Goal: Task Accomplishment & Management: Use online tool/utility

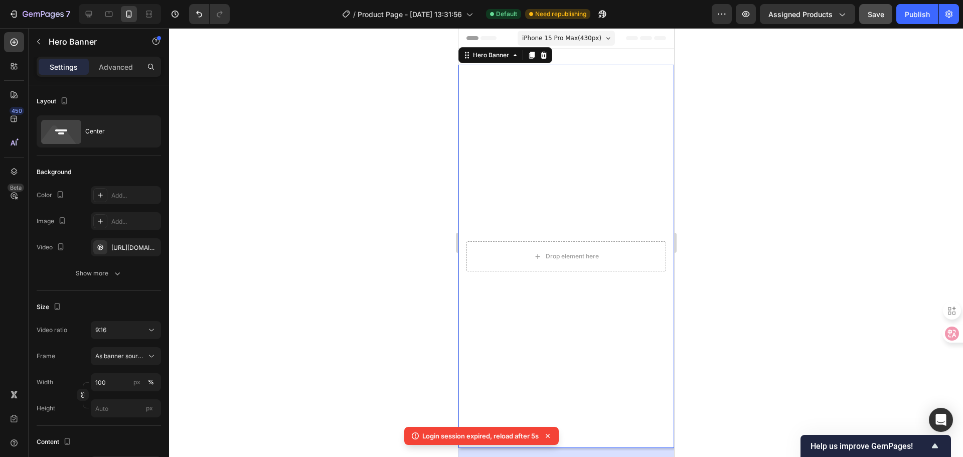
scroll to position [100, 0]
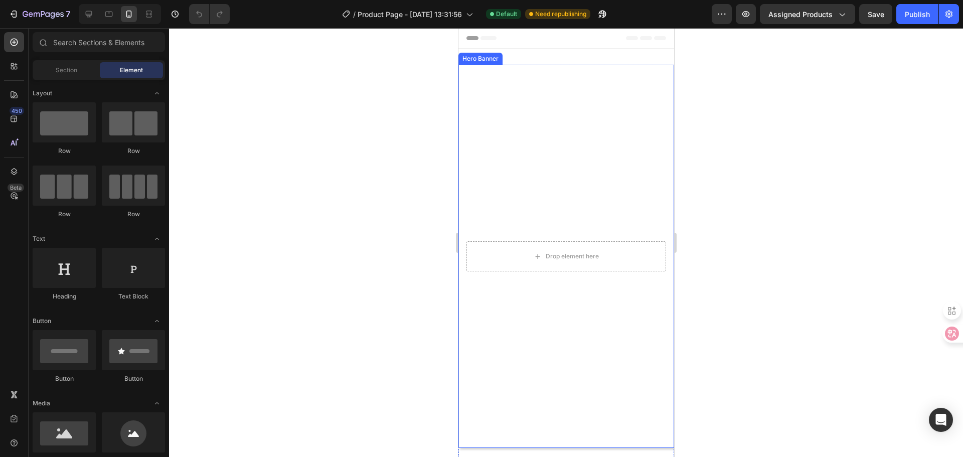
click at [552, 149] on div "Overlay" at bounding box center [566, 256] width 216 height 383
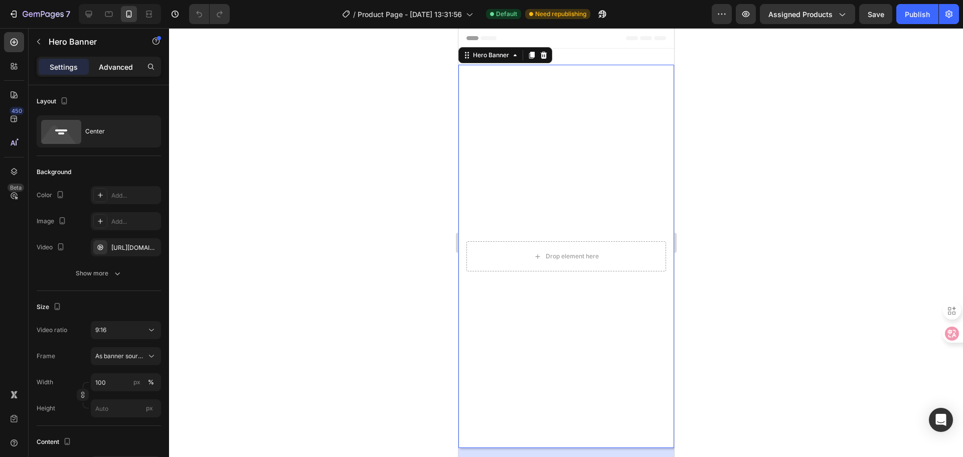
click at [111, 69] on p "Advanced" at bounding box center [116, 67] width 34 height 11
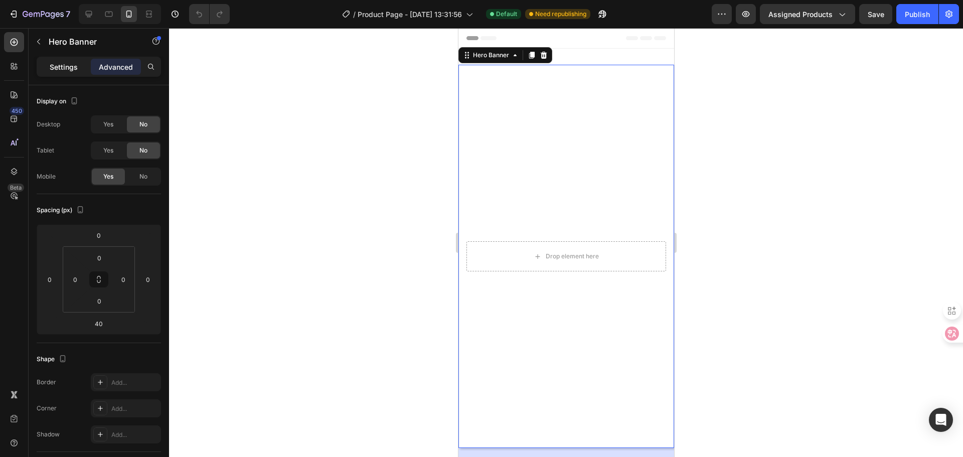
click at [70, 69] on p "Settings" at bounding box center [64, 67] width 28 height 11
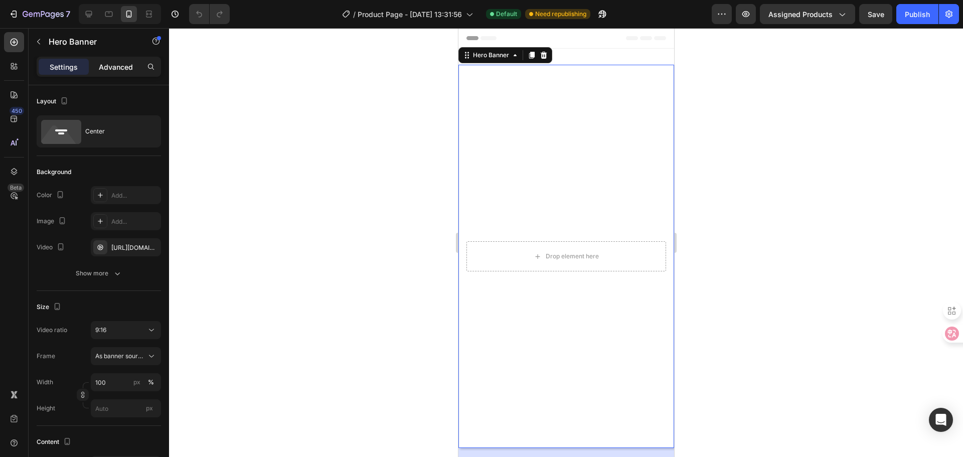
click at [122, 69] on p "Advanced" at bounding box center [116, 67] width 34 height 11
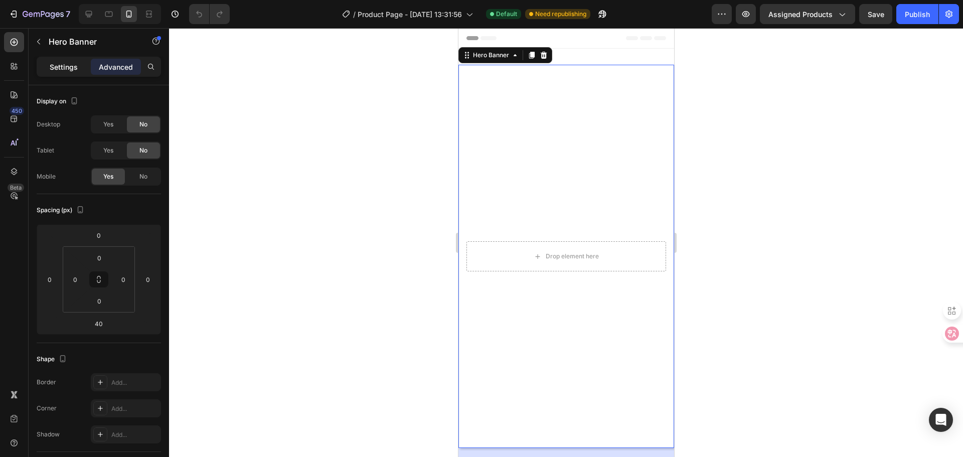
click at [71, 69] on p "Settings" at bounding box center [64, 67] width 28 height 11
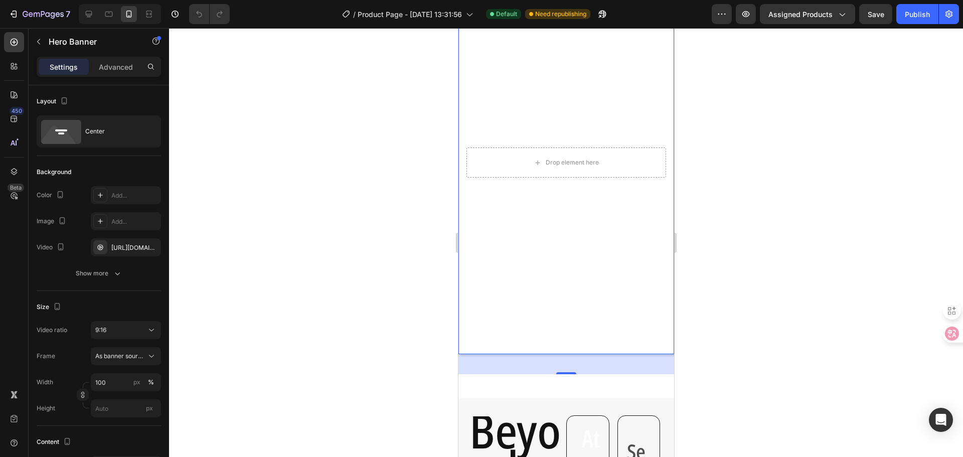
scroll to position [100, 0]
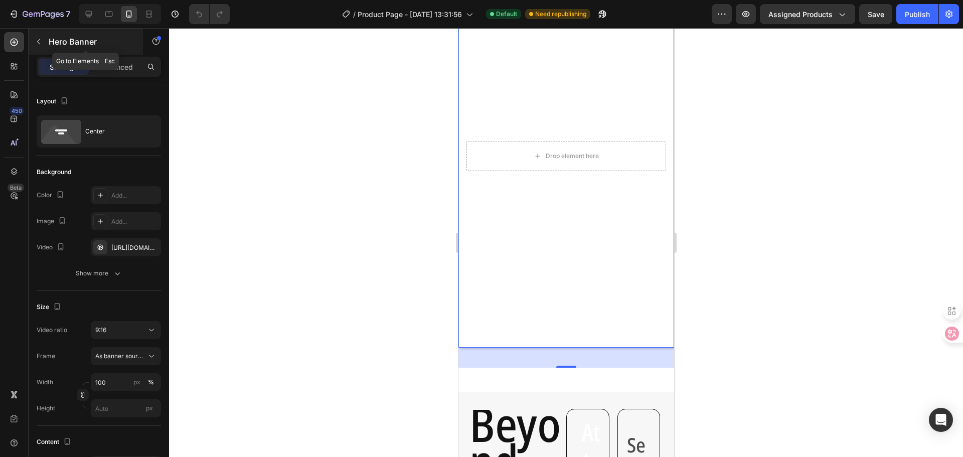
click at [41, 40] on icon "button" at bounding box center [39, 42] width 8 height 8
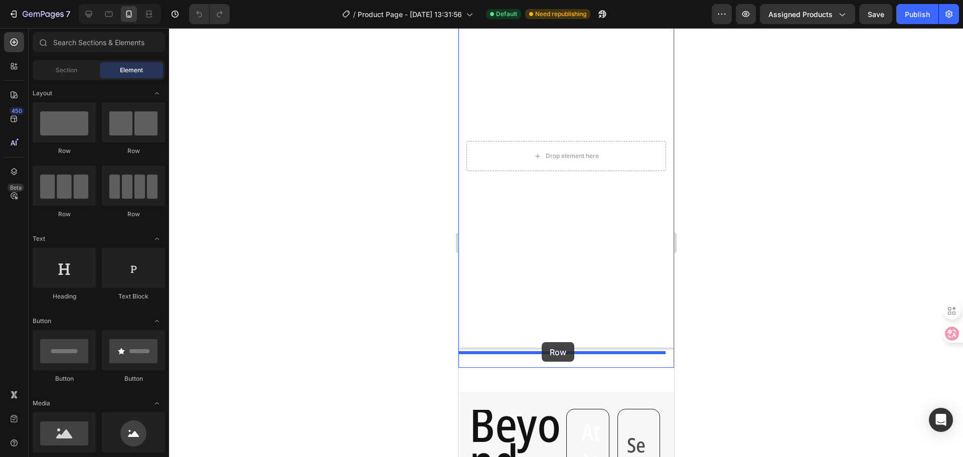
drag, startPoint x: 519, startPoint y: 154, endPoint x: 541, endPoint y: 342, distance: 188.8
click at [541, 342] on div "Delivercard VIP Reservation Text Block $3.00 Product Price Product Price Row se…" at bounding box center [566, 165] width 216 height 403
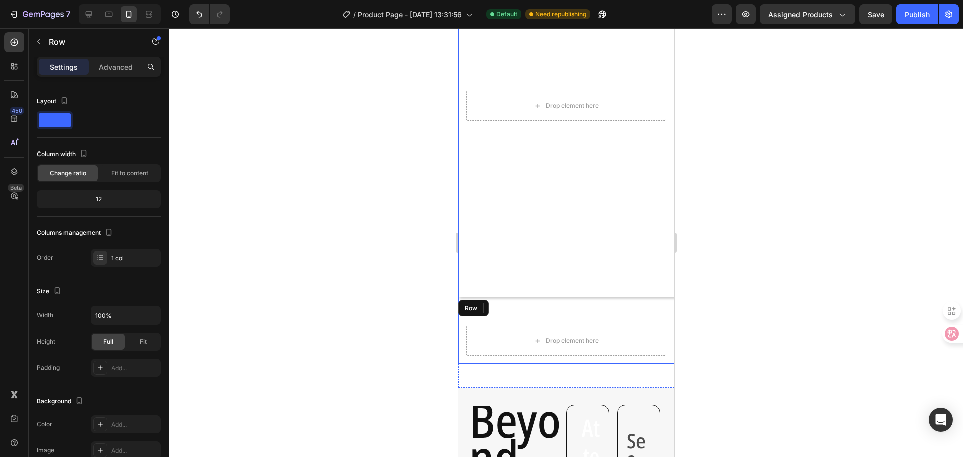
scroll to position [0, 0]
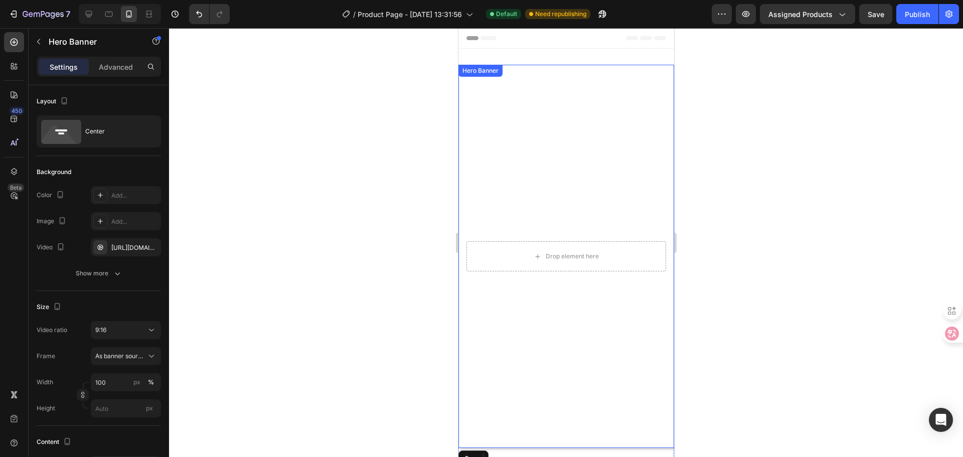
click at [545, 284] on div "Overlay" at bounding box center [566, 256] width 216 height 383
click at [111, 79] on div "Settings Advanced" at bounding box center [99, 71] width 140 height 29
click at [115, 67] on p "Advanced" at bounding box center [116, 67] width 34 height 11
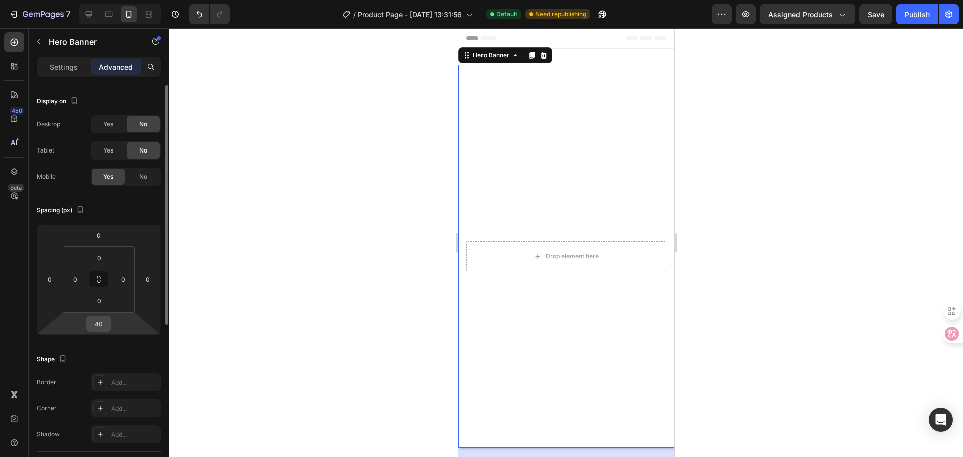
click at [109, 316] on div "40" at bounding box center [98, 323] width 25 height 16
click at [98, 324] on input "40" at bounding box center [99, 323] width 20 height 15
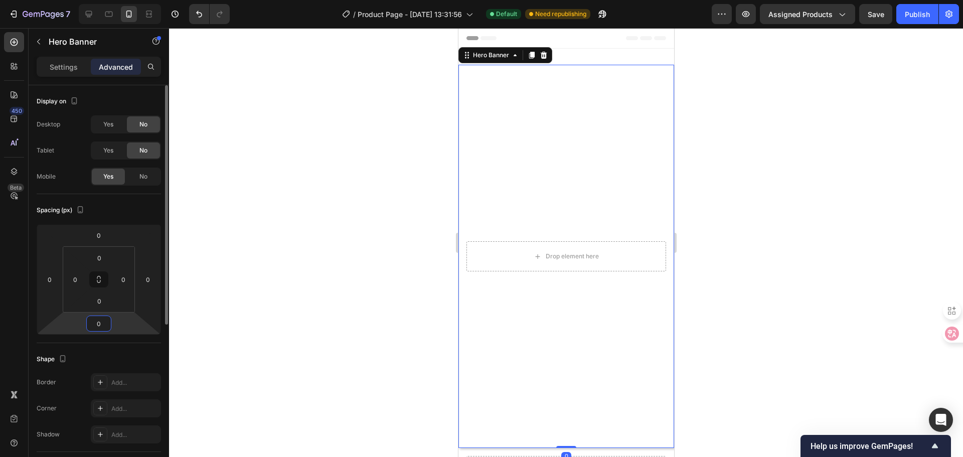
type input "0"
click at [130, 212] on div "Spacing (px)" at bounding box center [99, 210] width 124 height 16
click at [524, 265] on div "Drop element here" at bounding box center [566, 256] width 216 height 46
click at [60, 60] on div "Settings" at bounding box center [64, 67] width 50 height 16
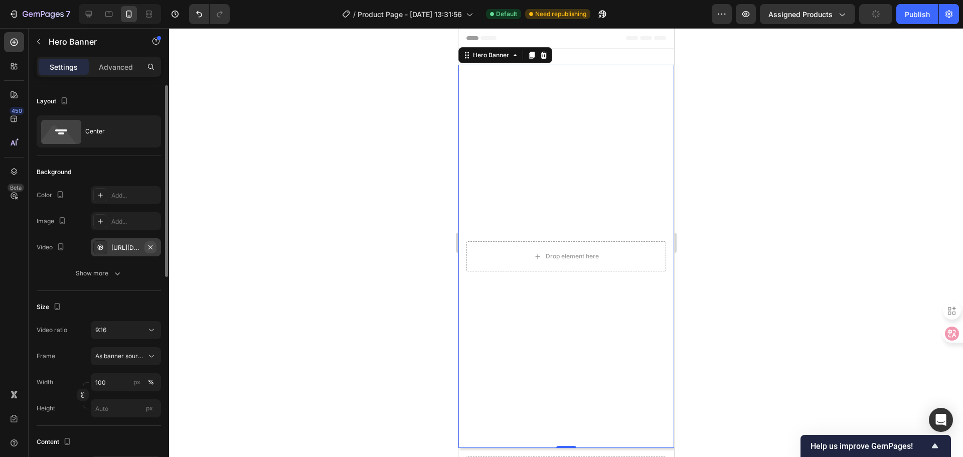
click at [154, 248] on icon "button" at bounding box center [150, 247] width 8 height 8
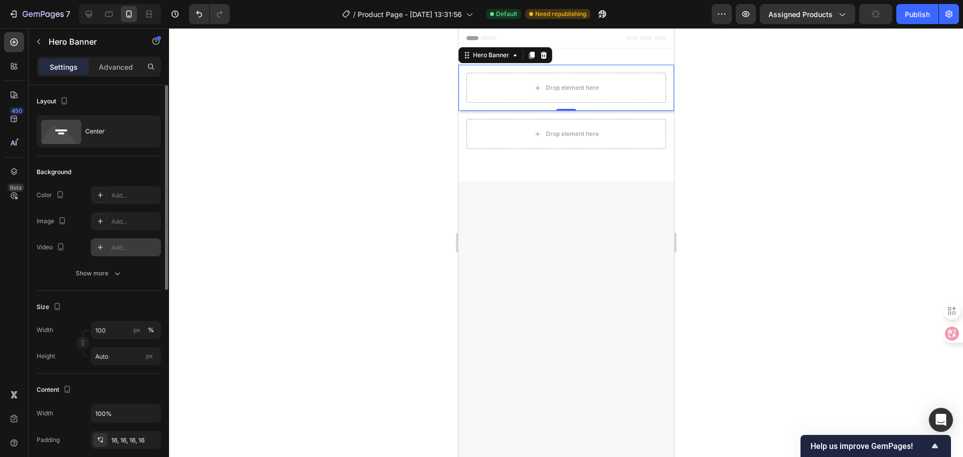
click at [141, 247] on div "Add..." at bounding box center [134, 247] width 47 height 9
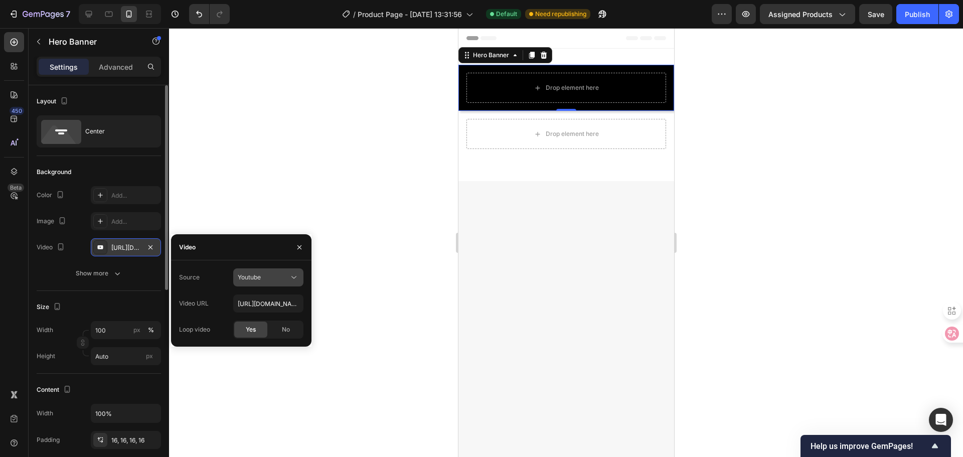
click at [282, 275] on div "Youtube" at bounding box center [263, 277] width 51 height 9
click at [274, 296] on div "Video hosting" at bounding box center [258, 301] width 82 height 19
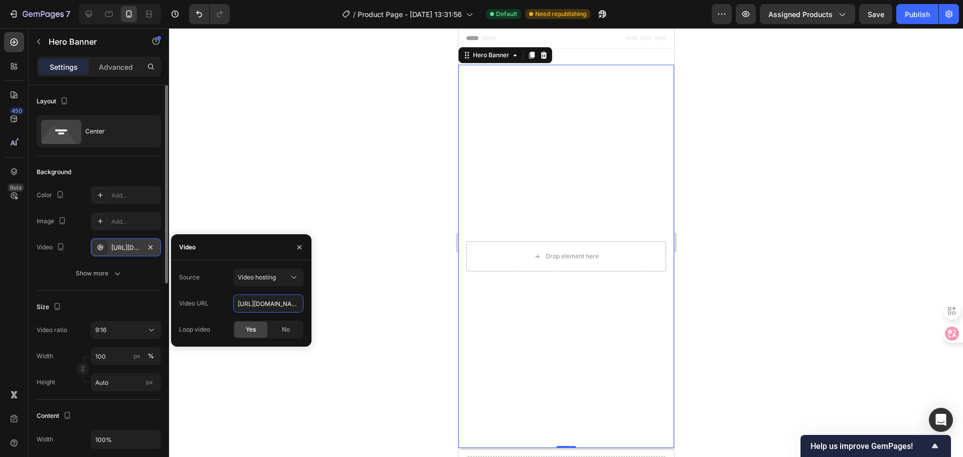
click at [274, 304] on input "[URL][DOMAIN_NAME]" at bounding box center [268, 303] width 70 height 18
paste input "0619af7e02844a48ab369c5e5d7aa171"
type input "[URL][DOMAIN_NAME]"
click at [362, 297] on div at bounding box center [566, 242] width 794 height 429
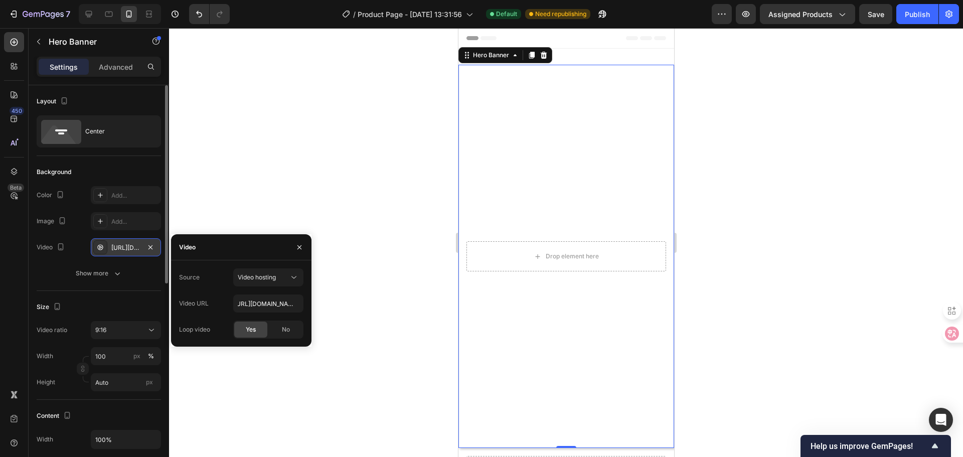
scroll to position [0, 0]
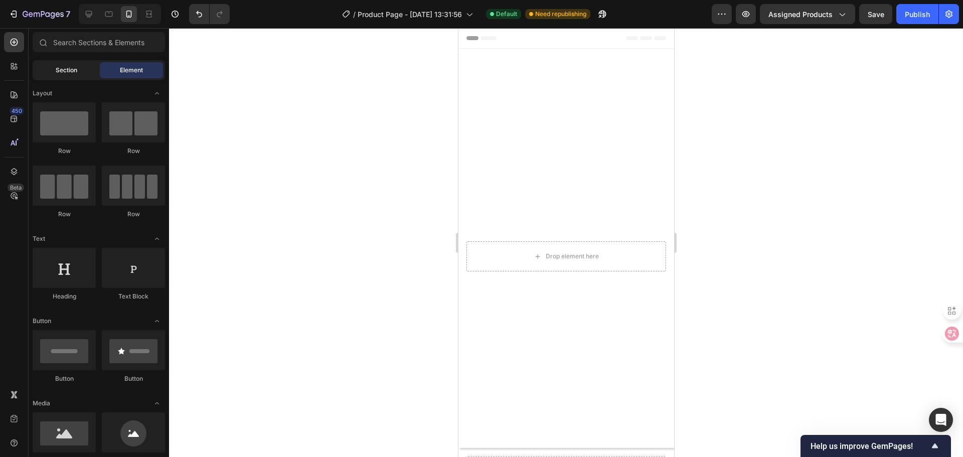
click at [82, 76] on div "Section" at bounding box center [66, 70] width 63 height 16
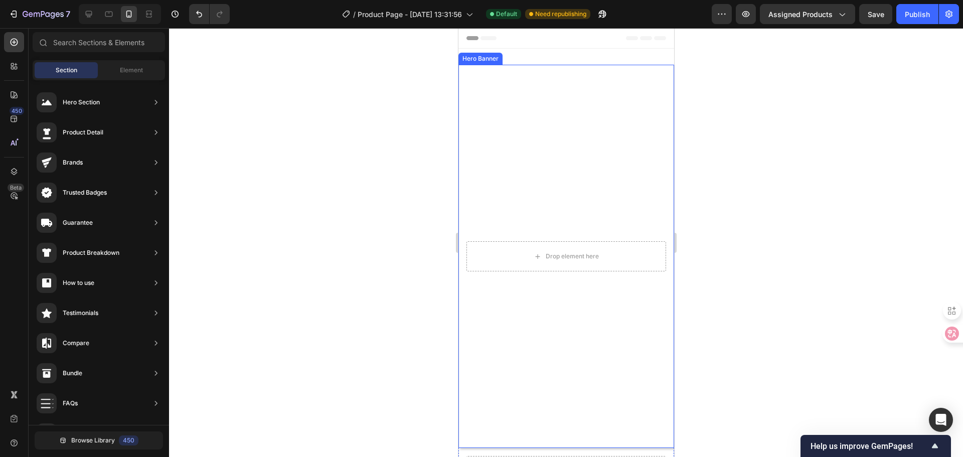
click at [528, 116] on div "Overlay" at bounding box center [566, 256] width 216 height 383
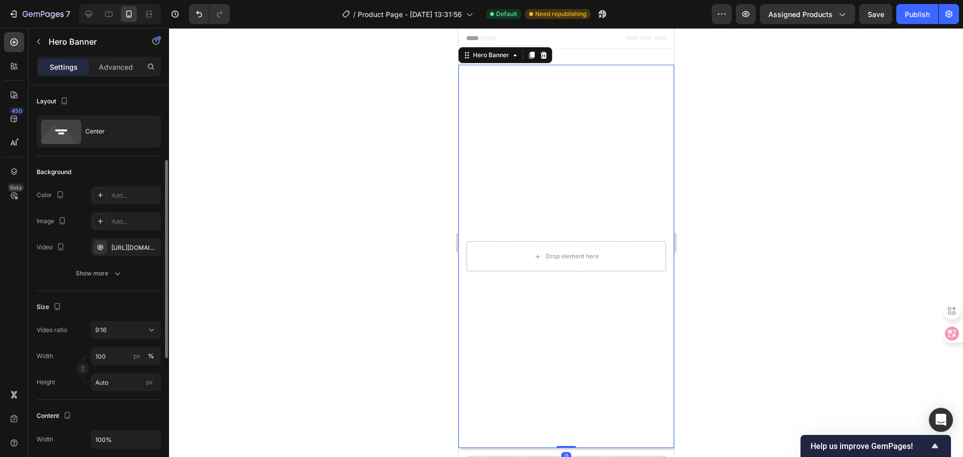
scroll to position [100, 0]
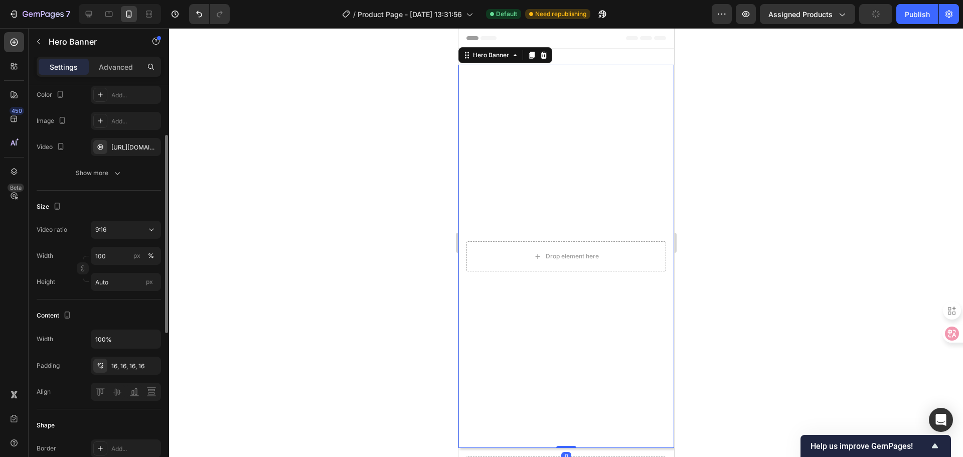
click at [152, 220] on div "Size Video ratio 9:16 Width 100 px % Height Auto px" at bounding box center [99, 245] width 124 height 109
click at [144, 231] on div "9:16" at bounding box center [120, 229] width 51 height 9
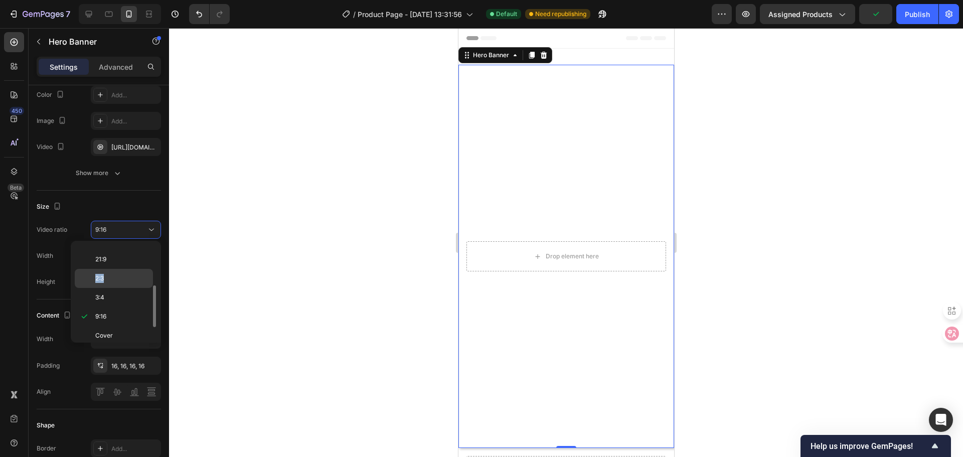
drag, startPoint x: 127, startPoint y: 256, endPoint x: 127, endPoint y: 282, distance: 26.6
click at [127, 282] on div "Original Square 3:2 4:3 16:9 21:9 2:3 3:4 9:16 Cover Custom" at bounding box center [116, 292] width 82 height 94
click at [128, 291] on div "3:4" at bounding box center [114, 297] width 78 height 19
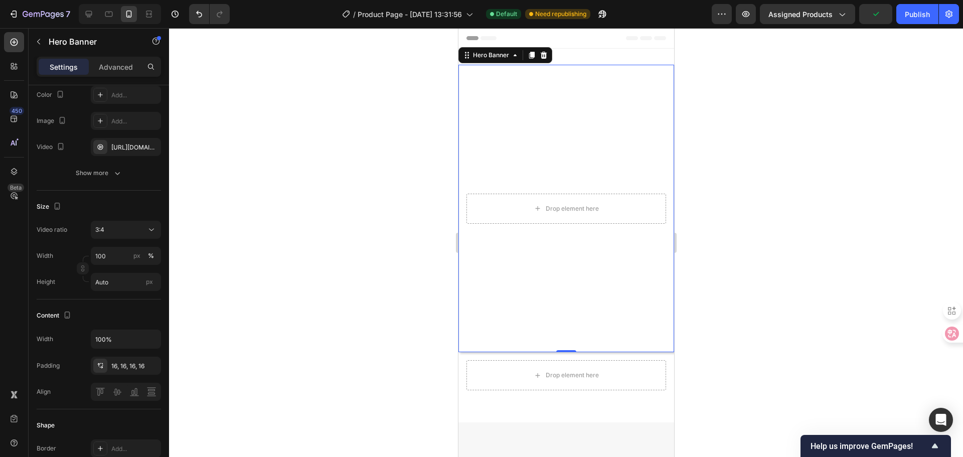
scroll to position [0, 0]
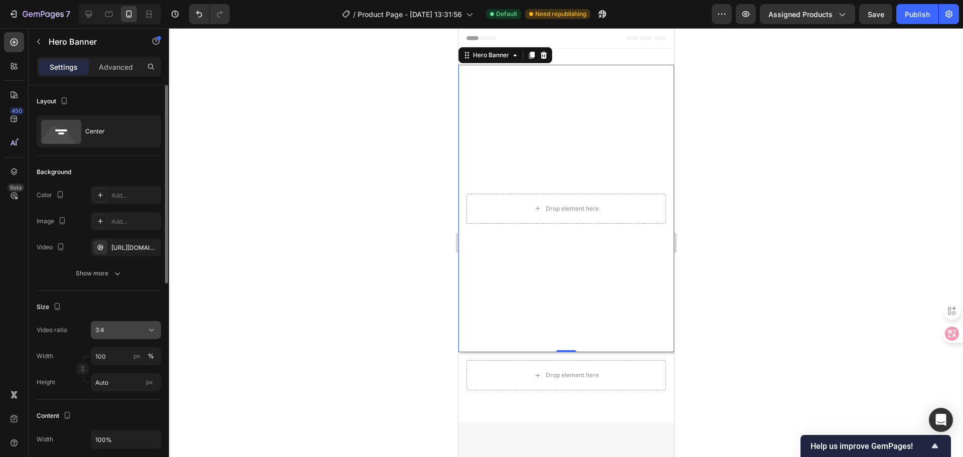
click at [144, 331] on div "3:4" at bounding box center [120, 329] width 51 height 9
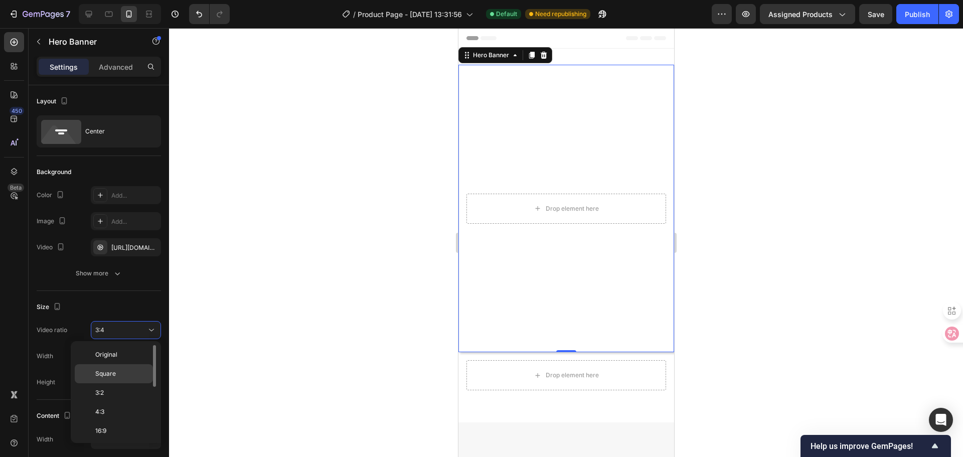
click at [123, 376] on p "Square" at bounding box center [121, 373] width 53 height 9
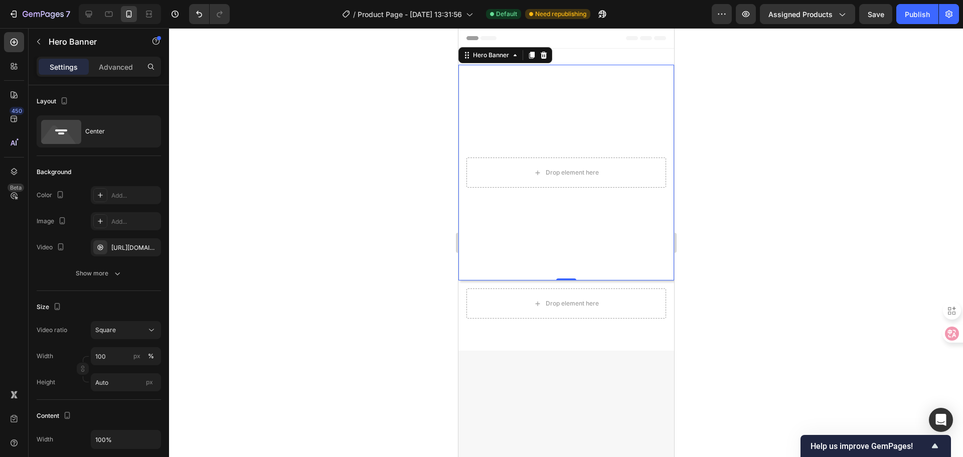
click at [341, 296] on div at bounding box center [566, 242] width 794 height 429
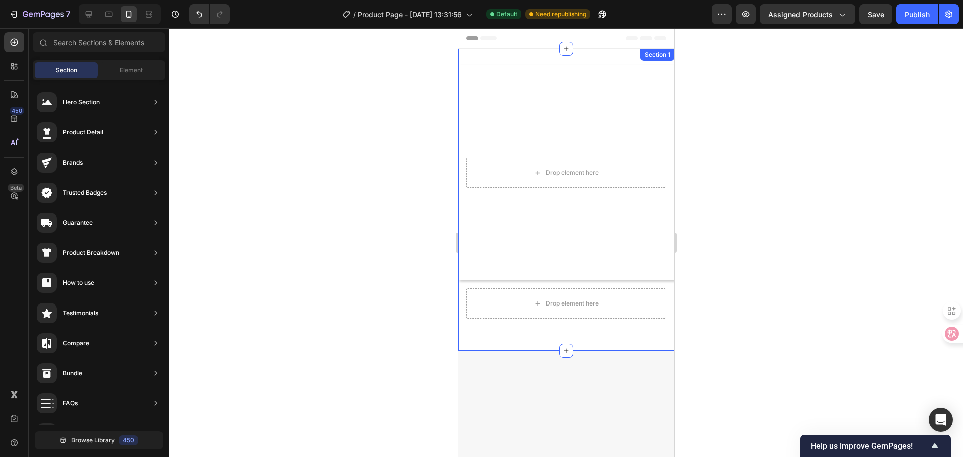
click at [575, 58] on div "Delivercard VIP Reservation Text Block $3.00 Product Price Product Price Row se…" at bounding box center [566, 200] width 216 height 302
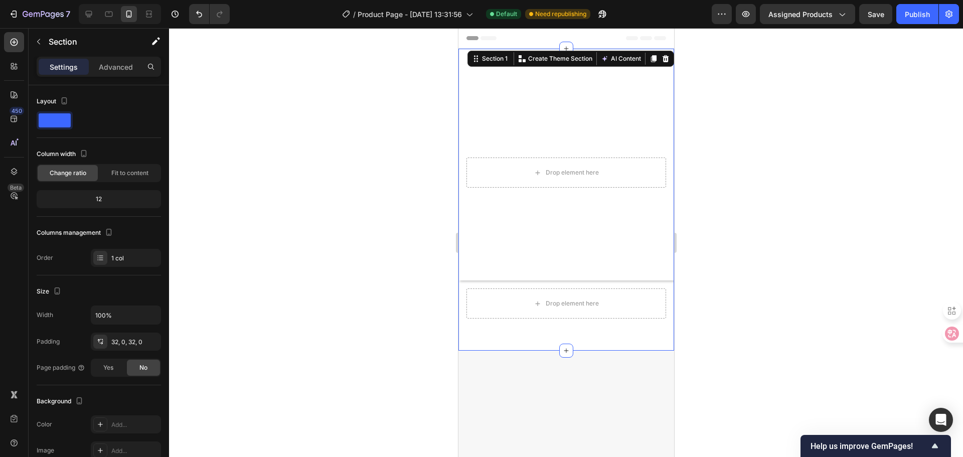
click at [786, 160] on div at bounding box center [566, 242] width 794 height 429
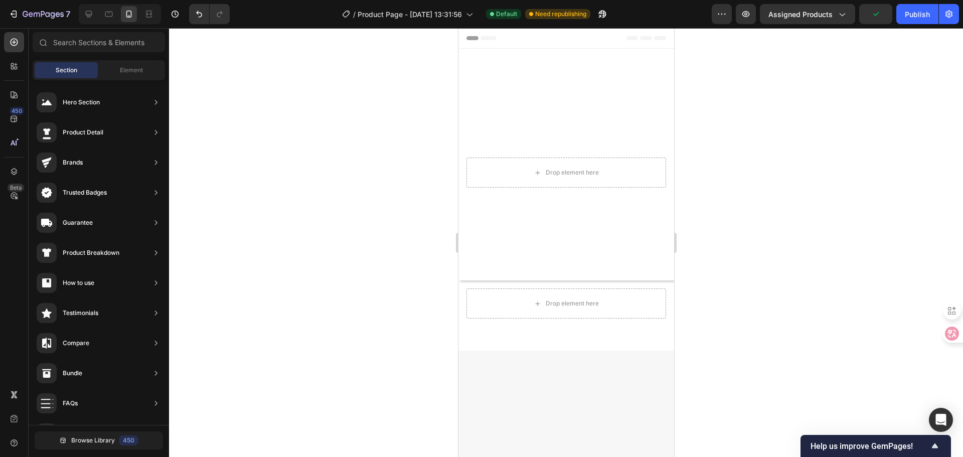
click at [349, 289] on div at bounding box center [566, 242] width 794 height 429
click at [620, 161] on div "Drop element here" at bounding box center [566, 172] width 200 height 30
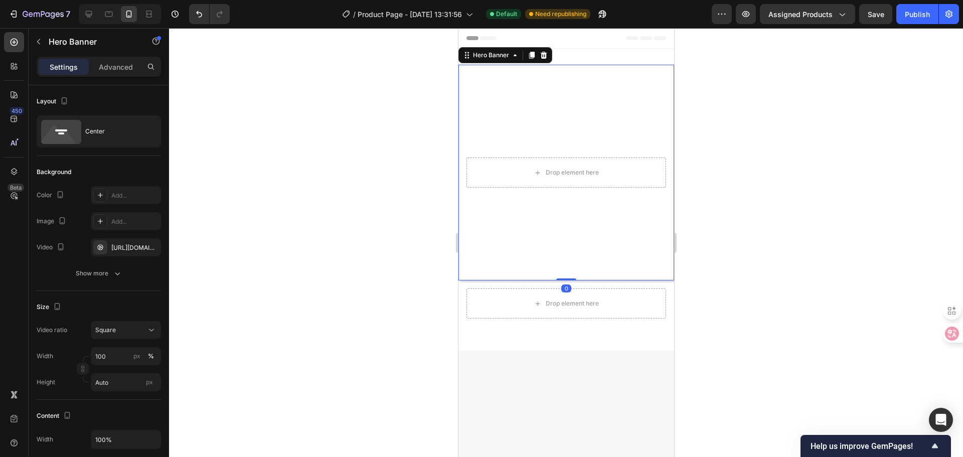
click at [369, 191] on div at bounding box center [566, 242] width 794 height 429
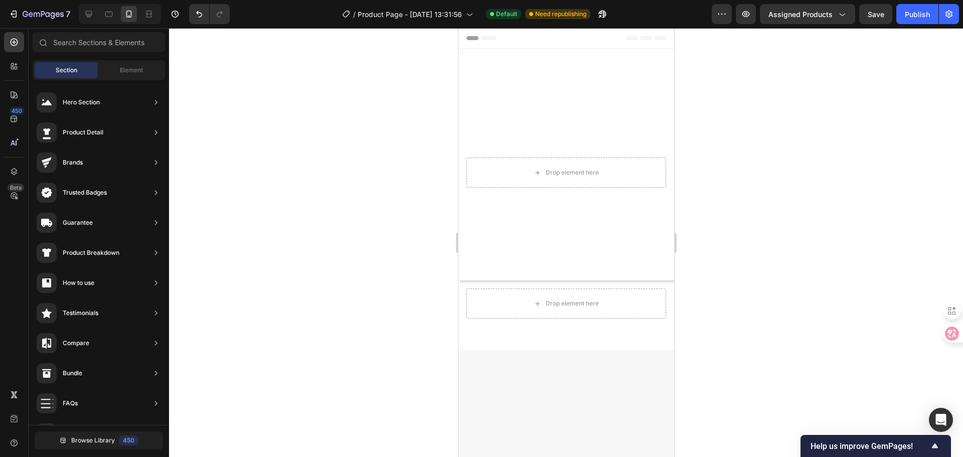
click at [743, 234] on div at bounding box center [566, 242] width 794 height 429
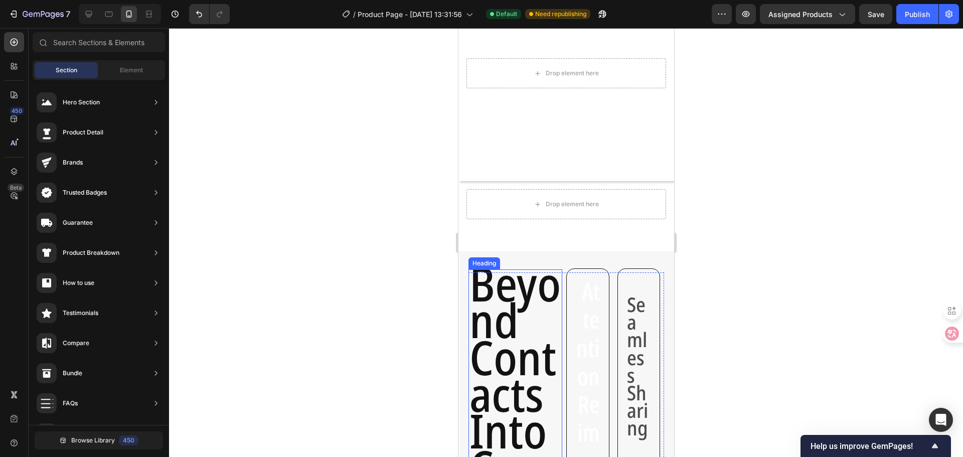
scroll to position [100, 0]
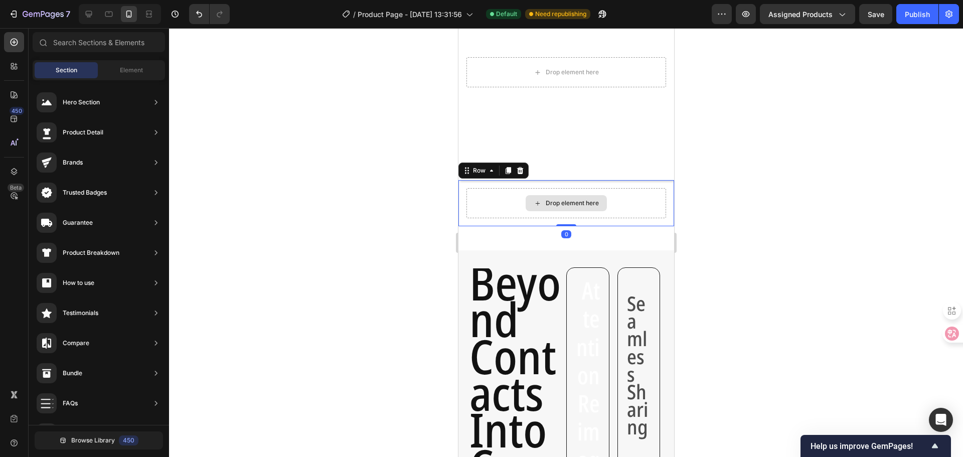
click at [507, 206] on div "Drop element here" at bounding box center [566, 203] width 200 height 30
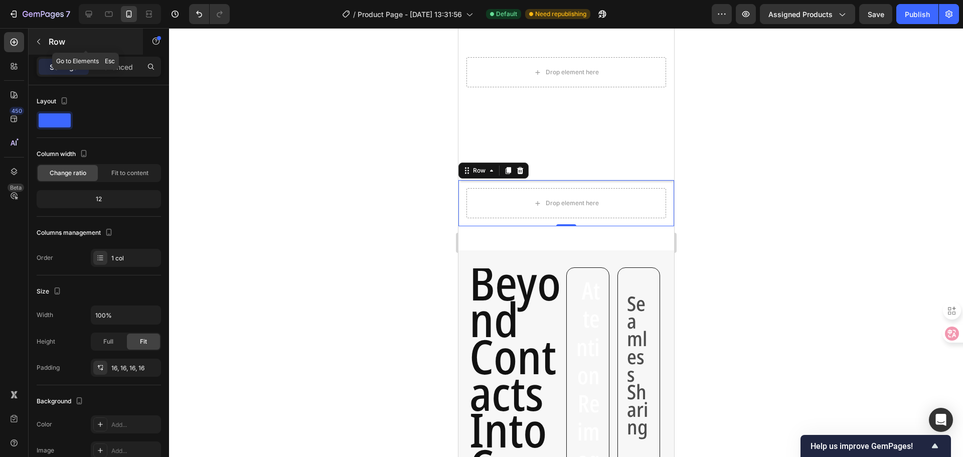
click at [44, 48] on button "button" at bounding box center [39, 42] width 16 height 16
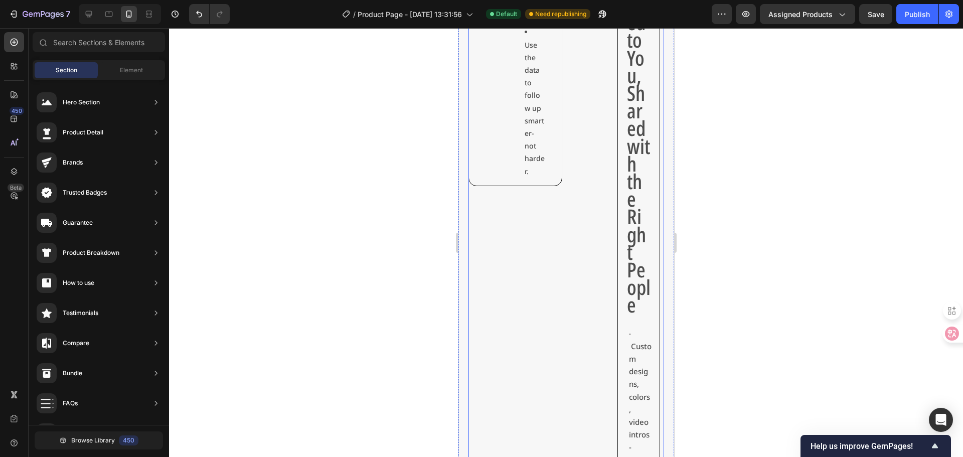
scroll to position [802, 0]
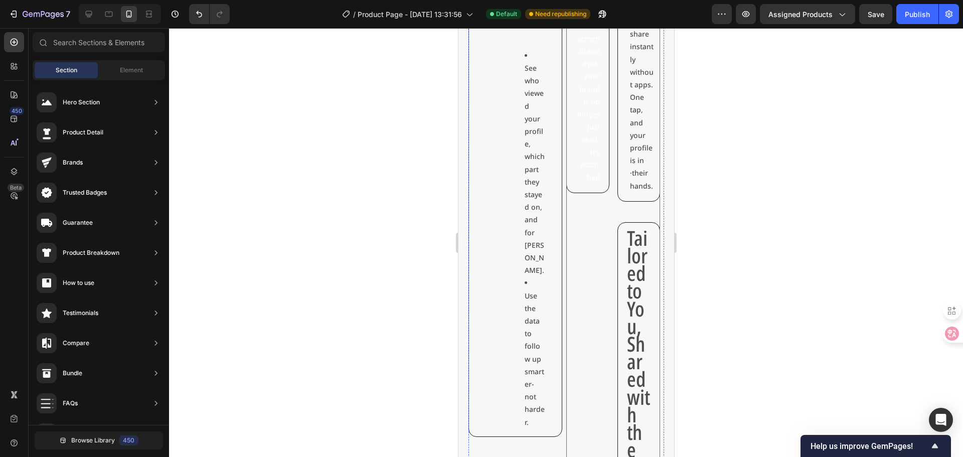
click at [584, 366] on div "Attention Reimagined Heading Replace static with motion--15 seconds of video th…" at bounding box center [587, 255] width 43 height 1397
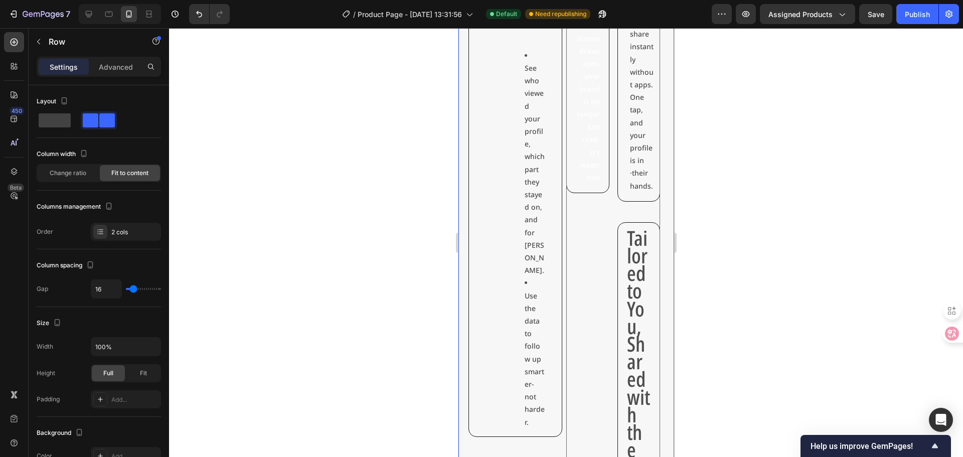
click at [463, 290] on div "Beyond Contacts Into Connections Heading Video Know Who Pays Attention Text Blo…" at bounding box center [566, 261] width 216 height 1442
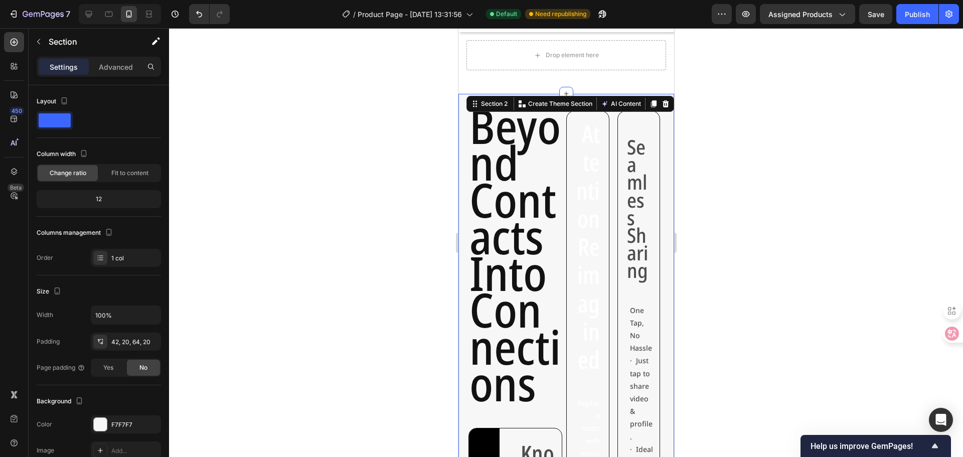
scroll to position [150, 0]
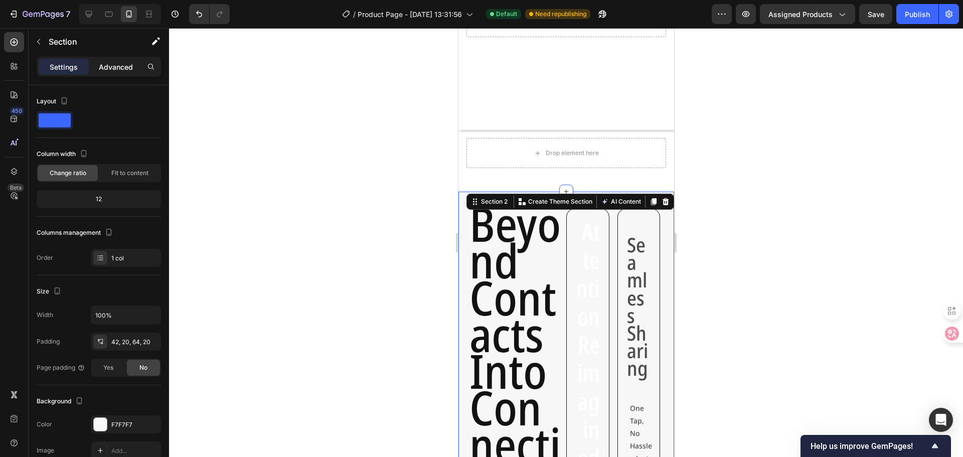
click at [100, 67] on p "Advanced" at bounding box center [116, 67] width 34 height 11
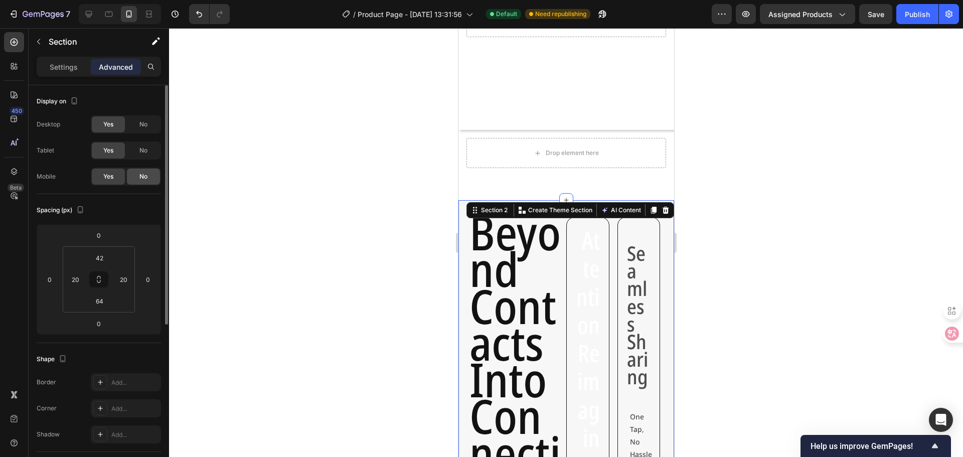
click at [138, 172] on div "No" at bounding box center [143, 176] width 33 height 16
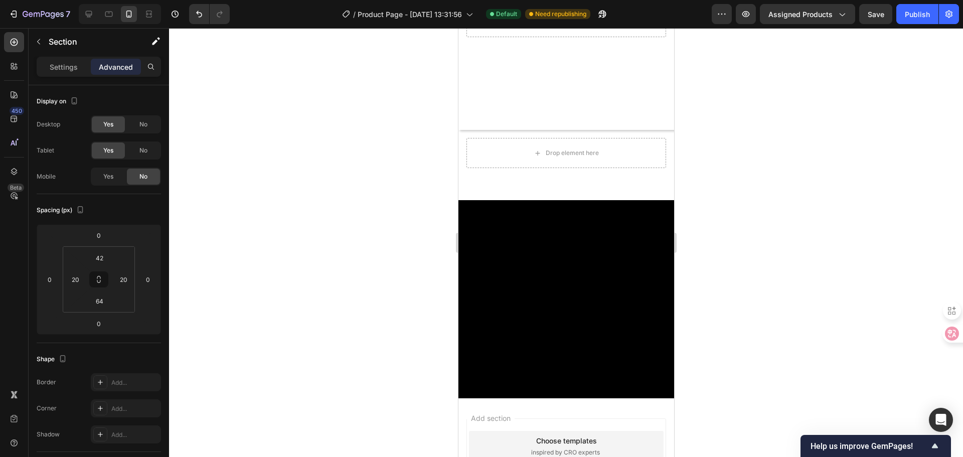
click at [321, 195] on div at bounding box center [566, 242] width 794 height 429
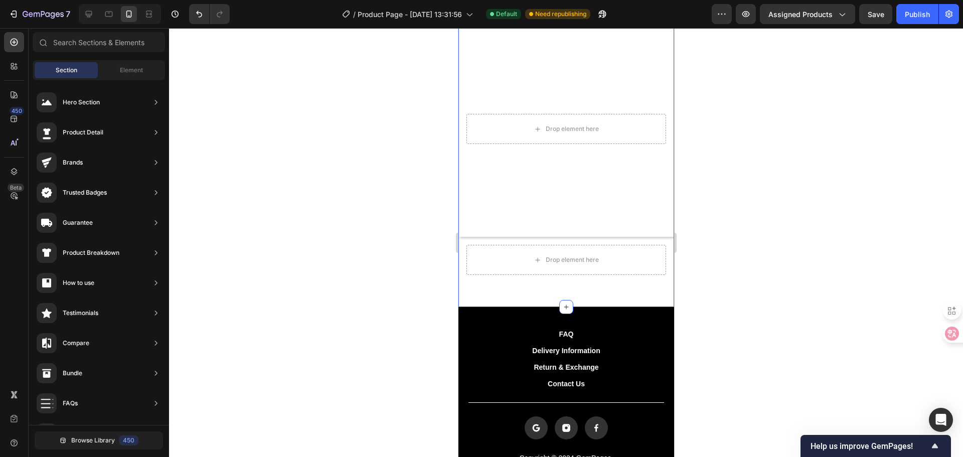
scroll to position [0, 0]
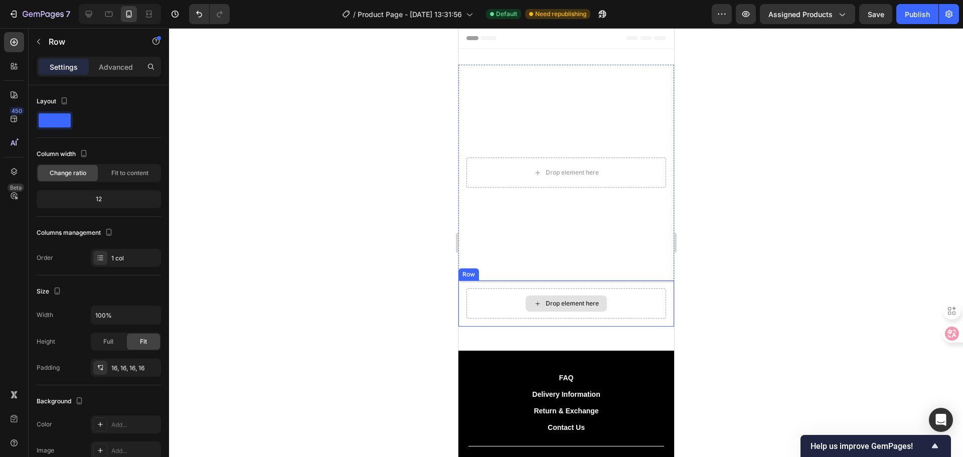
click at [477, 298] on div "Drop element here" at bounding box center [566, 303] width 200 height 30
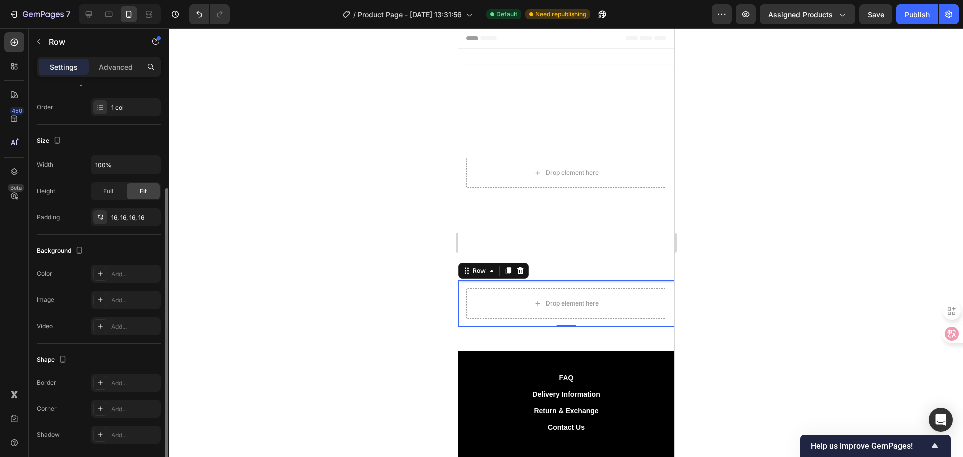
scroll to position [50, 0]
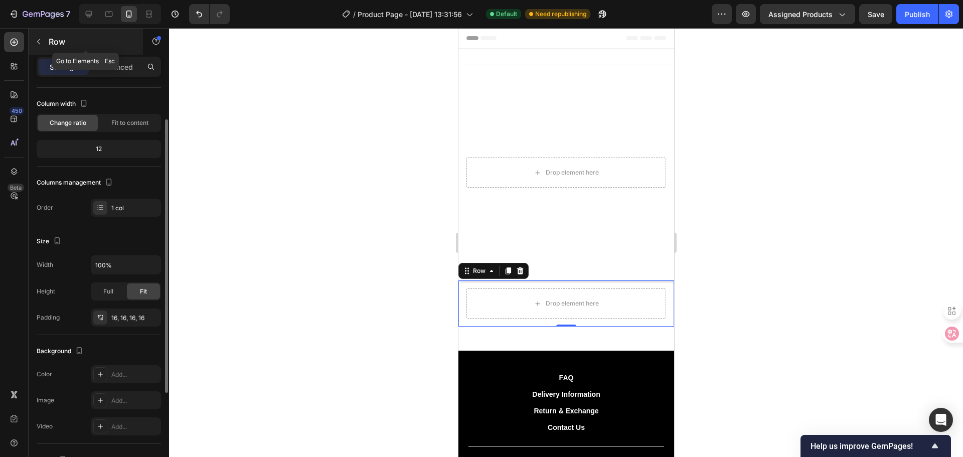
click at [47, 46] on div "Row" at bounding box center [86, 42] width 114 height 26
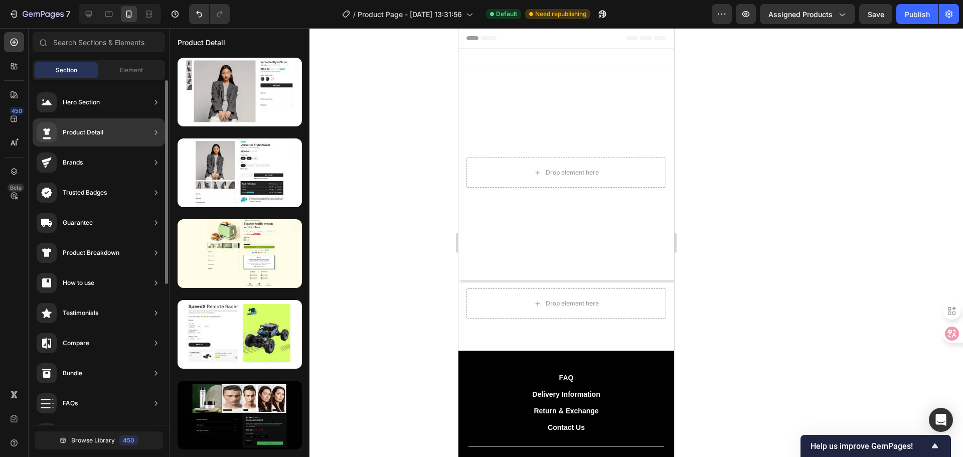
click at [133, 128] on div "Product Detail" at bounding box center [99, 132] width 132 height 28
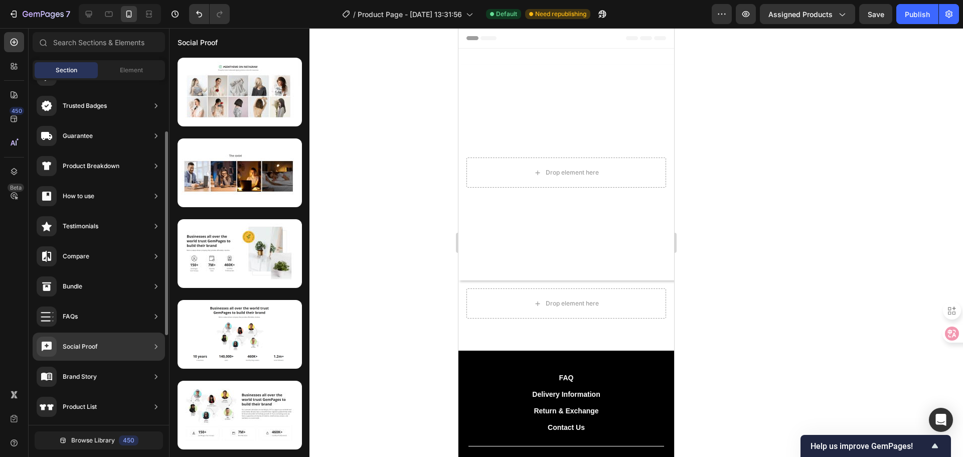
scroll to position [0, 0]
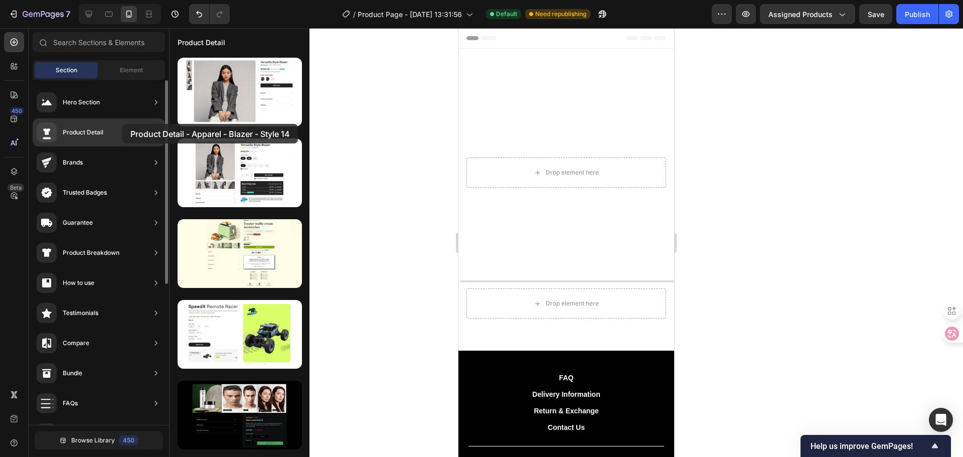
drag, startPoint x: 217, startPoint y: 98, endPoint x: 122, endPoint y: 124, distance: 97.8
click at [122, 124] on div "450 Beta Sections(18) Elements(84) Section Element Hero Section Product Detail …" at bounding box center [84, 242] width 169 height 429
click at [122, 124] on div "Product Detail" at bounding box center [99, 132] width 132 height 28
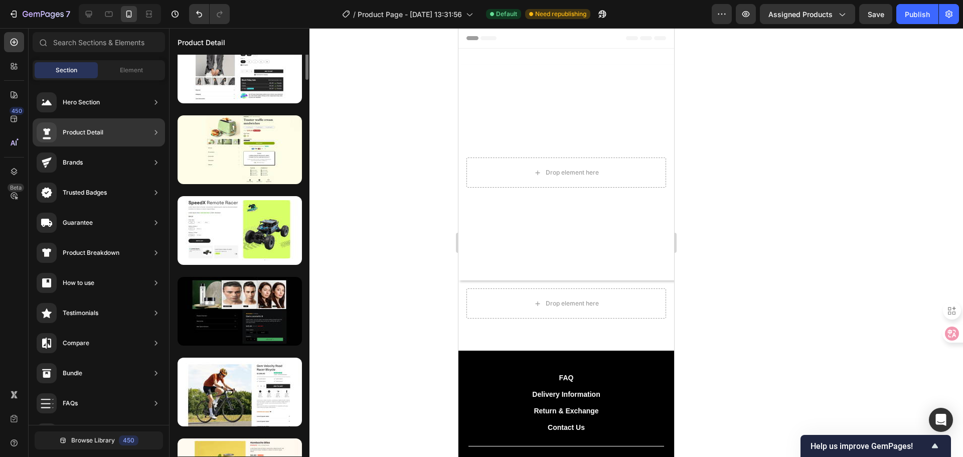
scroll to position [54, 0]
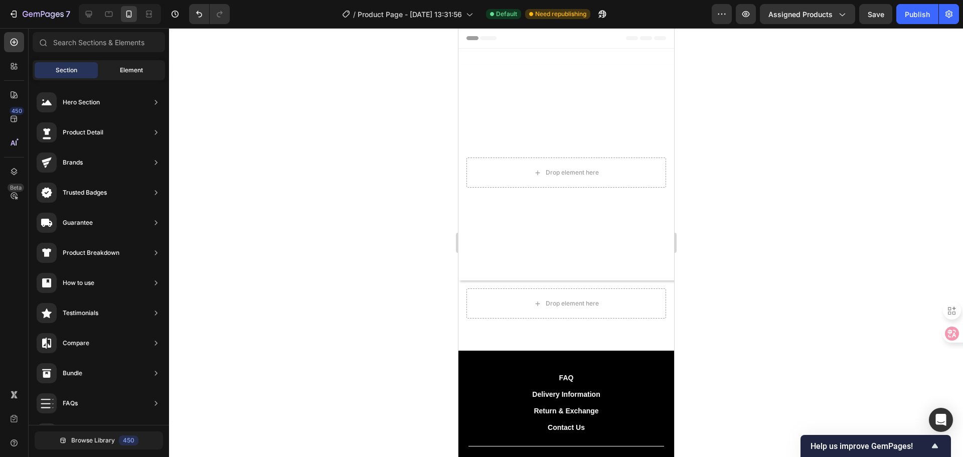
click at [104, 68] on div "Element" at bounding box center [131, 70] width 63 height 16
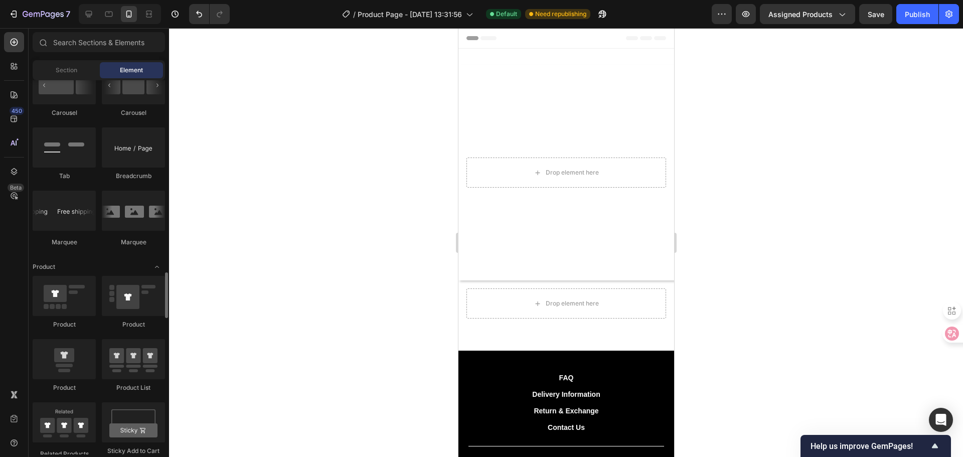
scroll to position [1153, 0]
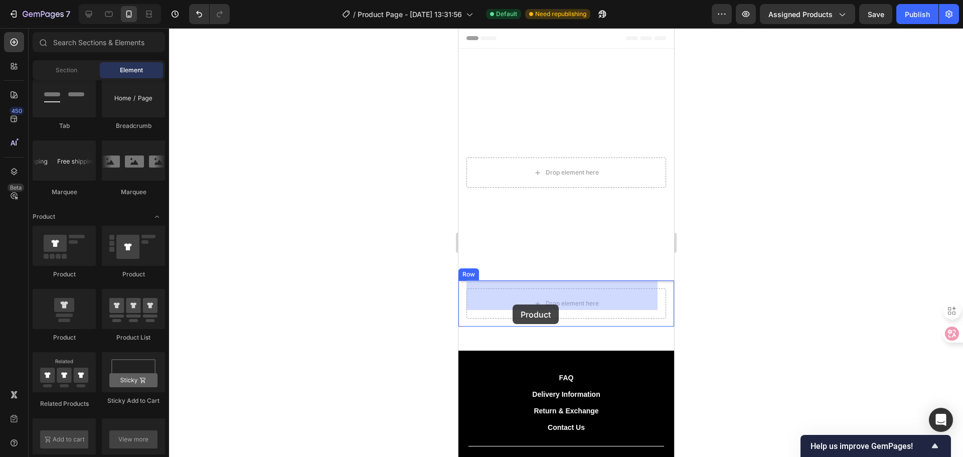
drag, startPoint x: 534, startPoint y: 280, endPoint x: 512, endPoint y: 304, distance: 33.4
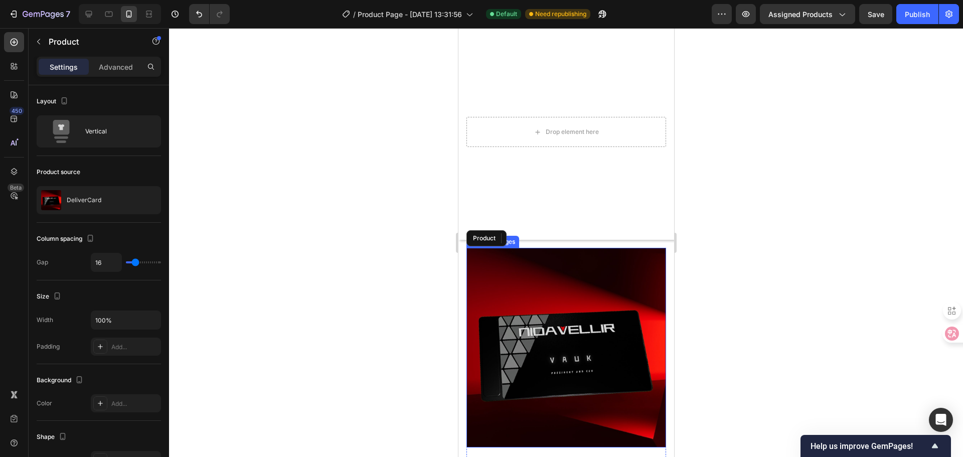
scroll to position [0, 0]
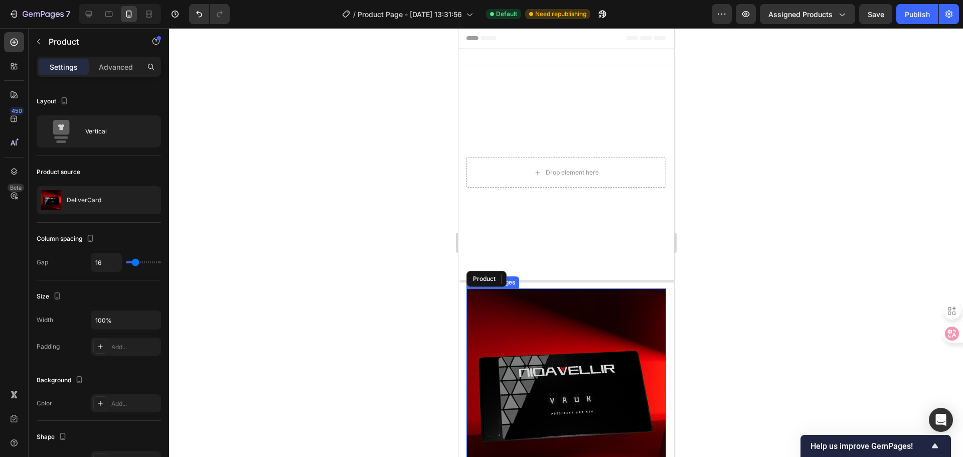
click at [596, 355] on img at bounding box center [566, 388] width 200 height 200
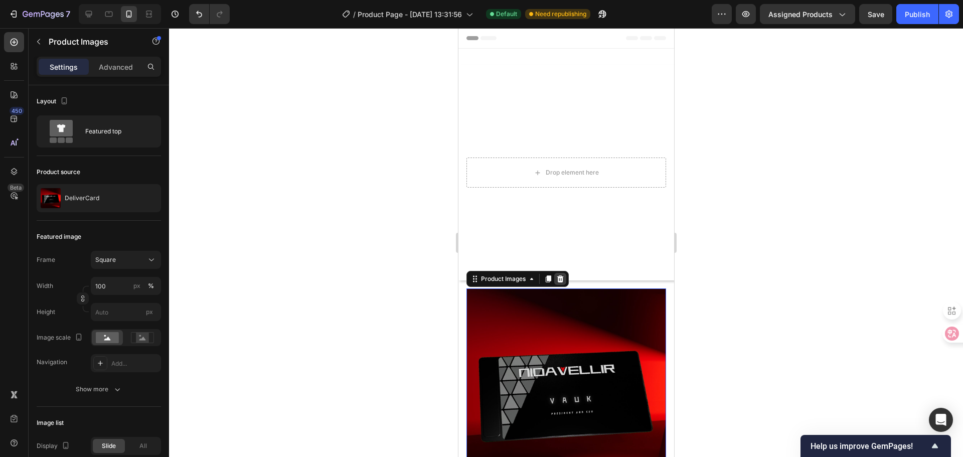
click at [561, 275] on icon at bounding box center [560, 278] width 7 height 7
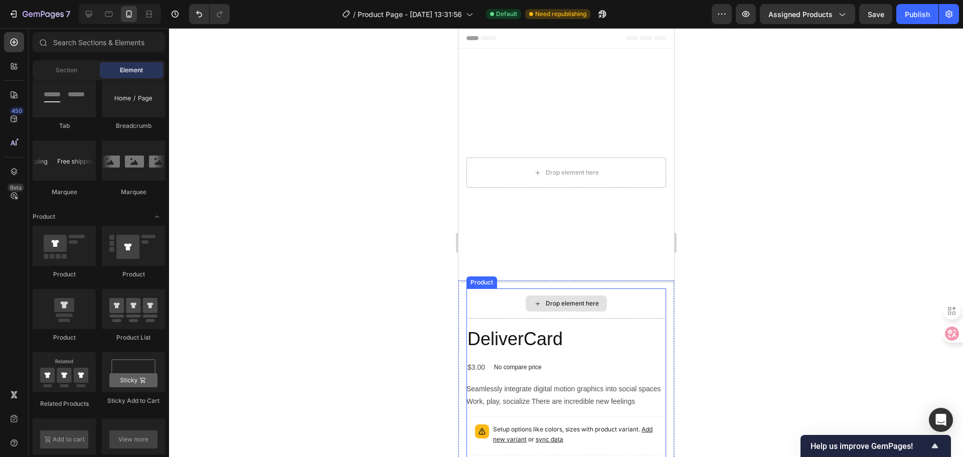
click at [513, 295] on div "Drop element here" at bounding box center [566, 303] width 200 height 30
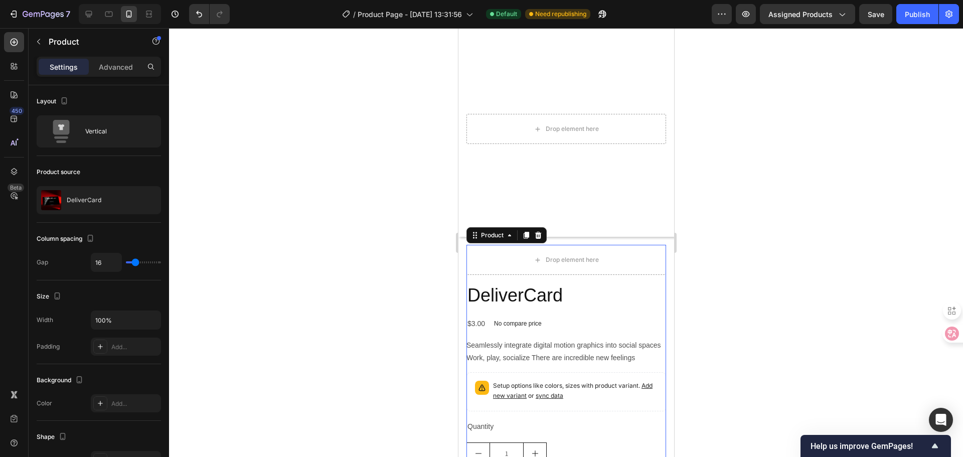
scroll to position [50, 0]
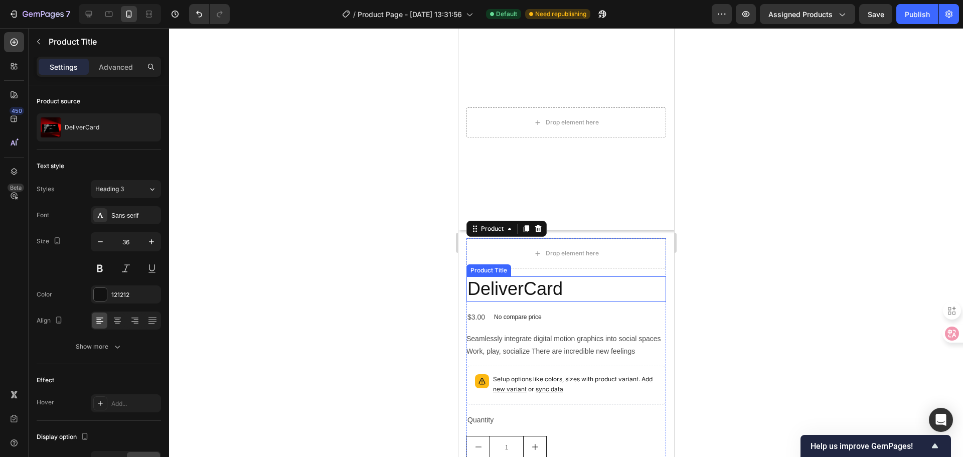
click at [556, 281] on h2 "DeliverCard" at bounding box center [566, 289] width 200 height 26
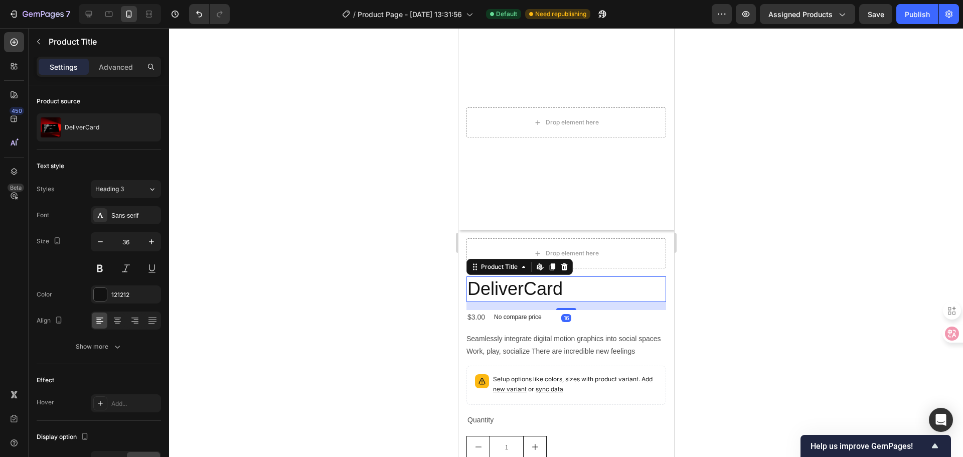
click at [594, 278] on h2 "DeliverCard" at bounding box center [566, 289] width 200 height 26
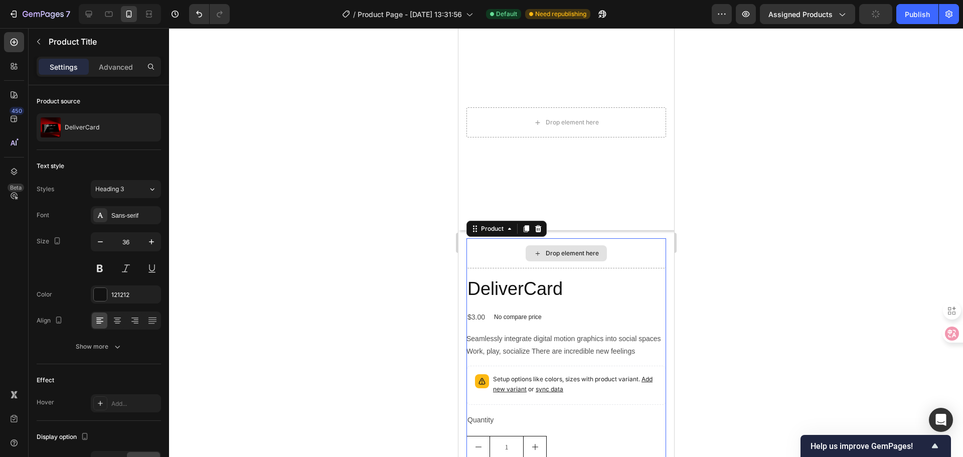
click at [605, 252] on div "Drop element here" at bounding box center [566, 253] width 200 height 30
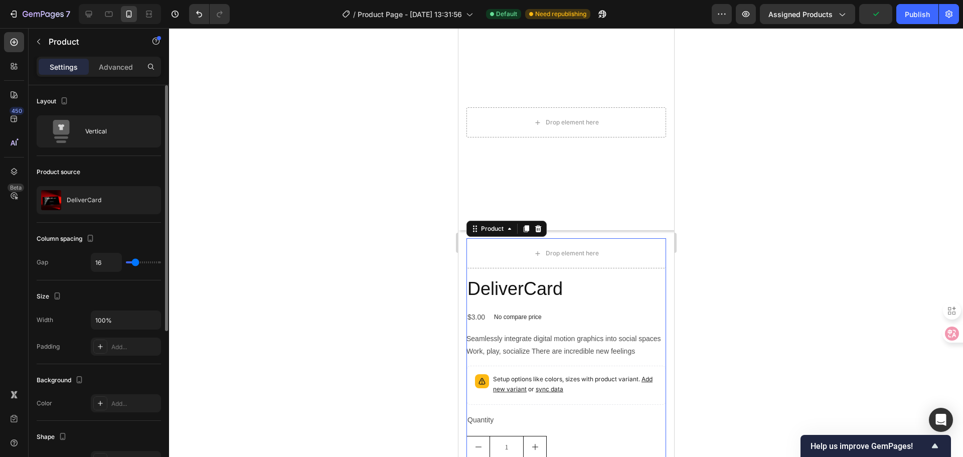
type input "0"
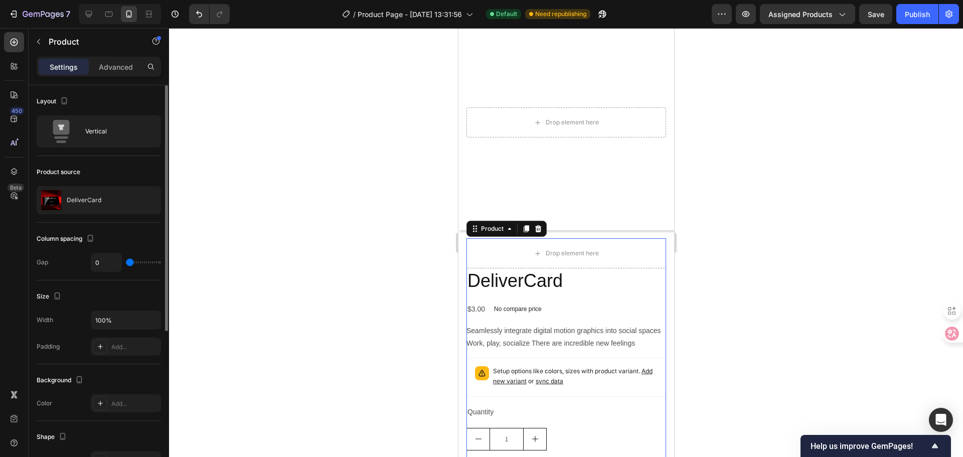
drag, startPoint x: 132, startPoint y: 262, endPoint x: 120, endPoint y: 263, distance: 12.6
type input "0"
click at [126, 263] on input "range" at bounding box center [143, 262] width 35 height 2
click at [564, 249] on div "Drop element here" at bounding box center [571, 253] width 53 height 8
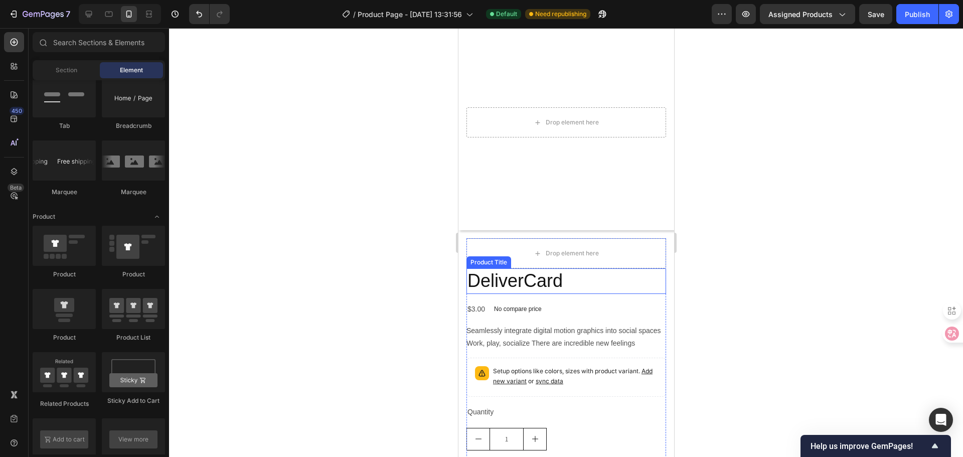
click at [601, 279] on h2 "DeliverCard" at bounding box center [566, 281] width 200 height 26
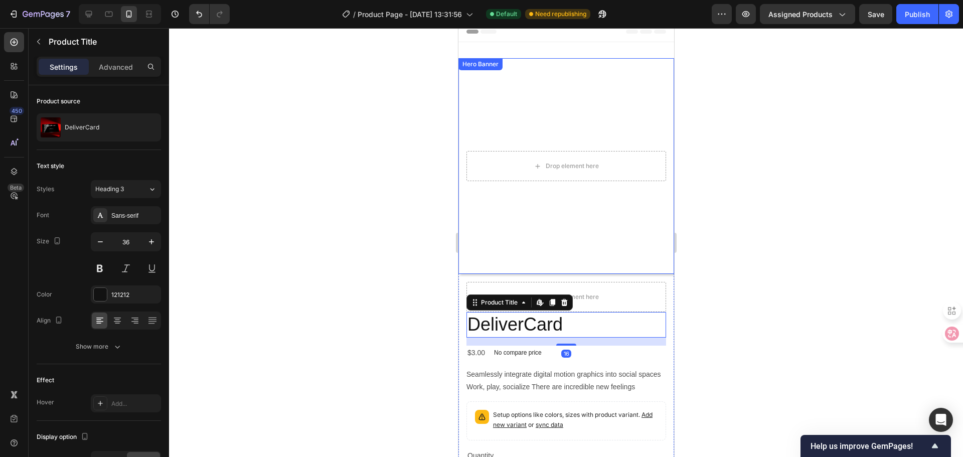
scroll to position [0, 0]
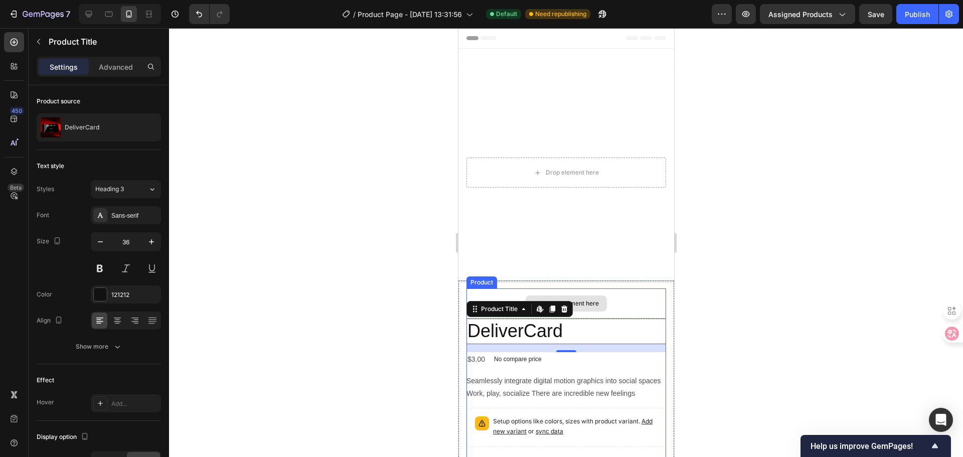
click at [600, 295] on div "Drop element here" at bounding box center [565, 303] width 81 height 16
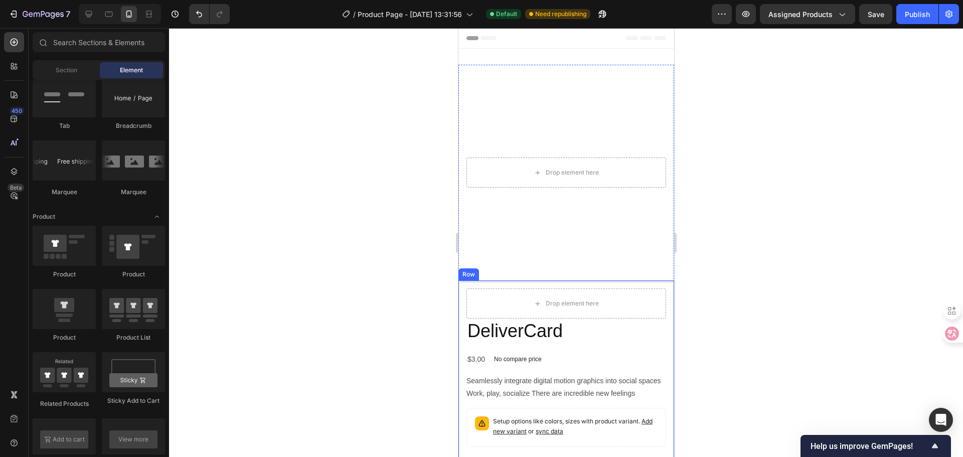
click at [659, 286] on div "Drop element here DeliverCard Product Title $3.00 Product Price Product Price N…" at bounding box center [566, 430] width 216 height 301
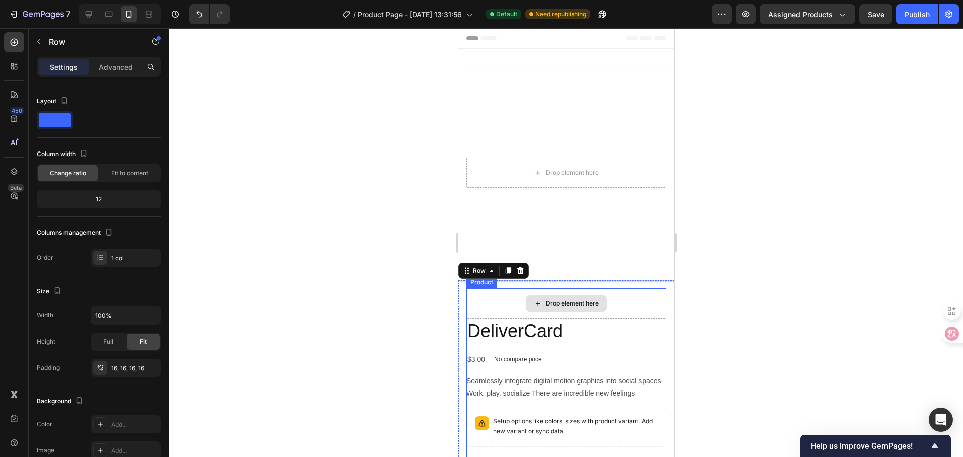
click at [647, 289] on div "Drop element here" at bounding box center [566, 303] width 200 height 30
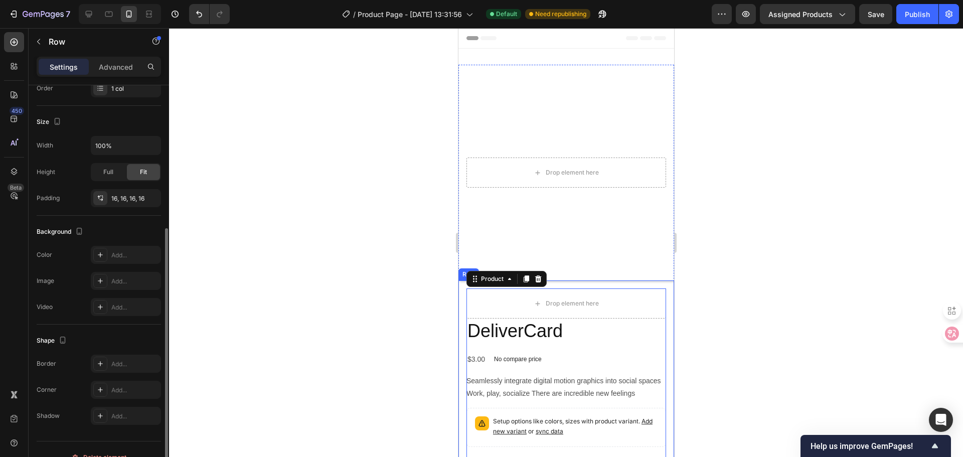
click at [463, 291] on div "Drop element here DeliverCard Product Title $3.00 Product Price Product Price N…" at bounding box center [566, 430] width 216 height 301
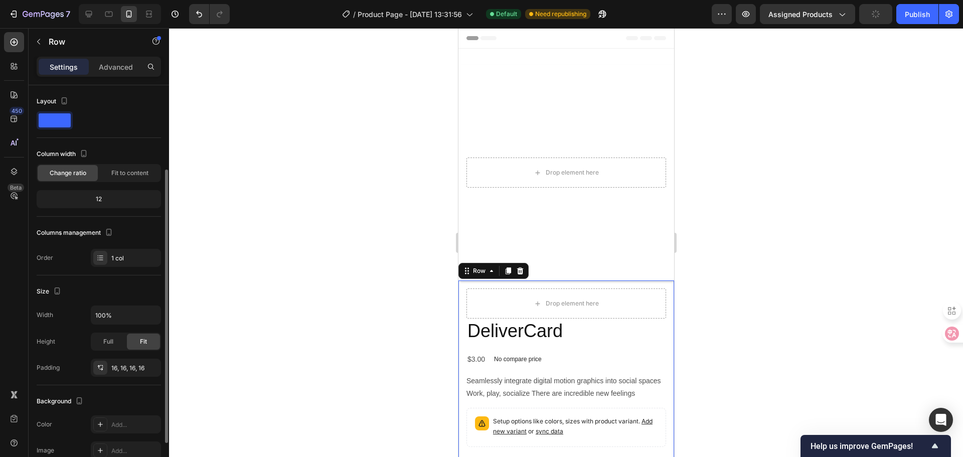
scroll to position [100, 0]
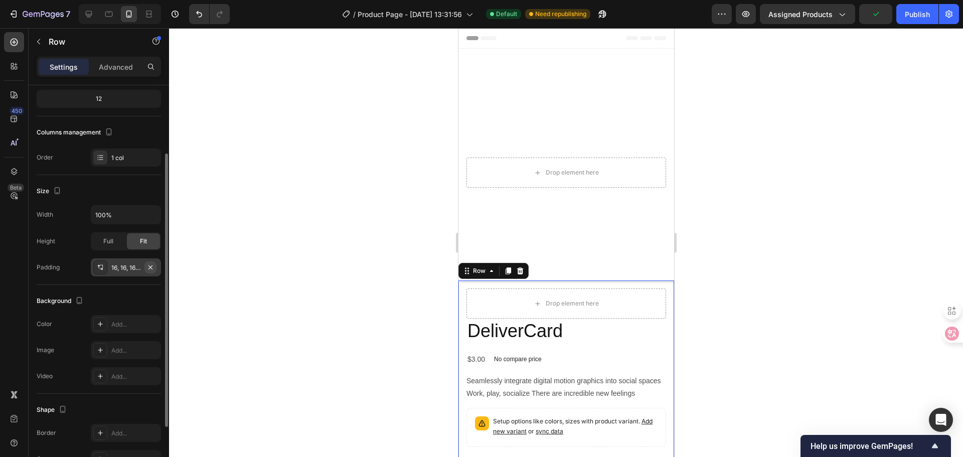
click at [152, 268] on icon "button" at bounding box center [150, 267] width 8 height 8
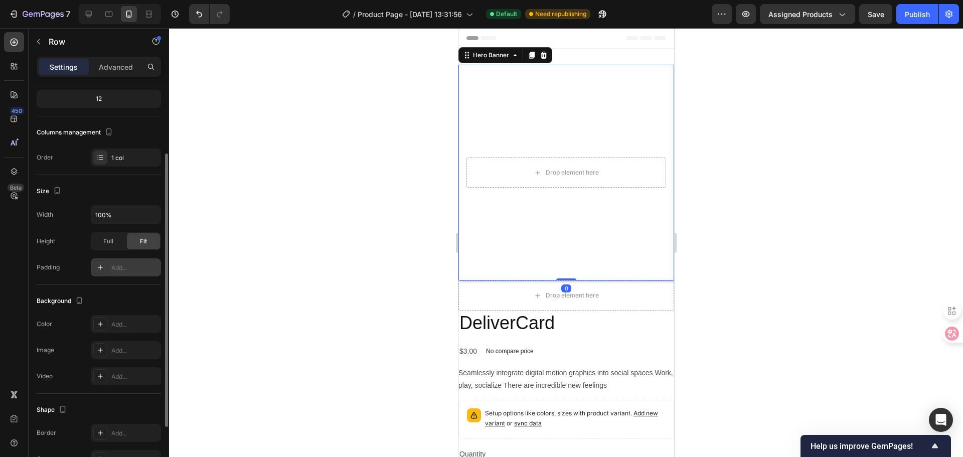
scroll to position [0, 0]
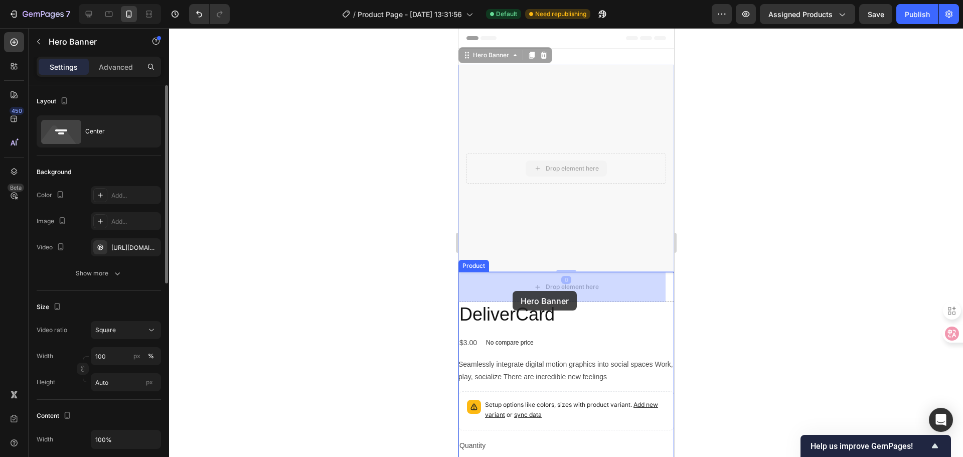
drag, startPoint x: 469, startPoint y: 60, endPoint x: 512, endPoint y: 291, distance: 234.6
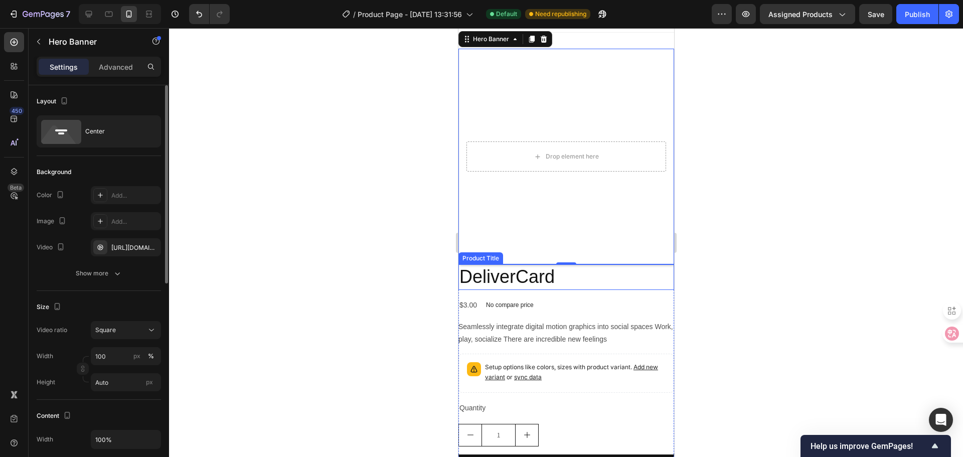
scroll to position [50, 0]
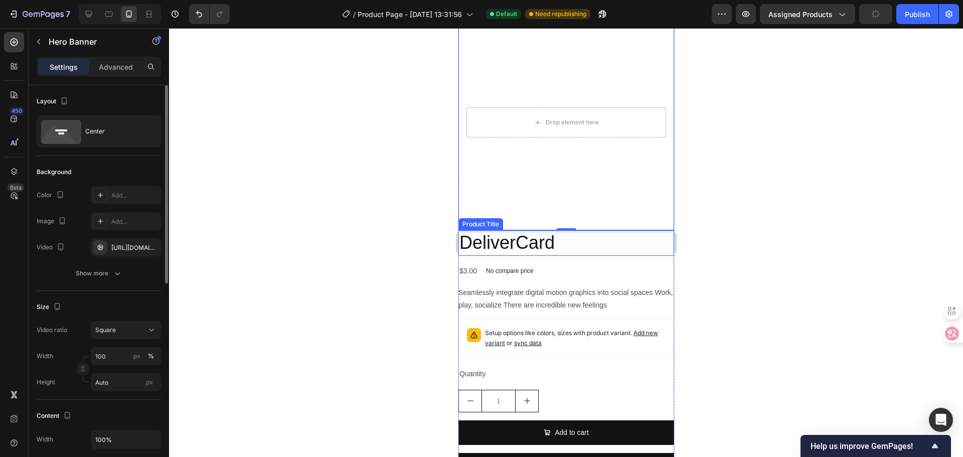
click at [583, 237] on h2 "DeliverCard" at bounding box center [566, 243] width 216 height 26
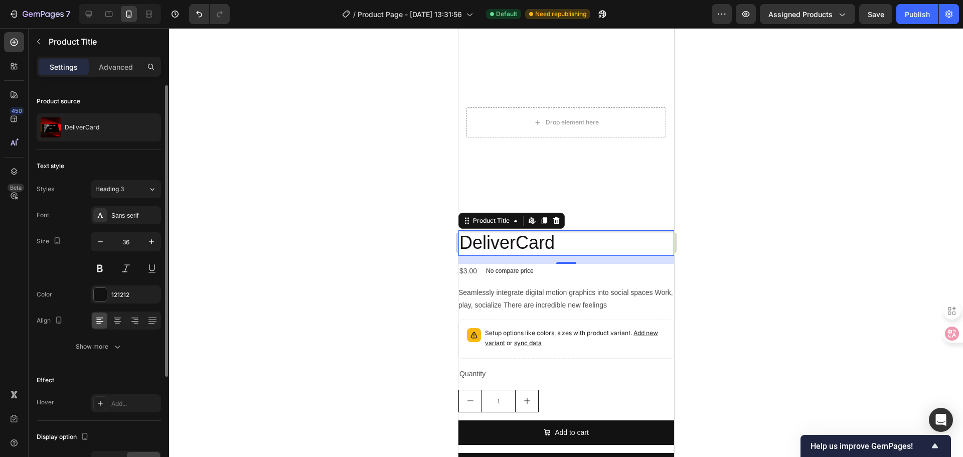
click at [545, 240] on h2 "DeliverCard" at bounding box center [566, 243] width 216 height 26
click at [529, 239] on h2 "DeliverCard" at bounding box center [566, 243] width 216 height 26
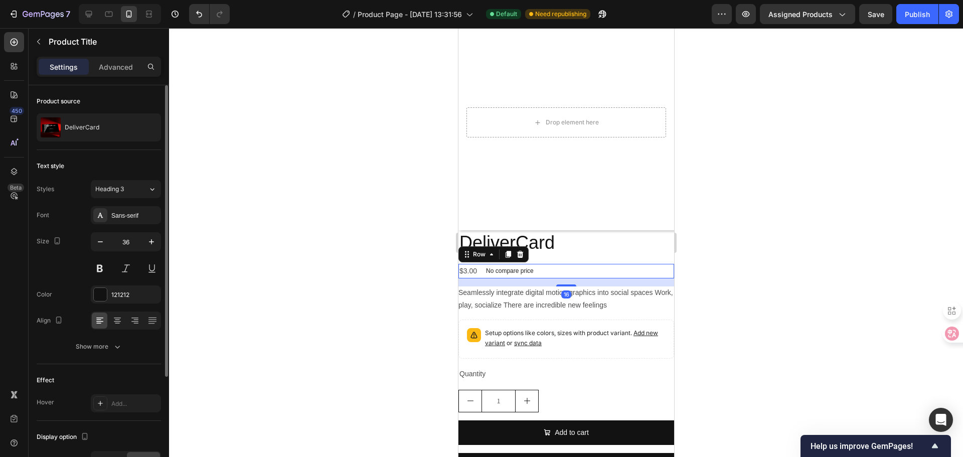
click at [548, 264] on div "$3.00 Product Price Product Price No compare price Product Price Row 16" at bounding box center [566, 271] width 216 height 15
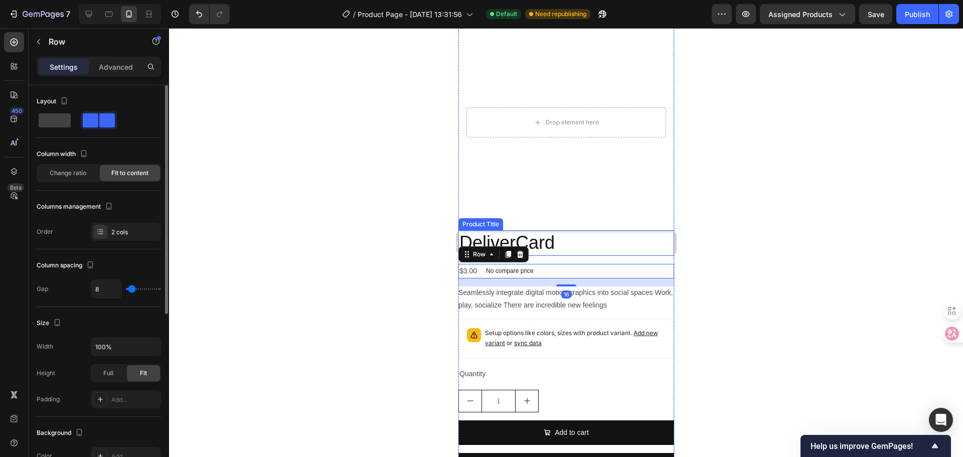
click at [551, 236] on h2 "DeliverCard" at bounding box center [566, 243] width 216 height 26
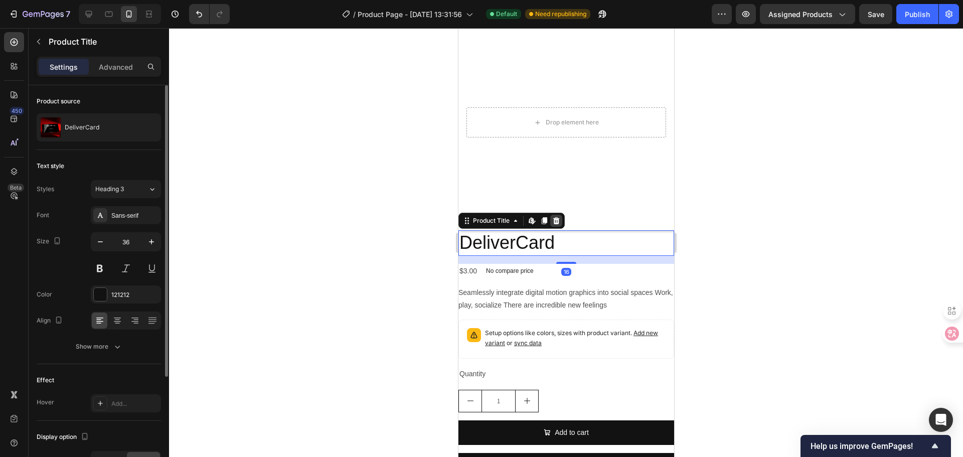
click at [552, 217] on icon at bounding box center [556, 221] width 8 height 8
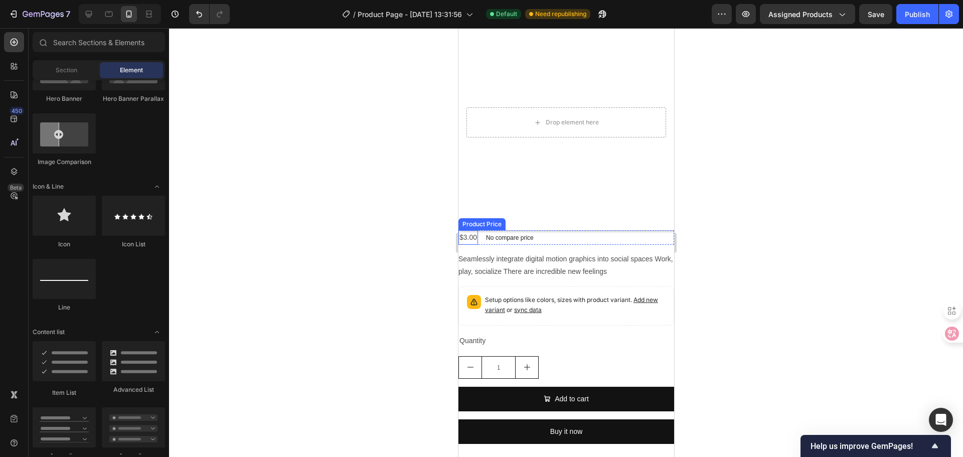
scroll to position [0, 0]
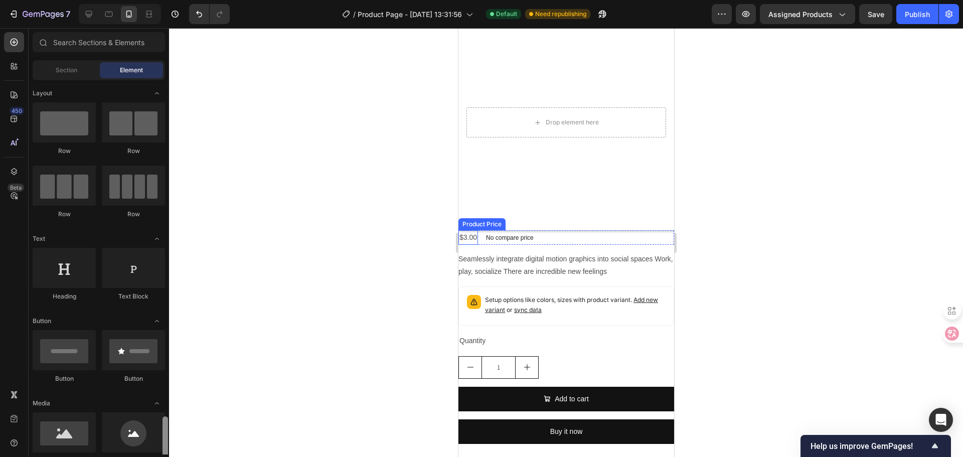
drag, startPoint x: 166, startPoint y: 170, endPoint x: 167, endPoint y: 62, distance: 108.3
click at [167, 62] on div "Sections(18) Elements(84) Section Element Hero Section Product Detail Brands Tr…" at bounding box center [99, 243] width 140 height 422
drag, startPoint x: 526, startPoint y: 161, endPoint x: 492, endPoint y: 218, distance: 65.4
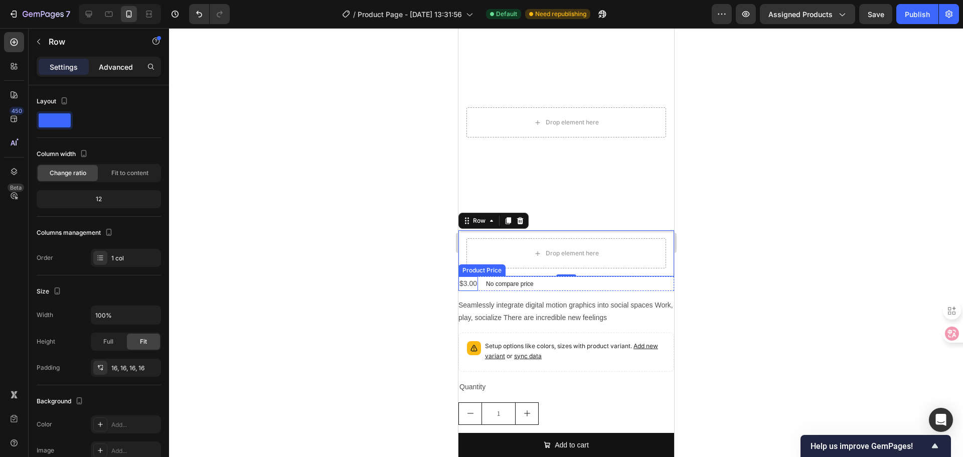
click at [111, 67] on p "Advanced" at bounding box center [116, 67] width 34 height 11
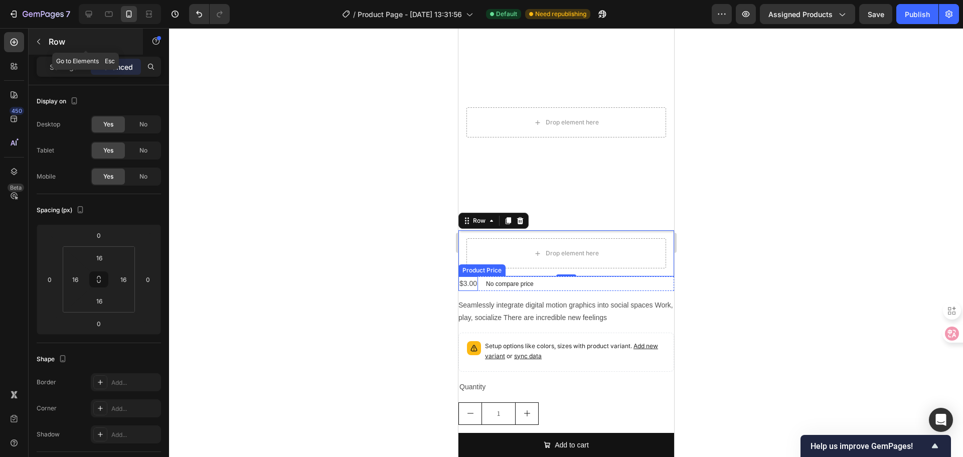
click at [62, 47] on p "Row" at bounding box center [91, 42] width 85 height 12
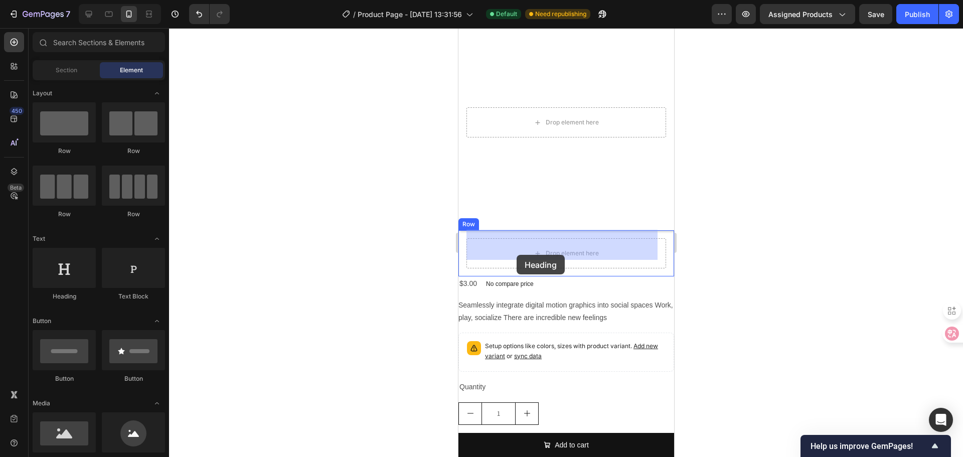
drag, startPoint x: 519, startPoint y: 299, endPoint x: 516, endPoint y: 255, distance: 44.2
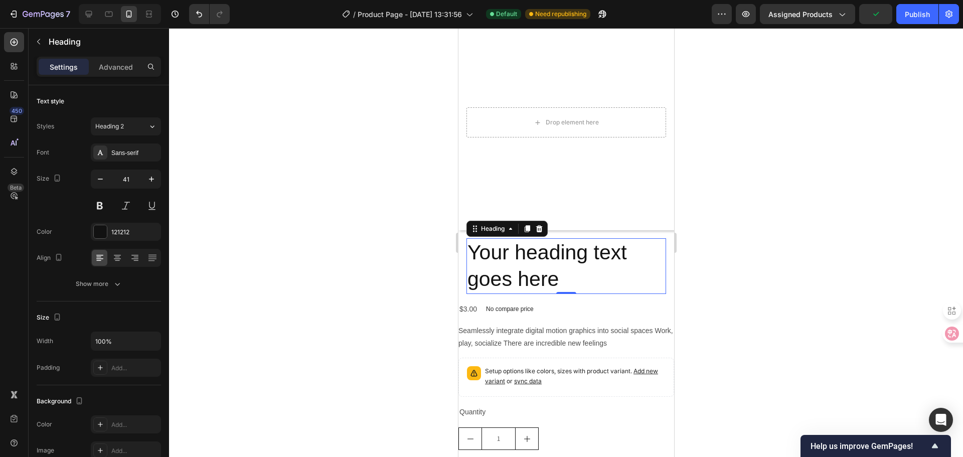
click at [516, 270] on h2 "Your heading text goes here" at bounding box center [566, 266] width 200 height 56
click at [516, 270] on p "Your heading text goes here" at bounding box center [566, 266] width 198 height 54
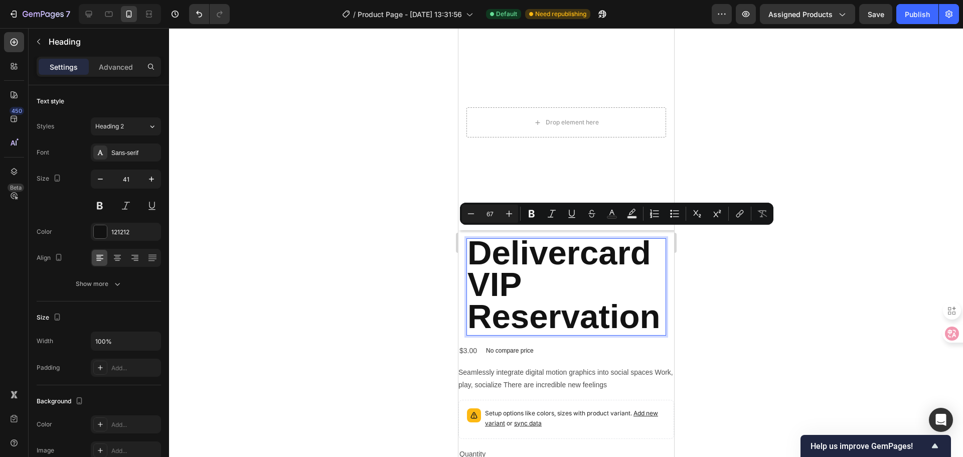
scroll to position [4, 0]
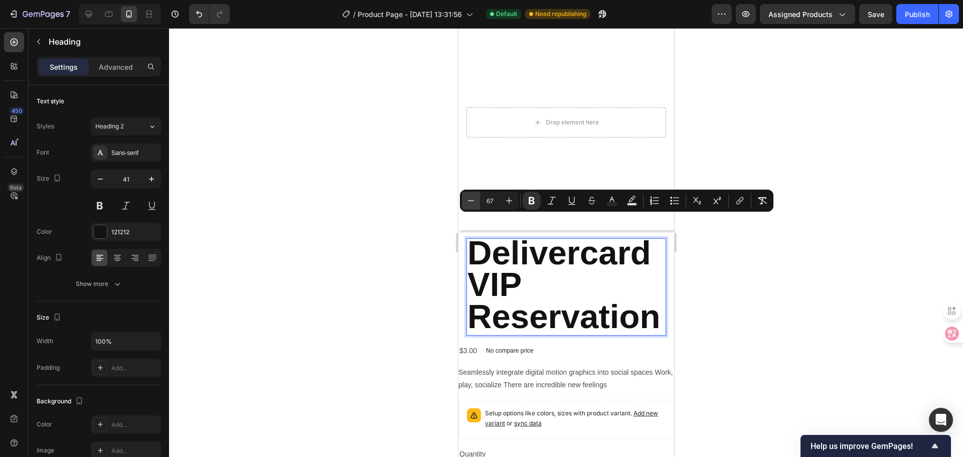
click at [478, 200] on button "Minus" at bounding box center [471, 201] width 18 height 18
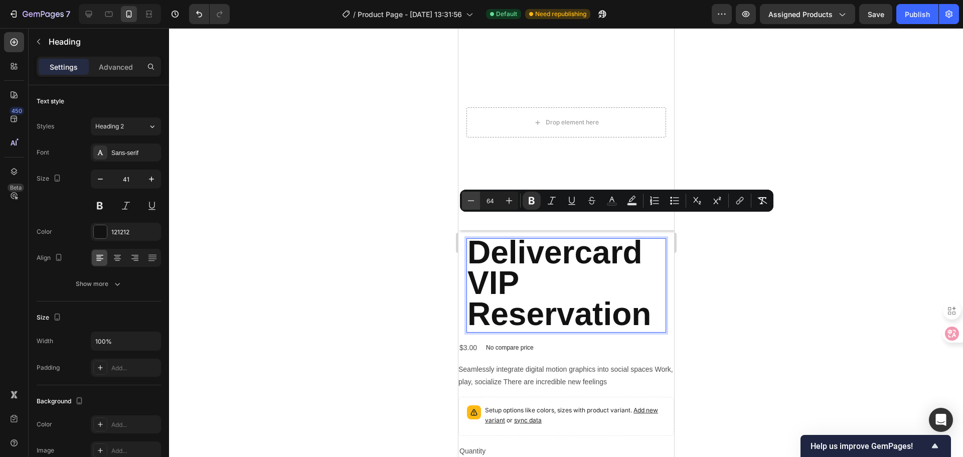
click at [478, 200] on button "Minus" at bounding box center [471, 201] width 18 height 18
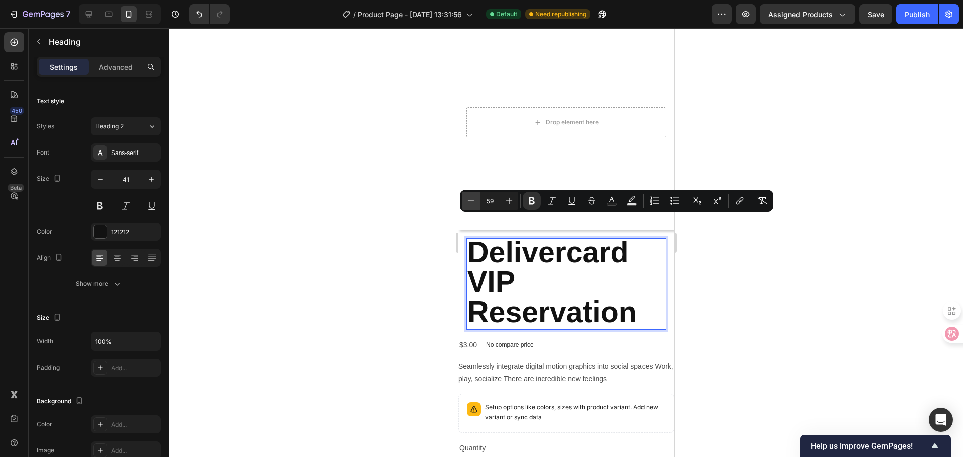
click at [478, 200] on button "Minus" at bounding box center [471, 201] width 18 height 18
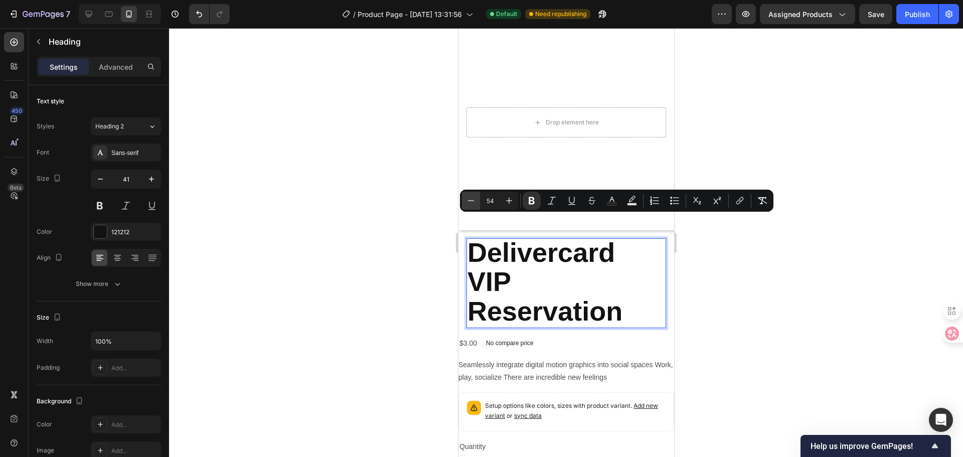
click at [478, 200] on button "Minus" at bounding box center [471, 201] width 18 height 18
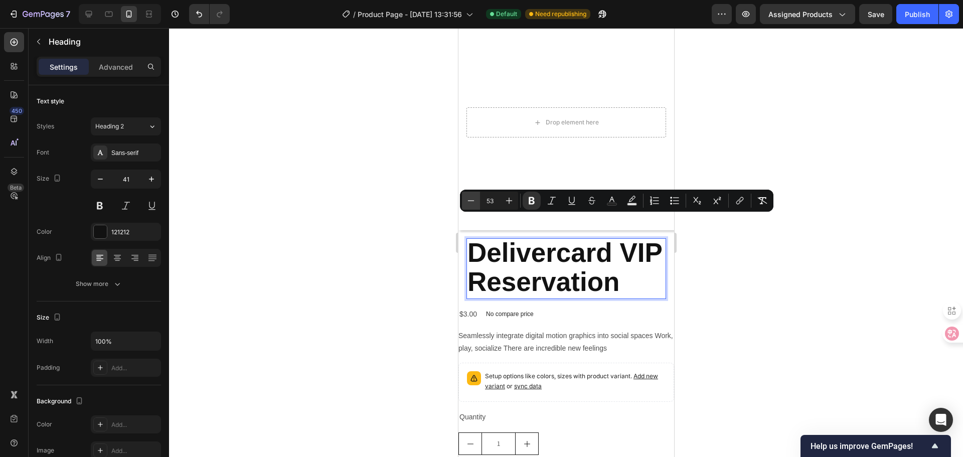
click at [478, 200] on button "Minus" at bounding box center [471, 201] width 18 height 18
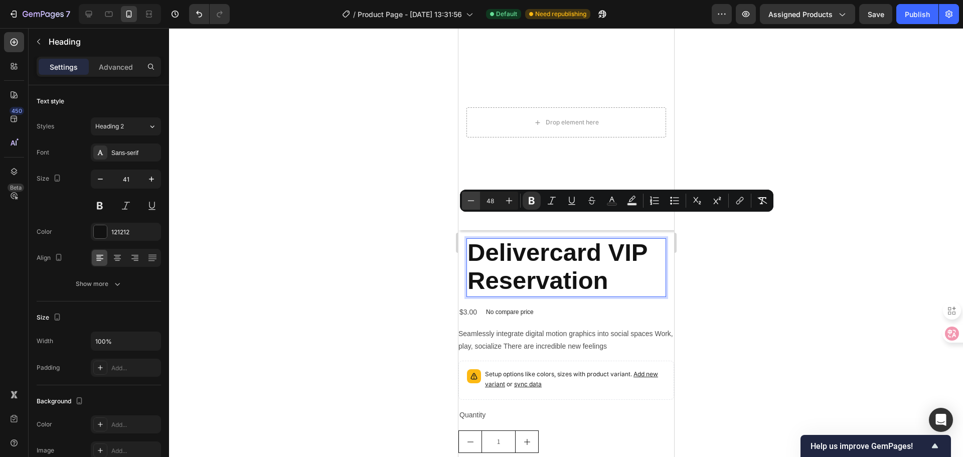
click at [478, 200] on button "Minus" at bounding box center [471, 201] width 18 height 18
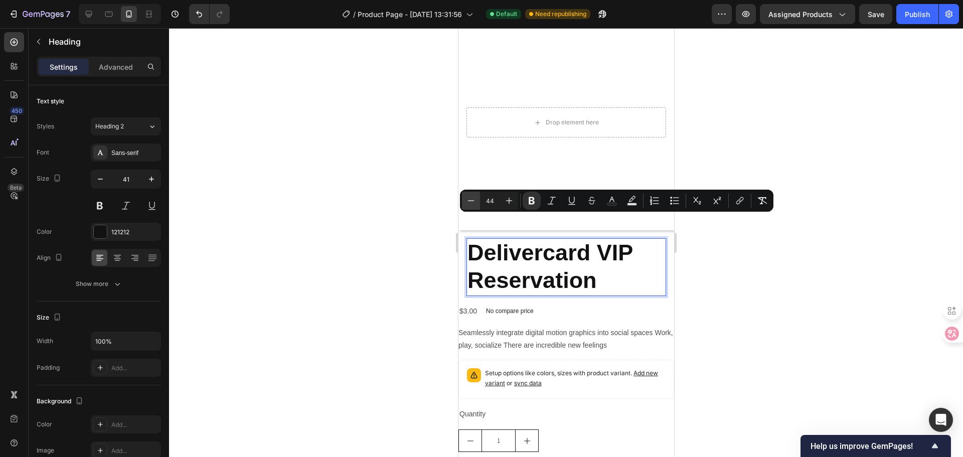
click at [478, 200] on button "Minus" at bounding box center [471, 201] width 18 height 18
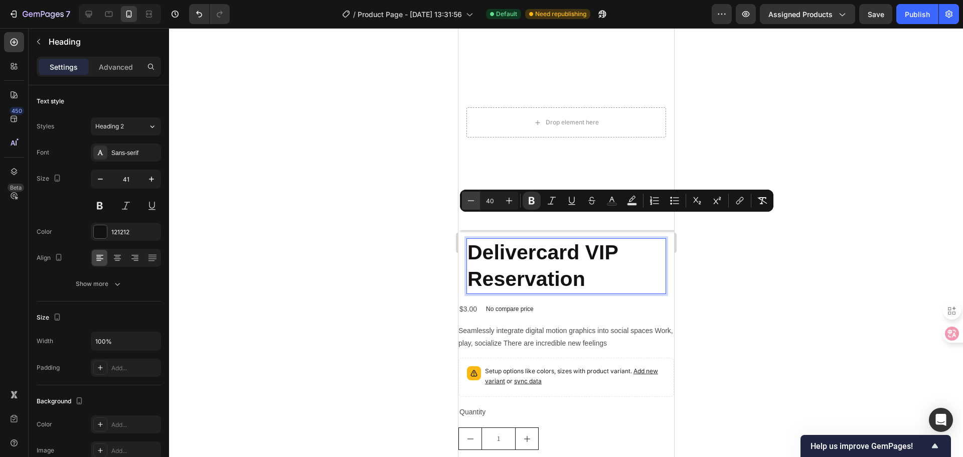
click at [478, 200] on button "Minus" at bounding box center [471, 201] width 18 height 18
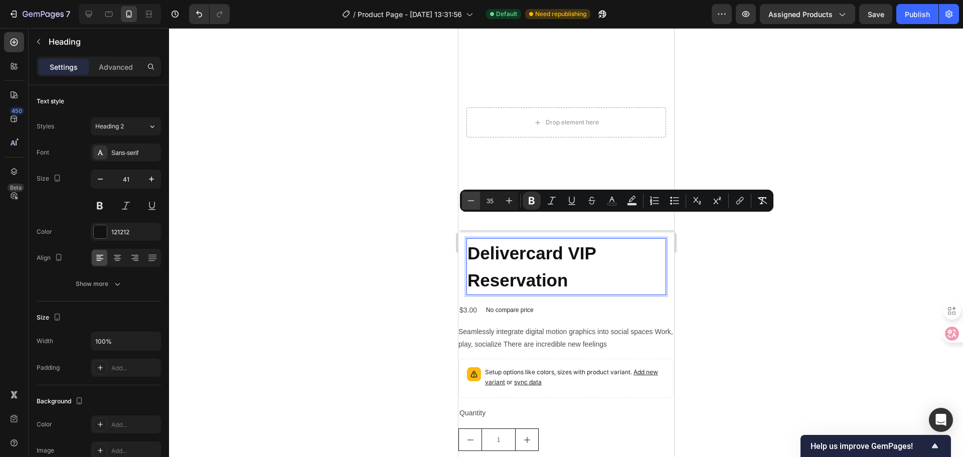
click at [478, 200] on button "Minus" at bounding box center [471, 201] width 18 height 18
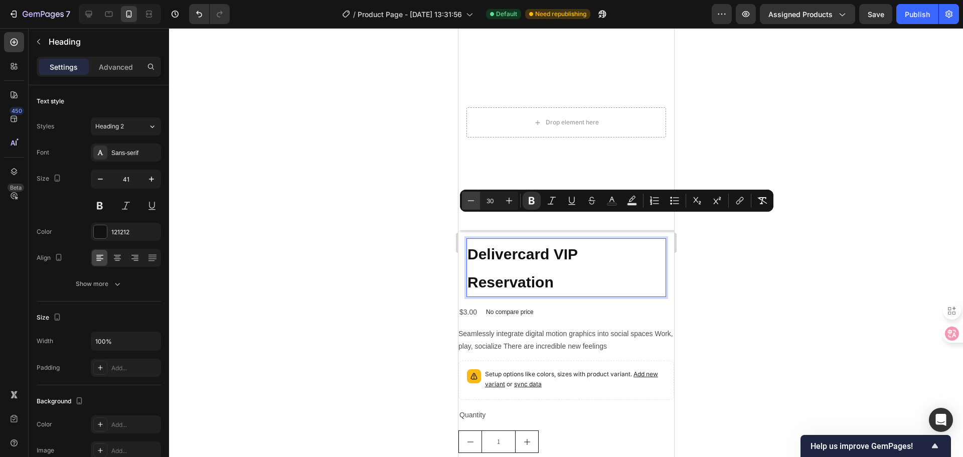
click at [478, 200] on button "Minus" at bounding box center [471, 201] width 18 height 18
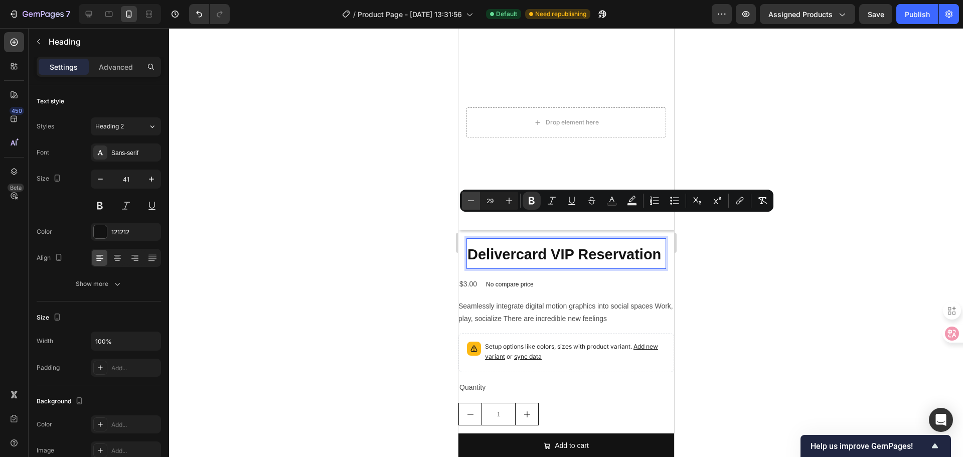
click at [478, 200] on button "Minus" at bounding box center [471, 201] width 18 height 18
type input "27"
click at [553, 259] on p "Delivercard VIP Reservation" at bounding box center [566, 253] width 198 height 29
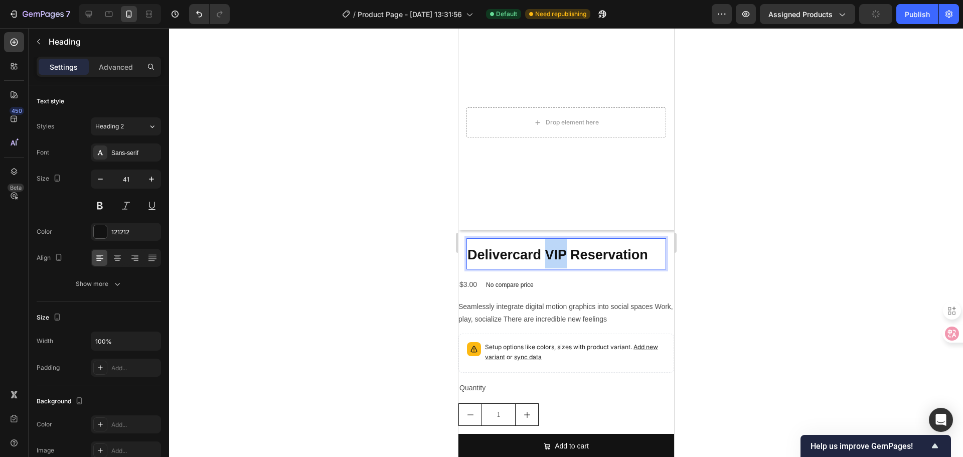
drag, startPoint x: 566, startPoint y: 251, endPoint x: 550, endPoint y: 251, distance: 16.0
click at [550, 251] on strong "Delivercard VIP Reservation" at bounding box center [557, 254] width 180 height 15
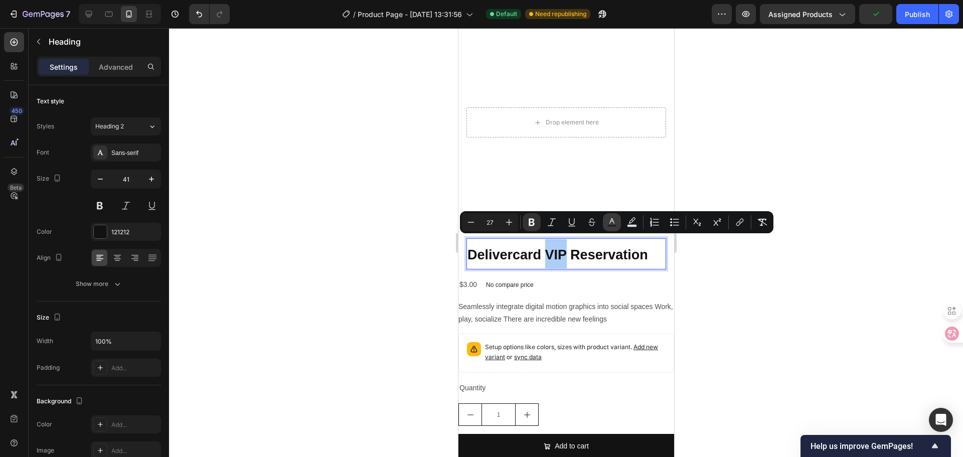
click at [614, 222] on icon "Editor contextual toolbar" at bounding box center [612, 222] width 10 height 10
type input "121212"
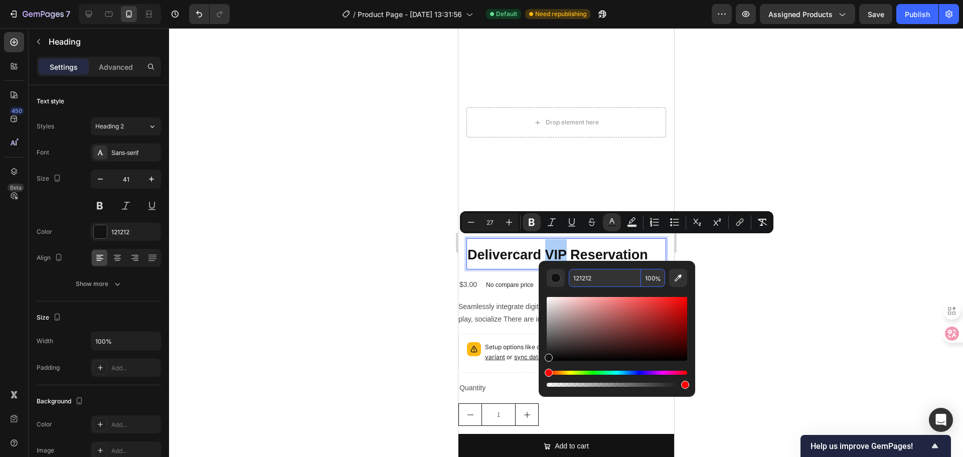
click at [604, 281] on input "121212" at bounding box center [605, 278] width 72 height 18
type input "B40000"
click at [825, 292] on div at bounding box center [566, 242] width 794 height 429
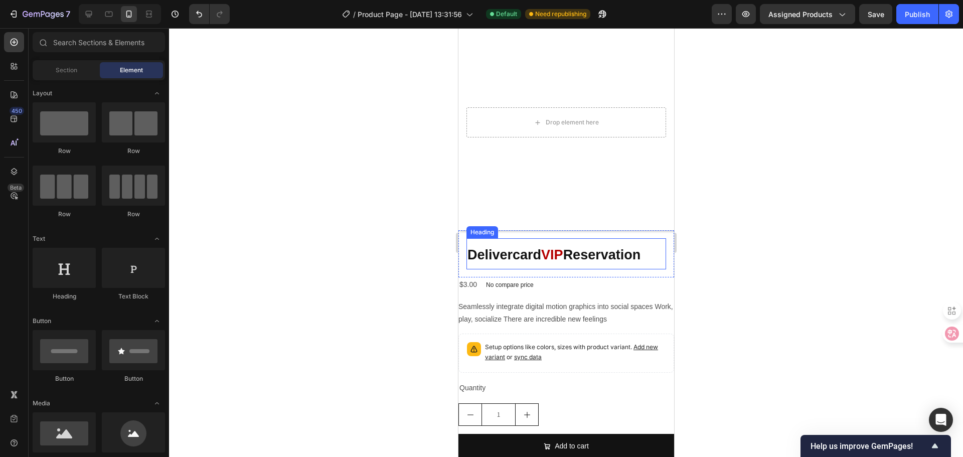
click at [538, 247] on strong "Delivercard" at bounding box center [504, 254] width 74 height 15
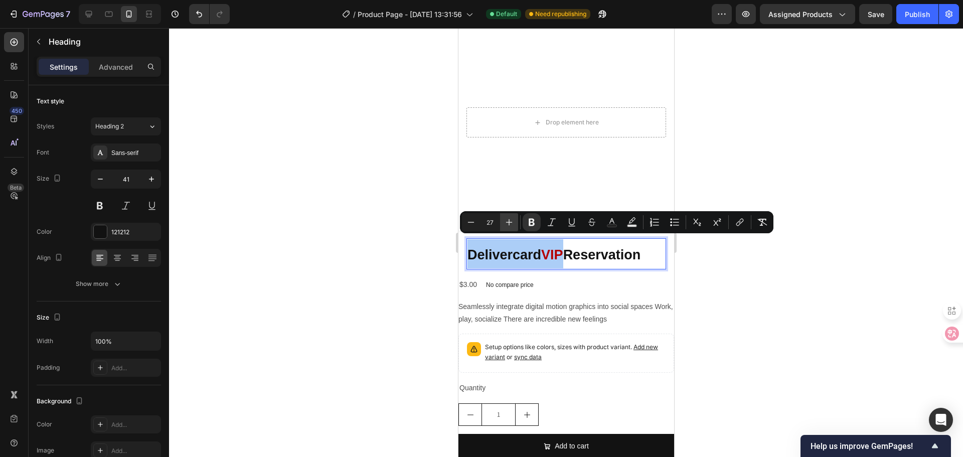
click at [510, 219] on icon "Editor contextual toolbar" at bounding box center [509, 222] width 10 height 10
click at [475, 226] on icon "Editor contextual toolbar" at bounding box center [471, 222] width 10 height 10
type input "27"
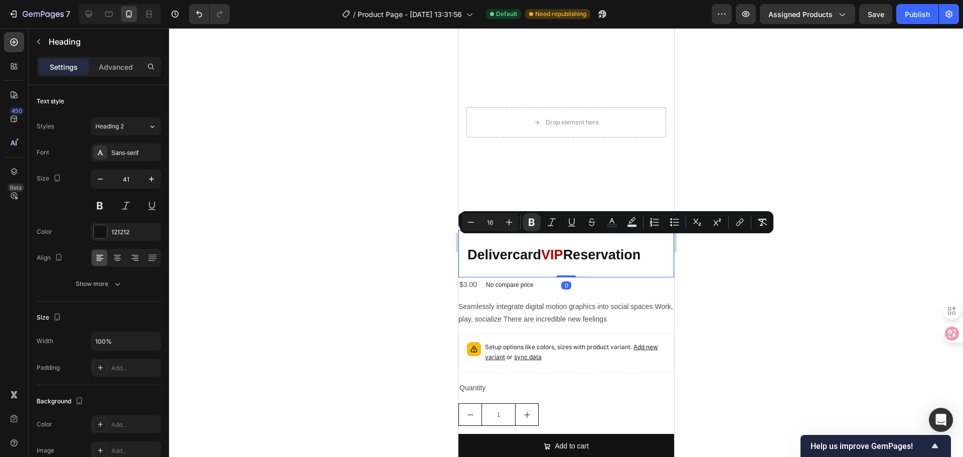
click at [461, 258] on div "⁠⁠⁠⁠⁠⁠⁠ Delivercard VIP Reservation Heading Row 0" at bounding box center [566, 253] width 216 height 47
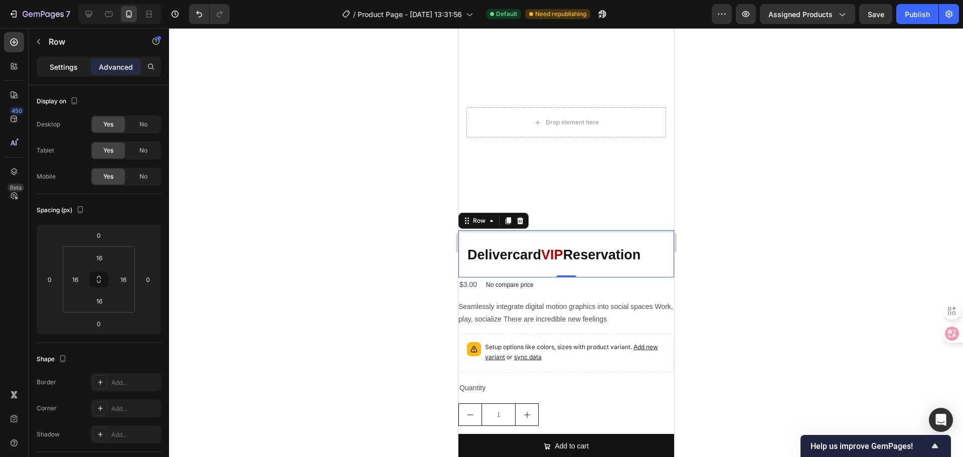
click at [70, 68] on p "Settings" at bounding box center [64, 67] width 28 height 11
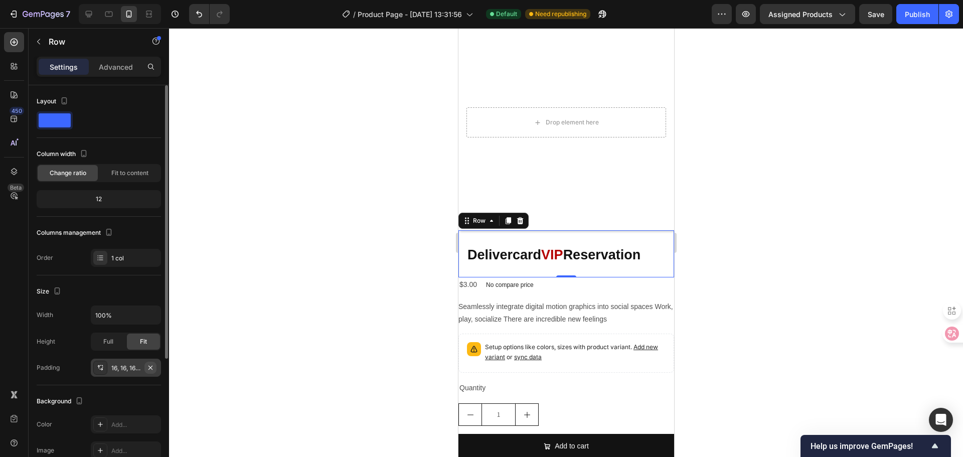
click at [149, 365] on icon "button" at bounding box center [150, 367] width 8 height 8
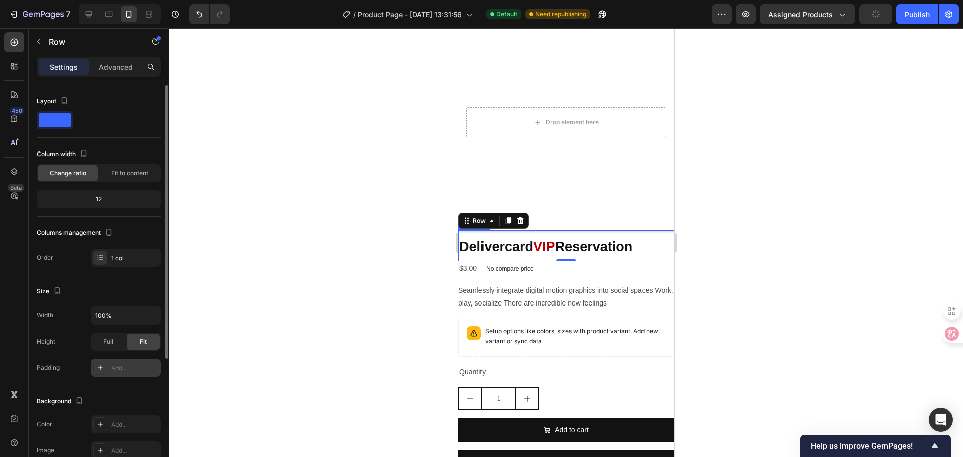
click at [514, 240] on strong "Delivercard" at bounding box center [496, 246] width 74 height 15
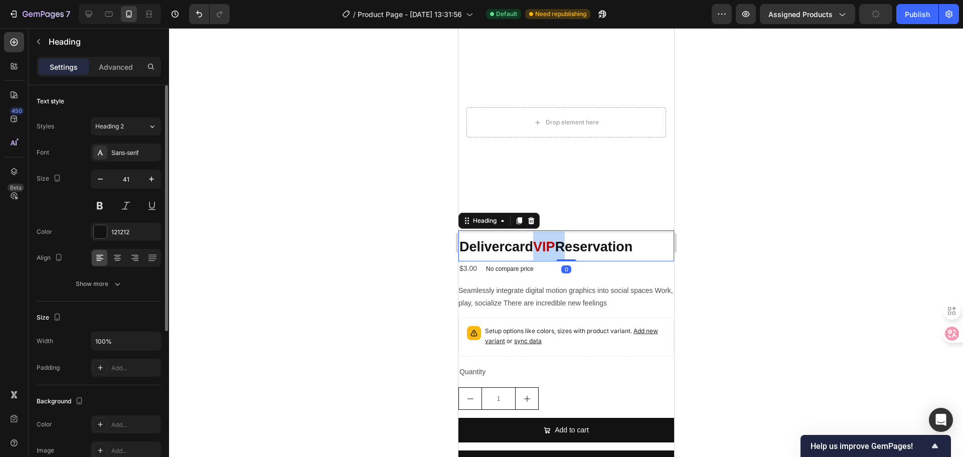
click at [540, 239] on strong "VIP" at bounding box center [543, 246] width 22 height 15
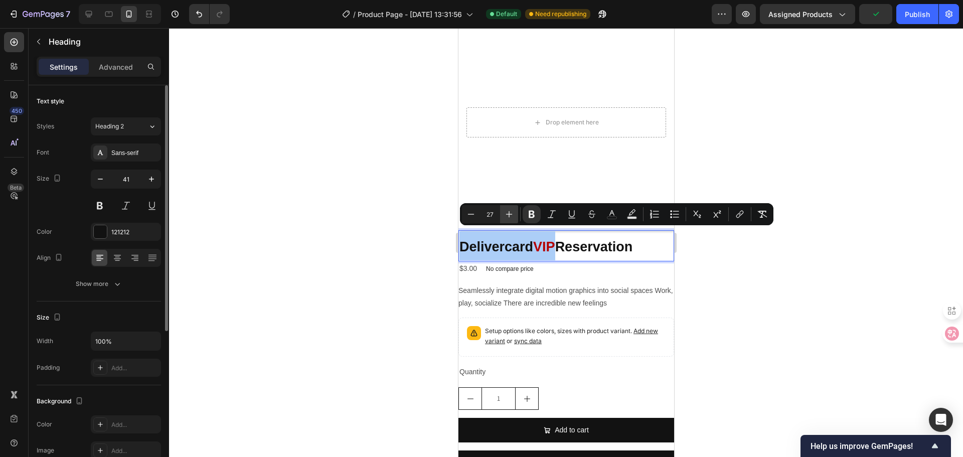
click at [505, 214] on icon "Editor contextual toolbar" at bounding box center [509, 214] width 10 height 10
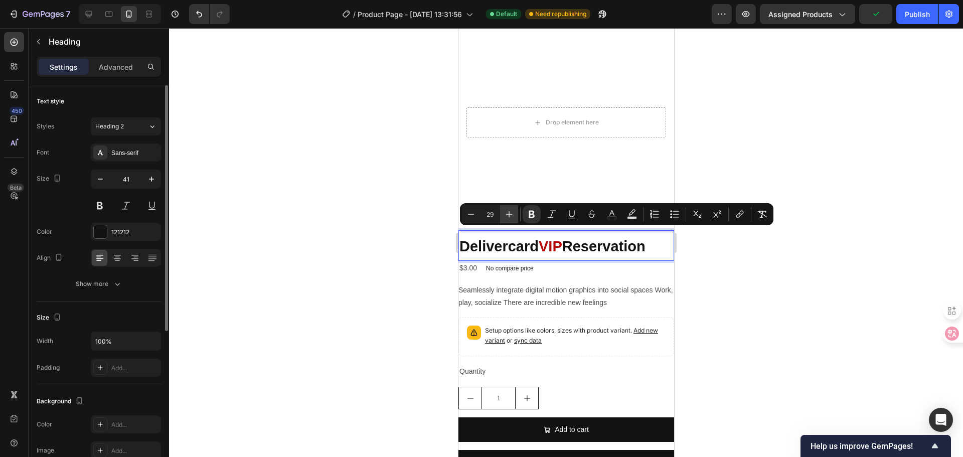
click at [505, 214] on icon "Editor contextual toolbar" at bounding box center [509, 214] width 10 height 10
type input "30"
click at [323, 371] on div at bounding box center [566, 242] width 794 height 429
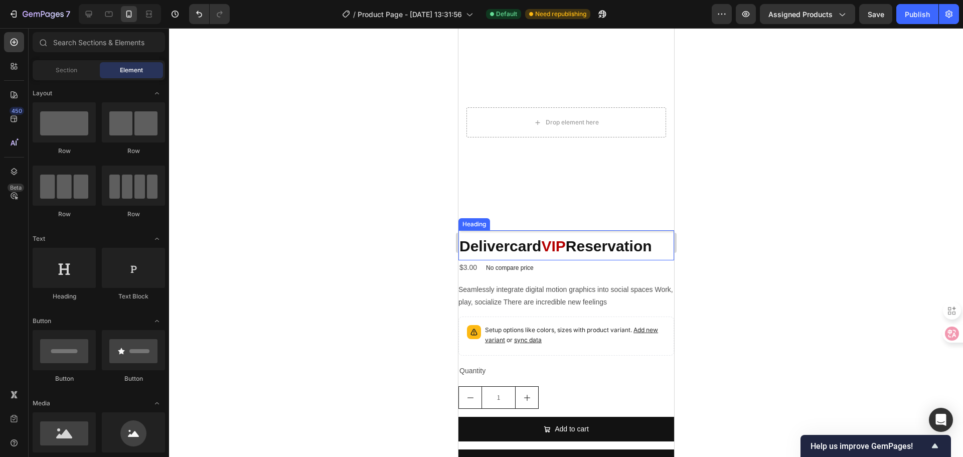
click at [537, 240] on strong "Delivercard" at bounding box center [500, 246] width 82 height 17
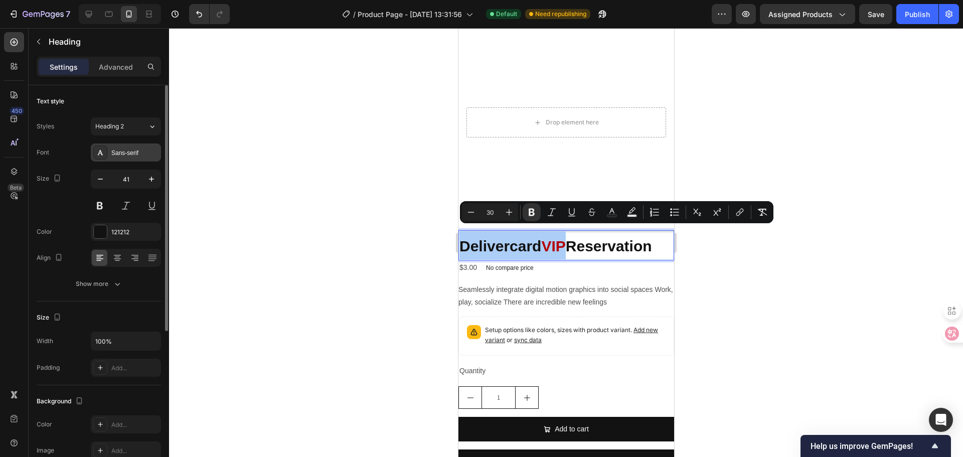
click at [149, 151] on div "Sans-serif" at bounding box center [134, 152] width 47 height 9
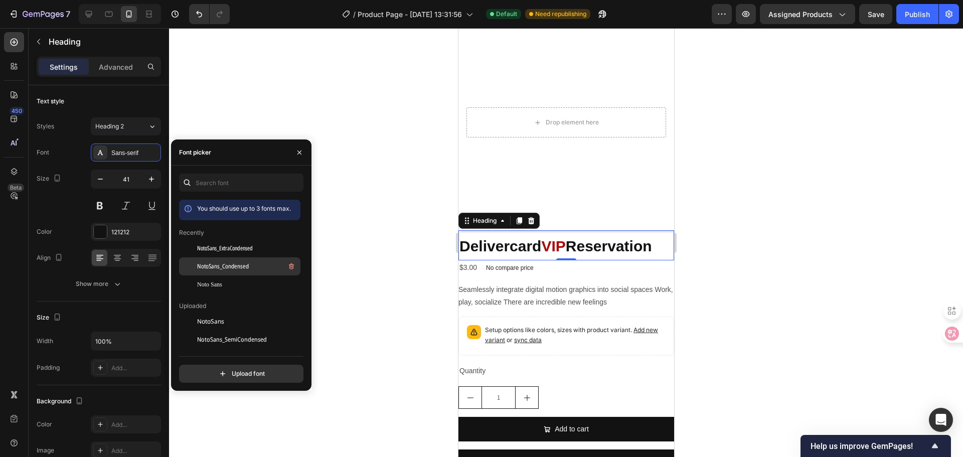
click at [250, 268] on div "NotoSans_Condensed" at bounding box center [247, 266] width 101 height 12
click at [417, 262] on div at bounding box center [566, 242] width 794 height 429
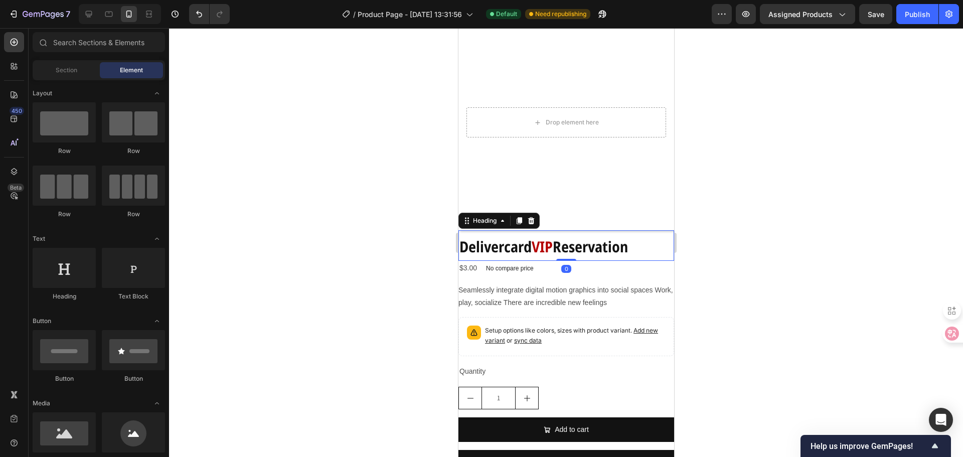
click at [568, 243] on strong "Reservation" at bounding box center [589, 246] width 75 height 21
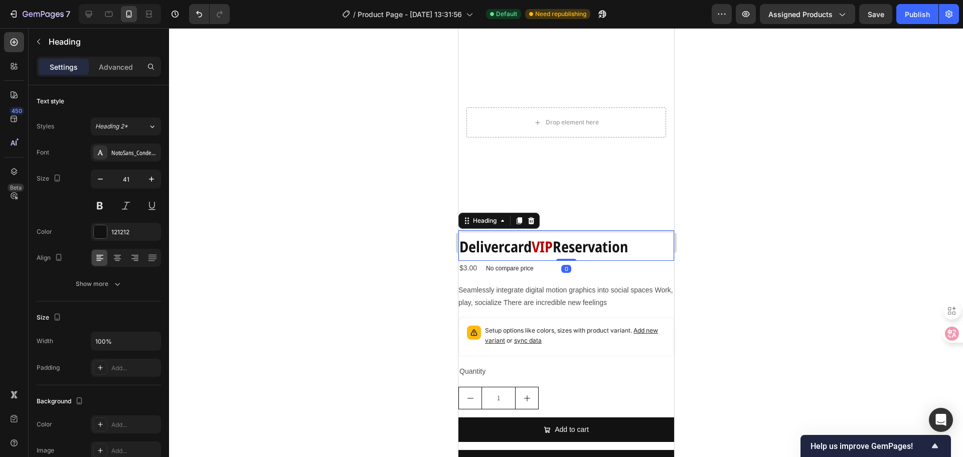
click at [568, 243] on strong "Reservation" at bounding box center [589, 246] width 75 height 21
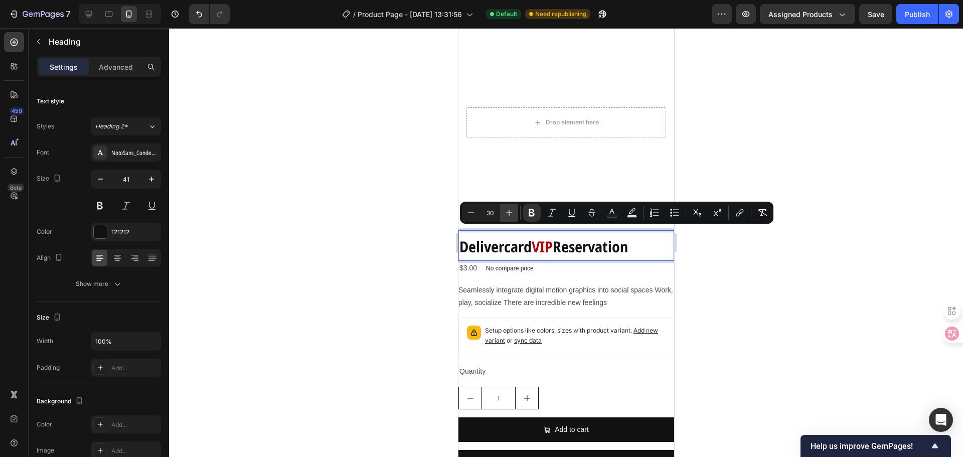
click at [507, 214] on icon "Editor contextual toolbar" at bounding box center [509, 213] width 10 height 10
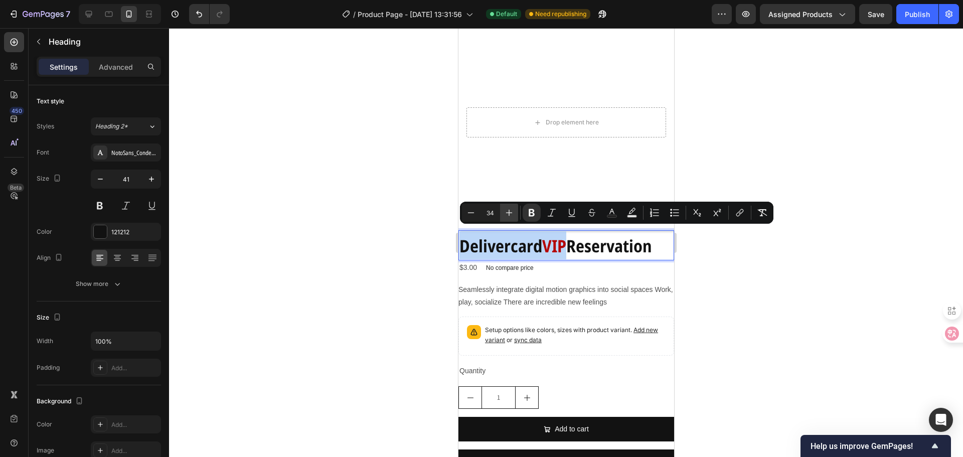
type input "35"
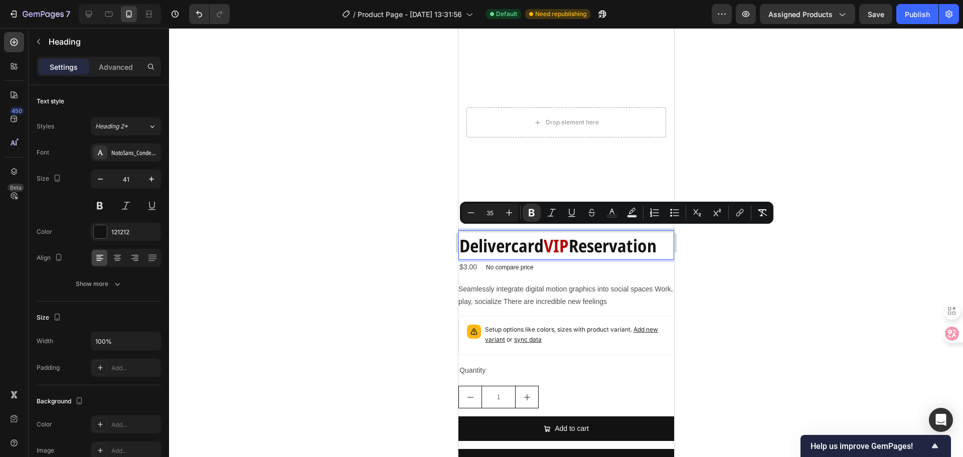
click at [745, 303] on div at bounding box center [566, 242] width 794 height 429
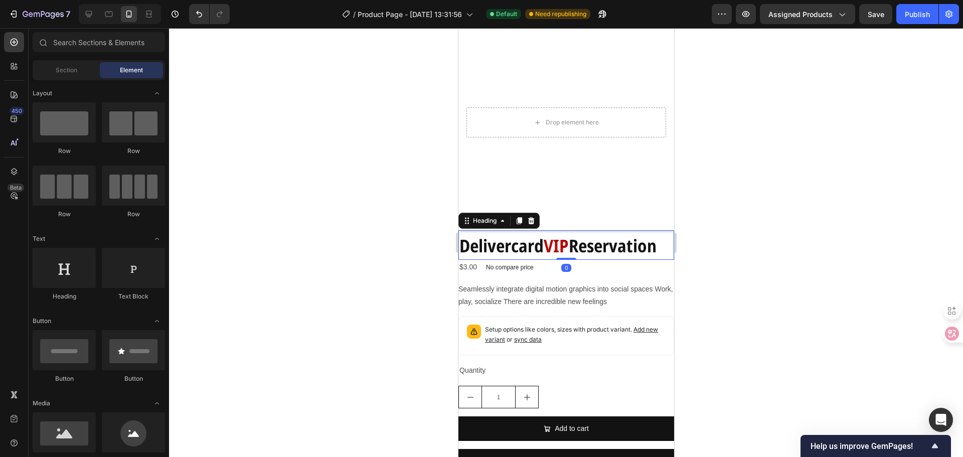
click at [517, 241] on strong "Delivercard" at bounding box center [501, 246] width 84 height 24
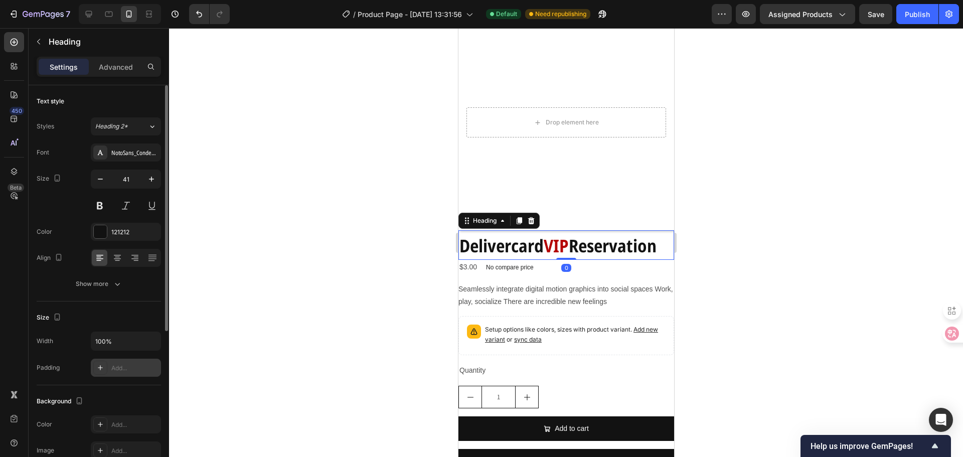
click at [111, 372] on div "Add..." at bounding box center [134, 367] width 47 height 9
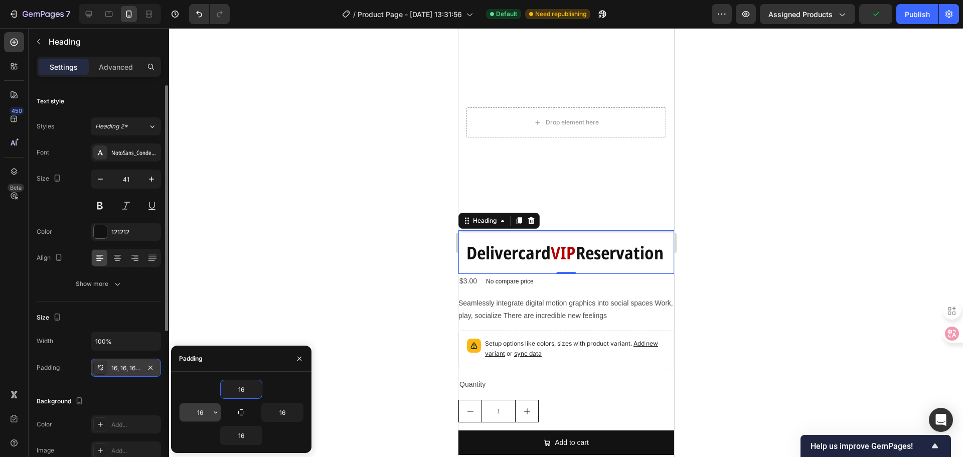
click at [209, 408] on input "16" at bounding box center [199, 412] width 41 height 18
type input "2"
click at [285, 413] on input "16" at bounding box center [282, 412] width 41 height 18
type input "2"
click at [364, 359] on div at bounding box center [566, 242] width 794 height 429
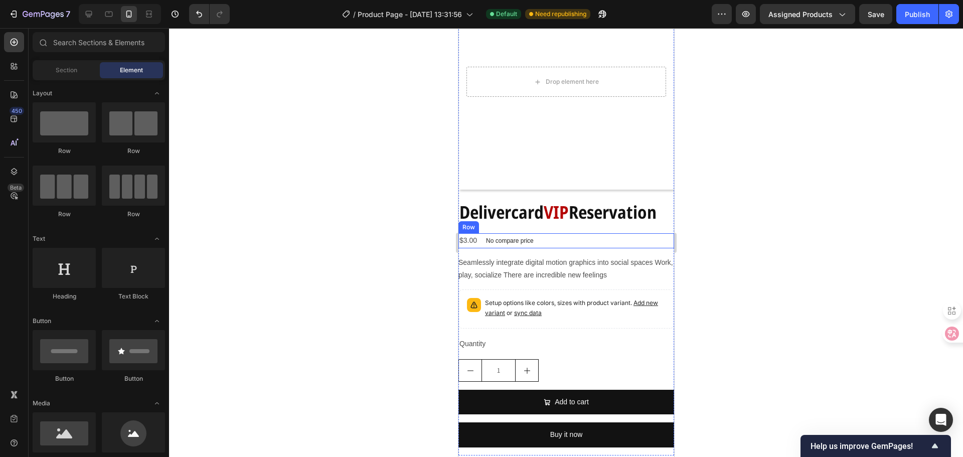
scroll to position [100, 0]
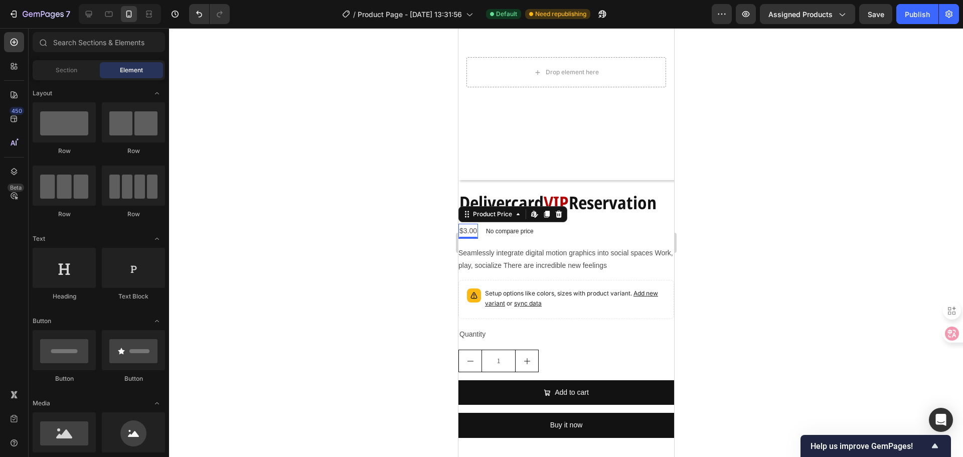
click at [474, 224] on div "$3.00" at bounding box center [468, 231] width 20 height 15
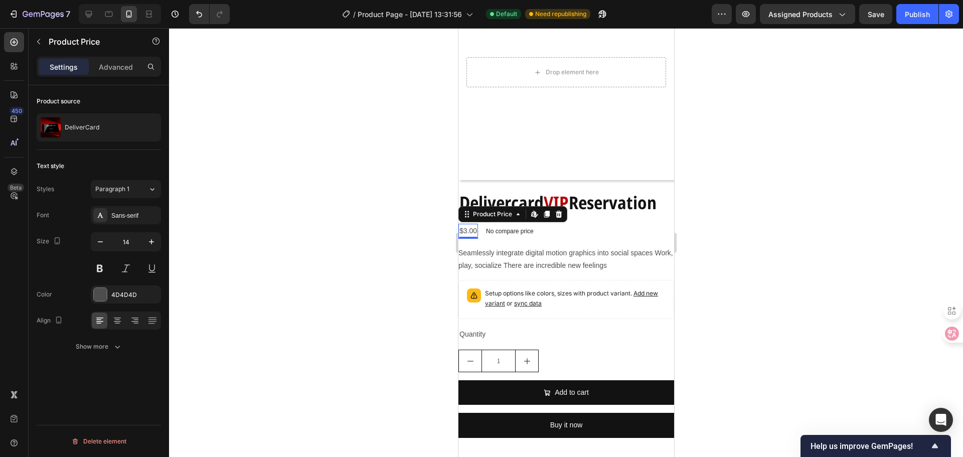
click at [474, 224] on div "$3.00" at bounding box center [468, 231] width 20 height 15
click at [476, 224] on div "$3.00" at bounding box center [468, 231] width 20 height 15
click at [471, 224] on div "$3.00" at bounding box center [468, 231] width 20 height 15
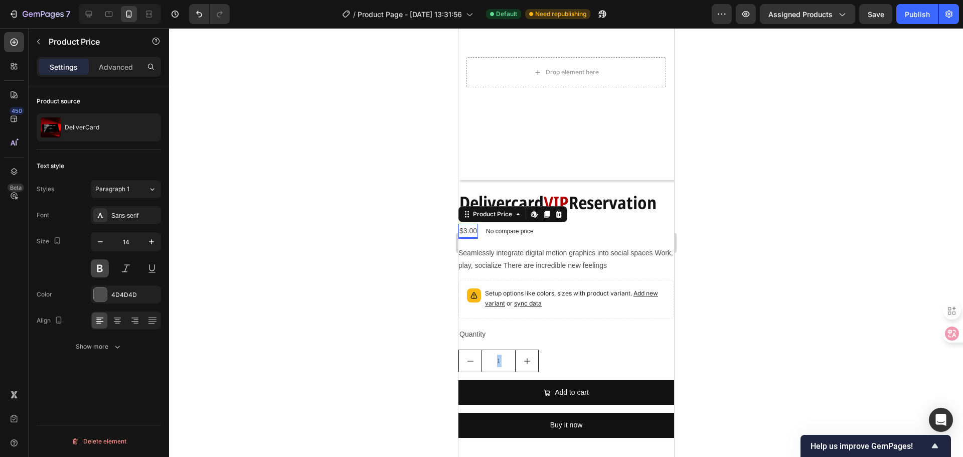
click at [101, 264] on button at bounding box center [100, 268] width 18 height 18
click at [145, 238] on button "button" at bounding box center [151, 242] width 18 height 18
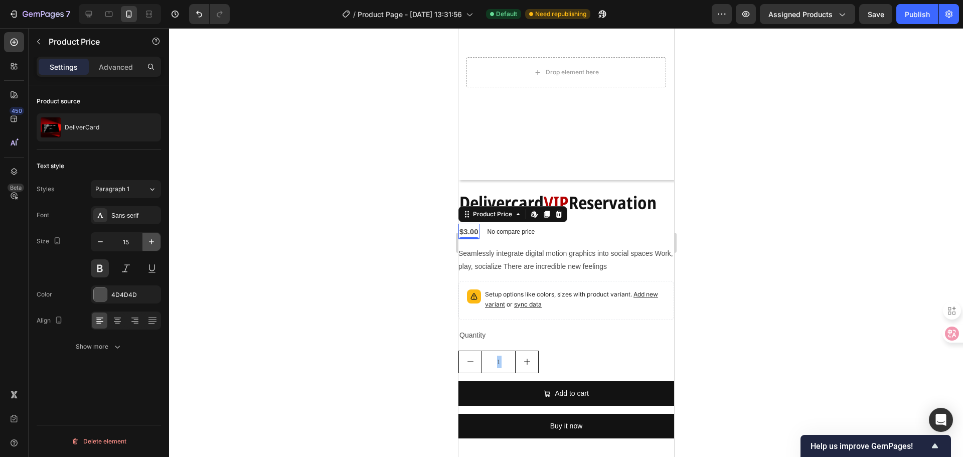
click at [145, 238] on button "button" at bounding box center [151, 242] width 18 height 18
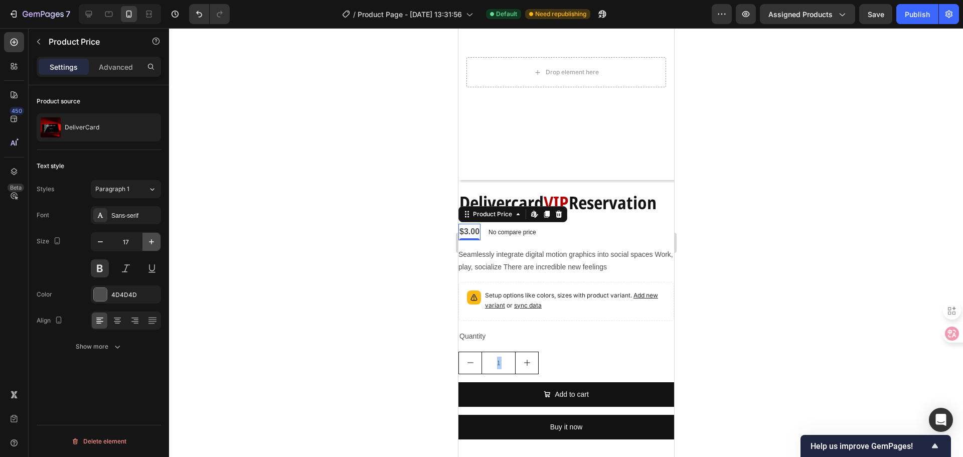
click at [145, 238] on button "button" at bounding box center [151, 242] width 18 height 18
type input "18"
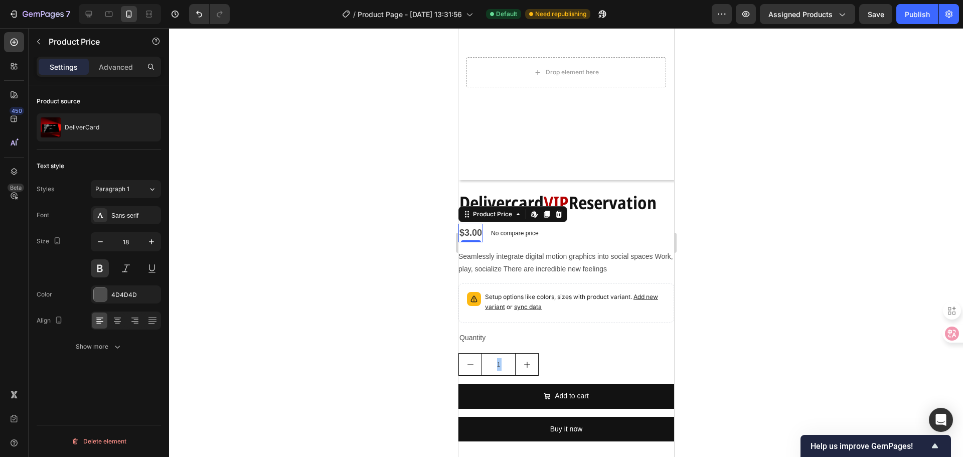
click at [324, 345] on div at bounding box center [566, 242] width 794 height 429
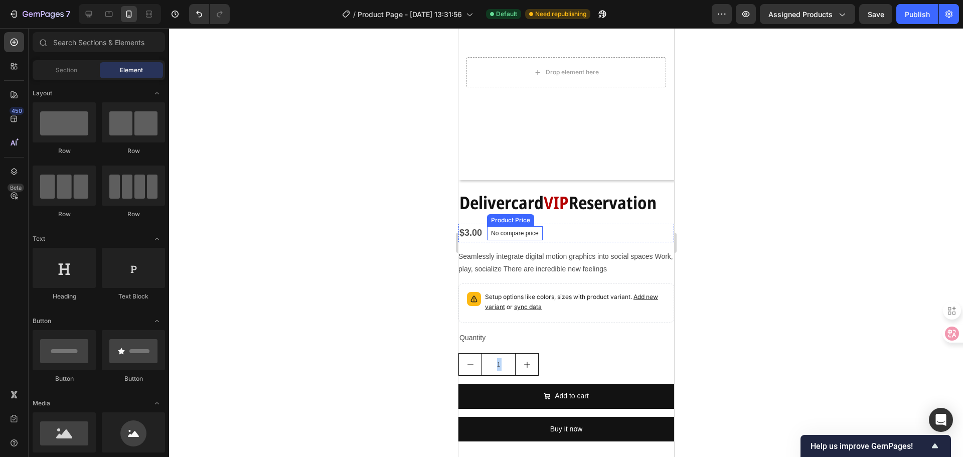
click at [506, 230] on p "No compare price" at bounding box center [514, 233] width 48 height 6
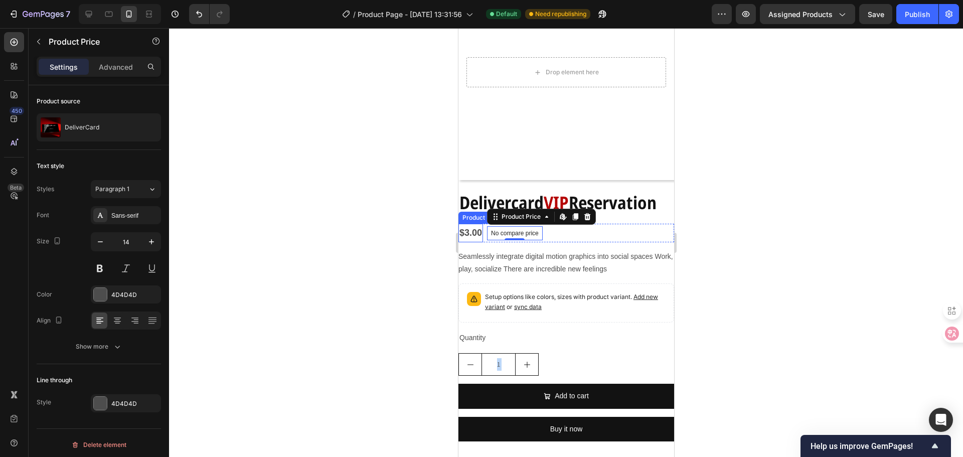
click at [482, 224] on div "$3.00" at bounding box center [470, 233] width 25 height 18
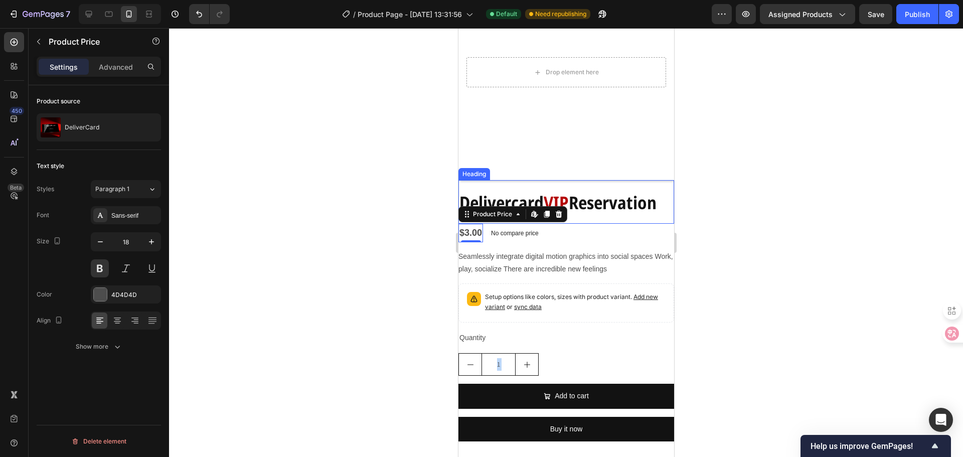
click at [593, 206] on p "⁠⁠⁠⁠⁠⁠⁠ Delivercard VIP Reservation" at bounding box center [566, 202] width 214 height 28
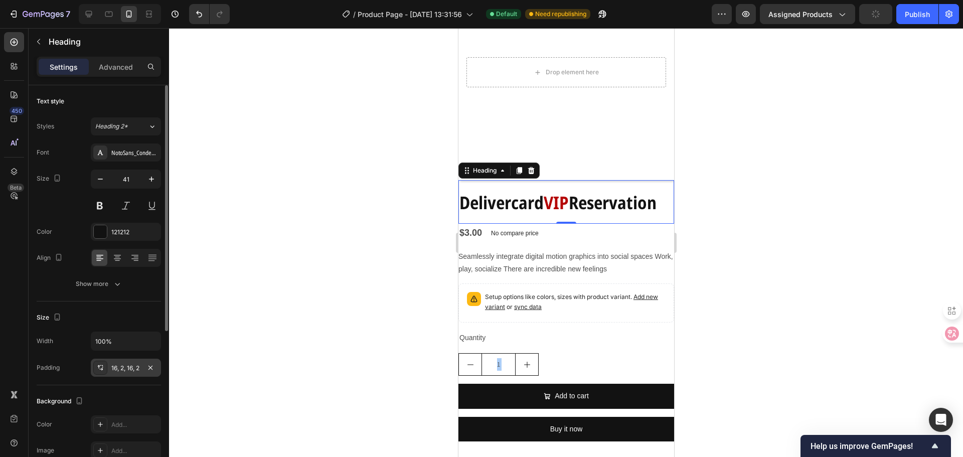
click at [112, 362] on div "16, 2, 16, 2" at bounding box center [126, 367] width 70 height 18
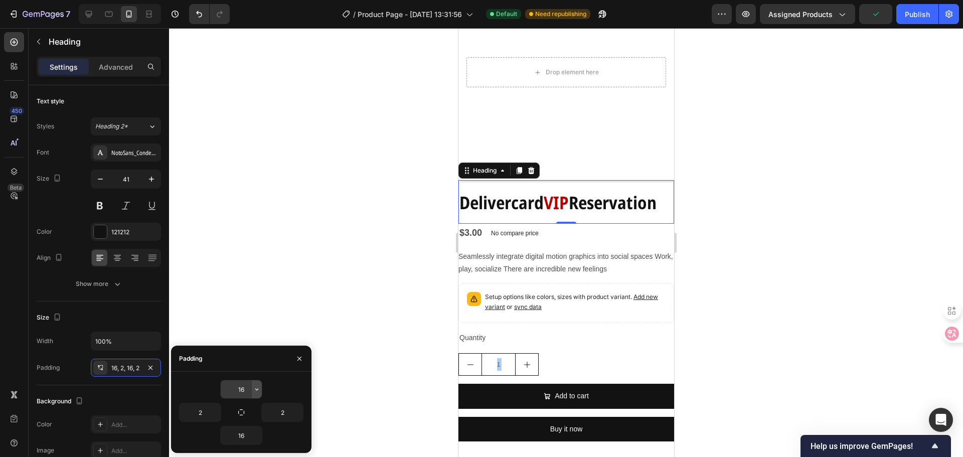
click at [256, 395] on button "button" at bounding box center [257, 389] width 10 height 18
click at [238, 389] on input "16" at bounding box center [241, 389] width 41 height 18
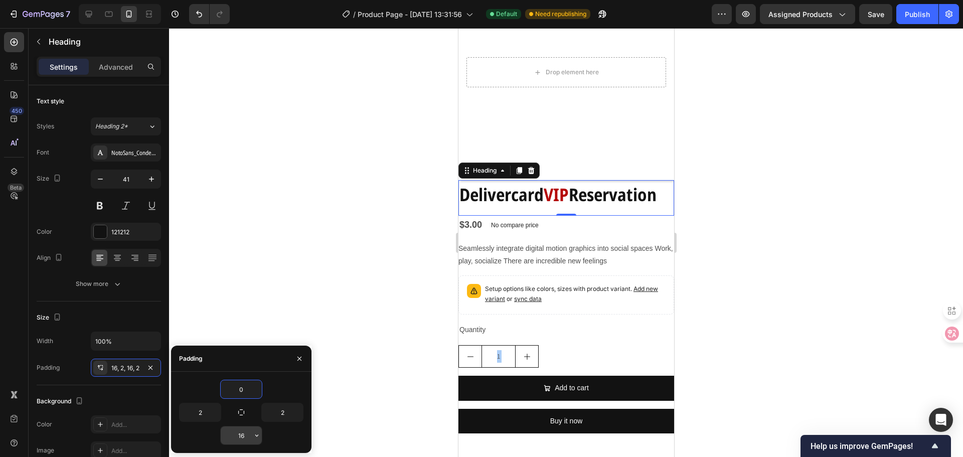
type input "0"
click at [246, 434] on input "16" at bounding box center [241, 435] width 41 height 18
type input "0"
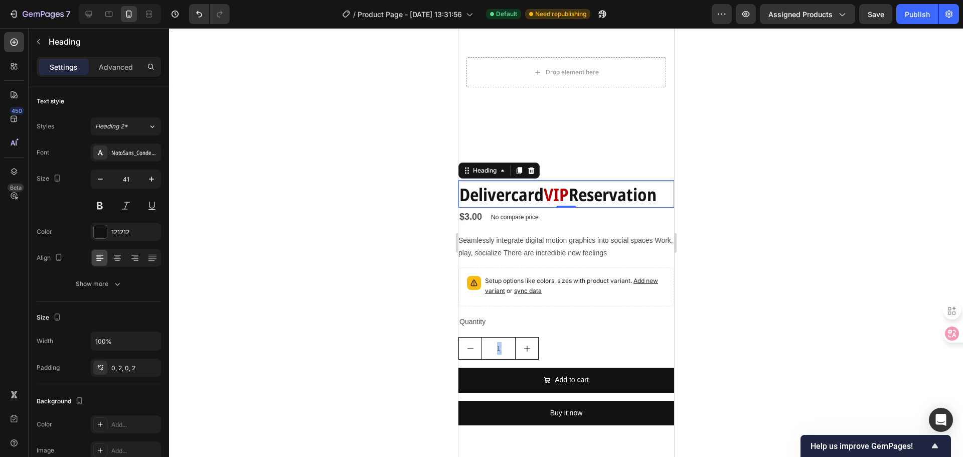
click at [355, 268] on div at bounding box center [566, 242] width 794 height 429
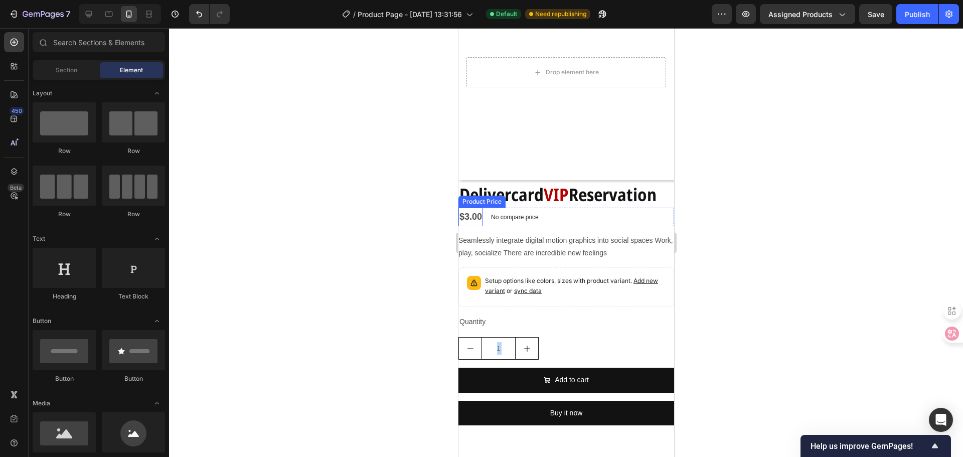
click at [469, 208] on div "$3.00" at bounding box center [470, 217] width 25 height 18
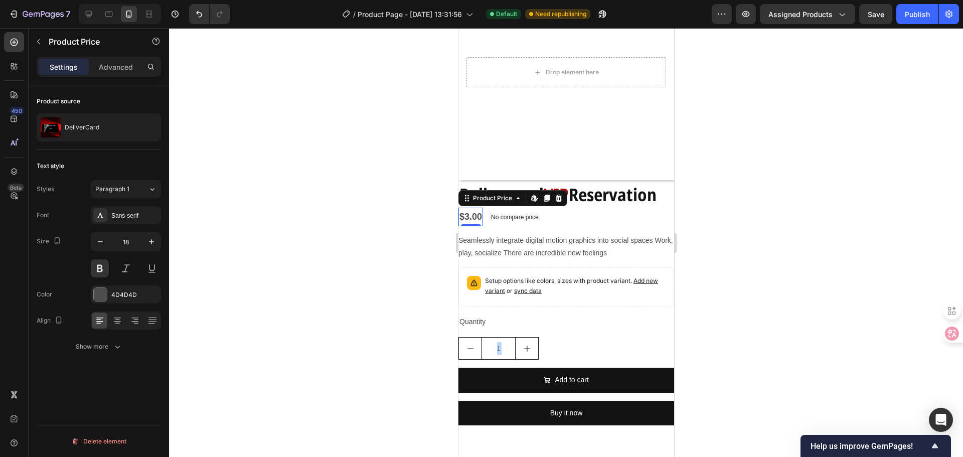
click at [518, 214] on p "No compare price" at bounding box center [514, 217] width 48 height 6
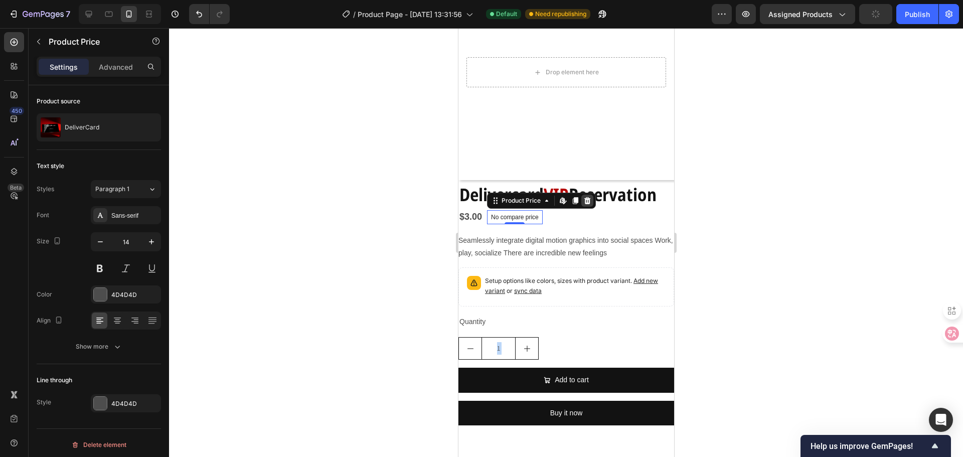
click at [584, 197] on icon at bounding box center [587, 201] width 8 height 8
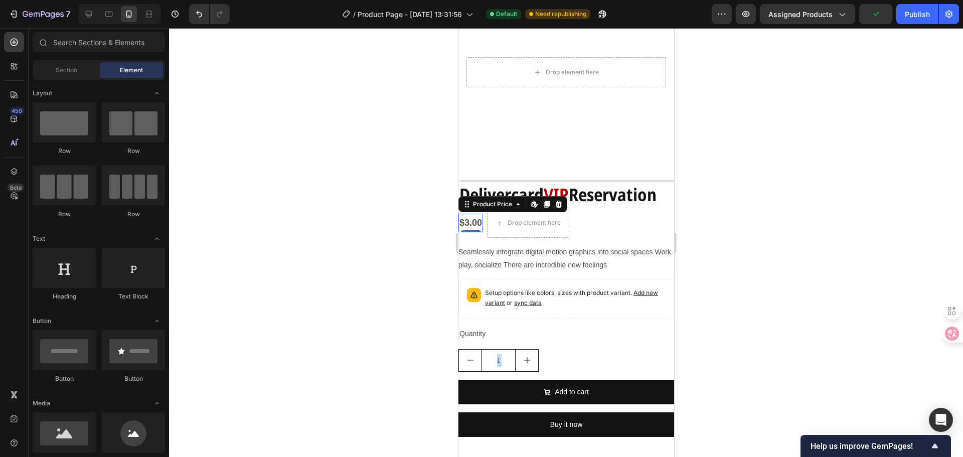
click at [482, 221] on div "$3.00" at bounding box center [470, 223] width 25 height 18
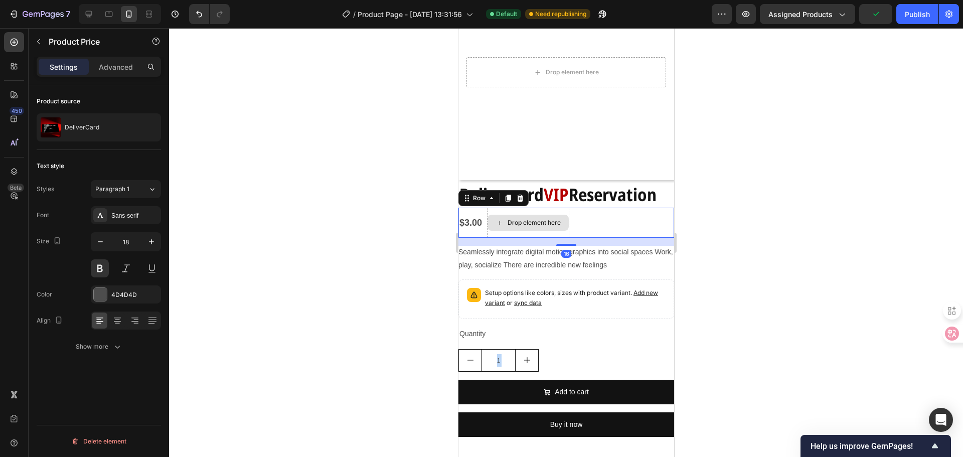
click at [487, 227] on div "Drop element here" at bounding box center [527, 223] width 82 height 30
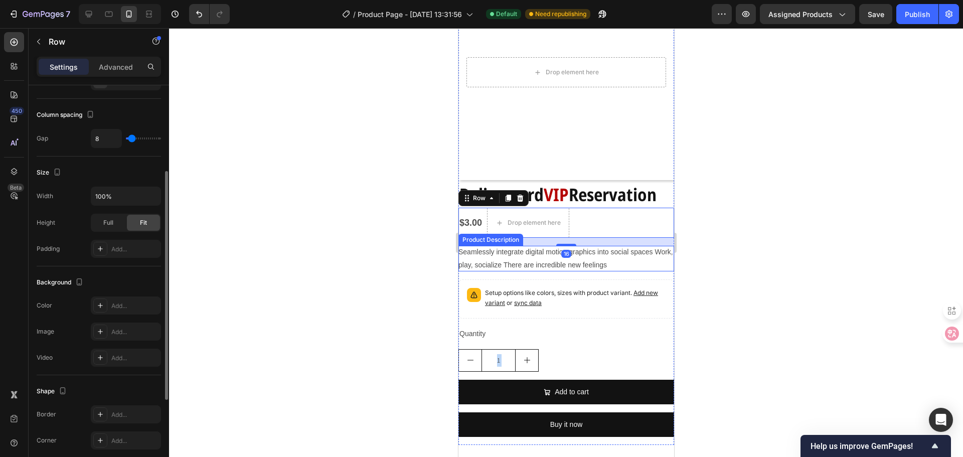
scroll to position [0, 0]
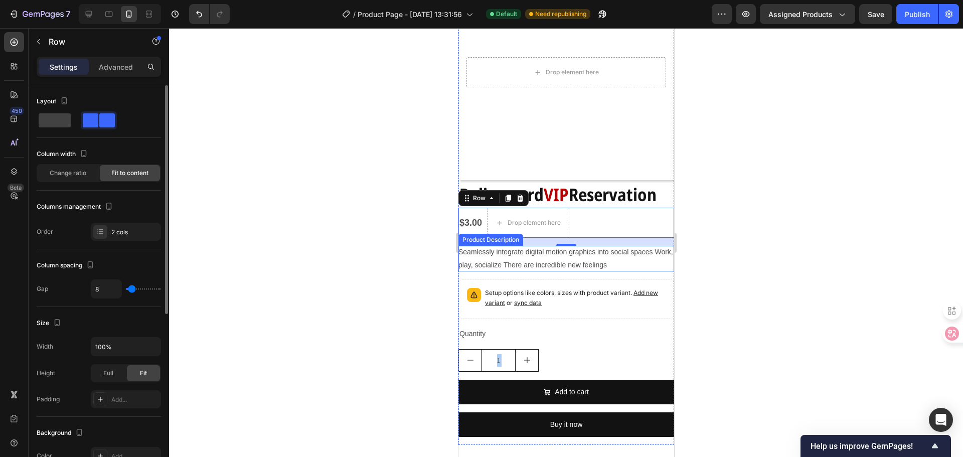
type input "0"
drag, startPoint x: 131, startPoint y: 289, endPoint x: 91, endPoint y: 292, distance: 40.3
type input "0"
click at [126, 290] on input "range" at bounding box center [143, 289] width 35 height 2
click at [91, 292] on div "0" at bounding box center [106, 288] width 31 height 19
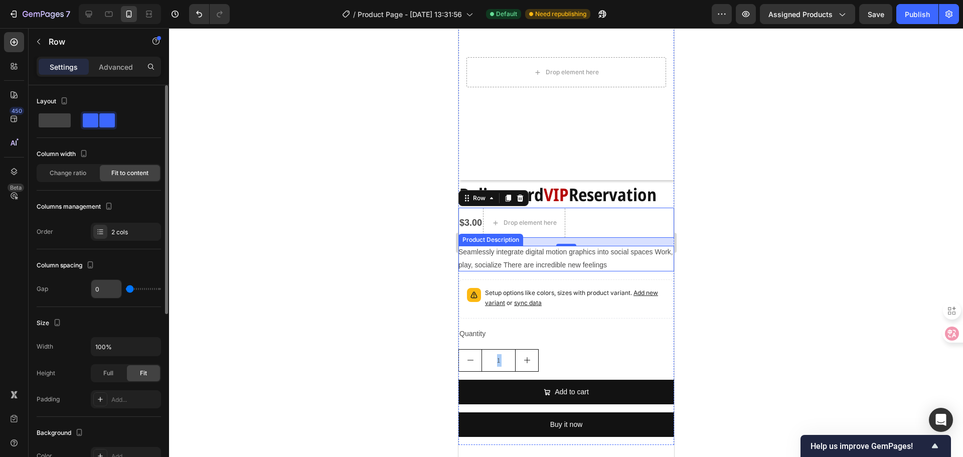
click at [107, 292] on input "0" at bounding box center [106, 289] width 30 height 18
click at [55, 113] on div at bounding box center [55, 120] width 36 height 18
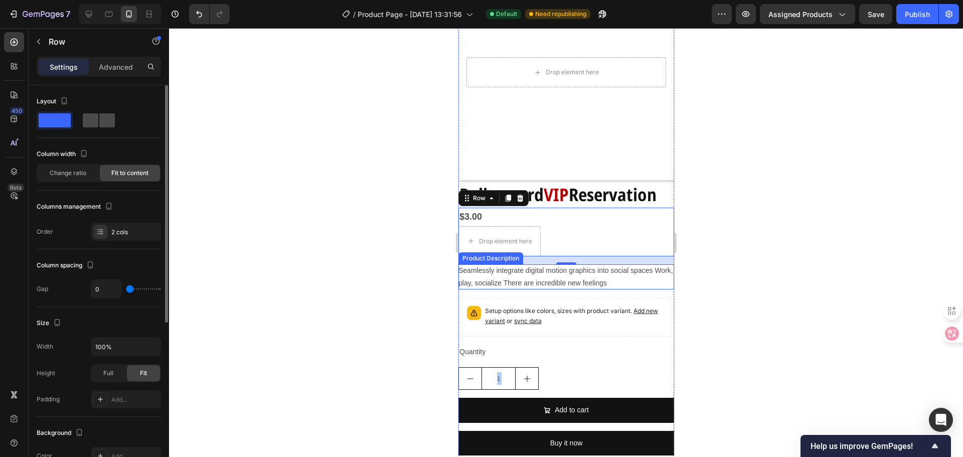
click at [87, 118] on span at bounding box center [91, 120] width 16 height 14
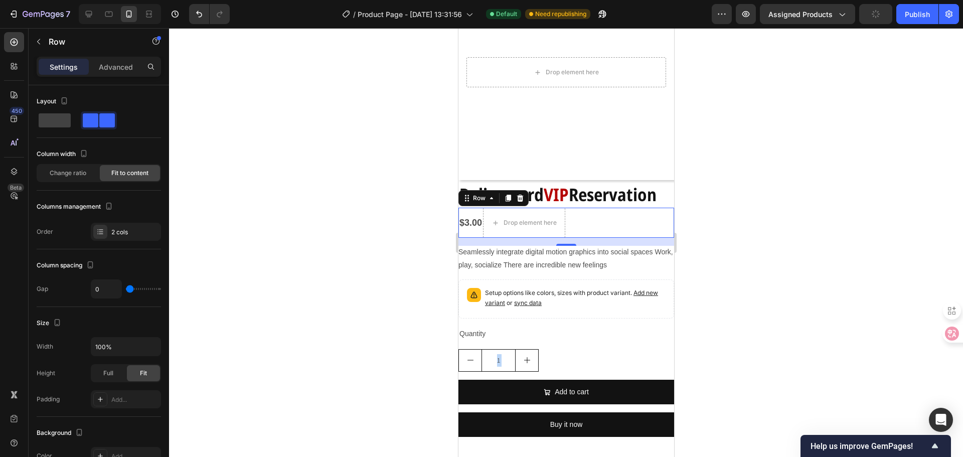
click at [587, 222] on div "$3.00 Product Price Product Price Drop element here Row 16" at bounding box center [566, 223] width 216 height 30
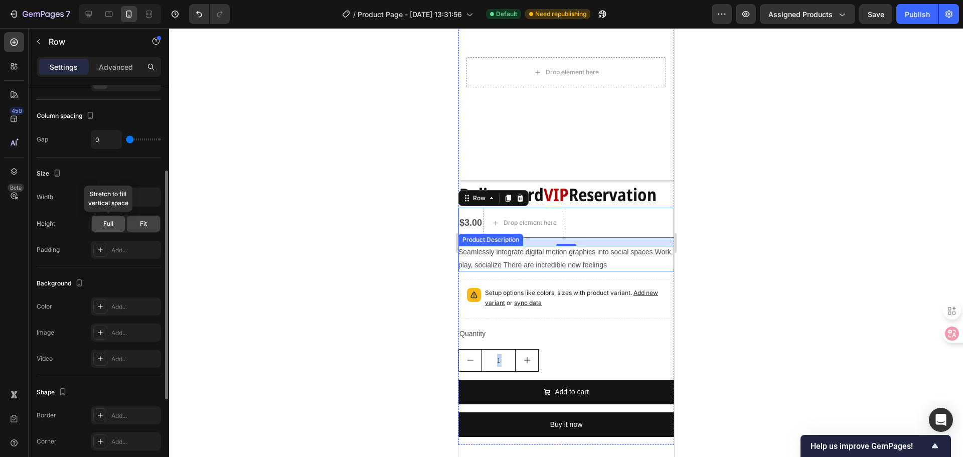
scroll to position [300, 0]
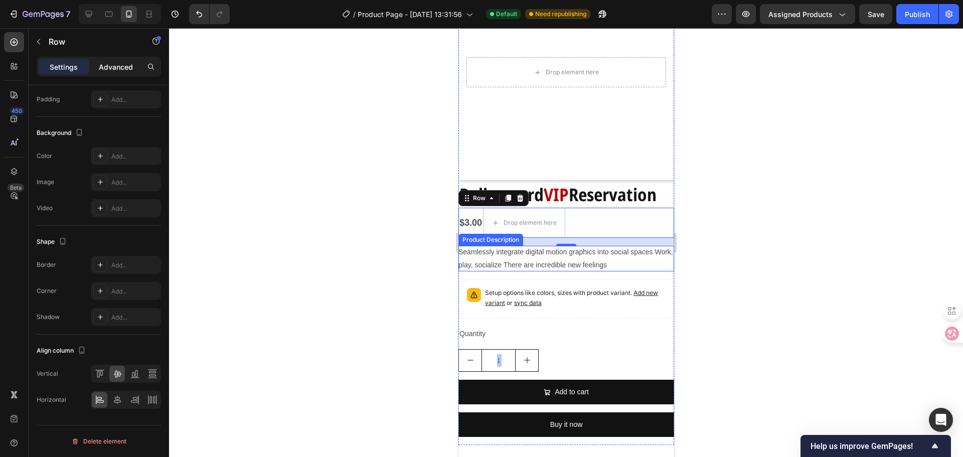
click at [106, 73] on div "Advanced" at bounding box center [116, 67] width 50 height 16
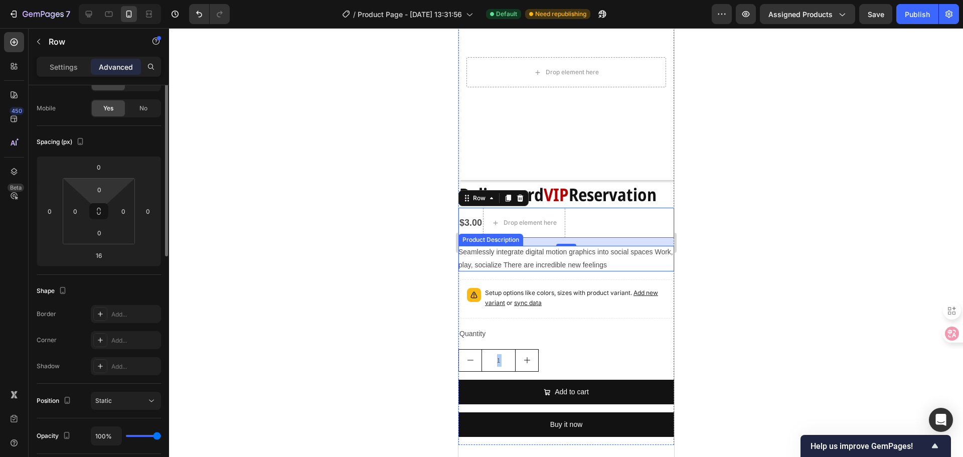
scroll to position [0, 0]
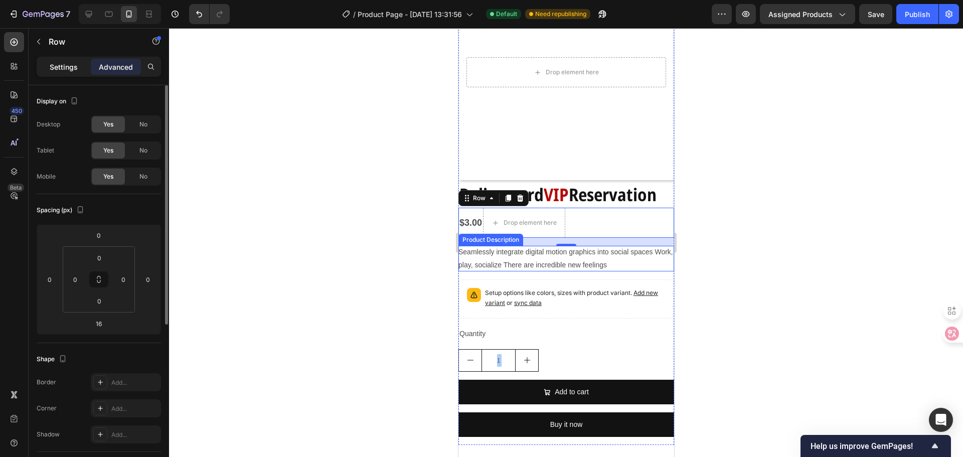
click at [58, 70] on p "Settings" at bounding box center [64, 67] width 28 height 11
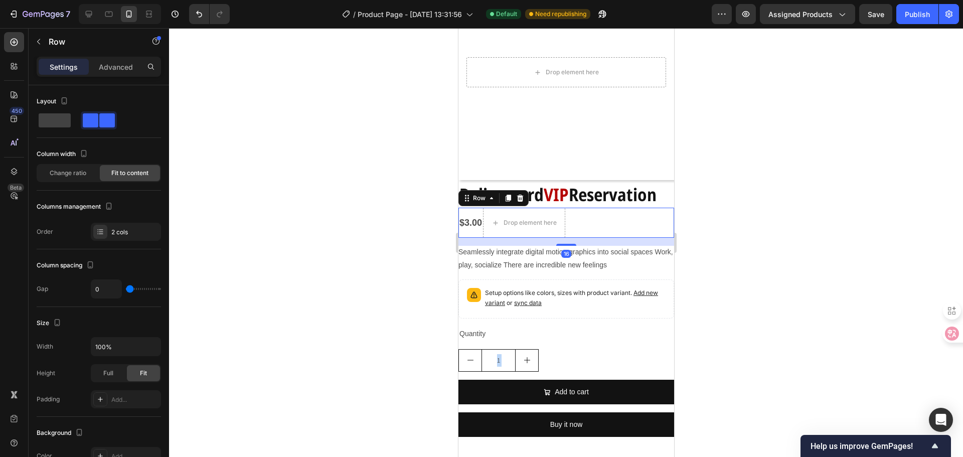
click at [595, 216] on div "$3.00 Product Price Product Price Drop element here Row 16" at bounding box center [566, 223] width 216 height 30
click at [473, 224] on div "$3.00 Product Price Product Price" at bounding box center [470, 223] width 25 height 30
click at [474, 220] on div "$3.00 Product Price Product Price" at bounding box center [470, 223] width 25 height 18
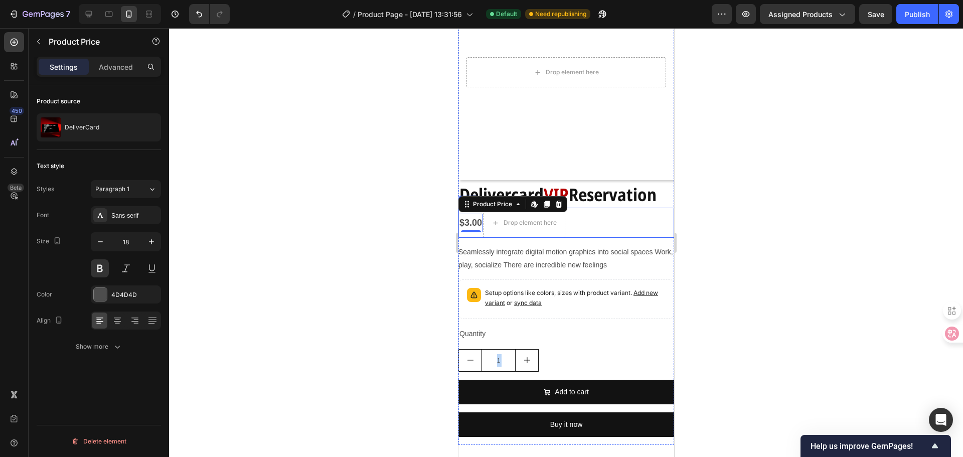
click at [605, 221] on div "$3.00 Product Price Edit content in Shopify 0 Product Price Edit content in Sho…" at bounding box center [566, 223] width 216 height 30
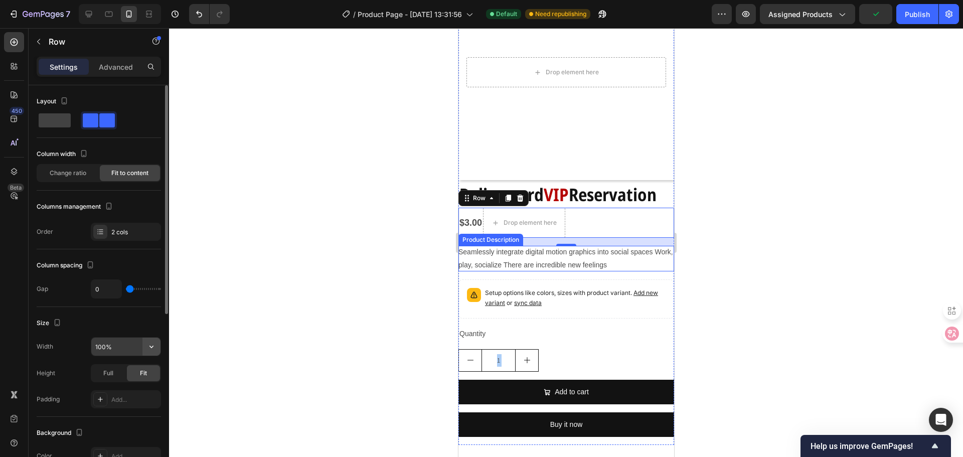
click at [149, 341] on icon "button" at bounding box center [151, 346] width 10 height 10
click at [145, 308] on div "Size Width 100% Height Full Fit Padding Add..." at bounding box center [99, 362] width 124 height 110
click at [122, 225] on div "2 cols" at bounding box center [126, 232] width 70 height 18
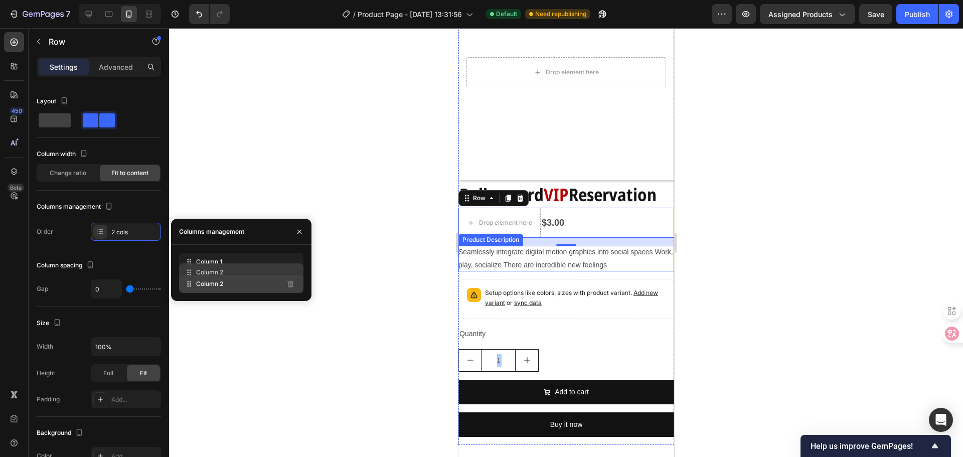
drag, startPoint x: 256, startPoint y: 267, endPoint x: 256, endPoint y: 279, distance: 11.5
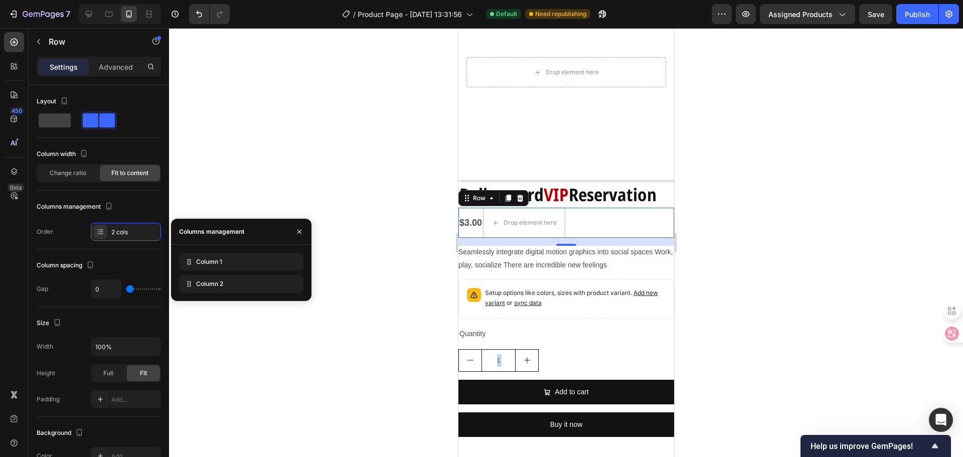
click at [597, 217] on div "$3.00 Product Price Product Price Drop element here Row 16" at bounding box center [566, 223] width 216 height 30
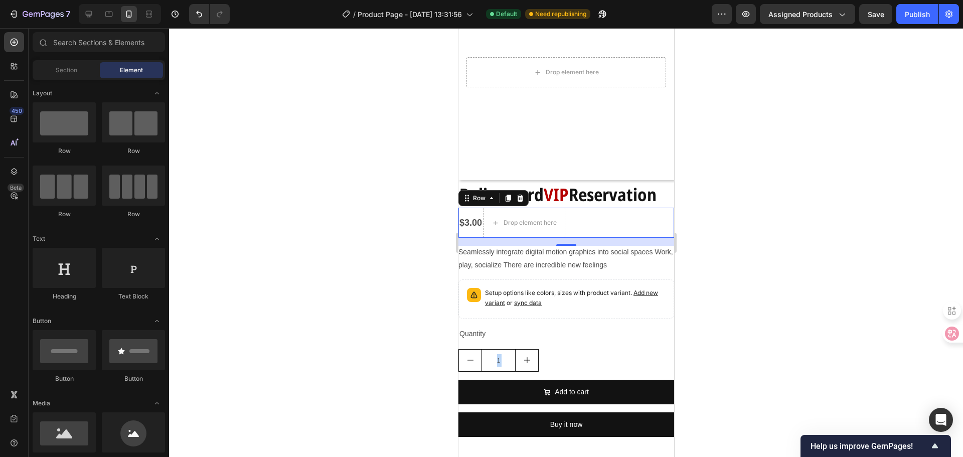
click at [545, 219] on div "Drop element here" at bounding box center [529, 223] width 53 height 8
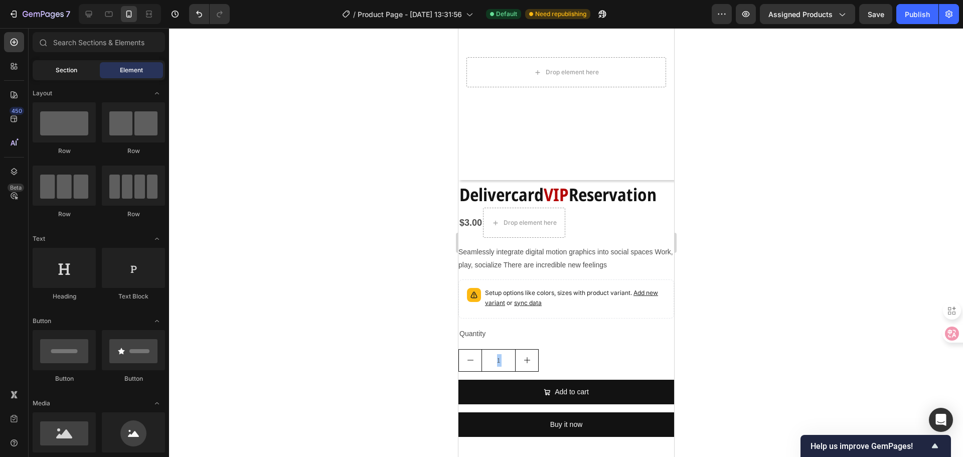
click at [78, 74] on div "Section" at bounding box center [66, 70] width 63 height 16
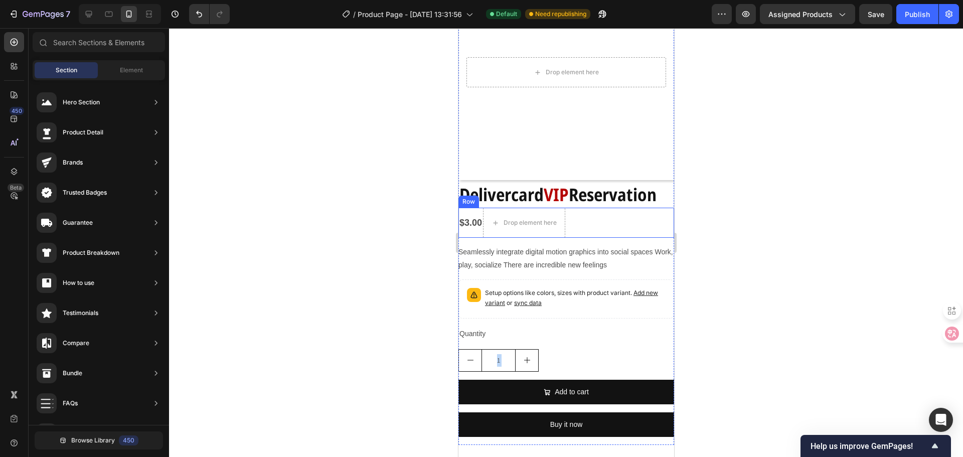
click at [594, 208] on div "$3.00 Product Price Product Price Drop element here Row" at bounding box center [566, 223] width 216 height 30
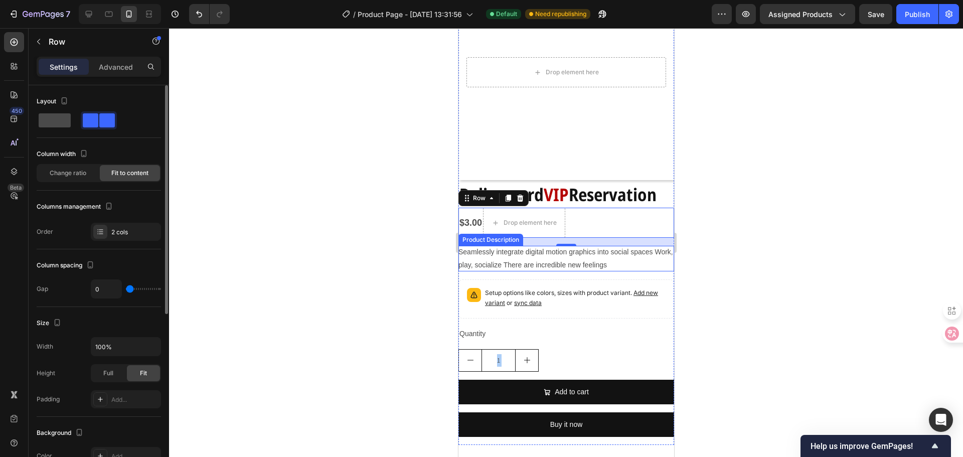
click at [54, 119] on span at bounding box center [55, 120] width 32 height 14
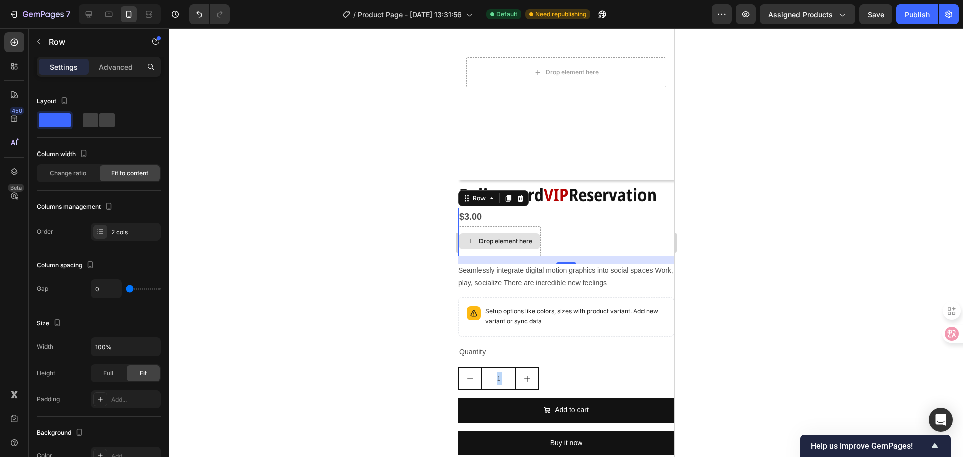
click at [543, 230] on div "$3.00 Product Price Product Price Drop element here Row 16" at bounding box center [566, 232] width 216 height 48
click at [494, 212] on div "$3.00" at bounding box center [499, 217] width 82 height 18
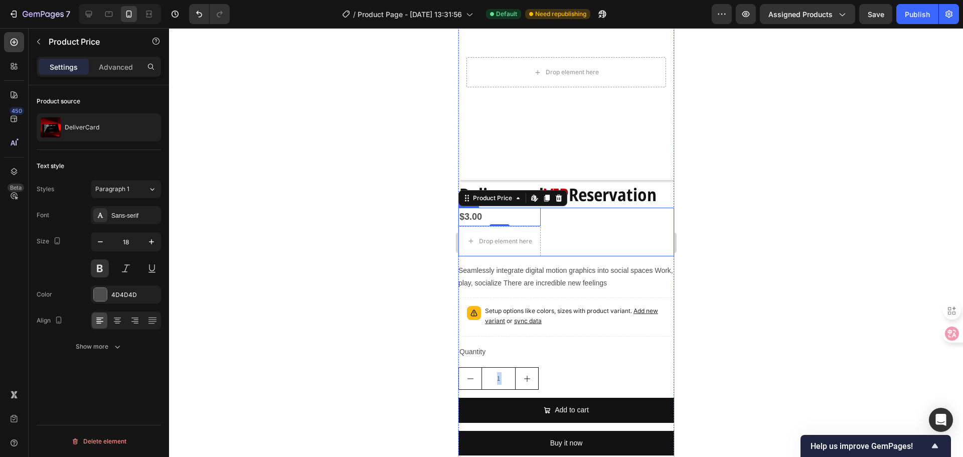
click at [567, 231] on div "$3.00 Product Price Edit content in Shopify 0 Product Price Edit content in Sho…" at bounding box center [566, 232] width 216 height 48
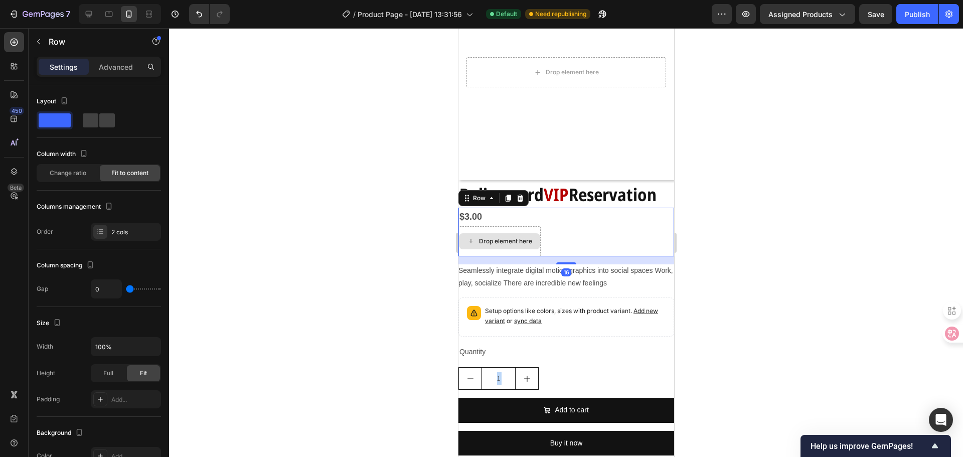
click at [535, 233] on div "Drop element here" at bounding box center [498, 241] width 81 height 16
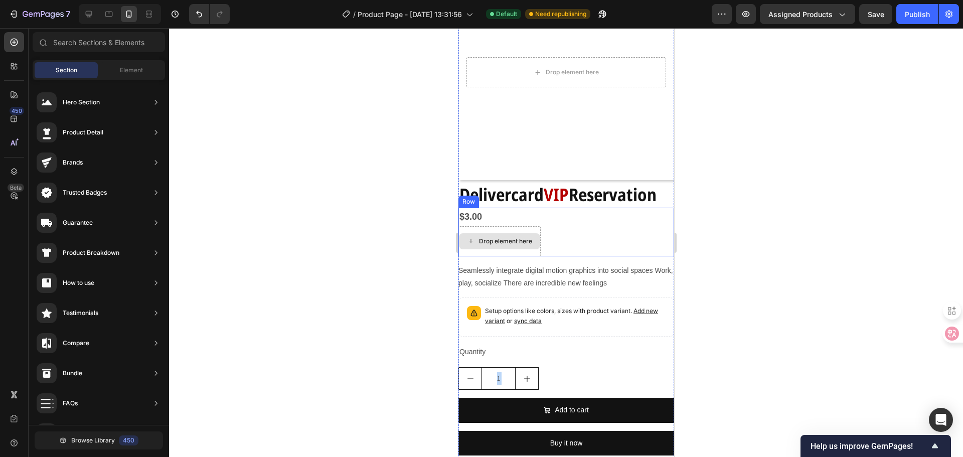
click at [523, 233] on div "Drop element here" at bounding box center [498, 241] width 81 height 16
click at [566, 227] on div "$3.00 Product Price Product Price Drop element here Row" at bounding box center [566, 232] width 216 height 48
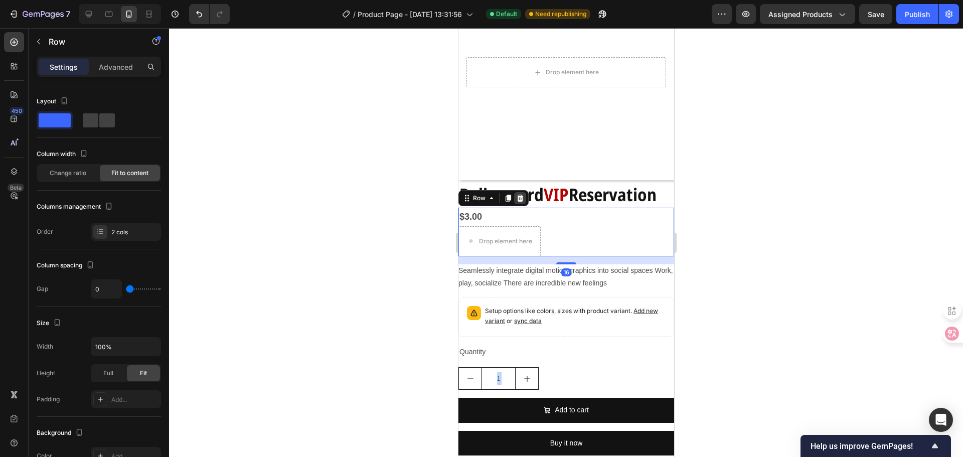
click at [522, 194] on div at bounding box center [519, 198] width 12 height 12
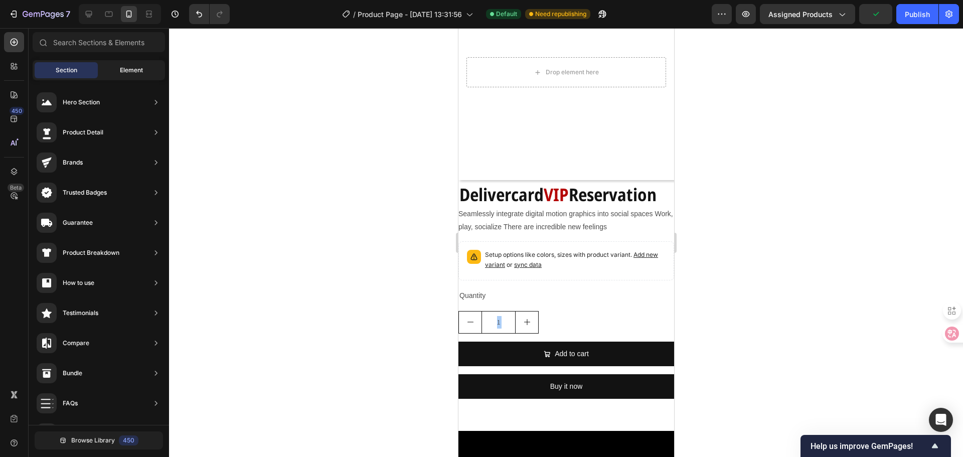
click at [122, 64] on div "Element" at bounding box center [131, 70] width 63 height 16
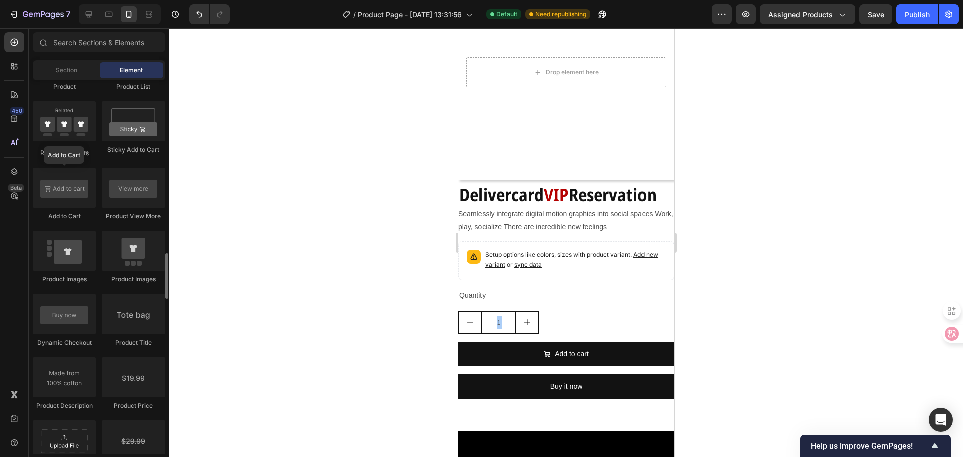
scroll to position [1454, 0]
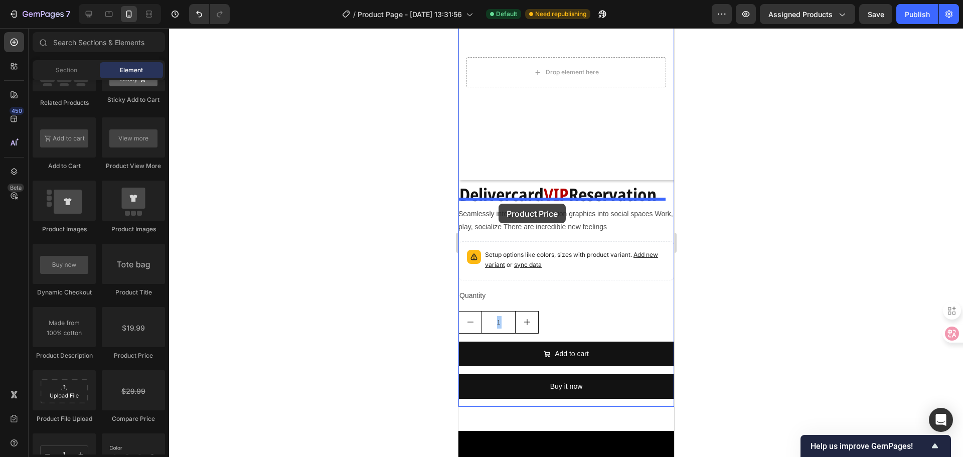
drag, startPoint x: 584, startPoint y: 371, endPoint x: 498, endPoint y: 203, distance: 188.6
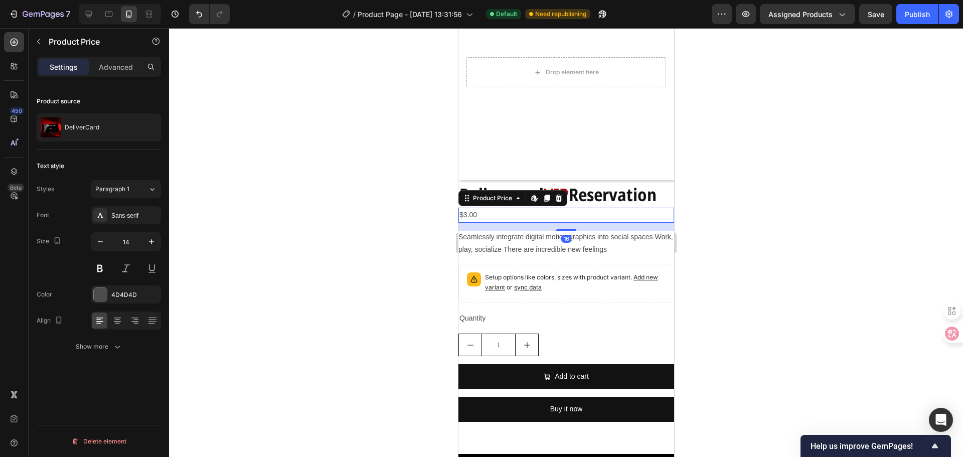
click at [493, 208] on div "$3.00" at bounding box center [566, 215] width 216 height 15
click at [478, 208] on div "$3.00" at bounding box center [566, 215] width 216 height 15
click at [103, 267] on button at bounding box center [100, 268] width 18 height 18
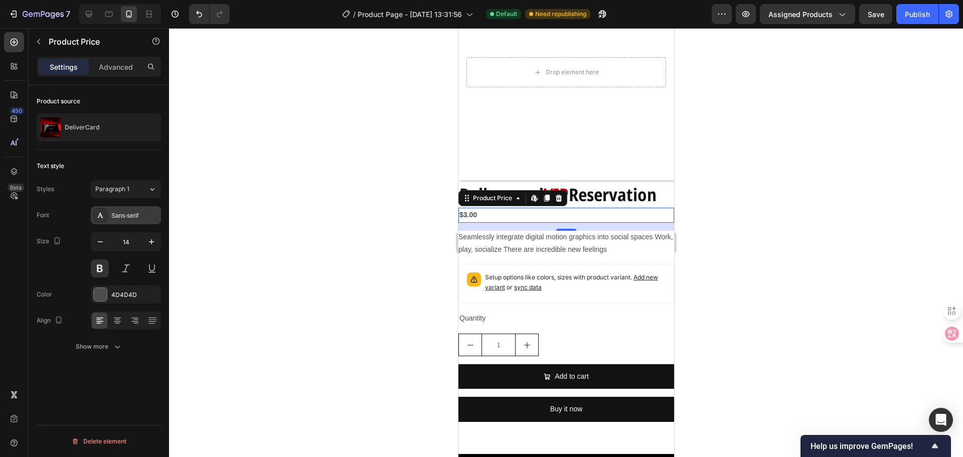
click at [140, 219] on div "Sans-serif" at bounding box center [134, 215] width 47 height 9
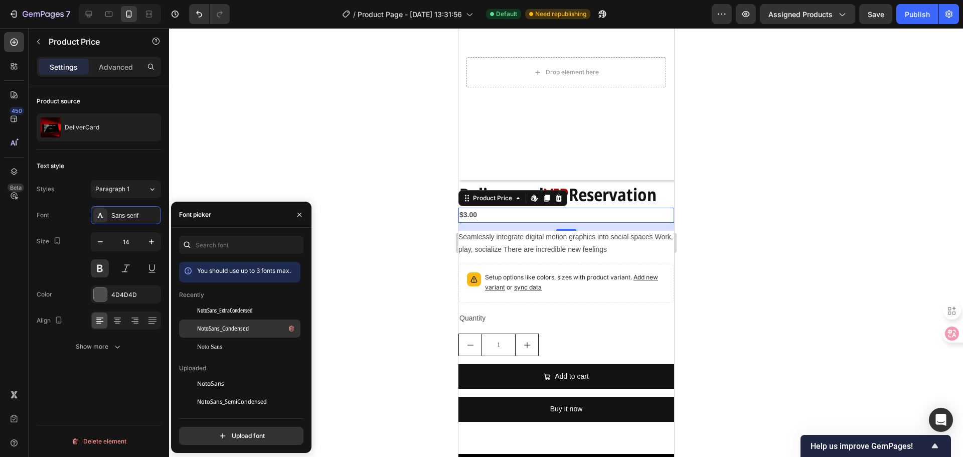
click at [219, 326] on span "NotoSans_Condensed" at bounding box center [223, 328] width 52 height 9
click at [144, 244] on button "button" at bounding box center [151, 242] width 18 height 18
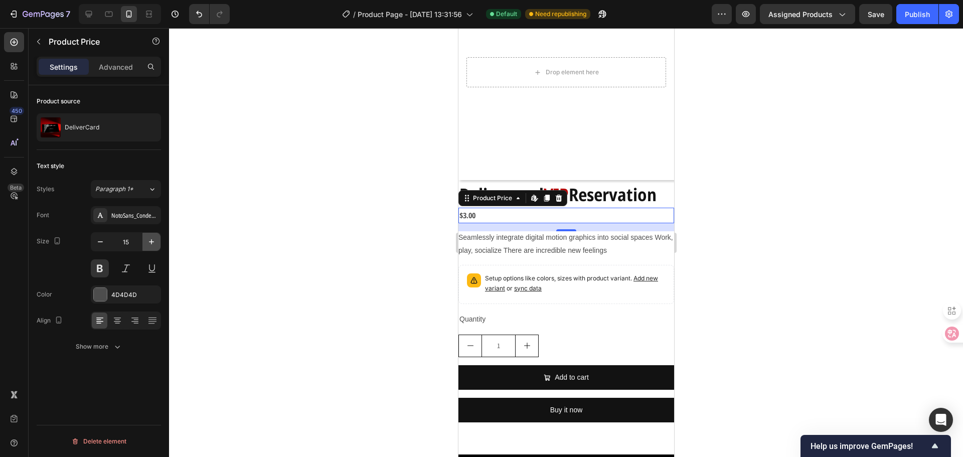
click at [145, 244] on button "button" at bounding box center [151, 242] width 18 height 18
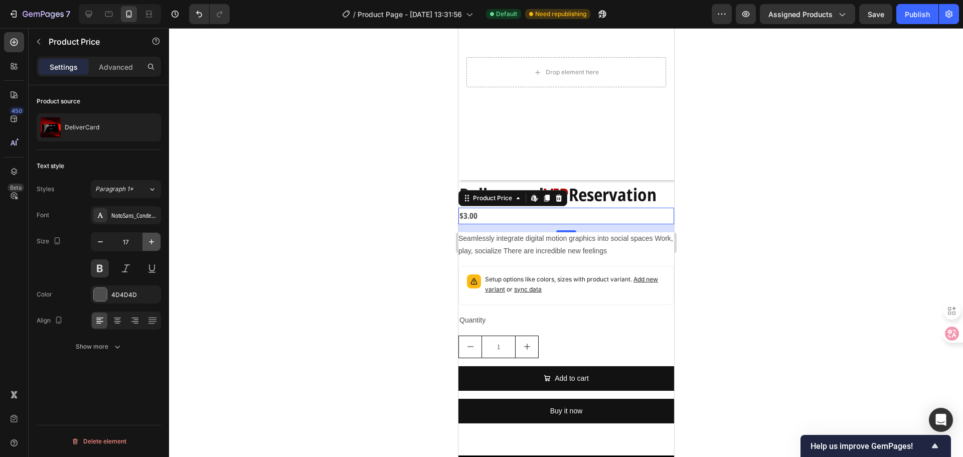
click at [145, 244] on button "button" at bounding box center [151, 242] width 18 height 18
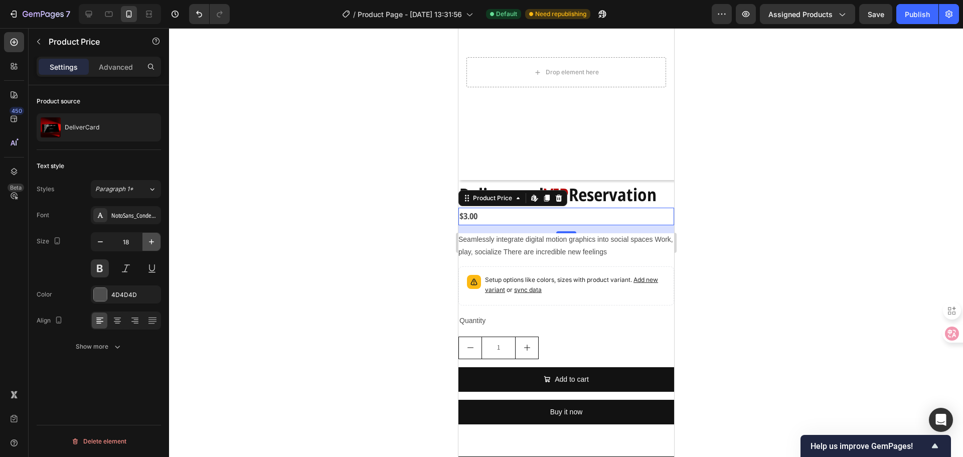
click at [145, 244] on button "button" at bounding box center [151, 242] width 18 height 18
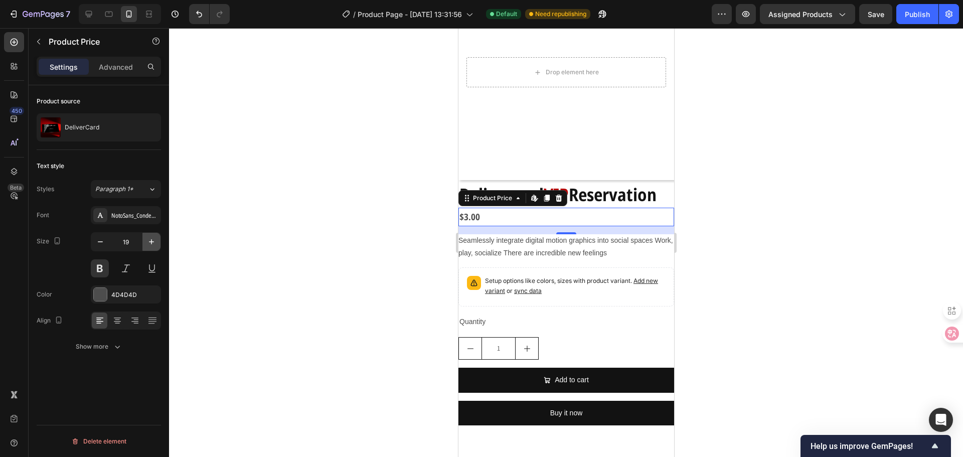
click at [145, 244] on button "button" at bounding box center [151, 242] width 18 height 18
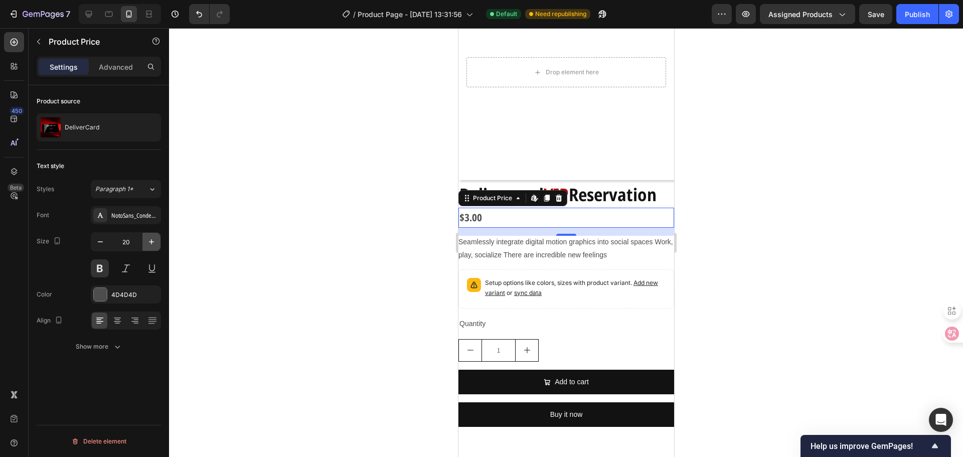
click at [145, 244] on button "button" at bounding box center [151, 242] width 18 height 18
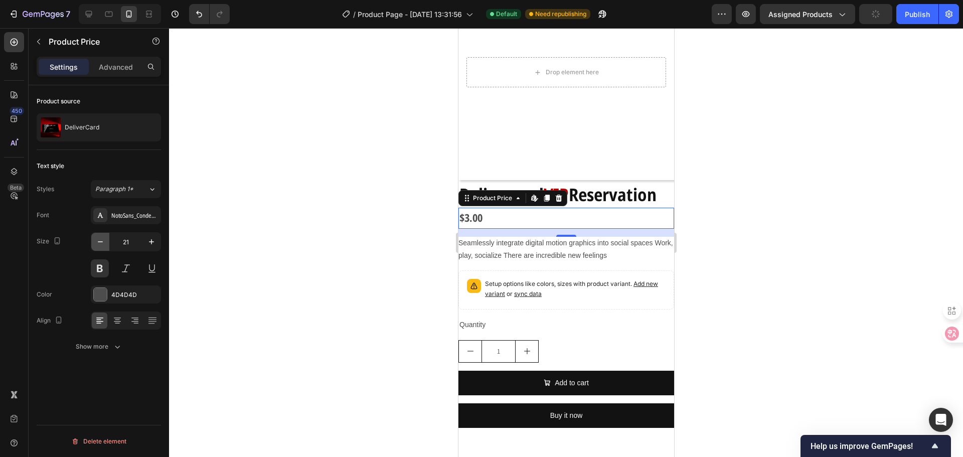
click at [98, 244] on icon "button" at bounding box center [100, 242] width 10 height 10
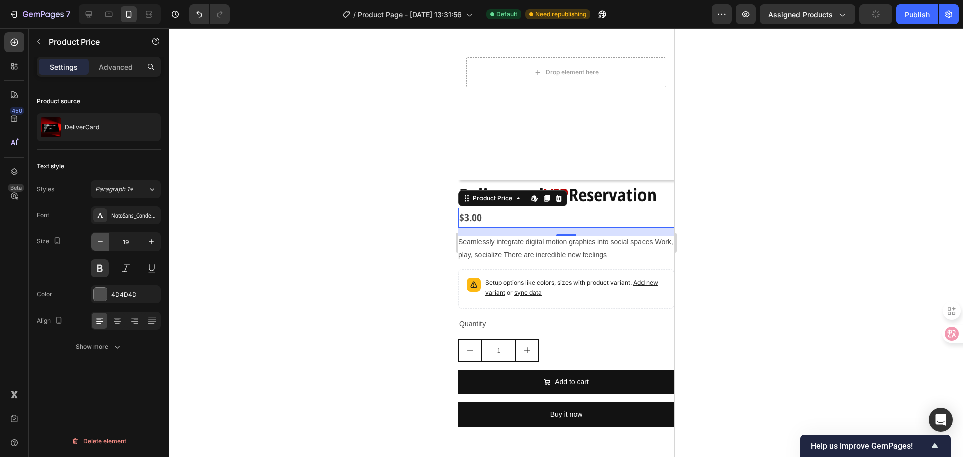
click at [98, 244] on icon "button" at bounding box center [100, 242] width 10 height 10
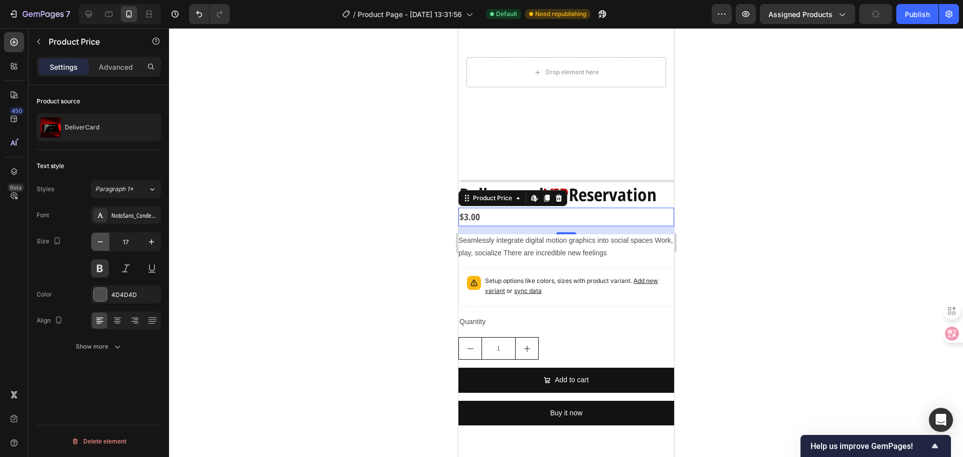
click at [98, 244] on icon "button" at bounding box center [100, 242] width 10 height 10
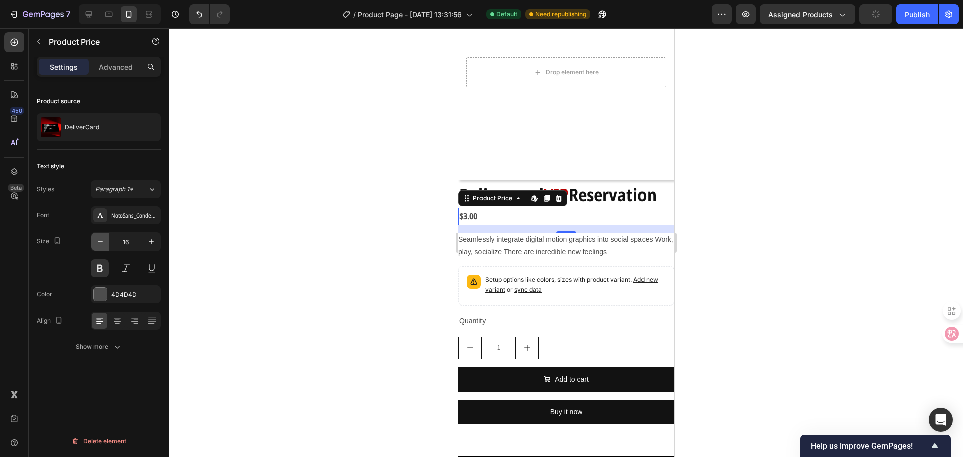
click at [98, 244] on icon "button" at bounding box center [100, 242] width 10 height 10
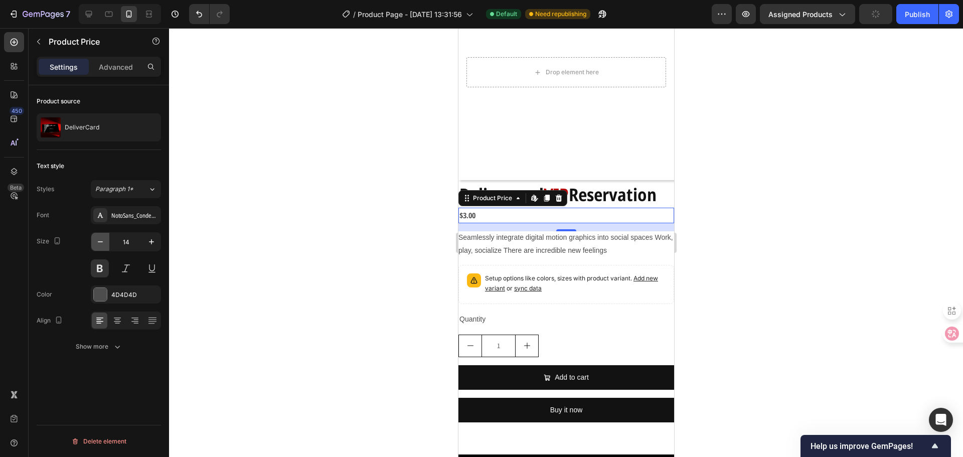
click at [98, 244] on icon "button" at bounding box center [100, 242] width 10 height 10
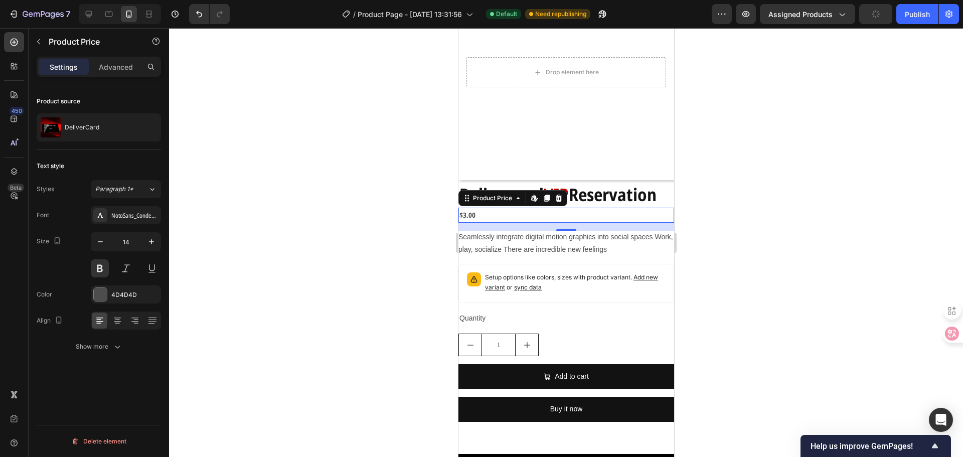
type input "13"
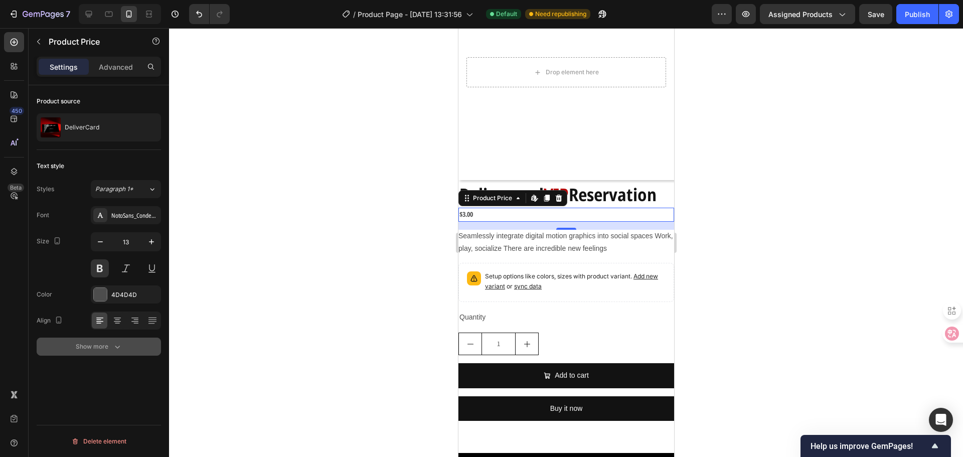
click at [100, 339] on button "Show more" at bounding box center [99, 346] width 124 height 18
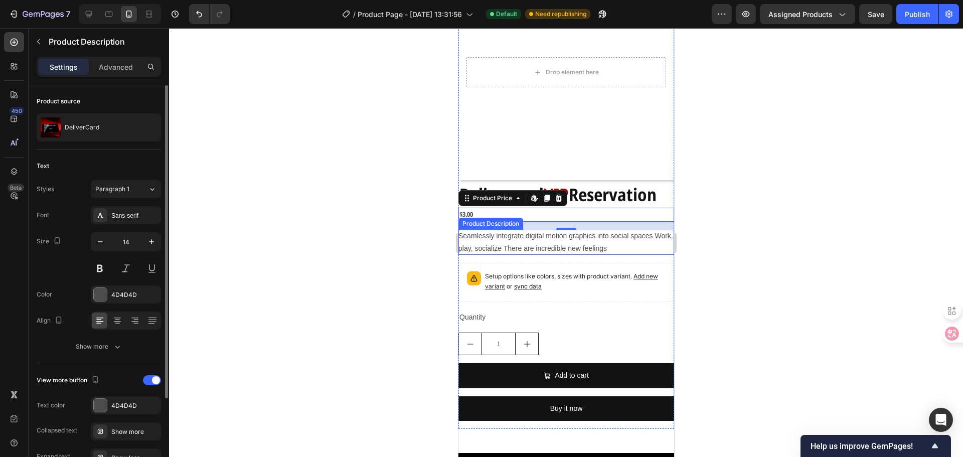
click at [477, 218] on div "Product Description" at bounding box center [490, 224] width 65 height 12
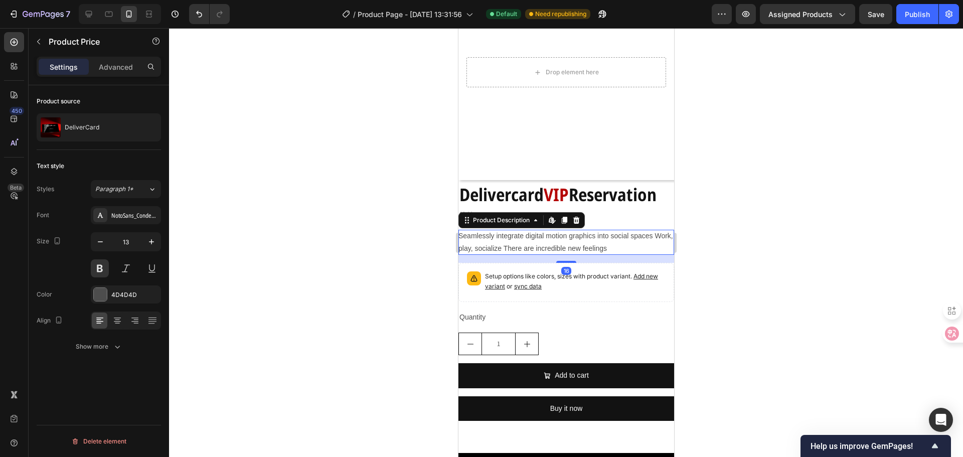
click at [474, 208] on div "$3.00" at bounding box center [566, 215] width 216 height 14
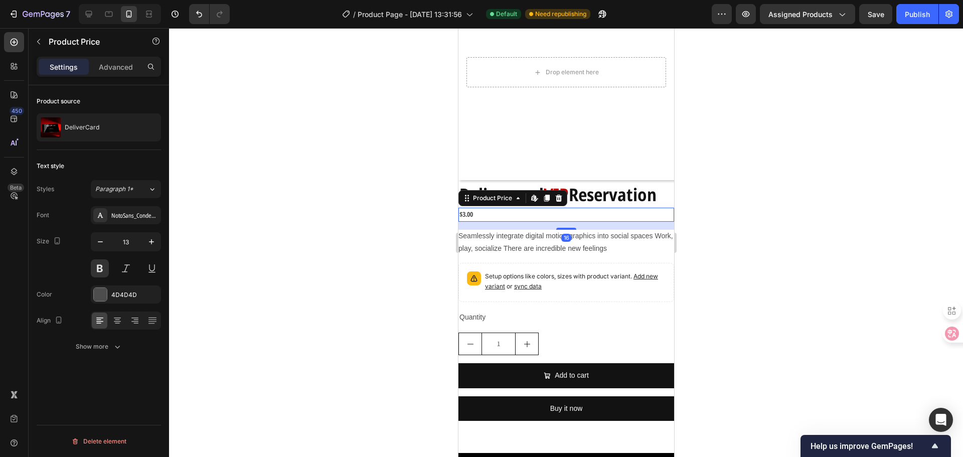
click at [470, 208] on div "$3.00" at bounding box center [566, 215] width 216 height 14
click at [471, 208] on div "$3.00" at bounding box center [566, 215] width 216 height 14
click at [102, 340] on button "Show more" at bounding box center [99, 346] width 124 height 18
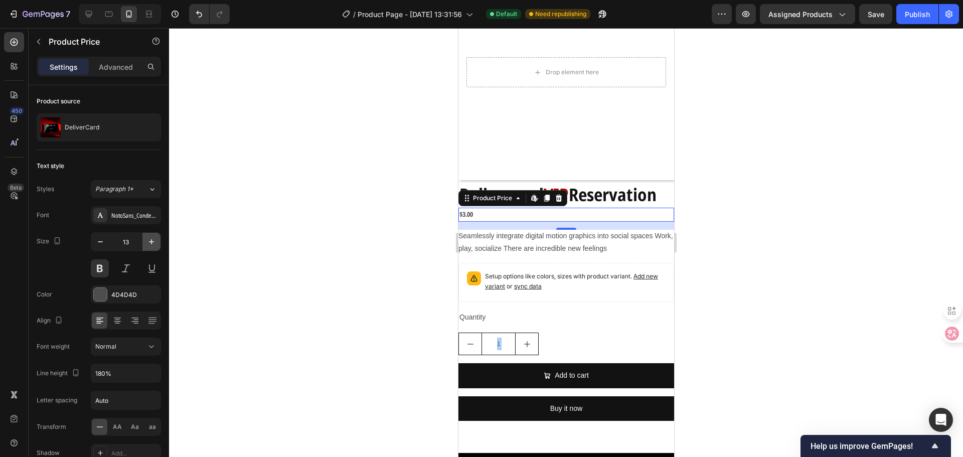
click at [153, 240] on icon "button" at bounding box center [151, 242] width 10 height 10
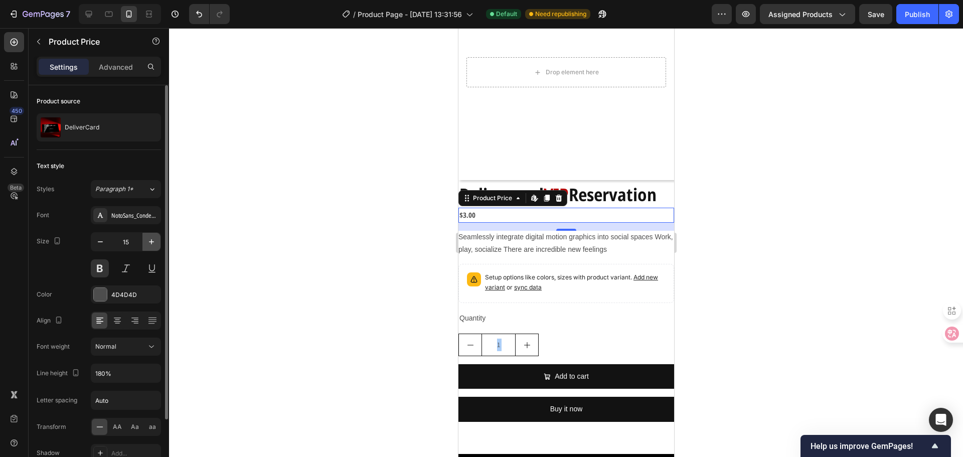
click at [153, 240] on icon "button" at bounding box center [151, 242] width 10 height 10
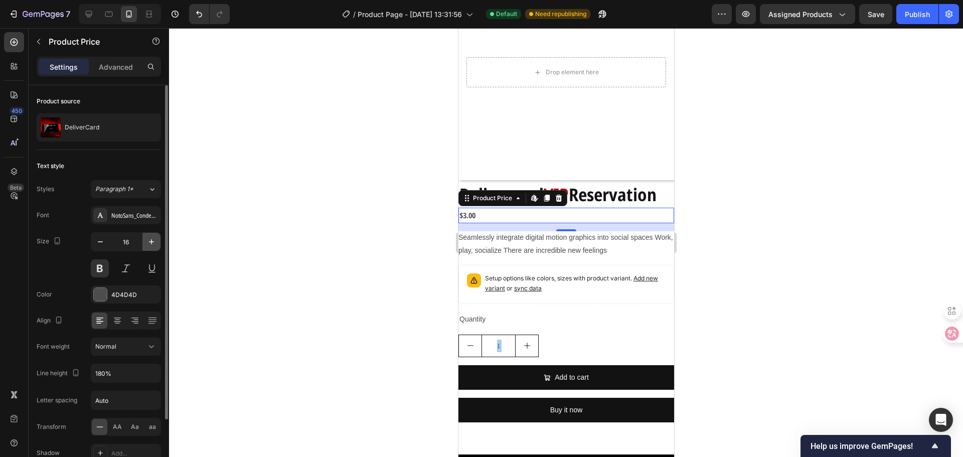
click at [153, 240] on icon "button" at bounding box center [151, 242] width 10 height 10
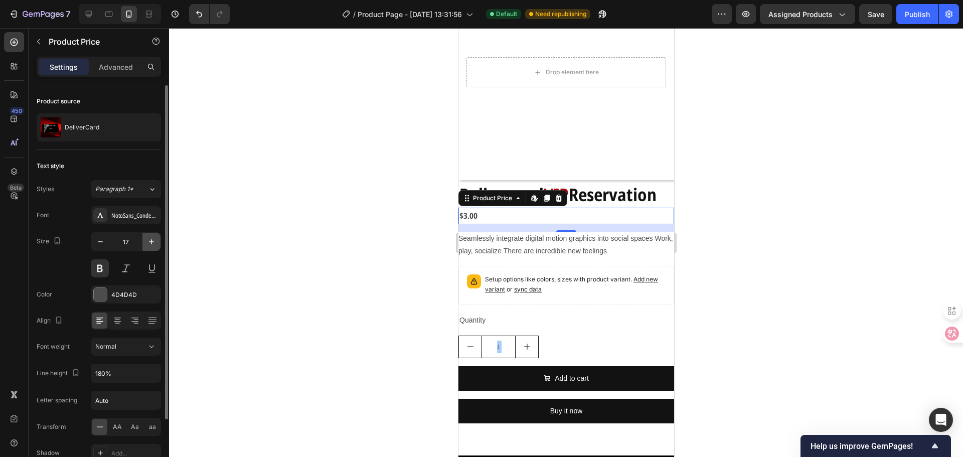
click at [153, 240] on icon "button" at bounding box center [151, 242] width 10 height 10
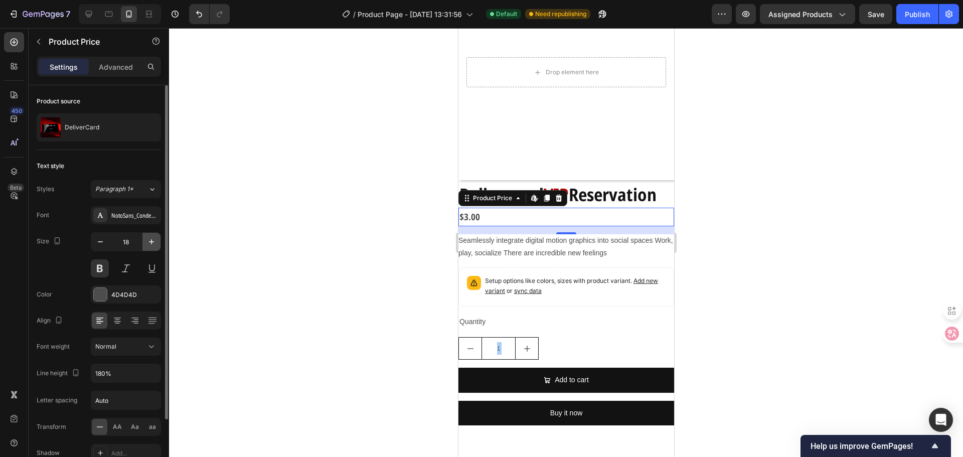
click at [153, 240] on icon "button" at bounding box center [151, 242] width 10 height 10
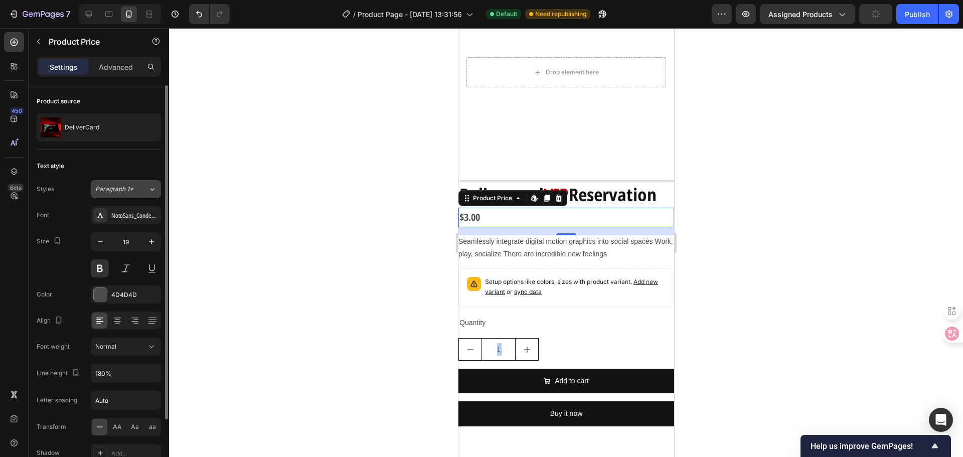
click at [140, 190] on div "Paragraph 1*" at bounding box center [121, 189] width 53 height 9
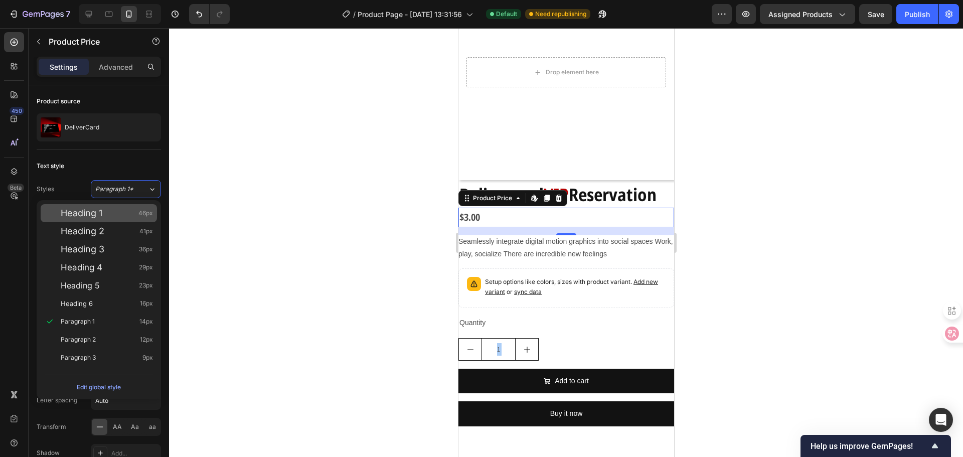
click at [120, 215] on div "Heading 1 46px" at bounding box center [107, 213] width 92 height 10
type input "46"
type input "130%"
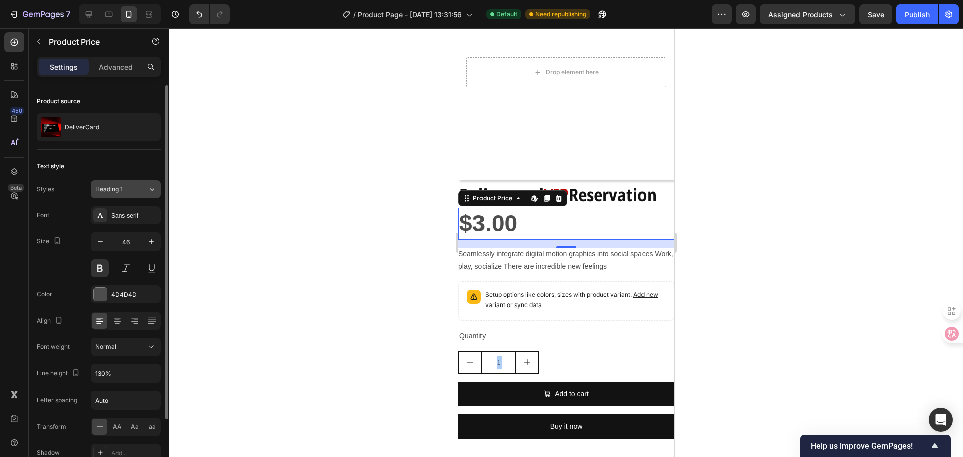
click at [142, 189] on div "Heading 1" at bounding box center [121, 189] width 53 height 9
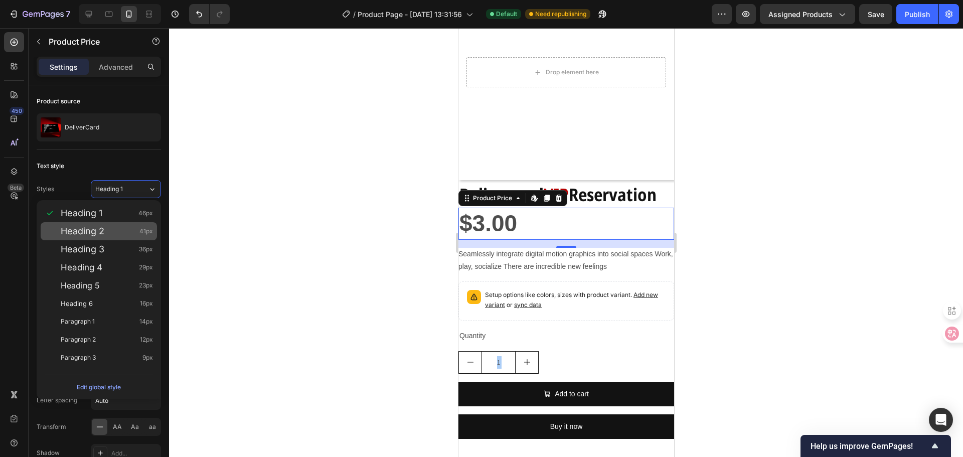
click at [115, 236] on div "Heading 2 41px" at bounding box center [107, 231] width 92 height 10
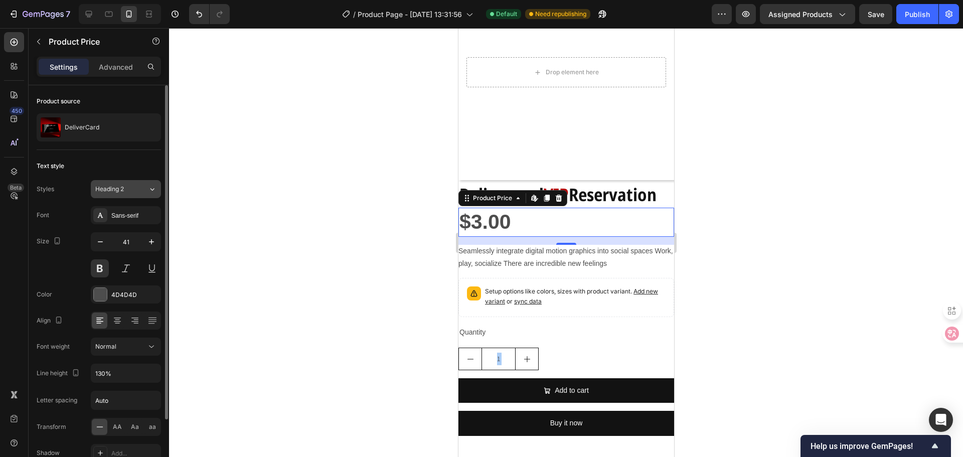
click at [151, 195] on button "Heading 2" at bounding box center [126, 189] width 70 height 18
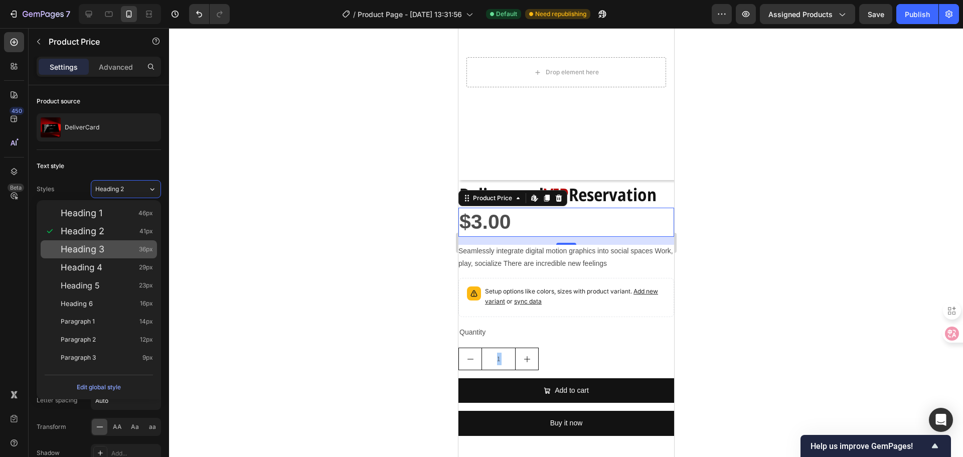
click at [120, 248] on div "Heading 3 36px" at bounding box center [107, 249] width 92 height 10
type input "36"
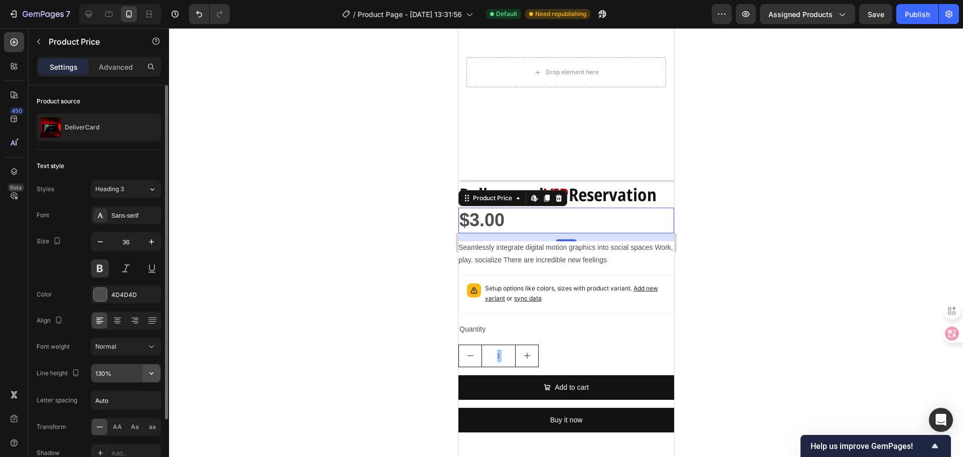
click at [157, 378] on button "button" at bounding box center [151, 373] width 18 height 18
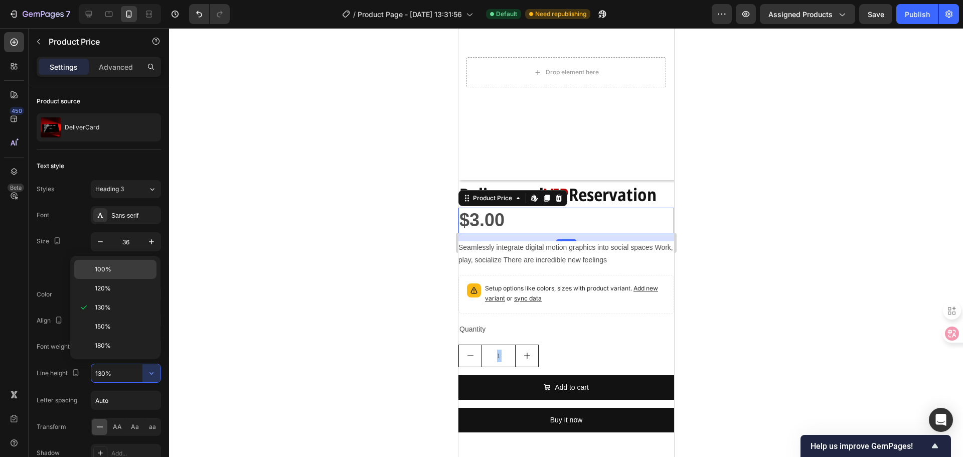
click at [119, 267] on p "100%" at bounding box center [123, 269] width 57 height 9
type input "100%"
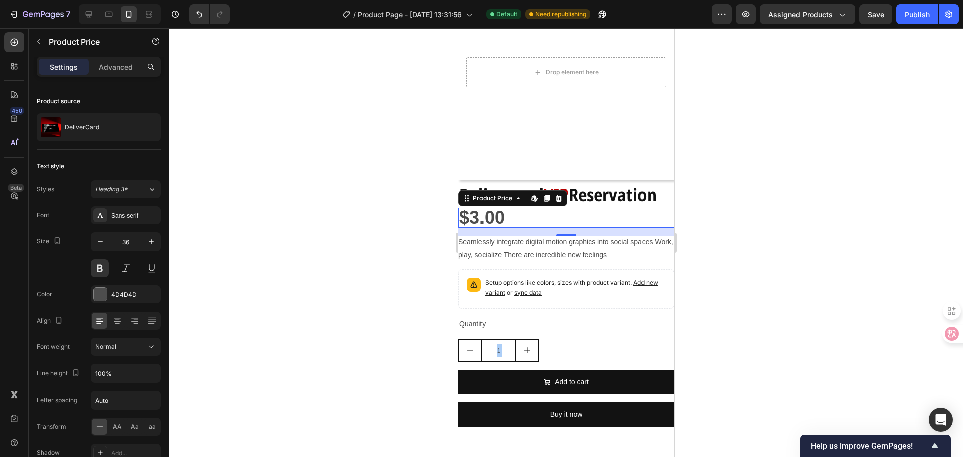
click at [330, 273] on div at bounding box center [566, 242] width 794 height 429
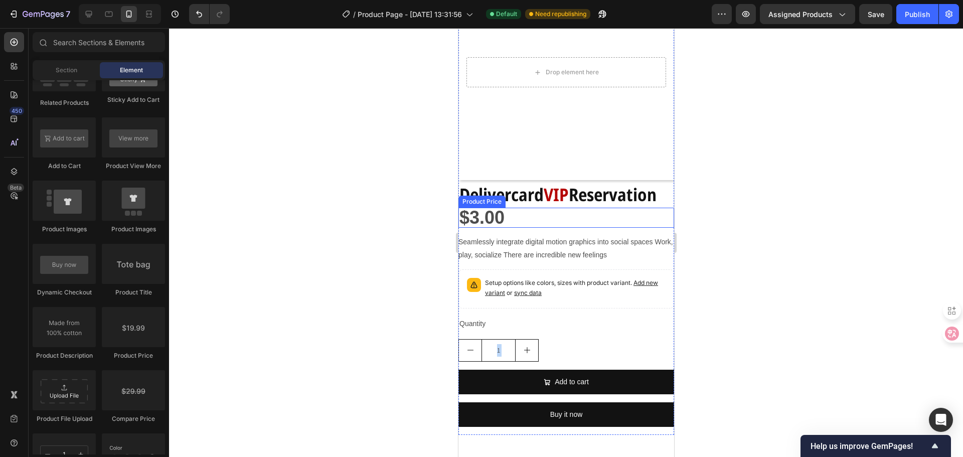
click at [511, 212] on div "$3.00" at bounding box center [566, 218] width 216 height 20
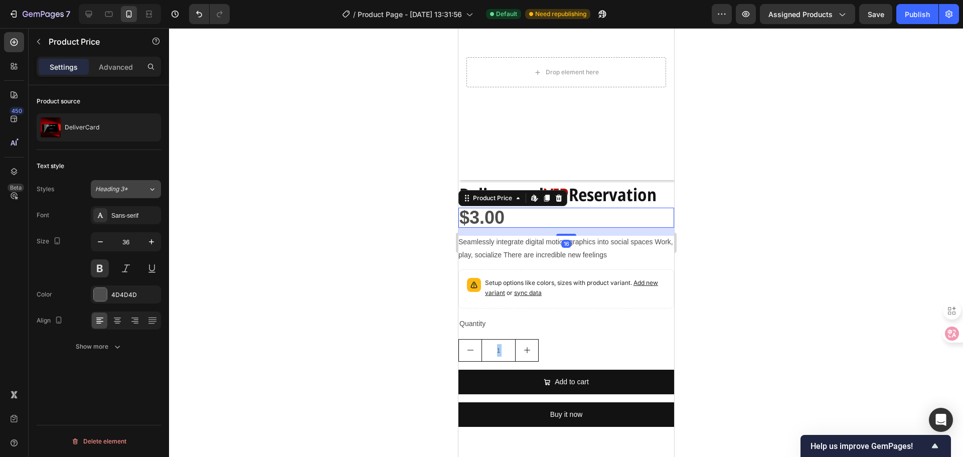
click at [144, 192] on div "Heading 3*" at bounding box center [121, 189] width 53 height 9
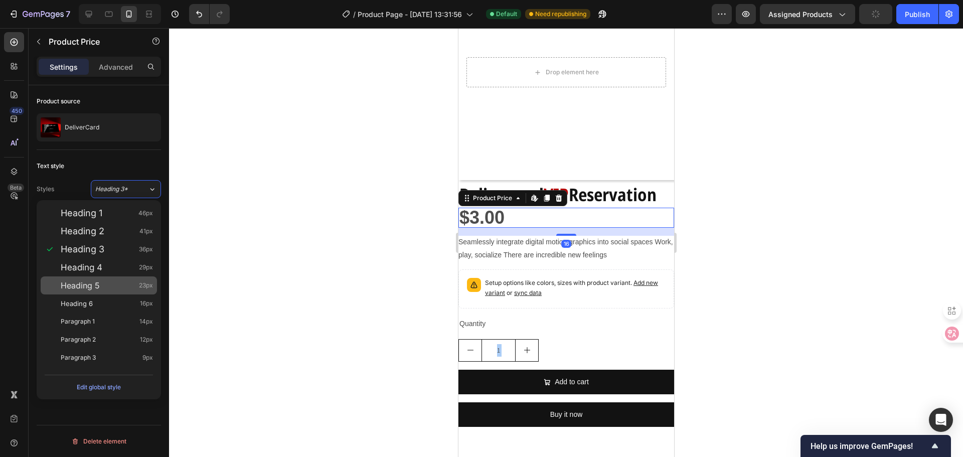
click at [127, 278] on div "Heading 5 23px" at bounding box center [99, 285] width 116 height 18
type input "23"
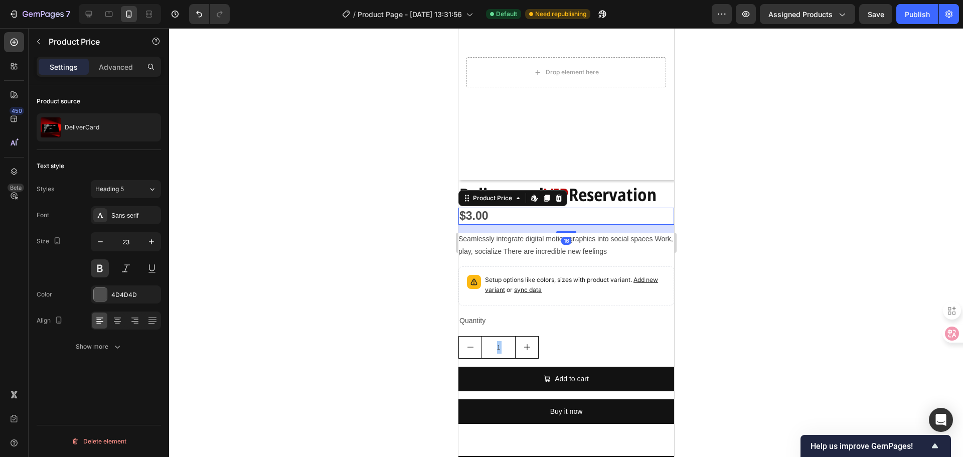
click at [422, 212] on div at bounding box center [566, 242] width 794 height 429
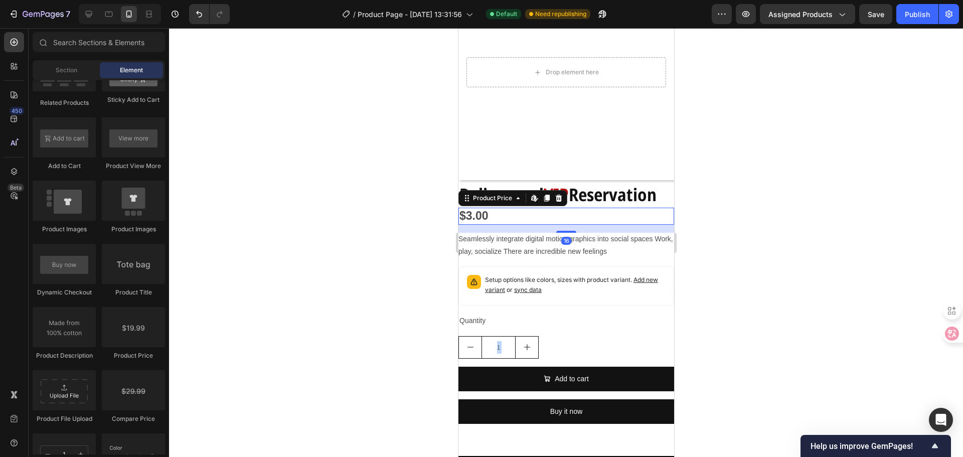
click at [492, 208] on div "$3.00" at bounding box center [566, 216] width 216 height 17
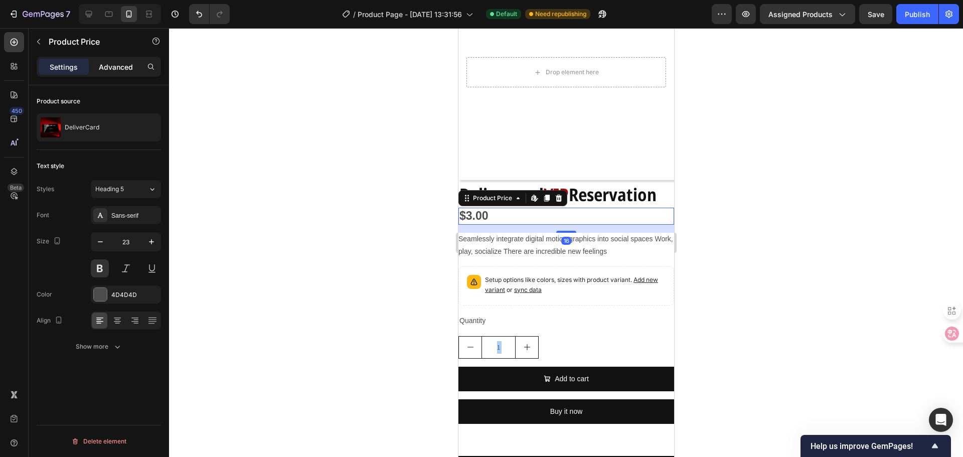
click at [119, 65] on p "Advanced" at bounding box center [116, 67] width 34 height 11
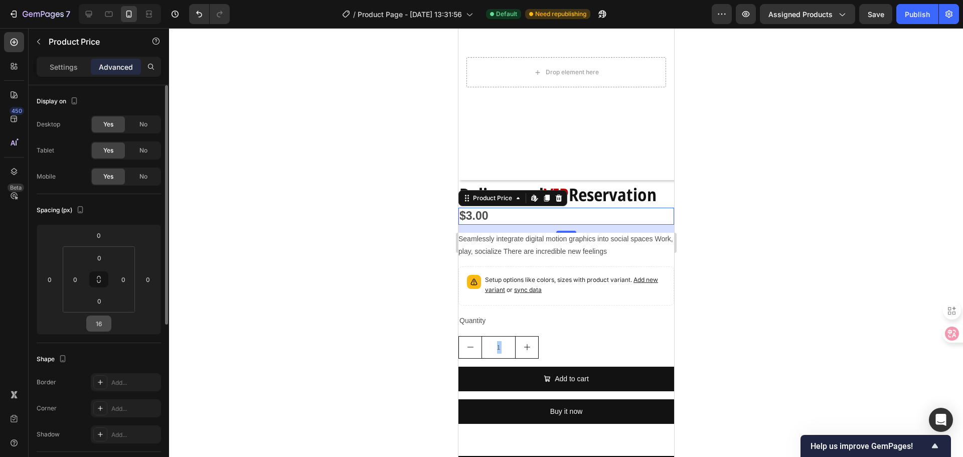
click at [107, 316] on div "16" at bounding box center [98, 323] width 25 height 16
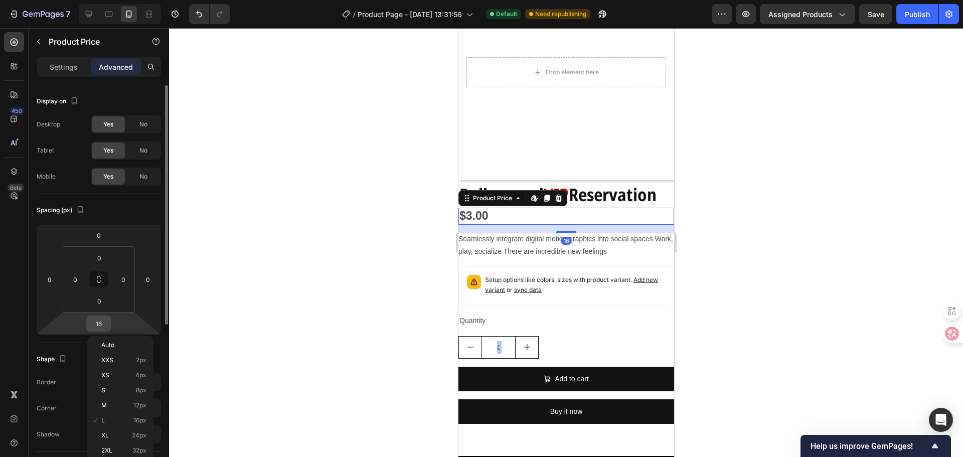
click at [93, 327] on input "16" at bounding box center [99, 323] width 20 height 15
click at [94, 327] on input "16" at bounding box center [99, 323] width 20 height 15
click at [102, 329] on input "16" at bounding box center [99, 323] width 20 height 15
drag, startPoint x: 103, startPoint y: 329, endPoint x: 96, endPoint y: 329, distance: 6.5
click at [96, 329] on input "16" at bounding box center [99, 323] width 20 height 15
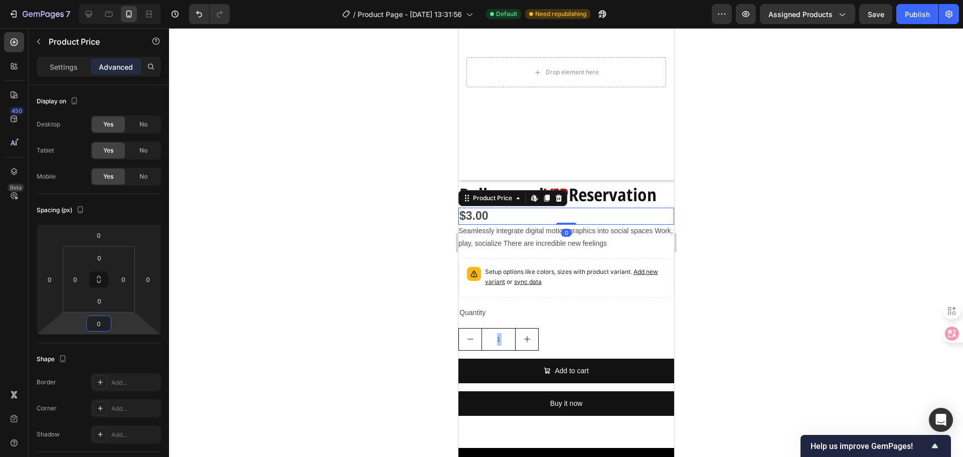
type input "0"
click at [351, 225] on div at bounding box center [566, 242] width 794 height 429
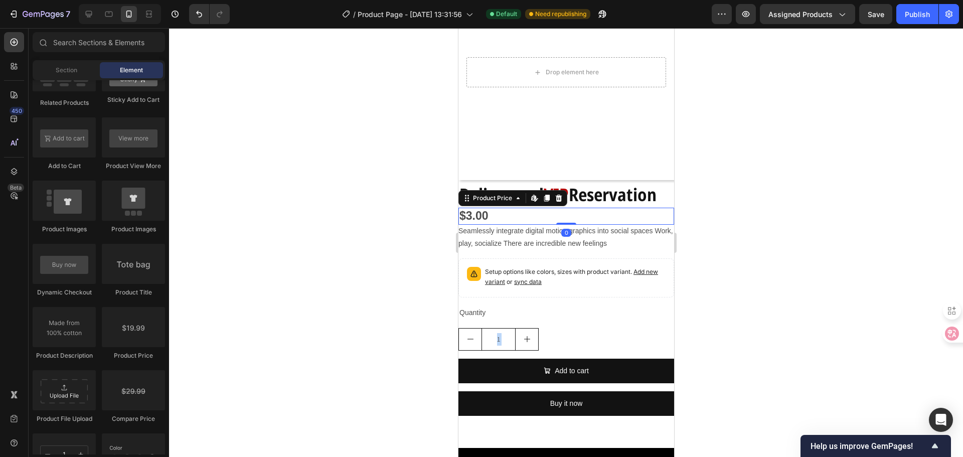
click at [487, 208] on div "$3.00" at bounding box center [566, 216] width 216 height 17
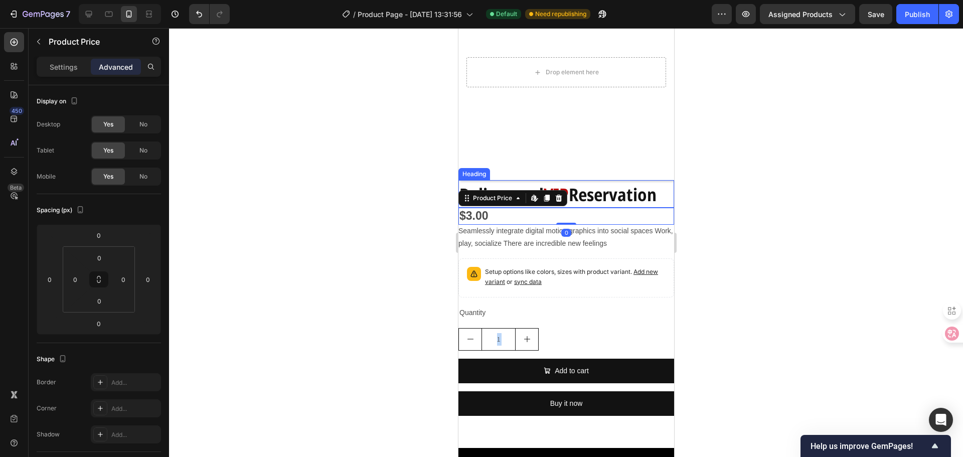
click at [592, 184] on strong "Reservation" at bounding box center [612, 195] width 88 height 24
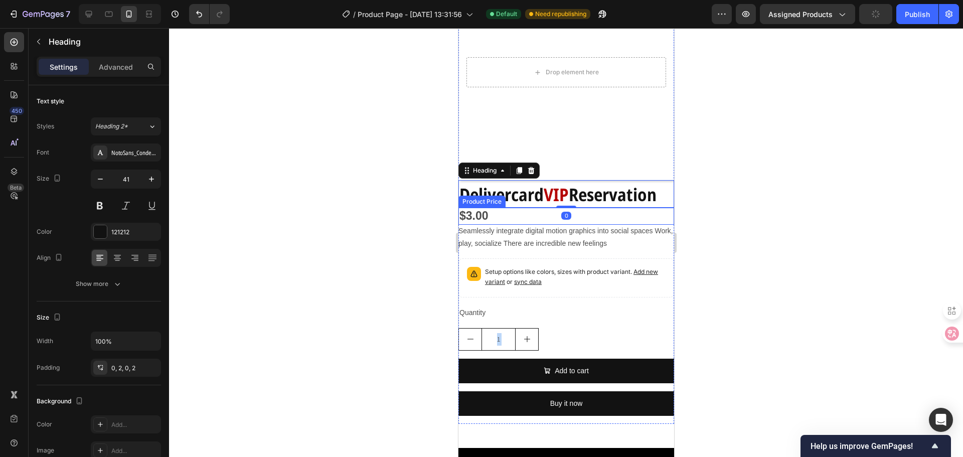
click at [548, 208] on div "$3.00" at bounding box center [566, 216] width 216 height 17
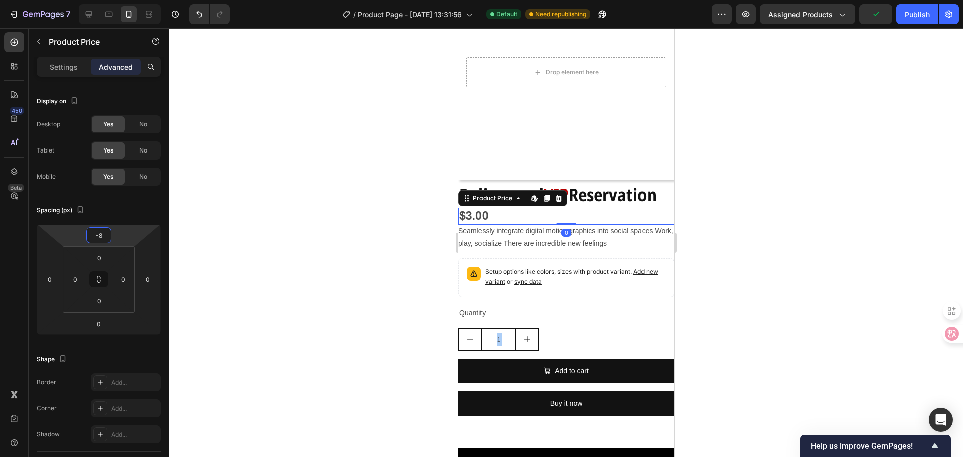
type input "-10"
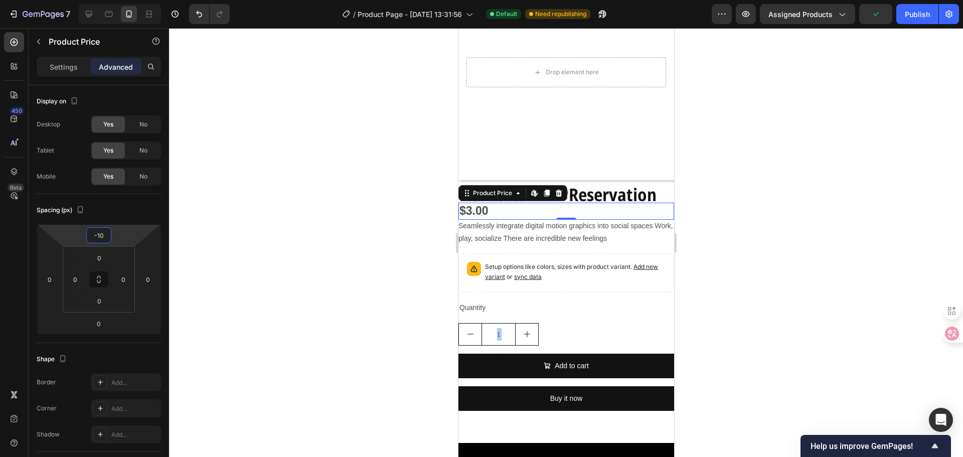
click at [121, 0] on html "7 Version history / Product Page - [DATE] 13:31:56 Default Need republishing Pr…" at bounding box center [481, 0] width 963 height 0
click at [682, 241] on div at bounding box center [566, 242] width 794 height 429
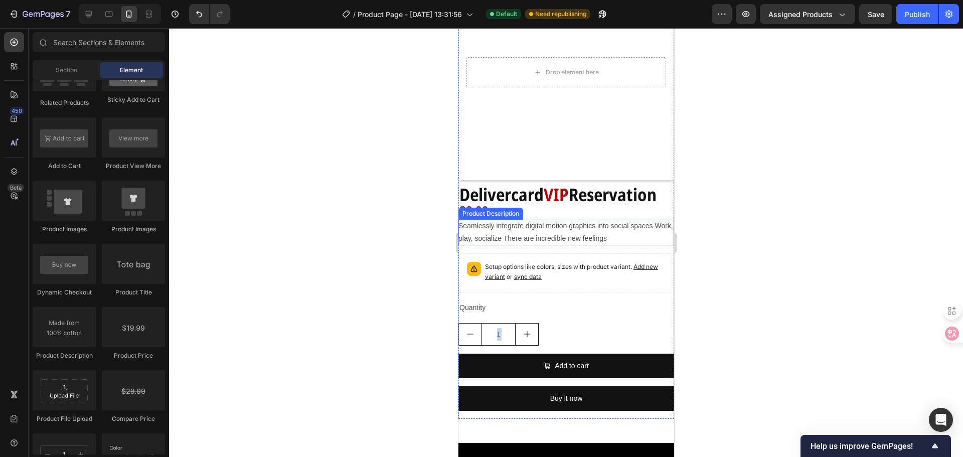
click at [527, 222] on span "Seamlessly integrate digital motion graphics into social spaces Work, play, soc…" at bounding box center [565, 232] width 215 height 21
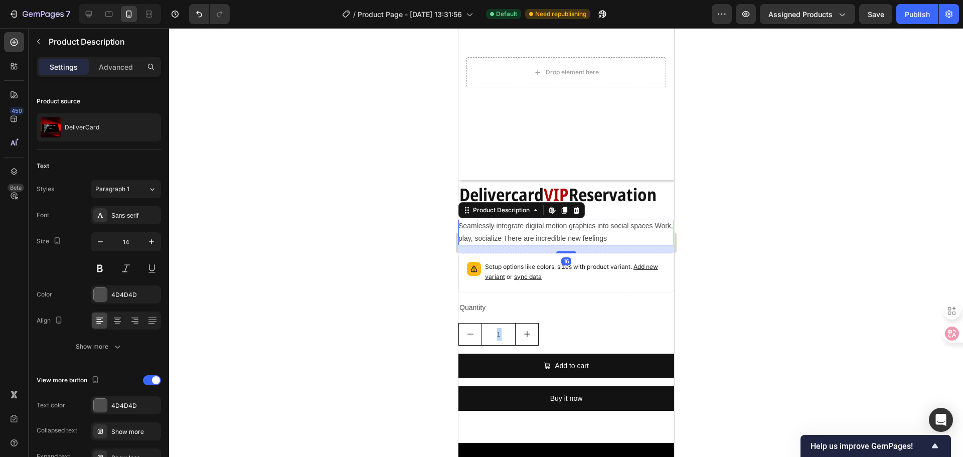
click at [532, 223] on div "Seamlessly integrate digital motion graphics into social spaces Work, play, soc…" at bounding box center [566, 232] width 216 height 25
click at [388, 193] on div at bounding box center [566, 242] width 794 height 429
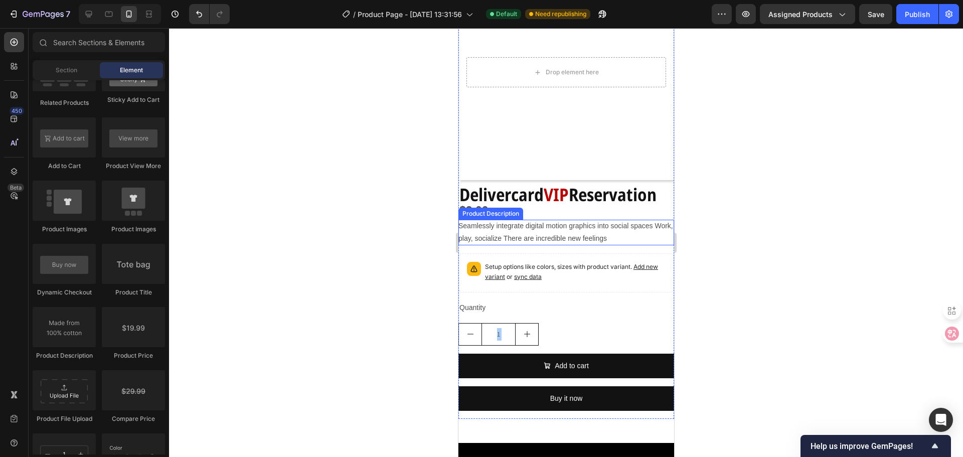
scroll to position [1253, 0]
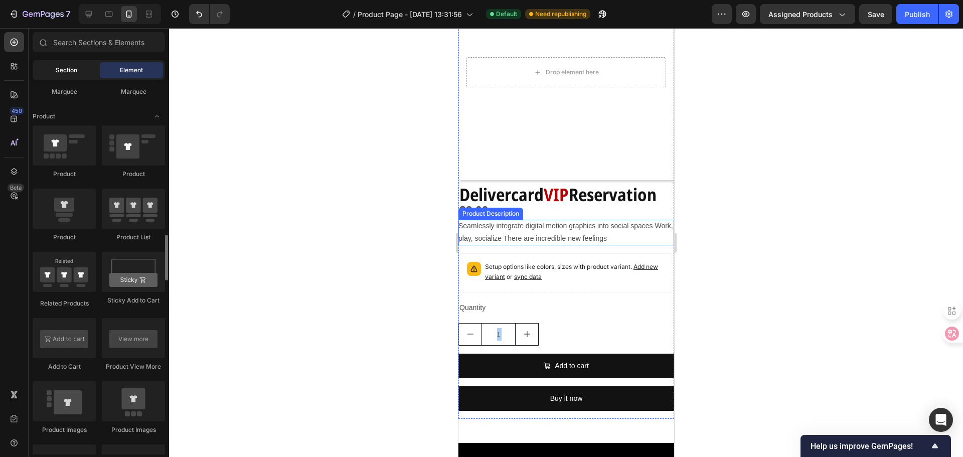
click at [50, 68] on div "Section" at bounding box center [66, 70] width 63 height 16
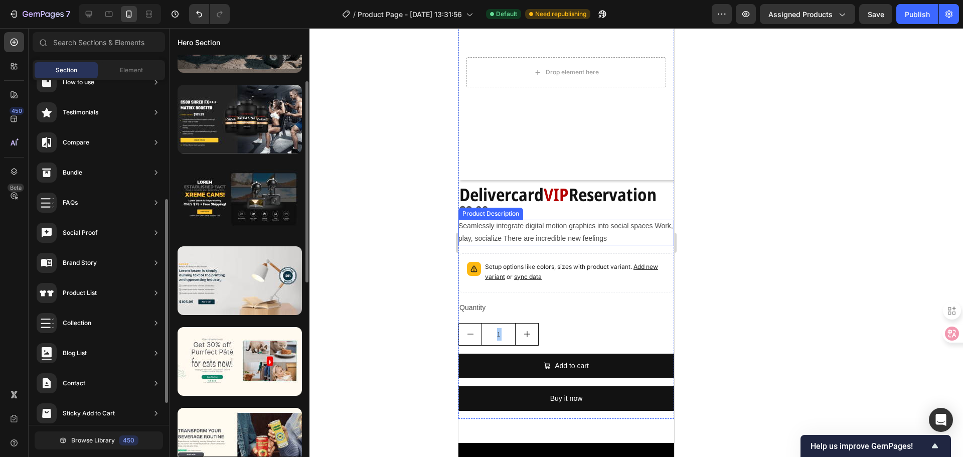
scroll to position [0, 0]
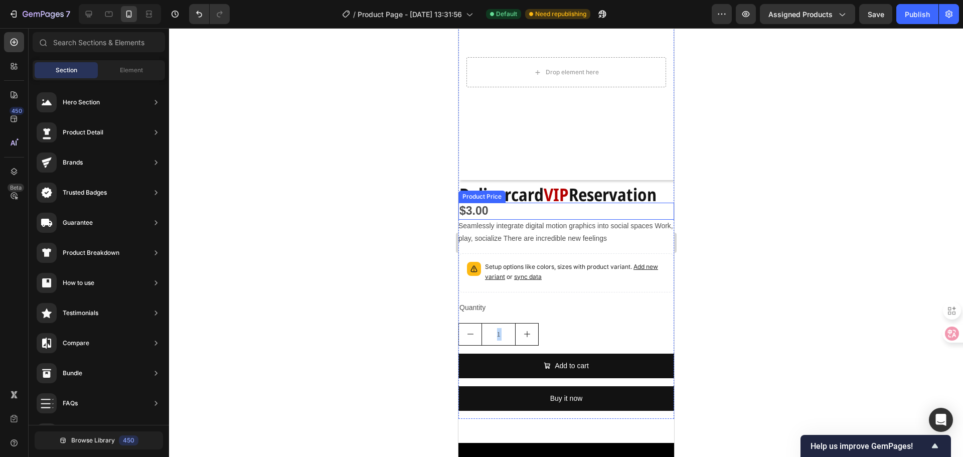
click at [558, 208] on div "$3.00" at bounding box center [566, 211] width 216 height 17
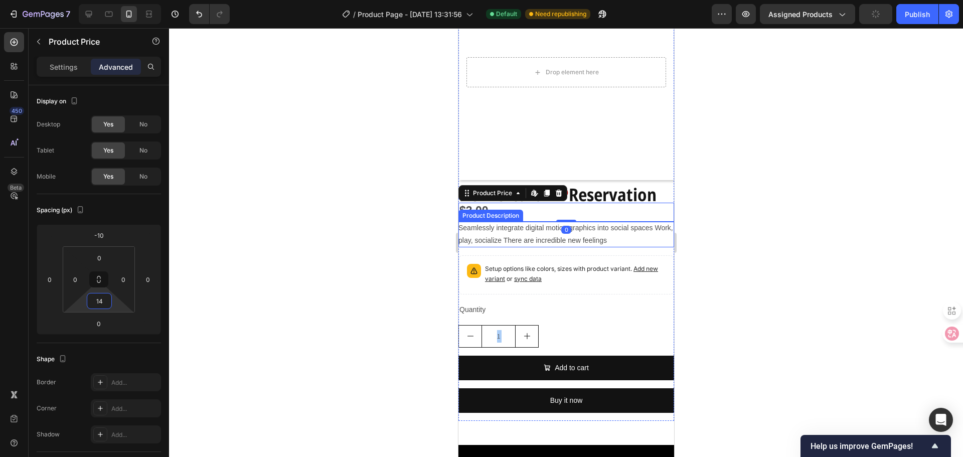
type input "16"
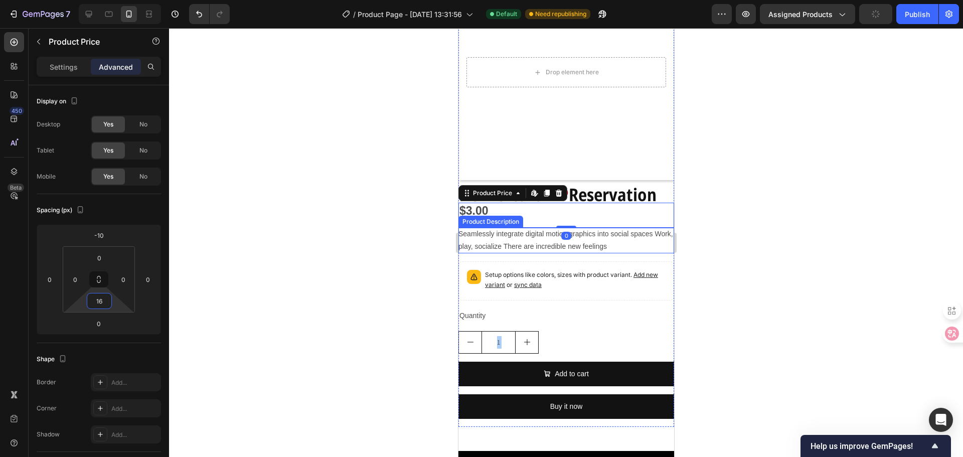
click at [116, 0] on html "7 Version history / Product Page - [DATE] 13:31:56 Default Need republishing Pr…" at bounding box center [481, 0] width 963 height 0
click at [119, 353] on div "Shape" at bounding box center [99, 359] width 124 height 16
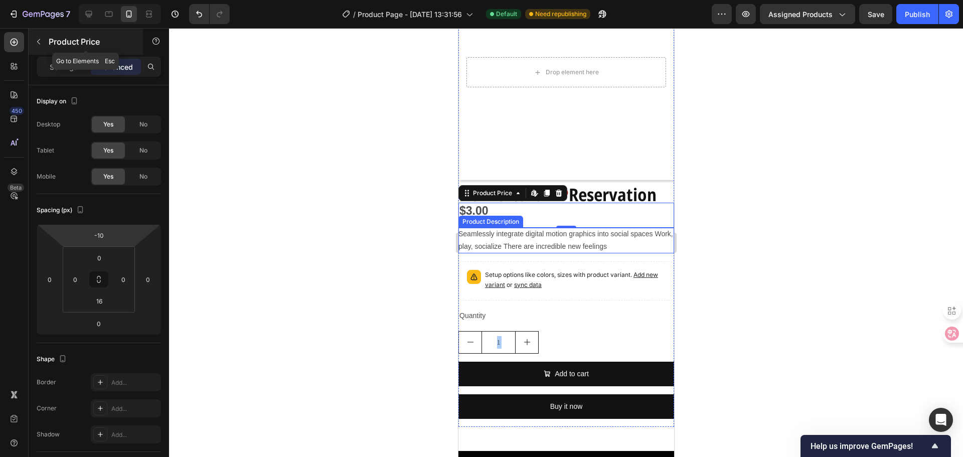
click at [42, 40] on icon "button" at bounding box center [39, 42] width 8 height 8
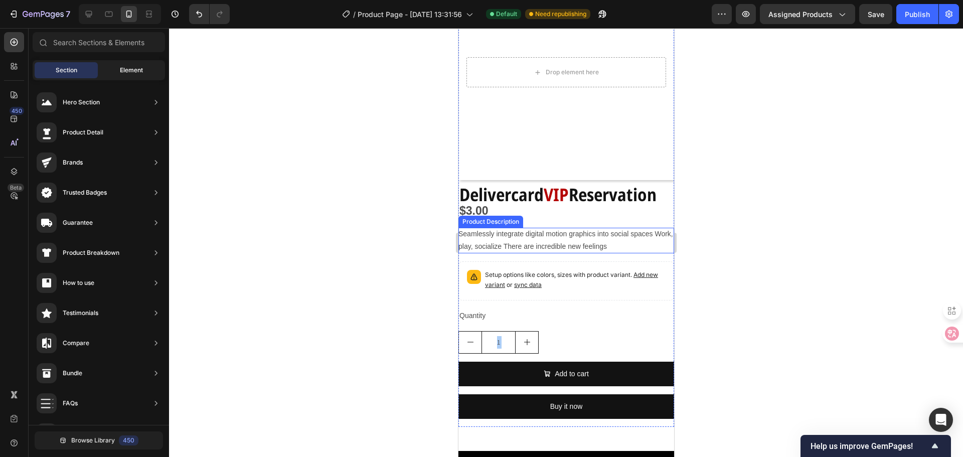
click at [138, 69] on span "Element" at bounding box center [131, 70] width 23 height 9
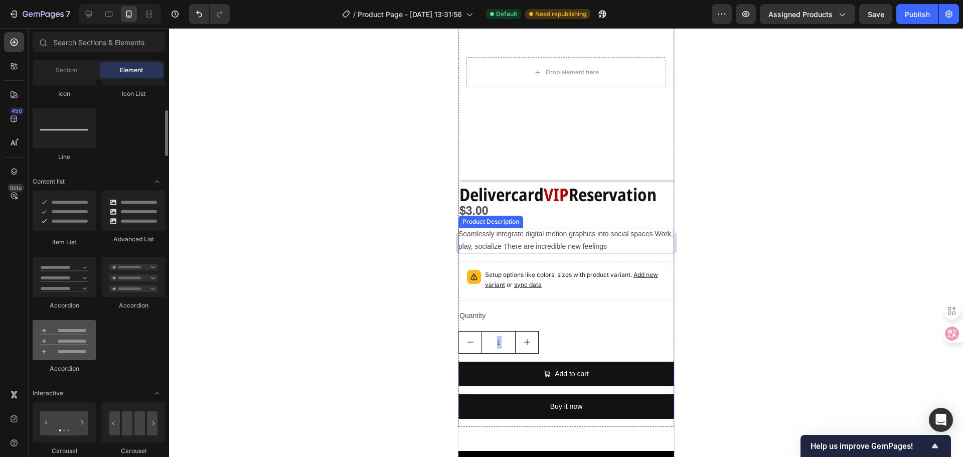
scroll to position [652, 0]
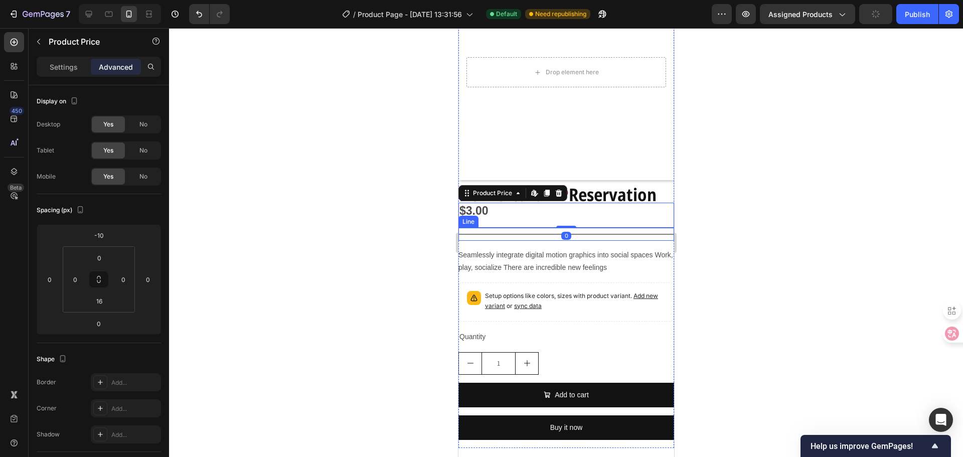
click at [518, 228] on div "Title Line" at bounding box center [566, 234] width 216 height 13
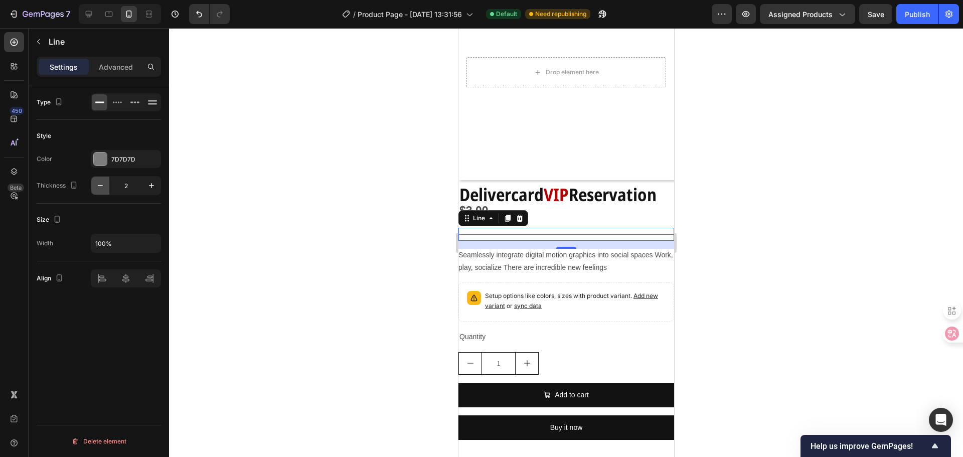
click at [95, 182] on button "button" at bounding box center [100, 185] width 18 height 18
type input "1"
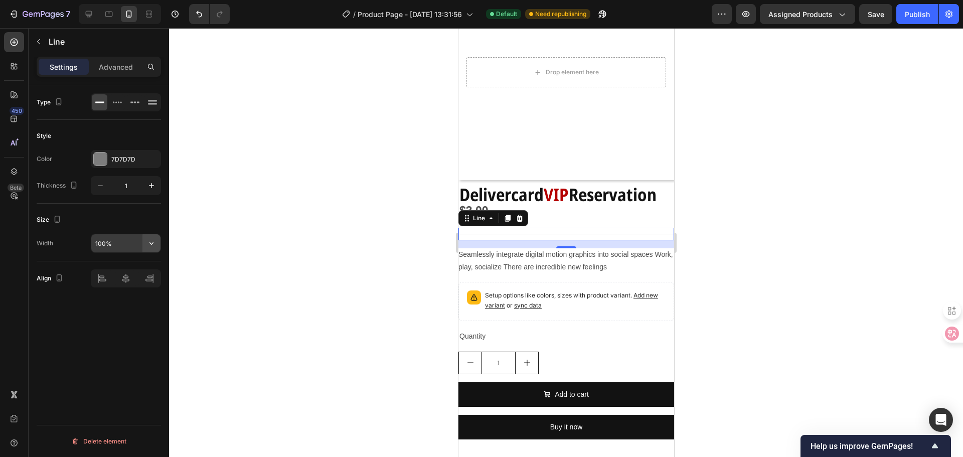
click at [151, 241] on icon "button" at bounding box center [151, 243] width 10 height 10
click at [111, 70] on p "Advanced" at bounding box center [116, 67] width 34 height 11
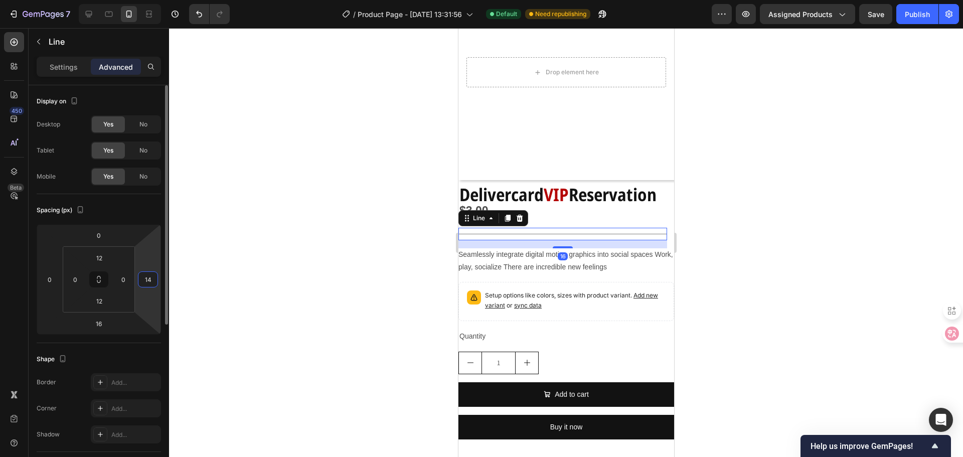
drag, startPoint x: 149, startPoint y: 262, endPoint x: 150, endPoint y: 254, distance: 7.6
click at [150, 0] on html "7 Version history / Product Page - [DATE] 13:31:56 Default Need republishing Pr…" at bounding box center [481, 0] width 963 height 0
type input "20"
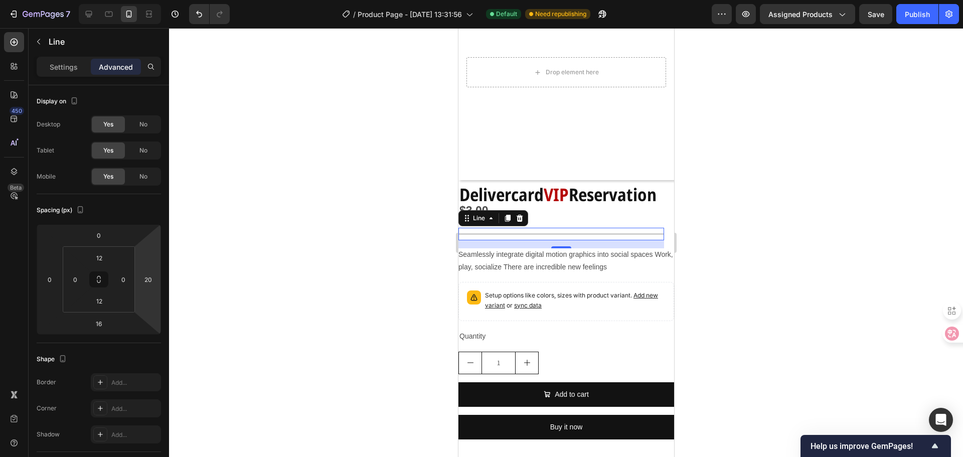
click at [150, 0] on html "7 Version history / Product Page - [DATE] 13:31:56 Default Need republishing Pr…" at bounding box center [481, 0] width 963 height 0
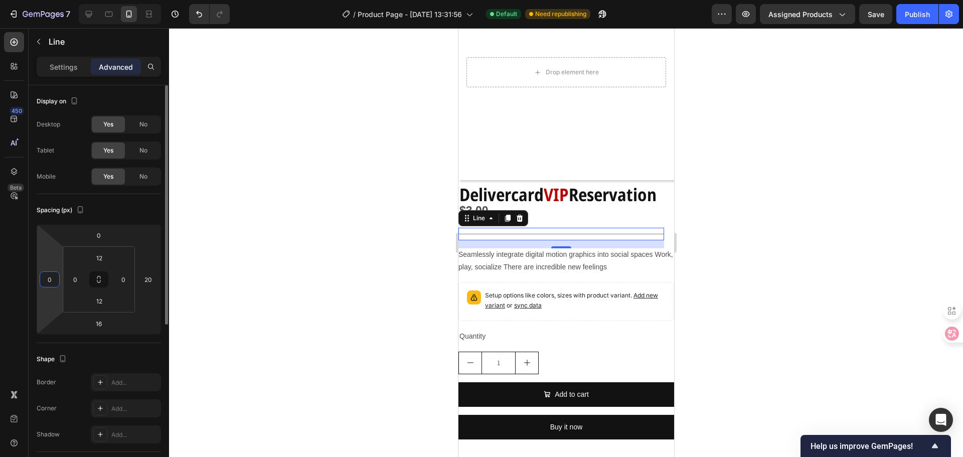
click at [47, 0] on html "7 Version history / Product Page - [DATE] 13:31:56 Default Need republishing Pr…" at bounding box center [481, 0] width 963 height 0
click at [48, 275] on input "0" at bounding box center [49, 279] width 15 height 15
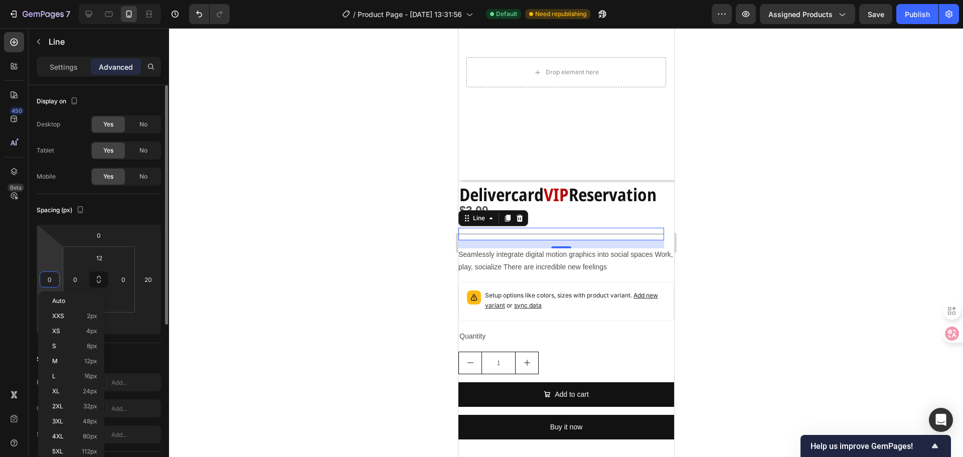
type input "20"
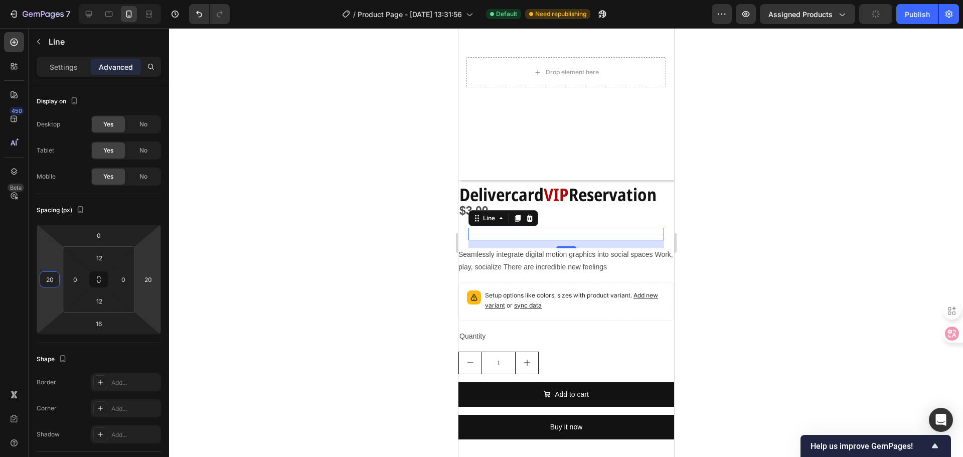
click at [224, 268] on div at bounding box center [566, 242] width 794 height 429
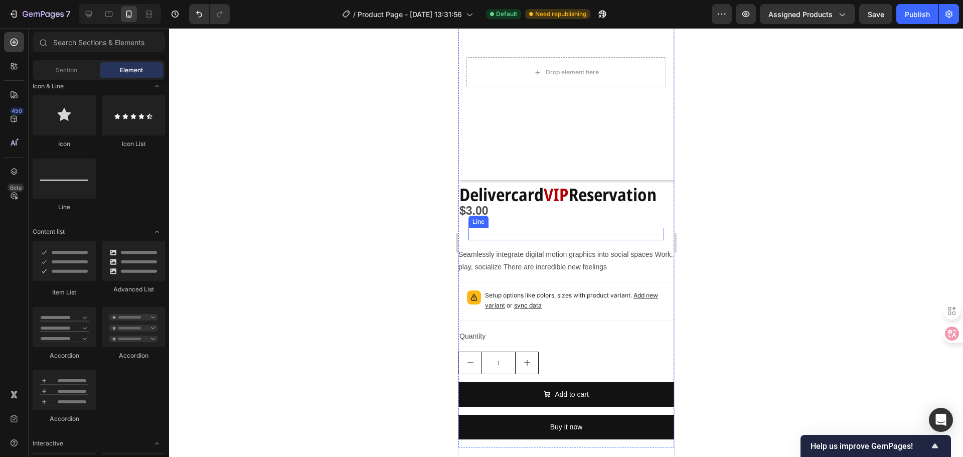
click at [536, 228] on div "Title Line" at bounding box center [566, 234] width 196 height 13
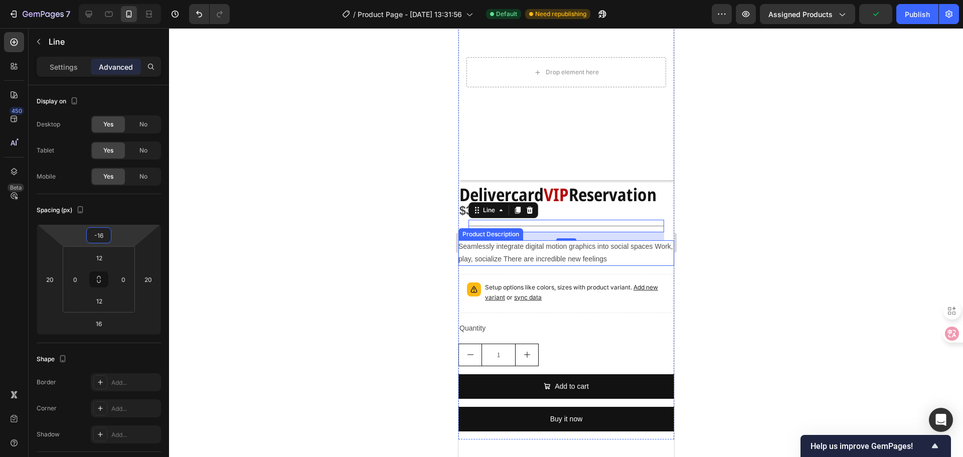
type input "-18"
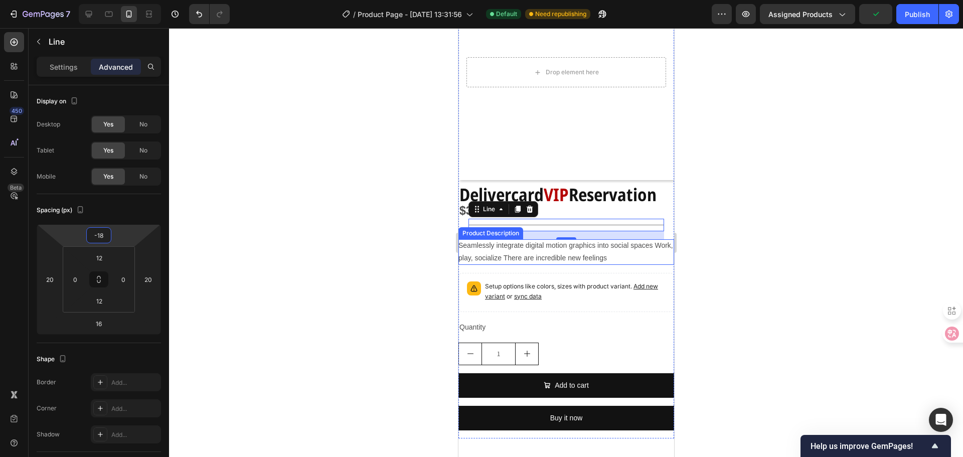
click at [118, 0] on html "7 Version history / Product Page - [DATE] 13:31:56 Default Need republishing Pr…" at bounding box center [481, 0] width 963 height 0
click at [269, 226] on div at bounding box center [566, 242] width 794 height 429
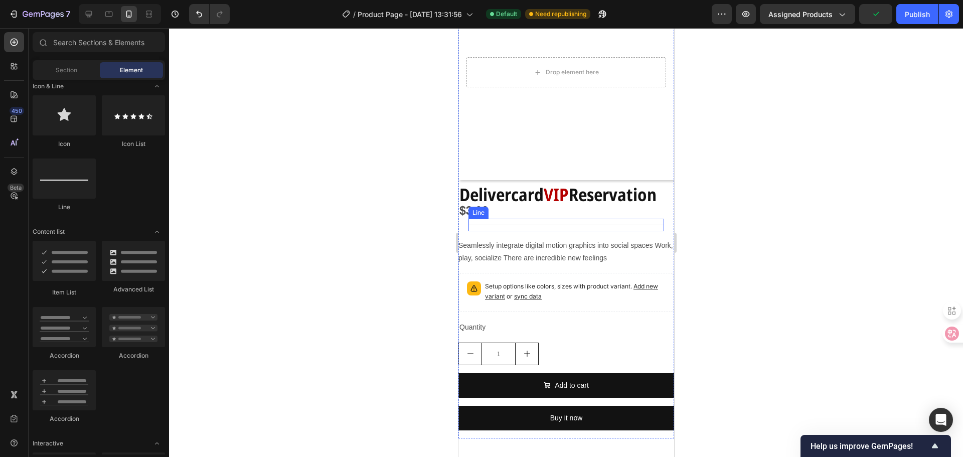
click at [566, 219] on div "Title Line" at bounding box center [566, 225] width 196 height 13
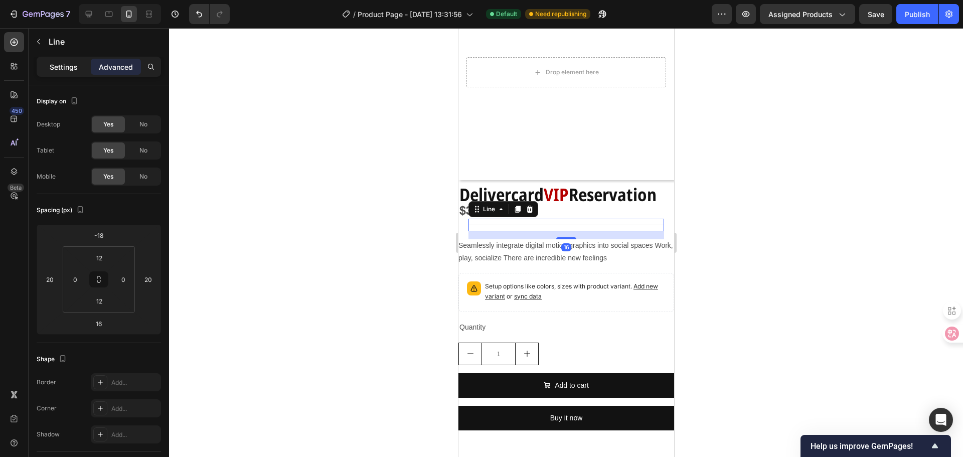
click at [71, 62] on p "Settings" at bounding box center [64, 67] width 28 height 11
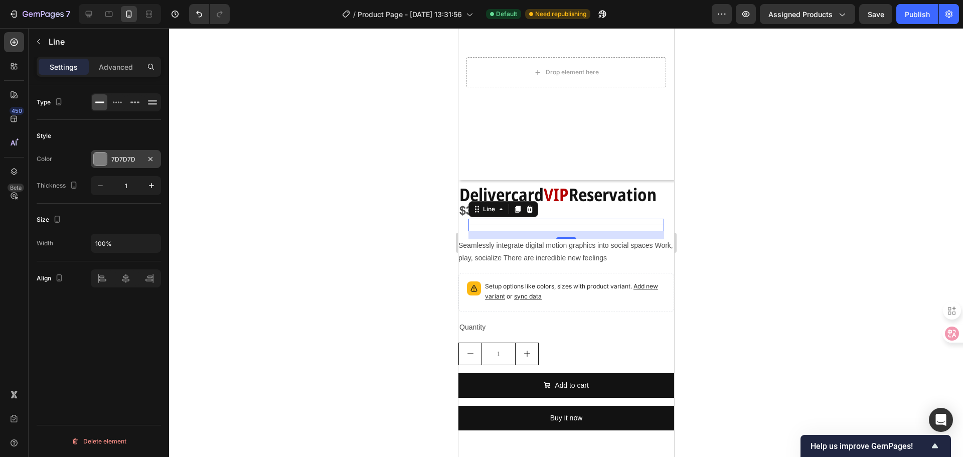
click at [105, 157] on div at bounding box center [100, 158] width 13 height 13
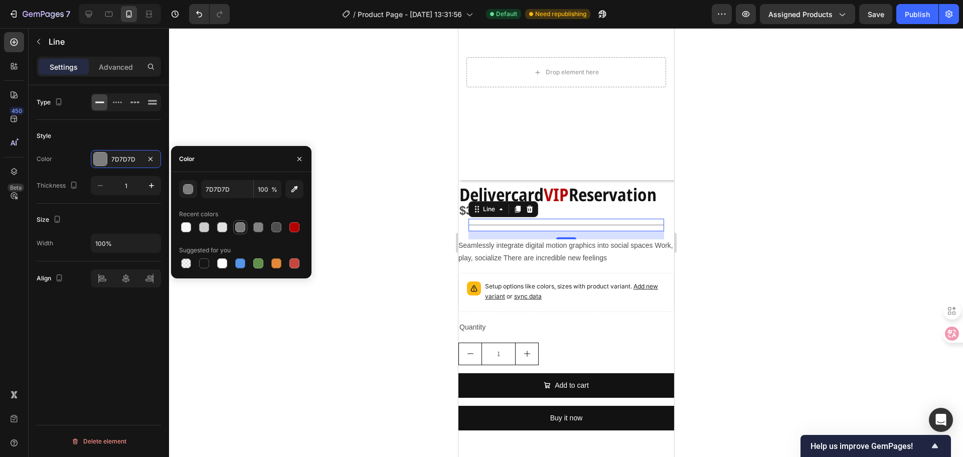
click at [241, 224] on div at bounding box center [240, 227] width 10 height 10
click at [209, 228] on div at bounding box center [204, 227] width 12 height 12
type input "CECECE"
click at [391, 232] on div at bounding box center [566, 242] width 794 height 429
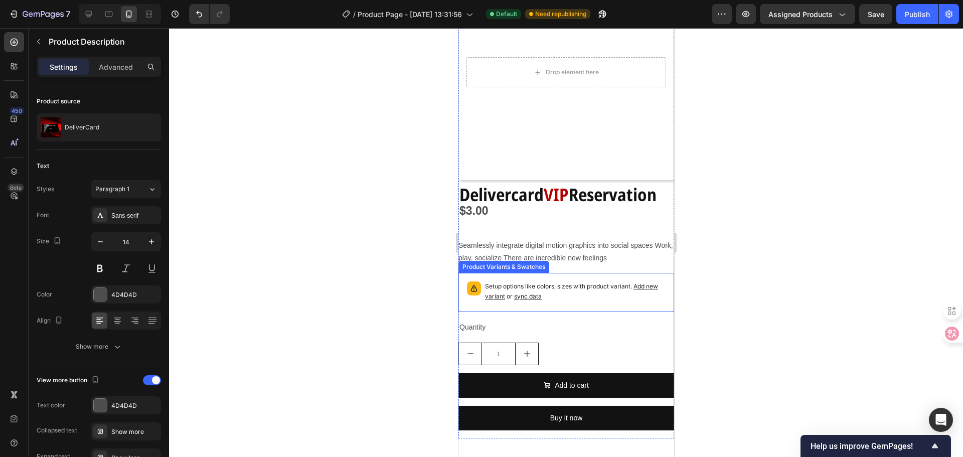
click at [534, 246] on span "Seamlessly integrate digital motion graphics into social spaces Work, play, soc…" at bounding box center [565, 251] width 215 height 21
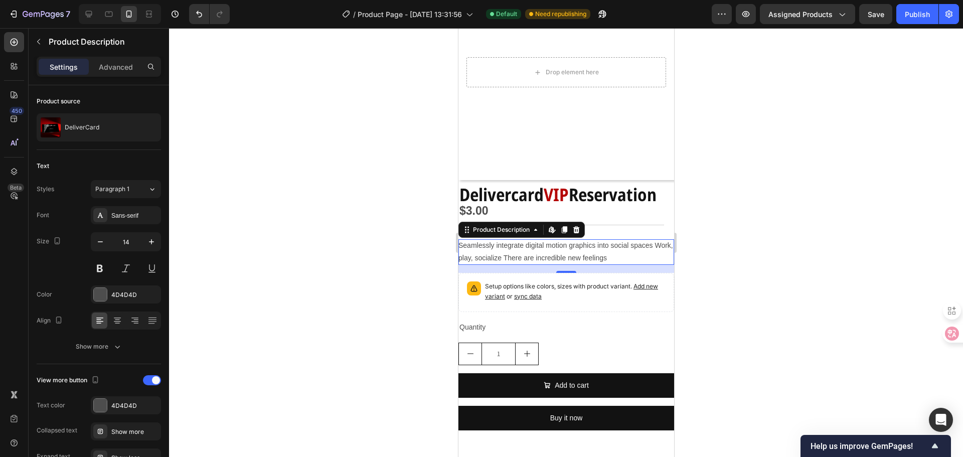
click at [512, 241] on span "Seamlessly integrate digital motion graphics into social spaces Work, play, soc…" at bounding box center [565, 251] width 215 height 21
click at [575, 248] on span "Seamlessly integrate digital motion graphics into social spaces Work, play, soc…" at bounding box center [565, 251] width 215 height 21
click at [574, 226] on div at bounding box center [576, 230] width 12 height 12
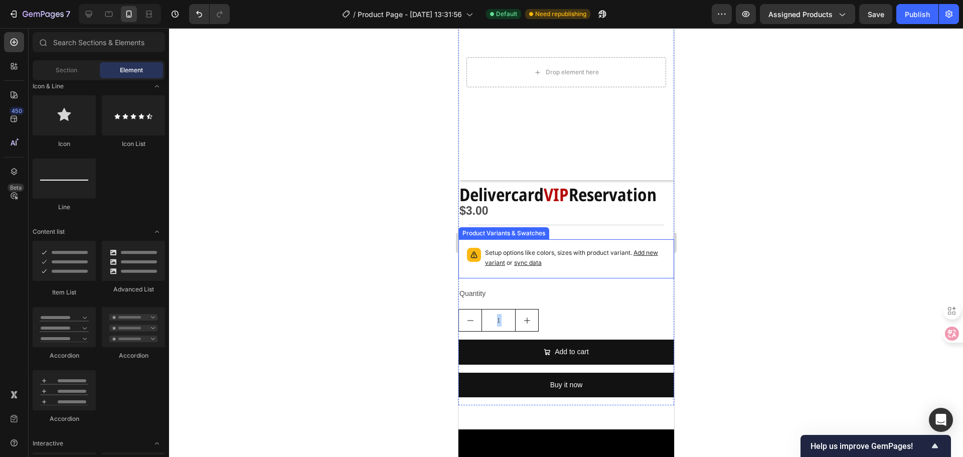
click at [537, 248] on p "Setup options like colors, sizes with product variant. Add new variant or sync …" at bounding box center [574, 258] width 180 height 20
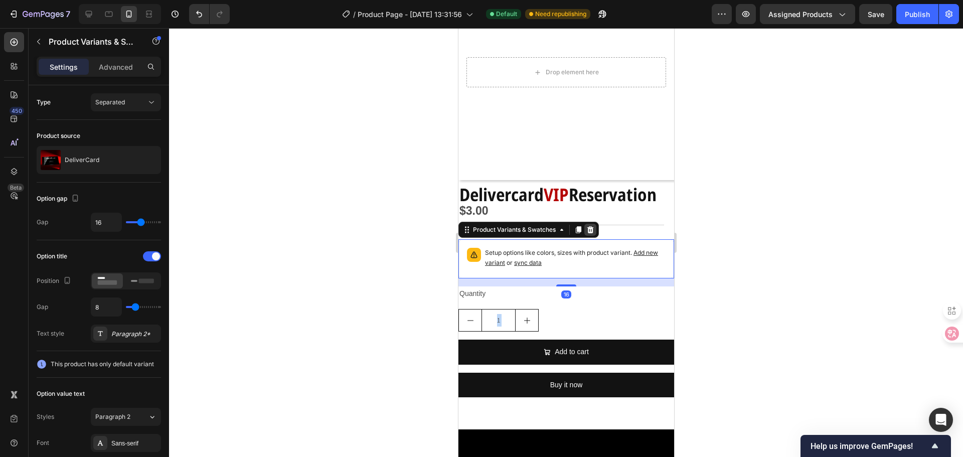
click at [589, 226] on icon at bounding box center [590, 230] width 8 height 8
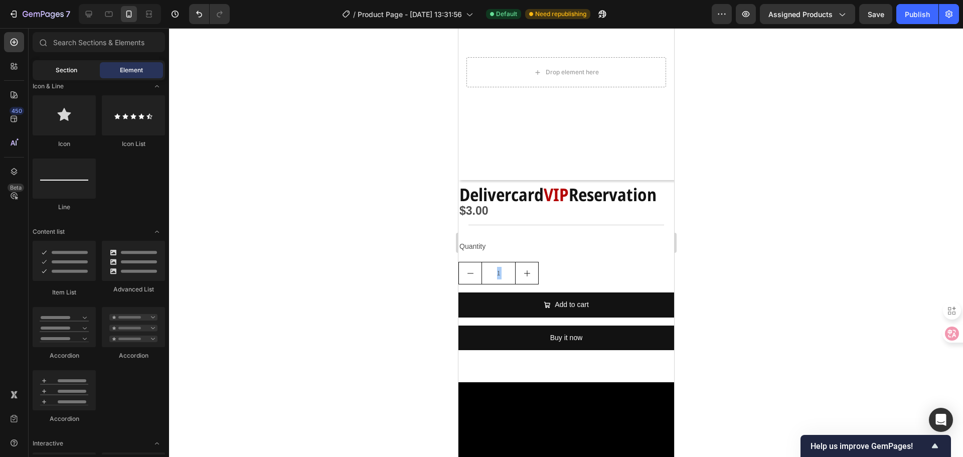
click at [42, 73] on div "Section" at bounding box center [66, 70] width 63 height 16
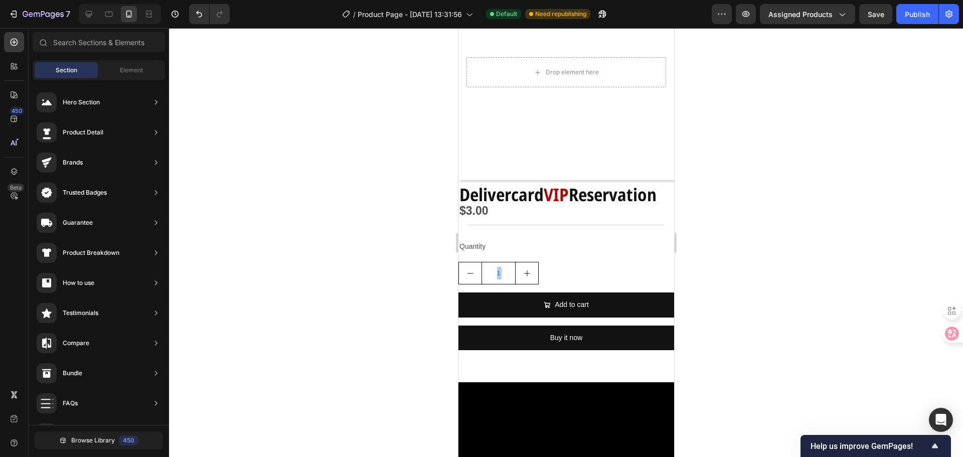
click at [118, 61] on div "Section Element" at bounding box center [99, 70] width 132 height 20
click at [120, 63] on div "Element" at bounding box center [131, 70] width 63 height 16
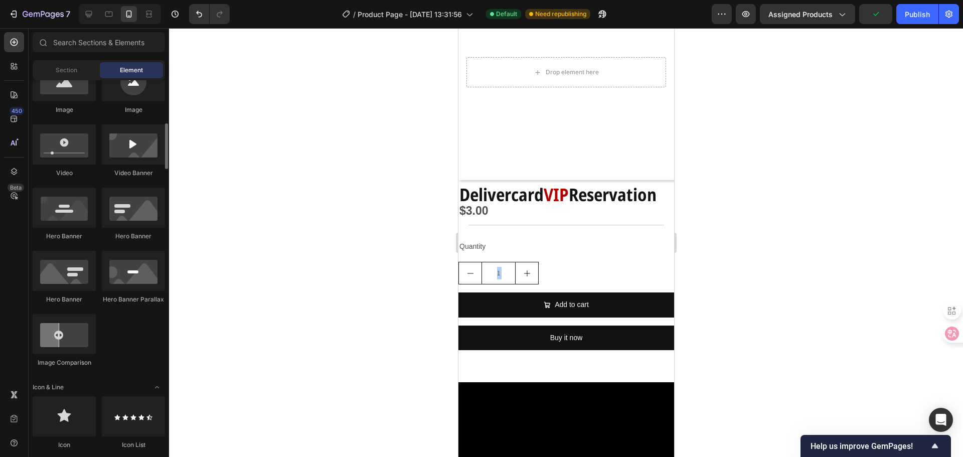
scroll to position [150, 0]
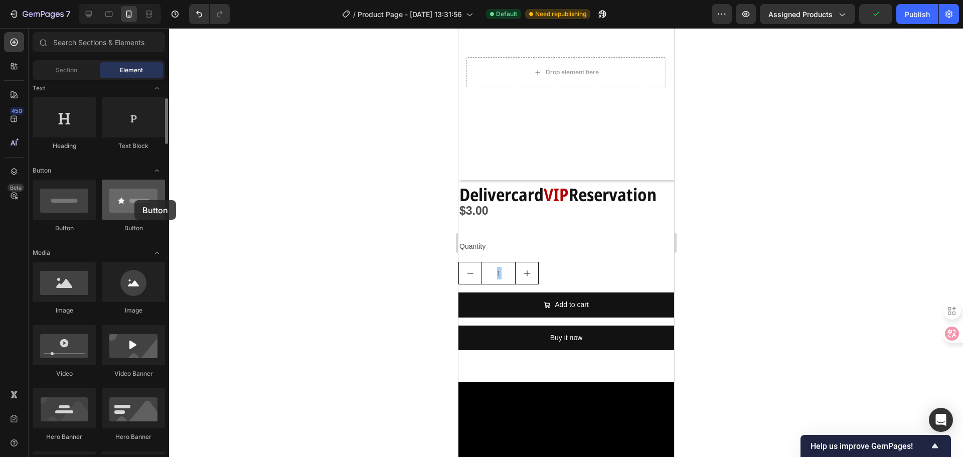
click at [134, 200] on div at bounding box center [133, 199] width 63 height 40
click at [134, 139] on div "Text Block" at bounding box center [133, 123] width 63 height 53
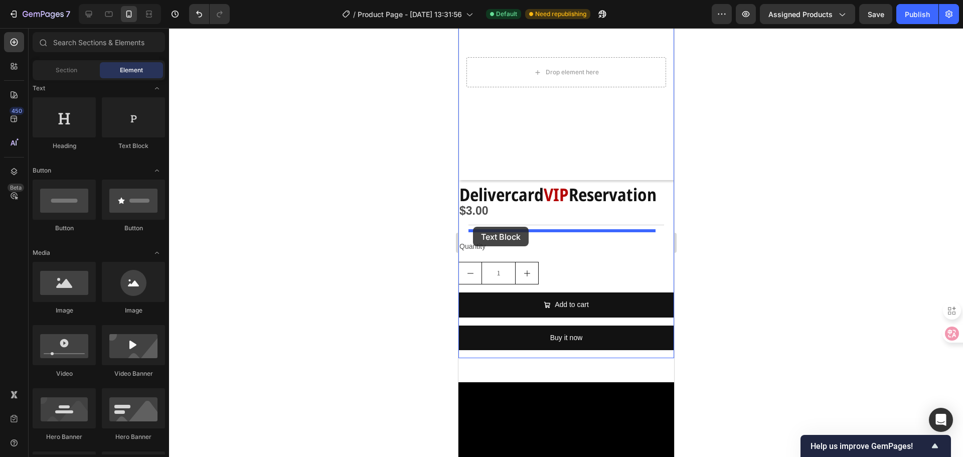
drag, startPoint x: 586, startPoint y: 154, endPoint x: 472, endPoint y: 227, distance: 134.8
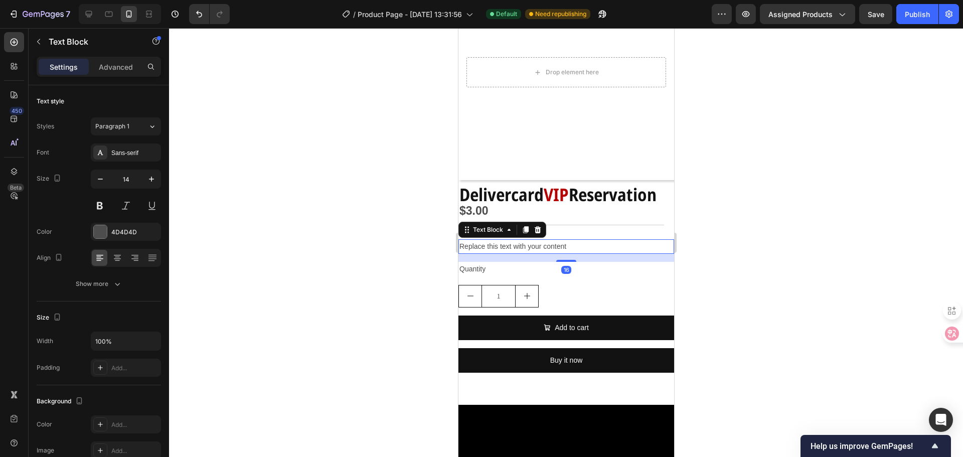
click at [523, 240] on div "Replace this text with your content" at bounding box center [566, 246] width 216 height 15
click at [523, 240] on p "Replace this text with your content" at bounding box center [566, 246] width 214 height 13
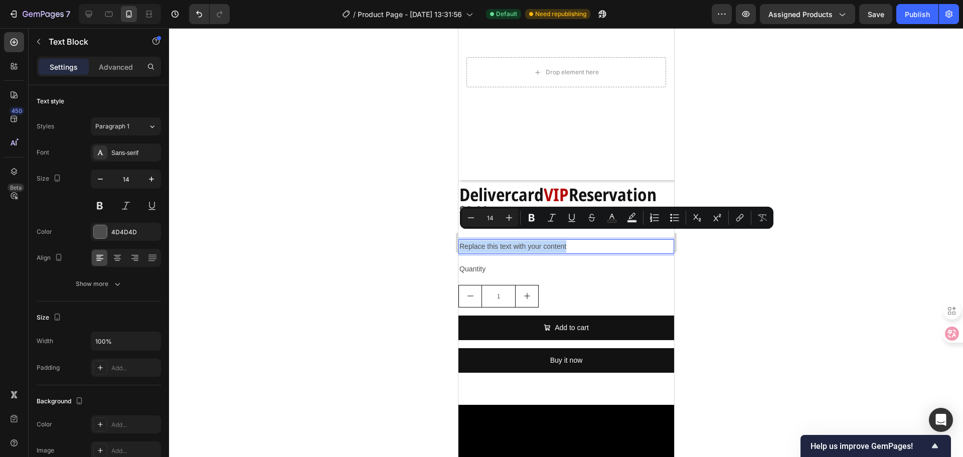
copy p "Replace this text with your content"
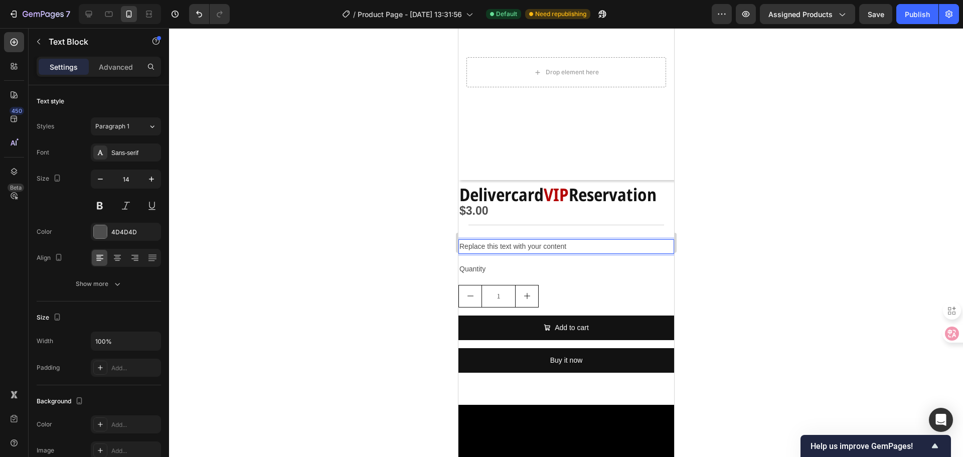
click at [511, 240] on p "Replace this text with your content" at bounding box center [566, 246] width 214 height 13
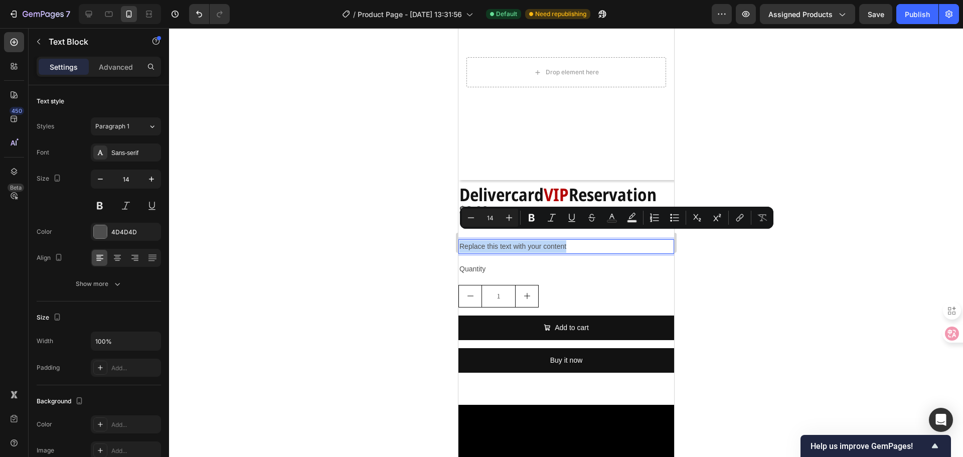
type input "32"
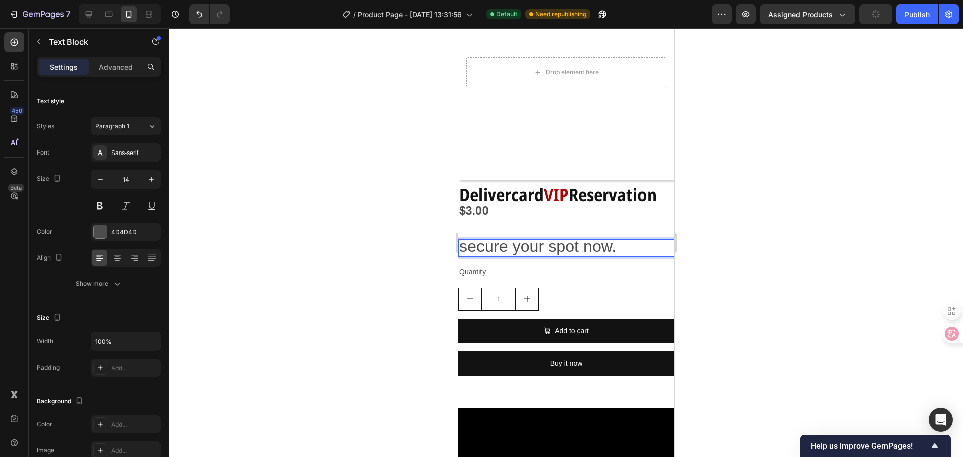
click at [519, 239] on span "secure your spot now." at bounding box center [537, 246] width 157 height 18
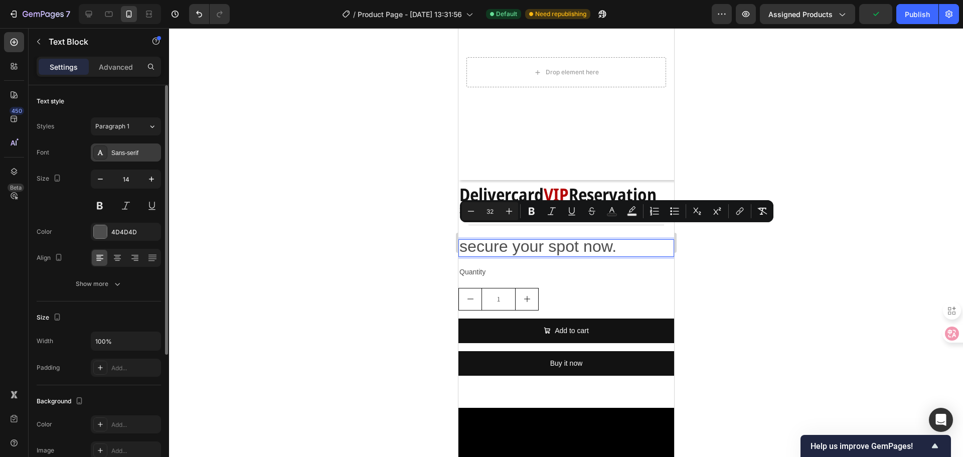
click at [143, 147] on div "Sans-serif" at bounding box center [126, 152] width 70 height 18
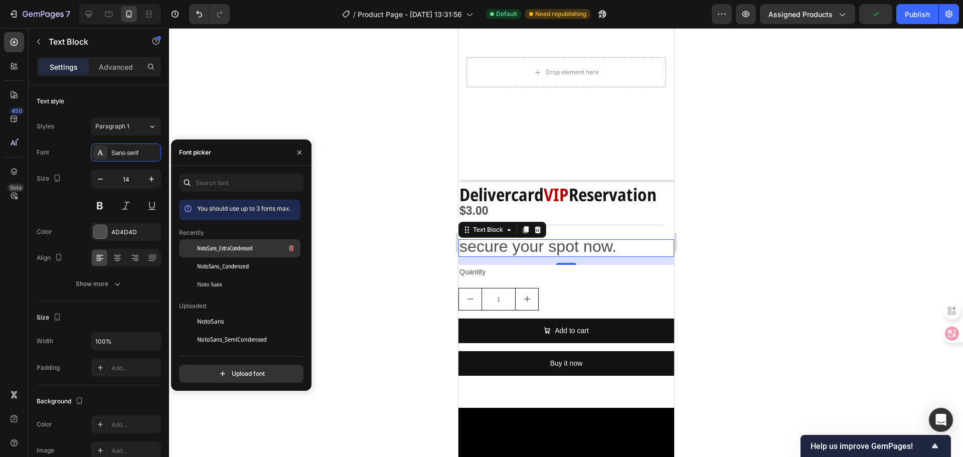
click at [247, 245] on span "NotoSans_ExtraCondensed" at bounding box center [225, 248] width 56 height 9
click at [236, 261] on div "NotoSans_Condensed" at bounding box center [247, 266] width 101 height 12
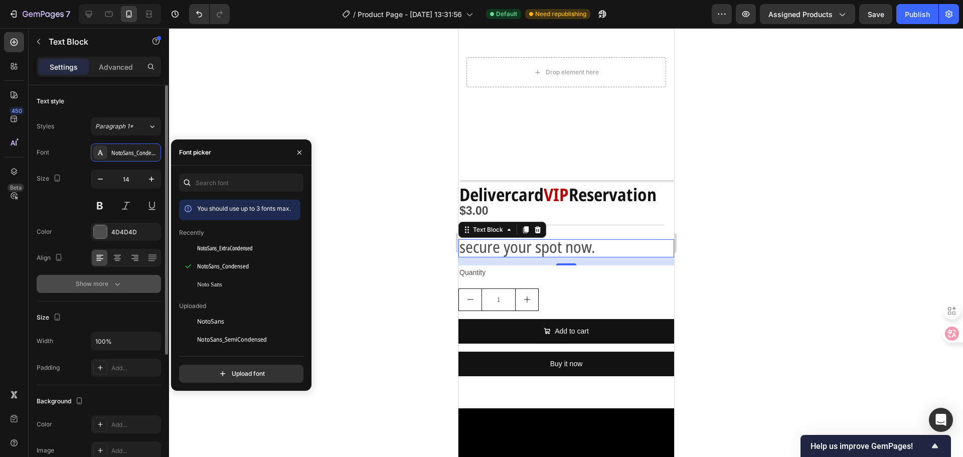
click at [114, 281] on icon "button" at bounding box center [117, 284] width 10 height 10
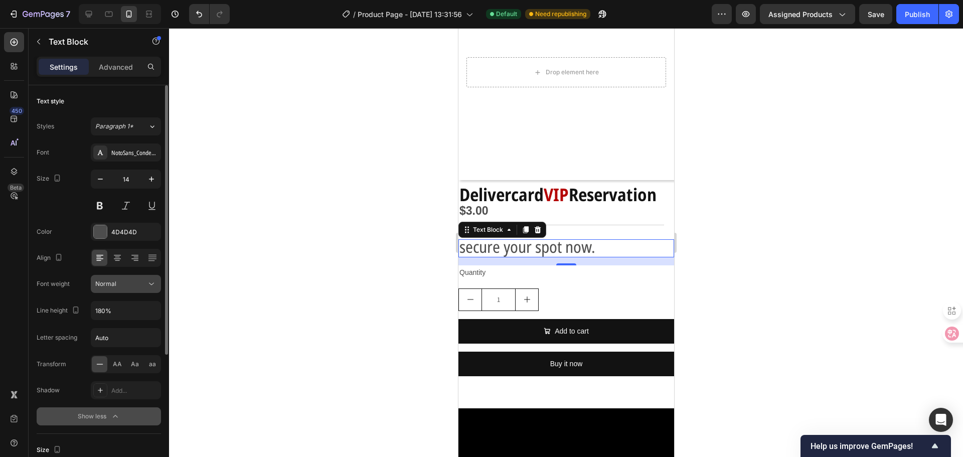
click at [154, 287] on icon at bounding box center [151, 284] width 10 height 10
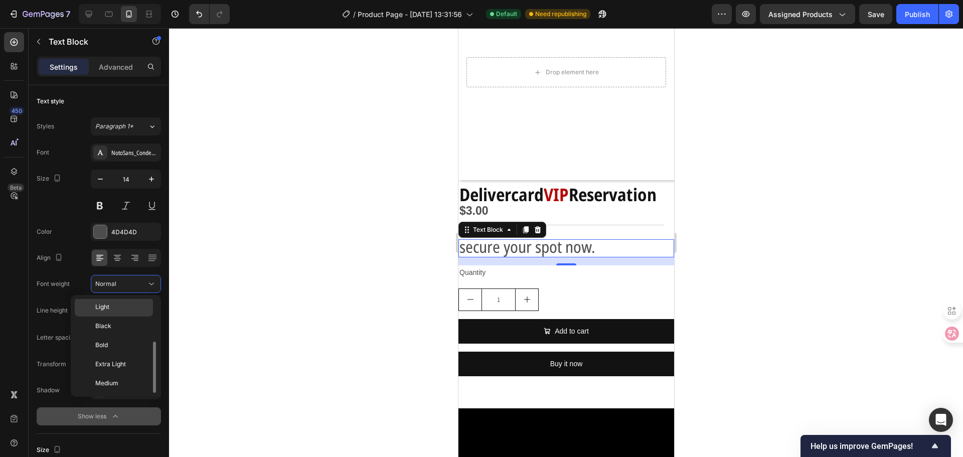
scroll to position [0, 0]
click at [117, 382] on p "Light" at bounding box center [121, 384] width 53 height 9
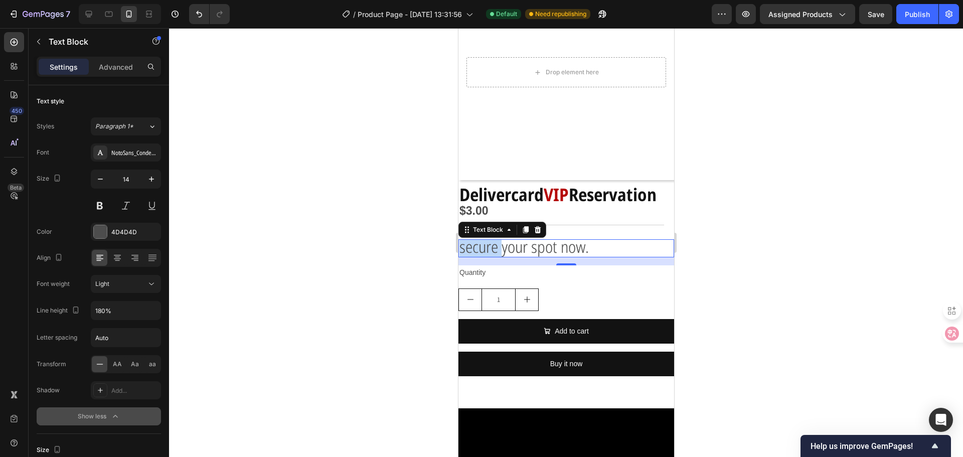
click at [491, 241] on span "secure your spot now." at bounding box center [523, 247] width 129 height 22
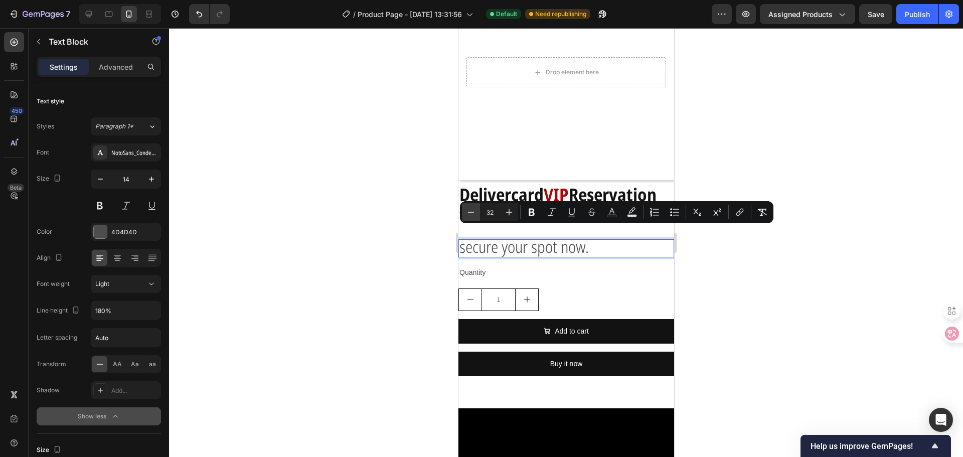
click at [471, 212] on icon "Editor contextual toolbar" at bounding box center [471, 212] width 10 height 10
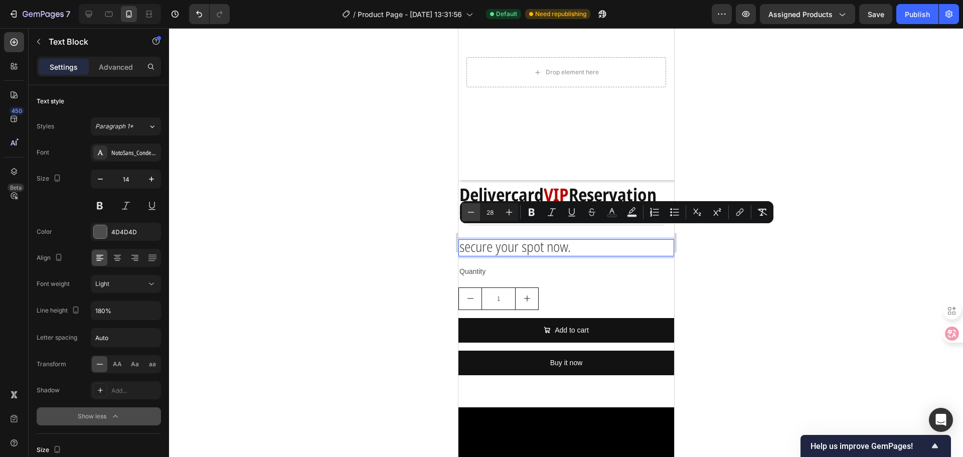
click at [471, 212] on icon "Editor contextual toolbar" at bounding box center [471, 212] width 10 height 10
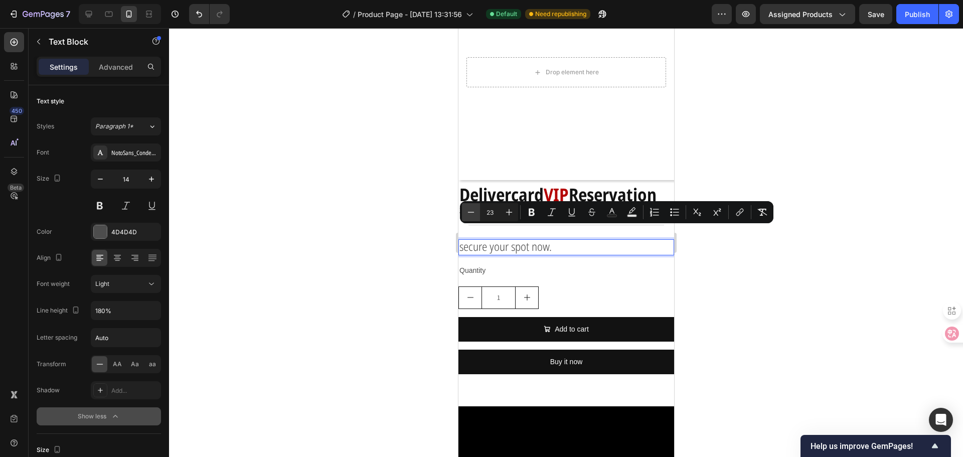
click at [471, 212] on icon "Editor contextual toolbar" at bounding box center [471, 212] width 10 height 10
type input "22"
click at [107, 68] on p "Advanced" at bounding box center [116, 67] width 34 height 11
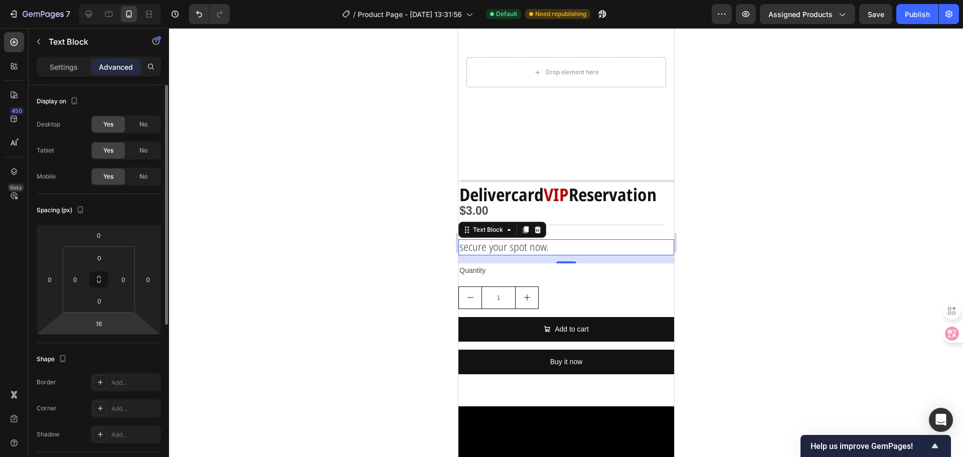
click at [115, 0] on html "7 Version history / Product Page - [DATE] 13:31:56 Default Need republishing Pr…" at bounding box center [481, 0] width 963 height 0
type input "0"
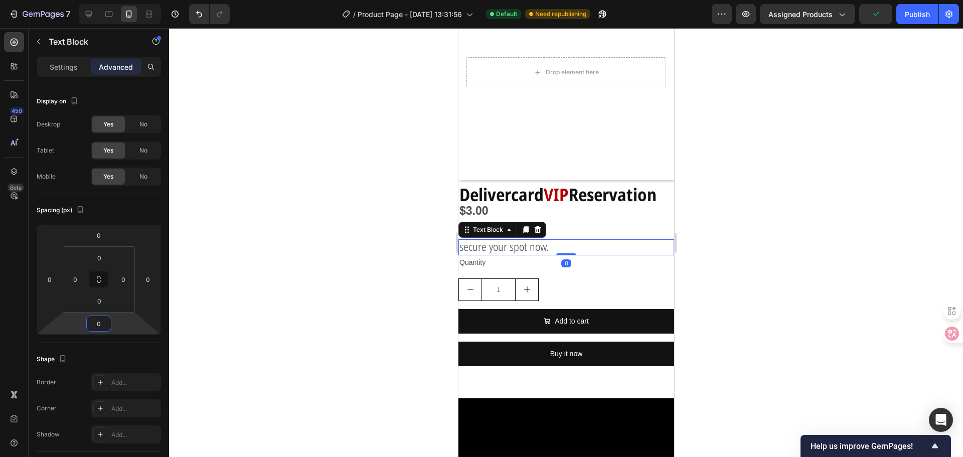
click at [450, 228] on div at bounding box center [566, 242] width 794 height 429
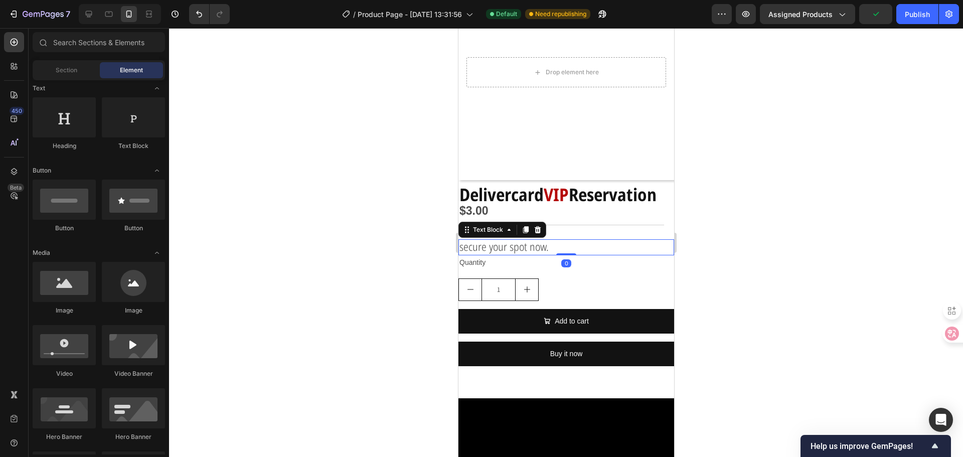
click at [509, 239] on span "secure your spot now." at bounding box center [503, 246] width 89 height 15
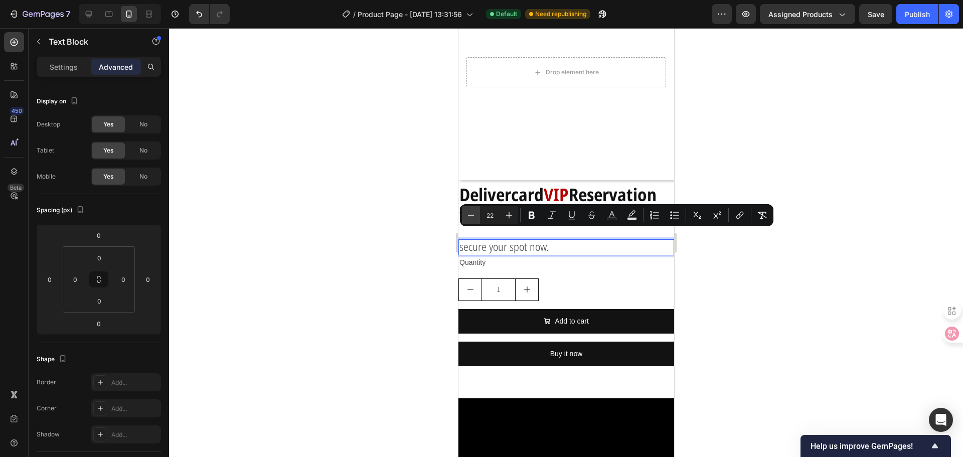
click at [462, 214] on button "Minus" at bounding box center [471, 215] width 18 height 18
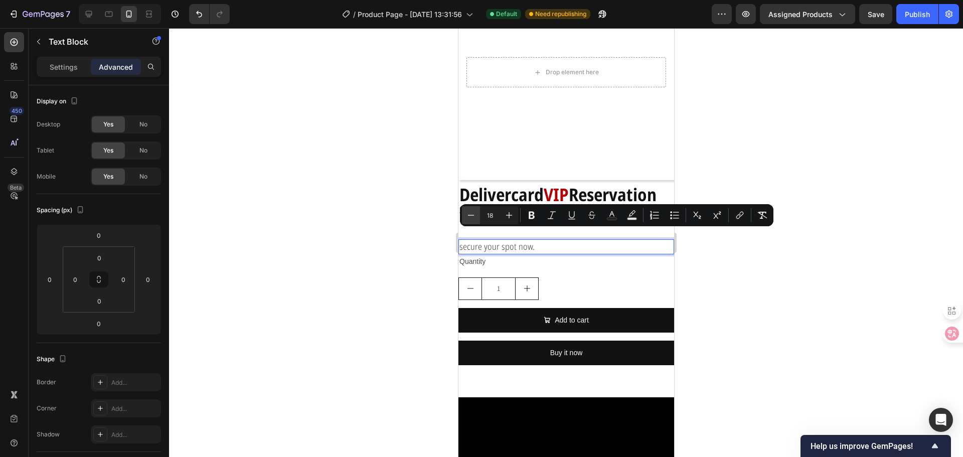
click at [462, 214] on button "Minus" at bounding box center [471, 215] width 18 height 18
click at [504, 210] on icon "Editor contextual toolbar" at bounding box center [509, 215] width 10 height 10
type input "18"
click at [113, 184] on div "Yes" at bounding box center [108, 176] width 33 height 16
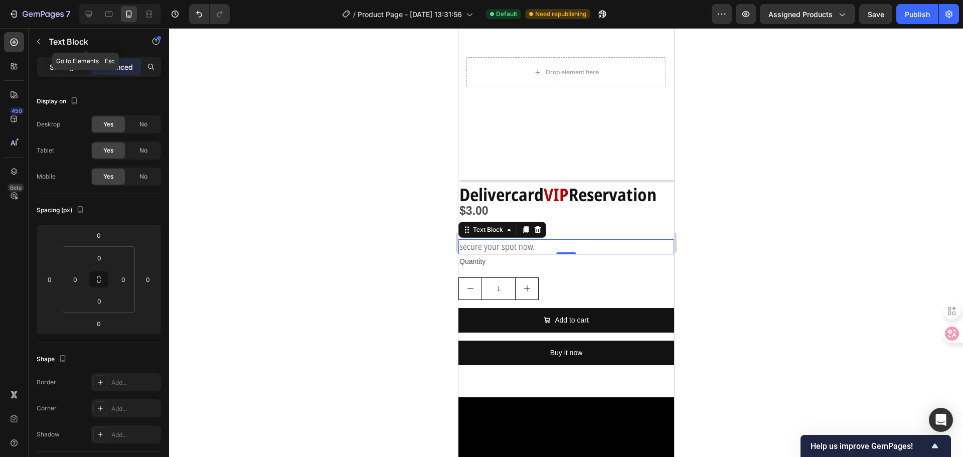
click at [64, 62] on p "Settings" at bounding box center [64, 67] width 28 height 11
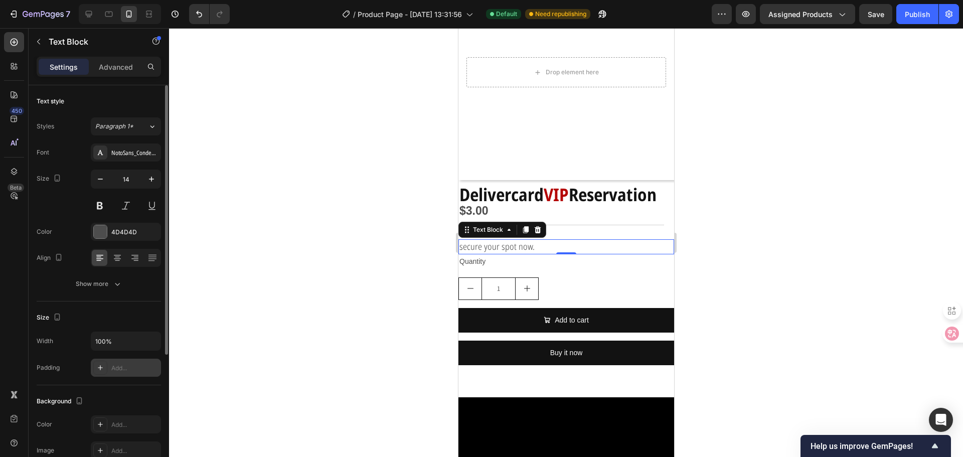
click at [125, 365] on div "Add..." at bounding box center [134, 367] width 47 height 9
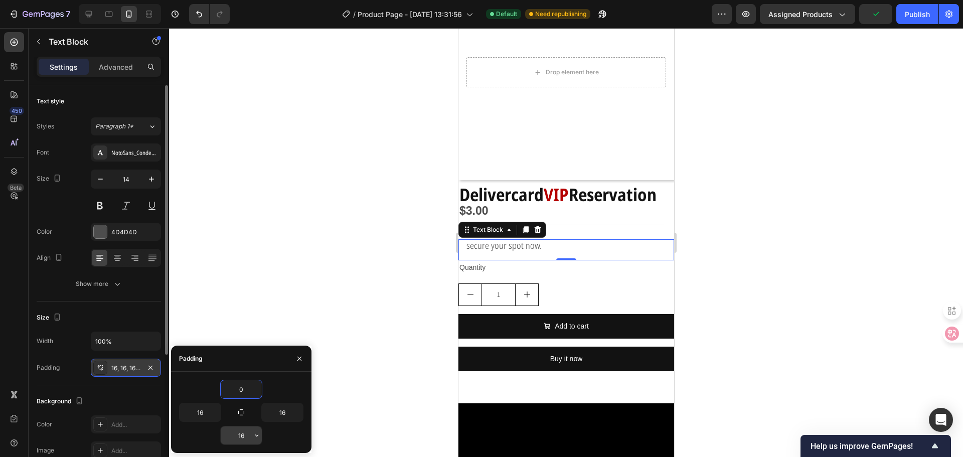
type input "0"
click at [247, 431] on input "16" at bounding box center [241, 435] width 41 height 18
type input "0"
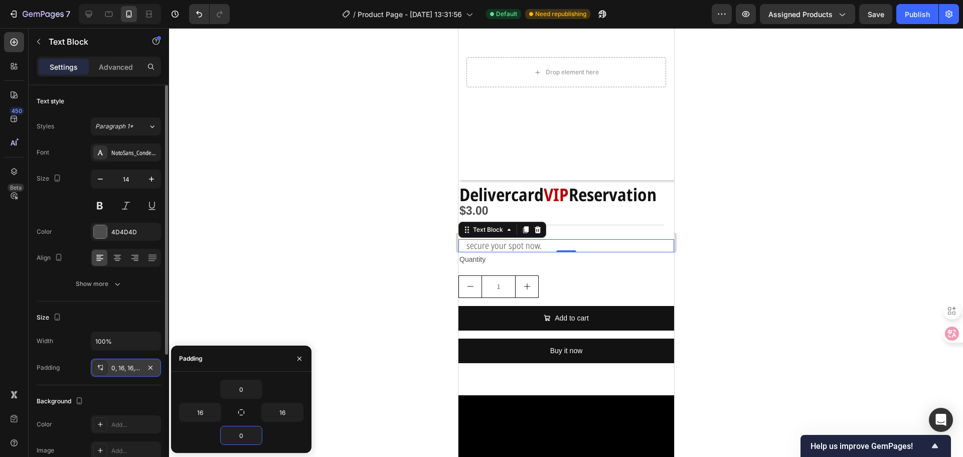
click at [346, 307] on div at bounding box center [566, 242] width 794 height 429
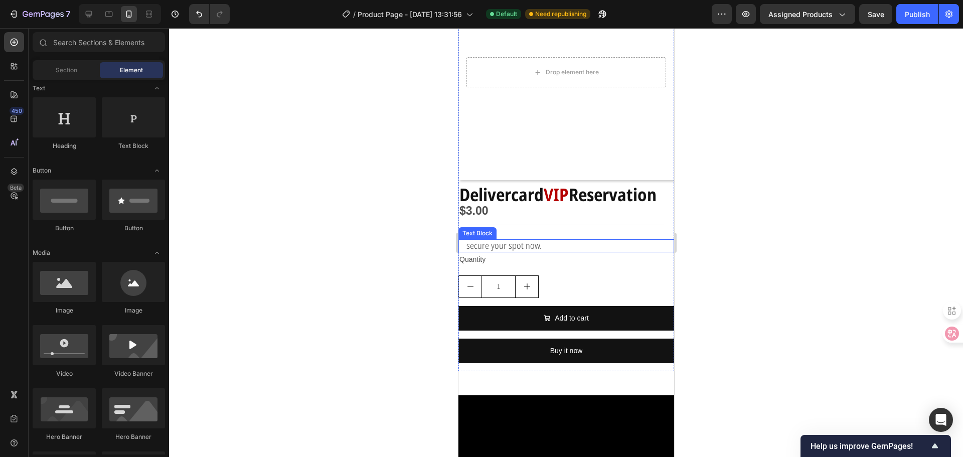
click at [507, 239] on span "secure your spot now." at bounding box center [503, 245] width 75 height 12
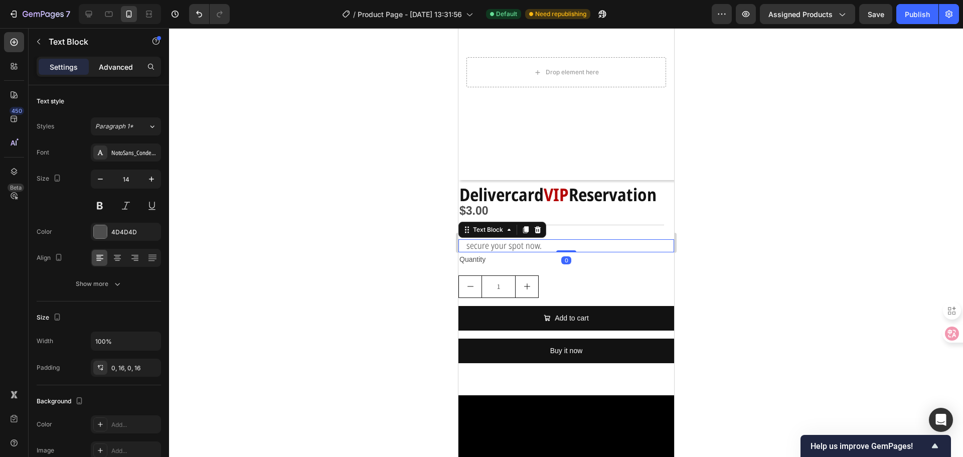
click at [123, 65] on p "Advanced" at bounding box center [116, 67] width 34 height 11
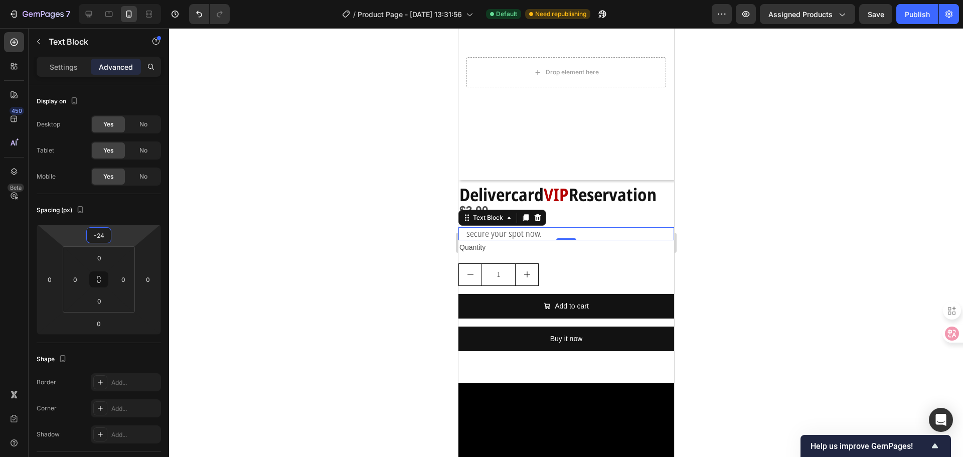
type input "-26"
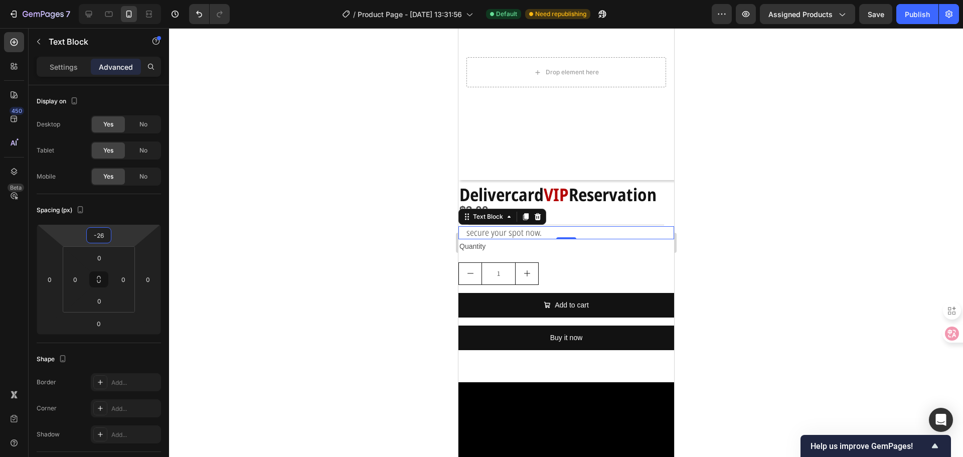
drag, startPoint x: 121, startPoint y: 238, endPoint x: 121, endPoint y: 244, distance: 6.5
click at [121, 0] on html "7 Version history / Product Page - [DATE] 13:31:56 Default Need republishing Pr…" at bounding box center [481, 0] width 963 height 0
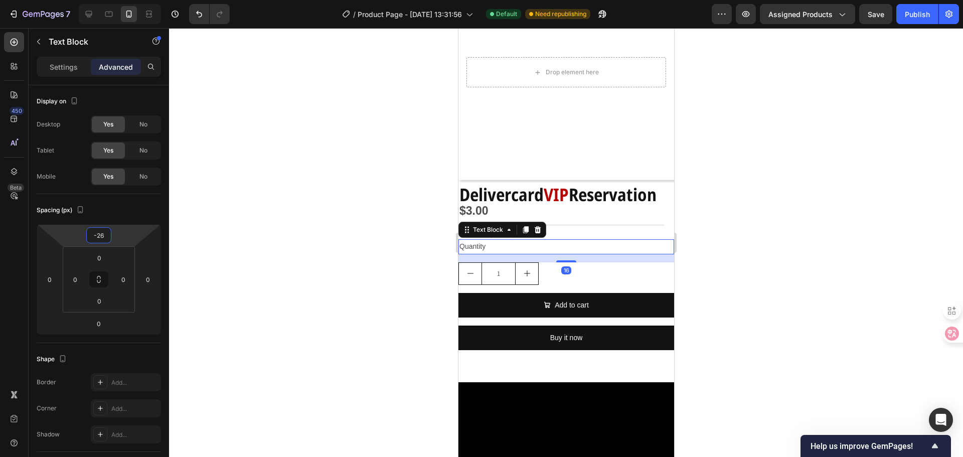
click at [548, 239] on div "Quantity" at bounding box center [566, 246] width 216 height 15
click at [554, 239] on div "Quantity" at bounding box center [566, 246] width 216 height 15
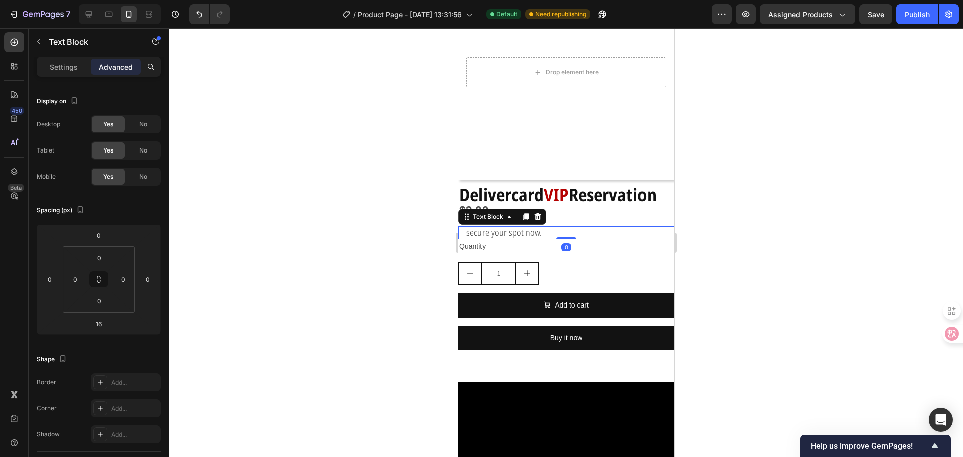
click at [560, 226] on p "secure your spot now." at bounding box center [566, 232] width 200 height 13
click at [528, 213] on icon at bounding box center [525, 217] width 8 height 8
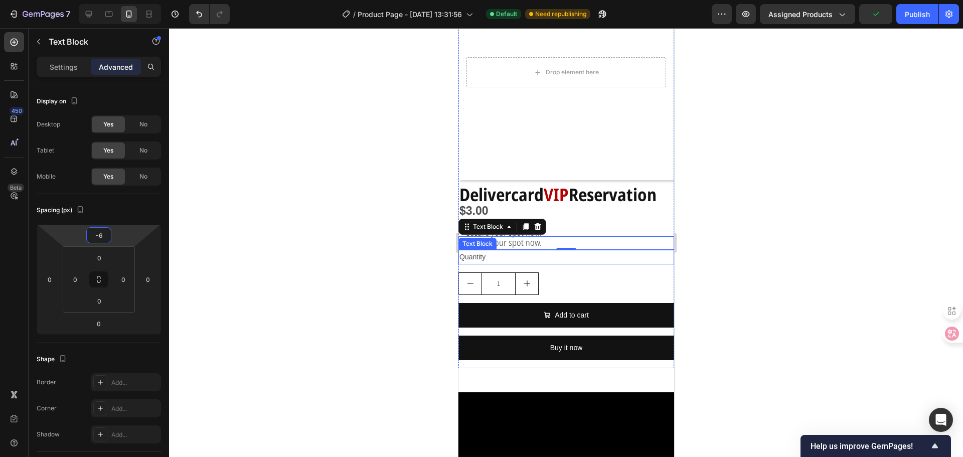
type input "-8"
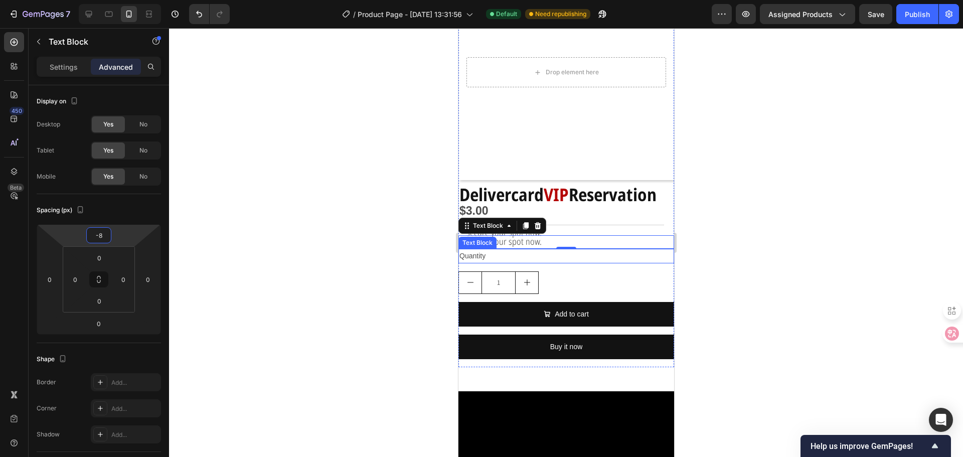
drag, startPoint x: 125, startPoint y: 236, endPoint x: 128, endPoint y: 232, distance: 5.2
click at [128, 0] on html "7 Version history / Product Page - [DATE] 13:31:56 Default Need republishing Pr…" at bounding box center [481, 0] width 963 height 0
click at [107, 235] on input "-8" at bounding box center [99, 235] width 20 height 15
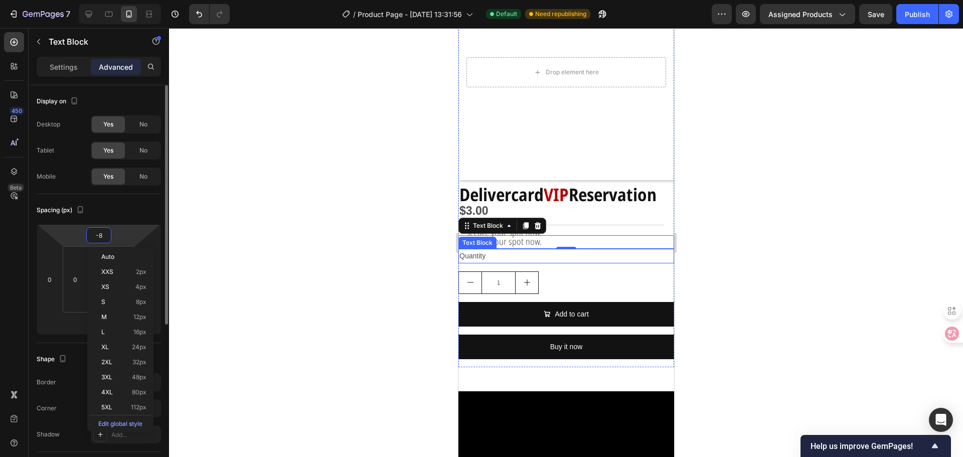
click at [126, 221] on div "Spacing (px) -8 0 0 0 0 0 0 0" at bounding box center [99, 268] width 124 height 149
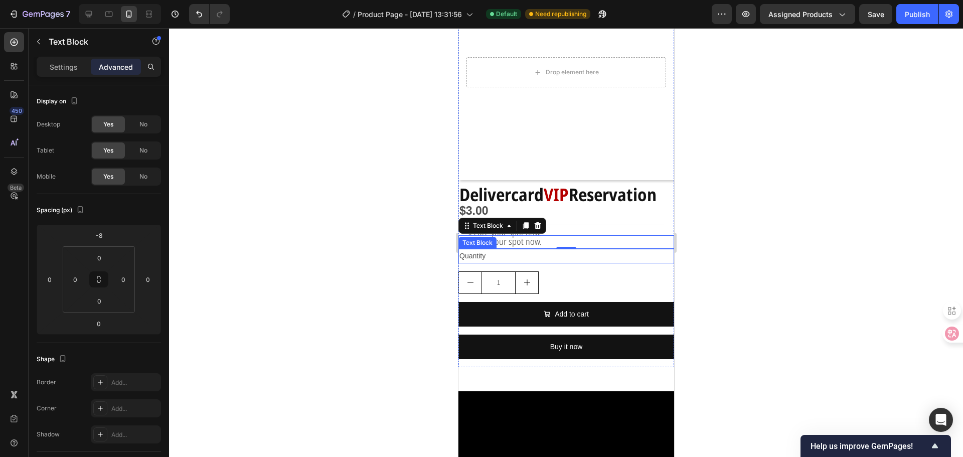
click at [408, 238] on div at bounding box center [566, 242] width 794 height 429
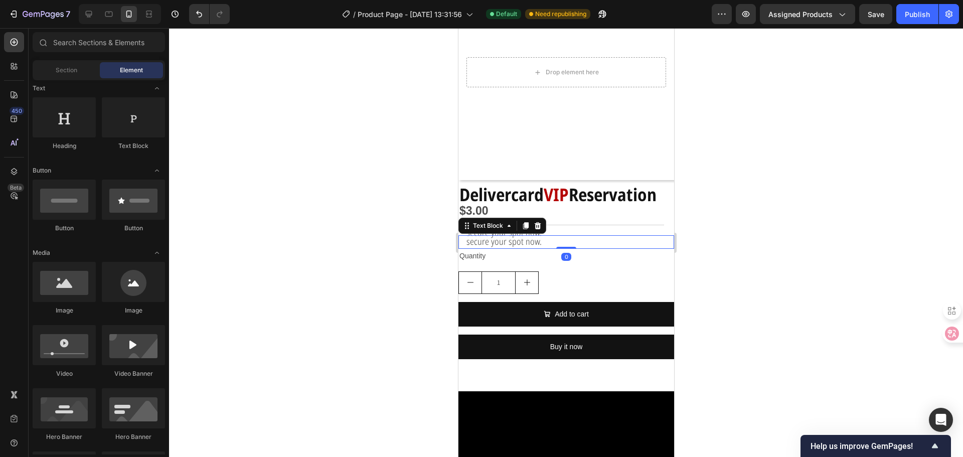
click at [539, 235] on p "secure your spot now." at bounding box center [566, 241] width 200 height 13
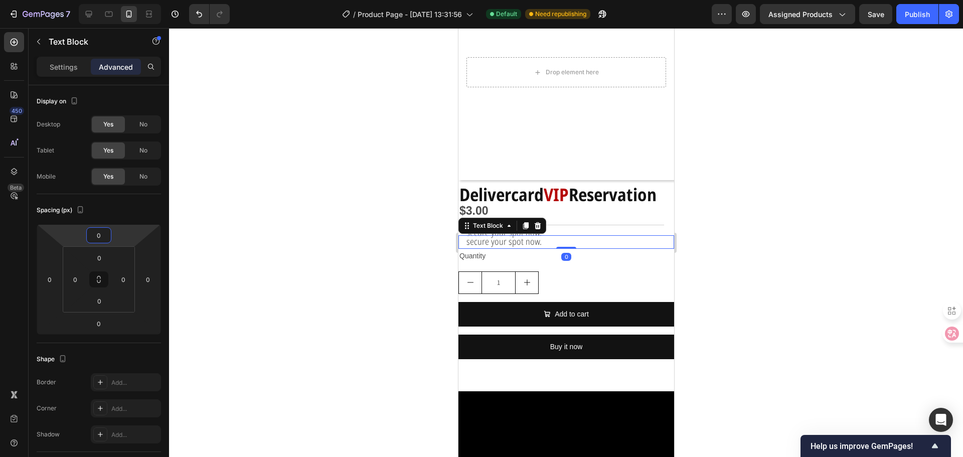
type input "2"
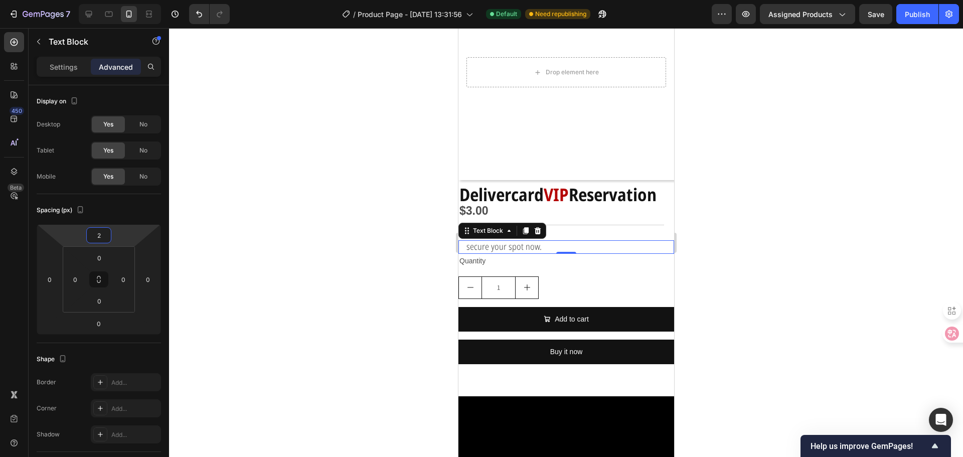
click at [123, 0] on html "7 Version history / Product Page - [DATE] 13:31:56 Default Need republishing Pr…" at bounding box center [481, 0] width 963 height 0
click at [505, 240] on span "secure your spot now." at bounding box center [503, 246] width 75 height 12
click at [523, 242] on span "secure your spot now." at bounding box center [503, 246] width 75 height 12
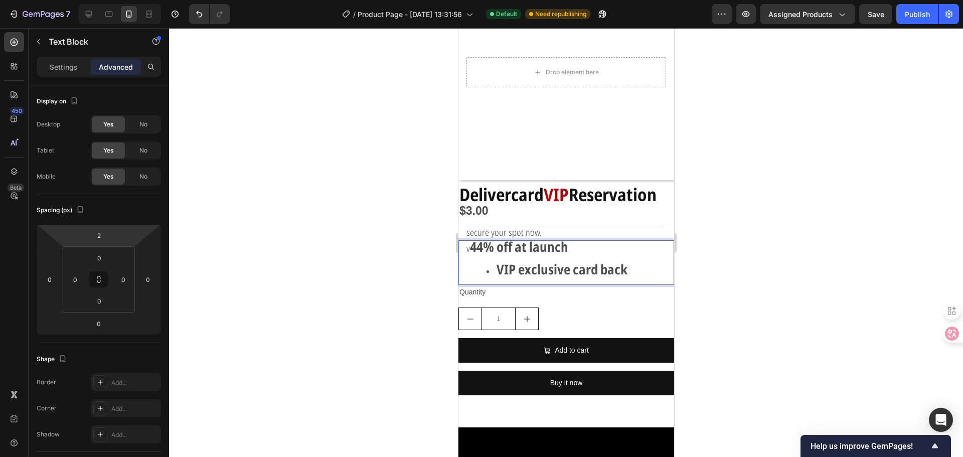
click at [472, 240] on strong "44% off at launch" at bounding box center [518, 246] width 98 height 19
click at [468, 242] on span "v" at bounding box center [468, 248] width 4 height 12
click at [494, 268] on li "VIP exclusive card back" at bounding box center [575, 270] width 179 height 15
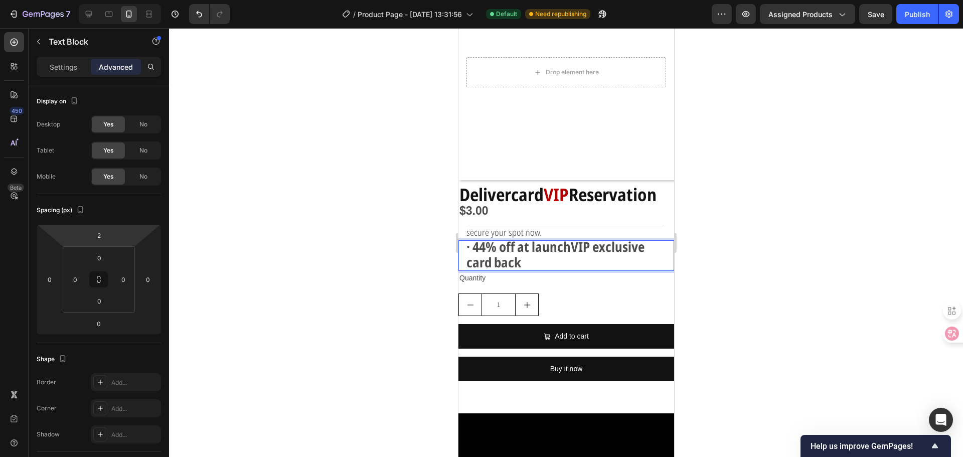
scroll to position [1, 0]
click at [586, 281] on div "$3.00 Product Price Product Price Title Line secure your spot now. Text Block ·…" at bounding box center [566, 298] width 216 height 181
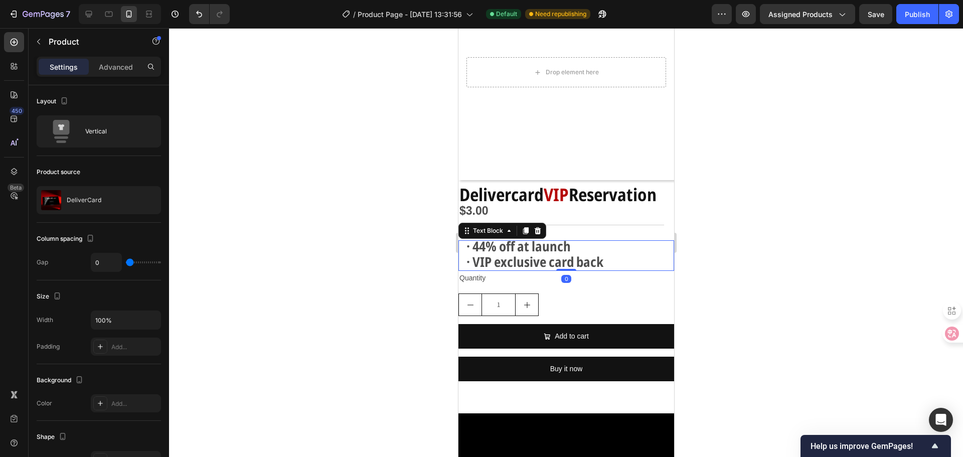
click at [575, 254] on strong "· VIP exclusive card back" at bounding box center [534, 261] width 137 height 19
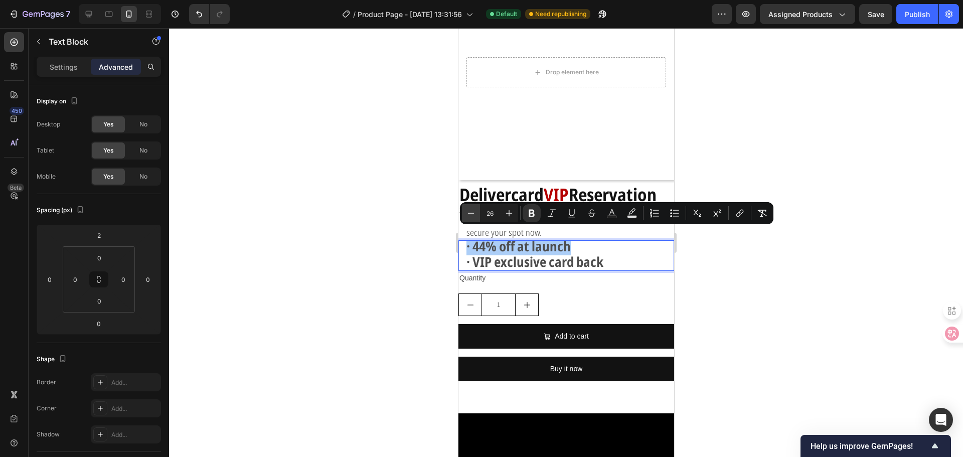
click at [467, 210] on icon "Editor contextual toolbar" at bounding box center [471, 213] width 10 height 10
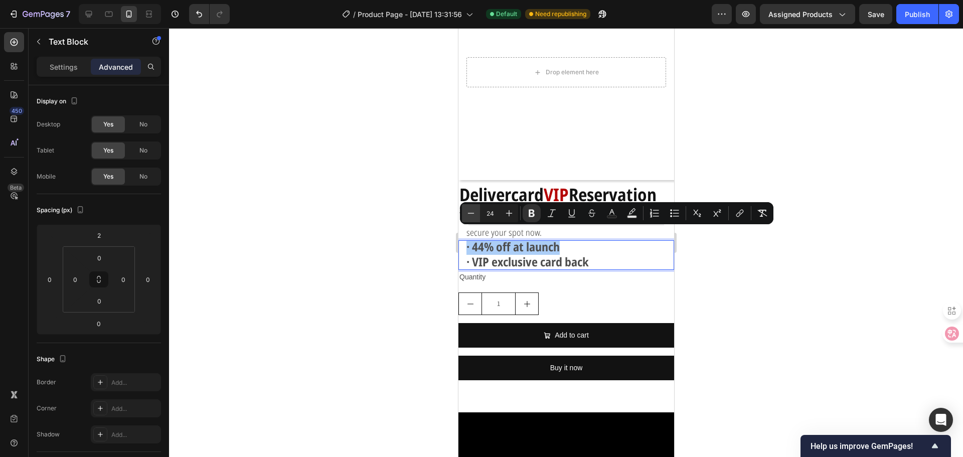
click at [467, 210] on icon "Editor contextual toolbar" at bounding box center [471, 213] width 10 height 10
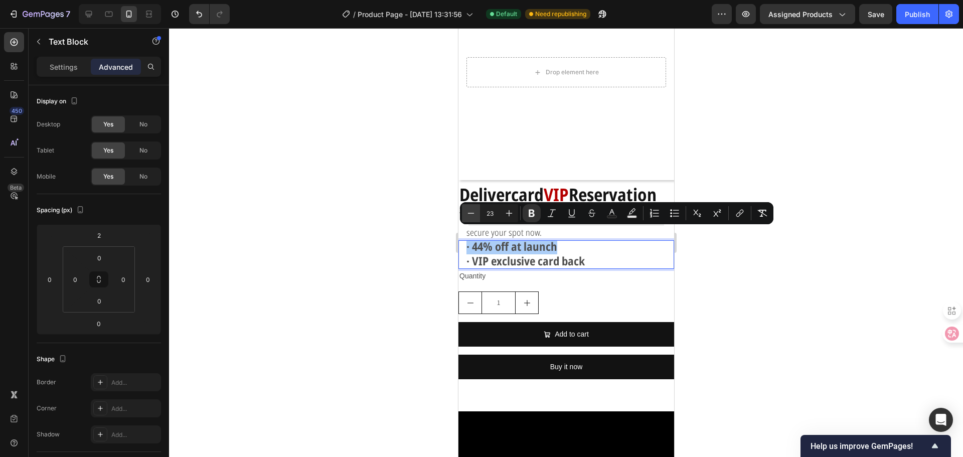
click at [467, 210] on icon "Editor contextual toolbar" at bounding box center [471, 213] width 10 height 10
type input "21"
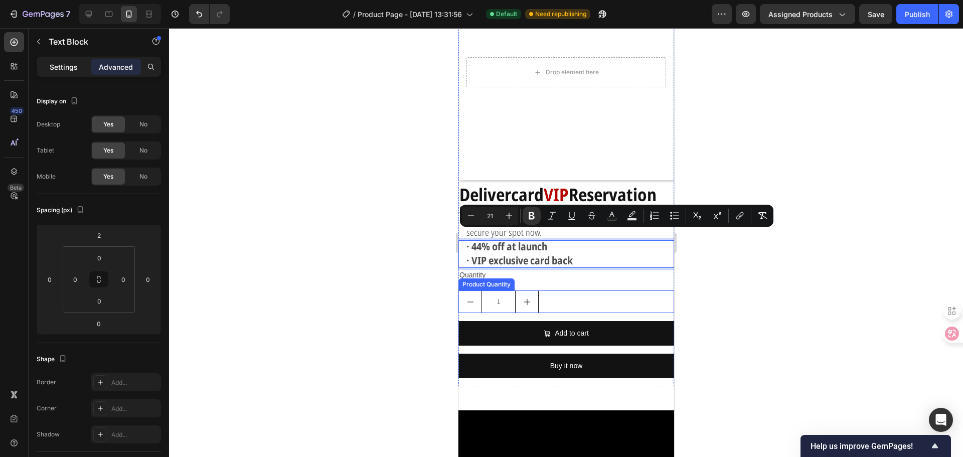
click at [77, 63] on p "Settings" at bounding box center [64, 67] width 28 height 11
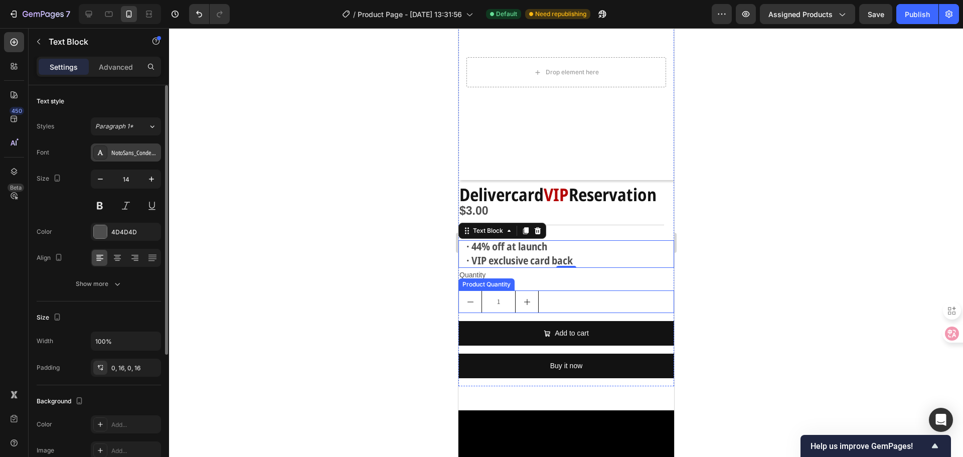
click at [146, 149] on div "NotoSans_Condensed" at bounding box center [134, 152] width 47 height 9
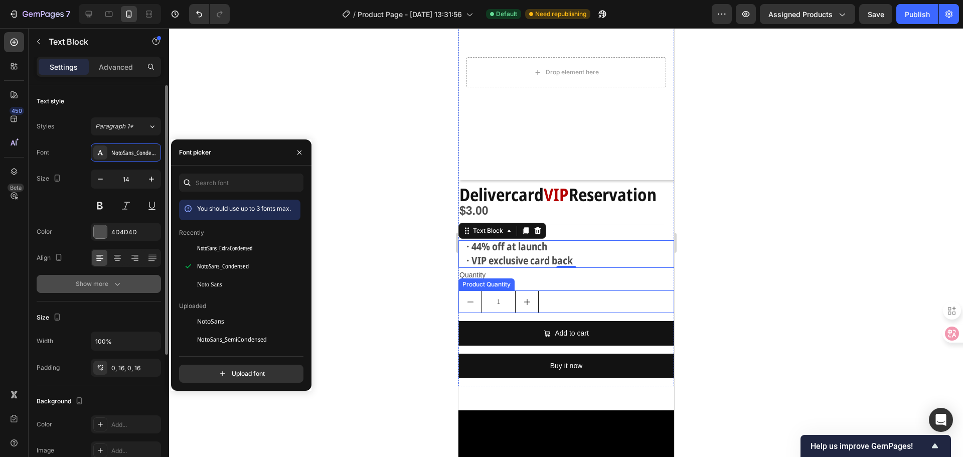
click at [117, 281] on icon "button" at bounding box center [117, 284] width 10 height 10
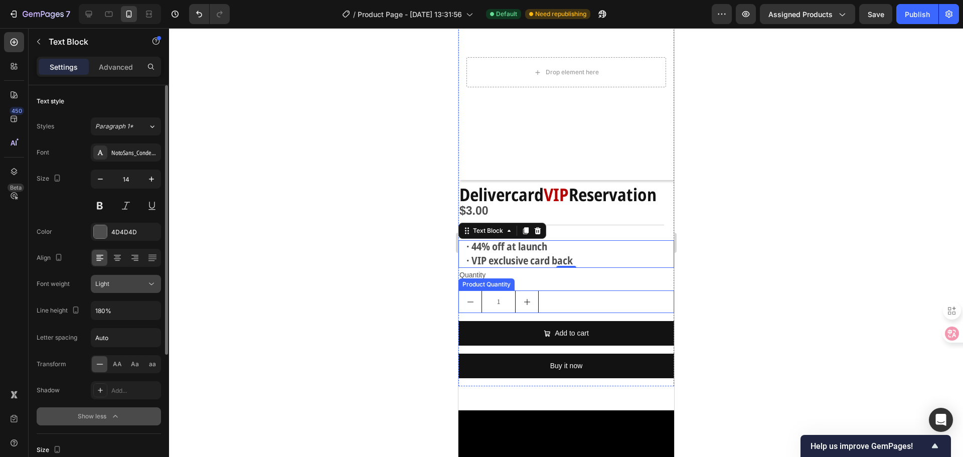
click at [143, 280] on div "Light" at bounding box center [120, 283] width 51 height 9
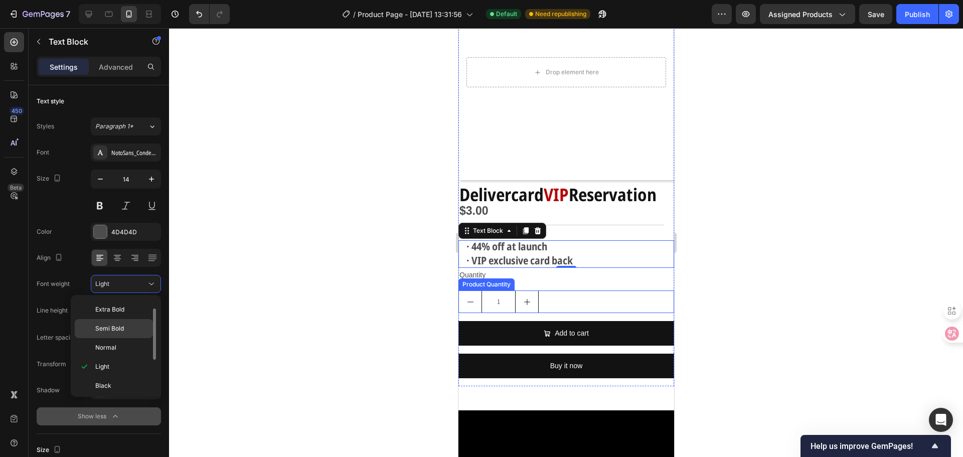
click at [134, 326] on p "Semi Bold" at bounding box center [121, 328] width 53 height 9
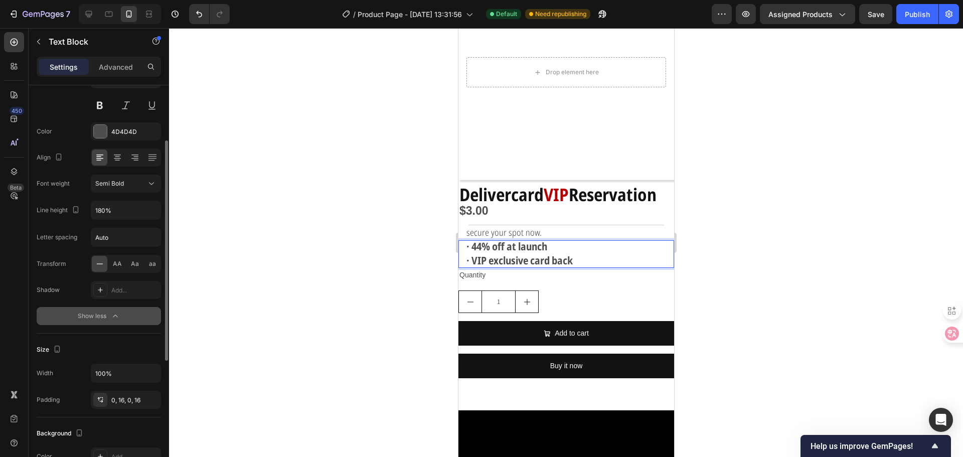
scroll to position [150, 0]
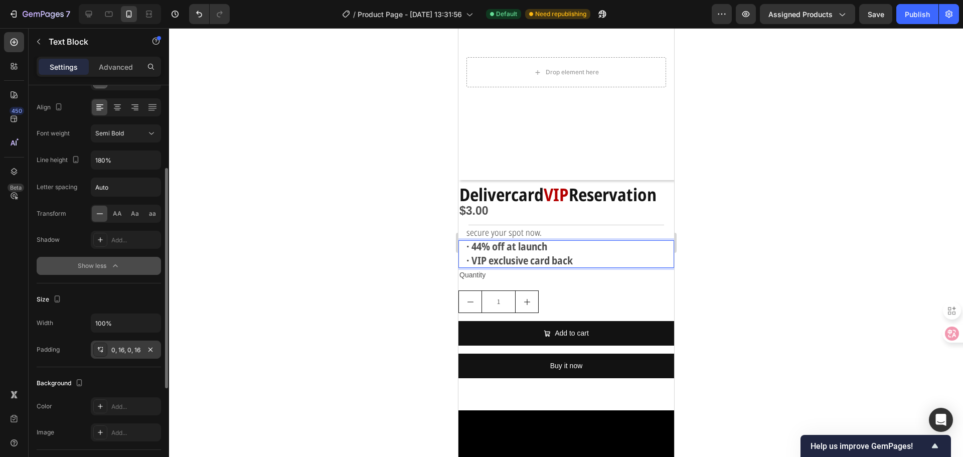
click at [121, 349] on div "0, 16, 0, 16" at bounding box center [125, 349] width 29 height 9
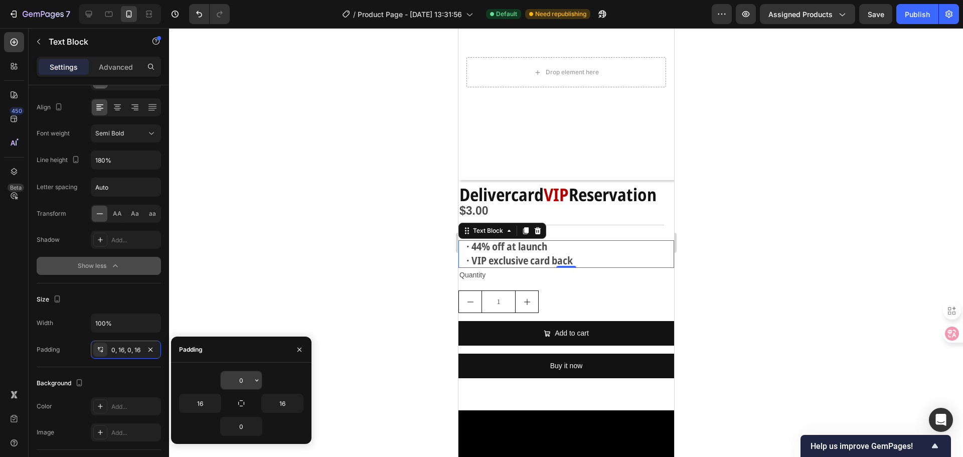
click at [244, 381] on input "0" at bounding box center [241, 380] width 41 height 18
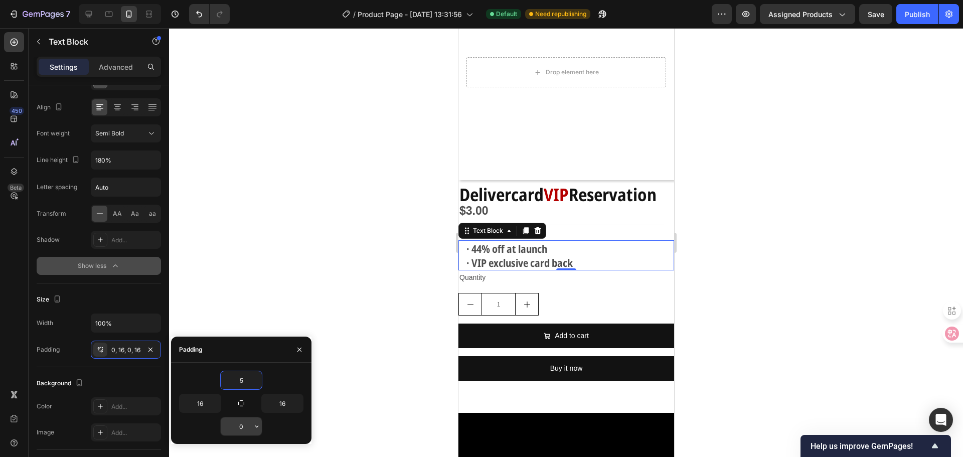
type input "5"
click at [243, 427] on input "0" at bounding box center [241, 426] width 41 height 18
type input "5"
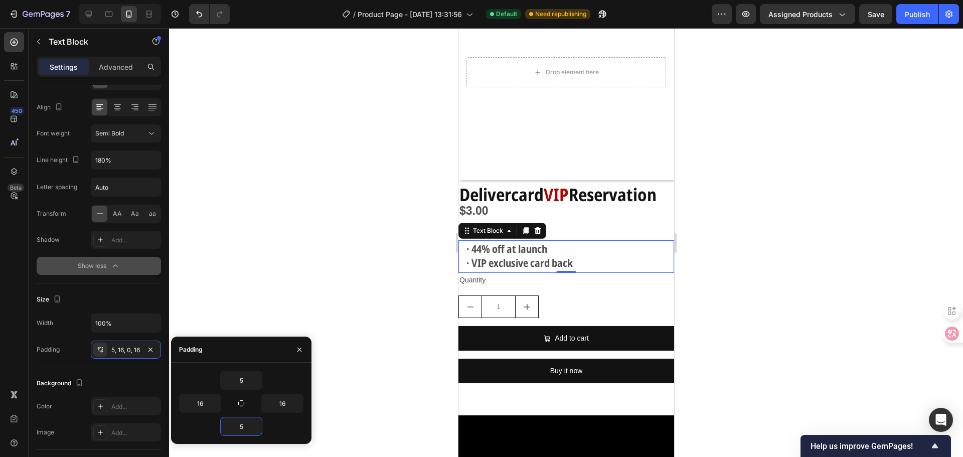
click at [358, 322] on div at bounding box center [566, 242] width 794 height 429
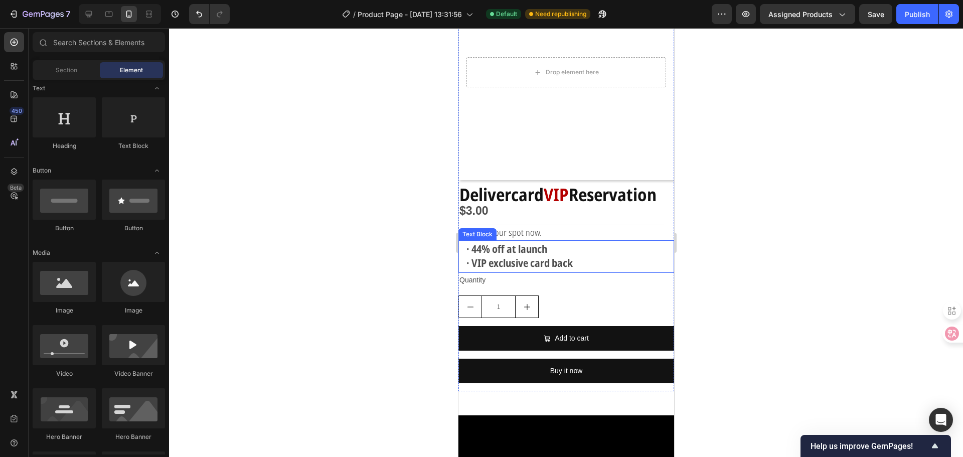
click at [512, 256] on strong "· VIP exclusive card back" at bounding box center [519, 263] width 106 height 14
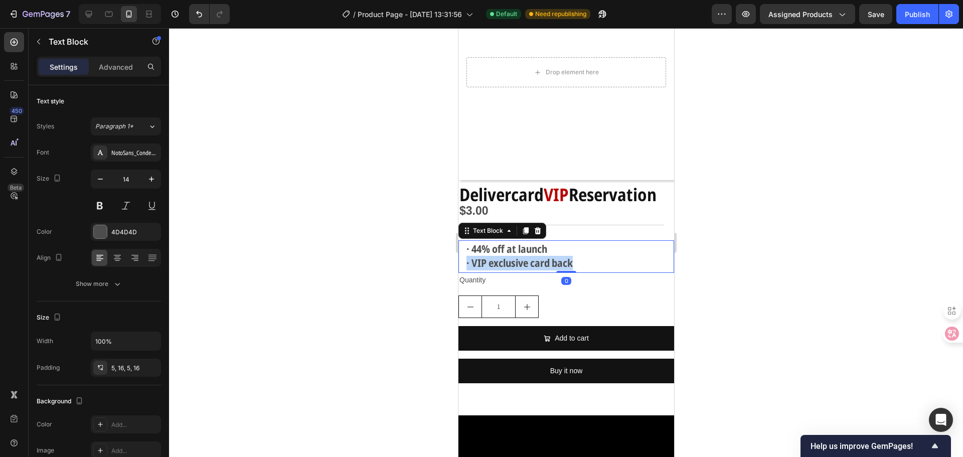
click at [510, 256] on strong "· VIP exclusive card back" at bounding box center [519, 263] width 106 height 14
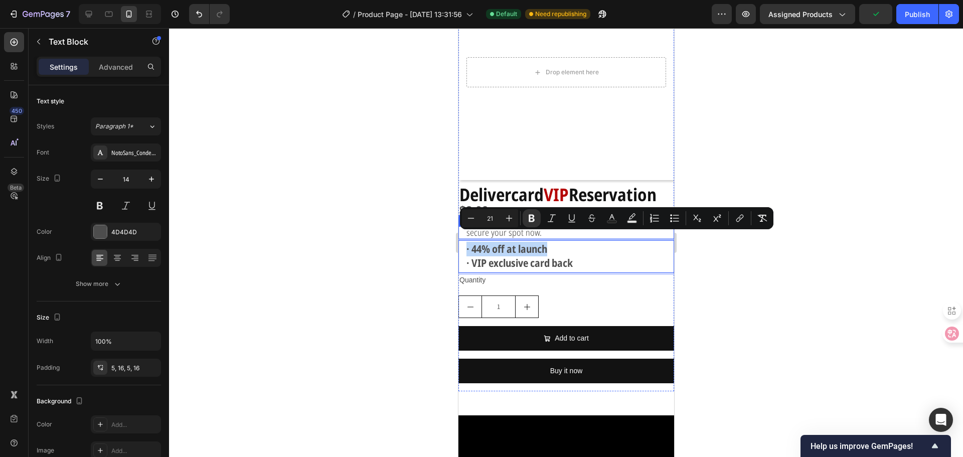
drag, startPoint x: 460, startPoint y: 213, endPoint x: 1, endPoint y: 188, distance: 459.4
click at [460, 213] on div "Minus 21 Plus Bold Italic Underline Strikethrough Text Color Text Background Co…" at bounding box center [616, 218] width 313 height 22
click at [463, 219] on button "Minus" at bounding box center [471, 218] width 18 height 18
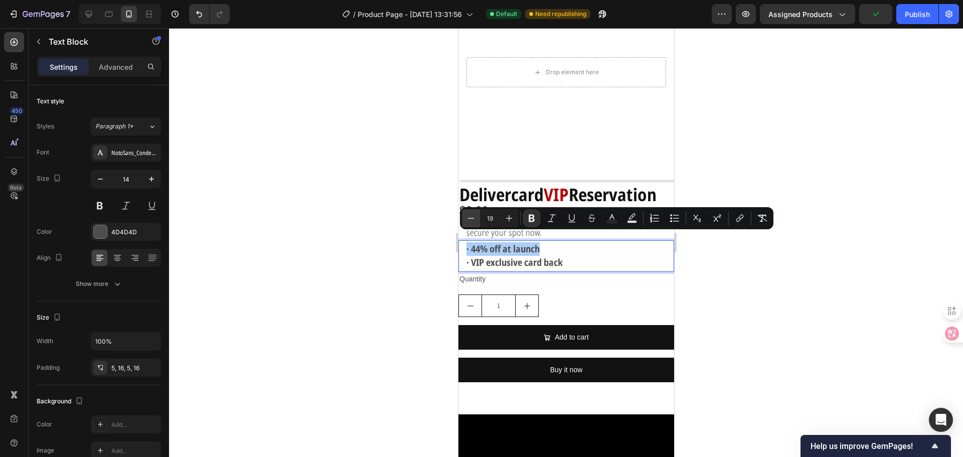
click at [463, 219] on button "Minus" at bounding box center [471, 218] width 18 height 18
type input "17"
click at [799, 296] on div at bounding box center [566, 242] width 794 height 429
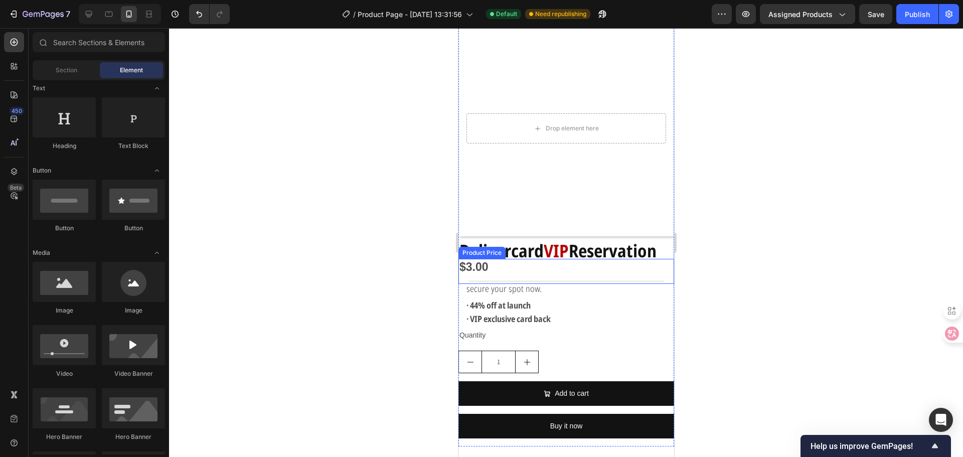
scroll to position [50, 0]
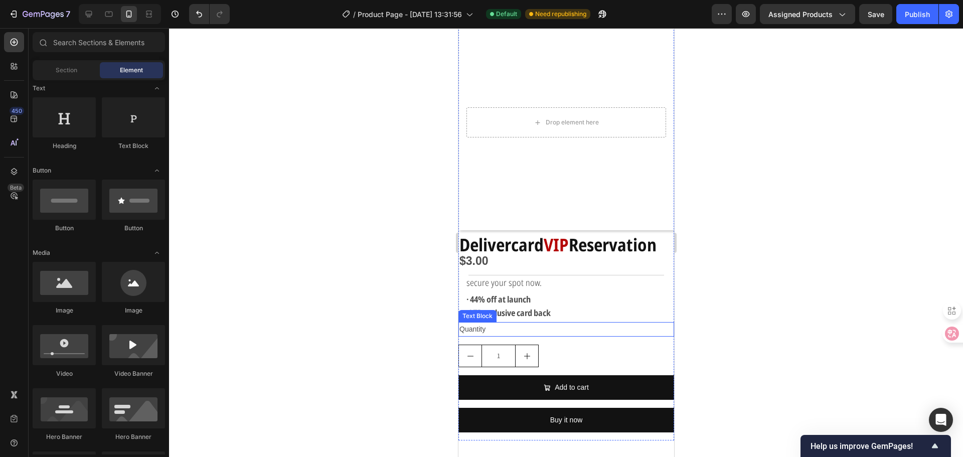
click at [472, 323] on p "Quantity" at bounding box center [566, 329] width 214 height 13
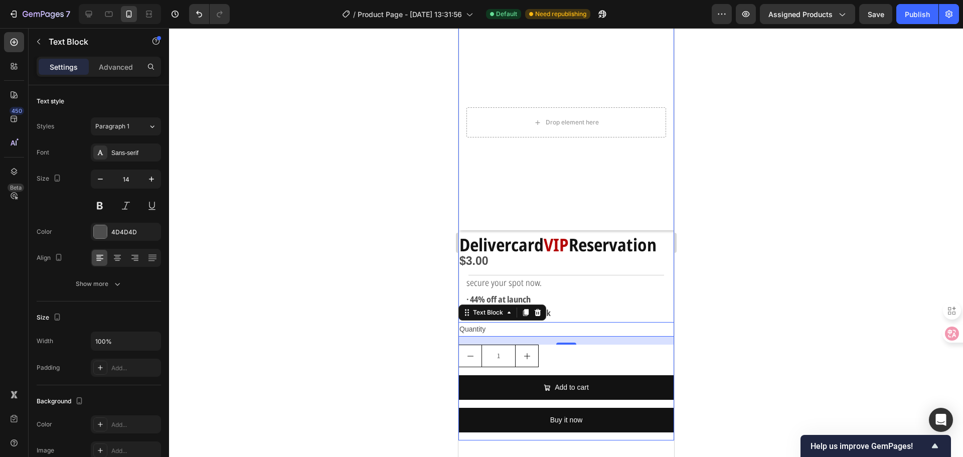
click at [563, 349] on div "1" at bounding box center [566, 355] width 216 height 23
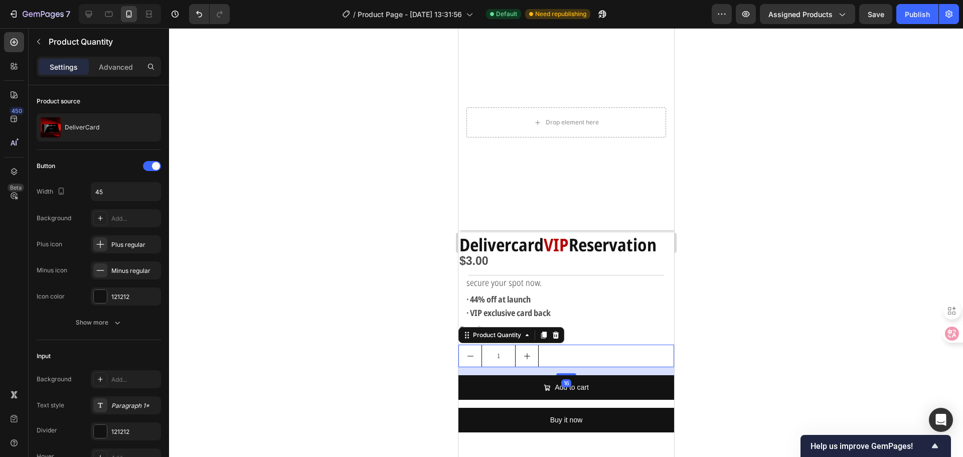
click at [535, 348] on button "increment" at bounding box center [526, 356] width 23 height 22
click at [590, 348] on div "2" at bounding box center [566, 355] width 216 height 23
click at [475, 346] on button "decrement" at bounding box center [469, 356] width 23 height 22
type input "1"
click at [102, 246] on icon at bounding box center [100, 244] width 10 height 10
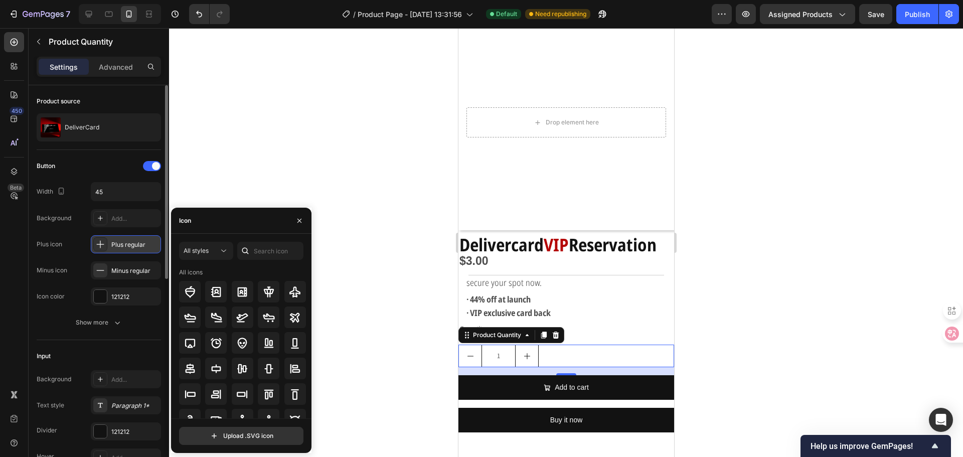
click at [102, 246] on icon at bounding box center [100, 244] width 10 height 10
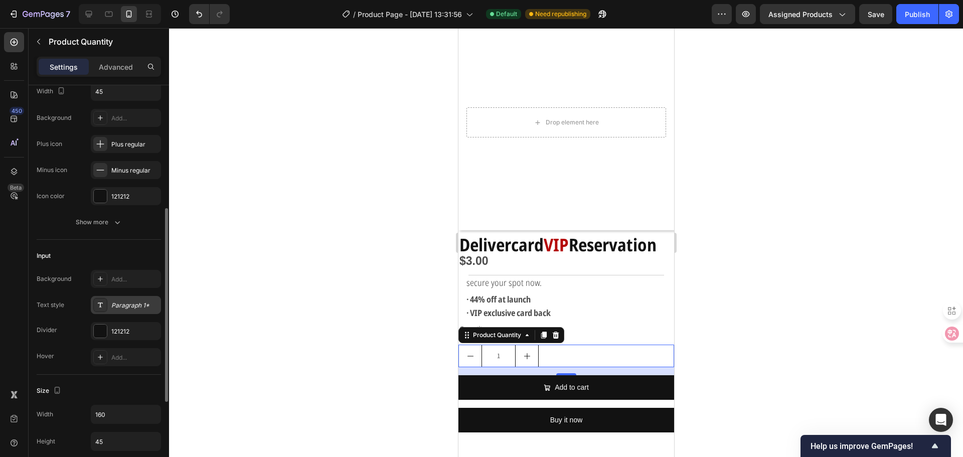
scroll to position [150, 0]
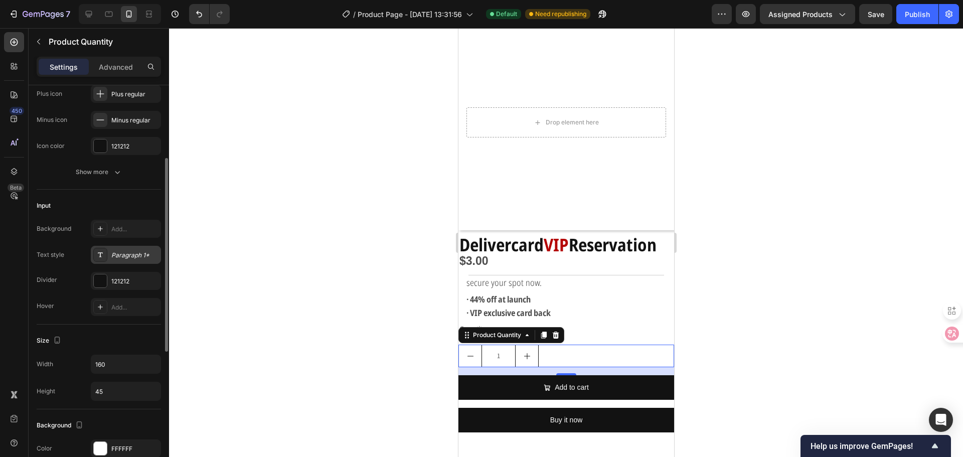
click at [147, 253] on div "Paragraph 1*" at bounding box center [134, 255] width 47 height 9
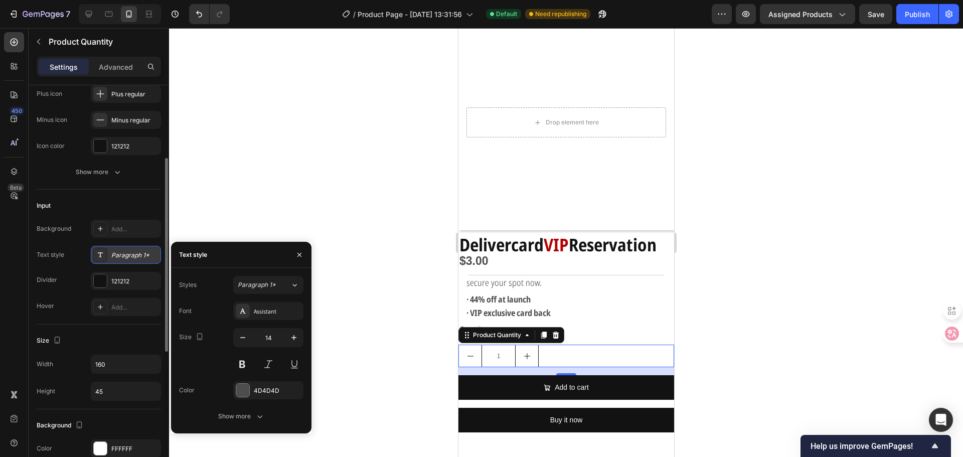
click at [147, 253] on div "Paragraph 1*" at bounding box center [134, 255] width 47 height 9
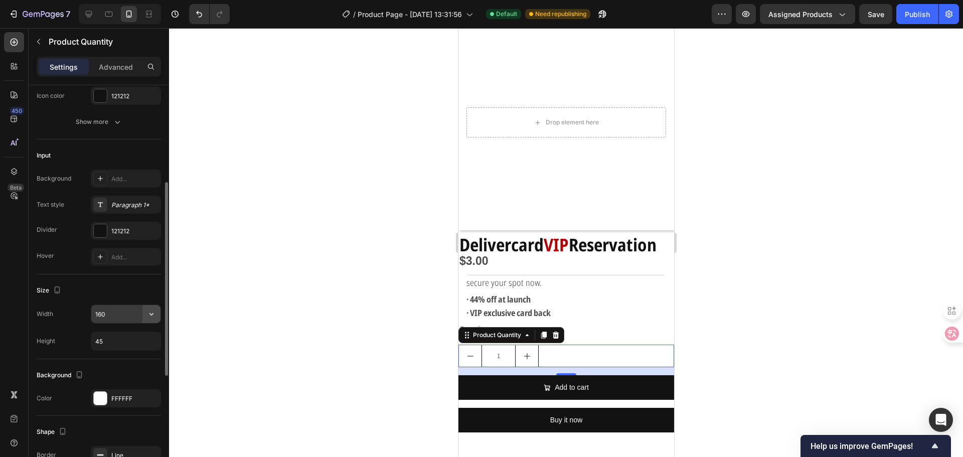
scroll to position [301, 0]
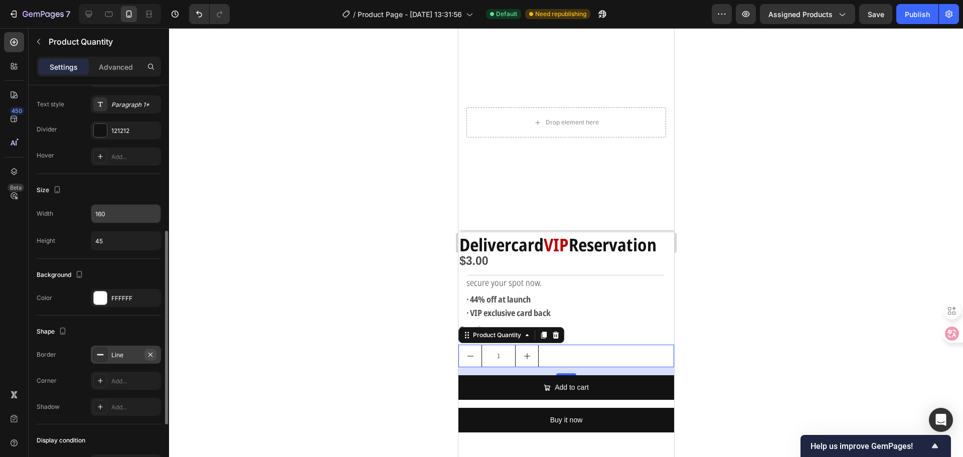
click at [153, 351] on icon "button" at bounding box center [150, 354] width 8 height 8
click at [101, 351] on icon at bounding box center [100, 354] width 8 height 8
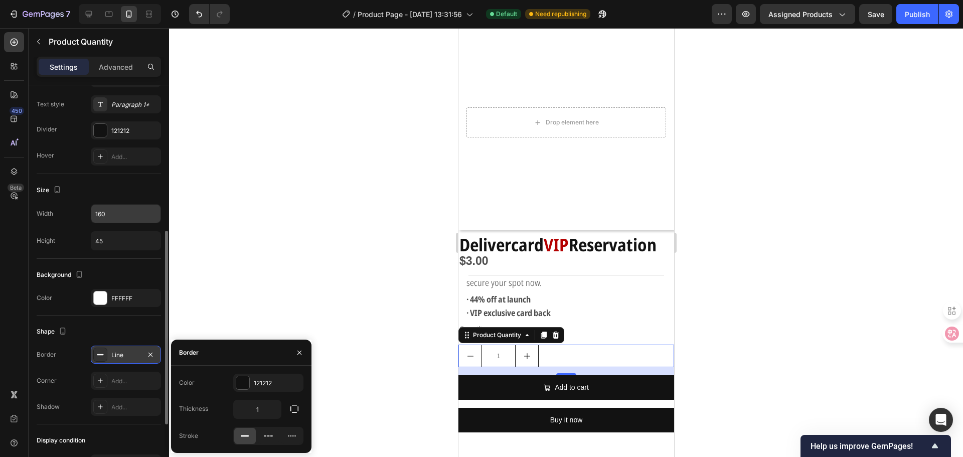
click at [136, 331] on div "Shape" at bounding box center [99, 331] width 124 height 16
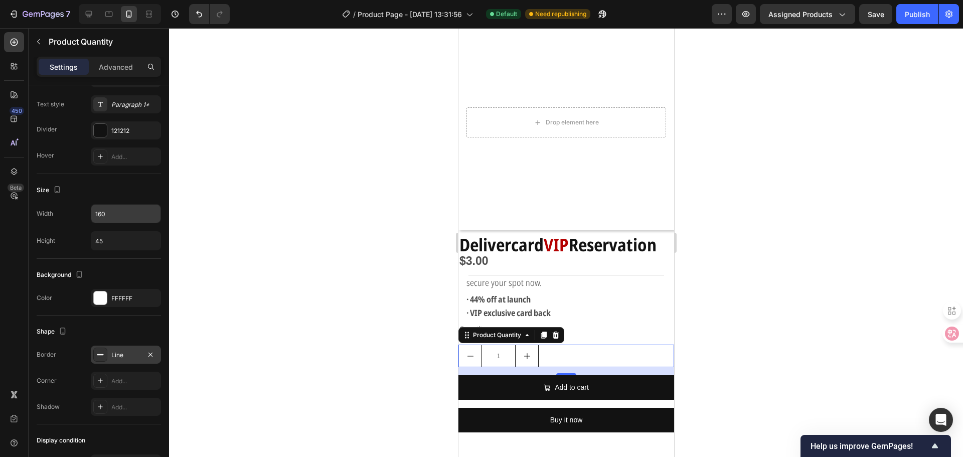
click at [482, 351] on input "1" at bounding box center [498, 356] width 34 height 22
click at [482, 347] on input "1" at bounding box center [498, 356] width 34 height 22
click at [478, 347] on button "decrement" at bounding box center [469, 356] width 23 height 22
click at [481, 346] on input "1" at bounding box center [498, 356] width 34 height 22
click at [553, 350] on div "1" at bounding box center [566, 355] width 216 height 23
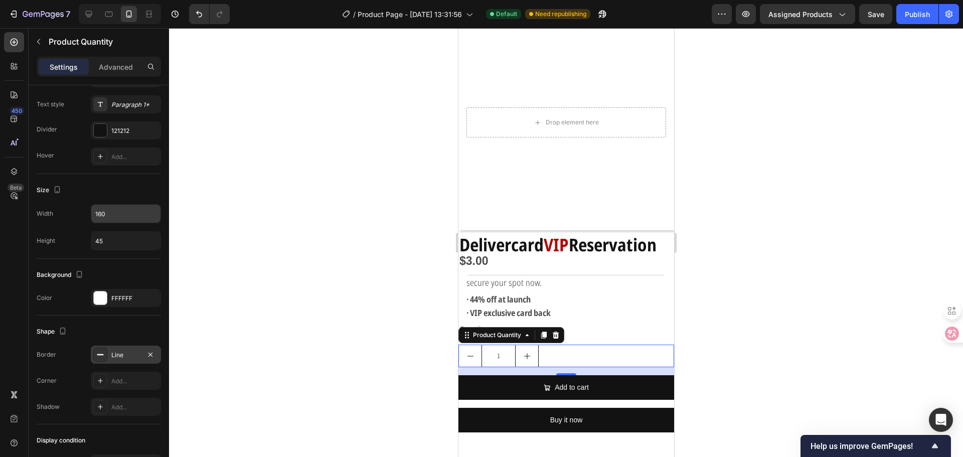
click at [337, 364] on div at bounding box center [566, 242] width 794 height 429
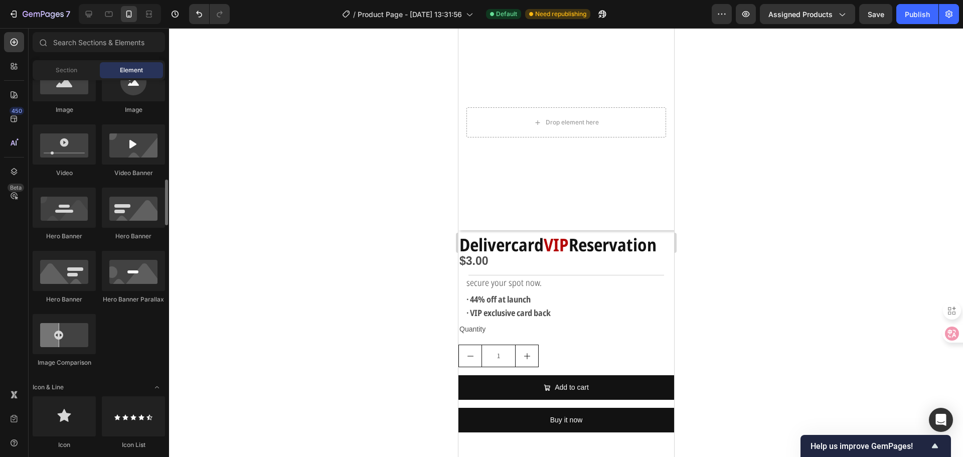
scroll to position [401, 0]
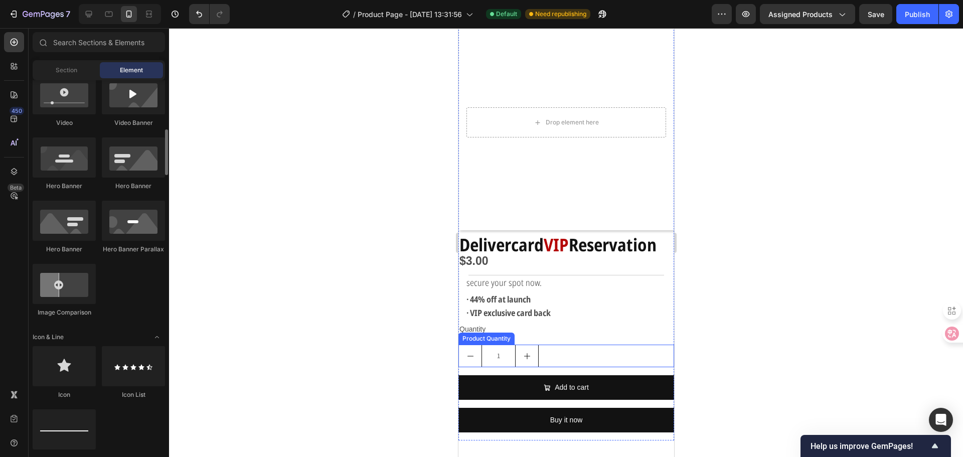
click at [555, 344] on div "1" at bounding box center [566, 355] width 216 height 23
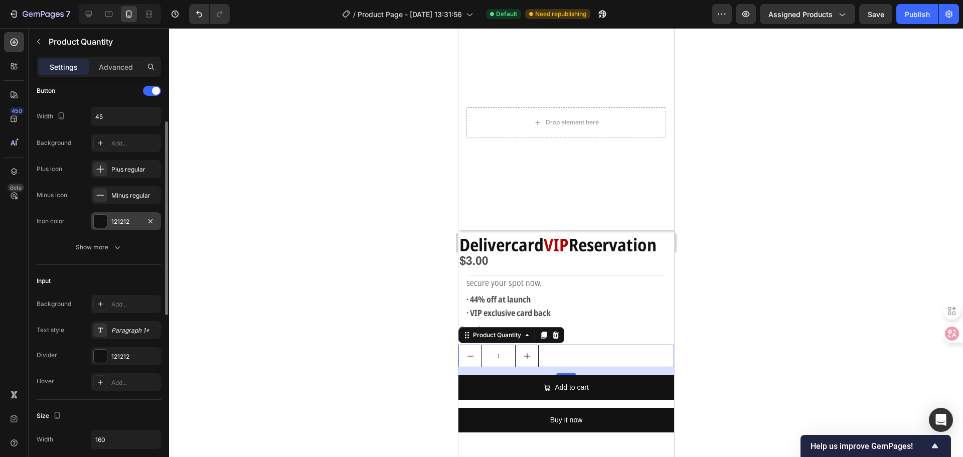
scroll to position [25, 0]
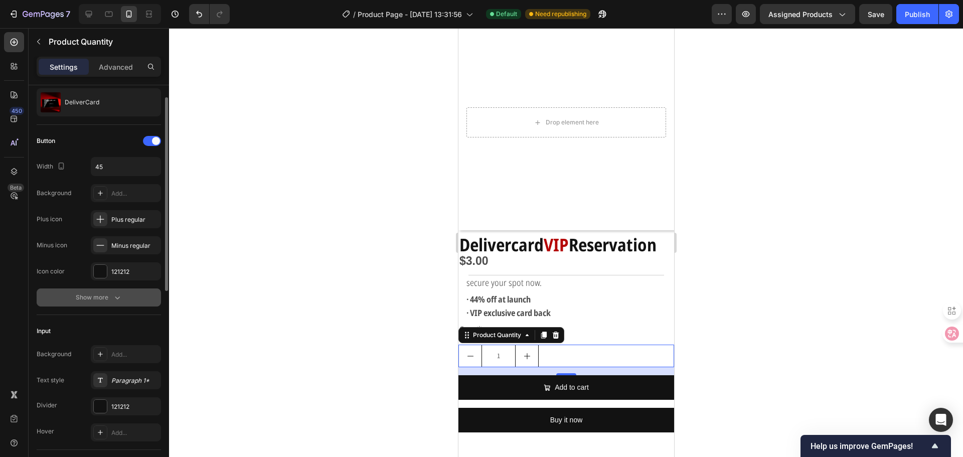
click at [94, 299] on div "Show more" at bounding box center [99, 297] width 47 height 10
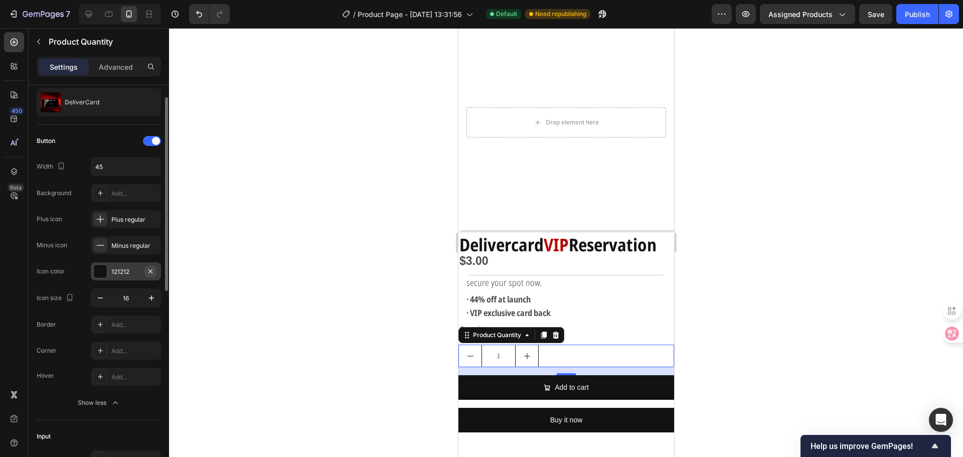
click at [149, 269] on icon "button" at bounding box center [150, 271] width 8 height 8
click at [149, 269] on div "Add..." at bounding box center [134, 271] width 47 height 9
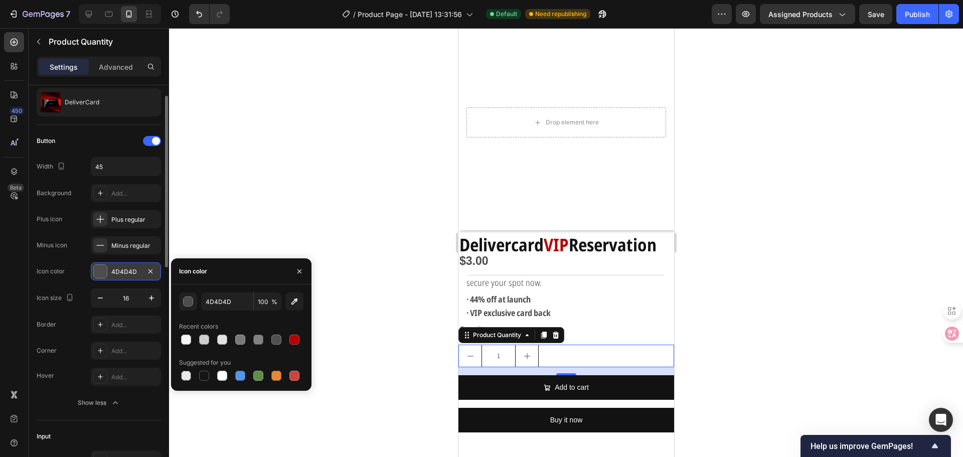
click at [73, 269] on div "Icon color 4D4D4D" at bounding box center [99, 271] width 124 height 18
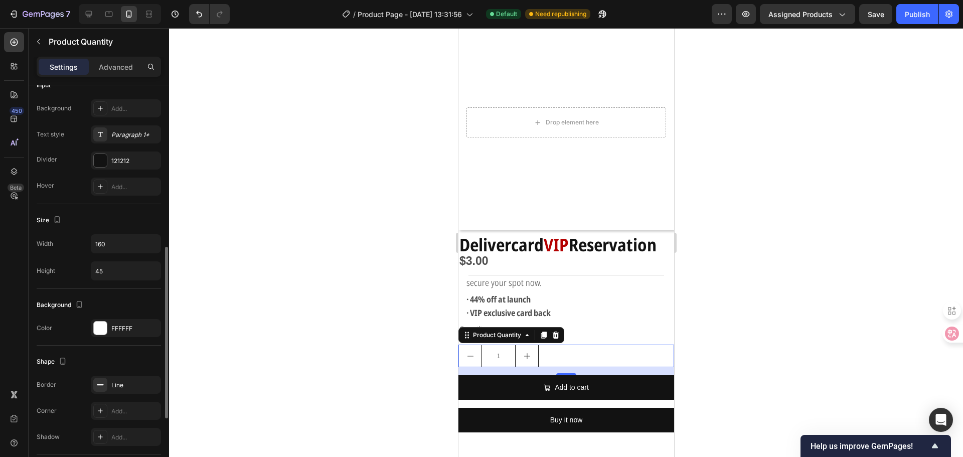
scroll to position [426, 0]
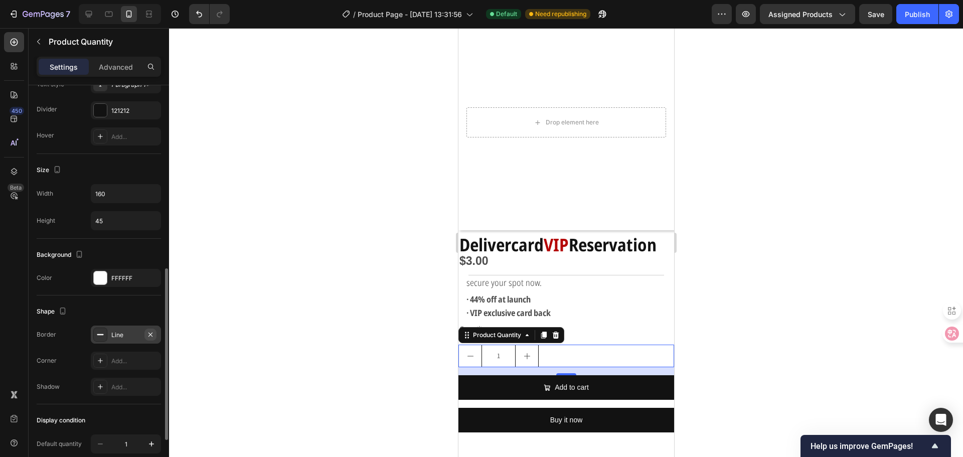
click at [149, 335] on icon "button" at bounding box center [150, 334] width 4 height 4
click at [149, 335] on div "Add..." at bounding box center [134, 334] width 47 height 9
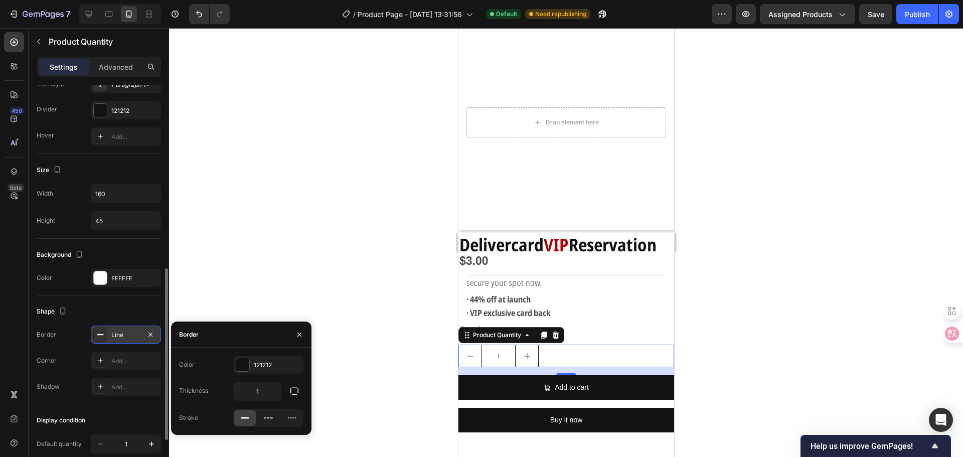
click at [149, 335] on icon "button" at bounding box center [150, 334] width 4 height 4
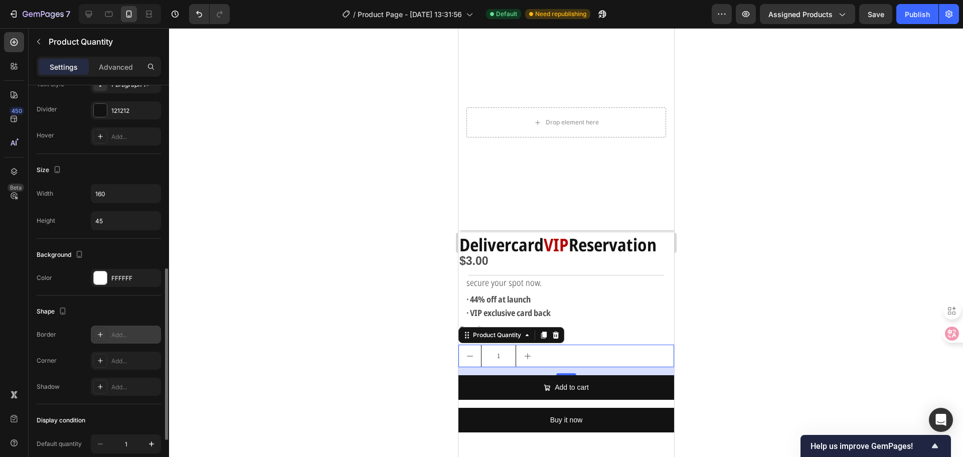
click at [149, 335] on div "Add..." at bounding box center [134, 334] width 47 height 9
type input "1"
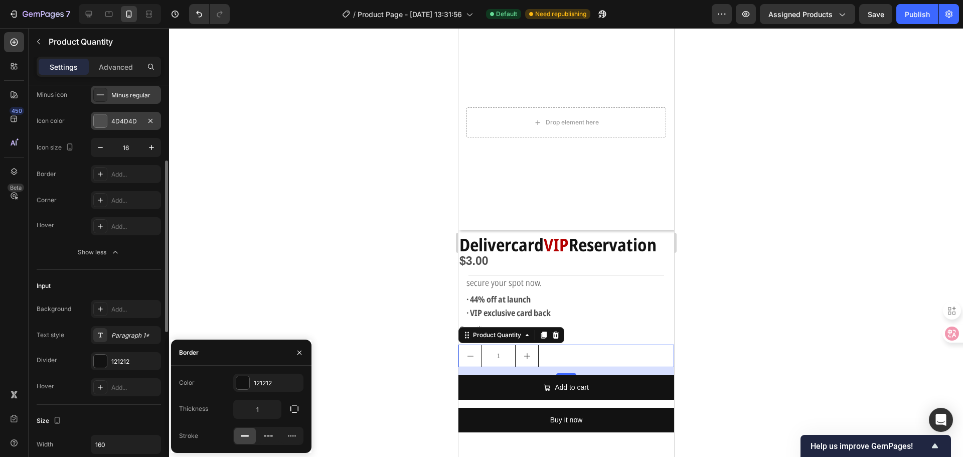
scroll to position [0, 0]
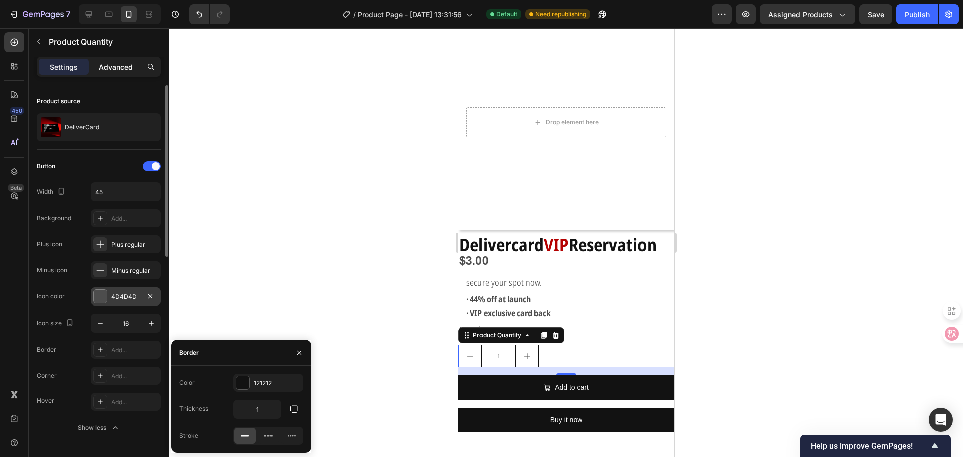
click at [124, 71] on p "Advanced" at bounding box center [116, 67] width 34 height 11
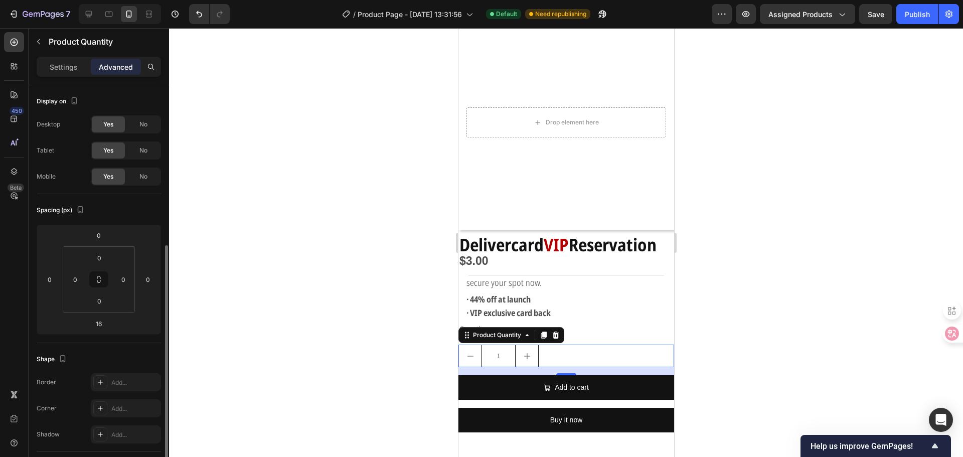
scroll to position [150, 0]
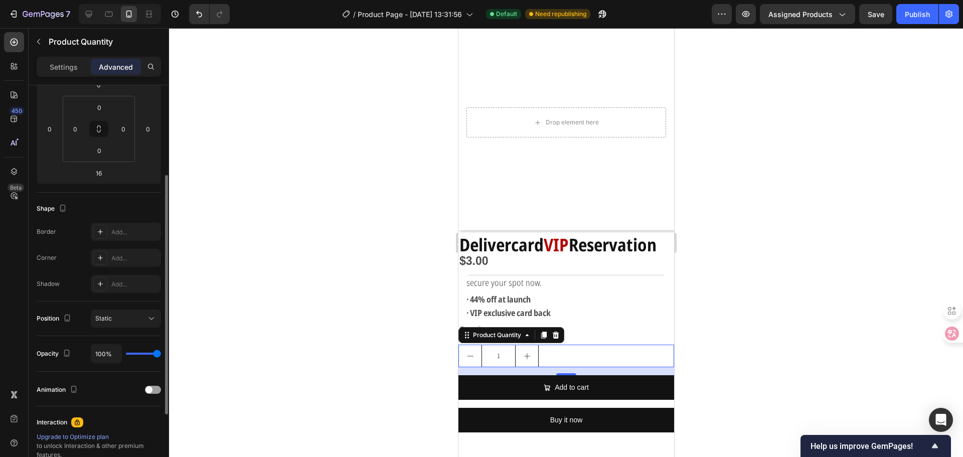
click at [500, 346] on input "1" at bounding box center [498, 356] width 34 height 22
click at [504, 349] on input "1" at bounding box center [498, 356] width 34 height 22
click at [483, 347] on input "1" at bounding box center [498, 356] width 34 height 22
click at [477, 347] on button "decrement" at bounding box center [469, 356] width 23 height 22
click at [481, 347] on input "1" at bounding box center [498, 356] width 34 height 22
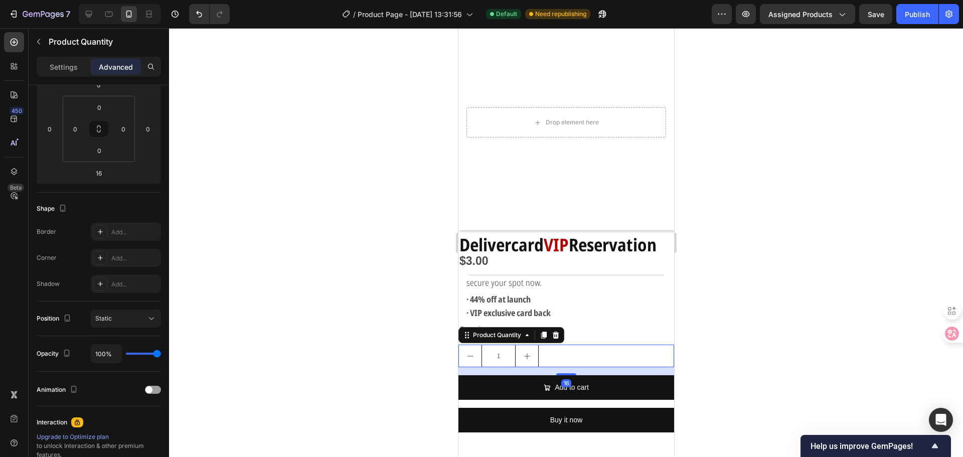
click at [506, 347] on input "1" at bounding box center [498, 356] width 34 height 22
click at [520, 347] on button "increment" at bounding box center [526, 356] width 23 height 22
click at [473, 352] on icon "decrement" at bounding box center [470, 356] width 8 height 8
type input "1"
click at [552, 331] on icon at bounding box center [555, 335] width 8 height 8
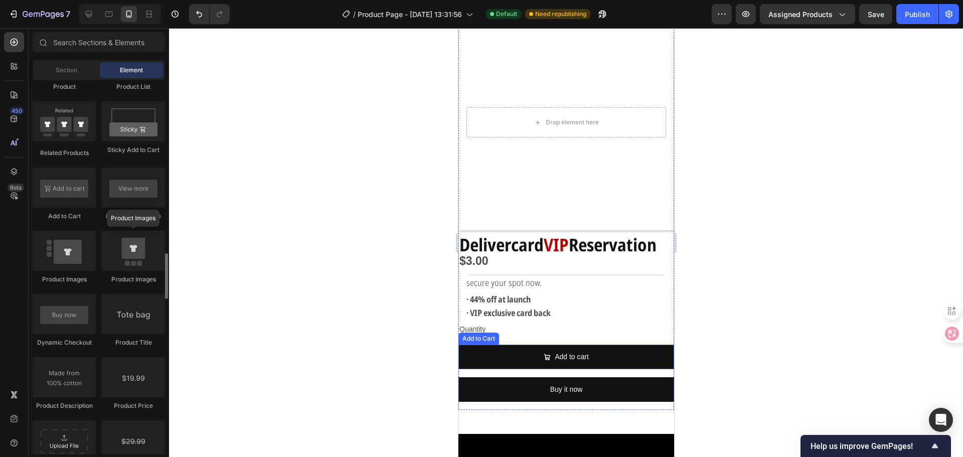
scroll to position [1655, 0]
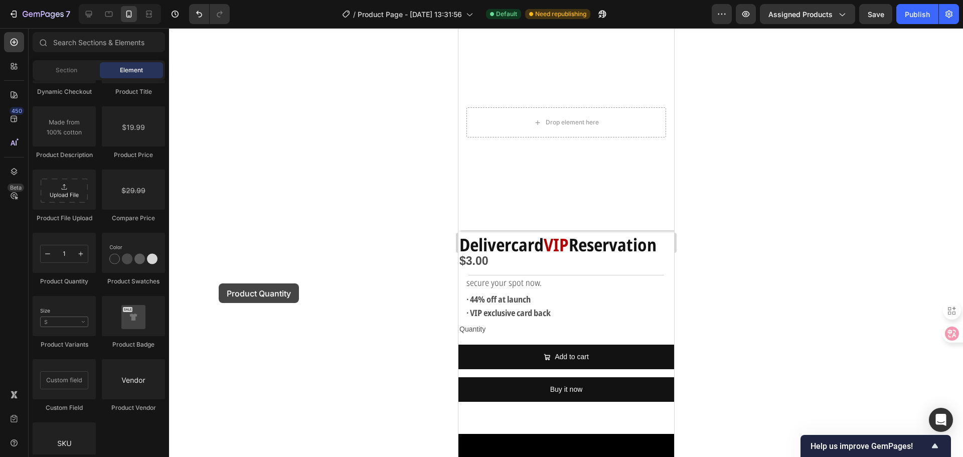
drag, startPoint x: 57, startPoint y: 258, endPoint x: 381, endPoint y: 305, distance: 327.3
click at [257, 0] on div "7 Version history / Product Page - [DATE] 13:31:56 Default Need republishing Pr…" at bounding box center [481, 0] width 963 height 0
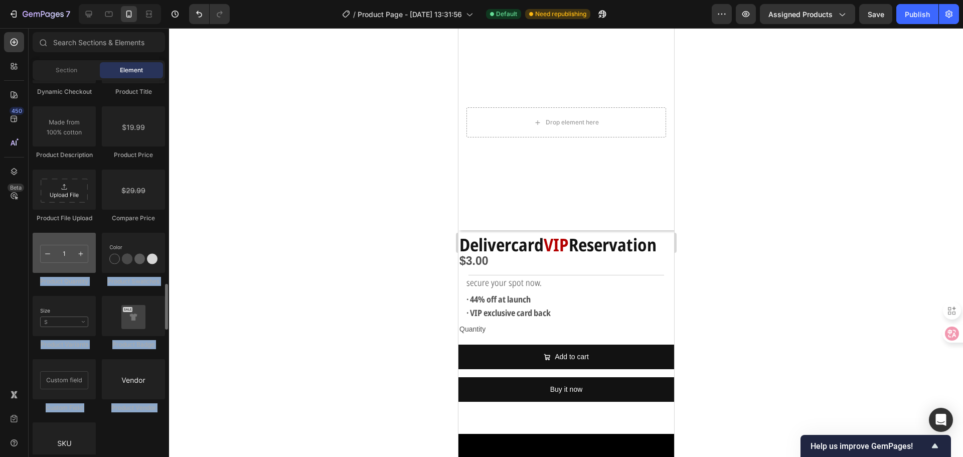
drag, startPoint x: 381, startPoint y: 305, endPoint x: 84, endPoint y: 246, distance: 302.7
click at [84, 0] on div "7 Version history / Product Page - [DATE] 13:31:56 Default Need republishing Pr…" at bounding box center [481, 0] width 963 height 0
click at [78, 250] on div at bounding box center [64, 253] width 63 height 40
click at [154, 229] on div "Product Product Product Product List Related Products Sticky Add to Cart Add to…" at bounding box center [99, 104] width 132 height 760
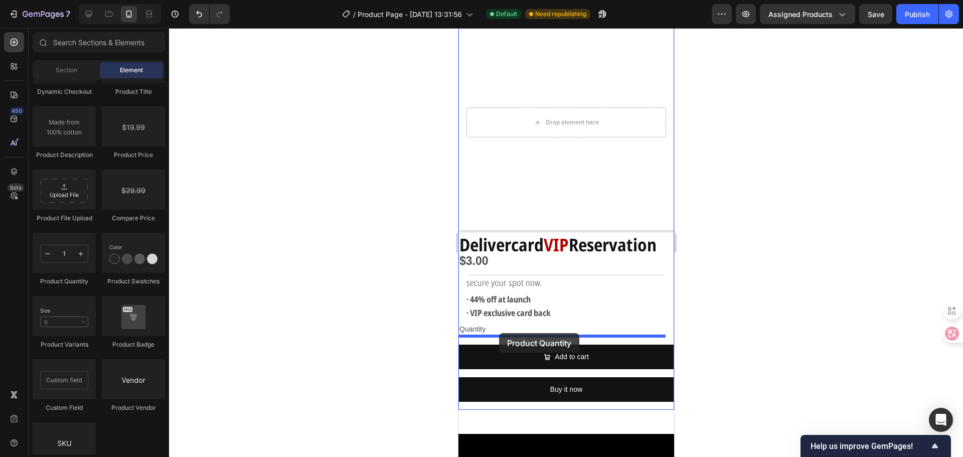
drag, startPoint x: 528, startPoint y: 289, endPoint x: 498, endPoint y: 333, distance: 53.4
click at [498, 333] on div "$3.00 Product Price Product Price Title Line secure your spot now. Text Block ·…" at bounding box center [566, 334] width 216 height 152
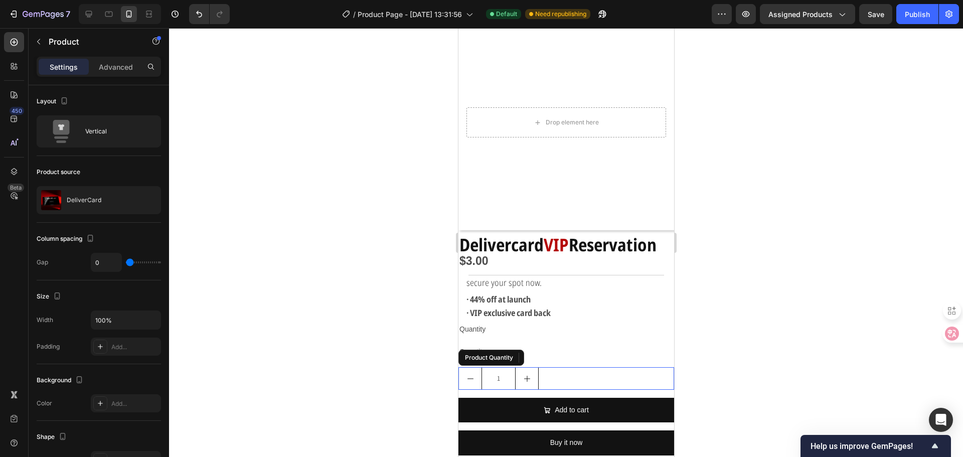
click at [577, 371] on div "1" at bounding box center [566, 378] width 216 height 23
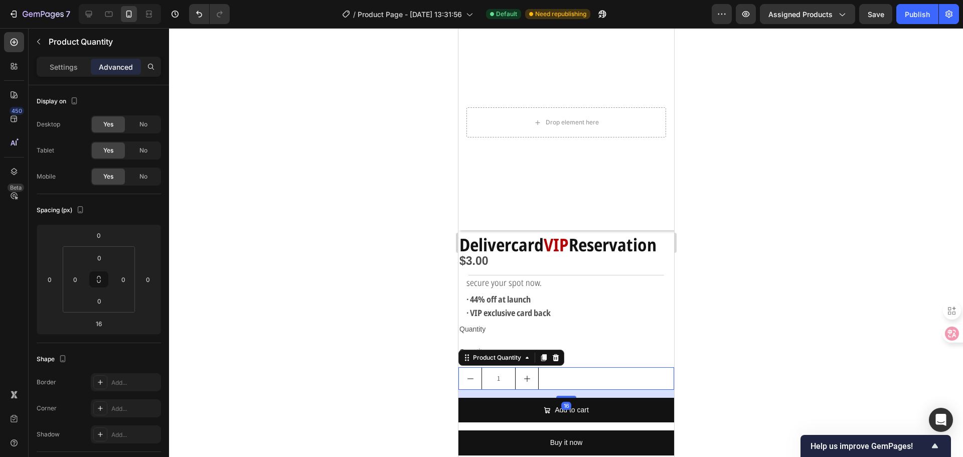
click at [511, 368] on input "1" at bounding box center [498, 379] width 34 height 22
click at [598, 323] on p "Quantity" at bounding box center [566, 329] width 214 height 13
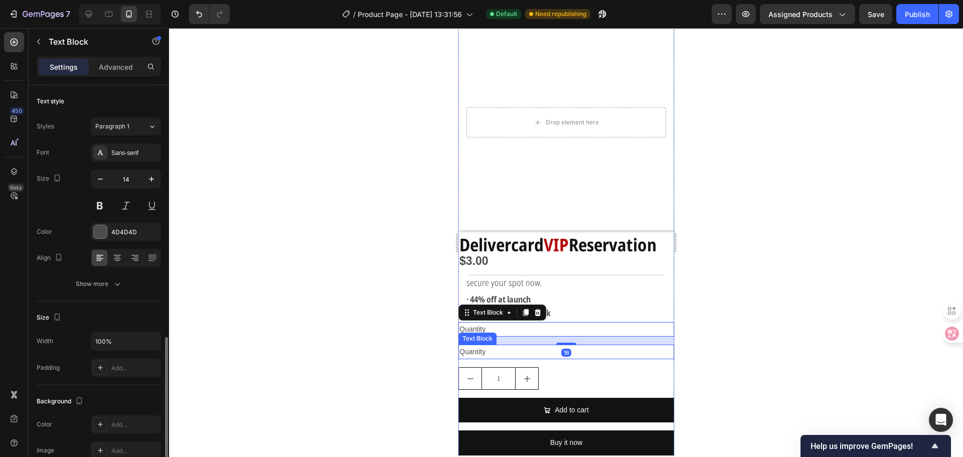
click at [507, 346] on div "Quantity" at bounding box center [566, 351] width 216 height 15
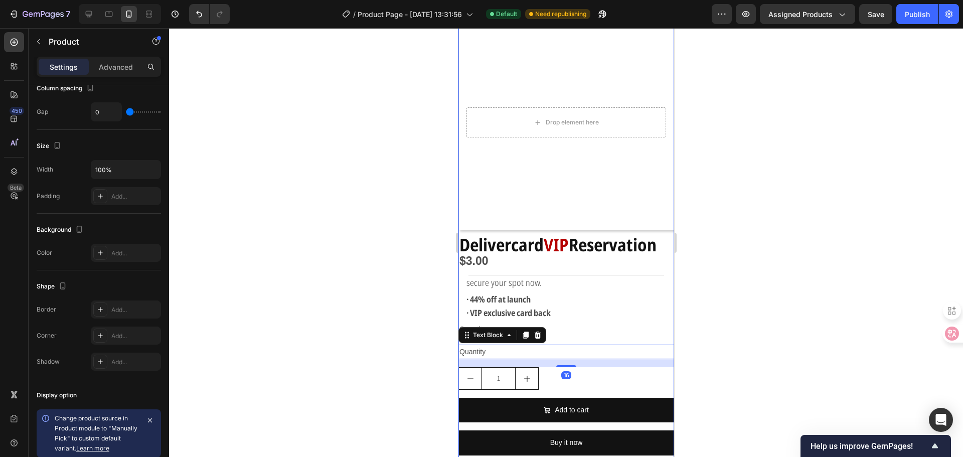
click at [573, 330] on div "$3.00 Product Price Product Price Title Line secure your spot now. Text Block ·…" at bounding box center [566, 360] width 216 height 205
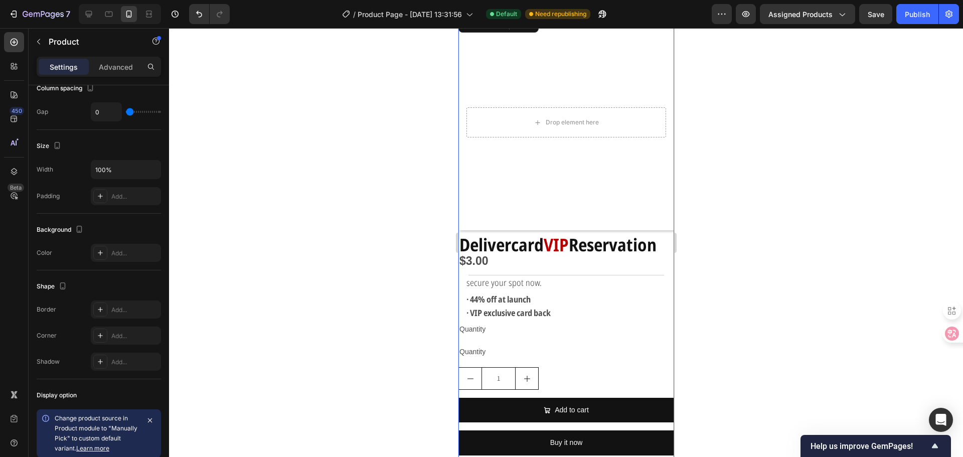
scroll to position [0, 0]
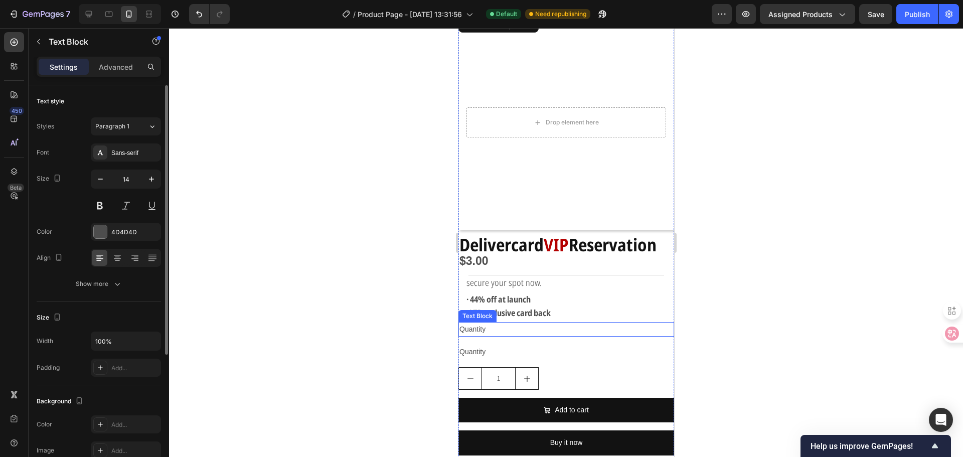
click at [528, 323] on p "Quantity" at bounding box center [566, 329] width 214 height 13
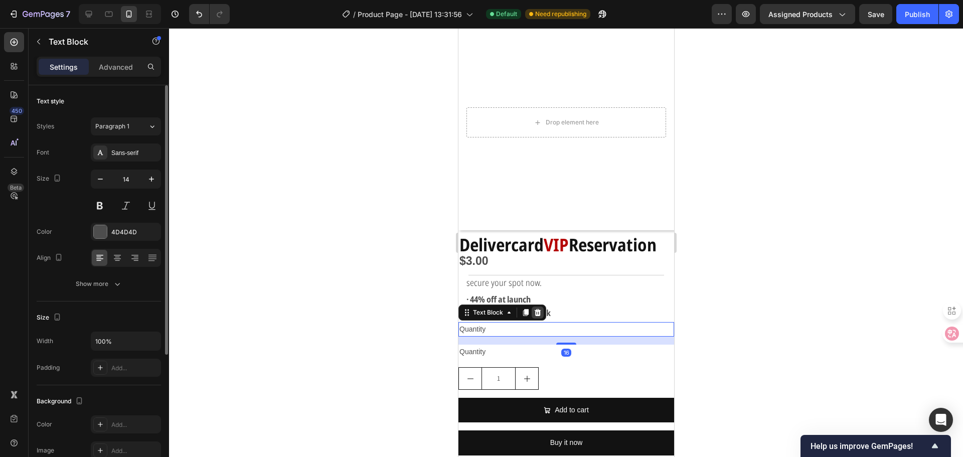
click at [538, 309] on icon at bounding box center [537, 312] width 7 height 7
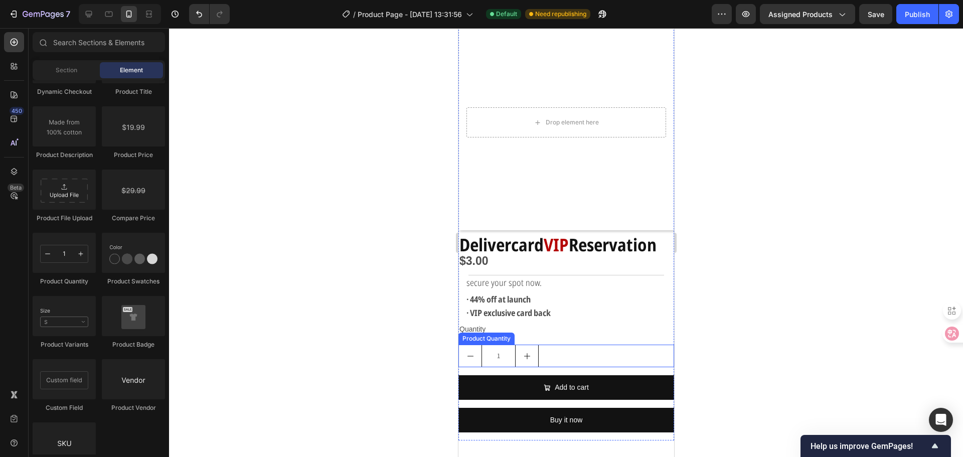
click at [524, 345] on button "increment" at bounding box center [526, 356] width 23 height 22
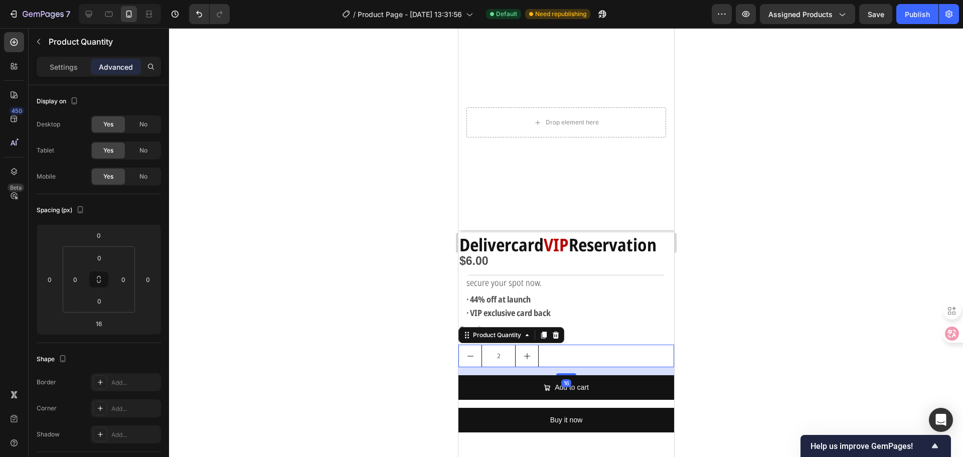
click at [561, 344] on div "2" at bounding box center [566, 355] width 216 height 23
click at [476, 347] on button "decrement" at bounding box center [469, 356] width 23 height 22
type input "1"
click at [63, 73] on div "Settings" at bounding box center [64, 67] width 50 height 16
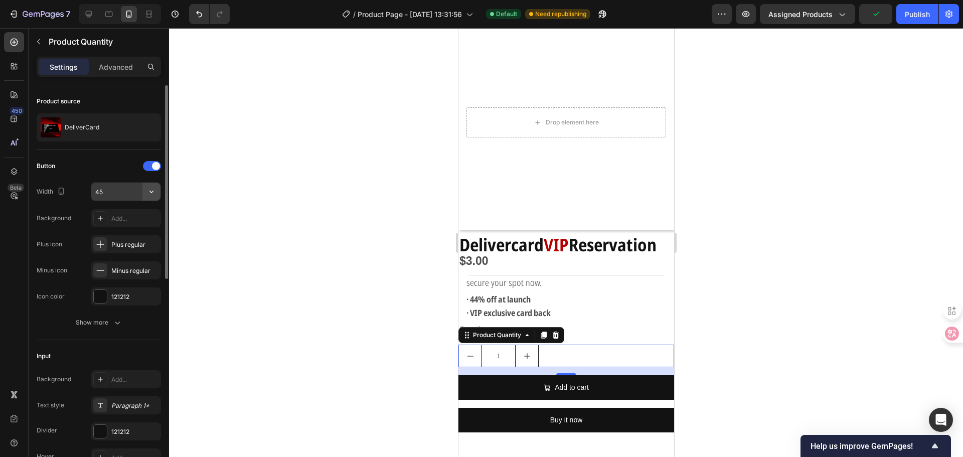
click at [145, 193] on button "button" at bounding box center [151, 192] width 18 height 18
click at [129, 246] on div "Plus regular" at bounding box center [134, 244] width 47 height 9
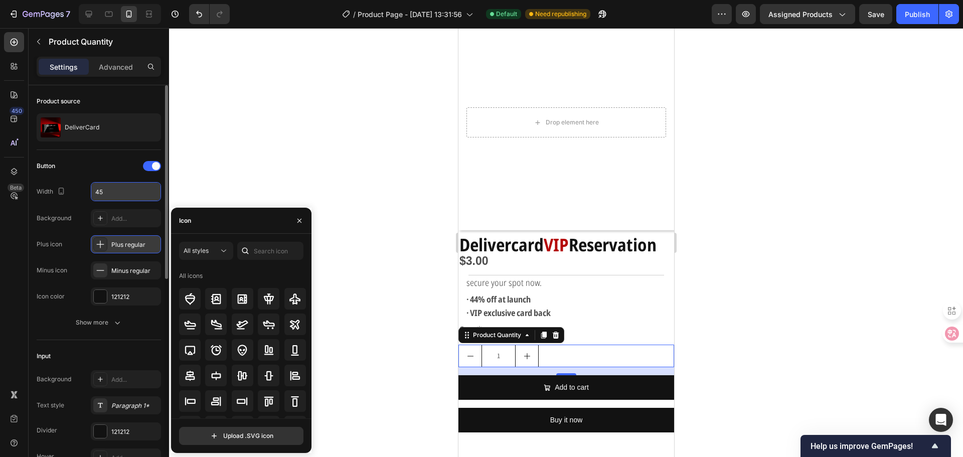
click at [134, 247] on div "Plus regular" at bounding box center [134, 244] width 47 height 9
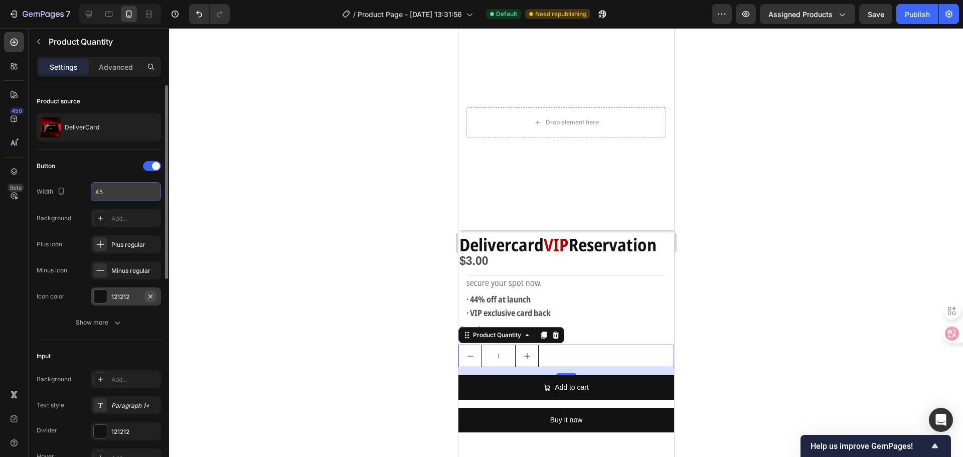
click at [149, 294] on icon "button" at bounding box center [150, 296] width 8 height 8
click at [149, 294] on div "Add..." at bounding box center [134, 296] width 47 height 9
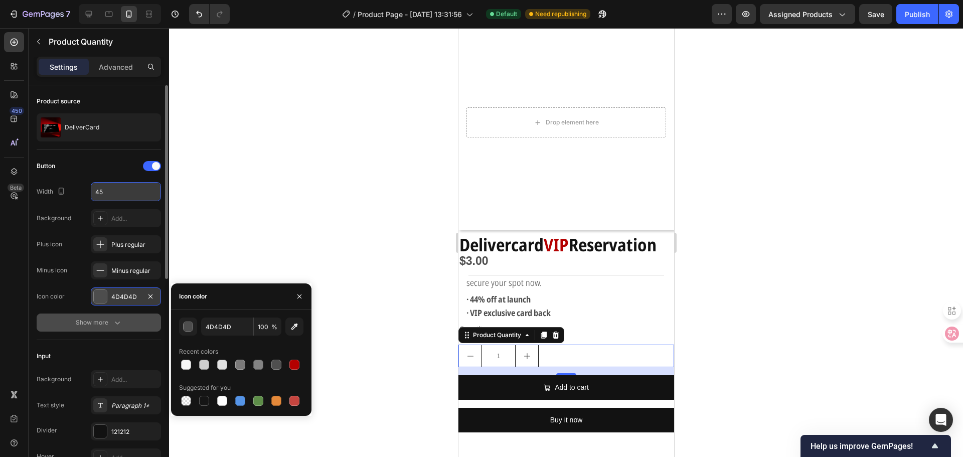
click at [119, 314] on button "Show more" at bounding box center [99, 322] width 124 height 18
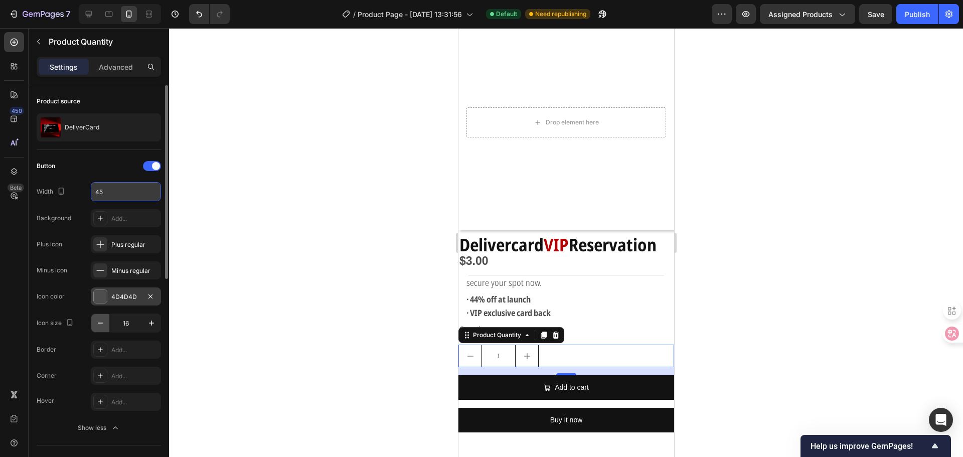
click at [102, 325] on icon "button" at bounding box center [100, 323] width 10 height 10
click at [143, 324] on button "button" at bounding box center [151, 323] width 18 height 18
type input "16"
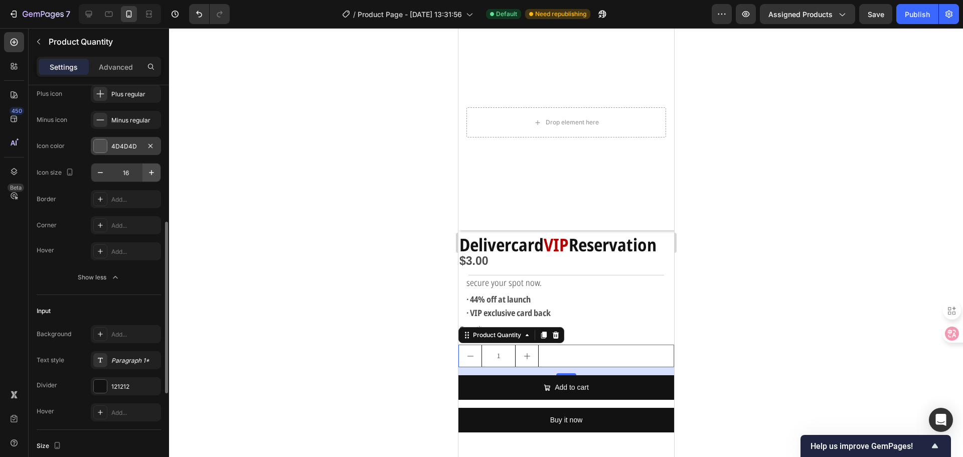
scroll to position [201, 0]
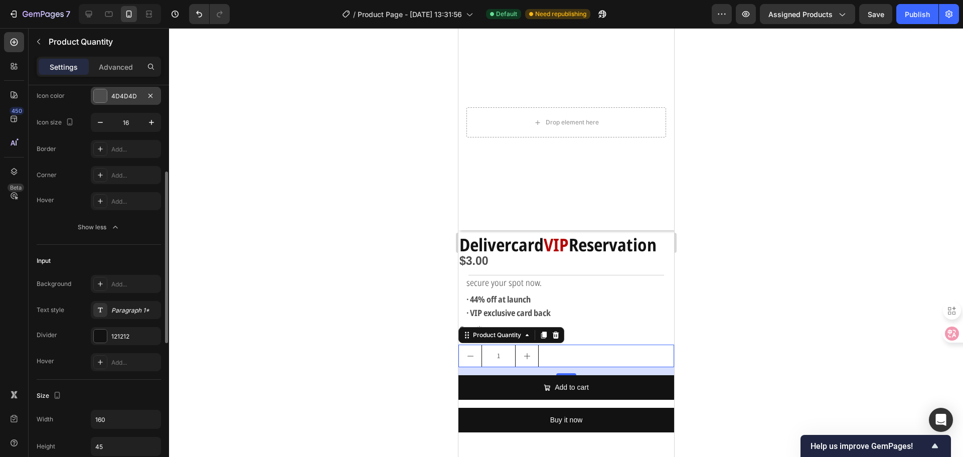
click at [130, 265] on div "Input" at bounding box center [99, 261] width 124 height 16
click at [121, 325] on div "Background Add... Text style Paragraph 1* Divider 121212 Hover Add..." at bounding box center [99, 323] width 124 height 96
click at [150, 309] on div "Paragraph 1*" at bounding box center [134, 310] width 47 height 9
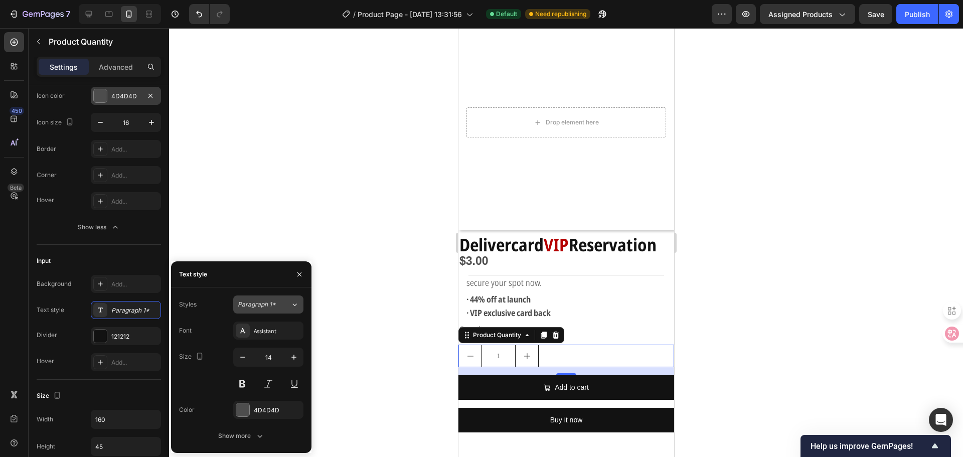
click at [271, 307] on span "Paragraph 1*" at bounding box center [257, 304] width 38 height 9
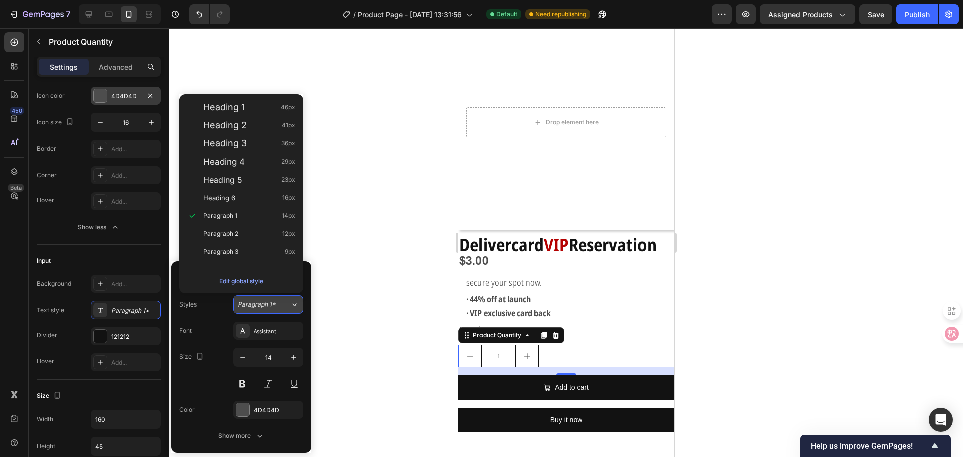
click at [271, 307] on span "Paragraph 1*" at bounding box center [257, 304] width 38 height 9
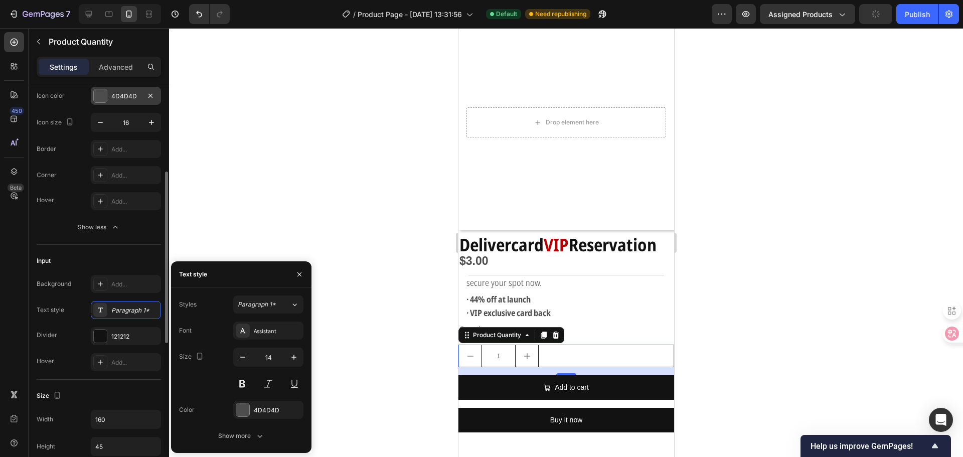
click at [131, 264] on div "Input" at bounding box center [99, 261] width 124 height 16
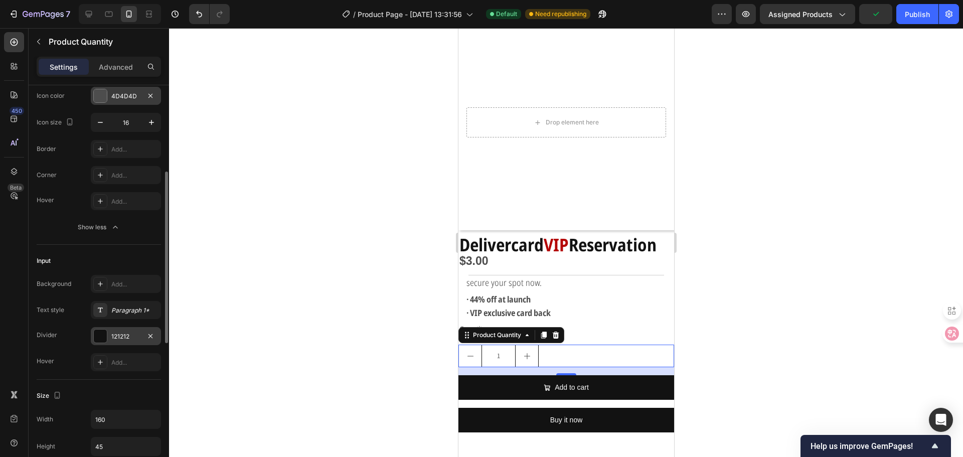
click at [139, 332] on div "121212" at bounding box center [125, 336] width 29 height 9
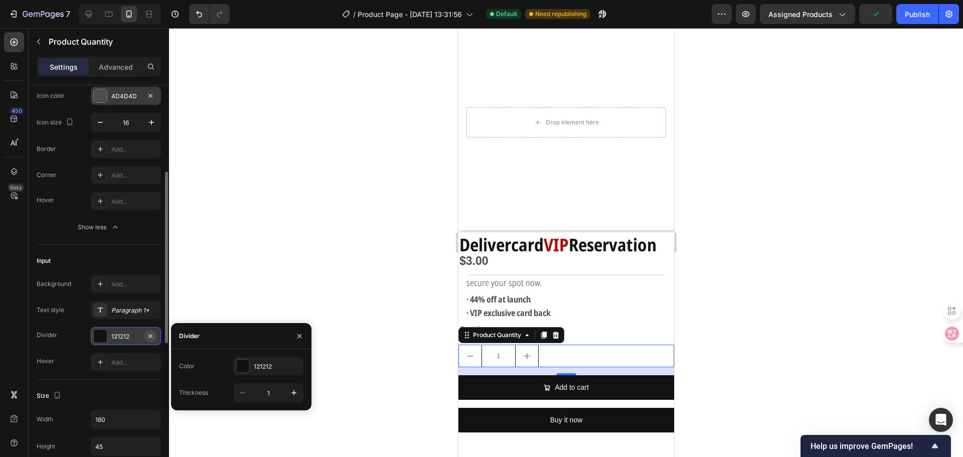
click at [152, 336] on icon "button" at bounding box center [150, 336] width 8 height 8
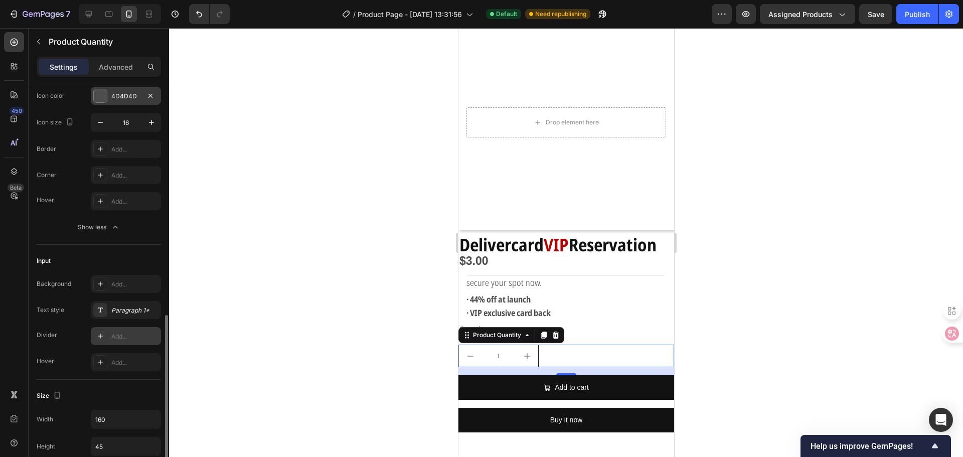
scroll to position [301, 0]
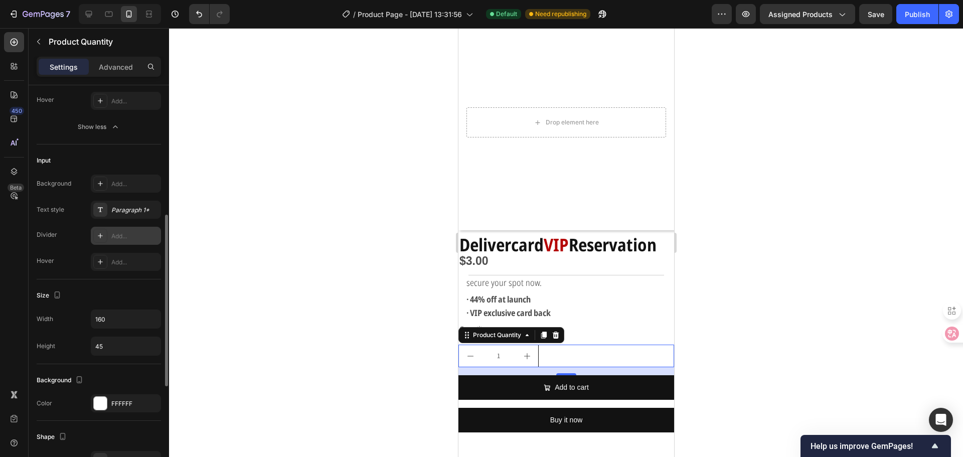
click at [121, 290] on div "Size" at bounding box center [99, 295] width 124 height 16
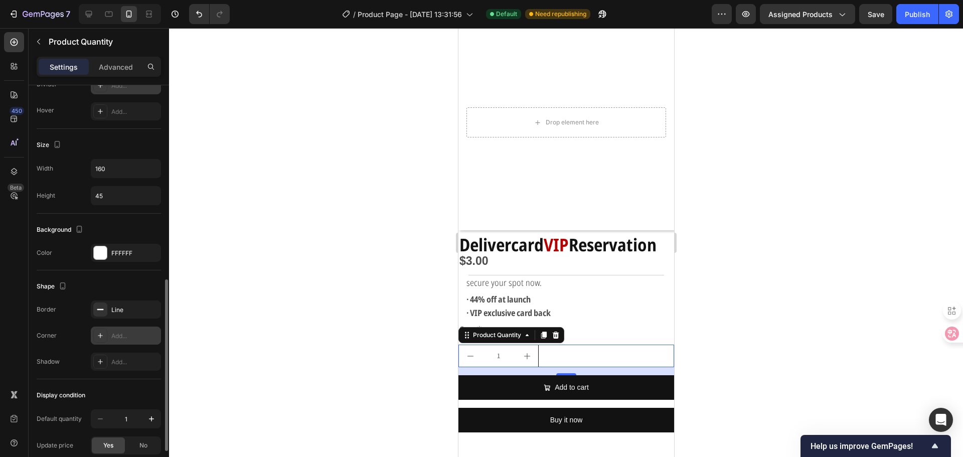
click at [125, 339] on div "Add..." at bounding box center [134, 335] width 47 height 9
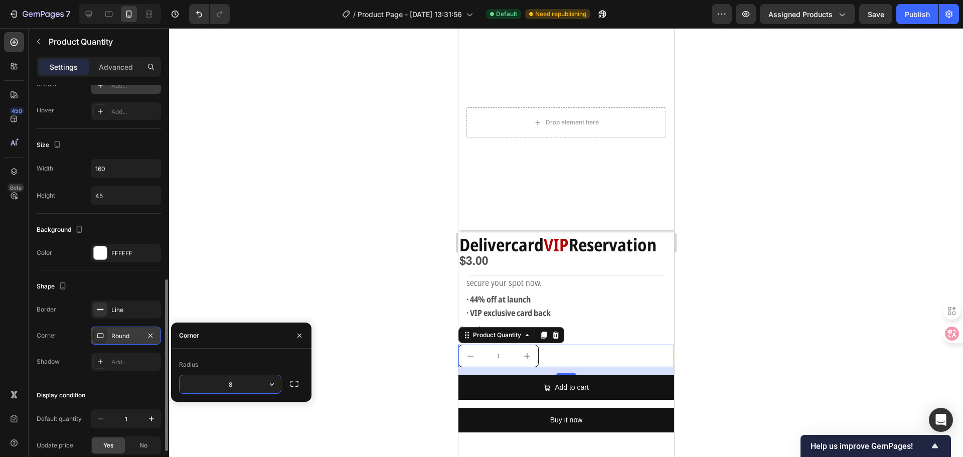
click at [273, 286] on div at bounding box center [566, 242] width 794 height 429
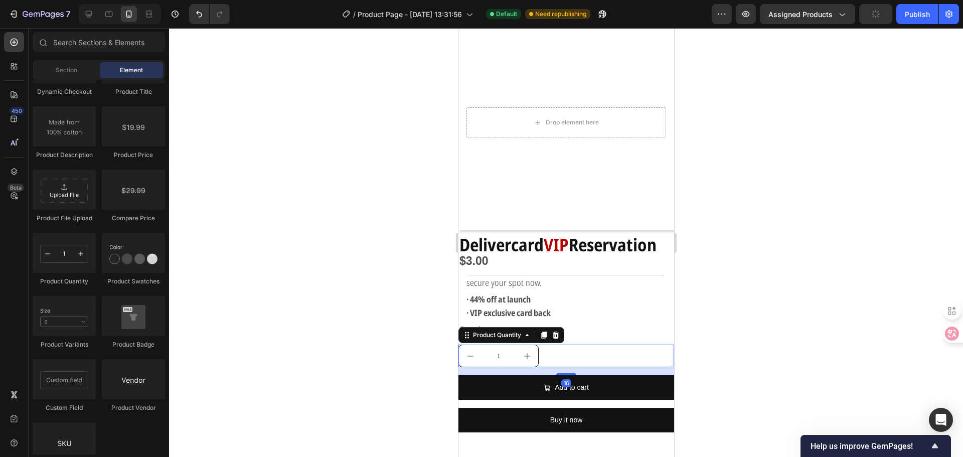
click at [560, 349] on div "1" at bounding box center [566, 355] width 216 height 23
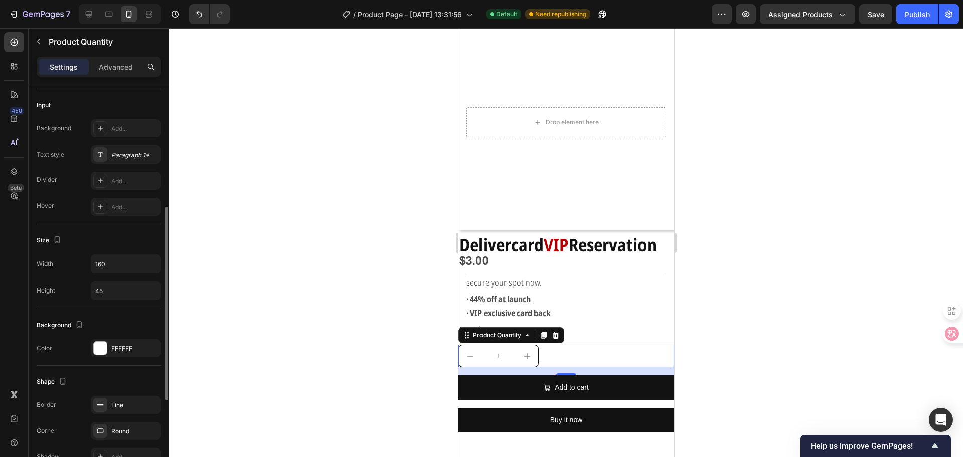
scroll to position [401, 0]
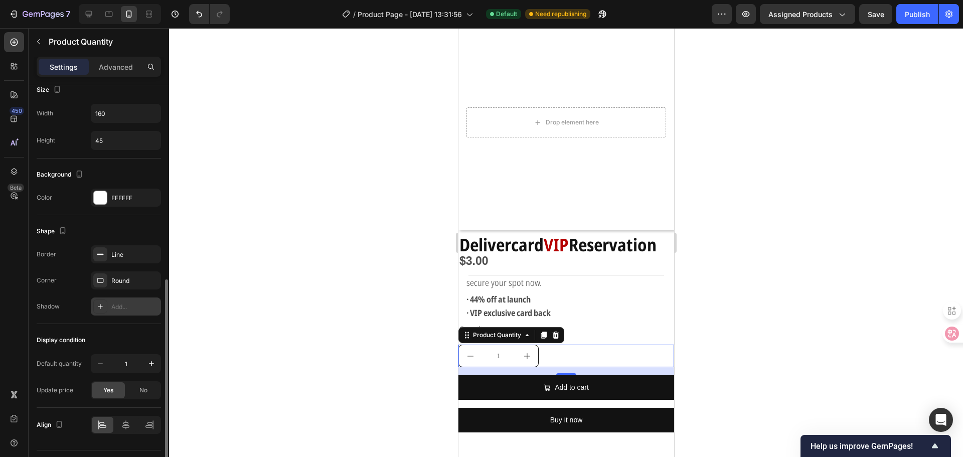
click at [118, 303] on div "Add..." at bounding box center [134, 306] width 47 height 9
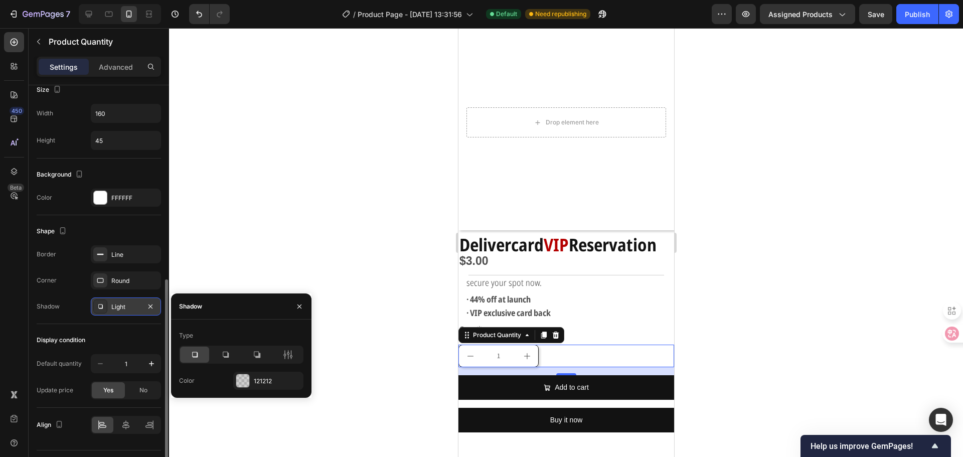
click at [118, 303] on div "Light" at bounding box center [125, 306] width 29 height 9
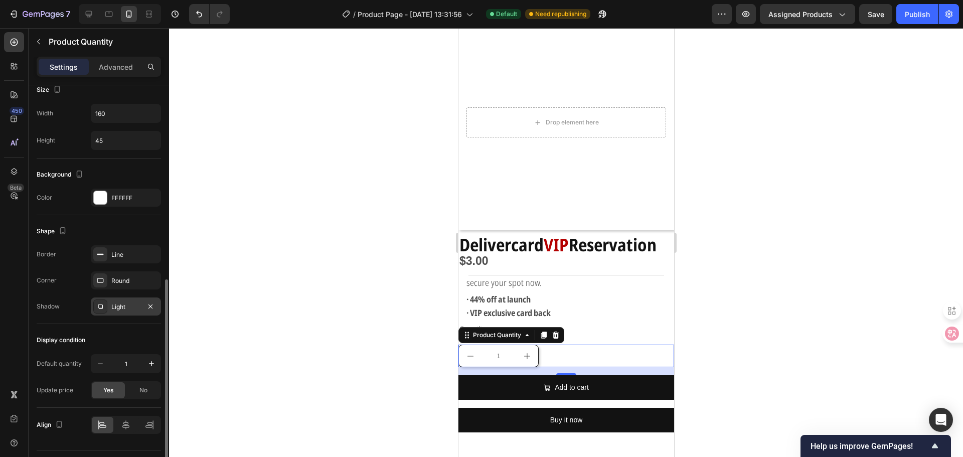
click at [143, 302] on div "Light" at bounding box center [126, 306] width 70 height 18
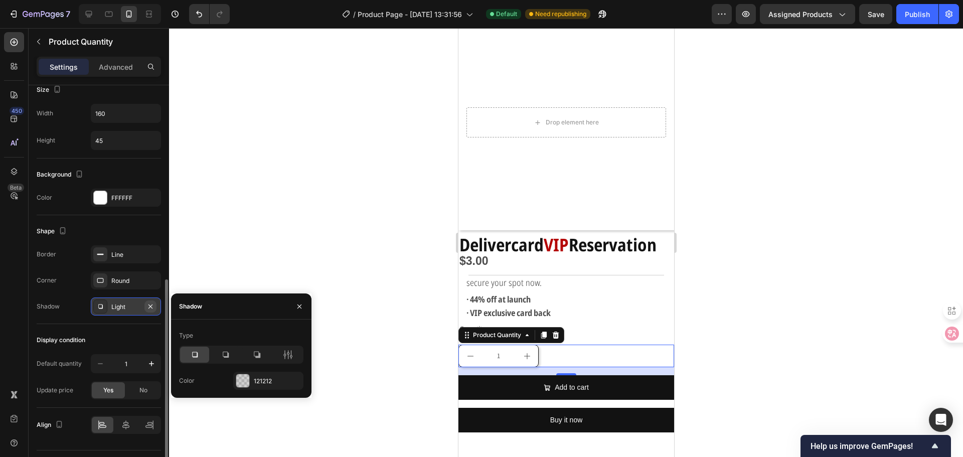
click at [145, 304] on button "button" at bounding box center [150, 306] width 12 height 12
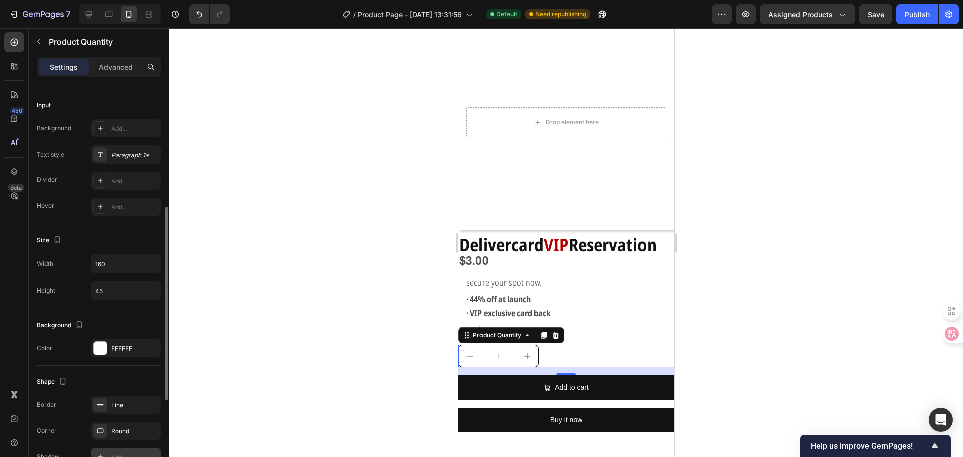
scroll to position [426, 0]
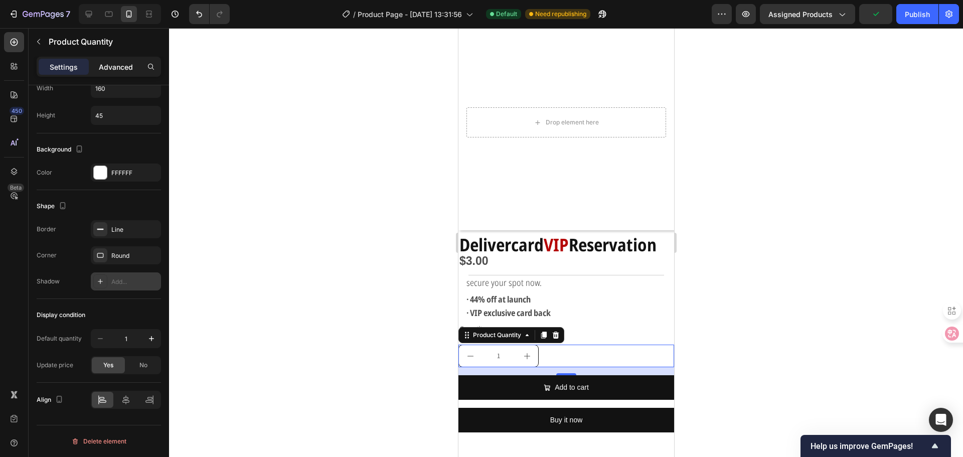
click at [110, 73] on div "Advanced" at bounding box center [116, 67] width 50 height 16
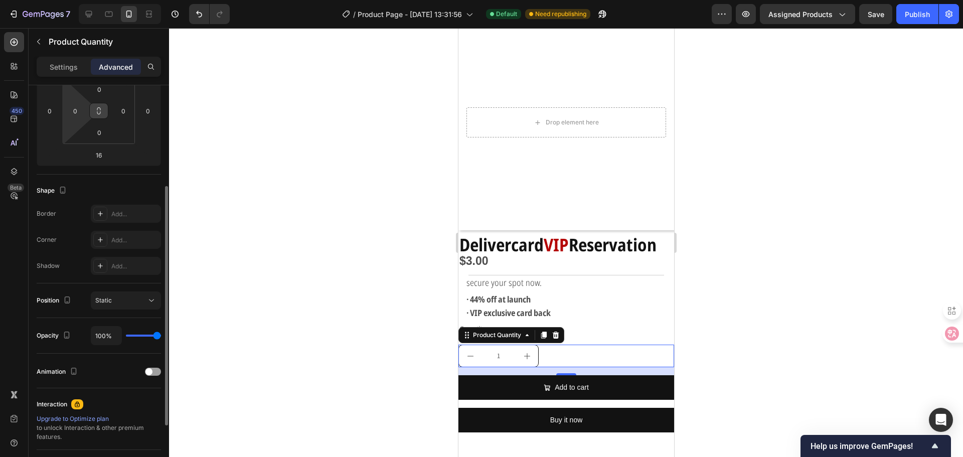
scroll to position [18, 0]
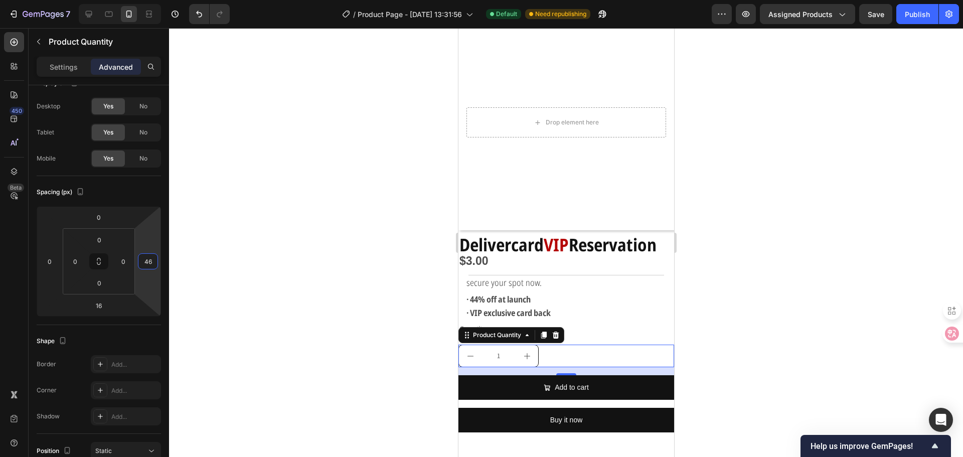
type input "48"
drag, startPoint x: 150, startPoint y: 241, endPoint x: 151, endPoint y: 229, distance: 12.1
click at [151, 0] on html "7 Version history / Product Page - [DATE] 13:31:56 Default Need republishing Pr…" at bounding box center [481, 0] width 963 height 0
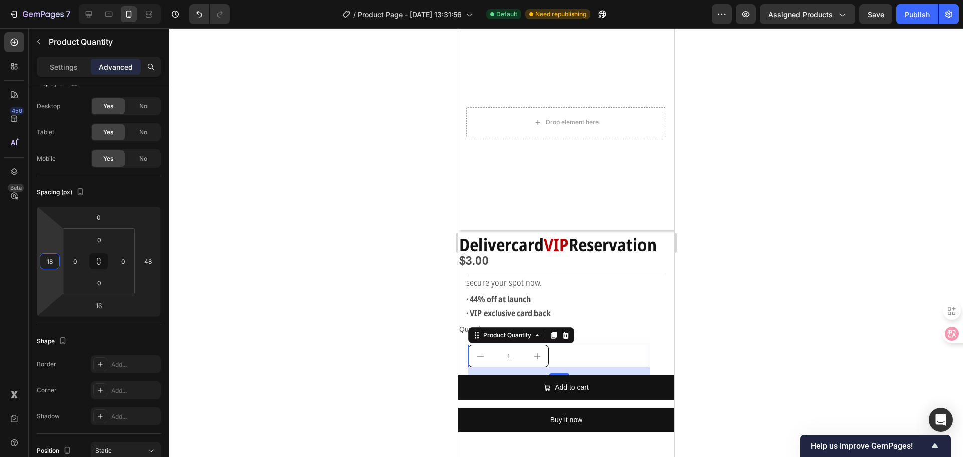
type input "16"
drag, startPoint x: 52, startPoint y: 243, endPoint x: 57, endPoint y: 239, distance: 6.4
click at [57, 0] on html "7 Version history / Product Page - [DATE] 13:31:56 Default Need republishing Pr…" at bounding box center [481, 0] width 963 height 0
click at [356, 324] on div at bounding box center [566, 242] width 794 height 429
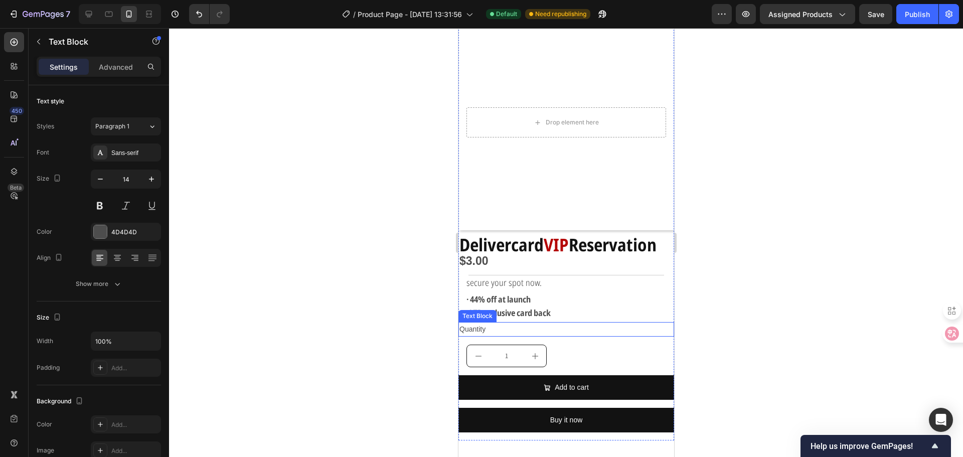
click at [546, 322] on div "Quantity" at bounding box center [566, 329] width 216 height 15
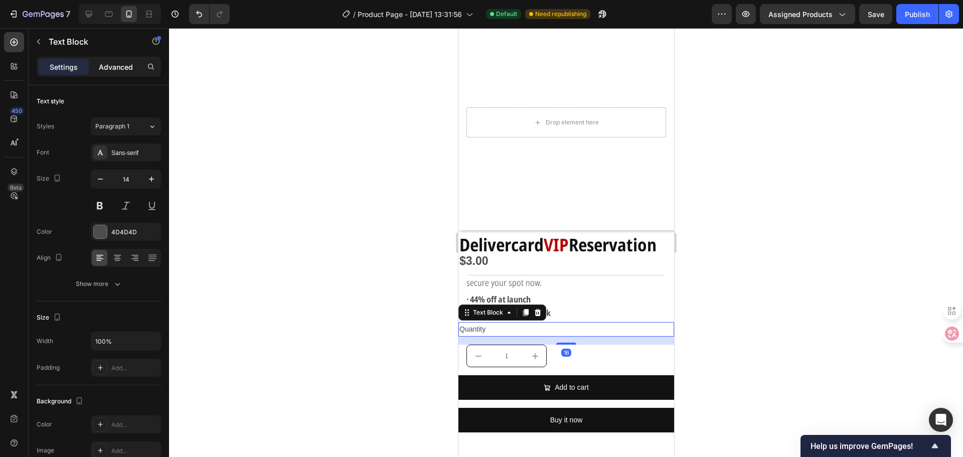
click at [118, 67] on p "Advanced" at bounding box center [116, 67] width 34 height 11
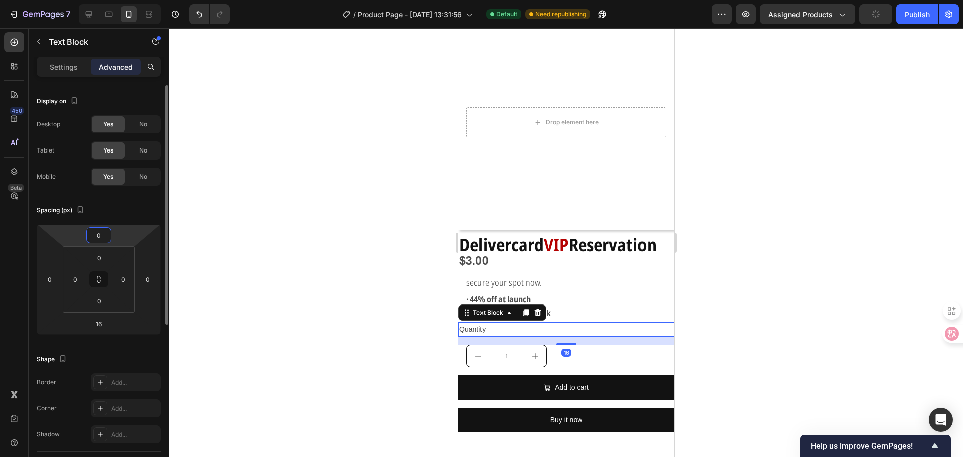
click at [122, 0] on html "7 Version history / Product Page - [DATE] 13:31:56 Default Need republishing Pr…" at bounding box center [481, 0] width 963 height 0
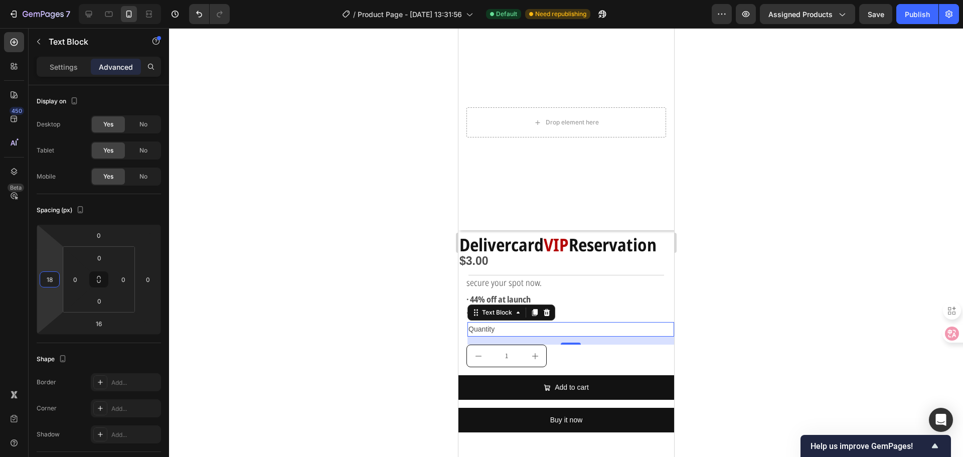
type input "16"
click at [58, 0] on html "7 Version history / Product Page - [DATE] 13:31:56 Default Need republishing Pr…" at bounding box center [481, 0] width 963 height 0
click at [747, 332] on div at bounding box center [566, 242] width 794 height 429
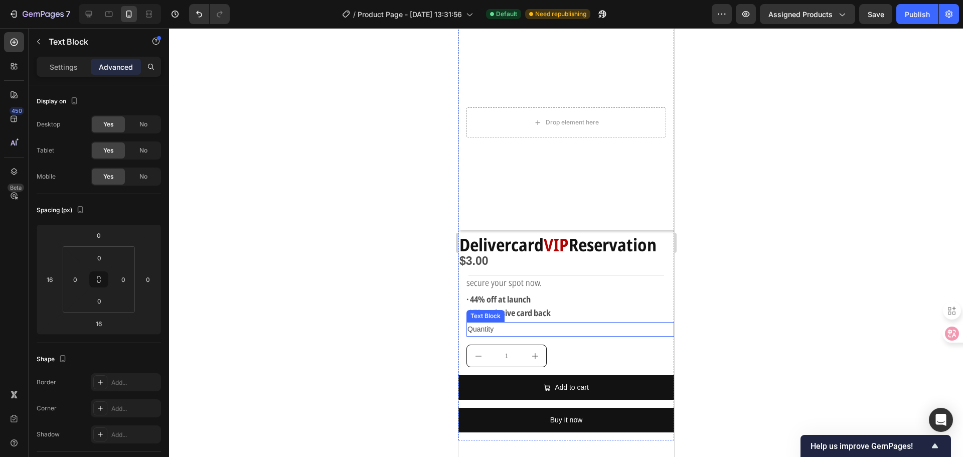
click at [488, 322] on div "Quantity" at bounding box center [570, 329] width 208 height 15
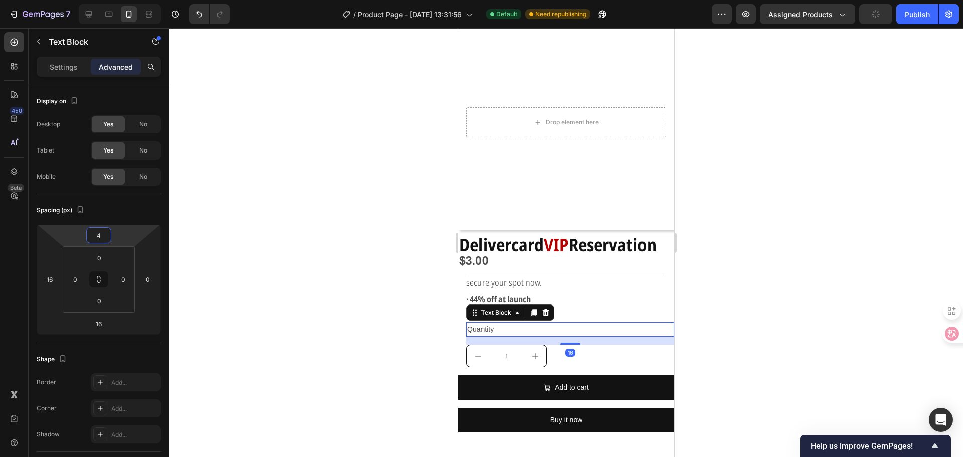
type input "6"
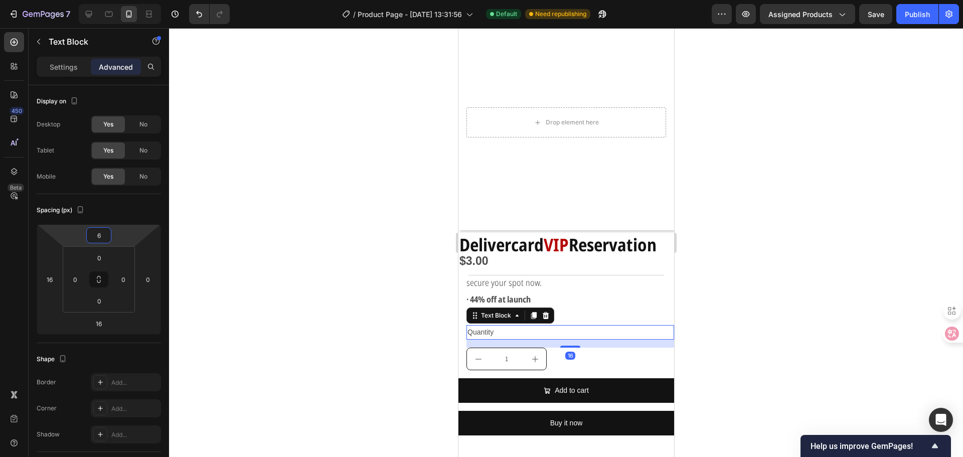
click at [125, 0] on html "7 Version history / Product Page - [DATE] 13:31:56 Default Need republishing Pr…" at bounding box center [481, 0] width 963 height 0
click at [120, 0] on html "7 Version history / Product Page - [DATE] 13:31:56 Default Need republishing Pr…" at bounding box center [481, 0] width 963 height 0
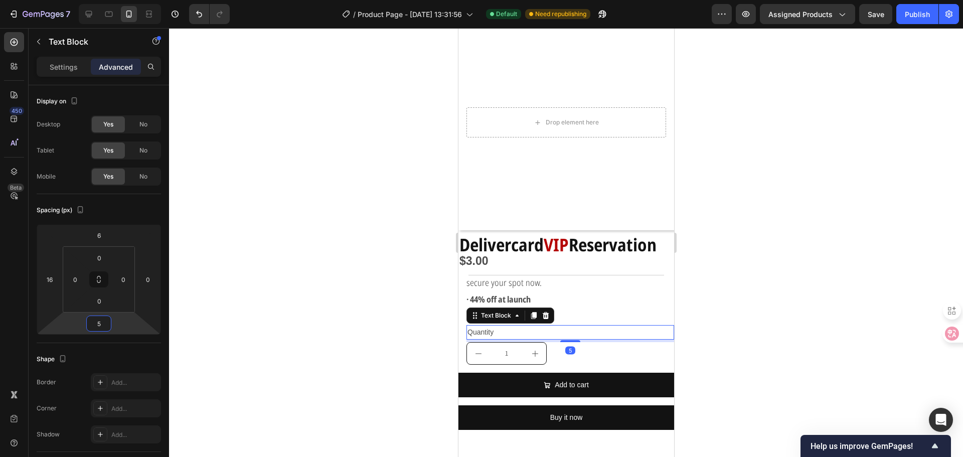
type input "5"
click at [284, 296] on div at bounding box center [566, 242] width 794 height 429
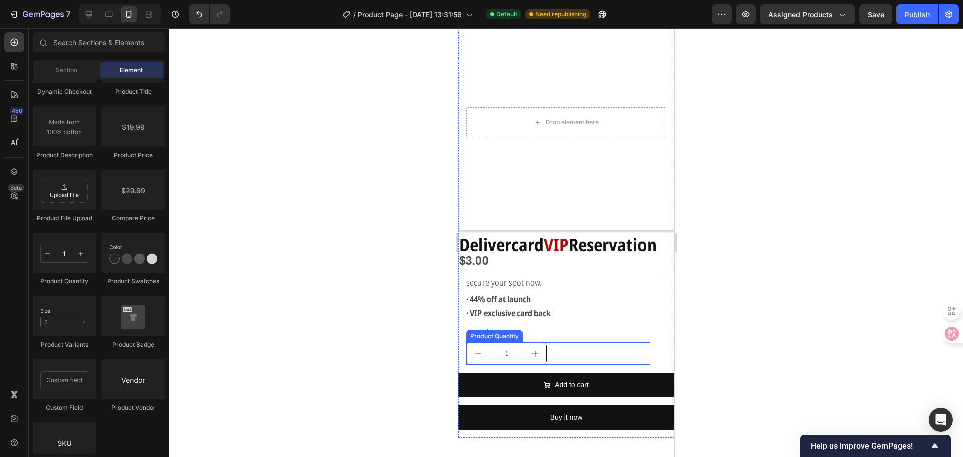
click at [526, 342] on button "increment" at bounding box center [534, 353] width 23 height 22
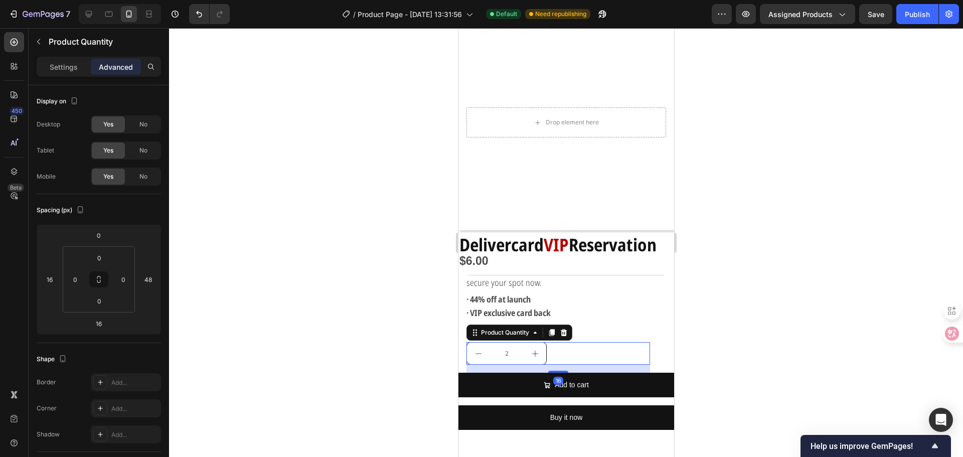
click at [480, 349] on icon "decrement" at bounding box center [478, 353] width 8 height 8
type input "1"
click at [150, 280] on input "48" at bounding box center [147, 279] width 15 height 15
click at [150, 0] on html "7 Version history / Product Page - [DATE] 13:31:56 Default Need republishing Pr…" at bounding box center [481, 0] width 963 height 0
type input "260"
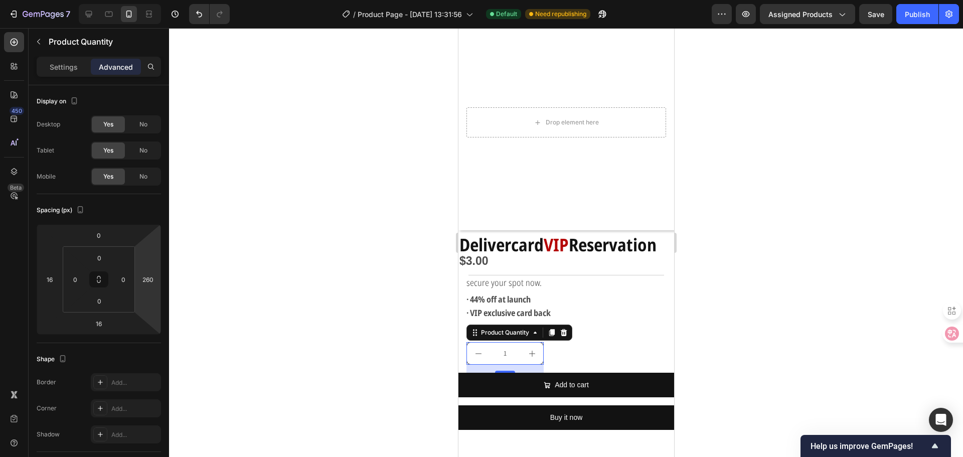
drag, startPoint x: 150, startPoint y: 263, endPoint x: 157, endPoint y: 210, distance: 53.5
click at [157, 0] on html "7 Version history / Product Page - [DATE] 13:31:56 Default Need republishing Pr…" at bounding box center [481, 0] width 963 height 0
click at [67, 64] on p "Settings" at bounding box center [64, 67] width 28 height 11
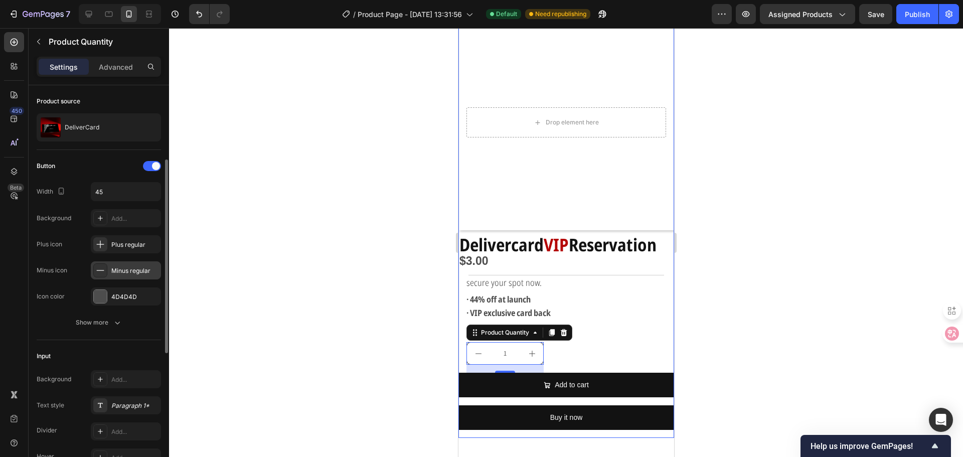
scroll to position [50, 0]
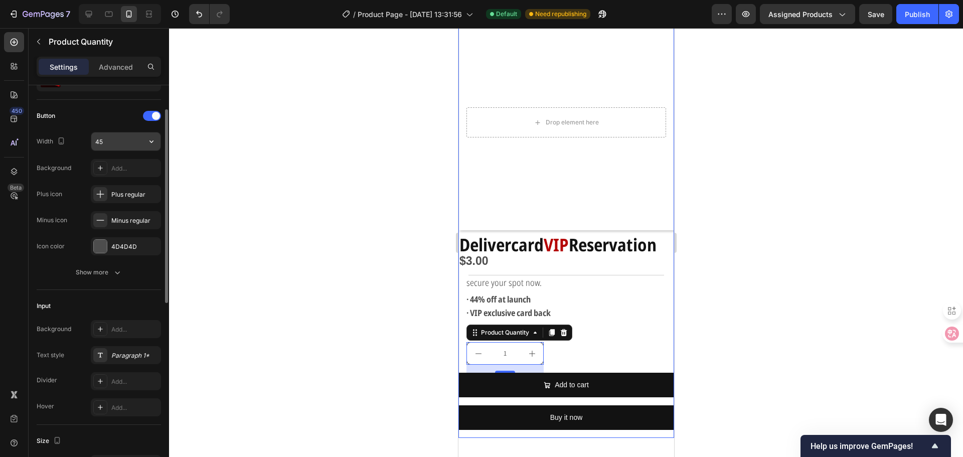
click at [126, 143] on input "45" at bounding box center [125, 141] width 69 height 18
type input "40"
click at [337, 192] on div at bounding box center [566, 242] width 794 height 429
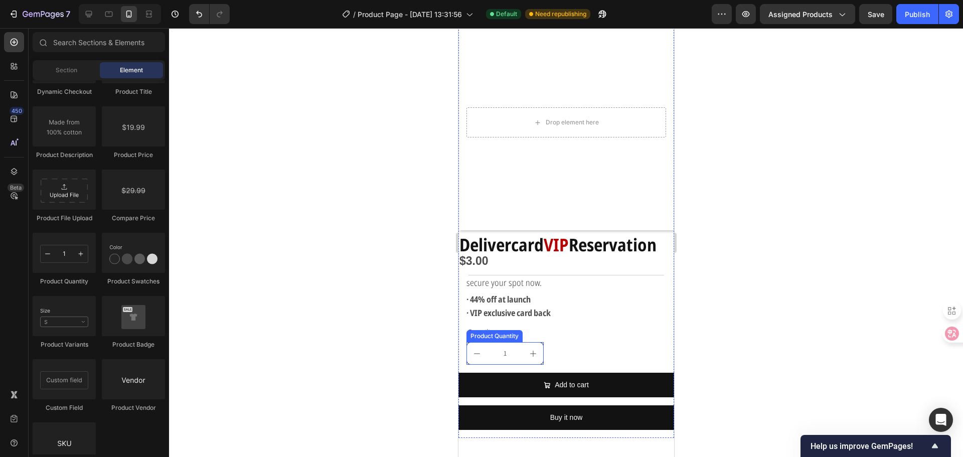
click at [526, 342] on button "increment" at bounding box center [532, 353] width 20 height 22
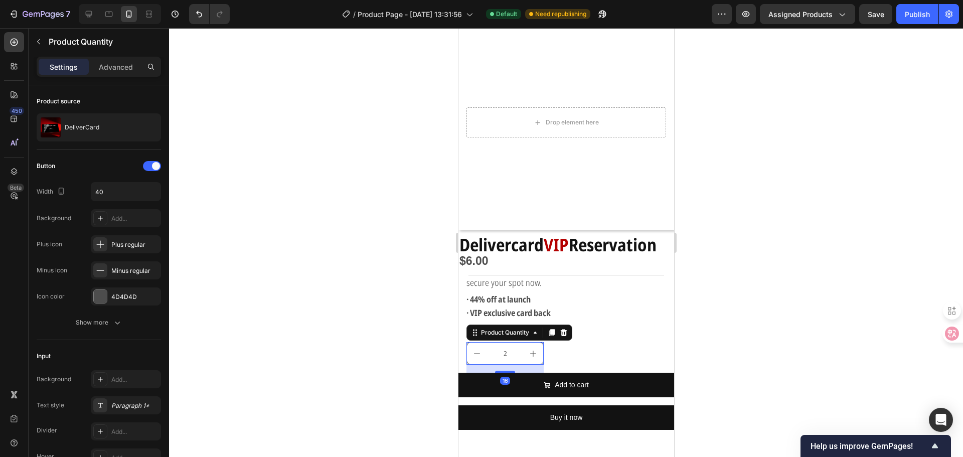
click at [478, 349] on button "decrement" at bounding box center [476, 353] width 20 height 22
type input "1"
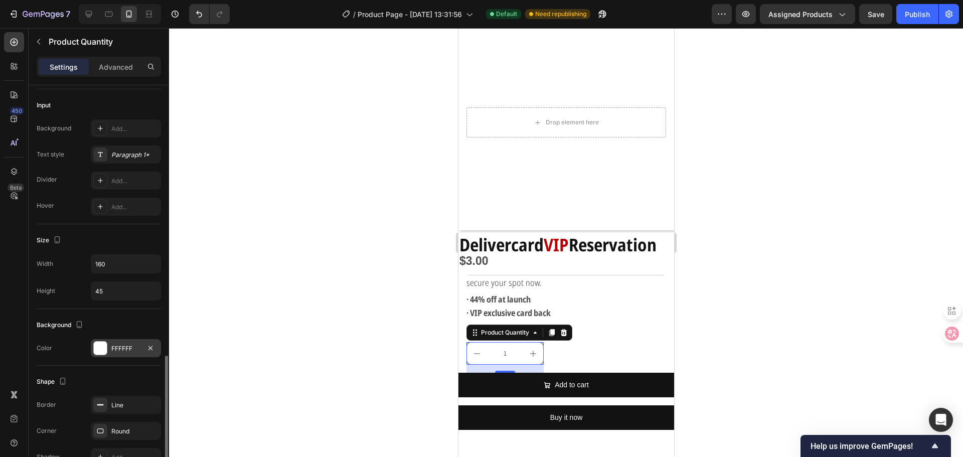
scroll to position [401, 0]
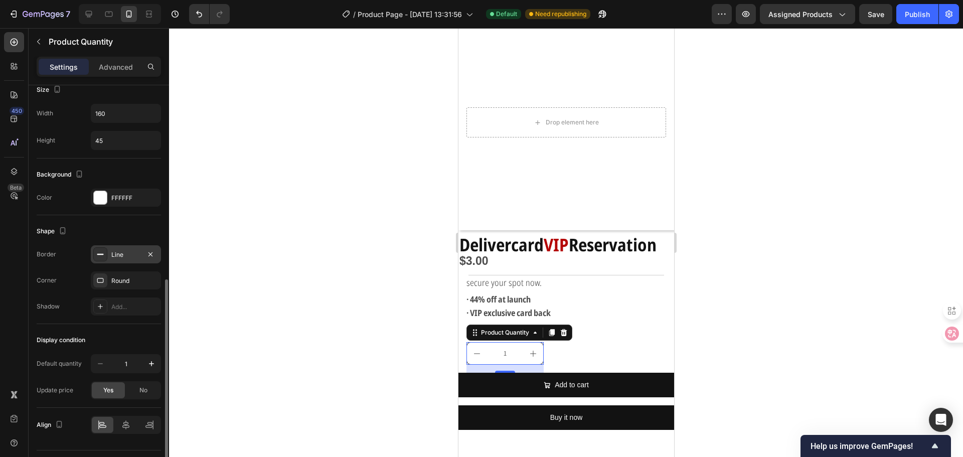
click at [121, 255] on div "Line" at bounding box center [125, 254] width 29 height 9
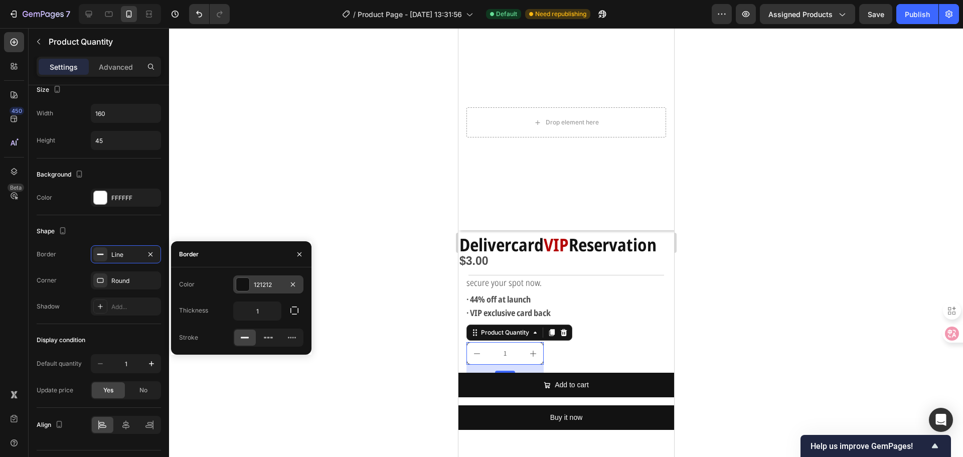
click at [262, 283] on div "121212" at bounding box center [268, 284] width 29 height 9
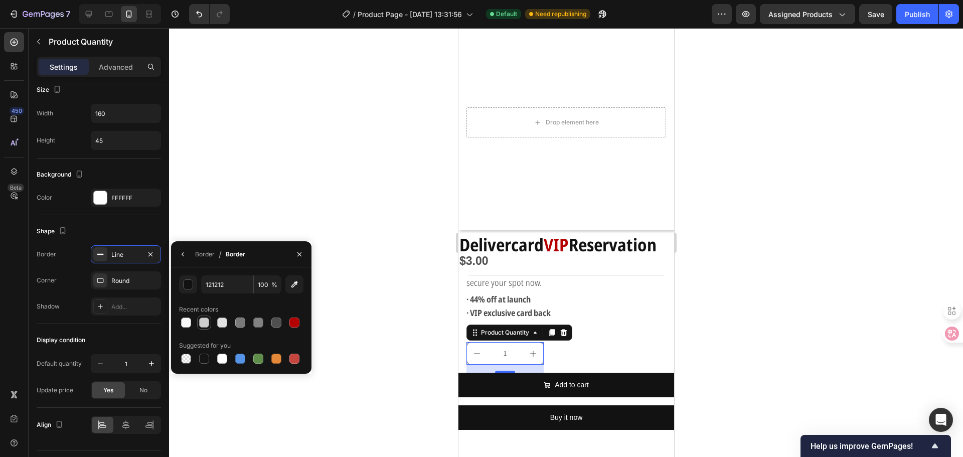
click at [206, 320] on div at bounding box center [204, 322] width 10 height 10
type input "CECECE"
click at [405, 314] on div at bounding box center [566, 242] width 794 height 429
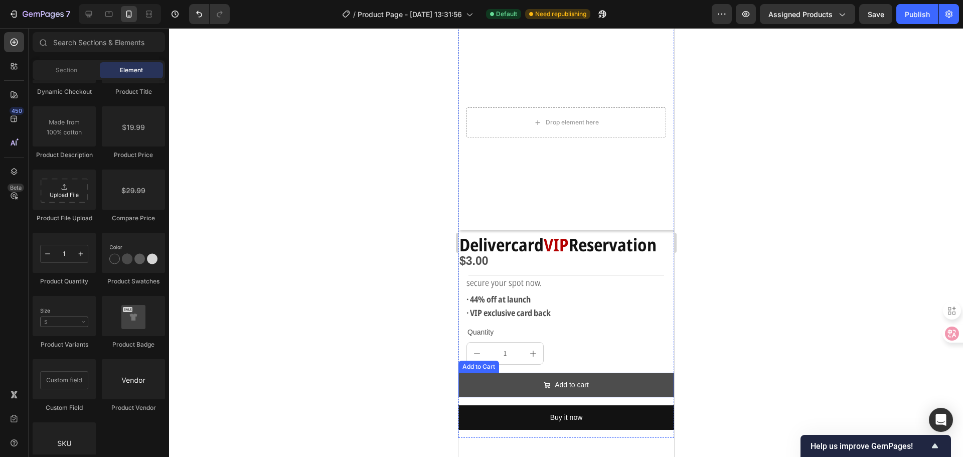
click at [506, 374] on button "Add to cart" at bounding box center [566, 385] width 216 height 25
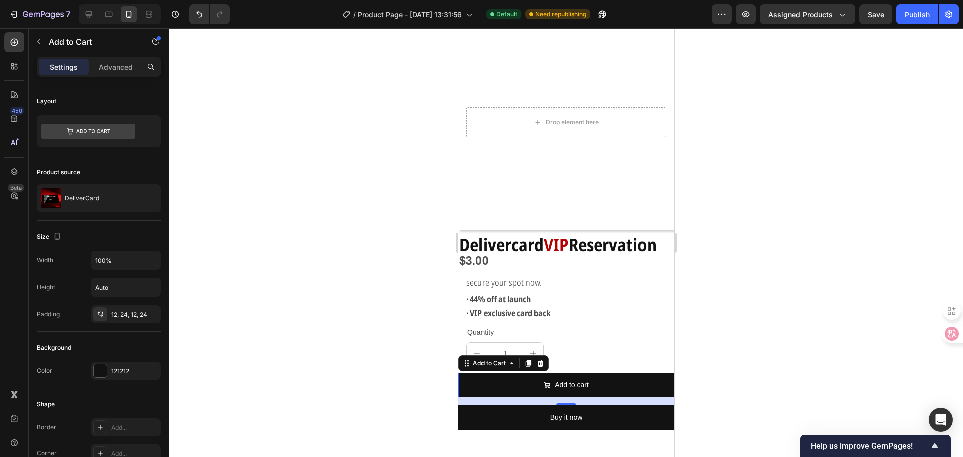
click at [477, 397] on div "16" at bounding box center [566, 401] width 216 height 8
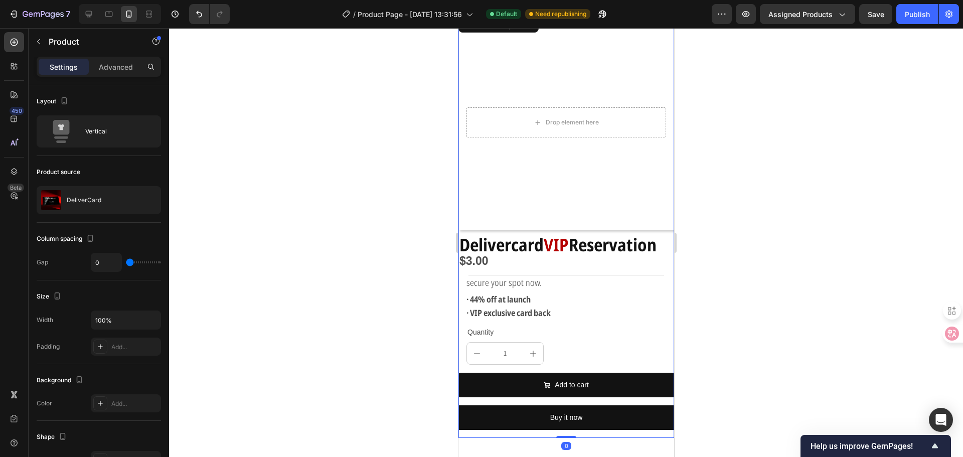
click at [479, 426] on div "$3.00 Product Price Product Price Title Line secure your spot now. Text Block ·…" at bounding box center [566, 348] width 216 height 180
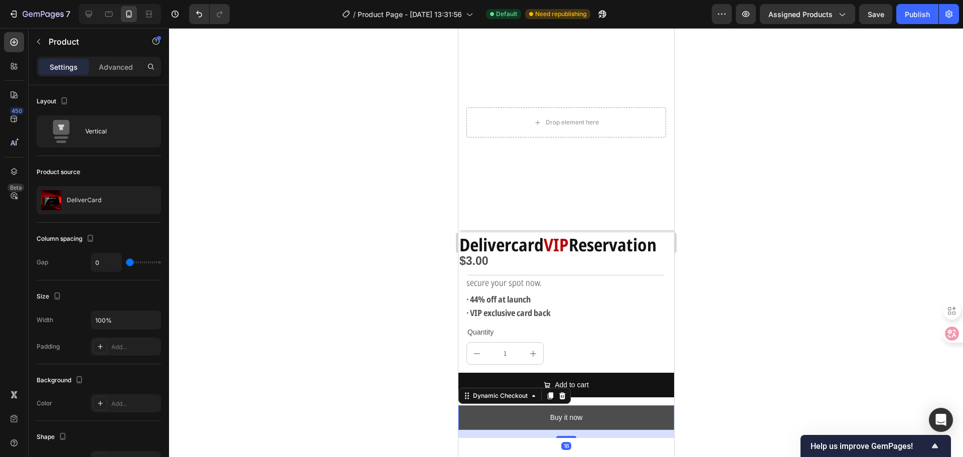
click at [485, 405] on button "Buy it now" at bounding box center [566, 417] width 216 height 25
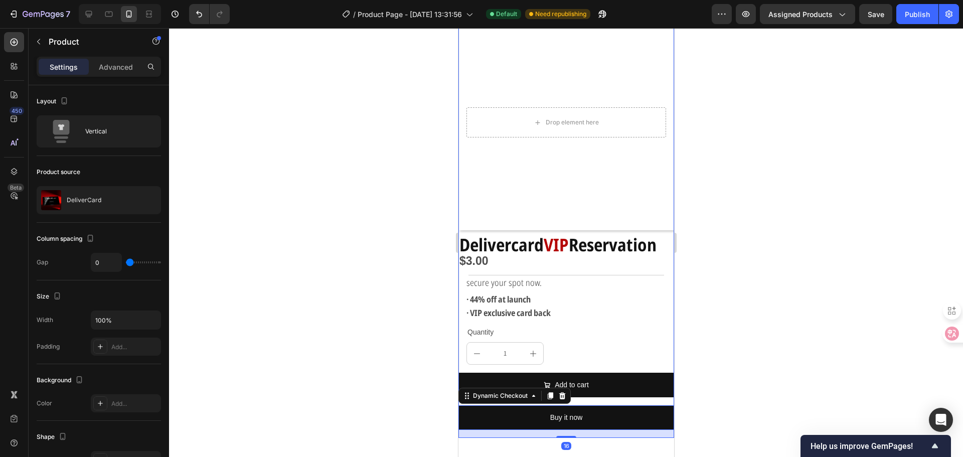
click at [572, 360] on div "$3.00 Product Price Product Price Title Line secure your spot now. Text Block ·…" at bounding box center [566, 348] width 216 height 180
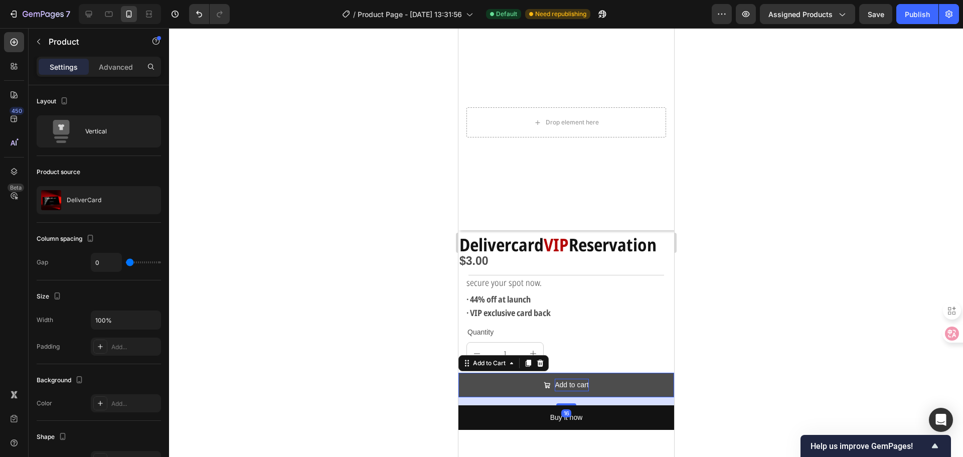
click at [566, 379] on div "Add to cart" at bounding box center [571, 385] width 34 height 13
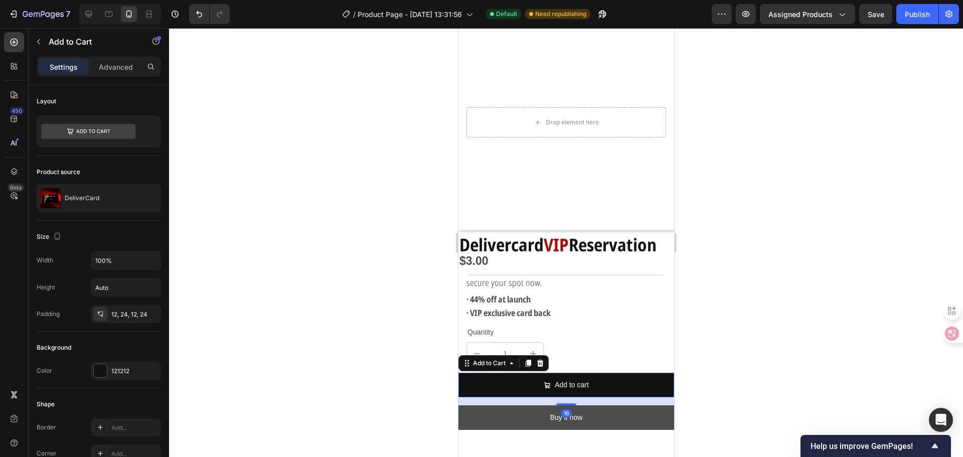
click at [496, 405] on button "Buy it now" at bounding box center [566, 417] width 216 height 25
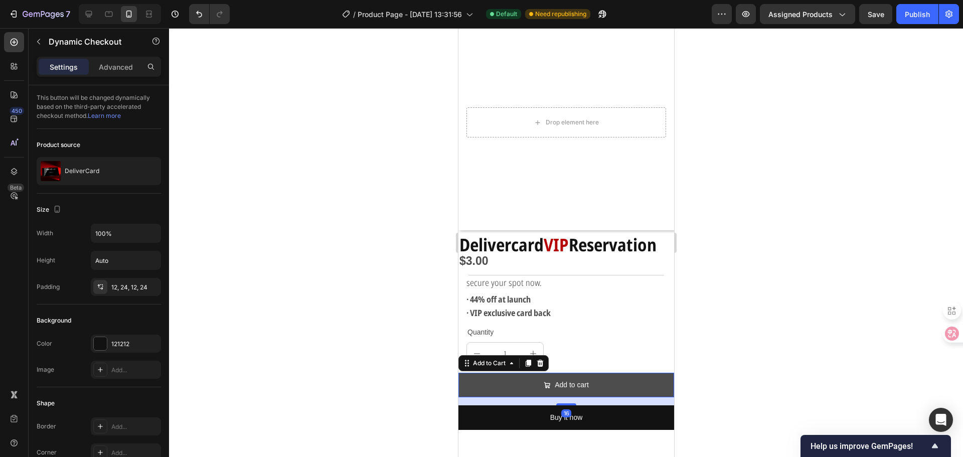
click at [489, 373] on button "Add to cart" at bounding box center [566, 385] width 216 height 25
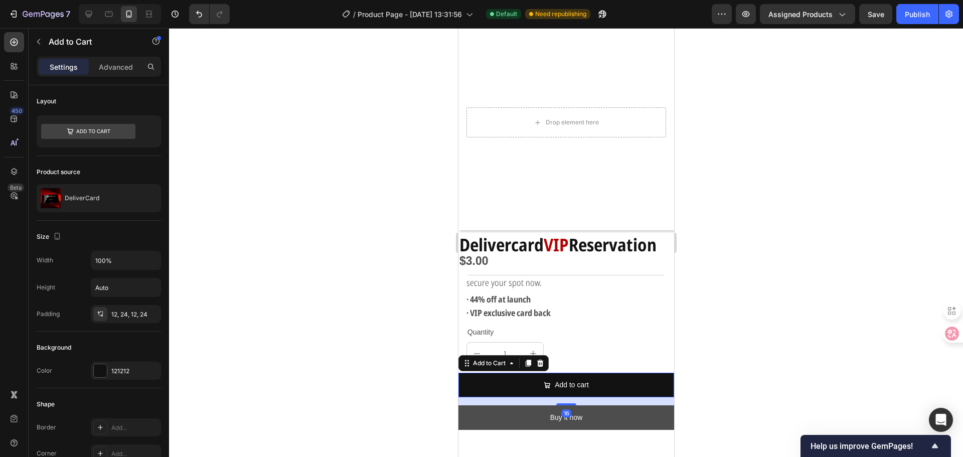
click at [522, 405] on button "Buy it now" at bounding box center [566, 417] width 216 height 25
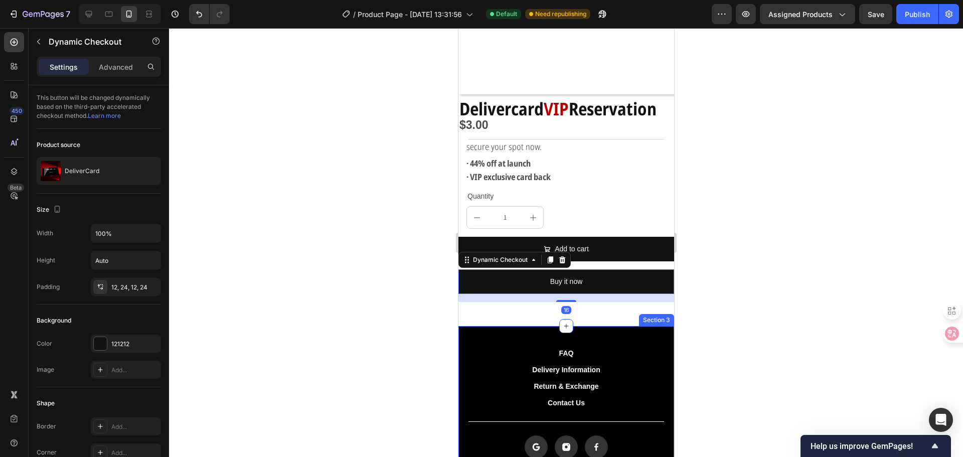
scroll to position [201, 0]
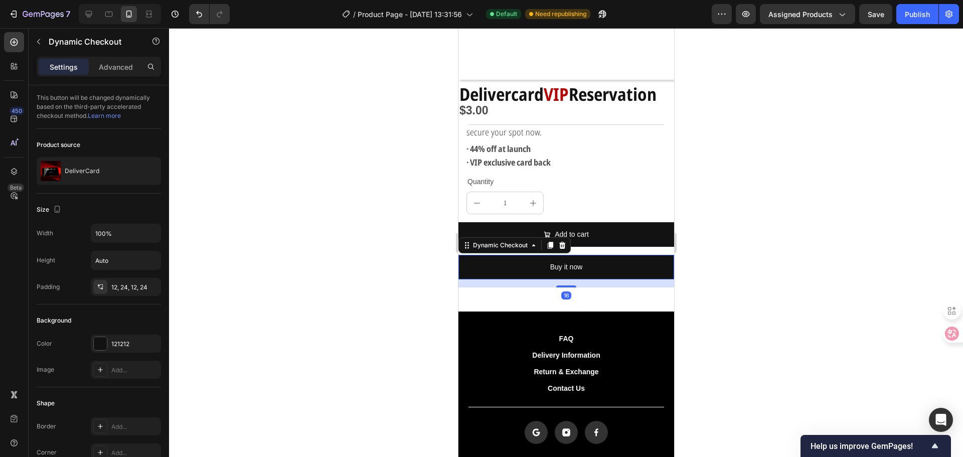
click at [365, 303] on div at bounding box center [566, 242] width 794 height 429
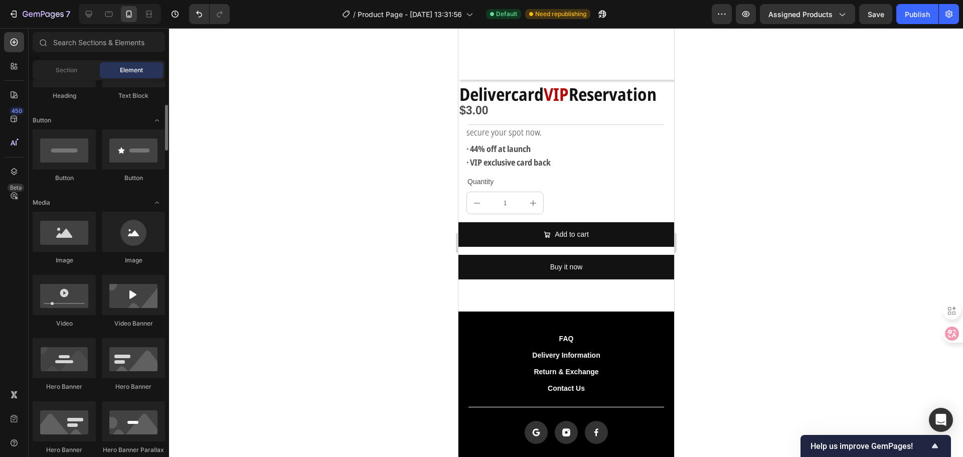
scroll to position [0, 0]
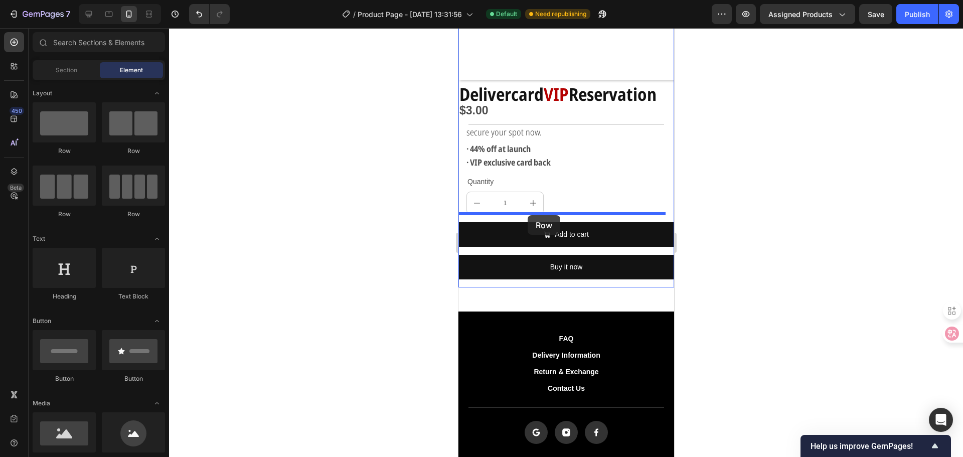
drag, startPoint x: 523, startPoint y: 159, endPoint x: 527, endPoint y: 215, distance: 55.8
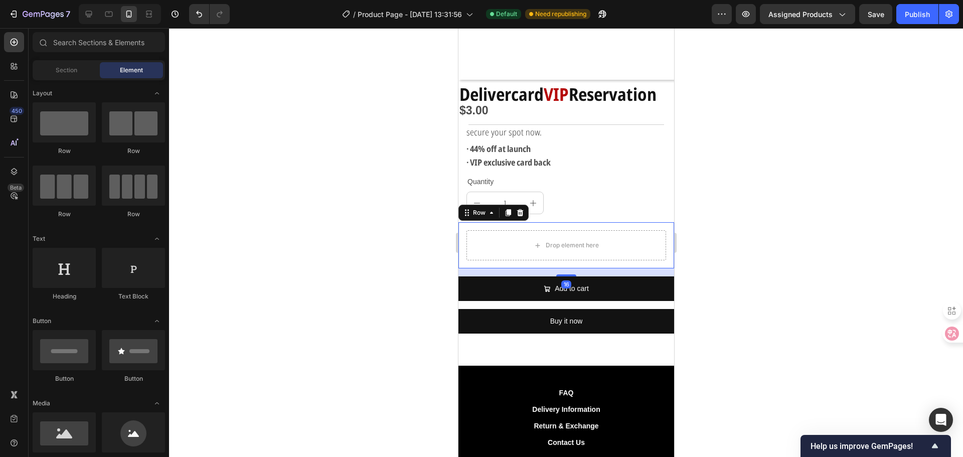
click at [545, 241] on div "Drop element here" at bounding box center [571, 245] width 53 height 8
click at [490, 251] on div "Drop element here" at bounding box center [566, 245] width 200 height 30
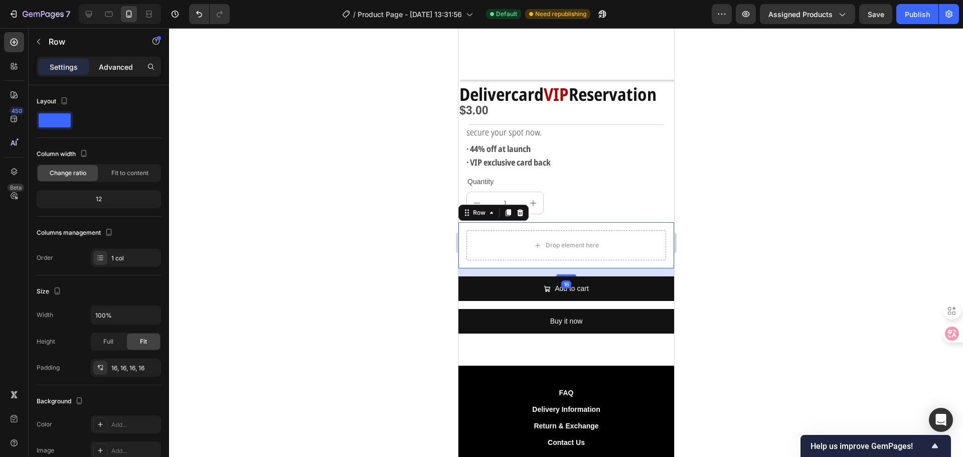
click at [101, 68] on p "Advanced" at bounding box center [116, 67] width 34 height 11
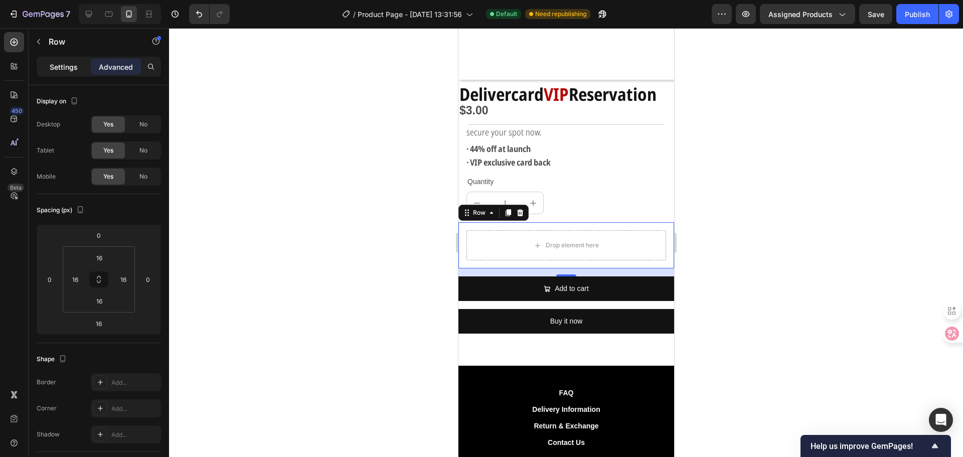
click at [70, 65] on p "Settings" at bounding box center [64, 67] width 28 height 11
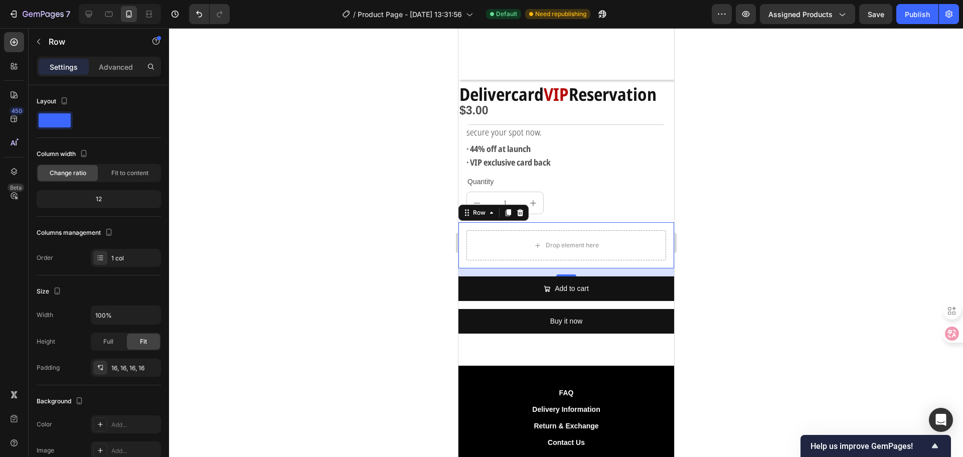
click at [493, 268] on div "16" at bounding box center [566, 272] width 216 height 8
click at [526, 268] on div "16" at bounding box center [566, 272] width 216 height 8
click at [565, 212] on div "$3.00 Product Price Product Price Title Line secure your spot now. Text Block ·…" at bounding box center [566, 224] width 216 height 234
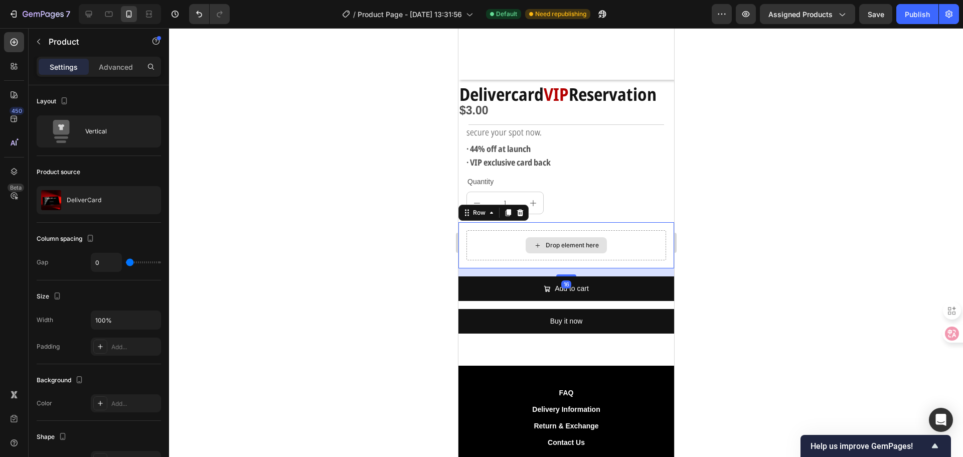
click at [553, 230] on div "Drop element here" at bounding box center [566, 245] width 200 height 30
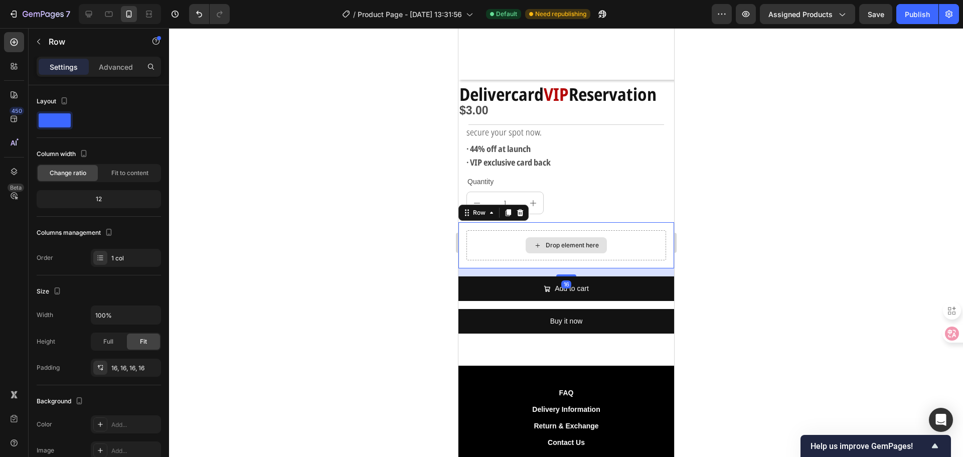
click at [510, 234] on div "Drop element here" at bounding box center [566, 245] width 200 height 30
click at [88, 68] on div "Settings" at bounding box center [64, 67] width 50 height 16
click at [65, 66] on p "Settings" at bounding box center [64, 67] width 28 height 11
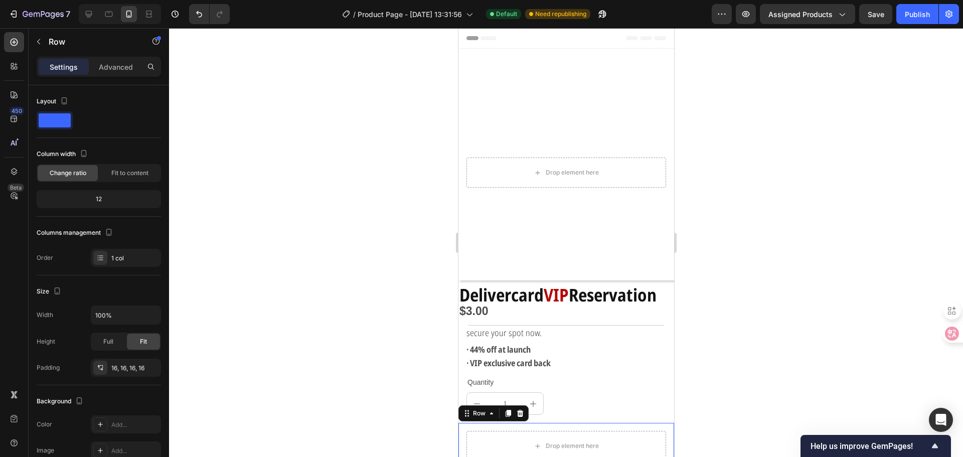
scroll to position [201, 0]
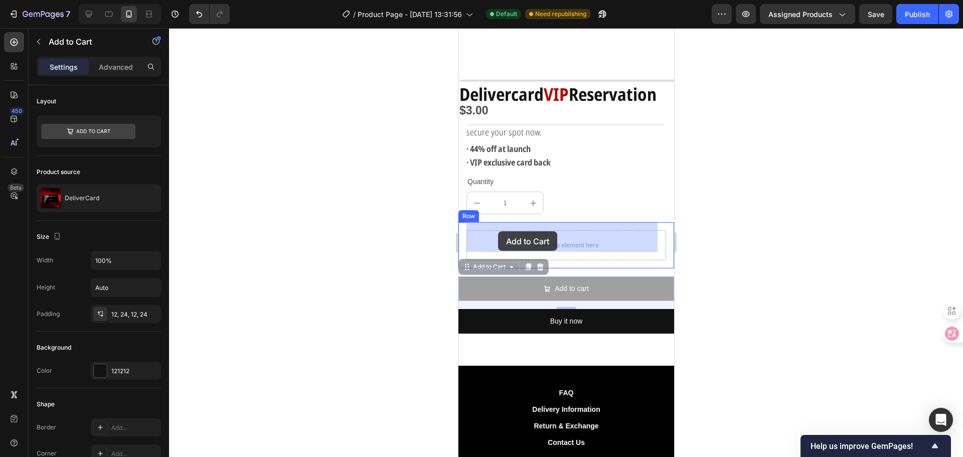
drag, startPoint x: 498, startPoint y: 279, endPoint x: 496, endPoint y: 234, distance: 44.7
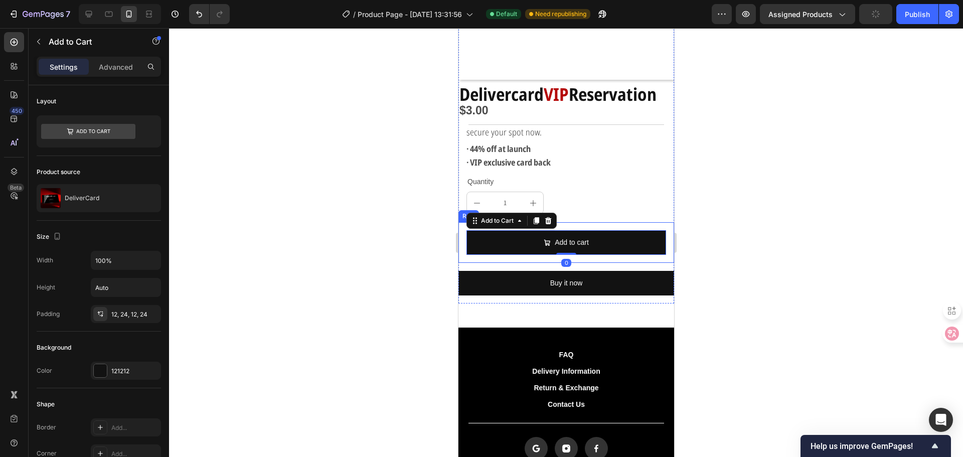
click at [575, 249] on div "Add to cart Add to Cart 0 Row" at bounding box center [566, 242] width 216 height 41
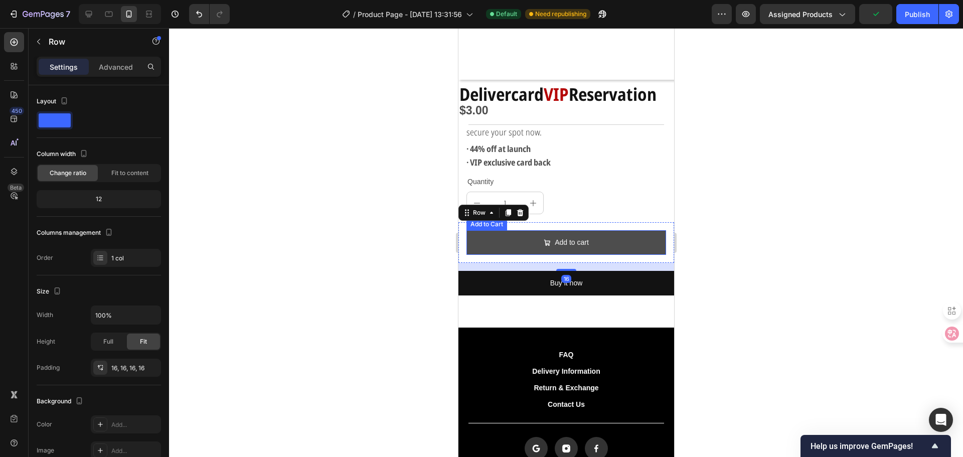
click at [513, 230] on button "Add to cart" at bounding box center [566, 242] width 200 height 25
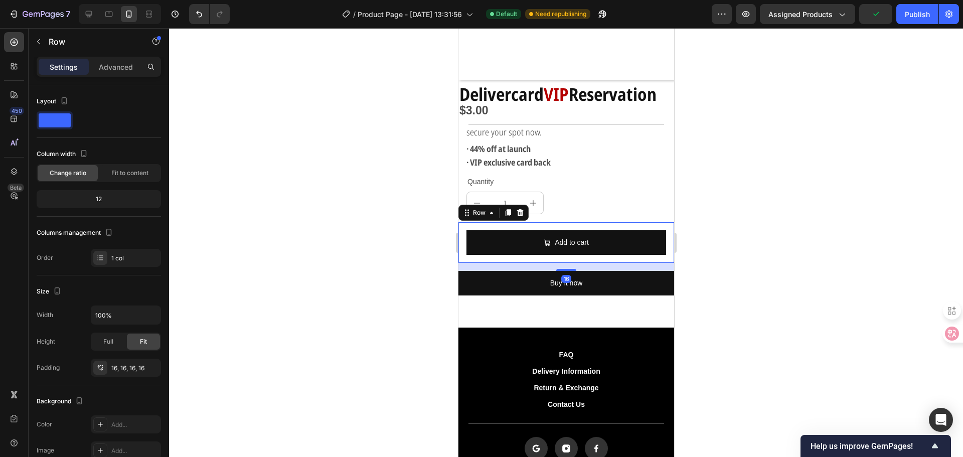
click at [479, 248] on div "Add to cart Add to Cart Row 16" at bounding box center [566, 242] width 216 height 41
click at [106, 62] on p "Advanced" at bounding box center [116, 67] width 34 height 11
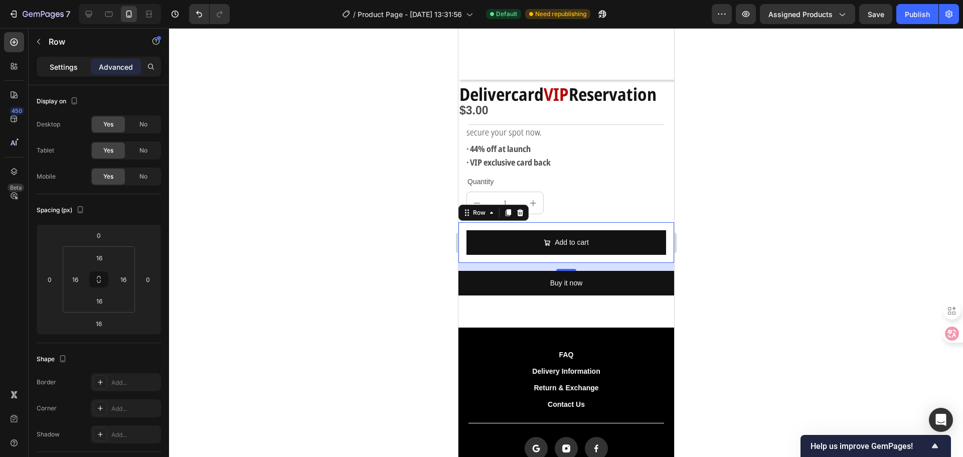
click at [76, 63] on p "Settings" at bounding box center [64, 67] width 28 height 11
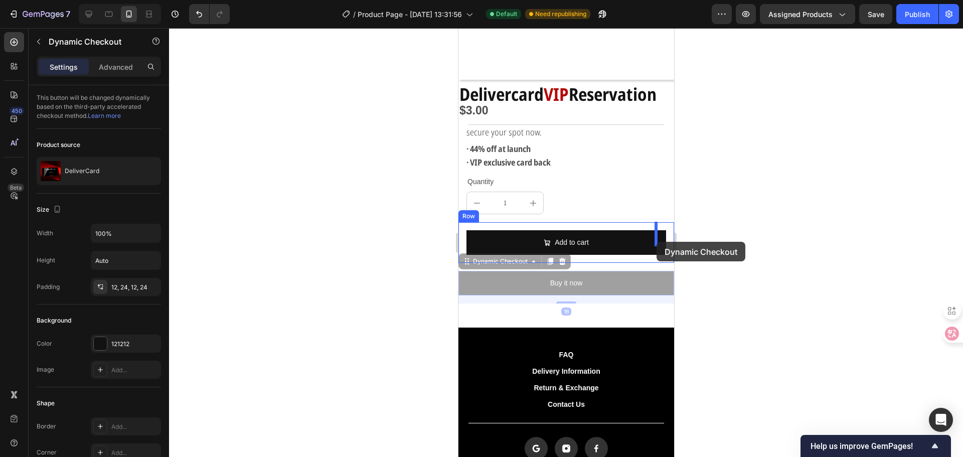
drag, startPoint x: 508, startPoint y: 277, endPoint x: 656, endPoint y: 242, distance: 151.6
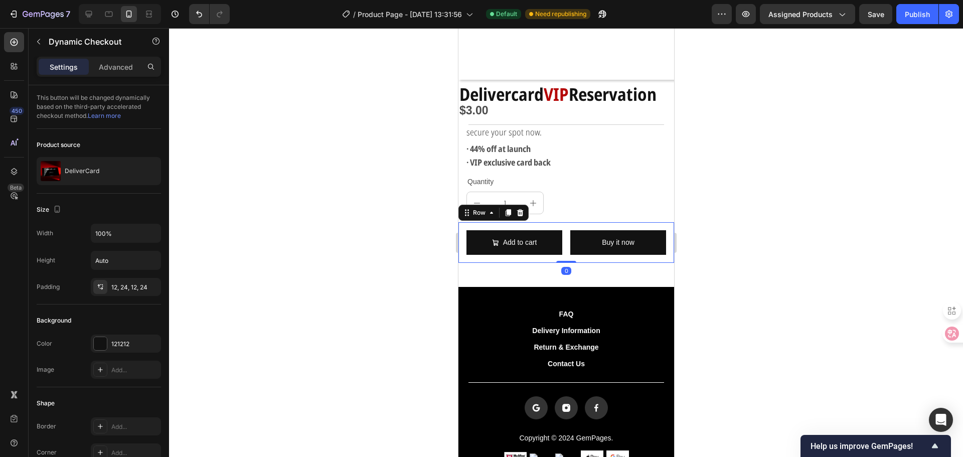
click at [535, 253] on div "Add to cart Add to Cart Buy it now Dynamic Checkout Row 0" at bounding box center [566, 242] width 216 height 41
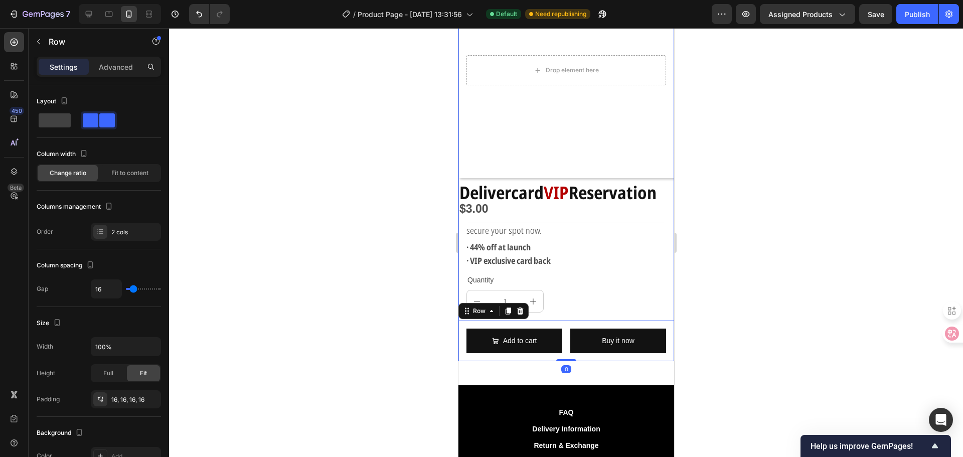
scroll to position [100, 0]
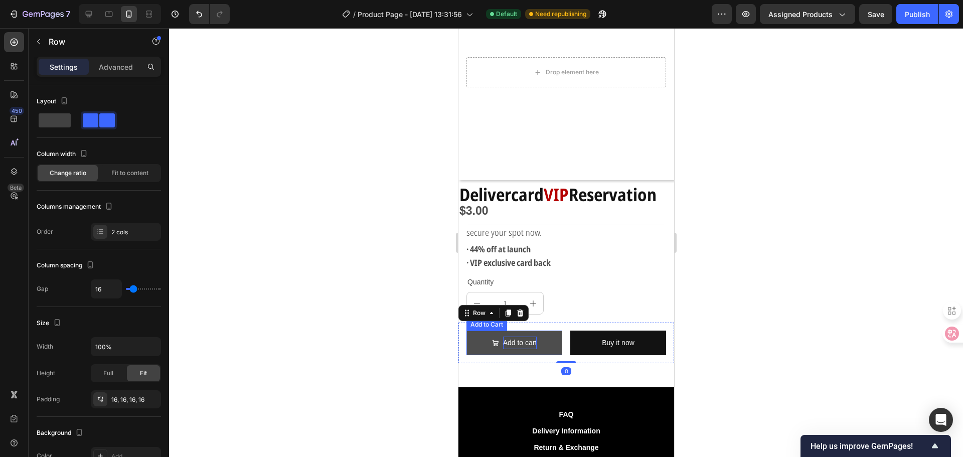
click at [525, 340] on div "Add to cart" at bounding box center [519, 342] width 34 height 13
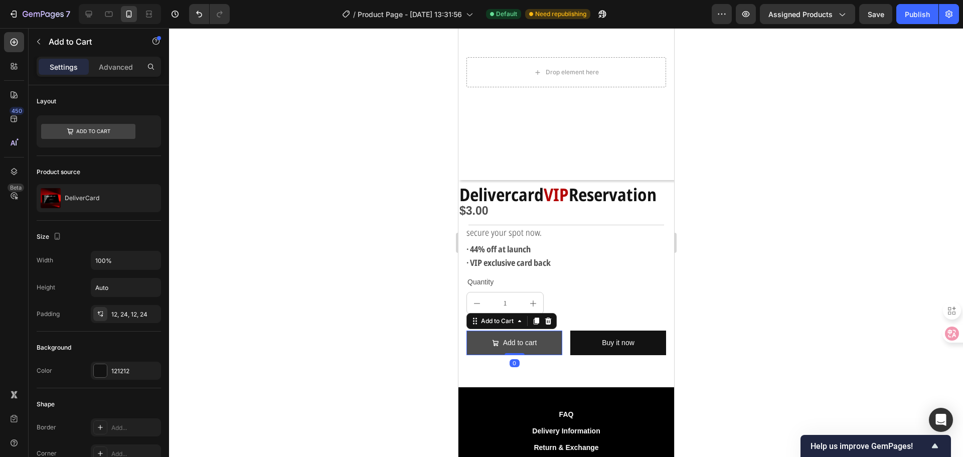
click at [491, 339] on icon "Add to cart" at bounding box center [494, 342] width 7 height 7
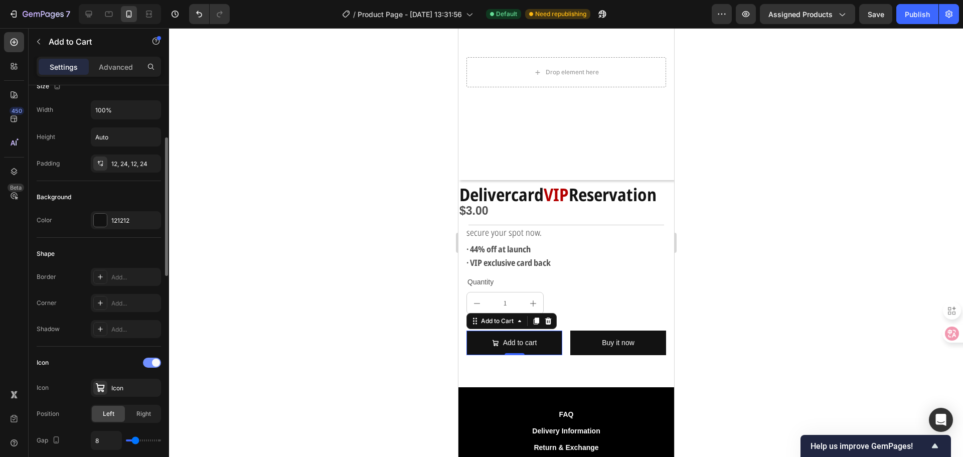
click at [153, 357] on div at bounding box center [152, 362] width 18 height 10
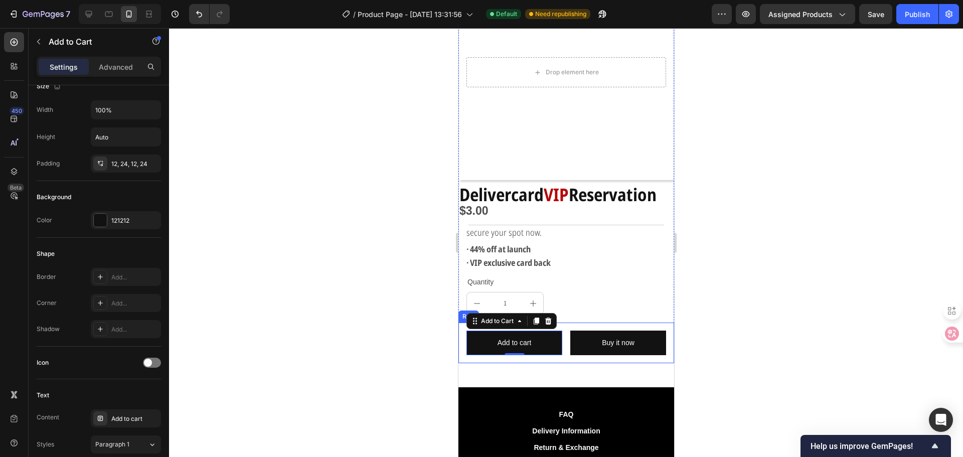
click at [512, 359] on div "Delivercard VIP Reservation Text Block $3.00 Product Price Product Price Row se…" at bounding box center [566, 167] width 216 height 407
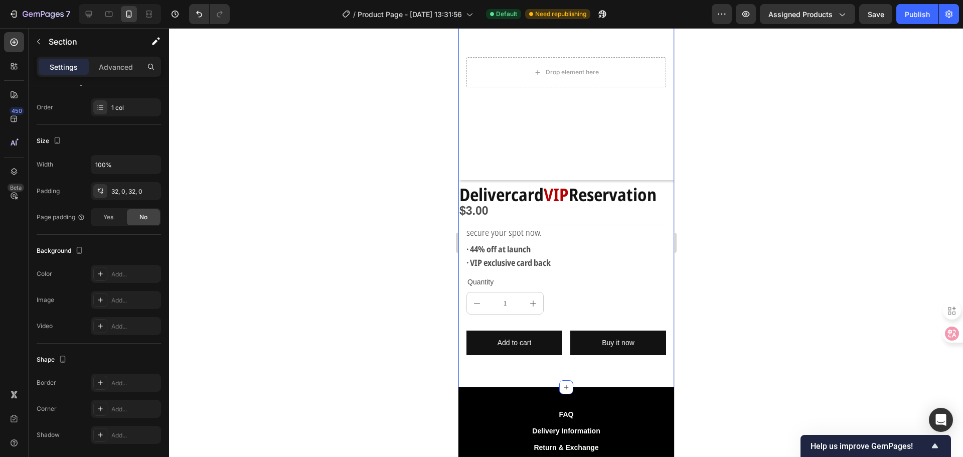
scroll to position [0, 0]
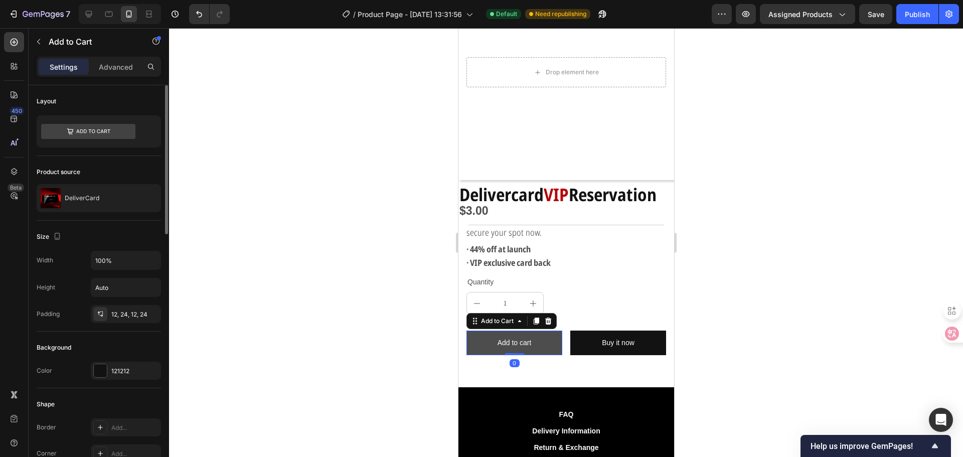
click at [547, 334] on button "Add to cart" at bounding box center [514, 342] width 96 height 25
click at [122, 371] on div "121212" at bounding box center [125, 371] width 29 height 9
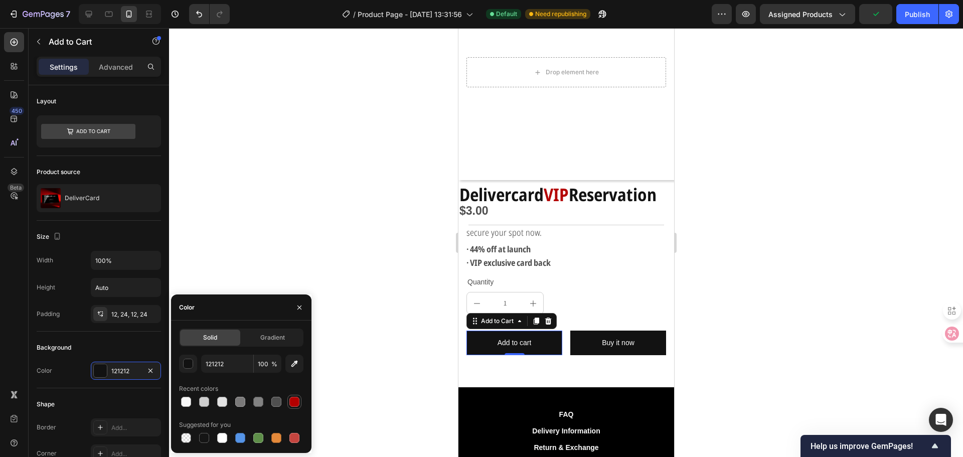
click at [295, 400] on div at bounding box center [294, 402] width 10 height 10
type input "B40000"
click at [428, 359] on div at bounding box center [566, 242] width 794 height 429
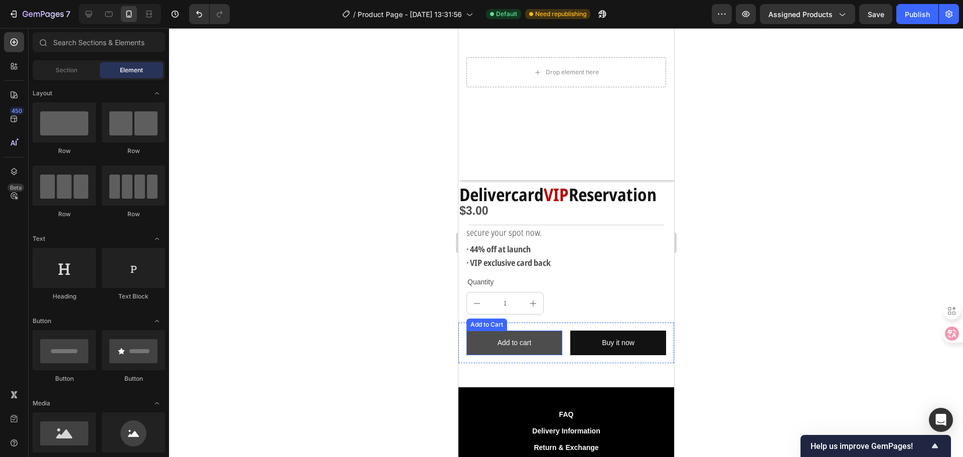
click at [478, 344] on button "Add to cart" at bounding box center [514, 342] width 96 height 25
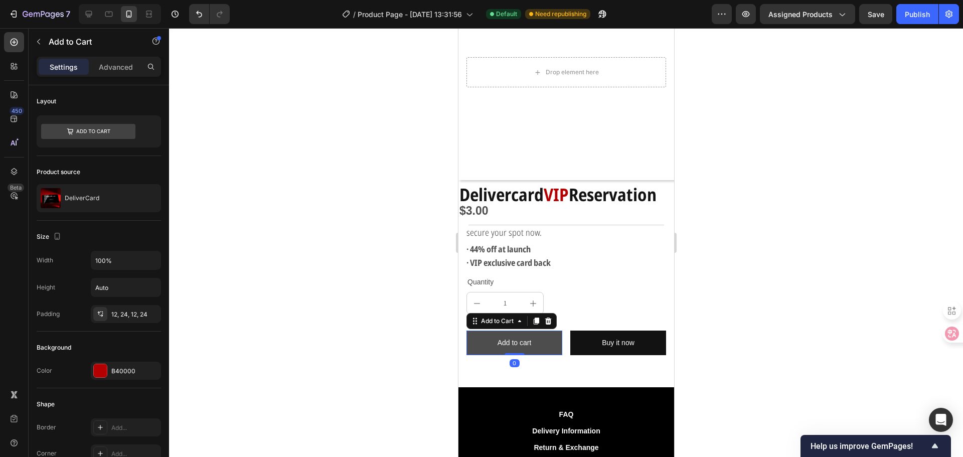
click at [530, 336] on button "Add to cart" at bounding box center [514, 342] width 96 height 25
click at [525, 336] on div "Add to cart" at bounding box center [514, 342] width 34 height 13
click at [525, 336] on p "Add to cart" at bounding box center [514, 342] width 34 height 13
click at [516, 336] on p "Add to cart" at bounding box center [514, 342] width 34 height 13
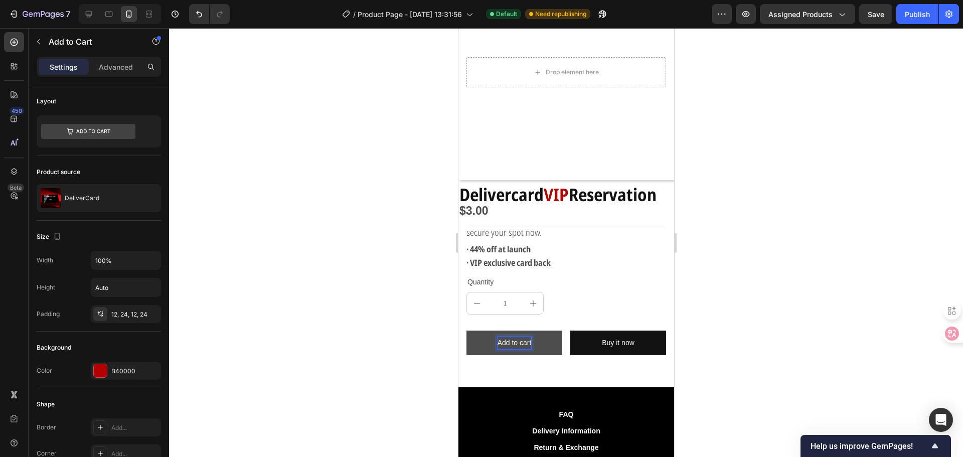
click at [509, 336] on p "Add to cart" at bounding box center [514, 342] width 34 height 13
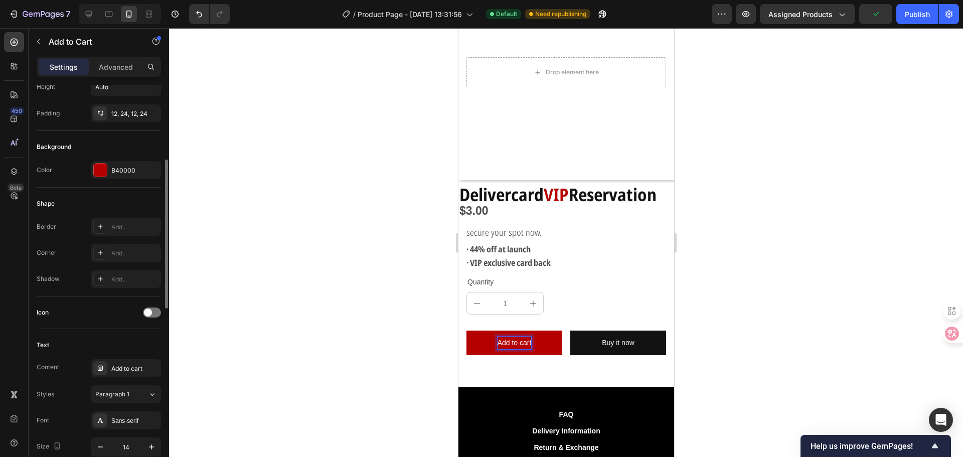
scroll to position [351, 0]
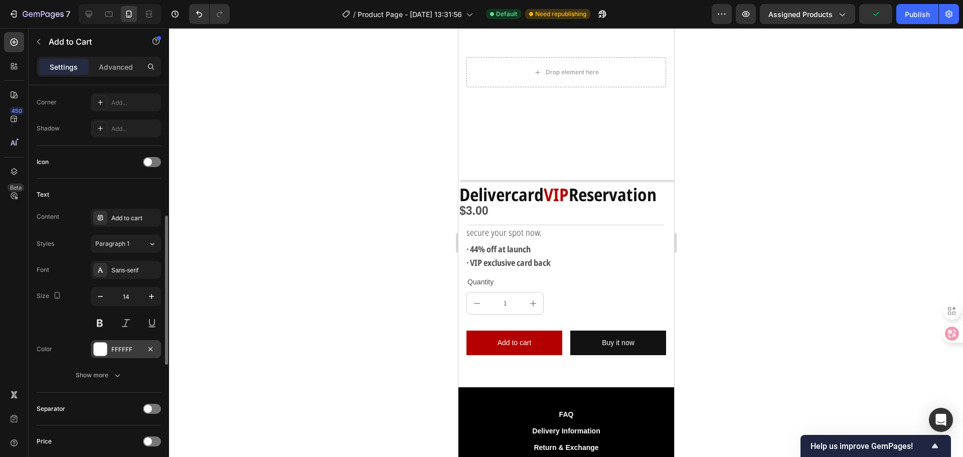
click at [112, 345] on div "FFFFFF" at bounding box center [125, 349] width 29 height 9
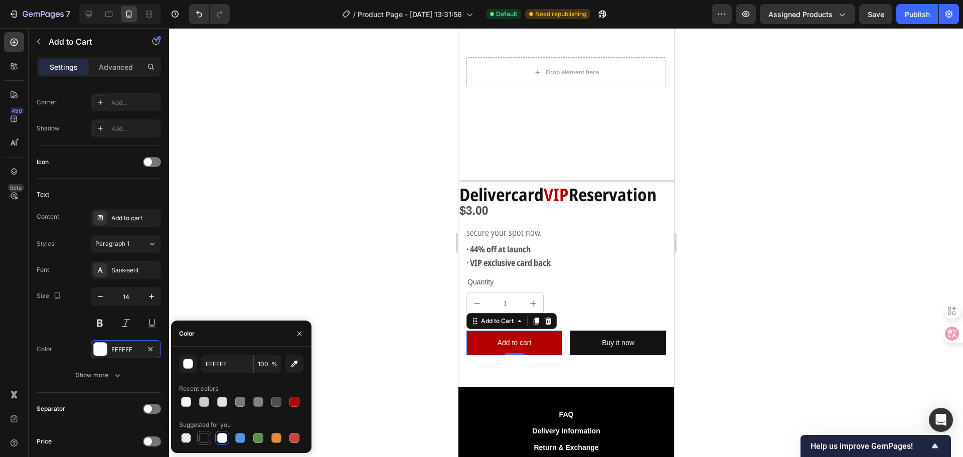
click at [203, 435] on div at bounding box center [204, 438] width 10 height 10
type input "151515"
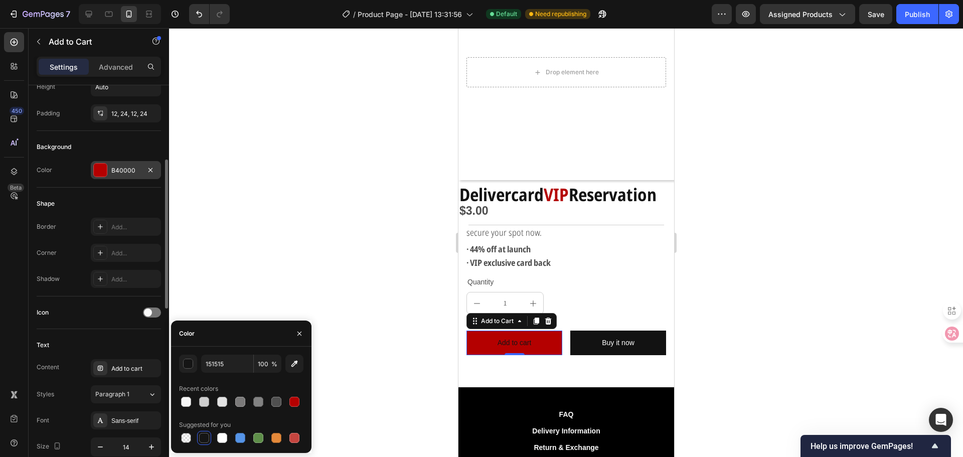
click at [129, 176] on div "B40000" at bounding box center [126, 170] width 70 height 18
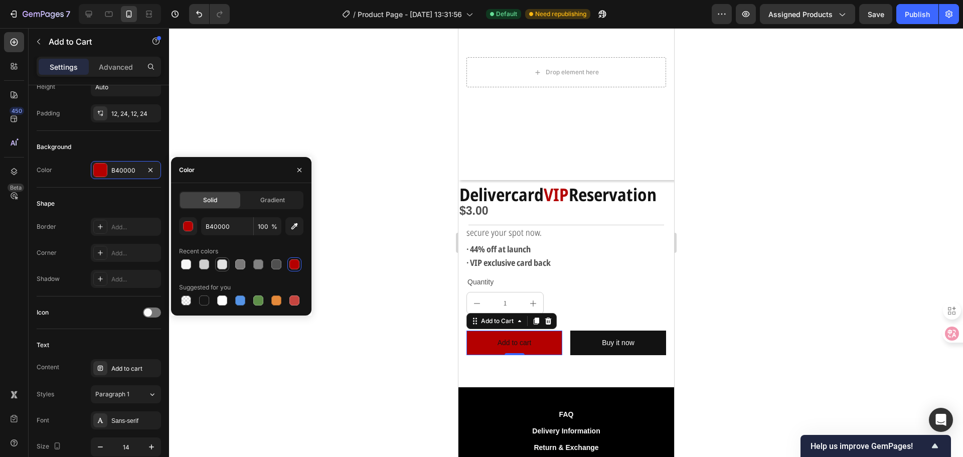
click at [222, 264] on div at bounding box center [222, 264] width 10 height 10
click at [187, 262] on div at bounding box center [186, 264] width 10 height 10
type input "F7F7F7"
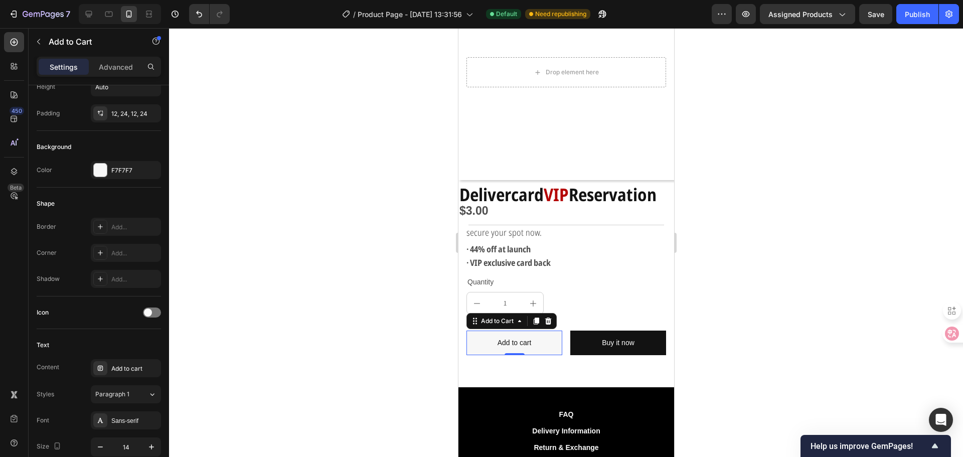
click at [406, 298] on div at bounding box center [566, 242] width 794 height 429
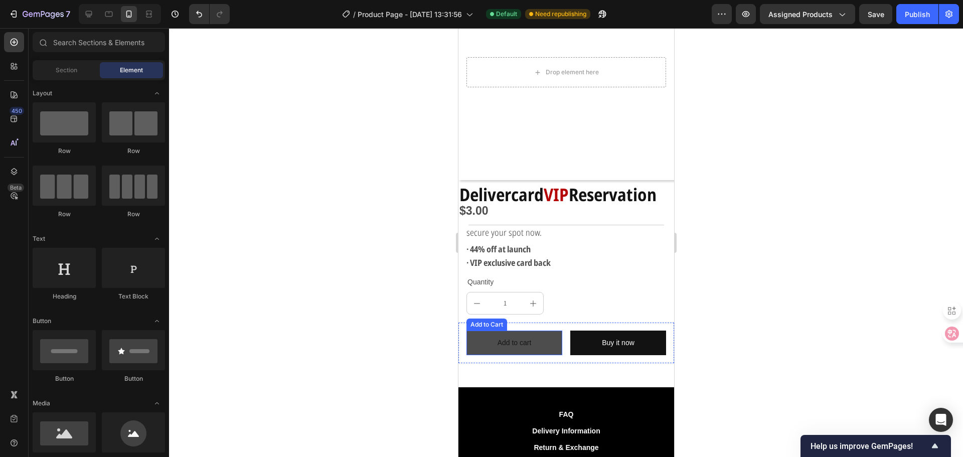
click at [483, 333] on button "Add to cart" at bounding box center [514, 342] width 96 height 25
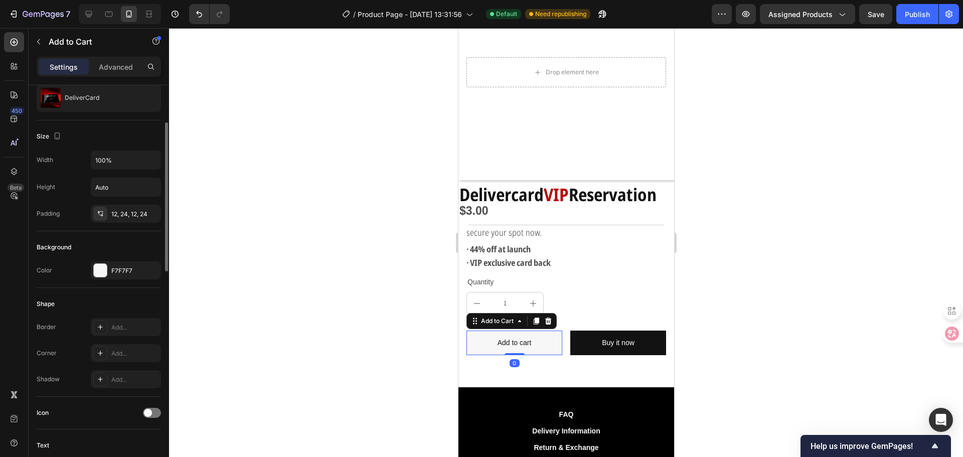
scroll to position [301, 0]
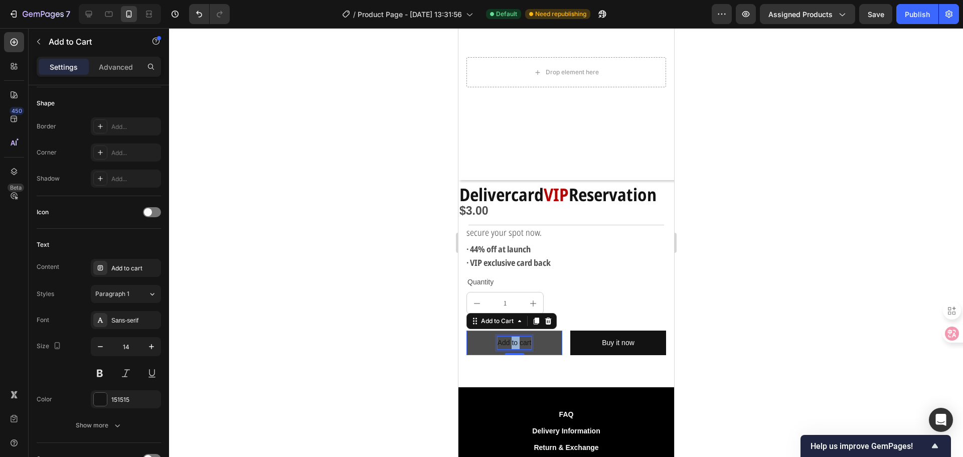
click at [508, 336] on p "Add to cart" at bounding box center [514, 342] width 34 height 13
click at [140, 316] on div "Sans-serif" at bounding box center [134, 320] width 47 height 9
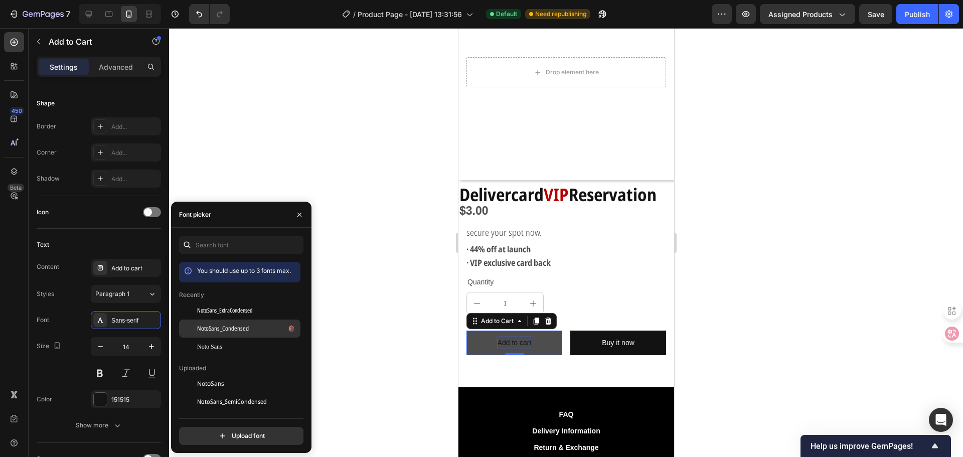
click at [227, 326] on span "NotoSans_Condensed" at bounding box center [223, 328] width 52 height 9
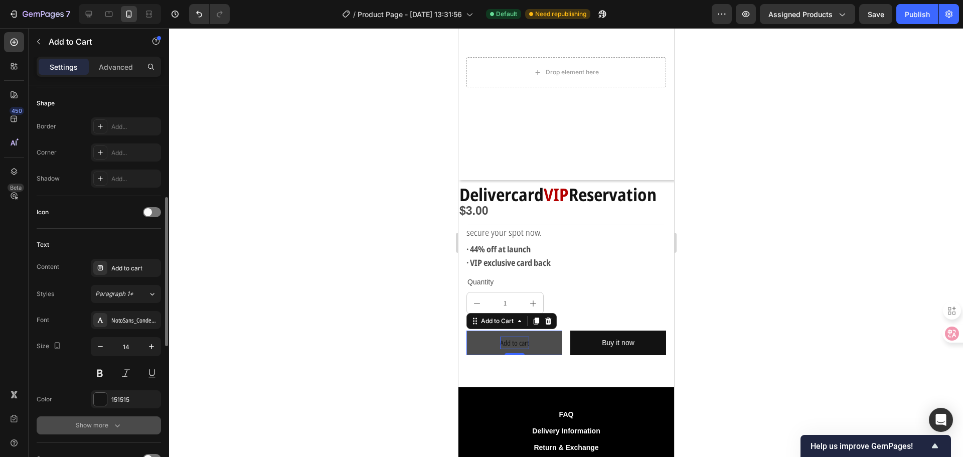
click at [94, 423] on div "Show more" at bounding box center [99, 425] width 47 height 10
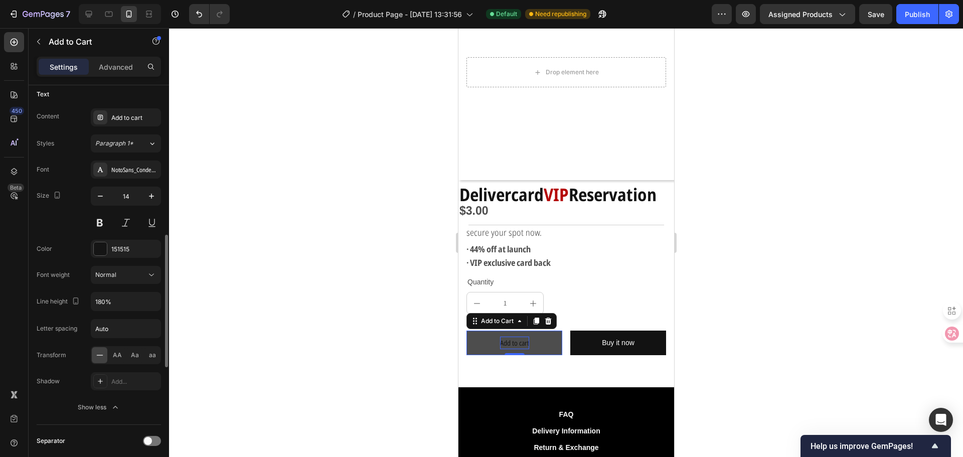
click at [402, 345] on div at bounding box center [566, 242] width 794 height 429
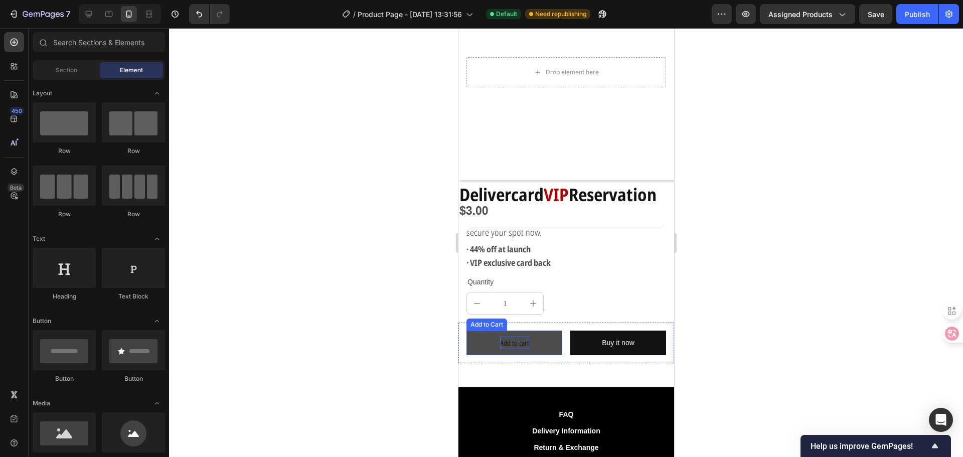
click at [553, 341] on button "Add to cart" at bounding box center [514, 342] width 96 height 25
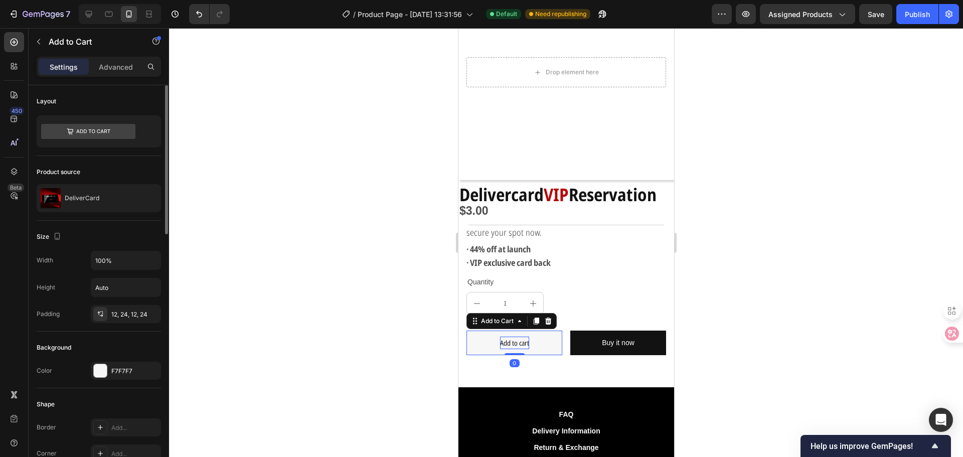
scroll to position [100, 0]
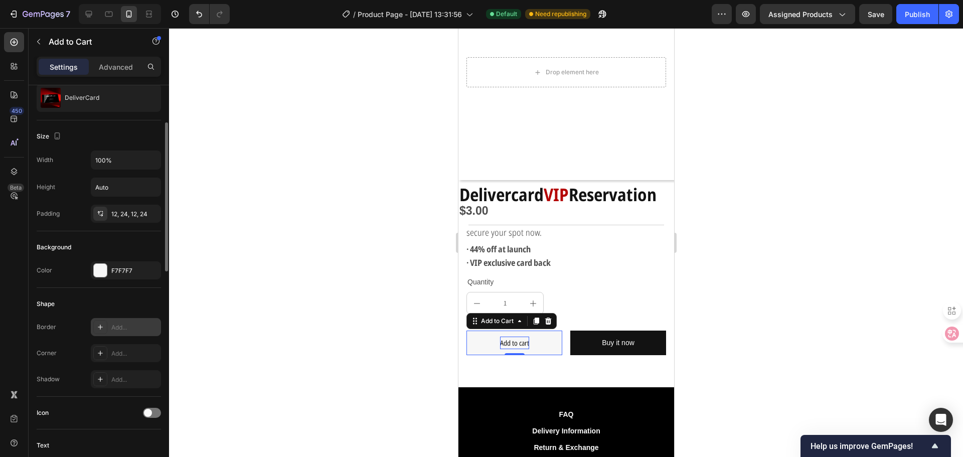
click at [122, 329] on div "Add..." at bounding box center [134, 327] width 47 height 9
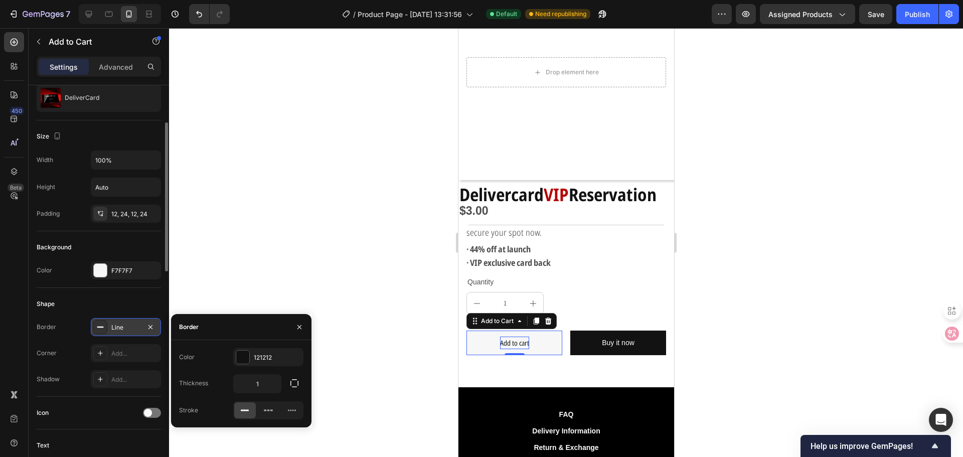
click at [384, 352] on div at bounding box center [566, 242] width 794 height 429
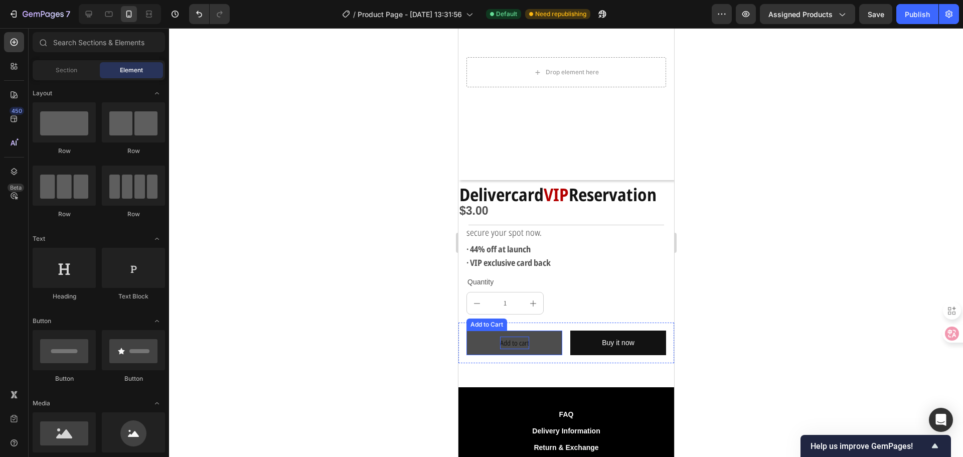
click at [470, 333] on button "Add to cart" at bounding box center [514, 342] width 96 height 25
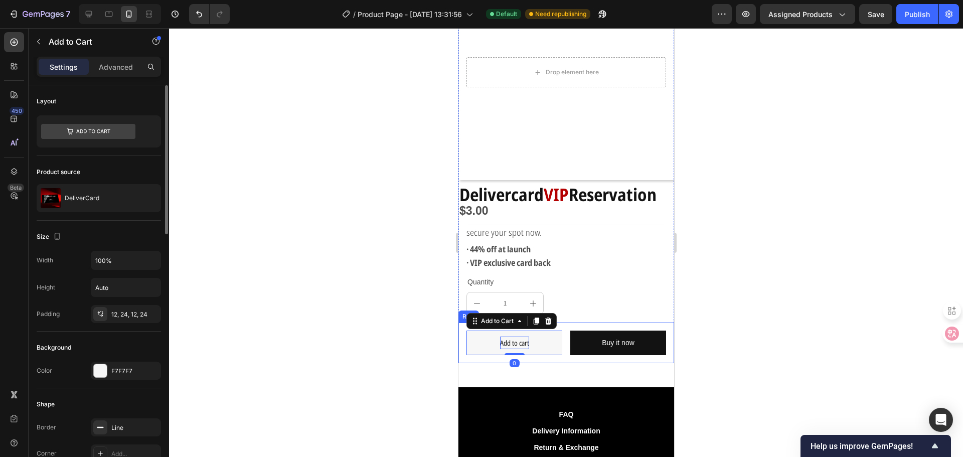
click at [99, 344] on div "Background" at bounding box center [99, 347] width 124 height 16
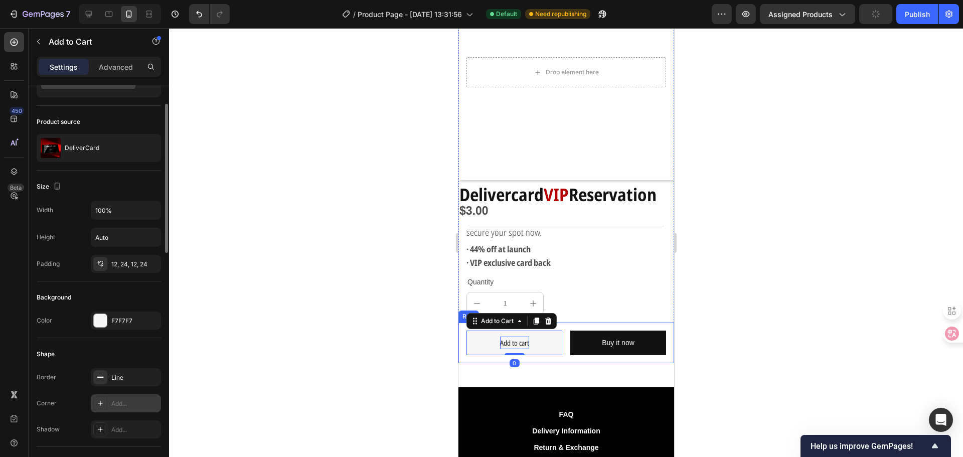
click at [125, 404] on div "Add..." at bounding box center [134, 403] width 47 height 9
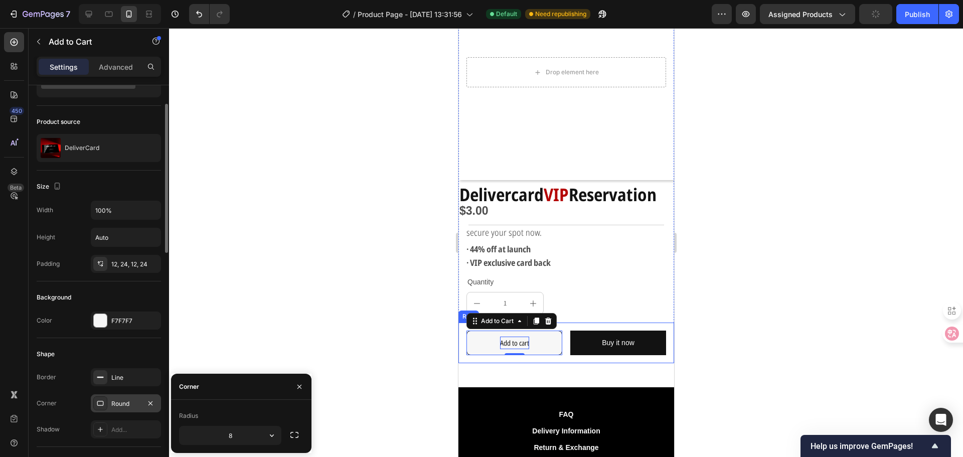
click at [354, 345] on div at bounding box center [566, 242] width 794 height 429
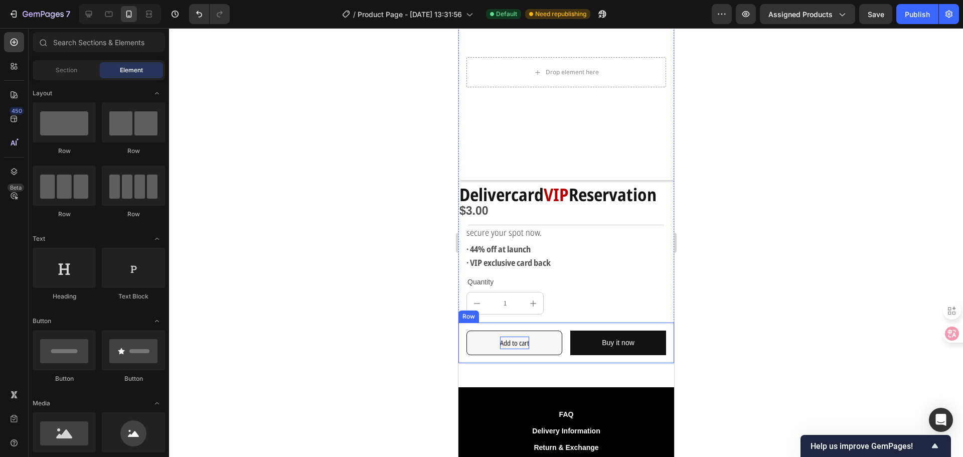
click at [375, 370] on div at bounding box center [566, 242] width 794 height 429
click at [483, 334] on button "Add to cart" at bounding box center [514, 342] width 96 height 25
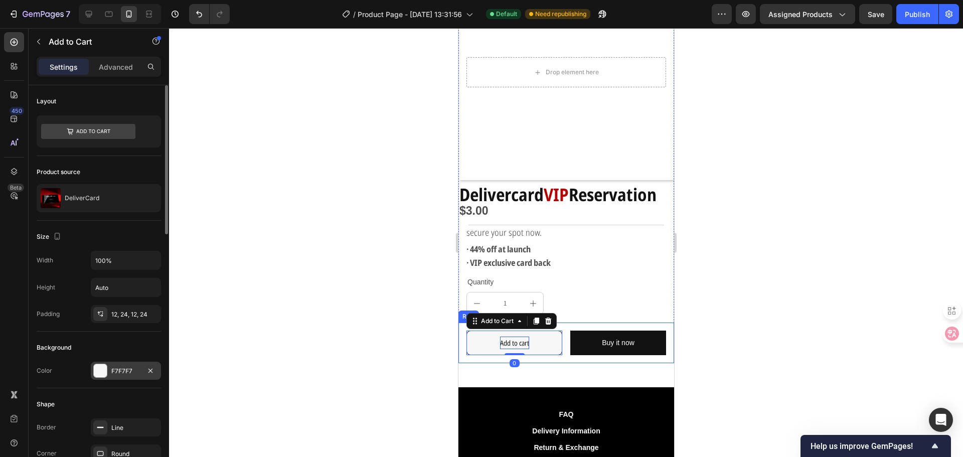
click at [109, 371] on div "F7F7F7" at bounding box center [126, 370] width 70 height 18
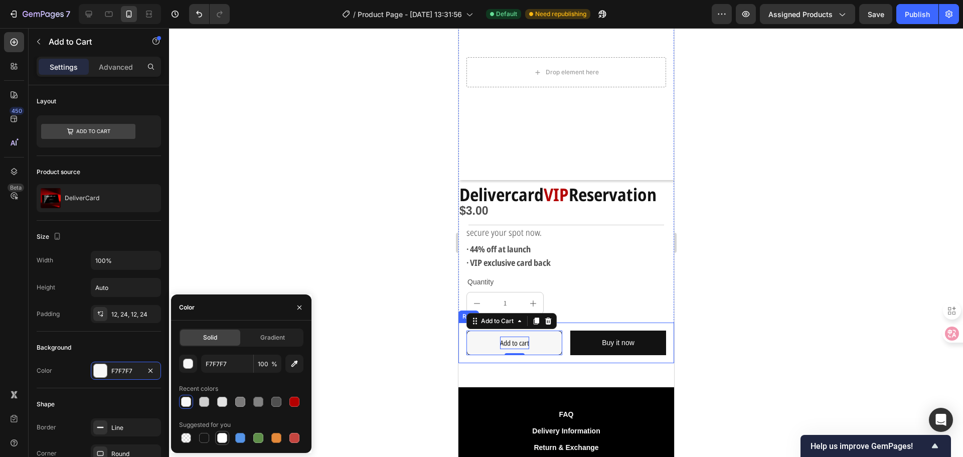
click at [225, 436] on div at bounding box center [222, 438] width 10 height 10
type input "FFFFFF"
click at [292, 364] on icon "button" at bounding box center [294, 363] width 7 height 7
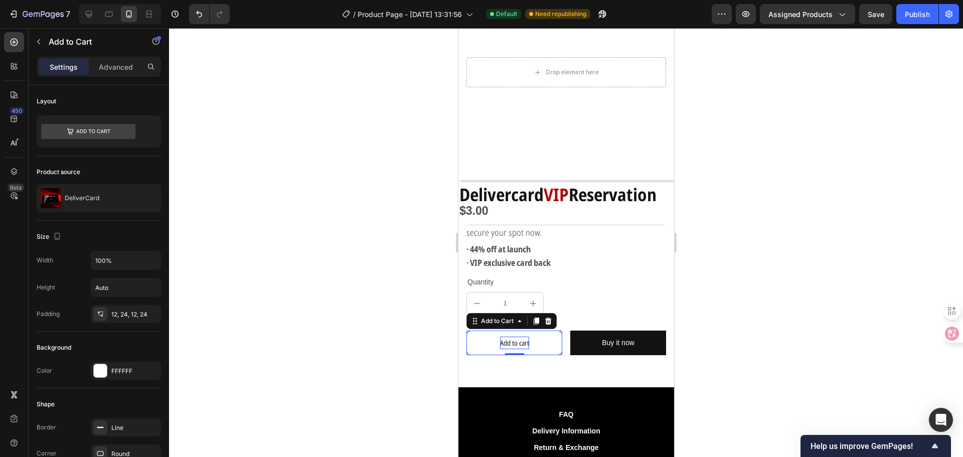
click at [381, 347] on div at bounding box center [566, 242] width 794 height 429
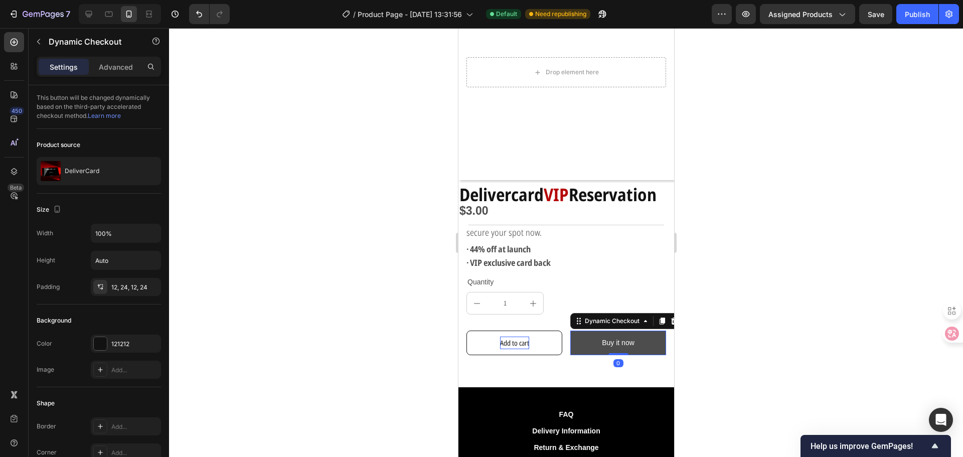
click at [583, 334] on button "Buy it now" at bounding box center [618, 342] width 96 height 25
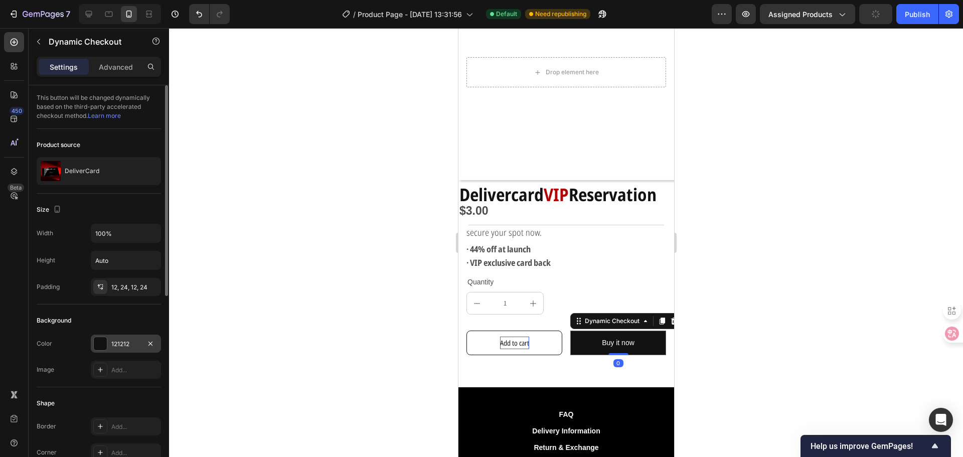
scroll to position [100, 0]
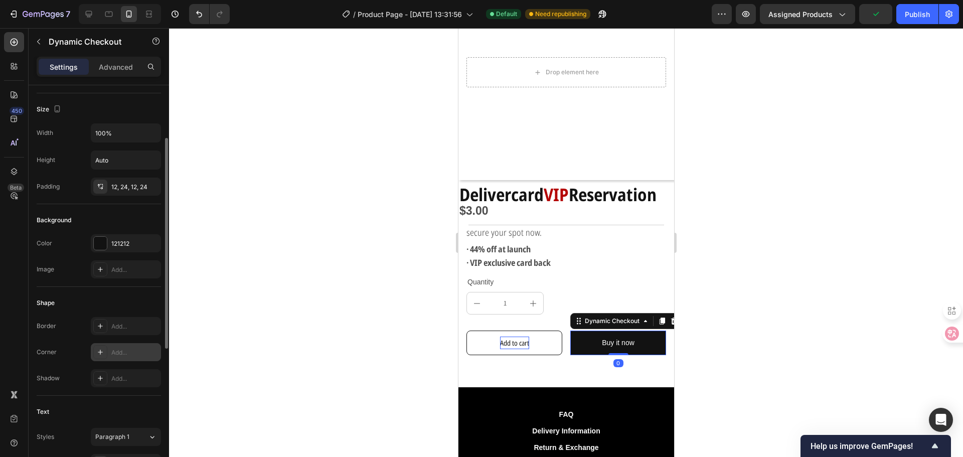
click at [127, 355] on div "Add..." at bounding box center [134, 352] width 47 height 9
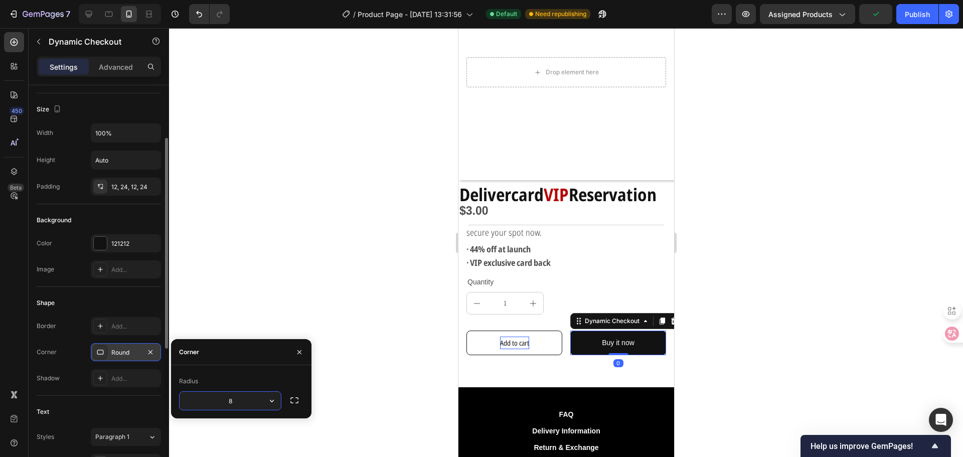
scroll to position [0, 0]
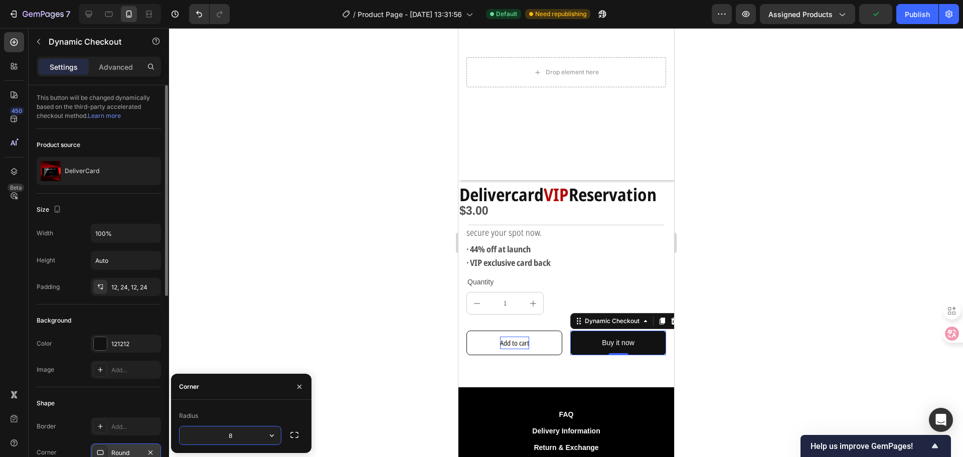
click at [79, 317] on div "Background" at bounding box center [99, 320] width 124 height 16
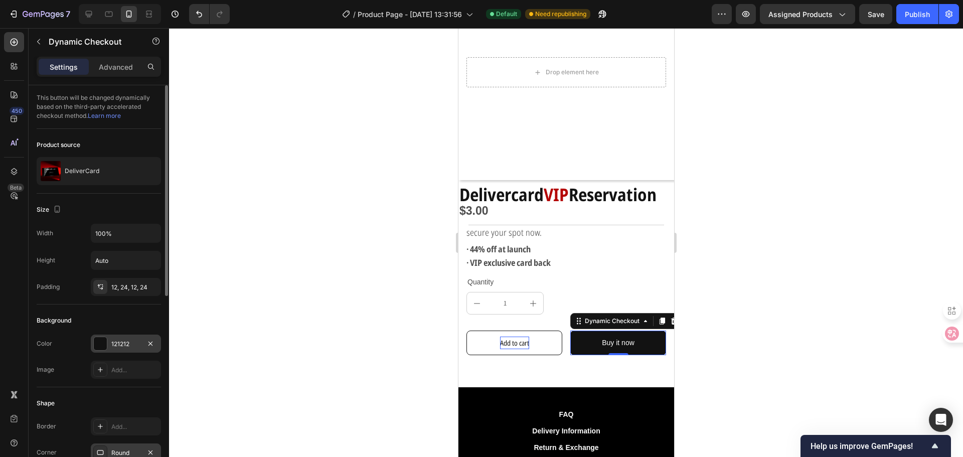
click at [124, 338] on div "121212" at bounding box center [126, 343] width 70 height 18
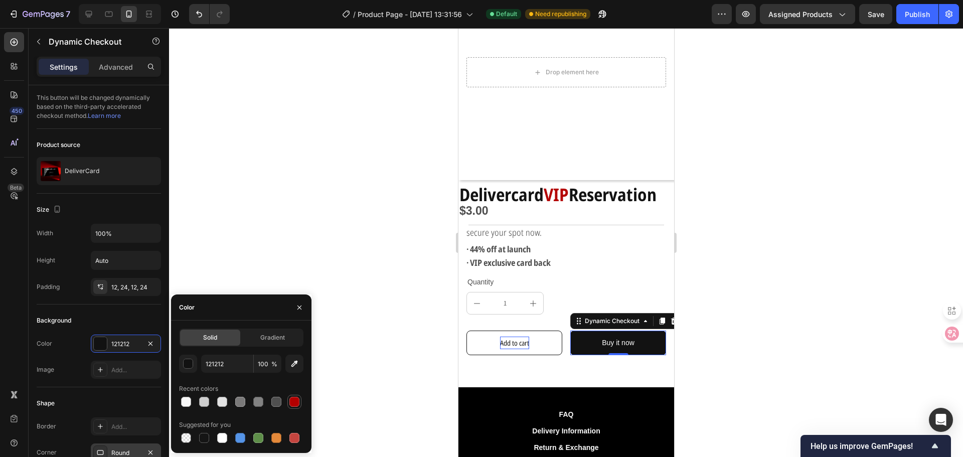
click at [292, 399] on div at bounding box center [294, 402] width 10 height 10
type input "B40000"
click at [435, 343] on div at bounding box center [566, 242] width 794 height 429
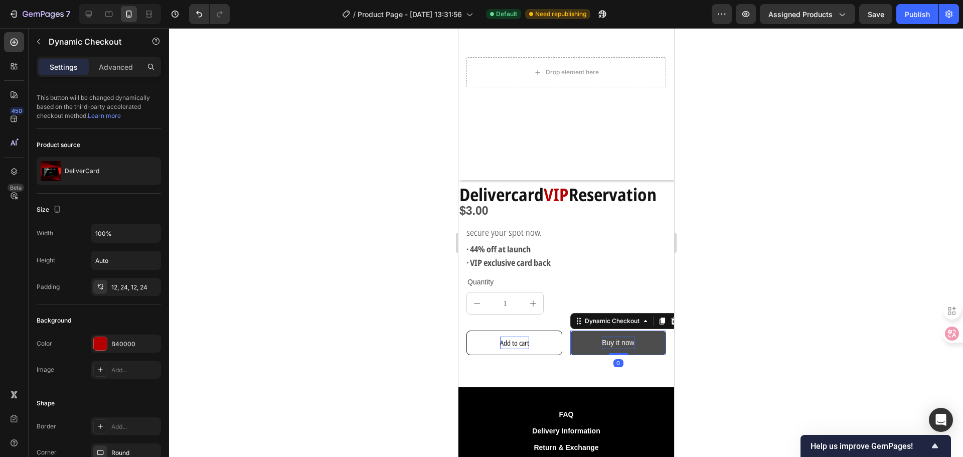
click at [618, 336] on div "Buy it now" at bounding box center [617, 342] width 33 height 13
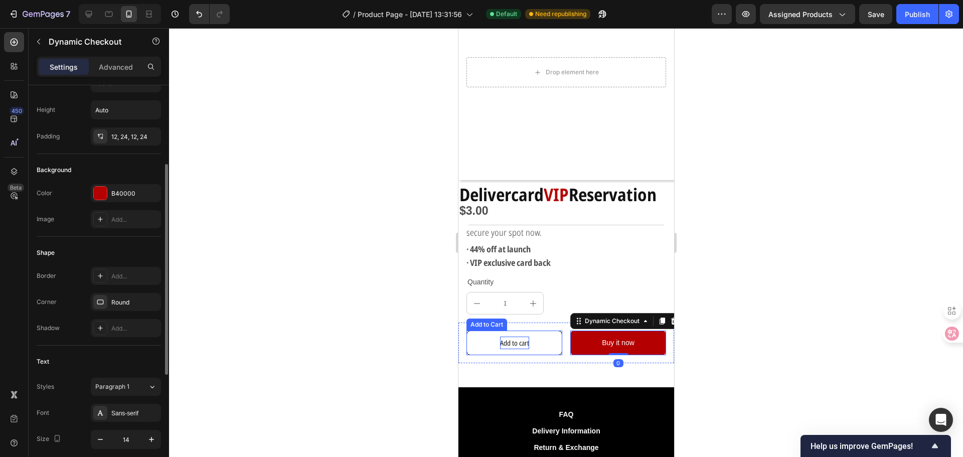
scroll to position [201, 0]
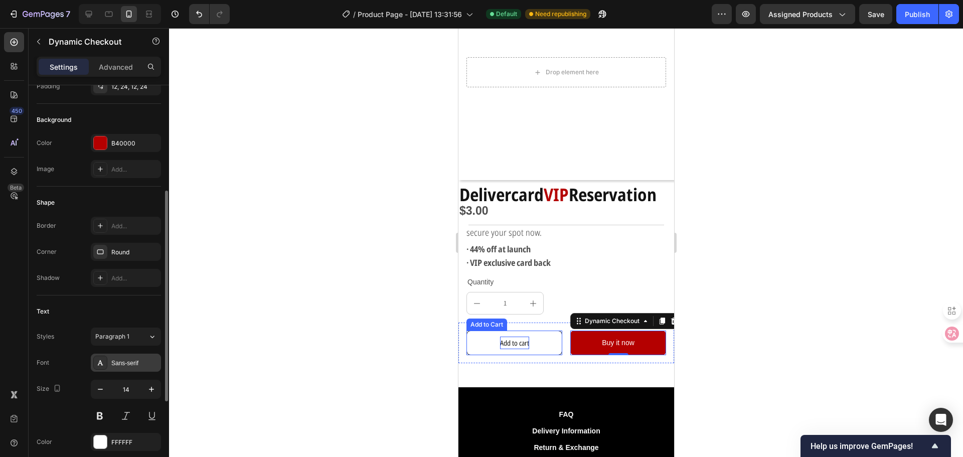
click at [112, 371] on div "Sans-serif" at bounding box center [126, 362] width 70 height 18
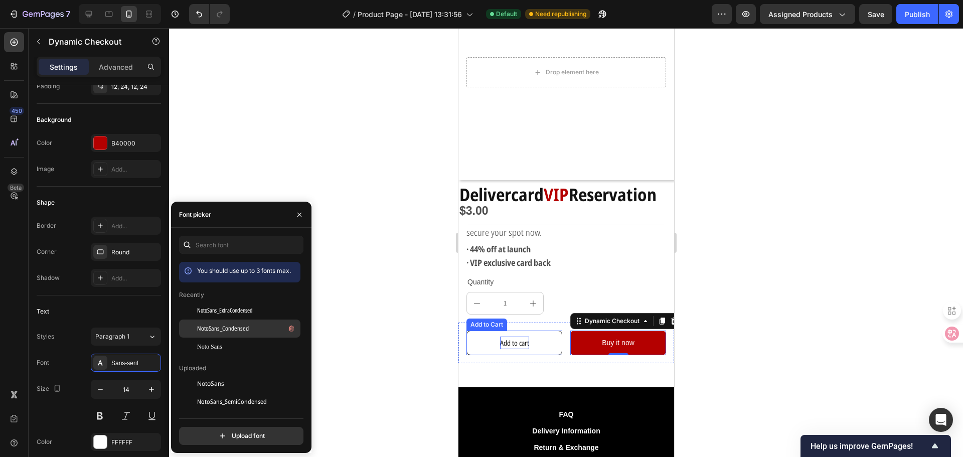
click at [228, 328] on span "NotoSans_Condensed" at bounding box center [223, 328] width 52 height 9
click at [362, 344] on div at bounding box center [566, 242] width 794 height 429
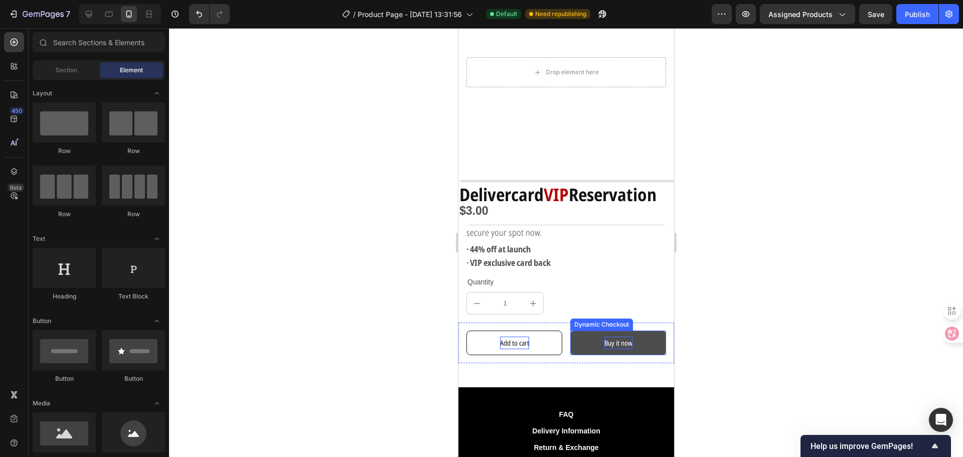
click at [614, 336] on div "Buy it now" at bounding box center [618, 342] width 28 height 13
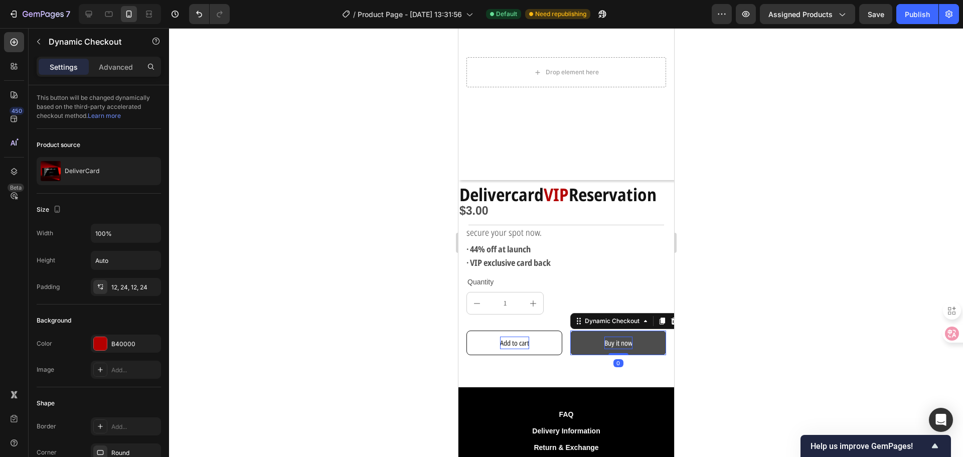
click at [614, 336] on div "Buy it now" at bounding box center [618, 342] width 28 height 13
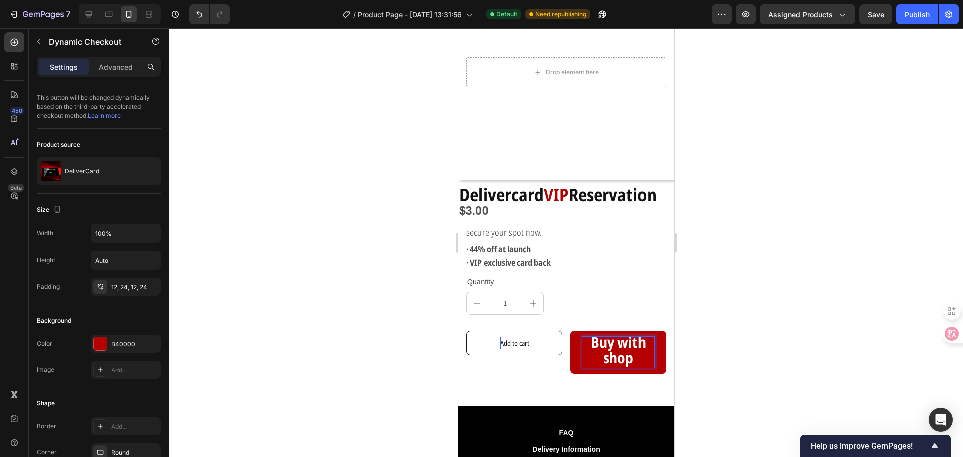
click at [392, 314] on div at bounding box center [566, 242] width 794 height 429
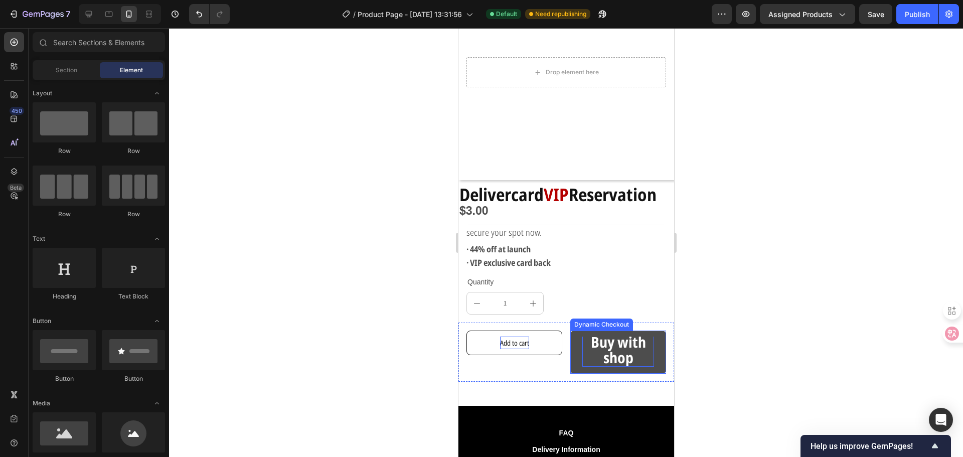
click at [623, 346] on strong "Buy with shop" at bounding box center [617, 349] width 55 height 36
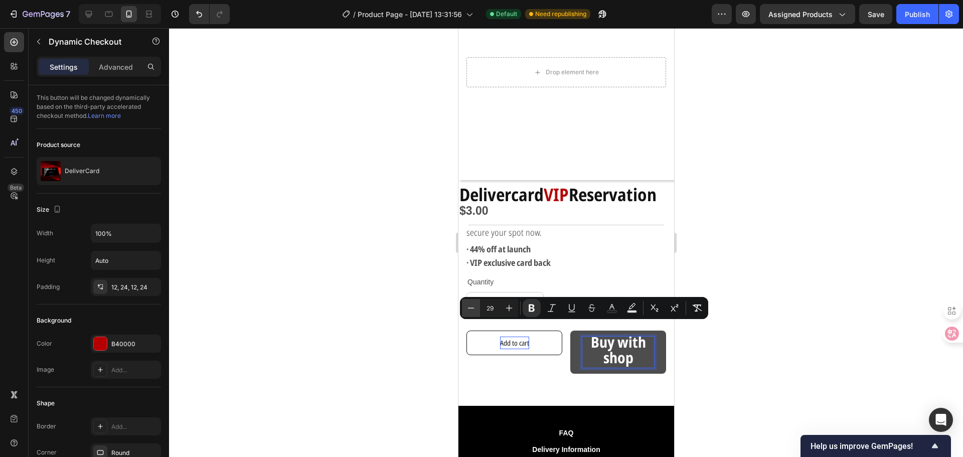
click at [464, 310] on button "Minus" at bounding box center [471, 308] width 18 height 18
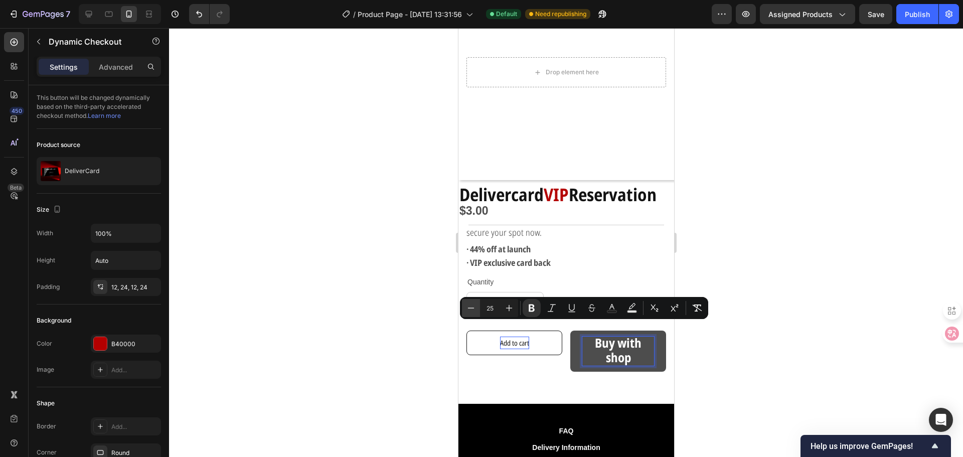
scroll to position [0, 0]
click at [464, 310] on button "Minus" at bounding box center [471, 308] width 18 height 18
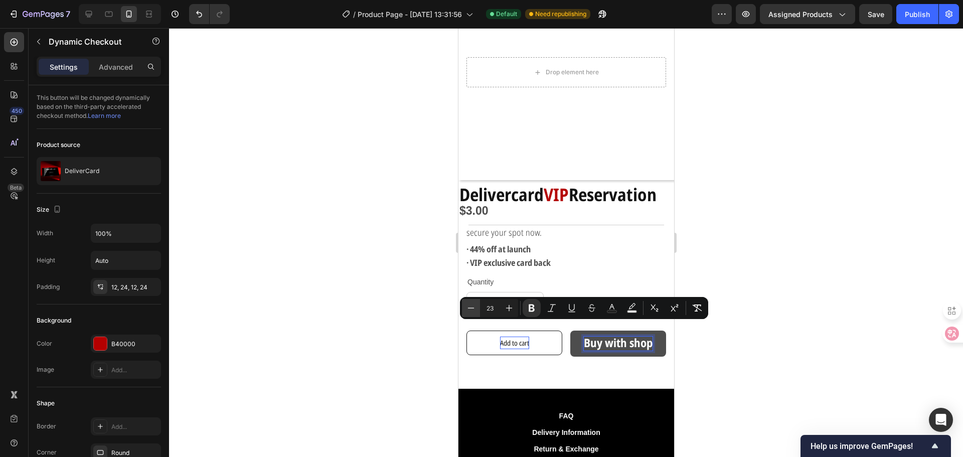
click at [464, 310] on button "Minus" at bounding box center [471, 308] width 18 height 18
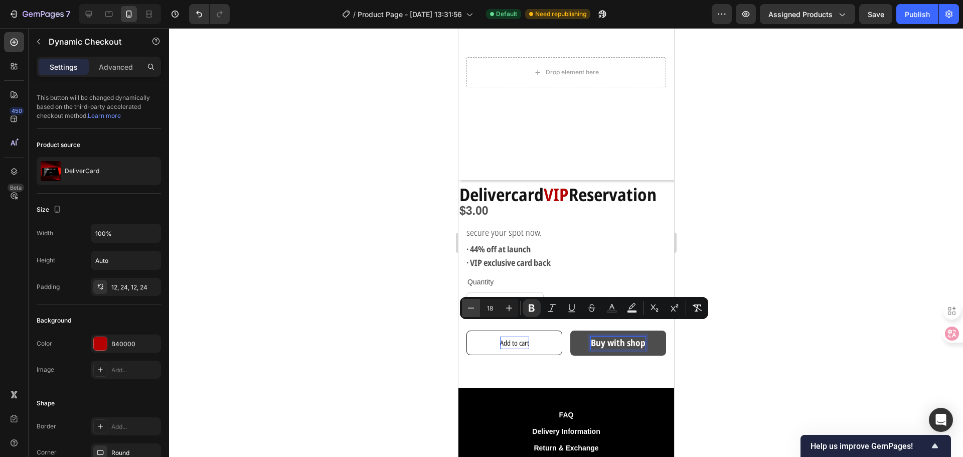
click at [464, 310] on button "Minus" at bounding box center [471, 308] width 18 height 18
click at [515, 310] on button "Plus" at bounding box center [509, 308] width 18 height 18
type input "16"
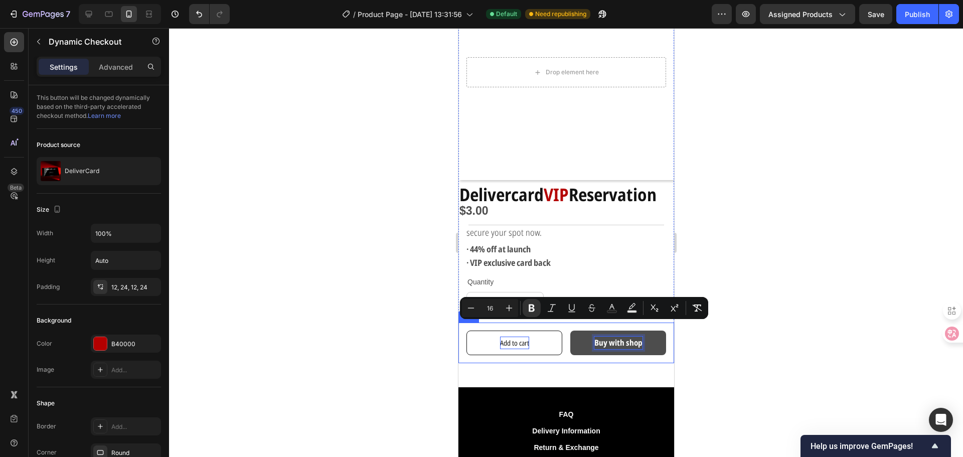
click at [587, 353] on div "Add to cart Add to Cart Buy with shop Dynamic Checkout 0 Row" at bounding box center [566, 342] width 216 height 41
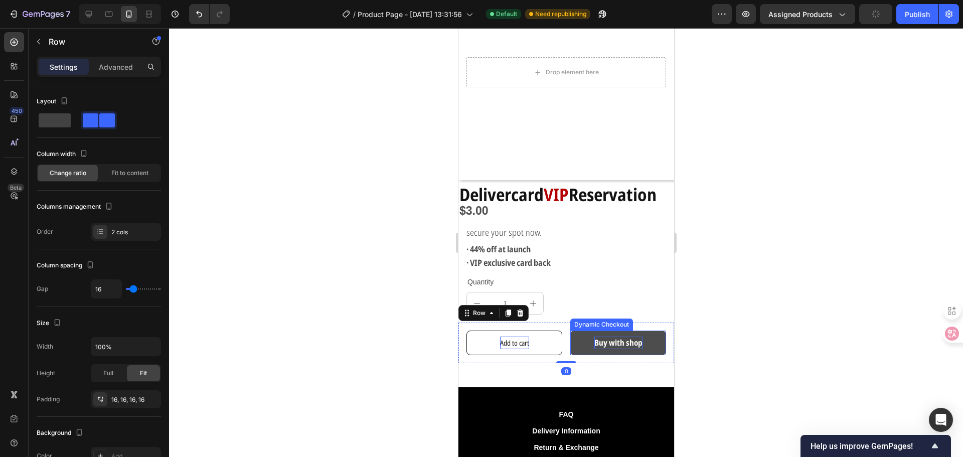
click at [614, 337] on strong "Buy with shop" at bounding box center [618, 342] width 48 height 11
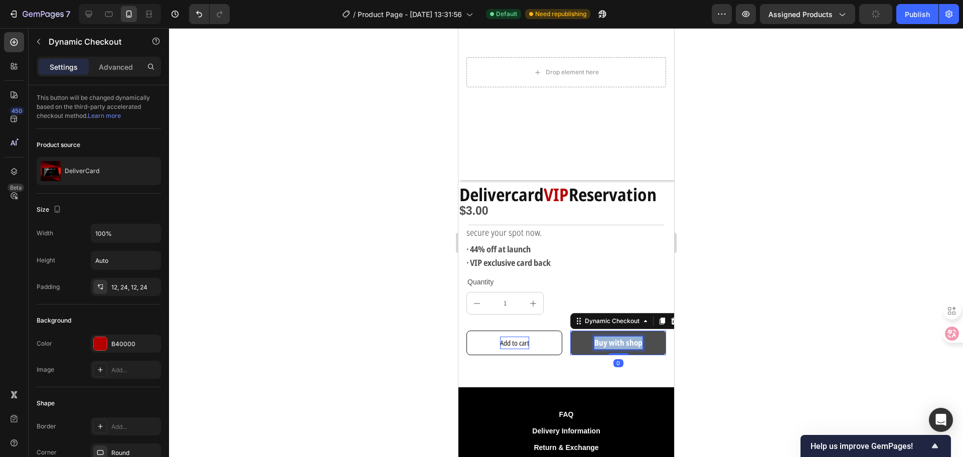
click at [614, 337] on strong "Buy with shop" at bounding box center [618, 342] width 48 height 11
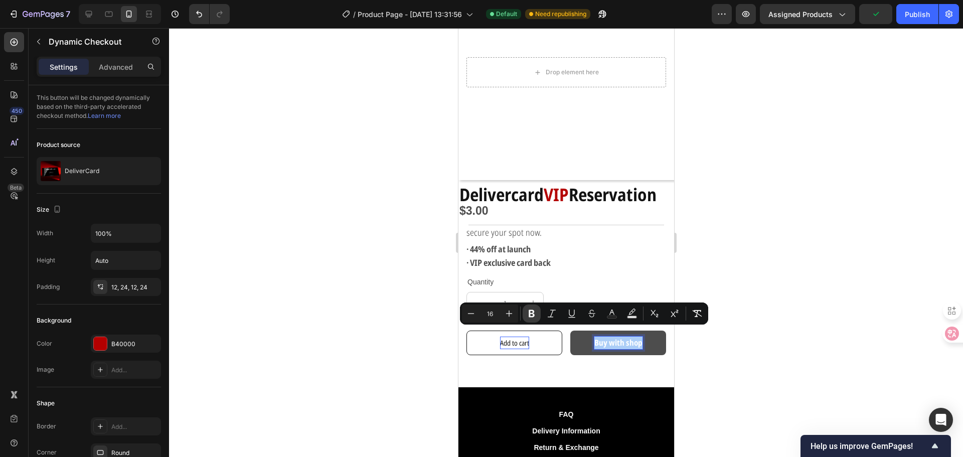
click at [535, 310] on icon "Editor contextual toolbar" at bounding box center [531, 313] width 10 height 10
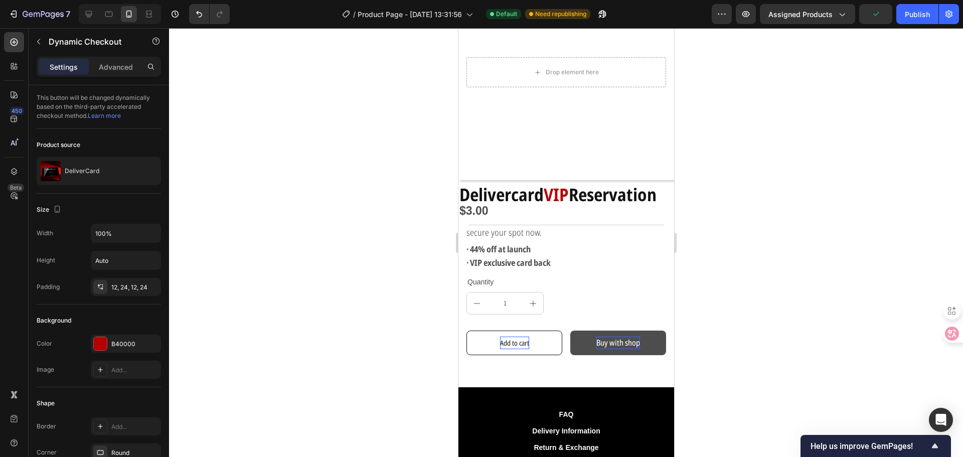
click at [740, 368] on div at bounding box center [566, 242] width 794 height 429
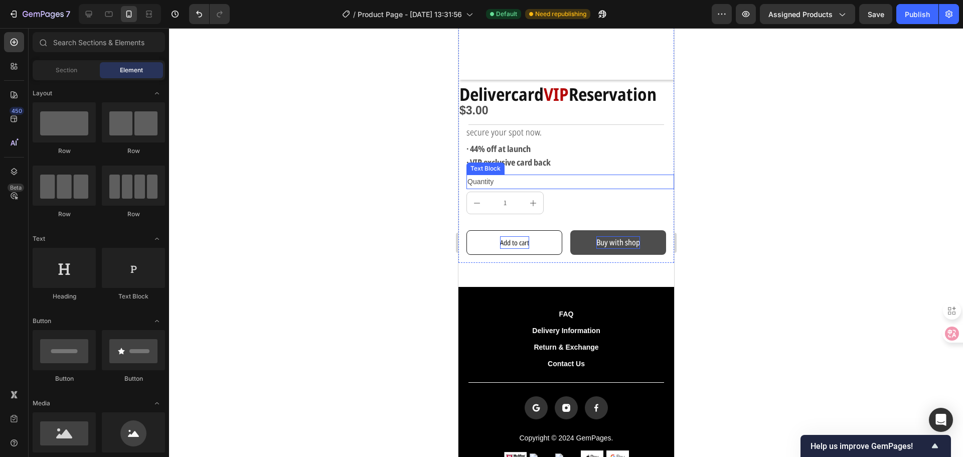
scroll to position [50, 0]
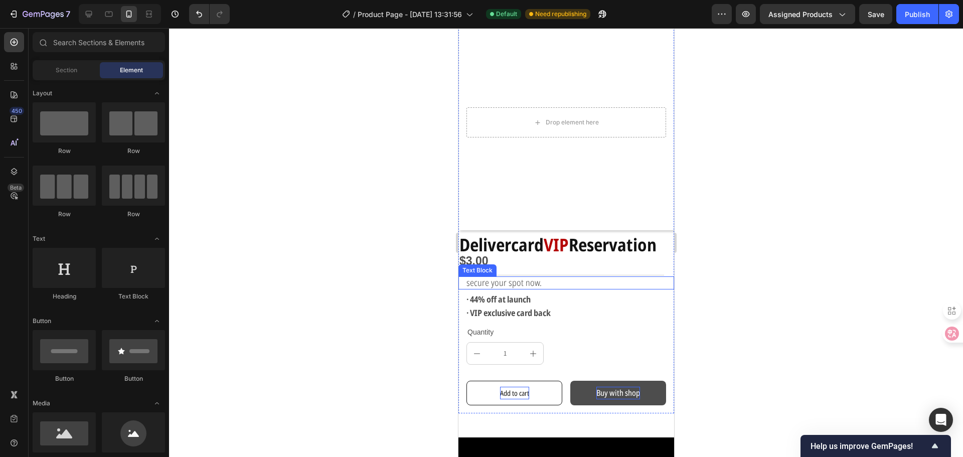
click at [815, 302] on div at bounding box center [566, 242] width 794 height 429
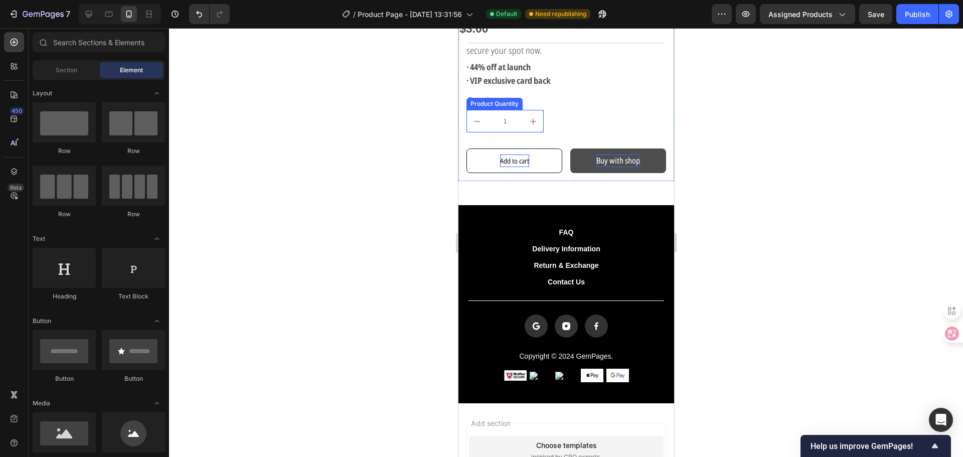
scroll to position [251, 0]
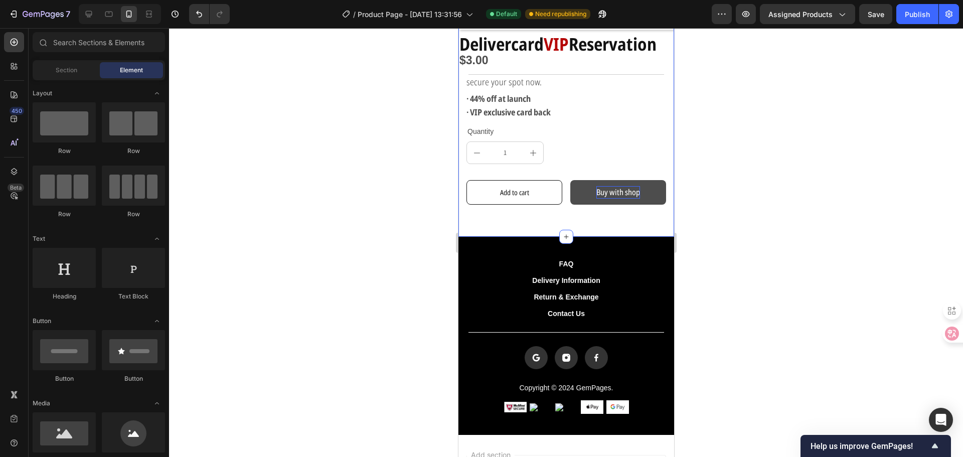
click at [525, 213] on div "Delivercard VIP Reservation Text Block $3.00 Product Price Product Price Row se…" at bounding box center [566, 17] width 216 height 439
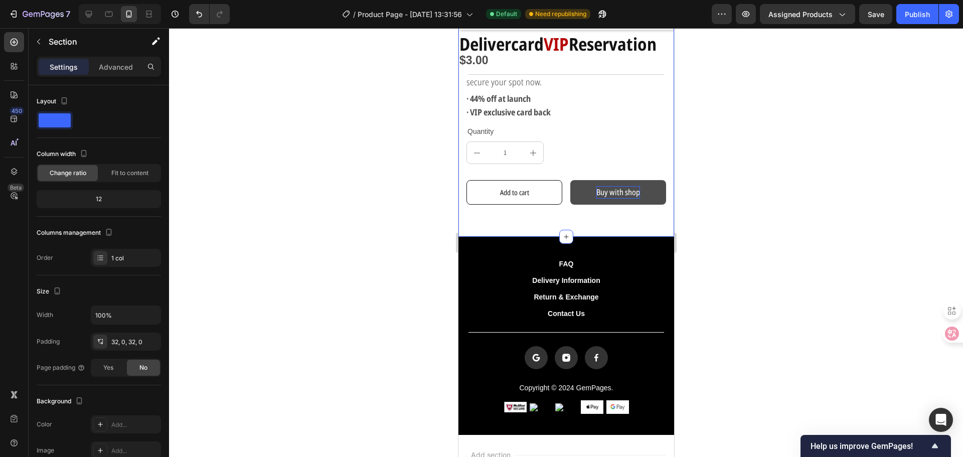
click at [302, 218] on div at bounding box center [566, 242] width 794 height 429
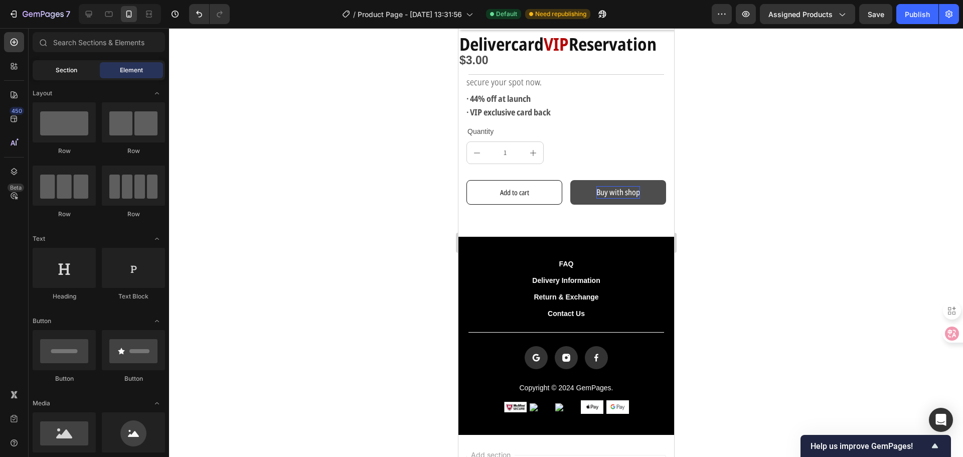
click at [68, 66] on span "Section" at bounding box center [67, 70] width 22 height 9
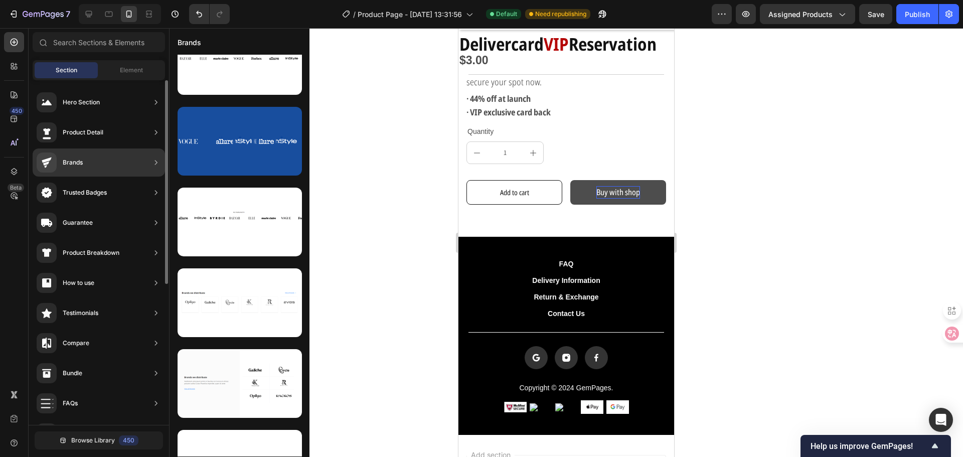
scroll to position [77, 0]
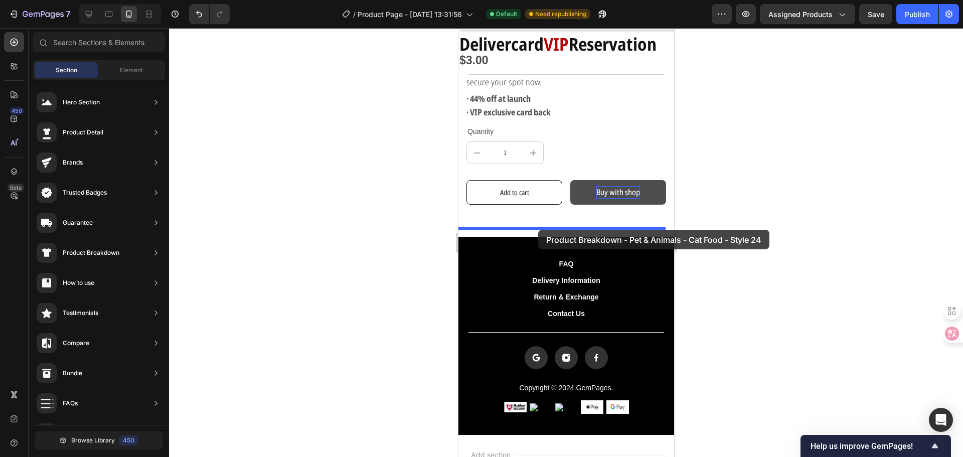
drag, startPoint x: 687, startPoint y: 223, endPoint x: 537, endPoint y: 230, distance: 150.1
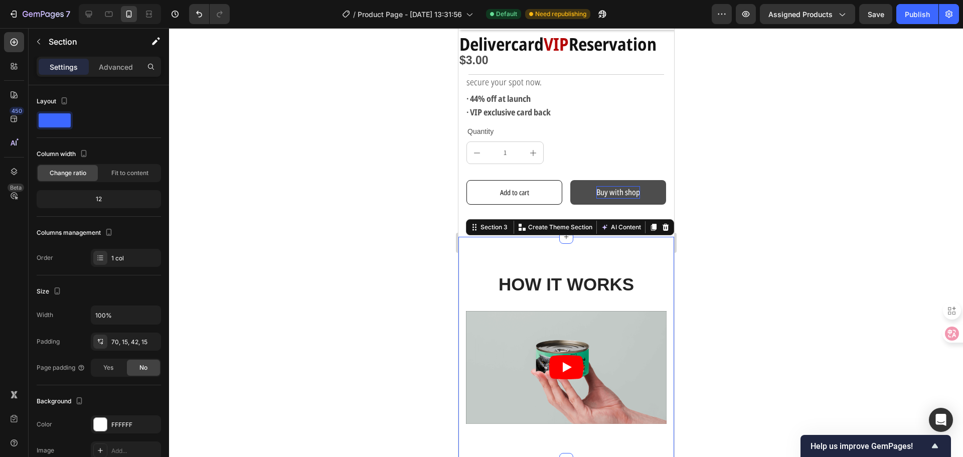
click at [537, 237] on div "HOW IT WORKS Heading Video Row Row Section 3 You can create reusable sections C…" at bounding box center [566, 348] width 216 height 223
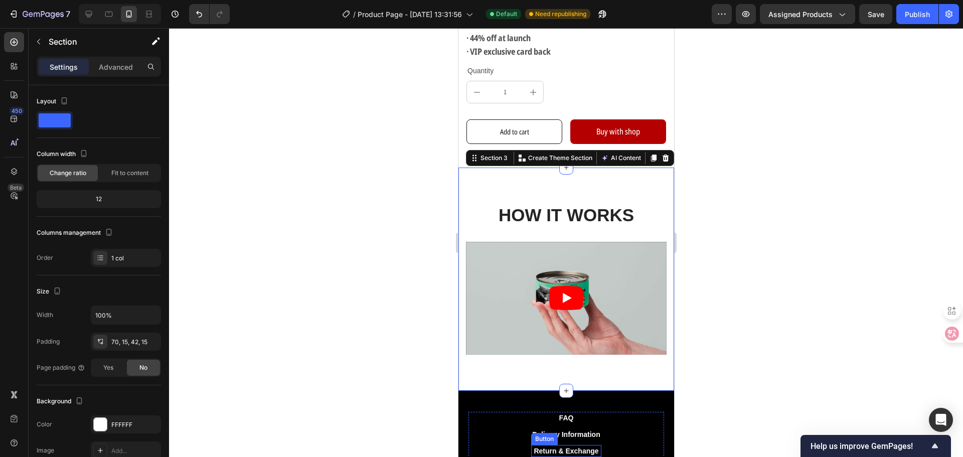
scroll to position [301, 0]
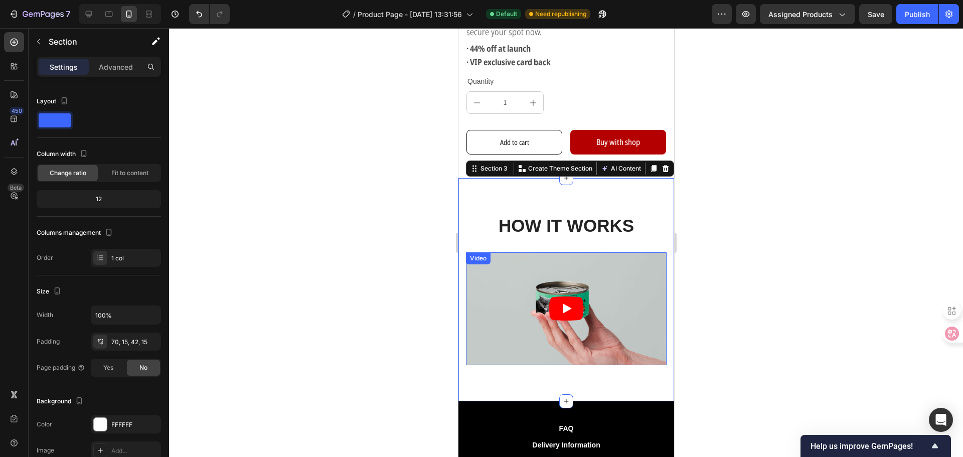
click at [617, 277] on article at bounding box center [565, 308] width 201 height 113
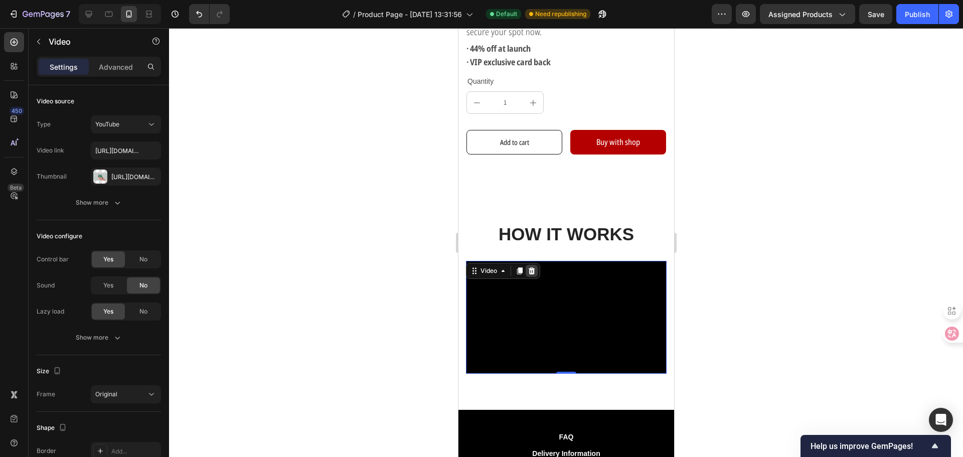
click at [531, 267] on icon at bounding box center [531, 271] width 8 height 8
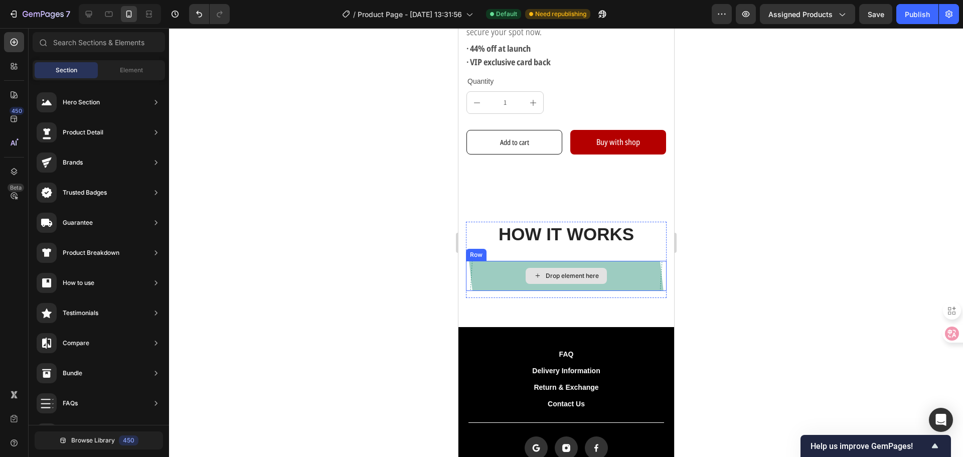
click at [509, 273] on div "Drop element here" at bounding box center [565, 276] width 201 height 30
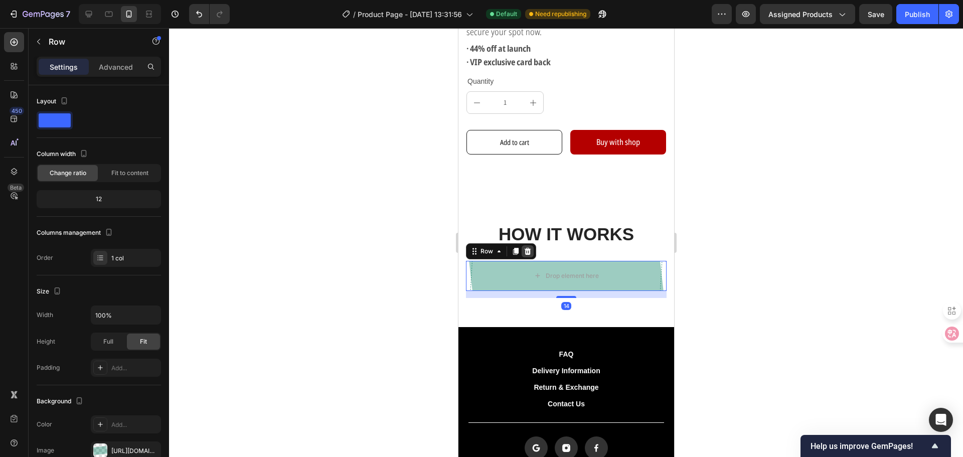
click at [524, 247] on icon at bounding box center [527, 251] width 8 height 8
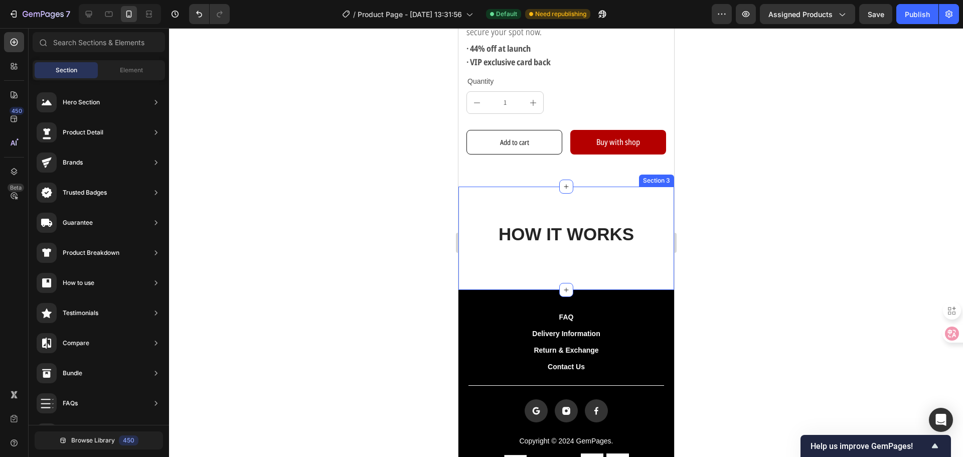
click at [553, 197] on div "HOW IT WORKS Heading Row Section 3" at bounding box center [566, 238] width 216 height 103
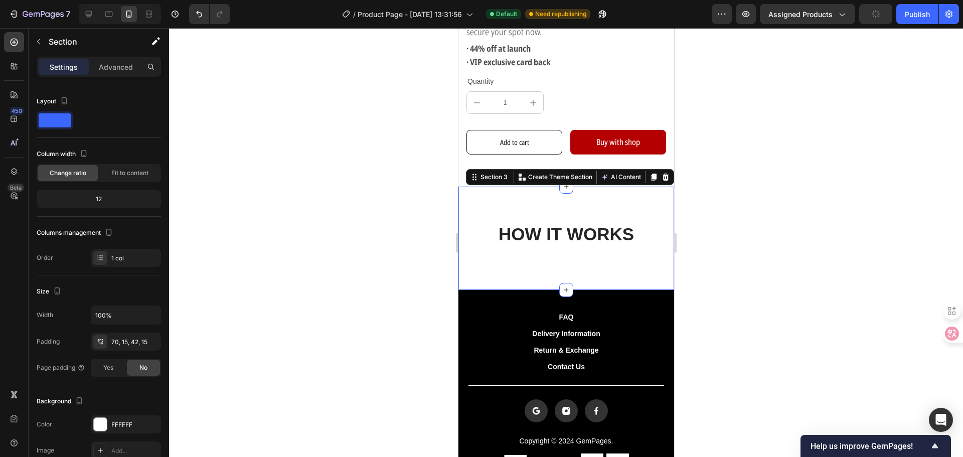
click at [494, 266] on div "HOW IT WORKS Heading Row Section 3 You can create reusable sections Create Them…" at bounding box center [566, 238] width 216 height 103
click at [650, 173] on icon at bounding box center [653, 176] width 6 height 7
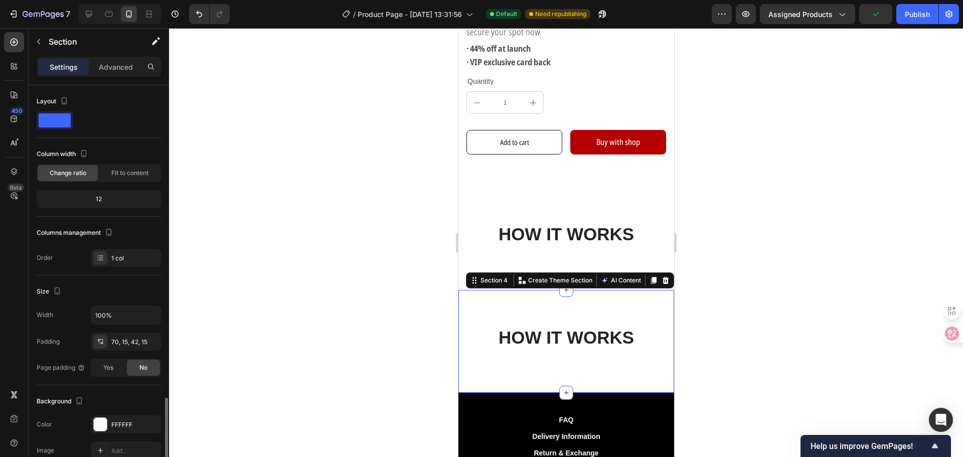
scroll to position [186, 0]
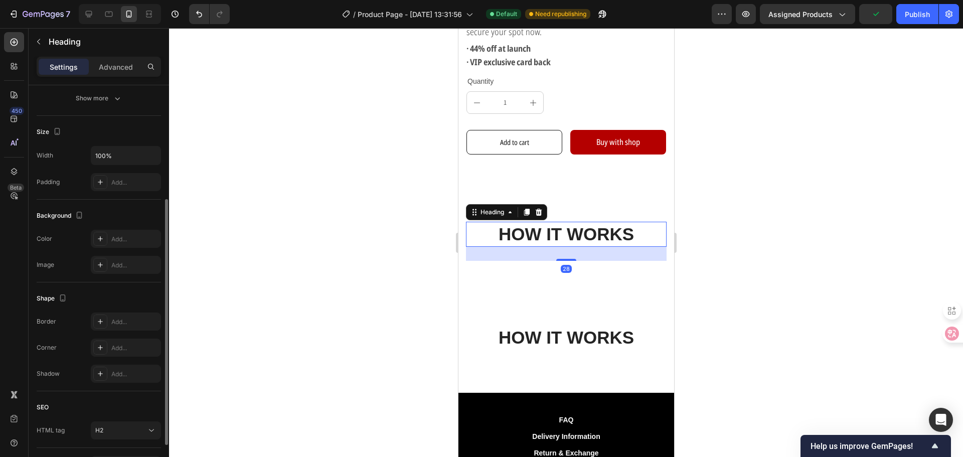
click at [465, 222] on h2 "HOW IT WORKS" at bounding box center [565, 234] width 201 height 25
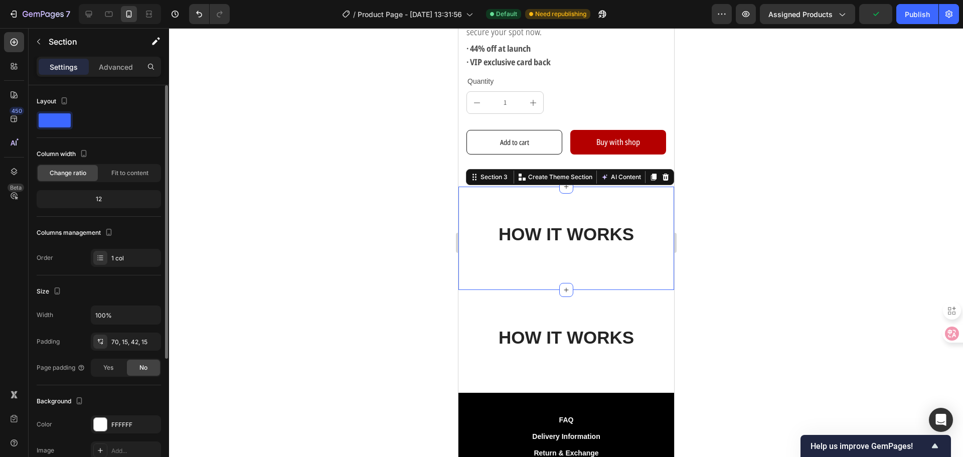
click at [459, 197] on div "HOW IT WORKS Heading Row Section 3 You can create reusable sections Create Them…" at bounding box center [566, 238] width 216 height 103
click at [122, 73] on div "Advanced" at bounding box center [116, 67] width 50 height 16
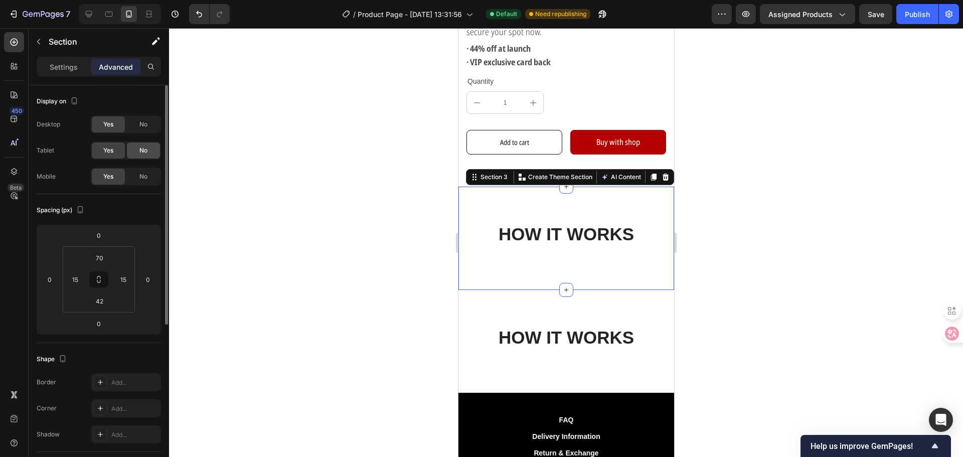
click at [143, 150] on span "No" at bounding box center [143, 150] width 8 height 9
click at [145, 124] on span "No" at bounding box center [143, 124] width 8 height 9
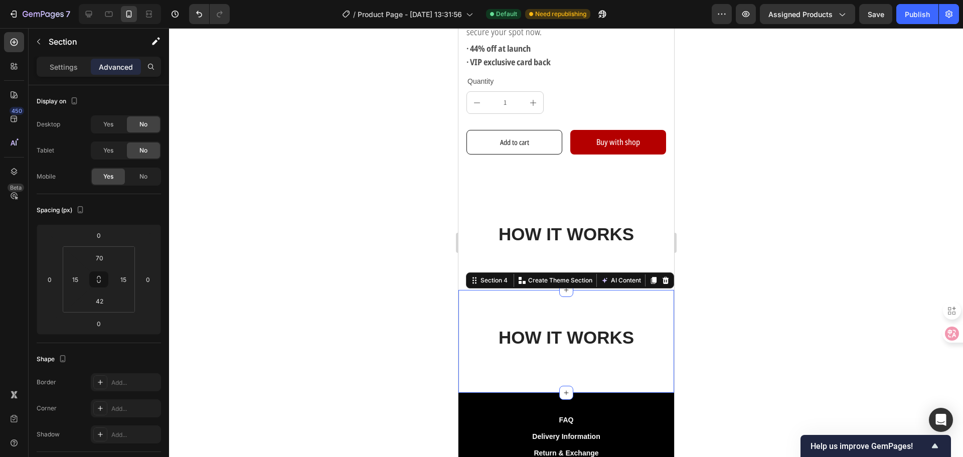
drag, startPoint x: 494, startPoint y: 297, endPoint x: 743, endPoint y: 243, distance: 255.0
click at [494, 297] on div "HOW IT WORKS Heading Row Section 4 You can create reusable sections Create Them…" at bounding box center [566, 341] width 216 height 103
click at [143, 152] on span "No" at bounding box center [143, 150] width 8 height 9
click at [145, 125] on span "No" at bounding box center [143, 124] width 8 height 9
click at [651, 306] on div "HOW IT WORKS Heading Row Section 4 You can create reusable sections Create Them…" at bounding box center [566, 341] width 216 height 103
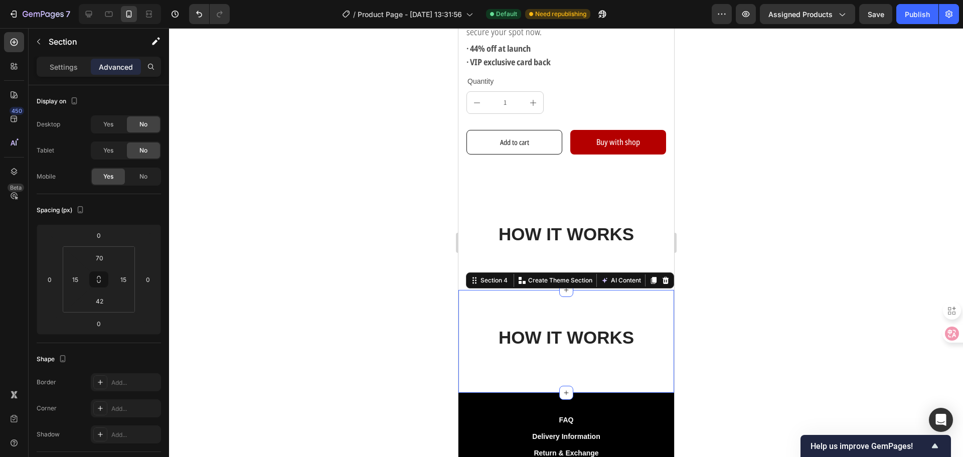
click at [705, 284] on div at bounding box center [566, 242] width 794 height 429
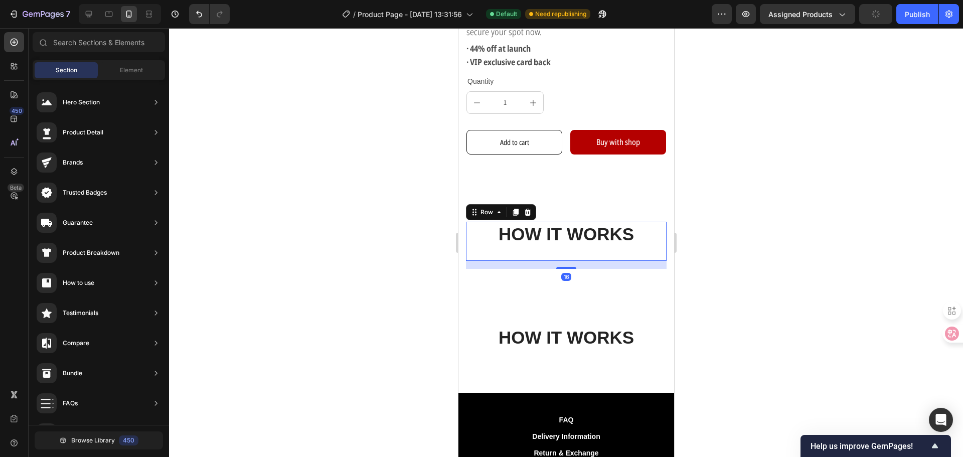
click at [572, 239] on div "HOW IT WORKS Heading" at bounding box center [565, 241] width 201 height 39
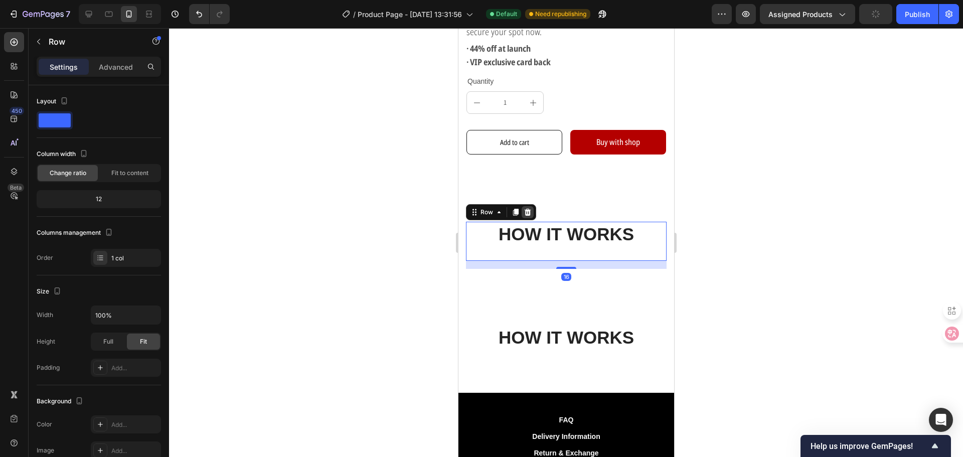
click at [528, 209] on icon at bounding box center [527, 212] width 7 height 7
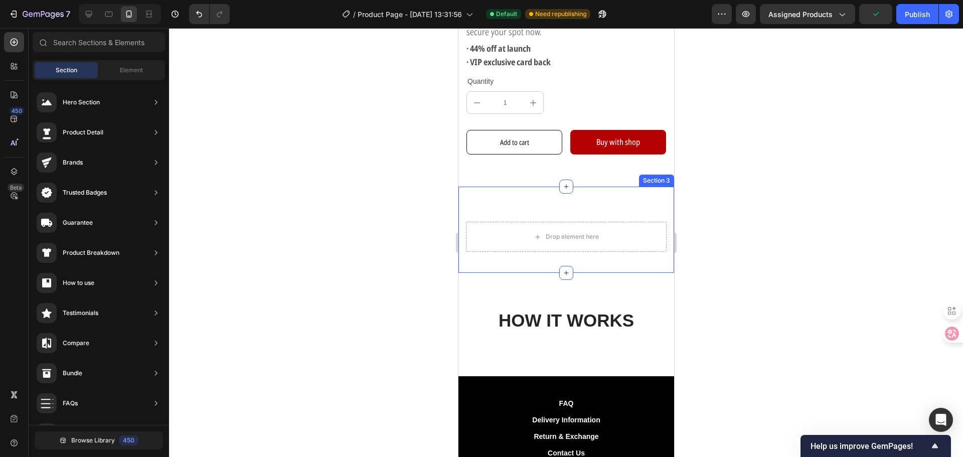
click at [559, 201] on div "Drop element here Section 3" at bounding box center [566, 230] width 216 height 86
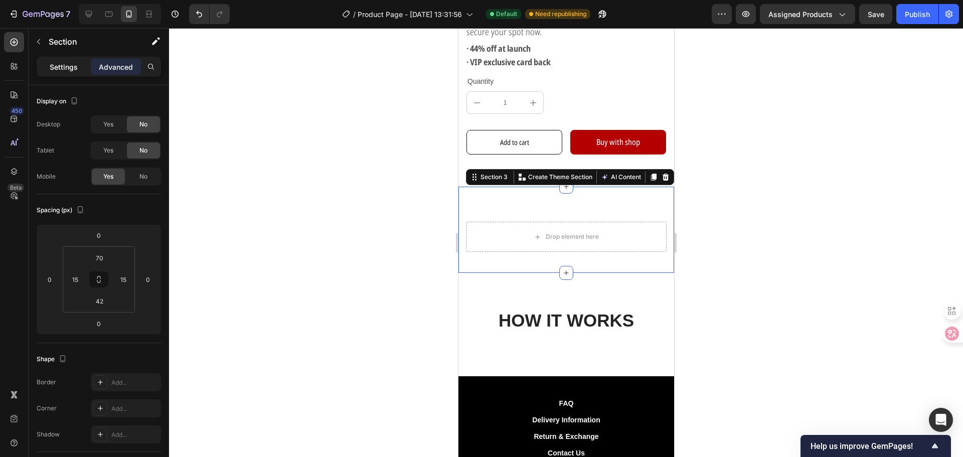
click at [57, 71] on p "Settings" at bounding box center [64, 67] width 28 height 11
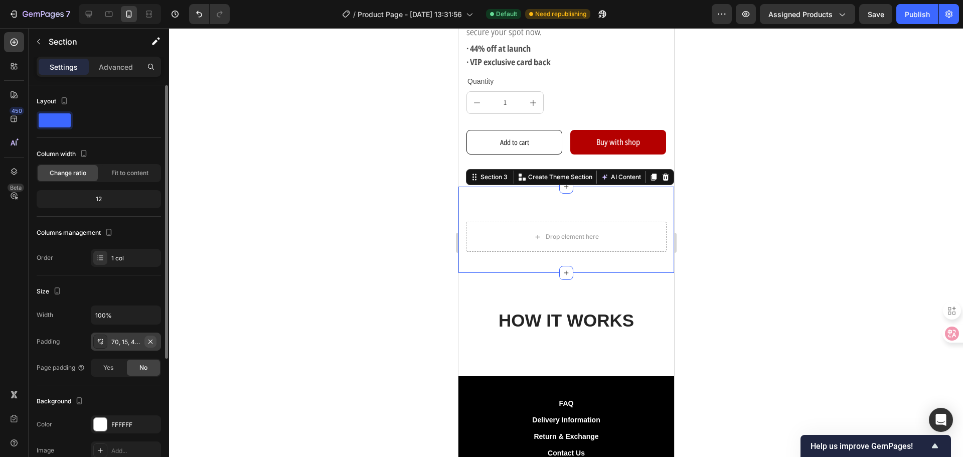
click at [152, 335] on button "button" at bounding box center [150, 341] width 12 height 12
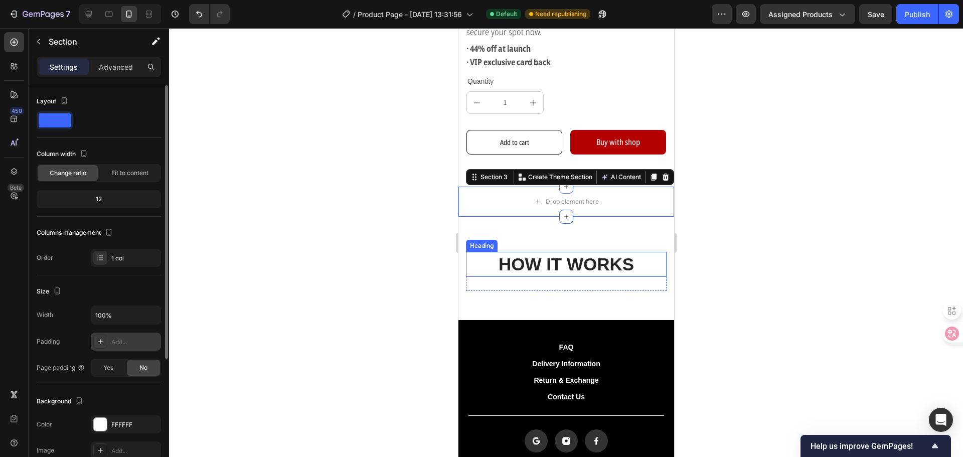
click at [308, 233] on div at bounding box center [566, 242] width 794 height 429
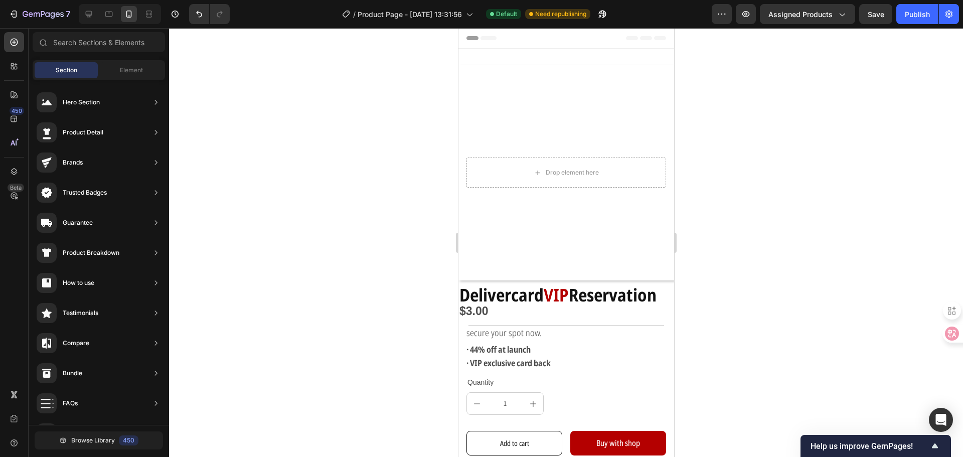
click at [375, 351] on div at bounding box center [566, 242] width 794 height 429
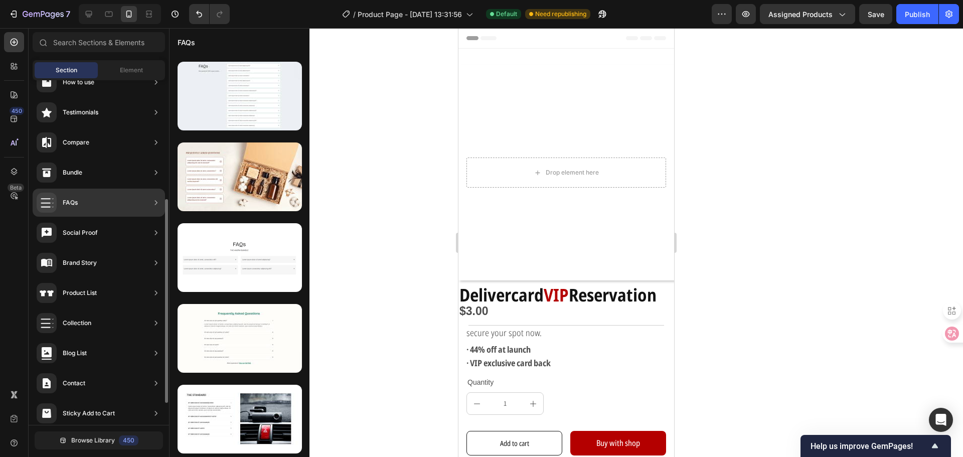
scroll to position [237, 0]
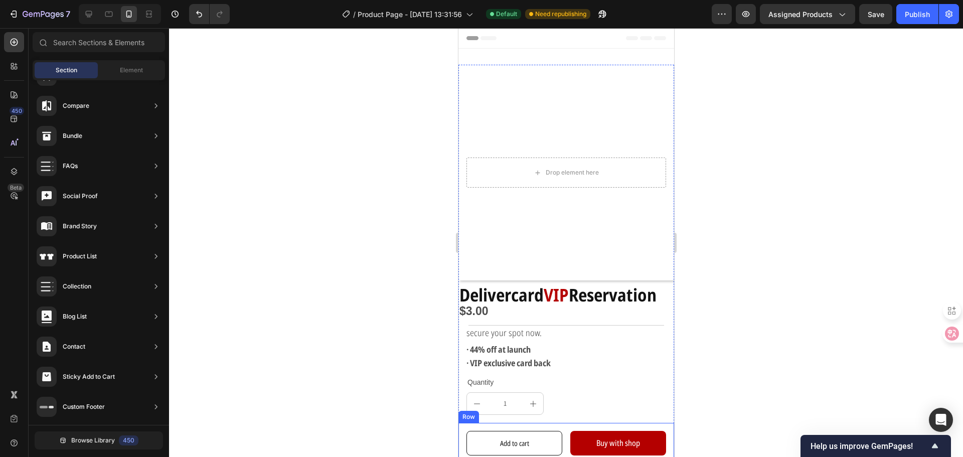
drag, startPoint x: 140, startPoint y: 381, endPoint x: 437, endPoint y: 436, distance: 302.3
click at [455, 0] on div "7 Version history / Product Page - [DATE] 13:31:56 Default Need republishing Pr…" at bounding box center [481, 0] width 963 height 0
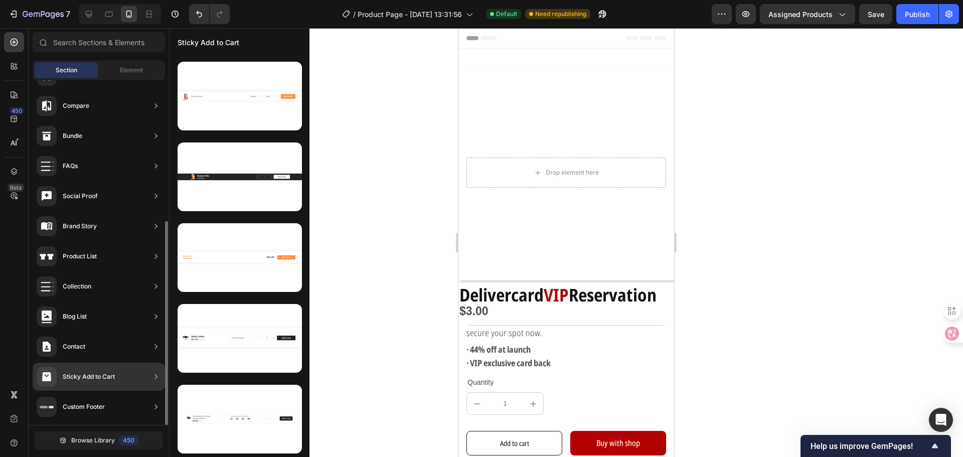
click at [72, 373] on div "Sticky Add to Cart" at bounding box center [89, 377] width 52 height 10
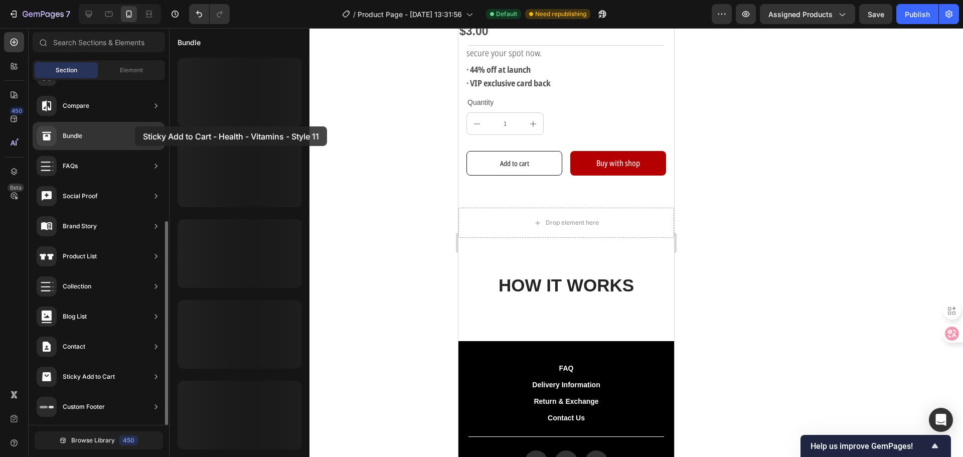
scroll to position [0, 0]
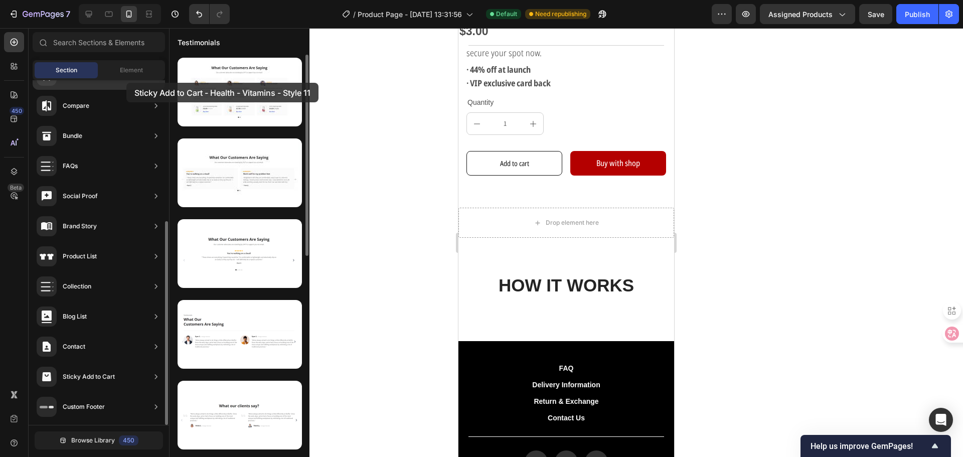
drag, startPoint x: 231, startPoint y: 120, endPoint x: 125, endPoint y: 85, distance: 111.6
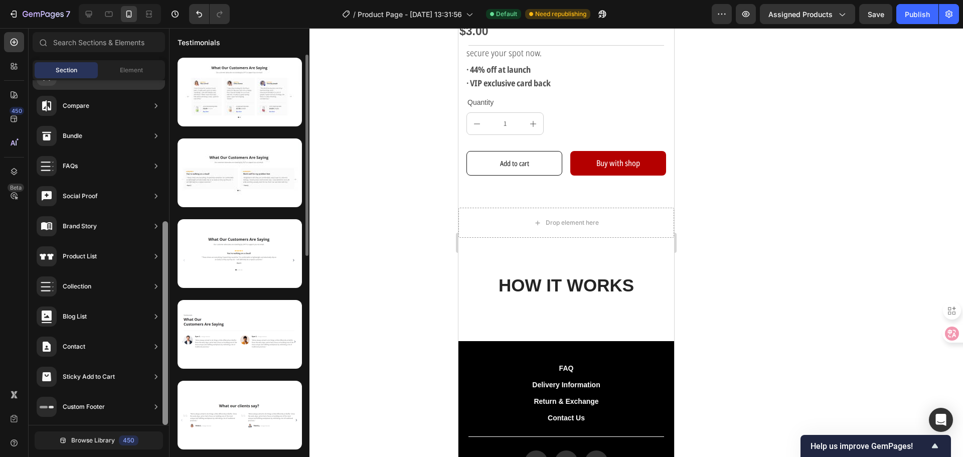
drag, startPoint x: 159, startPoint y: 98, endPoint x: 166, endPoint y: 111, distance: 14.8
click at [166, 111] on div "Hero Section Product Detail Brands Trusted Badges Guarantee Product Breakdown H…" at bounding box center [99, 252] width 140 height 344
click at [134, 63] on div "Element" at bounding box center [131, 70] width 63 height 16
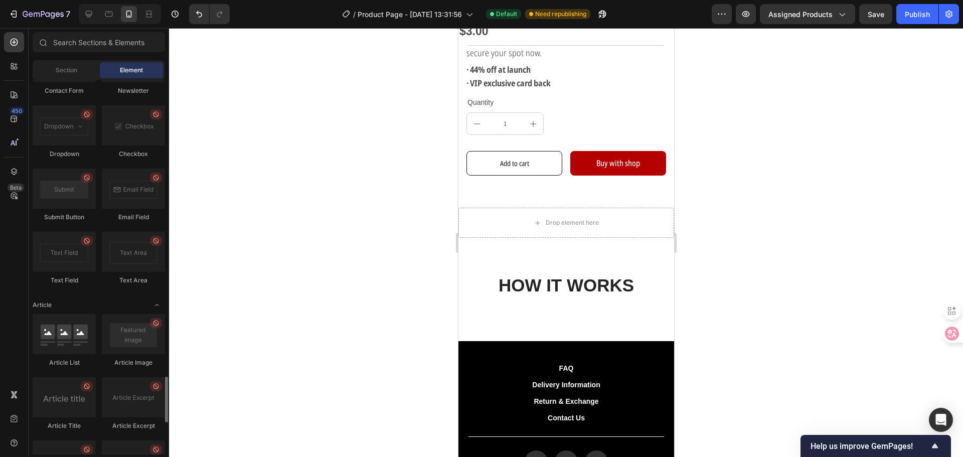
scroll to position [2663, 0]
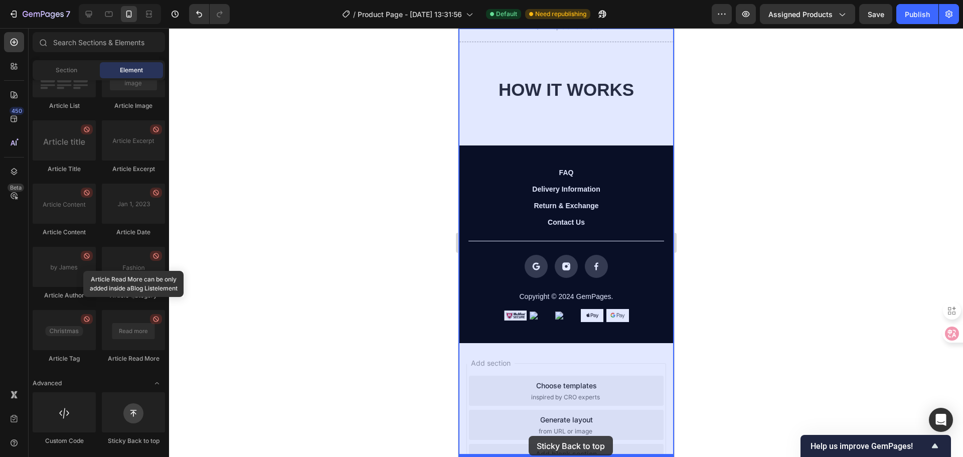
drag, startPoint x: 587, startPoint y: 448, endPoint x: 528, endPoint y: 436, distance: 60.0
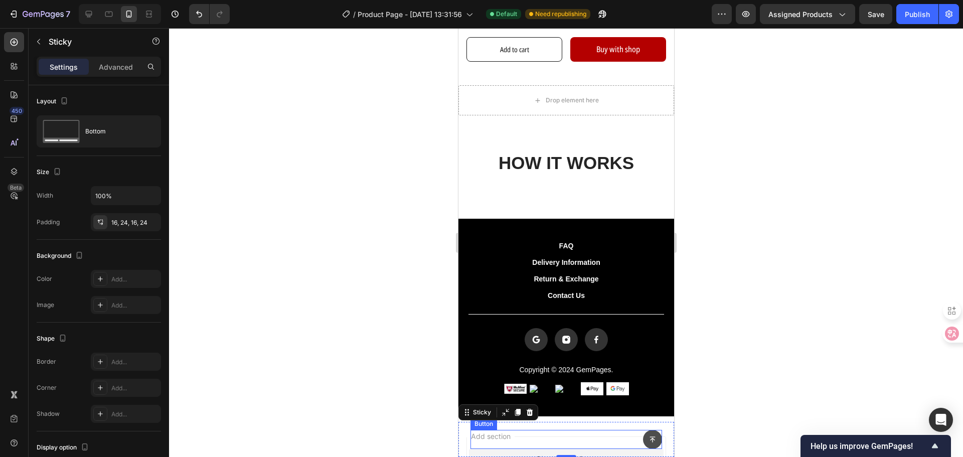
scroll to position [392, 0]
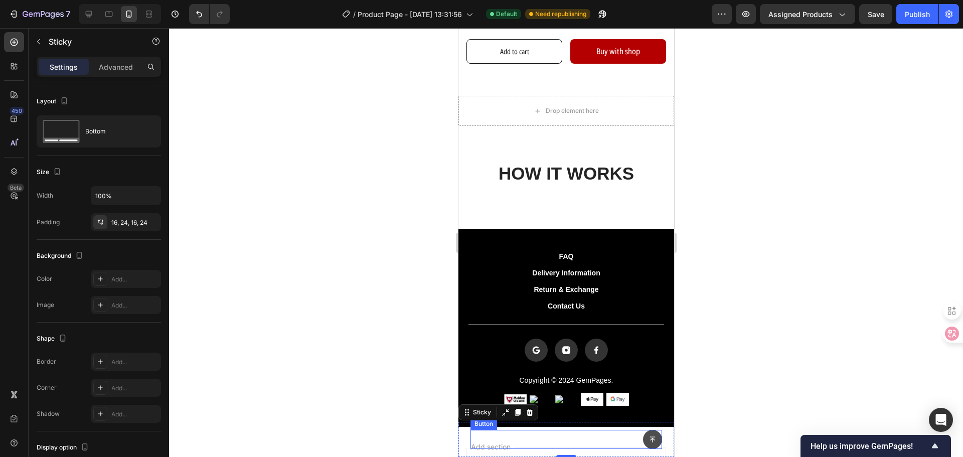
click at [649, 439] on icon at bounding box center [652, 440] width 6 height 6
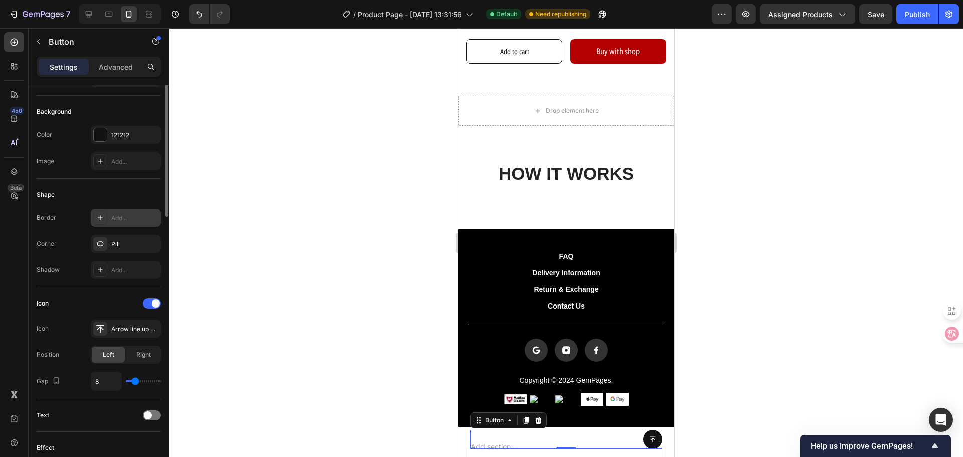
scroll to position [0, 0]
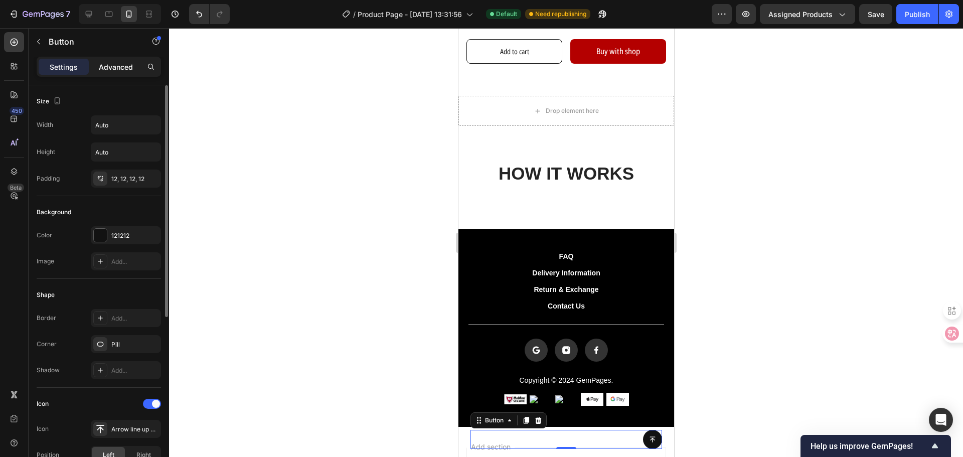
click at [122, 70] on p "Advanced" at bounding box center [116, 67] width 34 height 11
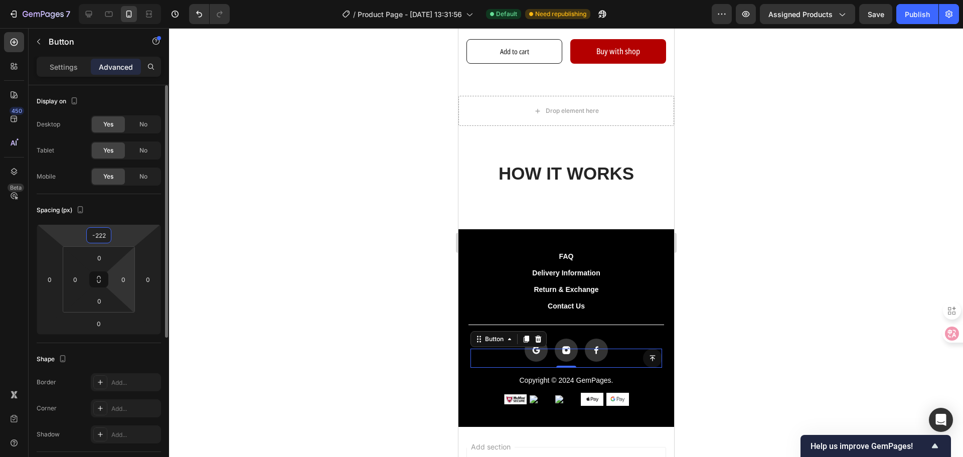
type input "-232"
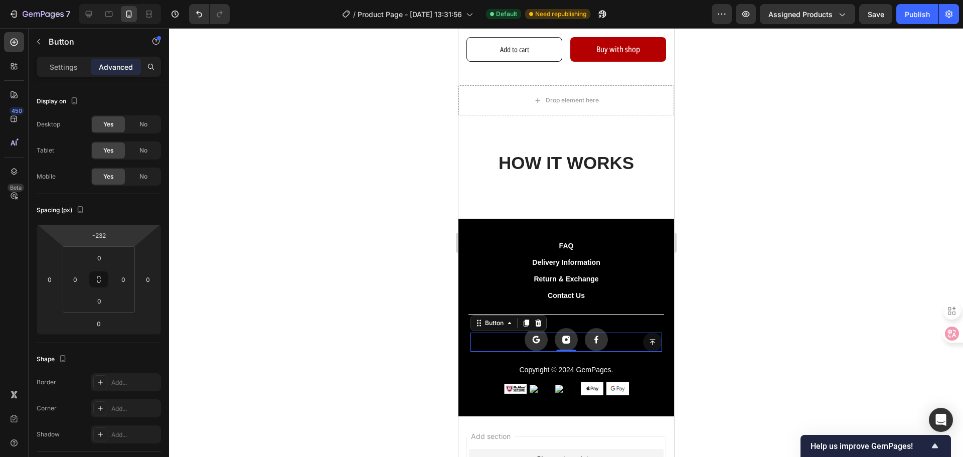
scroll to position [542, 0]
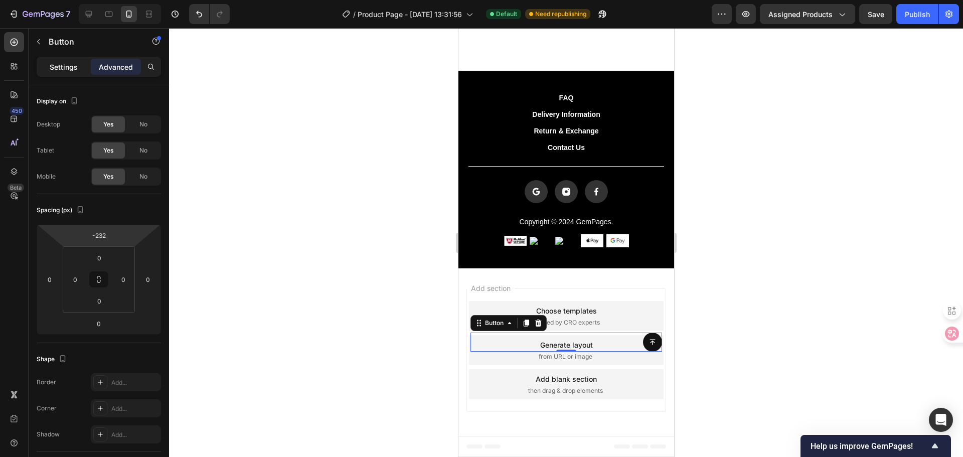
click at [67, 62] on p "Settings" at bounding box center [64, 67] width 28 height 11
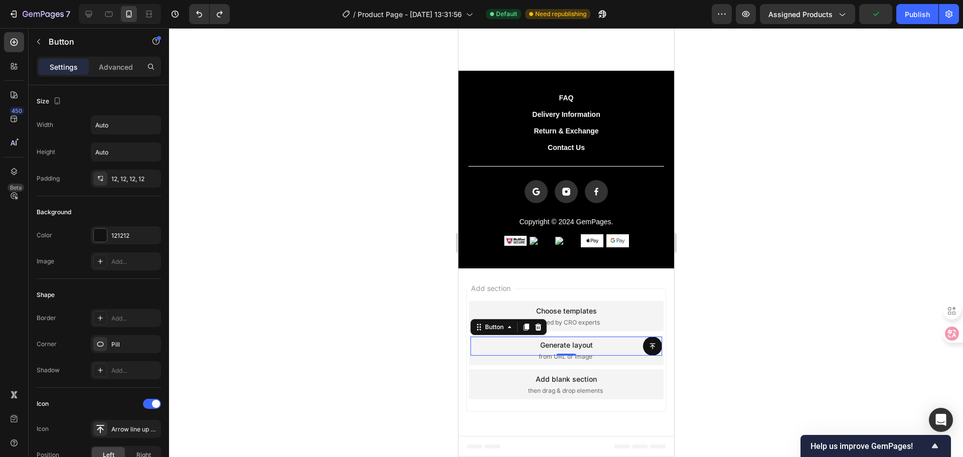
click at [406, 344] on div at bounding box center [566, 242] width 794 height 429
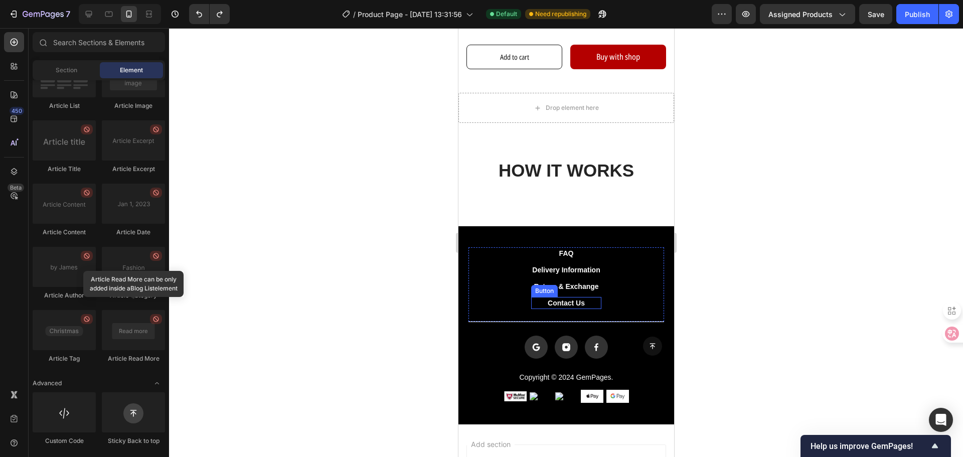
scroll to position [392, 0]
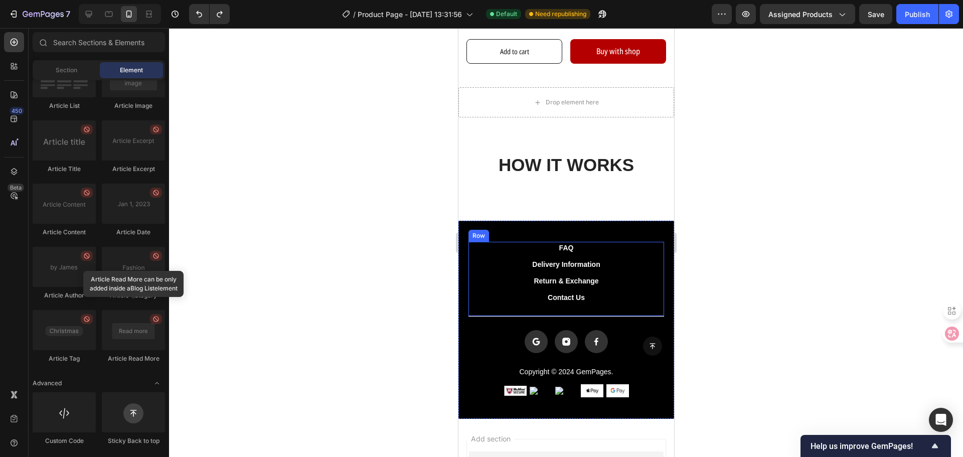
click at [306, 252] on div at bounding box center [566, 242] width 794 height 429
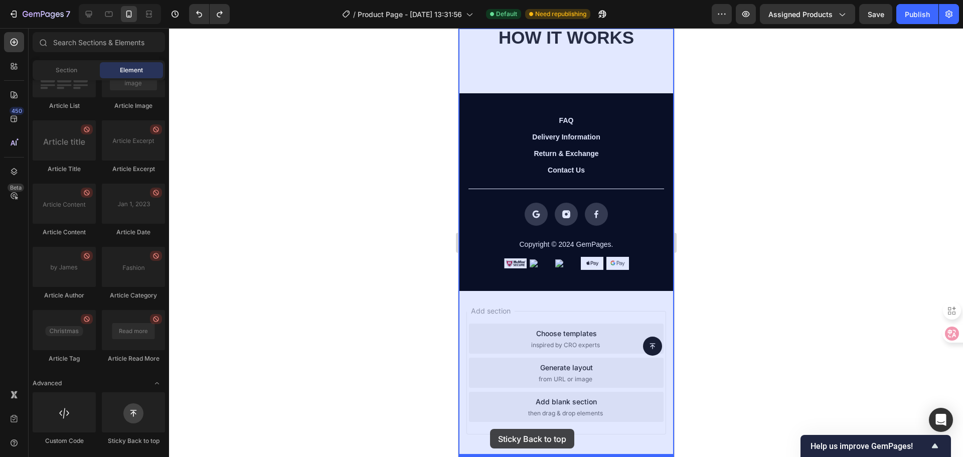
scroll to position [542, 0]
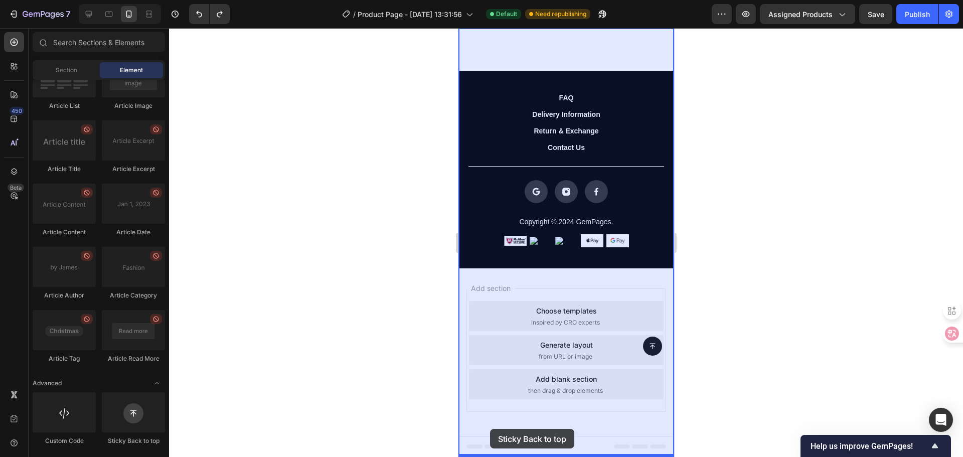
drag, startPoint x: 580, startPoint y: 429, endPoint x: 489, endPoint y: 430, distance: 90.8
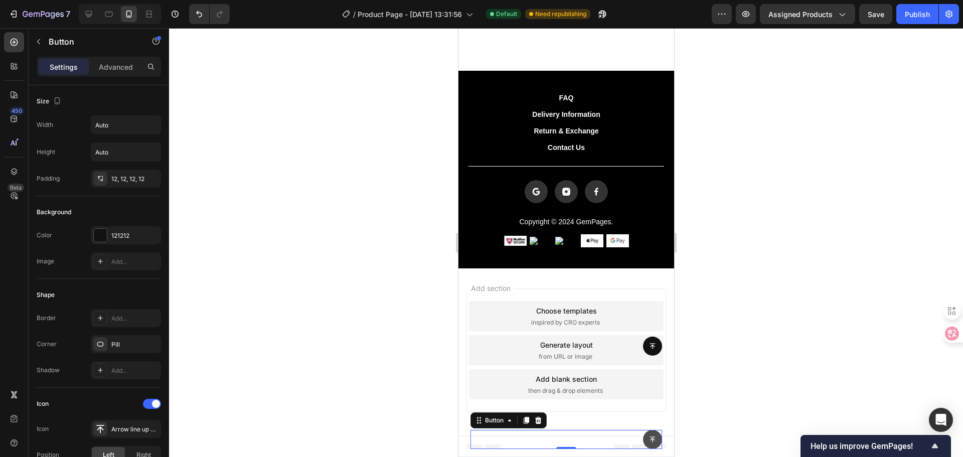
click at [642, 446] on button at bounding box center [651, 439] width 19 height 19
click at [539, 423] on icon at bounding box center [537, 420] width 7 height 7
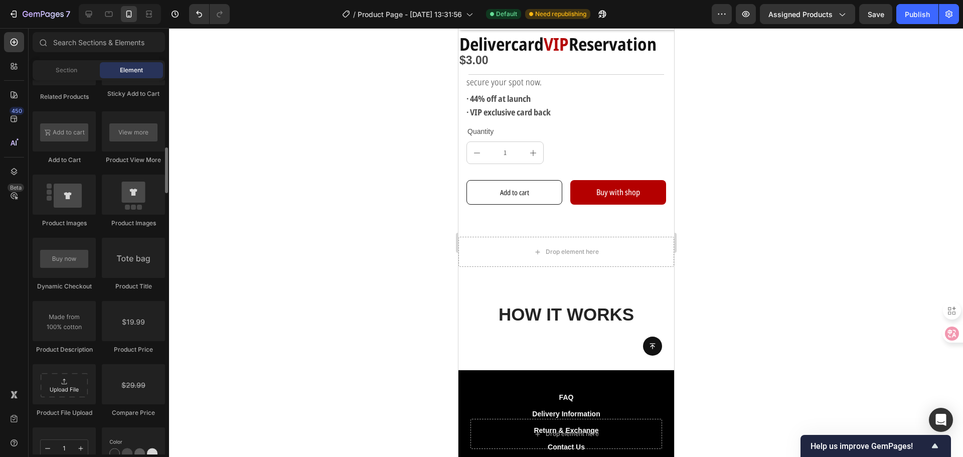
scroll to position [1360, 0]
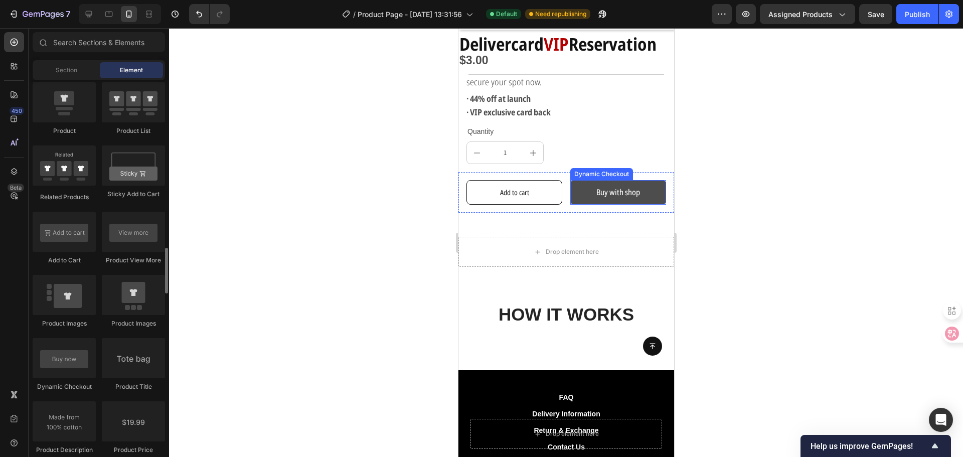
click at [600, 180] on button "Buy with shop" at bounding box center [618, 192] width 96 height 25
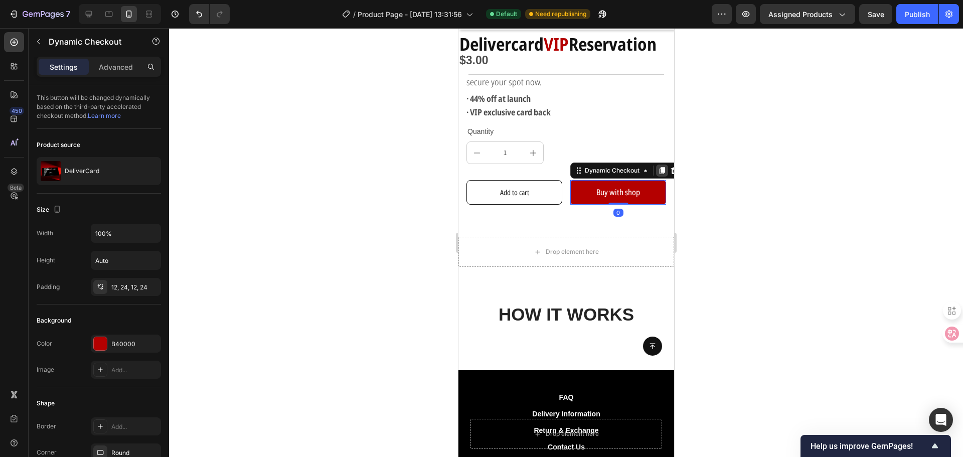
click at [659, 167] on icon at bounding box center [662, 170] width 6 height 7
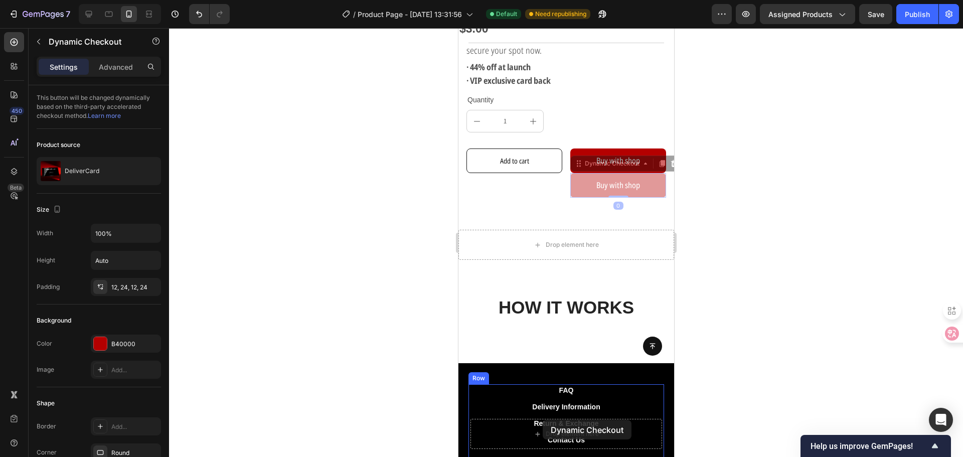
scroll to position [296, 0]
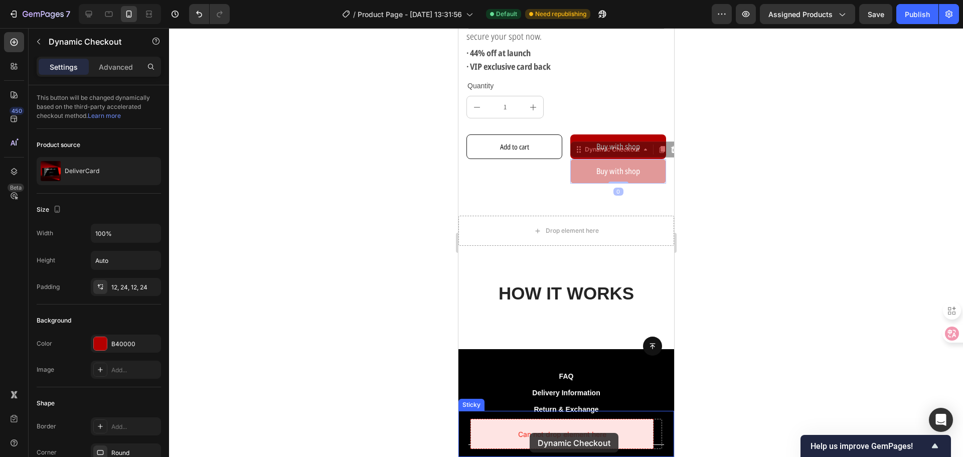
drag, startPoint x: 574, startPoint y: 188, endPoint x: 986, endPoint y: 460, distance: 494.2
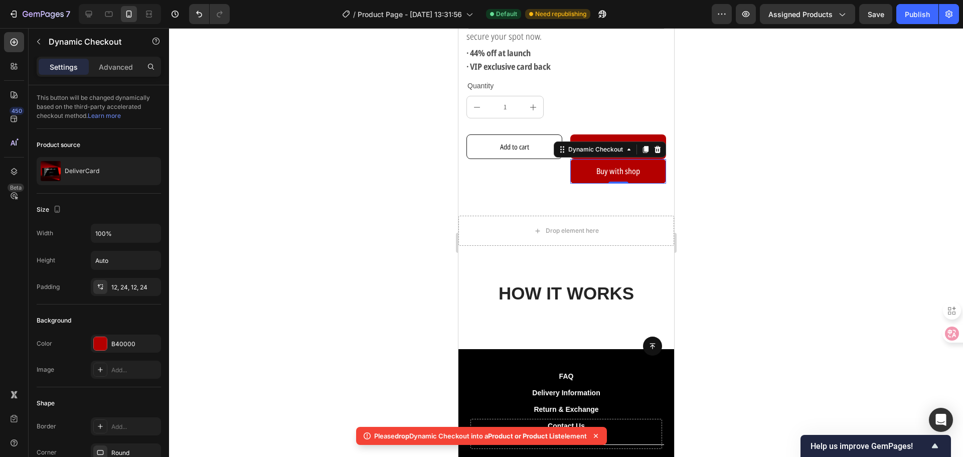
click at [597, 433] on icon at bounding box center [596, 436] width 10 height 10
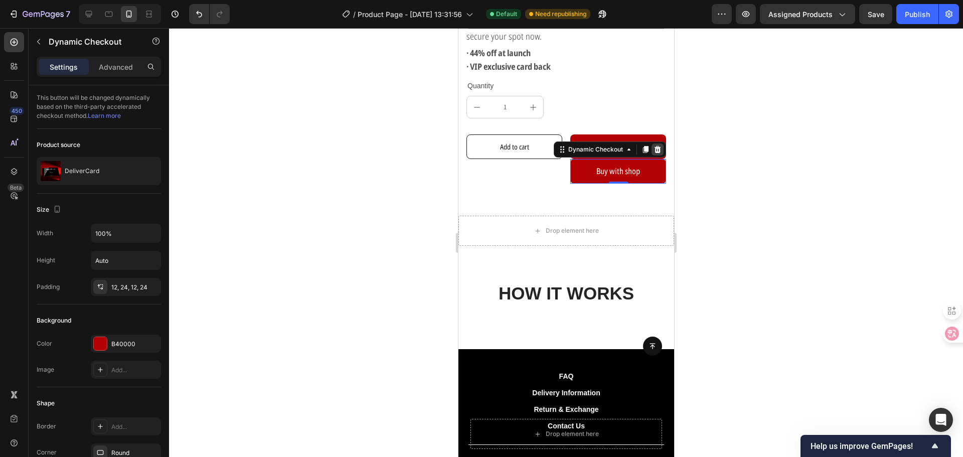
click at [653, 145] on icon at bounding box center [657, 149] width 8 height 8
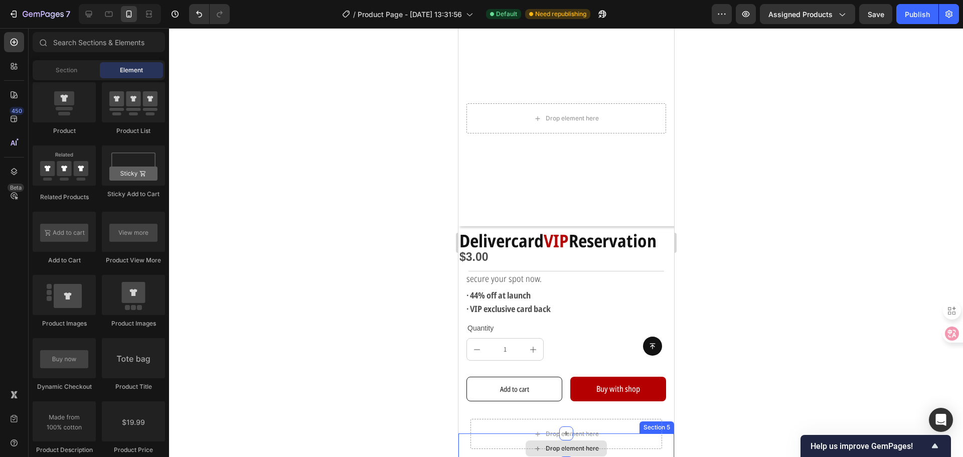
scroll to position [46, 0]
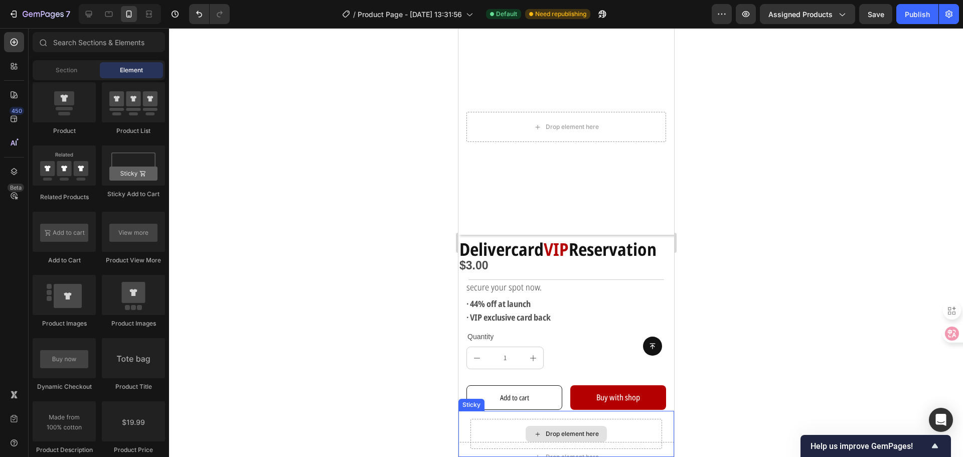
click at [500, 442] on div "Drop element here" at bounding box center [566, 434] width 192 height 30
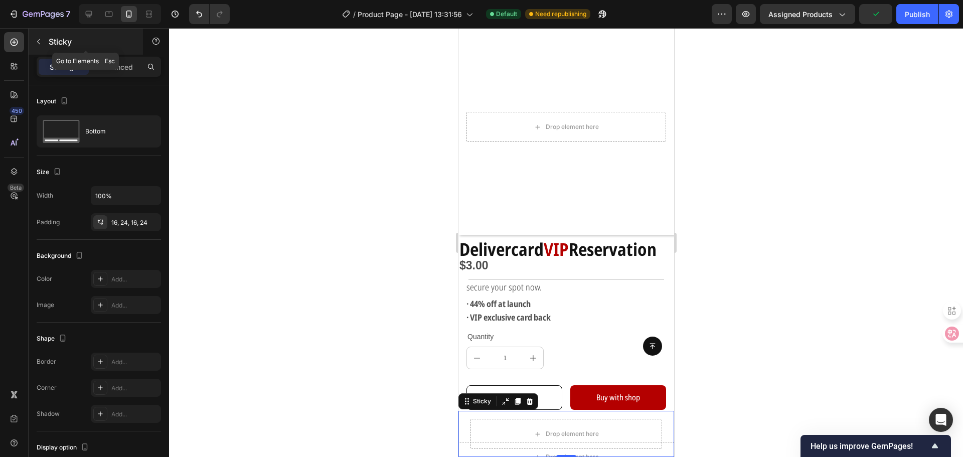
click at [52, 51] on div "Sticky" at bounding box center [86, 42] width 114 height 26
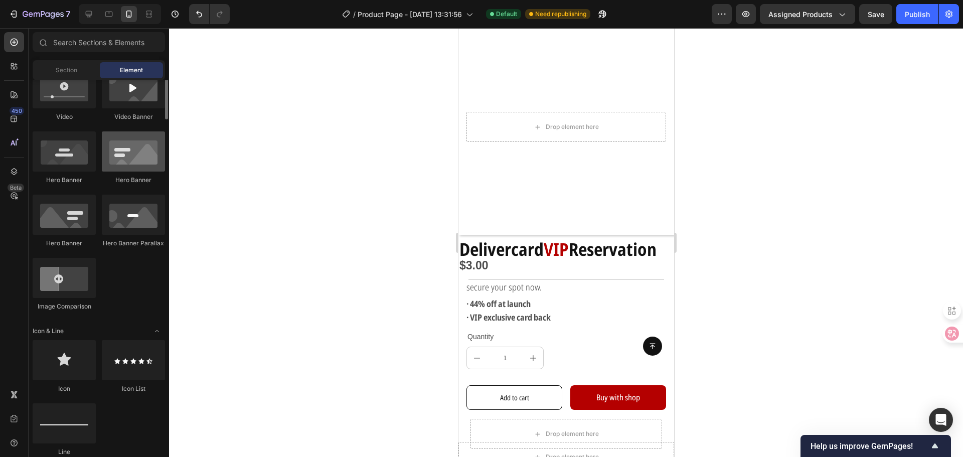
scroll to position [207, 0]
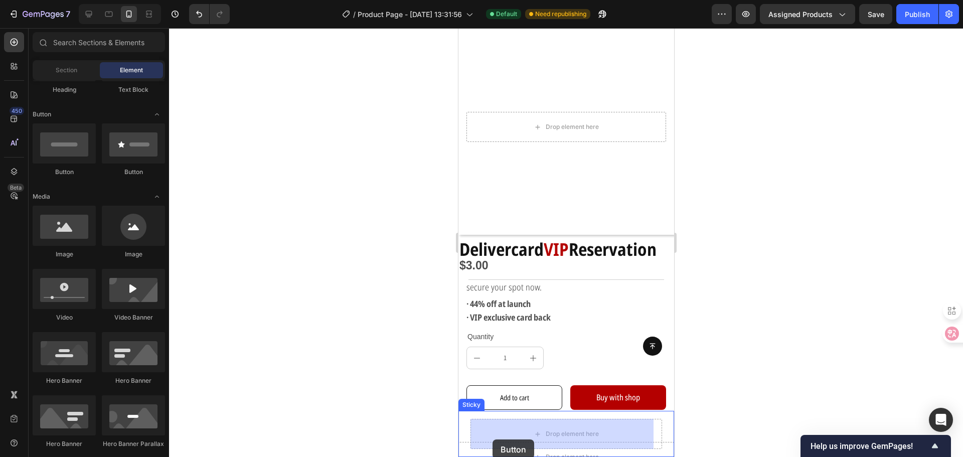
drag, startPoint x: 579, startPoint y: 181, endPoint x: 510, endPoint y: 426, distance: 254.6
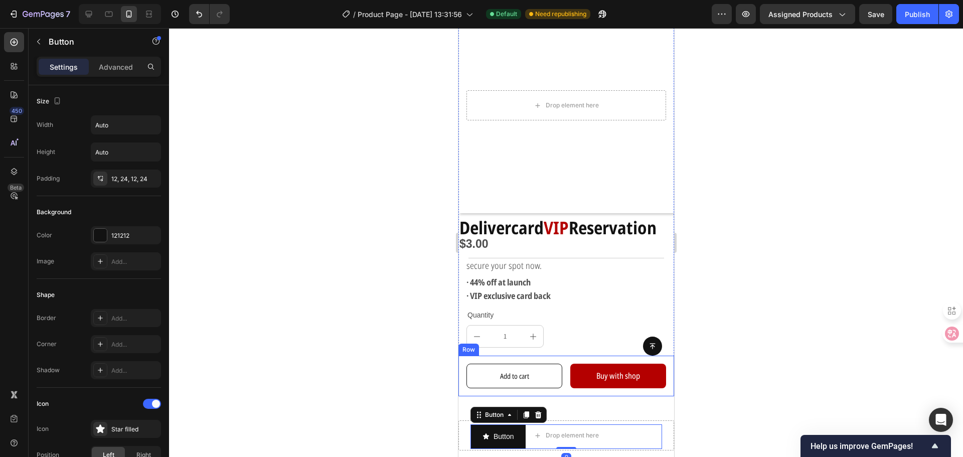
scroll to position [146, 0]
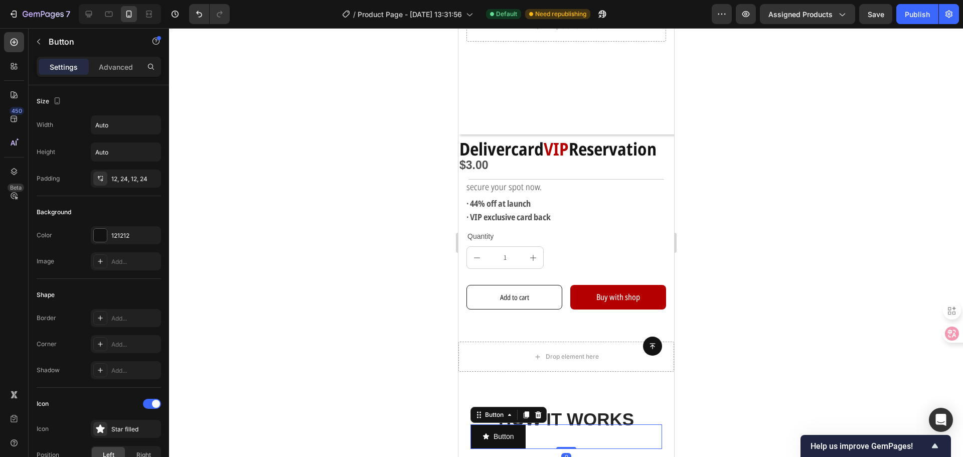
click at [807, 389] on div at bounding box center [566, 242] width 794 height 429
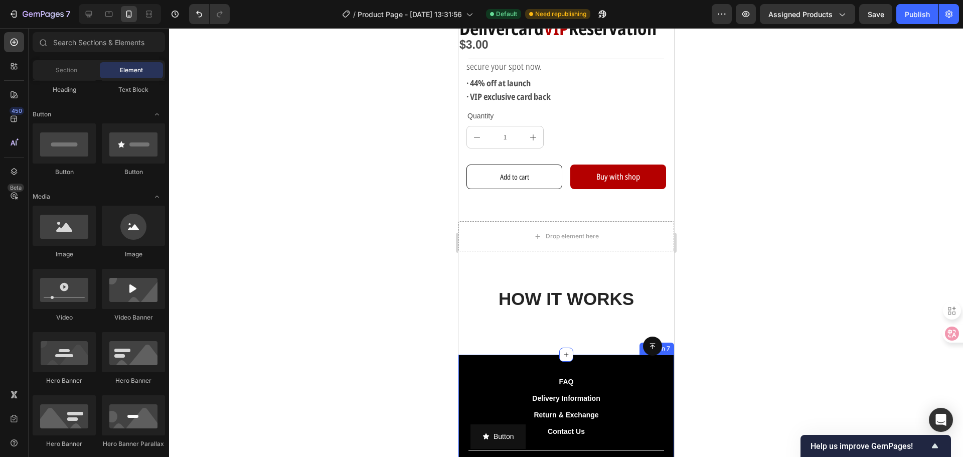
scroll to position [251, 0]
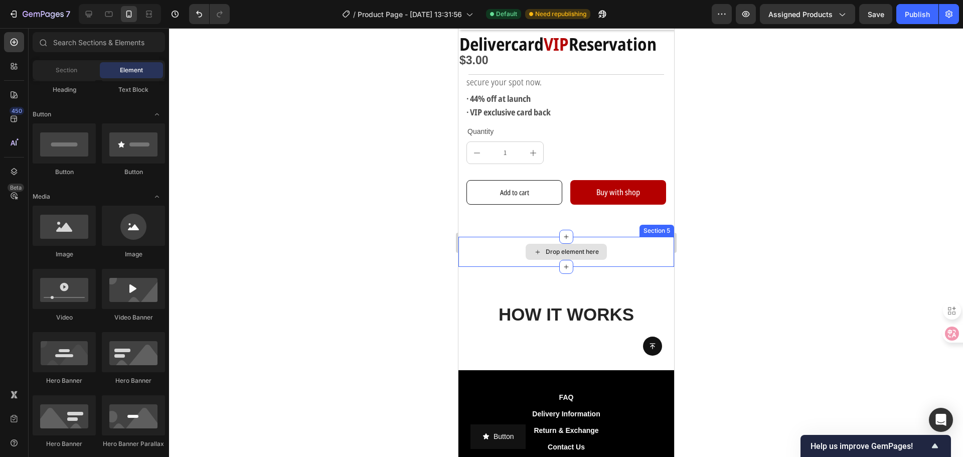
click at [481, 239] on div "Drop element here" at bounding box center [566, 252] width 216 height 30
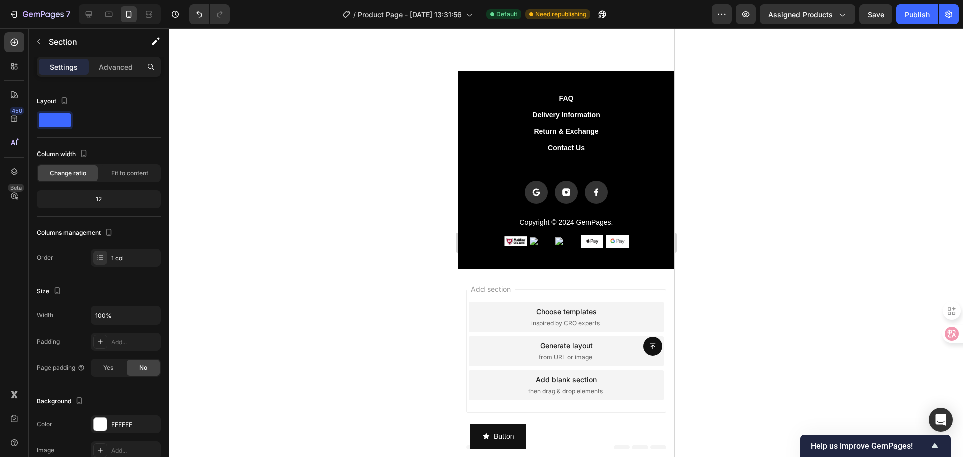
scroll to position [542, 0]
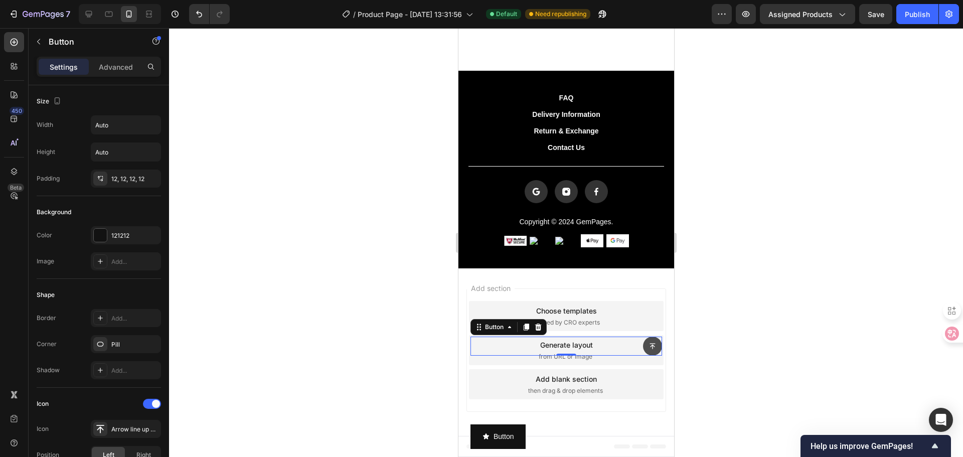
click at [647, 349] on button at bounding box center [651, 345] width 19 height 19
click at [619, 278] on div "Add section Choose templates inspired by CRO experts Generate layout from URL o…" at bounding box center [566, 351] width 216 height 167
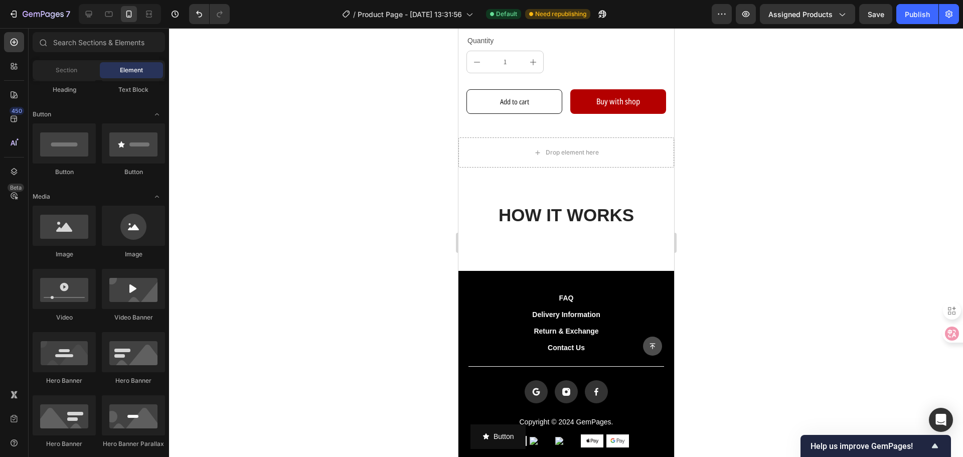
scroll to position [191, 0]
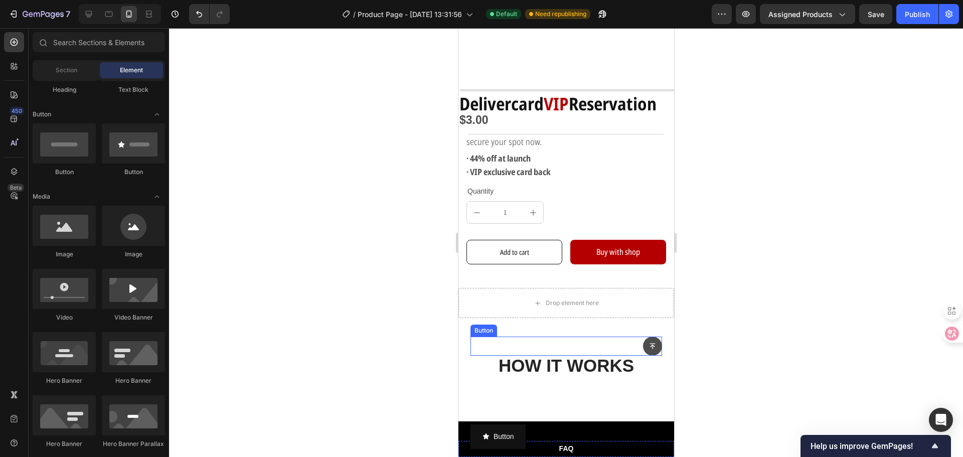
click at [644, 342] on button at bounding box center [651, 345] width 19 height 19
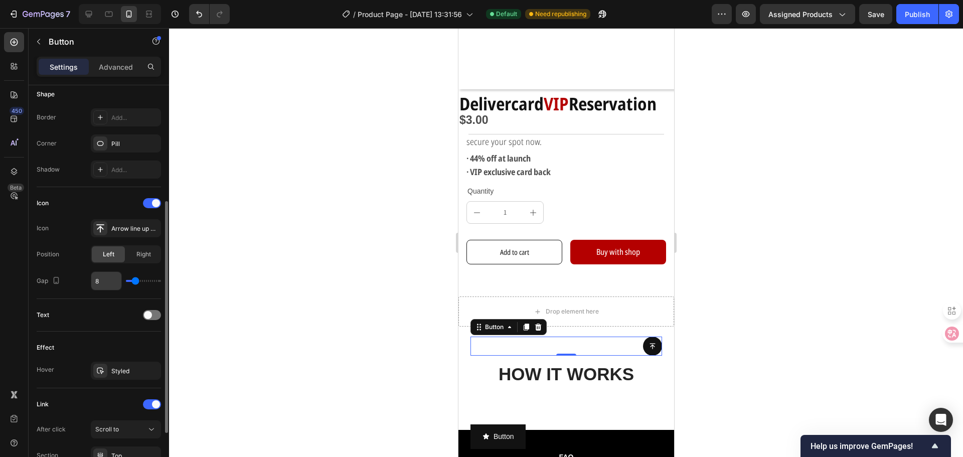
scroll to position [291, 0]
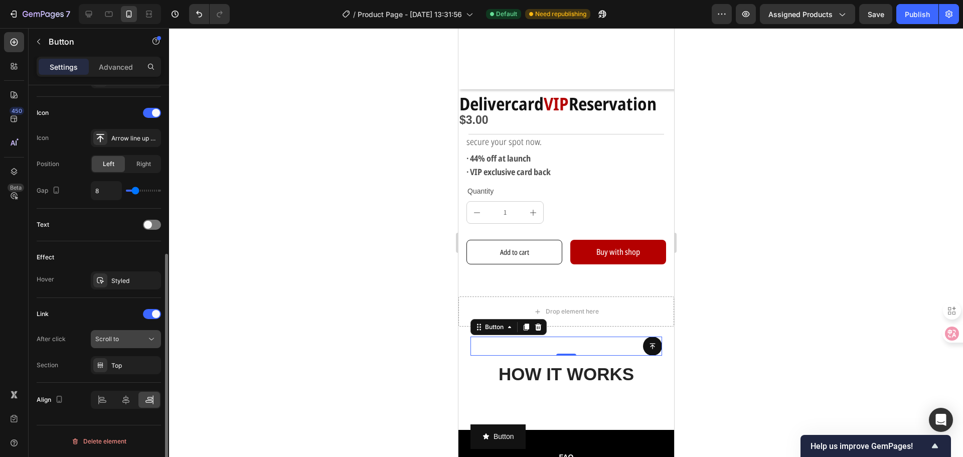
click at [112, 335] on span "Scroll to" at bounding box center [107, 339] width 24 height 8
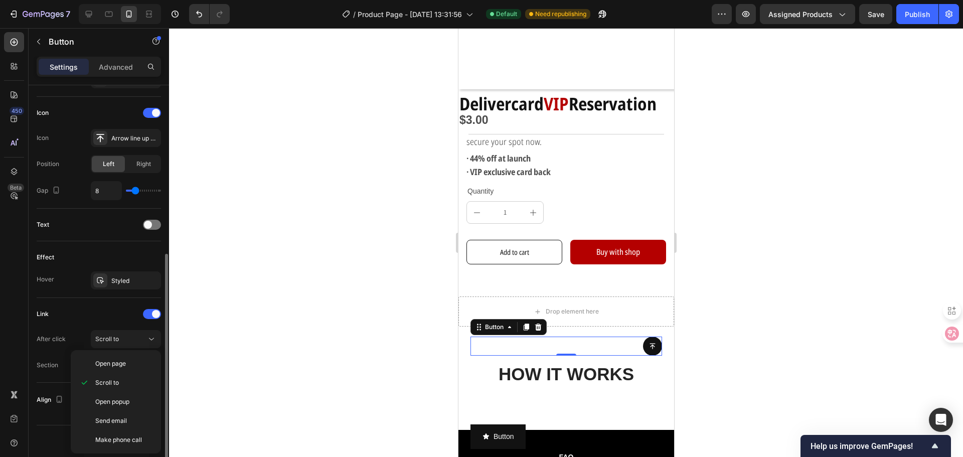
click at [76, 327] on div "Link After click Scroll to Section Top" at bounding box center [99, 340] width 124 height 68
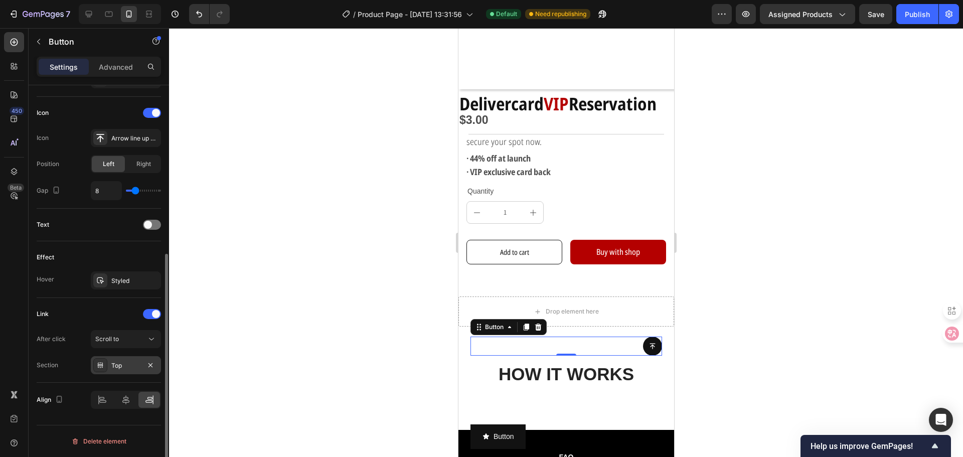
click at [127, 368] on div "Top" at bounding box center [125, 365] width 29 height 9
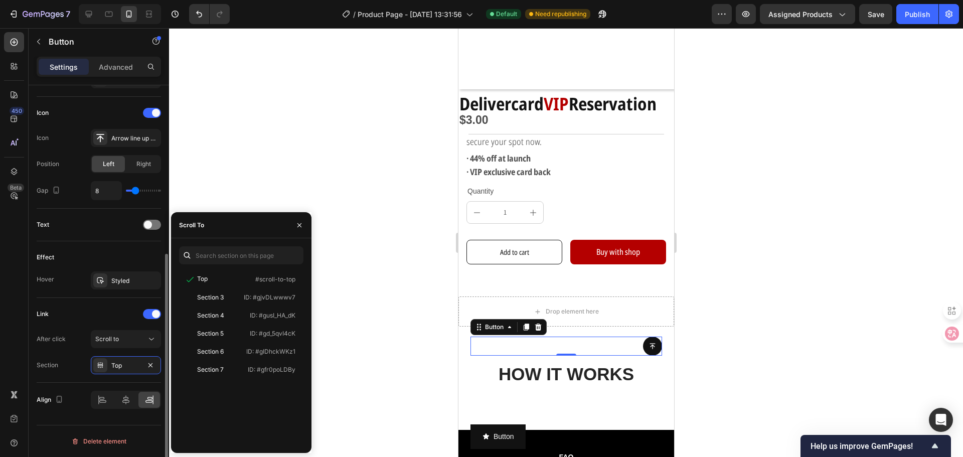
click at [100, 304] on div "Link After click Scroll to Section Top" at bounding box center [99, 340] width 124 height 85
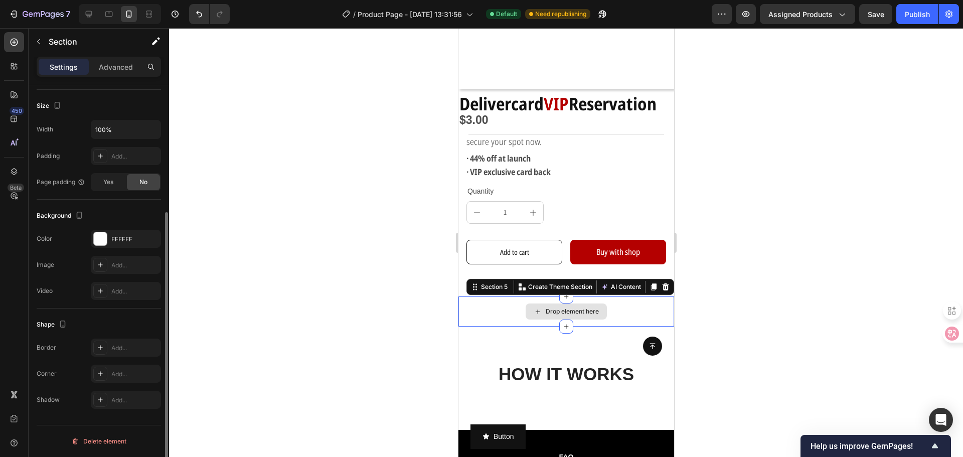
click at [498, 296] on div "Drop element here" at bounding box center [566, 311] width 216 height 30
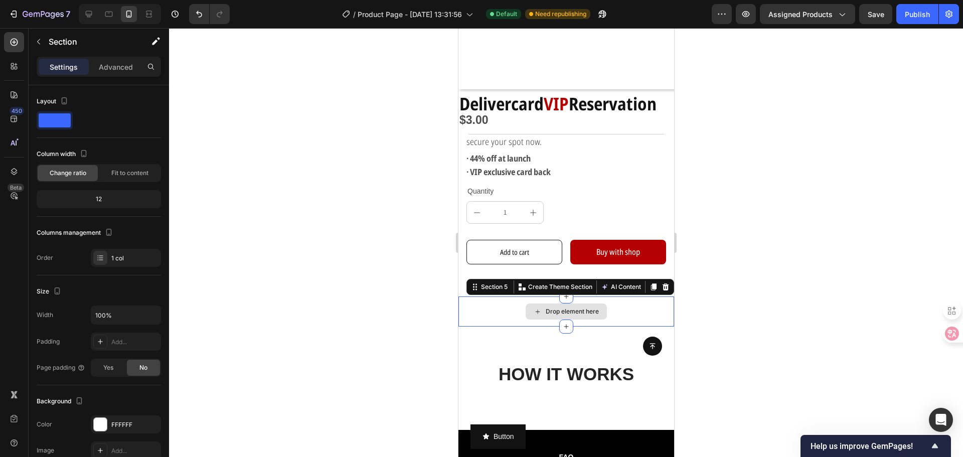
click at [497, 303] on div "Drop element here" at bounding box center [566, 311] width 216 height 30
click at [112, 68] on p "Advanced" at bounding box center [116, 67] width 34 height 11
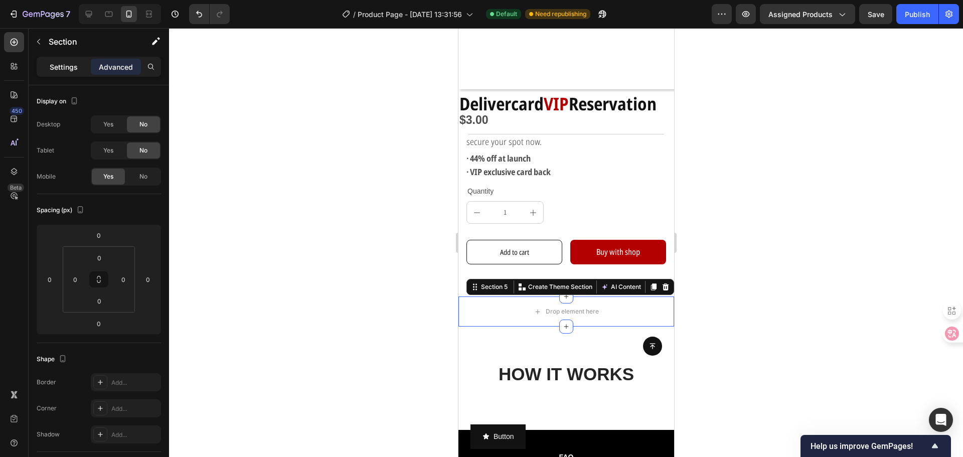
click at [68, 71] on p "Settings" at bounding box center [64, 67] width 28 height 11
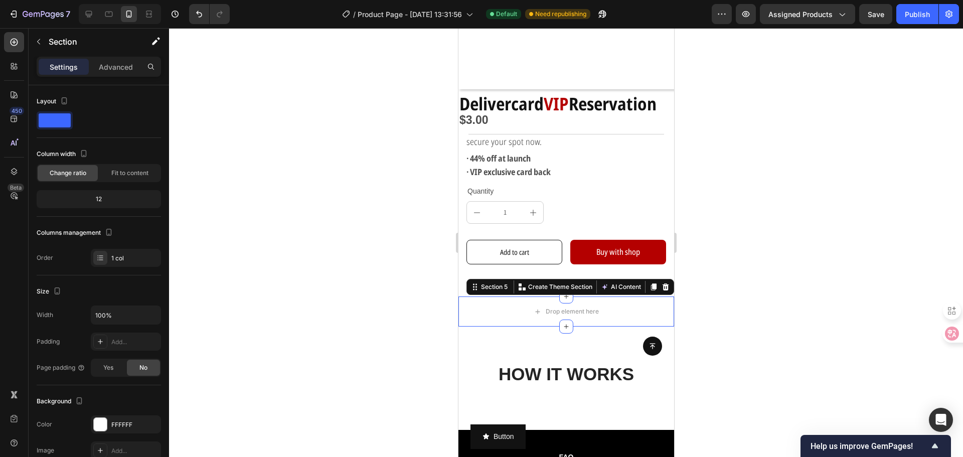
click at [109, 75] on div "Settings Advanced" at bounding box center [99, 67] width 124 height 20
click at [109, 69] on p "Advanced" at bounding box center [116, 67] width 34 height 11
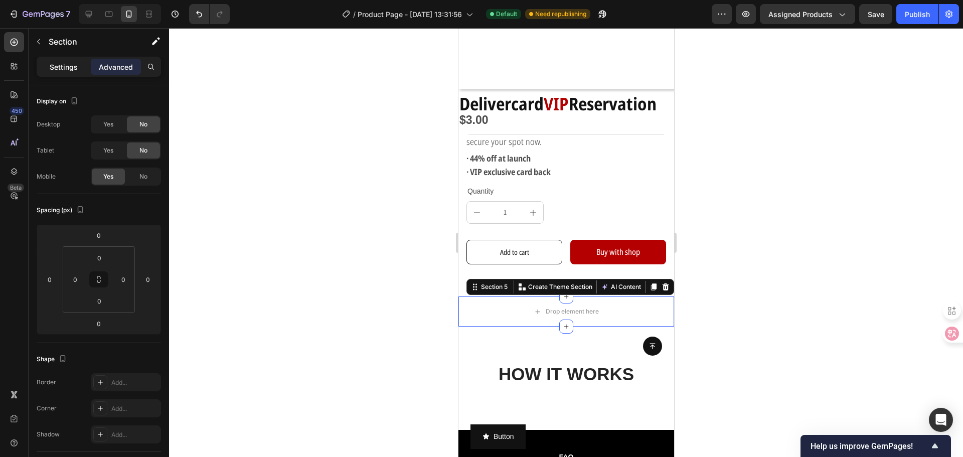
click at [59, 70] on p "Settings" at bounding box center [64, 67] width 28 height 11
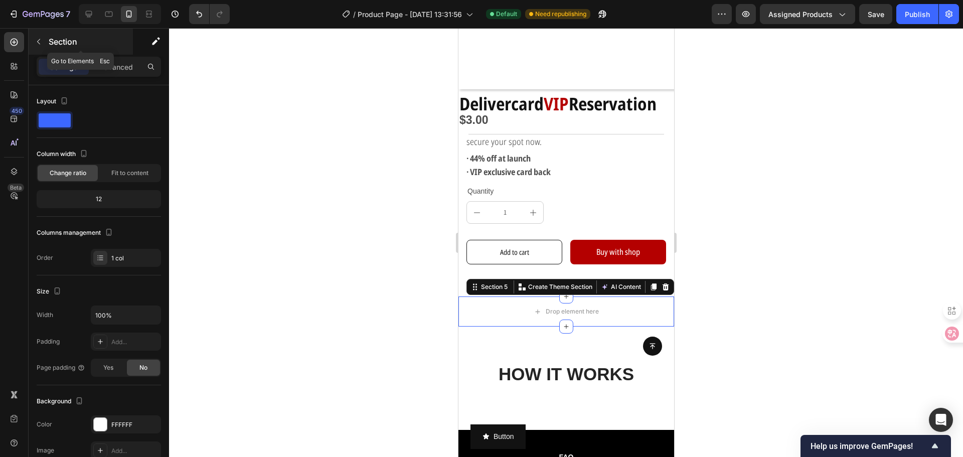
click at [37, 38] on icon "button" at bounding box center [39, 42] width 8 height 8
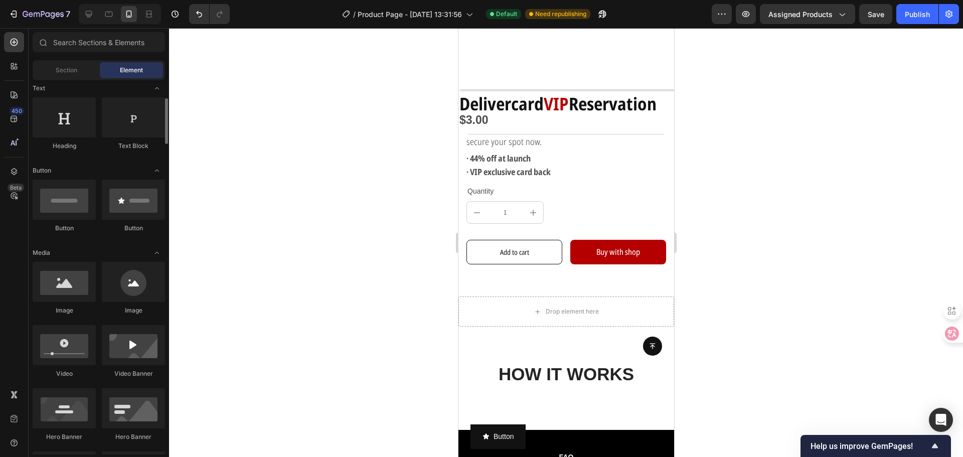
scroll to position [301, 0]
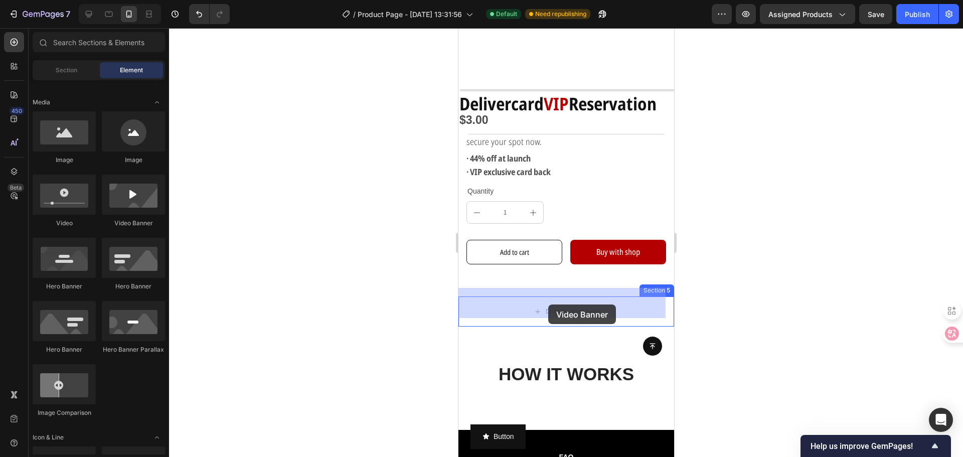
drag, startPoint x: 591, startPoint y: 236, endPoint x: 893, endPoint y: 299, distance: 309.4
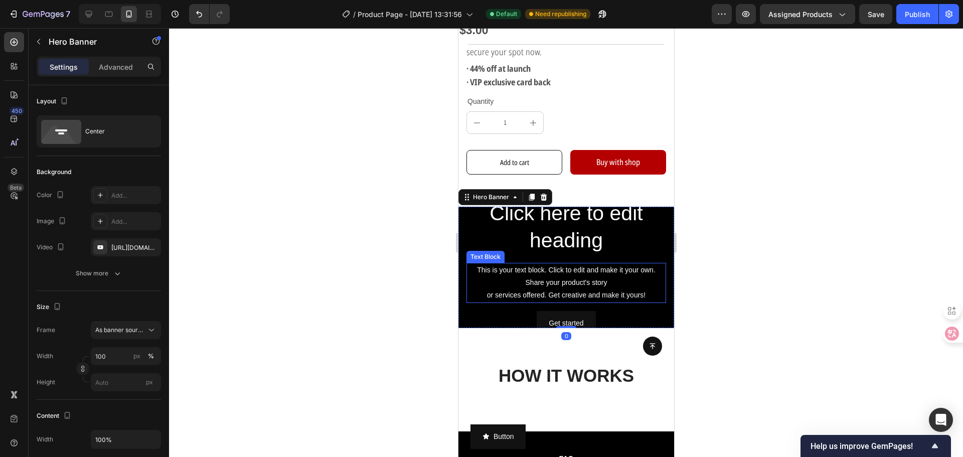
scroll to position [291, 0]
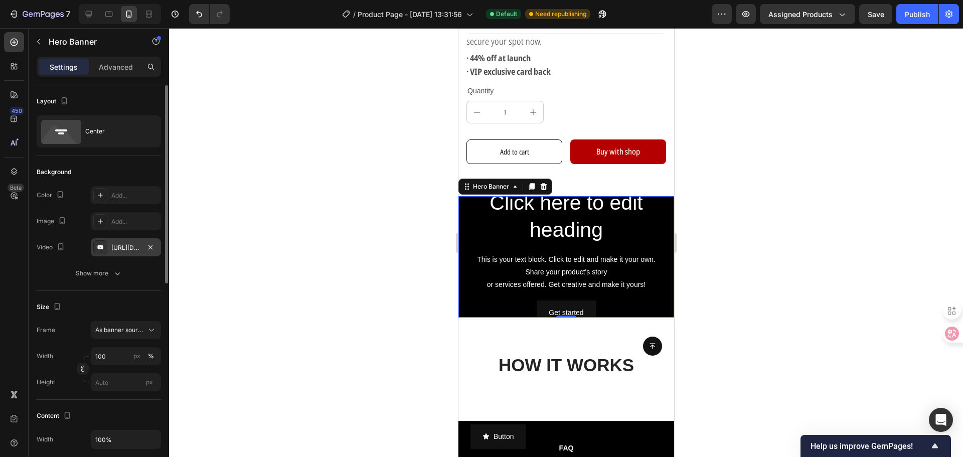
click at [126, 242] on div "https://www.youtube.com/watch?v=drIt4RH_kyQ" at bounding box center [126, 247] width 70 height 18
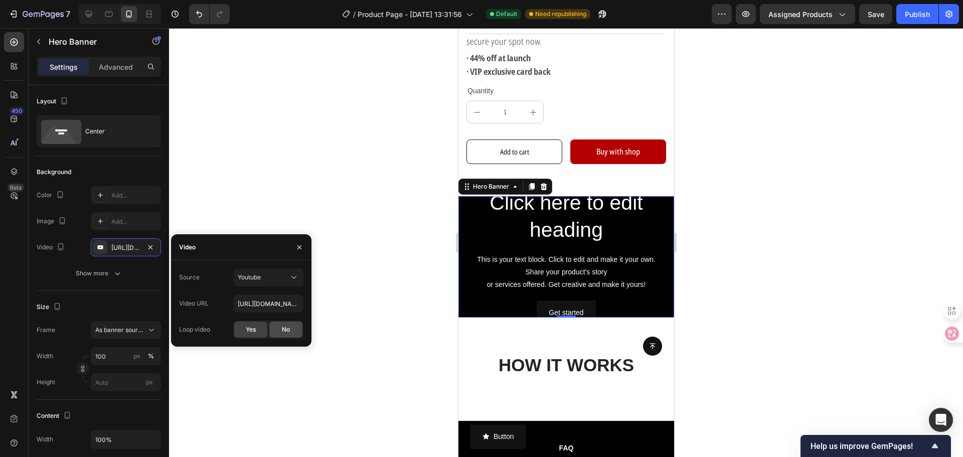
click at [274, 330] on div "No" at bounding box center [285, 329] width 33 height 16
type input "Auto"
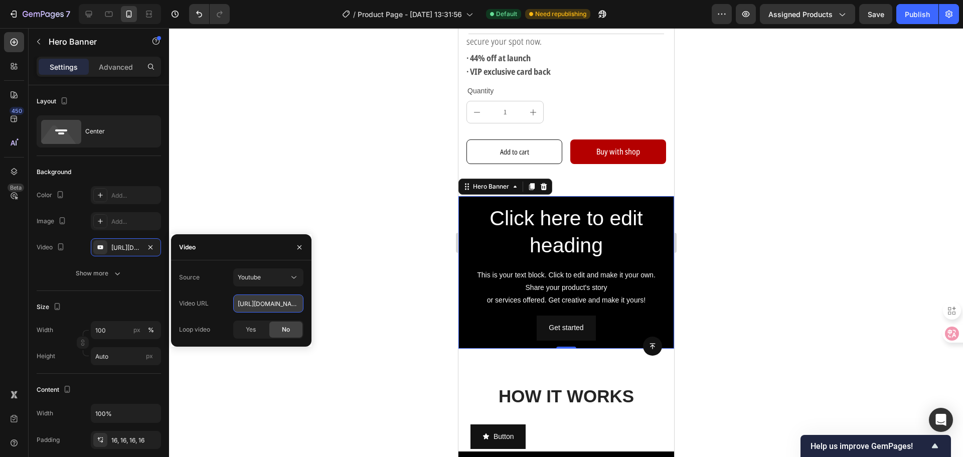
click at [285, 305] on input "https://www.youtube.com/watch?v=drIt4RH_kyQ" at bounding box center [268, 303] width 70 height 18
click at [294, 278] on icon at bounding box center [293, 277] width 5 height 3
click at [264, 300] on span "Video hosting" at bounding box center [257, 301] width 38 height 9
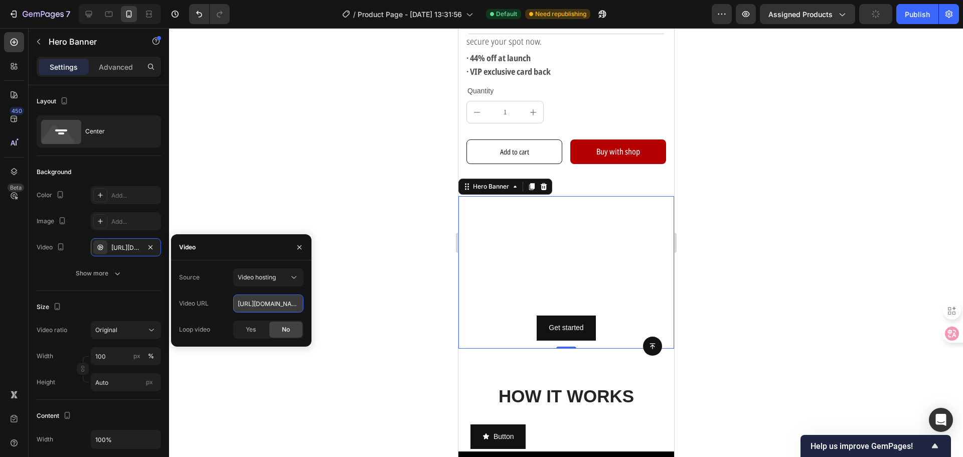
click at [267, 303] on input "[URL][DOMAIN_NAME]" at bounding box center [268, 303] width 70 height 18
paste input "38a2f0146efb4eb5937ef7c9800c6227"
type input "https://cdn.shopify.com/videos/c/o/v/38a2f0146efb4eb5937ef7c9800c6227.mp4"
click at [348, 295] on div at bounding box center [566, 242] width 794 height 429
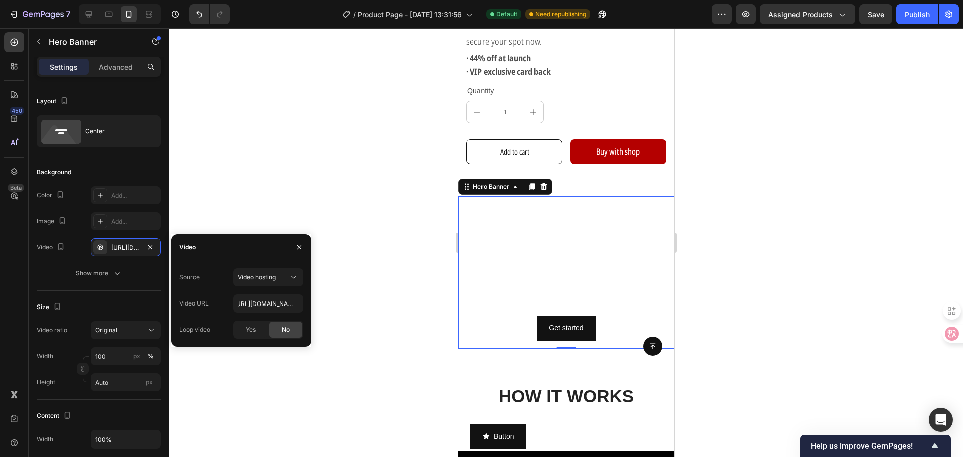
scroll to position [0, 0]
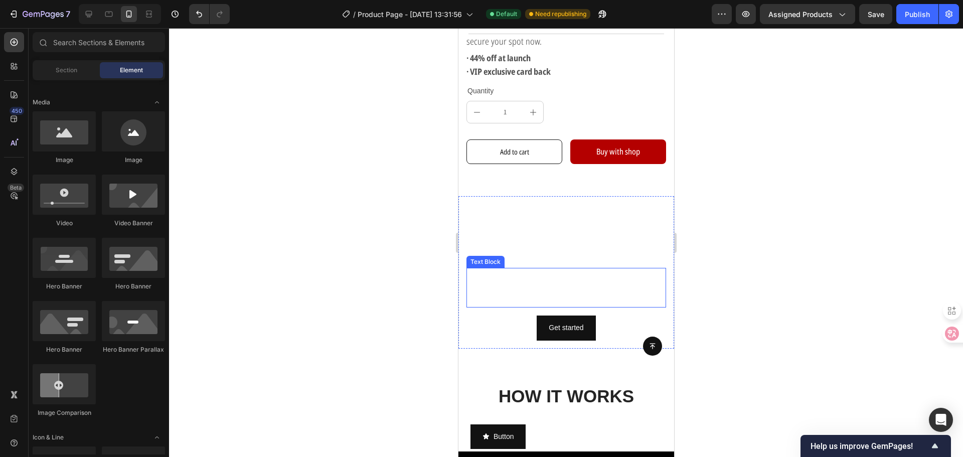
click at [461, 285] on div "Click here to edit heading Heading This is your text block. Click to edit and m…" at bounding box center [566, 272] width 216 height 152
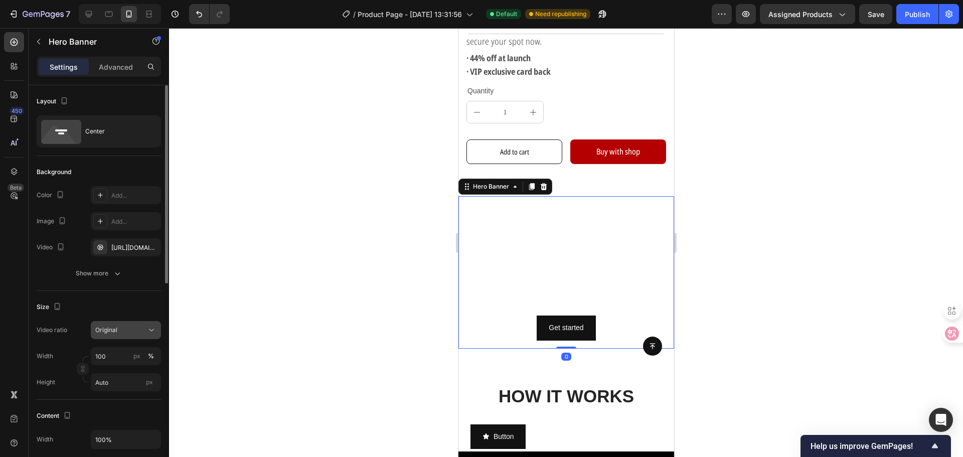
click at [133, 328] on div "Original" at bounding box center [120, 329] width 51 height 9
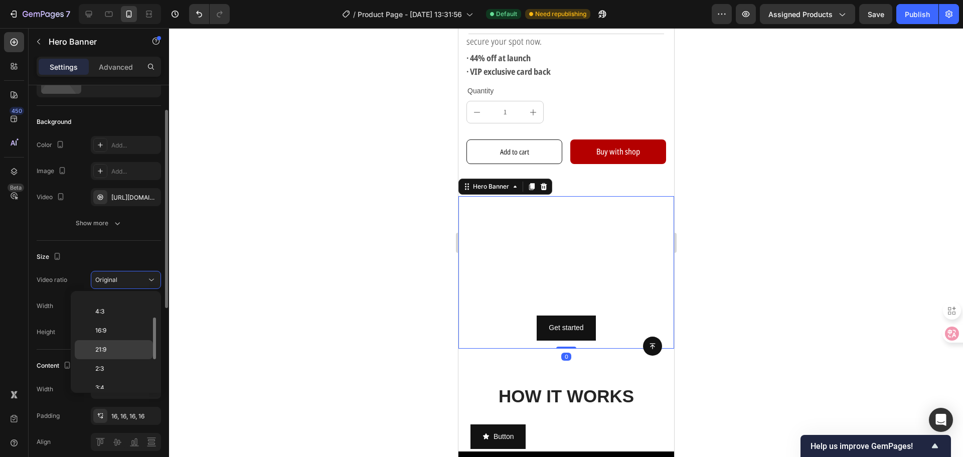
scroll to position [116, 0]
click at [122, 338] on p "9:16" at bounding box center [121, 340] width 53 height 9
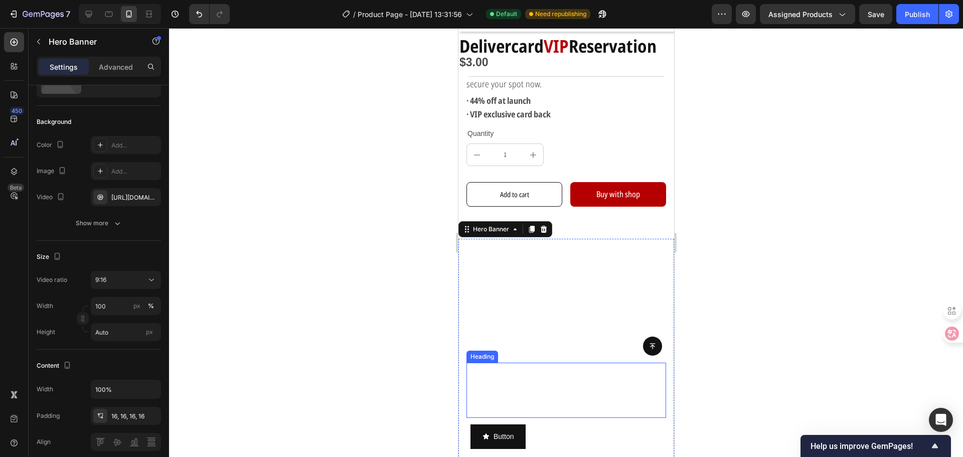
scroll to position [91, 0]
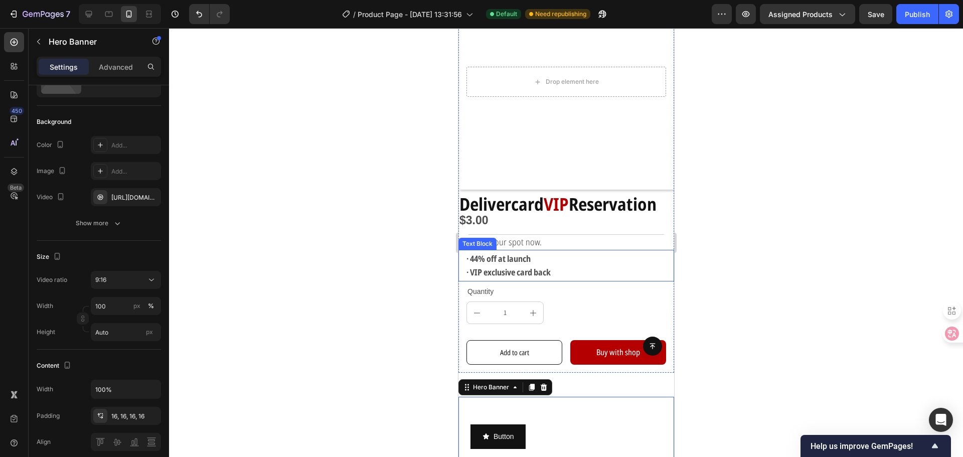
click at [356, 236] on div at bounding box center [566, 242] width 794 height 429
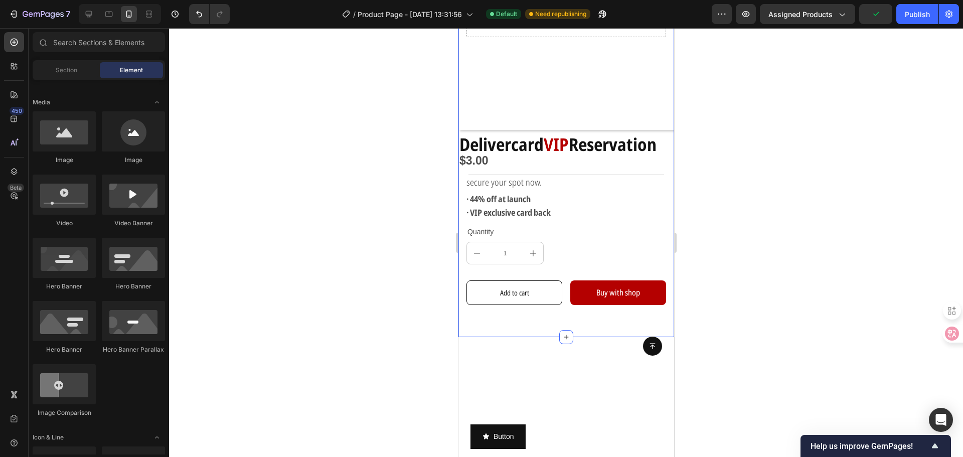
scroll to position [0, 0]
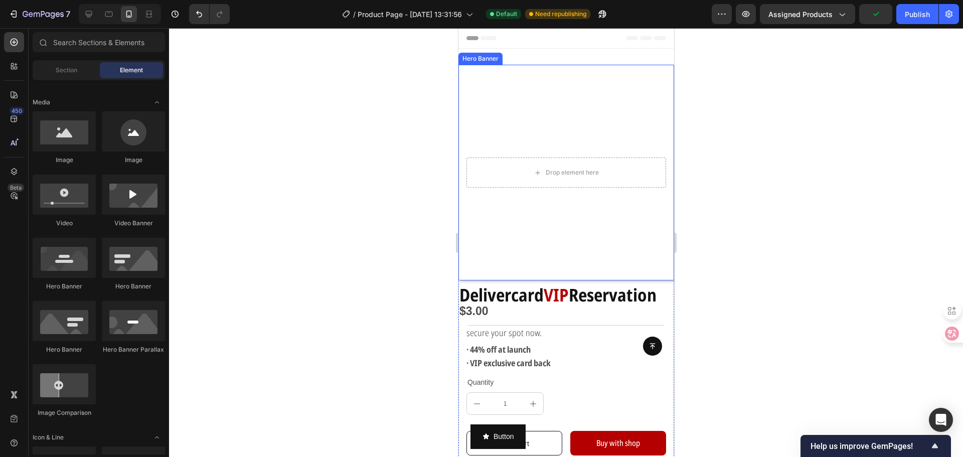
click at [801, 268] on div at bounding box center [566, 242] width 794 height 429
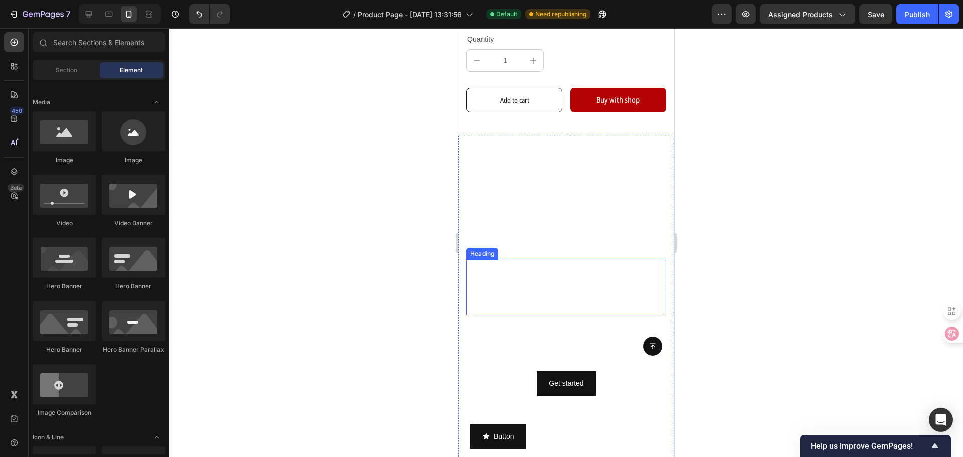
scroll to position [351, 0]
click at [550, 275] on h2 "Click here to edit heading" at bounding box center [566, 288] width 200 height 56
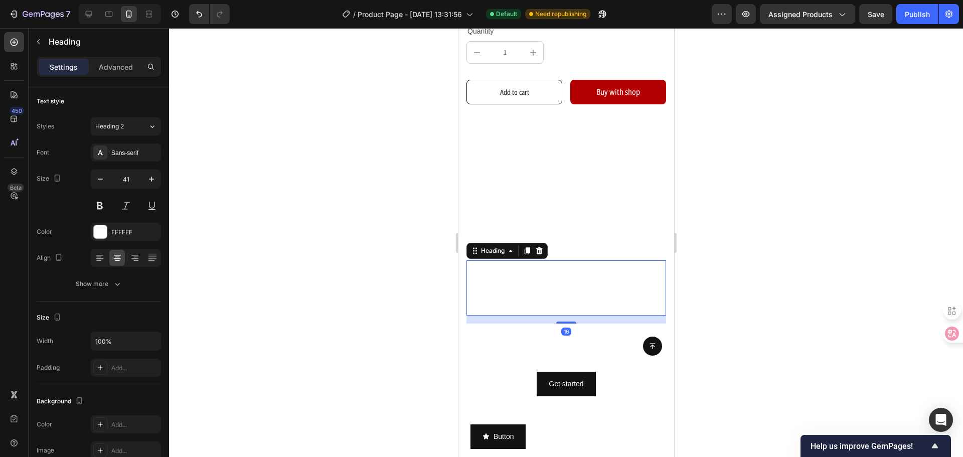
click at [550, 275] on h2 "Click here to edit heading" at bounding box center [566, 288] width 200 height 56
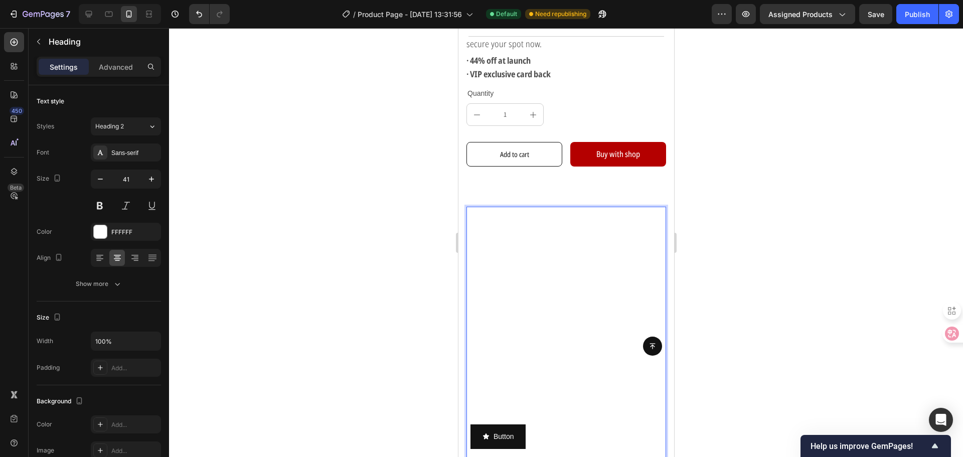
scroll to position [331, 0]
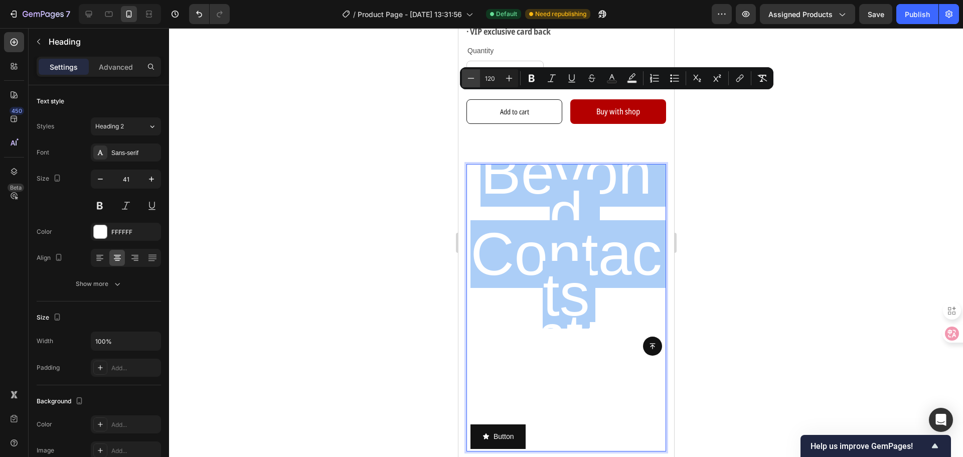
click at [473, 84] on button "Minus" at bounding box center [471, 78] width 18 height 18
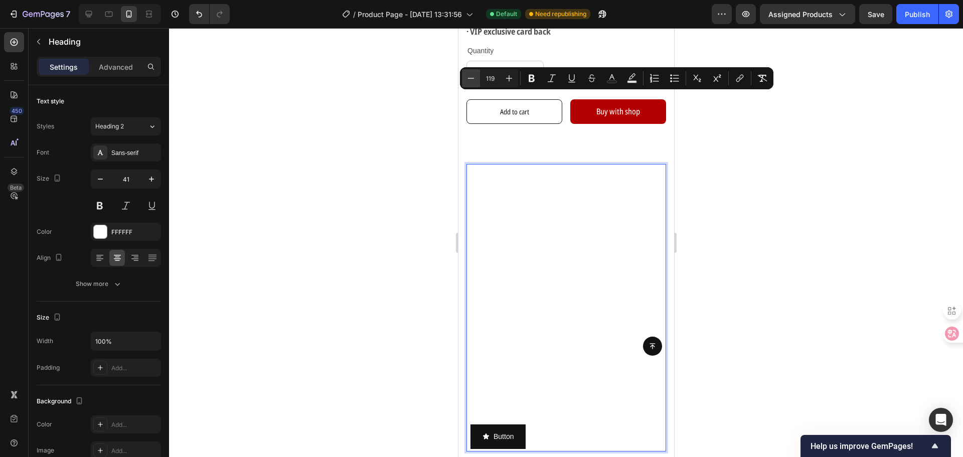
click at [473, 84] on button "Minus" at bounding box center [471, 78] width 18 height 18
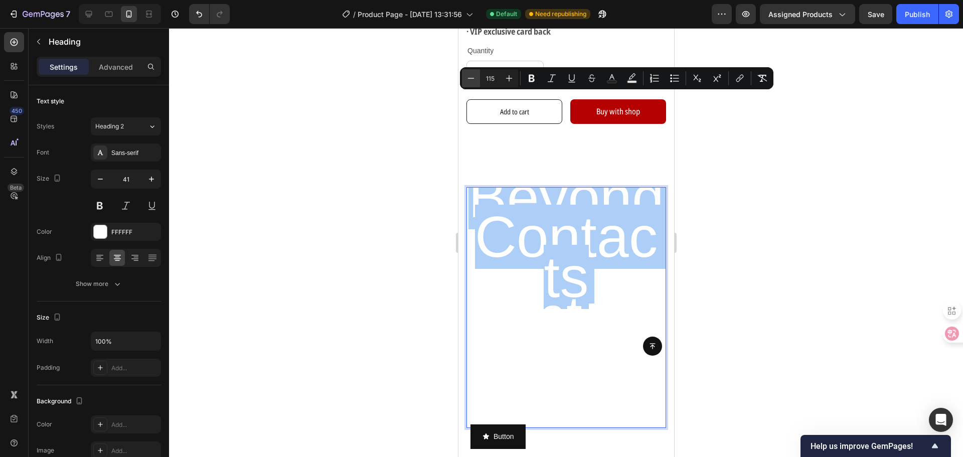
click at [473, 84] on button "Minus" at bounding box center [471, 78] width 18 height 18
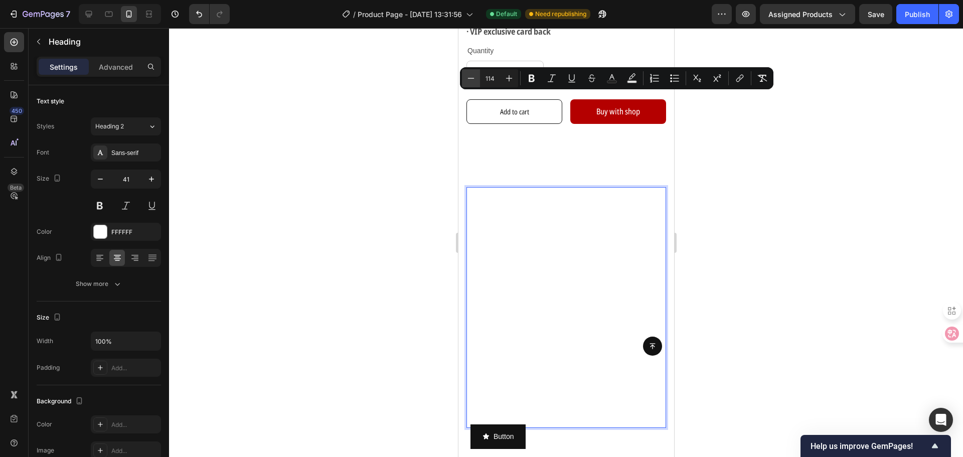
click at [473, 84] on button "Minus" at bounding box center [471, 78] width 18 height 18
type input "112"
click at [111, 145] on div "Sans-serif" at bounding box center [126, 152] width 70 height 18
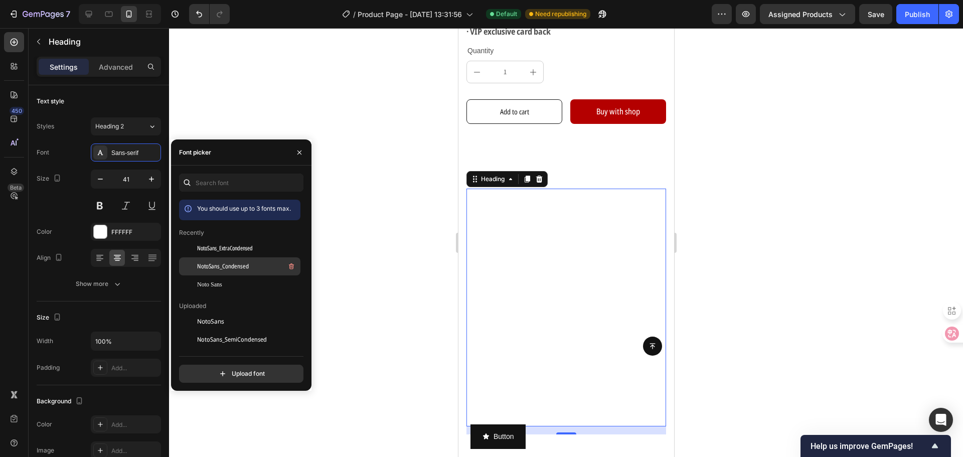
click at [237, 262] on span "NotoSans_Condensed" at bounding box center [223, 266] width 52 height 9
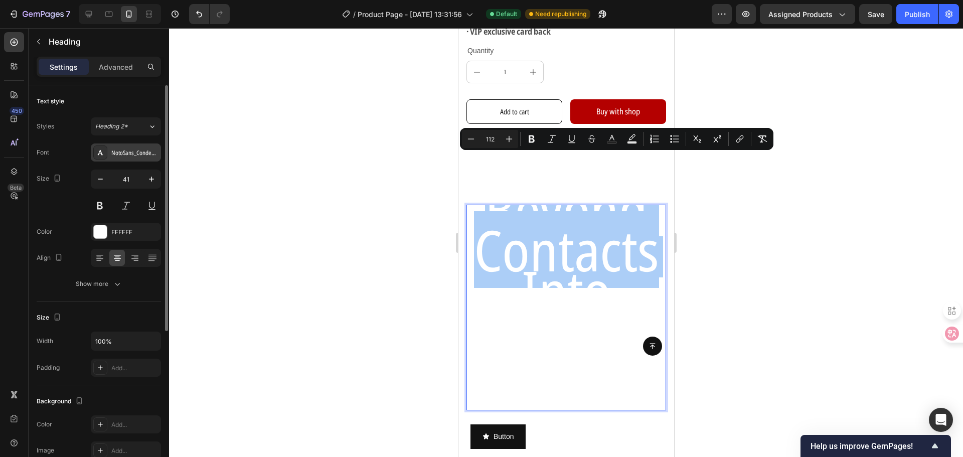
click at [151, 155] on div "NotoSans_Condensed" at bounding box center [134, 152] width 47 height 9
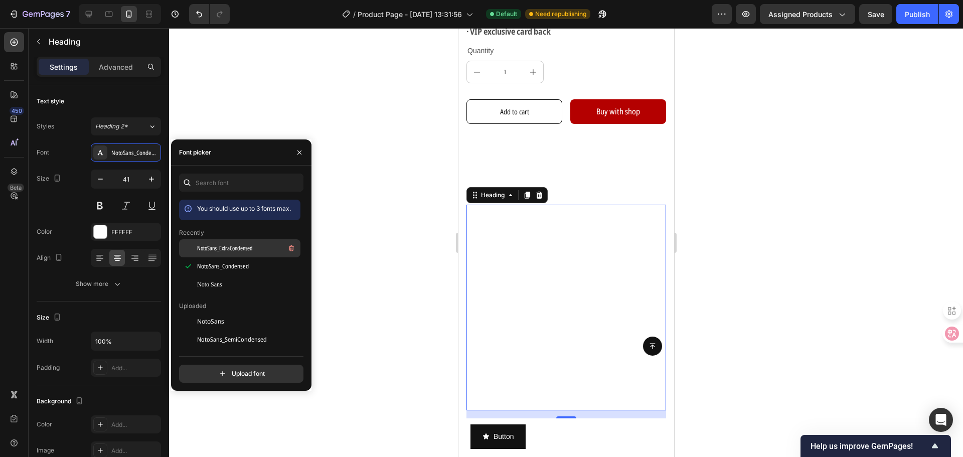
click at [240, 248] on span "NotoSans_ExtraCondensed" at bounding box center [225, 248] width 56 height 9
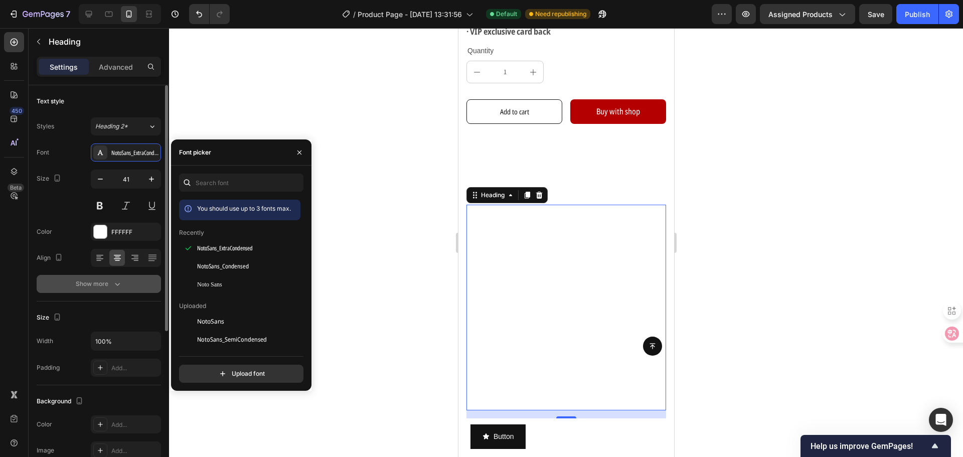
click at [116, 281] on icon "button" at bounding box center [117, 284] width 10 height 10
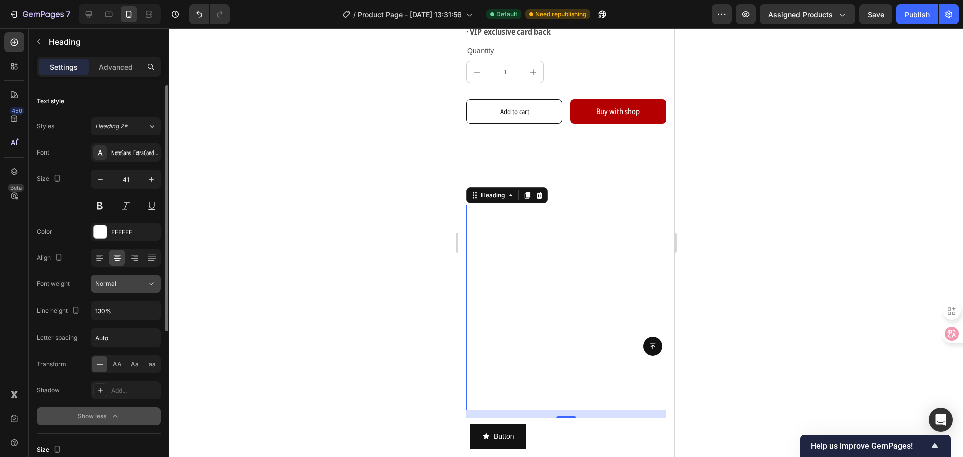
click at [137, 285] on div "Normal" at bounding box center [120, 283] width 51 height 9
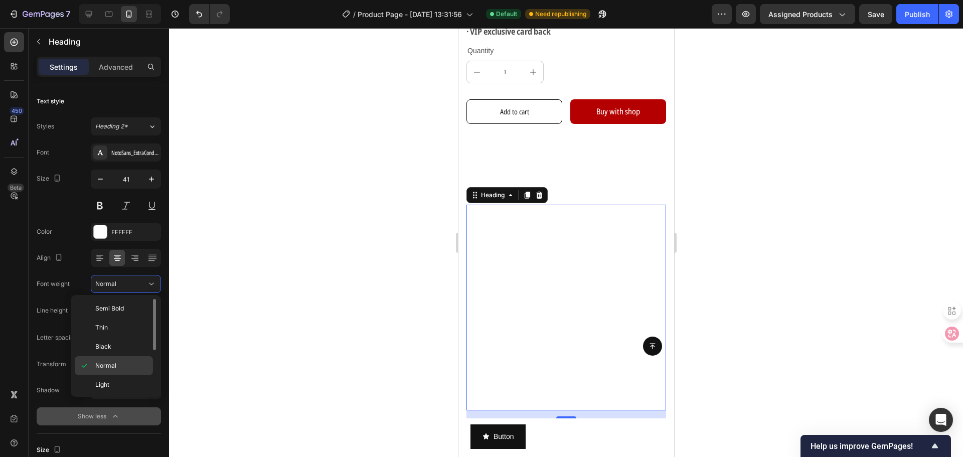
scroll to position [78, 0]
click at [124, 346] on p "Medium" at bounding box center [121, 344] width 53 height 9
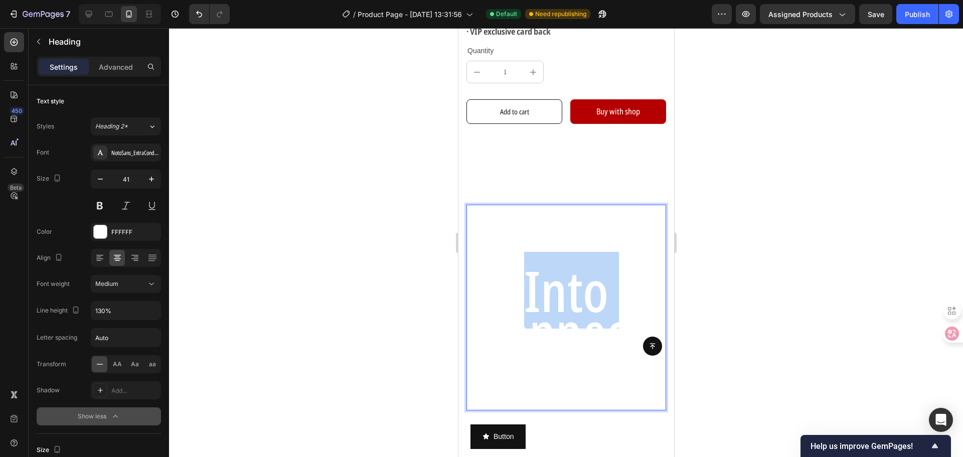
click at [552, 277] on span "Into Connections" at bounding box center [565, 331] width 177 height 158
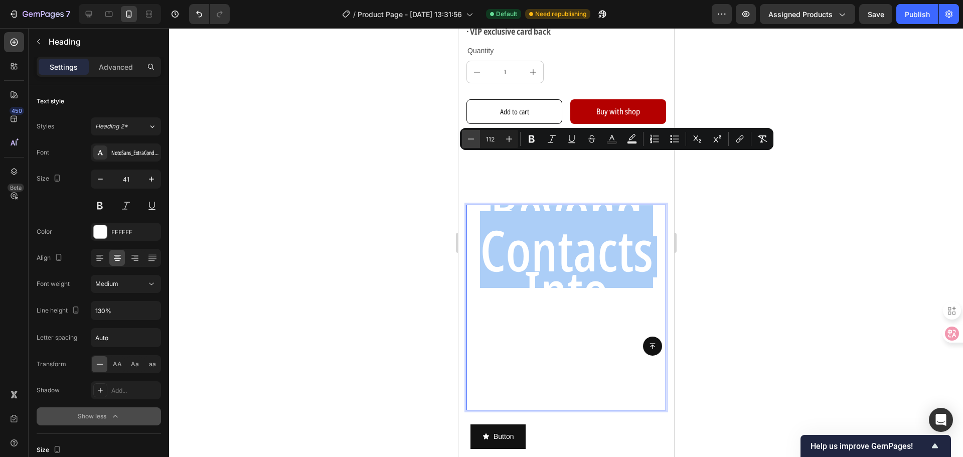
click at [473, 142] on icon "Editor contextual toolbar" at bounding box center [471, 139] width 10 height 10
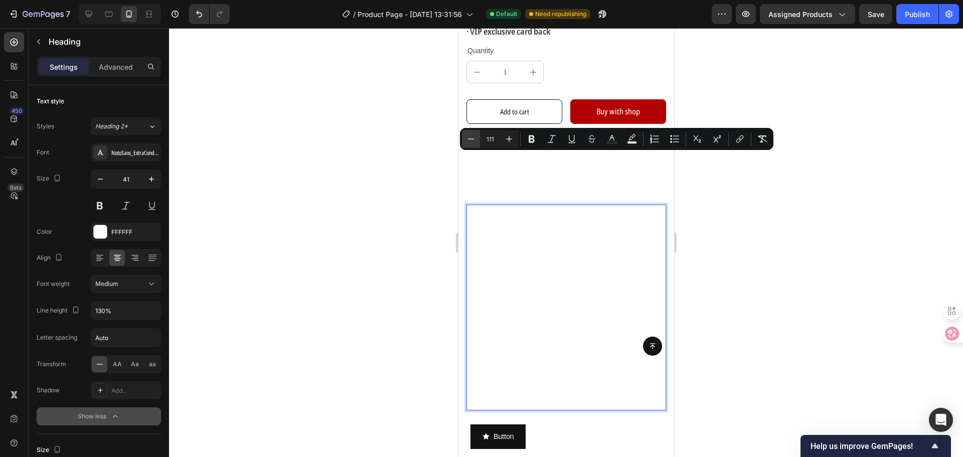
click at [473, 142] on icon "Editor contextual toolbar" at bounding box center [471, 139] width 10 height 10
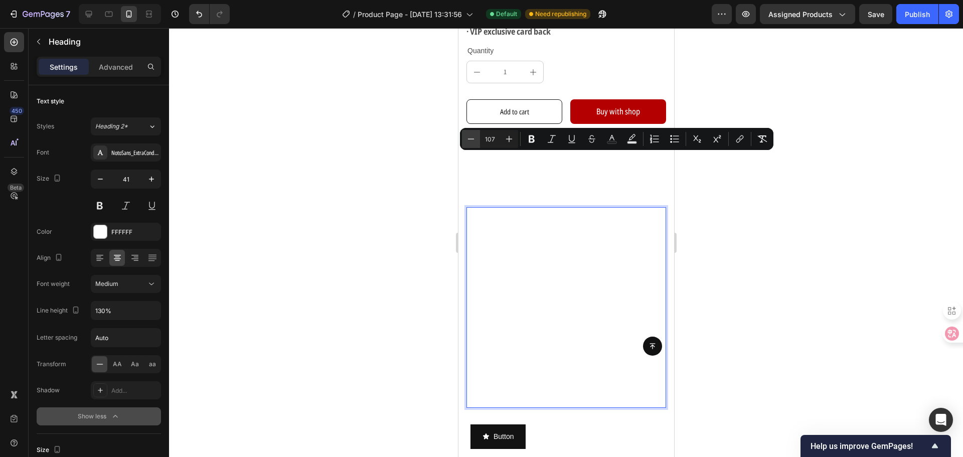
click at [473, 142] on icon "Editor contextual toolbar" at bounding box center [471, 139] width 10 height 10
type input "106"
click at [468, 200] on div "Beyond Contacts Into Connections Heading 16 This is your text block. Click to e…" at bounding box center [566, 347] width 216 height 295
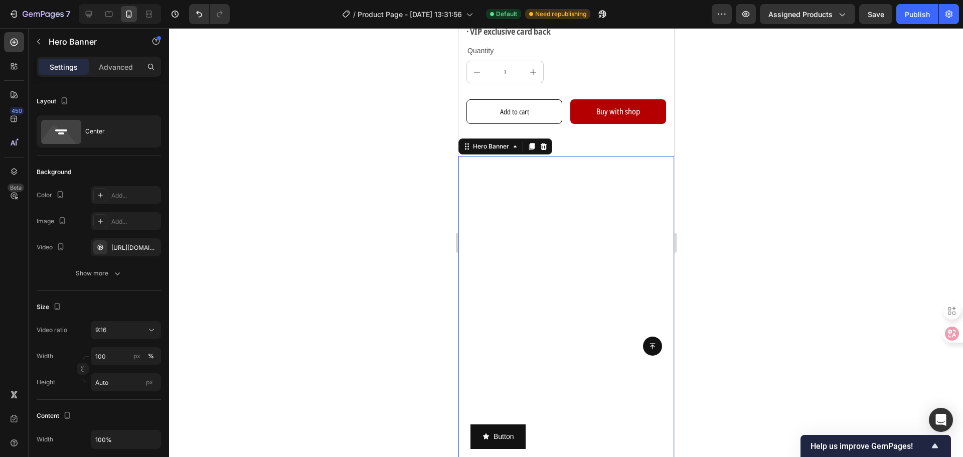
click at [462, 206] on div "⁠⁠⁠⁠⁠⁠⁠ Beyond Contacts Into Connections Heading This is your text block. Click…" at bounding box center [566, 347] width 216 height 295
click at [473, 204] on p "⁠⁠⁠⁠⁠⁠⁠ Beyond Contacts Into Connections" at bounding box center [566, 298] width 198 height 196
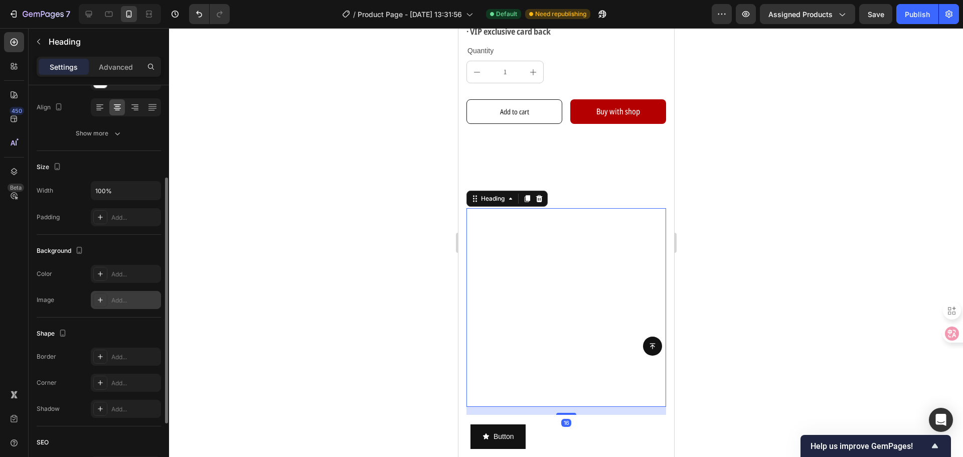
scroll to position [0, 0]
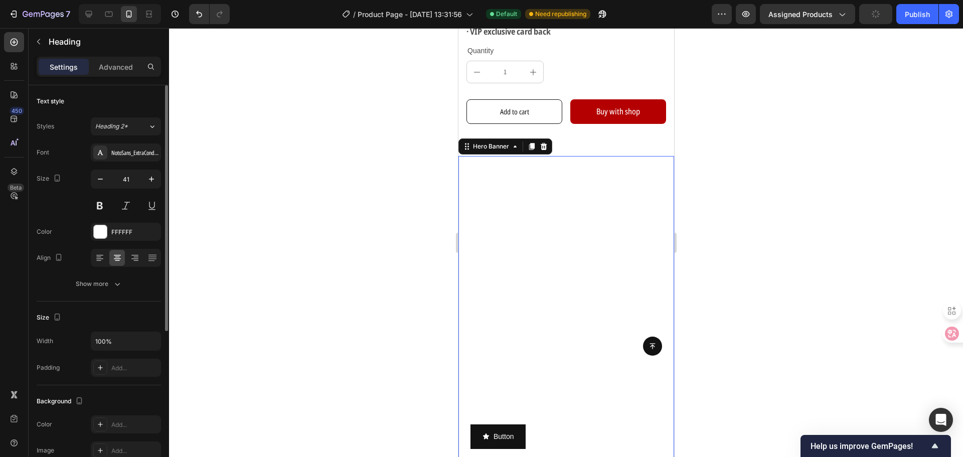
click at [520, 165] on video "Background Image" at bounding box center [566, 347] width 216 height 383
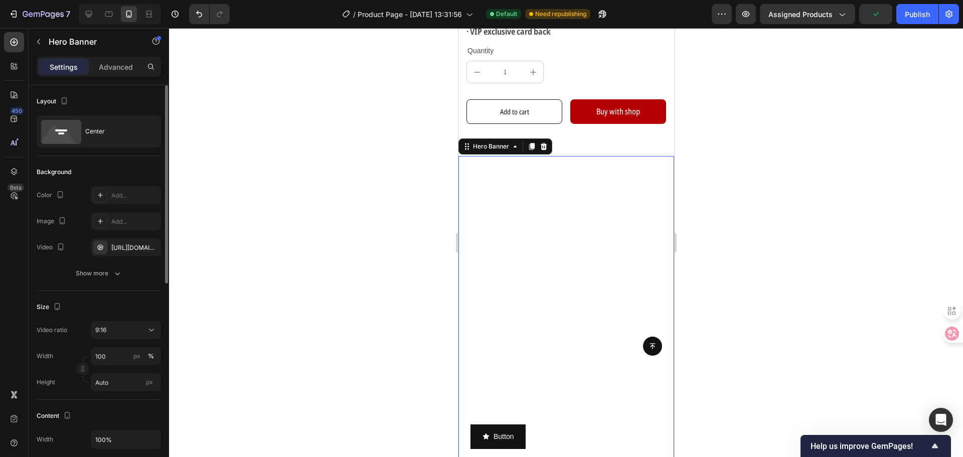
scroll to position [100, 0]
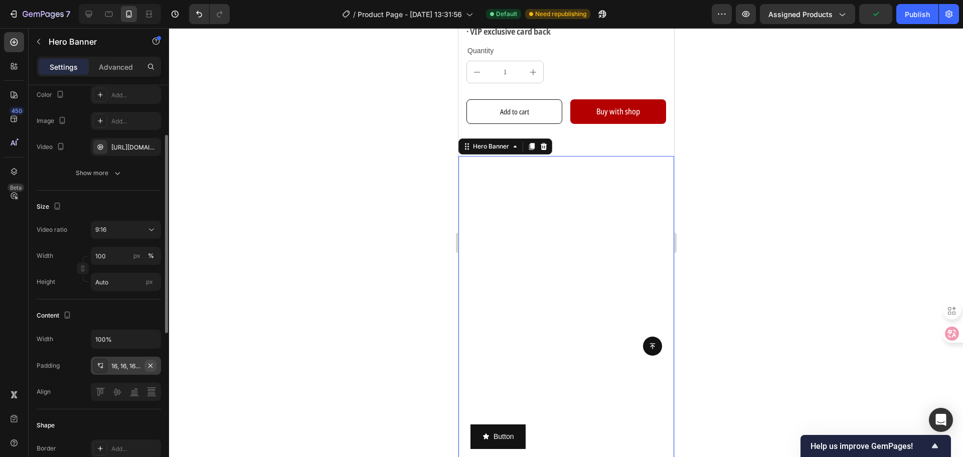
click at [154, 363] on icon "button" at bounding box center [150, 365] width 8 height 8
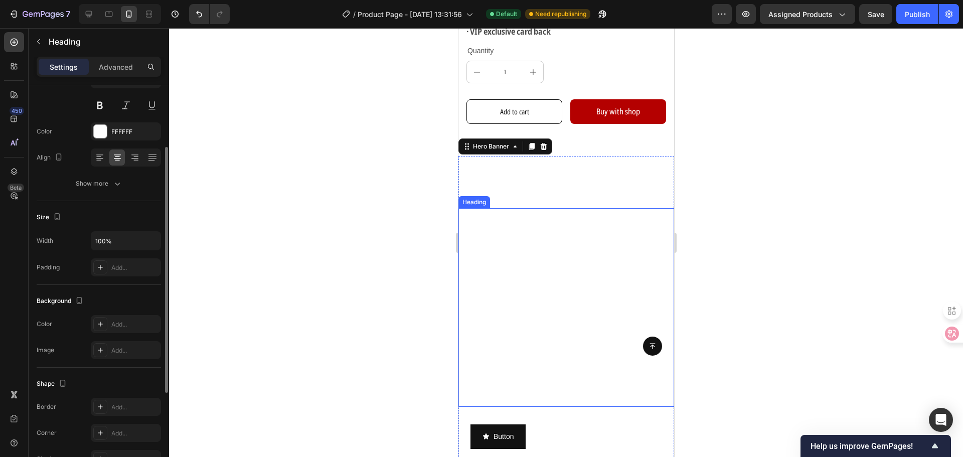
click at [517, 225] on span "Beyond Contacts" at bounding box center [565, 232] width 164 height 111
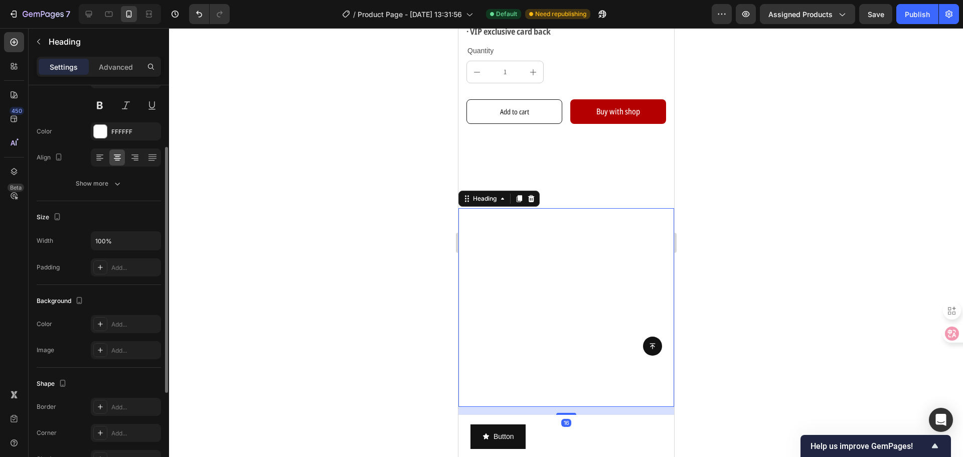
scroll to position [0, 0]
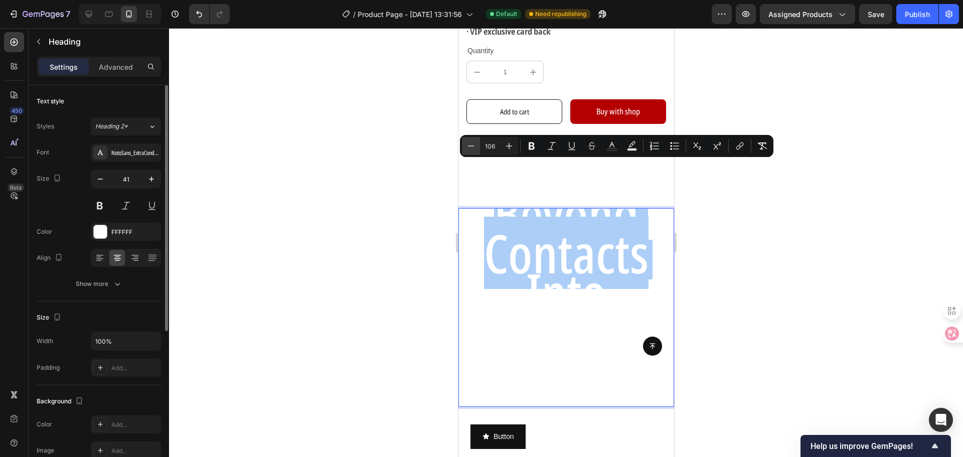
click at [469, 141] on icon "Editor contextual toolbar" at bounding box center [471, 146] width 10 height 10
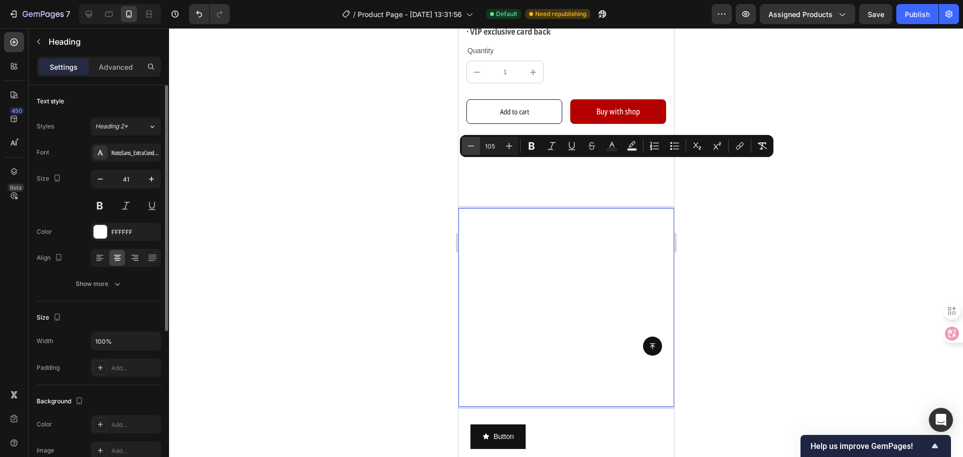
click at [469, 141] on icon "Editor contextual toolbar" at bounding box center [471, 146] width 10 height 10
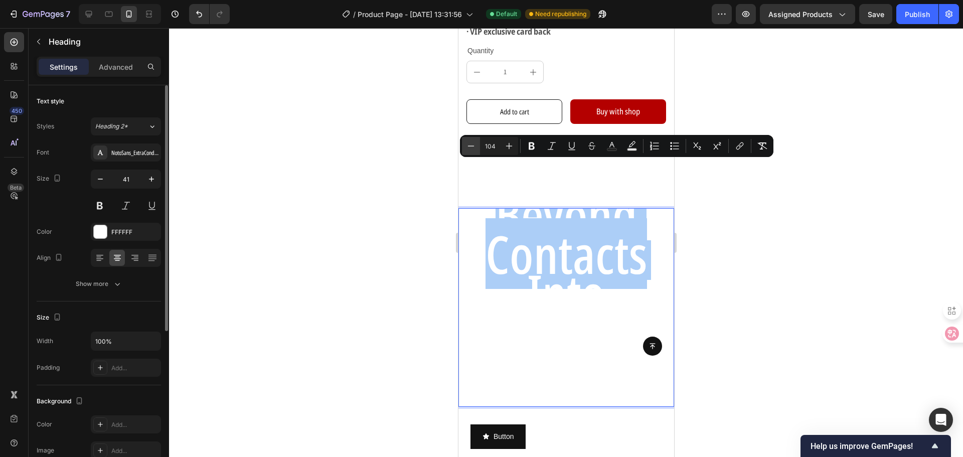
click at [469, 141] on icon "Editor contextual toolbar" at bounding box center [471, 146] width 10 height 10
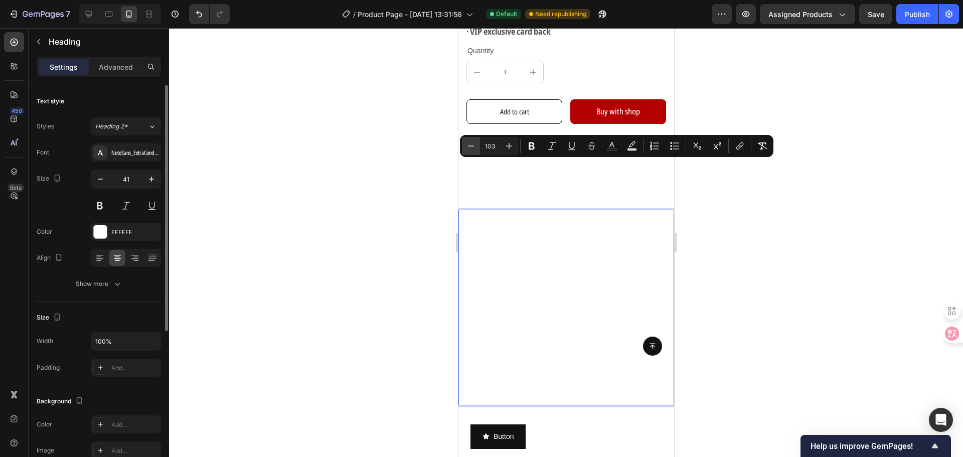
click at [469, 141] on icon "Editor contextual toolbar" at bounding box center [471, 146] width 10 height 10
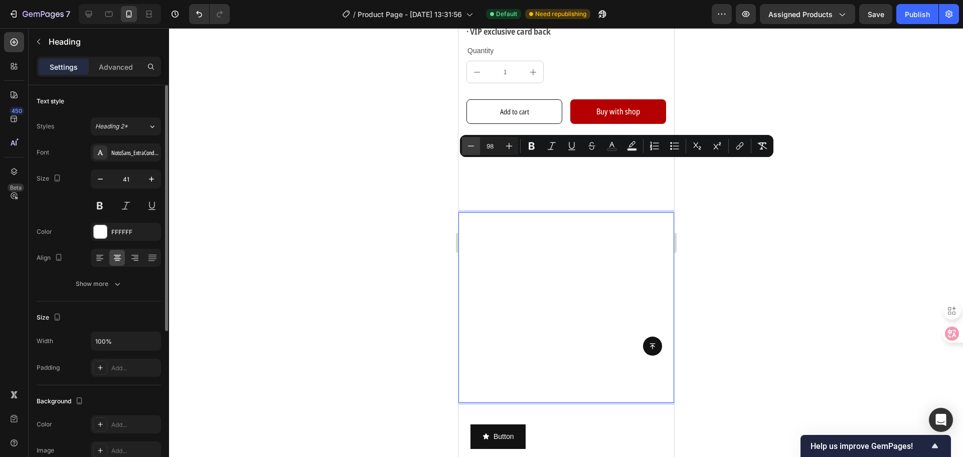
click at [469, 141] on icon "Editor contextual toolbar" at bounding box center [471, 146] width 10 height 10
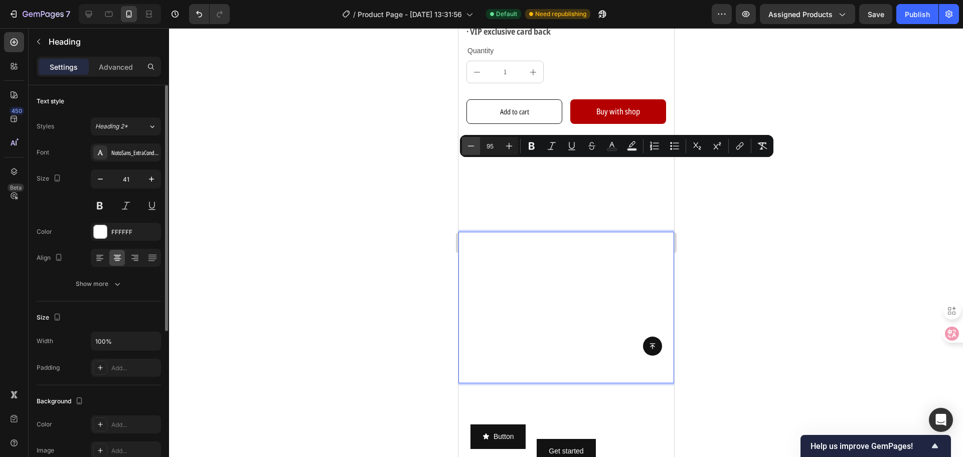
click at [469, 141] on icon "Editor contextual toolbar" at bounding box center [471, 146] width 10 height 10
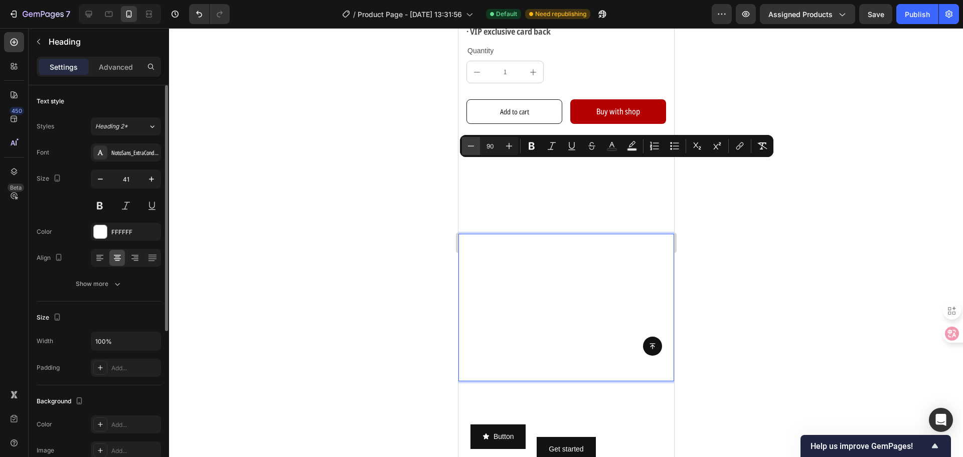
click at [469, 141] on icon "Editor contextual toolbar" at bounding box center [471, 146] width 10 height 10
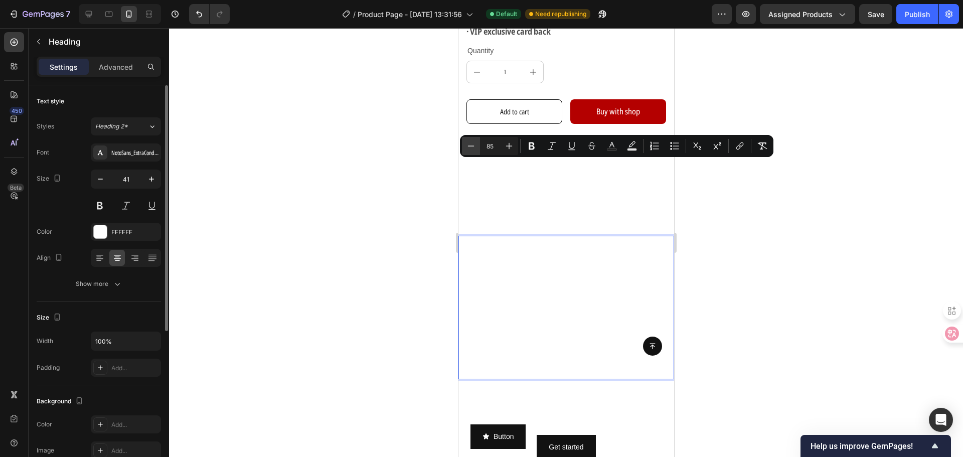
click at [469, 141] on icon "Editor contextual toolbar" at bounding box center [471, 146] width 10 height 10
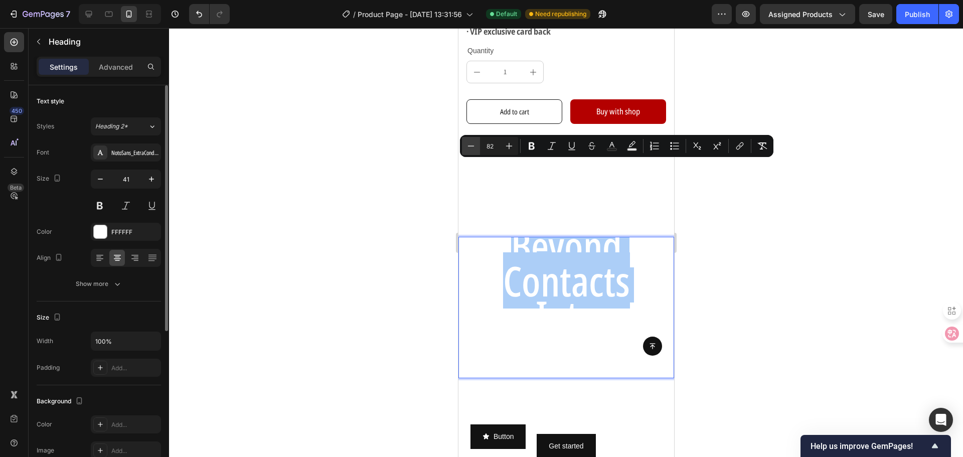
click at [469, 141] on icon "Editor contextual toolbar" at bounding box center [471, 146] width 10 height 10
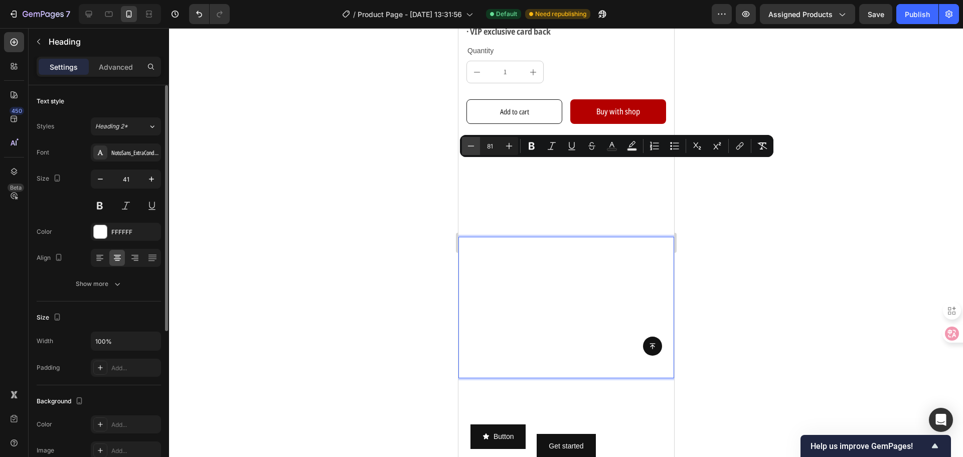
click at [469, 141] on icon "Editor contextual toolbar" at bounding box center [471, 146] width 10 height 10
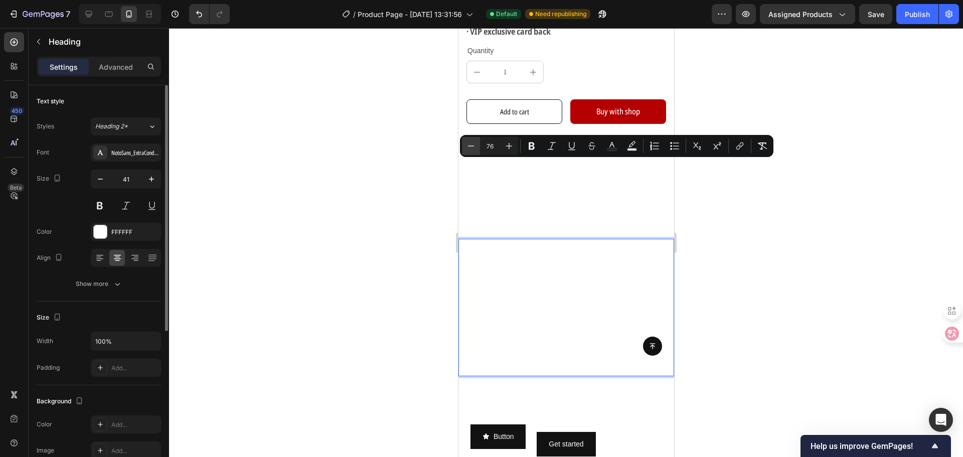
click at [469, 141] on icon "Editor contextual toolbar" at bounding box center [471, 146] width 10 height 10
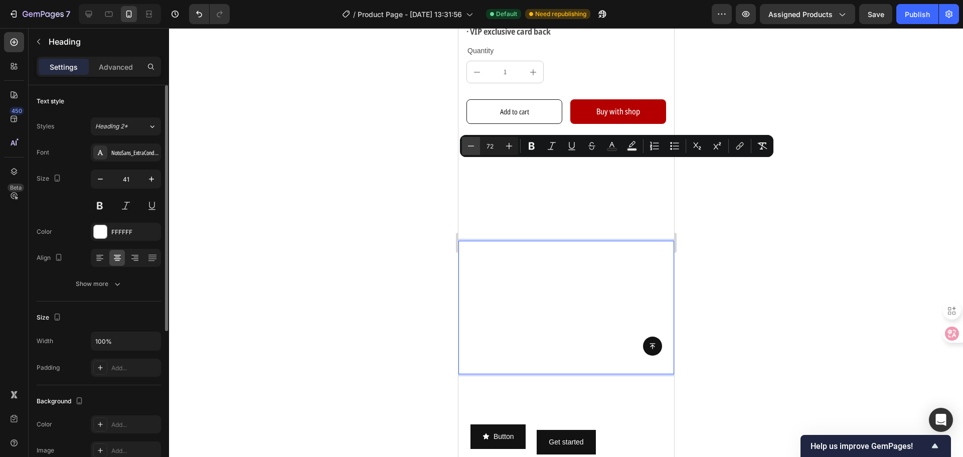
click at [469, 141] on icon "Editor contextual toolbar" at bounding box center [471, 146] width 10 height 10
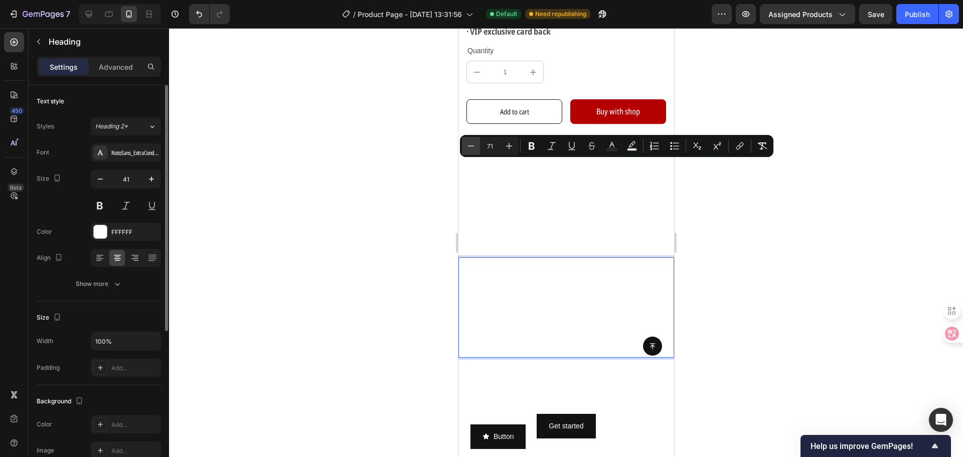
click at [469, 141] on icon "Editor contextual toolbar" at bounding box center [471, 146] width 10 height 10
click at [475, 148] on icon "Editor contextual toolbar" at bounding box center [471, 146] width 10 height 10
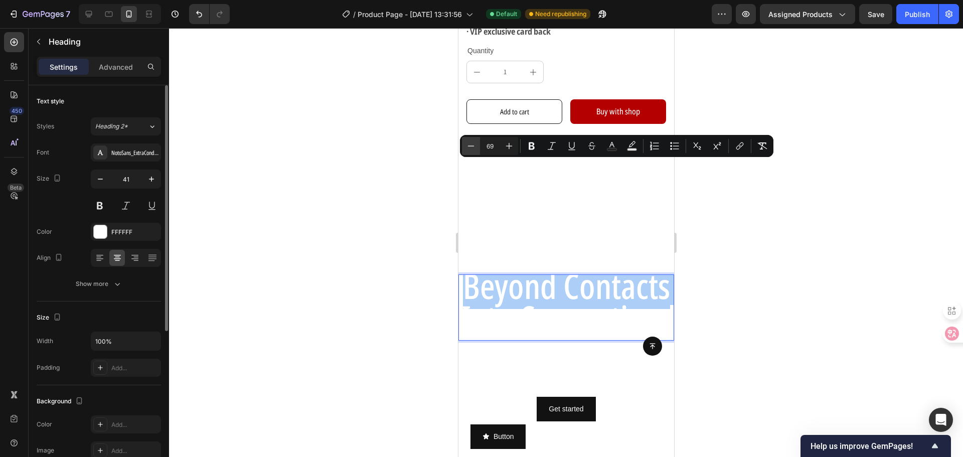
click at [475, 148] on icon "Editor contextual toolbar" at bounding box center [471, 146] width 10 height 10
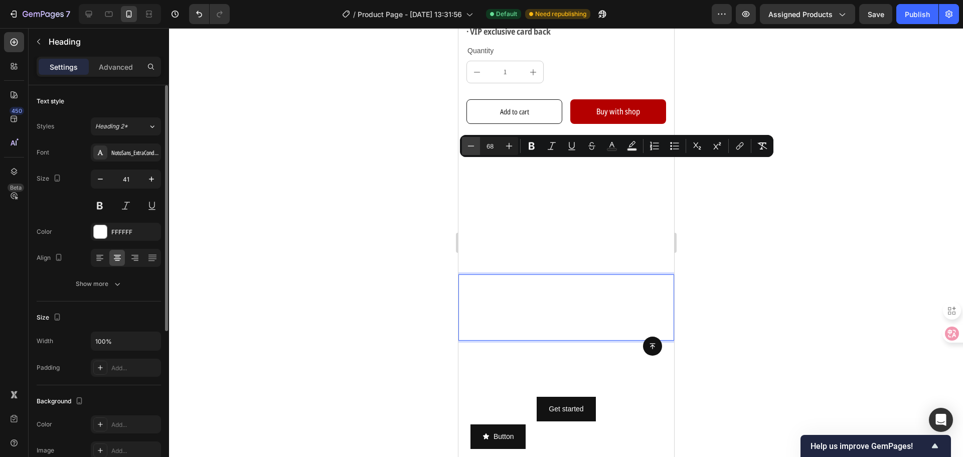
click at [475, 148] on icon "Editor contextual toolbar" at bounding box center [471, 146] width 10 height 10
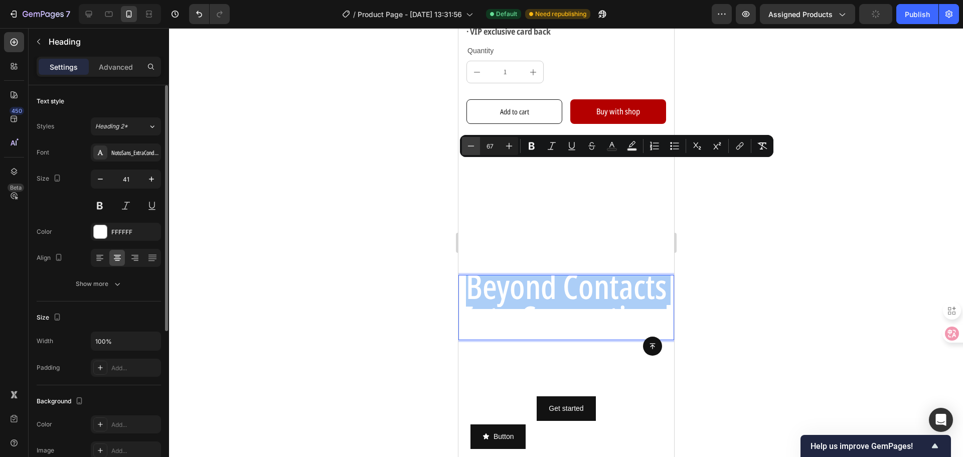
click at [475, 148] on icon "Editor contextual toolbar" at bounding box center [471, 146] width 10 height 10
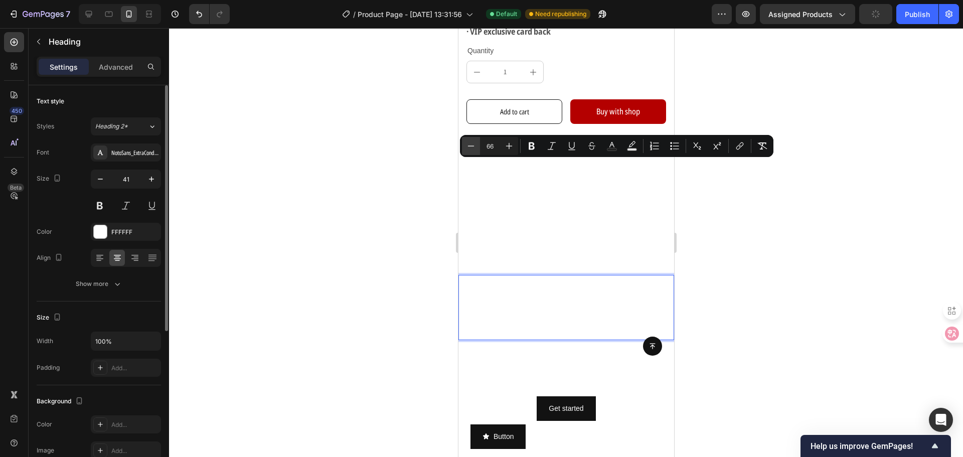
click at [475, 148] on icon "Editor contextual toolbar" at bounding box center [471, 146] width 10 height 10
click at [475, 146] on icon "Editor contextual toolbar" at bounding box center [471, 146] width 10 height 10
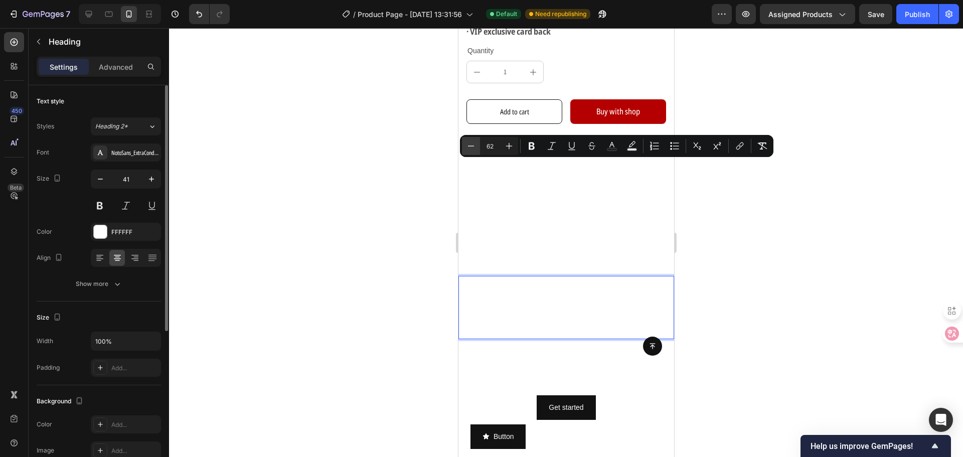
click at [475, 146] on icon "Editor contextual toolbar" at bounding box center [471, 146] width 10 height 10
type input "61"
click at [789, 288] on div at bounding box center [566, 242] width 794 height 429
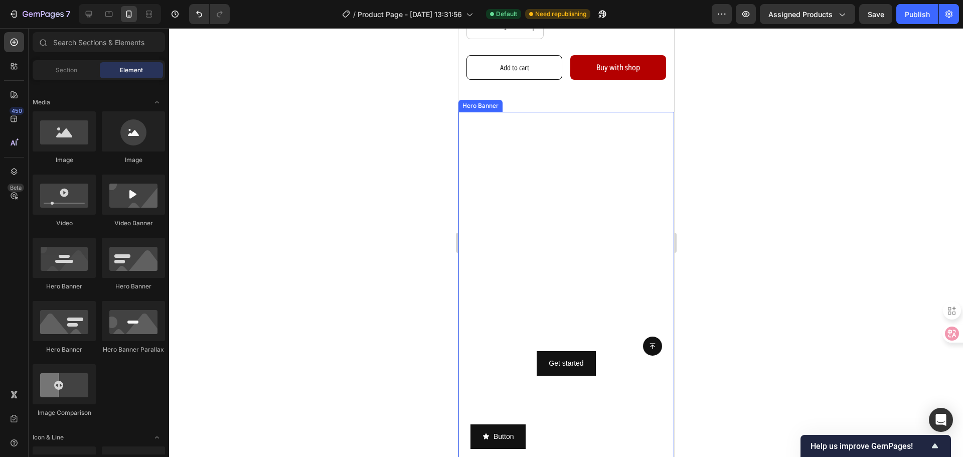
scroll to position [382, 0]
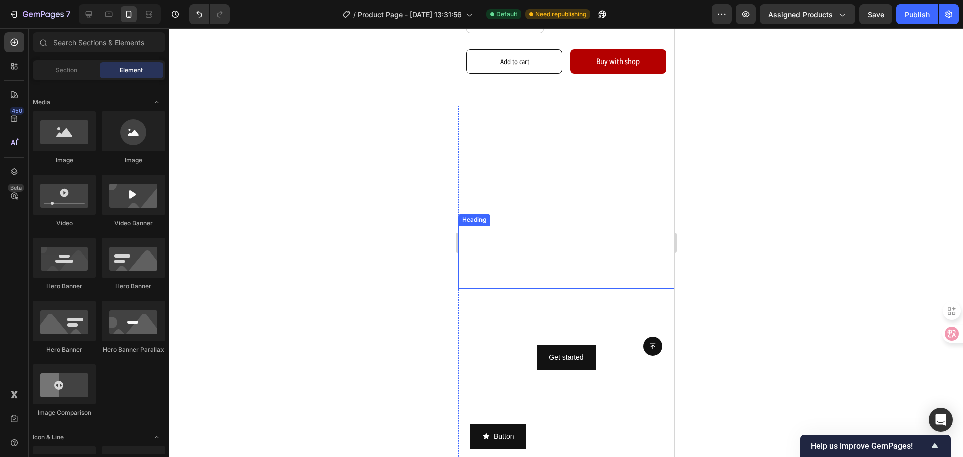
click at [585, 248] on span "Into Connections" at bounding box center [565, 269] width 187 height 42
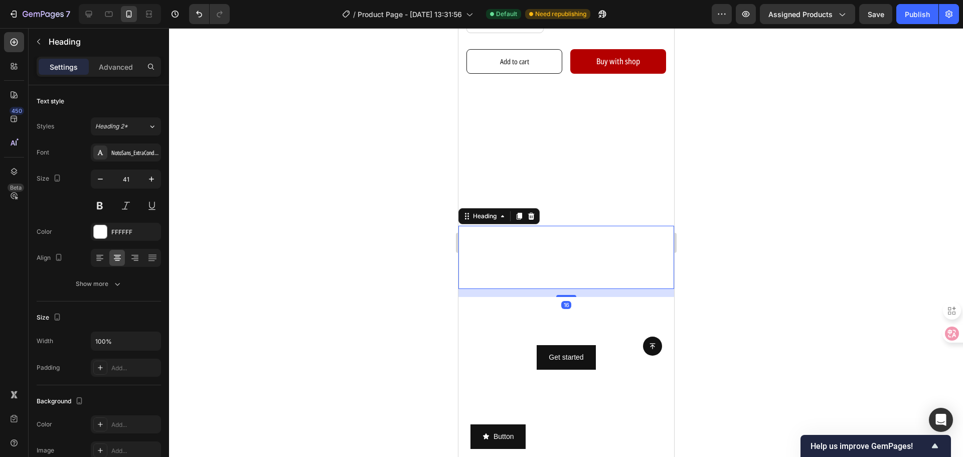
click at [585, 248] on span "Into Connections" at bounding box center [565, 269] width 187 height 42
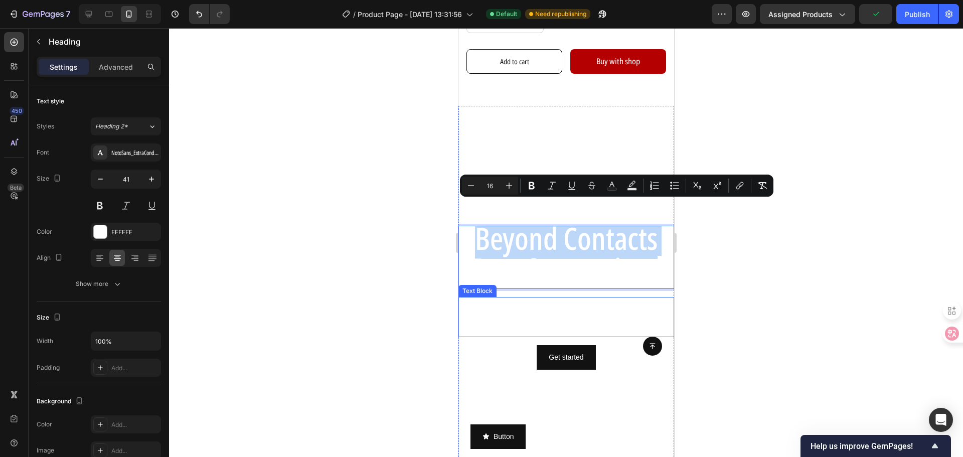
click at [581, 306] on div "This is your text block. Click to edit and make it your own. Share your product…" at bounding box center [566, 317] width 216 height 40
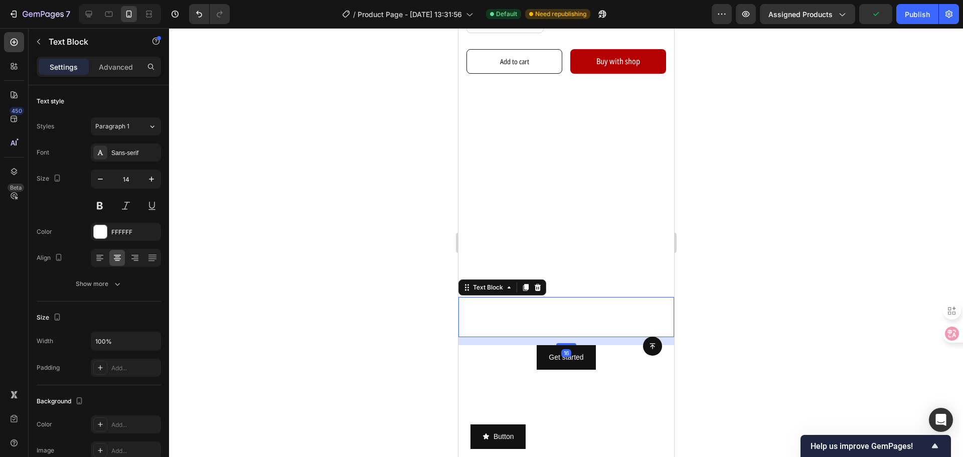
click at [352, 368] on div at bounding box center [566, 242] width 794 height 429
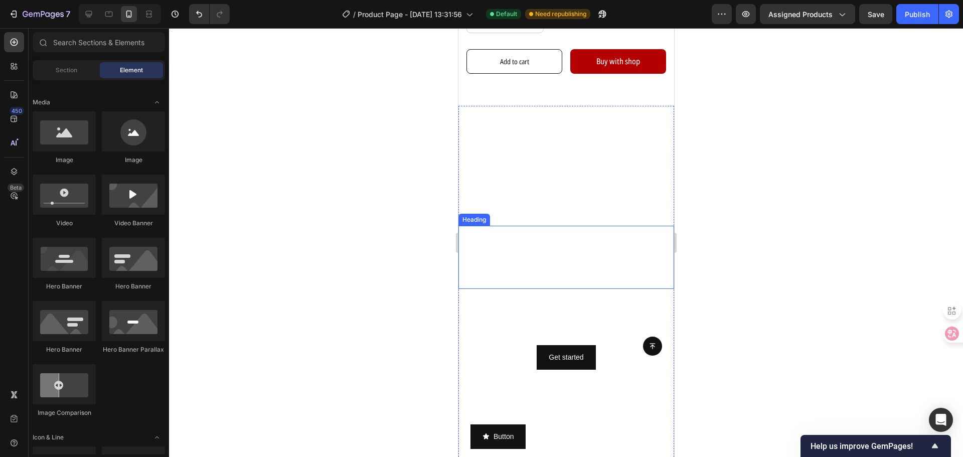
click at [562, 248] on span "Into Connections" at bounding box center [565, 269] width 187 height 42
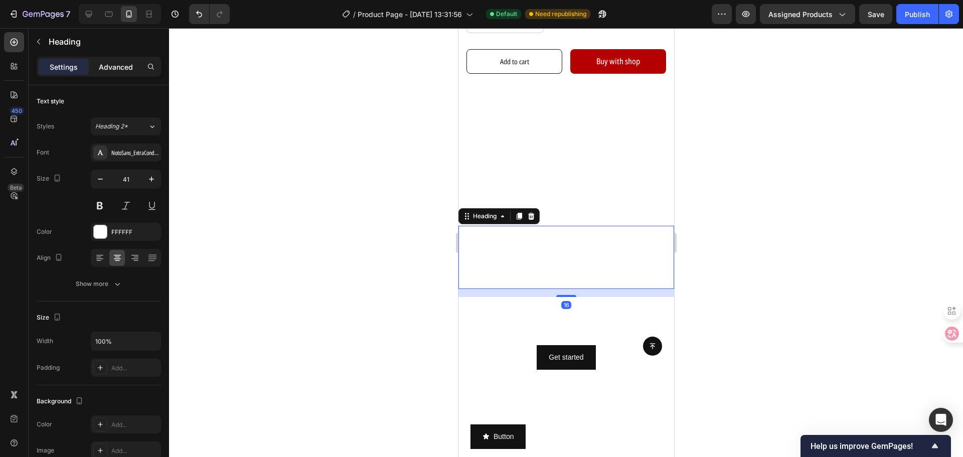
click at [114, 59] on div "Advanced" at bounding box center [116, 67] width 50 height 16
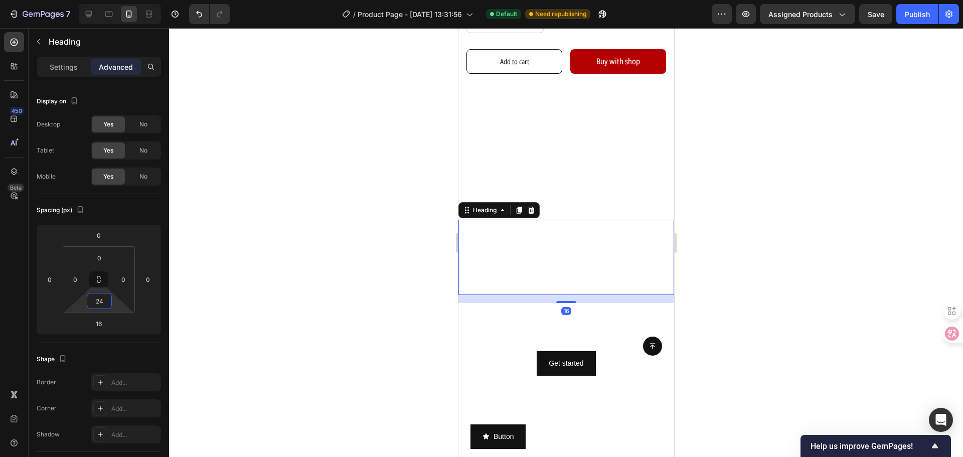
drag, startPoint x: 113, startPoint y: 304, endPoint x: 117, endPoint y: 298, distance: 7.2
click at [117, 0] on html "7 Version history / Product Page - [DATE] 13:31:56 Default Need republishing Pr…" at bounding box center [481, 0] width 963 height 0
click at [125, 0] on html "7 Version history / Product Page - [DATE] 13:31:56 Default Need republishing Pr…" at bounding box center [481, 0] width 963 height 0
click at [113, 0] on html "7 Version history / Product Page - [DATE] 13:31:56 Default Need republishing Pr…" at bounding box center [481, 0] width 963 height 0
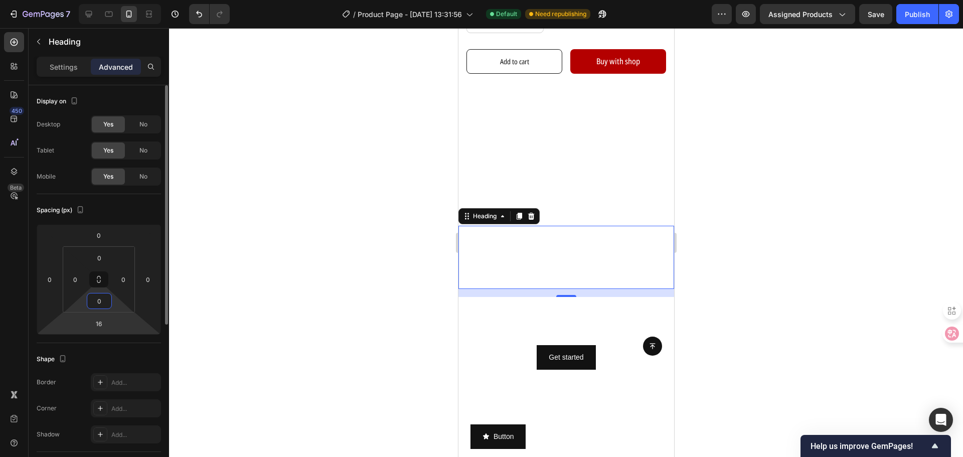
type input "0"
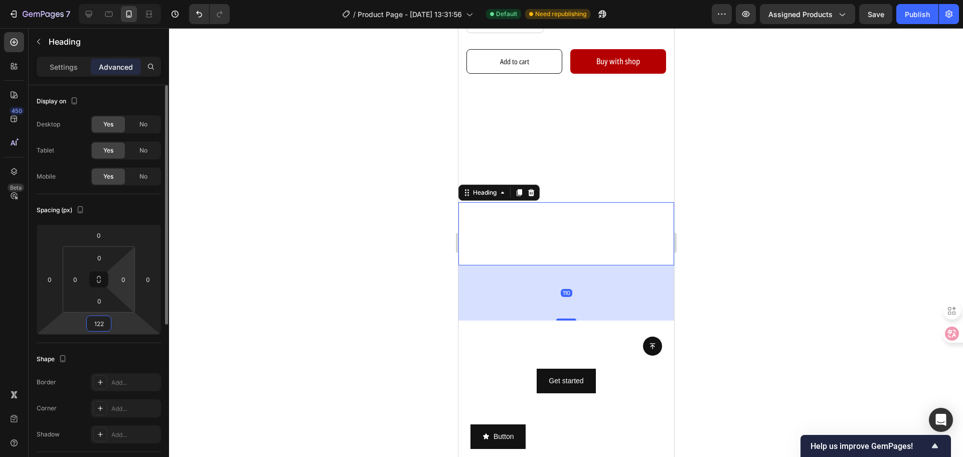
drag, startPoint x: 121, startPoint y: 325, endPoint x: 128, endPoint y: 288, distance: 37.9
click at [128, 0] on html "7 Version history / Product Page - [DATE] 13:31:56 Default Need republishing Pr…" at bounding box center [481, 0] width 963 height 0
type input "126"
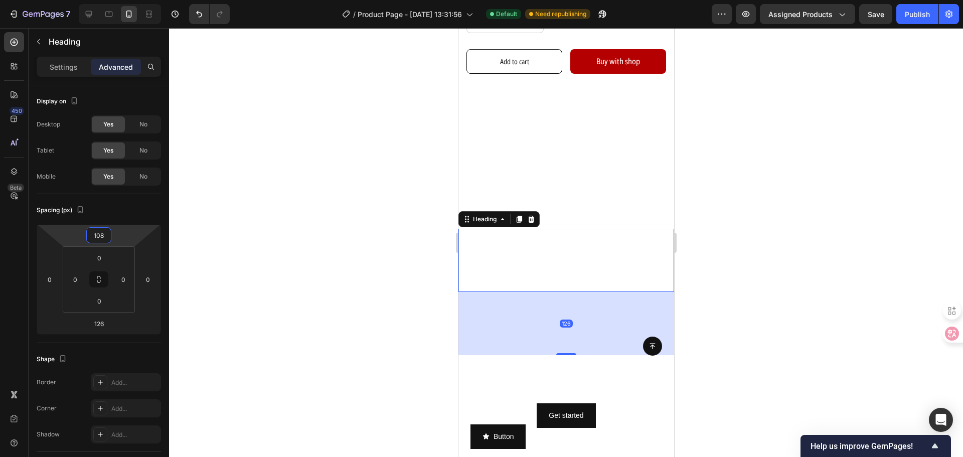
type input "106"
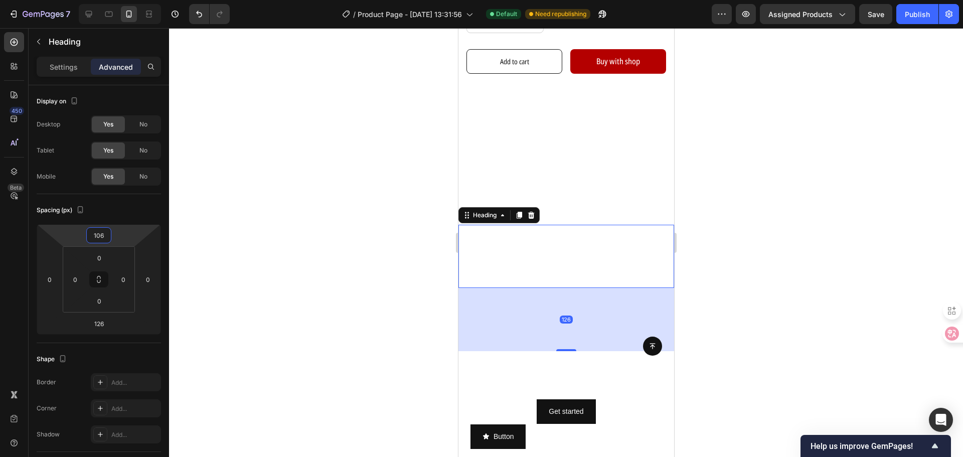
drag, startPoint x: 127, startPoint y: 240, endPoint x: 140, endPoint y: 218, distance: 26.1
click at [140, 0] on html "7 Version history / Product Page - [DATE] 13:31:56 Default Need republishing Pr…" at bounding box center [481, 0] width 963 height 0
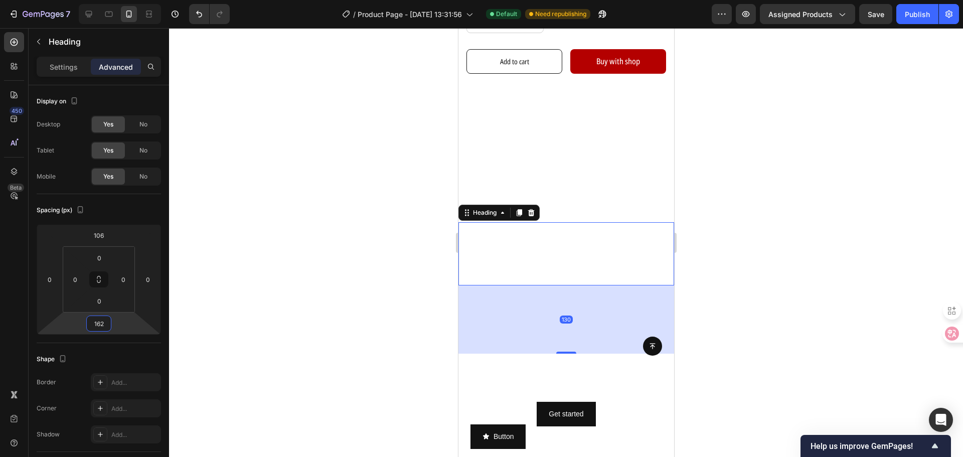
type input "164"
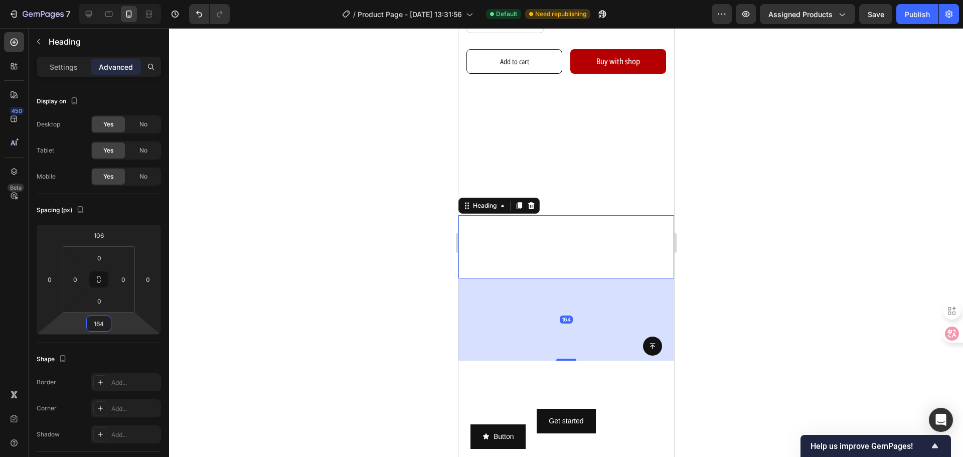
drag, startPoint x: 121, startPoint y: 317, endPoint x: 125, endPoint y: 308, distance: 10.5
click at [125, 0] on html "7 Version history / Product Page - [DATE] 13:31:56 Default Need republishing Pr…" at bounding box center [481, 0] width 963 height 0
click at [127, 0] on html "7 Version history / Product Page - [DATE] 13:31:56 Default Need republishing Pr…" at bounding box center [481, 0] width 963 height 0
type input "6"
click at [128, 0] on html "7 Version history / Product Page - [DATE] 13:31:56 Default Need republishing Pr…" at bounding box center [481, 0] width 963 height 0
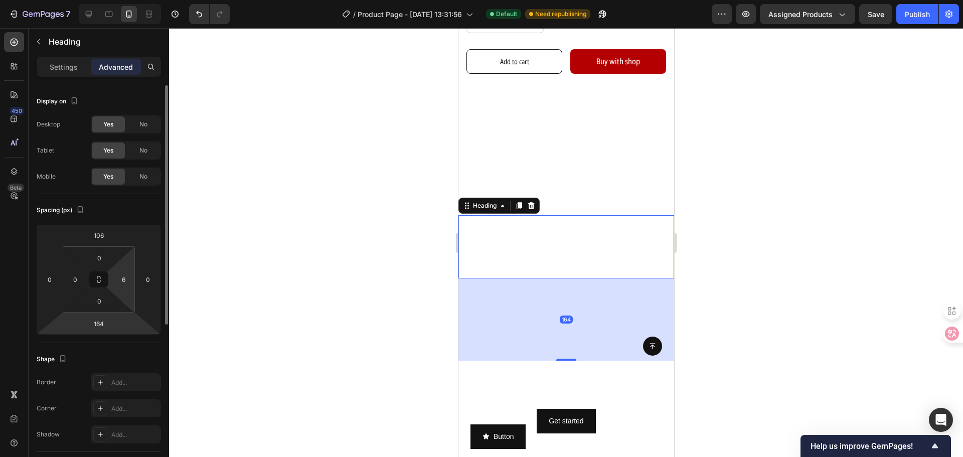
drag, startPoint x: 114, startPoint y: 335, endPoint x: 116, endPoint y: 328, distance: 7.9
click at [116, 328] on div "Spacing (px) 106 0 164 0 0 0 0 6" at bounding box center [99, 268] width 124 height 149
type input "192"
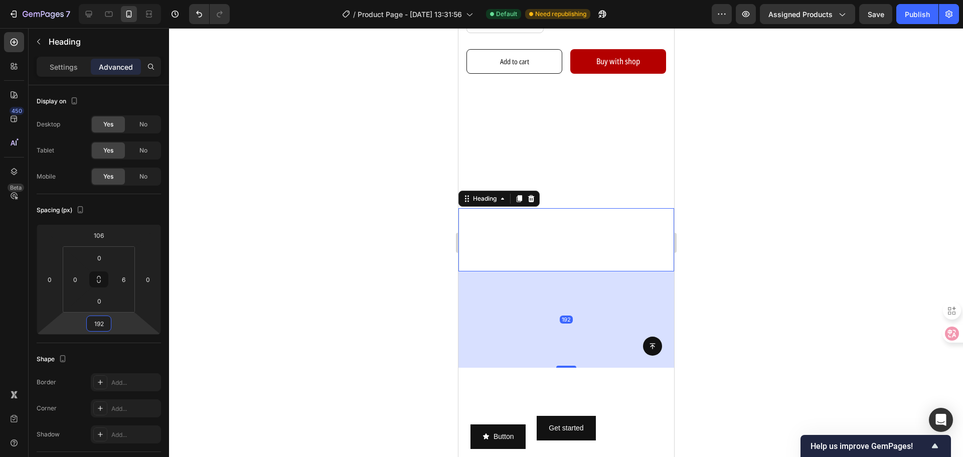
drag, startPoint x: 117, startPoint y: 326, endPoint x: 119, endPoint y: 319, distance: 7.5
click at [119, 0] on html "7 Version history / Product Page - [DATE] 13:31:56 Default Need republishing Pr…" at bounding box center [481, 0] width 963 height 0
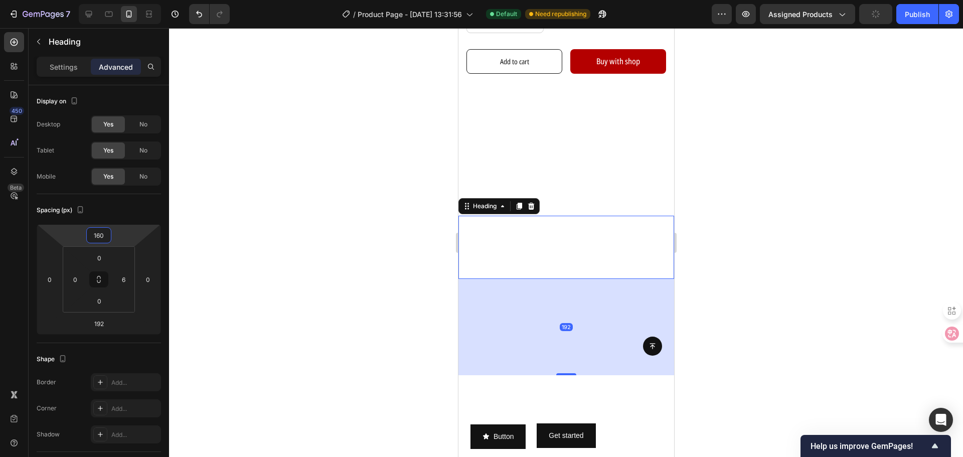
drag, startPoint x: 124, startPoint y: 242, endPoint x: 132, endPoint y: 230, distance: 14.9
click at [132, 0] on html "7 Version history / Product Page - [DATE] 13:31:56 Default Need republishing Pr…" at bounding box center [481, 0] width 963 height 0
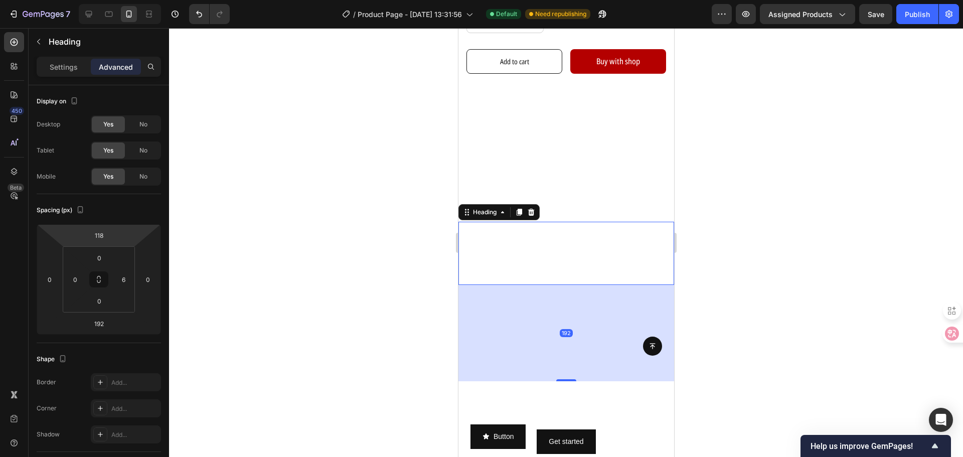
type input "116"
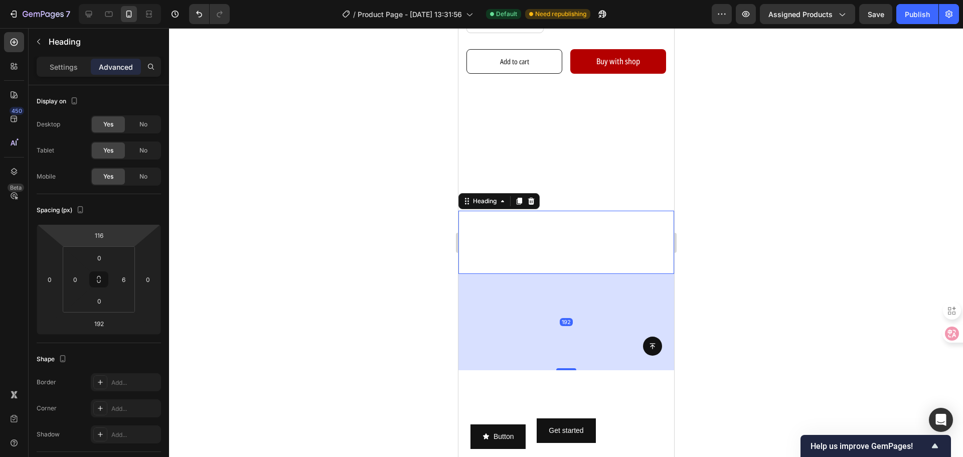
drag, startPoint x: 117, startPoint y: 231, endPoint x: 119, endPoint y: 242, distance: 11.1
click at [119, 0] on html "7 Version history / Product Page - [DATE] 13:31:56 Default Need republishing Pr…" at bounding box center [481, 0] width 963 height 0
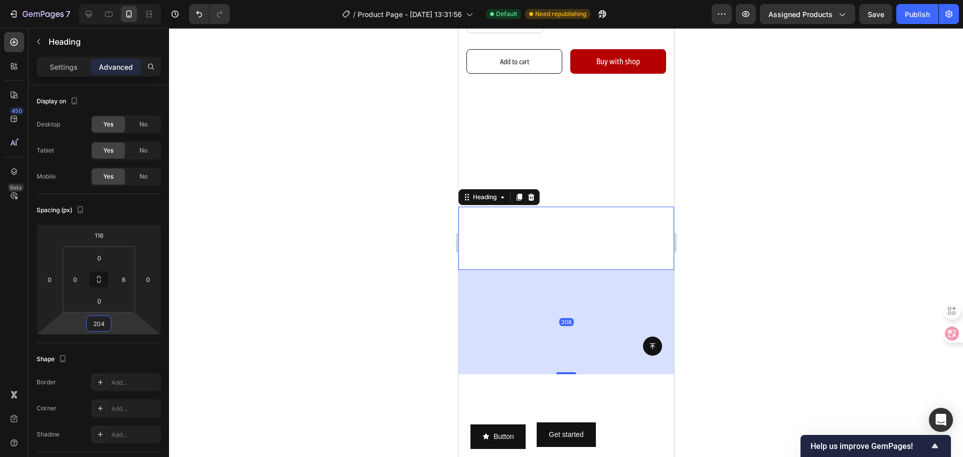
type input "202"
click at [120, 0] on html "7 Version history / Product Page - [DATE] 13:31:56 Default Need republishing Pr…" at bounding box center [481, 0] width 963 height 0
click at [791, 336] on div at bounding box center [566, 242] width 794 height 429
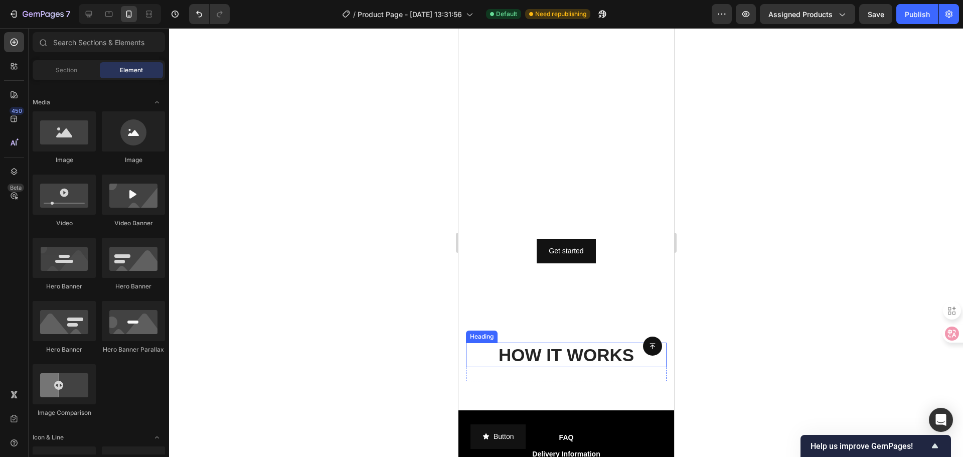
scroll to position [432, 0]
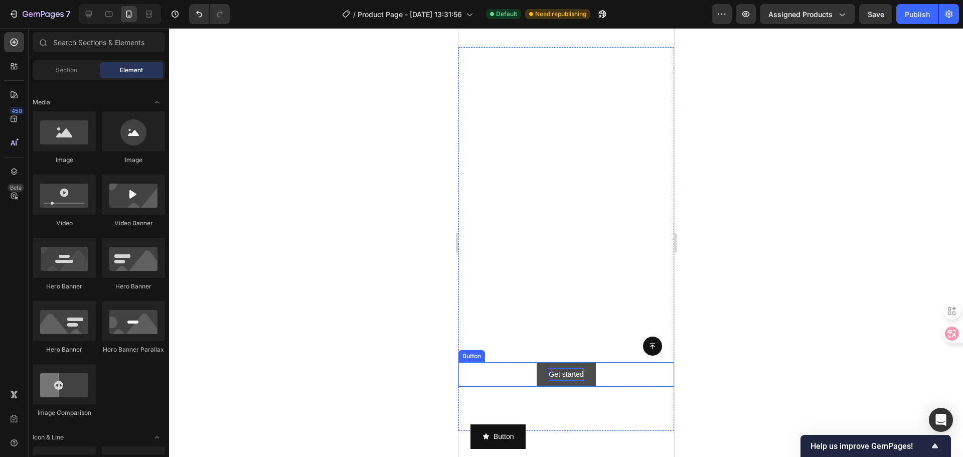
click at [561, 368] on div "Get started" at bounding box center [565, 374] width 35 height 13
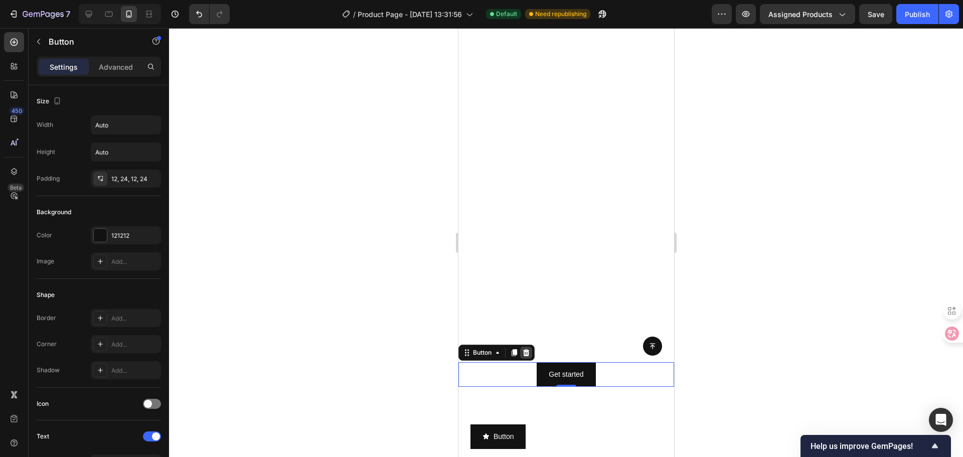
click at [531, 346] on div at bounding box center [525, 352] width 12 height 12
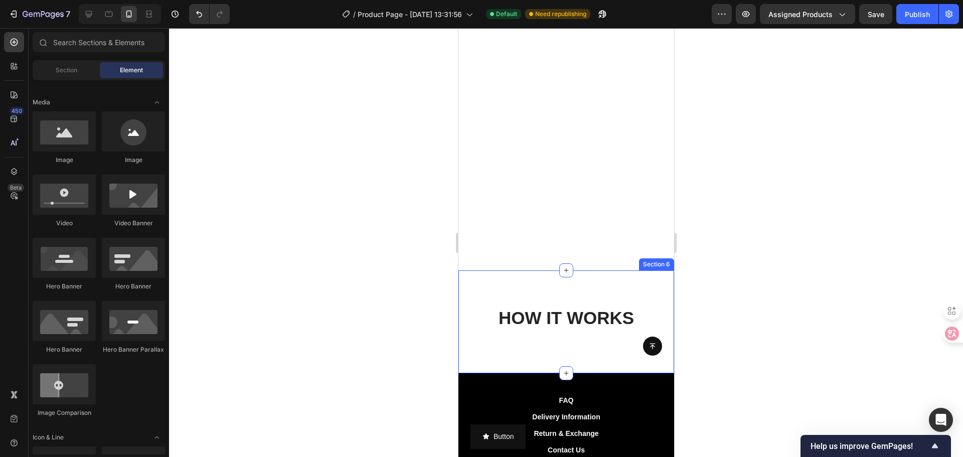
scroll to position [582, 0]
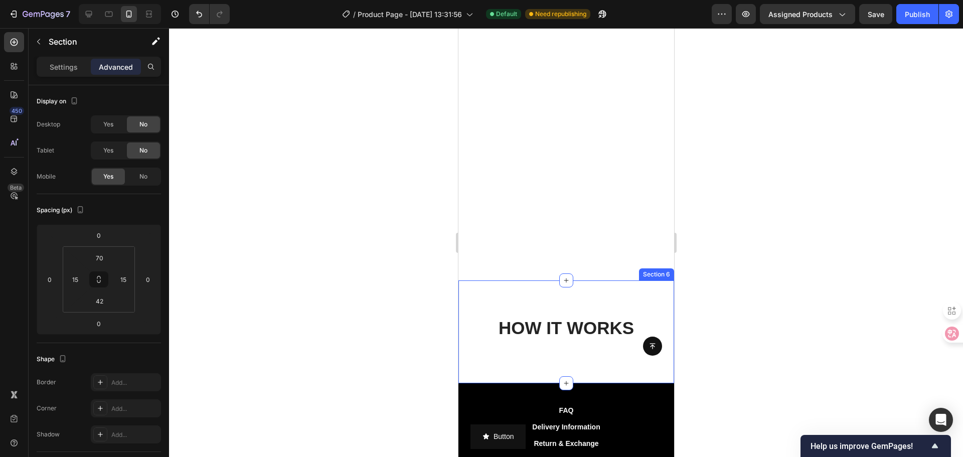
click at [491, 287] on div "HOW IT WORKS Heading Row Section 6" at bounding box center [566, 331] width 216 height 103
click at [659, 265] on div at bounding box center [665, 271] width 12 height 12
click at [616, 280] on div "HOW IT WORKS Heading Row Section 6" at bounding box center [566, 331] width 216 height 103
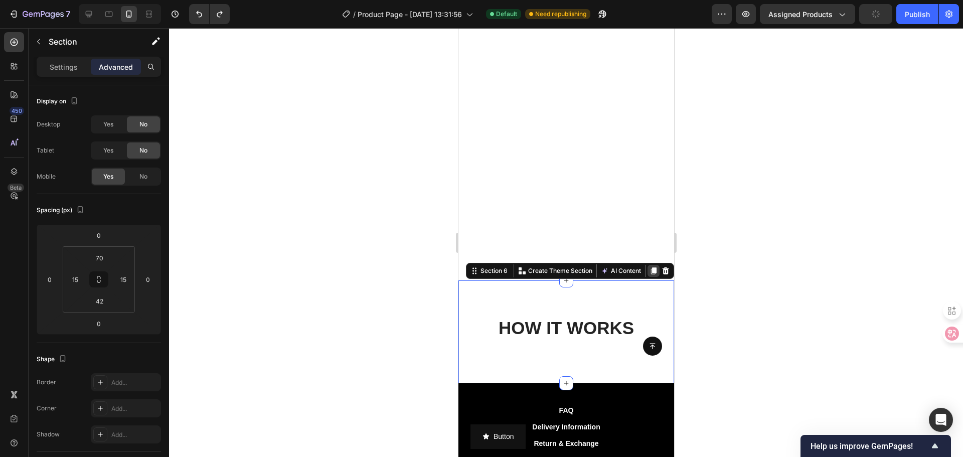
click at [650, 267] on icon at bounding box center [653, 270] width 6 height 7
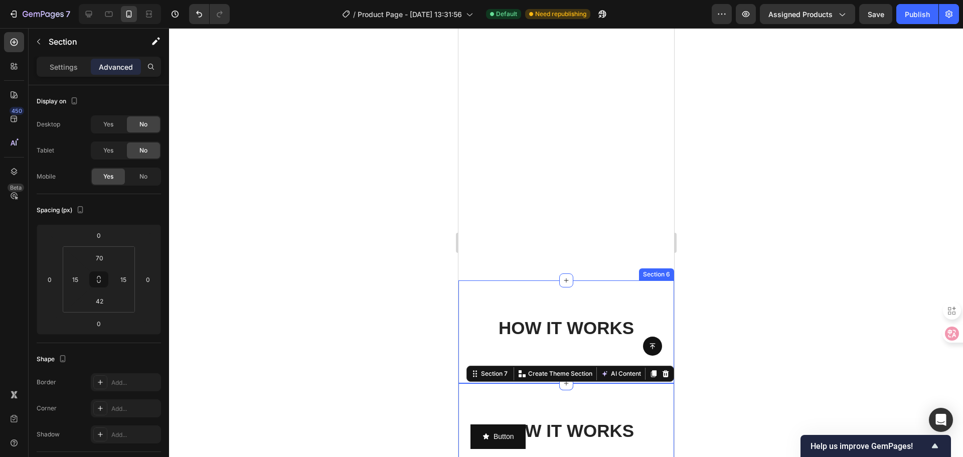
click at [628, 293] on div "HOW IT WORKS Heading Row Section 6" at bounding box center [566, 331] width 216 height 103
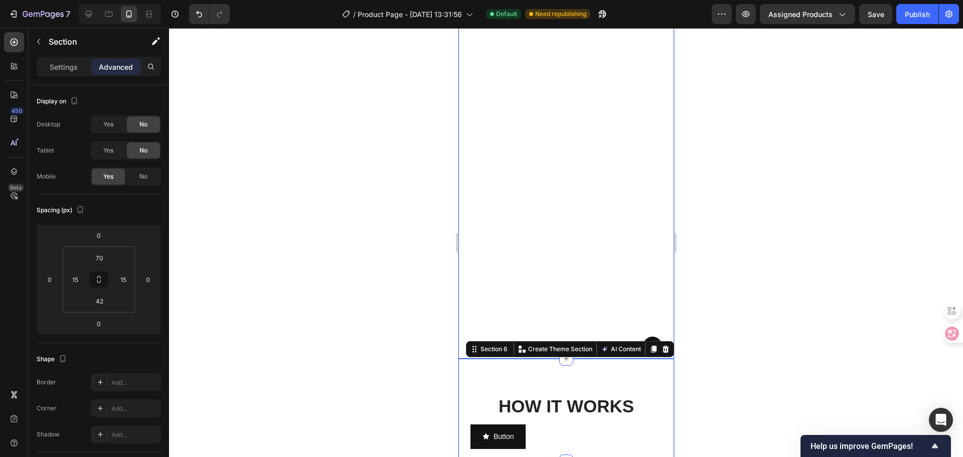
scroll to position [432, 0]
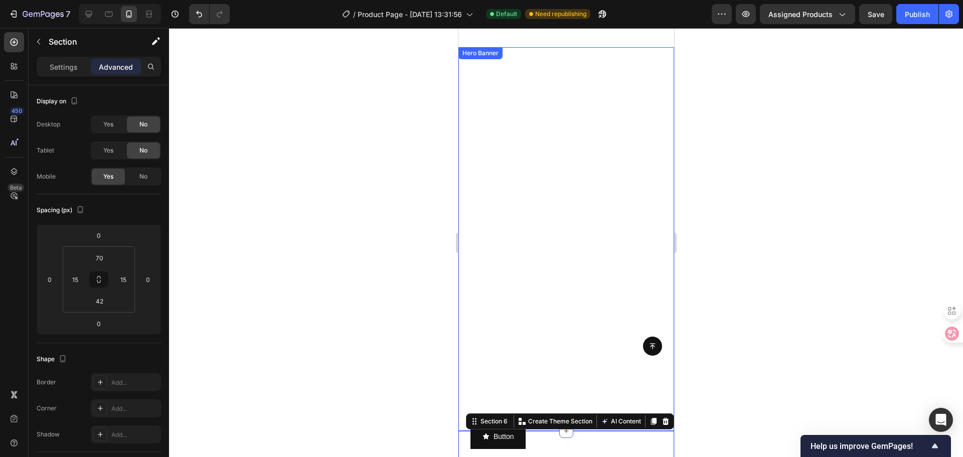
click at [570, 330] on div "This is your text block. Click to edit and make it your own. Share your product…" at bounding box center [566, 350] width 216 height 40
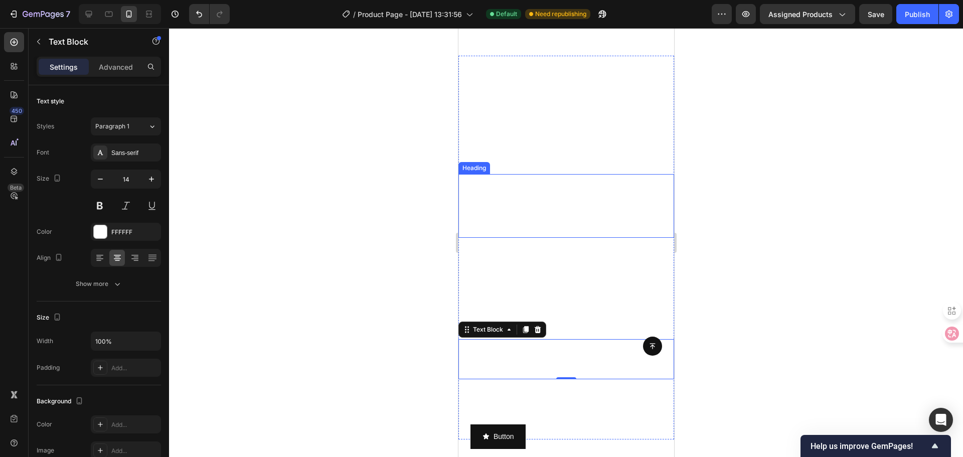
click at [562, 197] on span "Into Connections" at bounding box center [564, 218] width 187 height 42
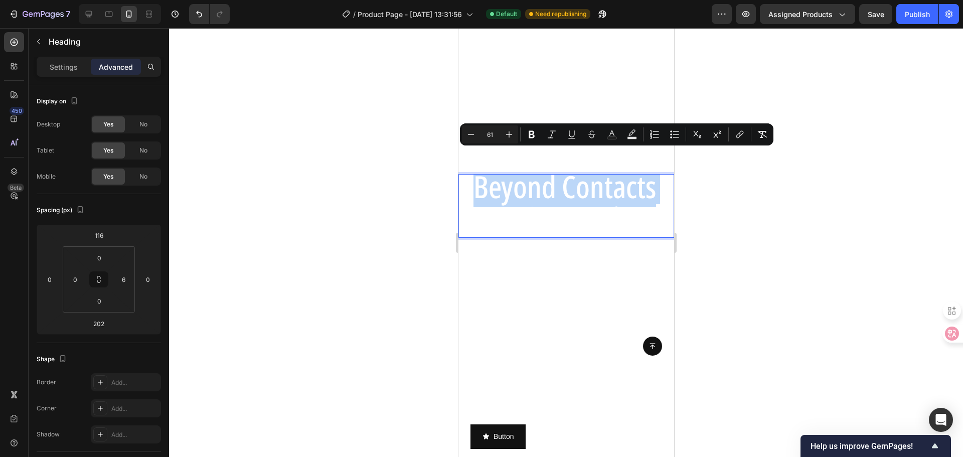
type input "110"
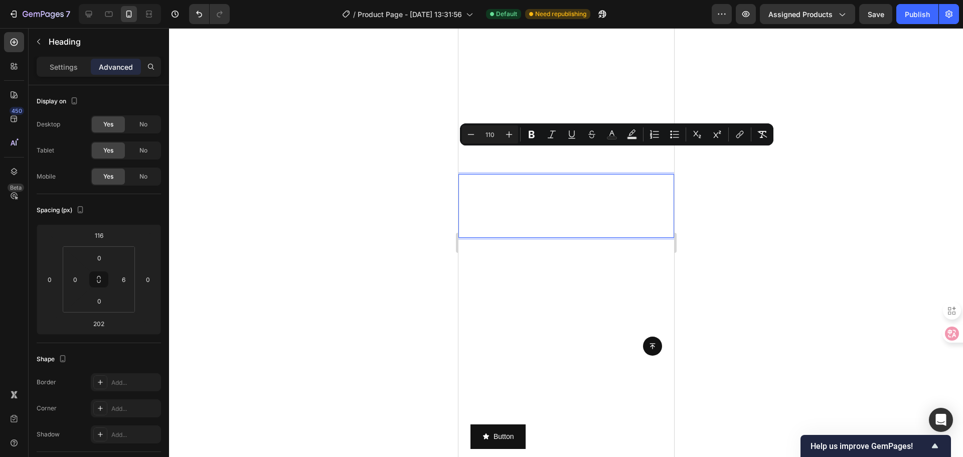
scroll to position [402, 0]
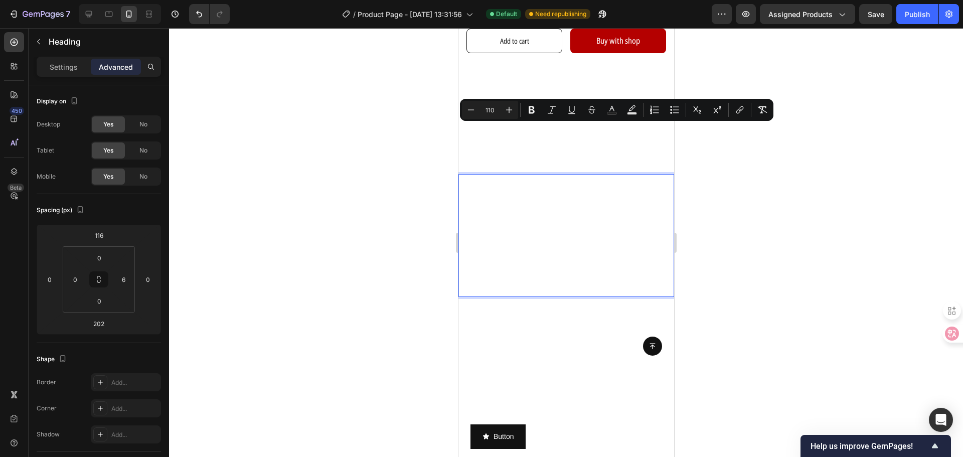
click at [463, 100] on div "Minus 110 Plus Bold Italic Underline Strikethrough Text Color Text Background C…" at bounding box center [616, 110] width 313 height 22
click at [466, 103] on button "Minus" at bounding box center [471, 110] width 18 height 18
click at [466, 104] on button "Minus" at bounding box center [471, 110] width 18 height 18
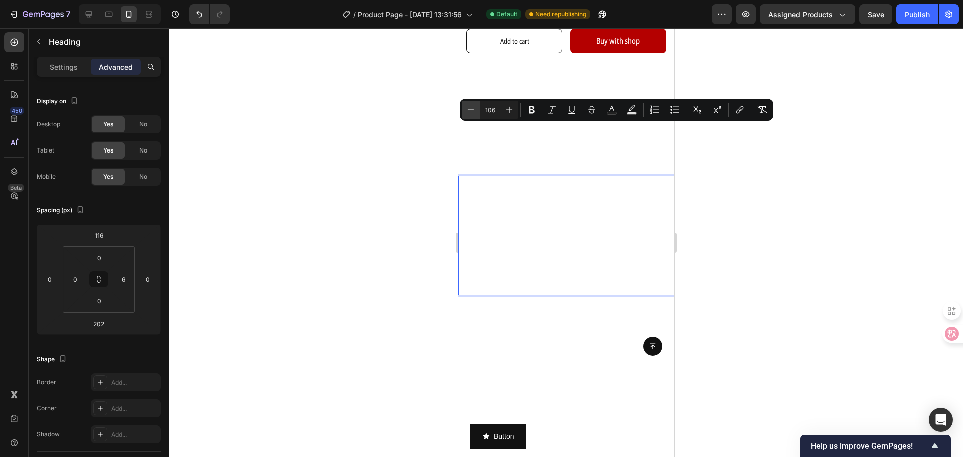
click at [466, 104] on button "Minus" at bounding box center [471, 110] width 18 height 18
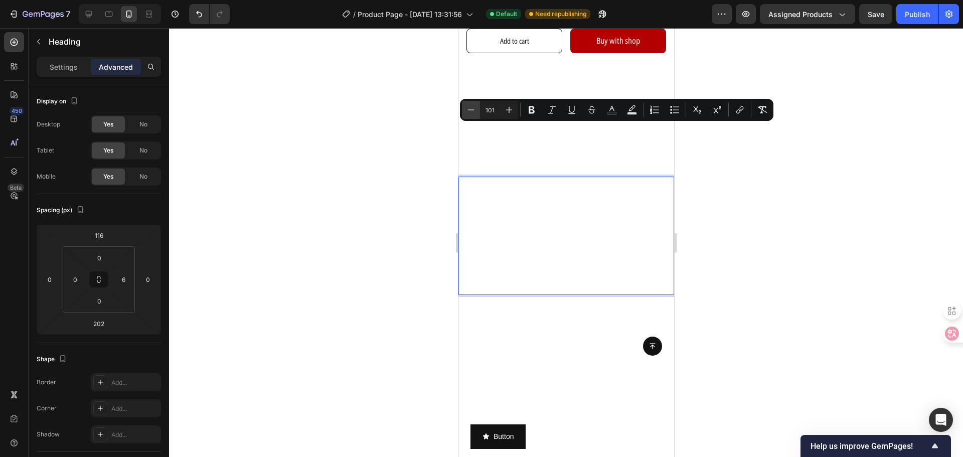
click at [466, 104] on button "Minus" at bounding box center [471, 110] width 18 height 18
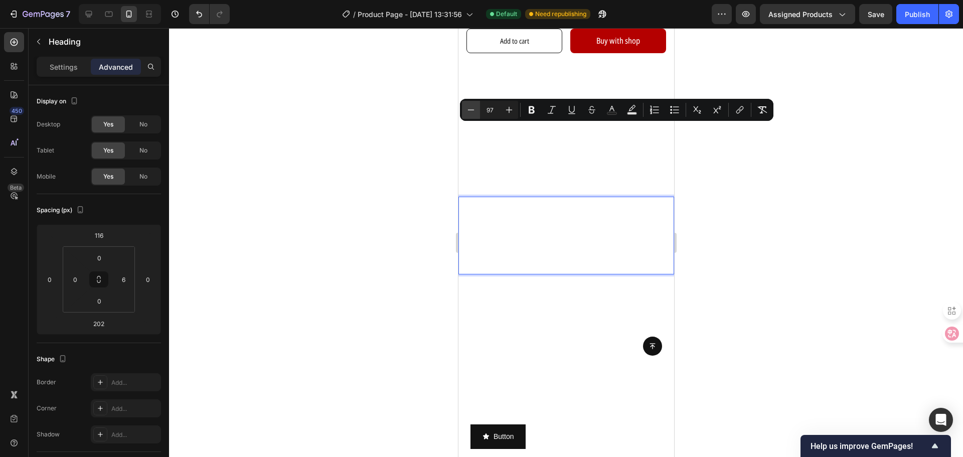
click at [466, 104] on button "Minus" at bounding box center [471, 110] width 18 height 18
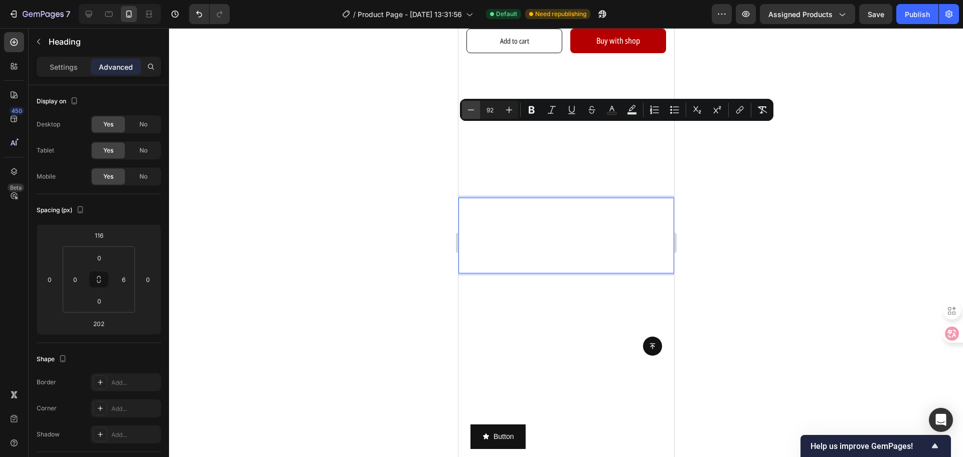
click at [466, 104] on button "Minus" at bounding box center [471, 110] width 18 height 18
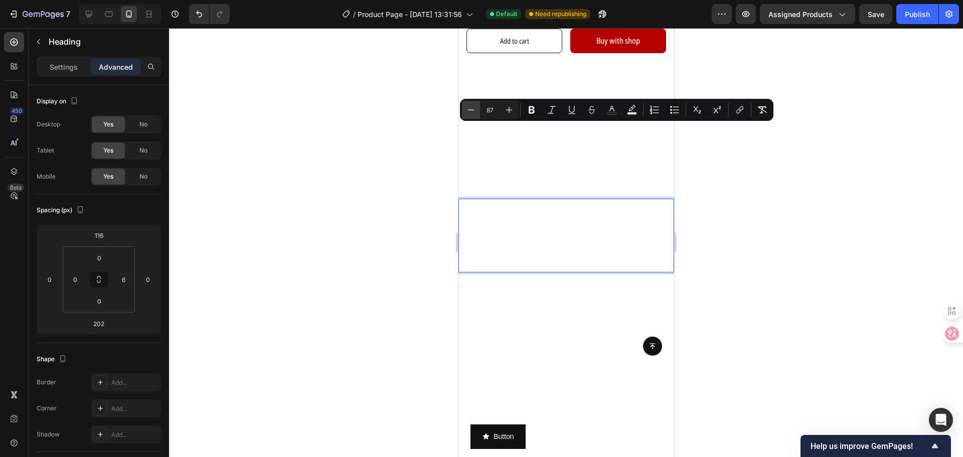
click at [466, 104] on button "Minus" at bounding box center [471, 110] width 18 height 18
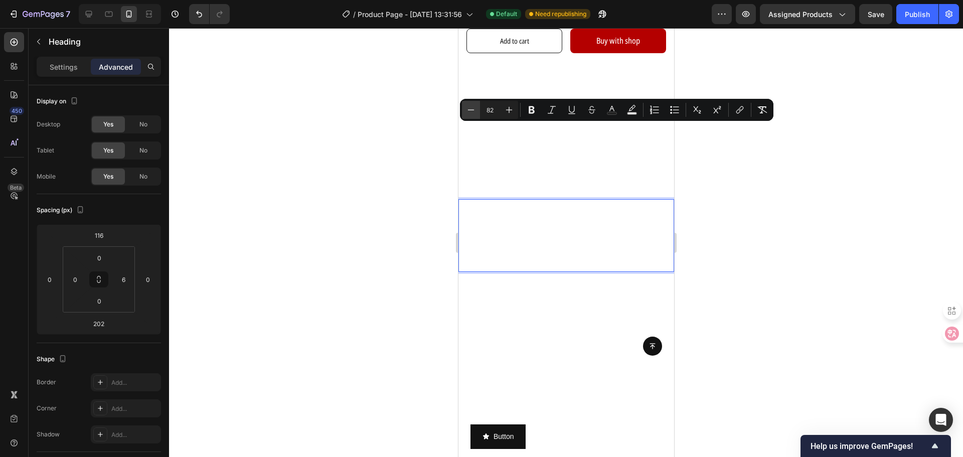
click at [466, 104] on button "Minus" at bounding box center [471, 110] width 18 height 18
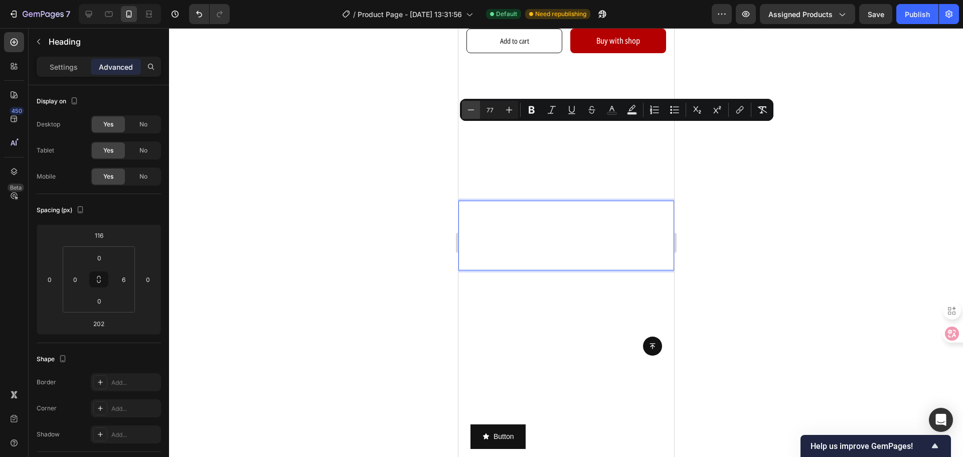
click at [466, 104] on button "Minus" at bounding box center [471, 110] width 18 height 18
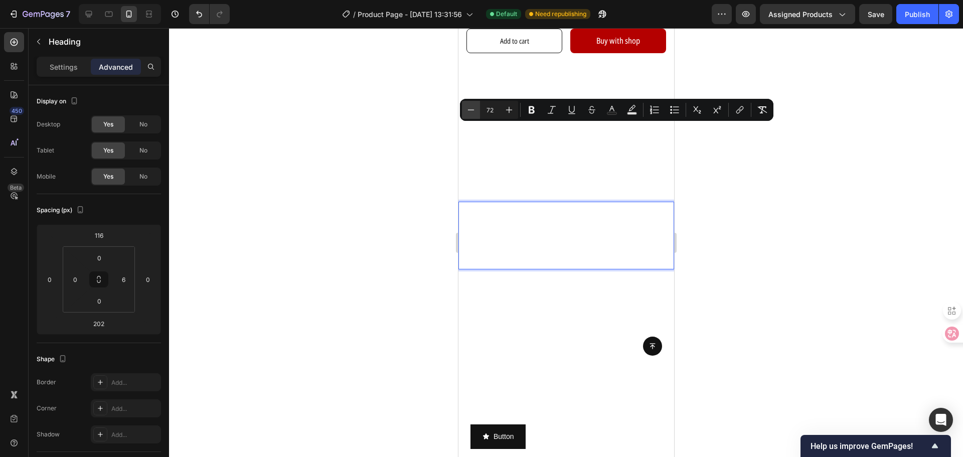
click at [466, 104] on button "Minus" at bounding box center [471, 110] width 18 height 18
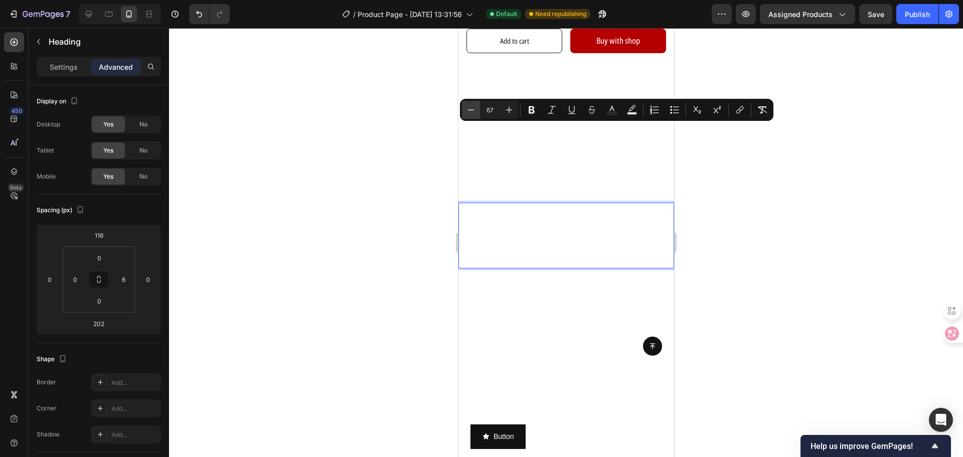
click at [466, 104] on button "Minus" at bounding box center [471, 110] width 18 height 18
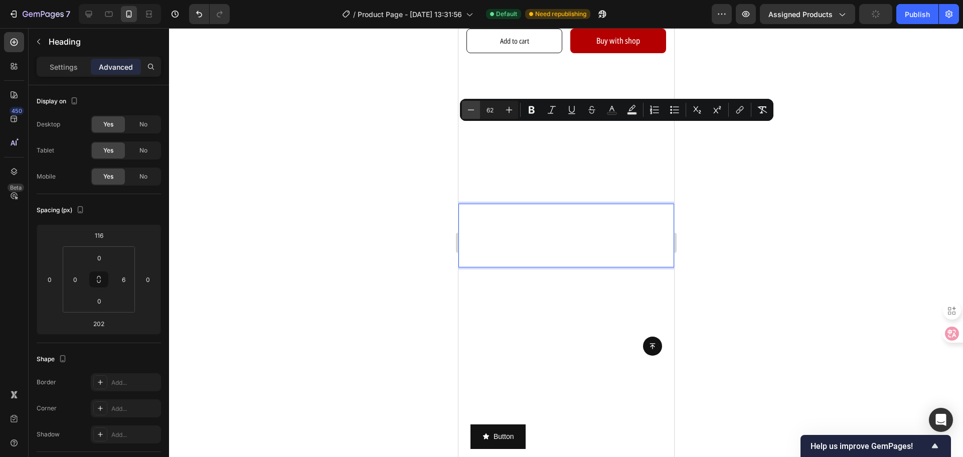
click at [466, 104] on button "Minus" at bounding box center [471, 110] width 18 height 18
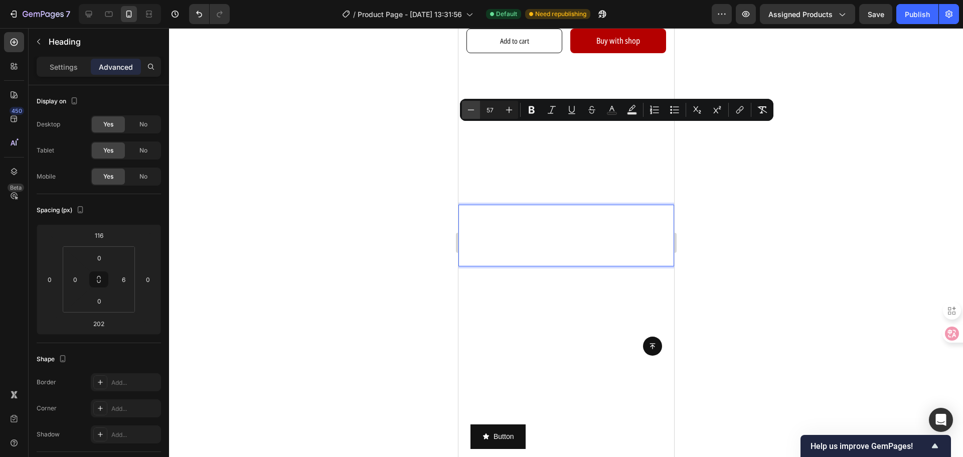
click at [466, 104] on button "Minus" at bounding box center [471, 110] width 18 height 18
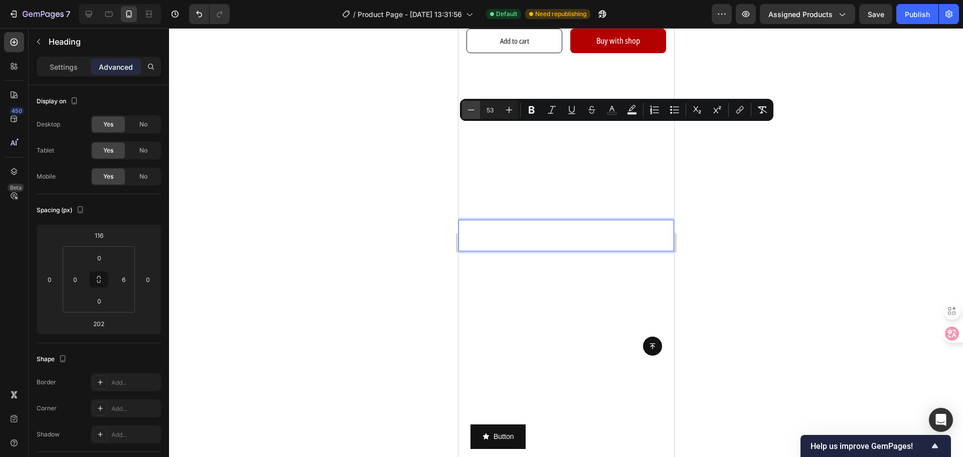
click at [466, 104] on button "Minus" at bounding box center [471, 110] width 18 height 18
click at [505, 111] on icon "Editor contextual toolbar" at bounding box center [509, 110] width 10 height 10
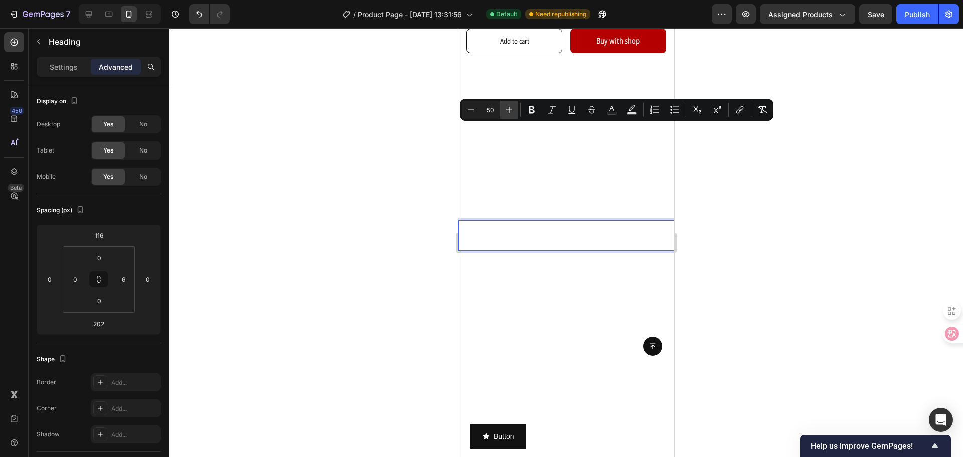
type input "51"
click at [734, 203] on div at bounding box center [566, 242] width 794 height 429
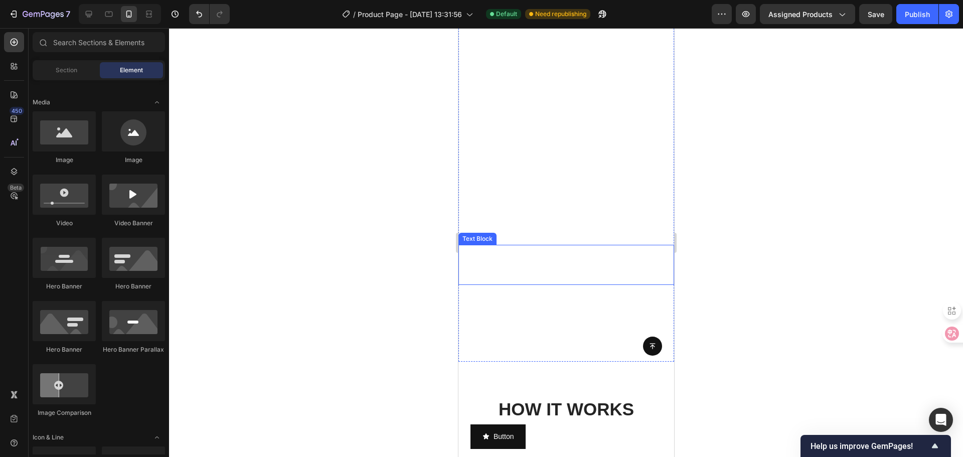
scroll to position [502, 0]
click at [573, 252] on div "This is your text block. Click to edit and make it your own. Share your product…" at bounding box center [566, 263] width 216 height 40
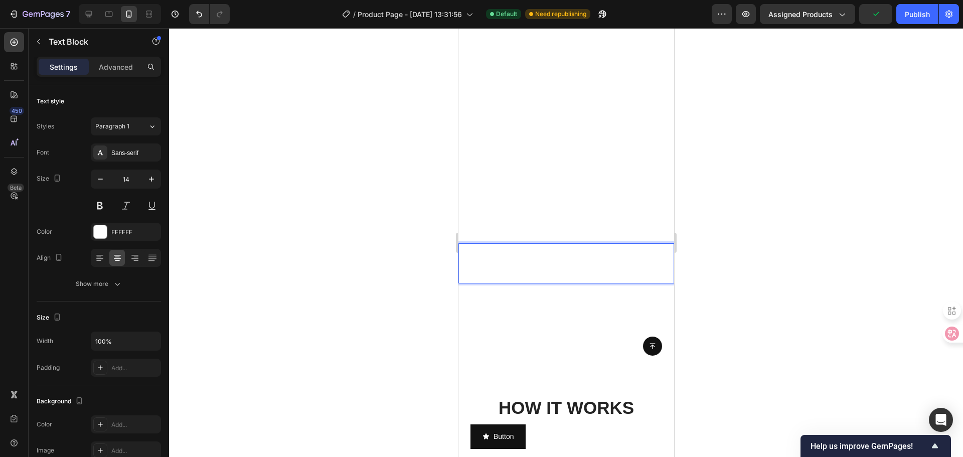
click at [544, 259] on div "This is your text block. Click to edit and make it your own. Share your product…" at bounding box center [566, 263] width 216 height 40
click at [544, 259] on p "This is your text block. Click to edit and make it your own. Share your product…" at bounding box center [566, 263] width 214 height 38
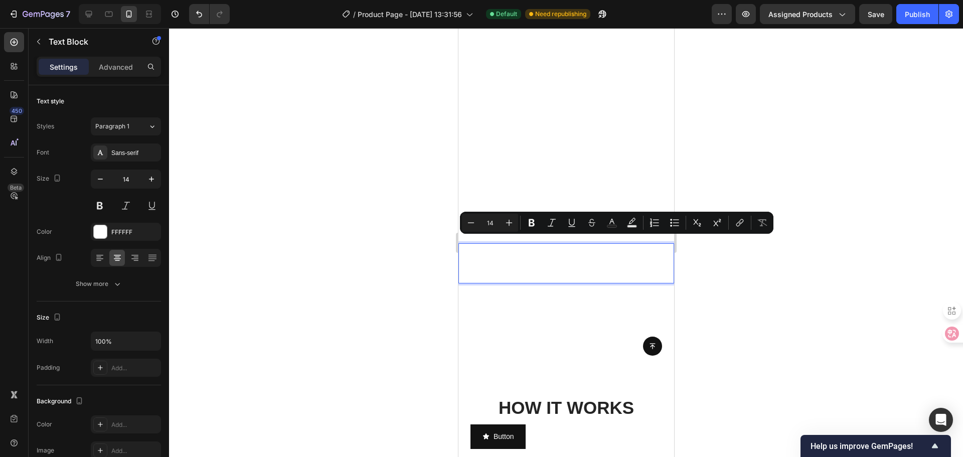
scroll to position [496, 0]
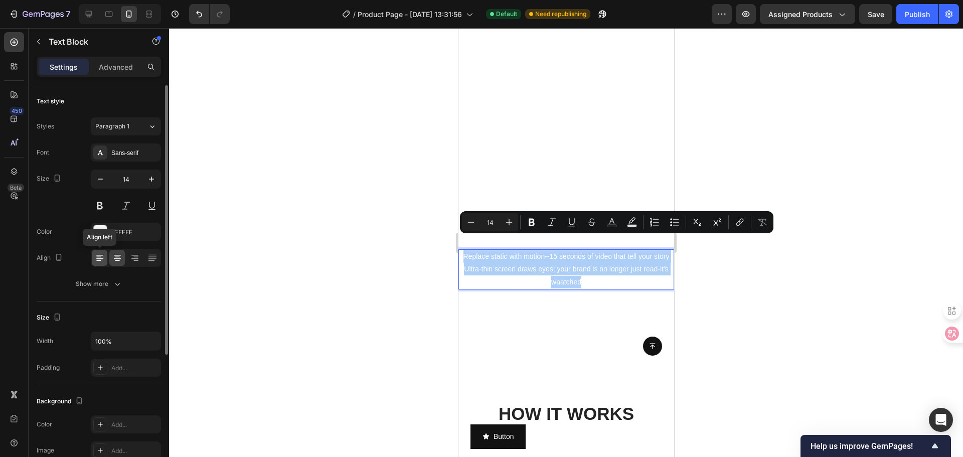
click at [97, 259] on icon at bounding box center [99, 258] width 7 height 1
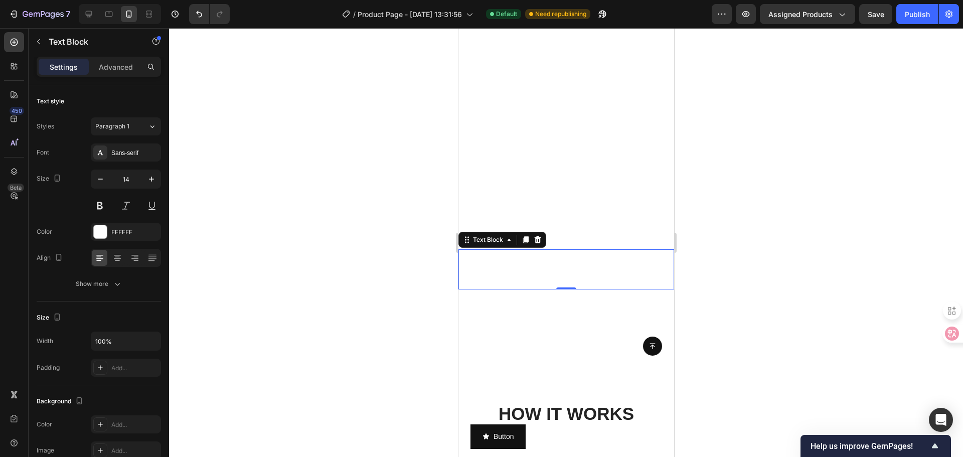
click at [486, 263] on p "Replace static with motion--15 seconds of video that tell your story Ultra-thin…" at bounding box center [566, 269] width 214 height 38
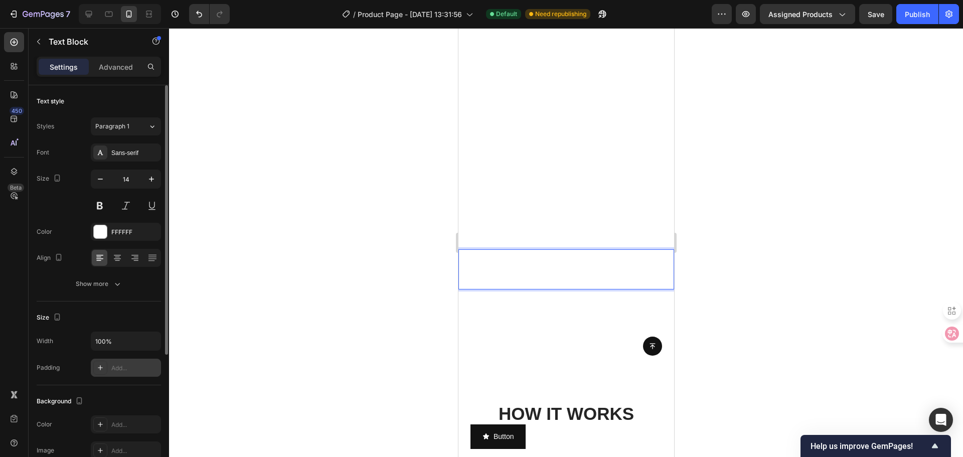
click at [126, 364] on div "Add..." at bounding box center [134, 367] width 47 height 9
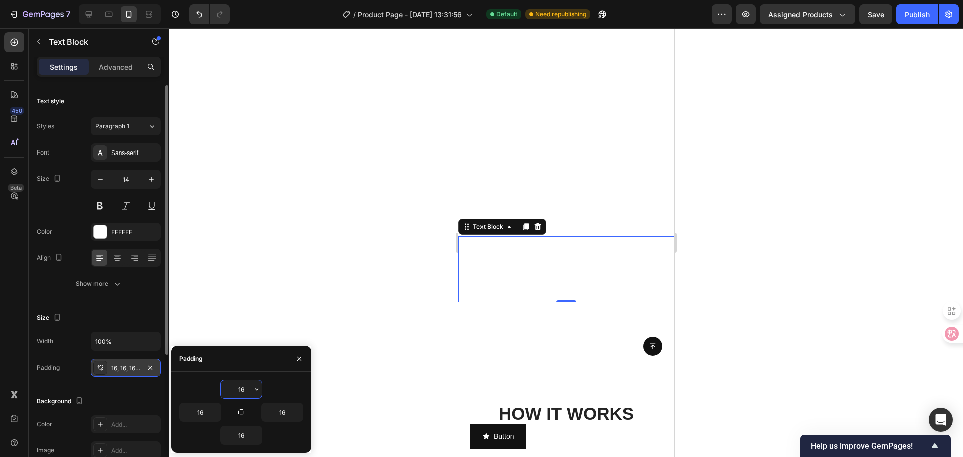
click at [373, 276] on div at bounding box center [566, 242] width 794 height 429
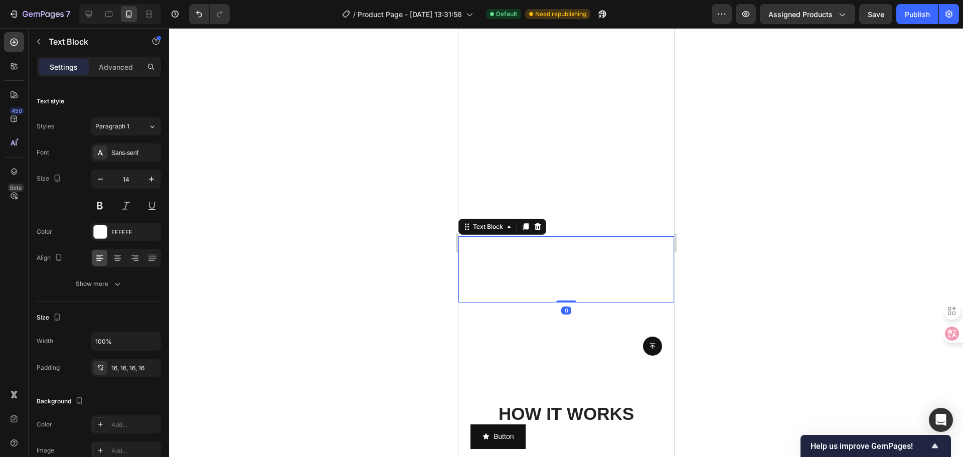
click at [515, 249] on p "Replace static with motion--15 seconds of video that tell your story Ultra-thin…" at bounding box center [566, 269] width 200 height 51
drag, startPoint x: 472, startPoint y: 243, endPoint x: 466, endPoint y: 244, distance: 6.1
click at [466, 244] on p "丨Replace static with motion--15 seconds of video that tell your story Ultra-thi…" at bounding box center [566, 269] width 200 height 51
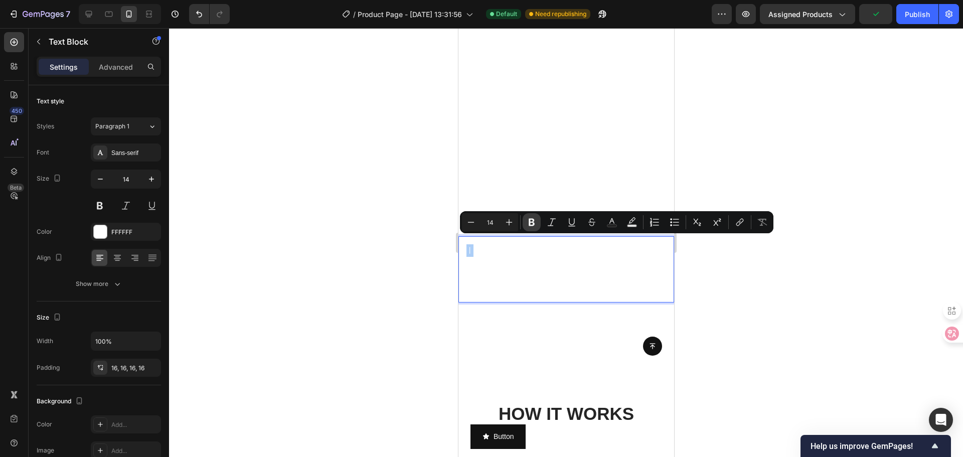
click at [528, 221] on icon "Editor contextual toolbar" at bounding box center [531, 222] width 10 height 10
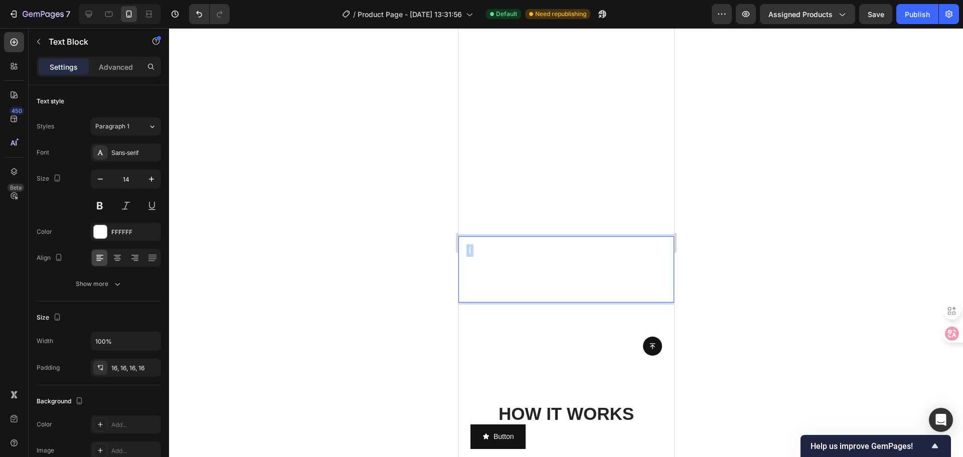
click at [467, 246] on strong "丨" at bounding box center [469, 250] width 7 height 8
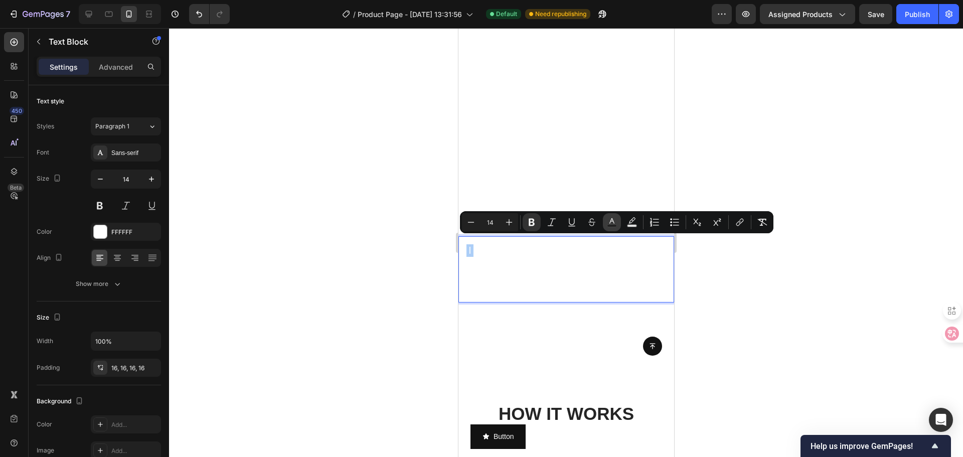
click at [614, 225] on rect "Editor contextual toolbar" at bounding box center [612, 226] width 10 height 3
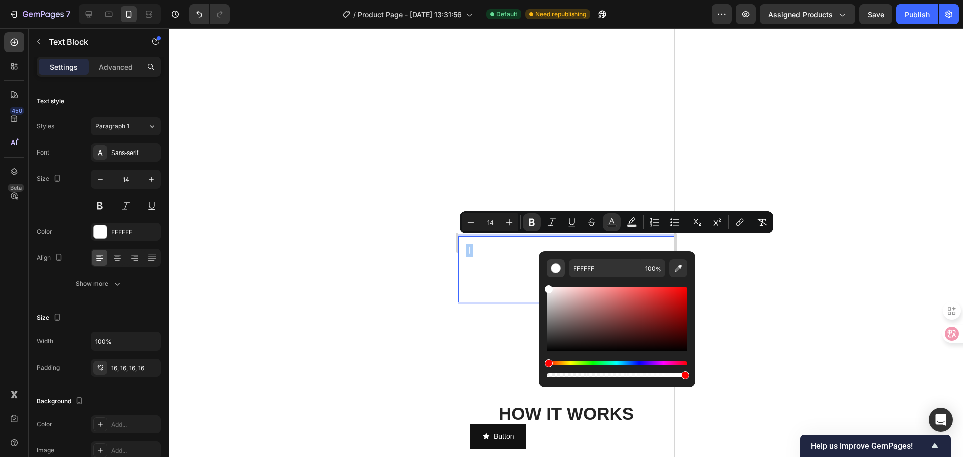
click at [551, 267] on div "Editor contextual toolbar" at bounding box center [556, 268] width 10 height 10
click at [636, 269] on input "FFFFFF" at bounding box center [605, 268] width 72 height 18
type input "B40000"
click at [726, 279] on div at bounding box center [566, 242] width 794 height 429
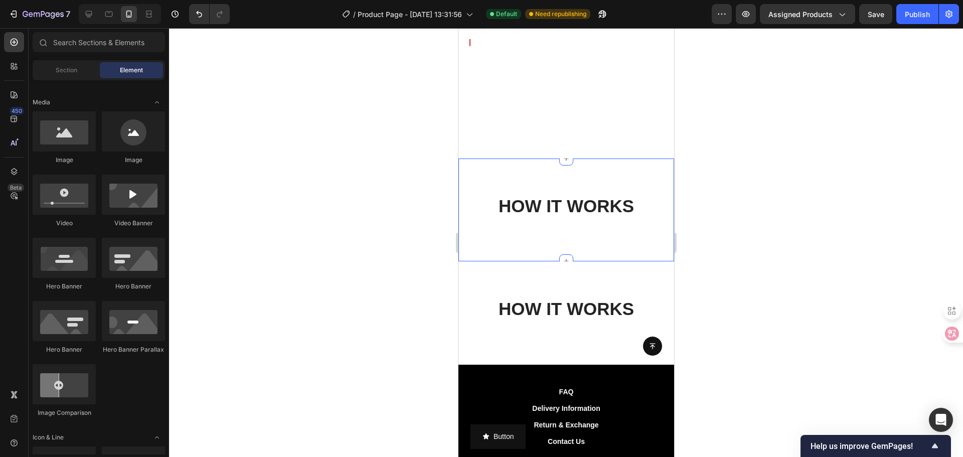
scroll to position [747, 0]
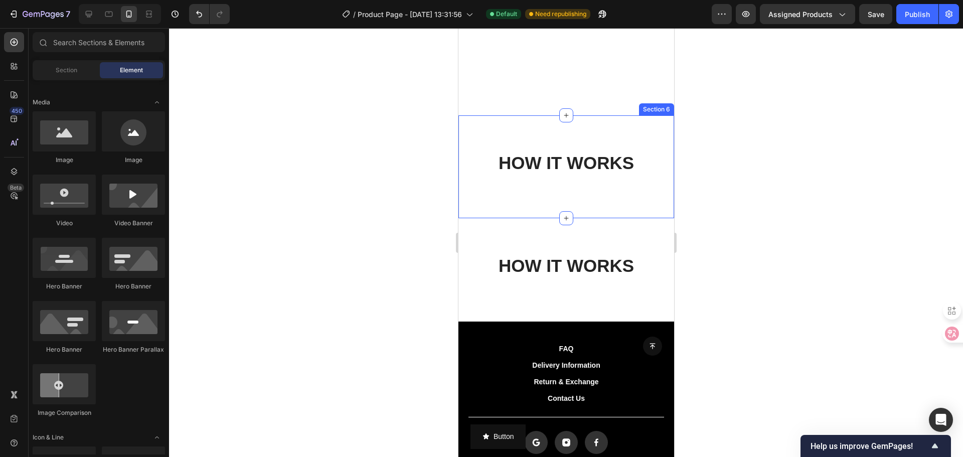
click at [520, 193] on div "HOW IT WORKS Heading Row Section 6" at bounding box center [566, 166] width 216 height 103
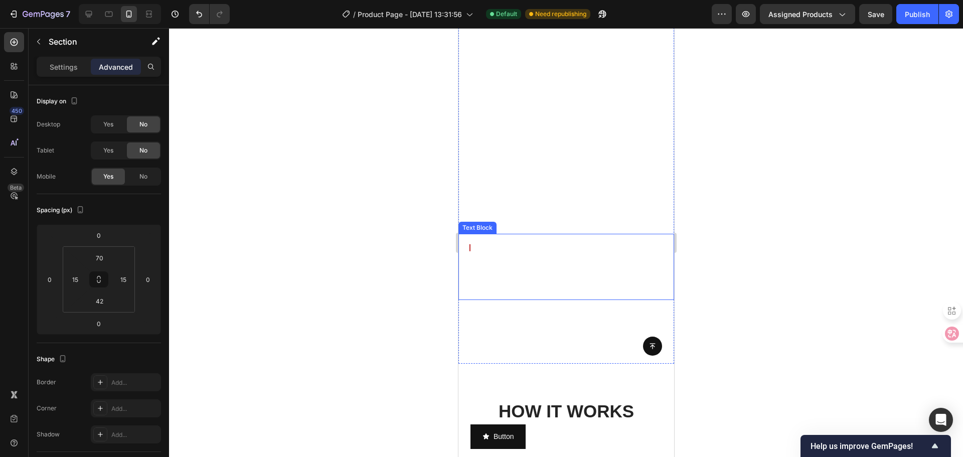
scroll to position [597, 0]
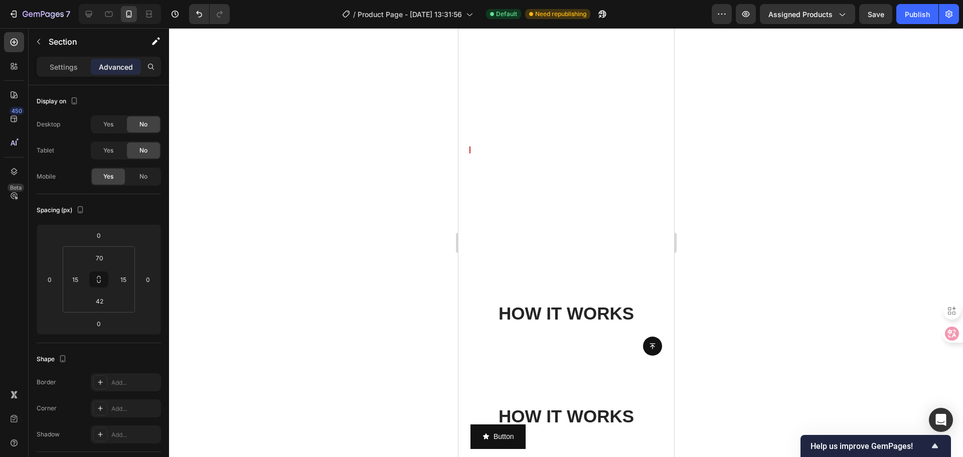
click at [521, 271] on div "HOW IT WORKS Heading Row Section 6" at bounding box center [566, 317] width 216 height 103
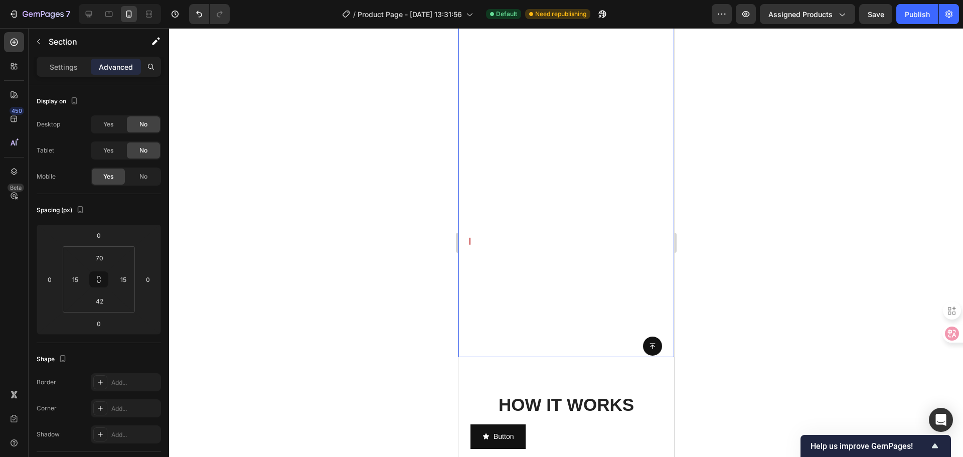
scroll to position [547, 0]
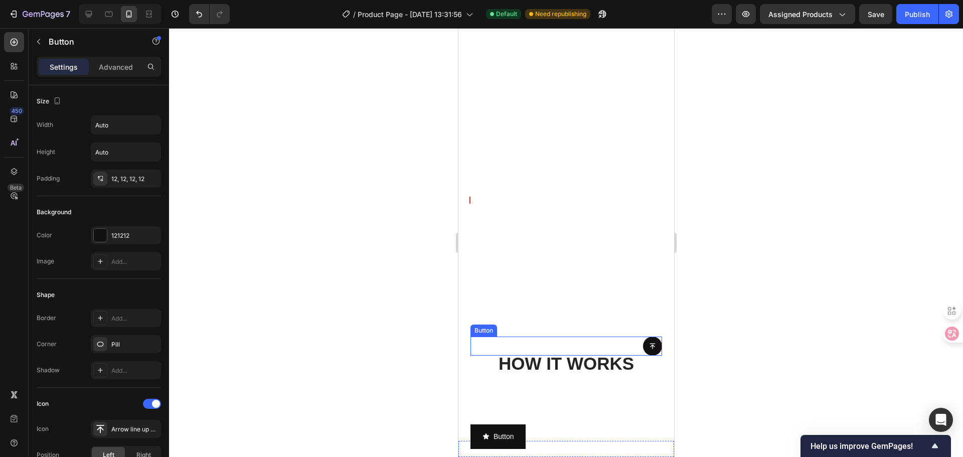
click at [558, 344] on div "Button" at bounding box center [566, 345] width 192 height 19
click at [542, 329] on div at bounding box center [537, 327] width 12 height 12
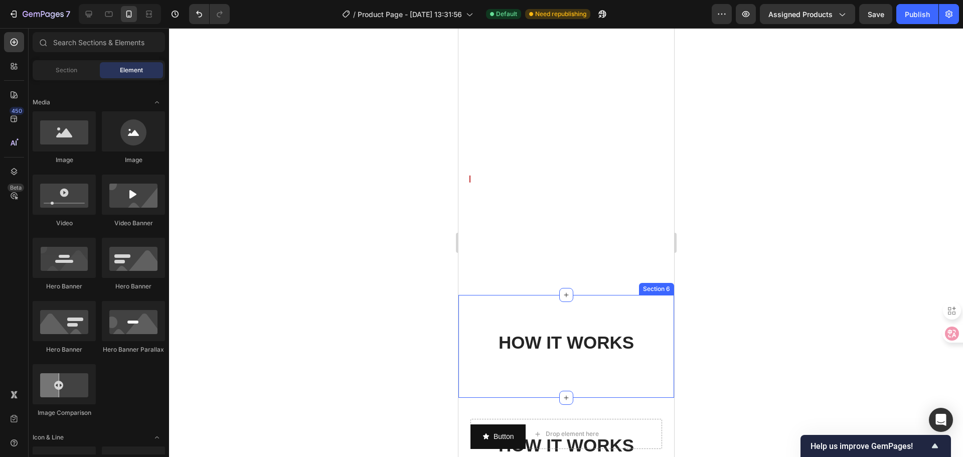
scroll to position [647, 0]
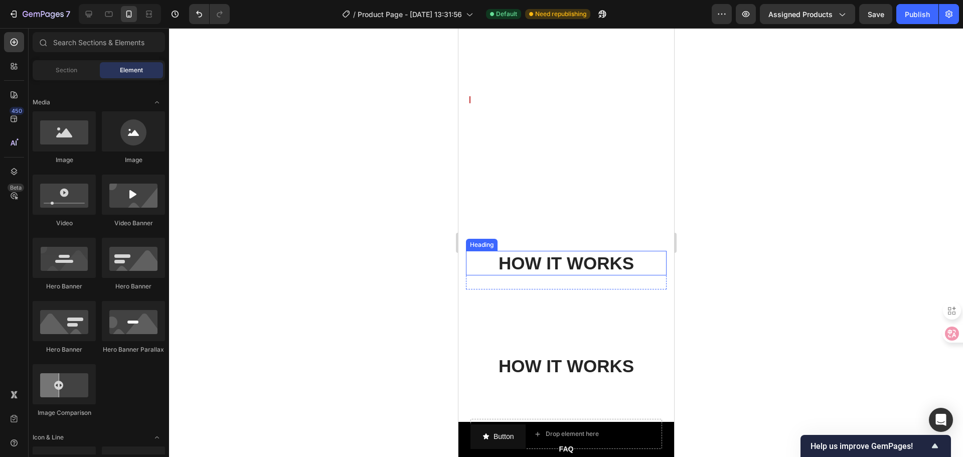
click at [543, 252] on h2 "HOW IT WORKS" at bounding box center [565, 263] width 201 height 25
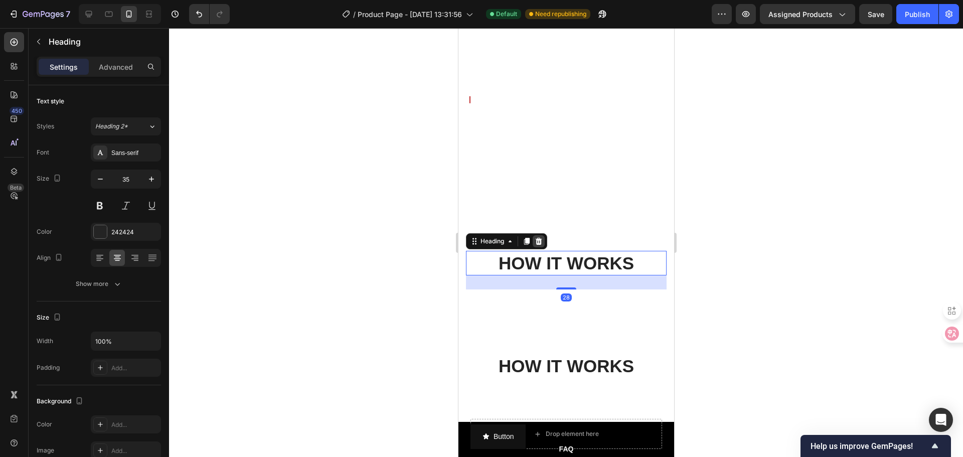
click at [537, 238] on icon at bounding box center [538, 241] width 7 height 7
click at [563, 257] on h2 "HOW IT WORKS" at bounding box center [565, 263] width 201 height 25
click at [547, 233] on div "Heading" at bounding box center [505, 241] width 81 height 16
click at [539, 237] on icon at bounding box center [538, 241] width 8 height 8
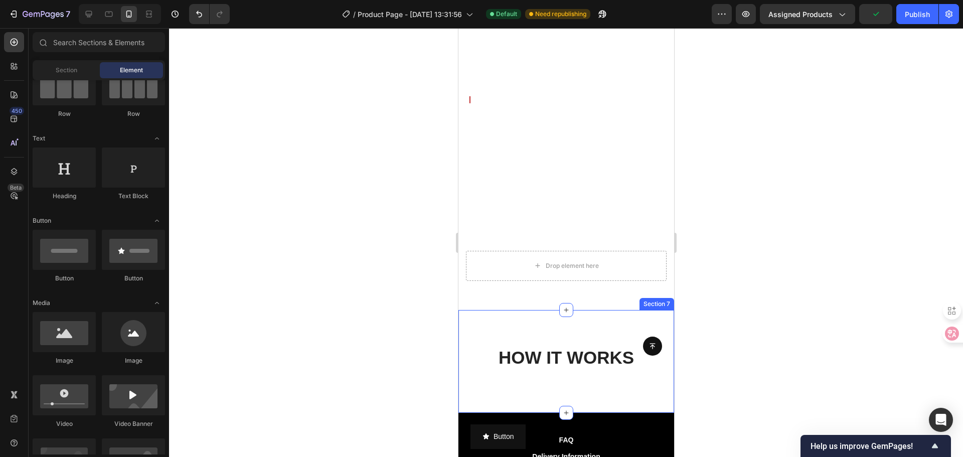
scroll to position [150, 0]
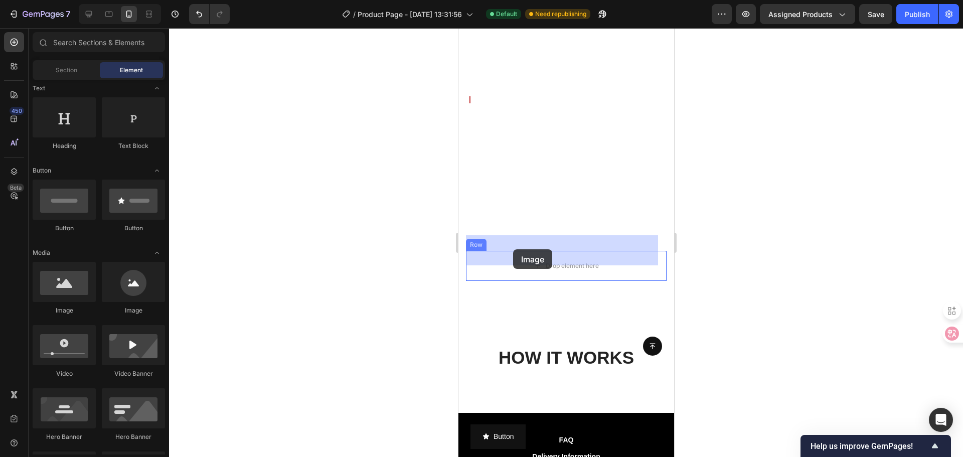
drag, startPoint x: 565, startPoint y: 303, endPoint x: 512, endPoint y: 249, distance: 75.2
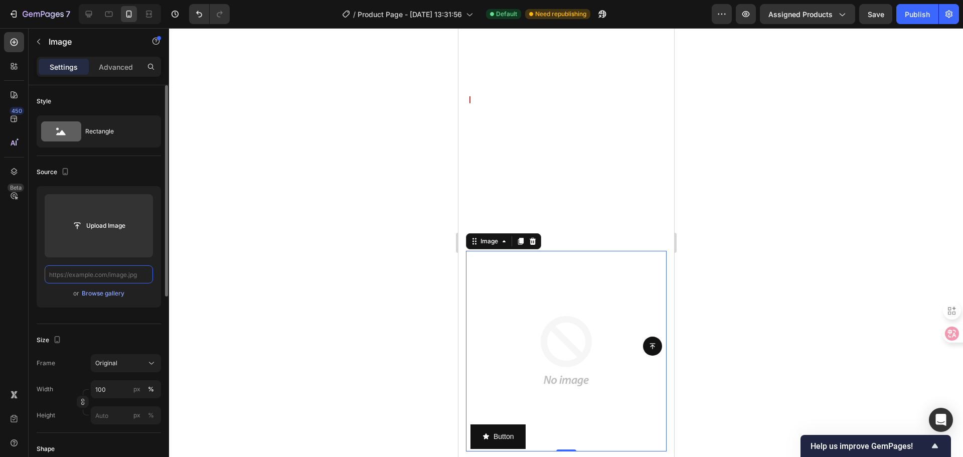
scroll to position [0, 0]
click at [112, 276] on input "text" at bounding box center [99, 274] width 108 height 18
paste input "https://cdn.shopify.com/s/files/1/0728/4595/1219/files/aa891dc15fb3cf8283ba2589…"
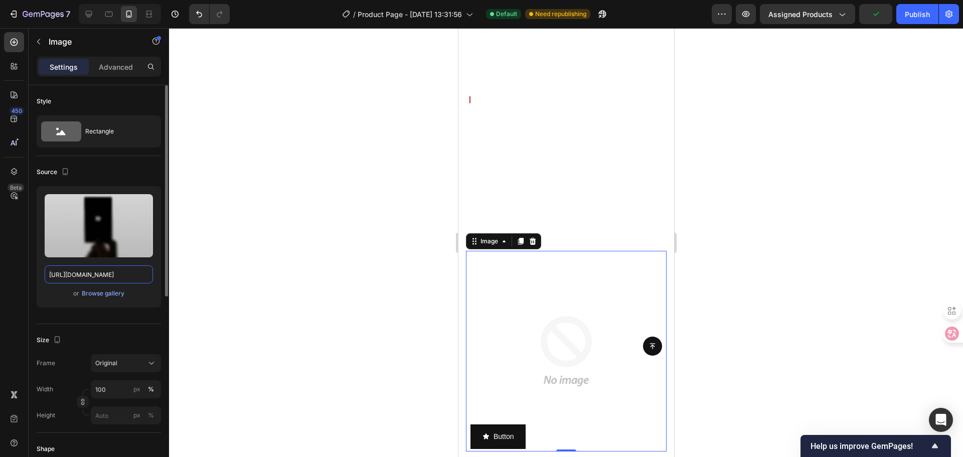
type input "https://cdn.shopify.com/s/files/1/0728/4595/1219/files/aa891dc15fb3cf8283ba2589…"
click at [132, 176] on div "Source" at bounding box center [99, 172] width 124 height 16
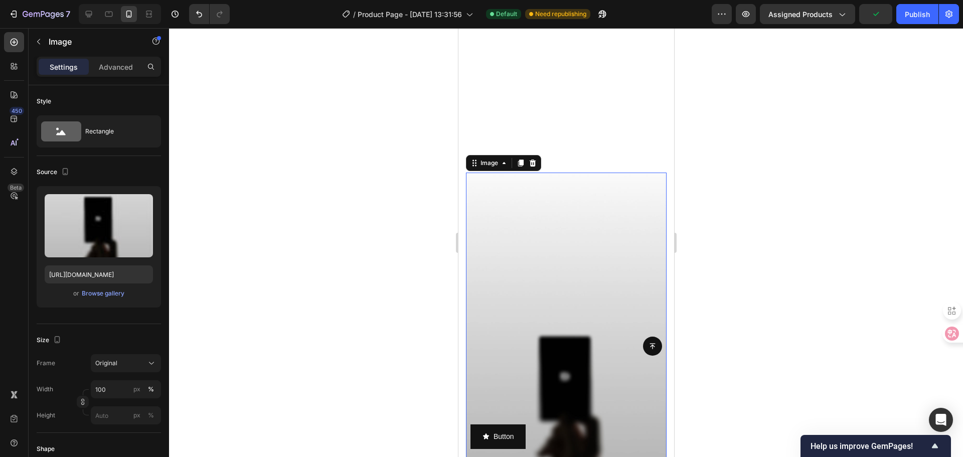
scroll to position [847, 0]
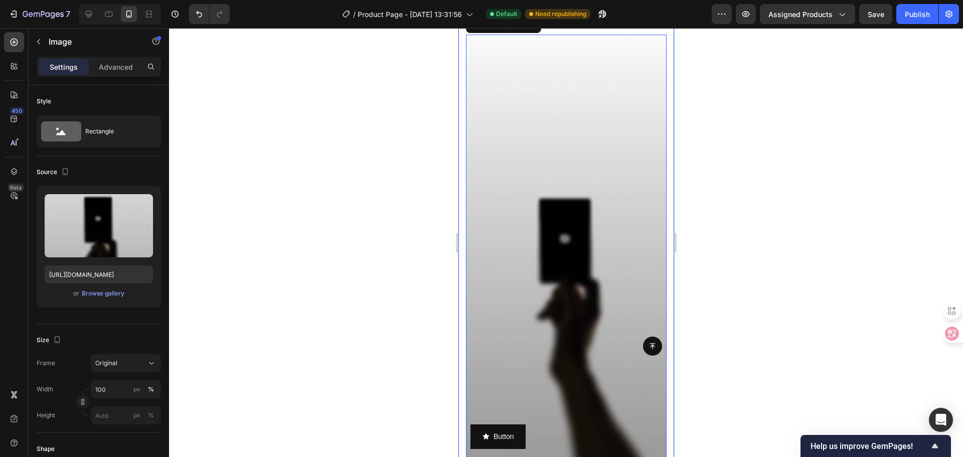
click at [461, 237] on div "Image 0 Row Section 6" at bounding box center [566, 248] width 216 height 498
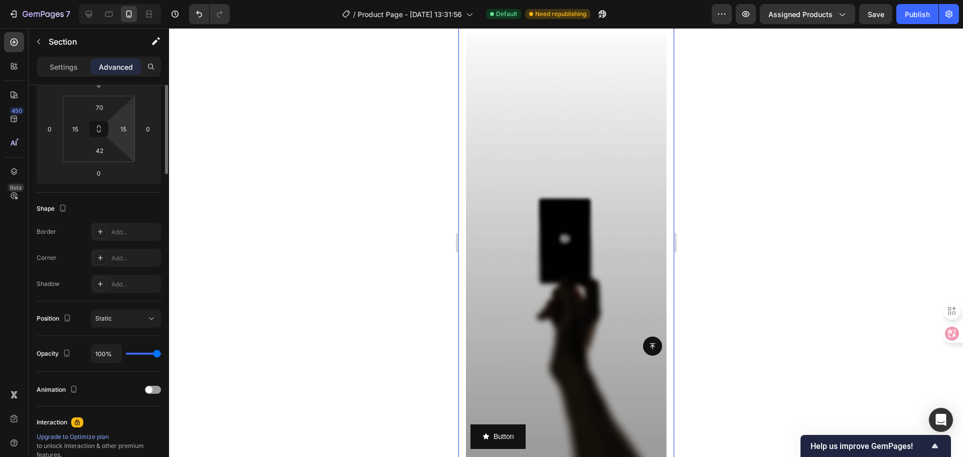
scroll to position [0, 0]
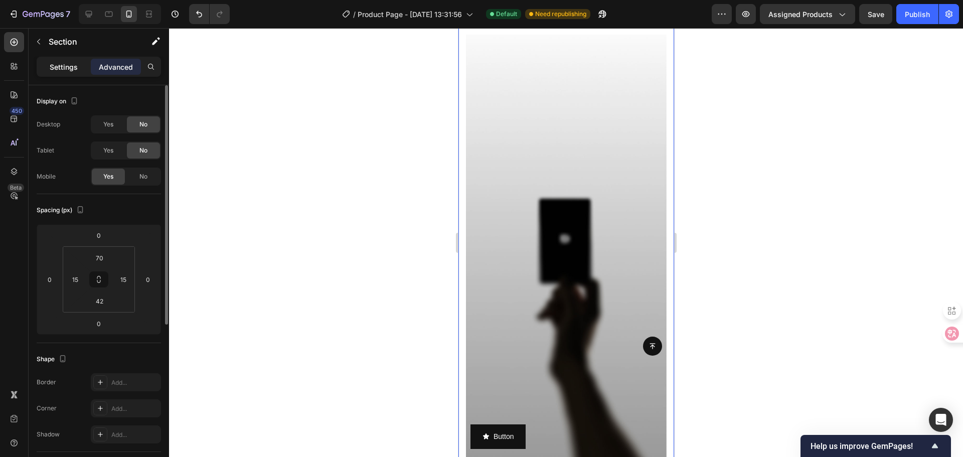
click at [67, 66] on p "Settings" at bounding box center [64, 67] width 28 height 11
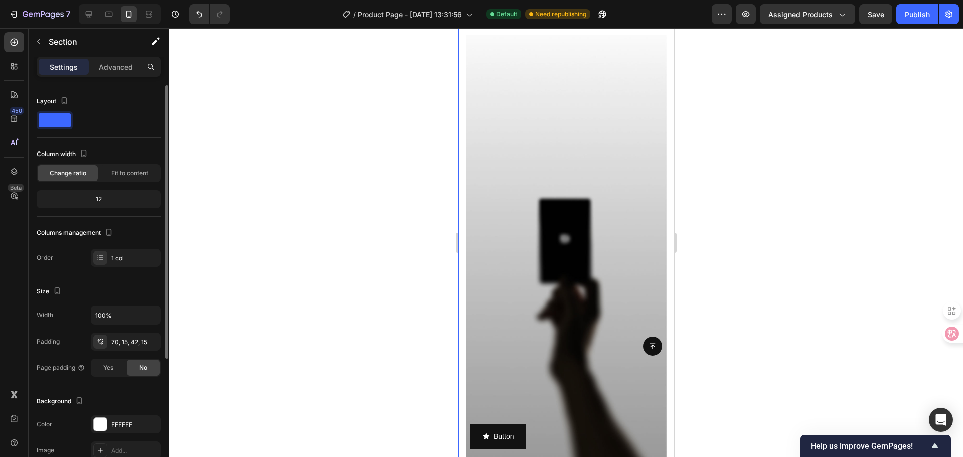
scroll to position [50, 0]
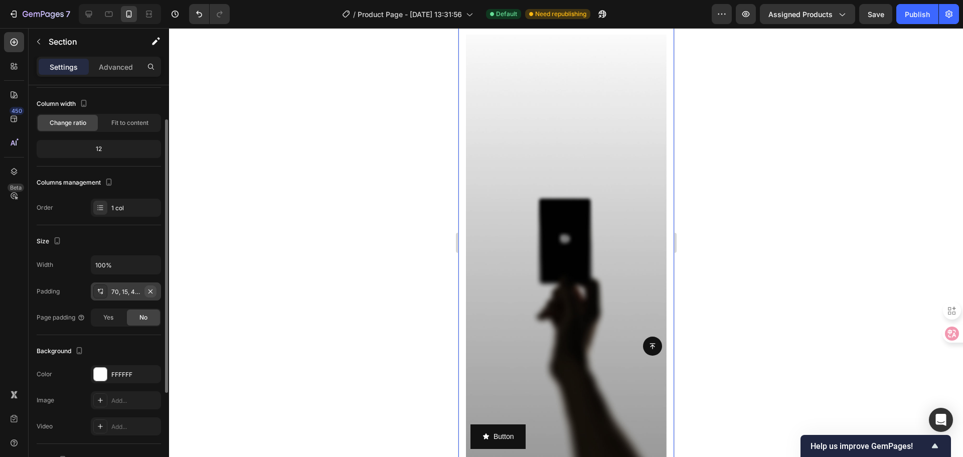
click at [154, 289] on icon "button" at bounding box center [150, 291] width 8 height 8
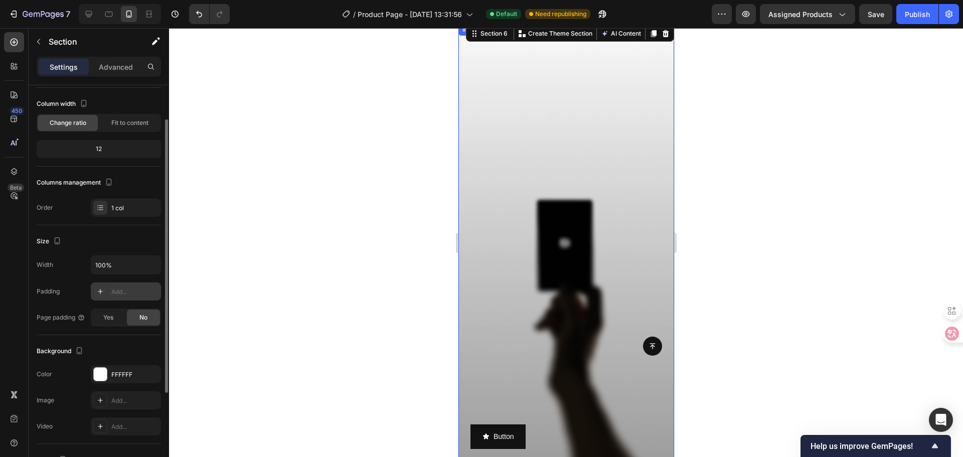
scroll to position [647, 0]
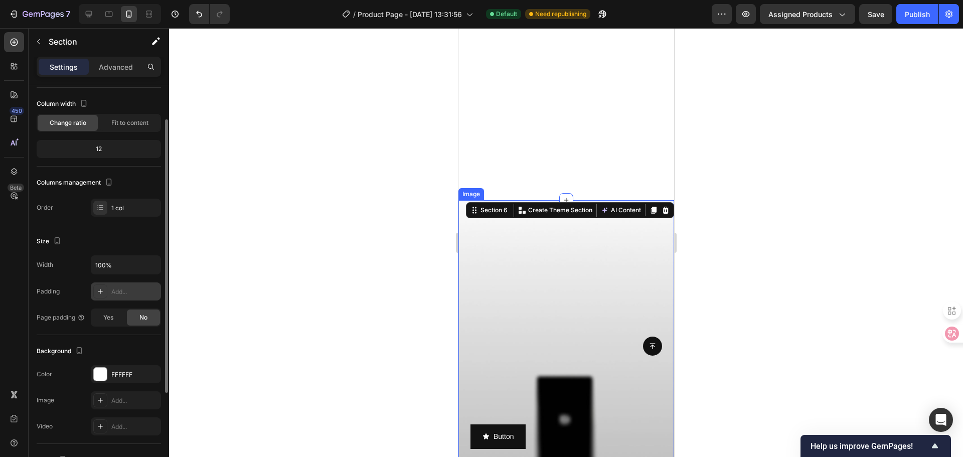
click at [715, 302] on div at bounding box center [566, 242] width 794 height 429
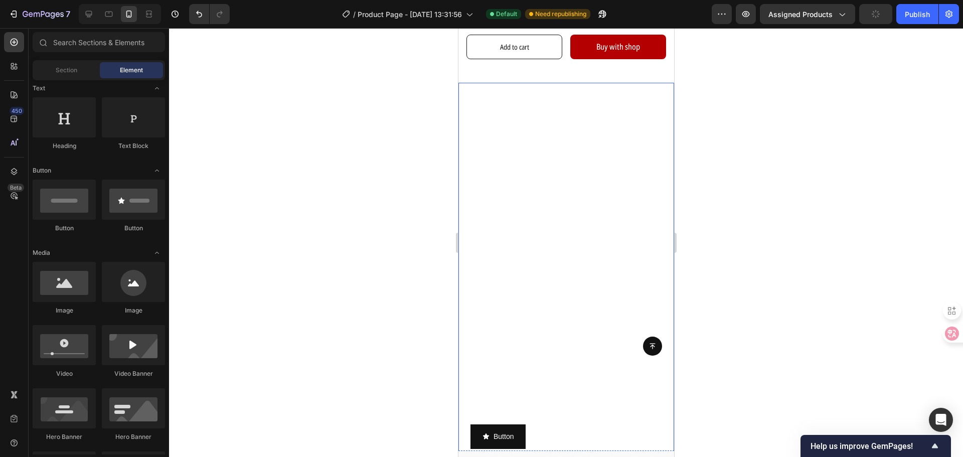
click at [741, 295] on div at bounding box center [566, 242] width 794 height 429
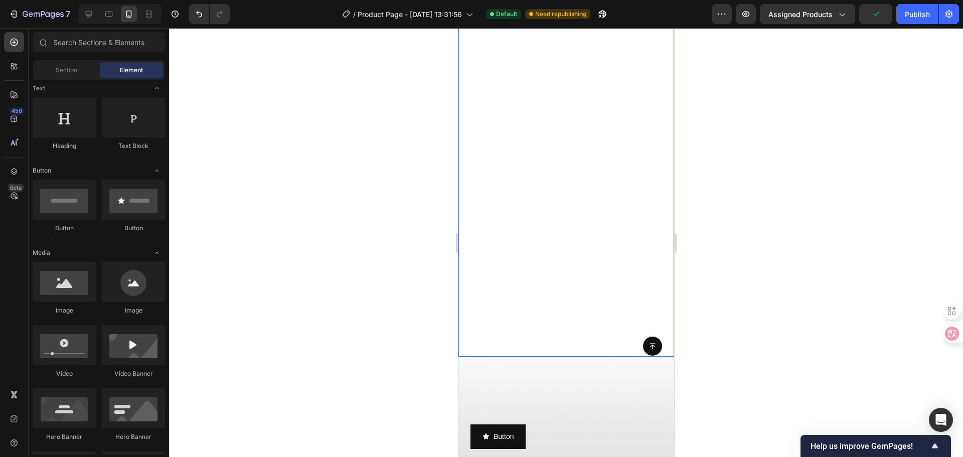
scroll to position [496, 0]
click at [563, 312] on video "Background Image" at bounding box center [566, 173] width 216 height 383
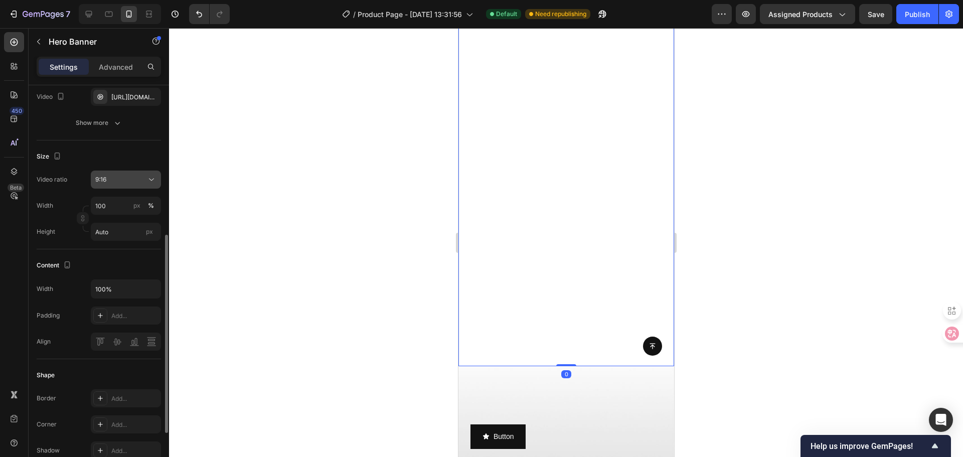
scroll to position [201, 0]
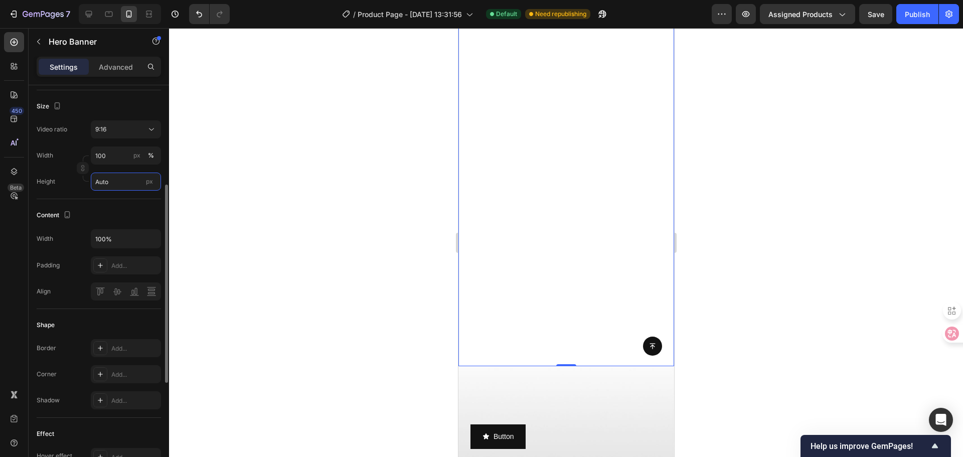
click at [139, 184] on input "Auto" at bounding box center [126, 181] width 70 height 18
click at [126, 227] on p "Fit screen 100vh" at bounding box center [124, 223] width 58 height 9
type input "100 vh"
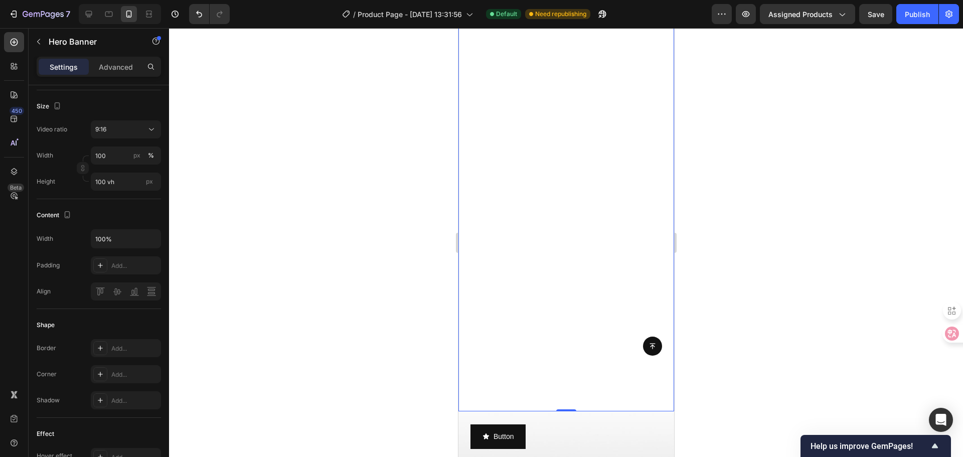
click at [278, 226] on div at bounding box center [566, 242] width 794 height 429
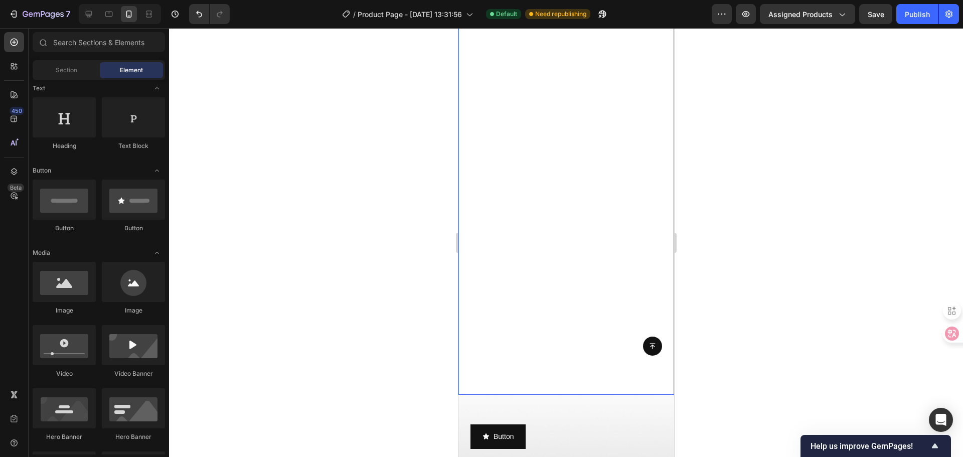
scroll to position [496, 0]
click at [746, 310] on div at bounding box center [566, 242] width 794 height 429
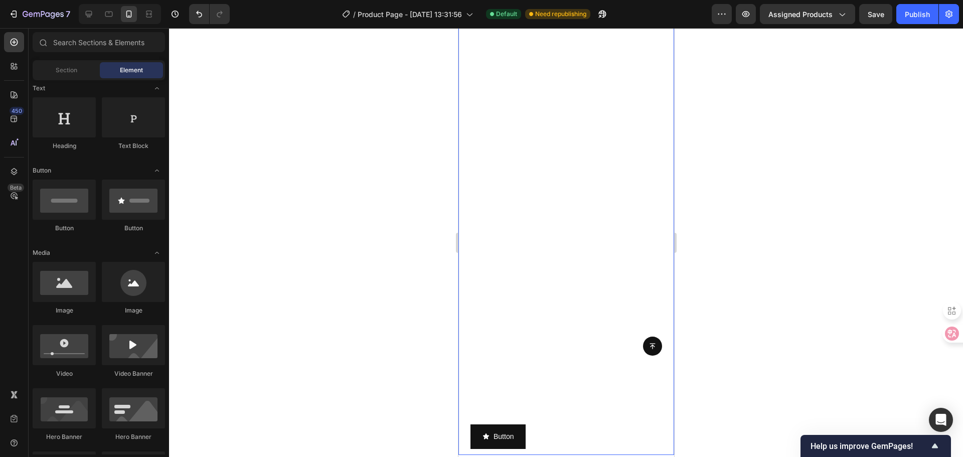
scroll to position [446, 0]
click at [731, 309] on div at bounding box center [566, 242] width 794 height 429
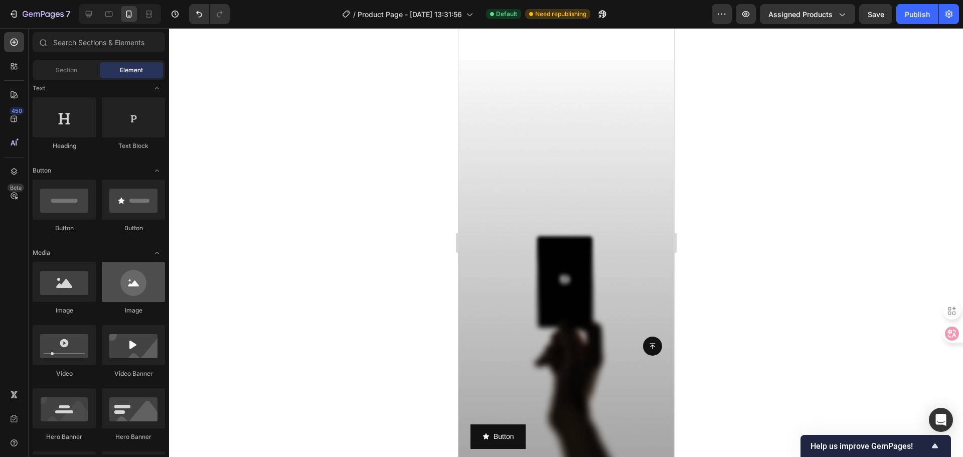
scroll to position [0, 0]
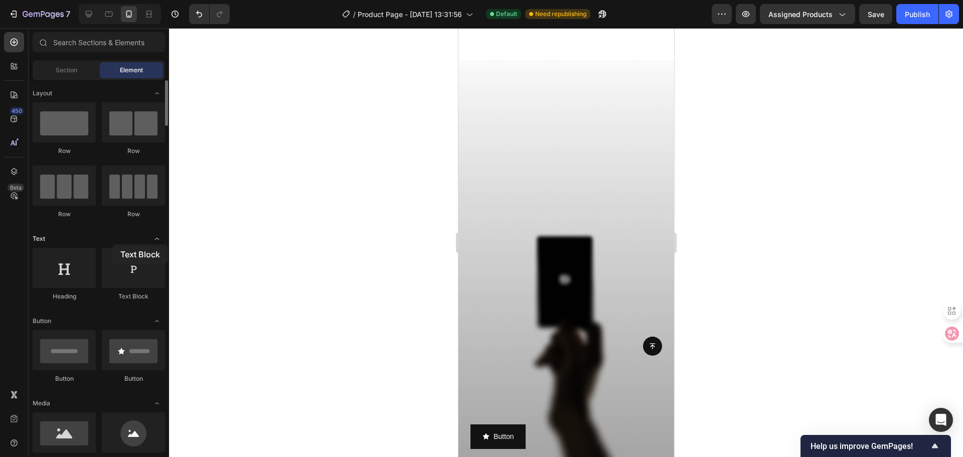
drag, startPoint x: 130, startPoint y: 275, endPoint x: 112, endPoint y: 239, distance: 40.1
drag, startPoint x: 114, startPoint y: 246, endPoint x: 119, endPoint y: 257, distance: 12.1
drag, startPoint x: 525, startPoint y: 162, endPoint x: 564, endPoint y: 286, distance: 129.7
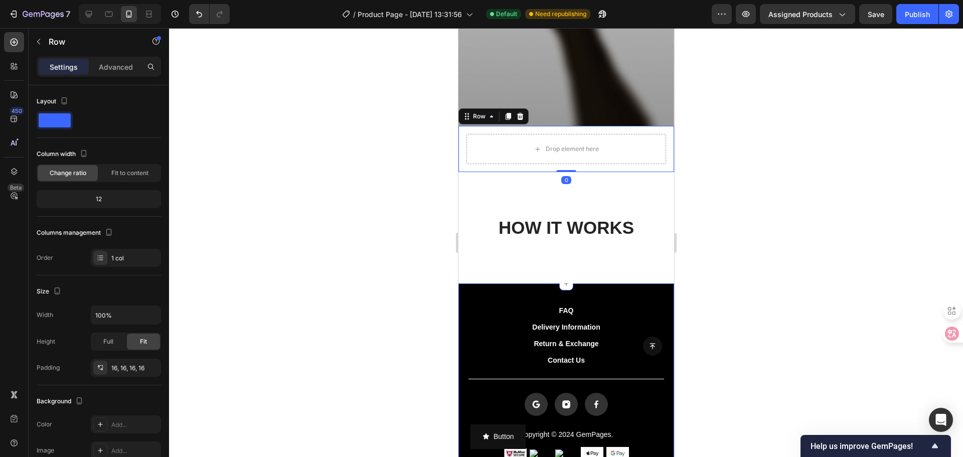
scroll to position [1048, 0]
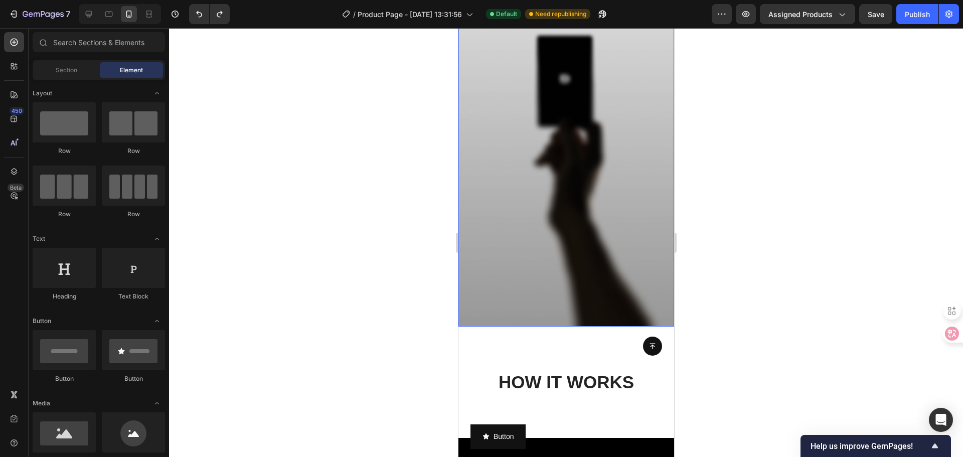
click at [528, 248] on img at bounding box center [566, 93] width 216 height 467
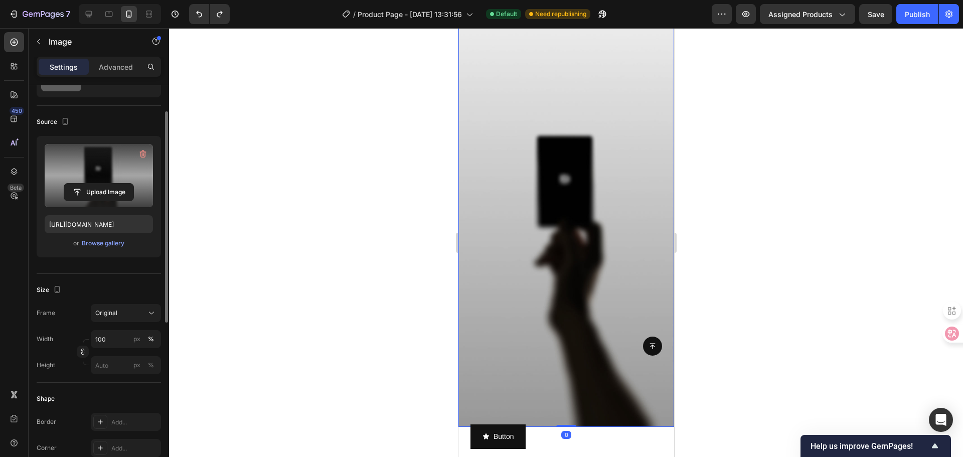
scroll to position [0, 0]
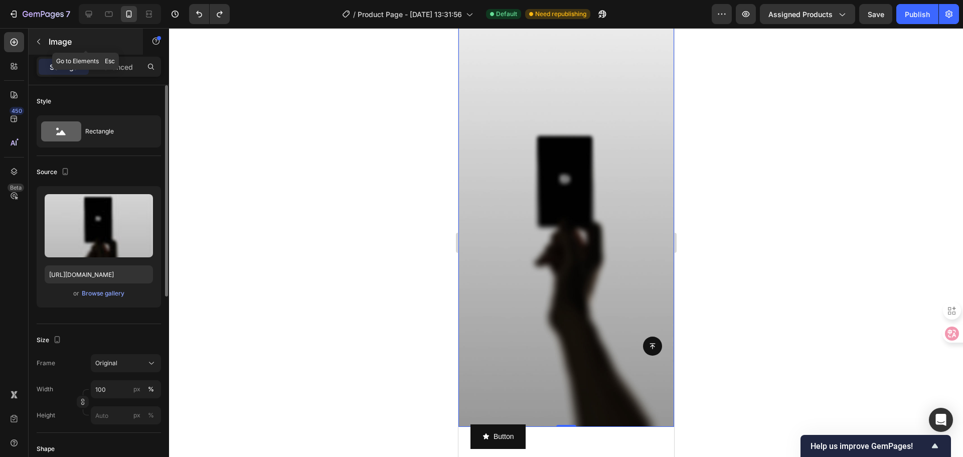
click at [46, 36] on button "button" at bounding box center [39, 42] width 16 height 16
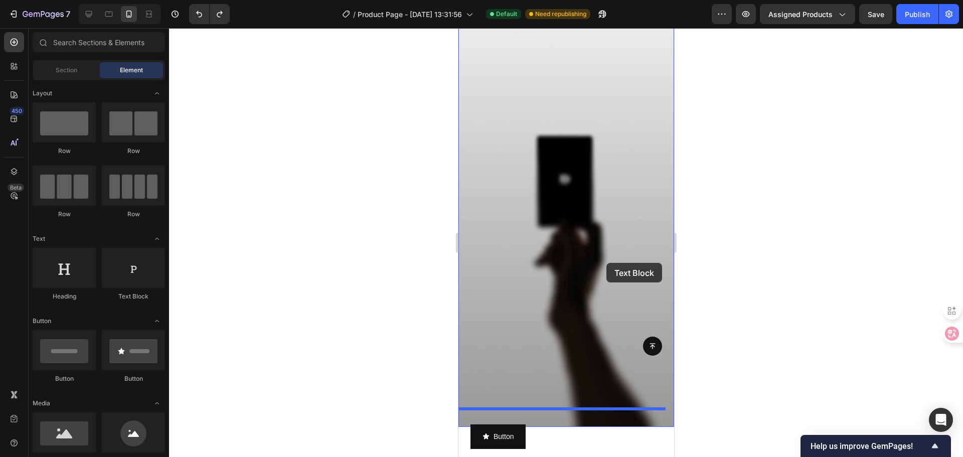
drag, startPoint x: 577, startPoint y: 298, endPoint x: 606, endPoint y: 263, distance: 46.0
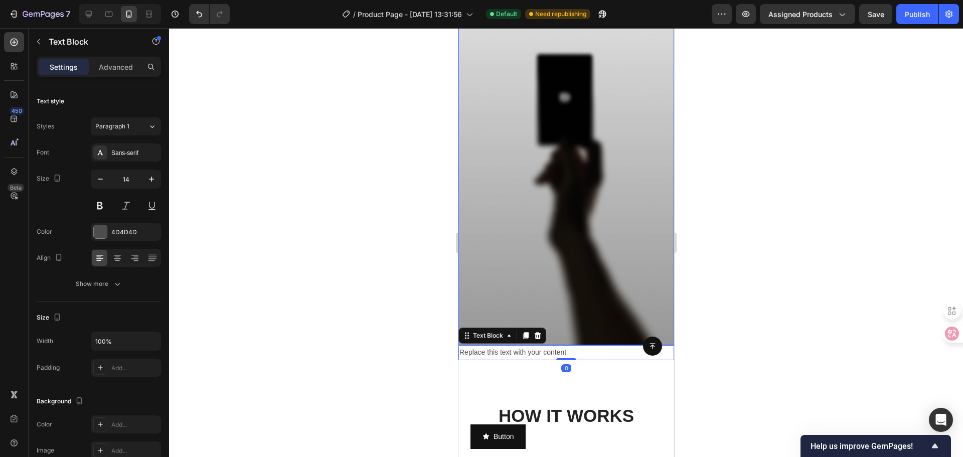
scroll to position [1048, 0]
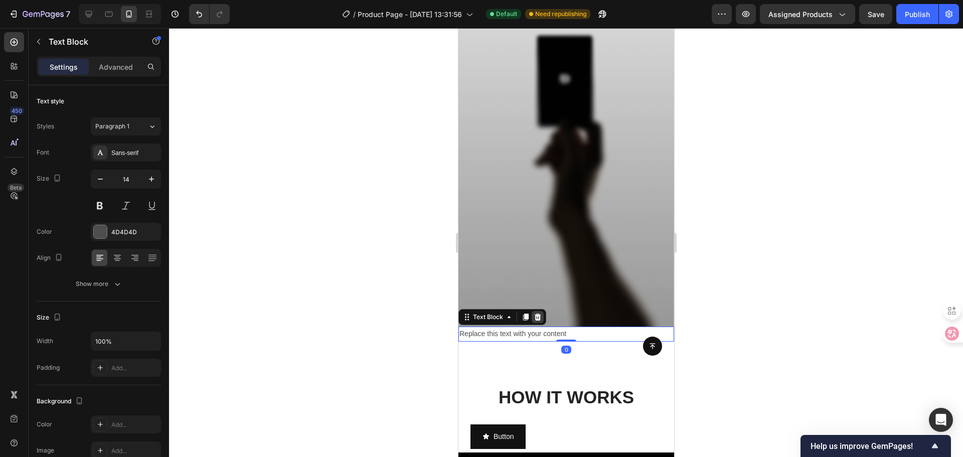
click at [537, 313] on icon at bounding box center [537, 316] width 7 height 7
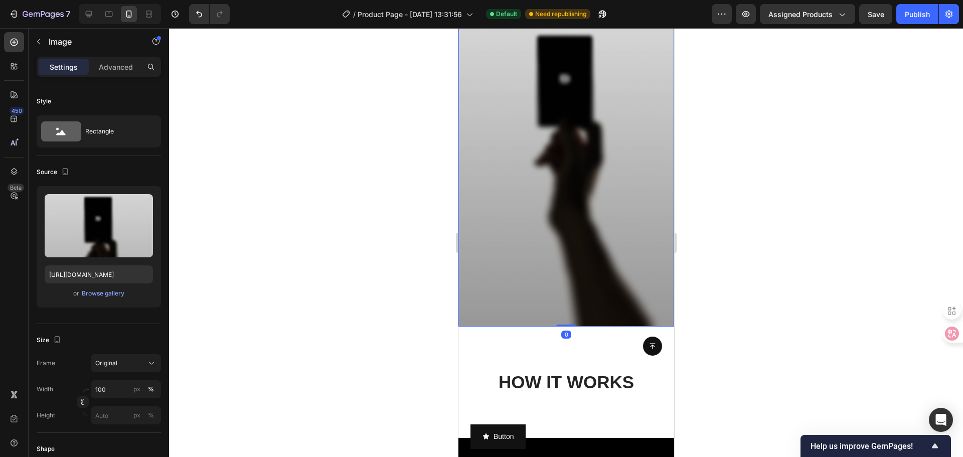
click at [559, 263] on img at bounding box center [566, 93] width 216 height 467
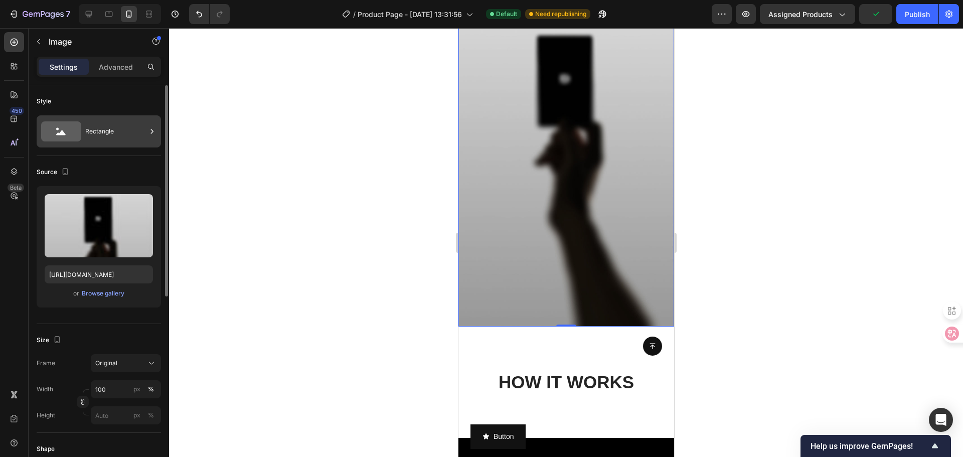
click at [94, 124] on div "Rectangle" at bounding box center [115, 131] width 61 height 23
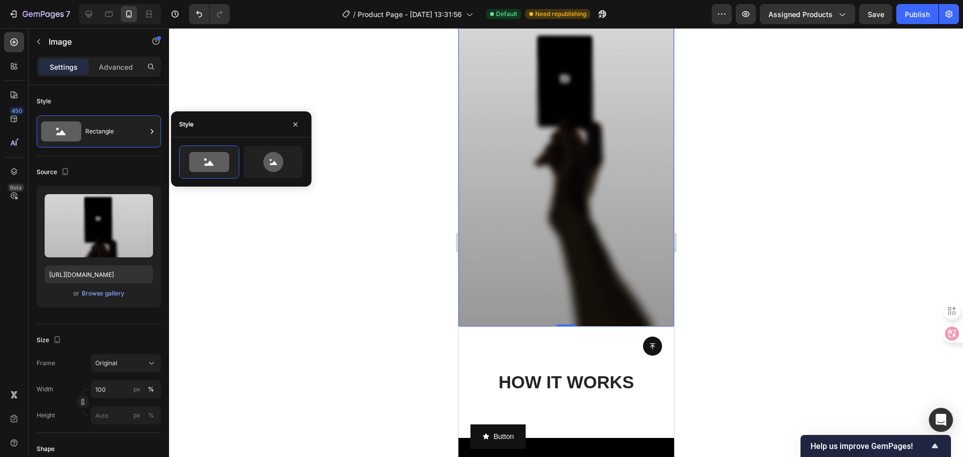
click at [314, 175] on div at bounding box center [566, 242] width 794 height 429
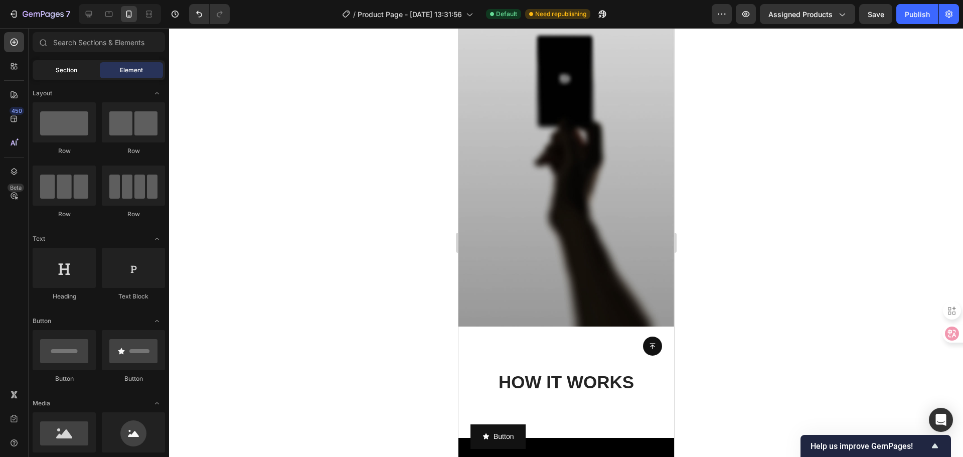
click at [59, 69] on span "Section" at bounding box center [67, 70] width 22 height 9
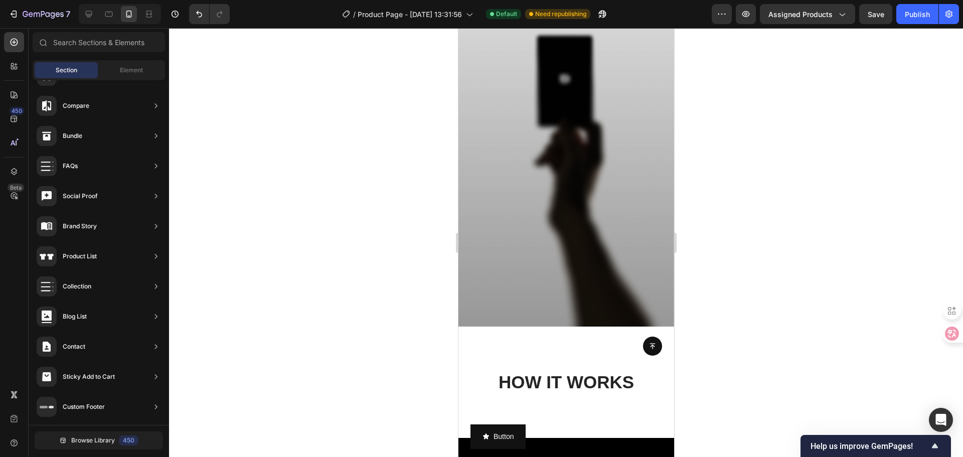
click at [573, 162] on img at bounding box center [566, 93] width 216 height 467
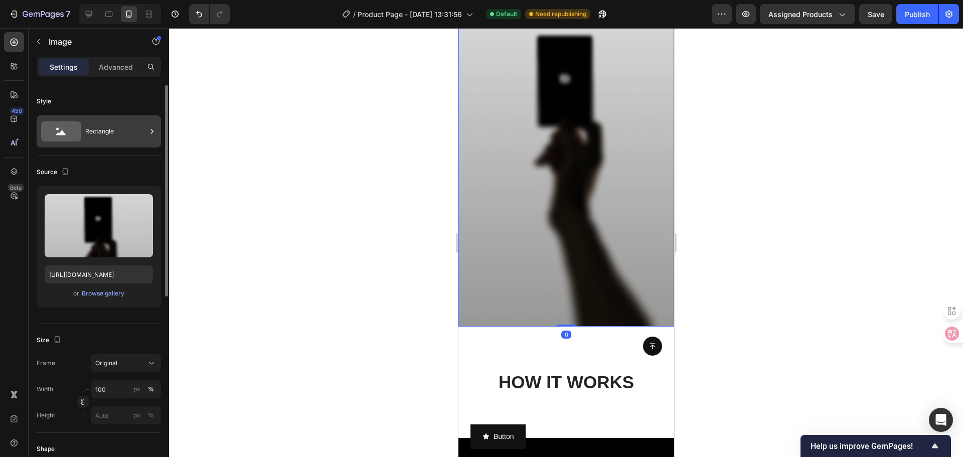
click at [117, 127] on div "Rectangle" at bounding box center [115, 131] width 61 height 23
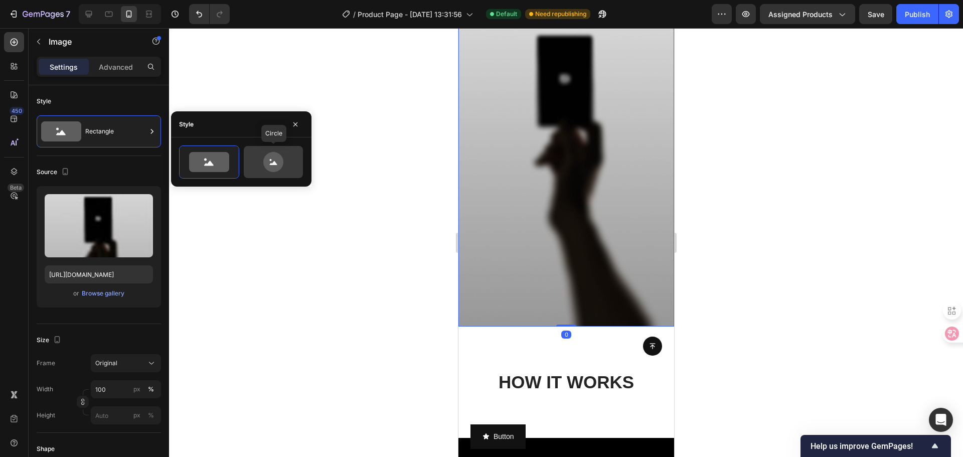
click at [282, 169] on icon at bounding box center [273, 162] width 47 height 20
type input "80"
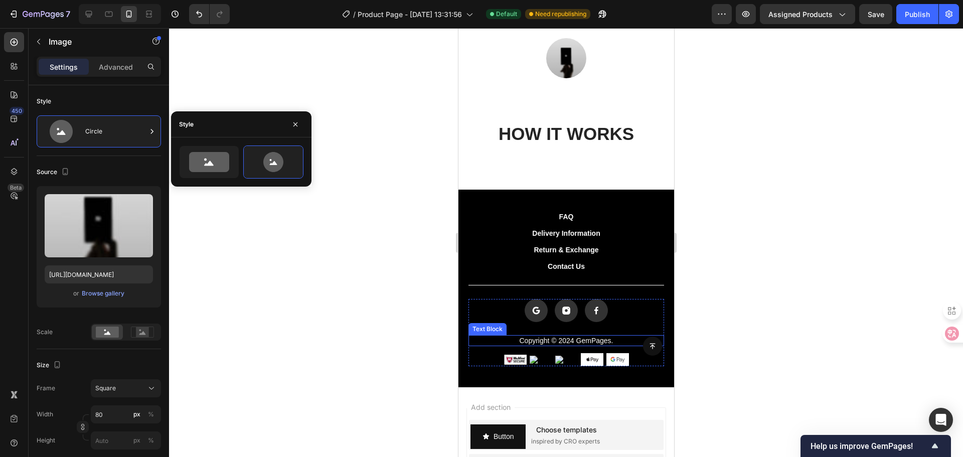
scroll to position [638, 0]
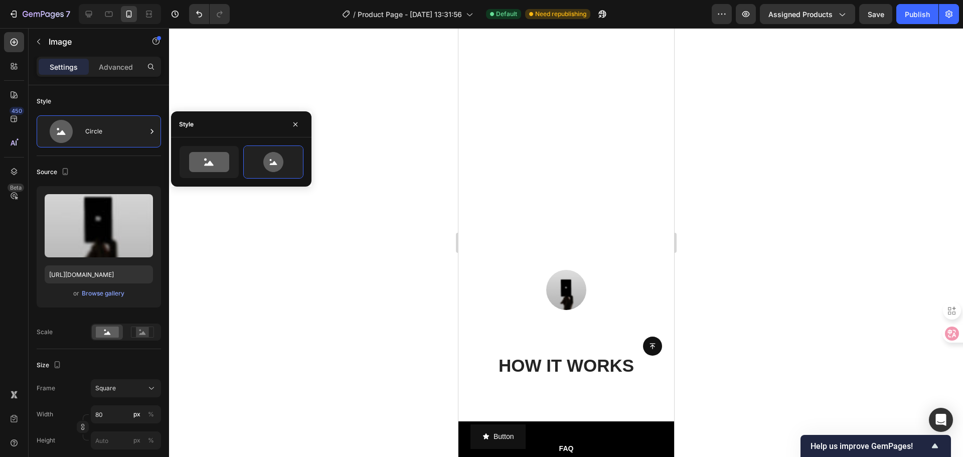
click at [308, 123] on div "Style" at bounding box center [241, 124] width 140 height 26
click at [298, 124] on icon "button" at bounding box center [295, 124] width 8 height 8
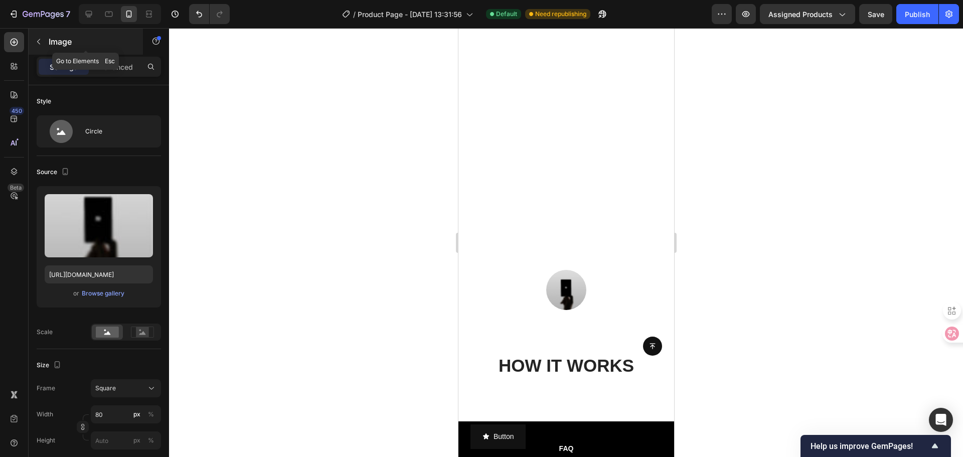
click at [37, 46] on button "button" at bounding box center [39, 42] width 16 height 16
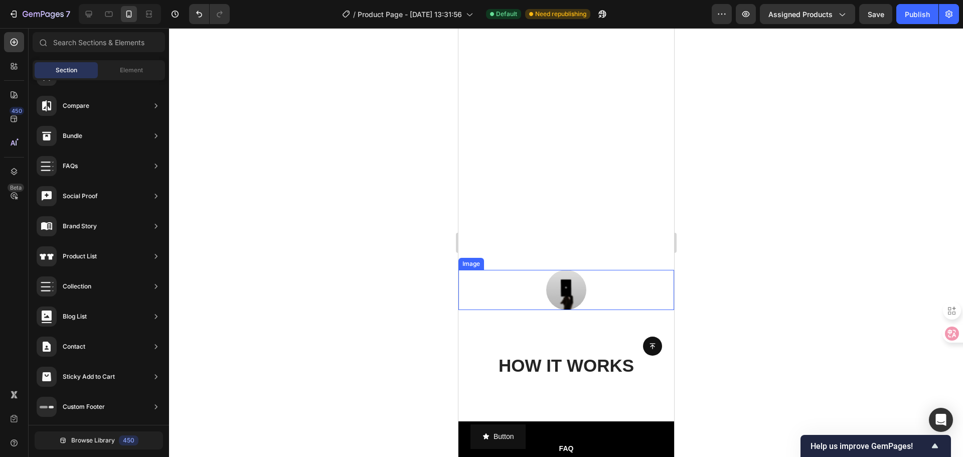
click at [543, 277] on div at bounding box center [566, 290] width 216 height 40
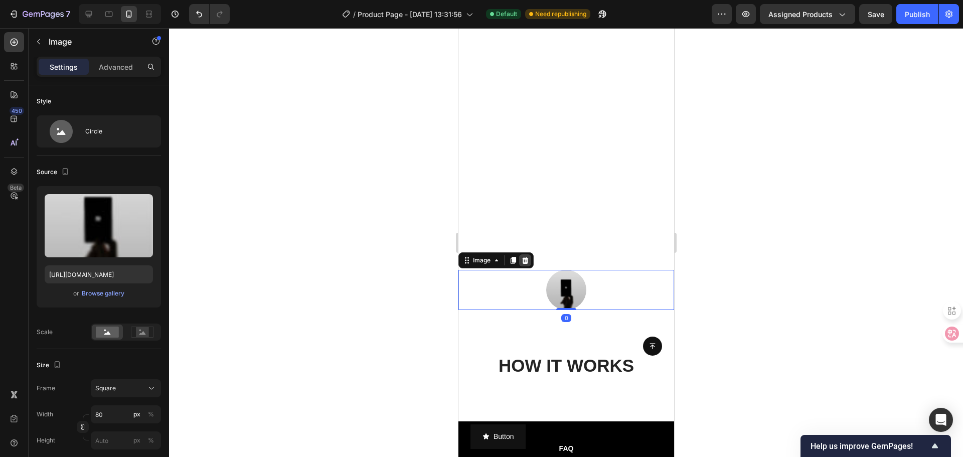
click at [529, 263] on div at bounding box center [524, 260] width 12 height 12
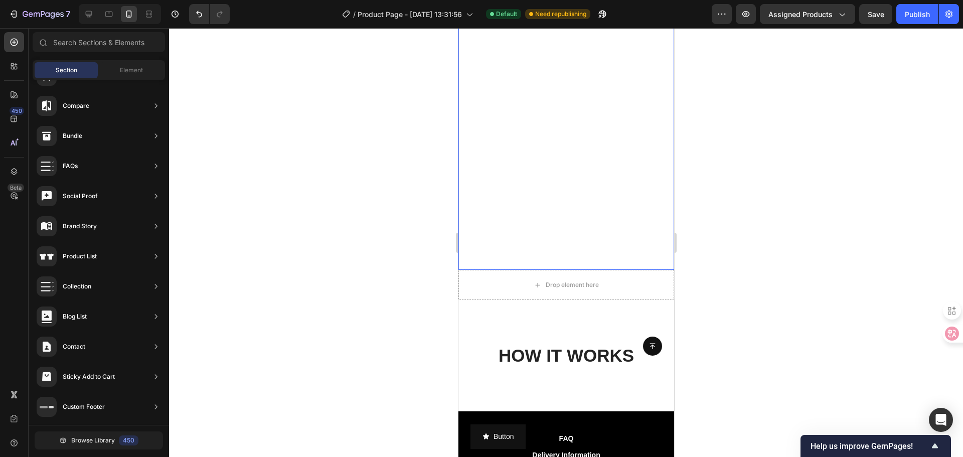
click at [134, 79] on div "Section Element" at bounding box center [99, 70] width 132 height 20
click at [131, 75] on div "Element" at bounding box center [131, 70] width 63 height 16
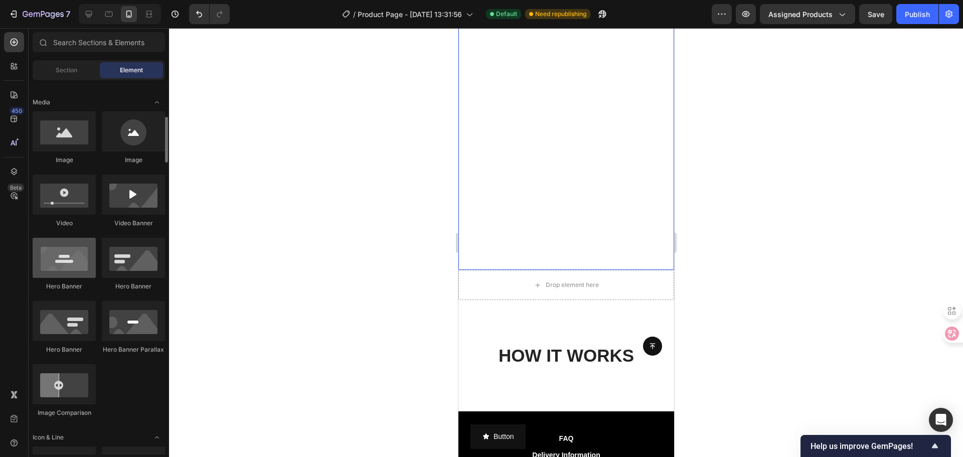
scroll to position [201, 0]
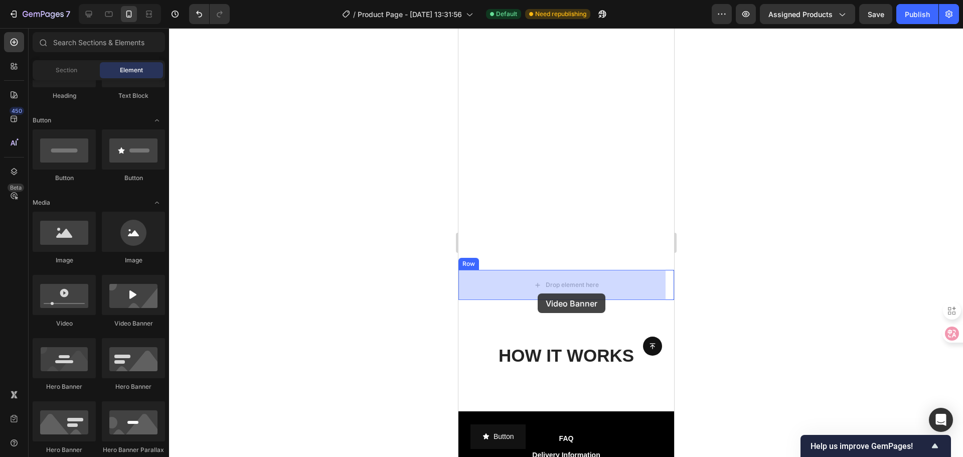
drag, startPoint x: 595, startPoint y: 336, endPoint x: 535, endPoint y: 300, distance: 70.4
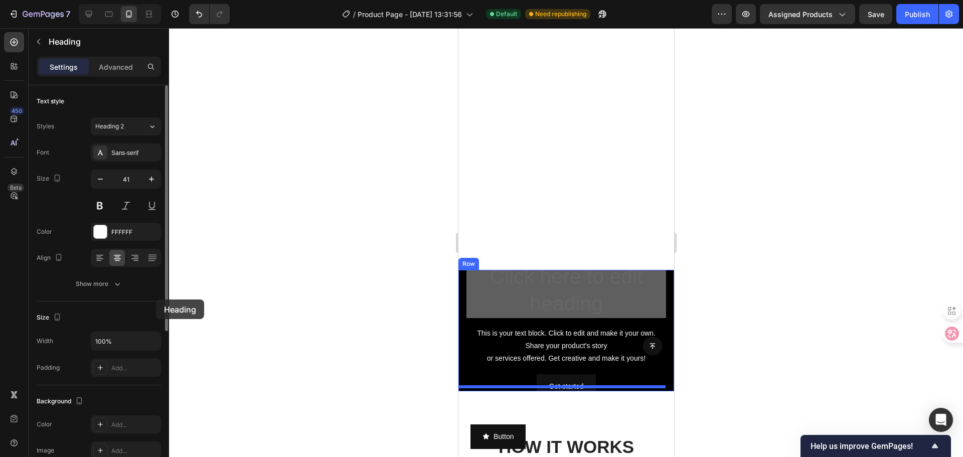
click at [140, 297] on div "Text style Styles Heading 2 Font Sans-serif Size 41 Color FFFFFF Align Show more" at bounding box center [99, 193] width 124 height 216
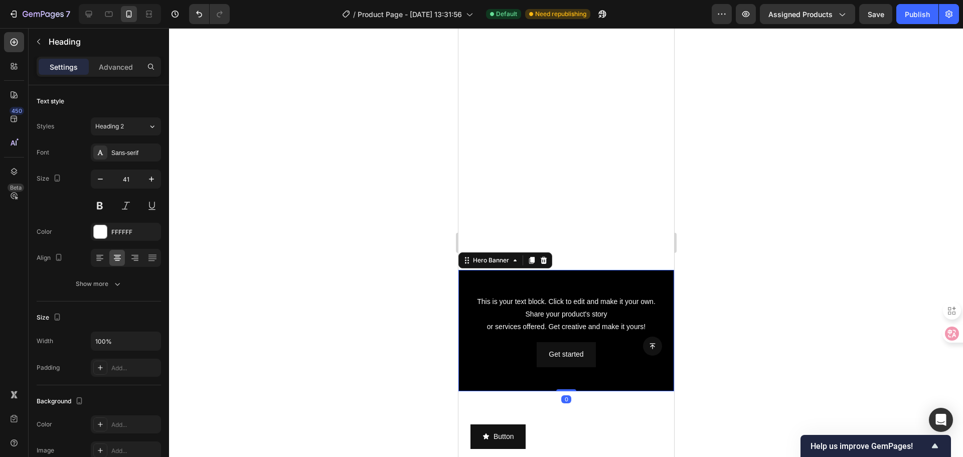
click at [571, 280] on div "Background Image" at bounding box center [566, 330] width 216 height 121
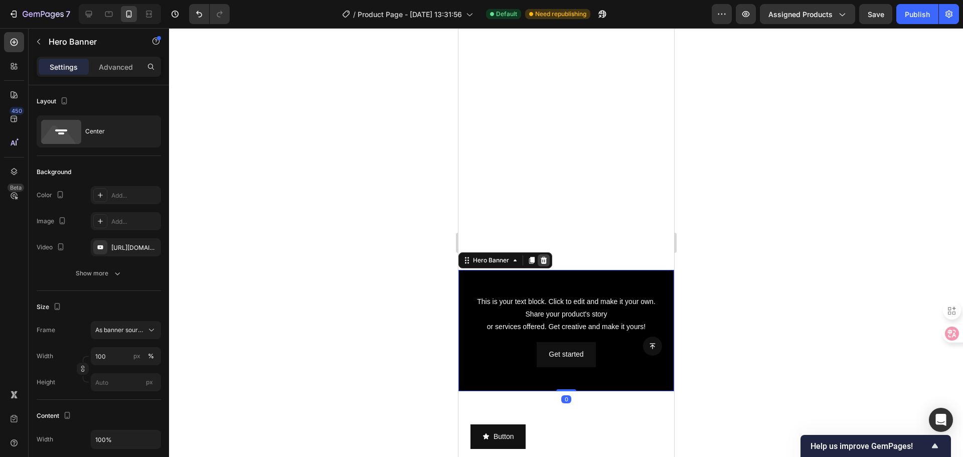
click at [543, 259] on icon at bounding box center [543, 260] width 7 height 7
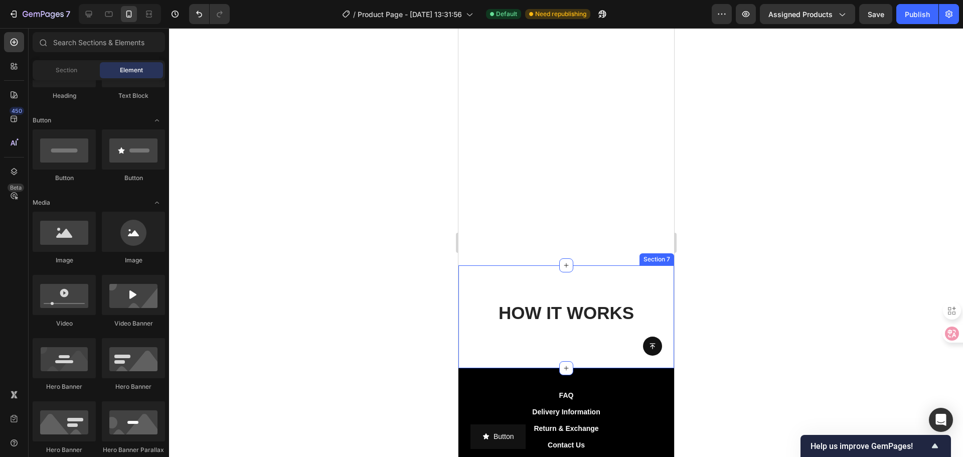
scroll to position [688, 0]
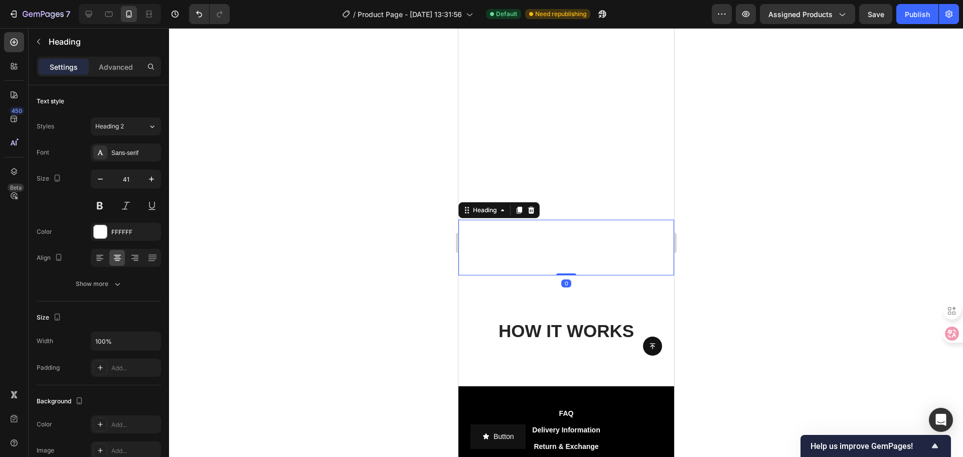
click at [535, 260] on h2 "Click here to edit heading" at bounding box center [566, 248] width 216 height 56
click at [530, 210] on icon at bounding box center [530, 210] width 8 height 8
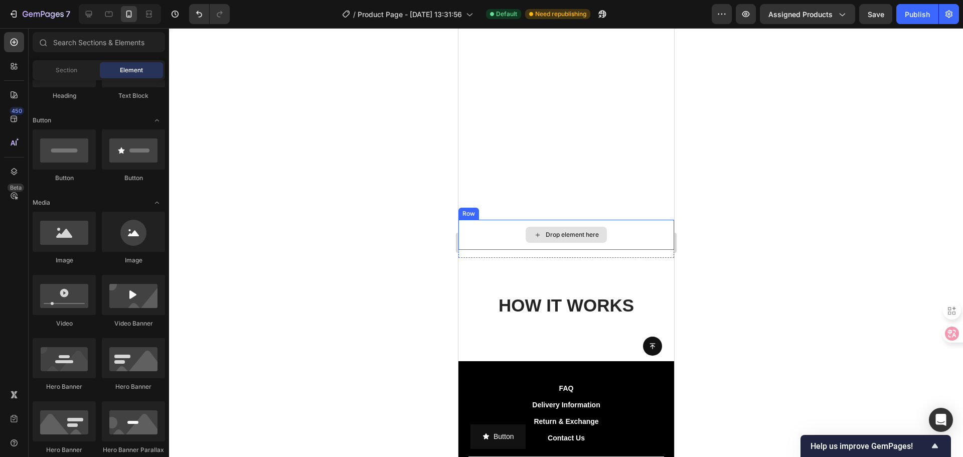
click at [498, 239] on div "Drop element here" at bounding box center [566, 235] width 216 height 30
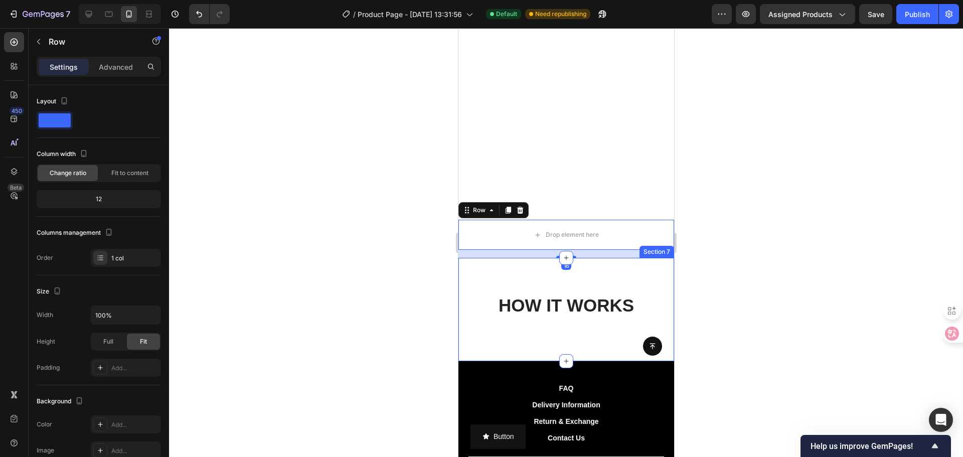
click at [511, 279] on div "HOW IT WORKS Heading Row Section 7" at bounding box center [566, 309] width 216 height 103
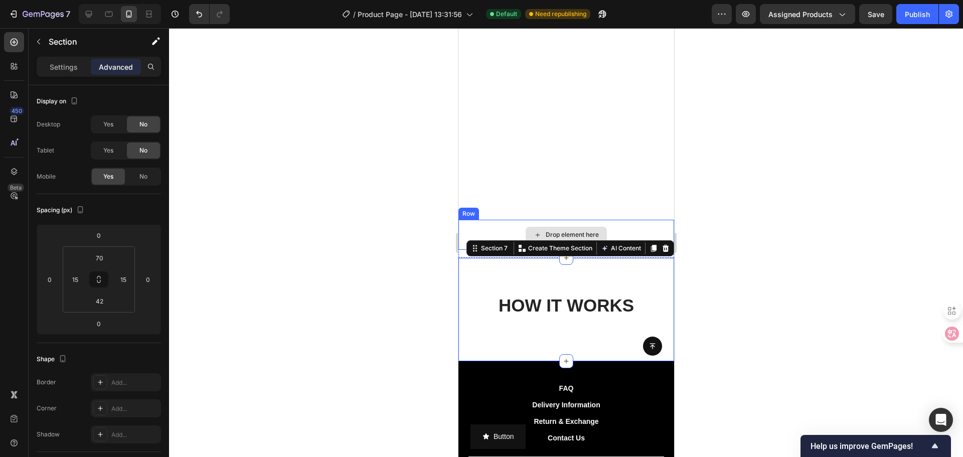
click at [585, 231] on div "Drop element here" at bounding box center [571, 235] width 53 height 8
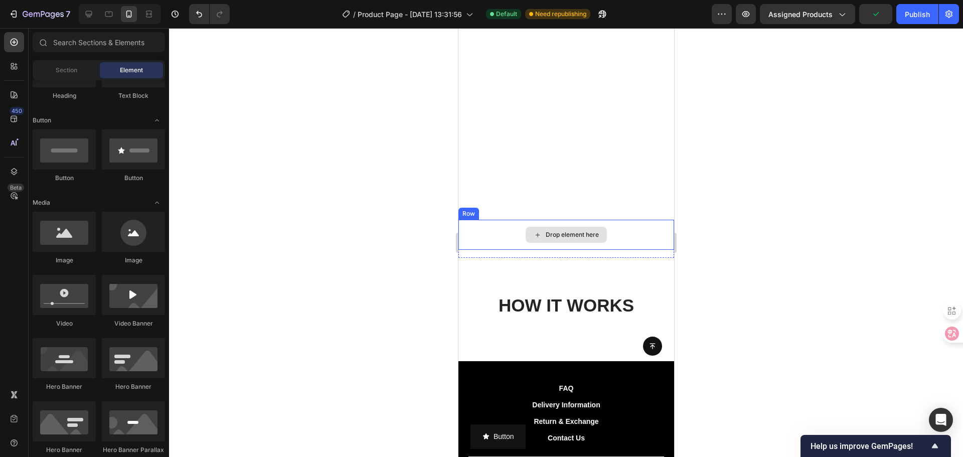
click at [510, 231] on div "Drop element here" at bounding box center [566, 235] width 216 height 30
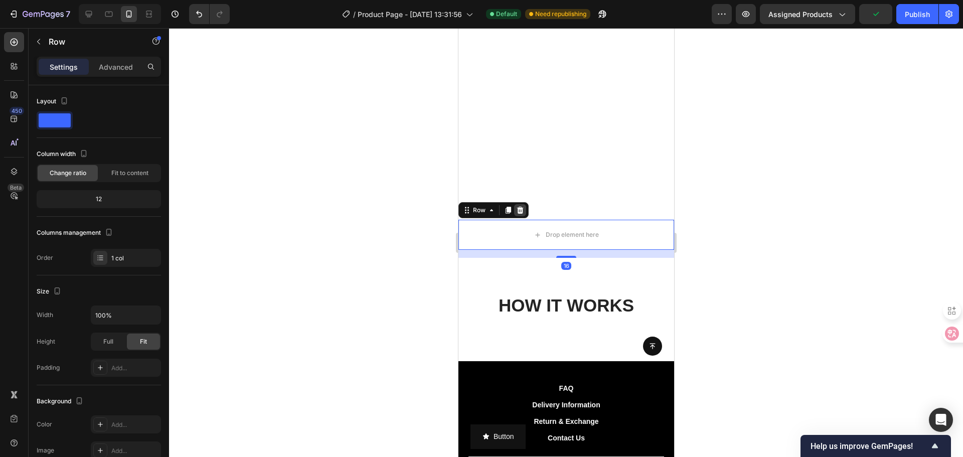
click at [521, 208] on icon at bounding box center [519, 210] width 8 height 8
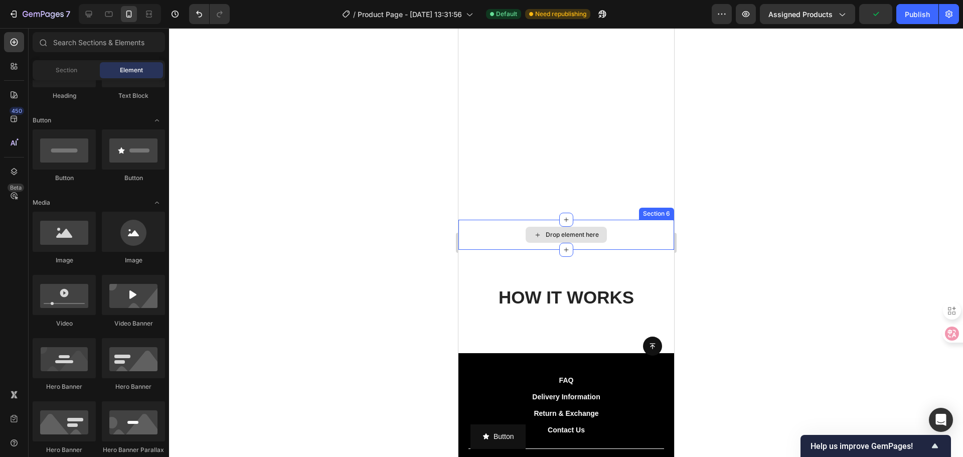
click at [560, 237] on div "Drop element here" at bounding box center [571, 235] width 53 height 8
click at [553, 231] on div "Drop element here" at bounding box center [571, 235] width 53 height 8
click at [617, 234] on div "Drop element here" at bounding box center [566, 235] width 216 height 30
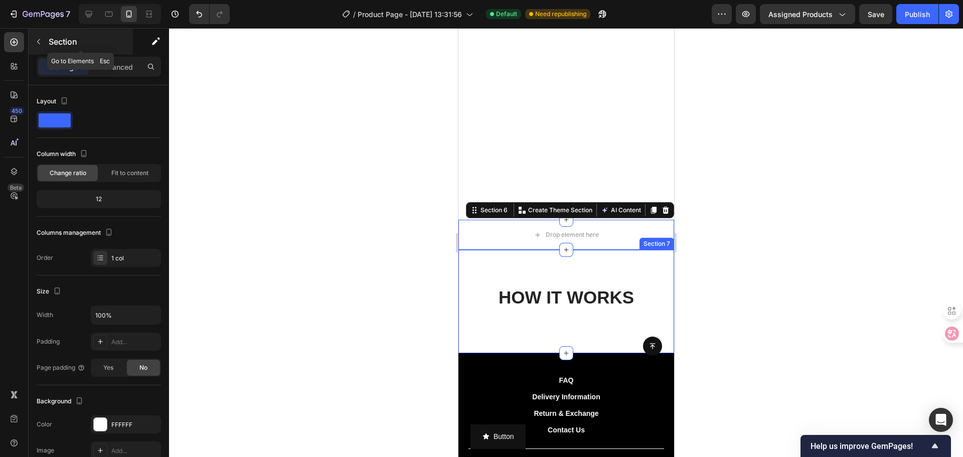
click at [40, 42] on icon "button" at bounding box center [39, 42] width 8 height 8
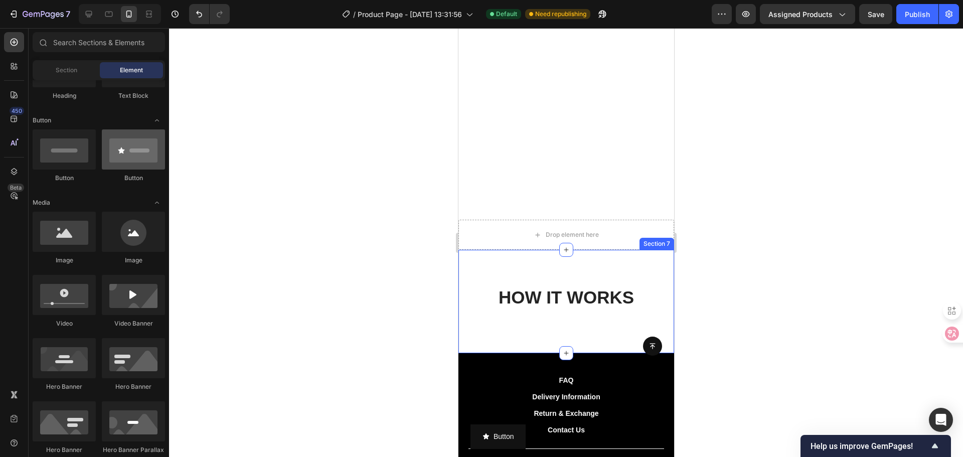
scroll to position [0, 0]
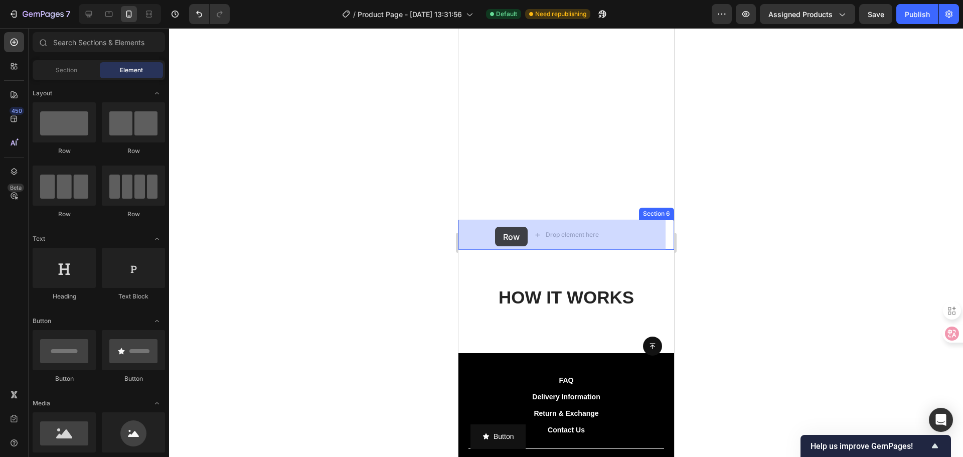
drag, startPoint x: 530, startPoint y: 160, endPoint x: 494, endPoint y: 227, distance: 76.3
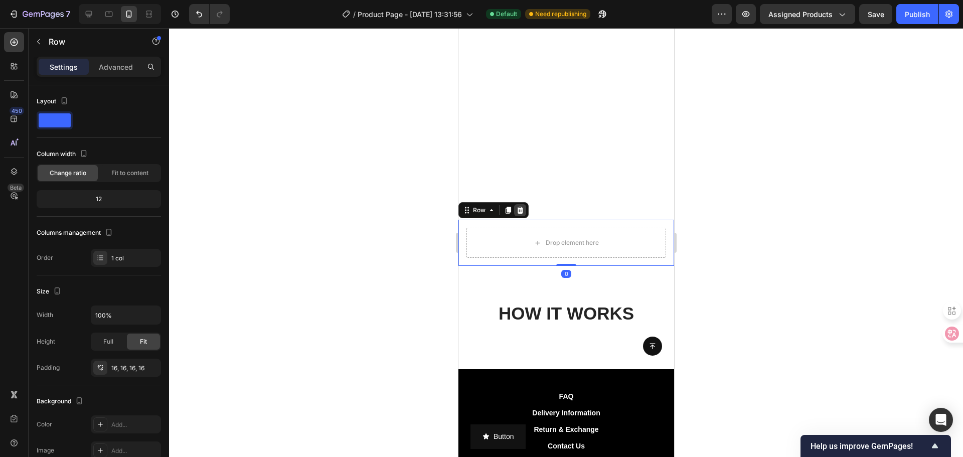
click at [523, 213] on icon at bounding box center [519, 210] width 8 height 8
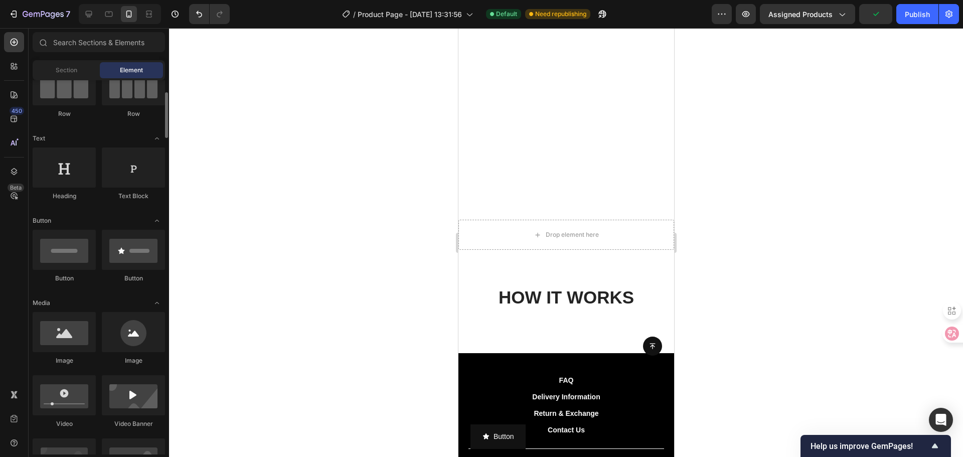
scroll to position [201, 0]
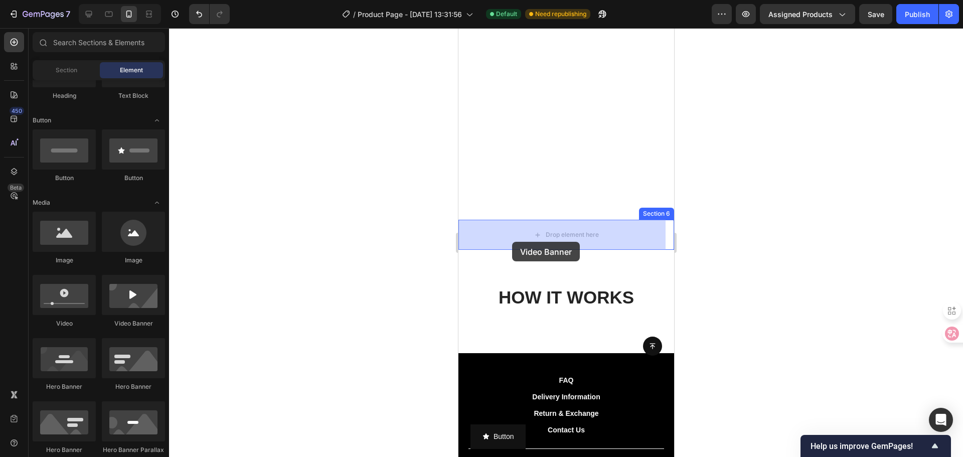
drag, startPoint x: 679, startPoint y: 338, endPoint x: 510, endPoint y: 244, distance: 193.7
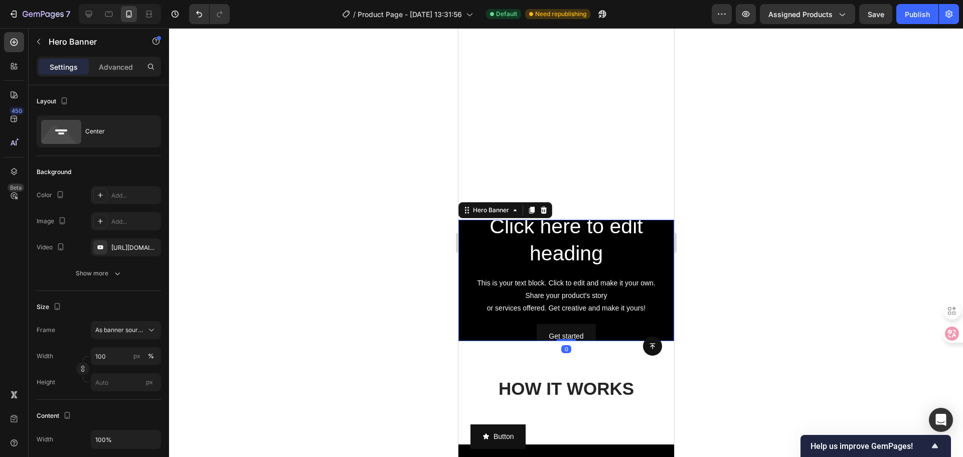
drag, startPoint x: 465, startPoint y: 267, endPoint x: 900, endPoint y: 289, distance: 435.8
click at [465, 267] on div "Click here to edit heading Heading This is your text block. Click to edit and m…" at bounding box center [566, 280] width 216 height 152
click at [122, 243] on div "https://www.youtube.com/watch?v=drIt4RH_kyQ" at bounding box center [125, 247] width 29 height 9
click at [119, 224] on div "Add..." at bounding box center [134, 221] width 47 height 9
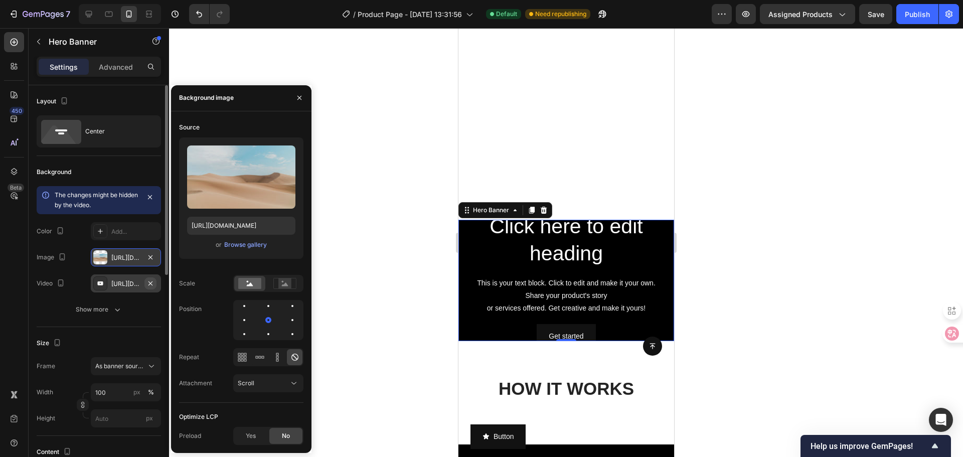
click at [153, 284] on icon "button" at bounding box center [150, 283] width 8 height 8
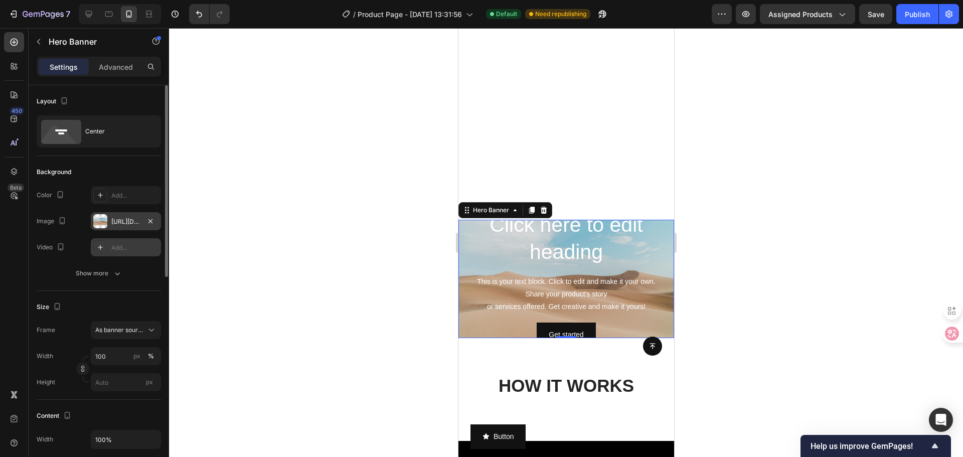
click at [121, 221] on div "https://cdn.shopify.com/s/files/1/2005/9307/files/background_settings.jpg" at bounding box center [125, 221] width 29 height 9
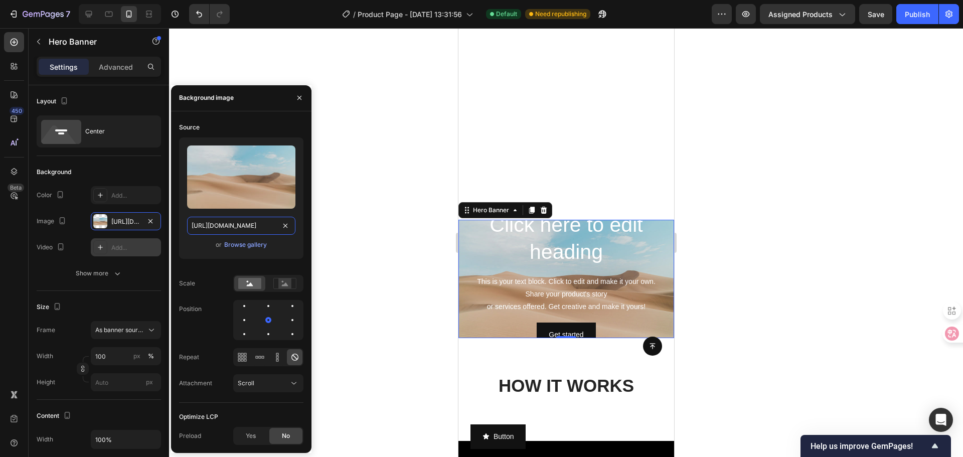
click at [241, 226] on input "https://cdn.shopify.com/s/files/1/2005/9307/files/background_settings.jpg" at bounding box center [241, 226] width 108 height 18
paste input "Seamless Sharin"
type input "Seamless Sharing"
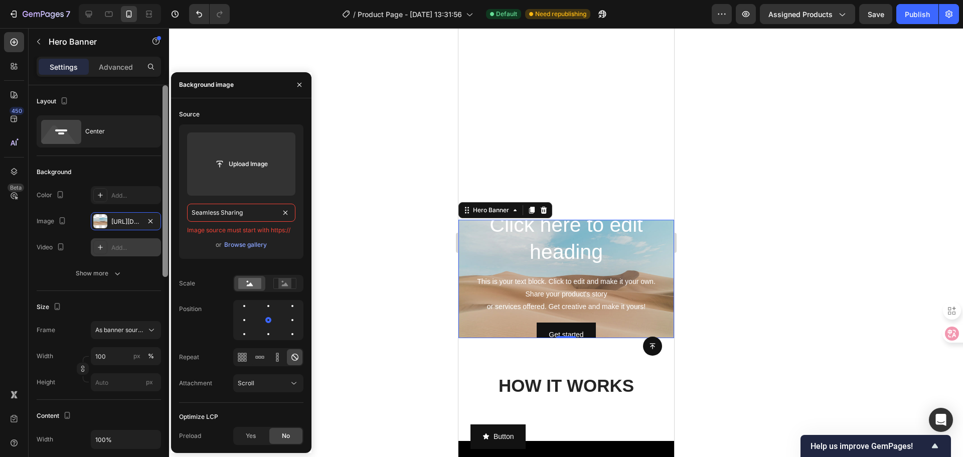
drag, startPoint x: 264, startPoint y: 215, endPoint x: 165, endPoint y: 208, distance: 99.0
click at [165, 208] on div "450 Beta Sections(18) Elements(84) Section Element Hero Section Product Detail …" at bounding box center [84, 242] width 169 height 429
click at [165, 208] on div at bounding box center [165, 181] width 6 height 192
type input "Auto"
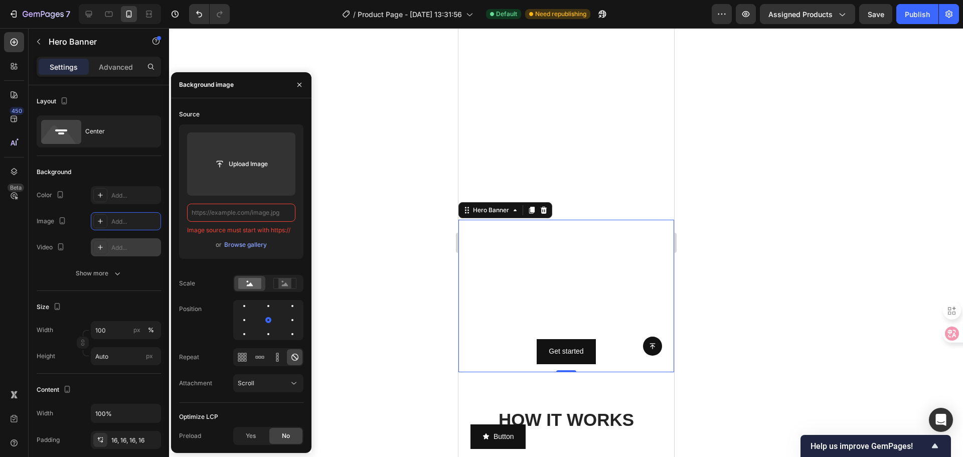
paste input "https://cdn.shopify.com/s/files/1/0728/4595/1219/files/aa891dc15fb3cf8283ba2589…"
type input "https://cdn.shopify.com/s/files/1/0728/4595/1219/files/aa891dc15fb3cf8283ba2589…"
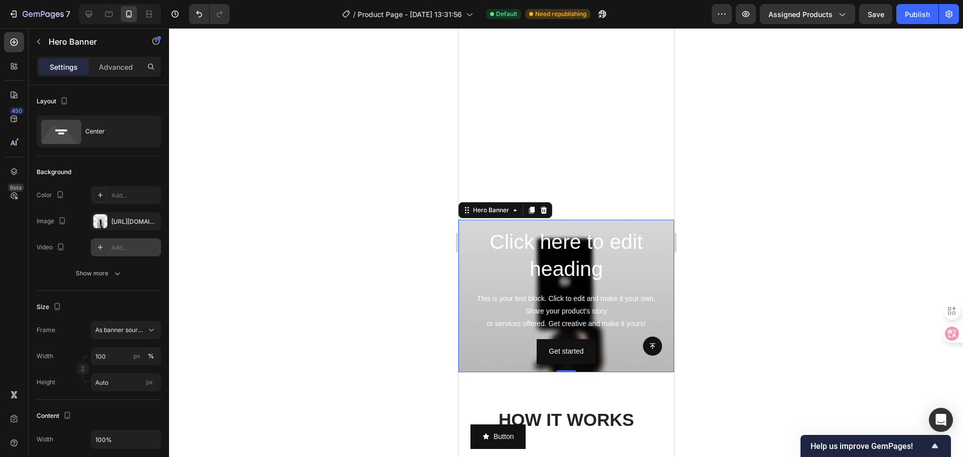
click at [352, 222] on div at bounding box center [566, 242] width 794 height 429
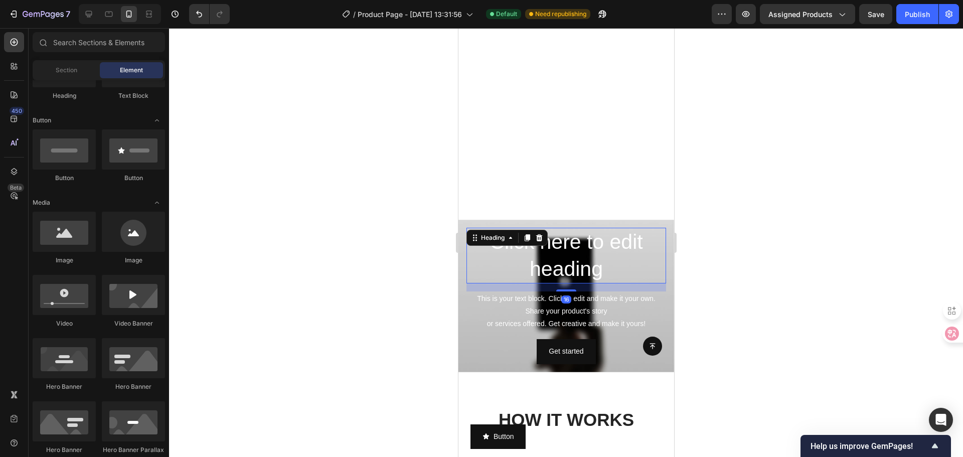
click at [476, 269] on h2 "Click here to edit heading" at bounding box center [566, 256] width 200 height 56
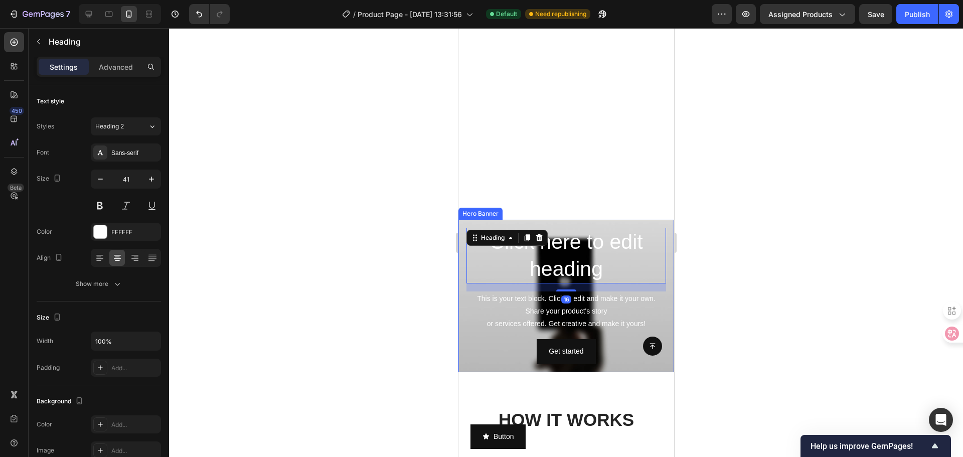
click at [459, 276] on div "Click here to edit heading Heading 16 This is your text block. Click to edit an…" at bounding box center [566, 296] width 216 height 152
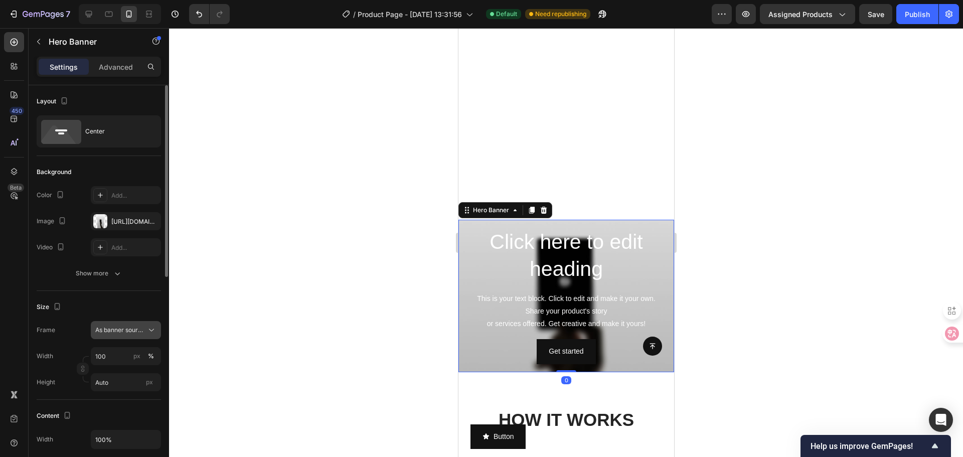
scroll to position [50, 0]
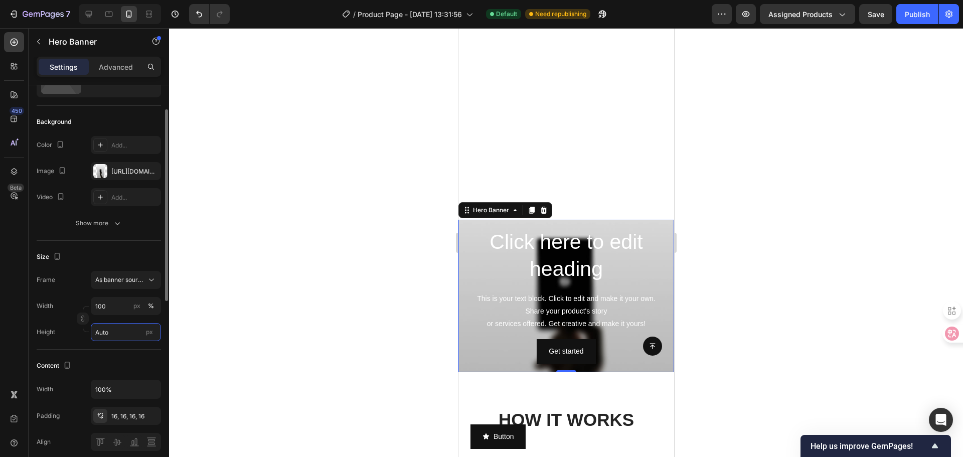
click at [115, 336] on input "Auto" at bounding box center [126, 332] width 70 height 18
click at [139, 340] on input "Auto" at bounding box center [126, 332] width 70 height 18
click at [115, 370] on span "Fit screen" at bounding box center [109, 374] width 28 height 9
type input "100 vh"
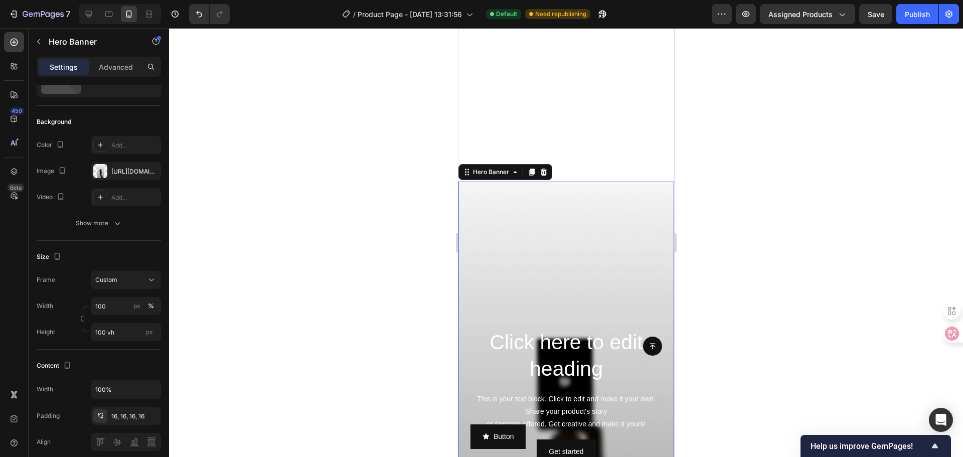
scroll to position [838, 0]
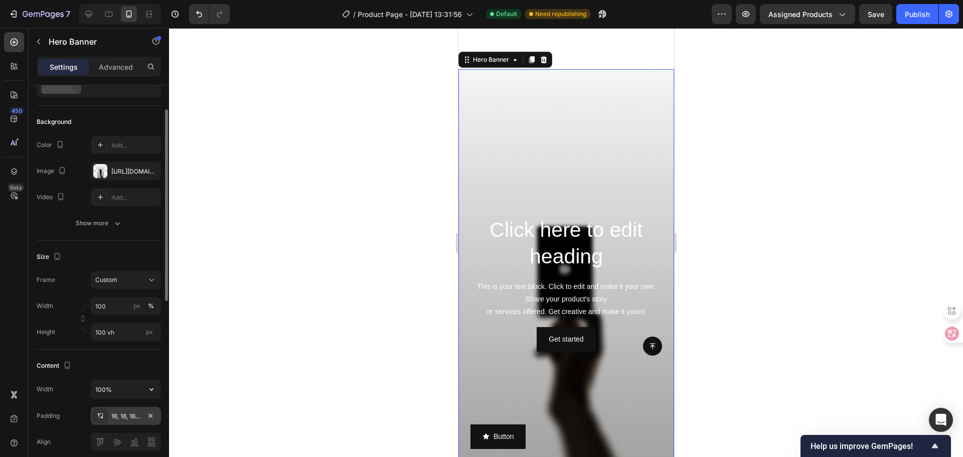
click at [130, 407] on div "16, 16, 16, 16" at bounding box center [126, 416] width 70 height 18
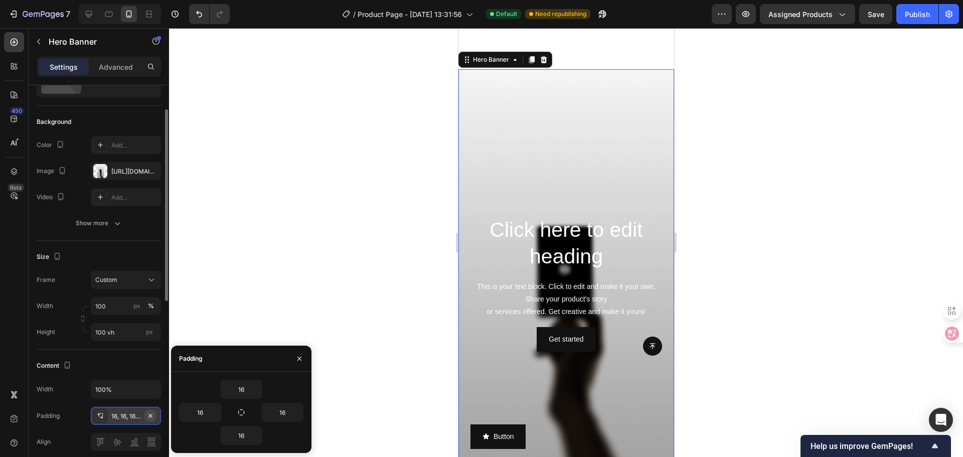
click at [148, 413] on icon "button" at bounding box center [150, 416] width 8 height 8
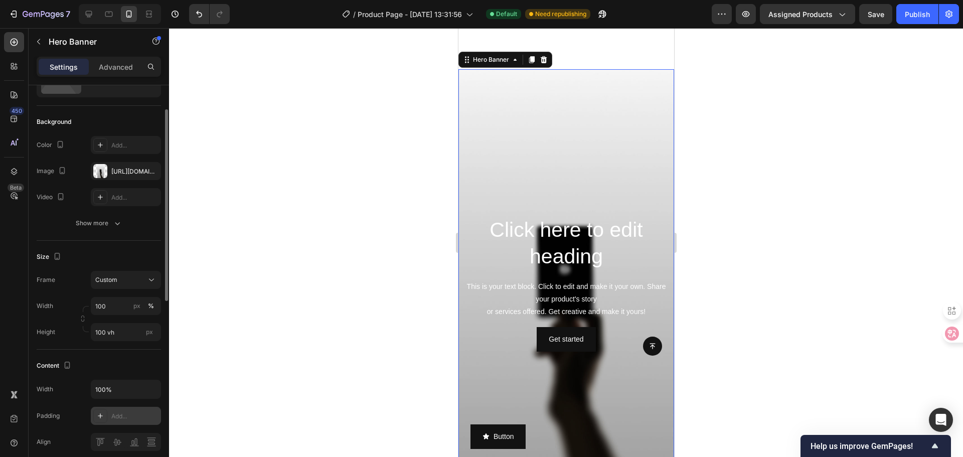
click at [363, 271] on div at bounding box center [566, 242] width 794 height 429
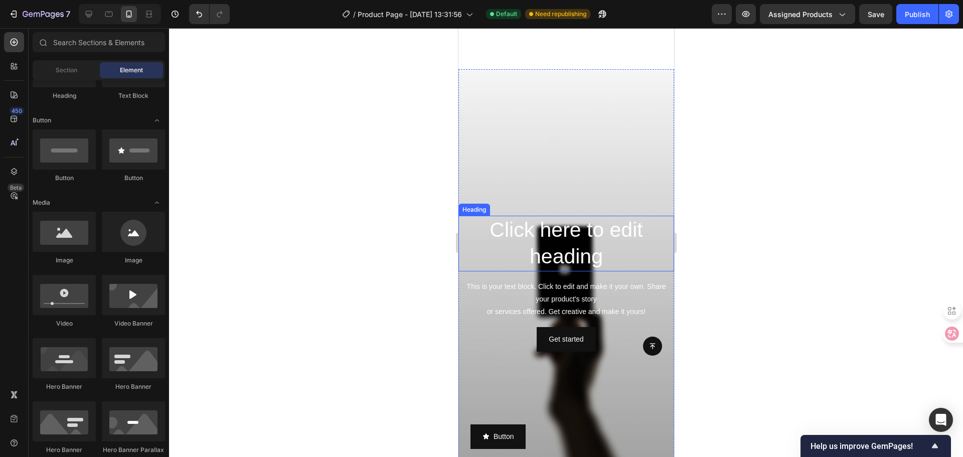
click at [532, 223] on h2 "Click here to edit heading" at bounding box center [566, 244] width 216 height 56
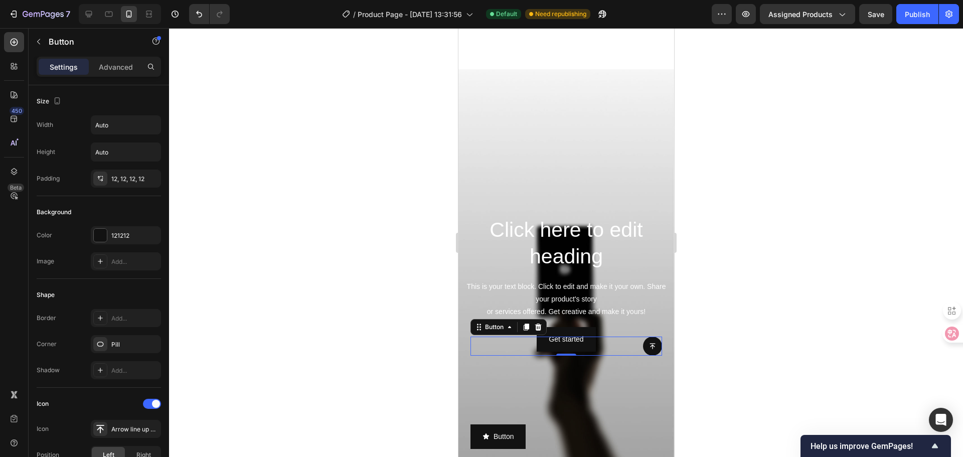
click at [553, 338] on div "Button 0" at bounding box center [566, 345] width 192 height 19
click at [539, 325] on icon at bounding box center [537, 326] width 7 height 7
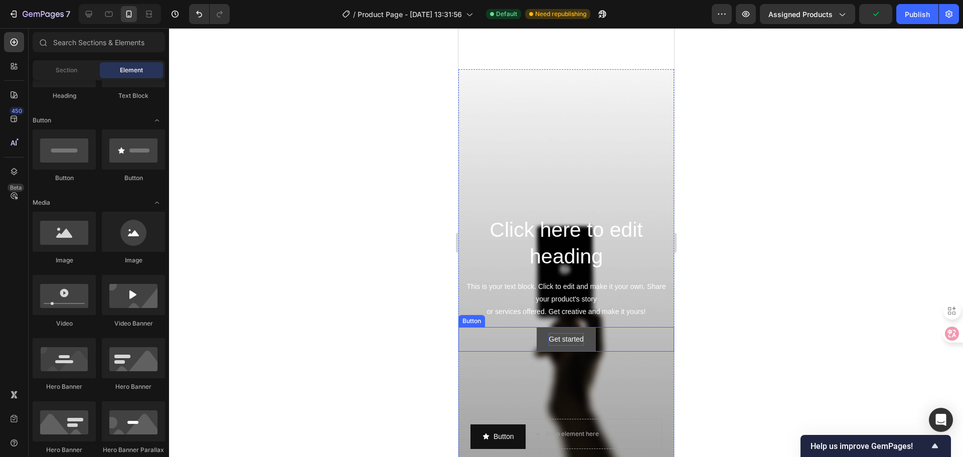
click at [548, 338] on div "Get started" at bounding box center [565, 339] width 35 height 13
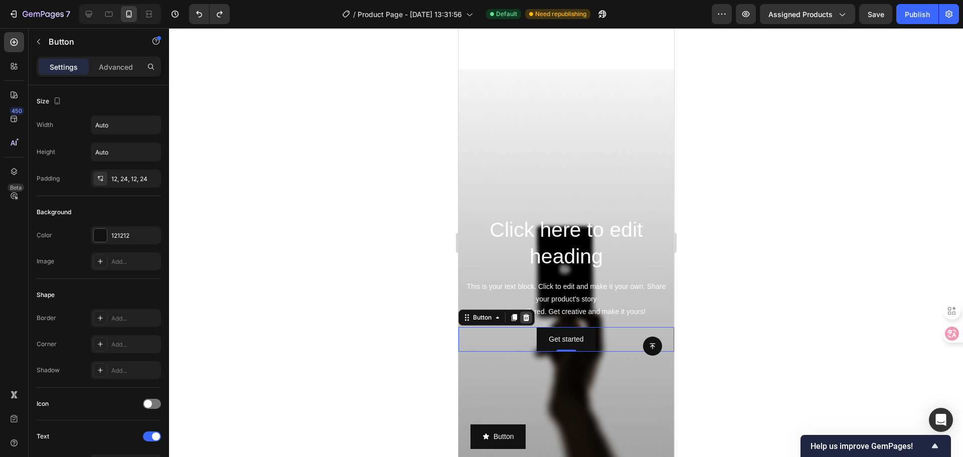
click at [528, 317] on icon at bounding box center [525, 317] width 8 height 8
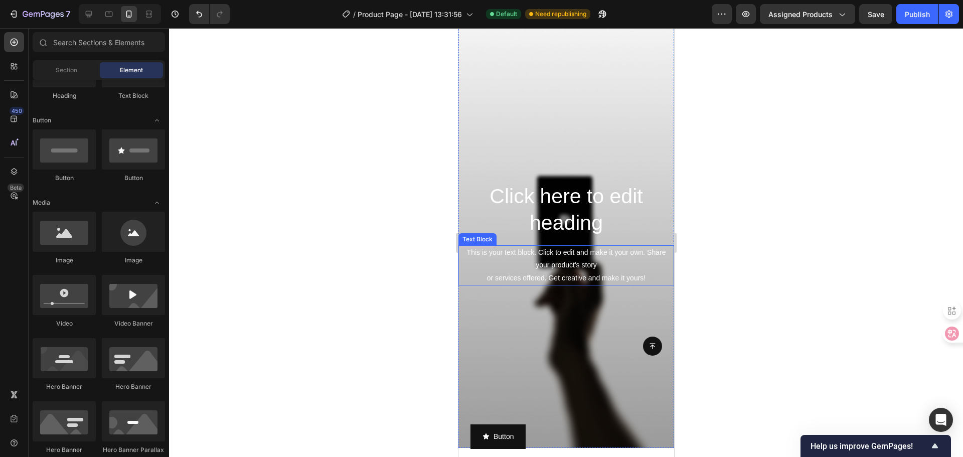
scroll to position [939, 0]
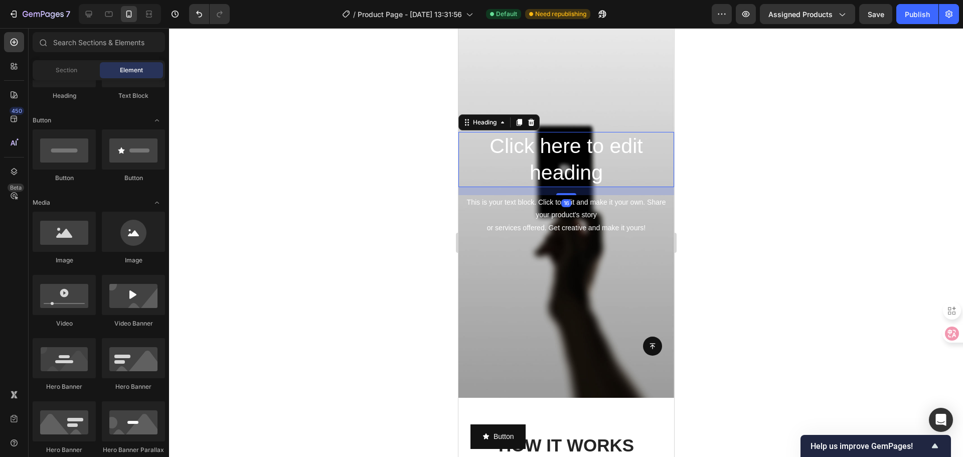
click at [563, 167] on h2 "Click here to edit heading" at bounding box center [566, 160] width 216 height 56
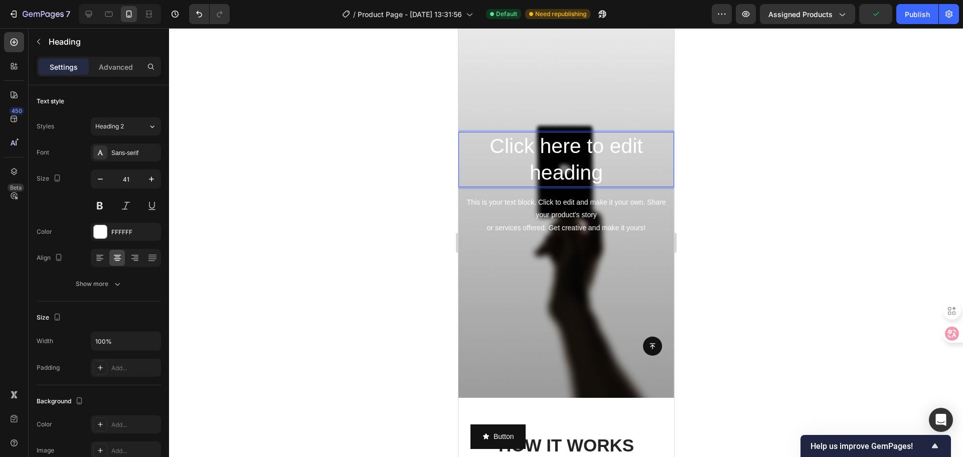
click at [547, 157] on h2 "Click here to edit heading" at bounding box center [566, 160] width 216 height 56
click at [547, 157] on p "Click here to edit heading" at bounding box center [566, 160] width 214 height 54
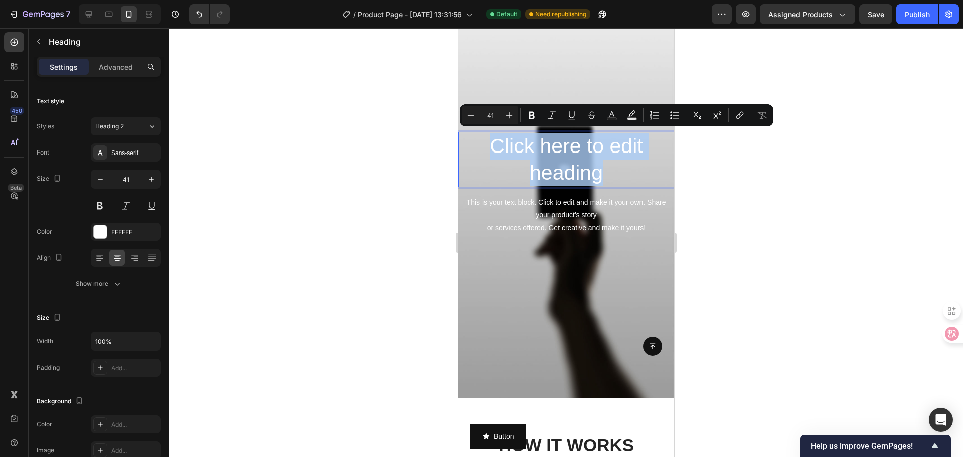
type input "110"
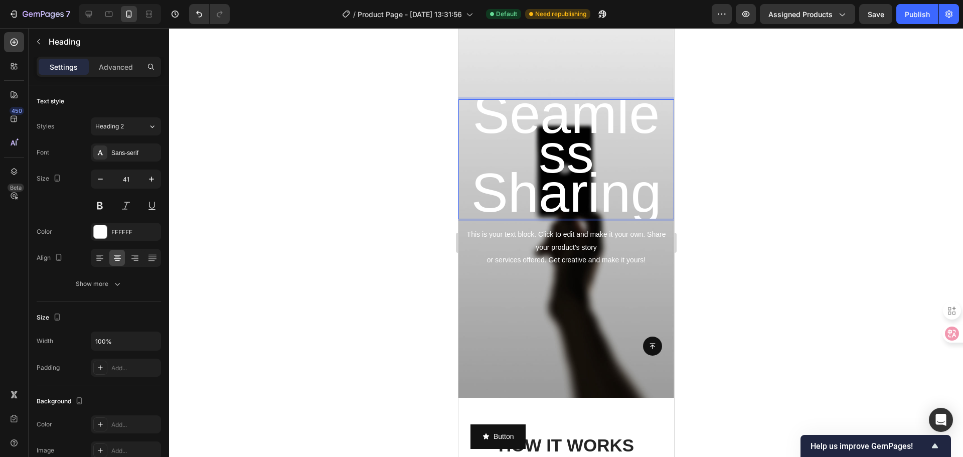
scroll to position [902, 0]
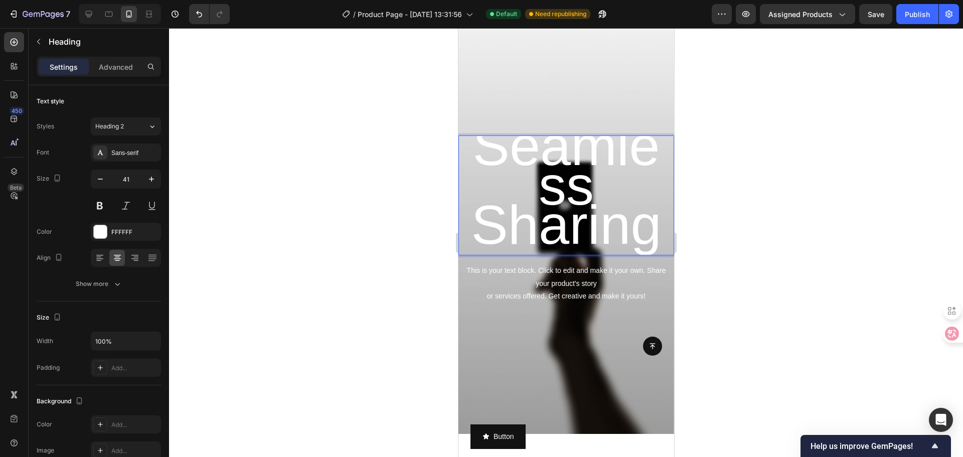
click at [523, 165] on span "Seamless Sharing" at bounding box center [565, 185] width 190 height 140
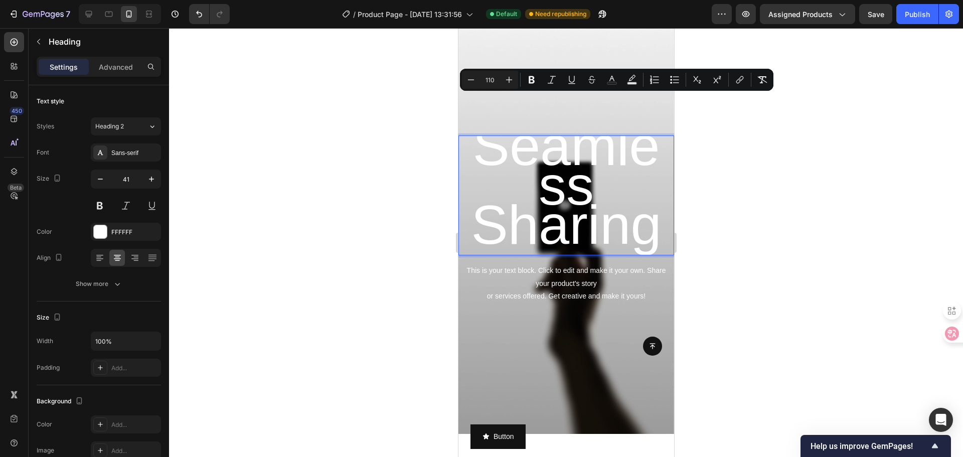
click at [483, 77] on input "110" at bounding box center [490, 80] width 20 height 12
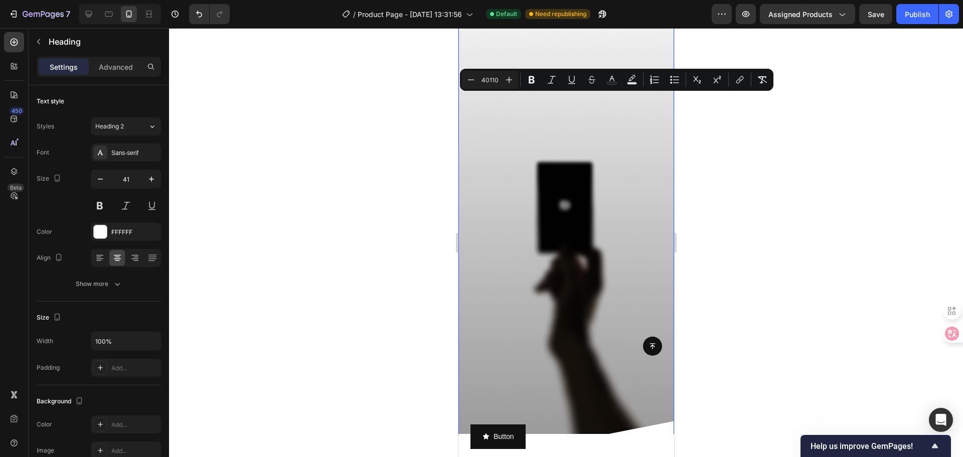
click at [496, 82] on div "Minus 40110 Plus" at bounding box center [490, 80] width 56 height 18
drag, startPoint x: 498, startPoint y: 80, endPoint x: 490, endPoint y: 81, distance: 7.7
click at [490, 81] on input "40110" at bounding box center [490, 80] width 20 height 12
type input "40"
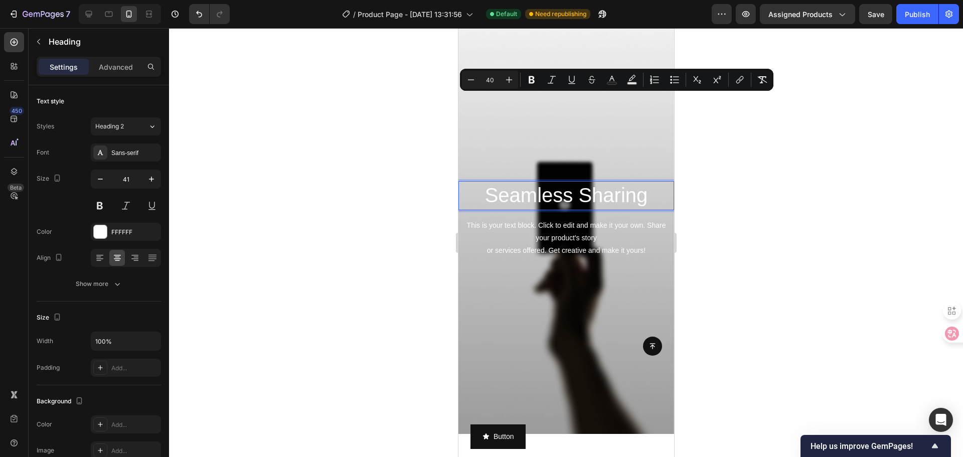
click at [793, 177] on div at bounding box center [566, 242] width 794 height 429
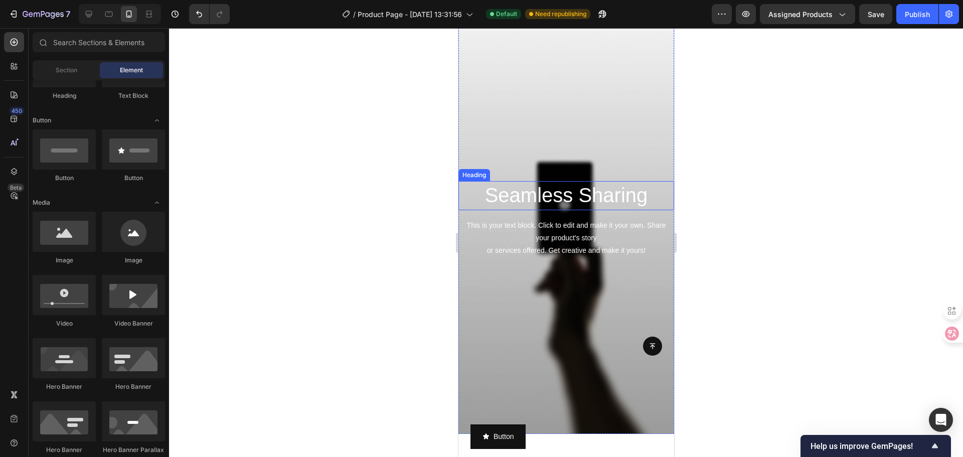
click at [572, 188] on span "Seamless Sharing" at bounding box center [565, 195] width 163 height 22
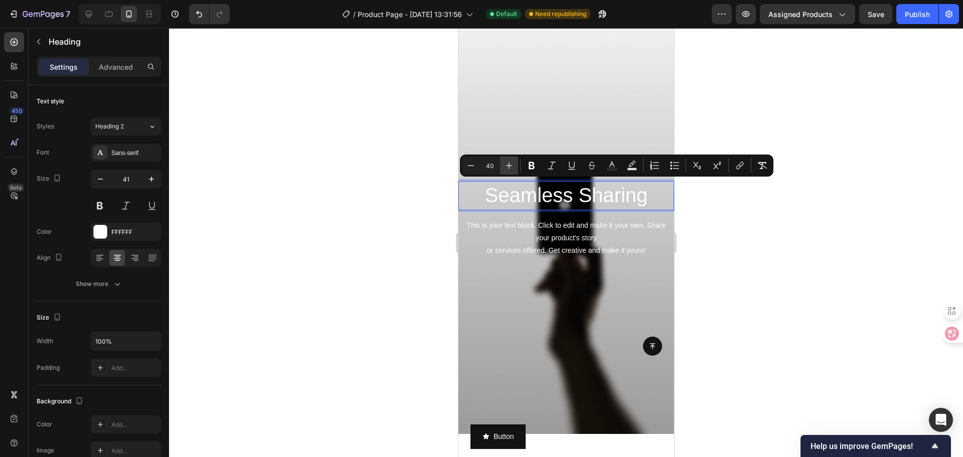
click at [505, 165] on icon "Editor contextual toolbar" at bounding box center [509, 165] width 10 height 10
type input "41"
click at [135, 146] on div "Sans-serif" at bounding box center [126, 152] width 70 height 18
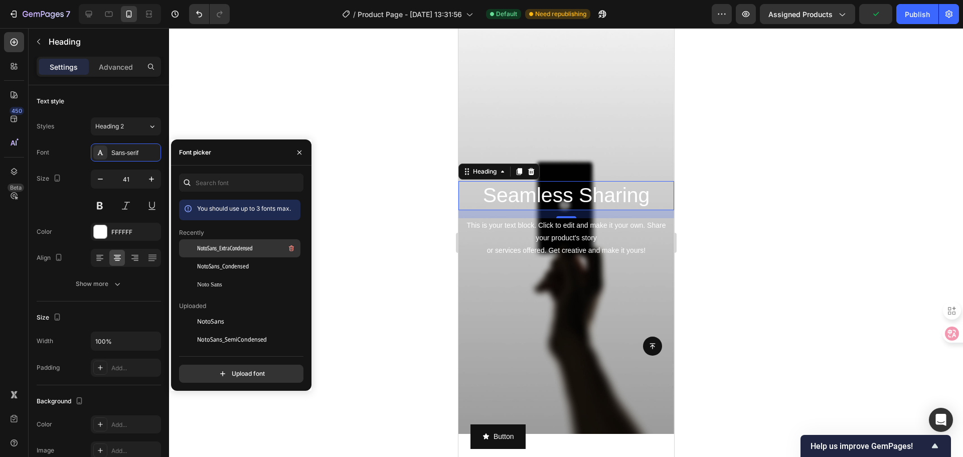
click at [240, 249] on span "NotoSans_ExtraCondensed" at bounding box center [225, 248] width 56 height 9
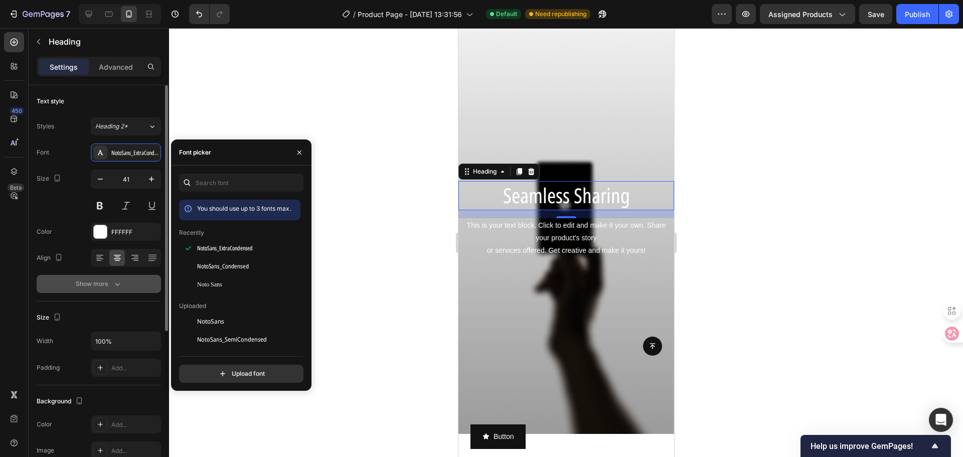
click at [119, 279] on icon "button" at bounding box center [117, 284] width 10 height 10
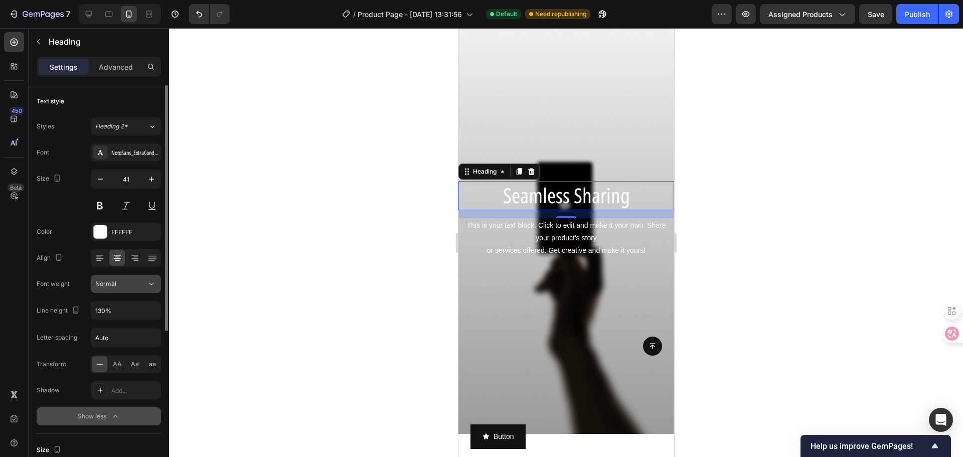
click at [122, 281] on div "Normal" at bounding box center [120, 283] width 51 height 9
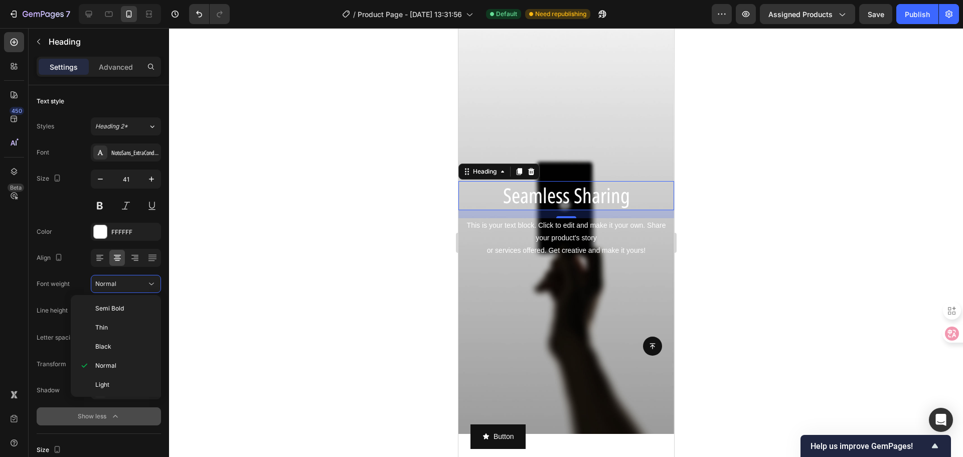
click at [247, 298] on div at bounding box center [566, 242] width 794 height 429
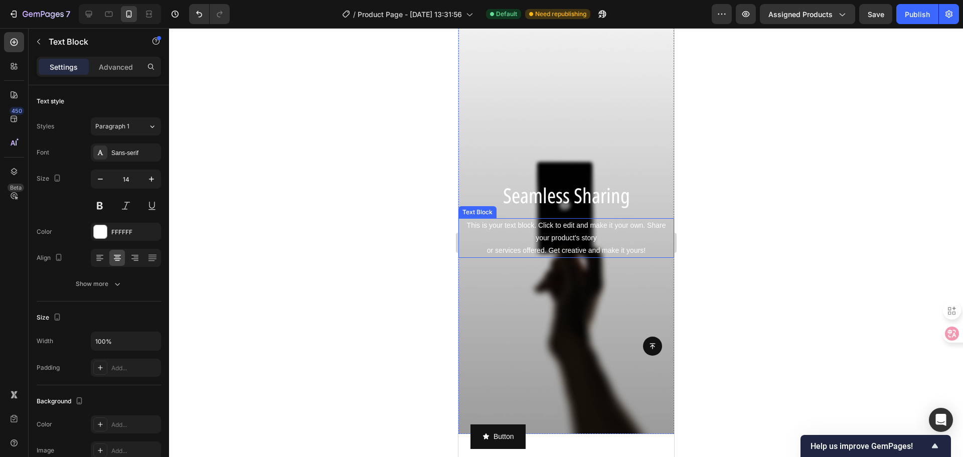
click at [531, 243] on div "This is your text block. Click to edit and make it your own. Share your product…" at bounding box center [566, 238] width 216 height 40
click at [567, 196] on span "Seamless Sharing" at bounding box center [565, 195] width 127 height 28
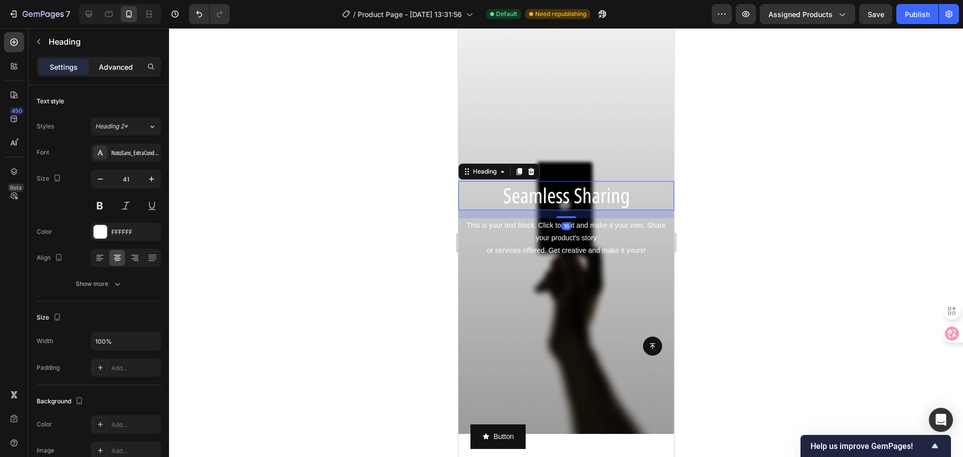
click at [108, 71] on p "Advanced" at bounding box center [116, 67] width 34 height 11
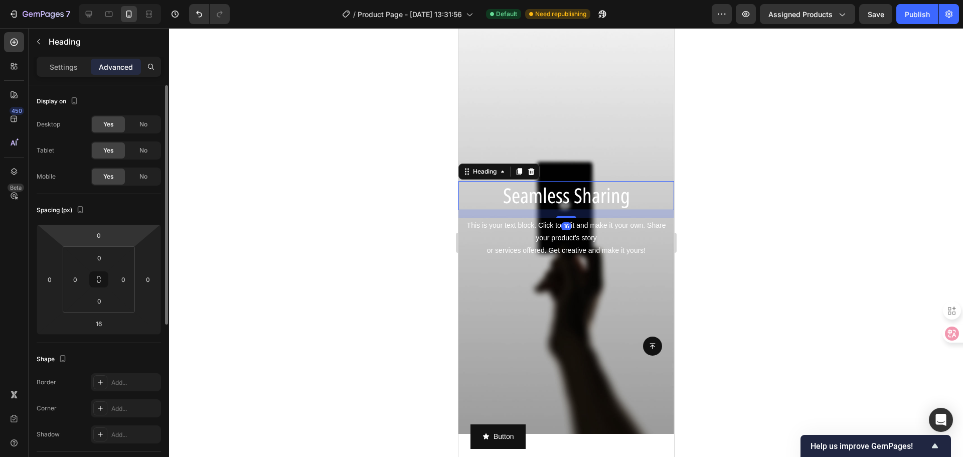
click at [111, 0] on html "7 Version history / Product Page - [DATE] 13:31:56 Default Need republishing Pr…" at bounding box center [481, 0] width 963 height 0
click at [107, 234] on input "0" at bounding box center [99, 235] width 20 height 15
drag, startPoint x: 107, startPoint y: 234, endPoint x: 94, endPoint y: 234, distance: 12.5
click at [94, 234] on input "0" at bounding box center [99, 235] width 20 height 15
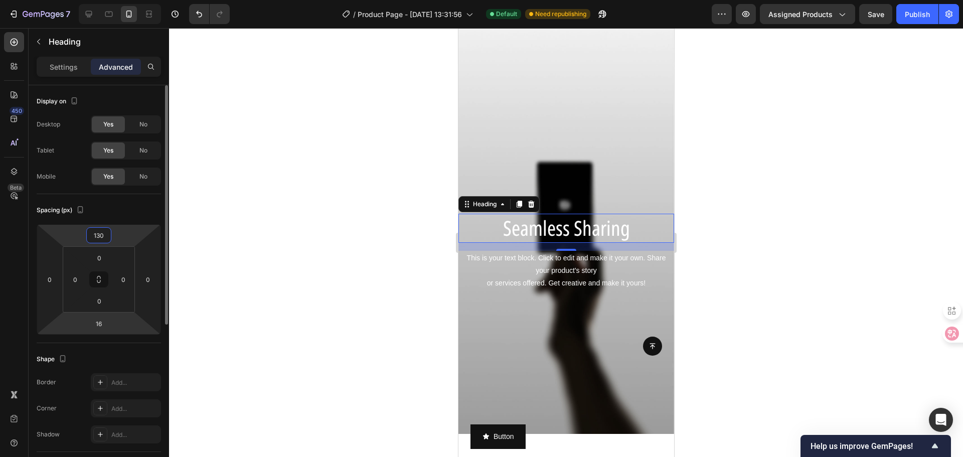
type input "130"
click at [116, 0] on html "7 Version history / Product Page - [DATE] 13:31:56 Default Need republishing Pr…" at bounding box center [481, 0] width 963 height 0
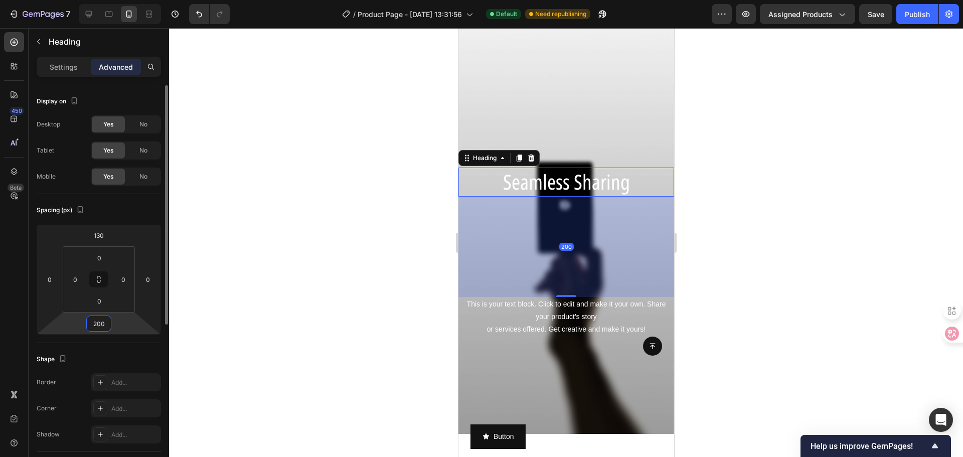
type input "200"
click at [140, 206] on div "Spacing (px)" at bounding box center [99, 210] width 124 height 16
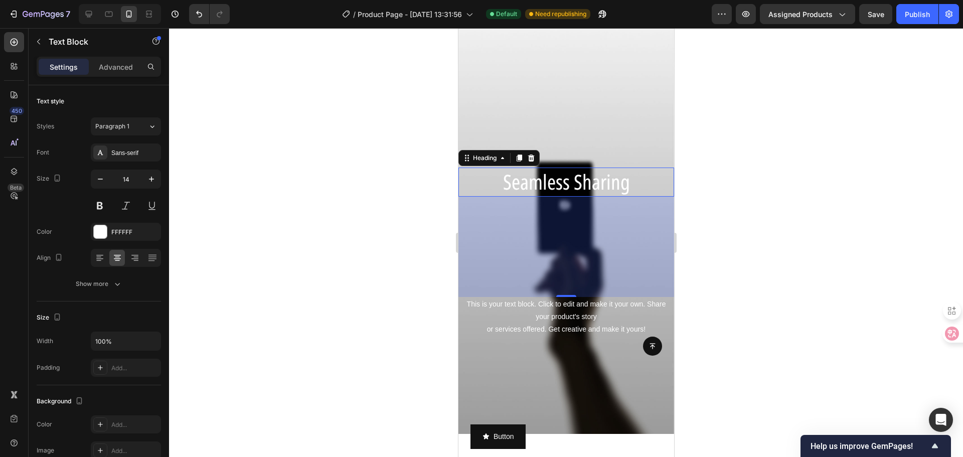
click at [522, 309] on div "This is your text block. Click to edit and make it your own. Share your product…" at bounding box center [566, 317] width 216 height 40
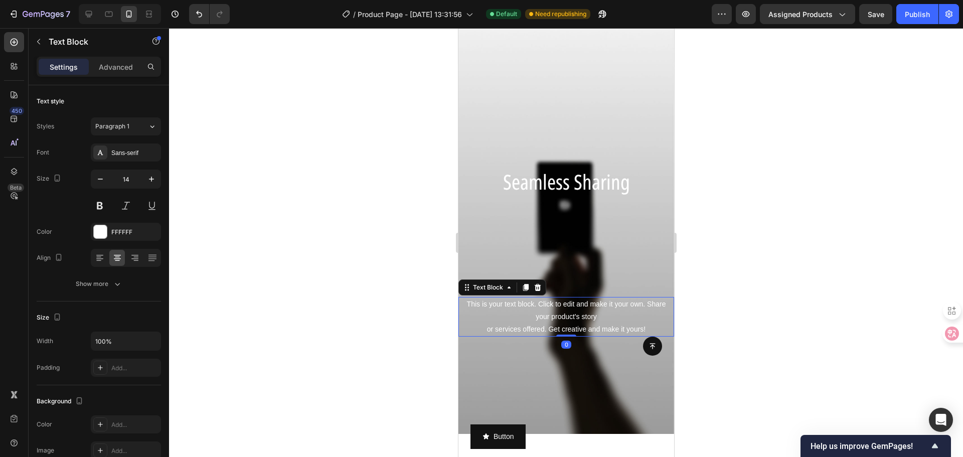
click at [522, 309] on div "This is your text block. Click to edit and make it your own. Share your product…" at bounding box center [566, 317] width 216 height 40
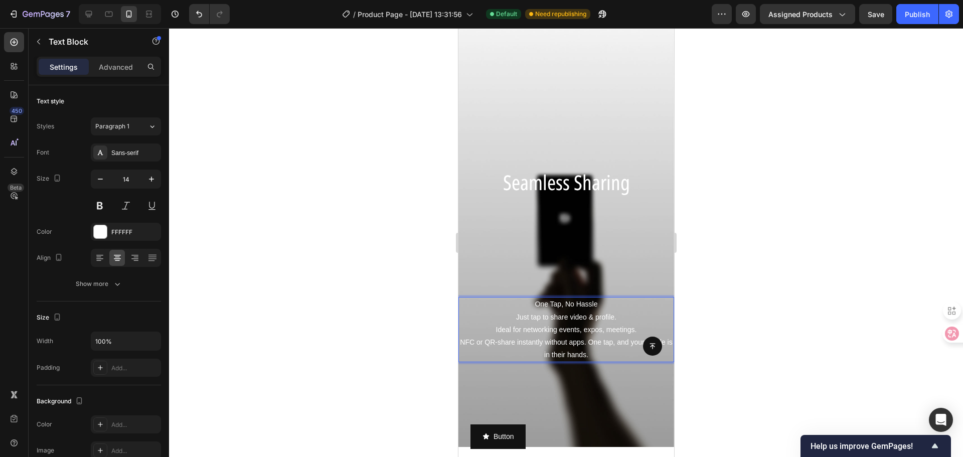
click at [522, 327] on p "One Tap, No Hassle Just tap to share video & profile. Ideal for networking even…" at bounding box center [566, 329] width 214 height 63
drag, startPoint x: 522, startPoint y: 327, endPoint x: 728, endPoint y: 318, distance: 205.3
click at [522, 327] on p "One Tap, No Hassle Just tap to share video & profile. Ideal for networking even…" at bounding box center [566, 329] width 214 height 63
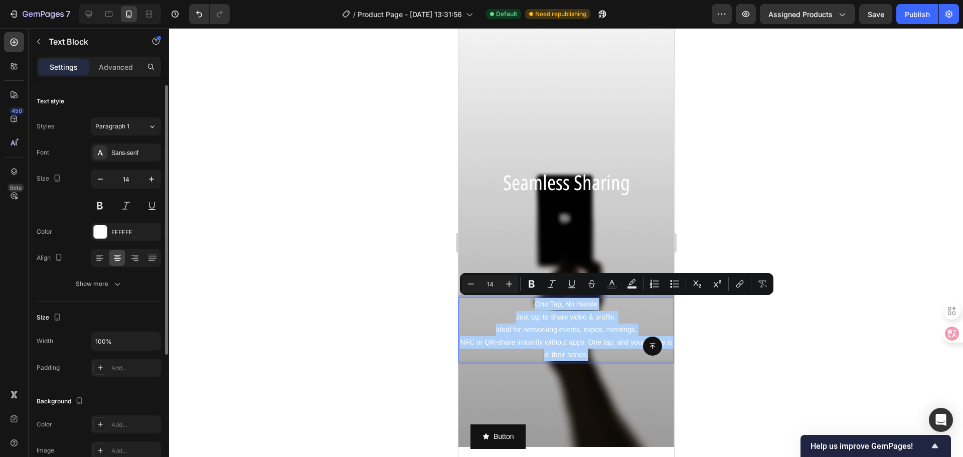
click at [107, 258] on div at bounding box center [126, 258] width 70 height 18
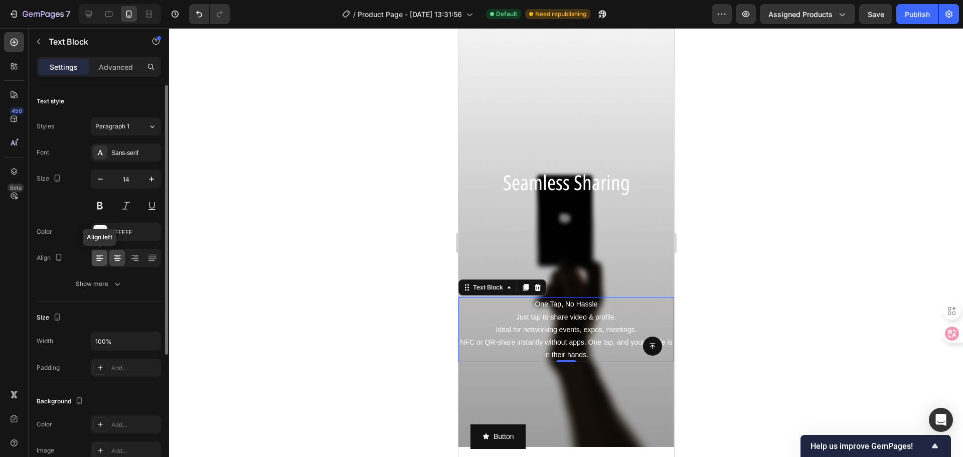
click at [104, 258] on icon at bounding box center [100, 258] width 10 height 10
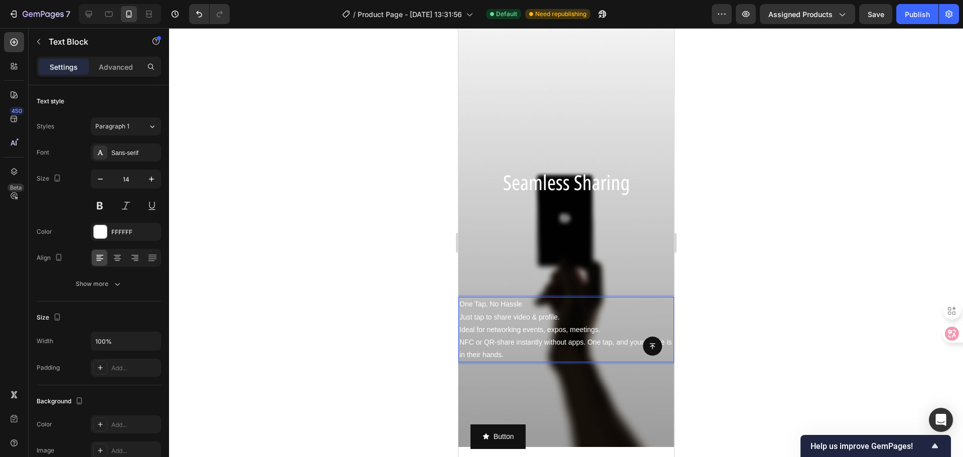
click at [514, 332] on p "One Tap, No Hassle Just tap to share video & profile. Ideal for networking even…" at bounding box center [566, 329] width 214 height 63
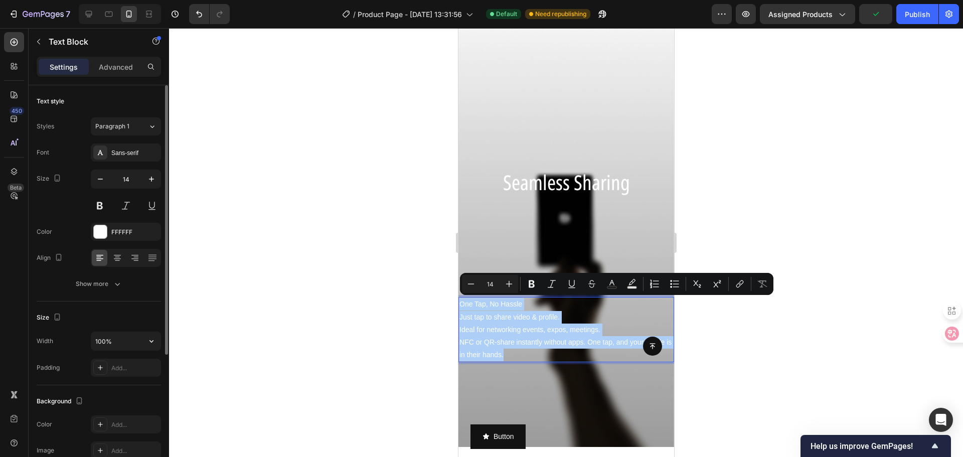
click at [99, 318] on div "Size" at bounding box center [99, 317] width 124 height 16
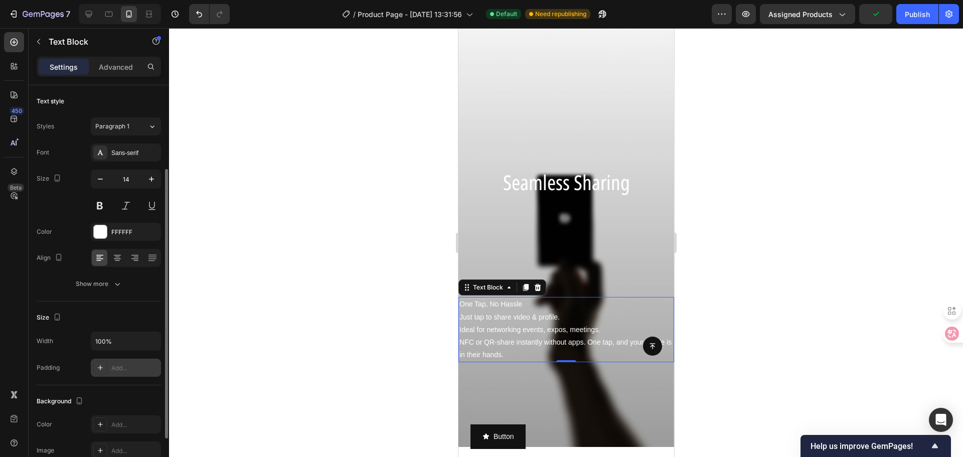
scroll to position [50, 0]
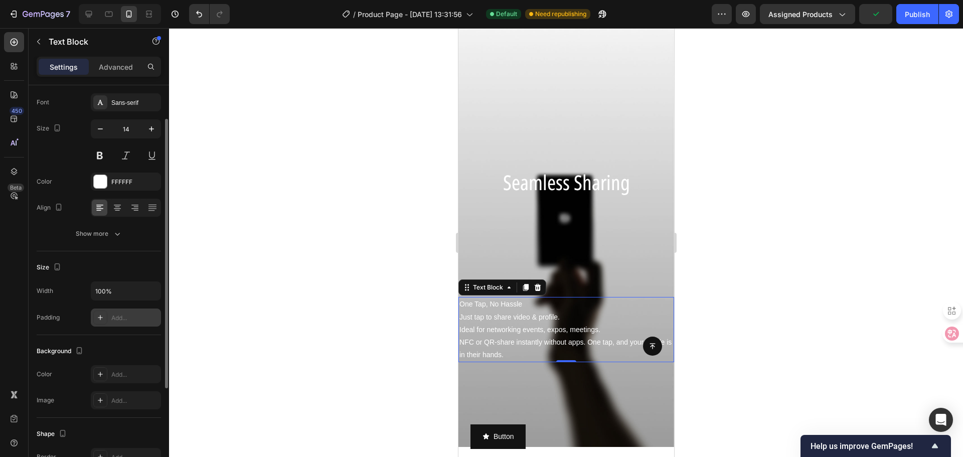
click at [118, 318] on div "Add..." at bounding box center [134, 317] width 47 height 9
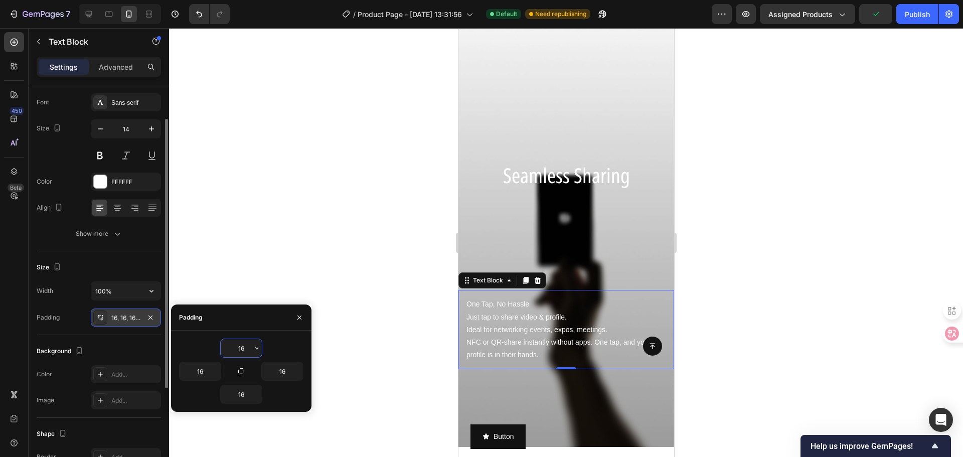
click at [134, 267] on div "Size" at bounding box center [99, 267] width 124 height 16
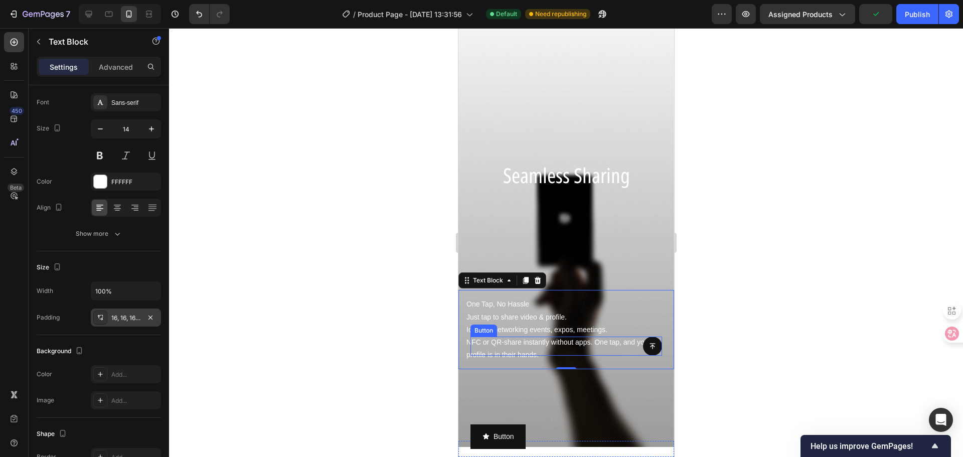
click at [547, 344] on div "Button" at bounding box center [566, 345] width 192 height 19
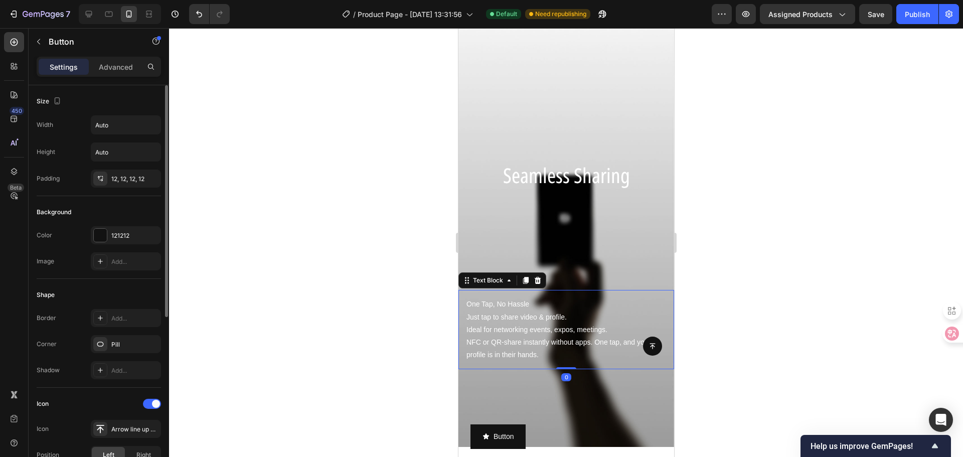
click at [458, 303] on div "One Tap, No Hassle Just tap to share video & profile. Ideal for networking even…" at bounding box center [566, 329] width 216 height 79
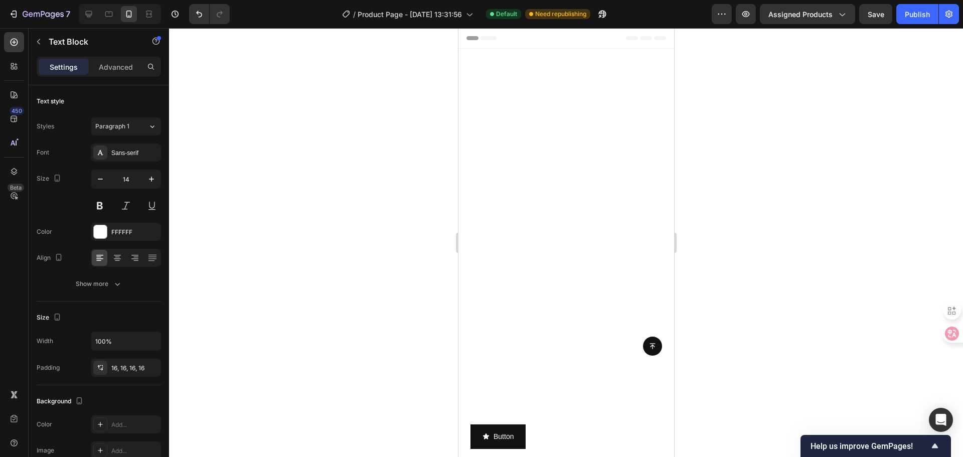
scroll to position [889, 0]
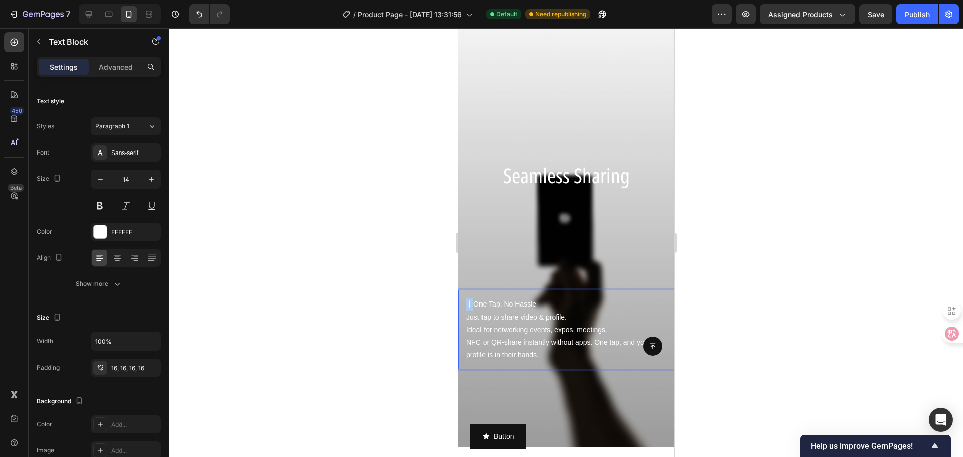
drag, startPoint x: 474, startPoint y: 304, endPoint x: 463, endPoint y: 306, distance: 10.7
click at [463, 306] on div "丨One Tap, No Hassle Just tap to share video & profile. Ideal for networking eve…" at bounding box center [566, 329] width 216 height 79
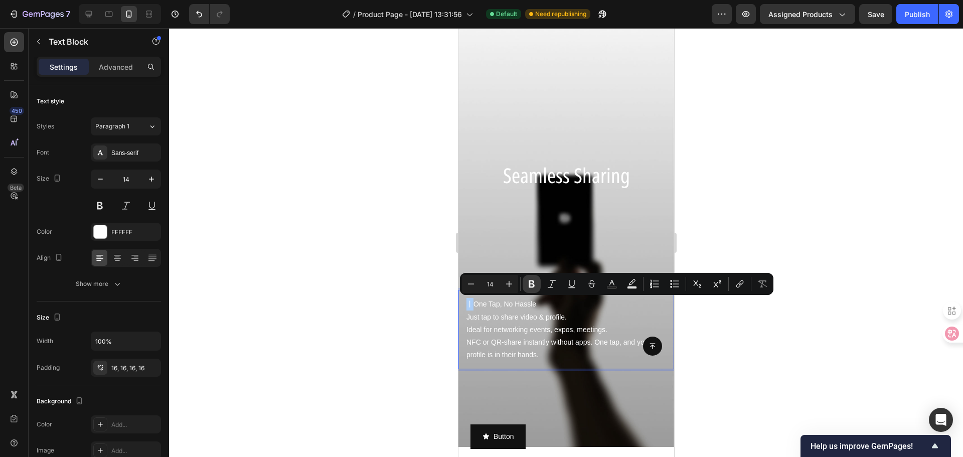
click at [533, 288] on icon "Editor contextual toolbar" at bounding box center [531, 284] width 10 height 10
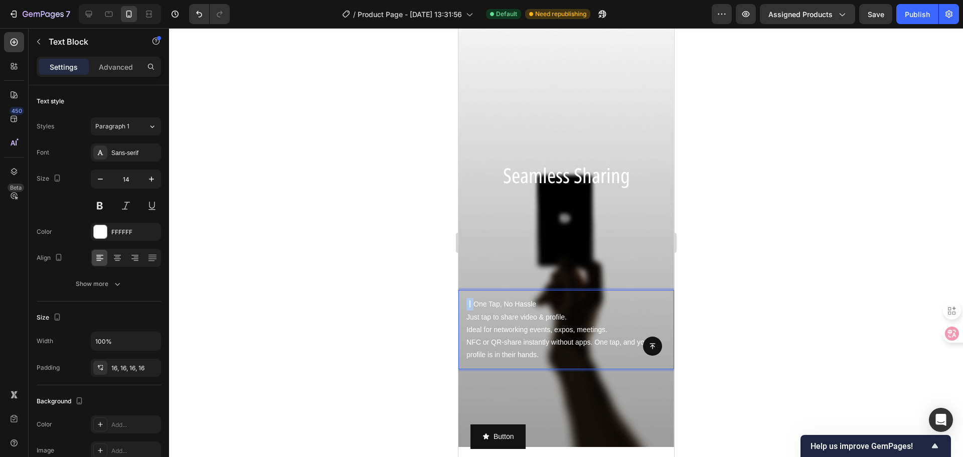
drag, startPoint x: 471, startPoint y: 304, endPoint x: 463, endPoint y: 306, distance: 7.8
click at [463, 306] on div "丨 One Tap, No Hassle Just tap to share video & profile. Ideal for networking ev…" at bounding box center [566, 329] width 216 height 79
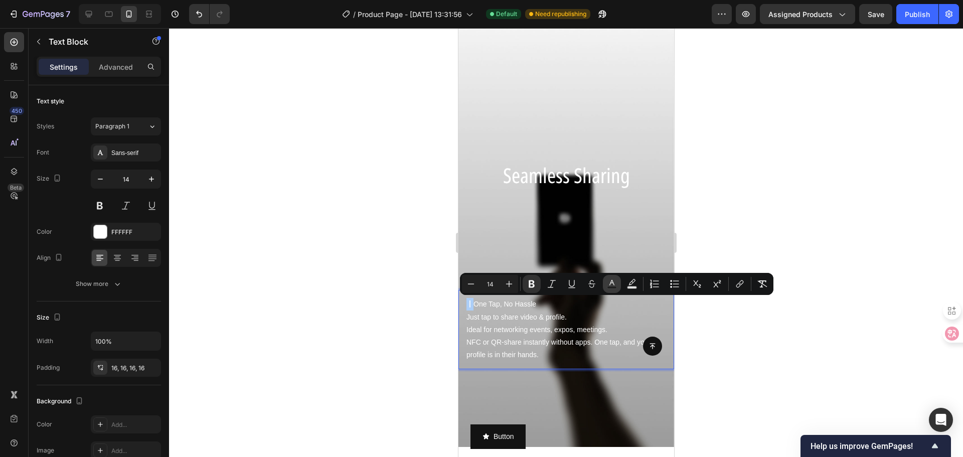
click at [613, 284] on icon "Editor contextual toolbar" at bounding box center [612, 284] width 10 height 10
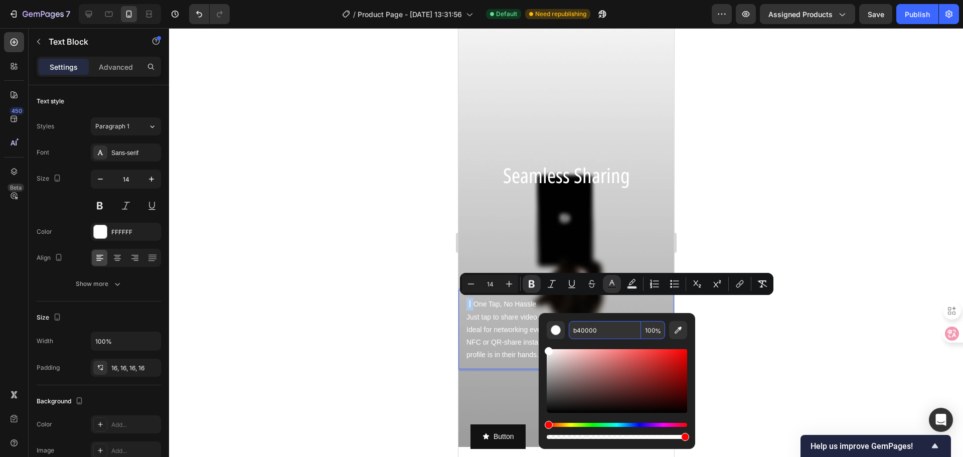
type input "B40000"
click at [778, 347] on div at bounding box center [566, 242] width 794 height 429
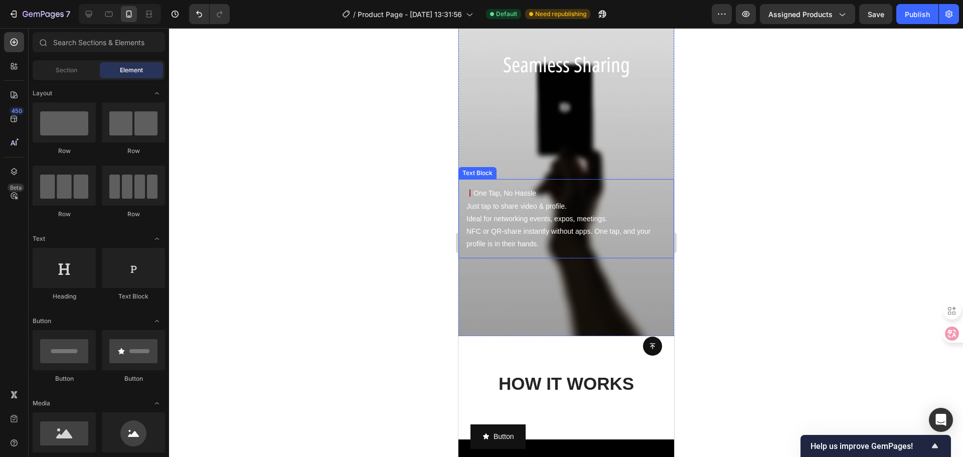
scroll to position [1140, 0]
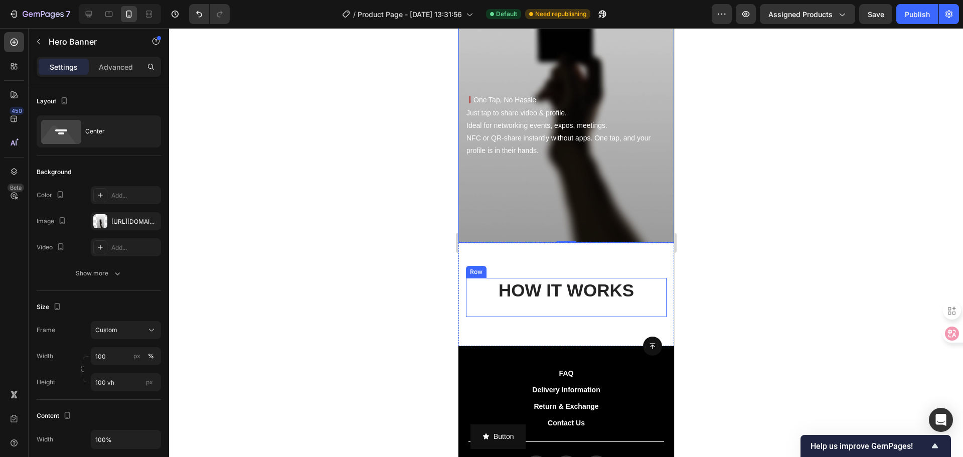
scroll to position [1190, 0]
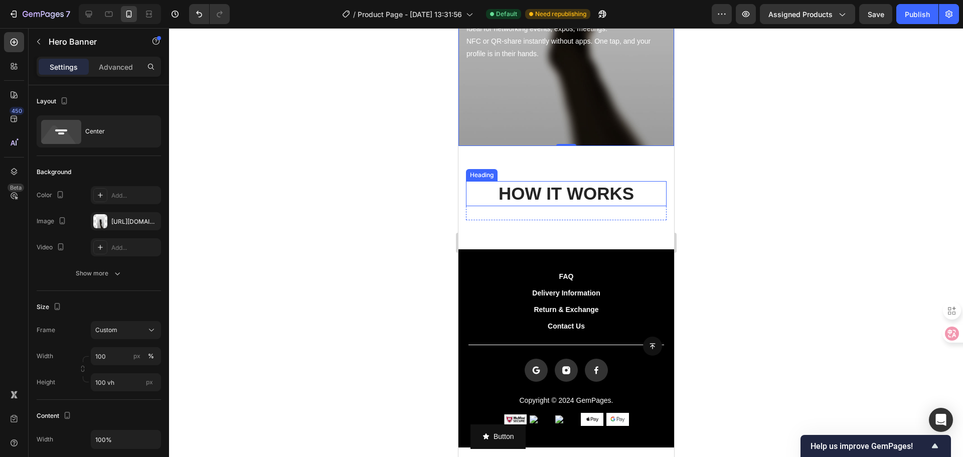
click at [559, 185] on h2 "HOW IT WORKS" at bounding box center [565, 193] width 201 height 25
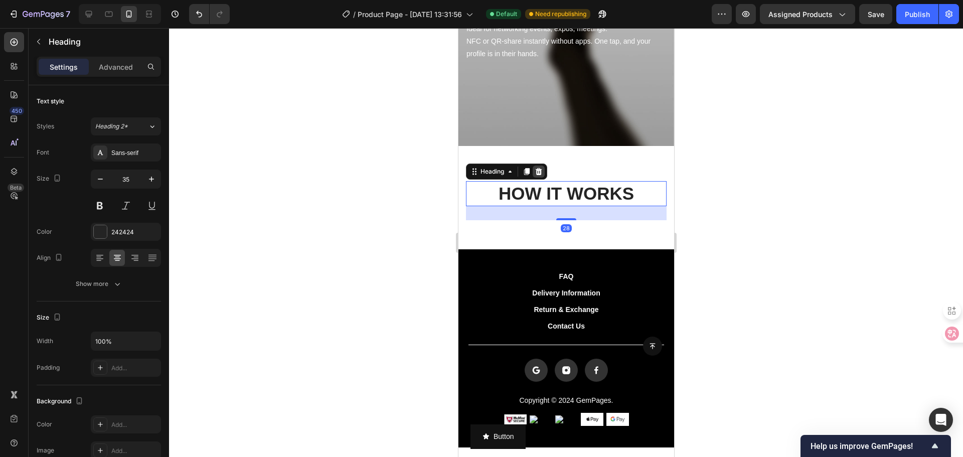
click at [534, 172] on icon at bounding box center [538, 171] width 8 height 8
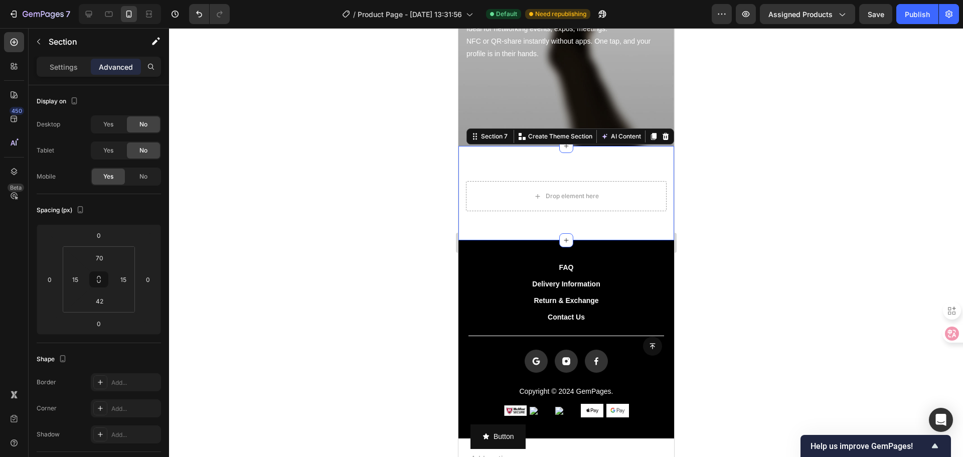
click at [506, 162] on div "Drop element here Row Section 7 You can create reusable sections Create Theme S…" at bounding box center [566, 193] width 216 height 94
click at [62, 72] on p "Settings" at bounding box center [64, 67] width 28 height 11
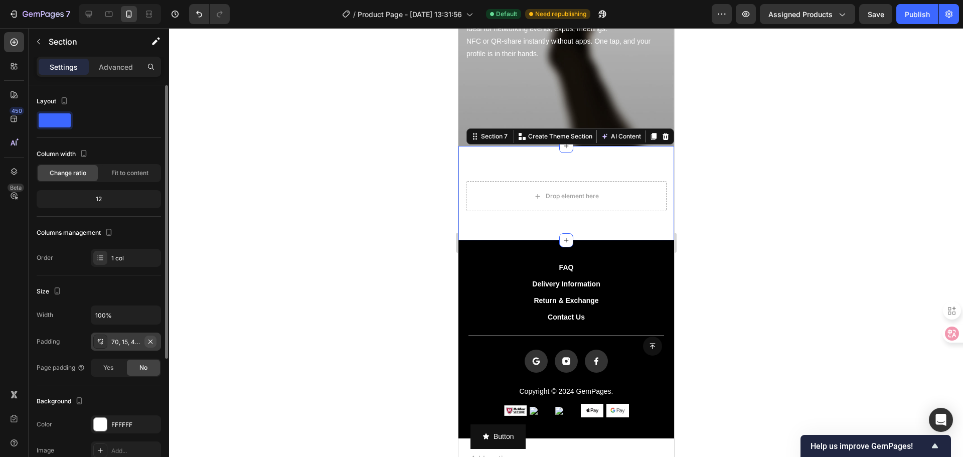
click at [155, 342] on button "button" at bounding box center [150, 341] width 12 height 12
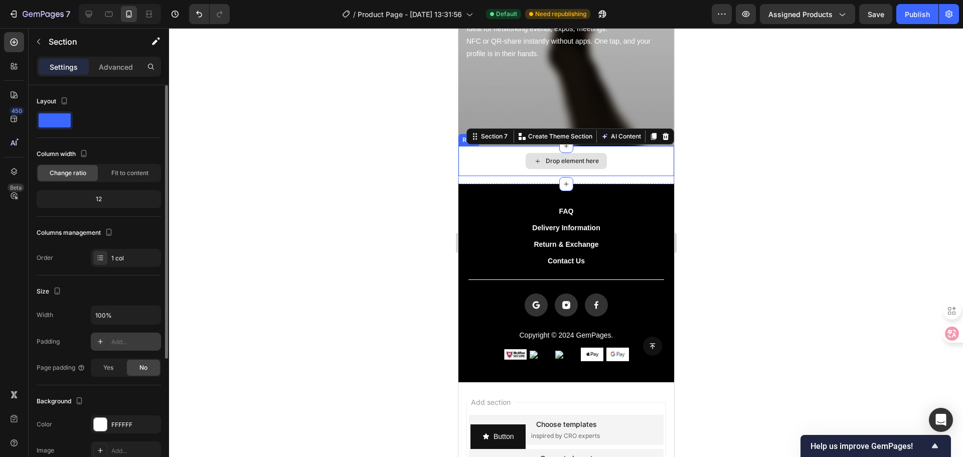
click at [488, 161] on div "Drop element here" at bounding box center [566, 161] width 216 height 30
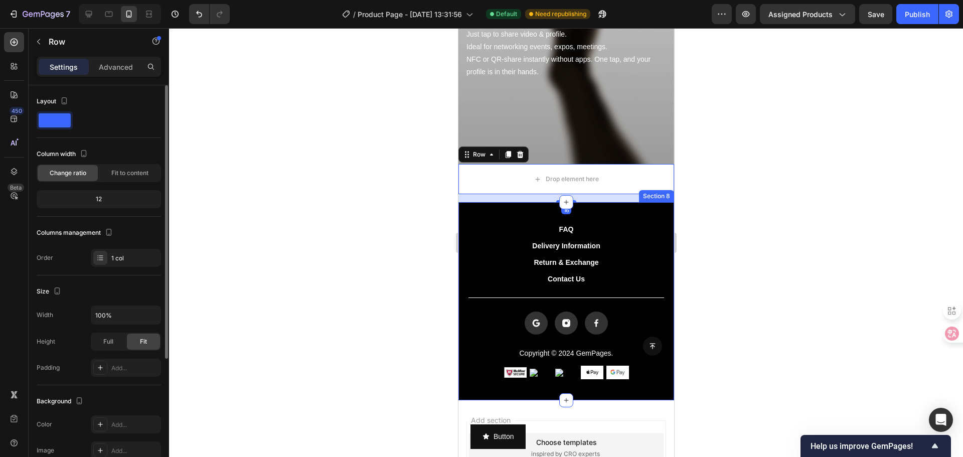
scroll to position [1140, 0]
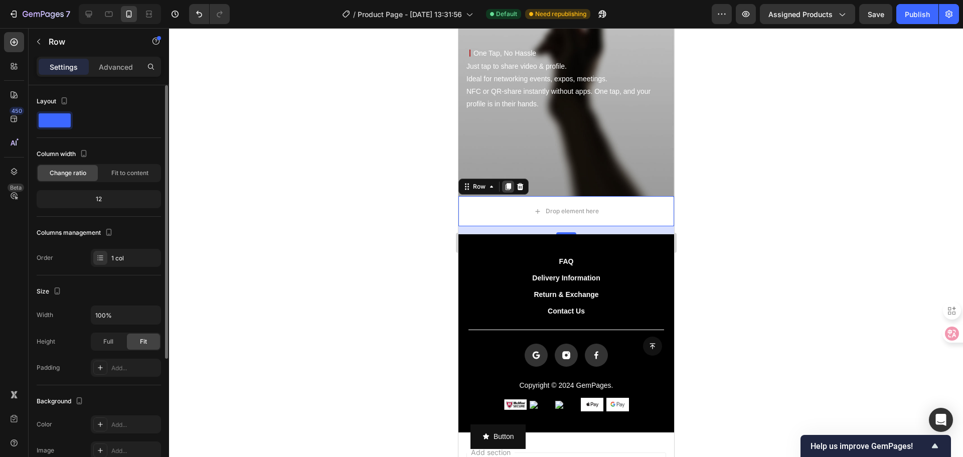
click at [509, 187] on icon at bounding box center [508, 186] width 6 height 7
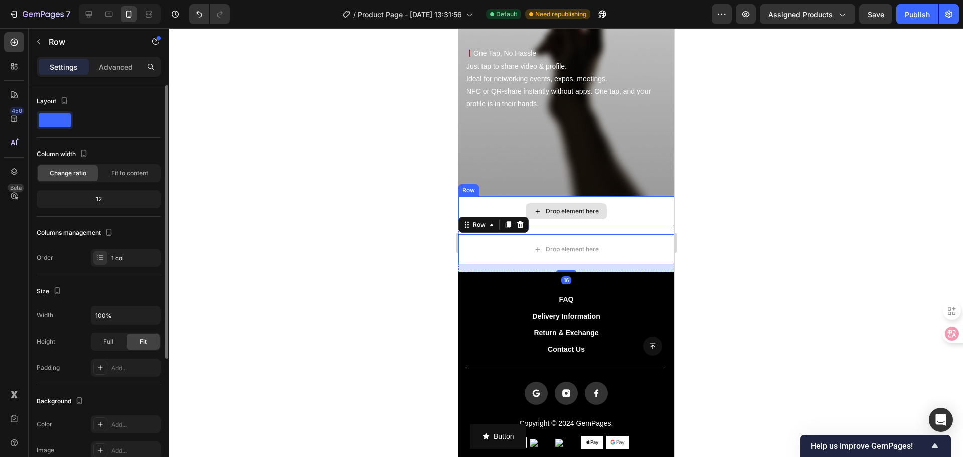
click at [502, 202] on div "Drop element here" at bounding box center [566, 211] width 216 height 30
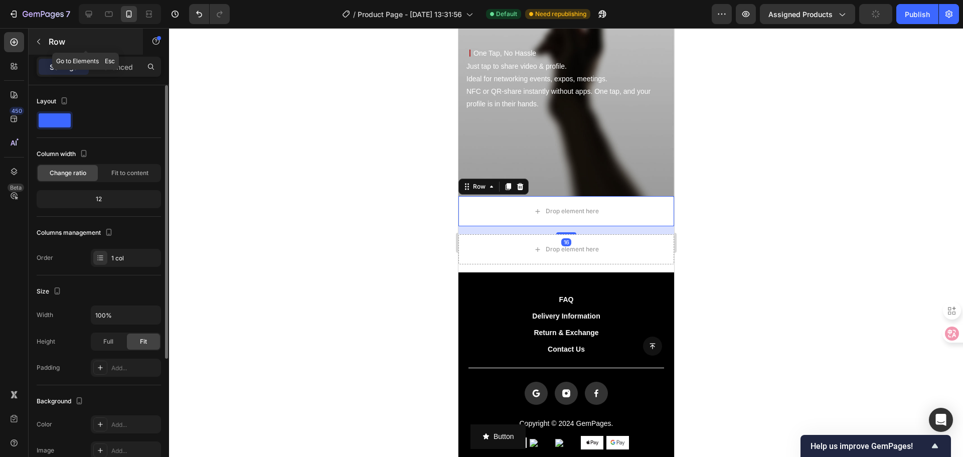
click at [46, 42] on button "button" at bounding box center [39, 42] width 16 height 16
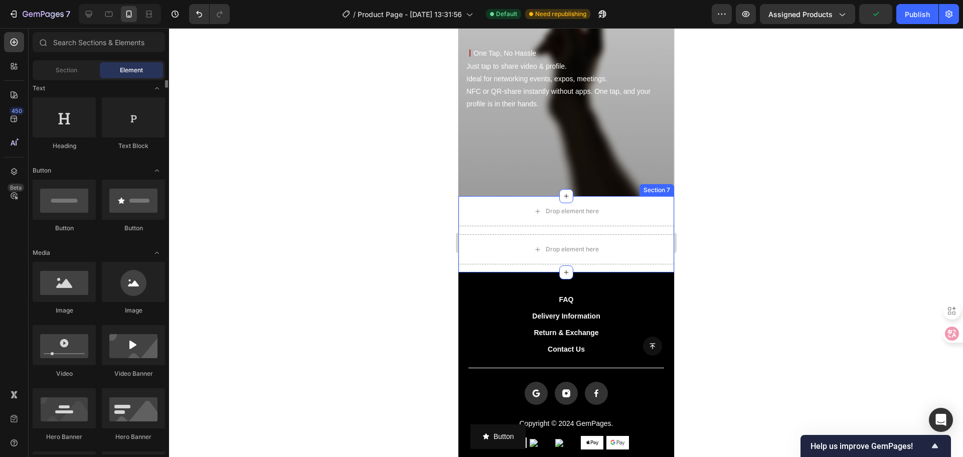
scroll to position [0, 0]
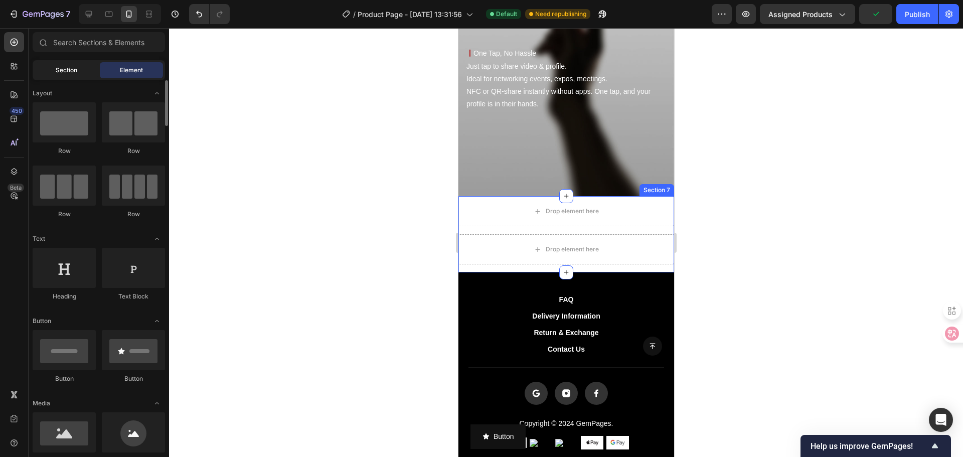
click at [78, 67] on div "Section" at bounding box center [66, 70] width 63 height 16
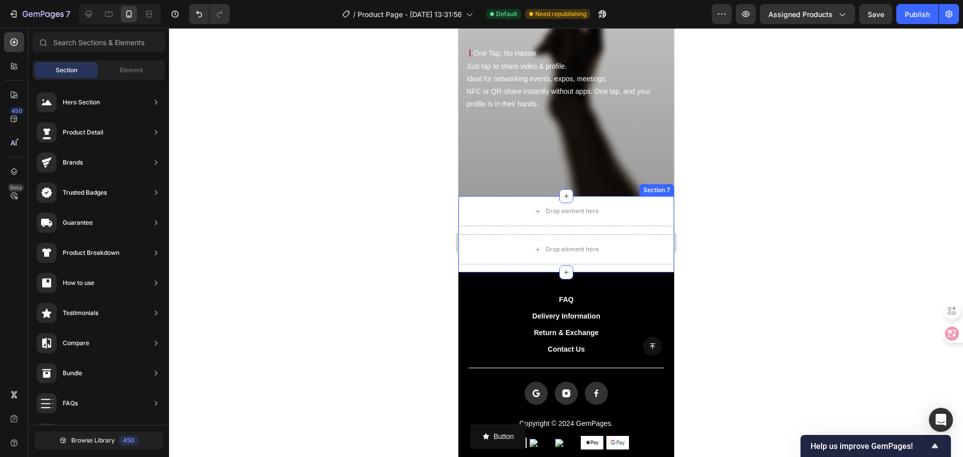
click at [643, 230] on div "Drop element here Row Drop element here Row" at bounding box center [566, 234] width 216 height 76
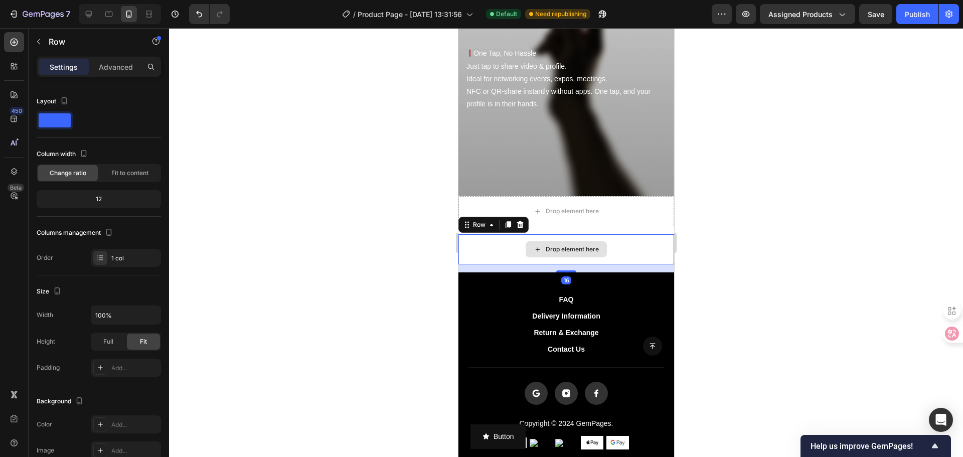
click at [614, 242] on div "Drop element here" at bounding box center [566, 249] width 216 height 30
click at [521, 222] on icon at bounding box center [519, 225] width 8 height 8
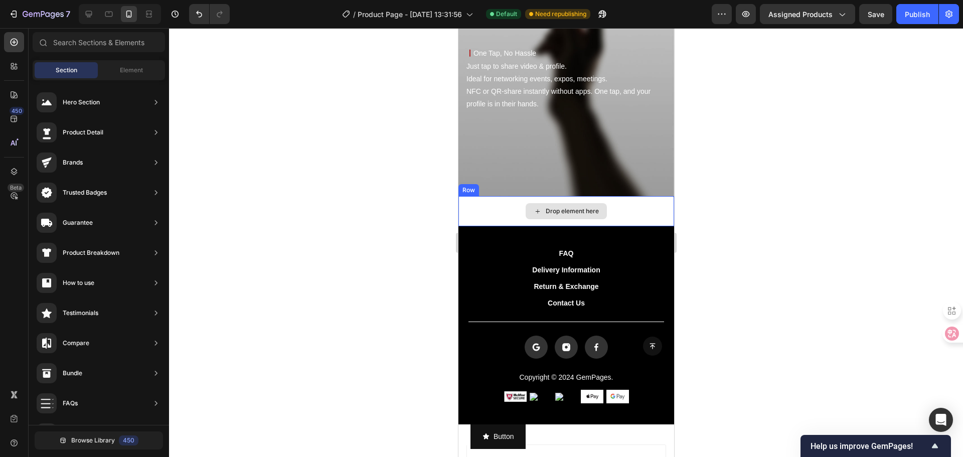
click at [651, 202] on div "Drop element here" at bounding box center [566, 211] width 216 height 30
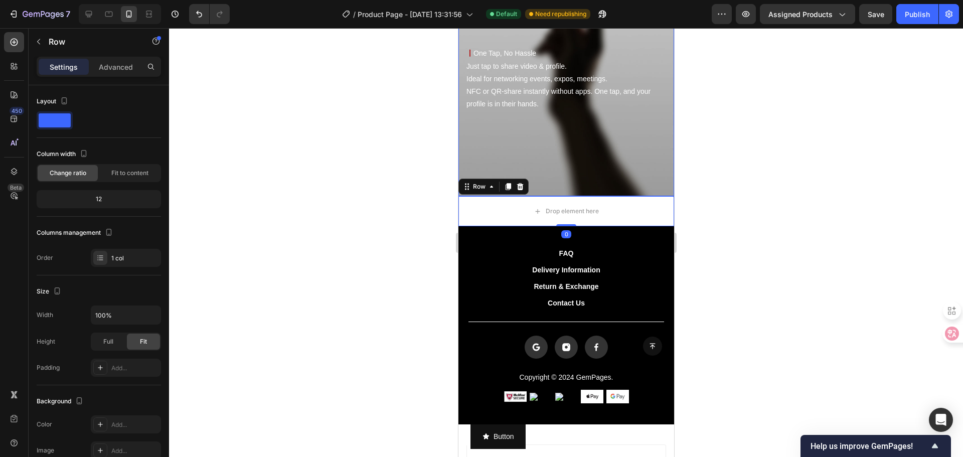
click at [656, 201] on div "Drop element here" at bounding box center [566, 211] width 216 height 30
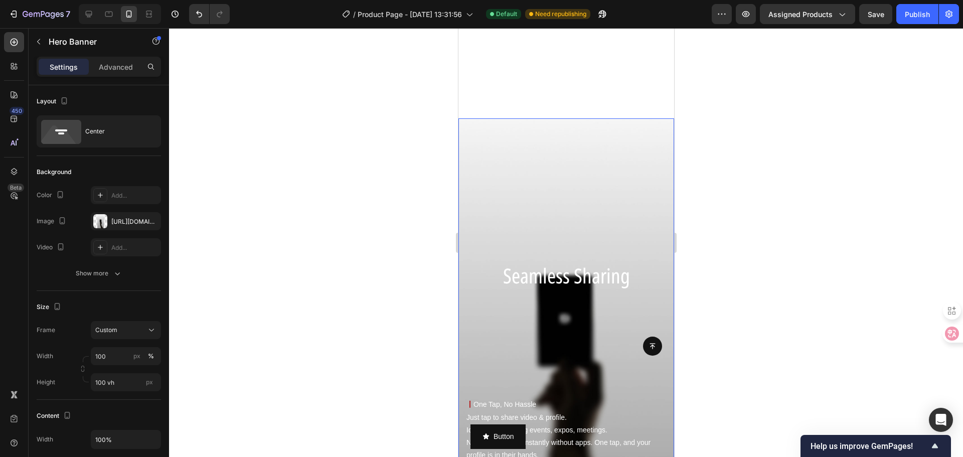
click at [629, 215] on div "Seamless Sharing Heading 丨 One Tap, No Hassle Just tap to share video & profile…" at bounding box center [566, 332] width 216 height 273
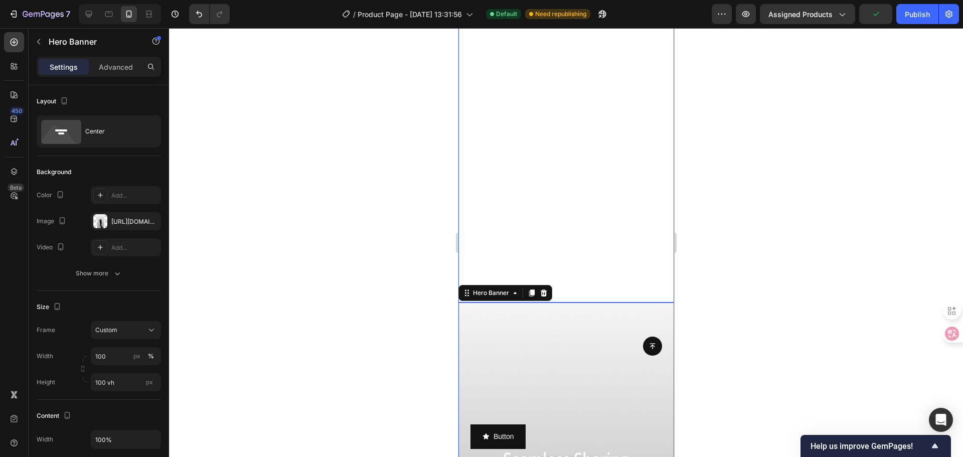
scroll to position [589, 0]
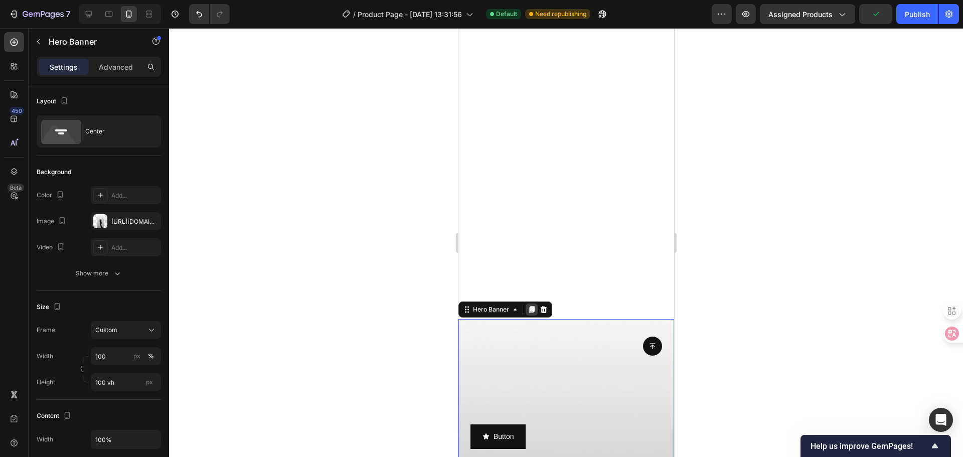
click at [530, 311] on icon at bounding box center [531, 309] width 6 height 7
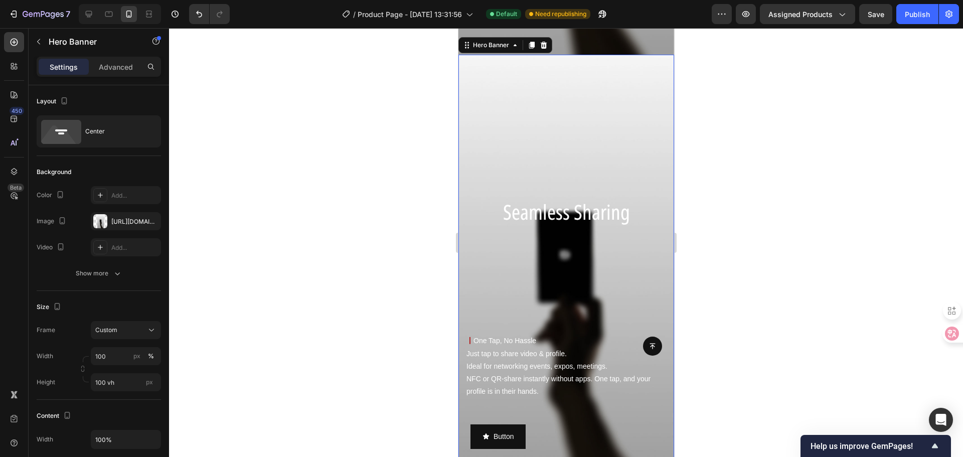
scroll to position [1283, 0]
click at [583, 273] on div "Seamless Sharing Heading 丨 One Tap, No Hassle Just tap to share video & profile…" at bounding box center [566, 267] width 216 height 273
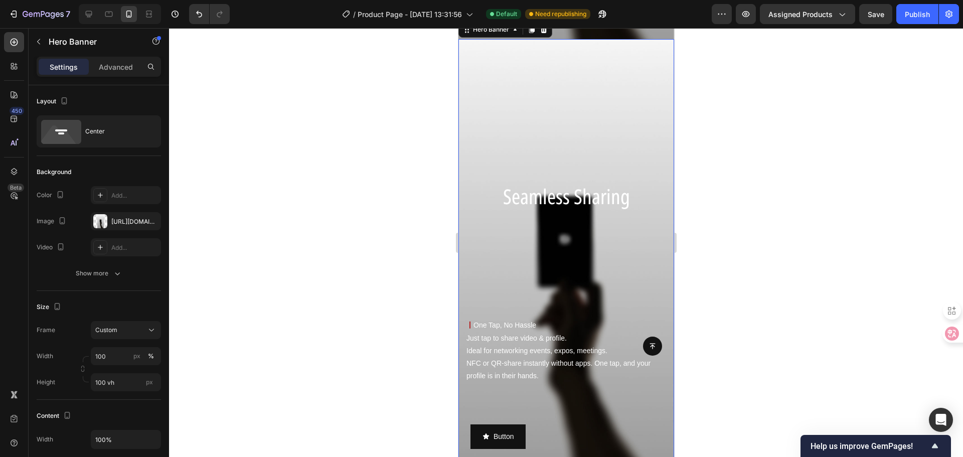
scroll to position [1274, 0]
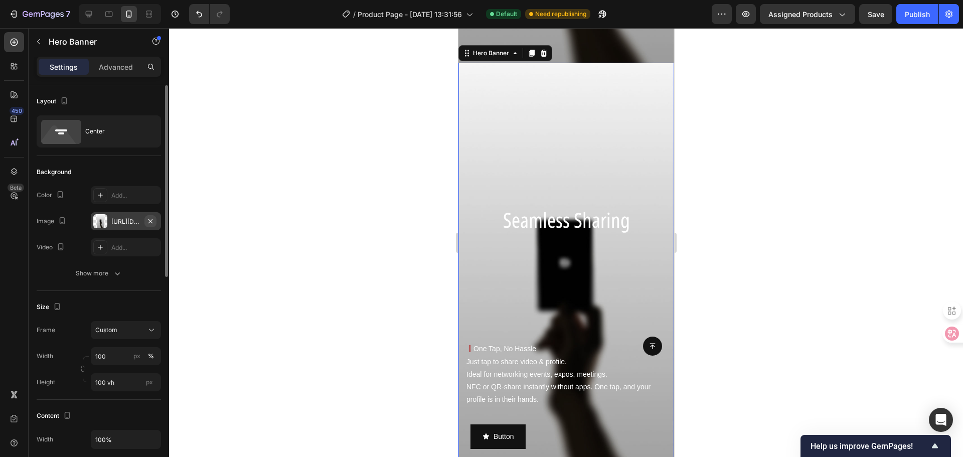
click at [149, 221] on icon "button" at bounding box center [150, 221] width 8 height 8
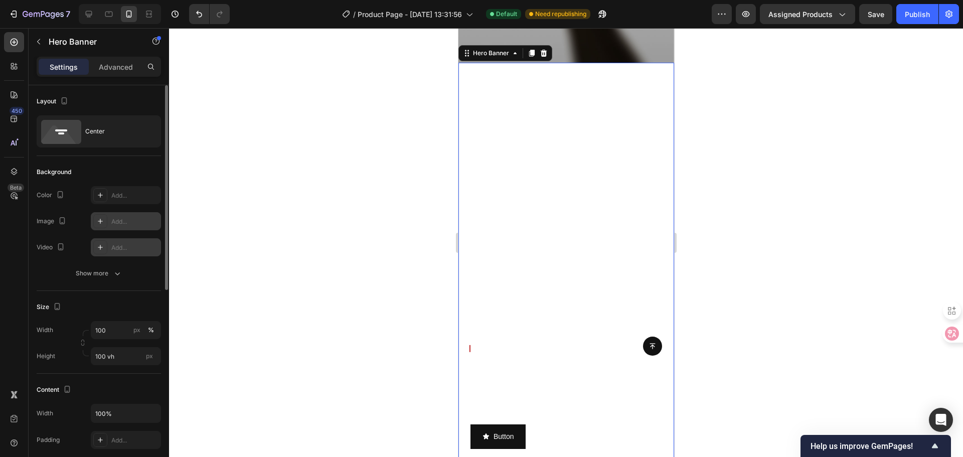
click at [142, 247] on div "Add..." at bounding box center [134, 247] width 47 height 9
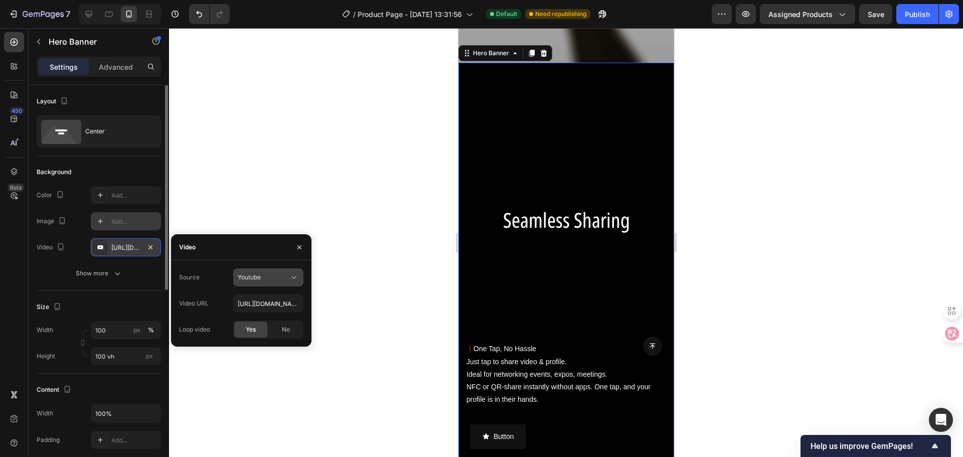
click at [279, 276] on div "Youtube" at bounding box center [263, 277] width 51 height 9
click at [262, 299] on span "Video hosting" at bounding box center [257, 301] width 38 height 9
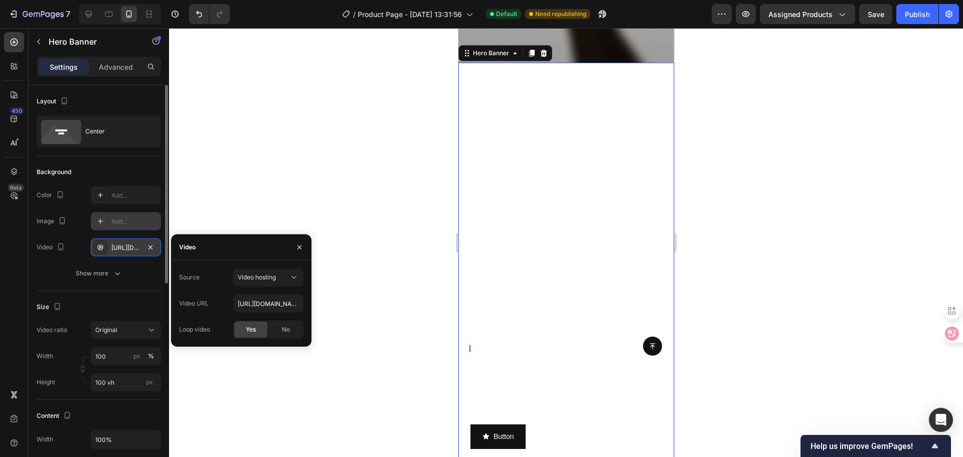
click at [169, 301] on div "450 Beta Sections(18) Elements(84) Section Element Hero Section Product Detail …" at bounding box center [84, 242] width 169 height 429
click at [269, 301] on input "[URL][DOMAIN_NAME]" at bounding box center [268, 303] width 70 height 18
paste input "ebf8658a461d4b3fb6626f0697a415ae"
type input "https://cdn.shopify.com/videos/c/o/v/ebf8658a461d4b3fb6626f0697a415ae.mp4"
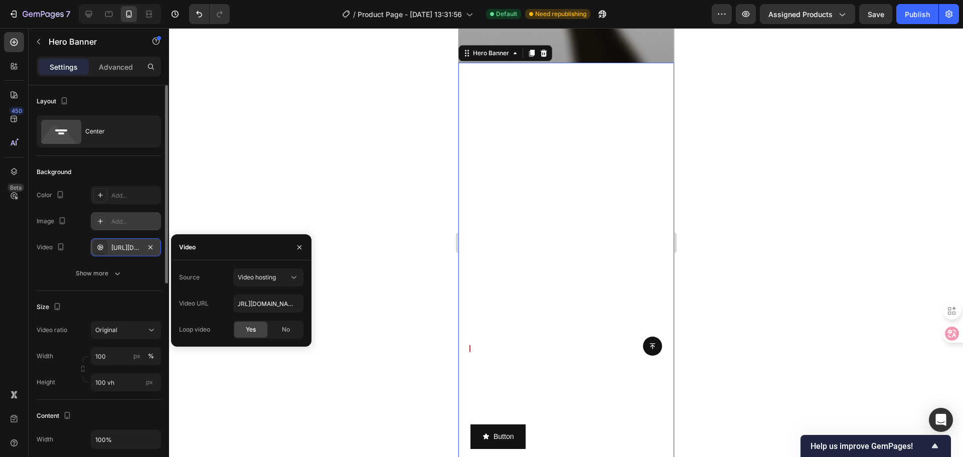
click at [366, 287] on div at bounding box center [566, 242] width 794 height 429
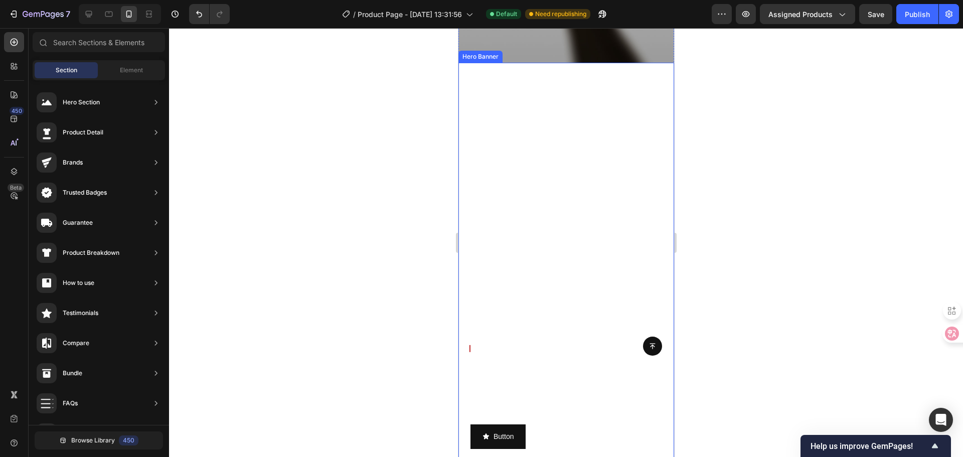
click at [536, 248] on div "Seamless Sharing Heading 丨 One Tap, No Hassle Just tap to share video & profile…" at bounding box center [566, 276] width 216 height 273
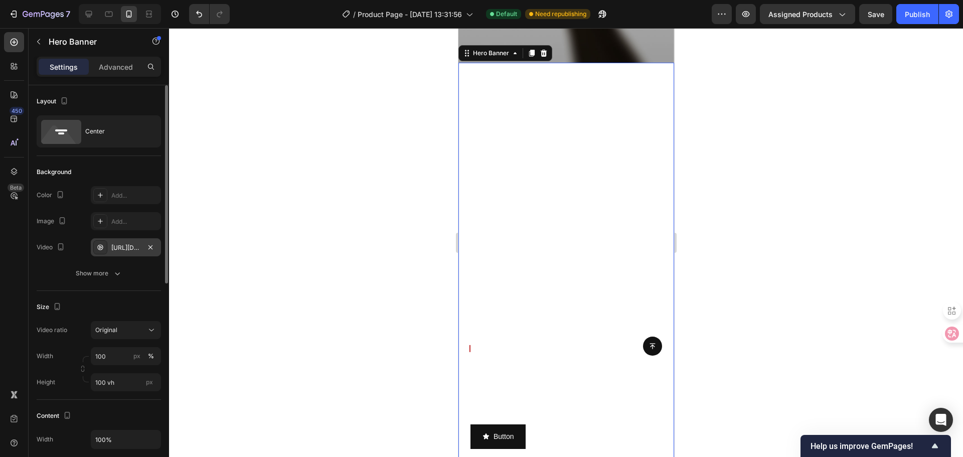
click at [142, 247] on div "https://cdn.shopify.com/videos/c/o/v/ebf8658a461d4b3fb6626f0697a415ae.mp4" at bounding box center [126, 247] width 70 height 18
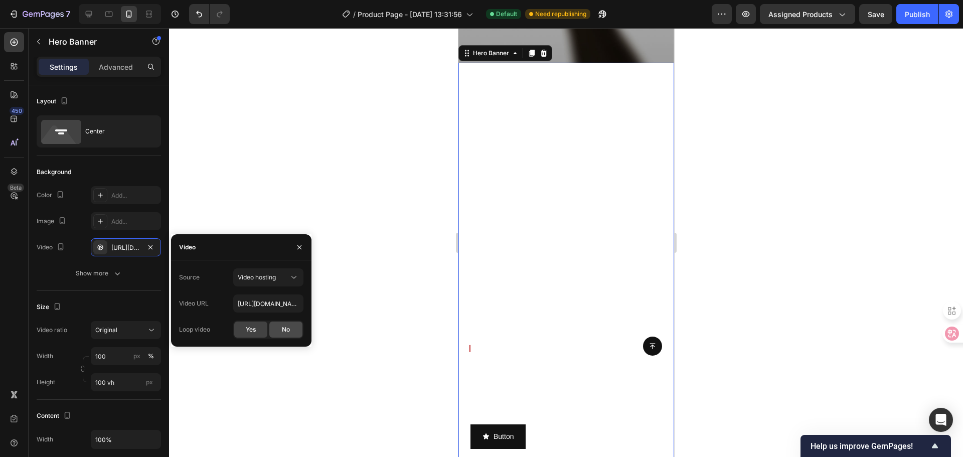
click at [284, 327] on span "No" at bounding box center [286, 329] width 8 height 9
click at [425, 223] on div at bounding box center [566, 242] width 794 height 429
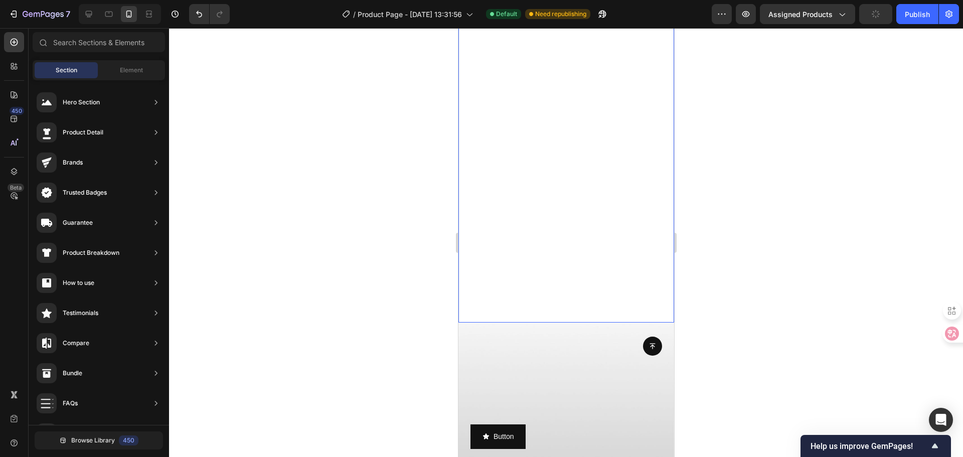
scroll to position [572, 0]
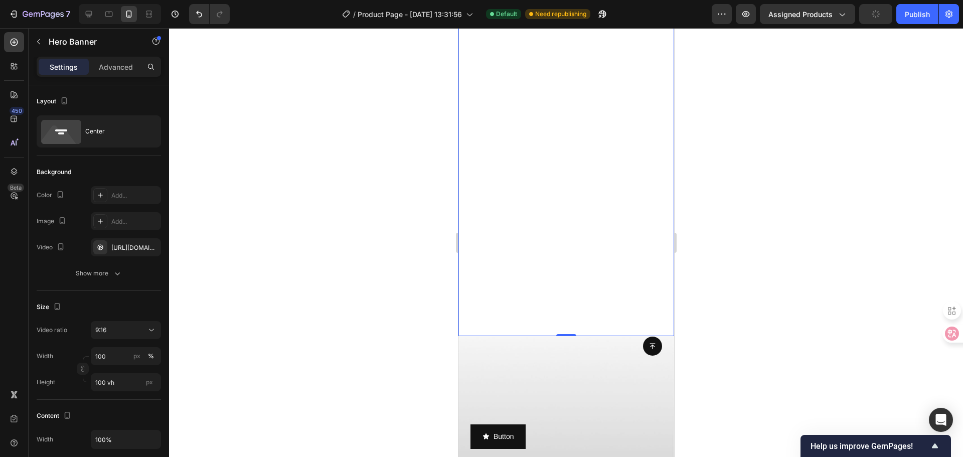
drag, startPoint x: 498, startPoint y: 292, endPoint x: 724, endPoint y: 336, distance: 230.9
click at [498, 292] on video "Background Image" at bounding box center [566, 121] width 216 height 429
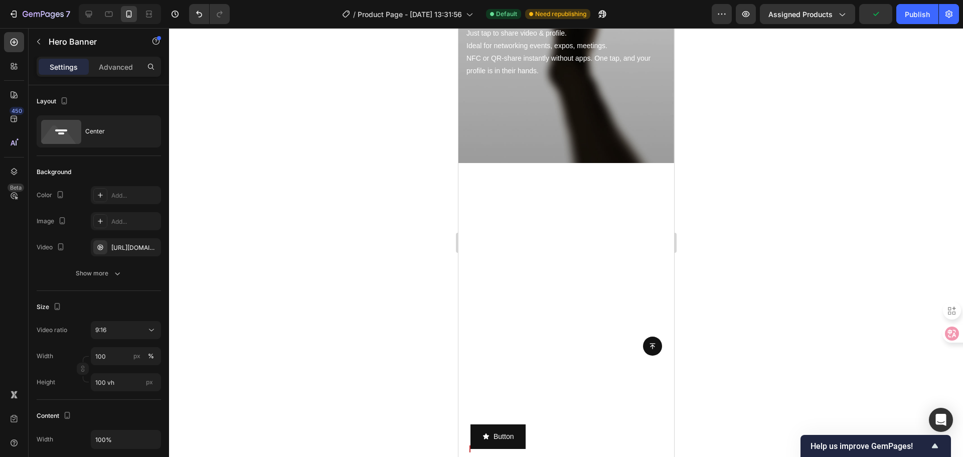
scroll to position [1374, 0]
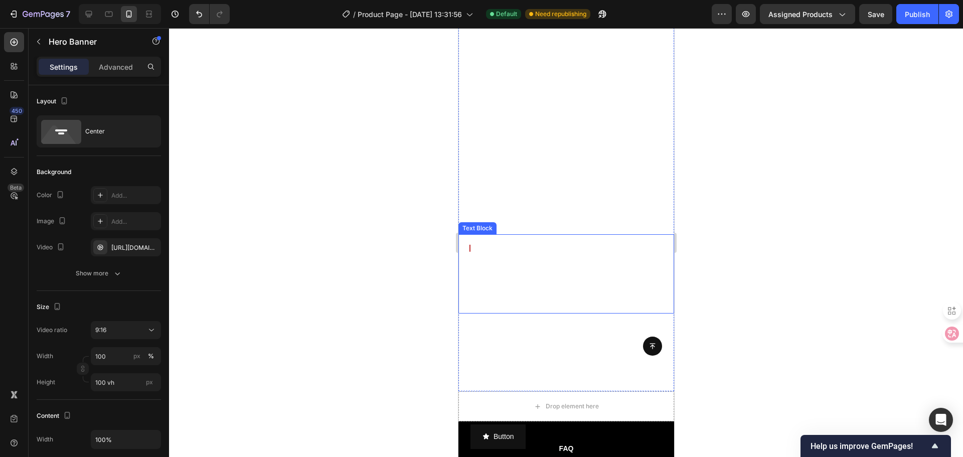
click at [501, 255] on p "丨 One Tap, No Hassle Just tap to share video & profile. Ideal for networking ev…" at bounding box center [566, 273] width 200 height 63
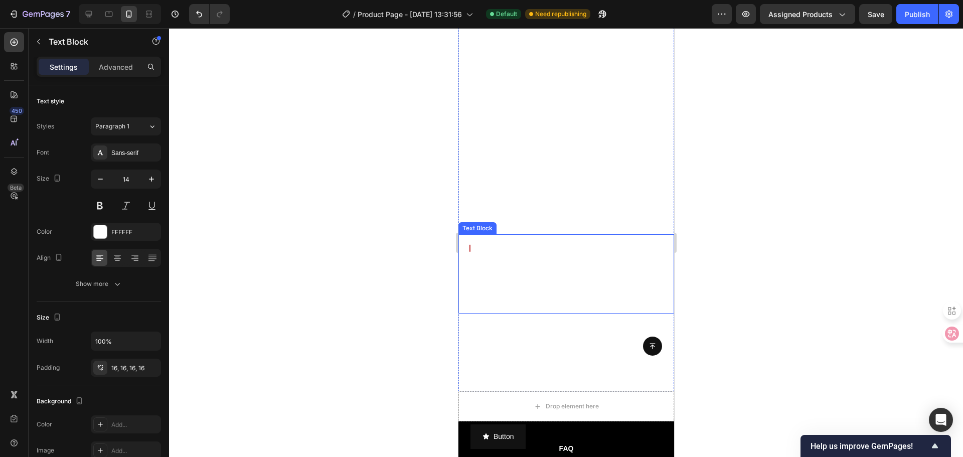
click at [501, 255] on p "丨 One Tap, No Hassle Just tap to share video & profile. Ideal for networking ev…" at bounding box center [566, 273] width 200 height 63
click at [474, 245] on p "丨 One Tap, No Hassle Just tap to share video & profile. Ideal for networking ev…" at bounding box center [566, 273] width 200 height 63
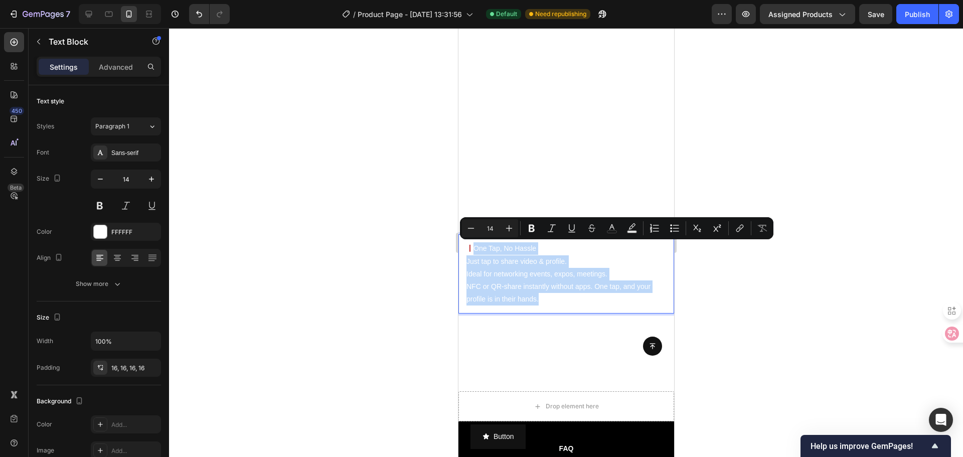
drag, startPoint x: 474, startPoint y: 250, endPoint x: 562, endPoint y: 296, distance: 99.1
click at [562, 296] on p "丨 One Tap, No Hassle Just tap to share video & profile. Ideal for networking ev…" at bounding box center [566, 273] width 200 height 63
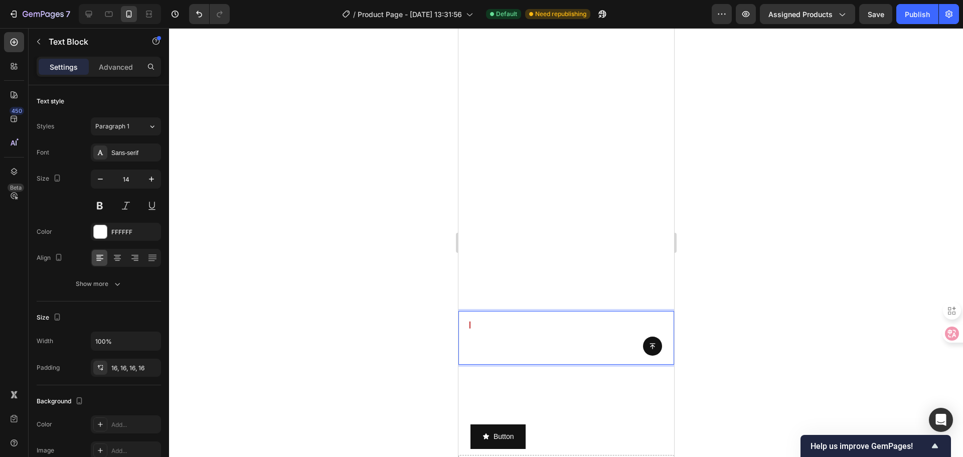
scroll to position [1287, 0]
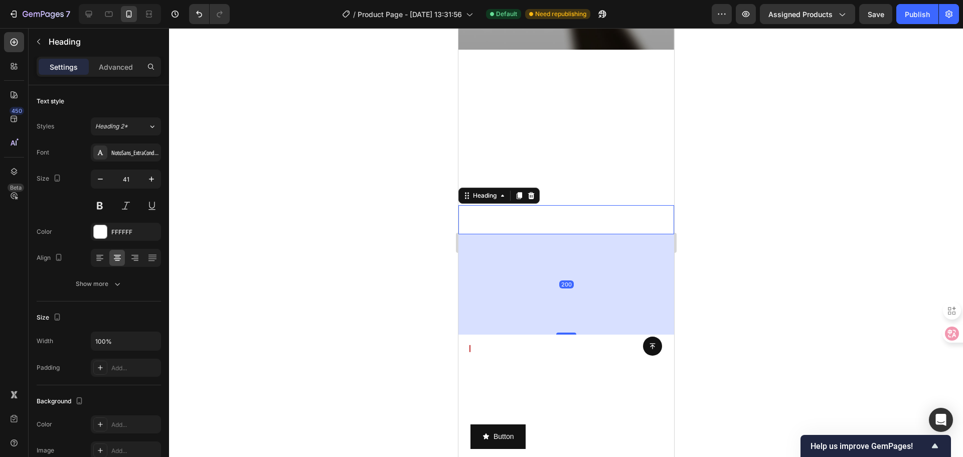
click at [537, 222] on span "Seamless Sharing" at bounding box center [565, 219] width 127 height 28
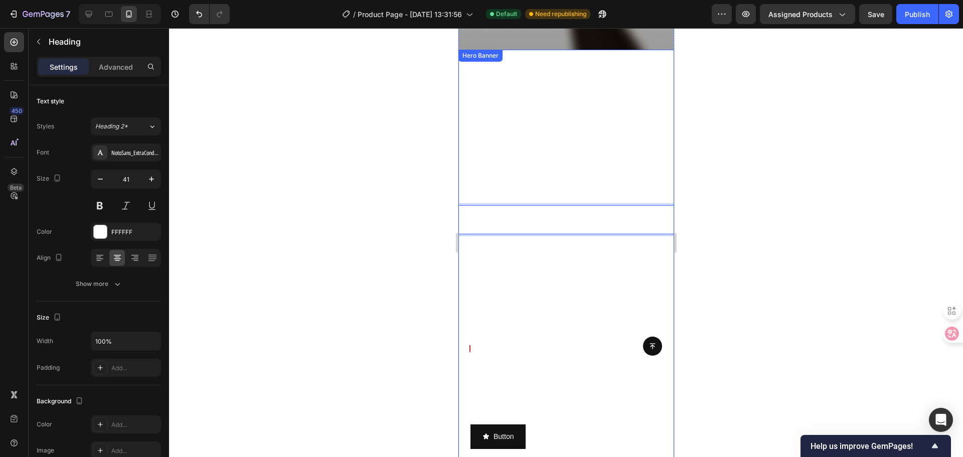
click at [516, 220] on span "Seamless Sharing" at bounding box center [565, 219] width 127 height 28
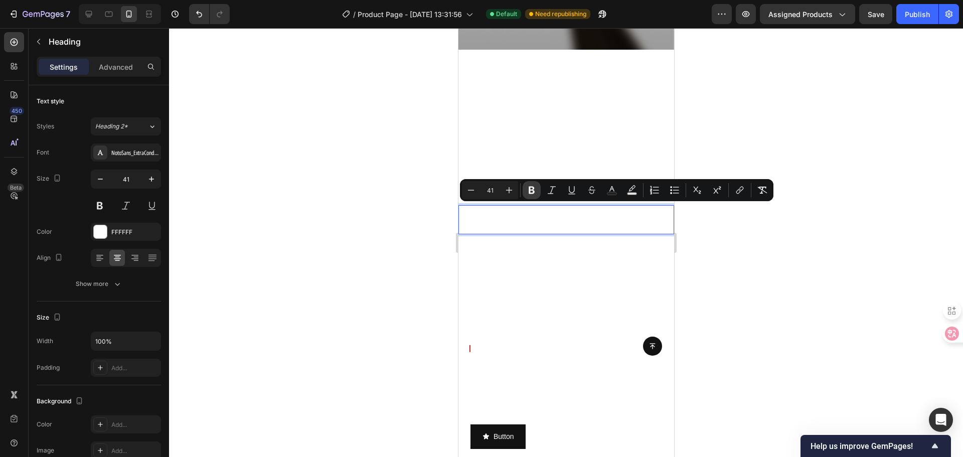
type input "110"
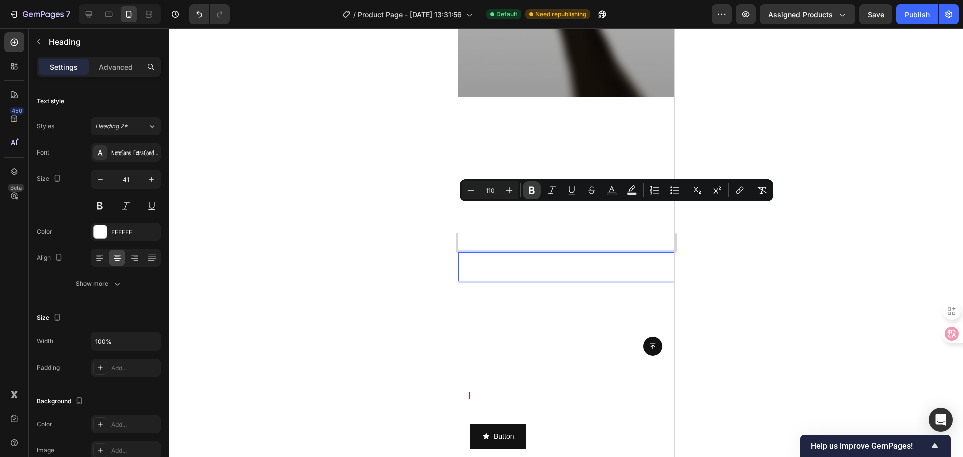
scroll to position [10, 0]
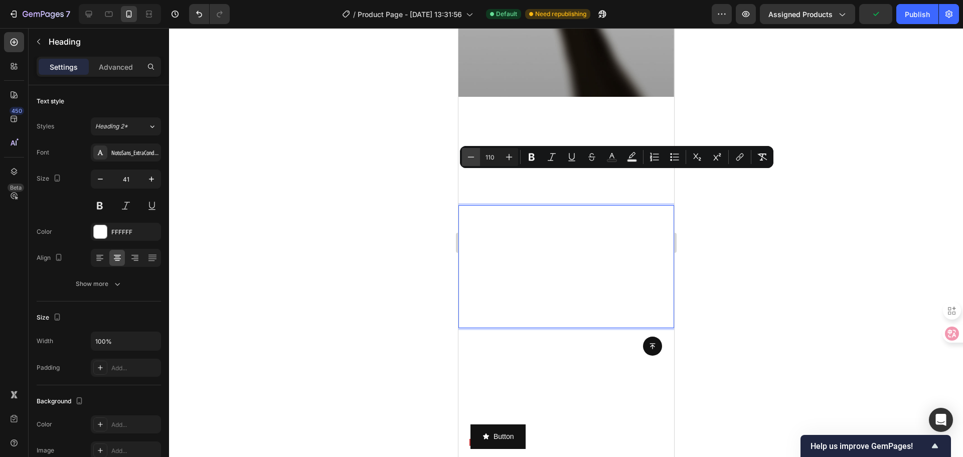
click at [474, 151] on button "Minus" at bounding box center [471, 157] width 18 height 18
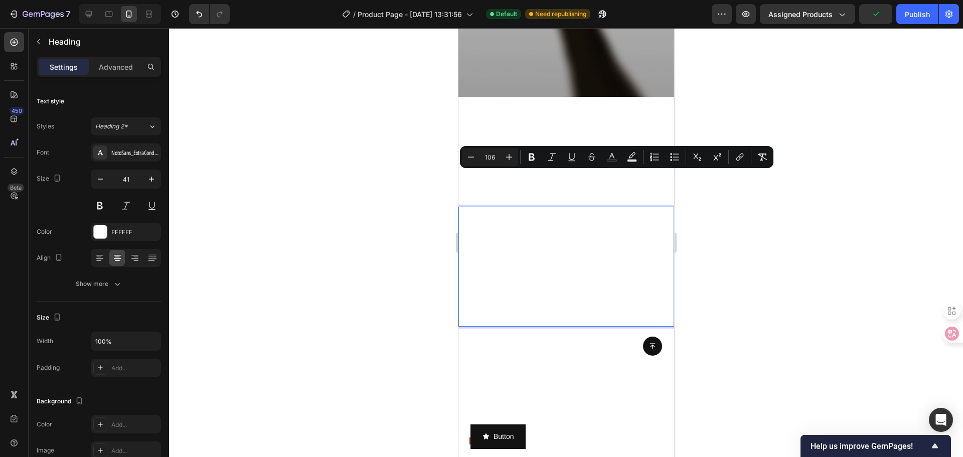
drag, startPoint x: 495, startPoint y: 156, endPoint x: 484, endPoint y: 156, distance: 11.0
click at [484, 156] on input "106" at bounding box center [490, 157] width 20 height 12
type input "40"
click at [761, 252] on div at bounding box center [566, 242] width 794 height 429
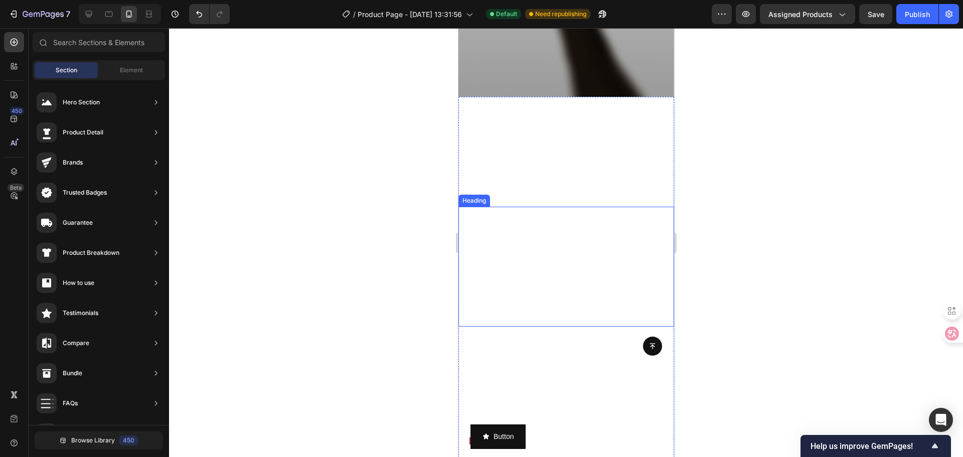
click at [558, 265] on span "Know Who Pays Attention" at bounding box center [565, 250] width 199 height 151
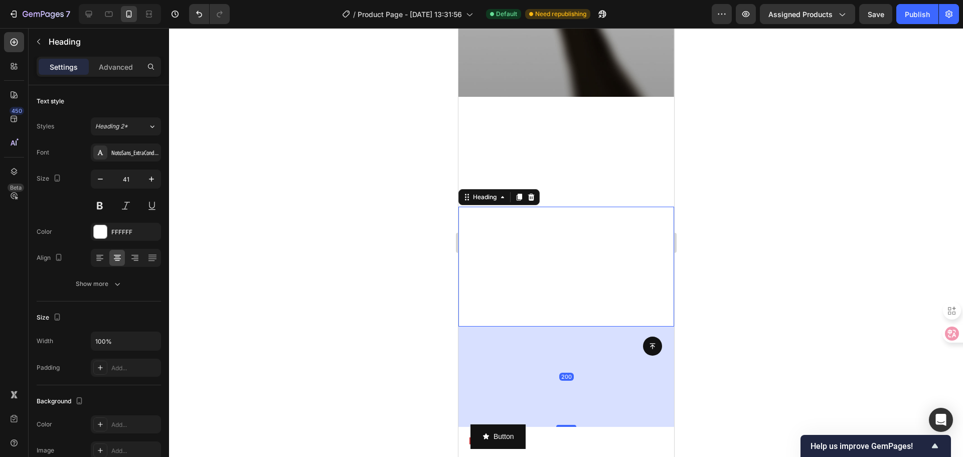
click at [558, 265] on span "Know Who Pays Attention" at bounding box center [565, 250] width 199 height 151
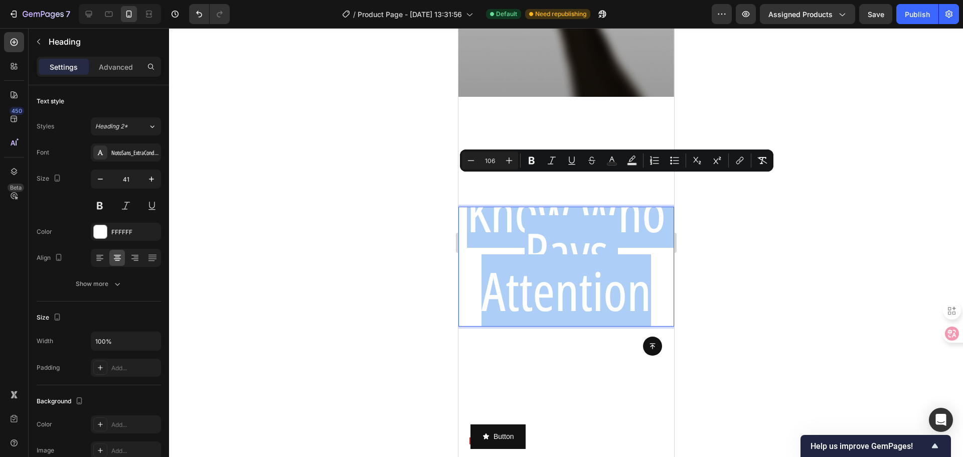
click at [494, 159] on input "106" at bounding box center [490, 160] width 20 height 12
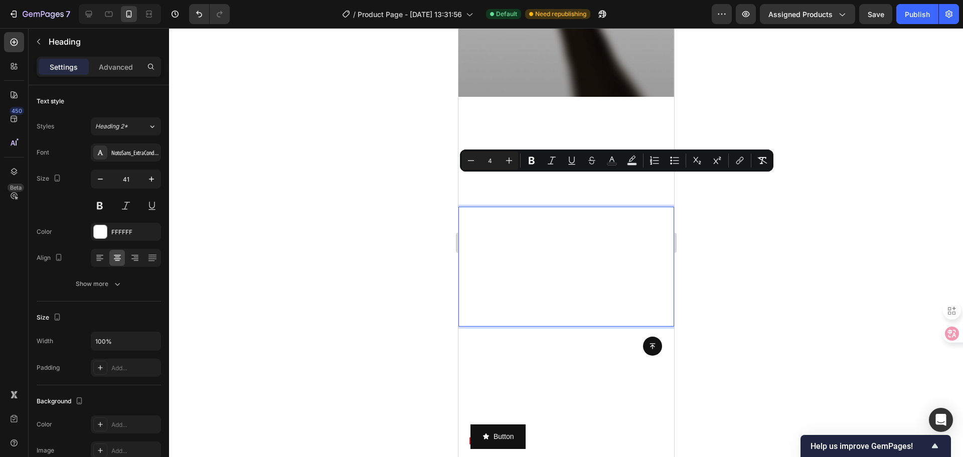
scroll to position [0, 0]
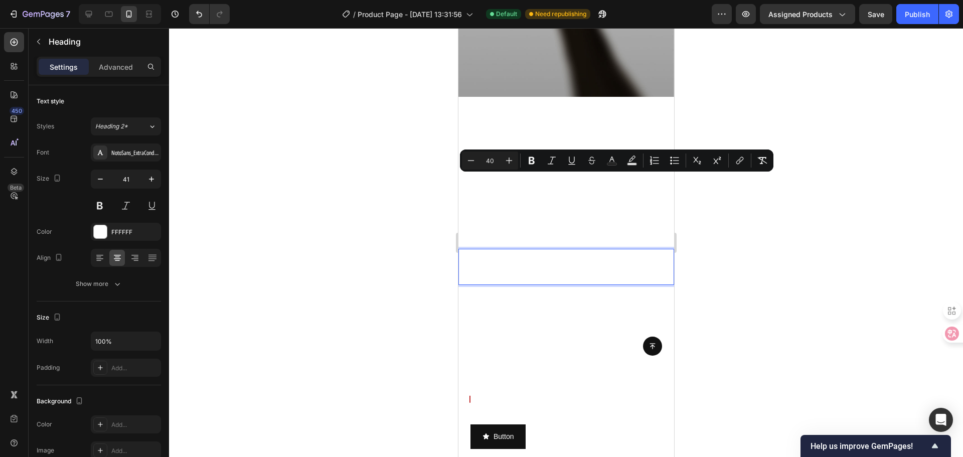
type input "40"
click at [421, 207] on div at bounding box center [566, 242] width 794 height 429
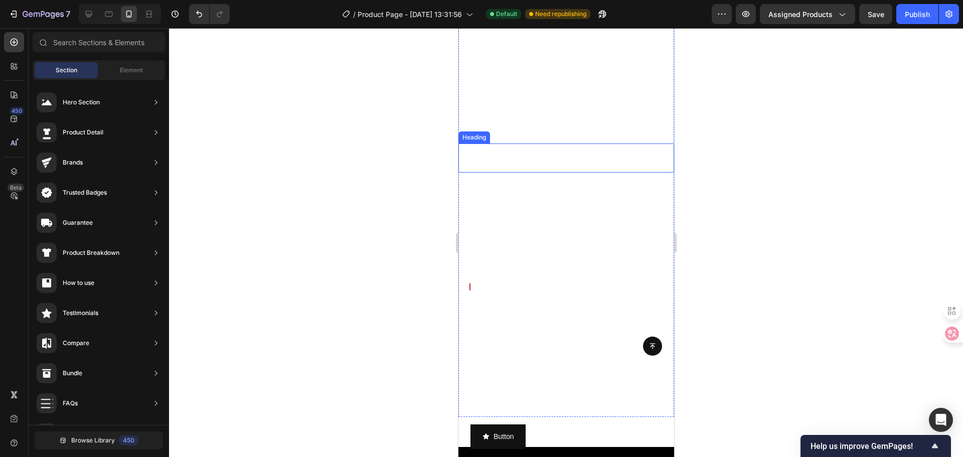
scroll to position [1390, 0]
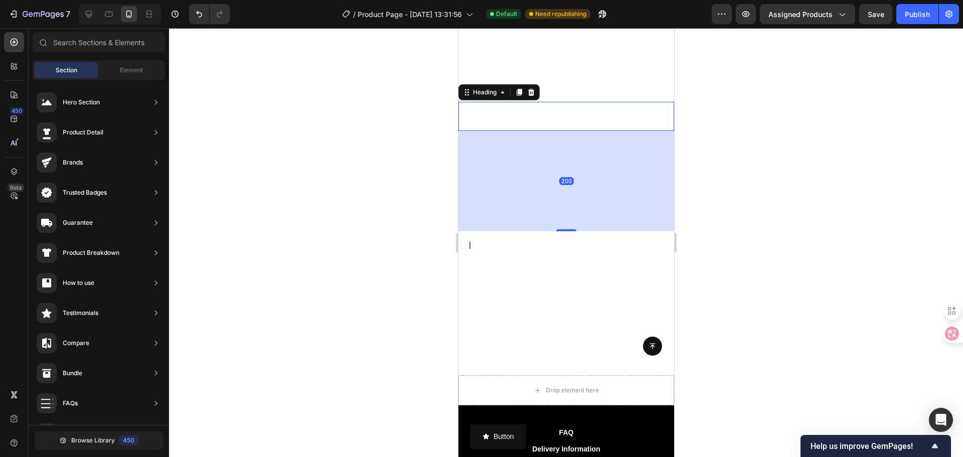
click at [575, 121] on span "Know Who Pays Attention" at bounding box center [566, 116] width 178 height 28
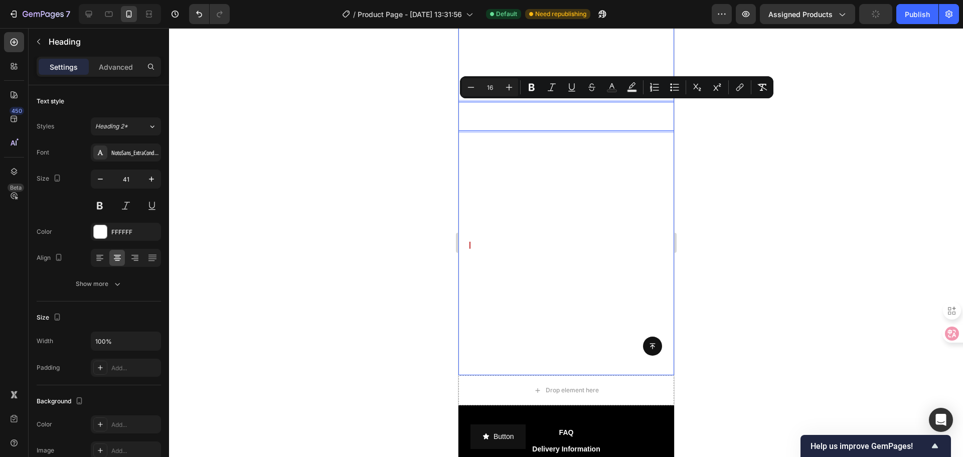
click at [651, 150] on div "Know Who Pays Attention Heading 200 丨 See who viewed your profile, which part t…" at bounding box center [566, 161] width 216 height 248
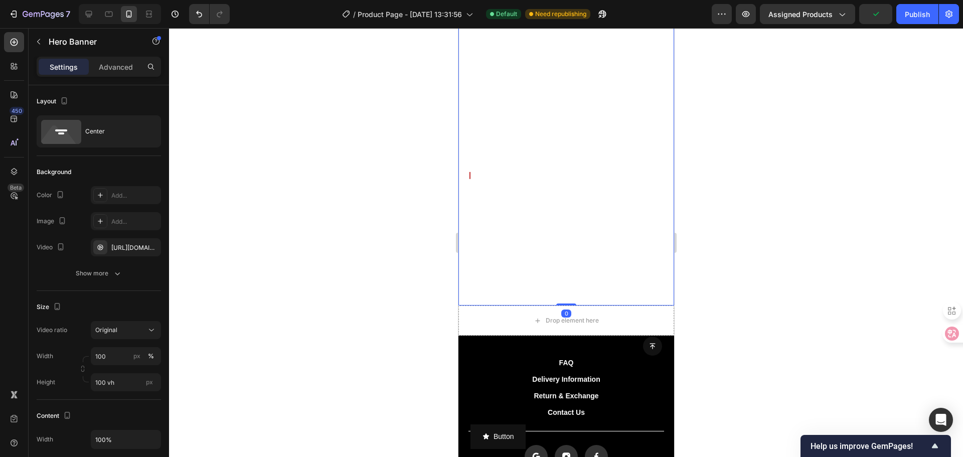
scroll to position [1540, 0]
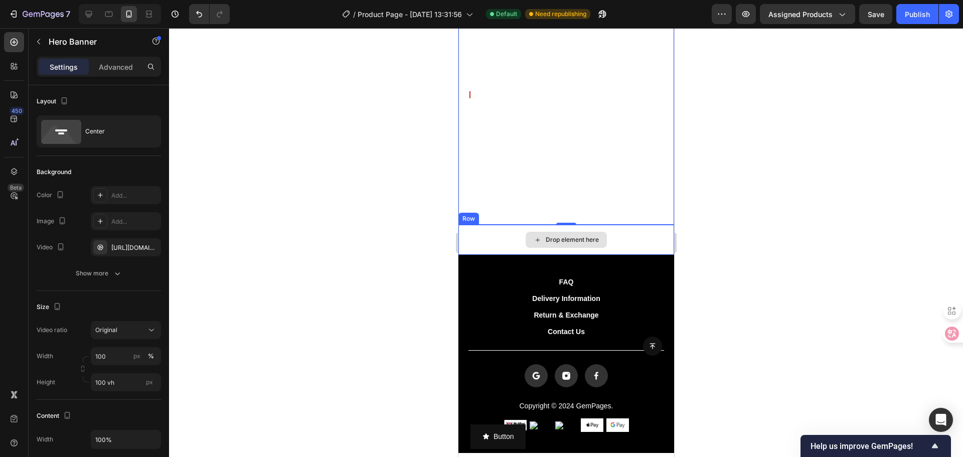
click at [599, 163] on video "Background Image" at bounding box center [566, 10] width 216 height 429
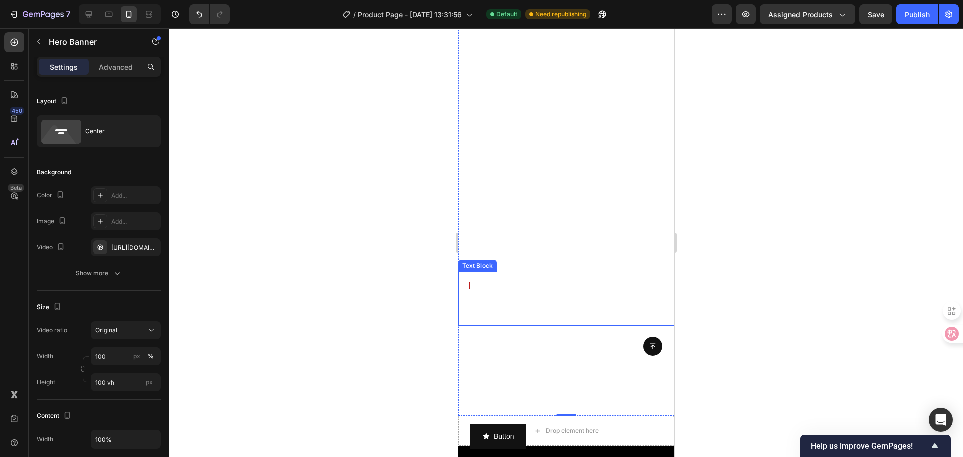
scroll to position [1290, 0]
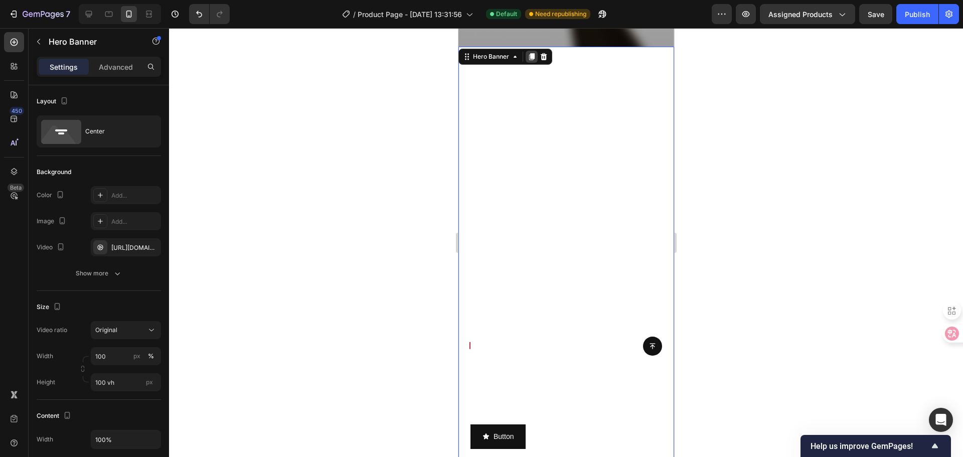
click at [528, 56] on icon at bounding box center [531, 57] width 8 height 8
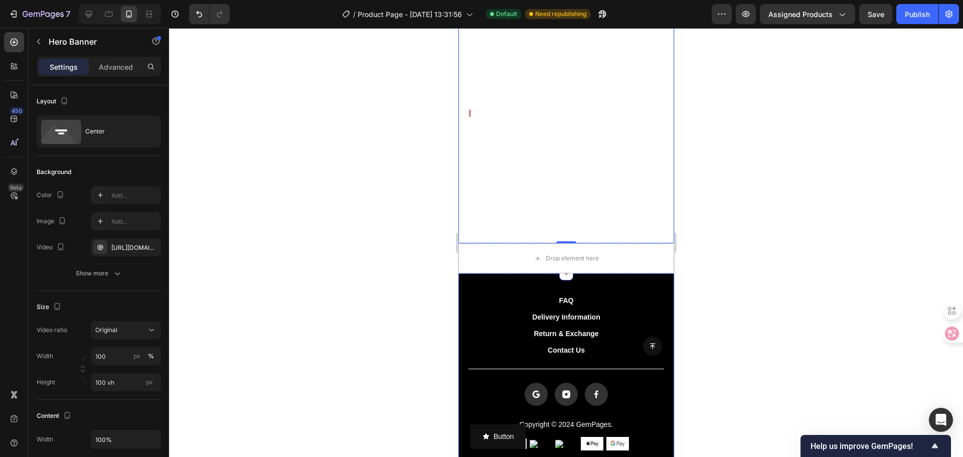
scroll to position [1952, 0]
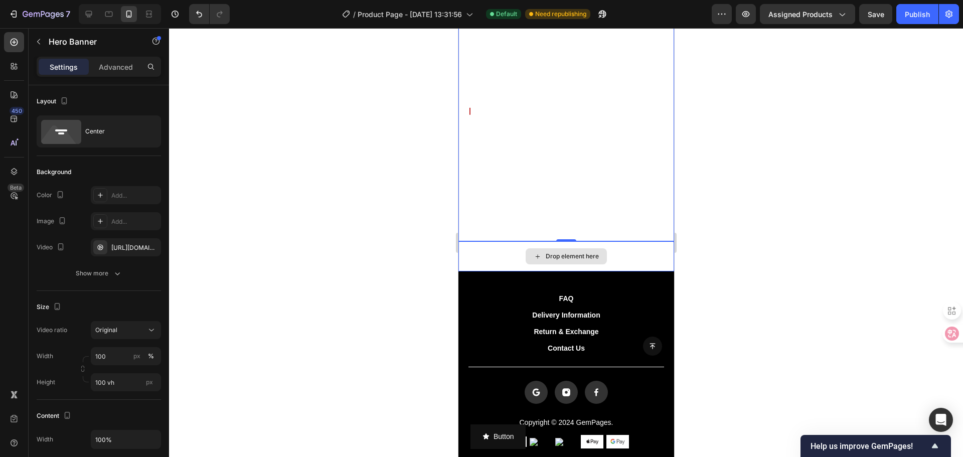
click at [615, 249] on div "Drop element here" at bounding box center [566, 256] width 216 height 30
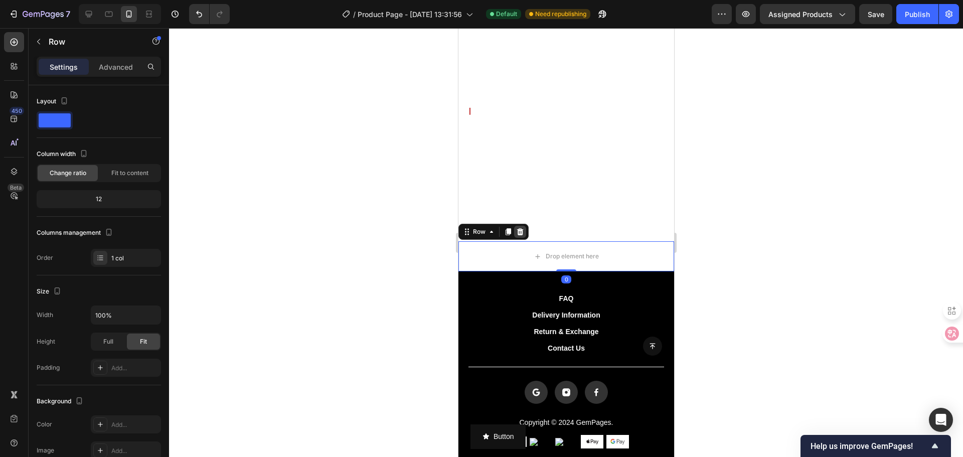
click at [524, 231] on div at bounding box center [519, 232] width 12 height 12
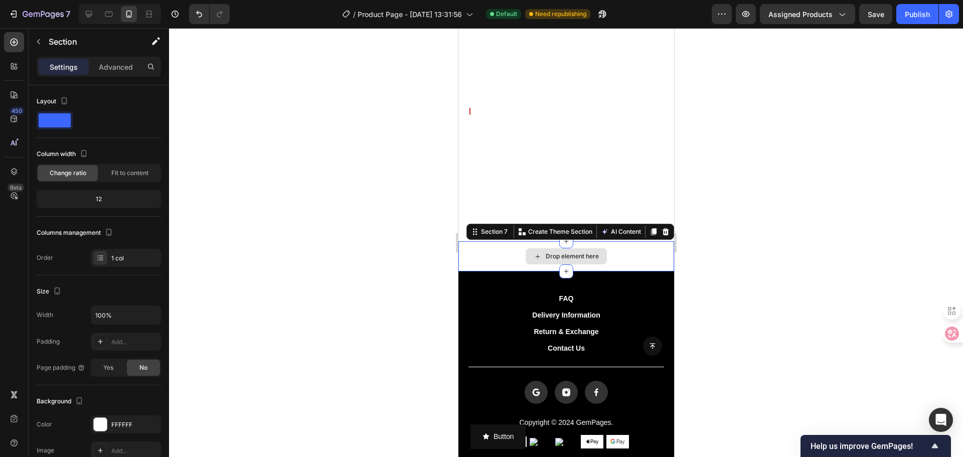
click at [652, 251] on div "Drop element here" at bounding box center [566, 256] width 216 height 30
click at [661, 231] on icon at bounding box center [665, 232] width 8 height 8
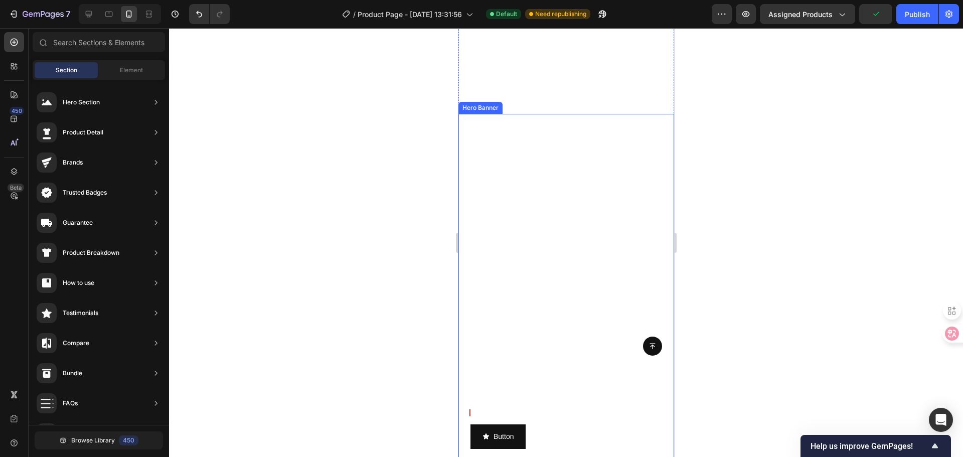
scroll to position [1652, 0]
click at [517, 225] on div "Know Who Pays Attention Heading 丨 See who viewed your profile, which part they …" at bounding box center [566, 328] width 216 height 248
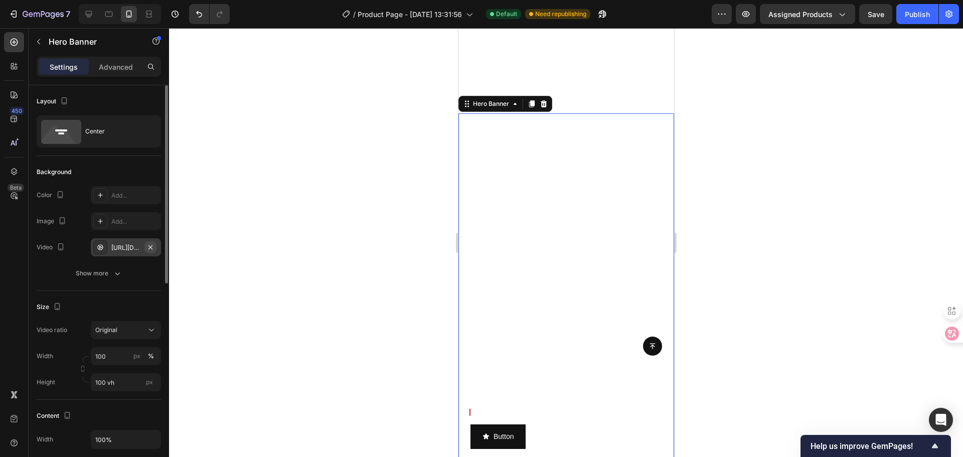
click at [150, 249] on icon "button" at bounding box center [150, 247] width 8 height 8
click at [142, 220] on div "Add..." at bounding box center [134, 221] width 47 height 9
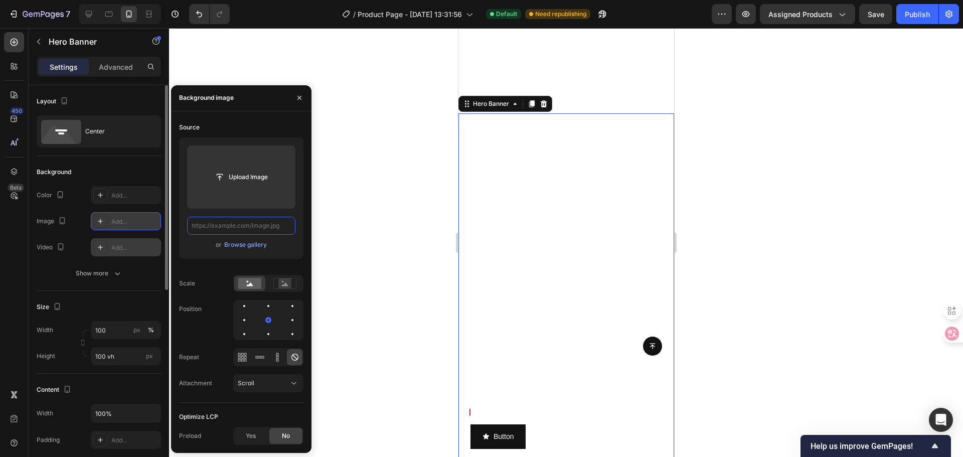
scroll to position [0, 0]
click at [269, 228] on input "text" at bounding box center [241, 226] width 108 height 18
paste input "https://cdn.shopify.com/s/files/1/0728/4595/1219/files/30033abe2cec850ba39c46b7…"
type input "https://cdn.shopify.com/s/files/1/0728/4595/1219/files/30033abe2cec850ba39c46b7…"
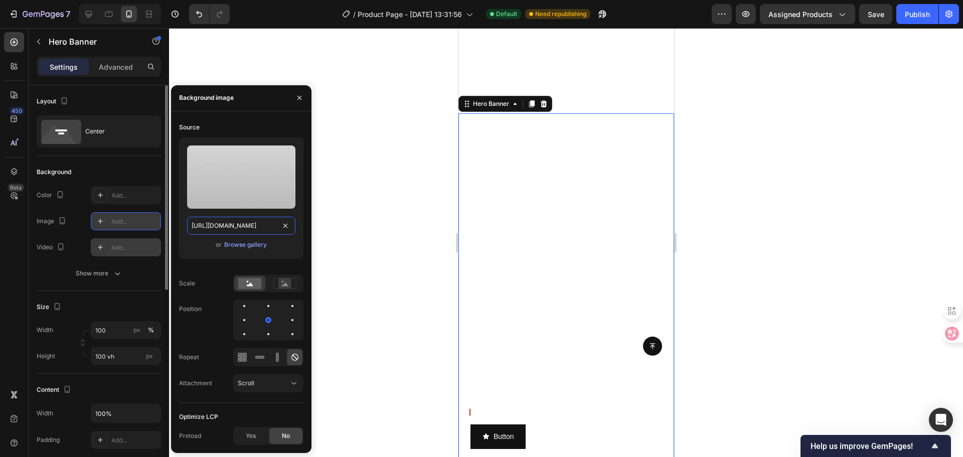
scroll to position [0, 241]
click at [374, 232] on div at bounding box center [566, 242] width 794 height 429
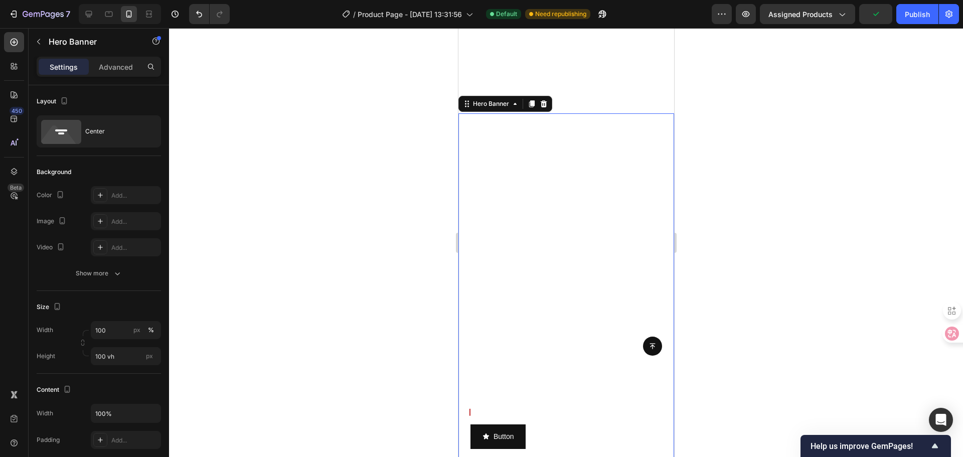
click at [525, 225] on div "Know Who Pays Attention Heading 丨 See who viewed your profile, which part they …" at bounding box center [566, 328] width 216 height 248
click at [118, 215] on div "Add..." at bounding box center [126, 221] width 70 height 18
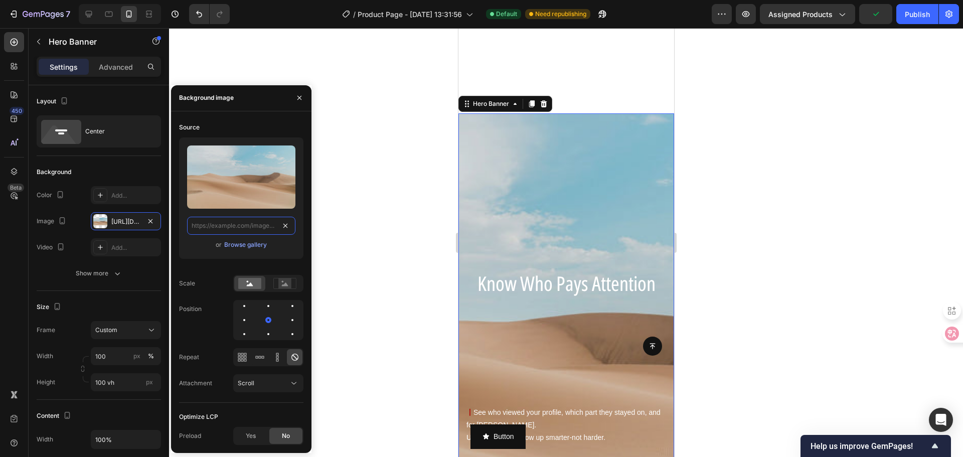
scroll to position [0, 0]
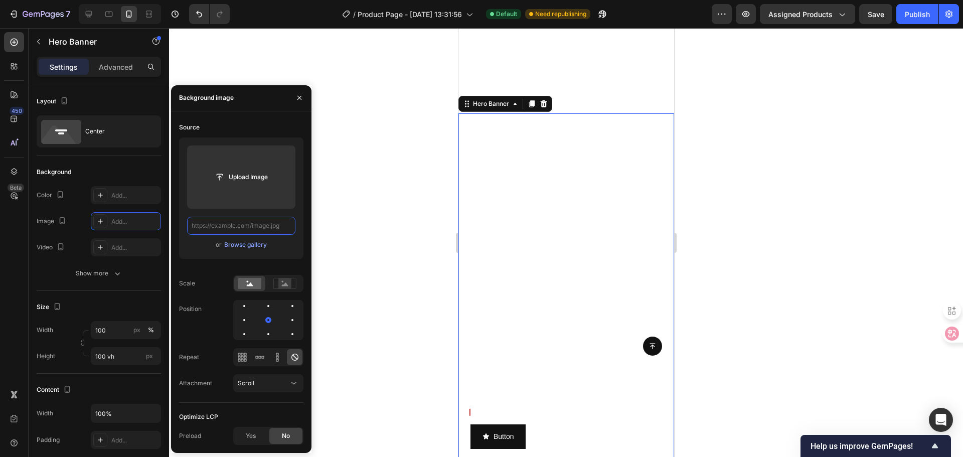
click at [240, 228] on input "text" at bounding box center [241, 226] width 108 height 18
paste input "https://cdn.shopify.com/s/files/1/0728/4595/1219/files/30033abe2cec850ba39c46b7…"
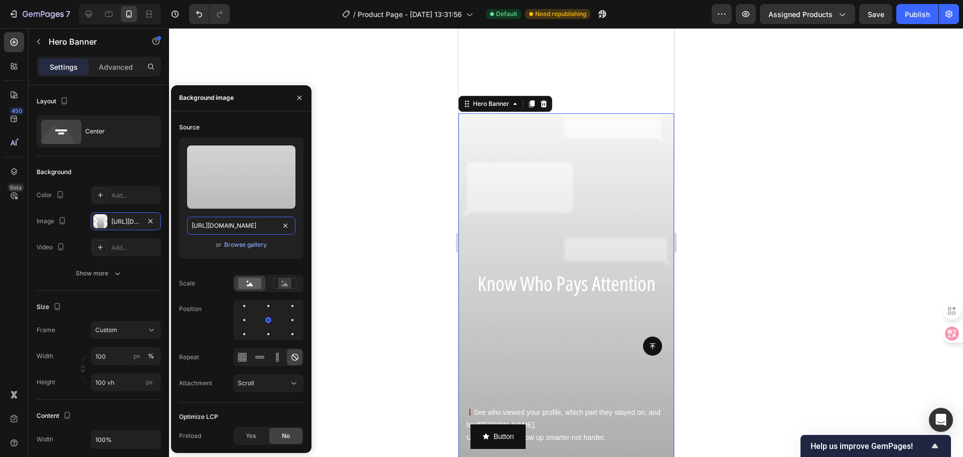
scroll to position [0, 241]
type input "https://cdn.shopify.com/s/files/1/0728/4595/1219/files/30033abe2cec850ba39c46b7…"
click at [283, 248] on div "or Browse gallery" at bounding box center [241, 245] width 108 height 12
click at [379, 253] on div at bounding box center [566, 242] width 794 height 429
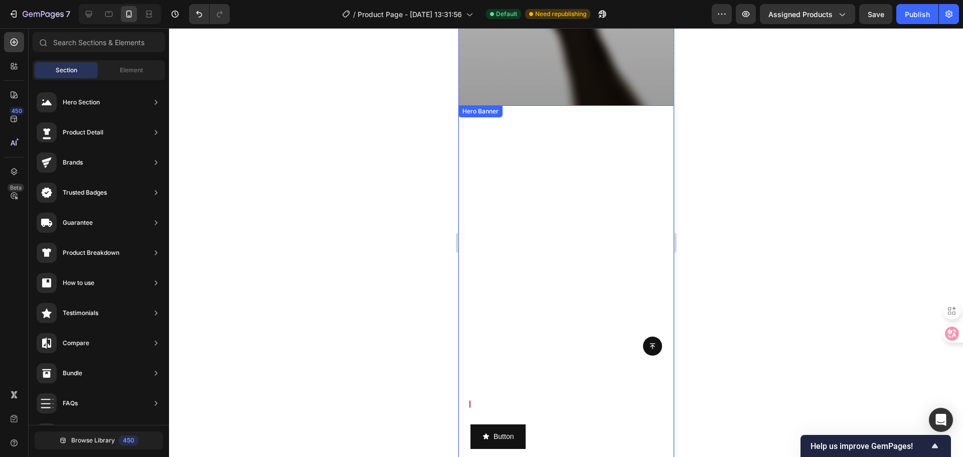
scroll to position [1200, 0]
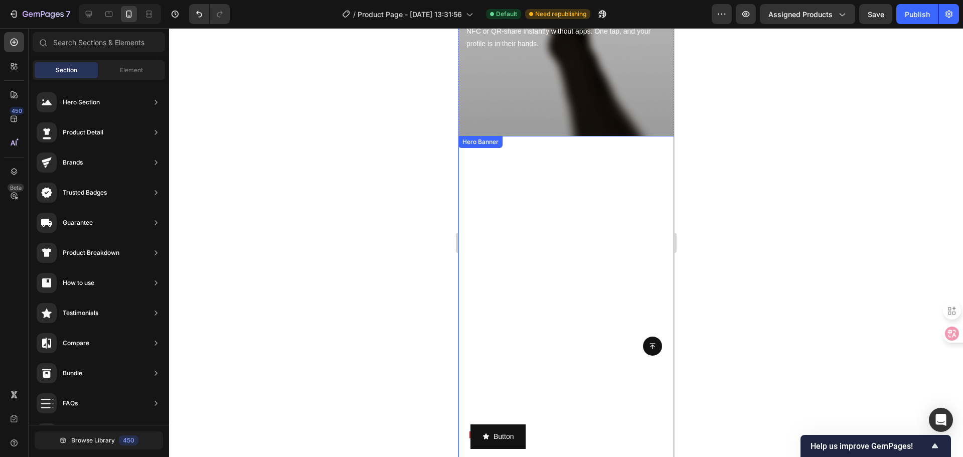
click at [561, 220] on video "Background Image" at bounding box center [566, 350] width 216 height 429
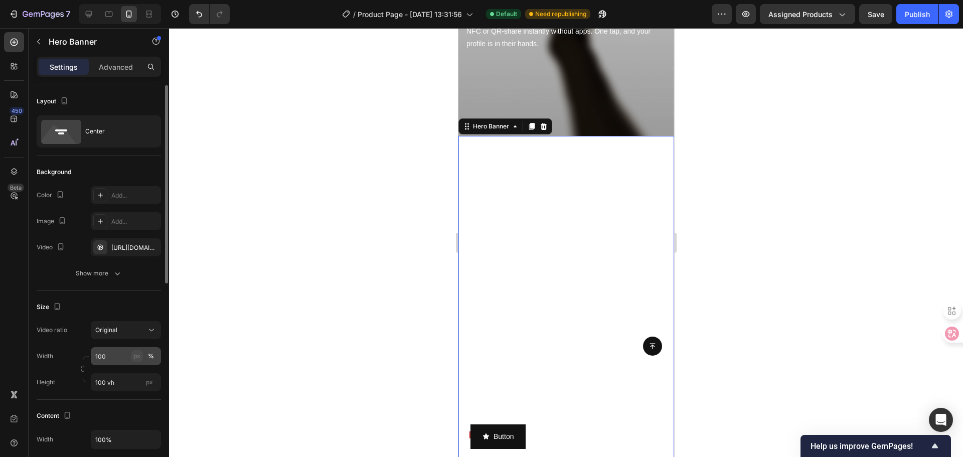
scroll to position [100, 0]
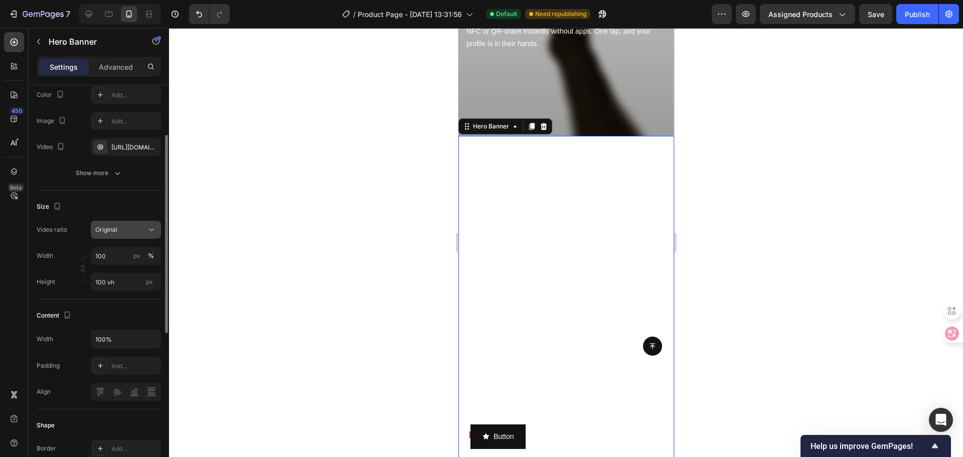
click at [139, 235] on button "Original" at bounding box center [126, 230] width 70 height 18
click at [140, 214] on div "Size" at bounding box center [99, 207] width 124 height 16
click at [146, 287] on div "px" at bounding box center [149, 281] width 15 height 13
click at [146, 287] on input "100 vh" at bounding box center [126, 282] width 70 height 18
click at [150, 280] on span "px" at bounding box center [149, 282] width 7 height 8
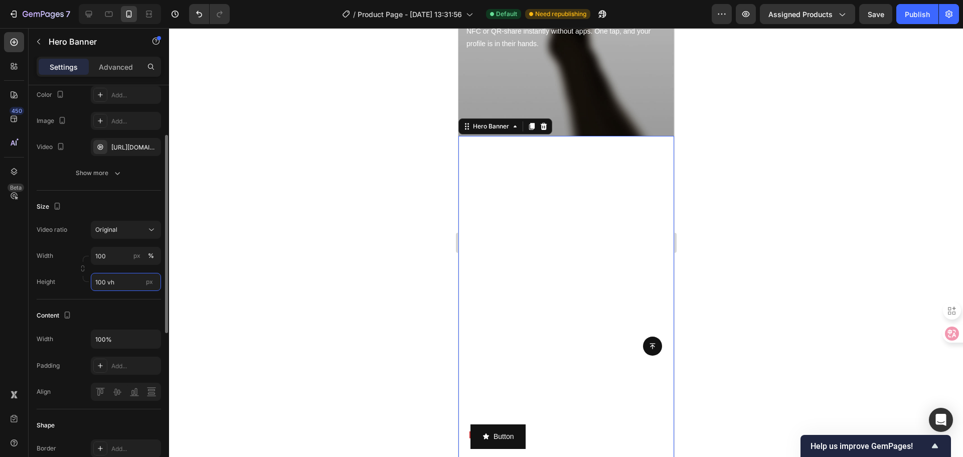
click at [150, 280] on input "100 vh" at bounding box center [126, 282] width 70 height 18
click at [139, 200] on div "Size" at bounding box center [99, 207] width 124 height 16
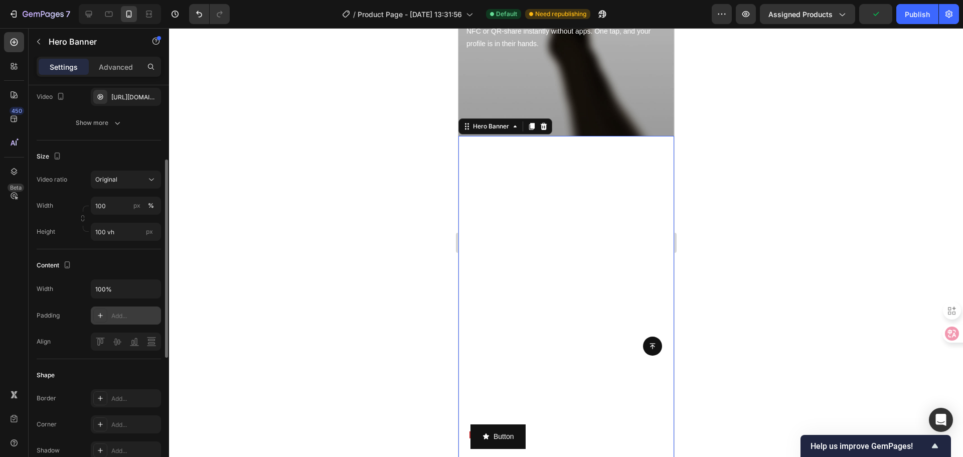
click at [146, 314] on div "Add..." at bounding box center [134, 315] width 47 height 9
click at [140, 286] on input "100%" at bounding box center [125, 289] width 69 height 18
click at [150, 289] on icon "button" at bounding box center [151, 289] width 4 height 3
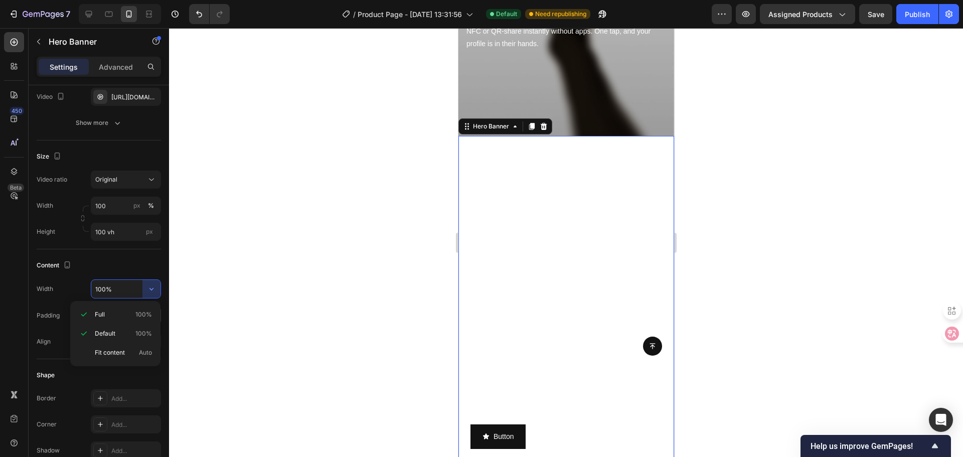
click at [242, 305] on div at bounding box center [566, 242] width 794 height 429
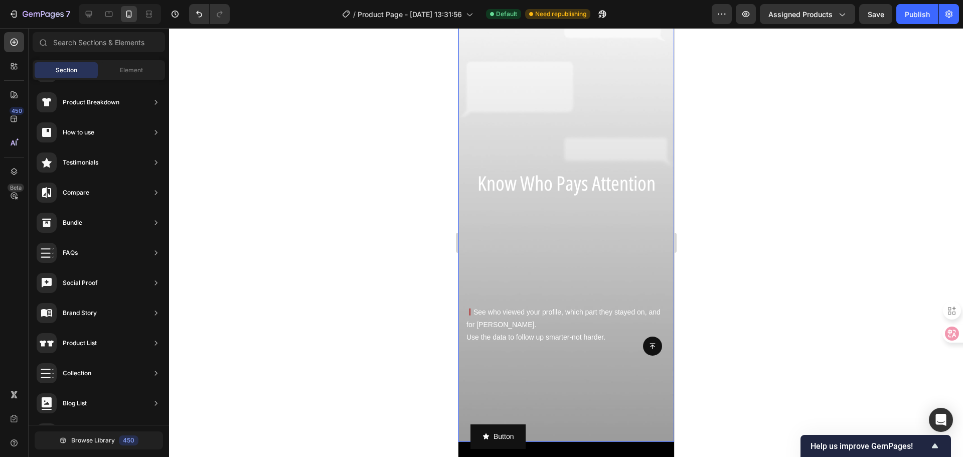
click at [567, 368] on div "Background Image" at bounding box center [566, 227] width 216 height 429
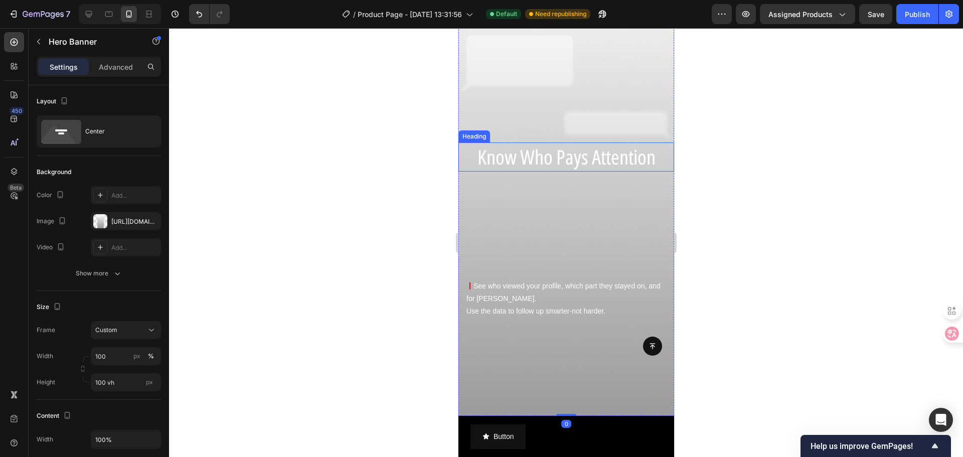
scroll to position [1802, 0]
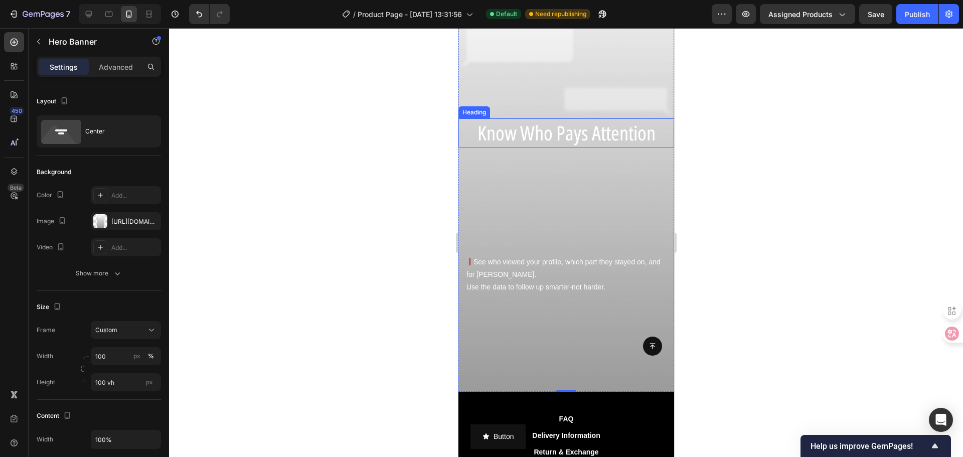
click at [561, 133] on span "Know Who Pays Attention" at bounding box center [566, 133] width 178 height 28
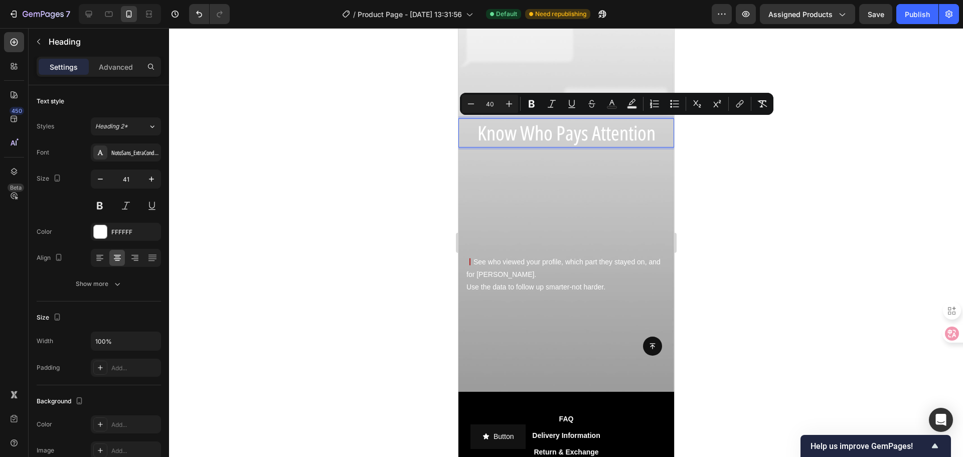
type input "110"
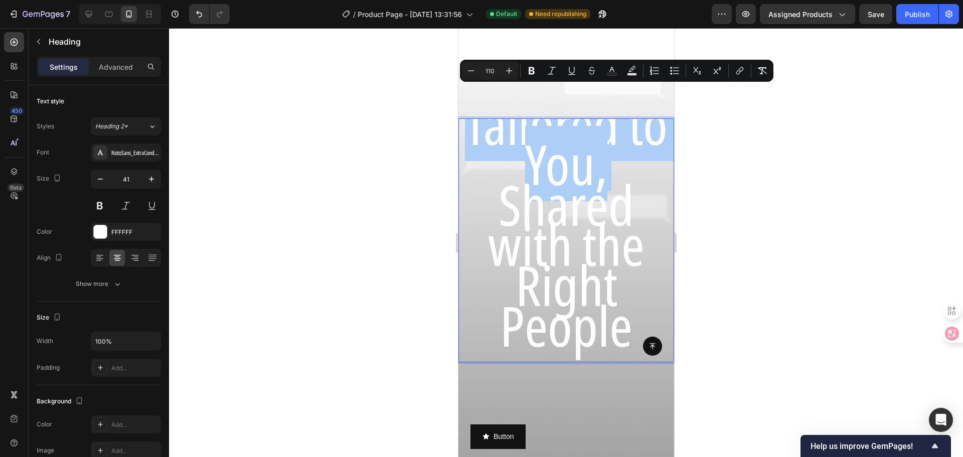
click at [491, 73] on input "110" at bounding box center [490, 71] width 20 height 12
drag, startPoint x: 495, startPoint y: 72, endPoint x: 485, endPoint y: 73, distance: 10.6
click at [485, 73] on input "110" at bounding box center [490, 71] width 20 height 12
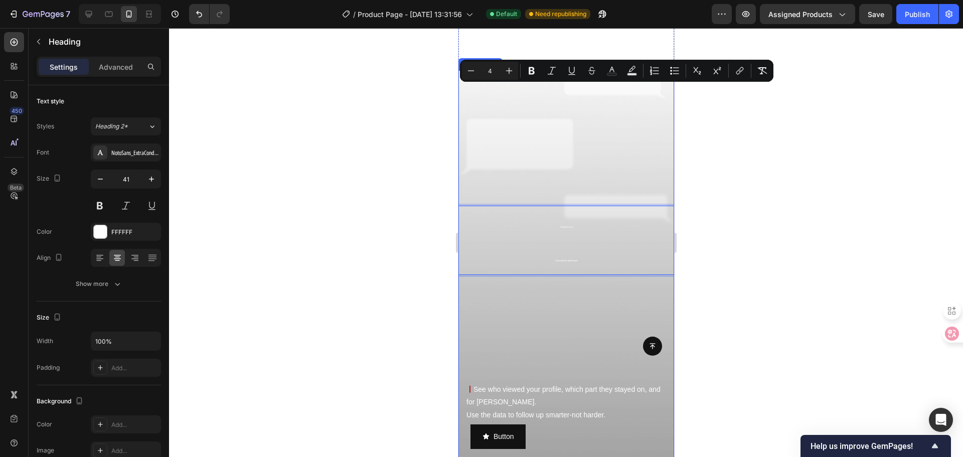
scroll to position [0, 0]
type input "40"
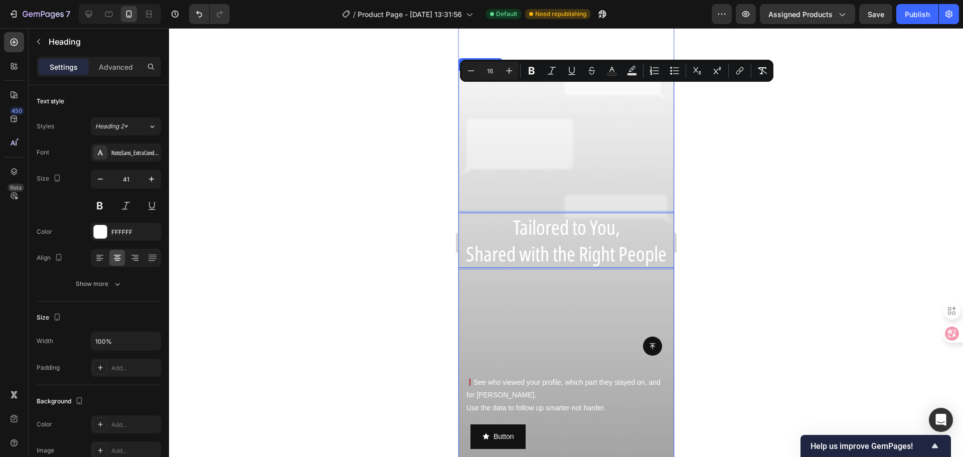
click at [651, 142] on div "Background Image" at bounding box center [566, 284] width 216 height 429
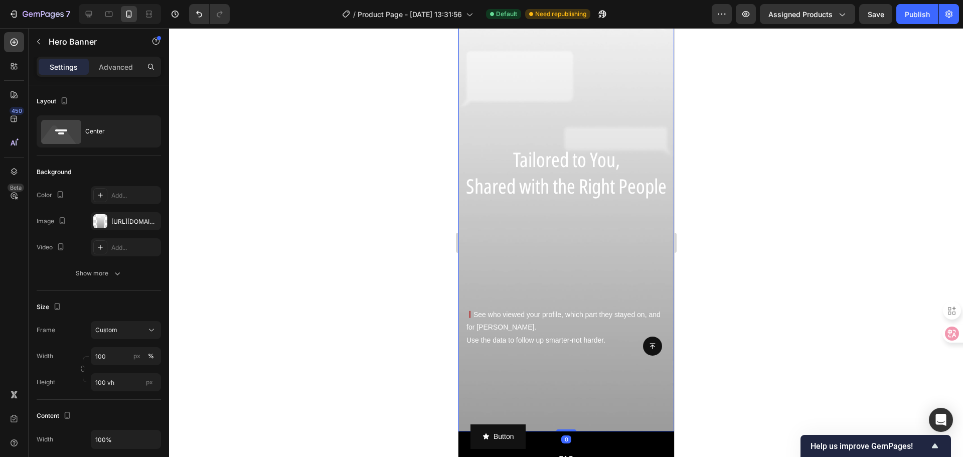
scroll to position [1745, 0]
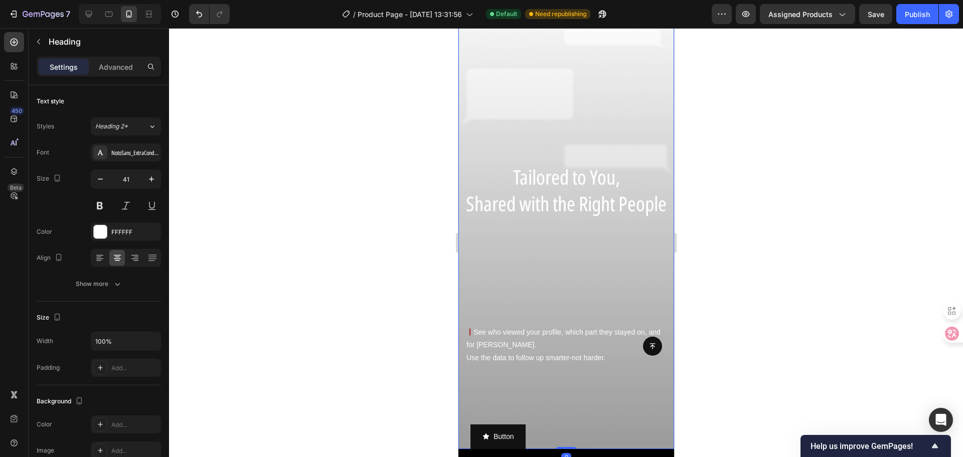
click at [573, 194] on span "Shared with the Right People" at bounding box center [565, 204] width 201 height 28
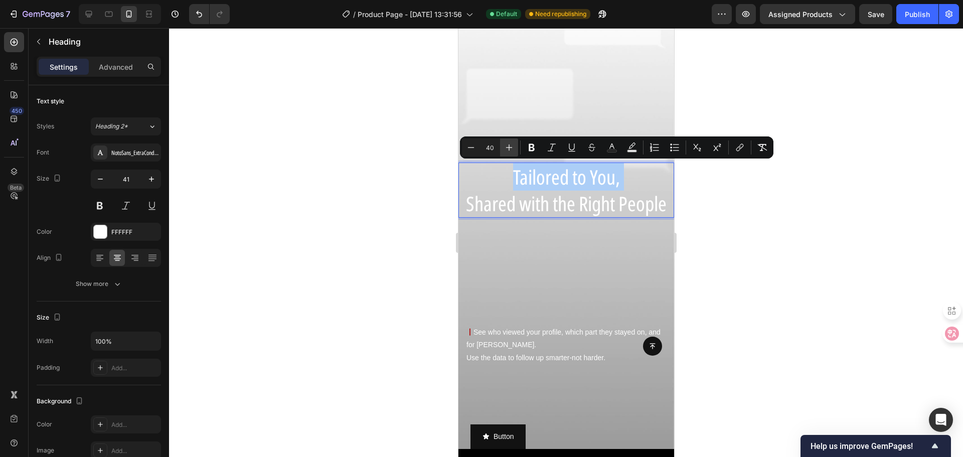
click at [512, 147] on icon "Editor contextual toolbar" at bounding box center [509, 147] width 7 height 7
type input "42"
click at [735, 237] on div at bounding box center [566, 242] width 794 height 429
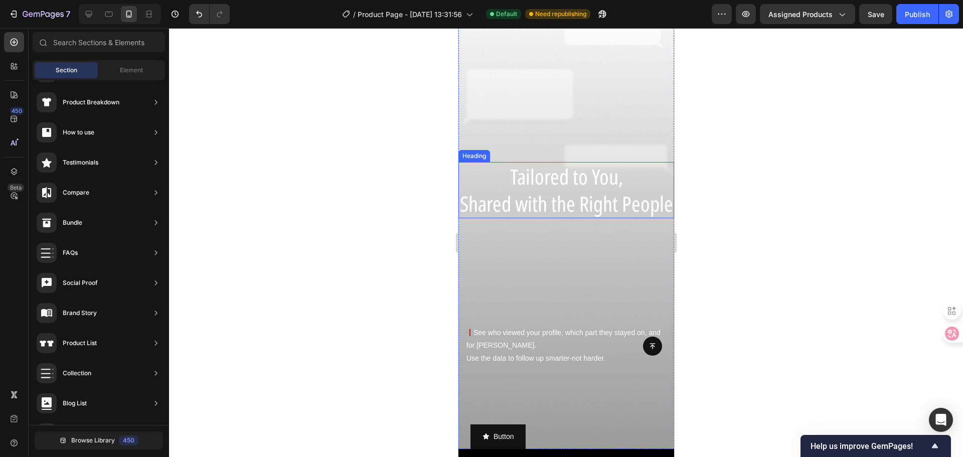
click at [582, 191] on span "Shared with the Right People" at bounding box center [565, 203] width 213 height 29
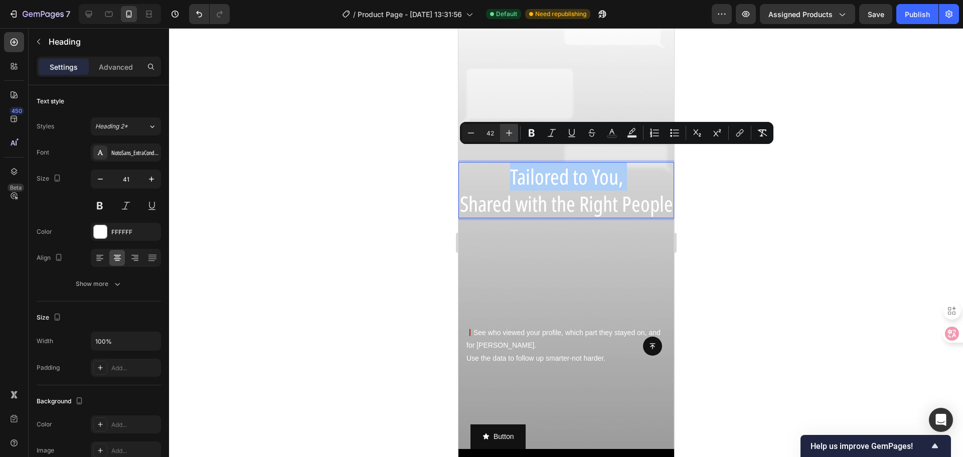
click at [506, 136] on icon "Editor contextual toolbar" at bounding box center [509, 133] width 10 height 10
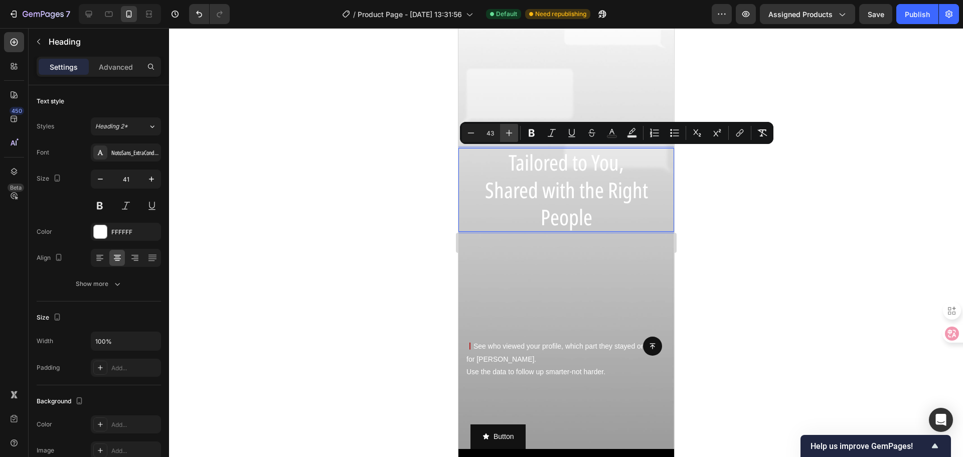
click at [506, 136] on icon "Editor contextual toolbar" at bounding box center [509, 133] width 10 height 10
type input "45"
click at [737, 214] on div at bounding box center [566, 242] width 794 height 429
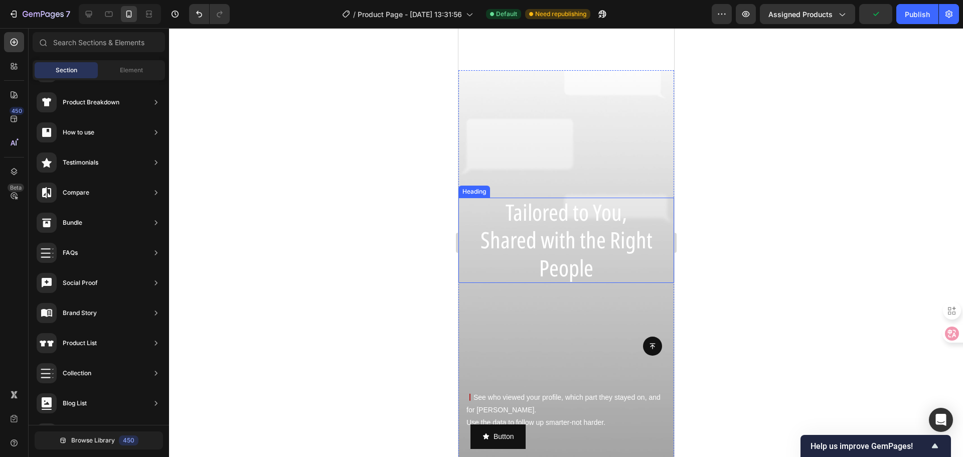
scroll to position [1945, 0]
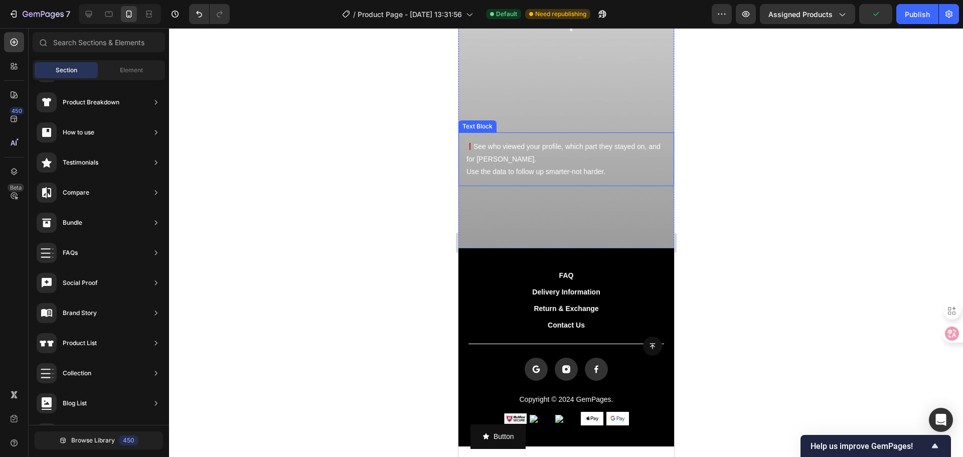
click at [498, 148] on p "丨 See who viewed your profile, which part they stayed on, and for hoby long. Us…" at bounding box center [566, 159] width 200 height 38
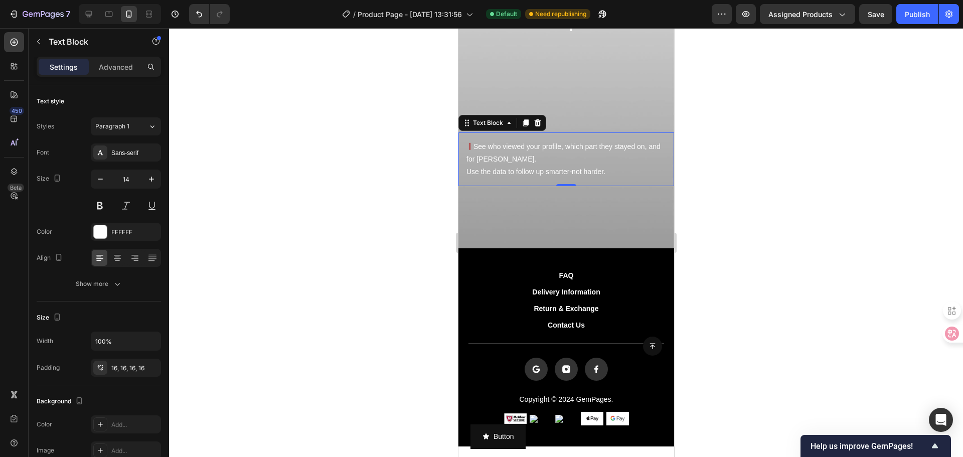
click at [474, 145] on p "丨 See who viewed your profile, which part they stayed on, and for hoby long. Us…" at bounding box center [566, 159] width 200 height 38
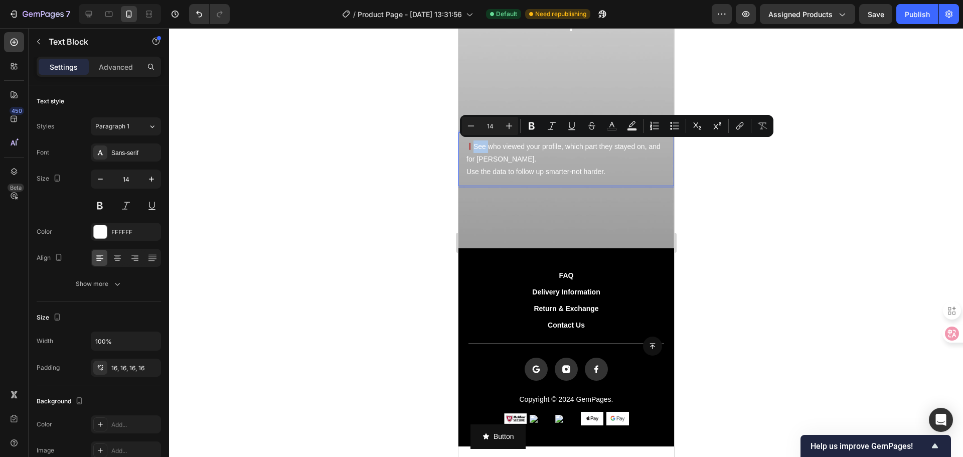
click at [475, 148] on p "丨 See who viewed your profile, which part they stayed on, and for hoby long. Us…" at bounding box center [566, 159] width 200 height 38
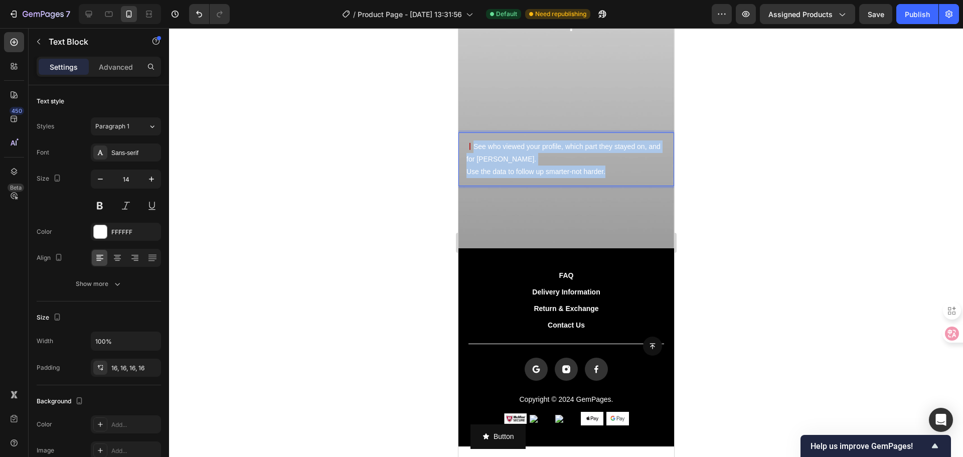
drag, startPoint x: 474, startPoint y: 147, endPoint x: 622, endPoint y: 175, distance: 151.0
click at [622, 175] on p "丨 See who viewed your profile, which part they stayed on, and for hoby long. Us…" at bounding box center [566, 159] width 200 height 38
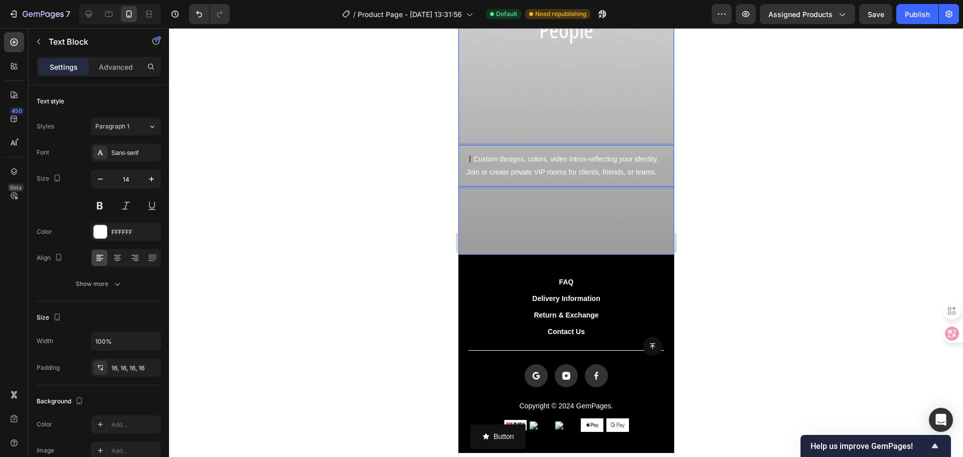
scroll to position [1738, 0]
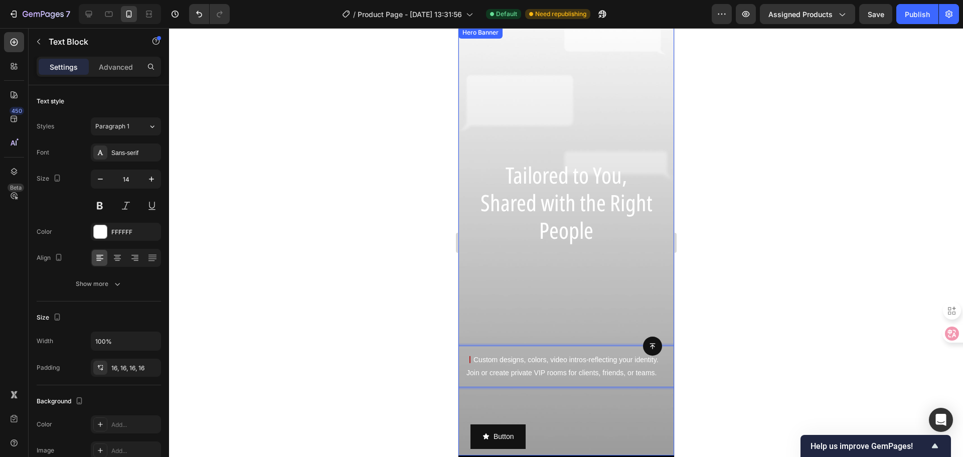
click at [784, 275] on div at bounding box center [566, 242] width 794 height 429
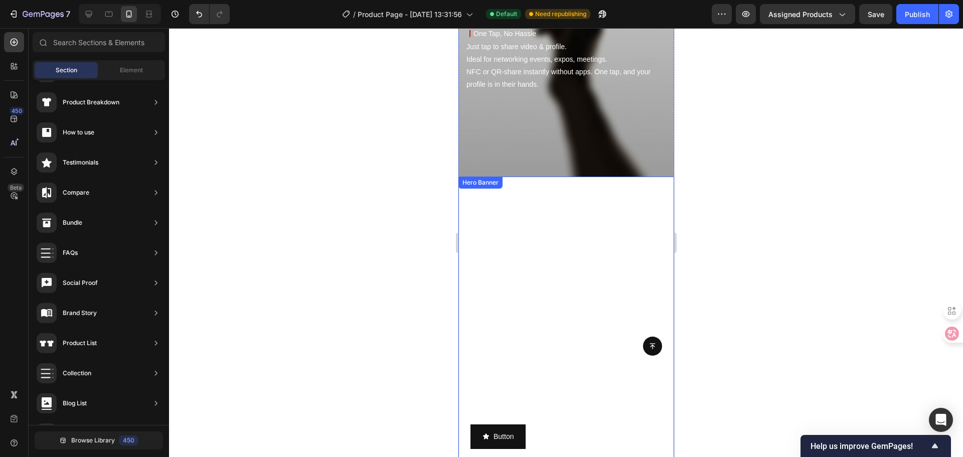
scroll to position [1137, 0]
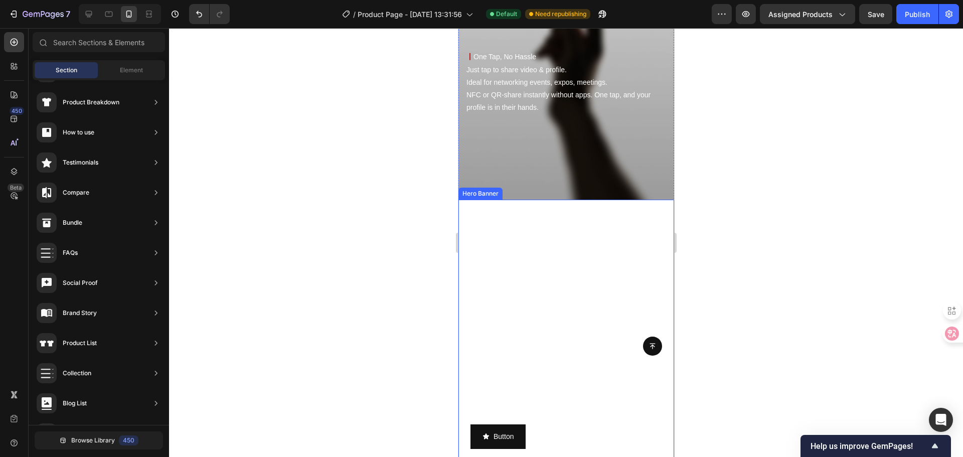
click at [497, 220] on video "Background Image" at bounding box center [566, 414] width 216 height 429
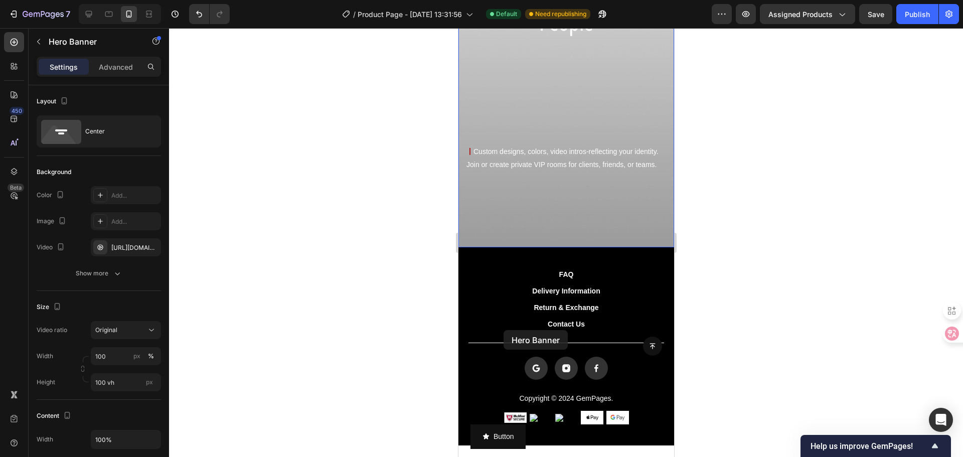
scroll to position [1989, 0]
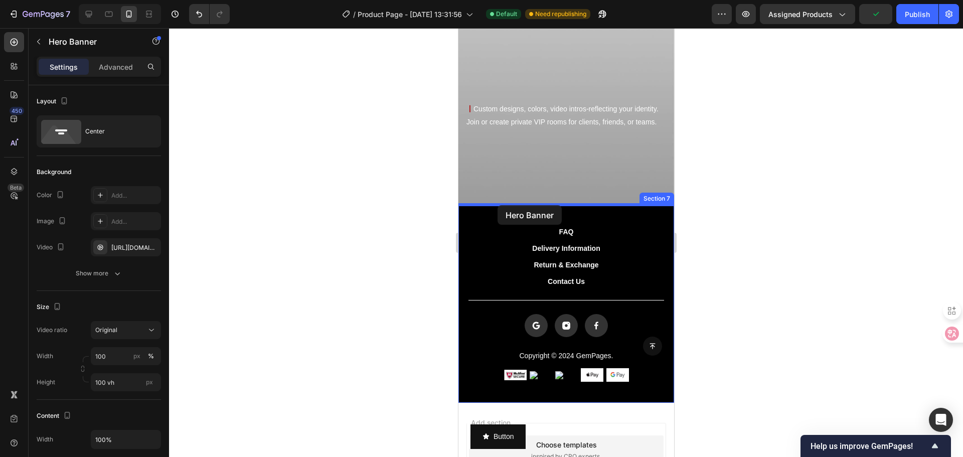
drag, startPoint x: 469, startPoint y: 202, endPoint x: 497, endPoint y: 206, distance: 27.9
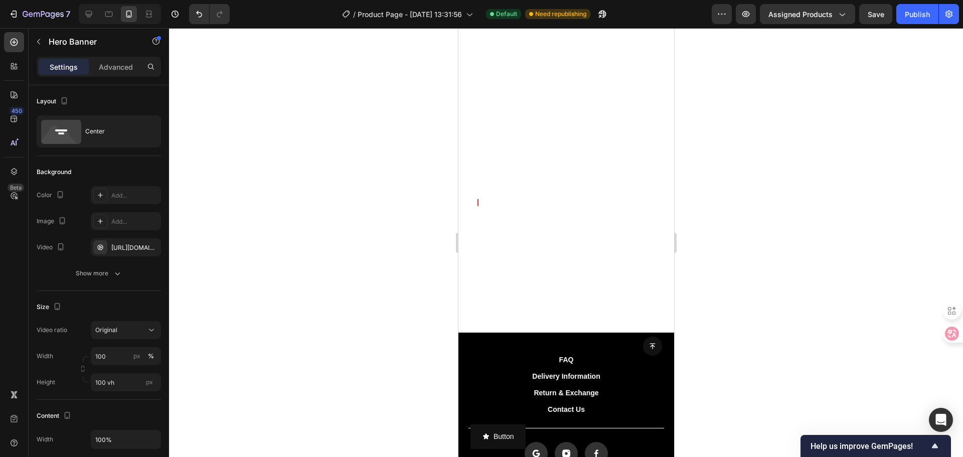
click at [712, 249] on div at bounding box center [566, 242] width 794 height 429
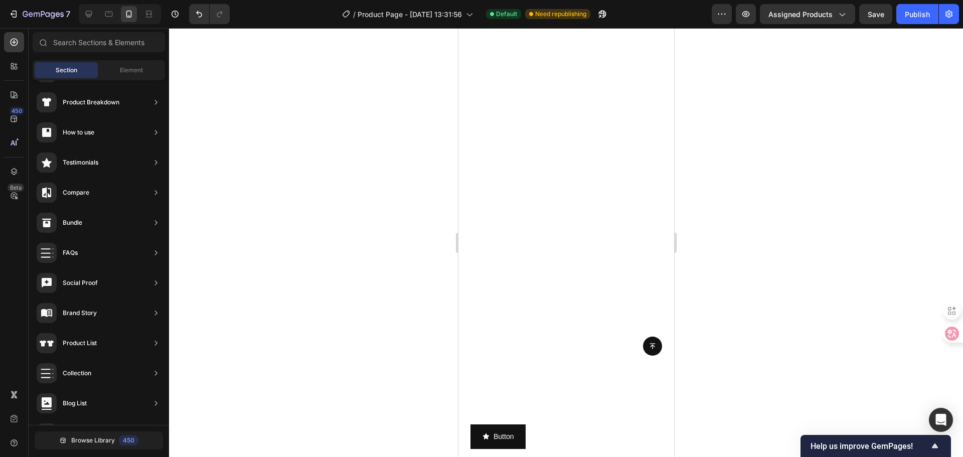
scroll to position [1572, 0]
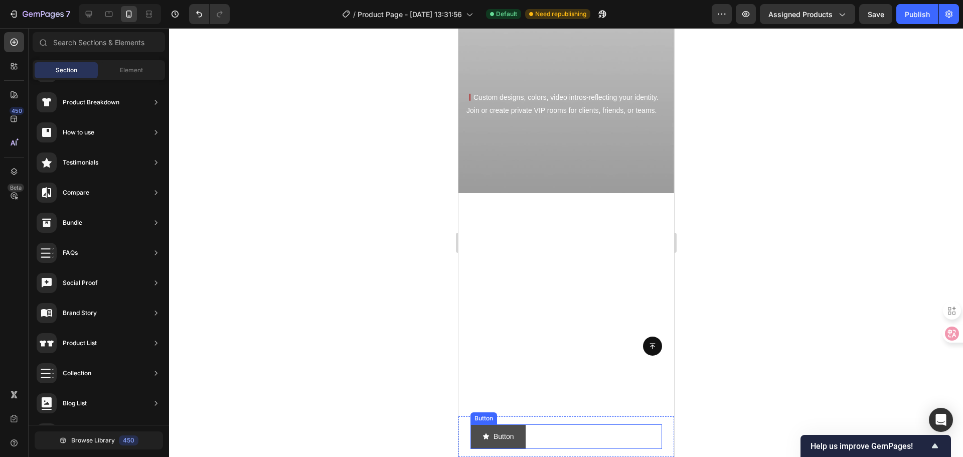
click at [522, 429] on button "Button" at bounding box center [497, 436] width 55 height 25
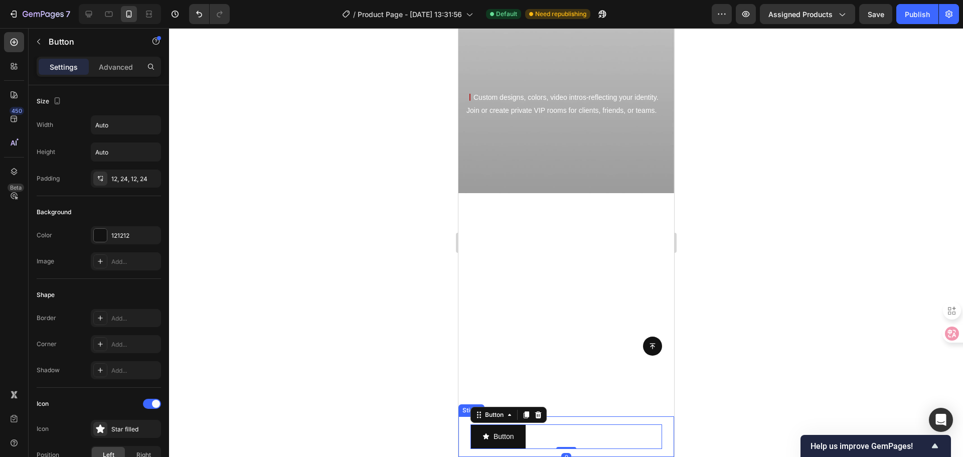
click at [612, 417] on div "Button Button 0 Sticky" at bounding box center [566, 436] width 216 height 41
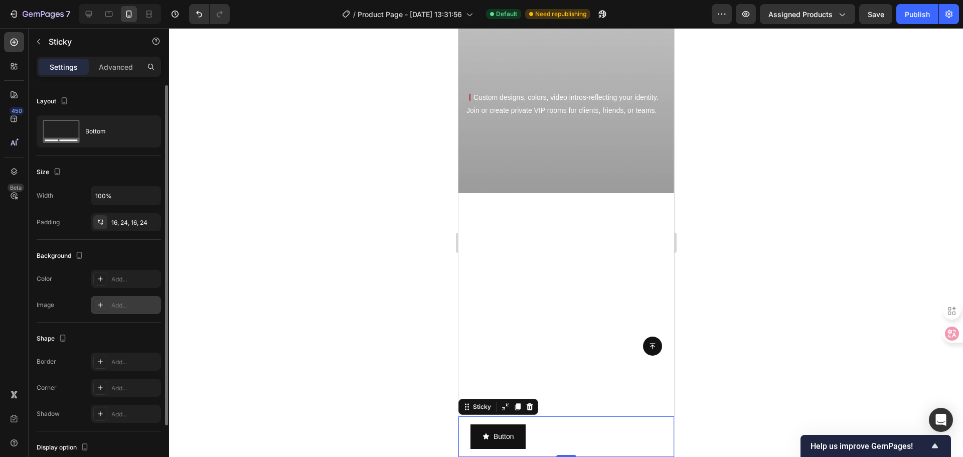
click at [123, 304] on div "Add..." at bounding box center [134, 305] width 47 height 9
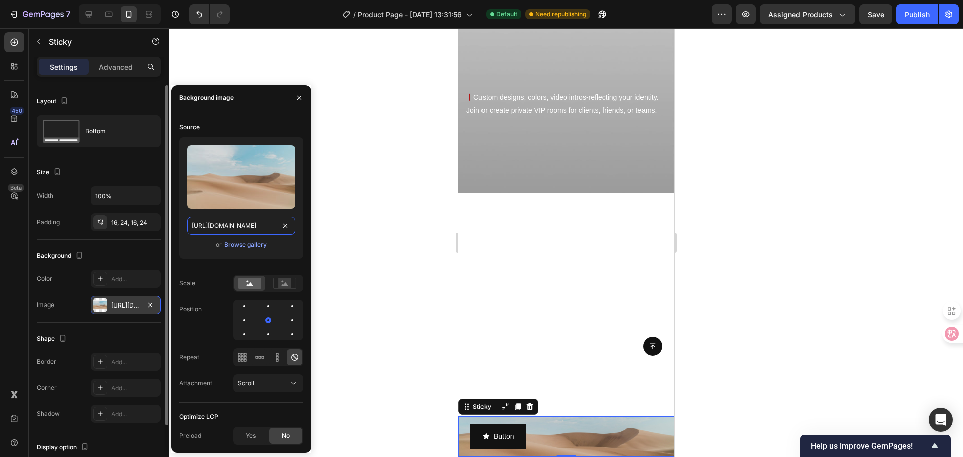
click at [248, 232] on input "https://cdn.shopify.com/s/files/1/2005/9307/files/background_settings.jpg" at bounding box center [241, 226] width 108 height 18
paste input "0728/4595/1219/files/70cd2c2dd23cc9edc4bb0e729b4fd11d.png?v=1758788952"
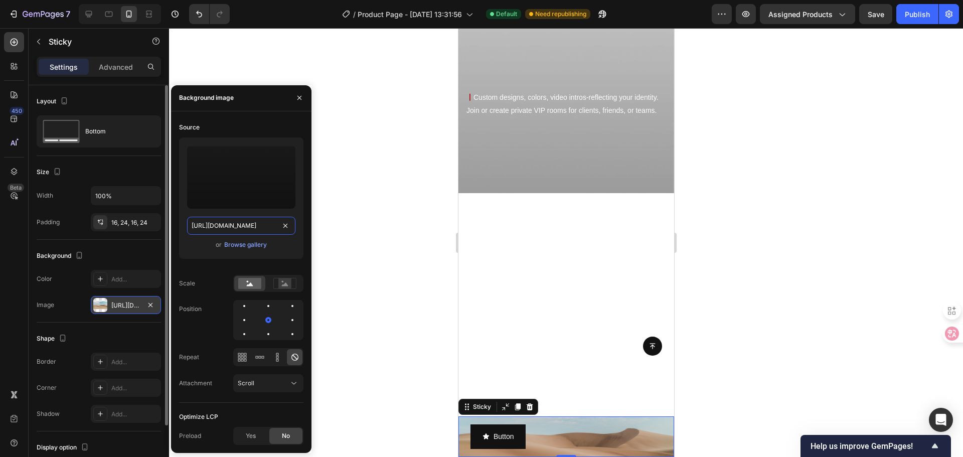
type input "https://cdn.shopify.com/s/files/1/0728/4595/1219/files/70cd2c2dd23cc9edc4bb0e72…"
click at [296, 250] on div "Upload Image https://cdn.shopify.com/s/files/1/0728/4595/1219/files/70cd2c2dd23…" at bounding box center [241, 197] width 124 height 121
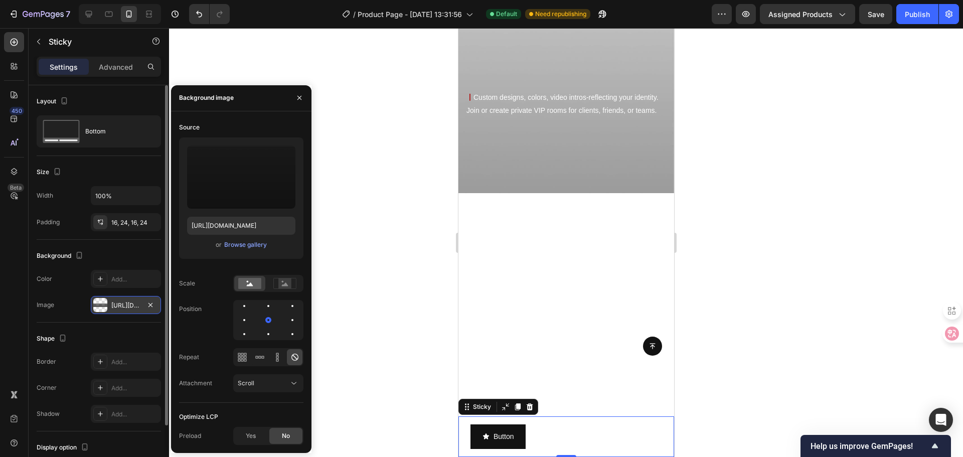
click at [384, 251] on div at bounding box center [566, 242] width 794 height 429
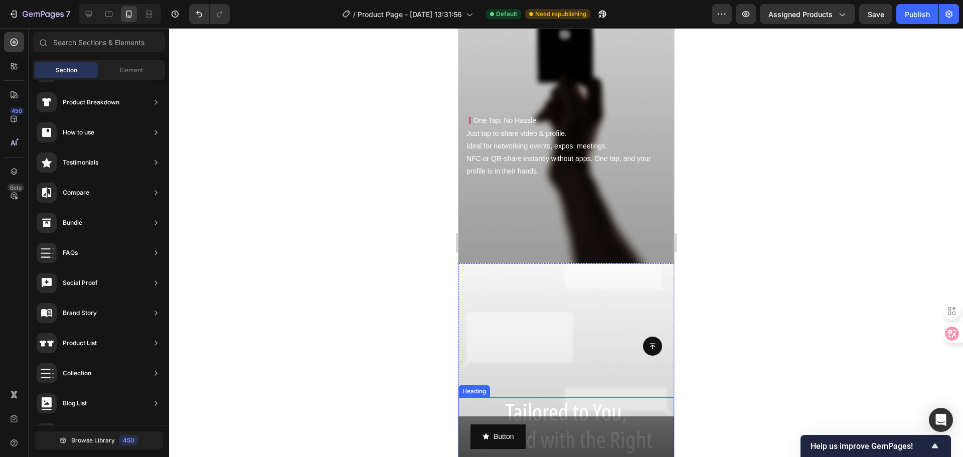
scroll to position [970, 0]
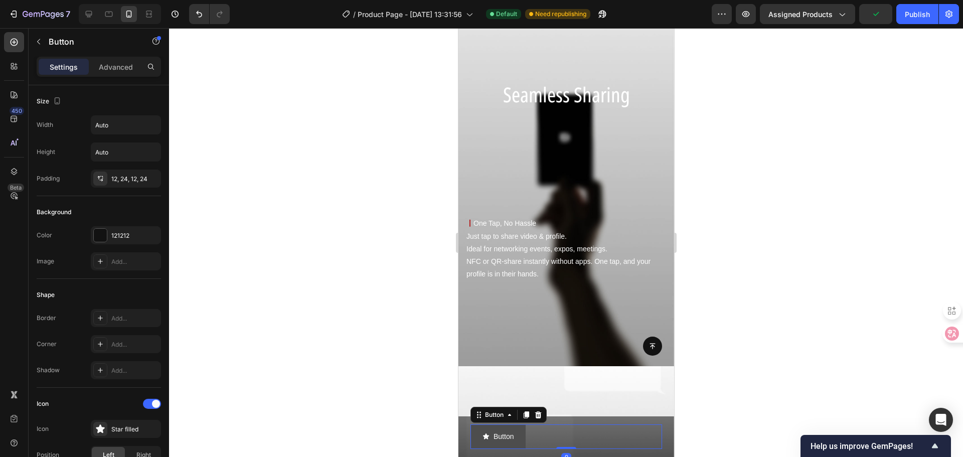
click at [525, 428] on button "Button" at bounding box center [497, 436] width 55 height 25
click at [132, 236] on div "121212" at bounding box center [125, 235] width 29 height 9
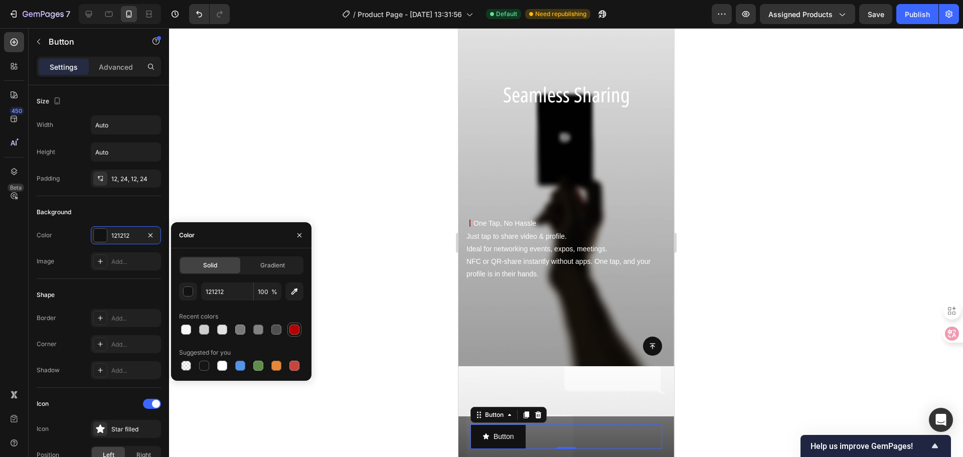
click at [295, 327] on div at bounding box center [294, 329] width 10 height 10
type input "B40000"
click at [116, 275] on div "Background Color B40000 Image Add..." at bounding box center [99, 237] width 124 height 83
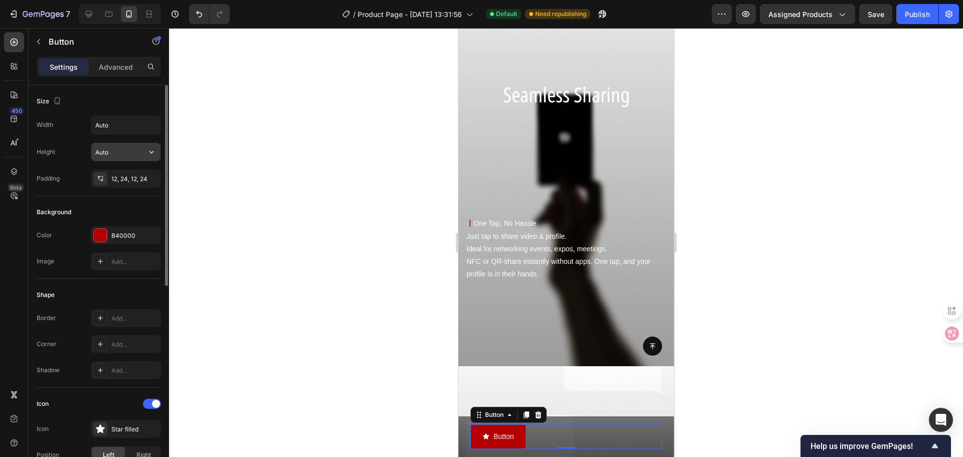
click at [128, 158] on input "Auto" at bounding box center [125, 152] width 69 height 18
click at [155, 151] on icon "button" at bounding box center [151, 152] width 10 height 10
click at [136, 130] on input "Auto" at bounding box center [125, 125] width 69 height 18
click at [151, 124] on icon "button" at bounding box center [151, 125] width 10 height 10
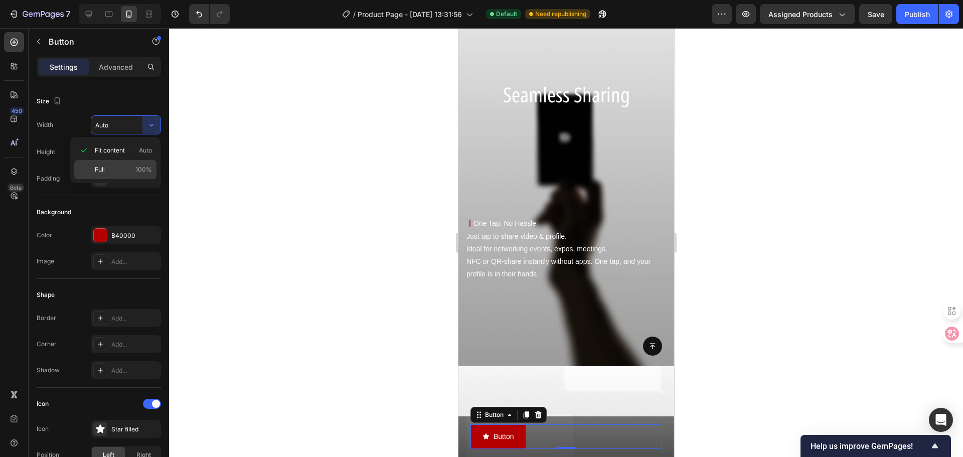
click at [126, 167] on p "Full 100%" at bounding box center [123, 169] width 57 height 9
type input "100%"
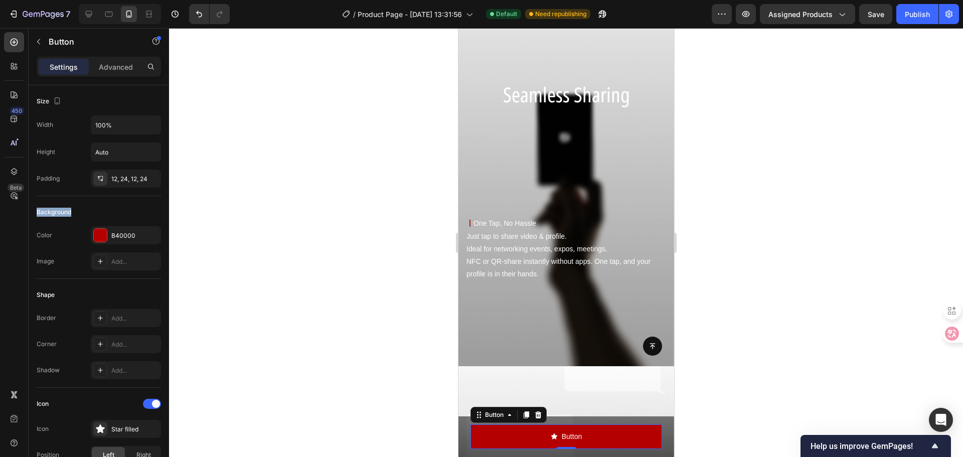
click at [126, 167] on div "Width 100% Height Auto Padding 12, 24, 12, 24" at bounding box center [99, 151] width 124 height 72
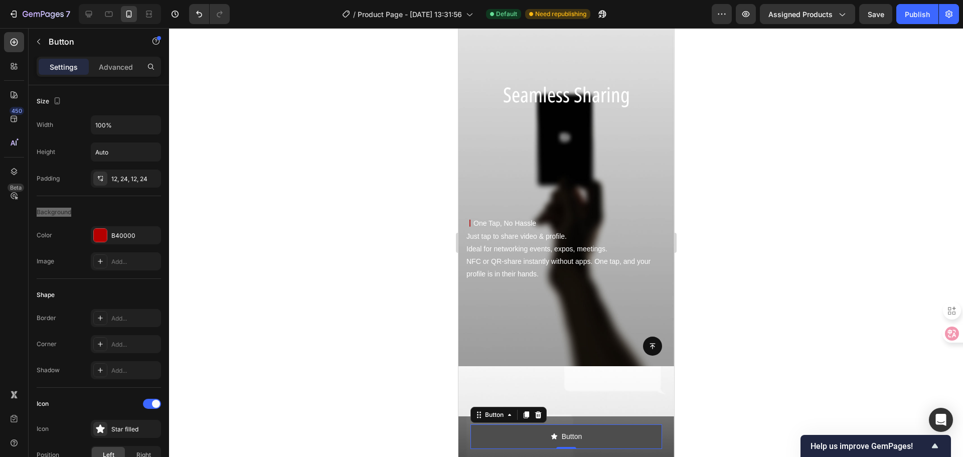
click at [539, 432] on button "Button" at bounding box center [566, 436] width 192 height 25
click at [553, 434] on div "Button" at bounding box center [565, 436] width 31 height 13
click at [569, 435] on p "Button" at bounding box center [571, 436] width 20 height 13
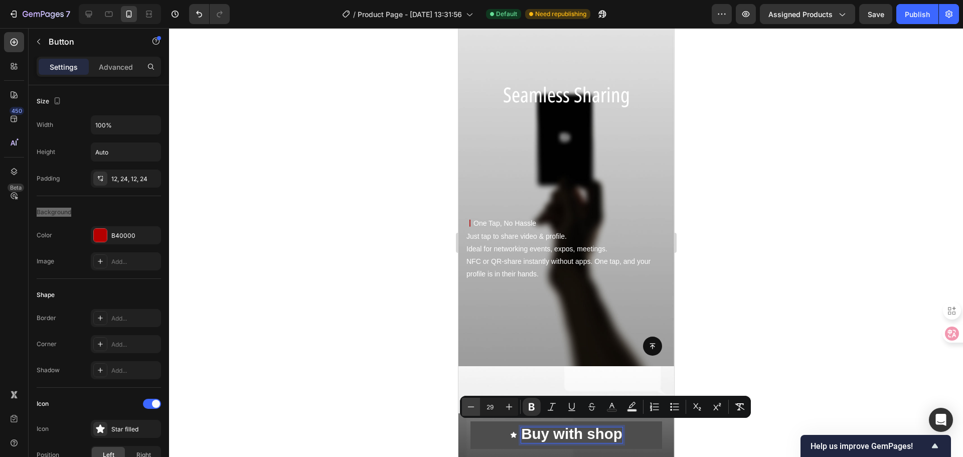
click at [469, 407] on icon "Editor contextual toolbar" at bounding box center [471, 407] width 10 height 10
type input "27"
click at [539, 409] on button "Bold" at bounding box center [531, 407] width 18 height 18
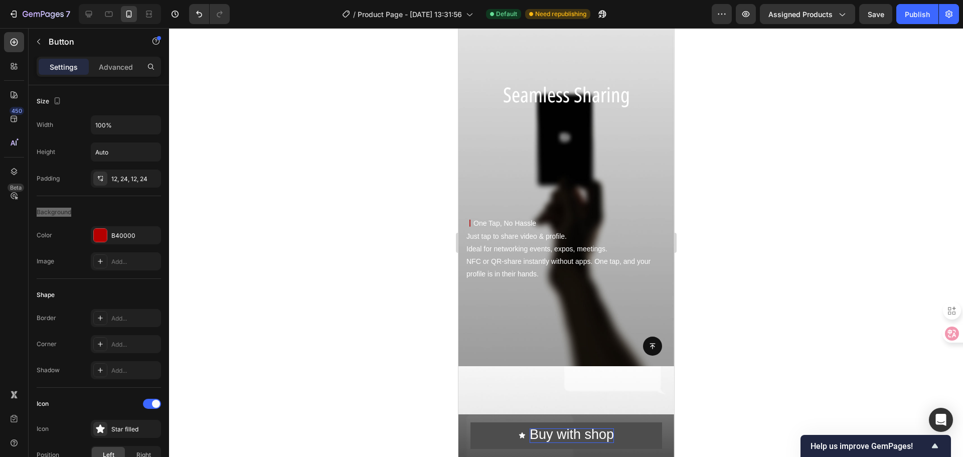
click at [584, 432] on span "Buy with shop" at bounding box center [571, 434] width 84 height 15
click at [553, 434] on span "Buy with shop" at bounding box center [571, 434] width 84 height 15
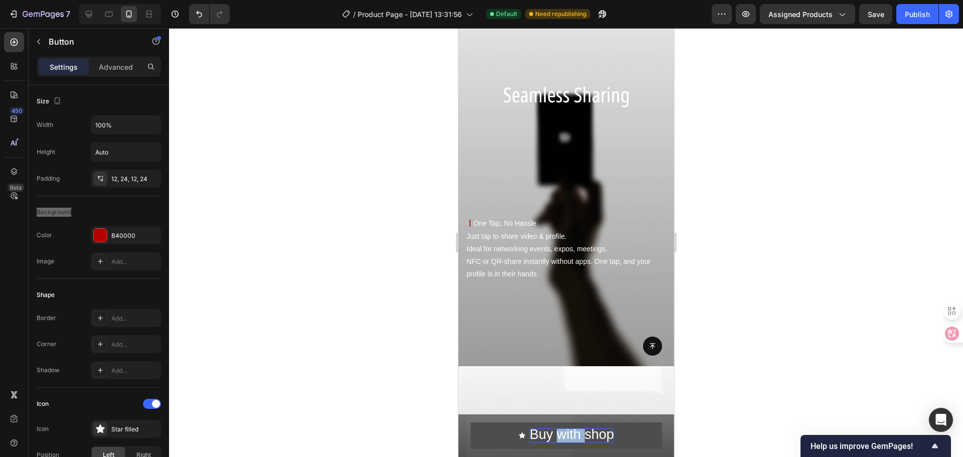
click at [553, 434] on span "Buy with shop" at bounding box center [571, 434] width 84 height 15
click at [605, 439] on span "Buy with shop" at bounding box center [571, 434] width 84 height 15
click at [532, 434] on span "Buy with shop" at bounding box center [571, 434] width 84 height 15
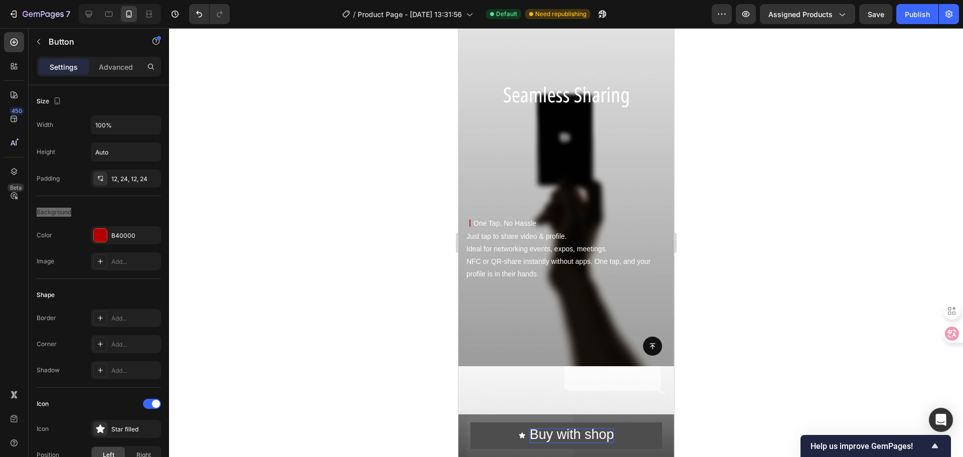
click at [572, 439] on span "Buy with shop" at bounding box center [571, 434] width 84 height 15
click at [632, 440] on button "Buy with shop" at bounding box center [566, 435] width 192 height 27
click at [587, 435] on span "Buy with shop" at bounding box center [571, 434] width 84 height 15
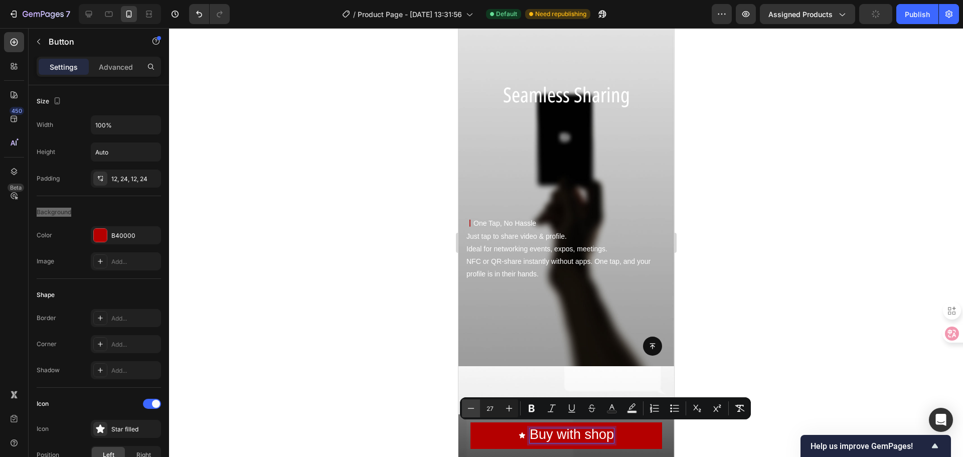
click at [476, 408] on button "Minus" at bounding box center [471, 408] width 18 height 18
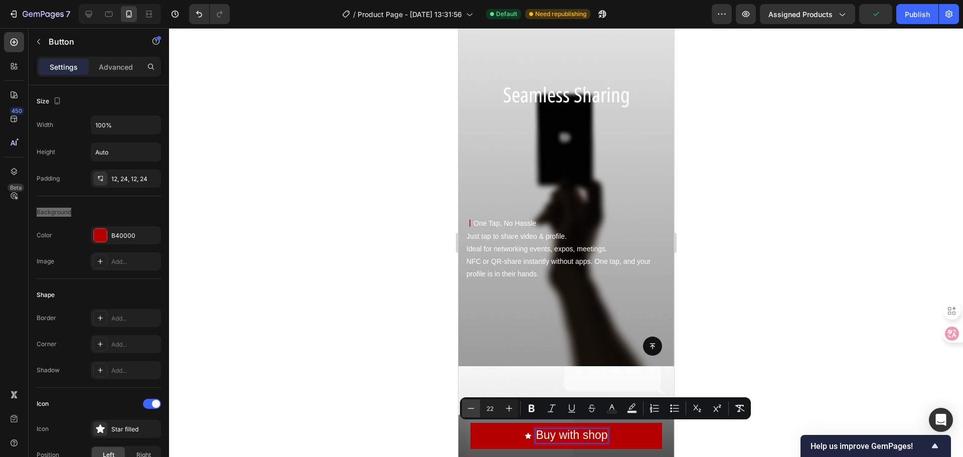
click at [476, 408] on button "Minus" at bounding box center [471, 408] width 18 height 18
type input "21"
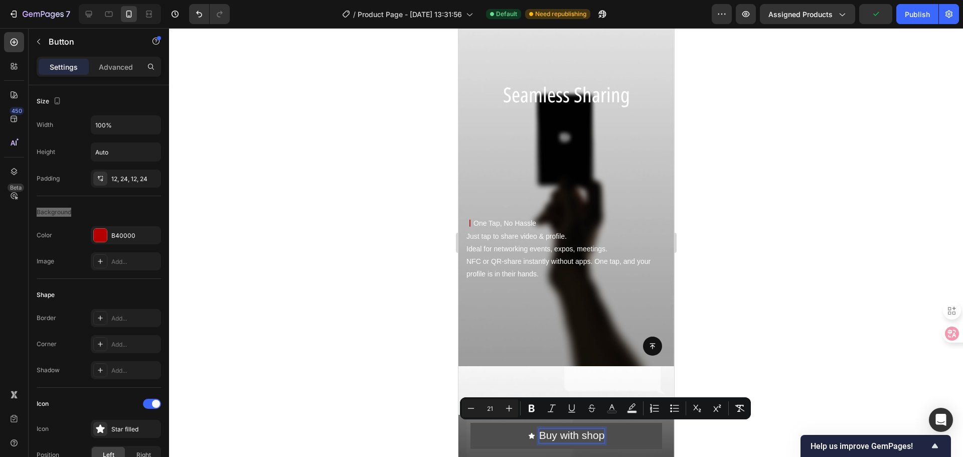
click at [527, 437] on icon at bounding box center [530, 435] width 7 height 7
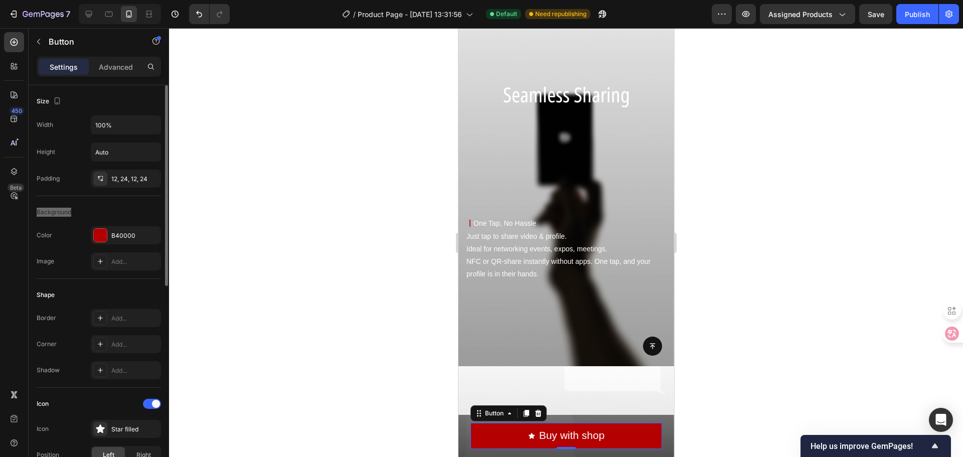
scroll to position [50, 0]
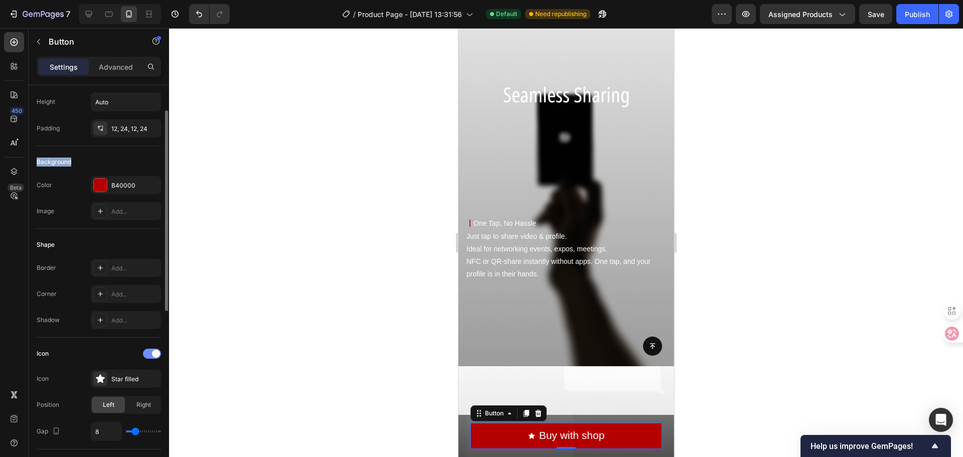
click at [152, 352] on span at bounding box center [156, 353] width 8 height 8
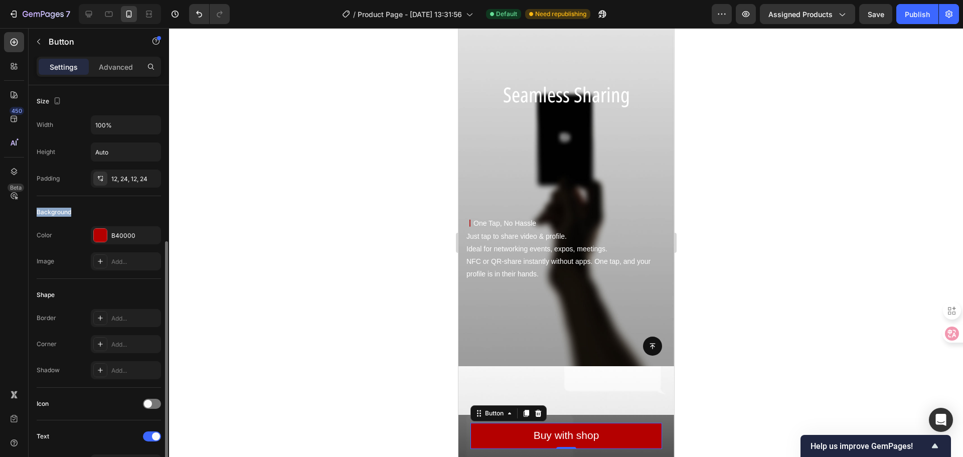
scroll to position [150, 0]
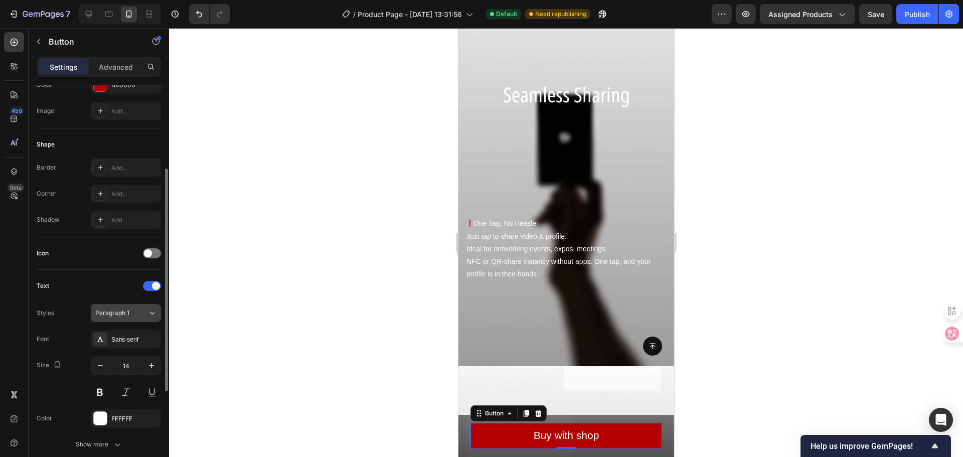
click at [139, 312] on div "Paragraph 1" at bounding box center [121, 312] width 53 height 9
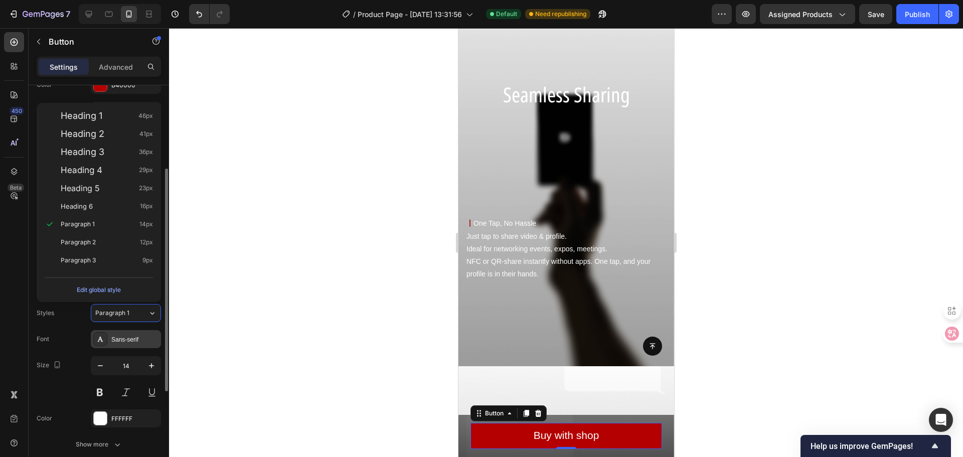
click at [136, 335] on div "Sans-serif" at bounding box center [134, 339] width 47 height 9
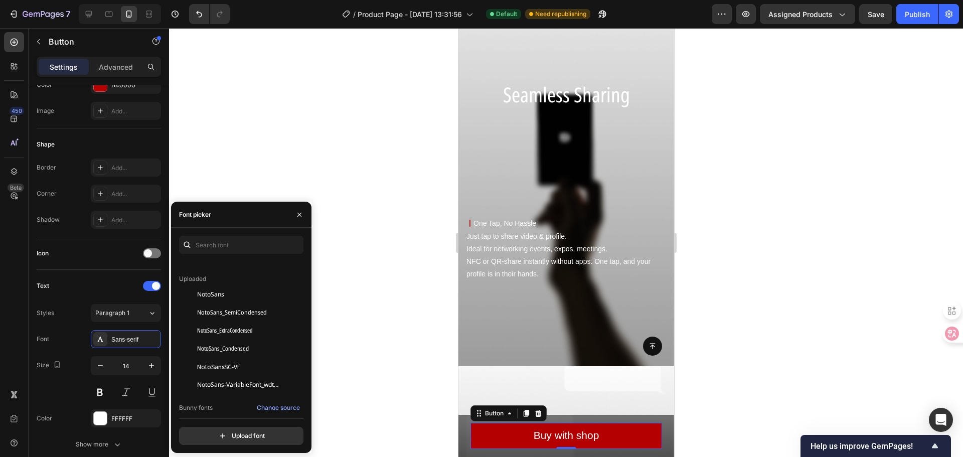
scroll to position [0, 0]
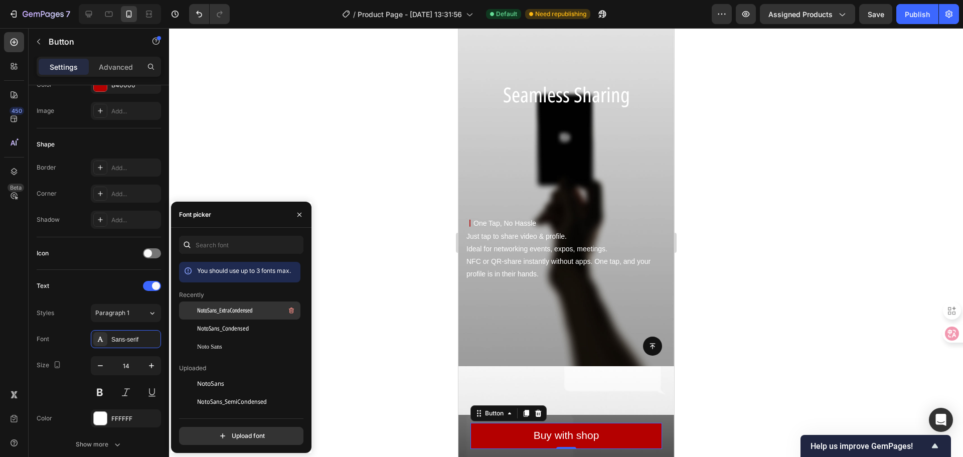
click at [247, 314] on span "NotoSans_ExtraCondensed" at bounding box center [225, 310] width 56 height 9
click at [404, 341] on div at bounding box center [566, 242] width 794 height 429
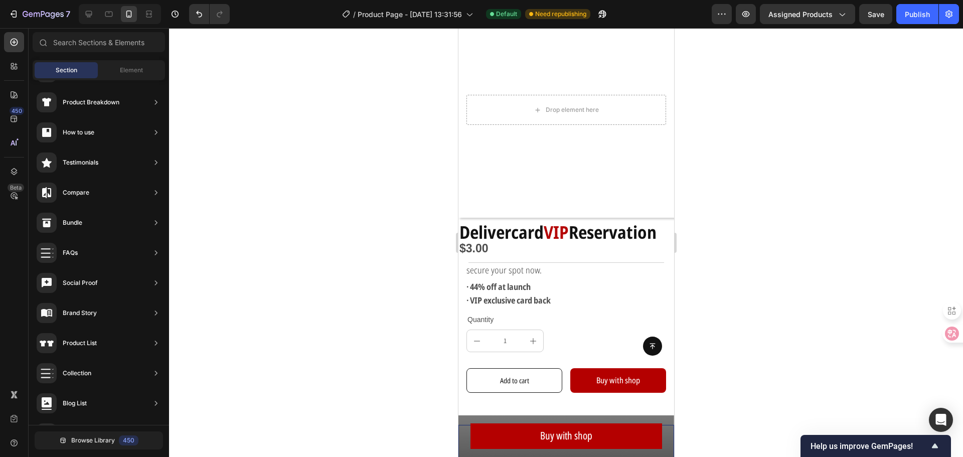
scroll to position [201, 0]
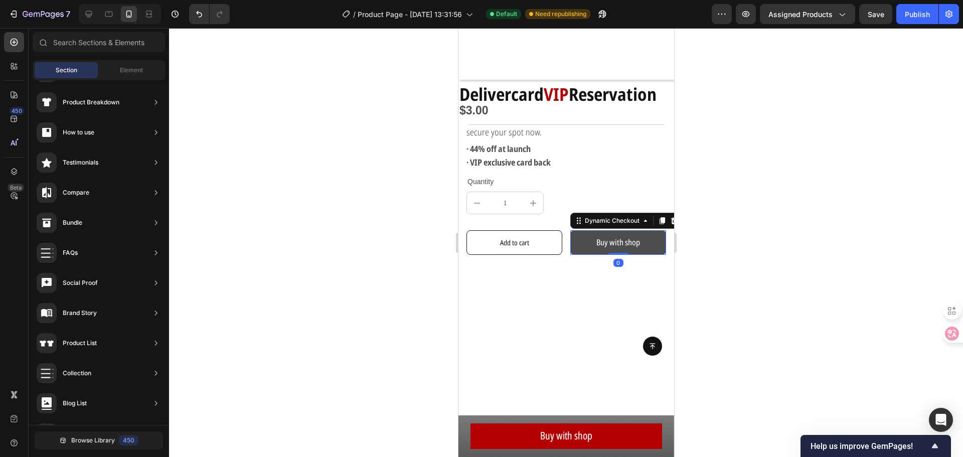
click at [573, 241] on button "Buy with shop" at bounding box center [618, 242] width 96 height 25
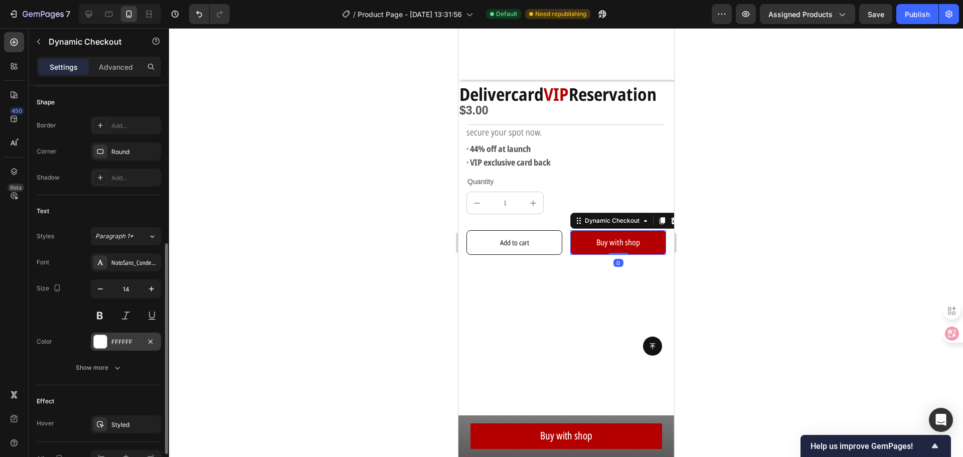
scroll to position [360, 0]
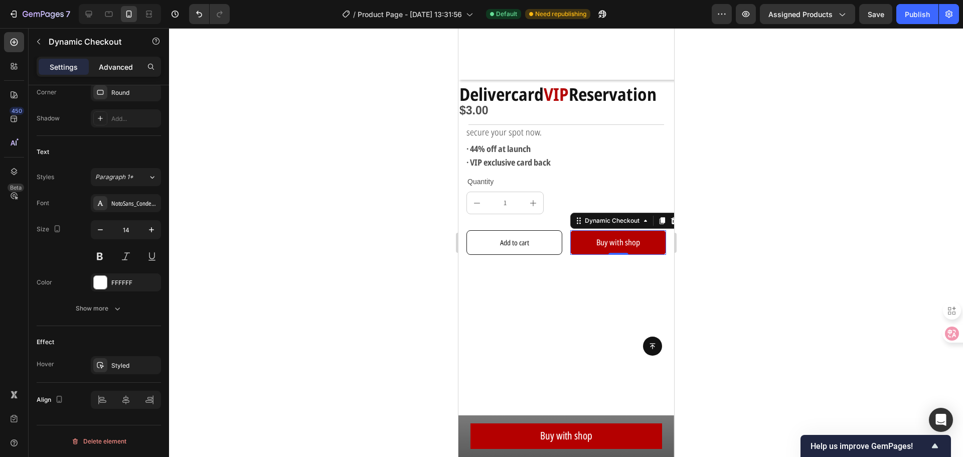
click at [105, 62] on p "Advanced" at bounding box center [116, 67] width 34 height 11
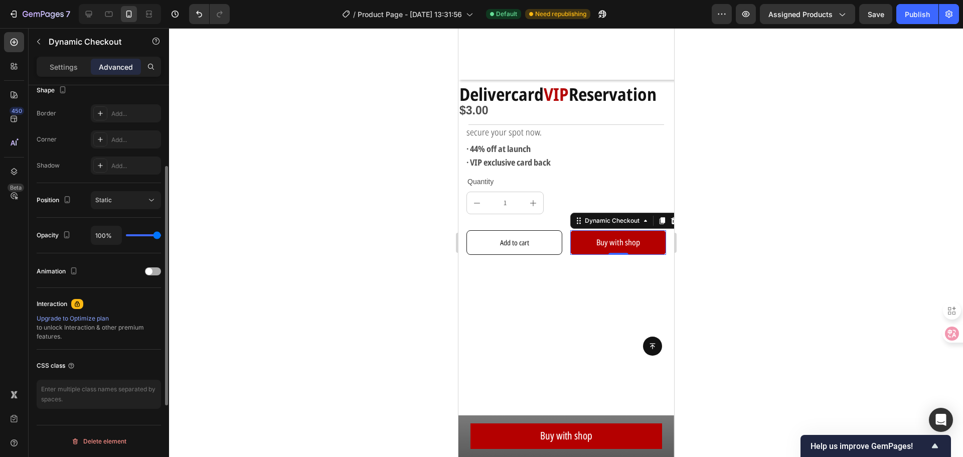
scroll to position [168, 0]
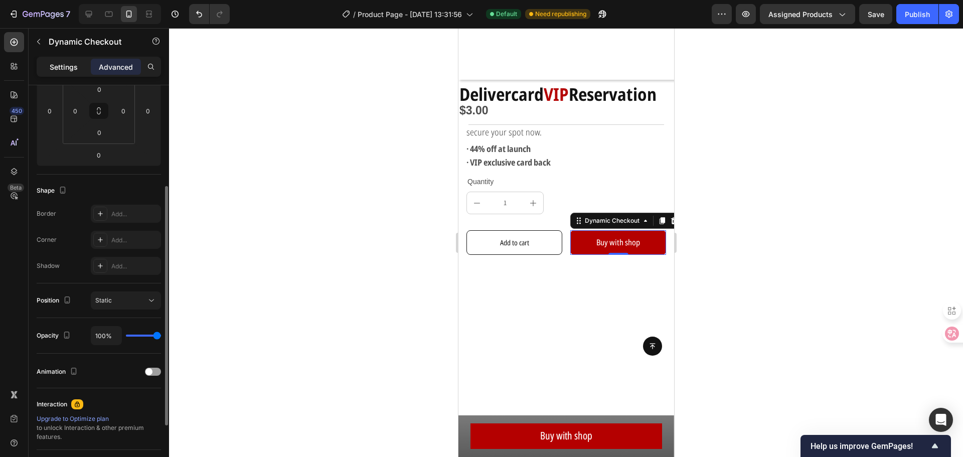
click at [50, 60] on div "Settings" at bounding box center [64, 67] width 50 height 16
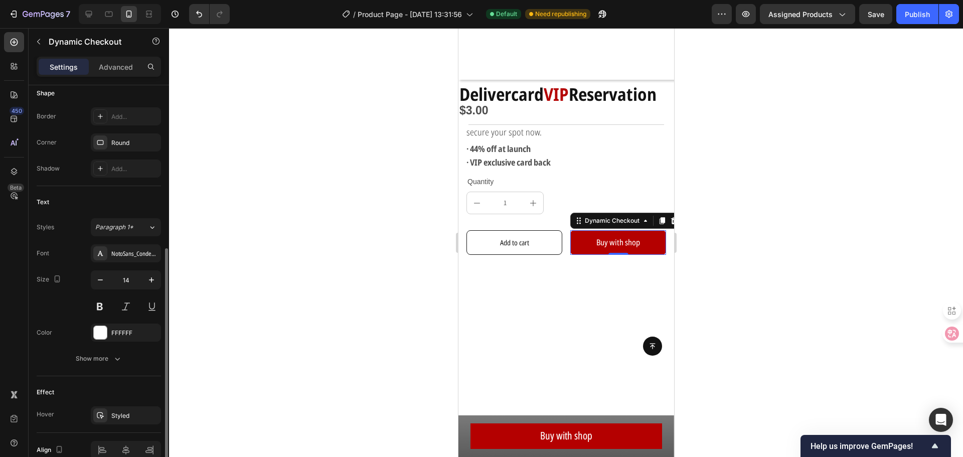
scroll to position [260, 0]
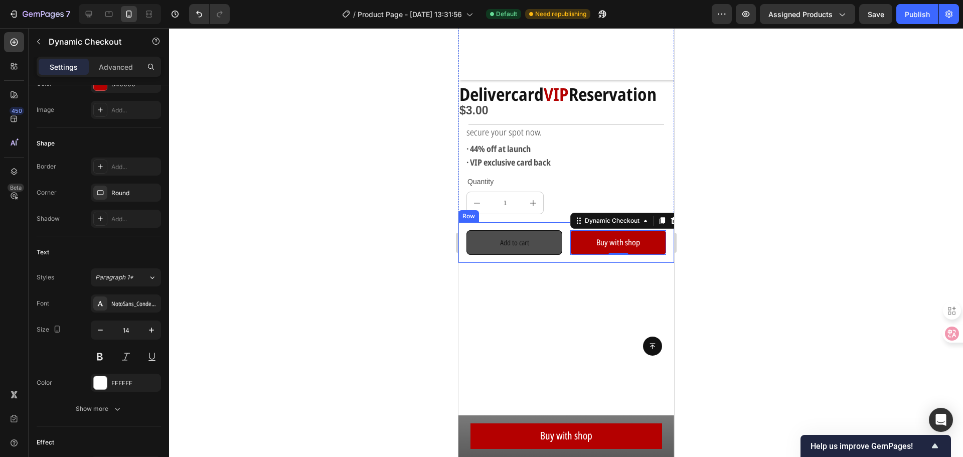
click at [508, 241] on button "Add to cart" at bounding box center [514, 242] width 96 height 25
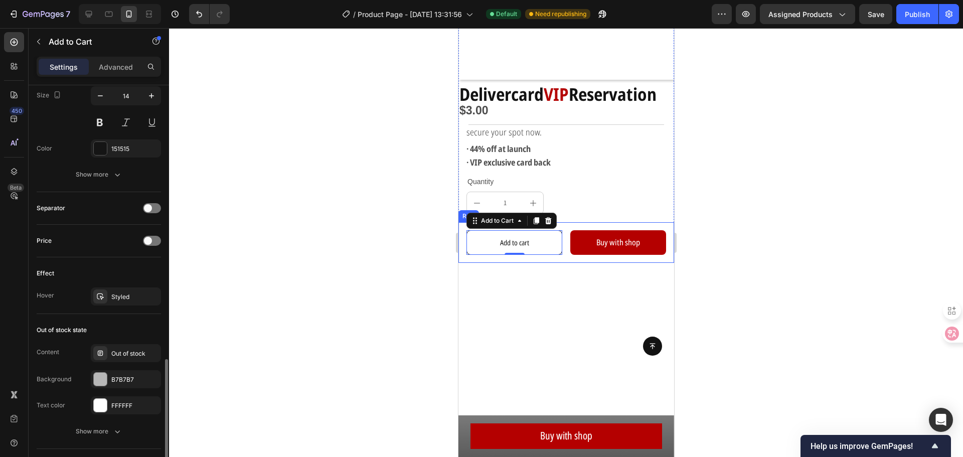
scroll to position [602, 0]
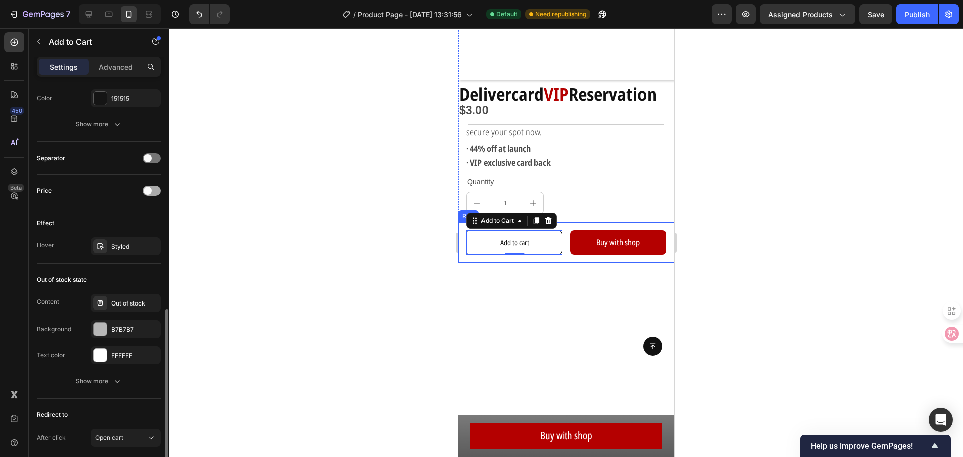
click at [144, 192] on span at bounding box center [148, 191] width 8 height 8
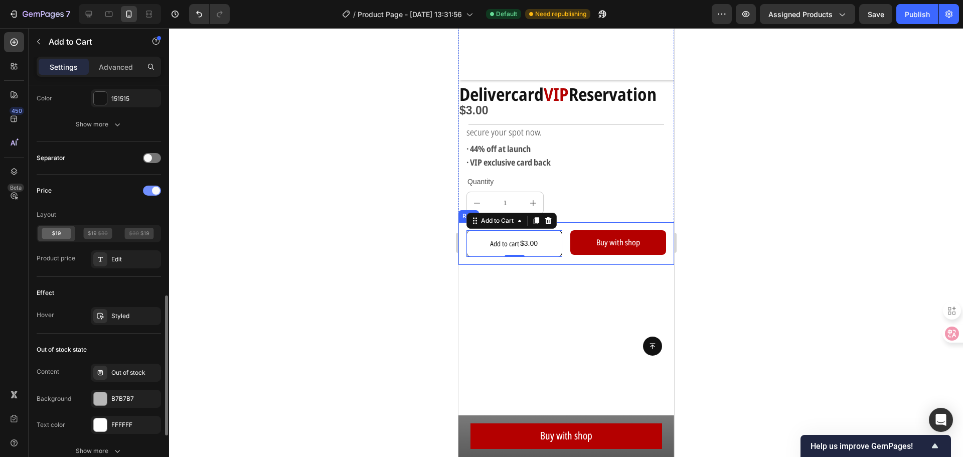
click at [148, 191] on div at bounding box center [152, 191] width 18 height 10
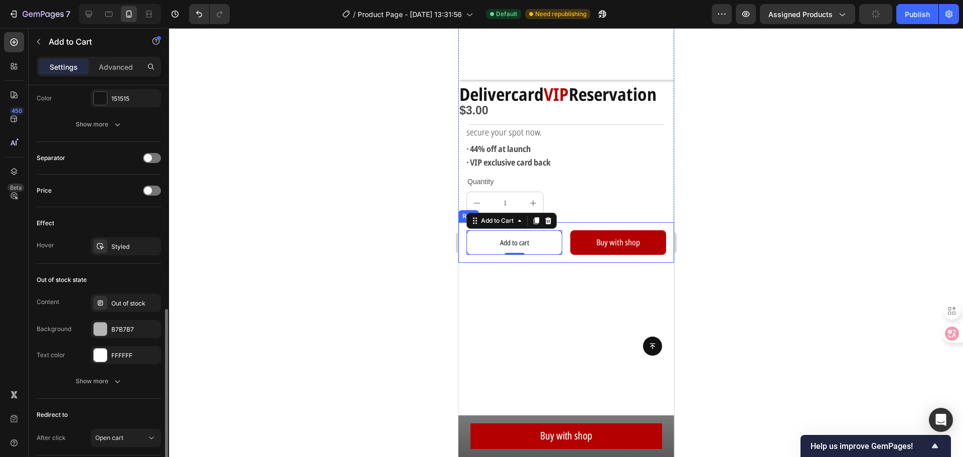
click at [146, 163] on div "Separator" at bounding box center [99, 158] width 124 height 16
click at [149, 157] on span at bounding box center [148, 158] width 8 height 8
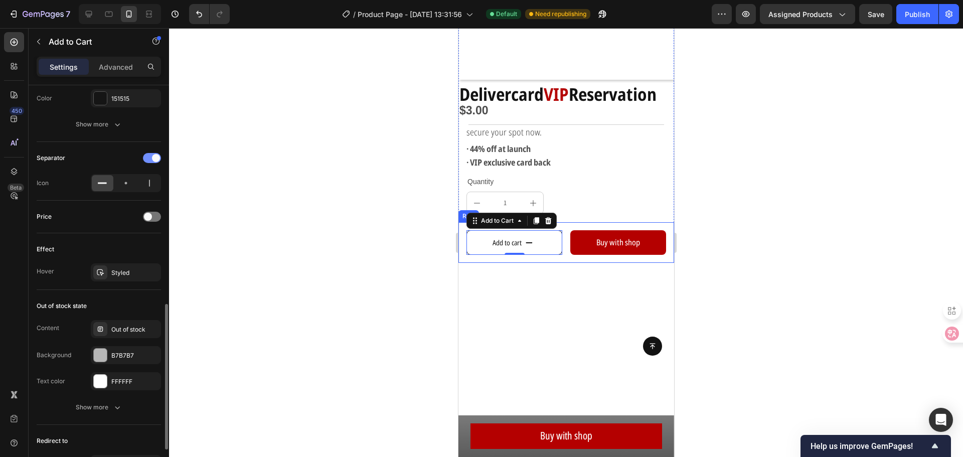
click at [149, 157] on div at bounding box center [152, 158] width 18 height 10
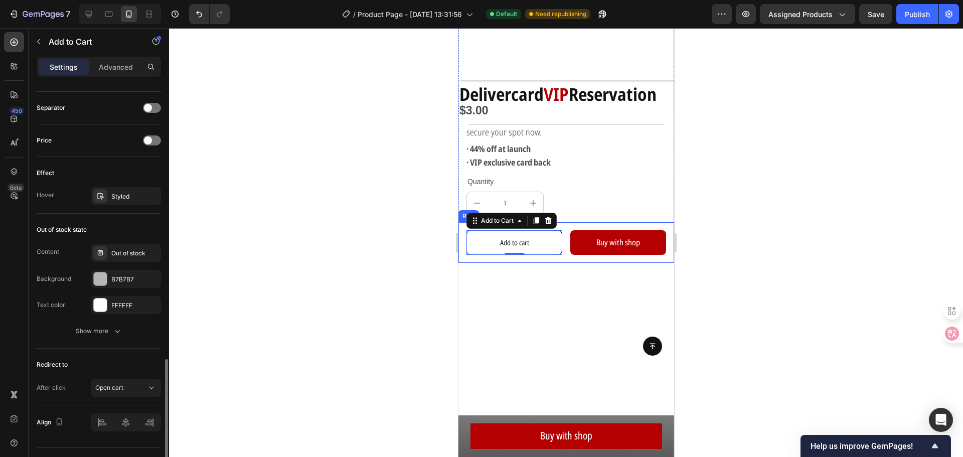
scroll to position [674, 0]
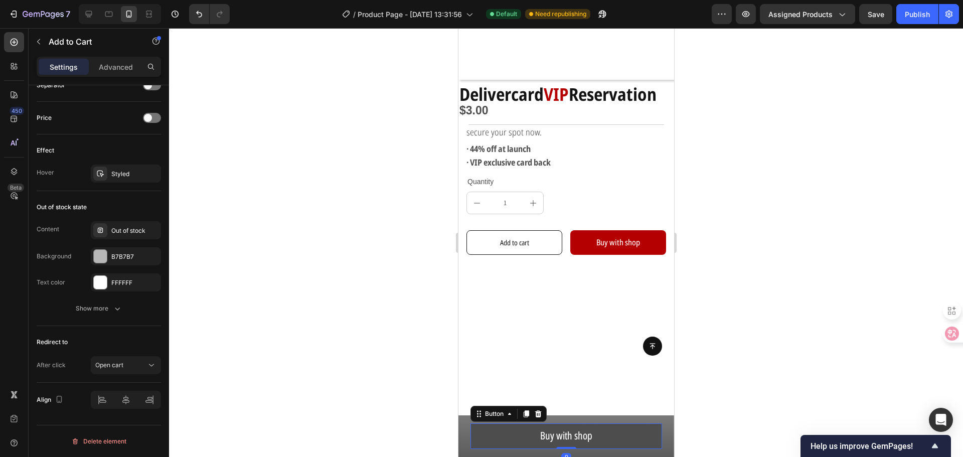
click at [490, 431] on button "Buy with shop" at bounding box center [566, 436] width 192 height 26
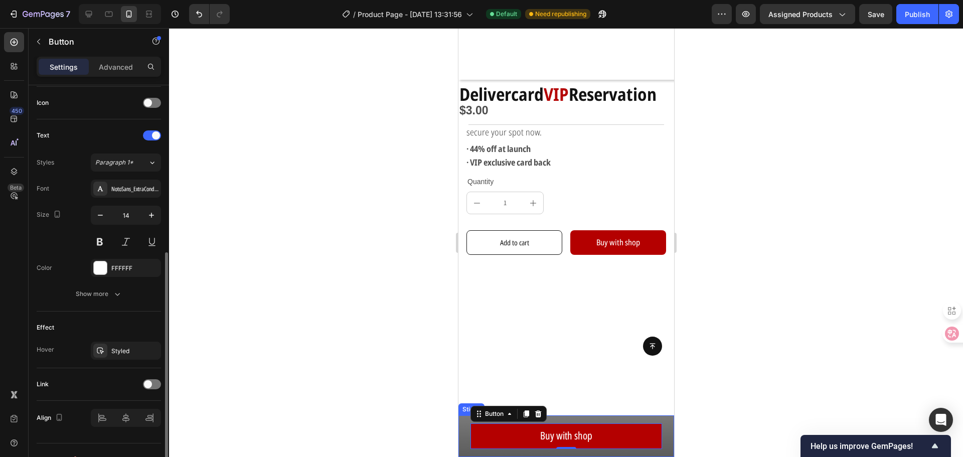
scroll to position [319, 0]
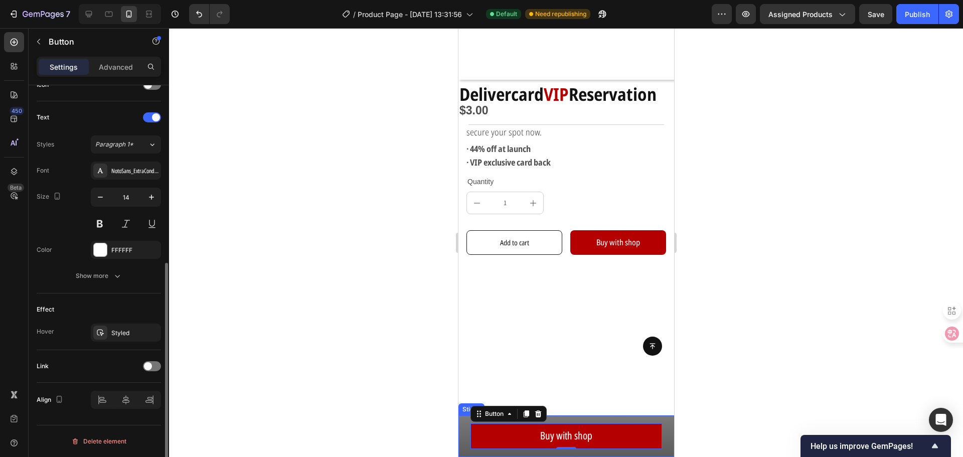
click at [149, 357] on div "Link" at bounding box center [99, 366] width 124 height 33
click at [155, 366] on div at bounding box center [152, 366] width 18 height 10
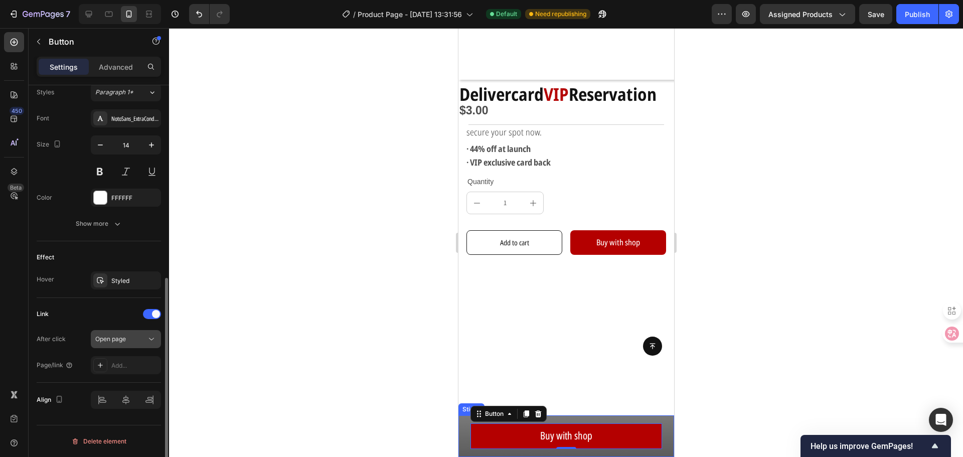
click at [142, 337] on div "Open page" at bounding box center [120, 338] width 51 height 9
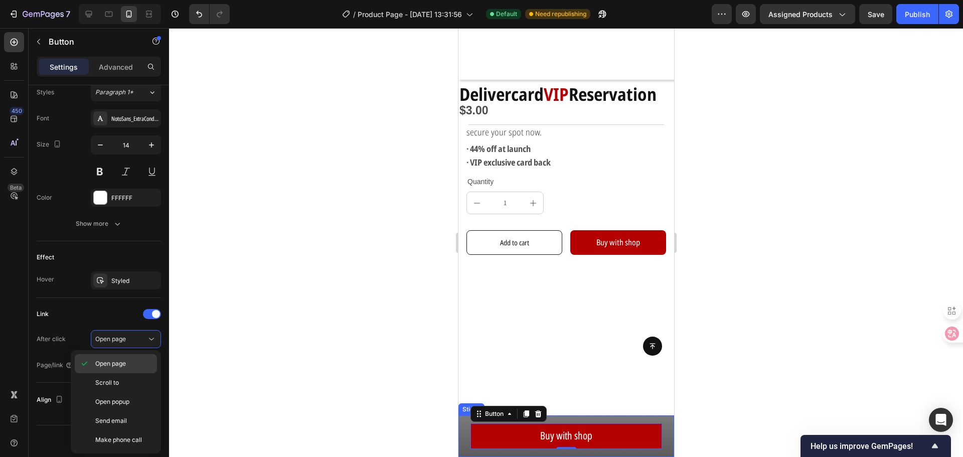
click at [134, 369] on div "Open page" at bounding box center [116, 363] width 82 height 19
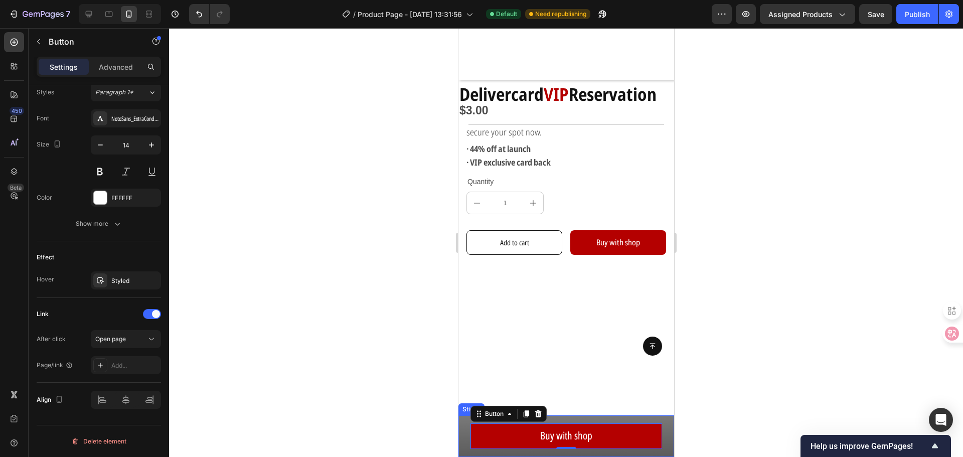
click at [141, 367] on div "Add..." at bounding box center [134, 365] width 47 height 9
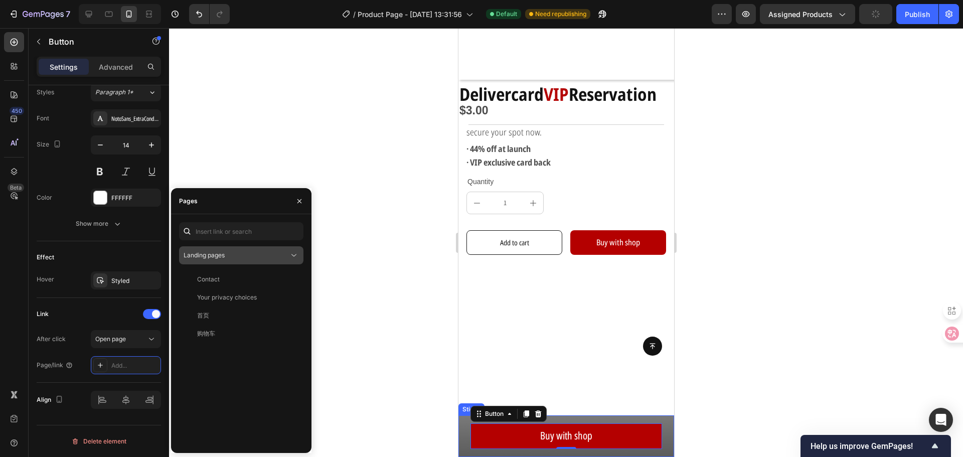
click at [241, 254] on div "Landing pages" at bounding box center [236, 255] width 105 height 9
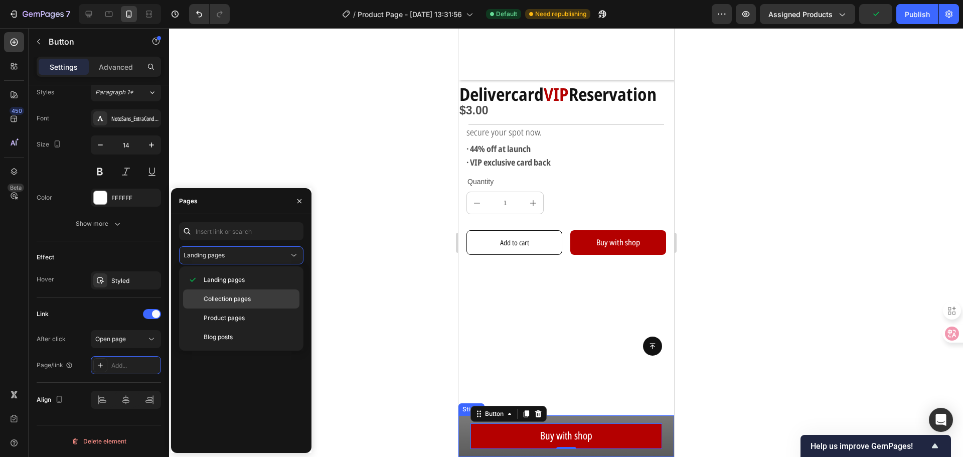
click at [243, 298] on span "Collection pages" at bounding box center [227, 298] width 47 height 9
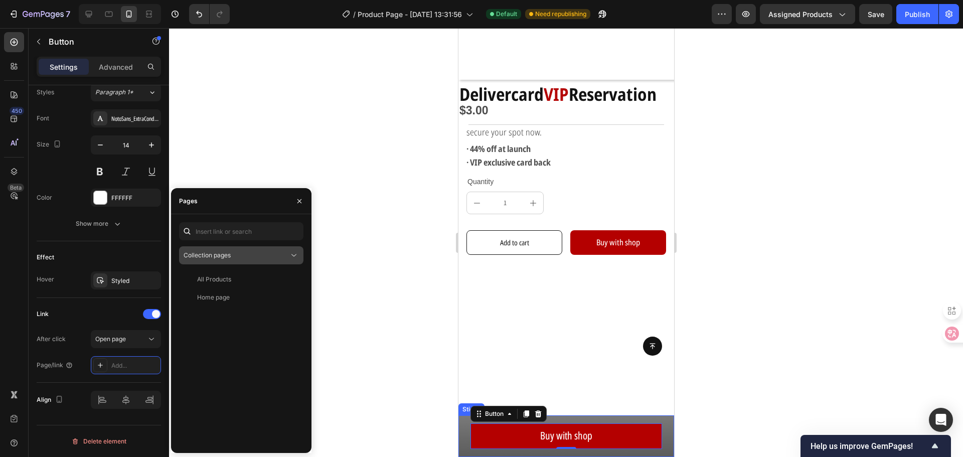
click at [253, 259] on div "Collection pages" at bounding box center [236, 255] width 105 height 9
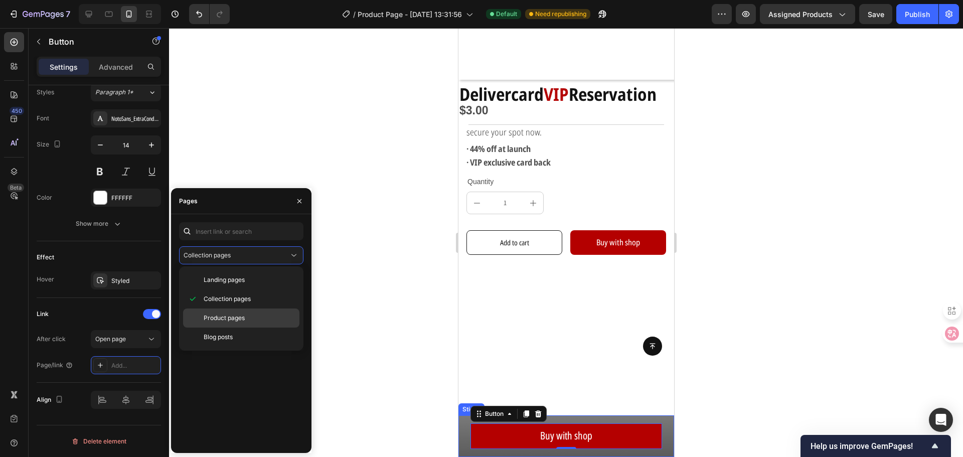
click at [236, 313] on div "Product pages" at bounding box center [241, 317] width 116 height 19
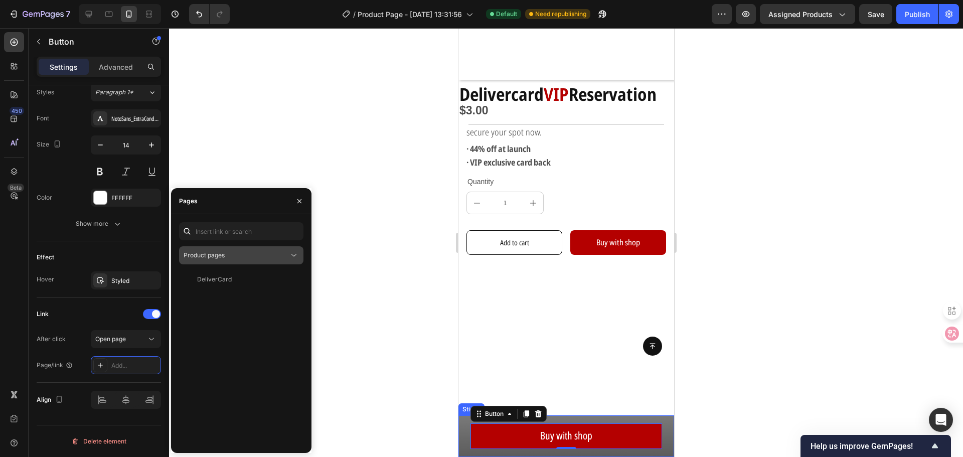
click at [250, 258] on div "Product pages" at bounding box center [236, 255] width 105 height 9
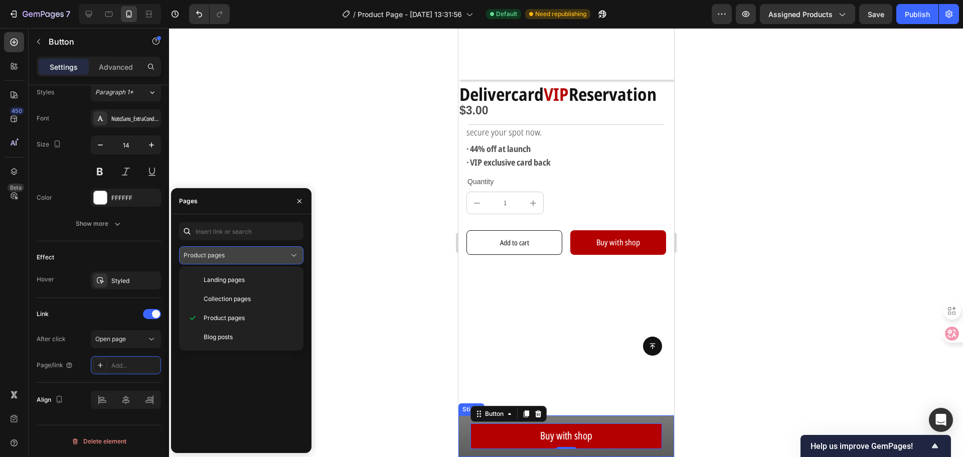
click at [249, 252] on div "Product pages" at bounding box center [236, 255] width 105 height 9
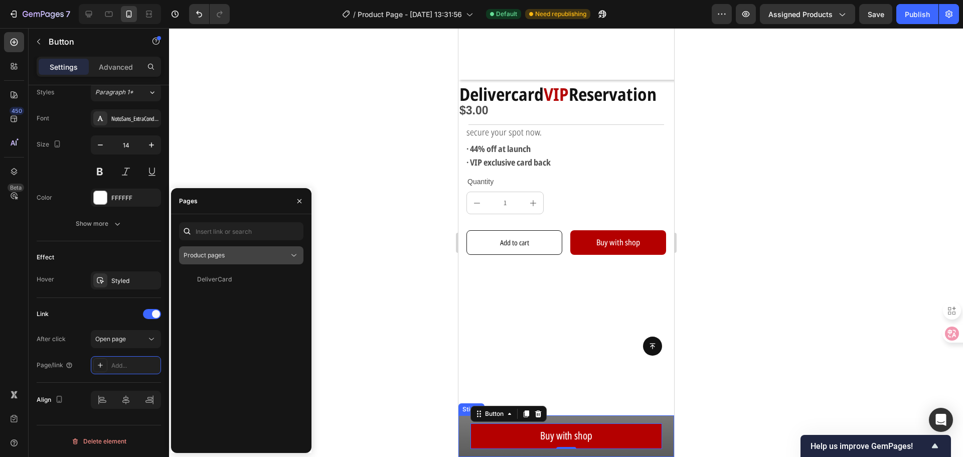
click at [270, 256] on div "Product pages" at bounding box center [236, 255] width 105 height 9
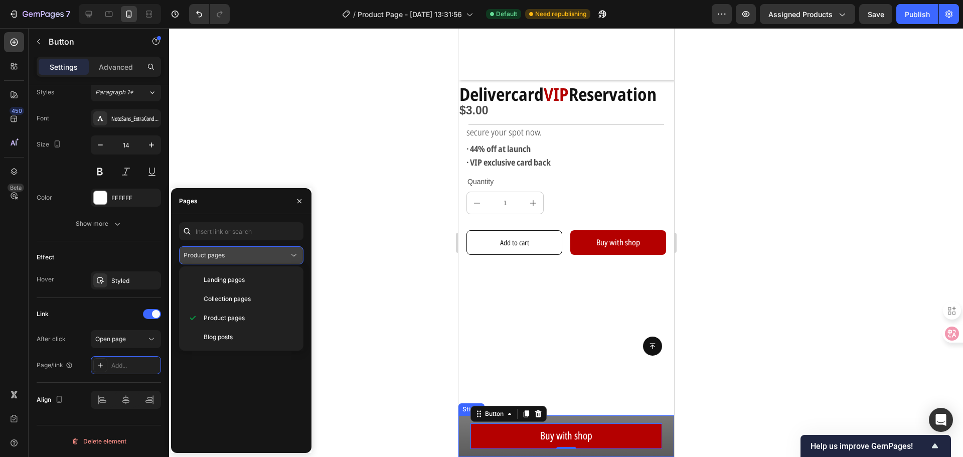
click at [291, 251] on icon at bounding box center [294, 255] width 10 height 10
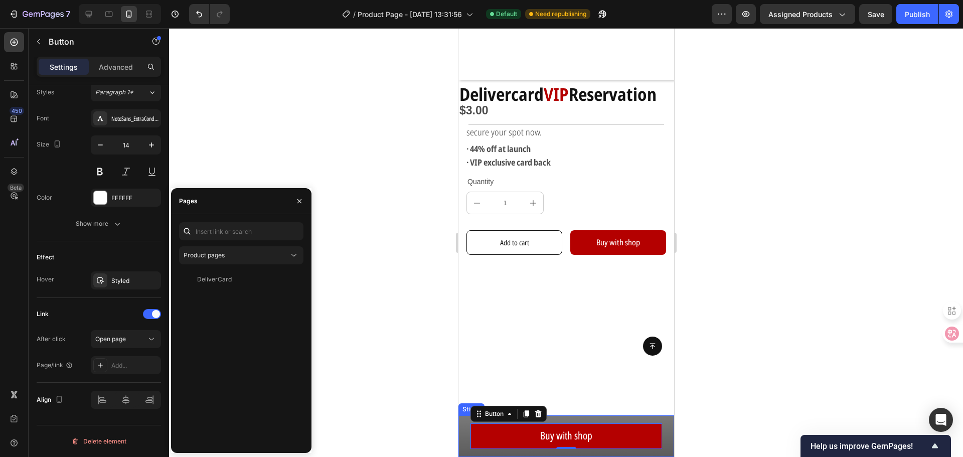
click at [353, 223] on div at bounding box center [566, 242] width 794 height 429
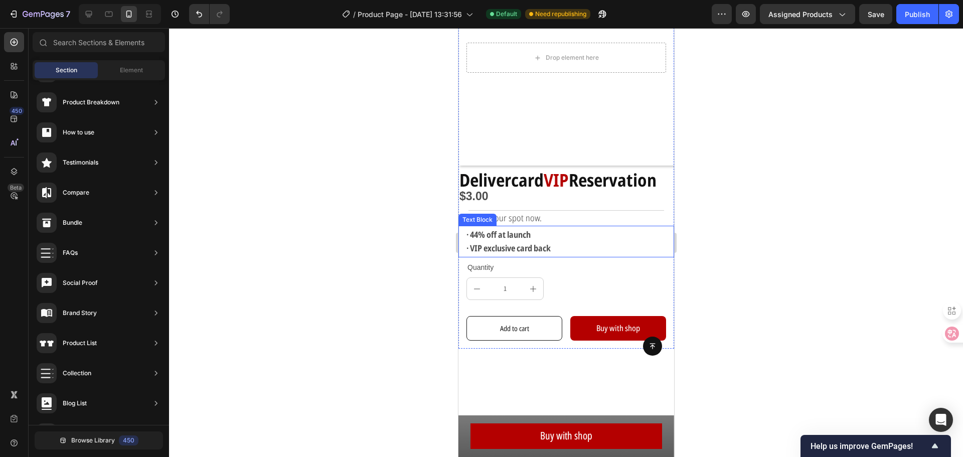
scroll to position [100, 0]
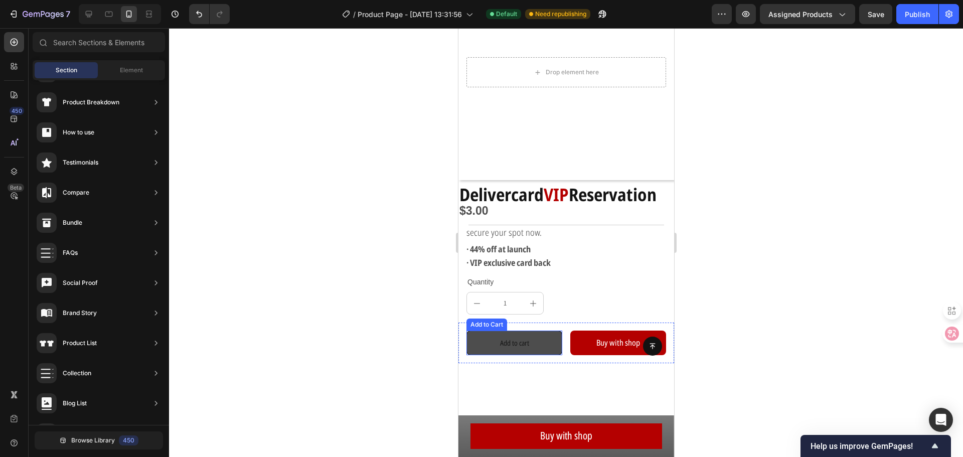
click at [507, 330] on button "Add to cart" at bounding box center [514, 342] width 96 height 25
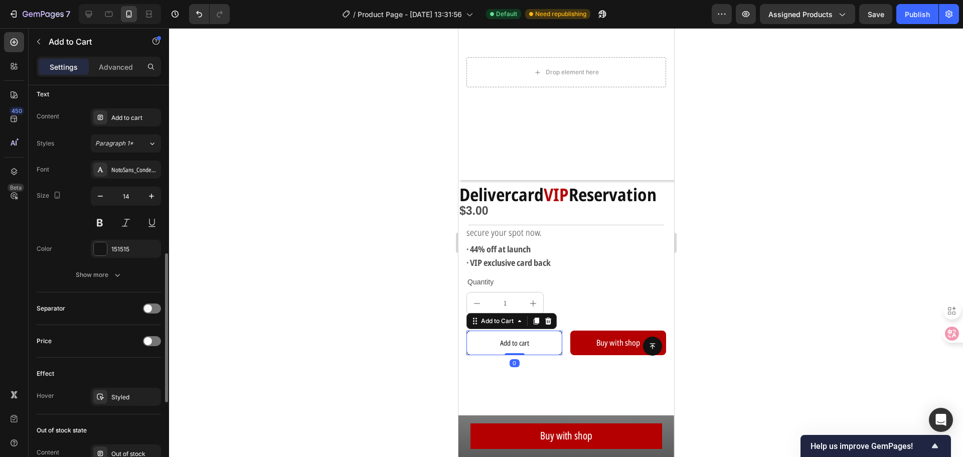
scroll to position [674, 0]
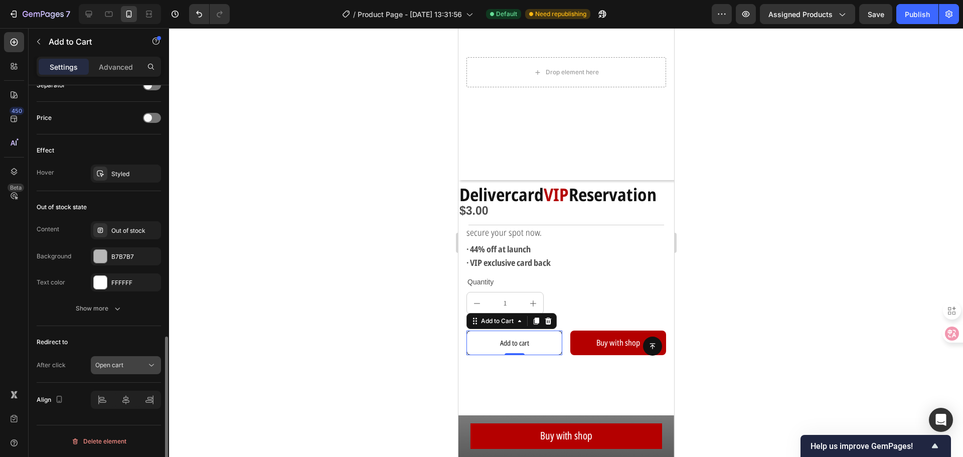
click at [113, 363] on span "Open cart" at bounding box center [109, 365] width 28 height 8
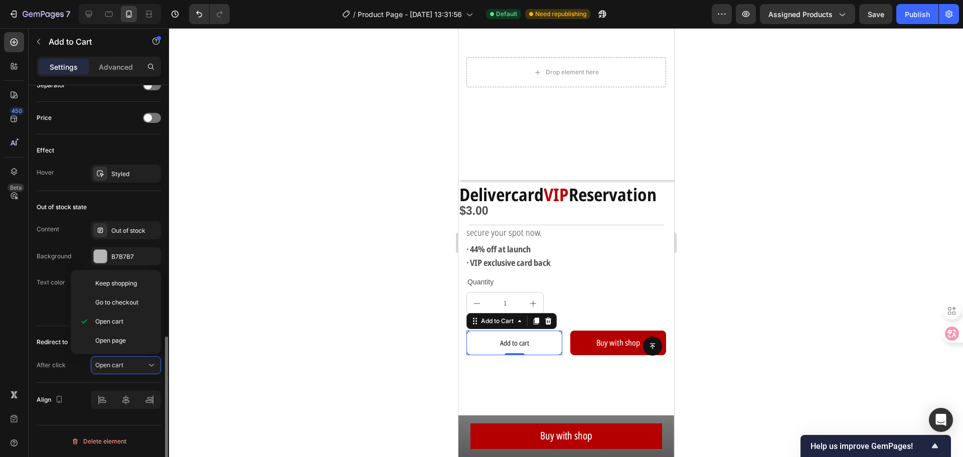
click at [77, 366] on div "After click Open cart" at bounding box center [99, 365] width 124 height 18
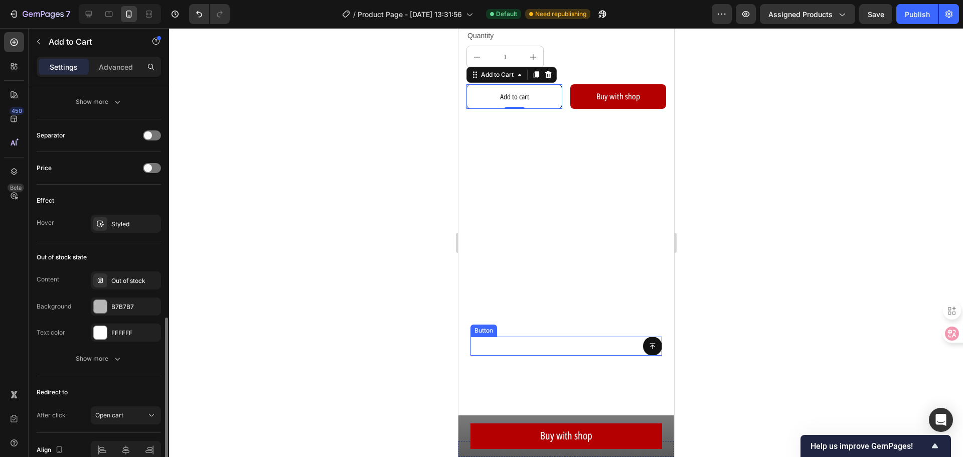
scroll to position [351, 0]
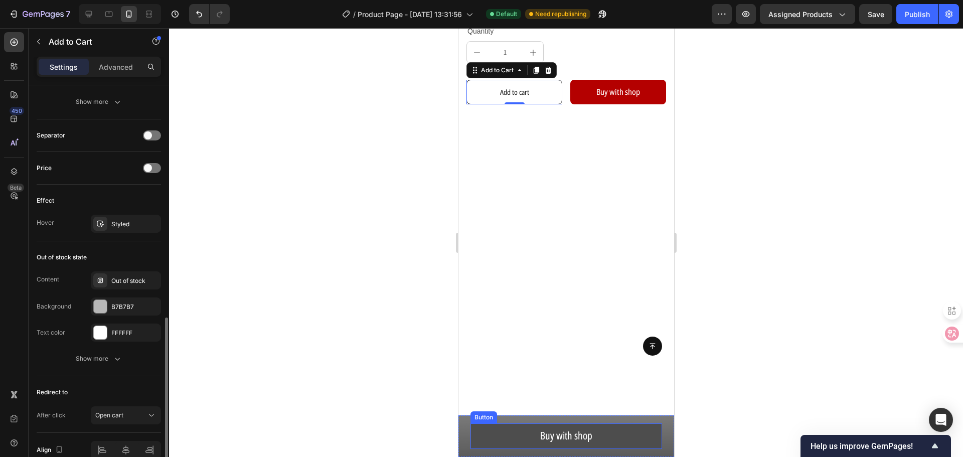
click at [528, 423] on button "Buy with shop" at bounding box center [566, 436] width 192 height 26
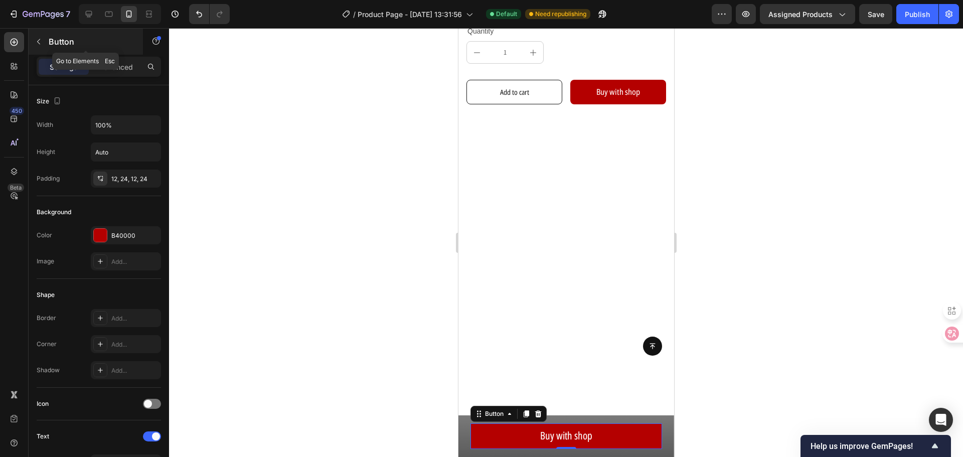
click at [42, 36] on button "button" at bounding box center [39, 42] width 16 height 16
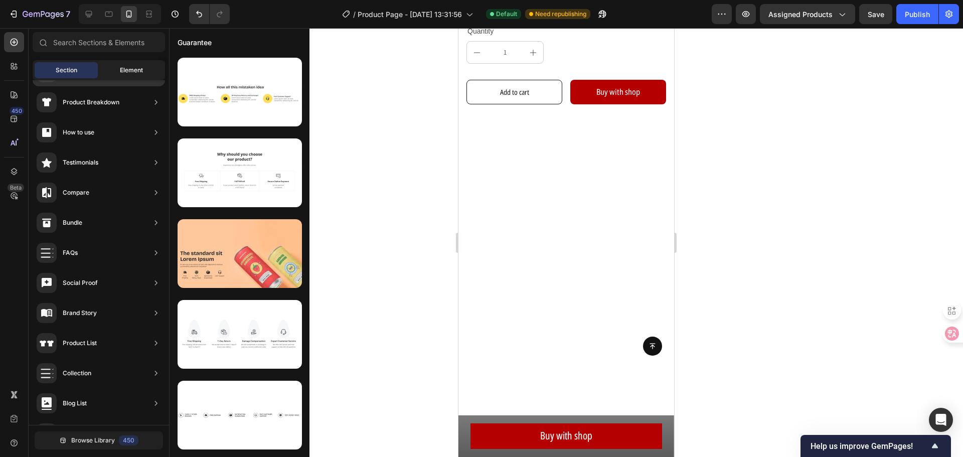
click at [127, 74] on span "Element" at bounding box center [131, 70] width 23 height 9
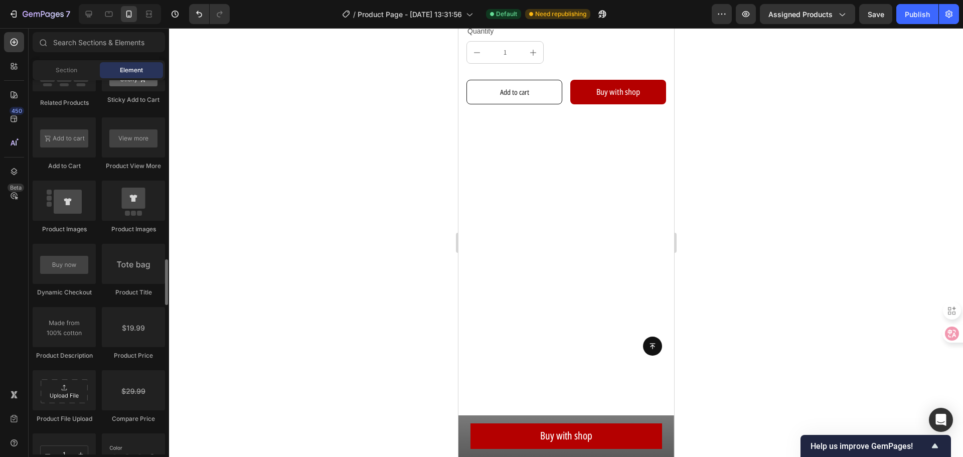
scroll to position [1404, 0]
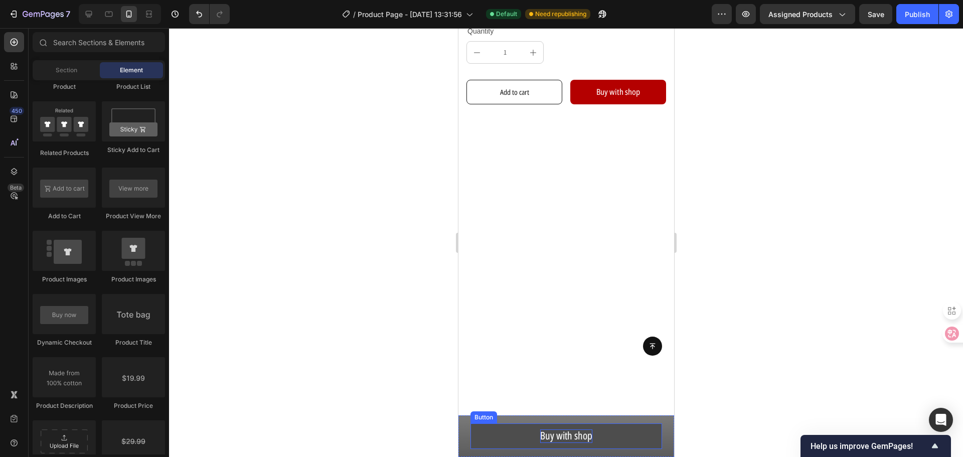
click at [572, 437] on span "Buy with shop" at bounding box center [565, 435] width 52 height 14
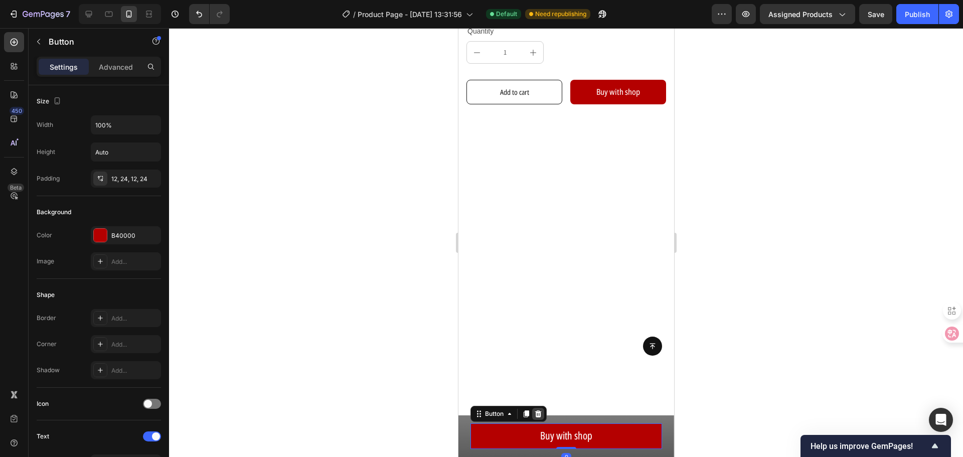
click at [540, 413] on icon at bounding box center [537, 414] width 8 height 8
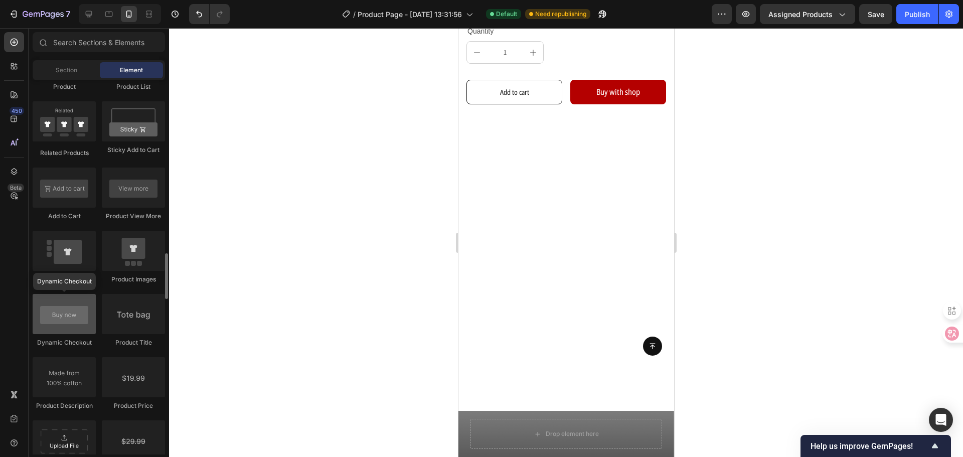
click at [63, 315] on div at bounding box center [64, 314] width 63 height 40
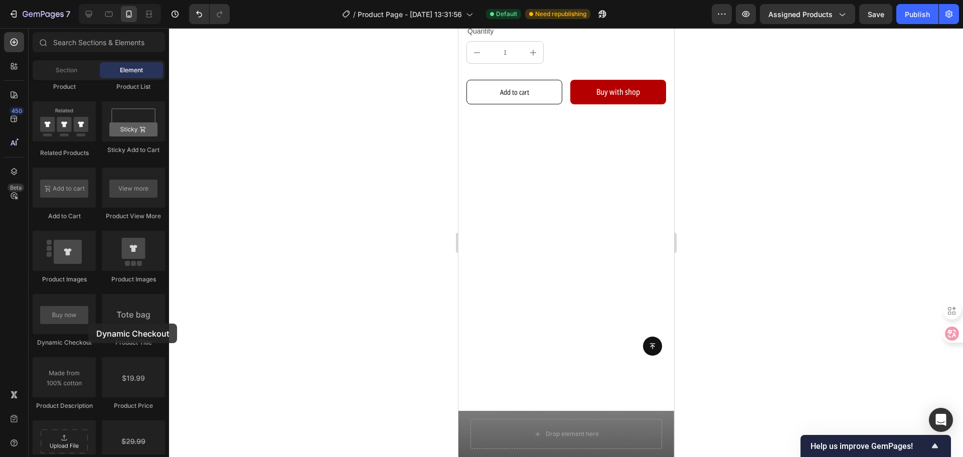
drag, startPoint x: 63, startPoint y: 315, endPoint x: 468, endPoint y: 416, distance: 417.9
click at [424, 0] on div "7 Version history / Product Page - [DATE] 13:31:56 Default Need republishing Pr…" at bounding box center [481, 0] width 963 height 0
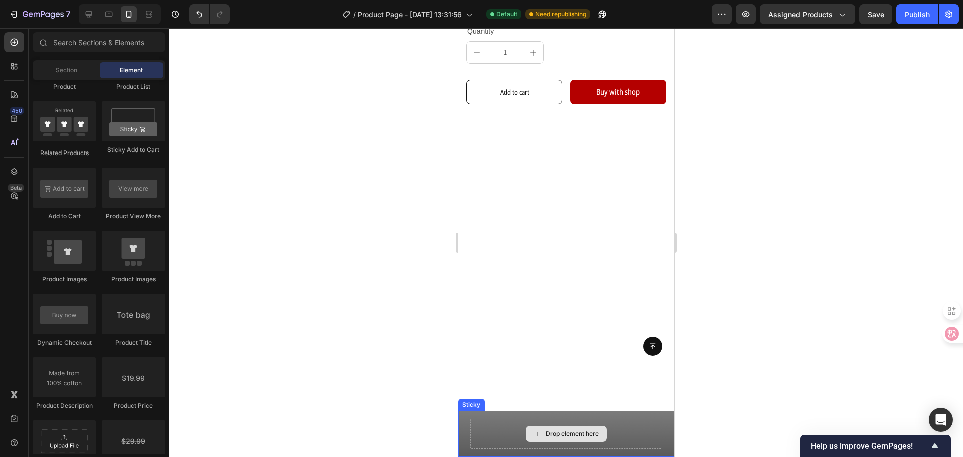
drag, startPoint x: 926, startPoint y: 444, endPoint x: 501, endPoint y: 431, distance: 425.4
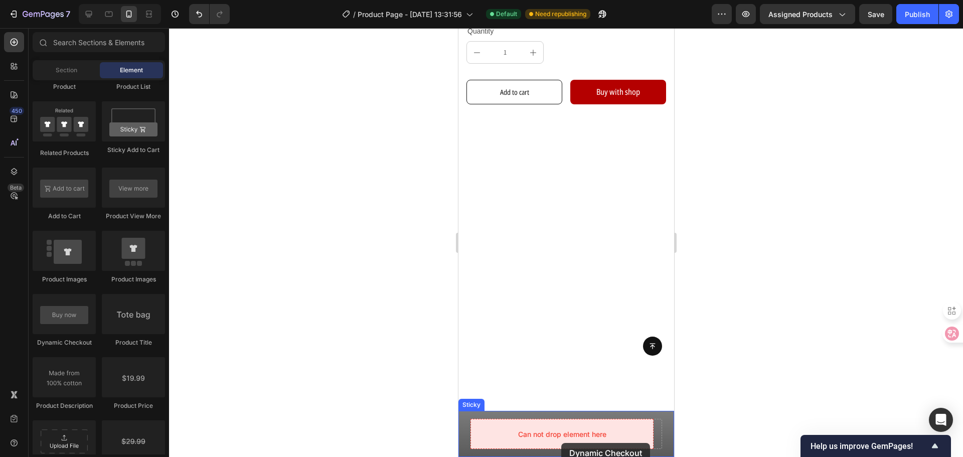
click at [481, 449] on div at bounding box center [481, 449] width 0 height 0
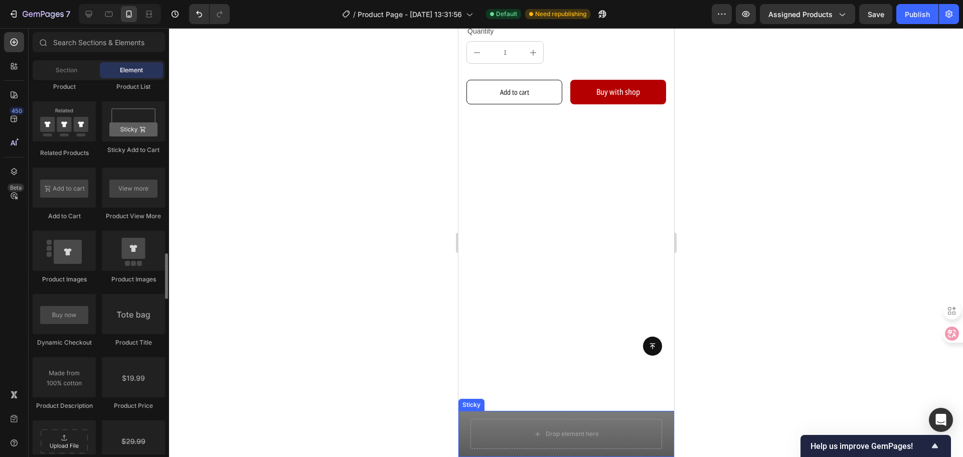
scroll to position [1253, 0]
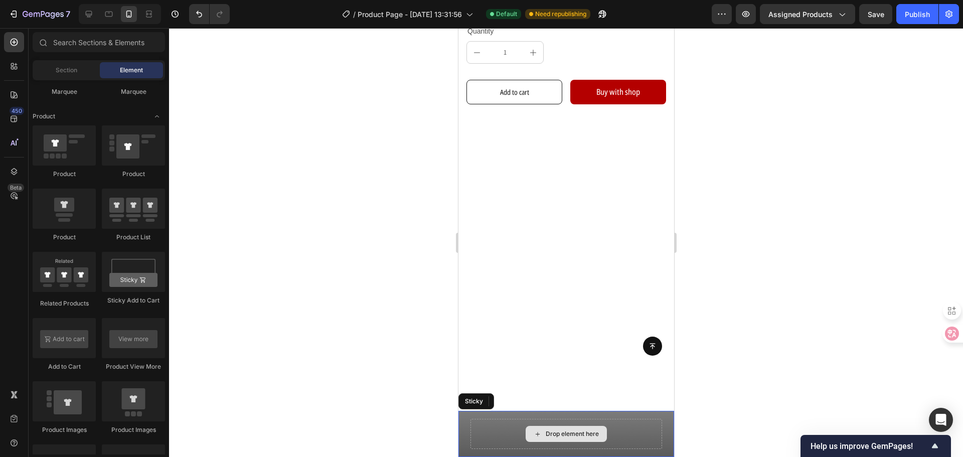
click at [494, 419] on div "Drop element here" at bounding box center [566, 434] width 192 height 30
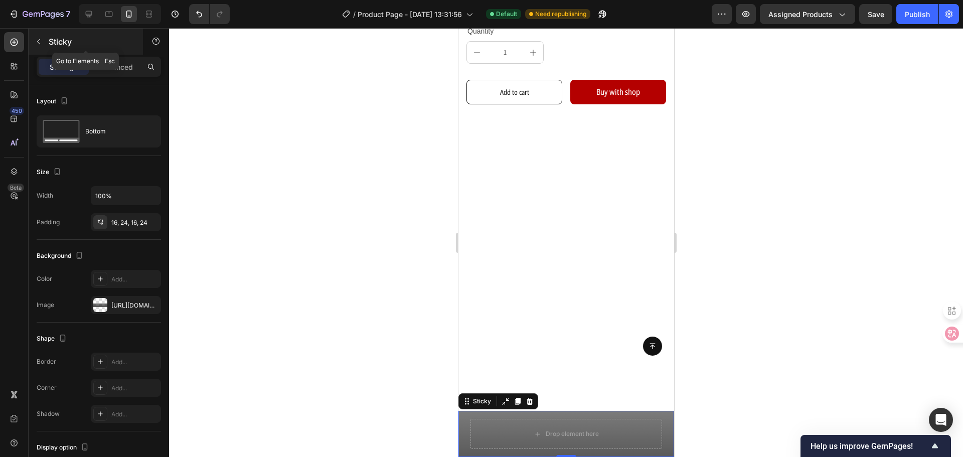
click at [39, 38] on icon "button" at bounding box center [39, 42] width 8 height 8
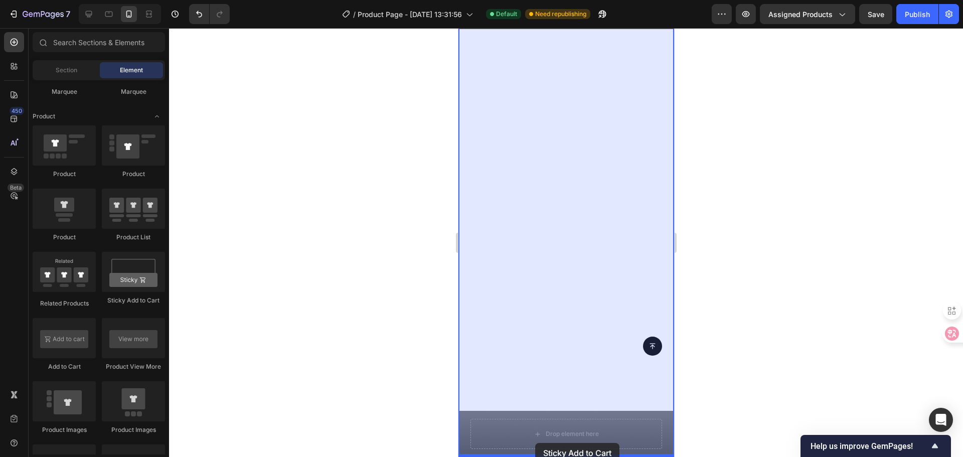
drag, startPoint x: 602, startPoint y: 302, endPoint x: 535, endPoint y: 437, distance: 150.7
click at [535, 437] on div "Drop element here" at bounding box center [566, 434] width 192 height 30
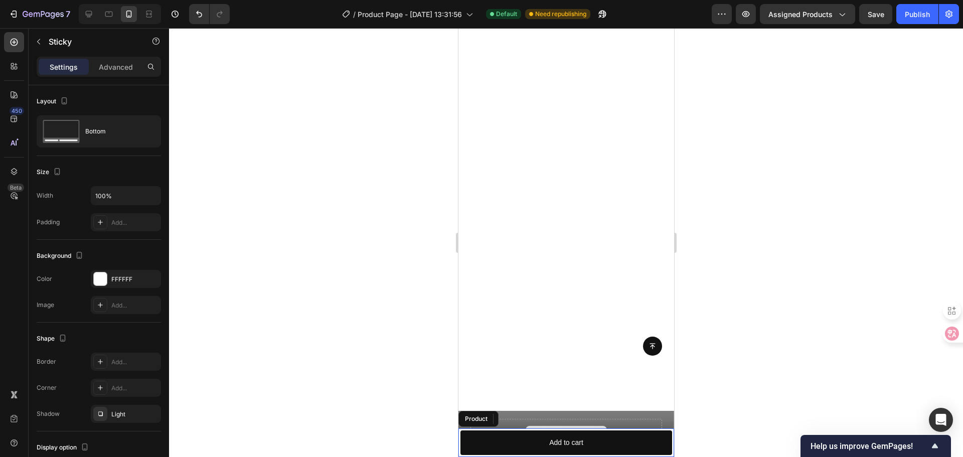
scroll to position [539, 0]
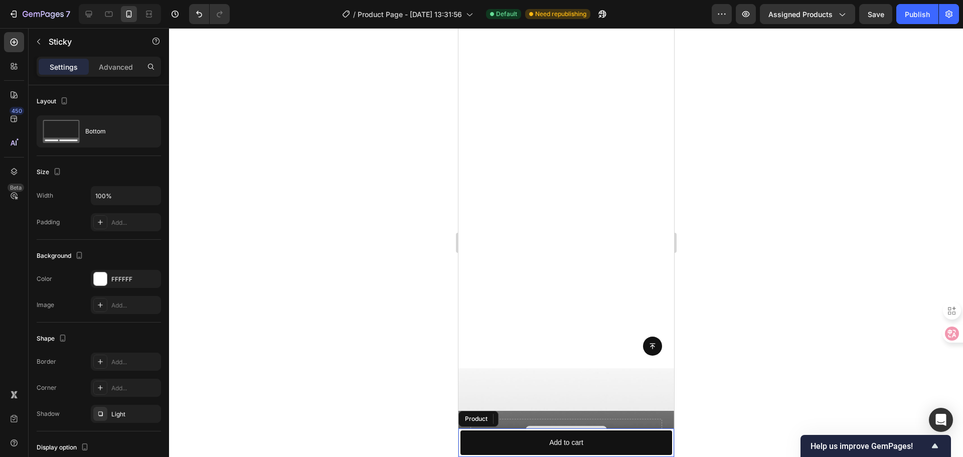
click at [535, 436] on button "Add to cart" at bounding box center [566, 442] width 212 height 25
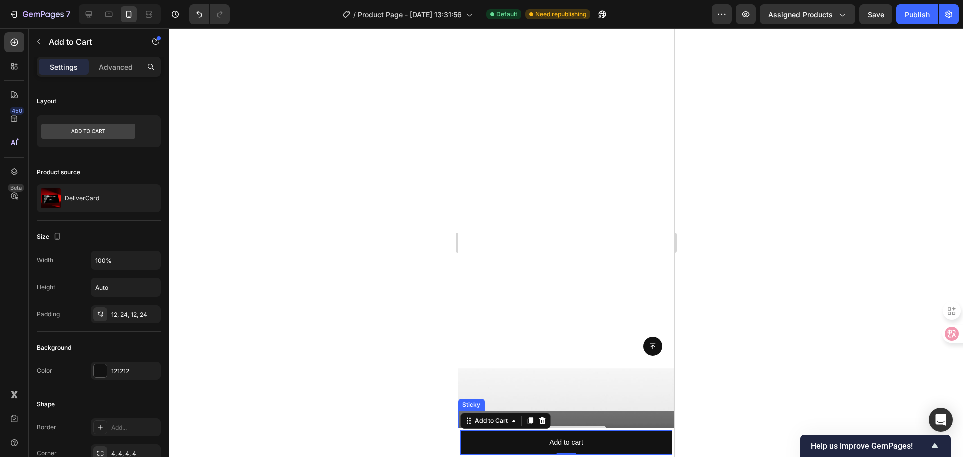
click at [599, 421] on div "Drop element here" at bounding box center [566, 434] width 192 height 30
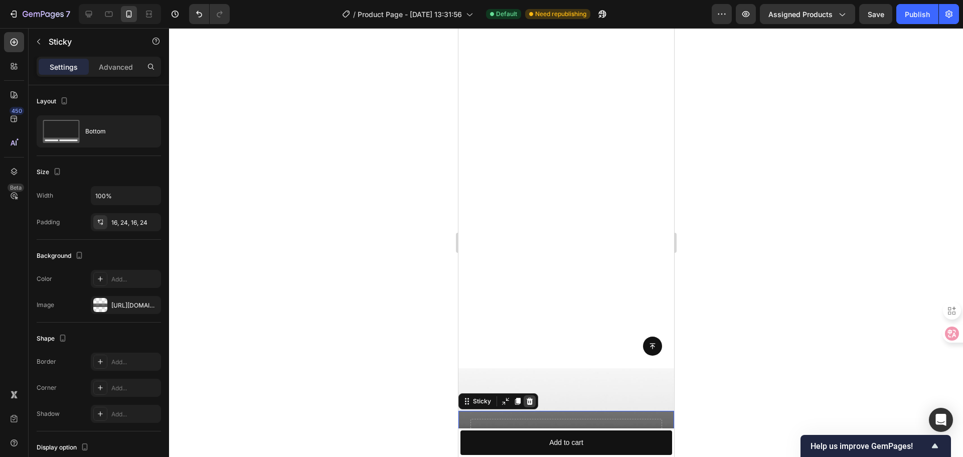
click at [532, 400] on div at bounding box center [529, 401] width 12 height 12
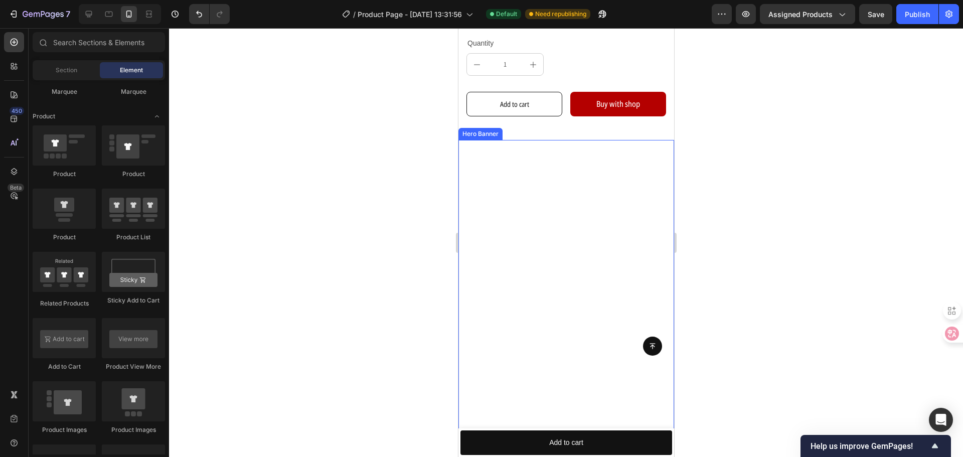
scroll to position [138, 0]
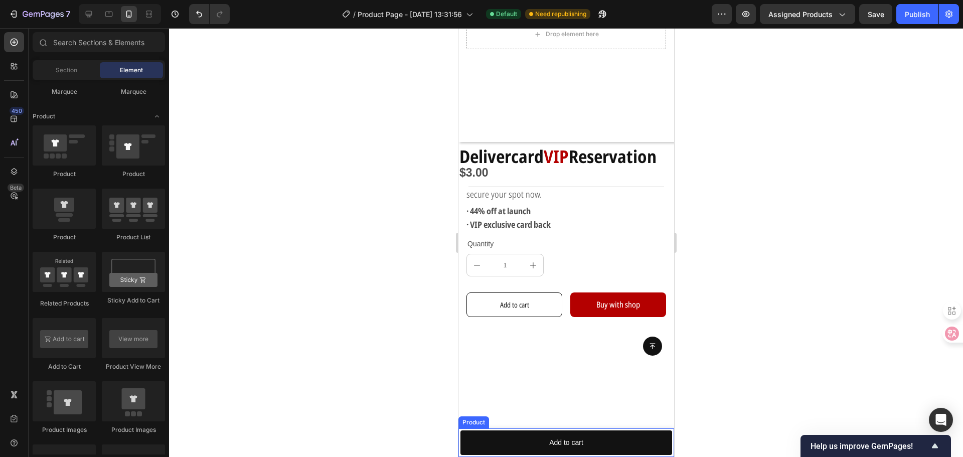
click at [459, 434] on div "Product Images DeliverCard Product Title $3.00 Product Price Product Price Row …" at bounding box center [566, 442] width 216 height 29
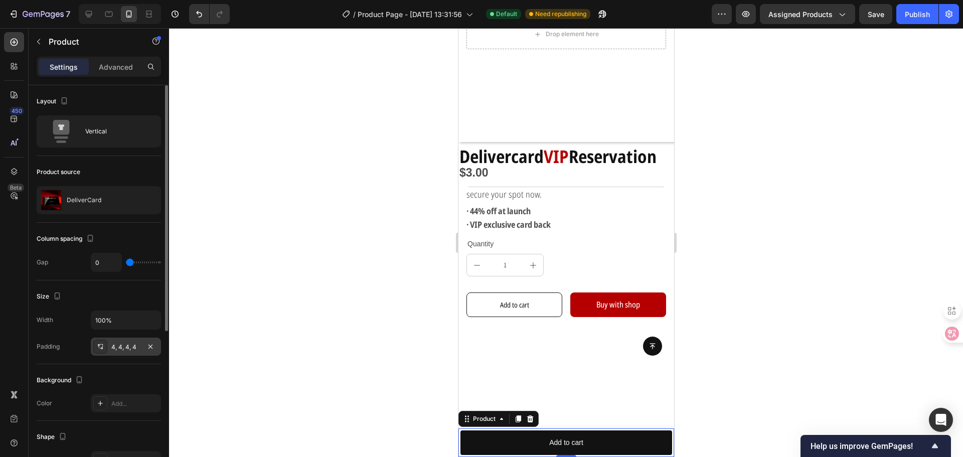
click at [125, 341] on div "4, 4, 4, 4" at bounding box center [126, 346] width 70 height 18
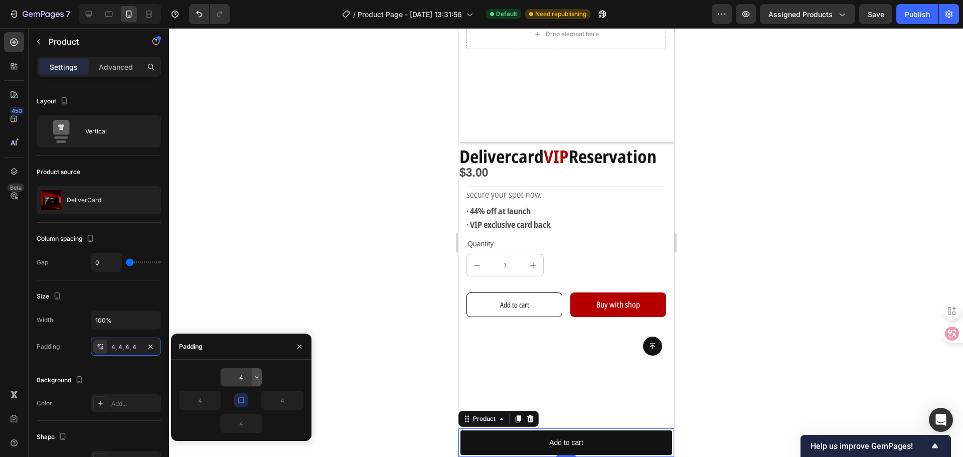
click at [254, 379] on icon "button" at bounding box center [257, 377] width 8 height 8
click at [248, 383] on input "4" at bounding box center [241, 377] width 41 height 18
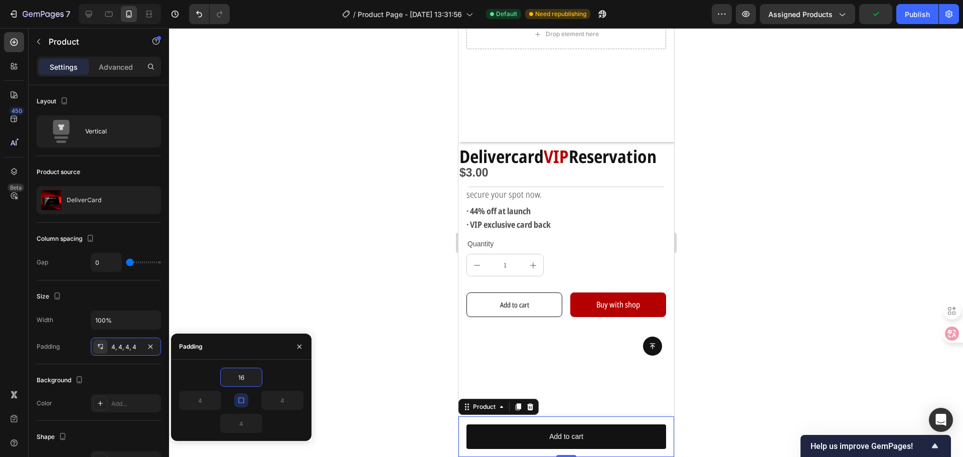
type input "16"
click at [284, 379] on div "16" at bounding box center [241, 377] width 124 height 19
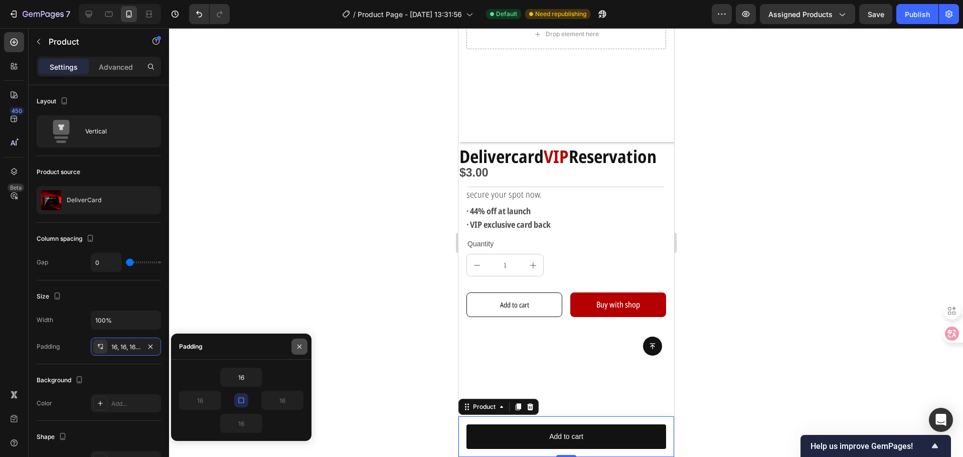
click at [303, 346] on button "button" at bounding box center [299, 346] width 16 height 16
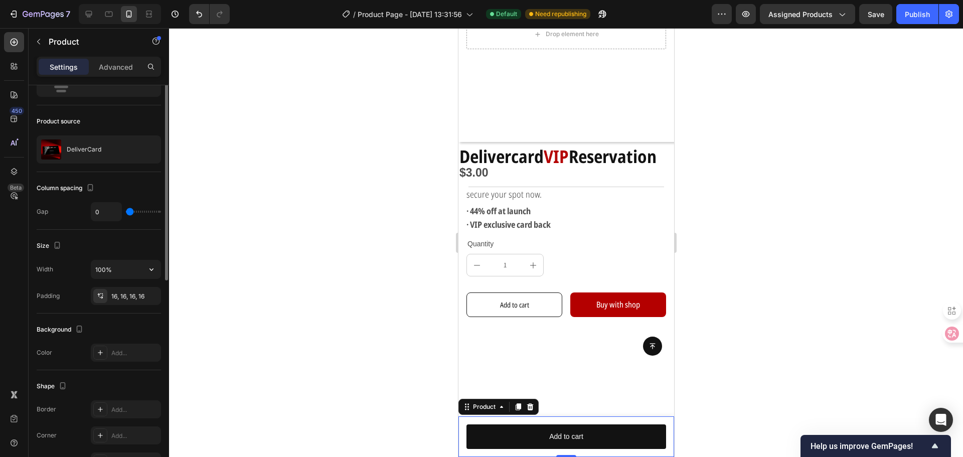
scroll to position [0, 0]
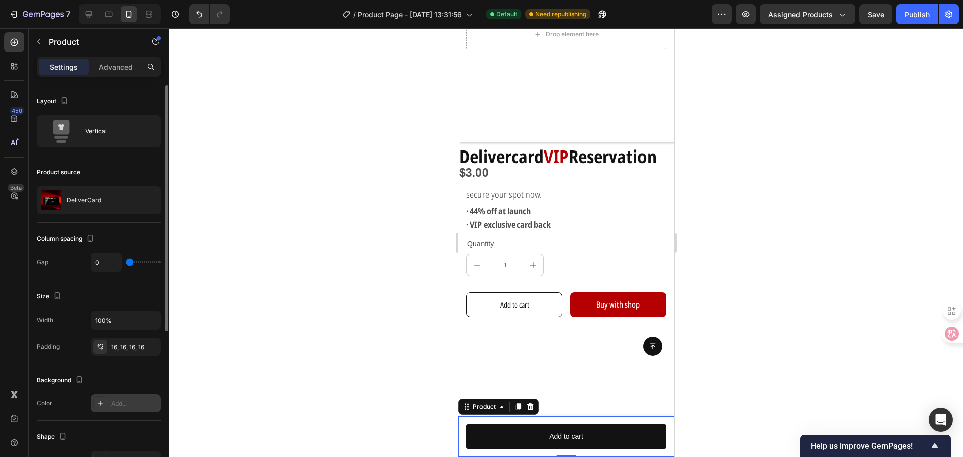
click at [115, 403] on div "Add..." at bounding box center [134, 403] width 47 height 9
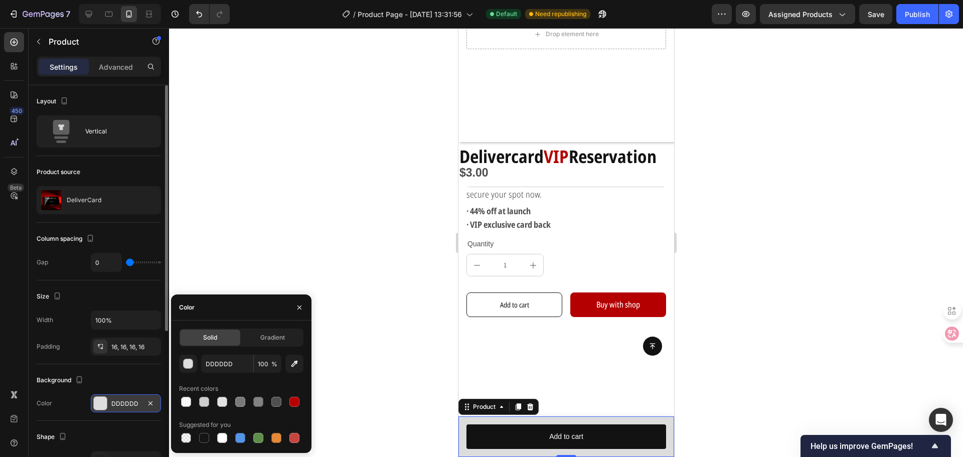
click at [118, 233] on div "Column spacing" at bounding box center [99, 239] width 124 height 16
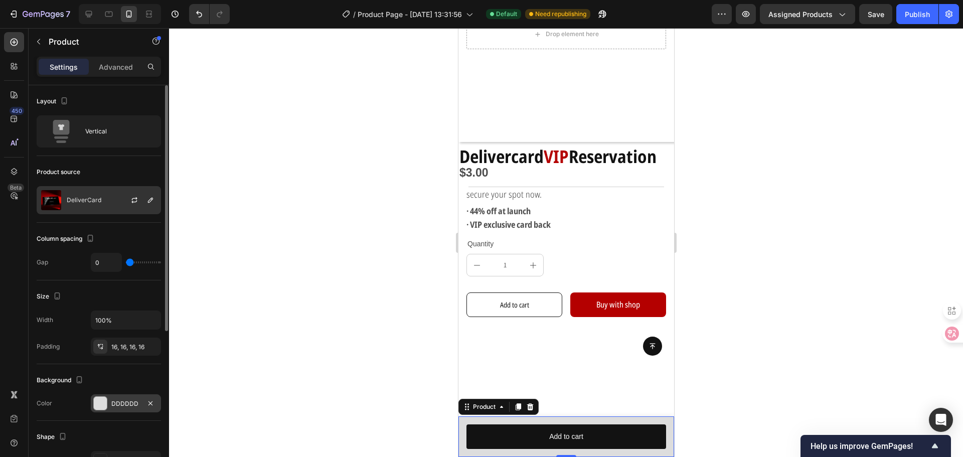
scroll to position [150, 0]
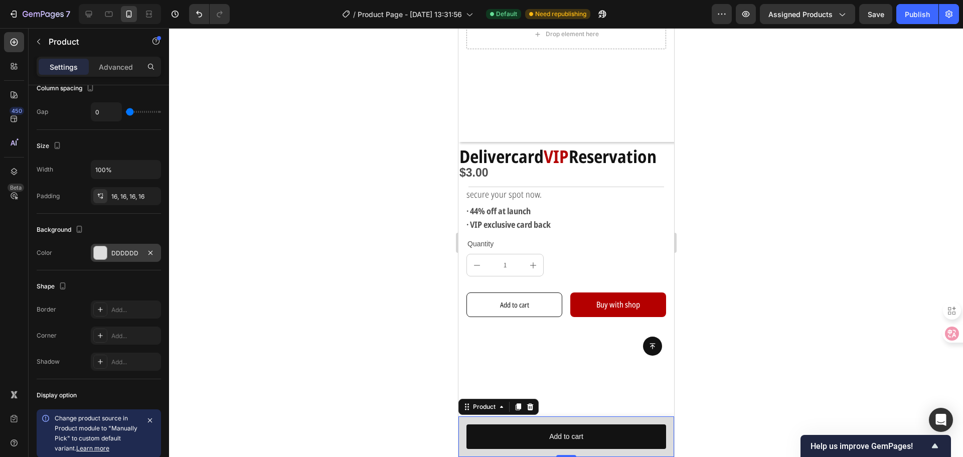
click at [127, 250] on div "DDDDDD" at bounding box center [125, 253] width 29 height 9
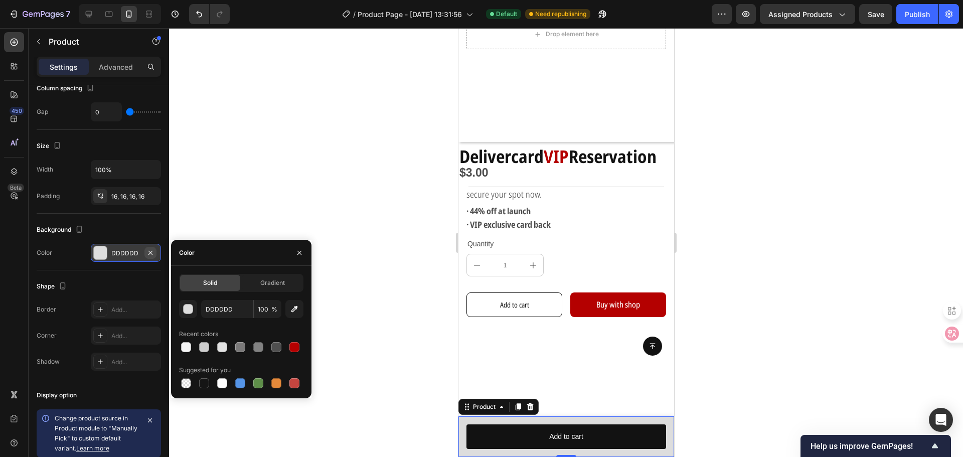
click at [153, 249] on icon "button" at bounding box center [150, 253] width 8 height 8
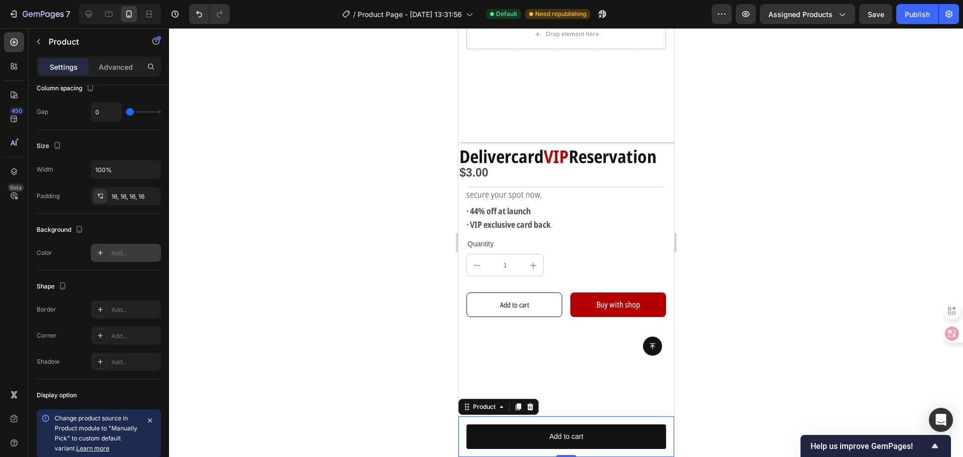
click at [127, 265] on div "Background The changes might be hidden by the video. Color Add..." at bounding box center [99, 242] width 124 height 57
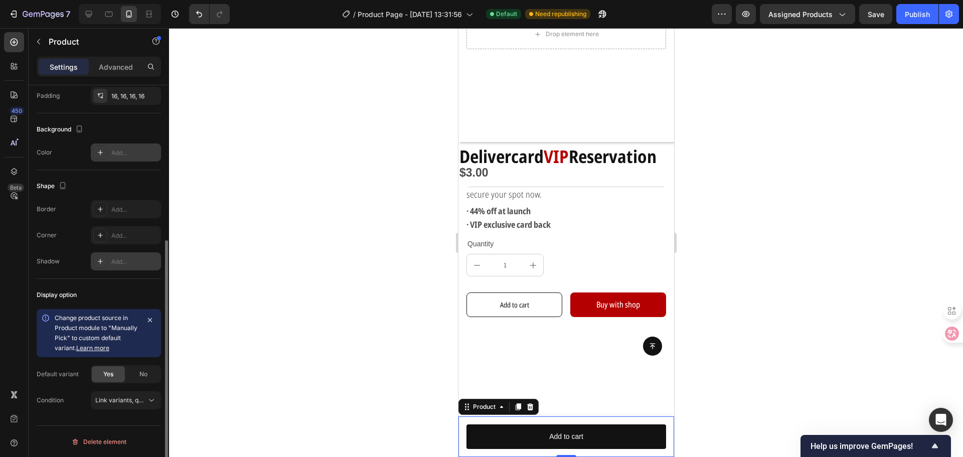
scroll to position [251, 0]
click at [656, 421] on div "Product Images DeliverCard Product Title $3.00 Product Price Product Price Row …" at bounding box center [566, 436] width 216 height 41
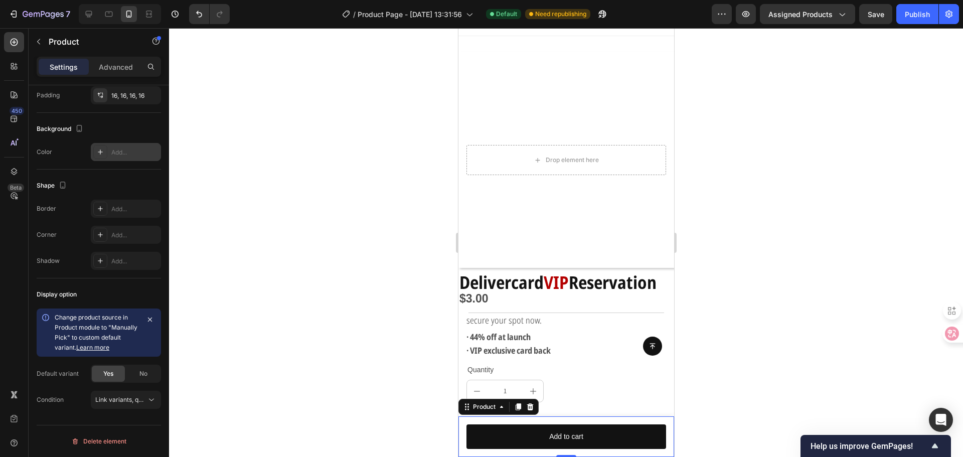
scroll to position [0, 0]
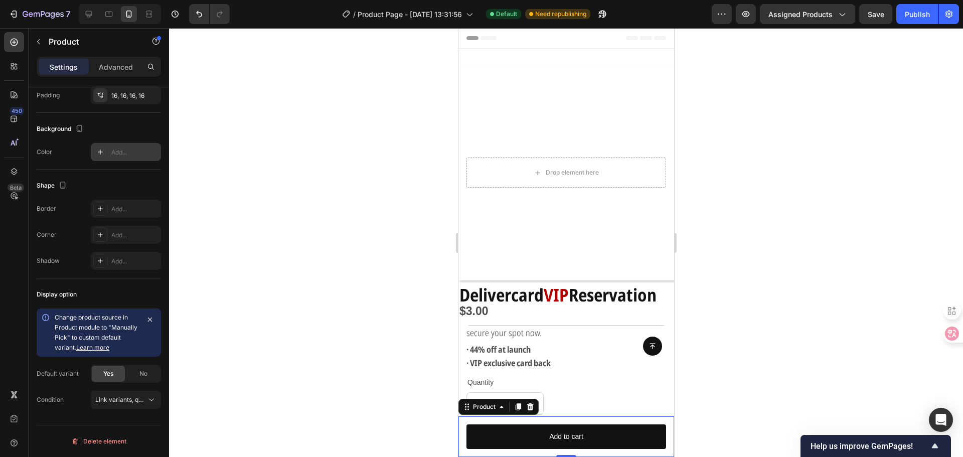
click at [459, 450] on div "Product Images DeliverCard Product Title $3.00 Product Price Product Price Row …" at bounding box center [566, 436] width 216 height 41
click at [122, 154] on div "Add..." at bounding box center [134, 152] width 47 height 9
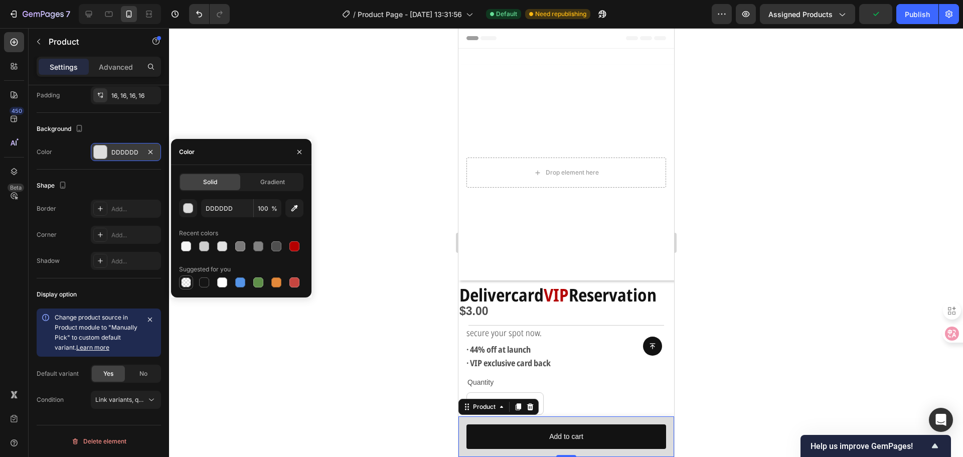
click at [190, 284] on div at bounding box center [186, 282] width 10 height 10
type input "000000"
type input "0"
click at [238, 249] on div at bounding box center [240, 246] width 10 height 10
type input "7A7979"
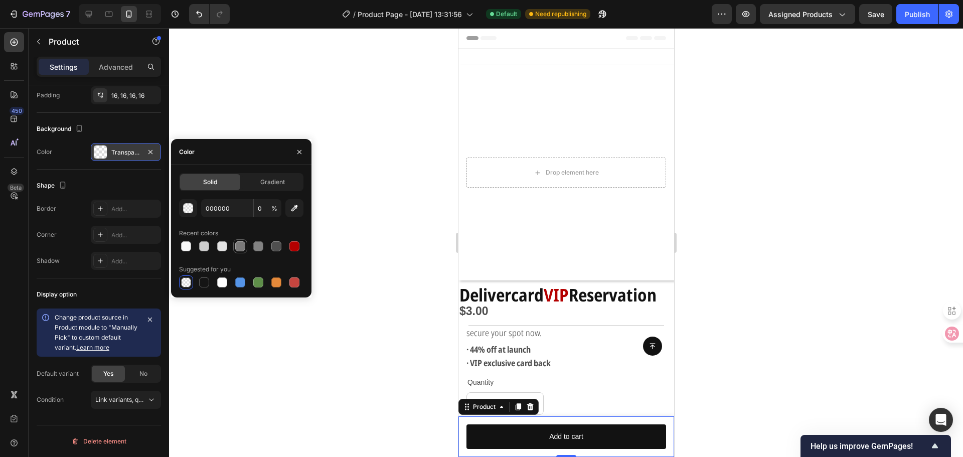
type input "100"
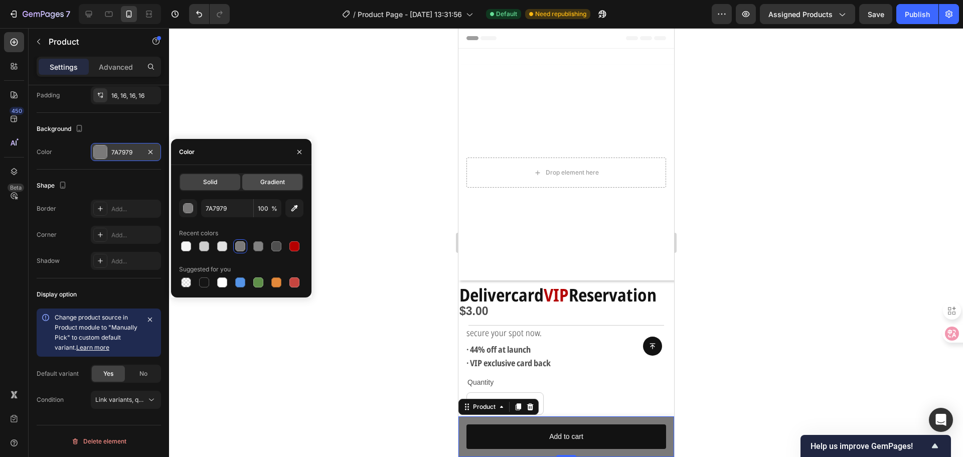
click at [267, 184] on span "Gradient" at bounding box center [272, 181] width 25 height 9
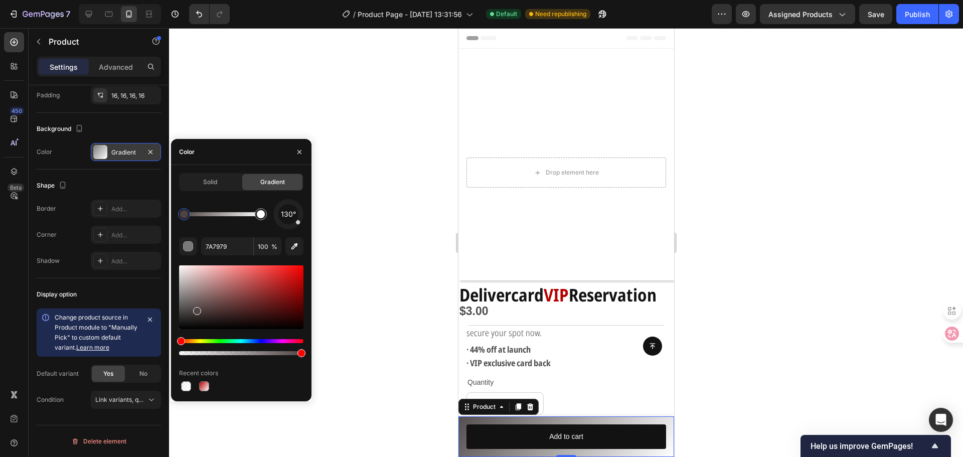
drag, startPoint x: 182, startPoint y: 300, endPoint x: 196, endPoint y: 309, distance: 16.7
click at [196, 309] on div at bounding box center [197, 311] width 8 height 8
click at [195, 307] on div at bounding box center [197, 311] width 8 height 8
click at [174, 303] on div "Solid Gradient 130° 544A4A 100 % Recent colors" at bounding box center [241, 283] width 140 height 220
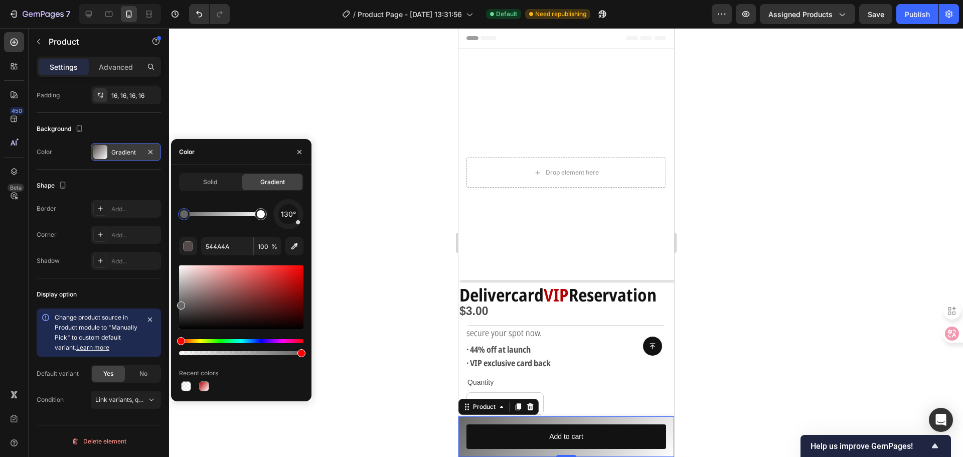
click at [172, 298] on div "Solid Gradient 130° 544A4A 100 % Recent colors" at bounding box center [241, 283] width 140 height 220
click at [172, 296] on div "Solid Gradient 130° 544A4A 100 % Recent colors" at bounding box center [241, 283] width 140 height 220
type input "666666"
drag, startPoint x: 183, startPoint y: 215, endPoint x: 164, endPoint y: 217, distance: 18.7
click at [164, 217] on div "450 Beta Sections(18) Elements(84) Section Element Hero Section Product Detail …" at bounding box center [84, 242] width 169 height 429
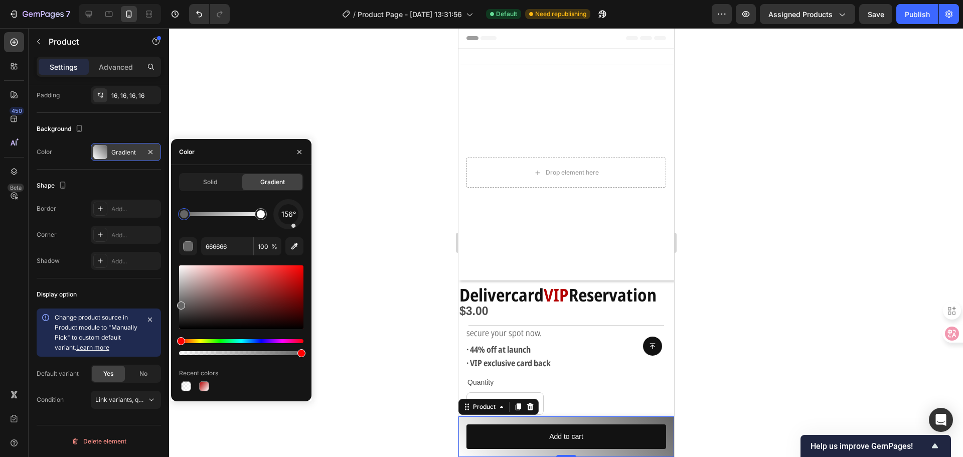
drag, startPoint x: 296, startPoint y: 223, endPoint x: 305, endPoint y: 222, distance: 9.1
click at [298, 226] on div "156°" at bounding box center [288, 214] width 30 height 30
click at [301, 225] on div "156°" at bounding box center [288, 214] width 30 height 30
click at [309, 219] on div "Solid Gradient 140° 666666 100 % Recent colors" at bounding box center [241, 283] width 140 height 220
click at [310, 217] on div "Solid Gradient 140° 666666 100 % Recent colors" at bounding box center [241, 283] width 140 height 220
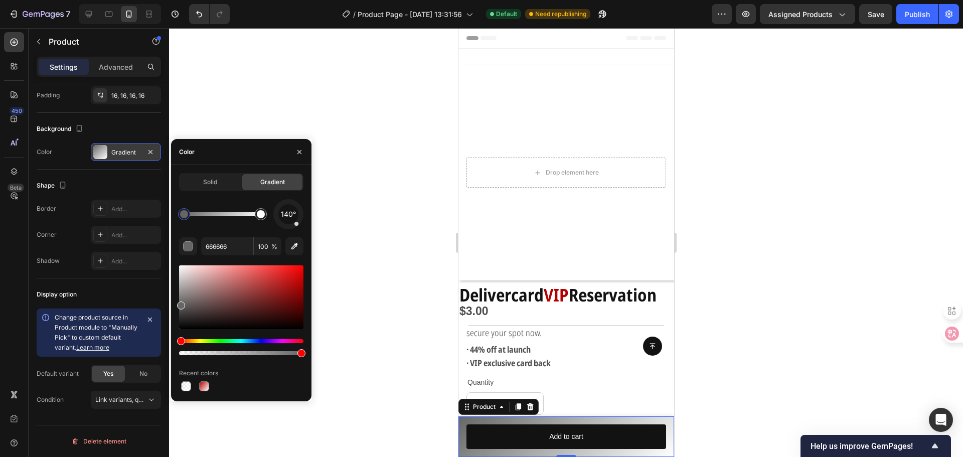
click at [310, 217] on div "Solid Gradient 140° 666666 100 % Recent colors" at bounding box center [241, 283] width 140 height 220
drag, startPoint x: 297, startPoint y: 226, endPoint x: 285, endPoint y: 231, distance: 13.0
click at [285, 231] on div "190° 666666 100 % Recent colors" at bounding box center [241, 296] width 124 height 194
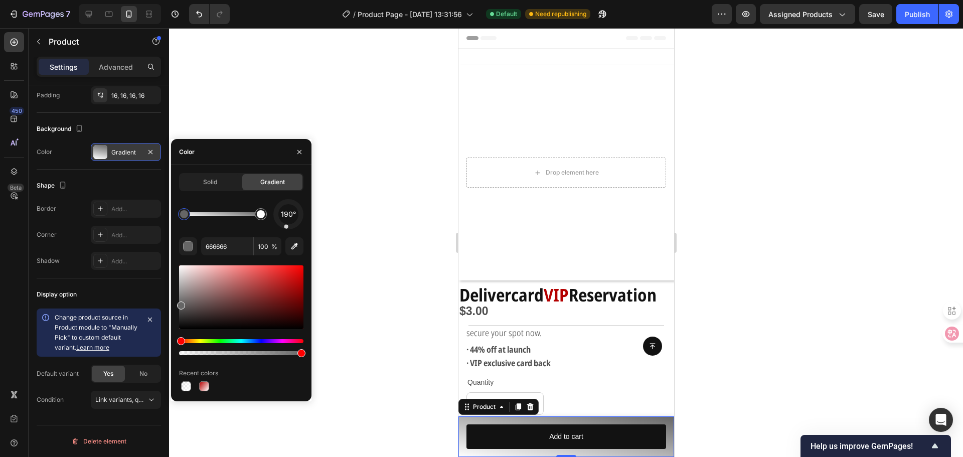
click at [285, 231] on div "190° 666666 100 % Recent colors" at bounding box center [241, 296] width 124 height 194
drag, startPoint x: 285, startPoint y: 231, endPoint x: 305, endPoint y: 228, distance: 19.8
click at [305, 228] on div "Solid Gradient 190° 666666 100 % Recent colors" at bounding box center [241, 283] width 140 height 220
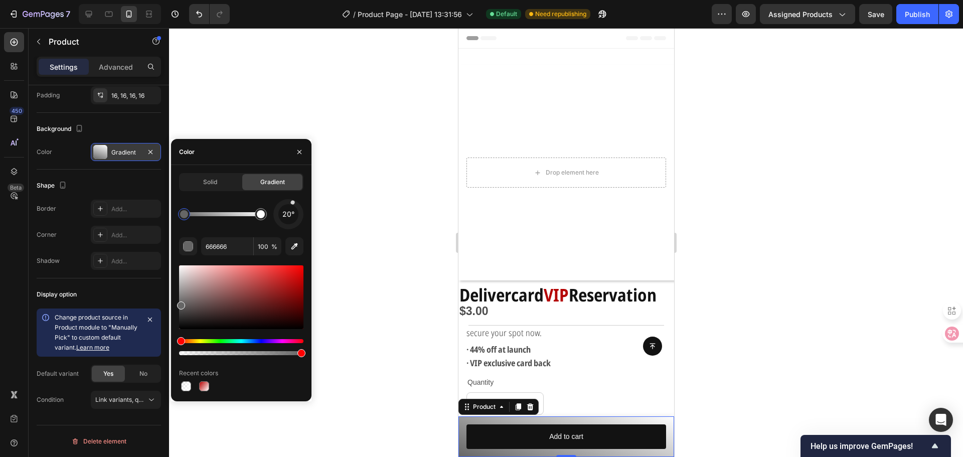
drag, startPoint x: 287, startPoint y: 228, endPoint x: 300, endPoint y: 190, distance: 40.7
click at [299, 189] on div "Solid Gradient 20° 666666 100 % Recent colors" at bounding box center [241, 283] width 124 height 220
drag, startPoint x: 300, startPoint y: 190, endPoint x: 304, endPoint y: 195, distance: 6.7
click at [301, 190] on div "Solid Gradient" at bounding box center [241, 182] width 124 height 18
click at [303, 194] on div "Solid Gradient 20° 666666 100 % Recent colors" at bounding box center [241, 283] width 140 height 220
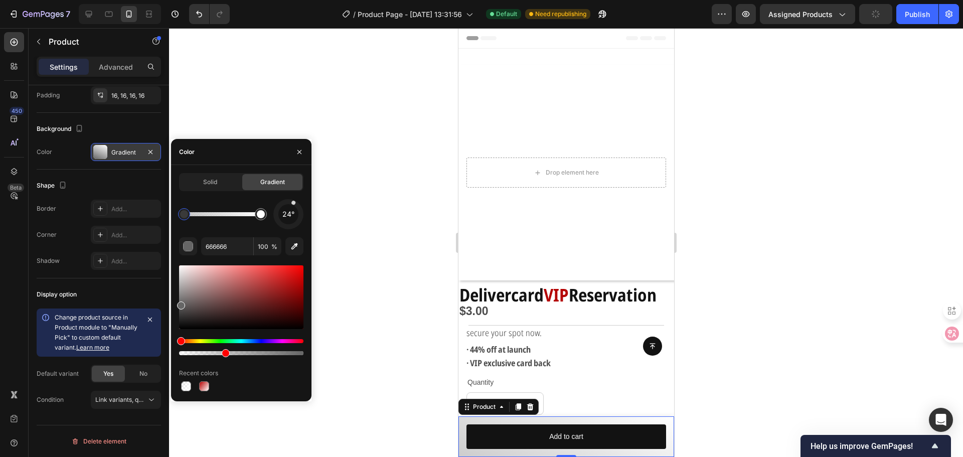
drag, startPoint x: 299, startPoint y: 351, endPoint x: 217, endPoint y: 351, distance: 81.7
click at [222, 351] on div at bounding box center [226, 353] width 8 height 8
drag, startPoint x: 308, startPoint y: 345, endPoint x: 355, endPoint y: 345, distance: 47.6
click at [348, 0] on div "7 Version history / Product Page - Sep 19, 13:31:56 Default Need republishing P…" at bounding box center [481, 0] width 963 height 0
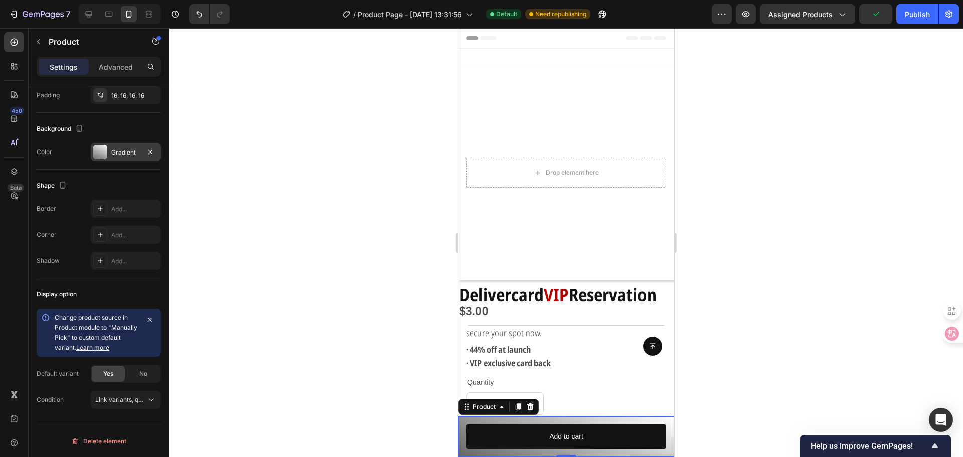
drag, startPoint x: 355, startPoint y: 345, endPoint x: 380, endPoint y: 345, distance: 24.1
click at [380, 345] on div at bounding box center [566, 242] width 794 height 429
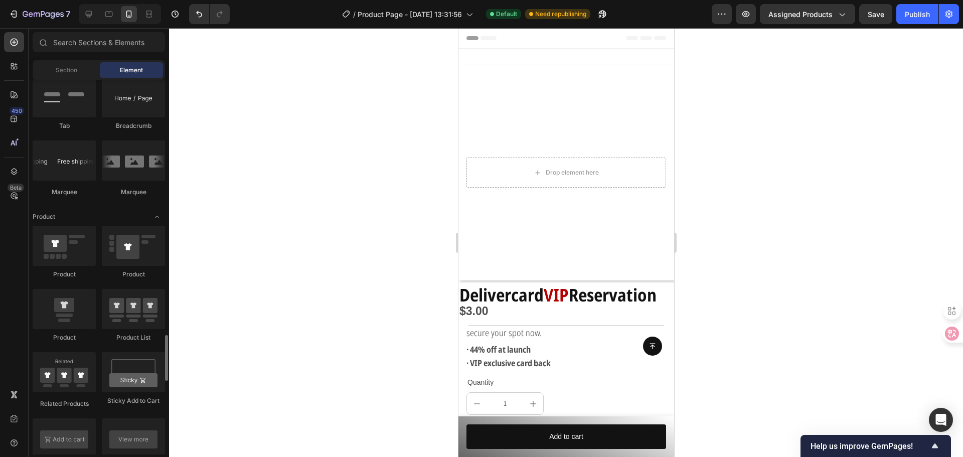
scroll to position [1404, 0]
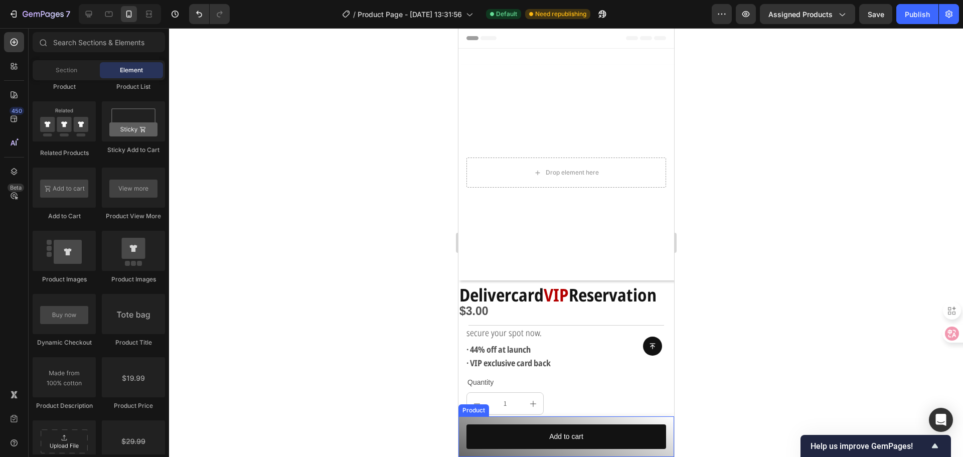
click at [466, 417] on div "Product Images DeliverCard Product Title $3.00 Product Price Product Price Row …" at bounding box center [566, 436] width 216 height 41
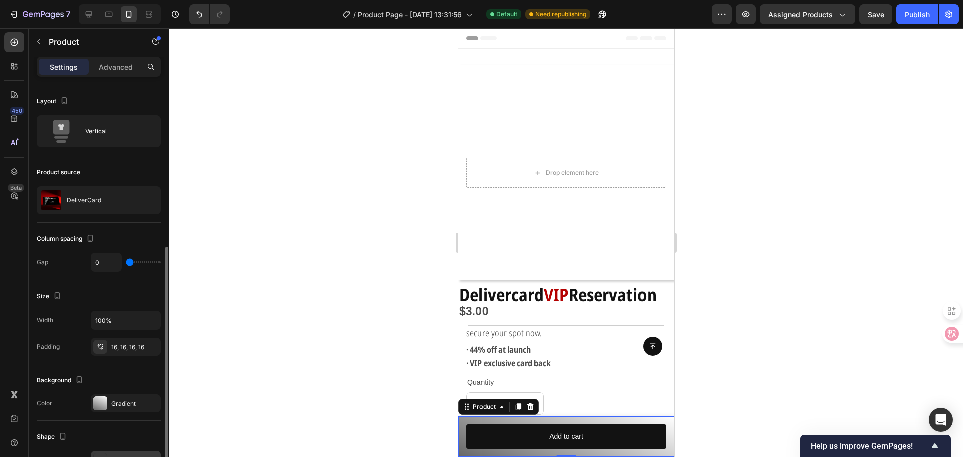
scroll to position [100, 0]
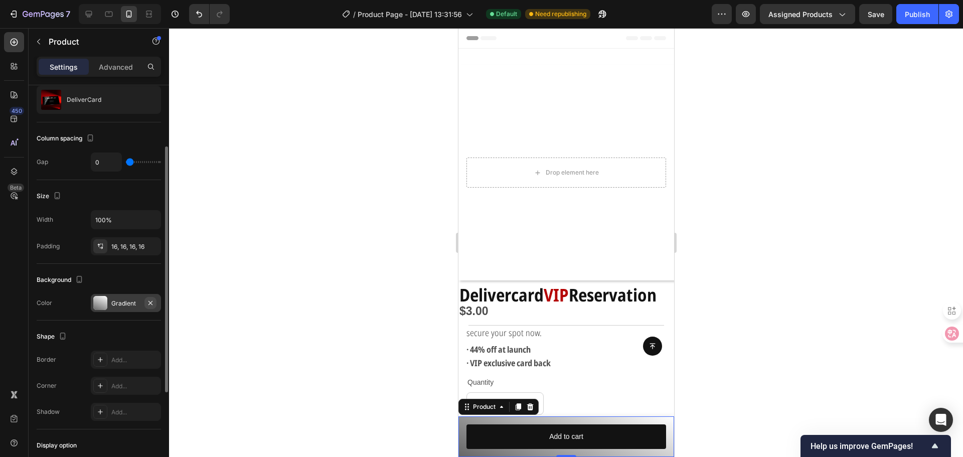
click at [152, 302] on icon "button" at bounding box center [150, 303] width 8 height 8
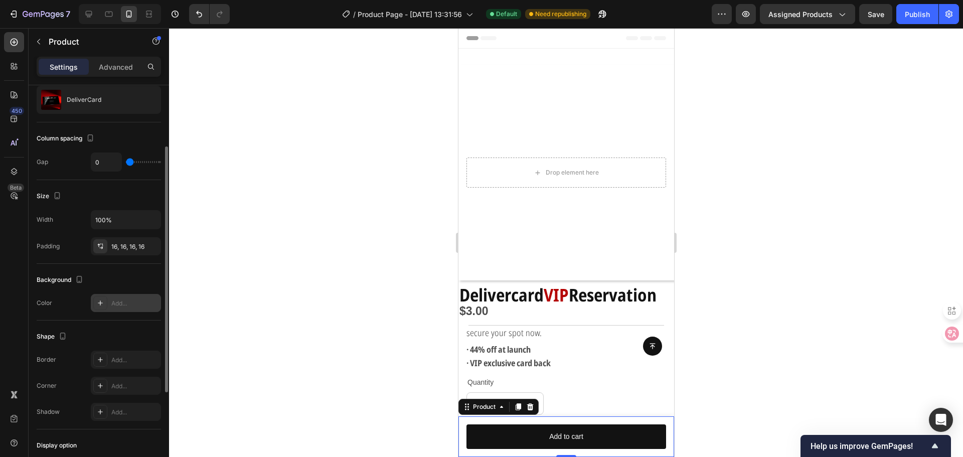
click at [133, 302] on div "Add..." at bounding box center [134, 303] width 47 height 9
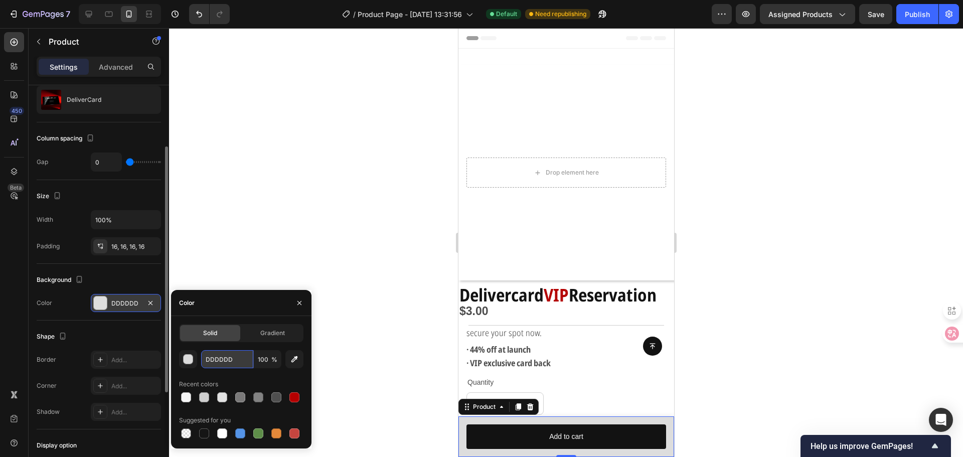
click at [233, 360] on input "DDDDDD" at bounding box center [227, 359] width 52 height 18
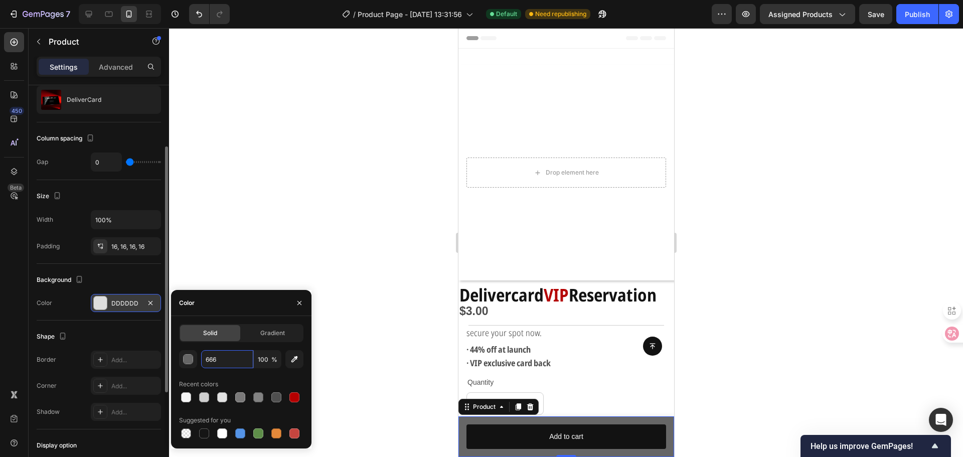
type input "6666"
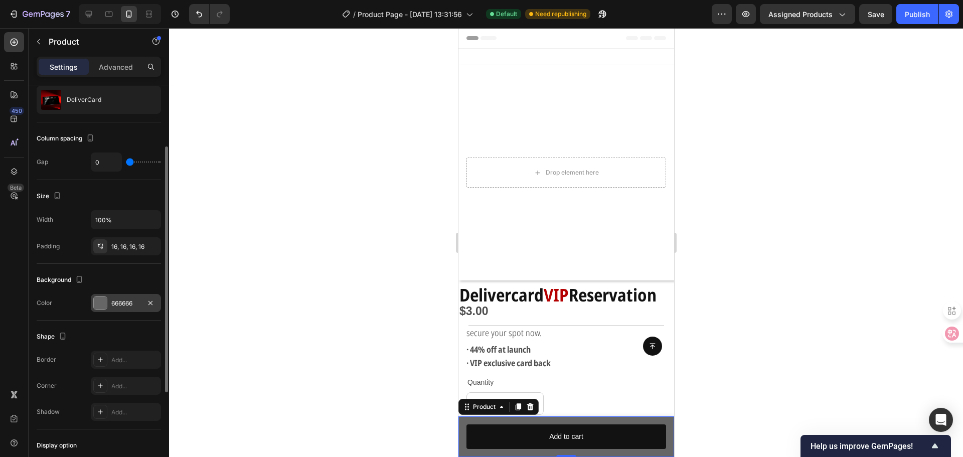
click at [351, 338] on div at bounding box center [566, 242] width 794 height 429
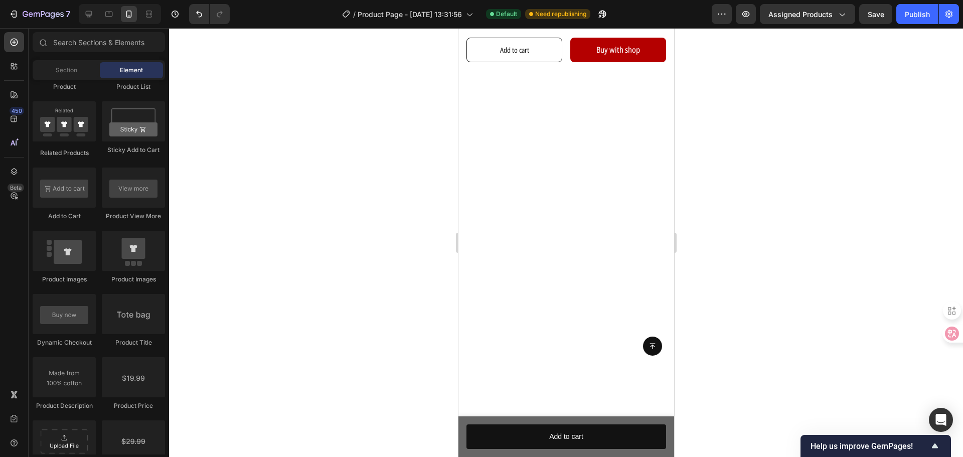
scroll to position [401, 0]
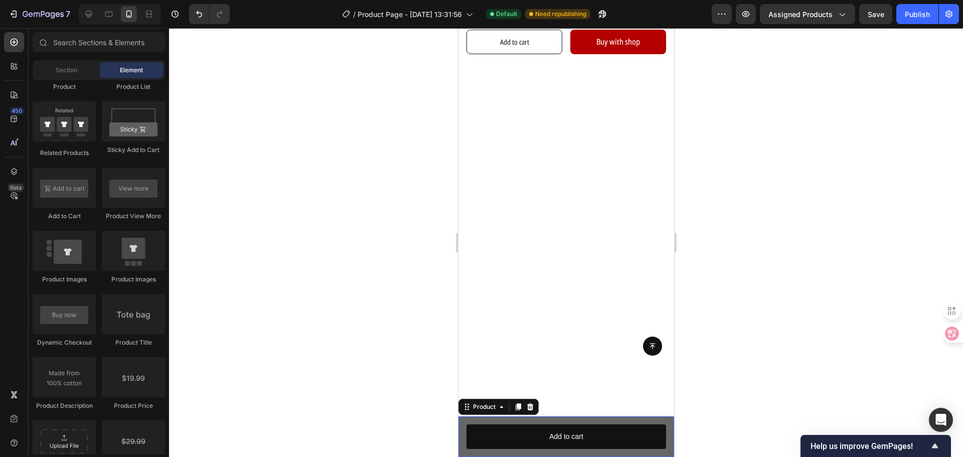
click at [463, 447] on div "Product Images DeliverCard Product Title $3.00 Product Price Product Price Row …" at bounding box center [566, 436] width 216 height 41
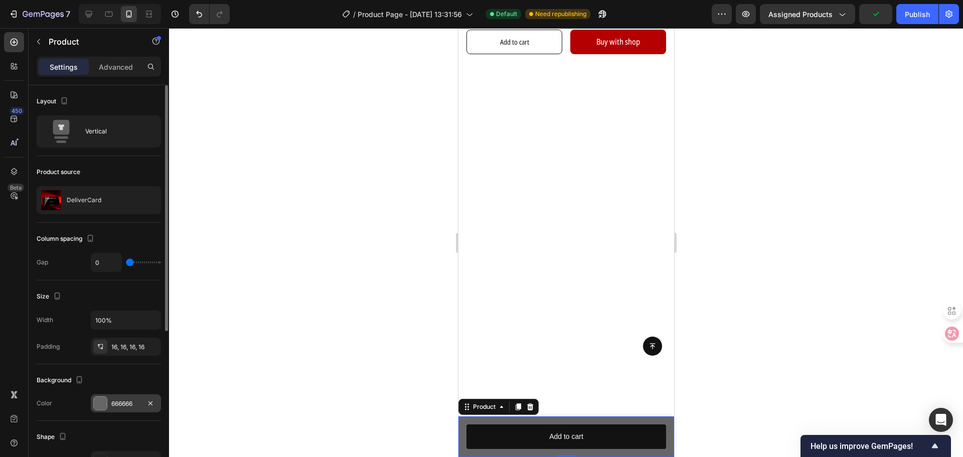
click at [120, 397] on div "666666" at bounding box center [126, 403] width 70 height 18
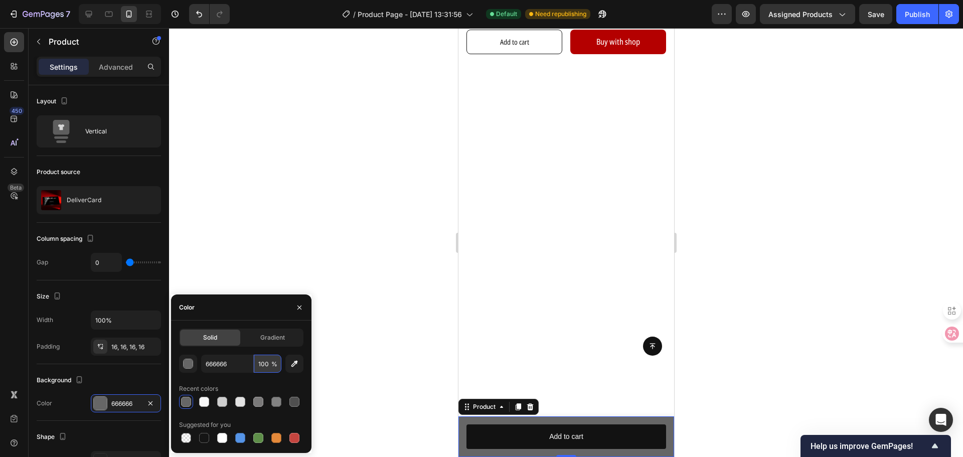
click at [265, 366] on input "100" at bounding box center [268, 363] width 28 height 18
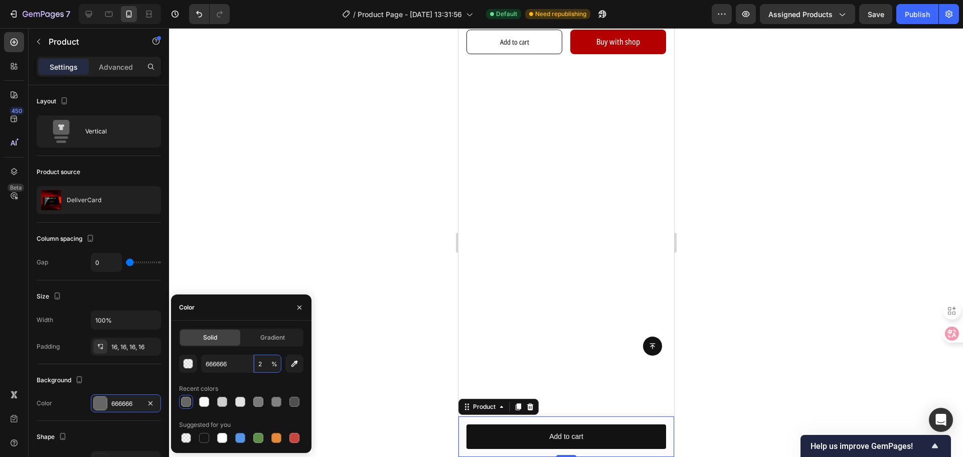
type input "20"
click at [387, 348] on div at bounding box center [566, 242] width 794 height 429
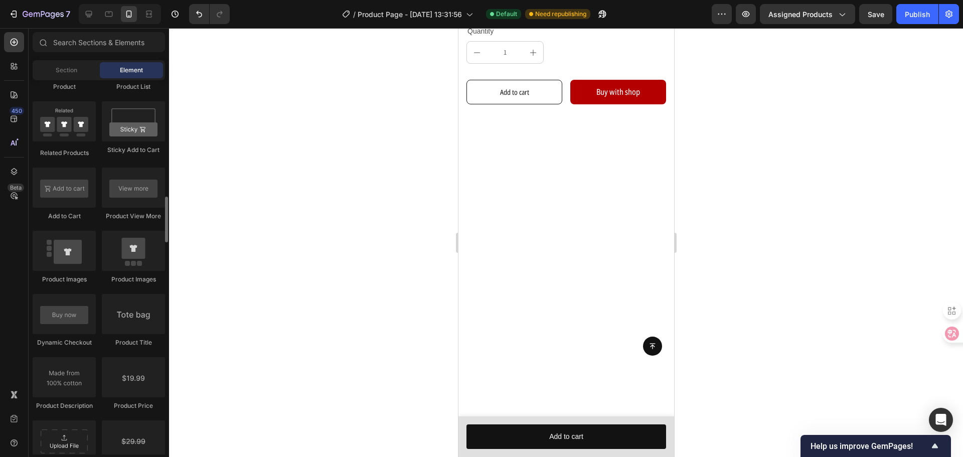
scroll to position [1253, 0]
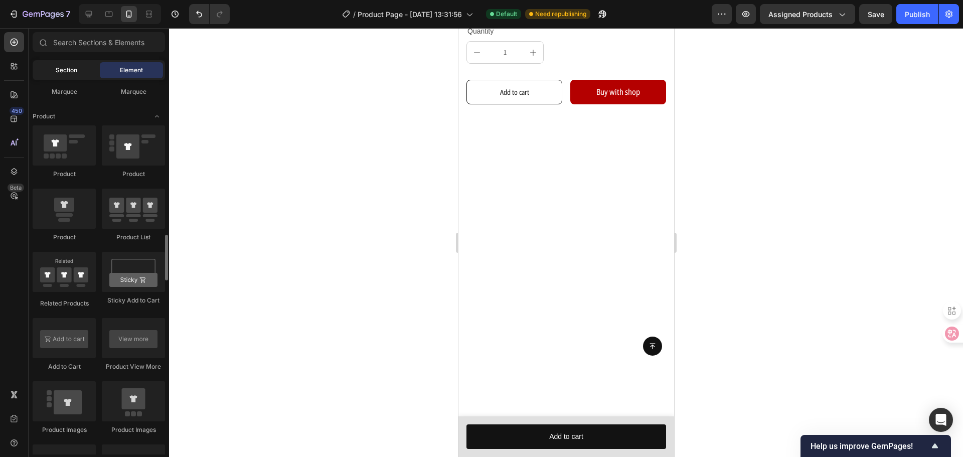
click at [74, 71] on span "Section" at bounding box center [67, 70] width 22 height 9
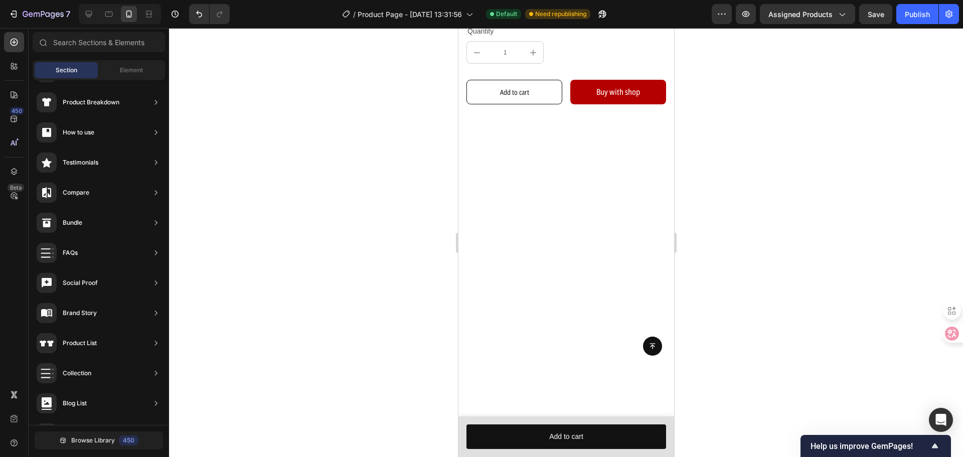
click at [133, 61] on div "Section Element" at bounding box center [99, 70] width 132 height 20
click at [459, 424] on div "Product Images DeliverCard Product Title $3.00 Product Price Product Price Row …" at bounding box center [566, 436] width 216 height 41
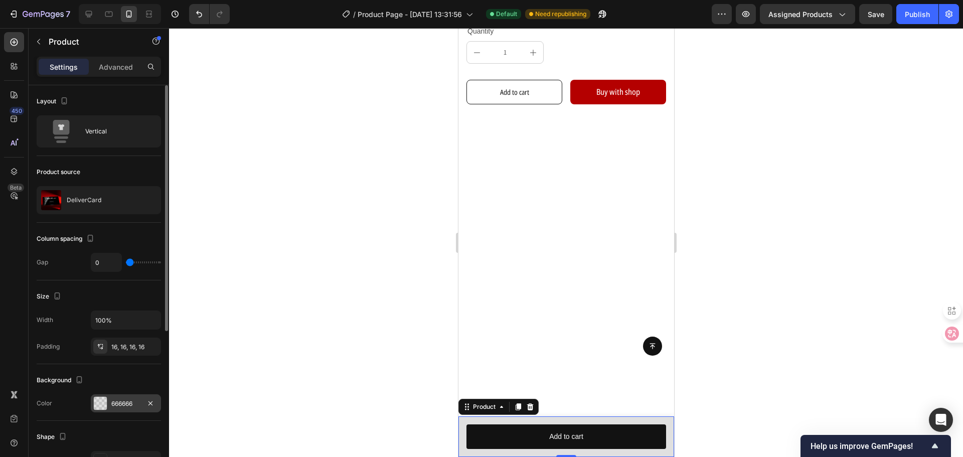
click at [119, 401] on div "666666" at bounding box center [125, 403] width 29 height 9
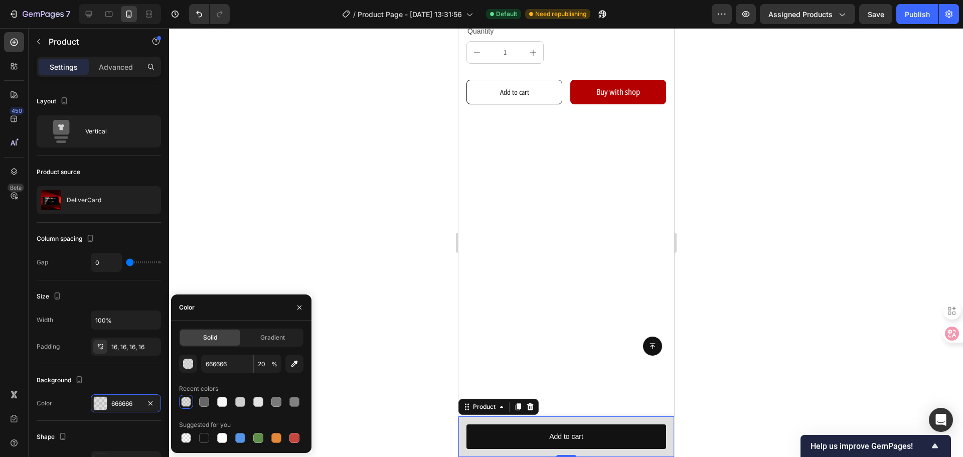
click at [272, 362] on span "%" at bounding box center [274, 363] width 6 height 9
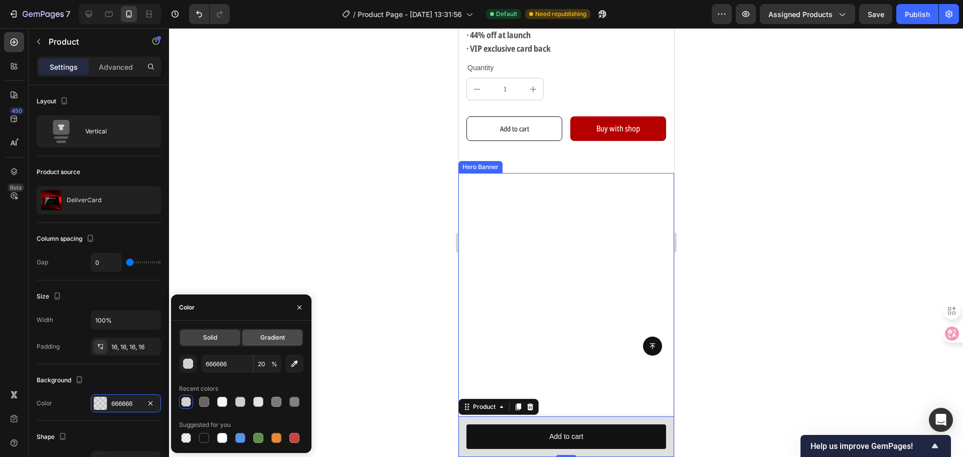
scroll to position [201, 0]
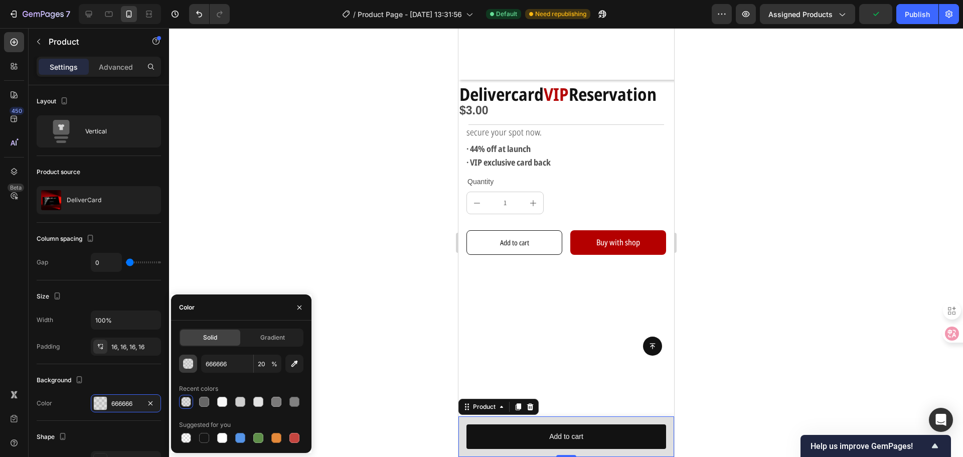
click at [187, 362] on div "button" at bounding box center [189, 364] width 10 height 10
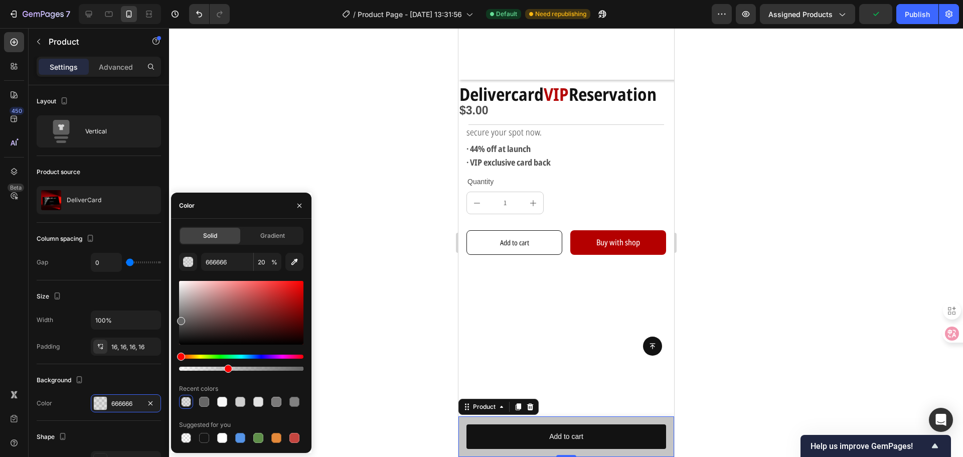
drag, startPoint x: 209, startPoint y: 367, endPoint x: 257, endPoint y: 371, distance: 48.3
click at [232, 371] on div at bounding box center [228, 369] width 8 height 8
type input "62"
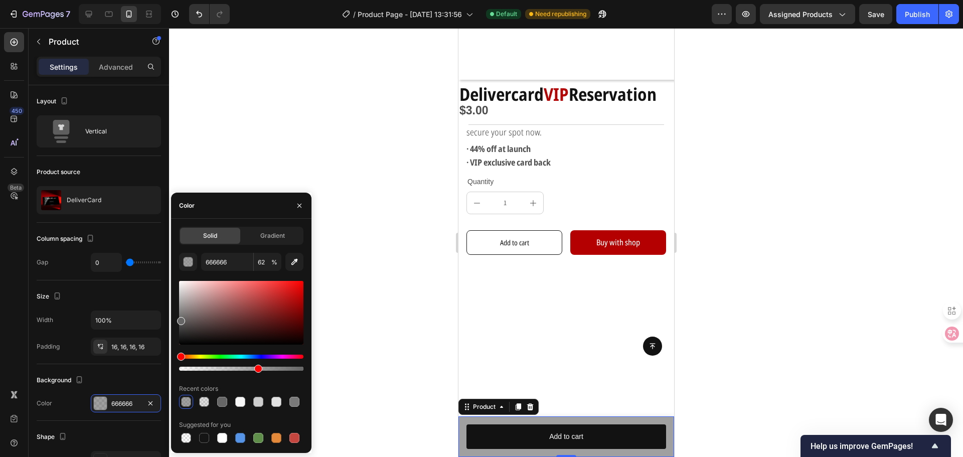
click at [268, 373] on div "666666 62 % Recent colors Suggested for you" at bounding box center [241, 349] width 124 height 192
drag, startPoint x: 179, startPoint y: 321, endPoint x: 179, endPoint y: 314, distance: 6.5
click at [179, 317] on div at bounding box center [181, 321] width 8 height 8
click at [179, 312] on div at bounding box center [241, 313] width 124 height 64
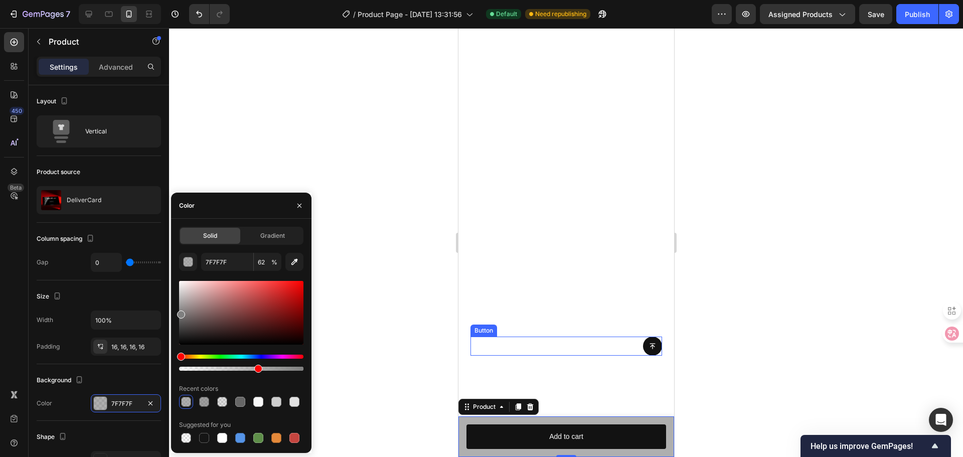
scroll to position [501, 0]
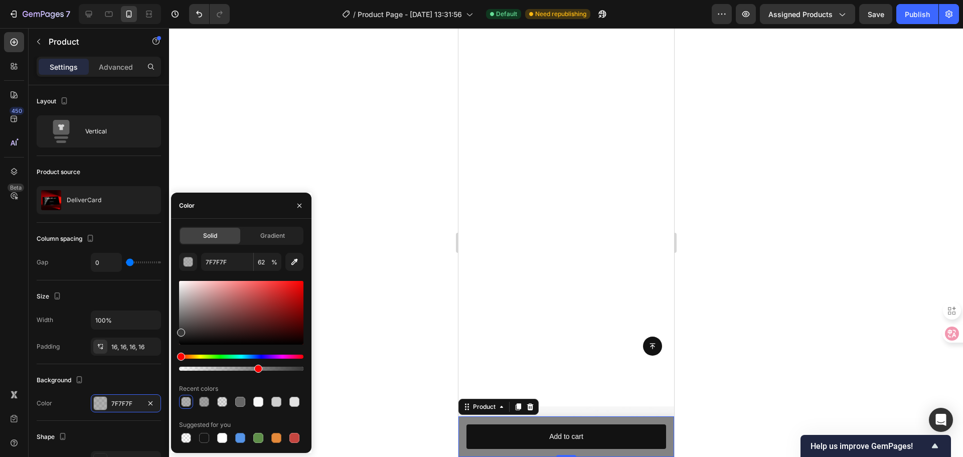
drag, startPoint x: 184, startPoint y: 321, endPoint x: 174, endPoint y: 330, distance: 12.8
click at [174, 330] on div "Solid Gradient 7F7F7F 62 % Recent colors Suggested for you" at bounding box center [241, 336] width 140 height 218
click at [172, 323] on div "Solid Gradient 7F7F7F 62 % Recent colors Suggested for you" at bounding box center [241, 336] width 140 height 218
type input "383838"
click at [172, 322] on div "Solid Gradient 383838 62 % Recent colors Suggested for you" at bounding box center [241, 336] width 140 height 218
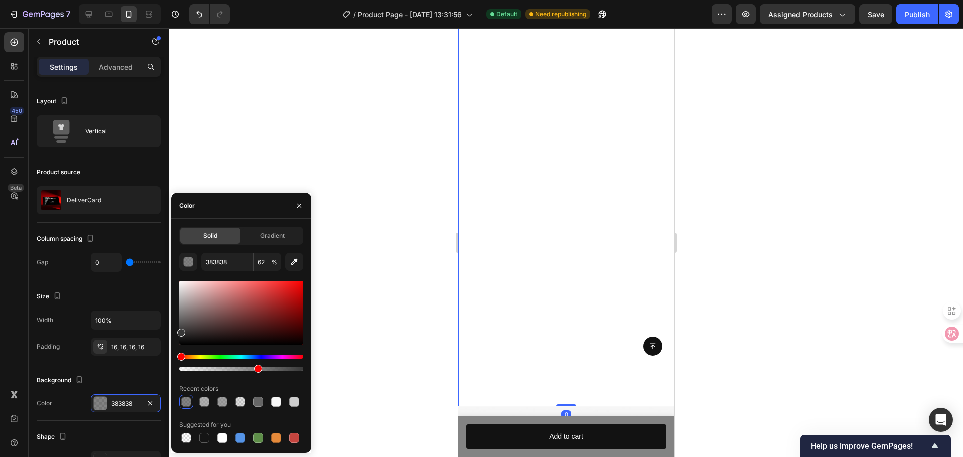
click at [594, 366] on video "Background Image" at bounding box center [566, 191] width 216 height 429
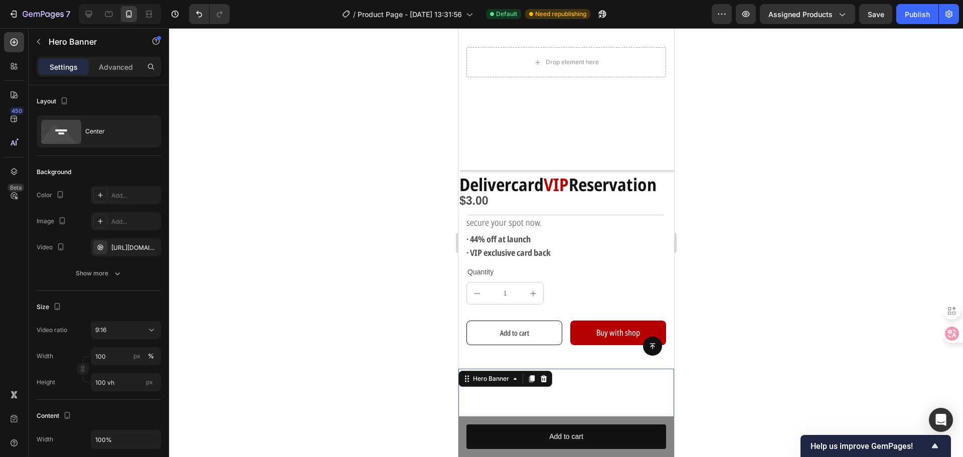
scroll to position [251, 0]
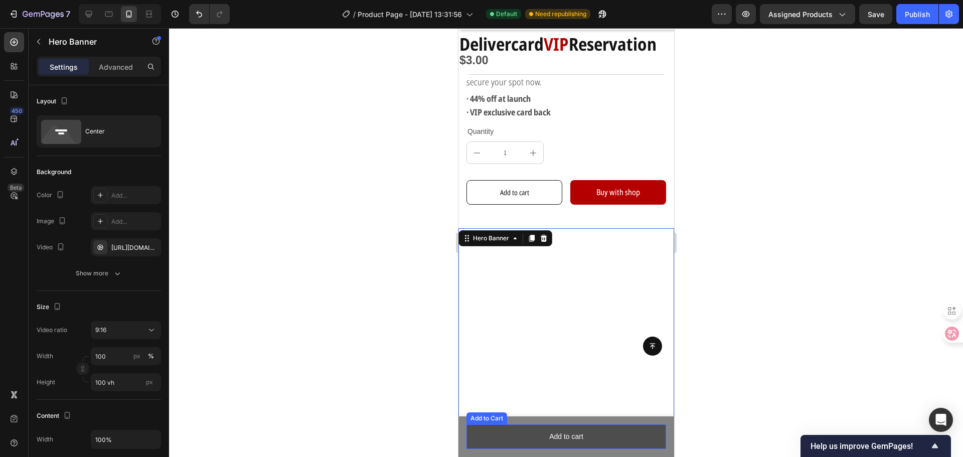
click at [510, 432] on button "Add to cart" at bounding box center [566, 436] width 200 height 25
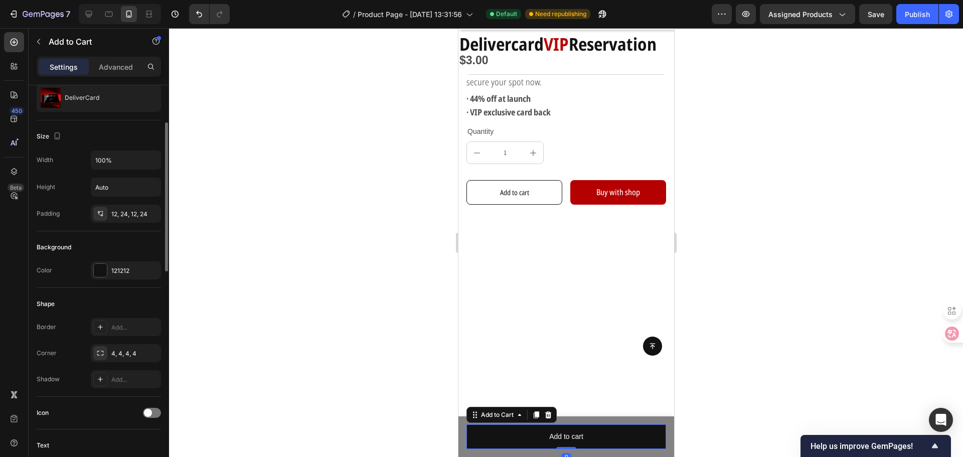
scroll to position [201, 0]
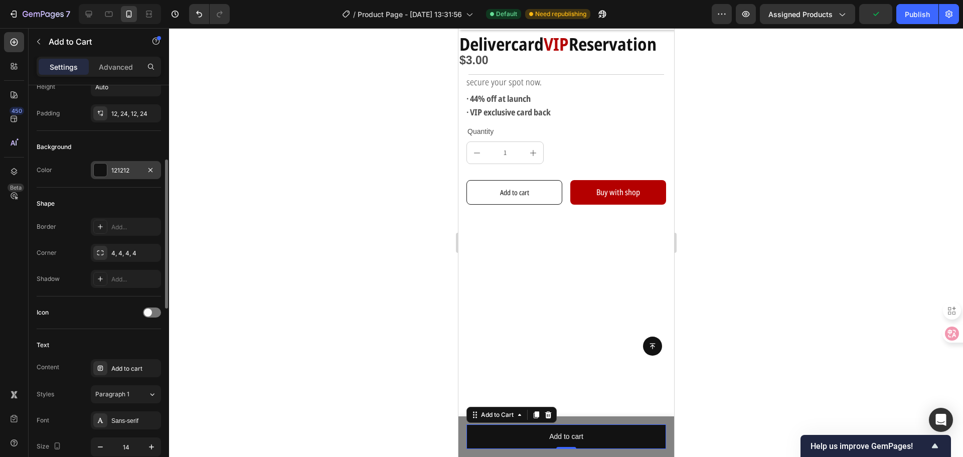
click at [98, 171] on div at bounding box center [100, 169] width 13 height 13
click at [93, 194] on div "Shape Border Add... Corner 4, 4, 4, 4 Shadow Add..." at bounding box center [99, 242] width 124 height 109
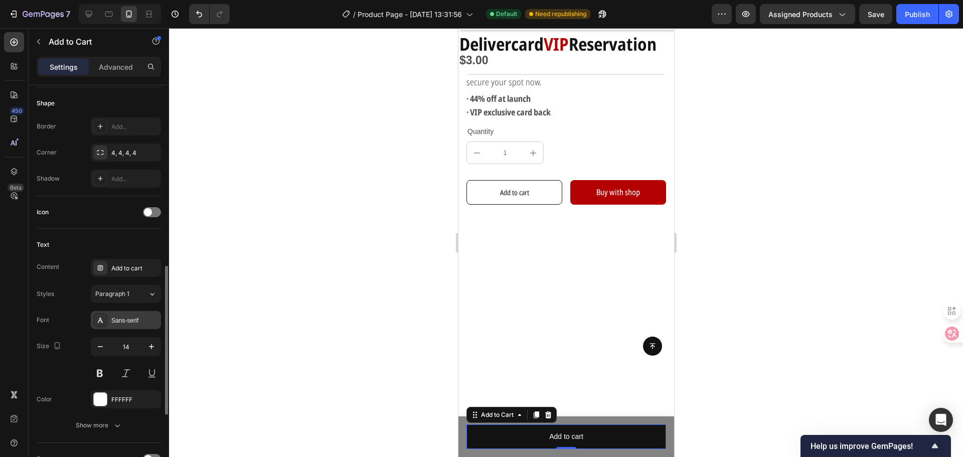
scroll to position [351, 0]
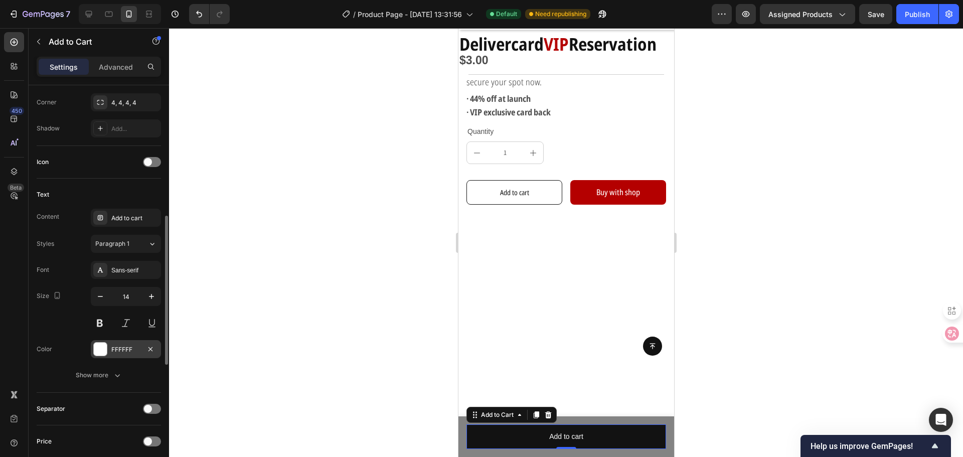
click at [114, 343] on div "FFFFFF" at bounding box center [126, 349] width 70 height 18
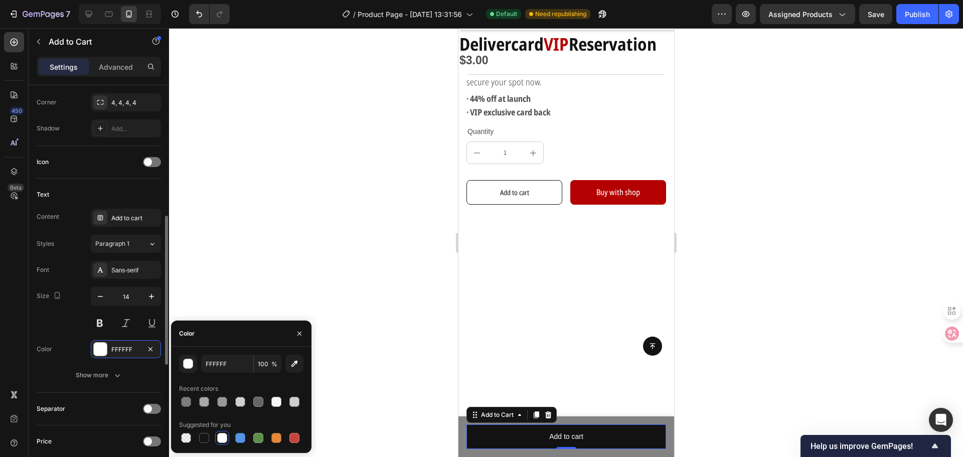
click at [76, 333] on div "Font Sans-serif Size 14 Color FFFFFF Show more" at bounding box center [99, 322] width 124 height 123
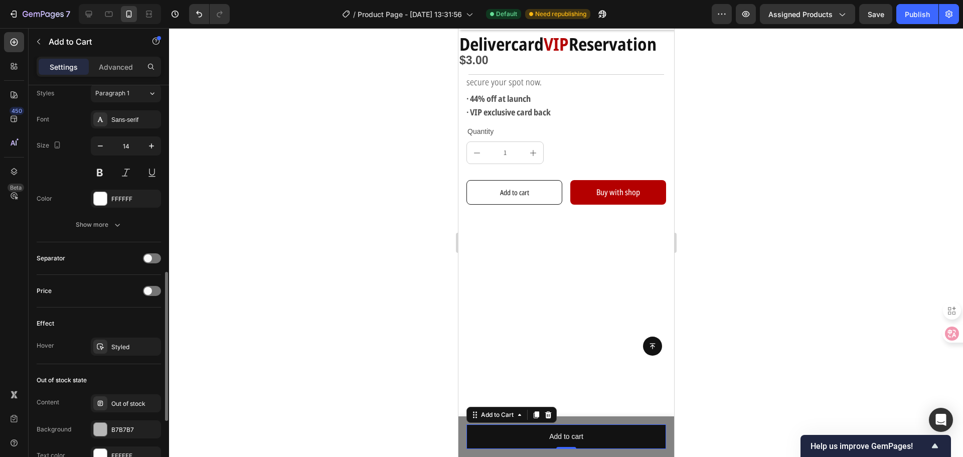
scroll to position [674, 0]
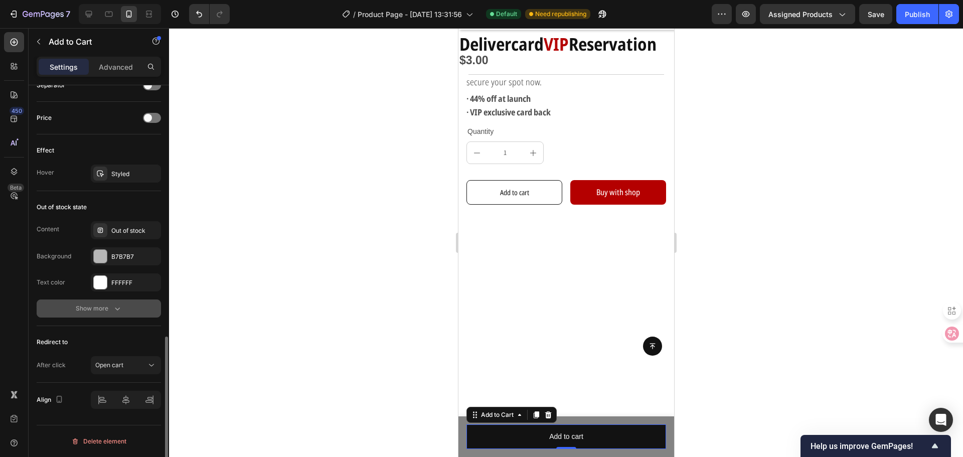
click at [114, 312] on icon "button" at bounding box center [117, 308] width 10 height 10
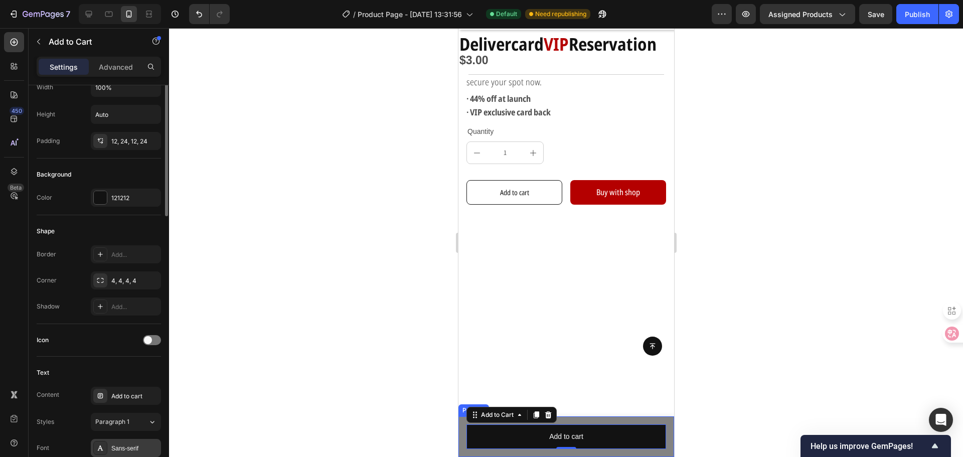
scroll to position [73, 0]
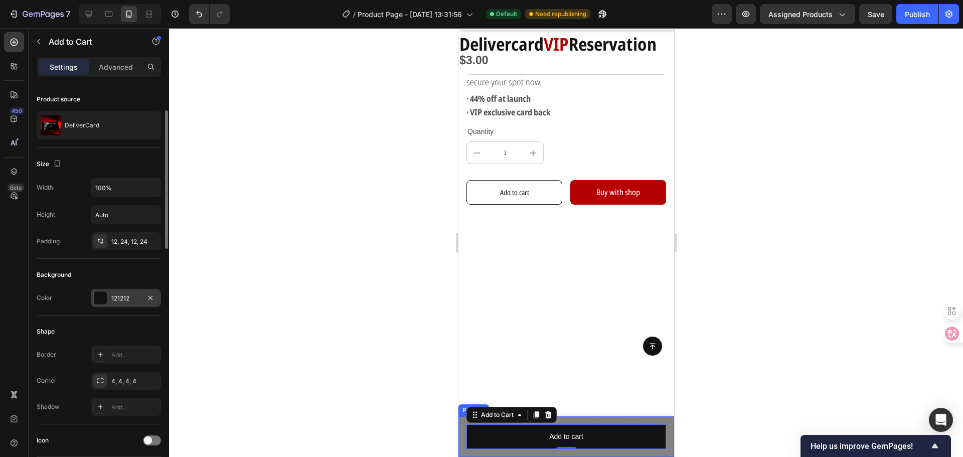
click at [103, 297] on div at bounding box center [100, 297] width 13 height 13
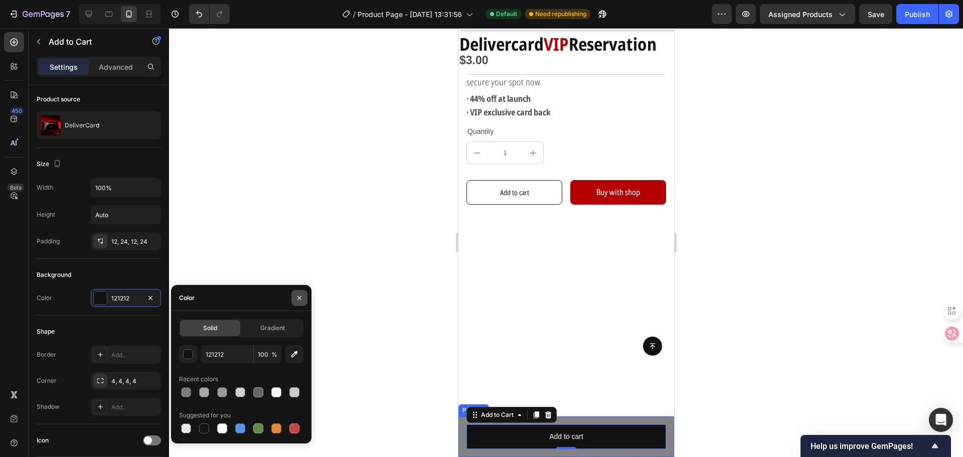
click at [297, 297] on icon "button" at bounding box center [299, 298] width 8 height 8
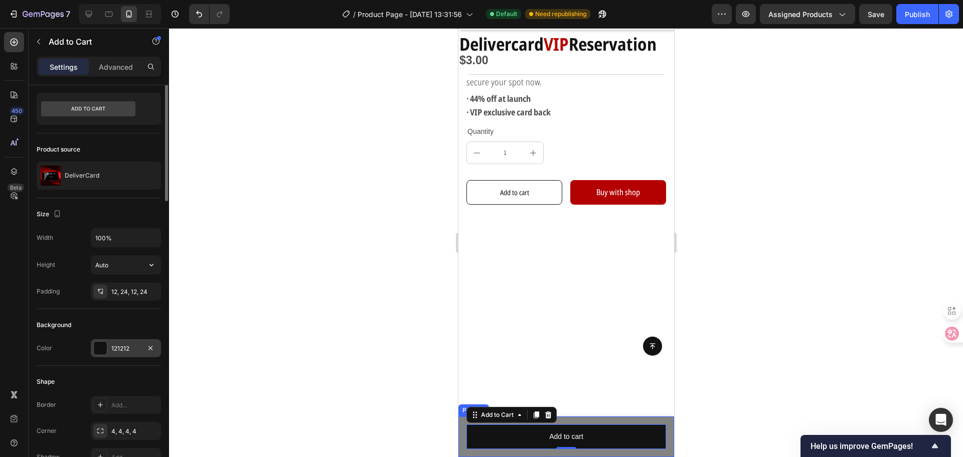
scroll to position [0, 0]
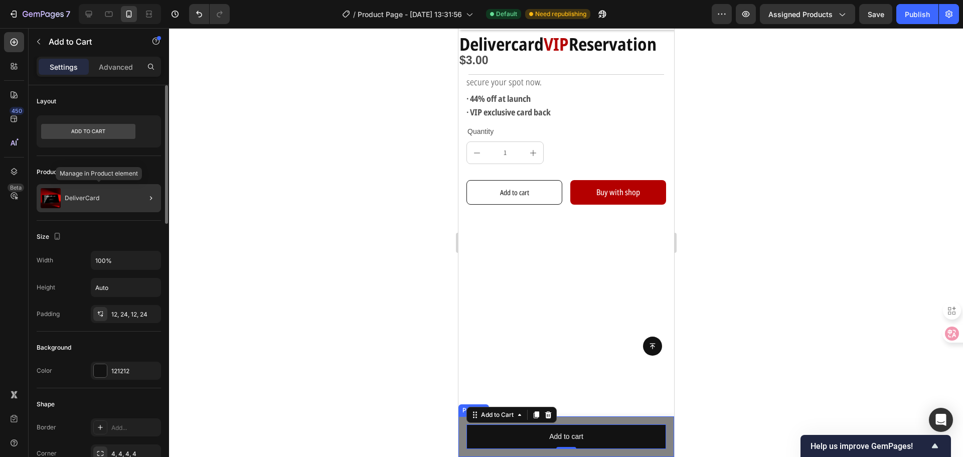
click at [97, 198] on p "DeliverCard" at bounding box center [82, 198] width 35 height 7
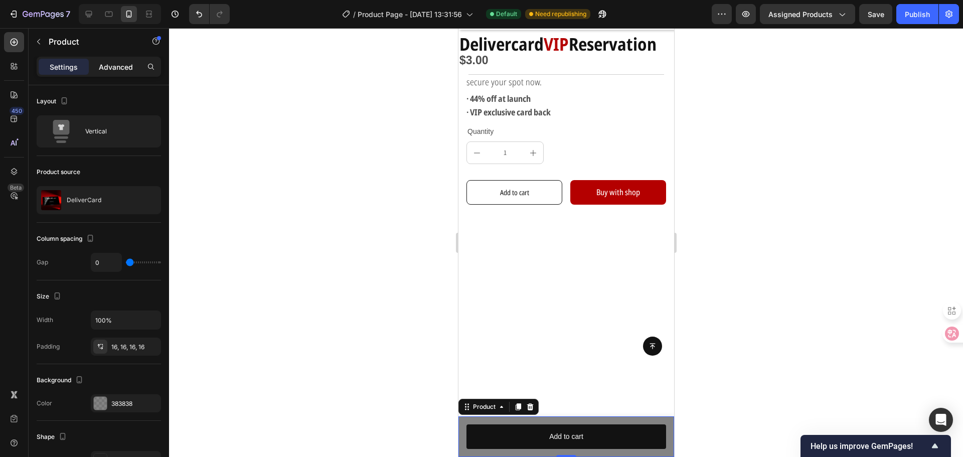
click at [116, 62] on p "Advanced" at bounding box center [116, 67] width 34 height 11
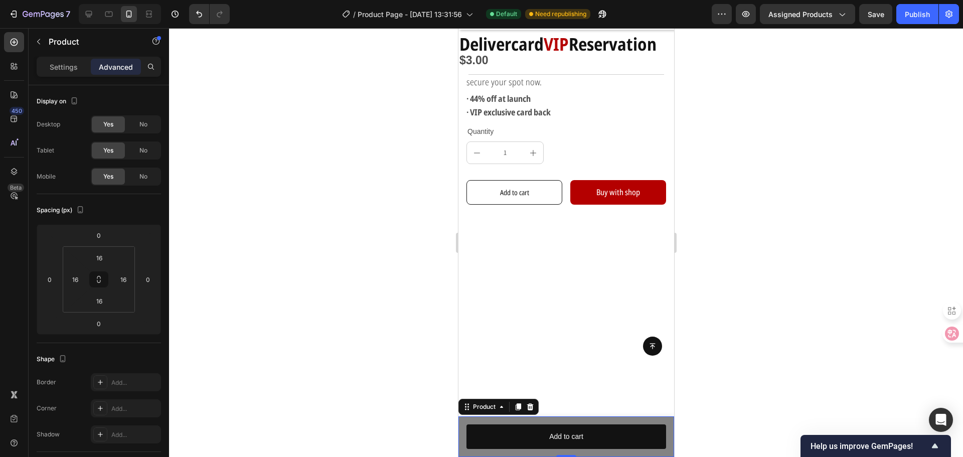
click at [89, 61] on div "Settings Advanced" at bounding box center [99, 67] width 120 height 16
click at [65, 62] on p "Settings" at bounding box center [64, 67] width 28 height 11
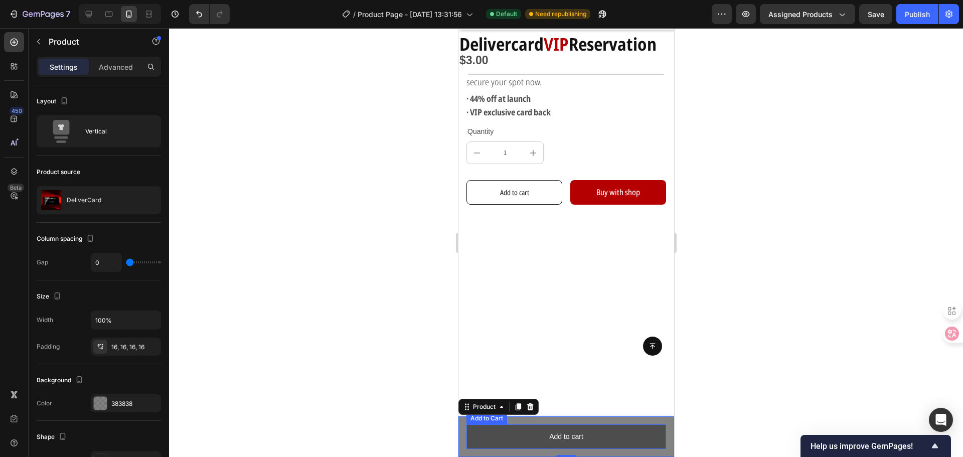
click at [516, 434] on button "Add to cart" at bounding box center [566, 436] width 200 height 25
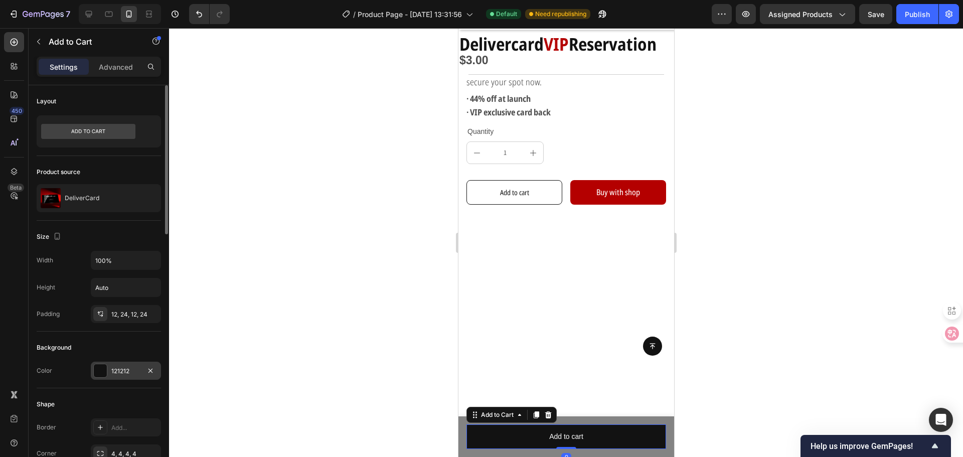
click at [109, 370] on div "121212" at bounding box center [126, 370] width 70 height 18
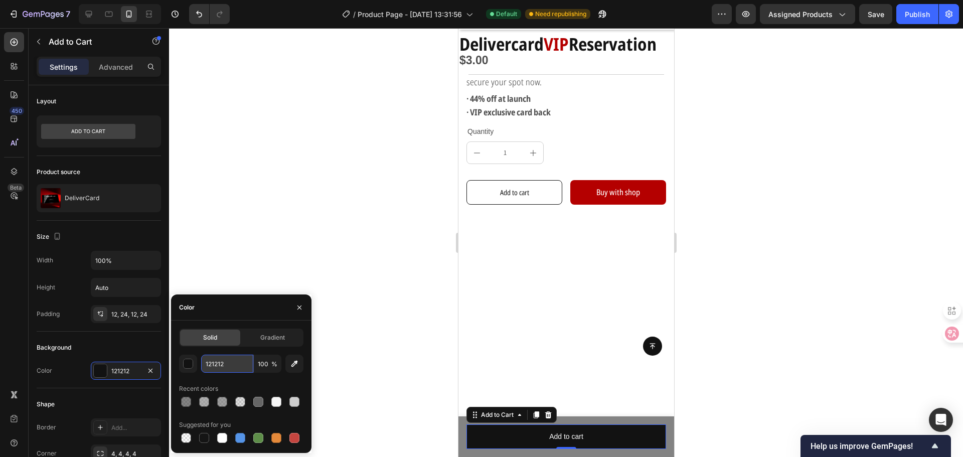
click at [232, 363] on input "121212" at bounding box center [227, 363] width 52 height 18
type input "b"
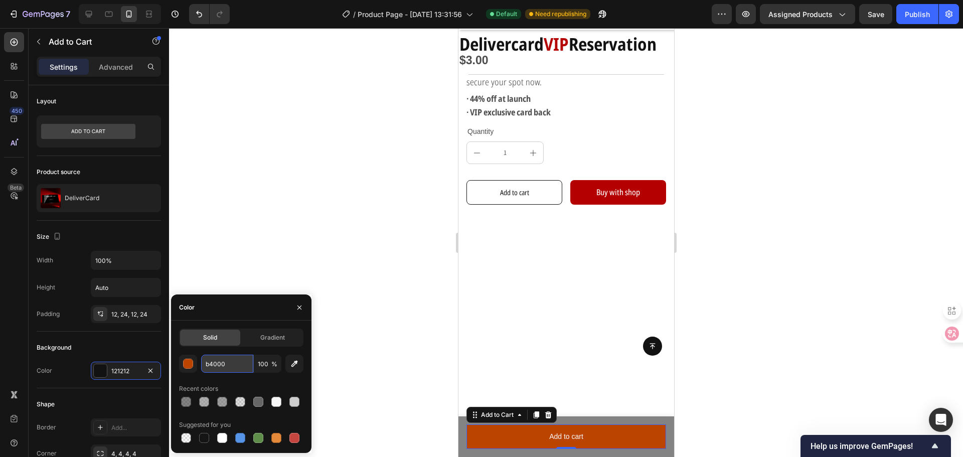
type input "b40000"
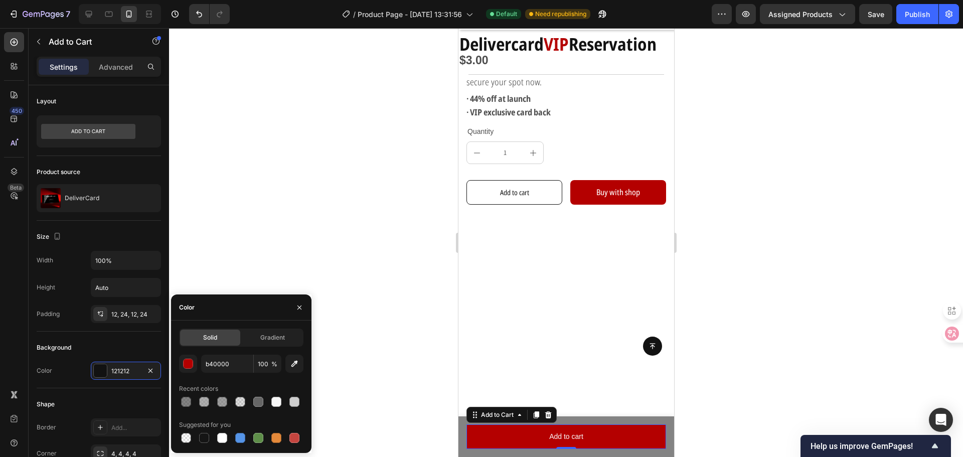
click at [338, 331] on div at bounding box center [566, 242] width 794 height 429
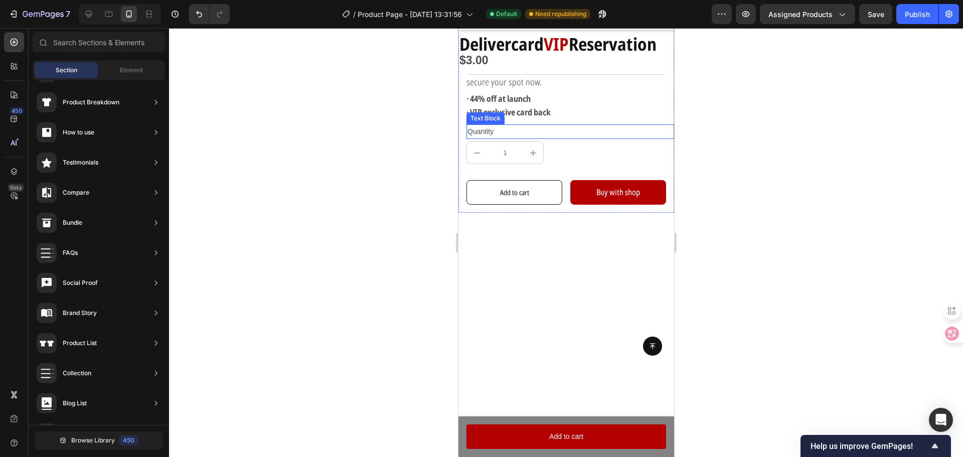
scroll to position [401, 0]
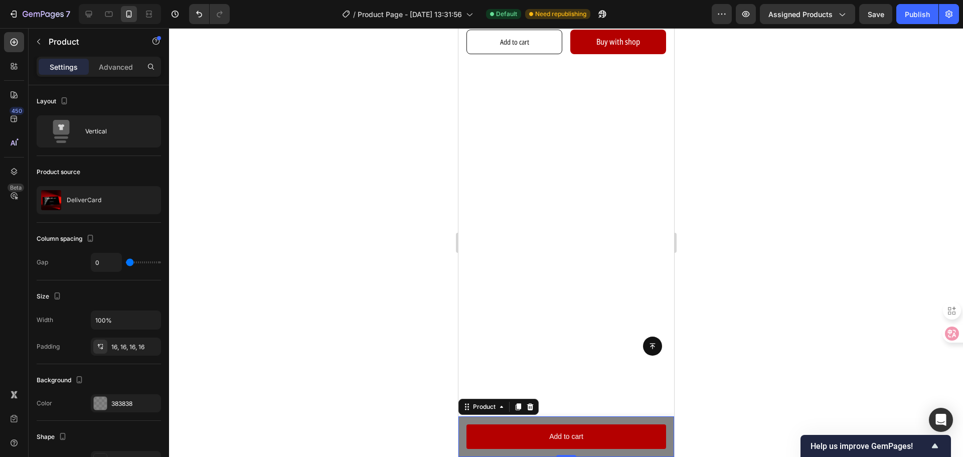
click at [502, 422] on div "Product Images DeliverCard Product Title $3.00 Product Price Product Price Row …" at bounding box center [566, 436] width 216 height 41
click at [463, 426] on div "Product Images DeliverCard Product Title $3.00 Product Price Product Price Row …" at bounding box center [566, 436] width 216 height 41
click at [467, 449] on div "Product Images DeliverCard Product Title $3.00 Product Price Product Price Row …" at bounding box center [566, 436] width 216 height 41
click at [152, 400] on icon "button" at bounding box center [150, 403] width 8 height 8
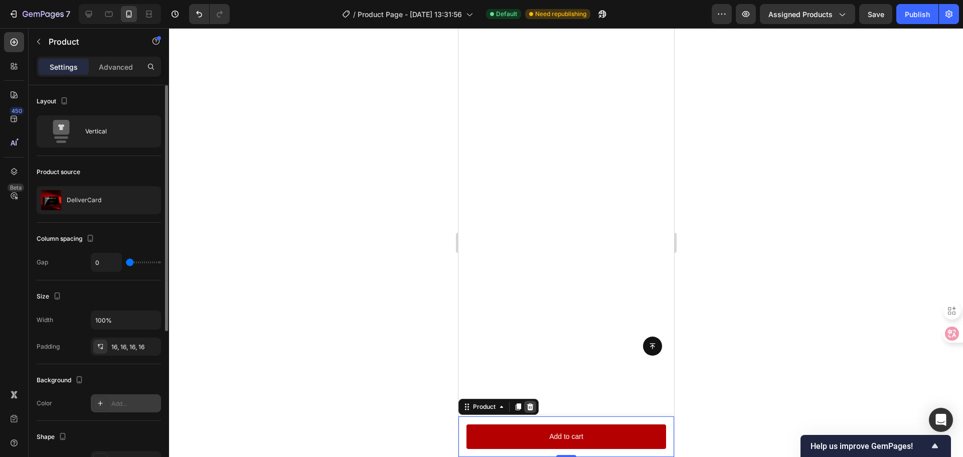
scroll to position [451, 0]
click at [531, 408] on icon at bounding box center [529, 406] width 7 height 7
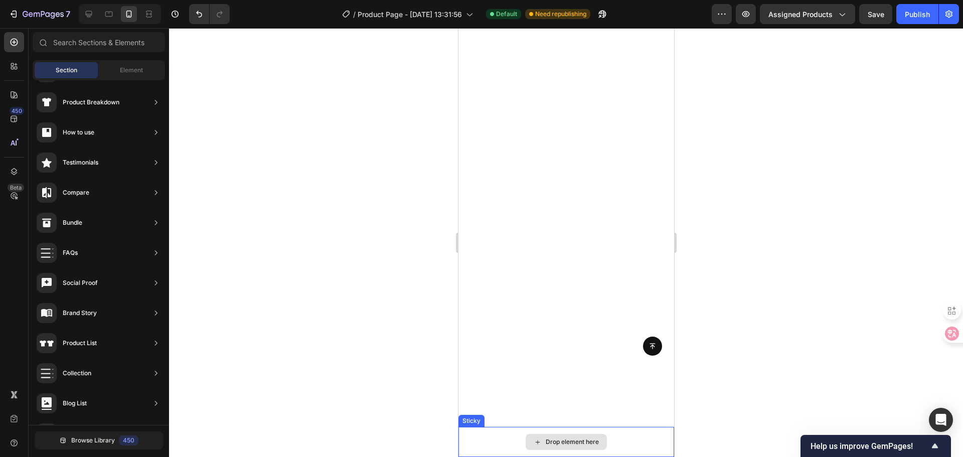
click at [607, 436] on div "Drop element here" at bounding box center [566, 442] width 216 height 30
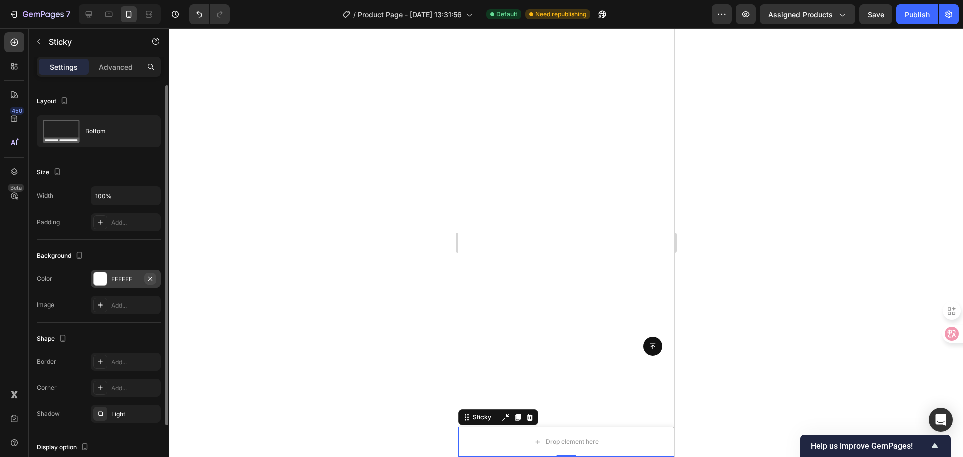
click at [148, 276] on icon "button" at bounding box center [150, 279] width 8 height 8
click at [129, 299] on div "Add..." at bounding box center [126, 305] width 70 height 18
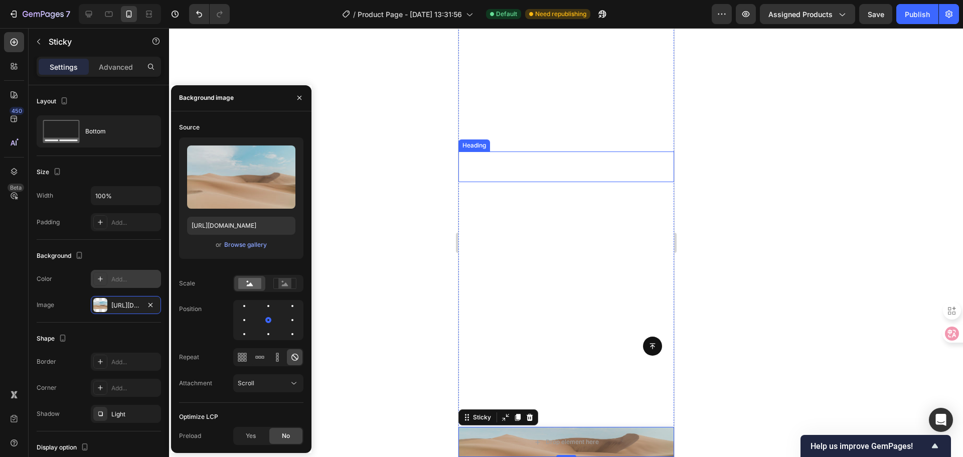
scroll to position [501, 0]
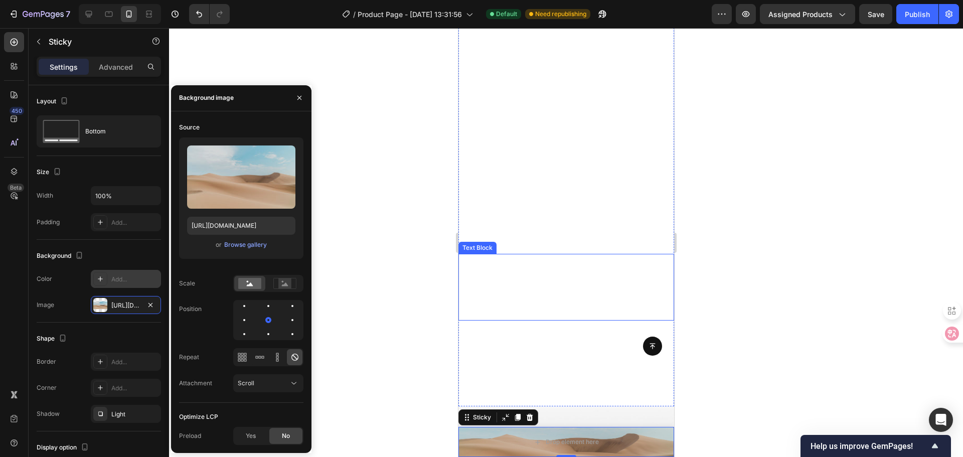
click at [527, 269] on p "丨 Replace static with motion--15 seconds of video that tell your story Ultra-th…" at bounding box center [566, 287] width 200 height 51
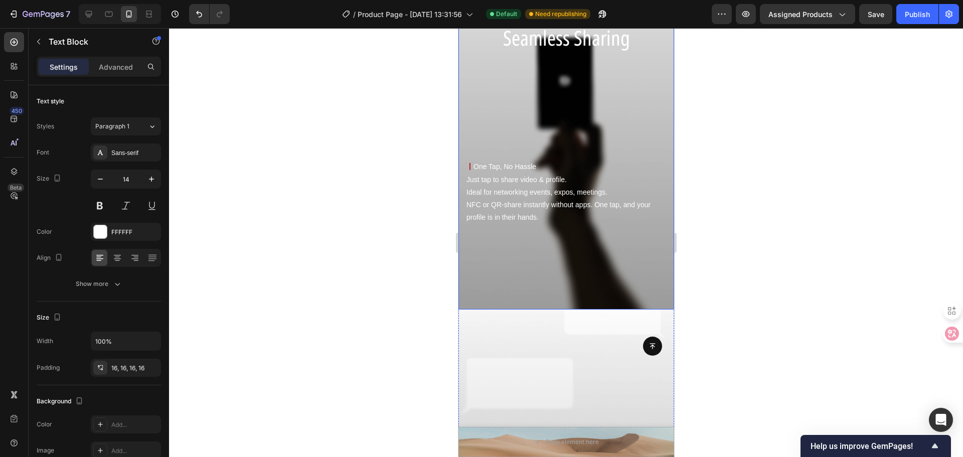
scroll to position [1053, 0]
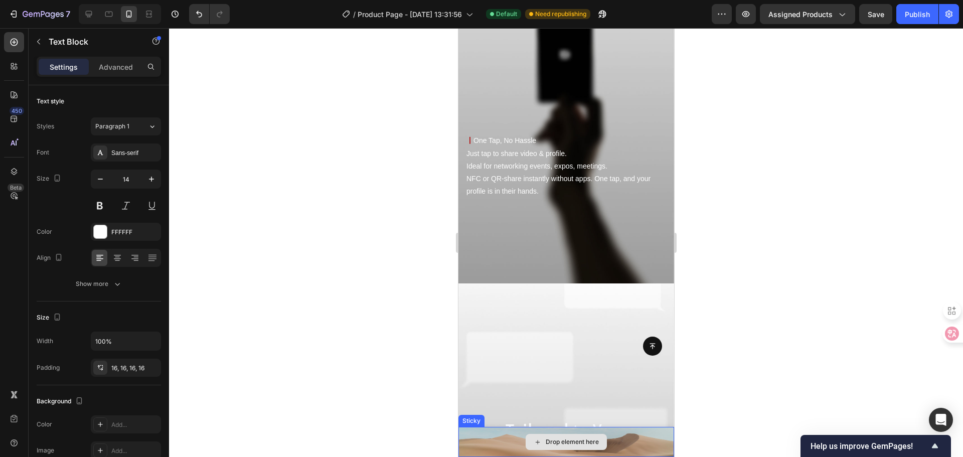
click at [503, 440] on div "Drop element here" at bounding box center [566, 442] width 216 height 30
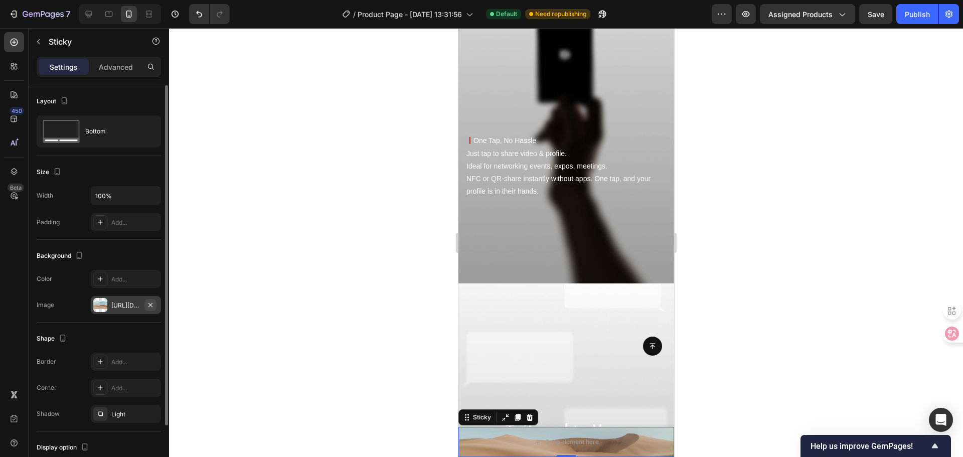
click at [150, 302] on icon "button" at bounding box center [150, 305] width 8 height 8
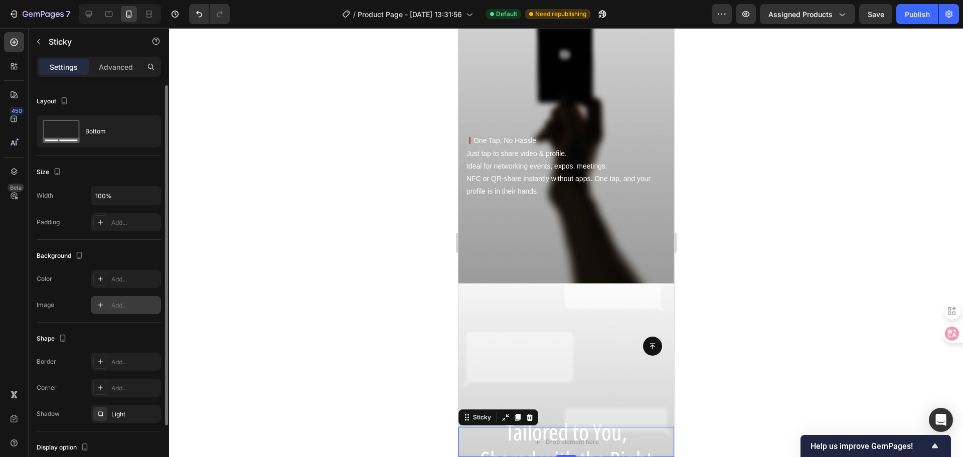
click at [121, 303] on div "Add..." at bounding box center [134, 305] width 47 height 9
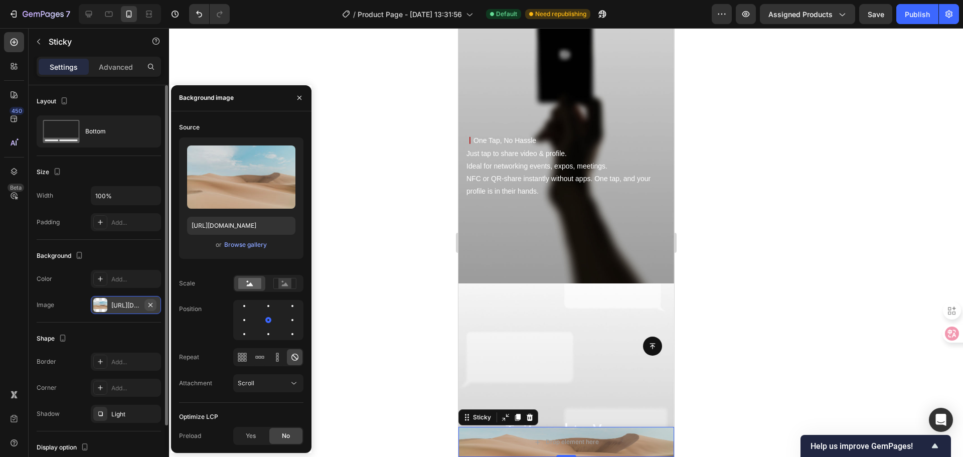
click at [150, 306] on icon "button" at bounding box center [150, 305] width 8 height 8
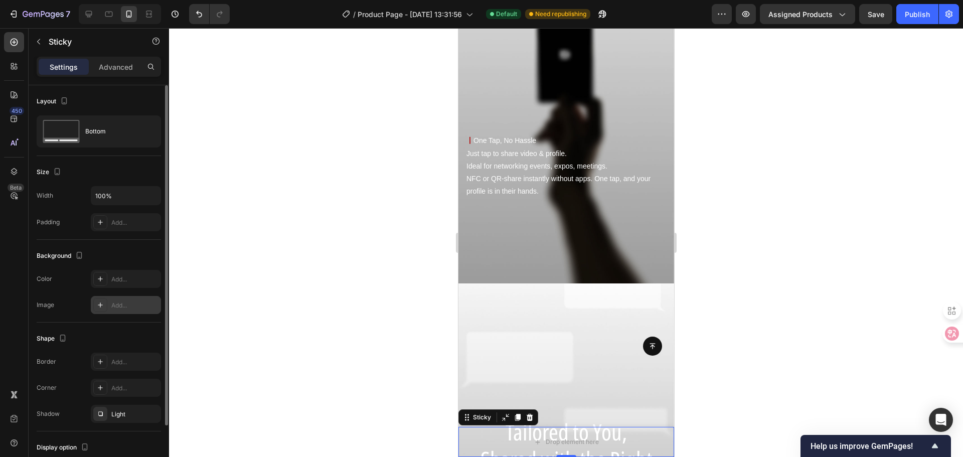
click at [122, 310] on div "Add..." at bounding box center [126, 305] width 70 height 18
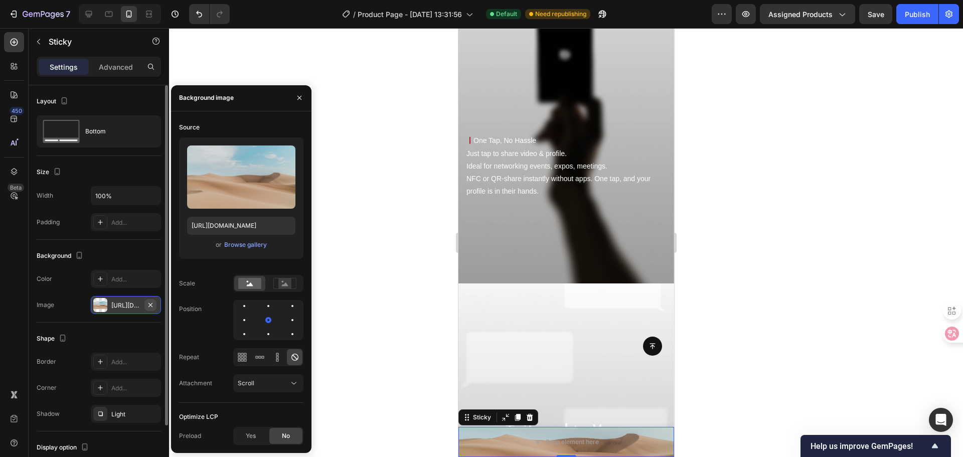
click at [149, 306] on icon "button" at bounding box center [150, 304] width 4 height 4
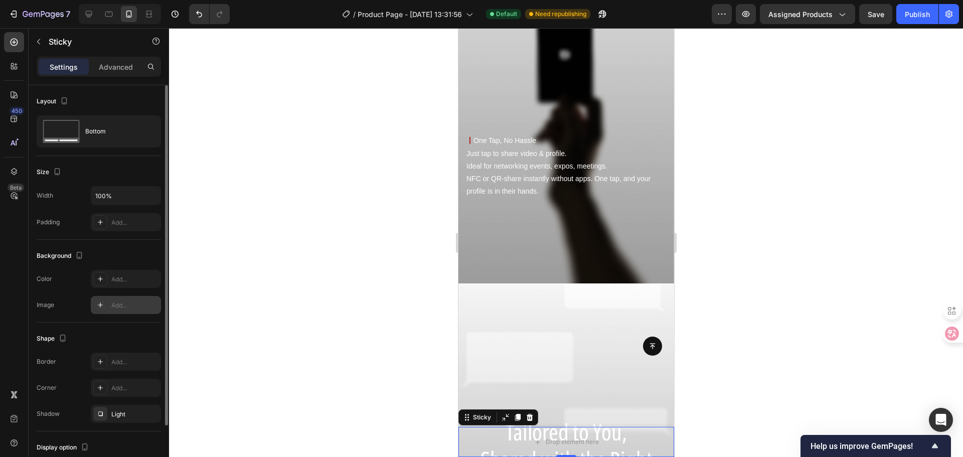
click at [125, 307] on div "Add..." at bounding box center [134, 305] width 47 height 9
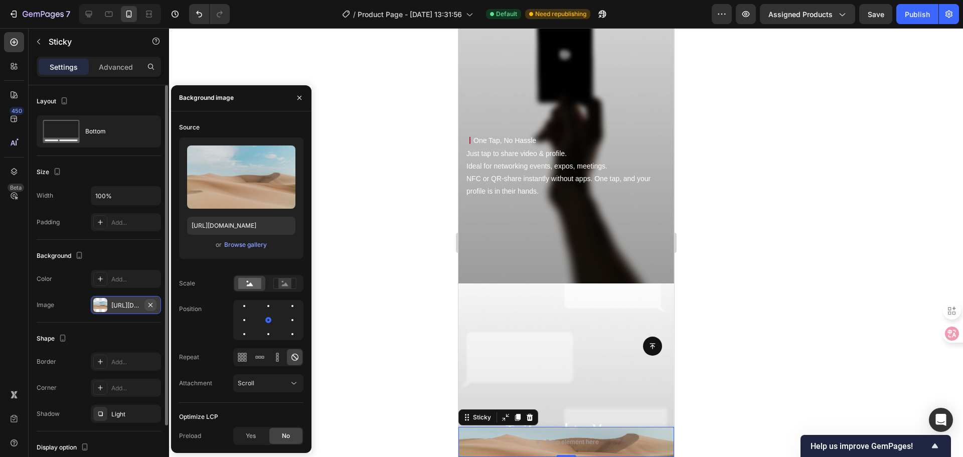
click at [150, 302] on icon "button" at bounding box center [150, 305] width 8 height 8
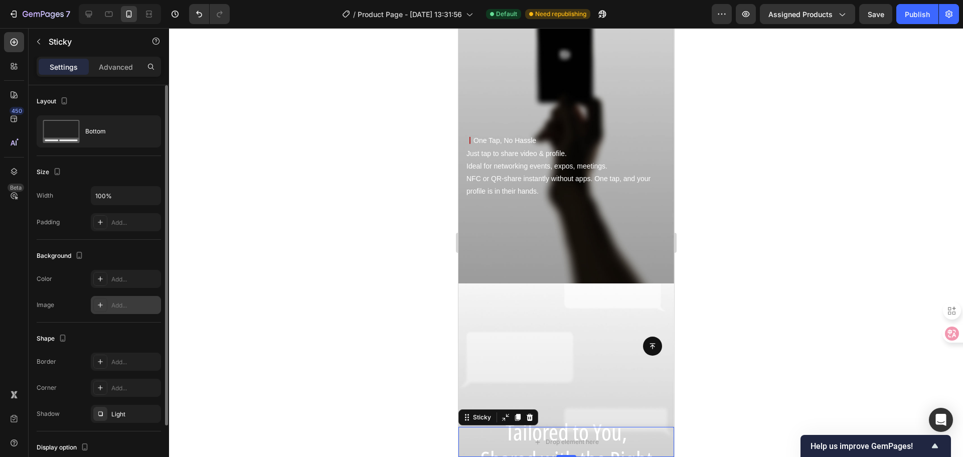
click at [145, 305] on div "Add..." at bounding box center [134, 305] width 47 height 9
type input "https://cdn.shopify.com/s/files/1/2005/9307/files/background_settings.jpg"
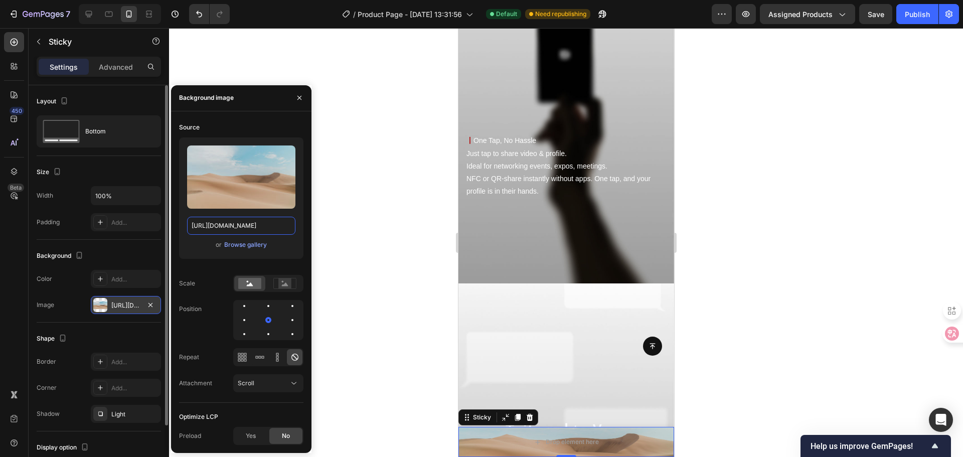
click at [269, 221] on input "https://cdn.shopify.com/s/files/1/2005/9307/files/background_settings.jpg" at bounding box center [241, 226] width 108 height 18
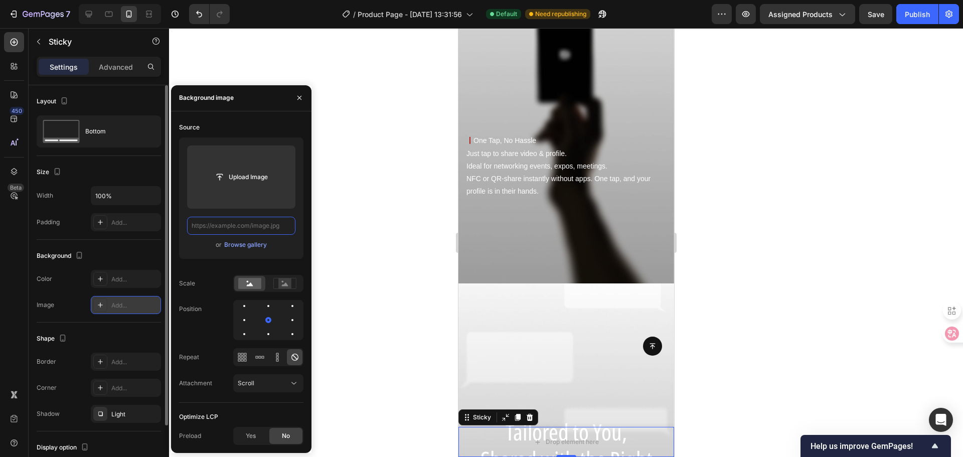
paste input "https://cdn.shopify.com/s/files/1/0728/4595/1219/files/70cd2c2dd23cc9edc4bb0e72…"
type input "https://cdn.shopify.com/s/files/1/0728/4595/1219/files/70cd2c2dd23cc9edc4bb0e72…"
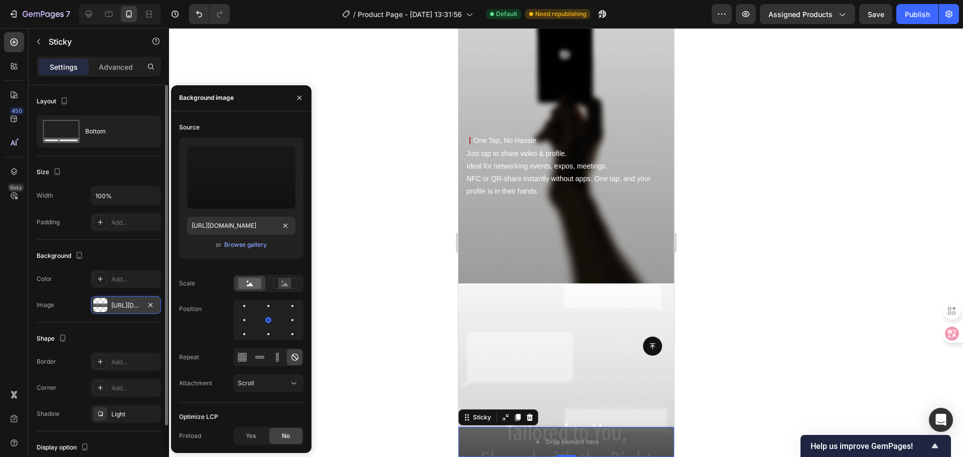
scroll to position [0, 0]
click at [328, 246] on div at bounding box center [566, 242] width 794 height 429
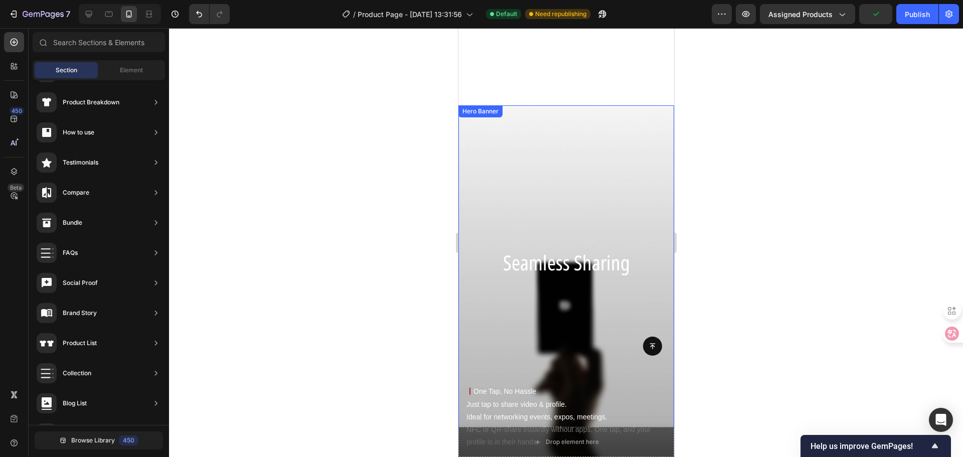
scroll to position [552, 0]
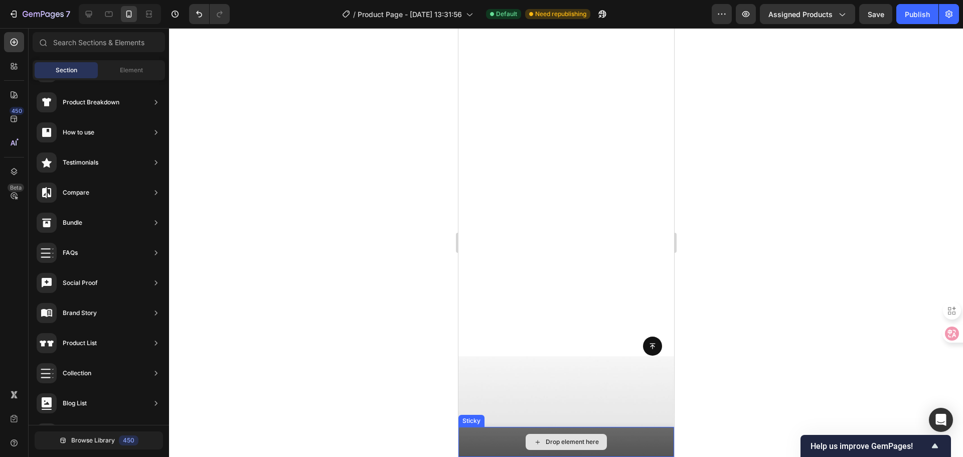
click at [560, 444] on div "Drop element here" at bounding box center [571, 442] width 53 height 8
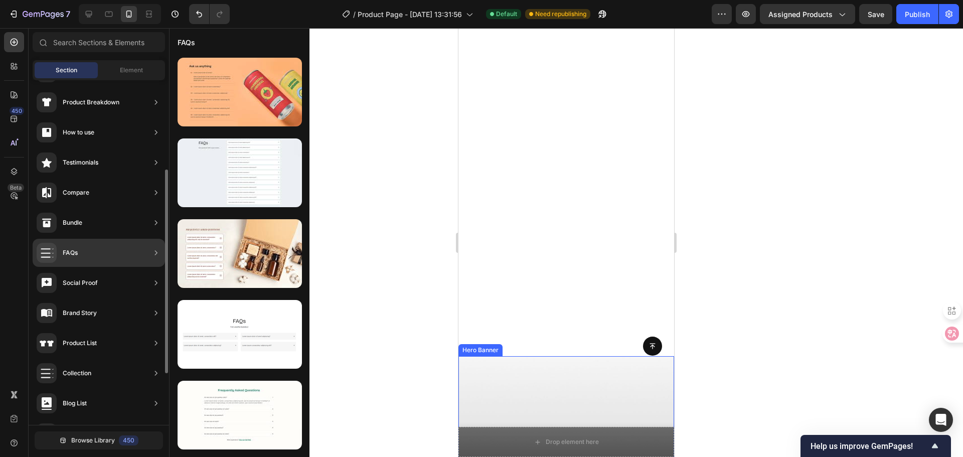
scroll to position [0, 0]
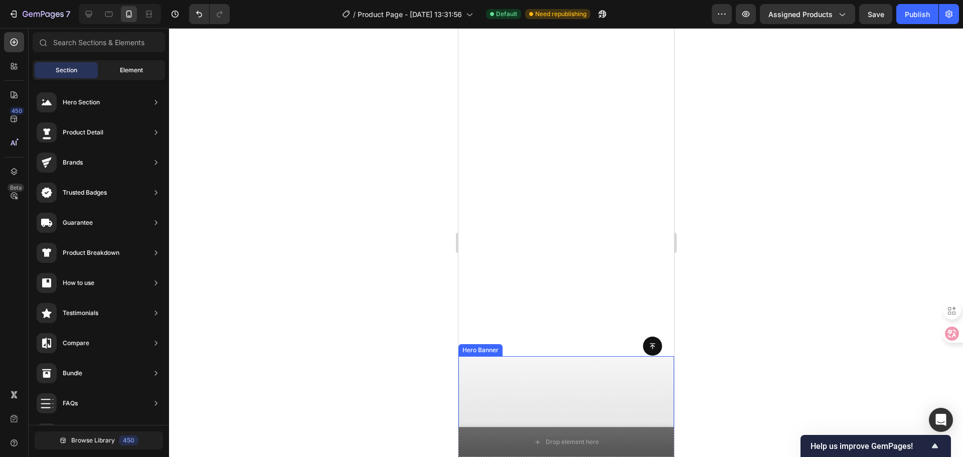
click at [130, 69] on span "Element" at bounding box center [131, 70] width 23 height 9
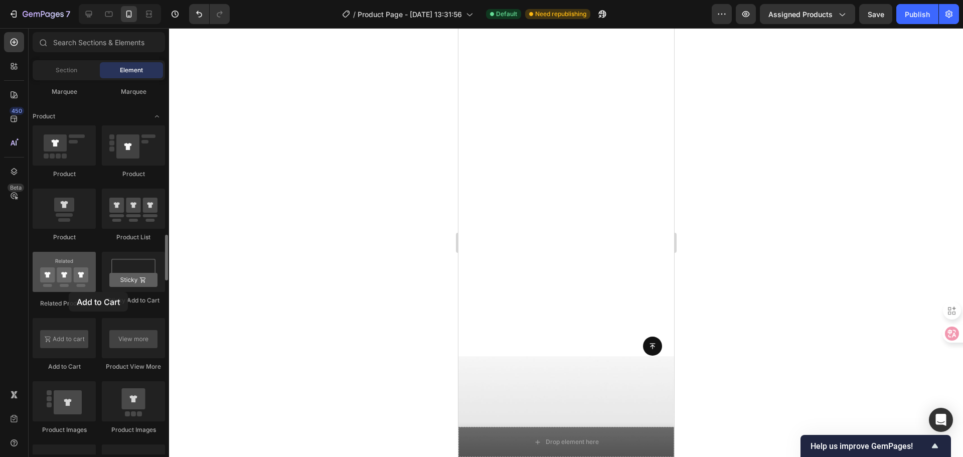
drag, startPoint x: 57, startPoint y: 338, endPoint x: 69, endPoint y: 291, distance: 48.0
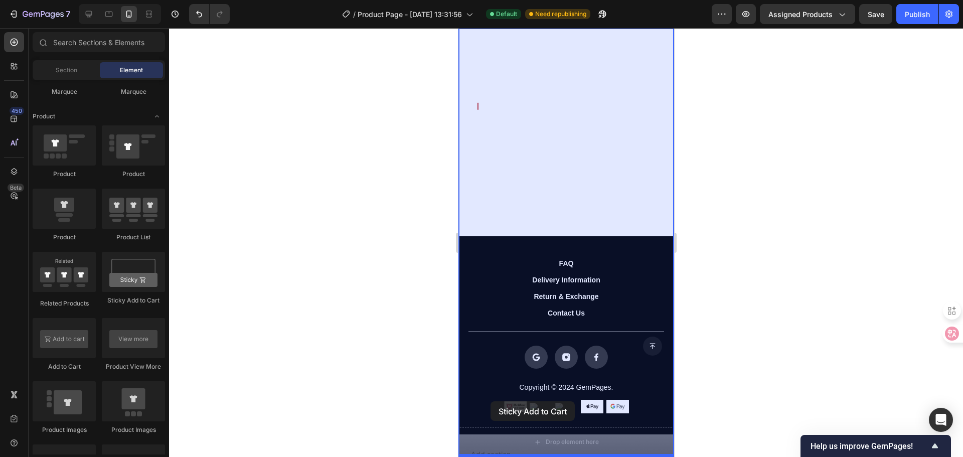
scroll to position [1967, 0]
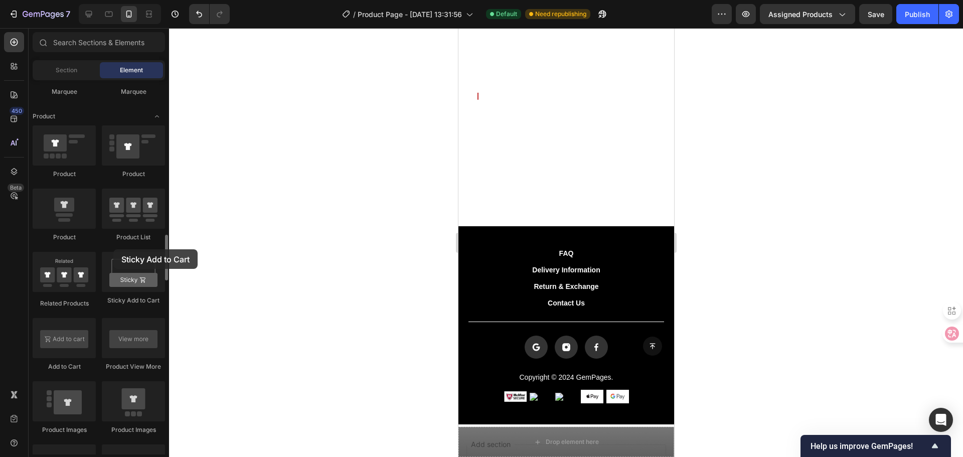
drag, startPoint x: 129, startPoint y: 282, endPoint x: 113, endPoint y: 249, distance: 36.1
drag, startPoint x: 262, startPoint y: 375, endPoint x: 52, endPoint y: 340, distance: 212.3
click at [52, 340] on div at bounding box center [64, 338] width 63 height 40
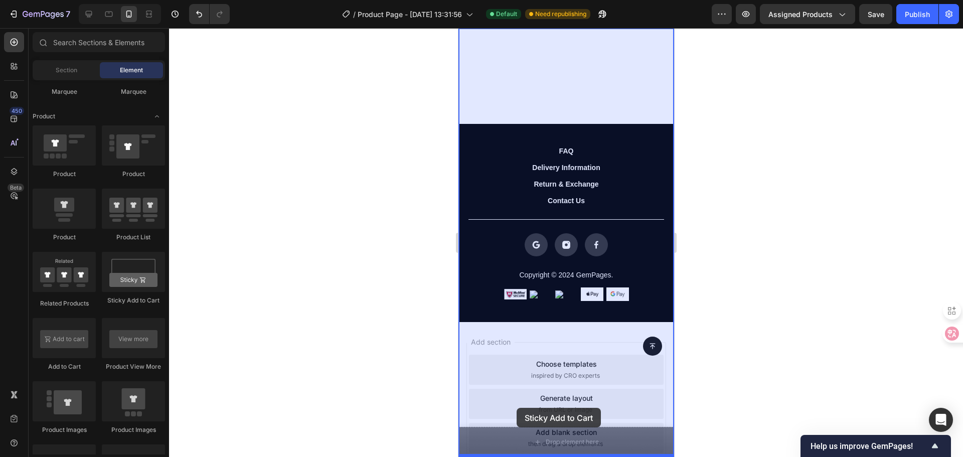
drag, startPoint x: 594, startPoint y: 313, endPoint x: 515, endPoint y: 390, distance: 109.9
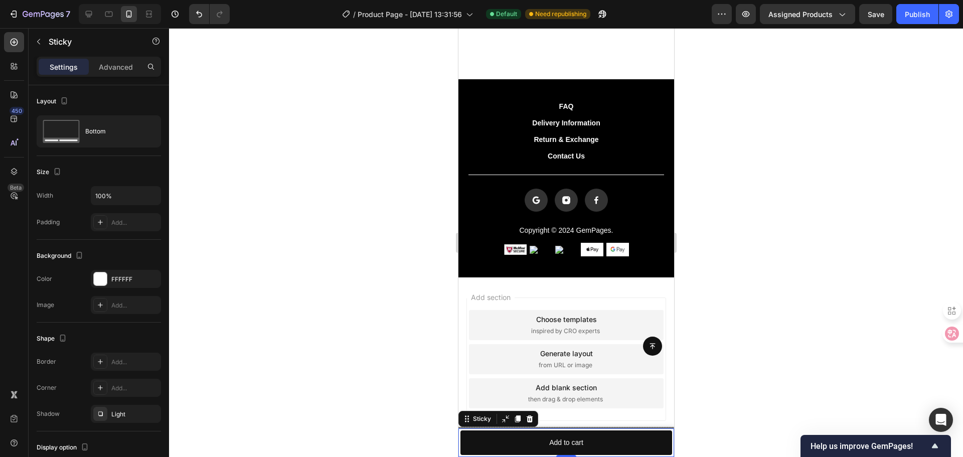
scroll to position [2123, 0]
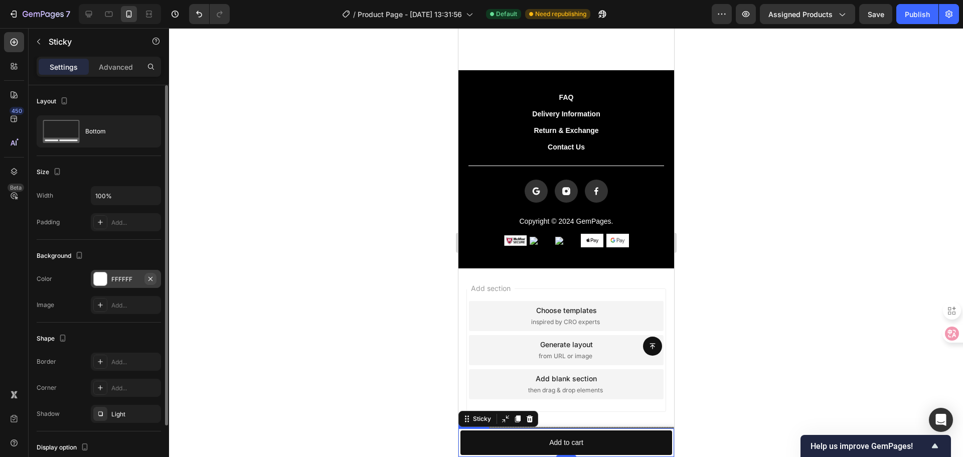
click at [146, 276] on button "button" at bounding box center [150, 279] width 12 height 12
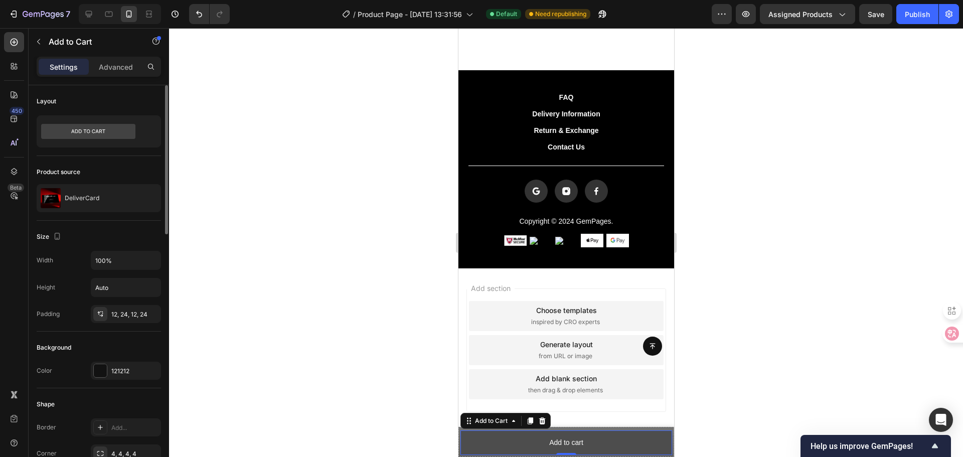
click at [521, 445] on button "Add to cart" at bounding box center [566, 442] width 212 height 25
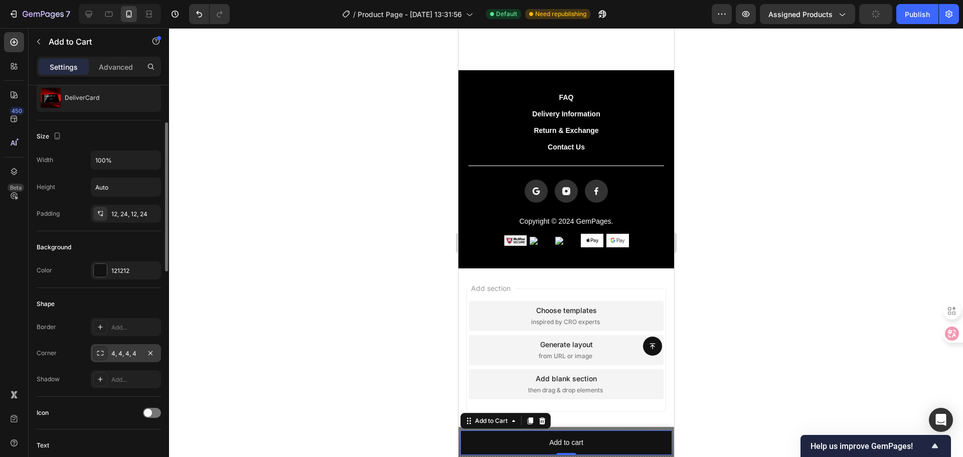
click at [121, 357] on div "4, 4, 4, 4" at bounding box center [125, 353] width 29 height 9
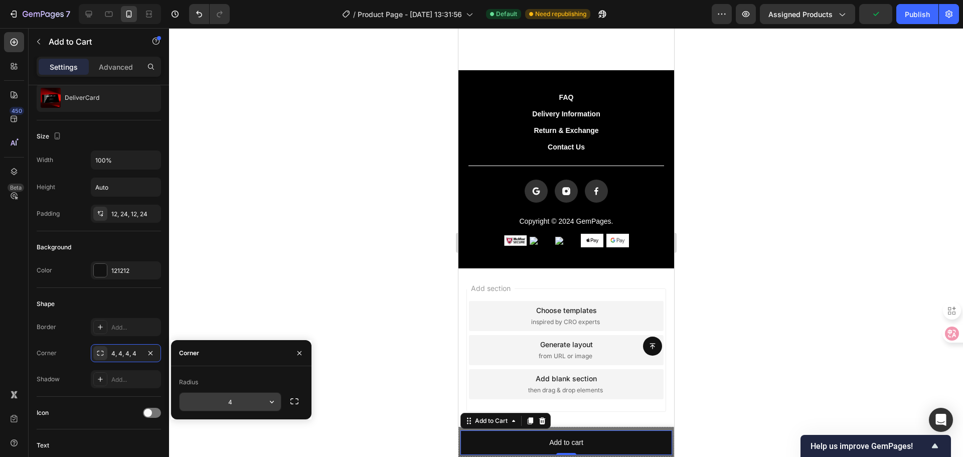
click at [237, 401] on input "4" at bounding box center [229, 402] width 101 height 18
click at [273, 401] on icon "button" at bounding box center [272, 402] width 10 height 10
click at [289, 385] on div "Radius" at bounding box center [241, 382] width 124 height 16
click at [242, 403] on input "16" at bounding box center [229, 402] width 101 height 18
type input "4"
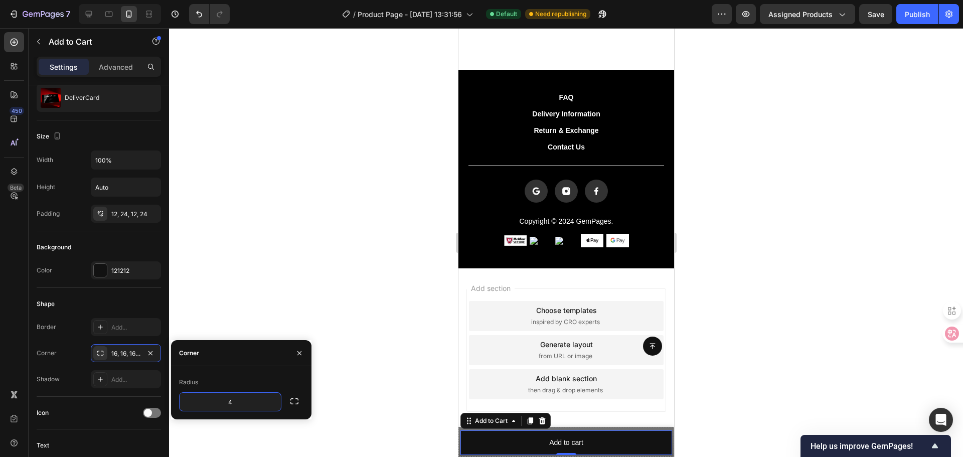
click at [277, 320] on div at bounding box center [566, 242] width 794 height 429
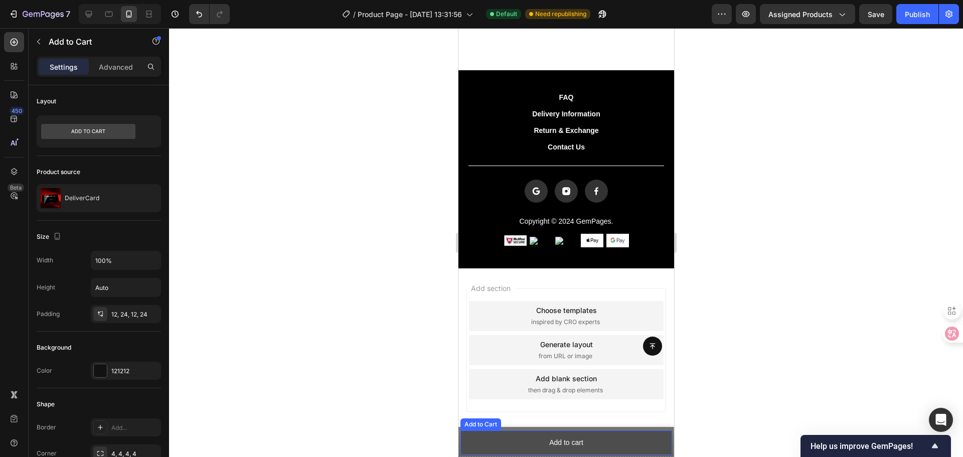
click at [481, 441] on button "Add to cart" at bounding box center [566, 442] width 212 height 25
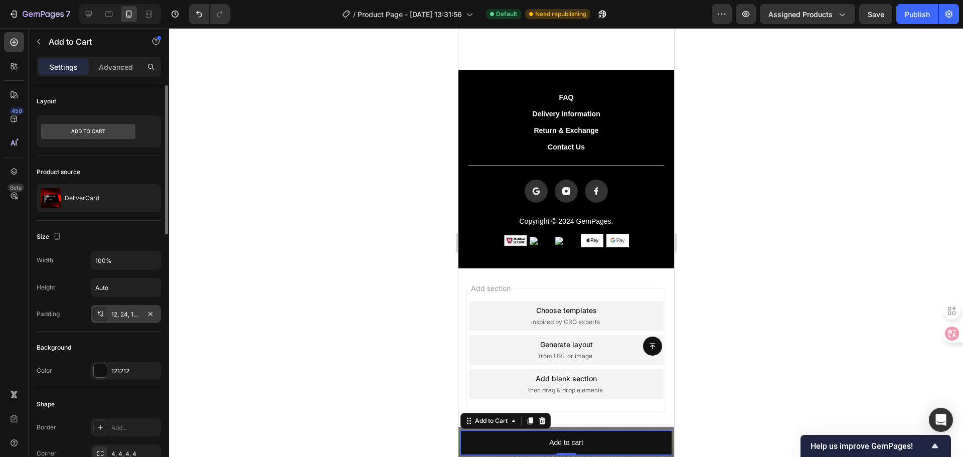
click at [118, 310] on div "12, 24, 12, 24" at bounding box center [125, 314] width 29 height 9
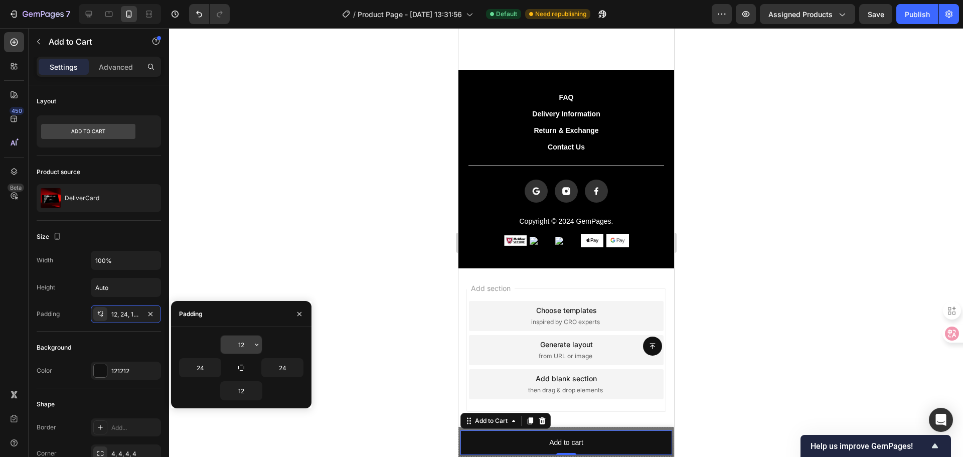
click at [245, 349] on input "12" at bounding box center [241, 344] width 41 height 18
click at [209, 371] on input "24" at bounding box center [199, 367] width 41 height 18
click at [305, 266] on div at bounding box center [566, 242] width 794 height 429
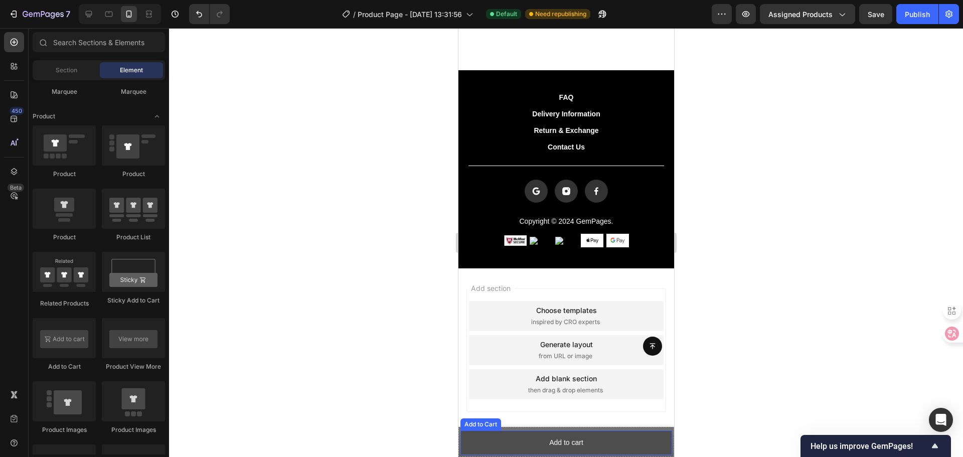
click at [461, 438] on button "Add to cart" at bounding box center [566, 442] width 212 height 25
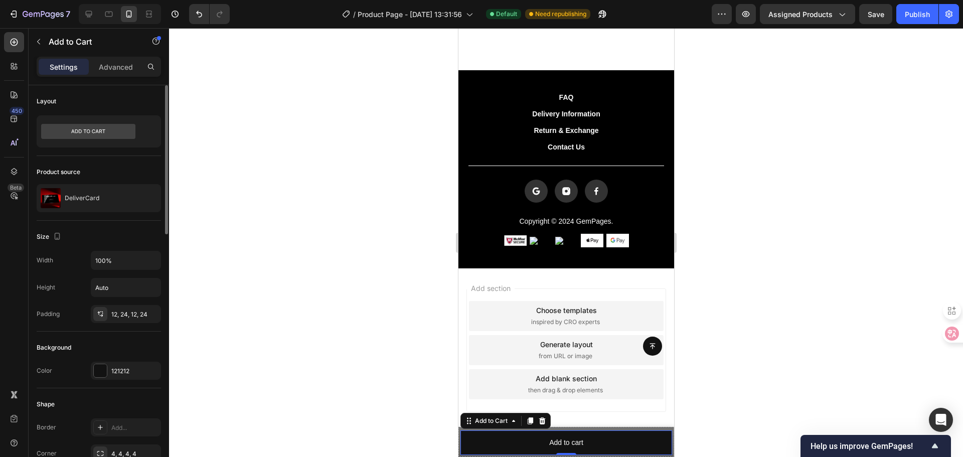
scroll to position [150, 0]
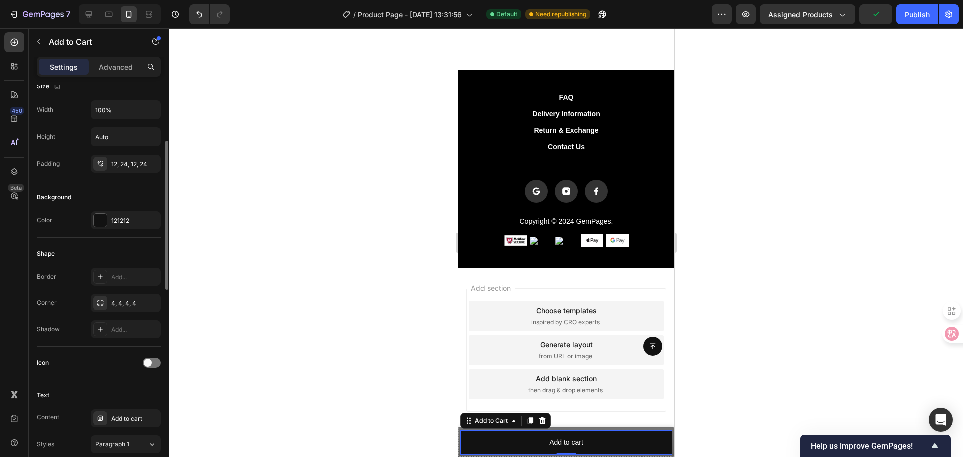
drag, startPoint x: 162, startPoint y: 337, endPoint x: 142, endPoint y: 331, distance: 21.4
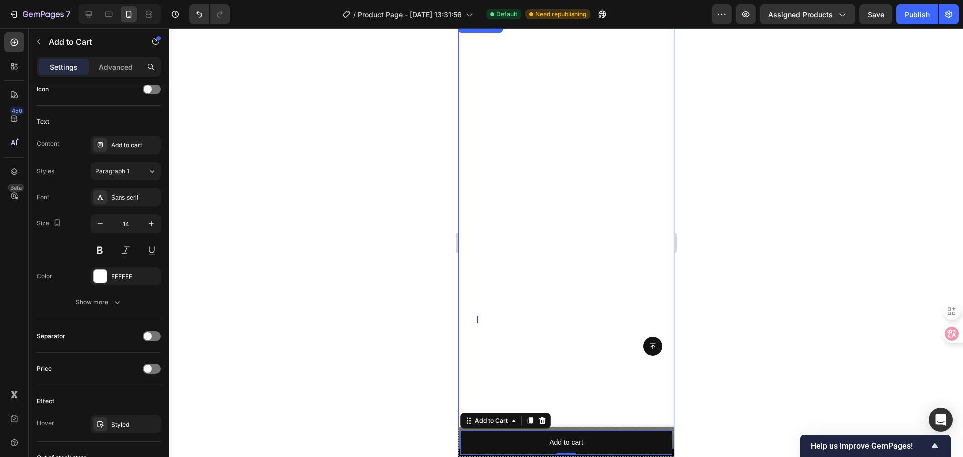
scroll to position [1572, 0]
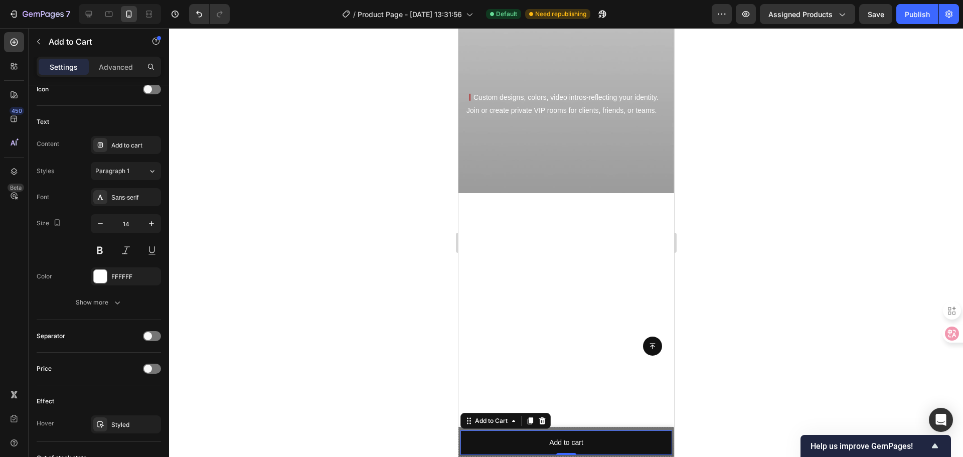
click at [771, 407] on div at bounding box center [566, 242] width 794 height 429
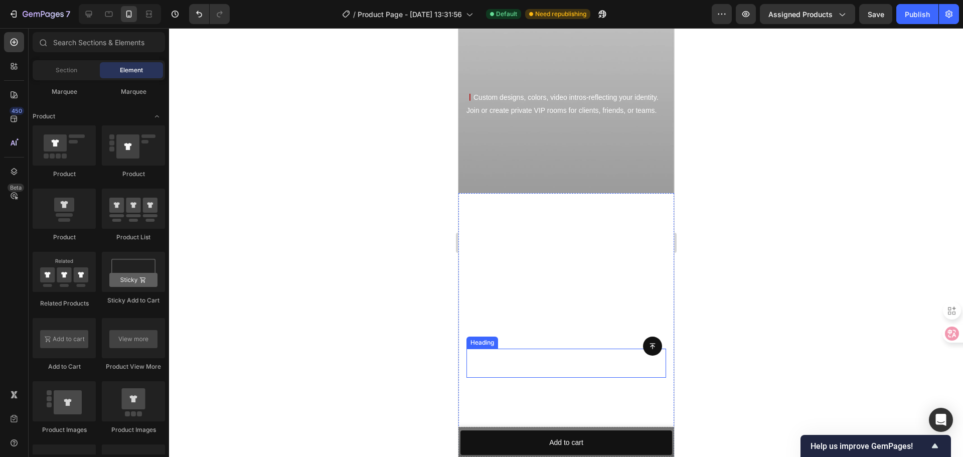
scroll to position [1421, 0]
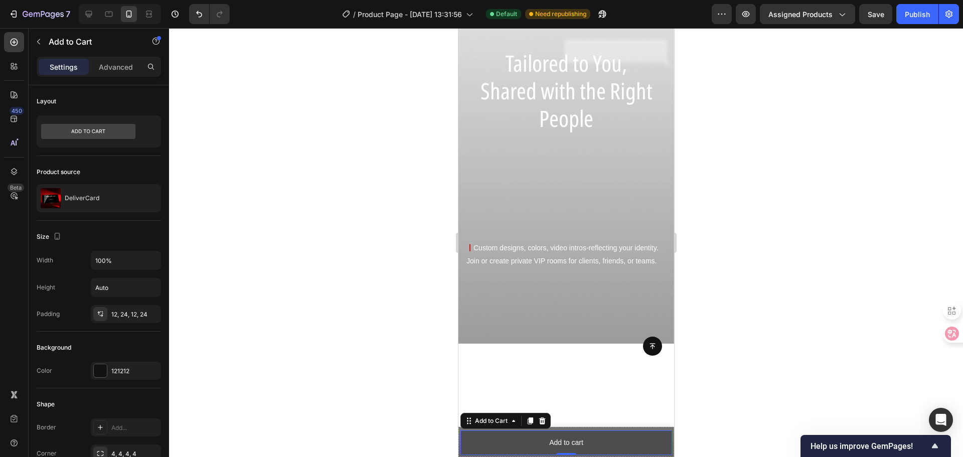
drag, startPoint x: 603, startPoint y: 440, endPoint x: 898, endPoint y: 436, distance: 295.8
click at [603, 440] on button "Add to cart" at bounding box center [566, 442] width 212 height 25
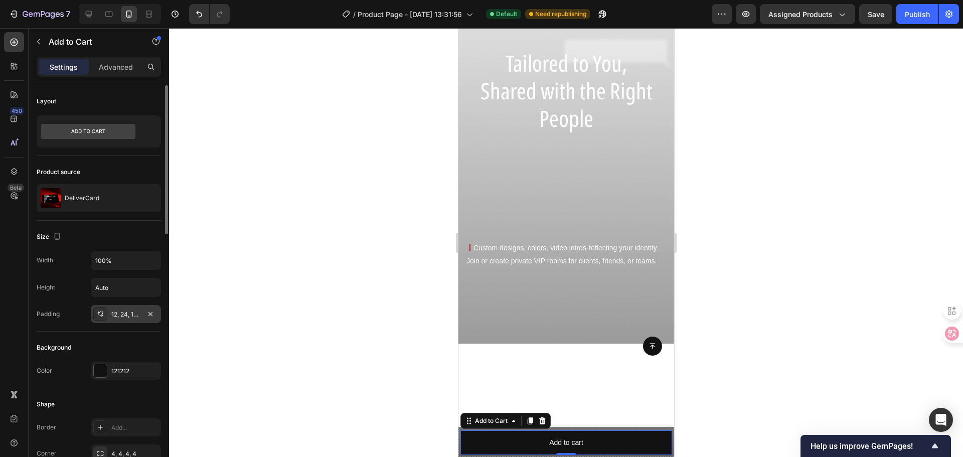
click at [126, 310] on div "12, 24, 12, 24" at bounding box center [125, 314] width 29 height 9
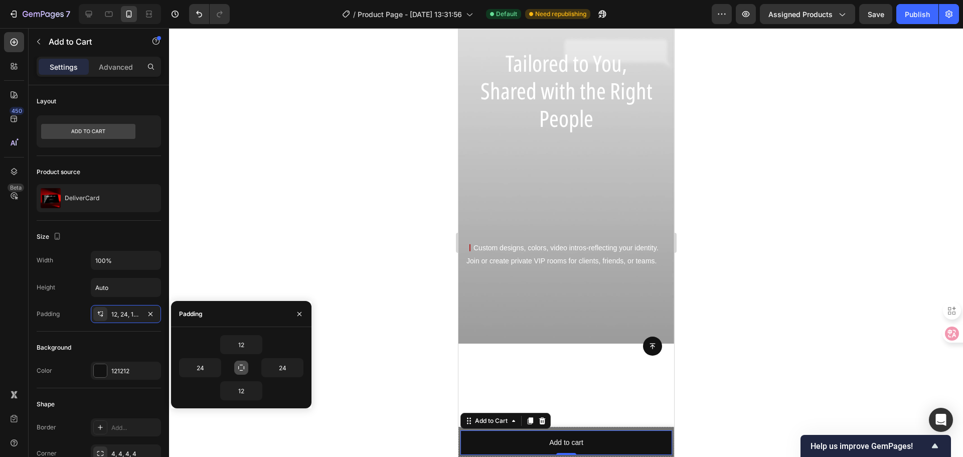
click at [245, 366] on icon "button" at bounding box center [241, 367] width 8 height 8
type input "12"
click at [245, 345] on input "12" at bounding box center [241, 344] width 41 height 18
click at [246, 341] on input "16" at bounding box center [241, 344] width 41 height 18
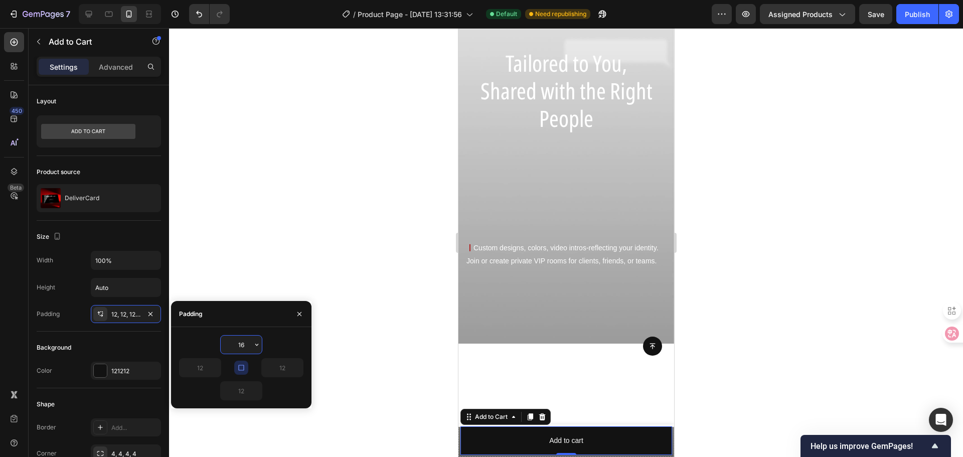
drag, startPoint x: 248, startPoint y: 345, endPoint x: 237, endPoint y: 345, distance: 11.0
click at [237, 345] on input "16" at bounding box center [241, 344] width 41 height 18
type input "16"
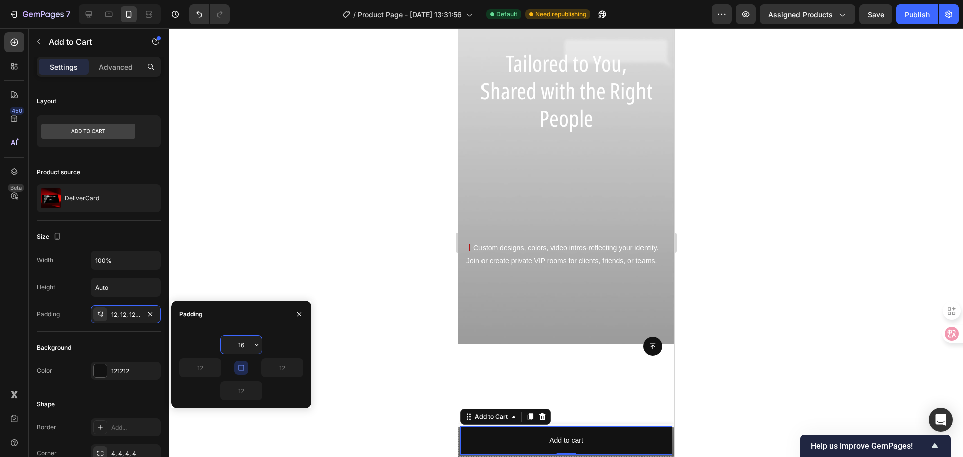
type input "16"
click at [240, 366] on icon "button" at bounding box center [241, 367] width 8 height 8
click at [246, 348] on input "16" at bounding box center [241, 344] width 41 height 18
type input "1"
type input "2"
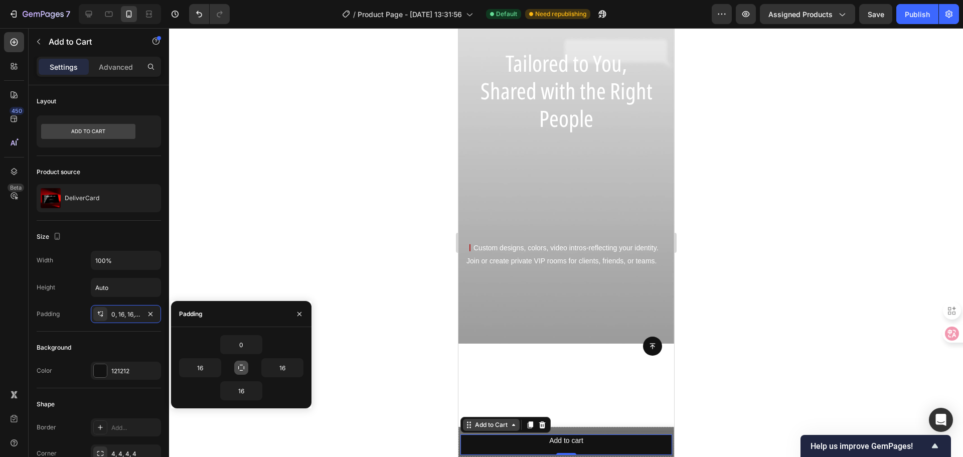
click at [490, 430] on div "Add to Cart" at bounding box center [490, 425] width 57 height 12
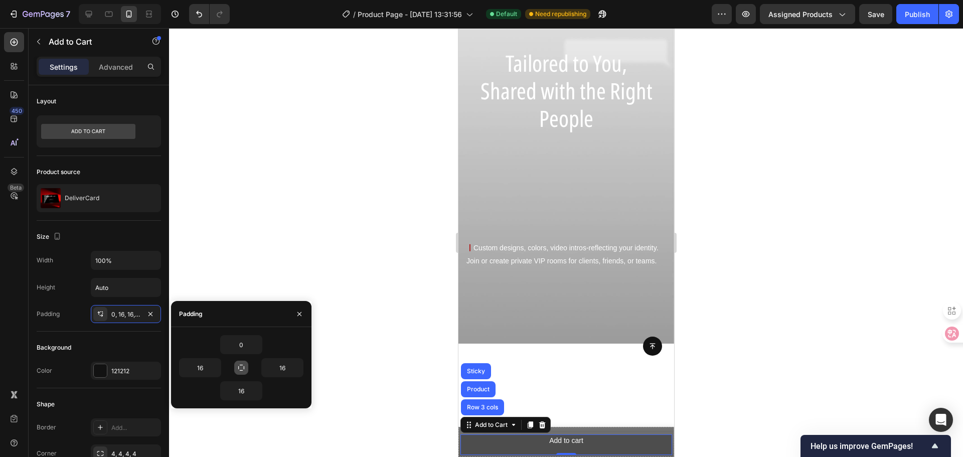
click at [613, 449] on button "Add to cart" at bounding box center [566, 444] width 212 height 21
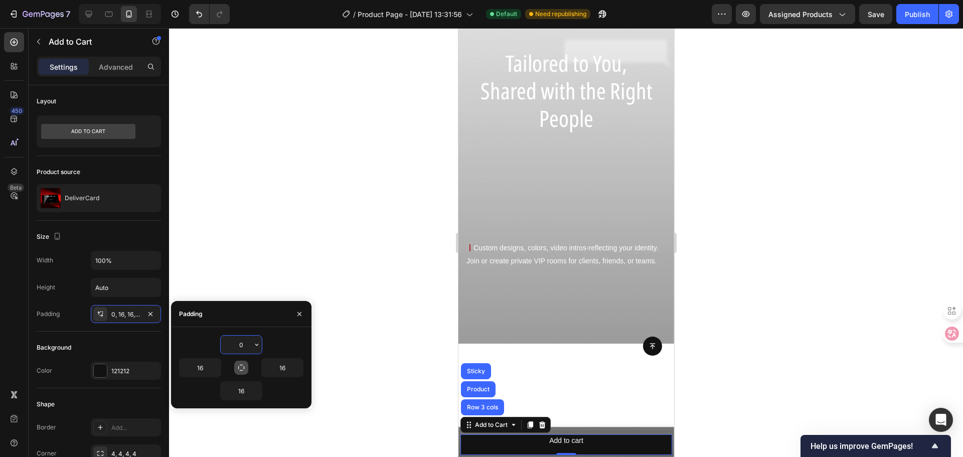
click at [247, 346] on input "0" at bounding box center [241, 344] width 41 height 18
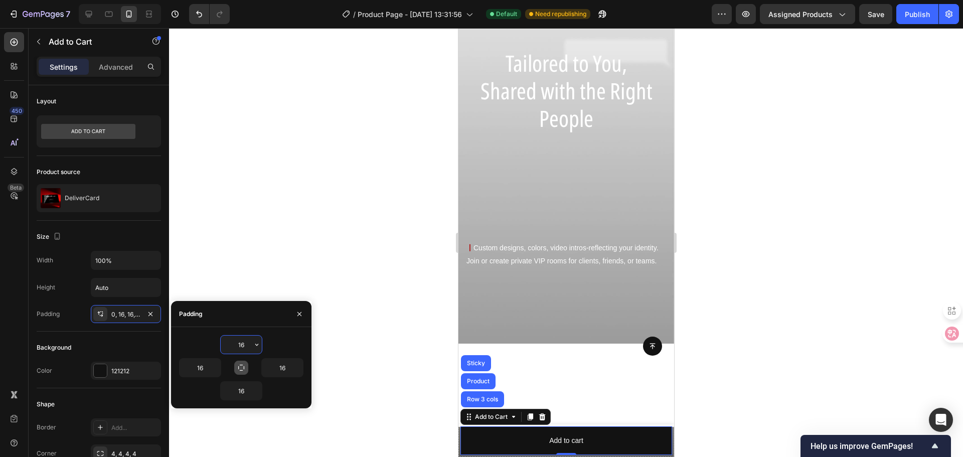
type input "1"
type input "12"
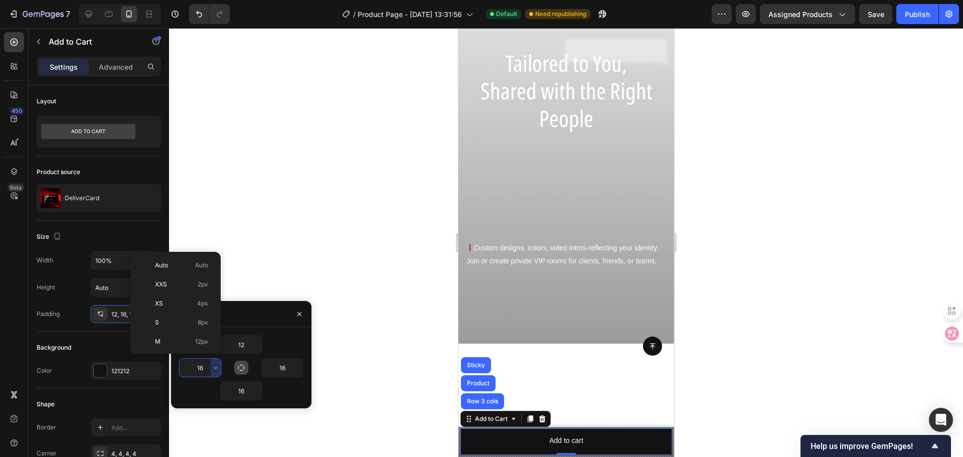
click at [203, 366] on input "16" at bounding box center [199, 367] width 41 height 18
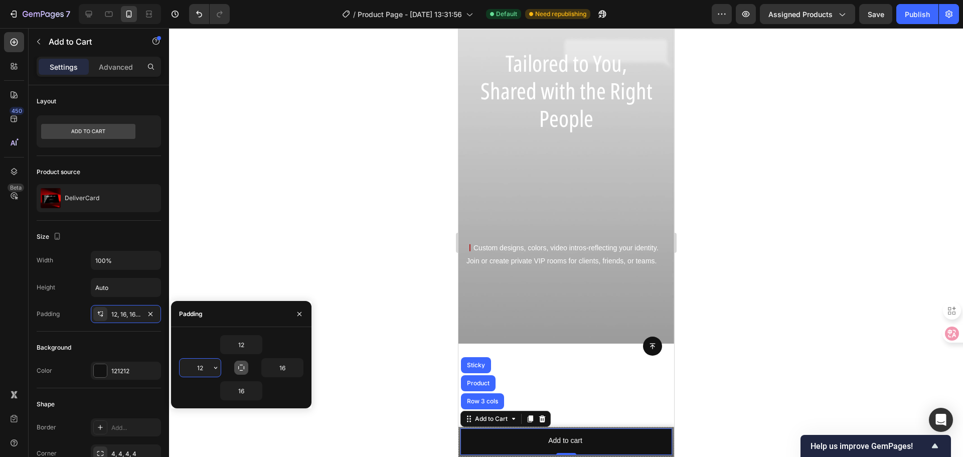
click at [207, 366] on input "12" at bounding box center [199, 367] width 41 height 18
drag, startPoint x: 205, startPoint y: 366, endPoint x: 193, endPoint y: 367, distance: 12.1
click at [193, 367] on input "12" at bounding box center [199, 367] width 41 height 18
type input "24"
click at [285, 371] on input "16" at bounding box center [282, 367] width 41 height 18
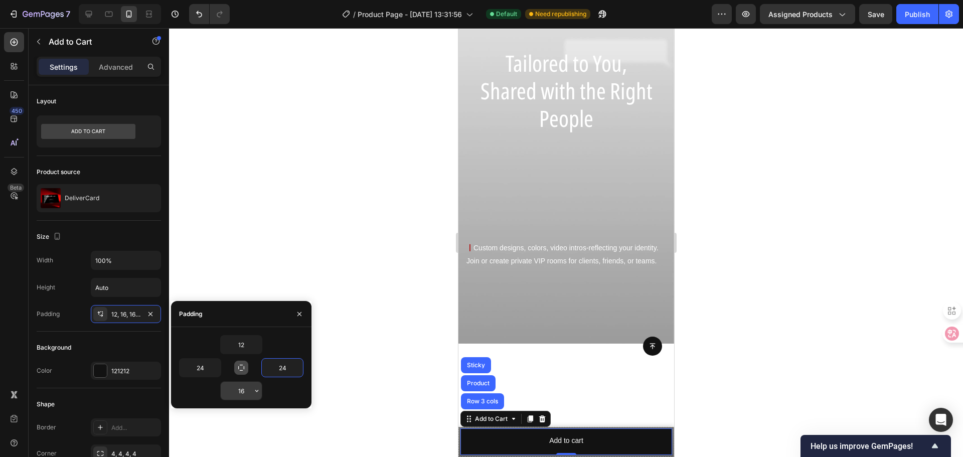
type input "24"
click at [244, 391] on input "16" at bounding box center [241, 391] width 41 height 18
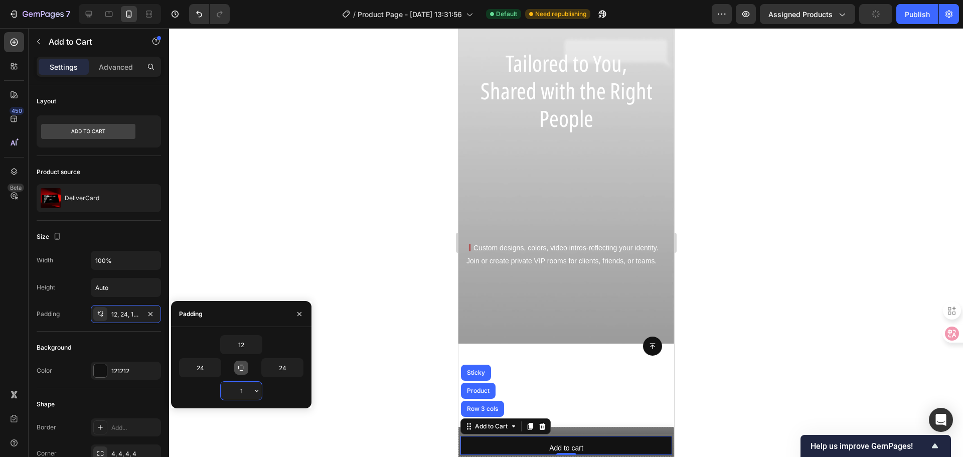
type input "13"
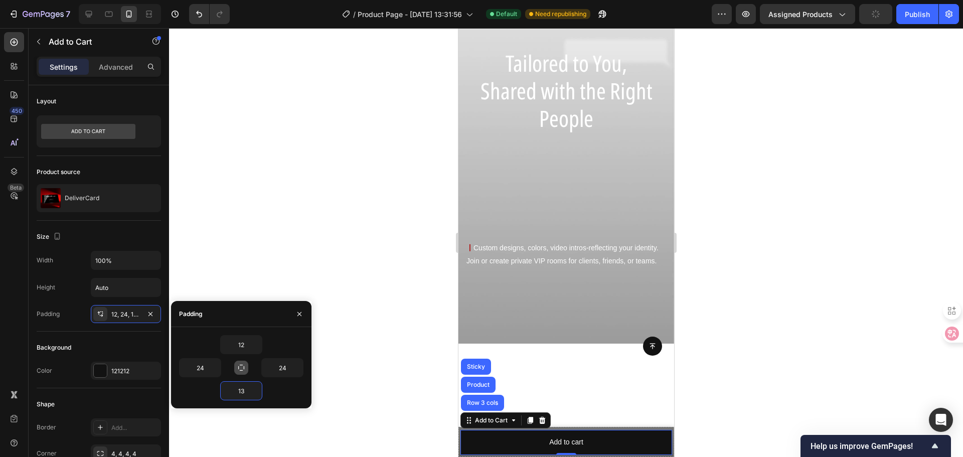
click at [403, 368] on div at bounding box center [566, 242] width 794 height 429
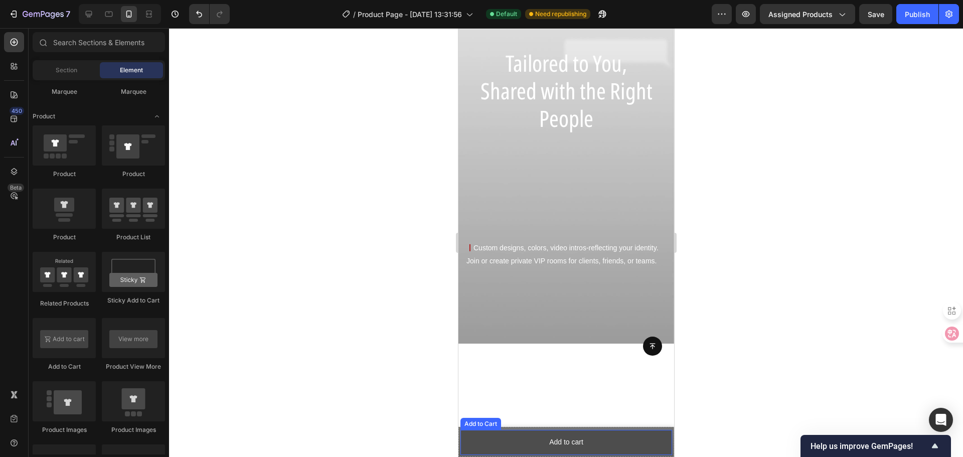
click at [647, 441] on button "Add to cart" at bounding box center [566, 442] width 212 height 25
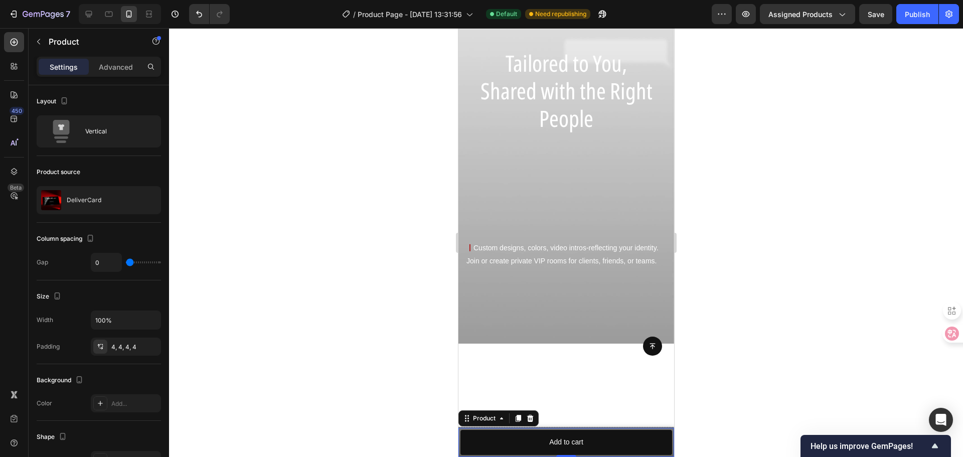
click at [648, 428] on div "Product Images DeliverCard Product Title $3.00 Product Price Product Price Row …" at bounding box center [566, 442] width 216 height 29
click at [137, 341] on div "4, 4, 4, 4" at bounding box center [126, 346] width 70 height 18
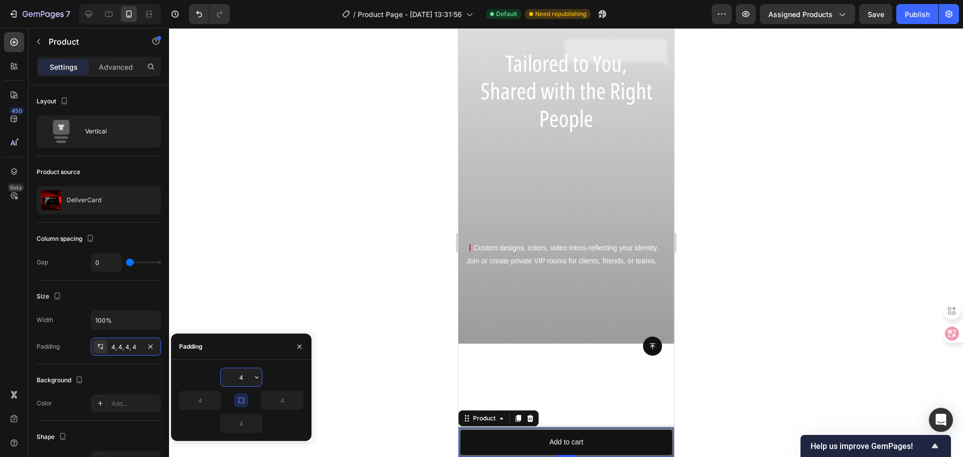
click at [242, 377] on input "4" at bounding box center [241, 377] width 41 height 18
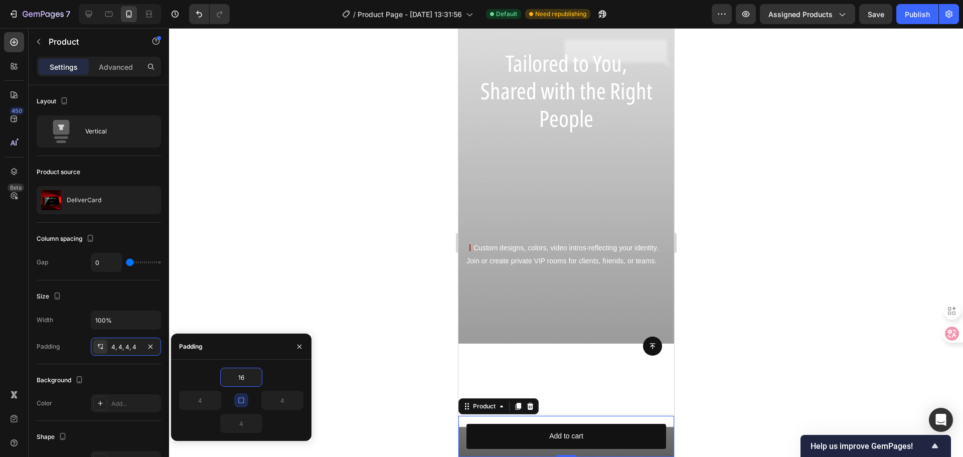
type input "16"
click at [240, 398] on icon "button" at bounding box center [241, 400] width 8 height 8
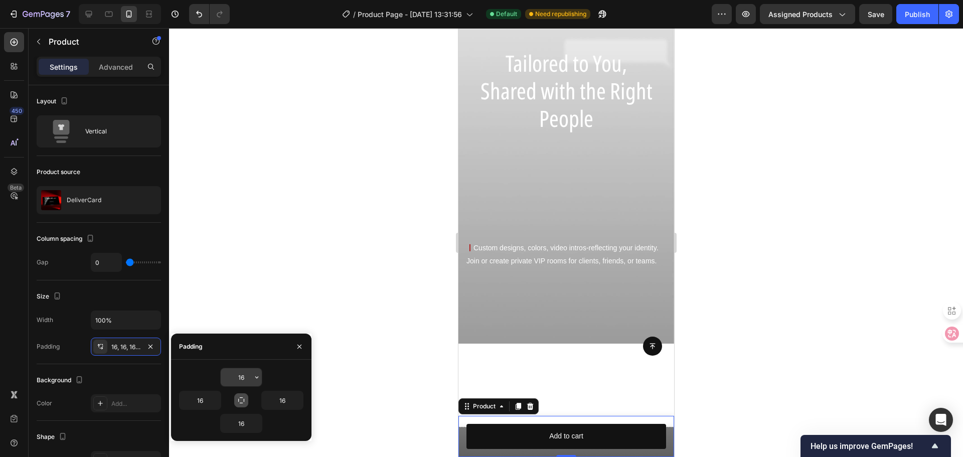
click at [245, 377] on input "16" at bounding box center [241, 377] width 41 height 18
click at [211, 399] on button "button" at bounding box center [216, 400] width 10 height 18
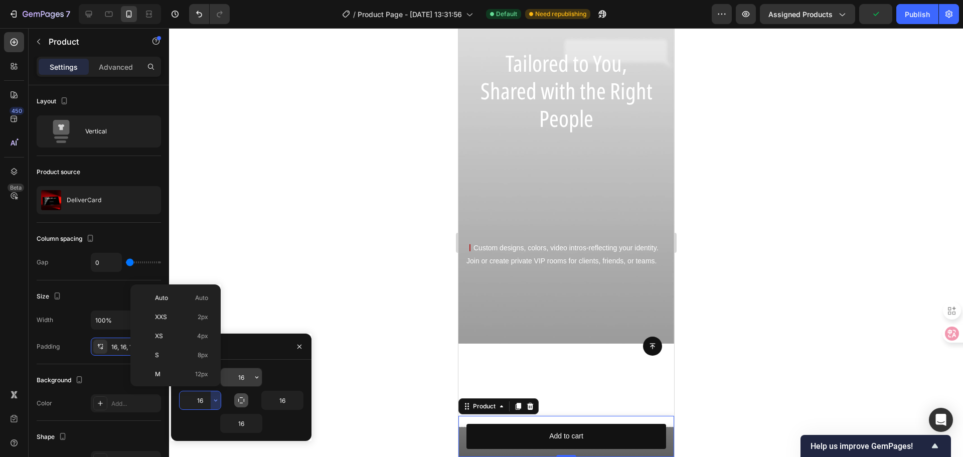
click at [248, 381] on input "16" at bounding box center [241, 377] width 41 height 18
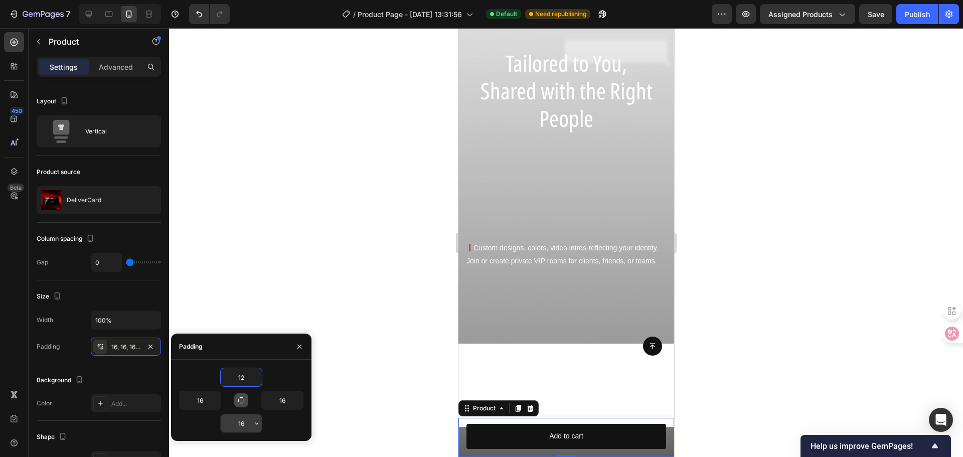
type input "12"
click at [245, 420] on input "16" at bounding box center [241, 423] width 41 height 18
type input "12"
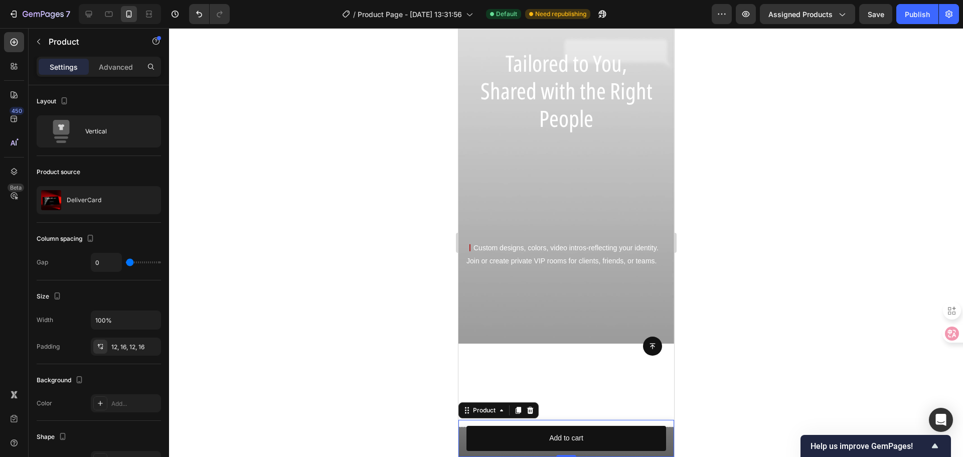
click at [276, 331] on div at bounding box center [566, 242] width 794 height 429
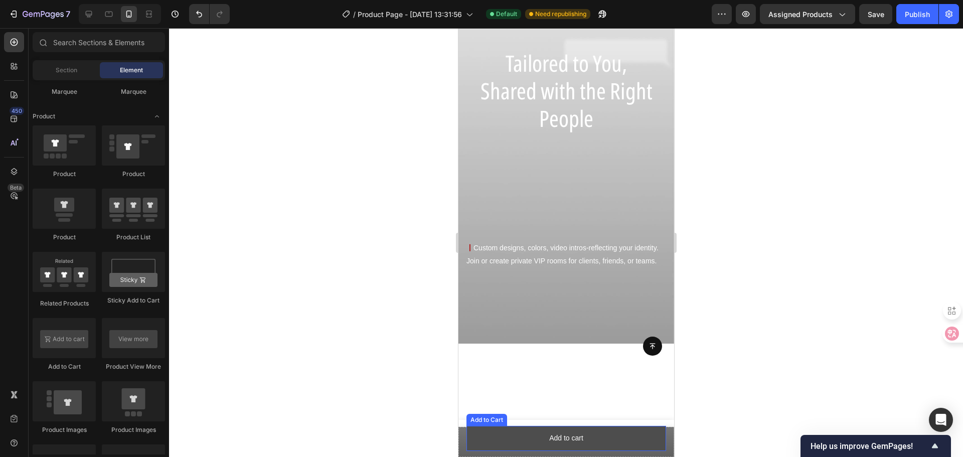
click at [489, 434] on button "Add to cart" at bounding box center [566, 438] width 200 height 25
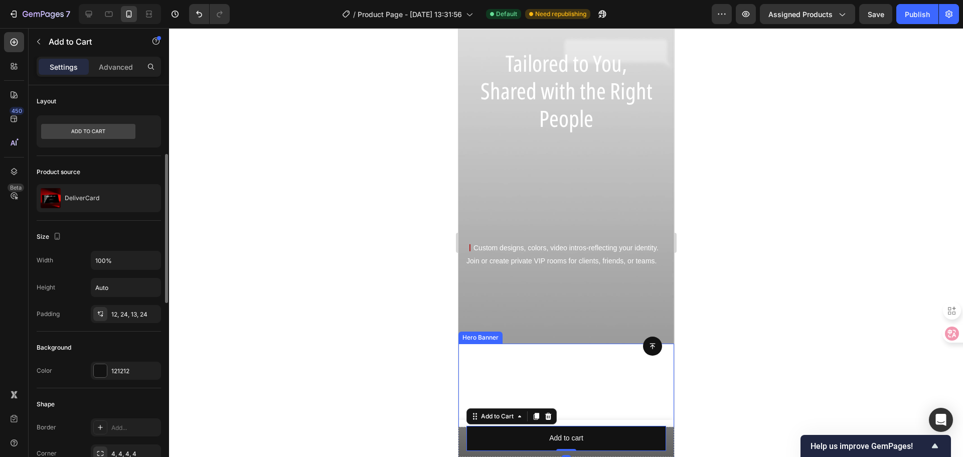
scroll to position [50, 0]
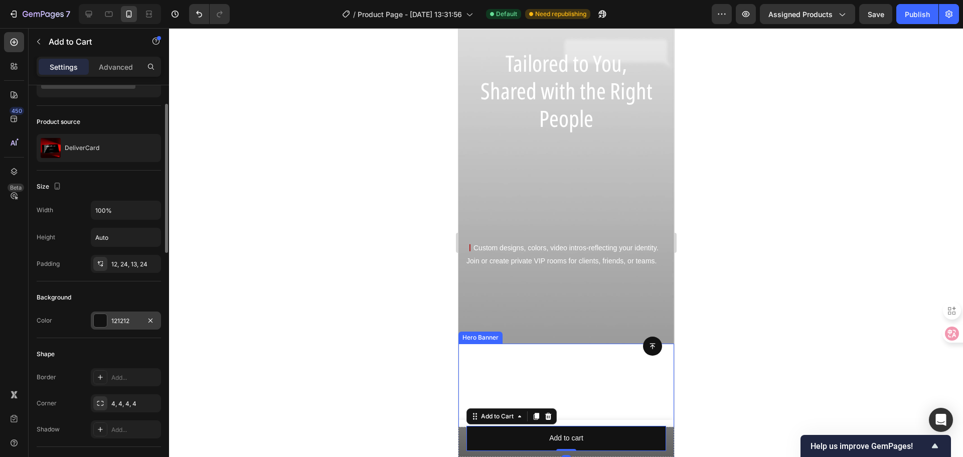
click at [112, 320] on div "121212" at bounding box center [125, 320] width 29 height 9
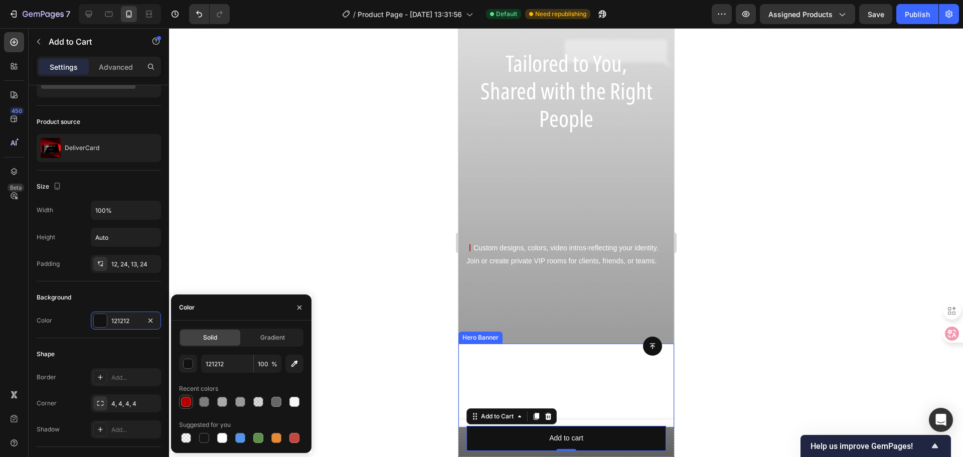
click at [189, 400] on div at bounding box center [186, 402] width 10 height 10
type input "B40000"
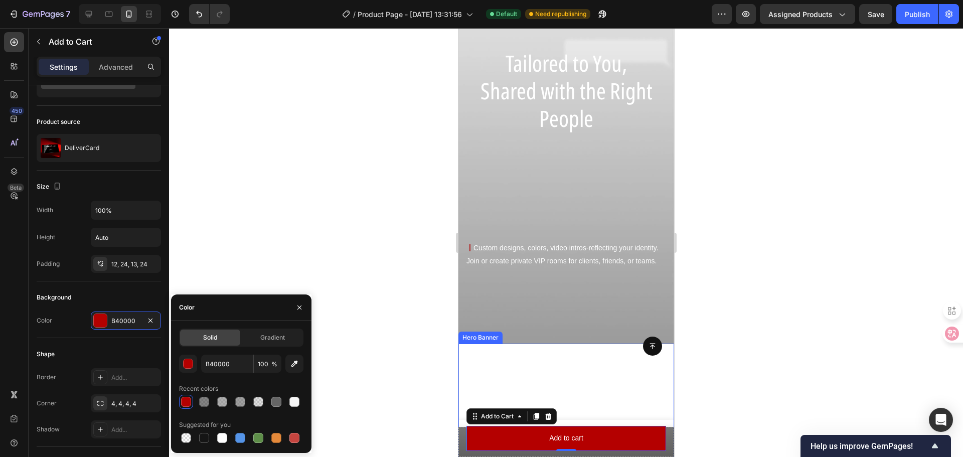
click at [428, 361] on div at bounding box center [566, 242] width 794 height 429
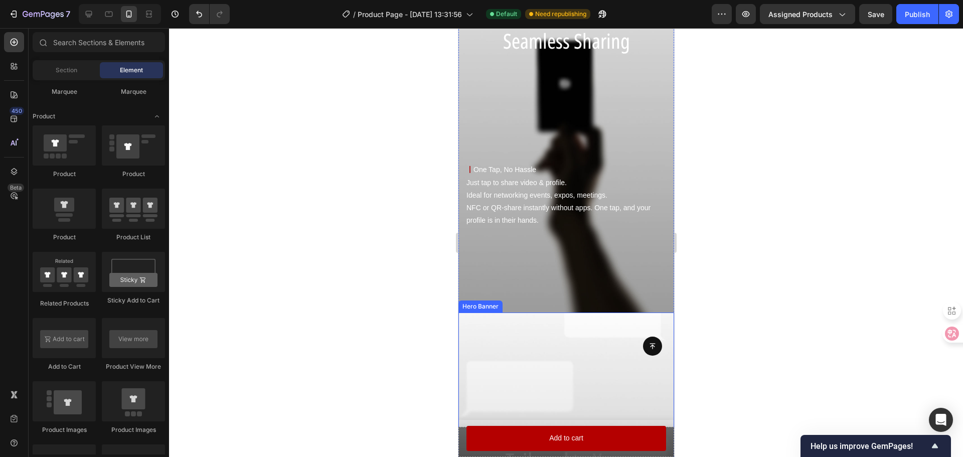
scroll to position [1020, 0]
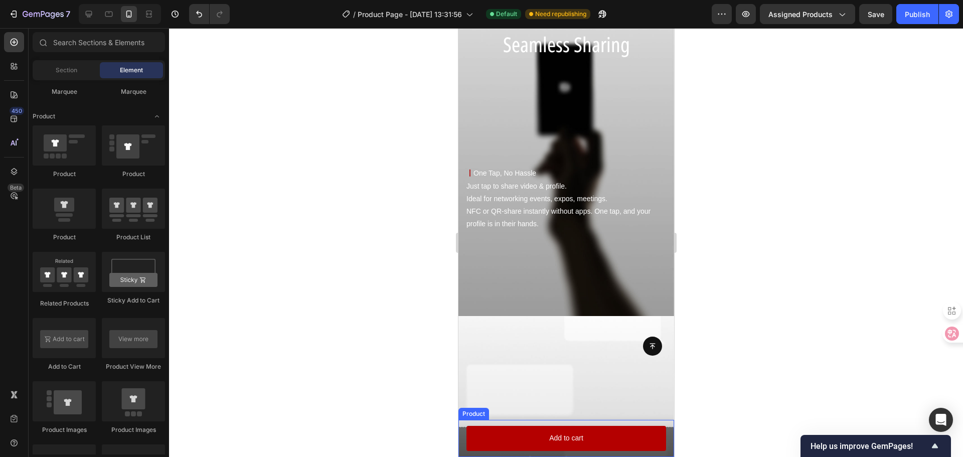
click at [463, 420] on div "Product Images DeliverCard Product Title $3.00 Product Price Product Price Row …" at bounding box center [566, 438] width 216 height 37
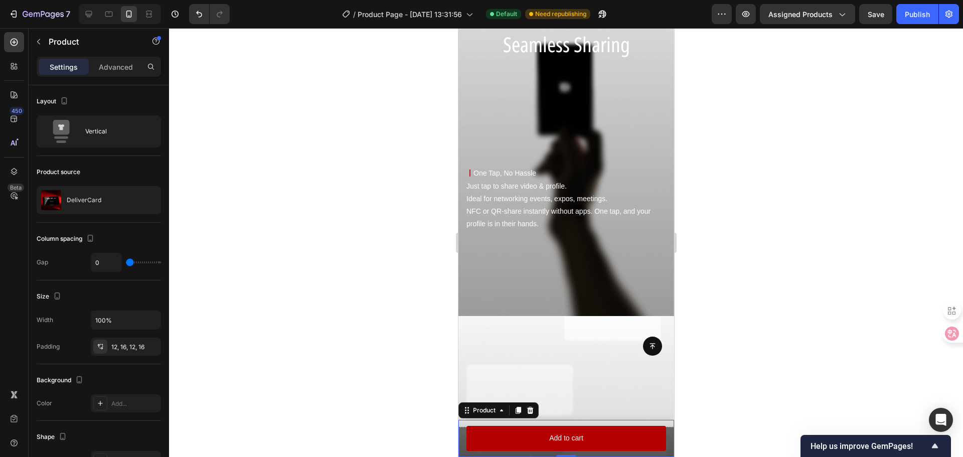
click at [660, 431] on div "Product Images DeliverCard Product Title $3.00 Product Price Product Price Row …" at bounding box center [566, 438] width 216 height 37
click at [459, 440] on div "Product Images DeliverCard Product Title $3.00 Product Price Product Price Row …" at bounding box center [566, 438] width 216 height 37
click at [551, 420] on div "Product Images DeliverCard Product Title $3.00 Product Price Product Price Row …" at bounding box center [566, 438] width 216 height 37
click at [634, 454] on div "Product Images DeliverCard Product Title $3.00 Product Price Product Price Row …" at bounding box center [566, 438] width 216 height 37
click at [462, 438] on div "Product Images DeliverCard Product Title $3.00 Product Price Product Price Row …" at bounding box center [566, 438] width 216 height 37
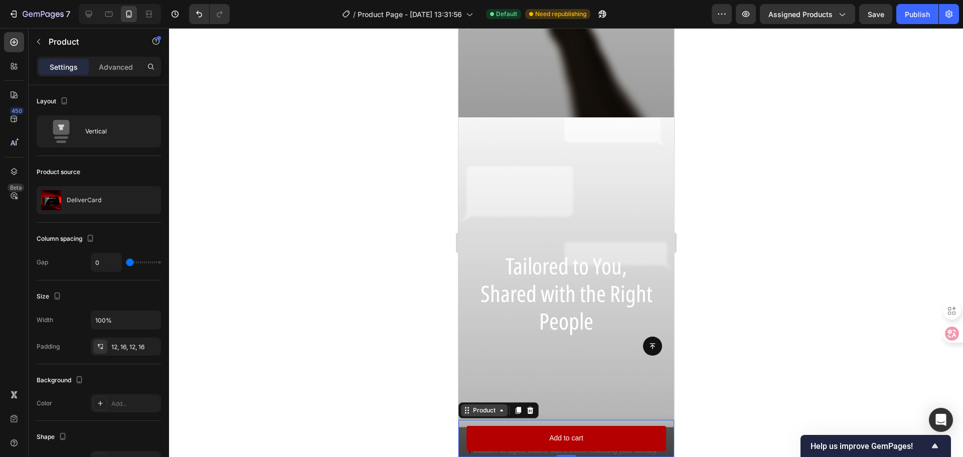
scroll to position [1221, 0]
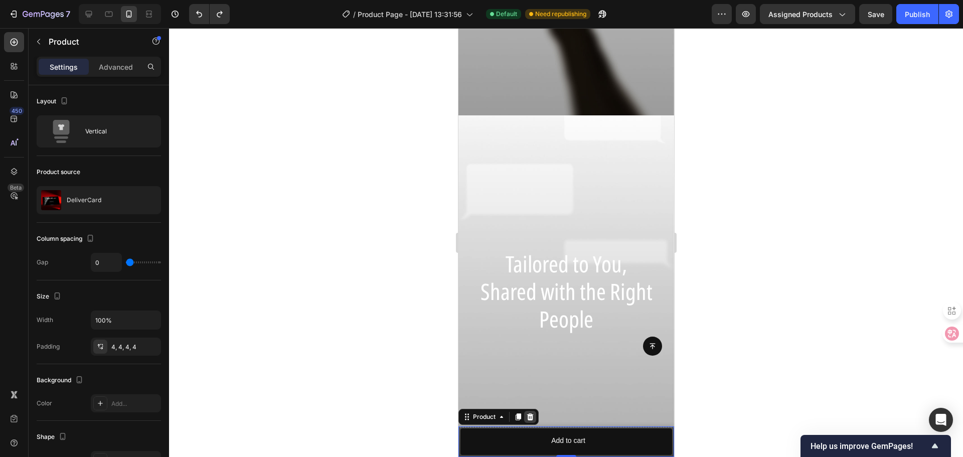
click at [530, 417] on icon at bounding box center [529, 417] width 8 height 8
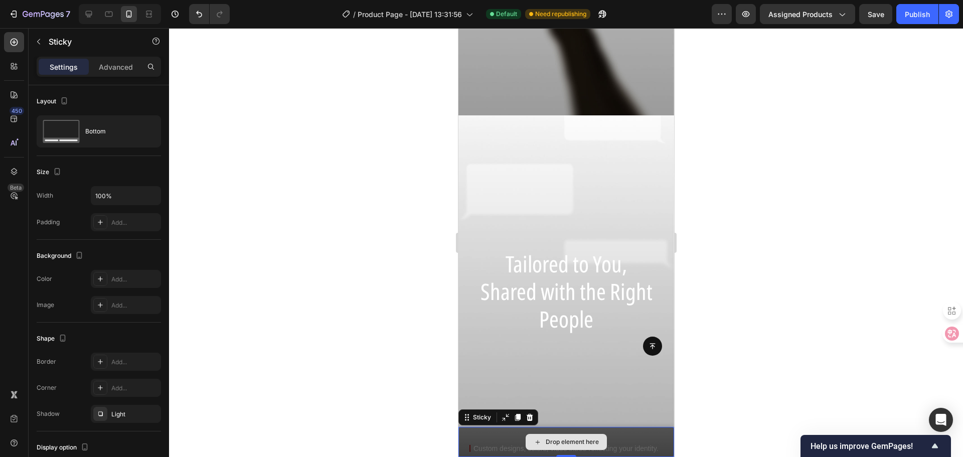
click at [489, 438] on div "Drop element here" at bounding box center [566, 442] width 216 height 30
click at [114, 64] on p "Advanced" at bounding box center [116, 67] width 34 height 11
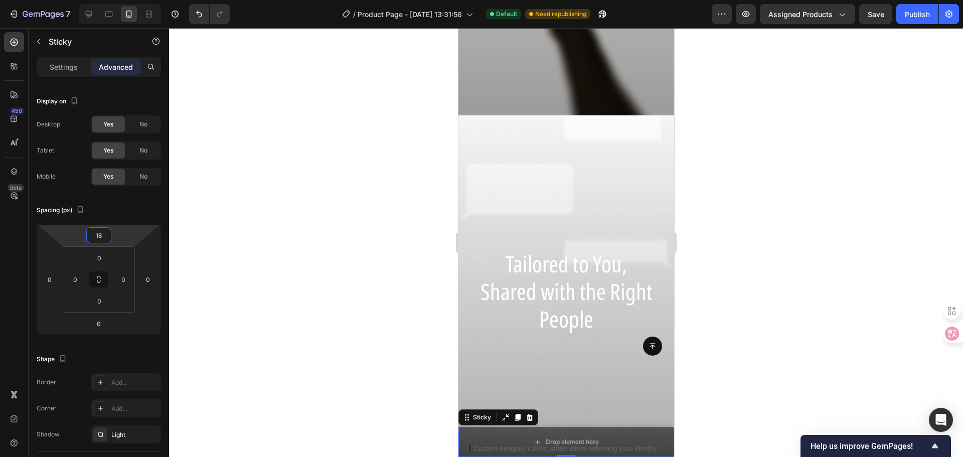
drag, startPoint x: 119, startPoint y: 235, endPoint x: 125, endPoint y: 230, distance: 7.5
click at [125, 0] on html "7 Version history / Product Page - [DATE] 13:31:56 Default Need republishing Pr…" at bounding box center [481, 0] width 963 height 0
type input "0"
click at [111, 262] on div "0" at bounding box center [99, 258] width 25 height 16
click at [391, 395] on div at bounding box center [566, 242] width 794 height 429
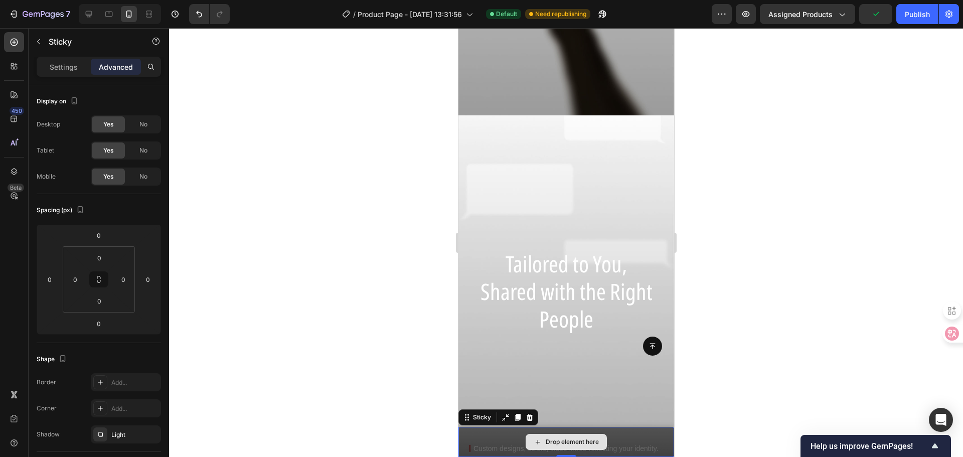
drag, startPoint x: 490, startPoint y: 434, endPoint x: 902, endPoint y: 451, distance: 412.5
click at [490, 434] on div "Drop element here" at bounding box center [566, 442] width 216 height 30
click at [66, 65] on p "Settings" at bounding box center [64, 67] width 28 height 11
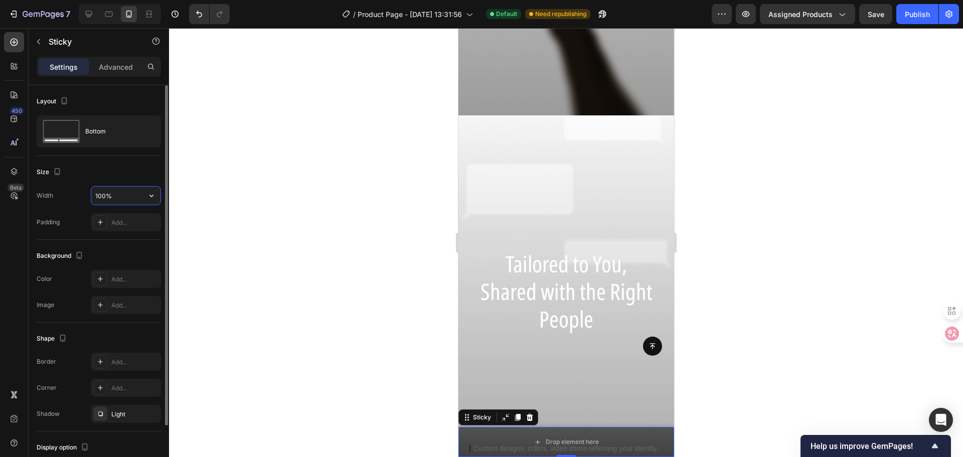
click at [138, 192] on input "100%" at bounding box center [125, 196] width 69 height 18
click at [146, 195] on icon "button" at bounding box center [151, 196] width 10 height 10
click at [80, 268] on div "Background The changes might be hidden by the video. Color Add... Image Add..." at bounding box center [99, 281] width 124 height 83
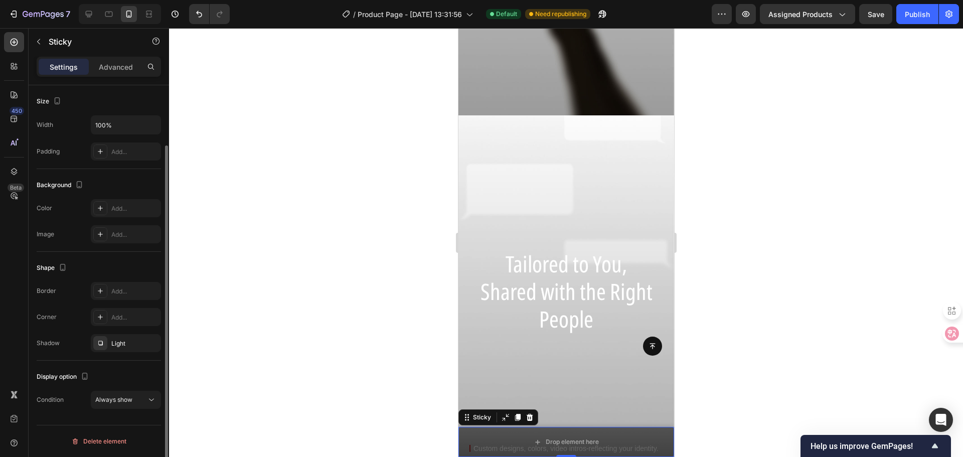
scroll to position [0, 0]
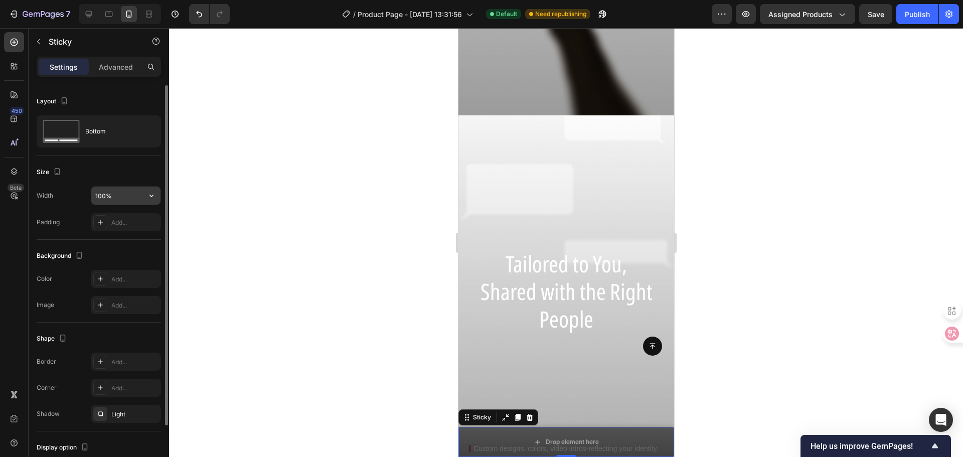
click at [144, 193] on button "button" at bounding box center [151, 196] width 18 height 18
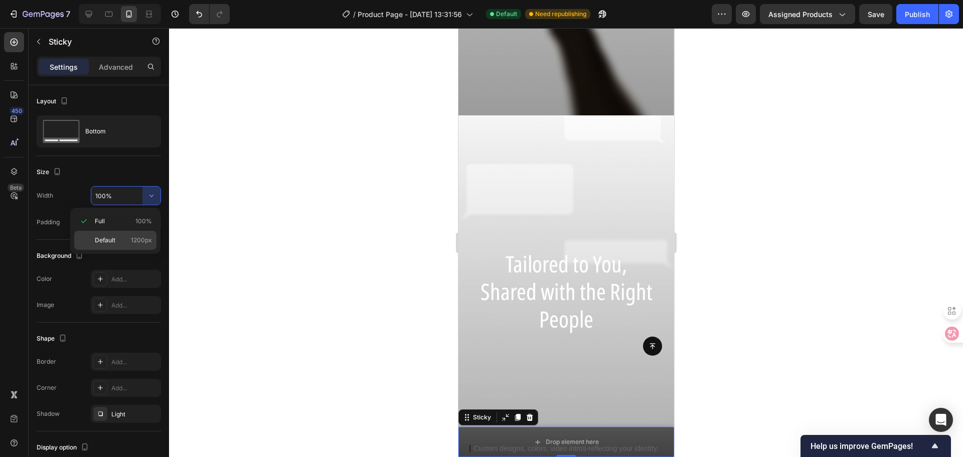
click at [128, 234] on div "Default 1200px" at bounding box center [115, 240] width 82 height 19
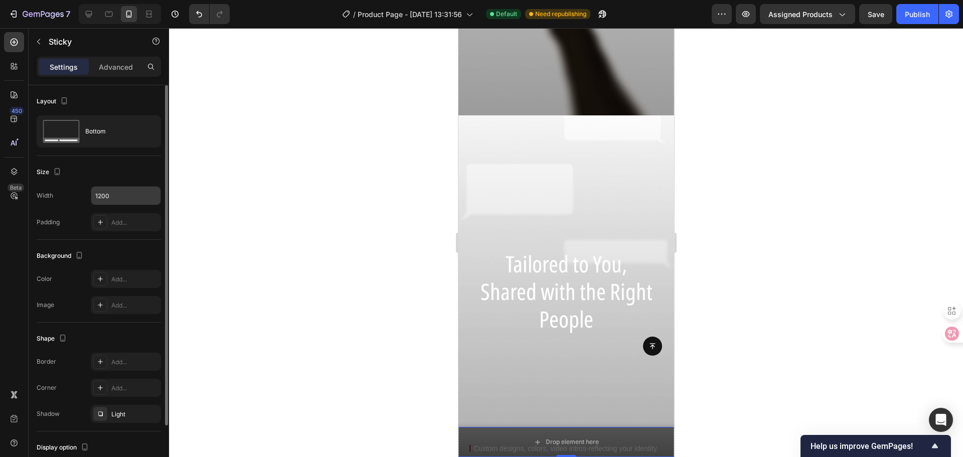
click at [140, 202] on input "1200" at bounding box center [125, 196] width 69 height 18
click at [145, 197] on button "button" at bounding box center [151, 196] width 18 height 18
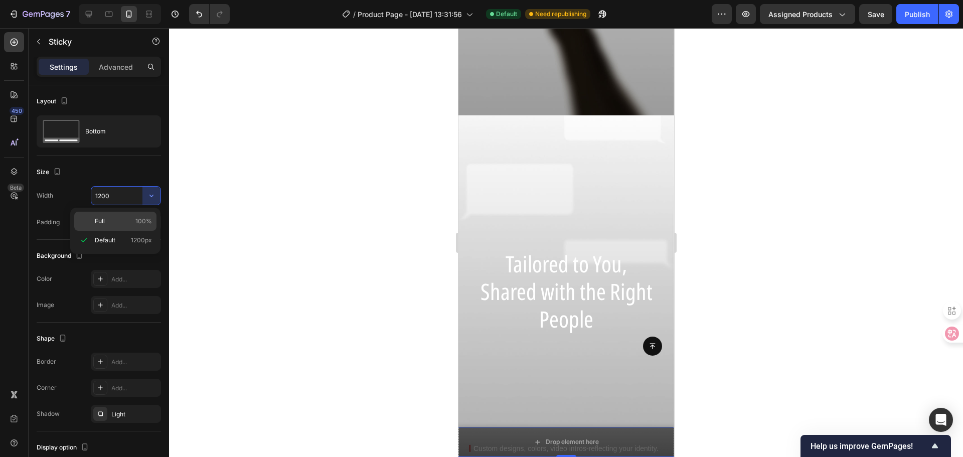
click at [131, 215] on div "Full 100%" at bounding box center [115, 221] width 82 height 19
type input "100%"
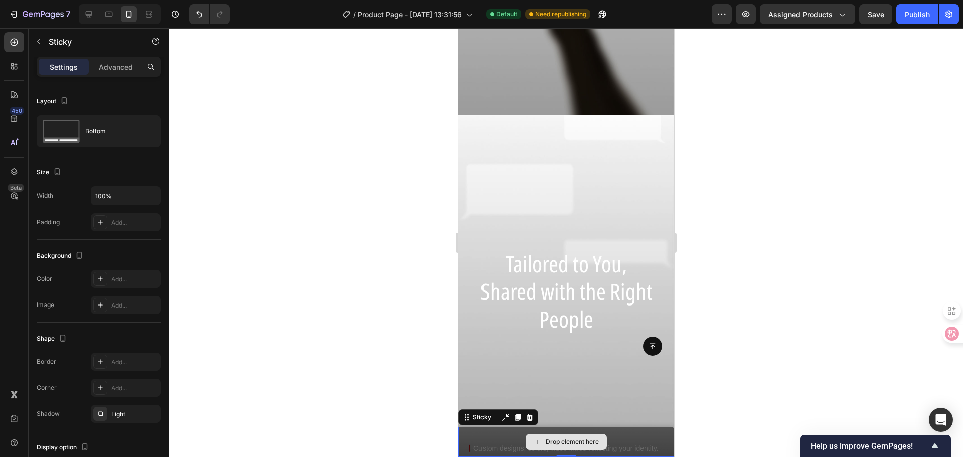
click at [491, 433] on div "Drop element here" at bounding box center [566, 442] width 216 height 30
click at [51, 46] on p "Sticky" at bounding box center [91, 42] width 85 height 12
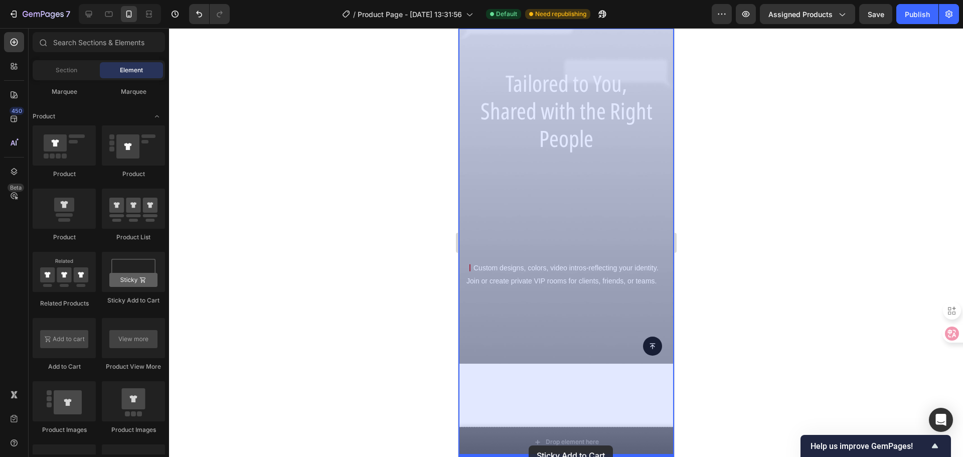
drag, startPoint x: 772, startPoint y: 387, endPoint x: 528, endPoint y: 445, distance: 250.6
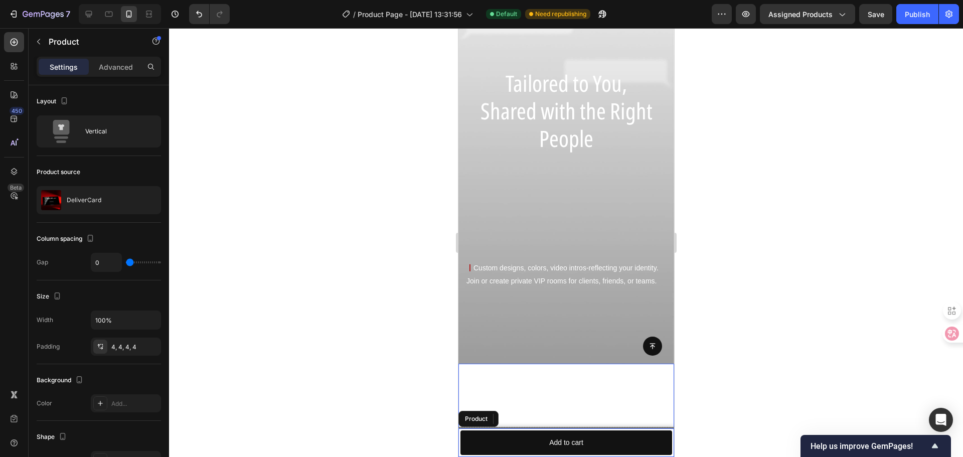
scroll to position [1477, 0]
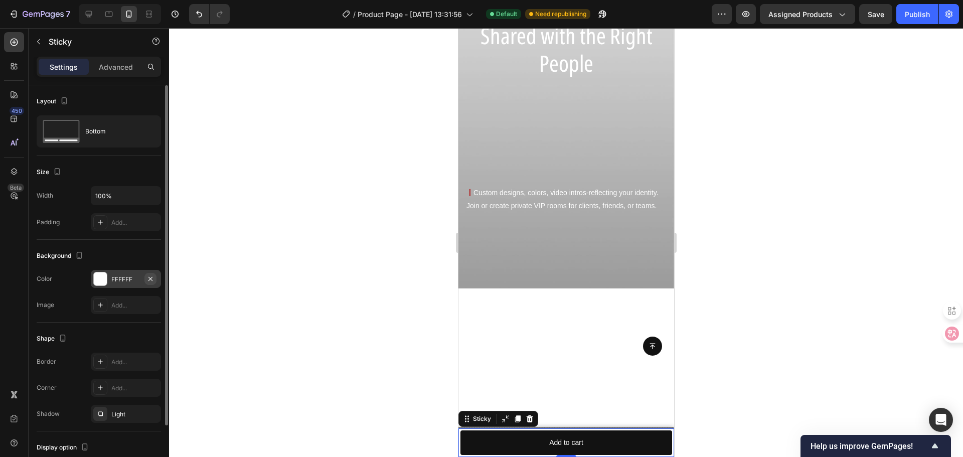
click at [151, 278] on icon "button" at bounding box center [150, 279] width 8 height 8
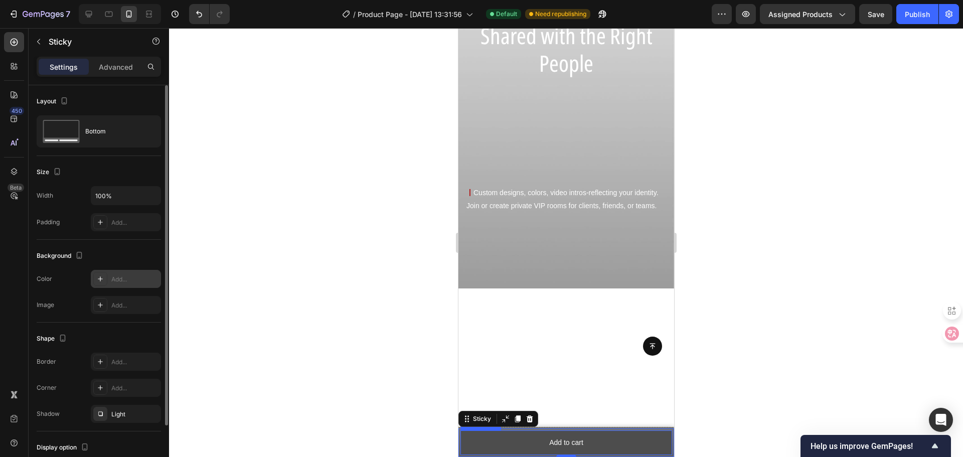
click at [496, 435] on button "Add to cart" at bounding box center [566, 442] width 212 height 25
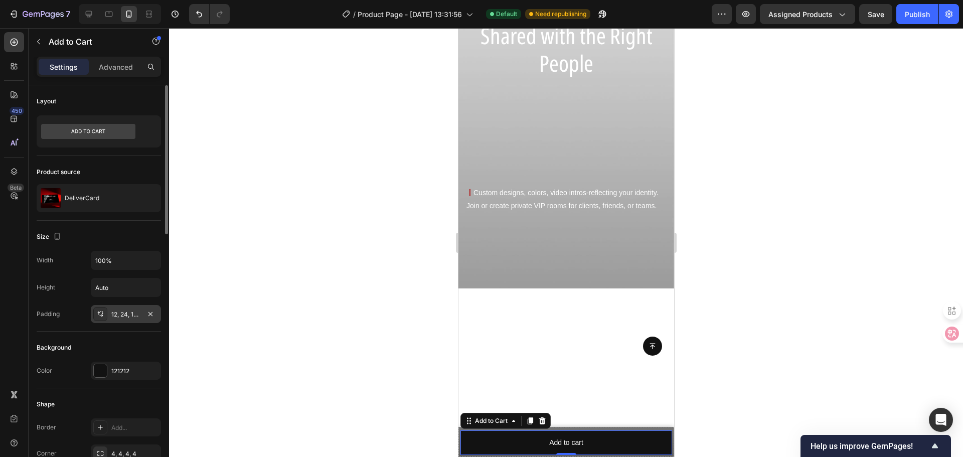
click at [128, 312] on div "12, 24, 12, 24" at bounding box center [125, 314] width 29 height 9
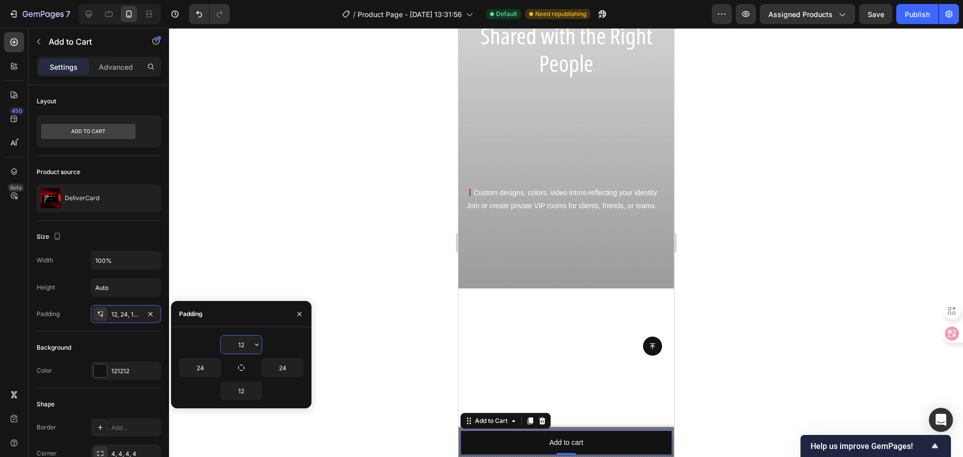
click at [231, 343] on input "12" at bounding box center [241, 344] width 41 height 18
click at [196, 375] on input "24" at bounding box center [199, 367] width 41 height 18
click at [243, 348] on input "12" at bounding box center [241, 344] width 41 height 18
type input "10"
click at [242, 389] on input "12" at bounding box center [241, 391] width 41 height 18
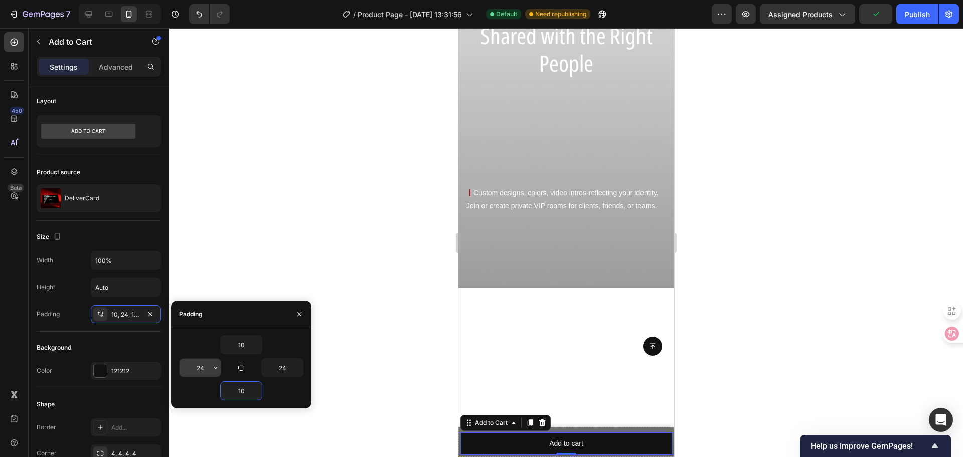
type input "10"
click at [208, 369] on input "24" at bounding box center [199, 367] width 41 height 18
type input "20"
click at [284, 371] on input "24" at bounding box center [282, 367] width 41 height 18
type input "20"
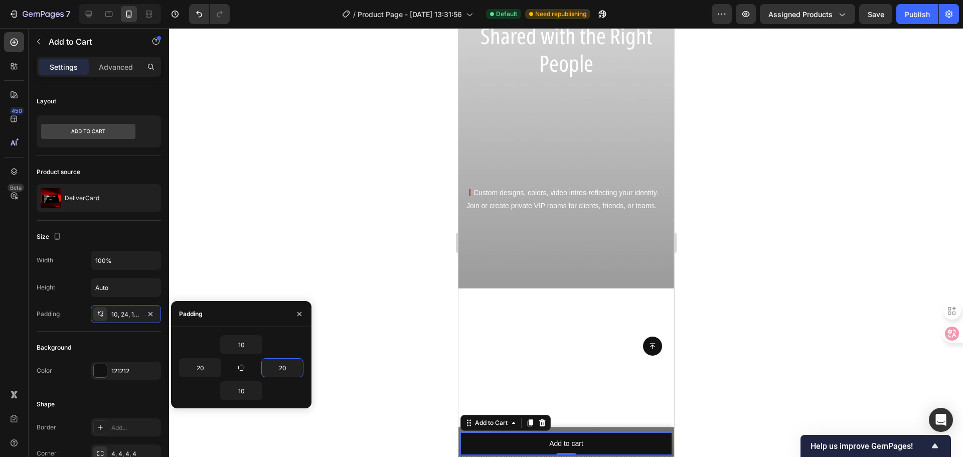
click at [270, 317] on div "Padding" at bounding box center [241, 314] width 140 height 26
click at [109, 227] on div "Size Width 100% Height Auto Padding 10, 20, 10, 20" at bounding box center [99, 276] width 124 height 111
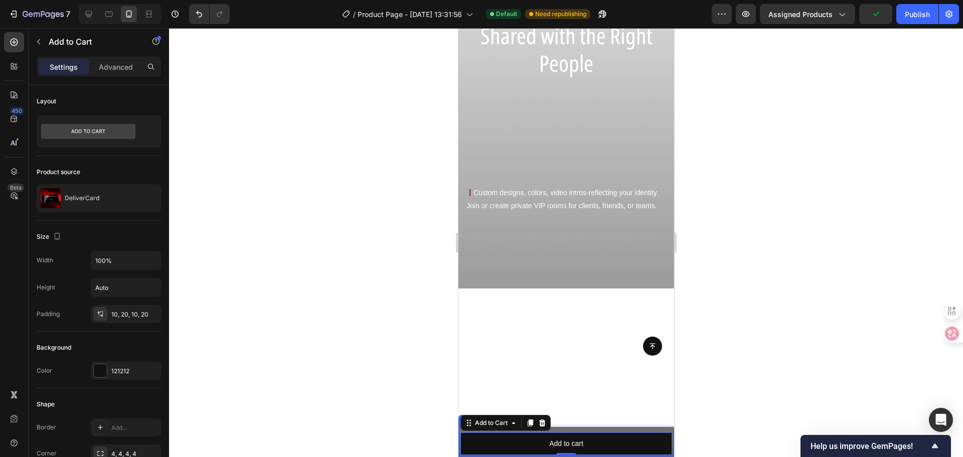
click at [614, 428] on div "Drop element here" at bounding box center [566, 442] width 216 height 30
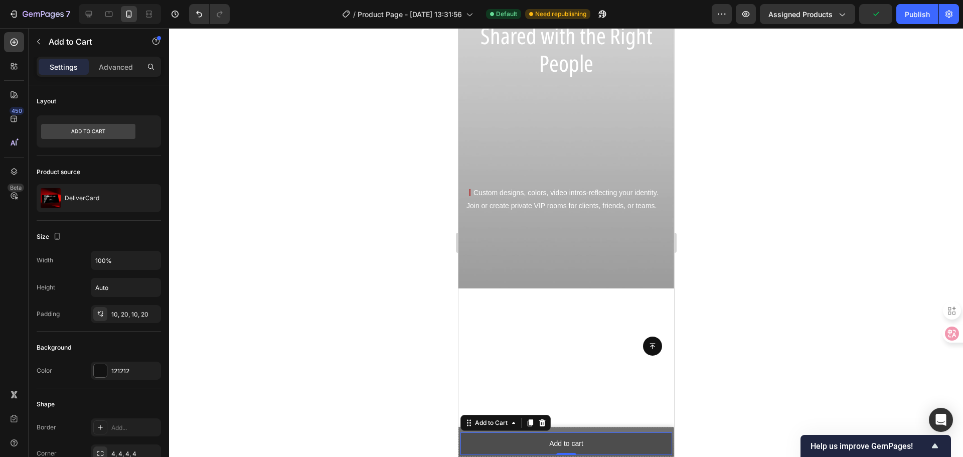
click at [614, 432] on button "Add to cart" at bounding box center [566, 443] width 212 height 23
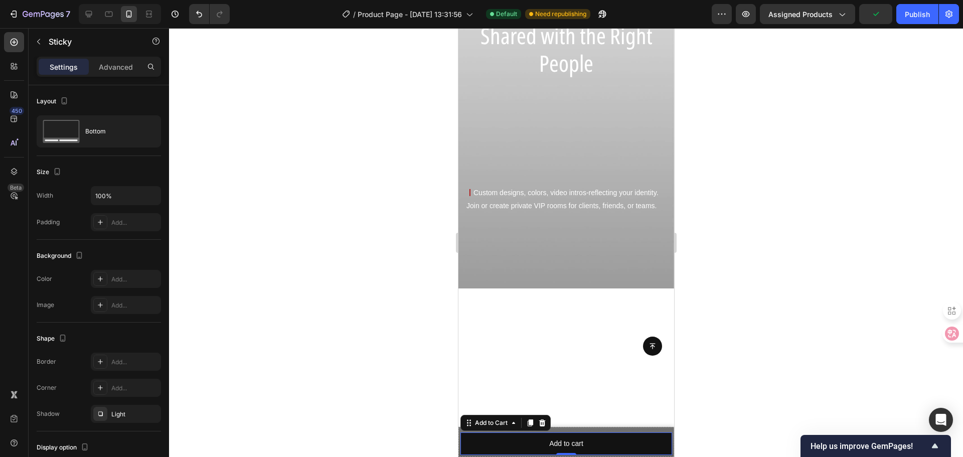
click at [614, 429] on div "Drop element here" at bounding box center [566, 442] width 216 height 30
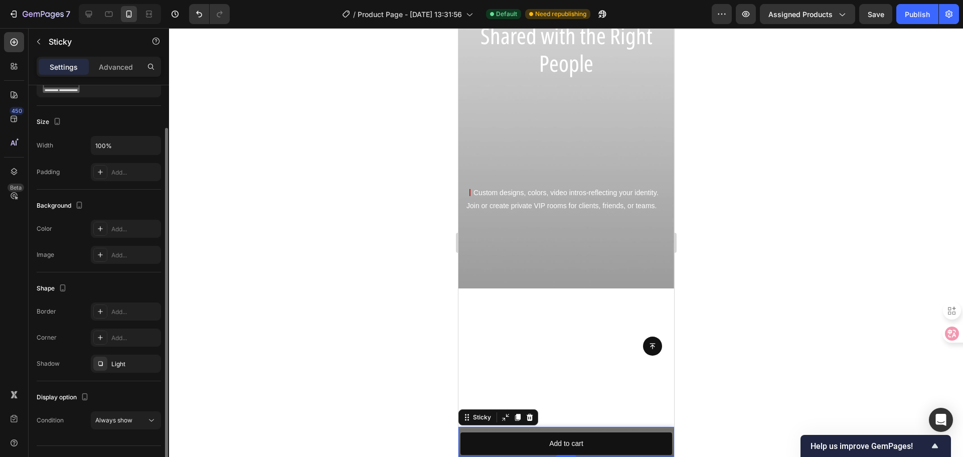
scroll to position [71, 0]
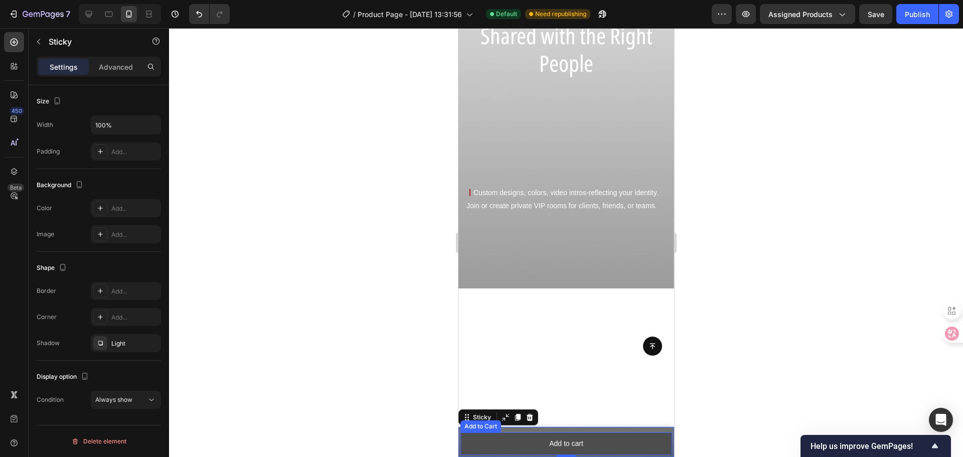
click at [492, 446] on button "Add to cart" at bounding box center [566, 443] width 212 height 23
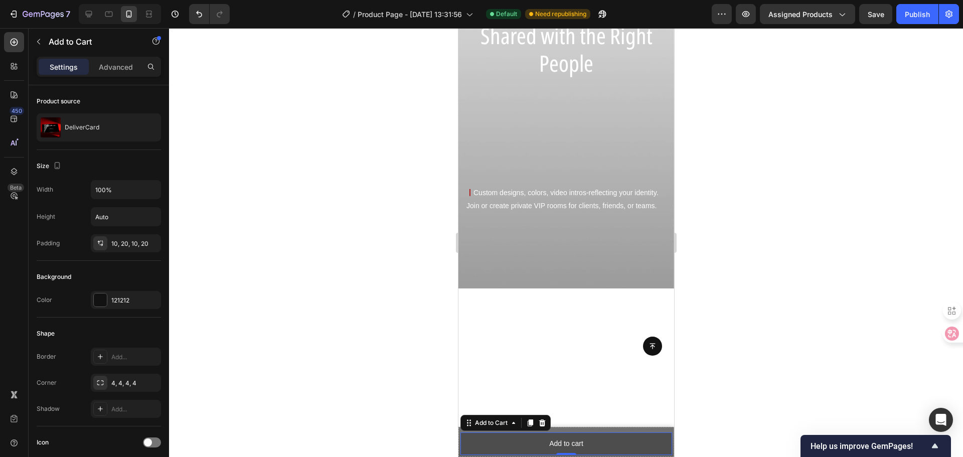
scroll to position [0, 0]
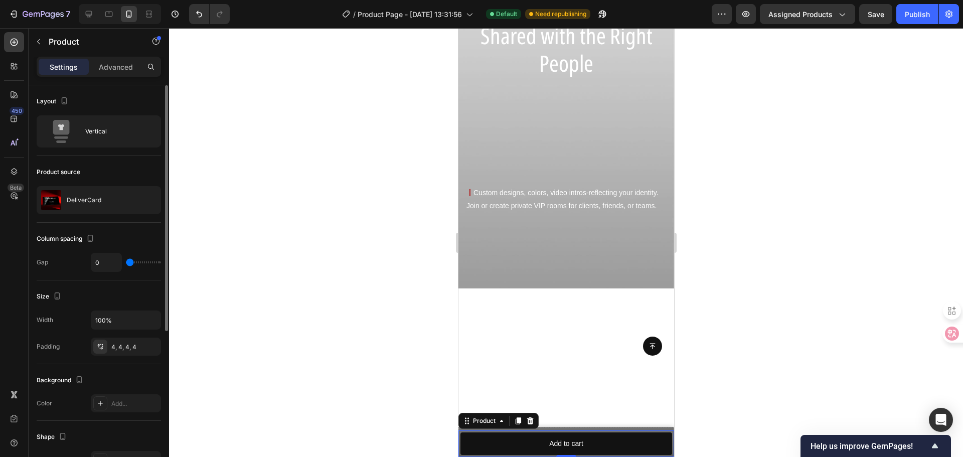
click at [464, 455] on div "Product Images DeliverCard Product Title $3.00 Product Price Product Price Row …" at bounding box center [566, 443] width 216 height 27
click at [114, 345] on div "4, 4, 4, 4" at bounding box center [125, 346] width 29 height 9
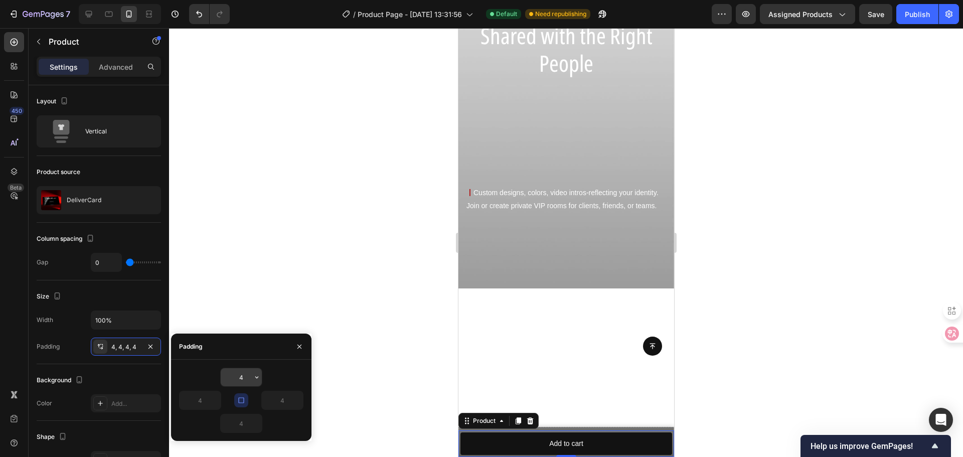
click at [250, 381] on input "4" at bounding box center [241, 377] width 41 height 18
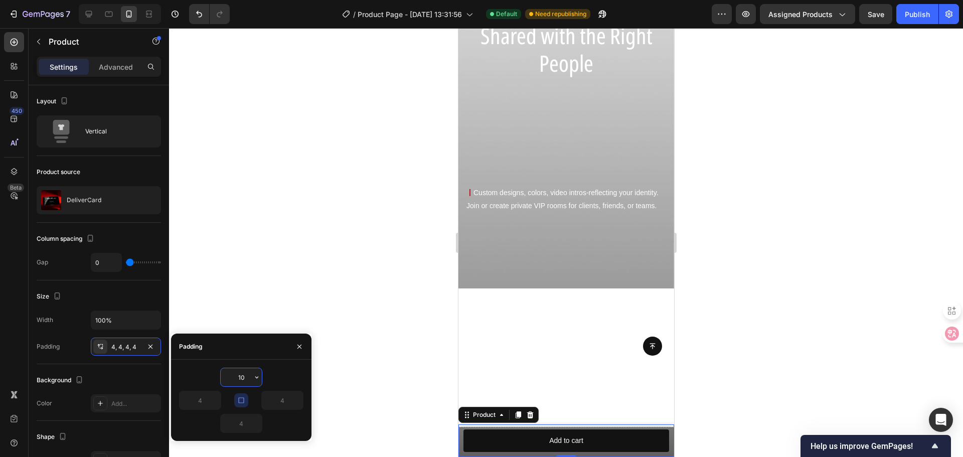
type input "1"
type input "8"
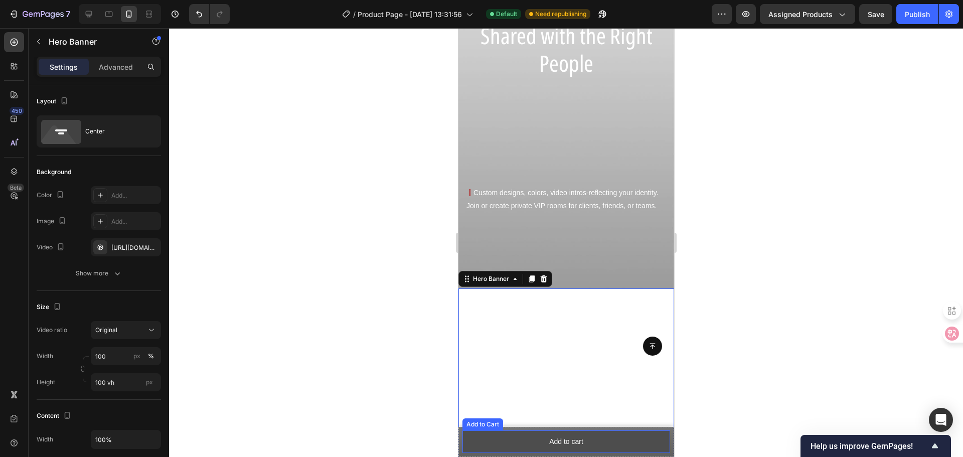
click at [646, 436] on button "Add to cart" at bounding box center [566, 441] width 208 height 23
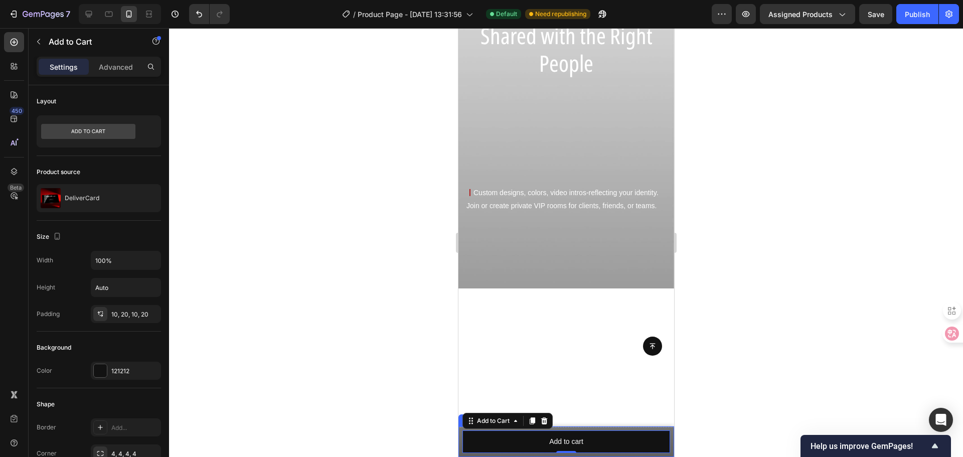
click at [460, 453] on div "Product Images DeliverCard Product Title $3.00 Product Price Product Price Row …" at bounding box center [566, 441] width 216 height 31
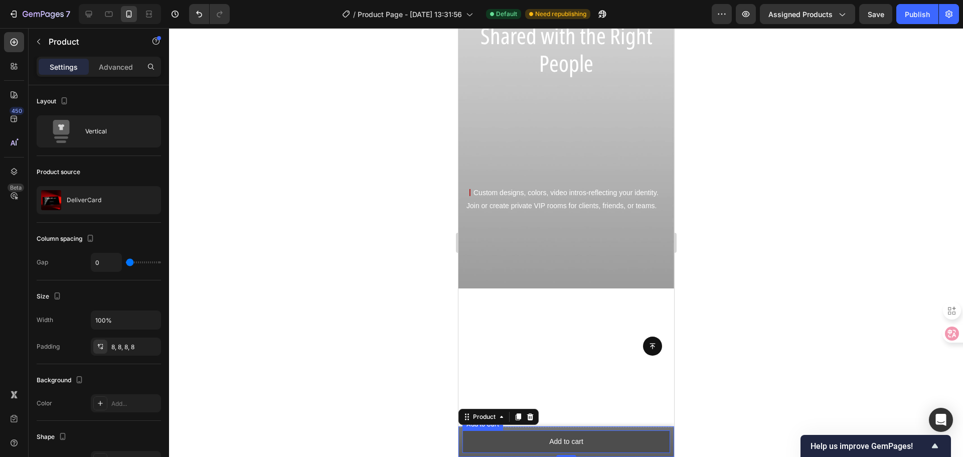
click at [518, 442] on button "Add to cart" at bounding box center [566, 441] width 208 height 23
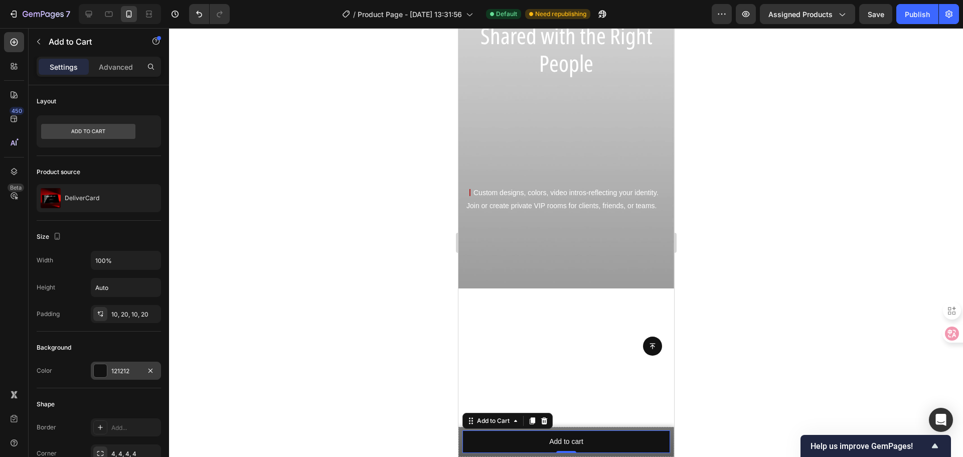
click at [115, 361] on div "121212" at bounding box center [126, 370] width 70 height 18
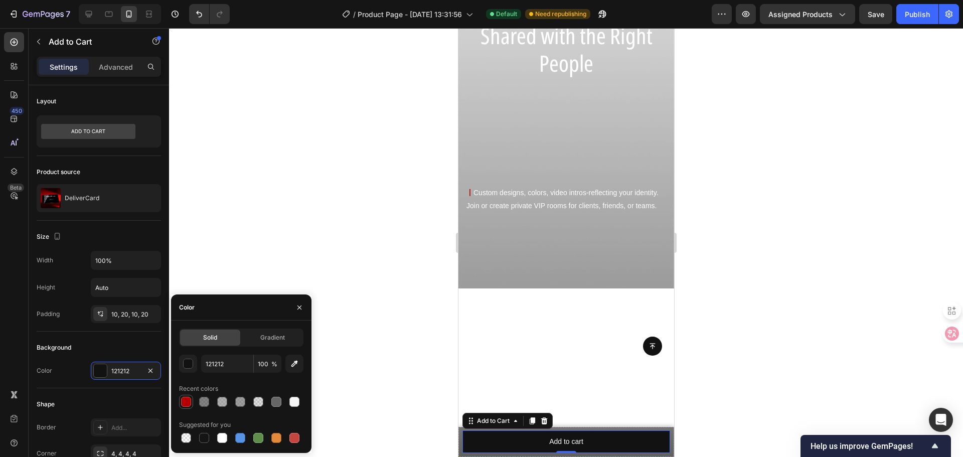
click at [186, 400] on div at bounding box center [186, 402] width 10 height 10
type input "B40000"
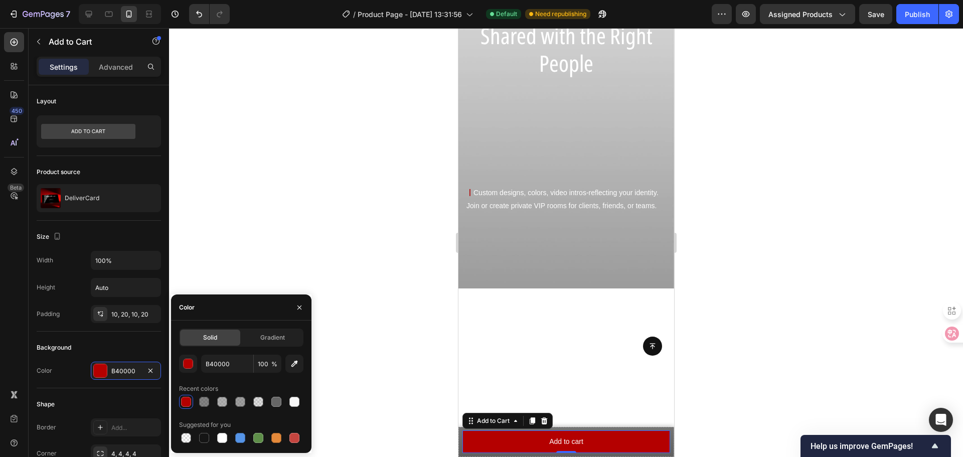
click at [354, 359] on div at bounding box center [566, 242] width 794 height 429
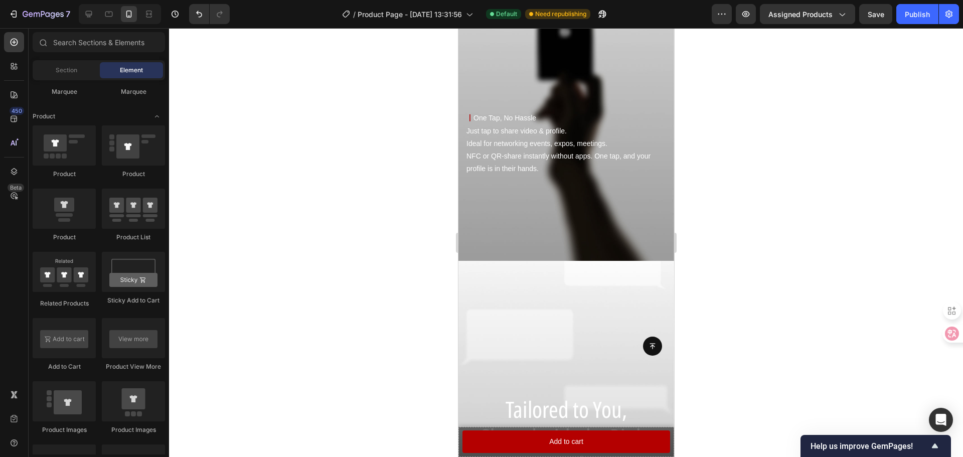
click at [746, 413] on div at bounding box center [566, 242] width 794 height 429
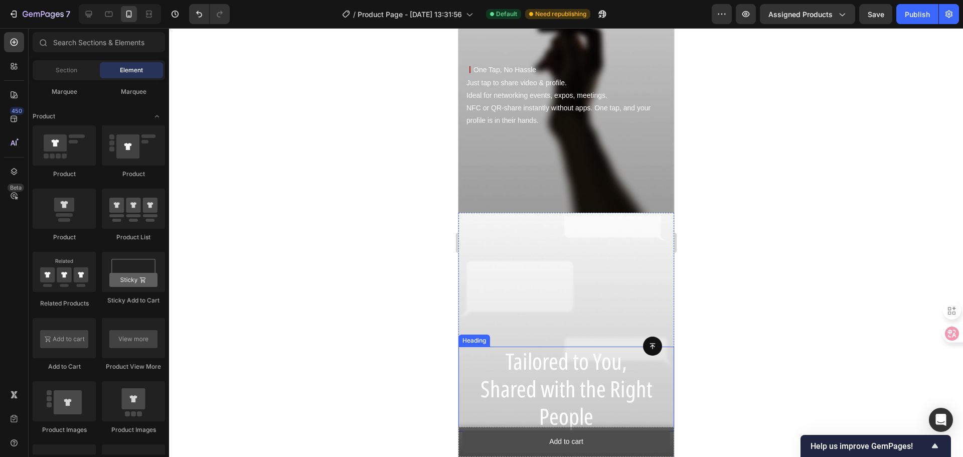
scroll to position [1126, 0]
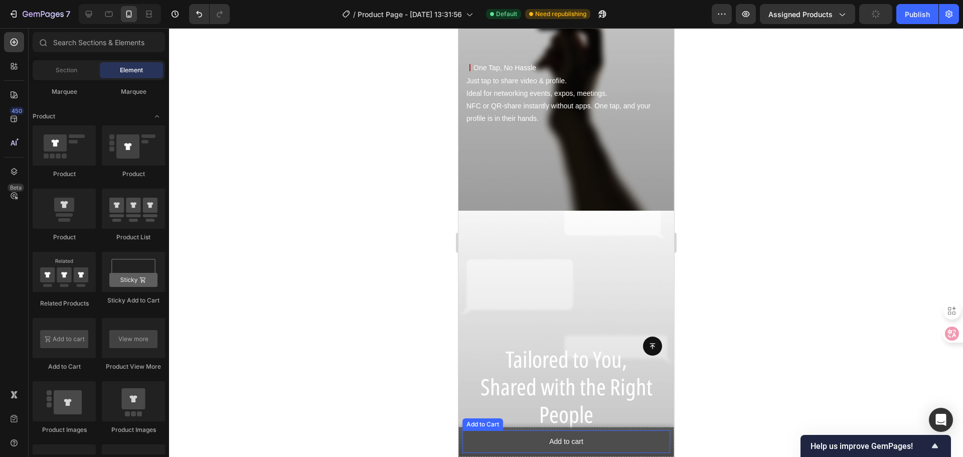
drag, startPoint x: 529, startPoint y: 447, endPoint x: 799, endPoint y: 432, distance: 270.7
click at [529, 447] on button "Add to cart" at bounding box center [566, 441] width 208 height 23
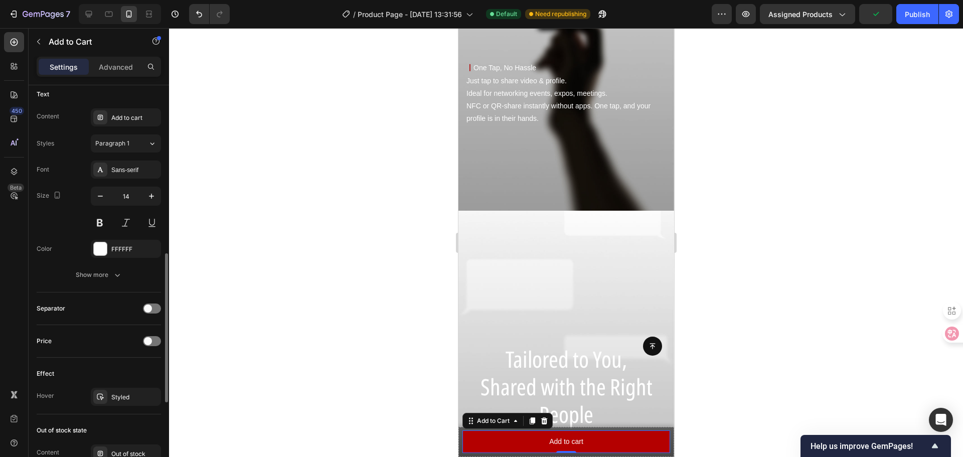
scroll to position [674, 0]
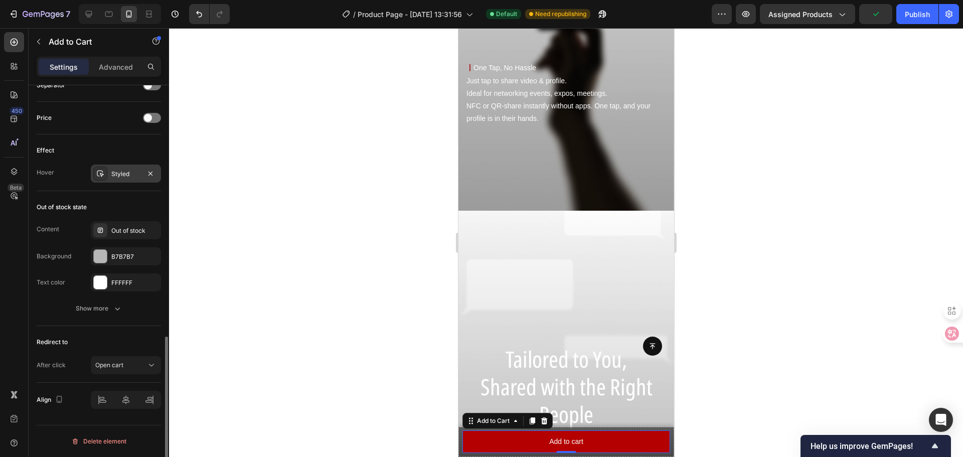
click at [112, 177] on div "Styled" at bounding box center [125, 173] width 29 height 9
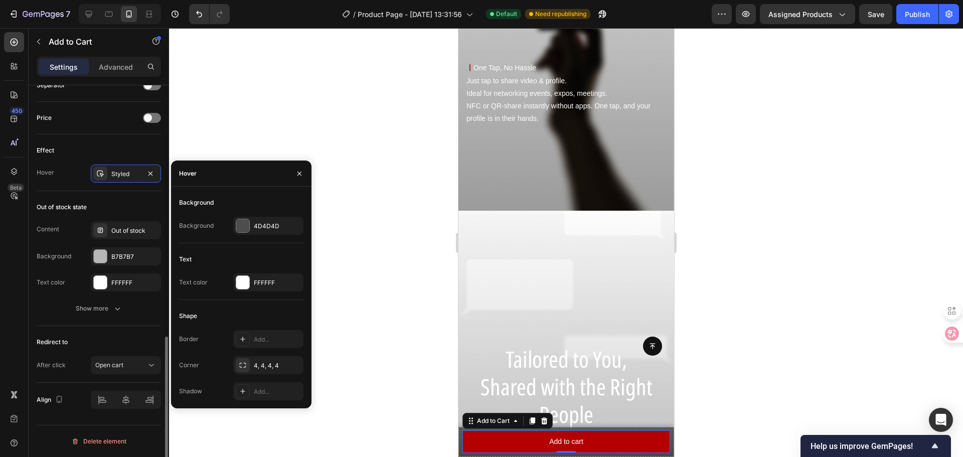
click at [117, 189] on div "Effect Hover Styled" at bounding box center [99, 162] width 124 height 57
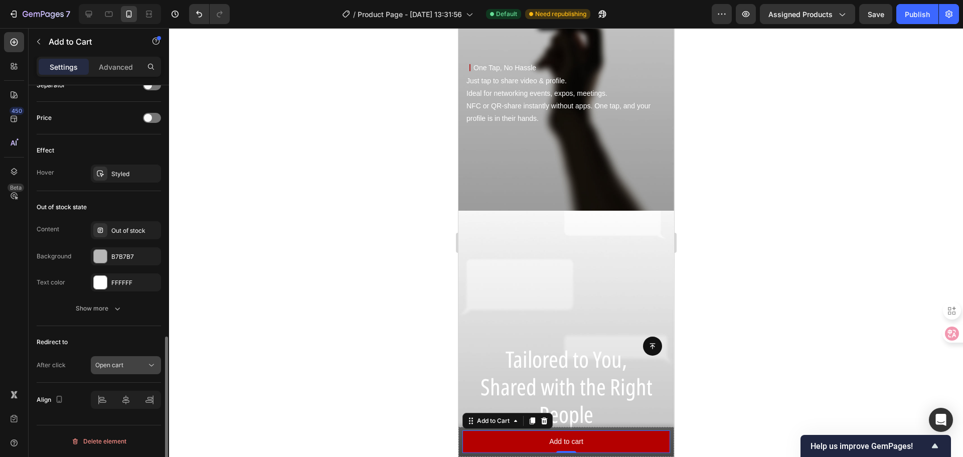
click at [139, 360] on div "Open cart" at bounding box center [120, 364] width 51 height 9
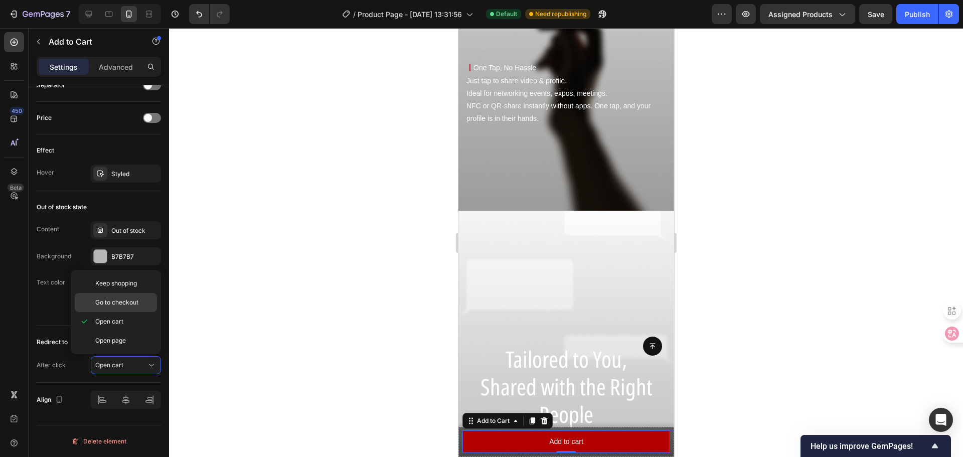
click at [120, 310] on div "Go to checkout" at bounding box center [116, 302] width 82 height 19
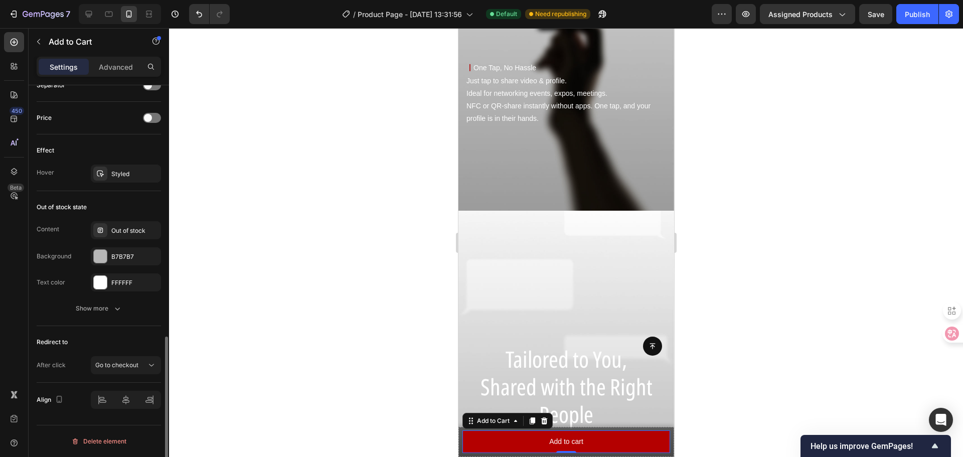
click at [130, 347] on div "Redirect to" at bounding box center [99, 342] width 124 height 16
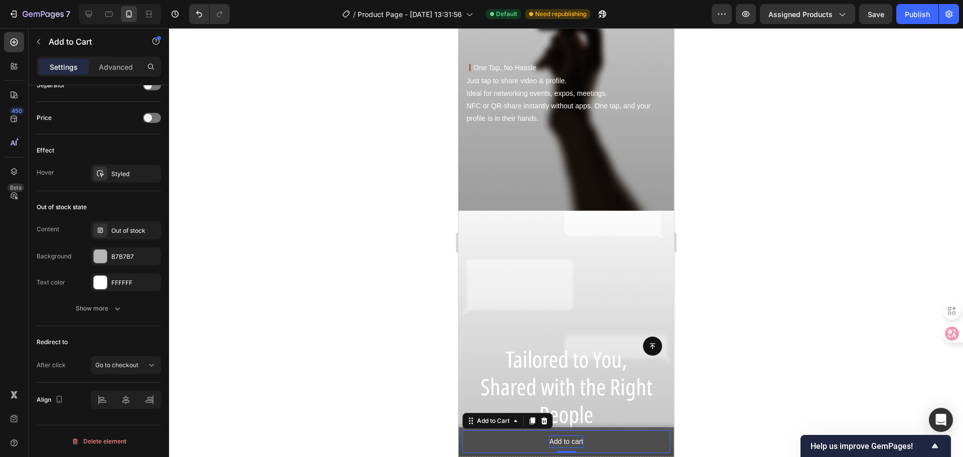
click at [557, 441] on div "Add to cart" at bounding box center [566, 441] width 34 height 13
click at [557, 441] on p "Add to cart" at bounding box center [566, 441] width 34 height 13
drag, startPoint x: 558, startPoint y: 443, endPoint x: 829, endPoint y: 447, distance: 270.8
click at [558, 443] on p "Add to cart" at bounding box center [566, 441] width 34 height 13
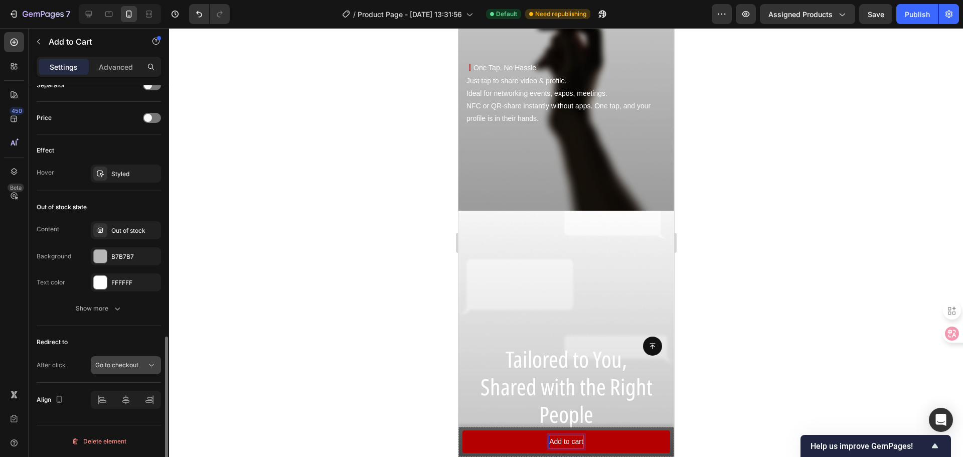
click at [123, 365] on span "Go to checkout" at bounding box center [116, 365] width 43 height 8
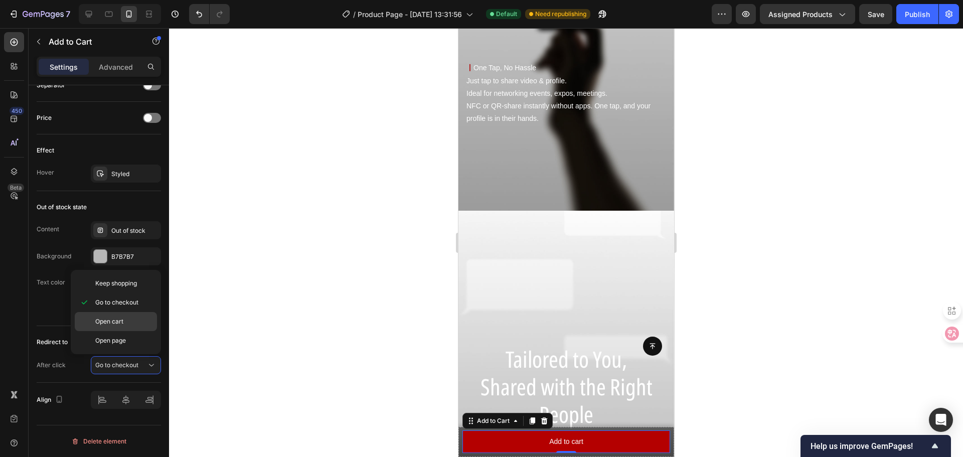
click at [115, 322] on span "Open cart" at bounding box center [109, 321] width 28 height 9
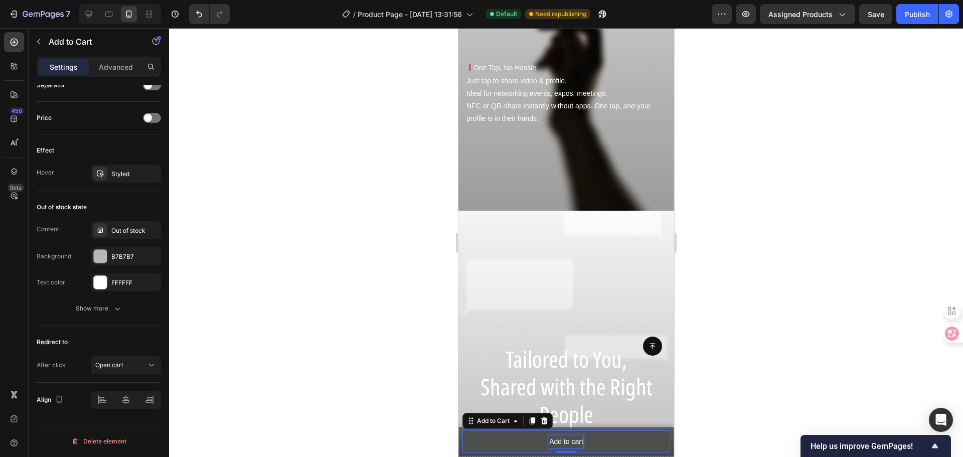
click at [564, 443] on p "Add to cart" at bounding box center [566, 441] width 34 height 13
click at [555, 439] on p "Add to cart" at bounding box center [566, 441] width 34 height 13
click at [556, 438] on p "Add to cart" at bounding box center [566, 441] width 34 height 13
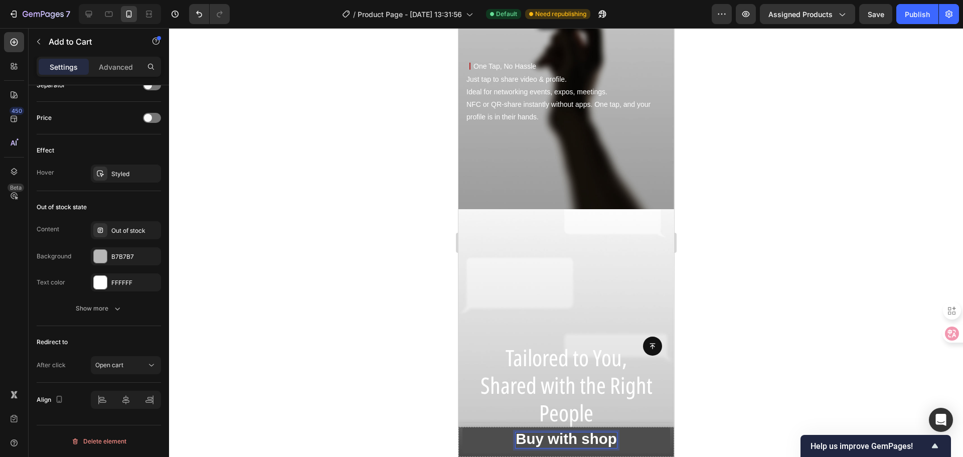
click at [519, 437] on strong "Buy with shop" at bounding box center [565, 438] width 101 height 17
click at [534, 442] on strong "Buy with shop" at bounding box center [565, 438] width 101 height 17
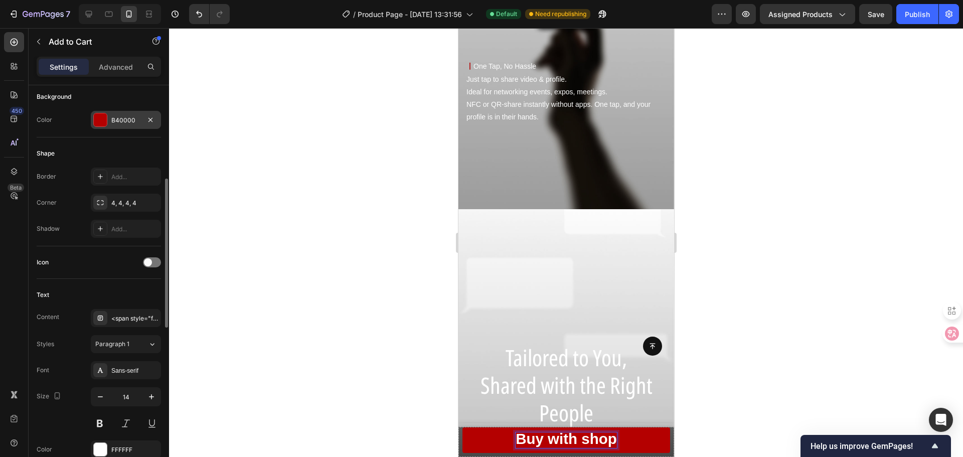
scroll to position [401, 0]
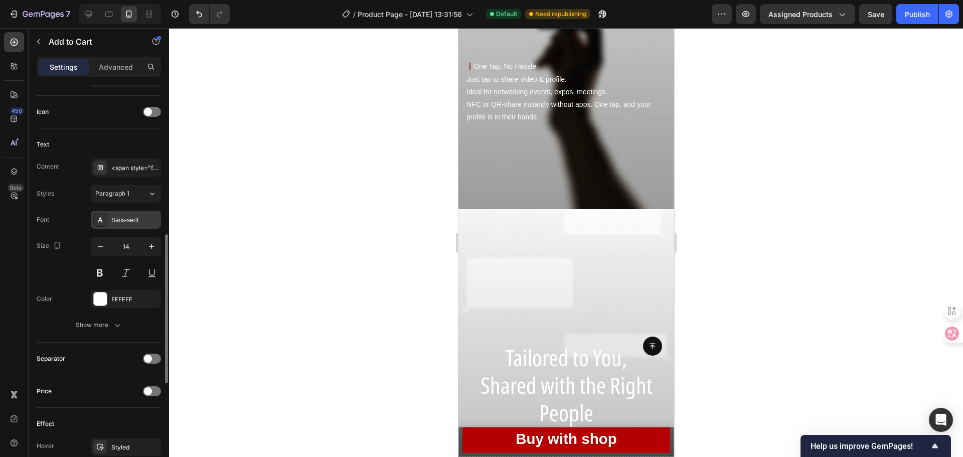
click at [144, 216] on div "Sans-serif" at bounding box center [134, 220] width 47 height 9
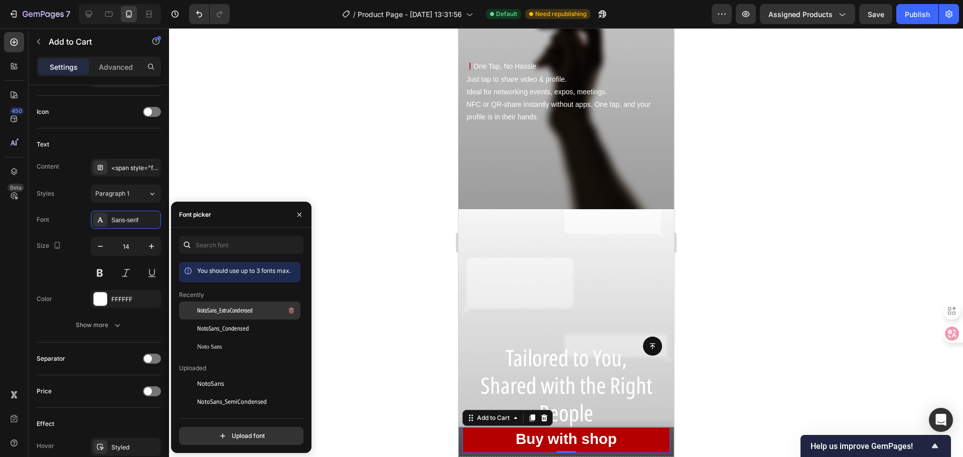
click at [245, 310] on span "NotoSans_ExtraCondensed" at bounding box center [225, 310] width 56 height 9
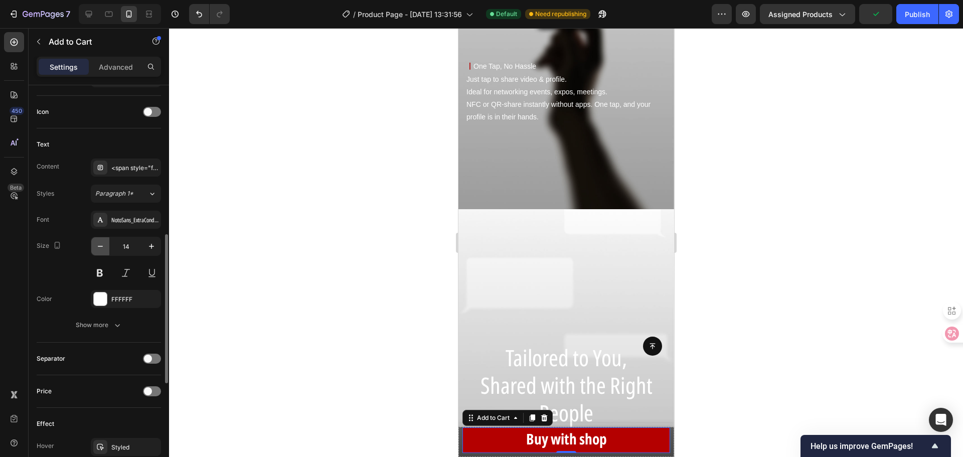
click at [102, 250] on icon "button" at bounding box center [100, 246] width 10 height 10
click at [105, 248] on button "button" at bounding box center [100, 246] width 18 height 18
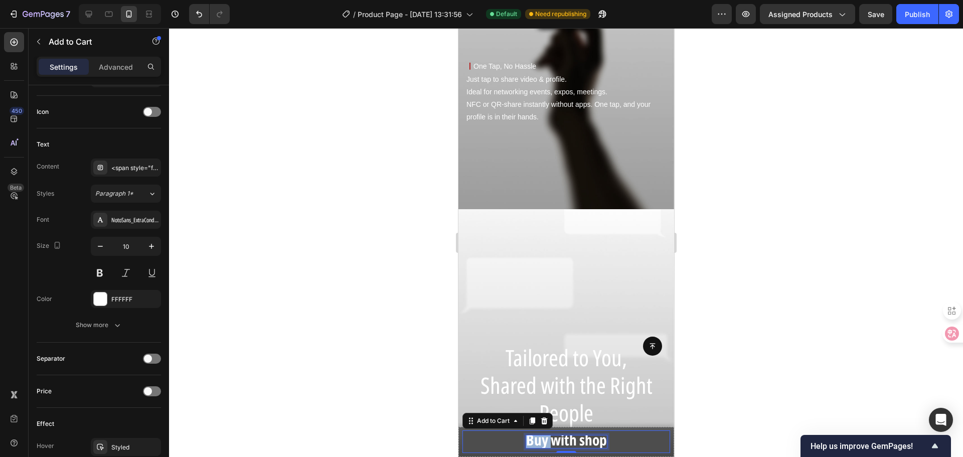
click at [536, 440] on strong "Buy with shop" at bounding box center [565, 439] width 81 height 21
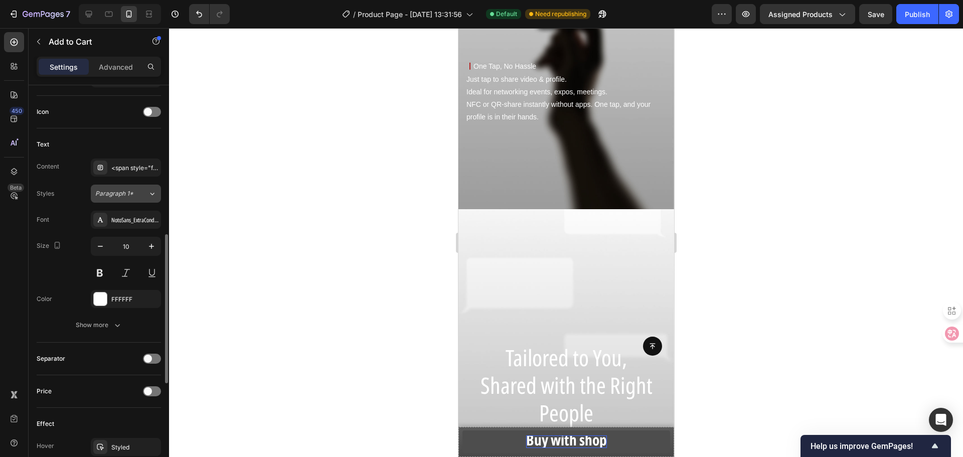
click at [136, 195] on div "Paragraph 1*" at bounding box center [121, 193] width 53 height 9
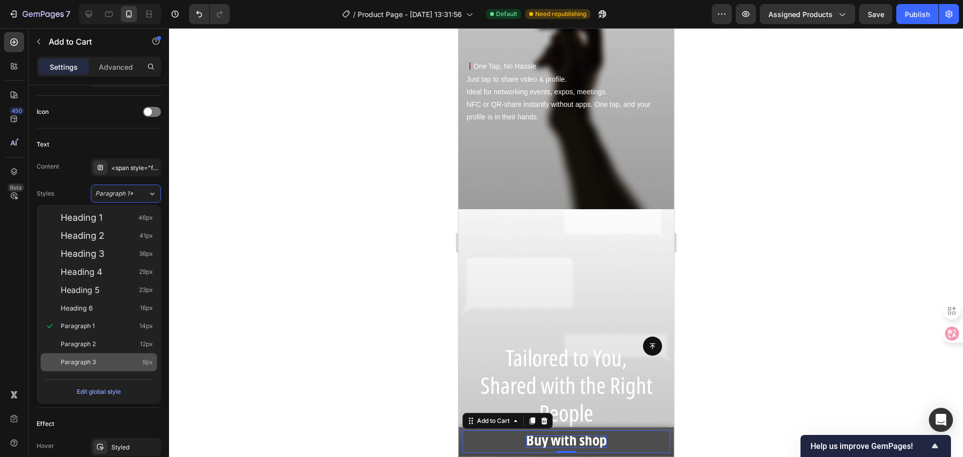
click at [97, 354] on div "Paragraph 3 9px" at bounding box center [99, 362] width 116 height 18
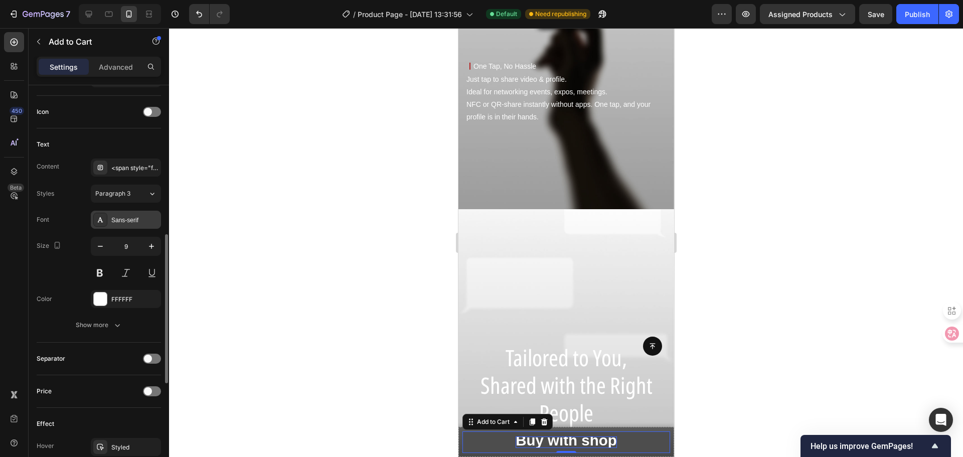
click at [133, 214] on div "Sans-serif" at bounding box center [126, 220] width 70 height 18
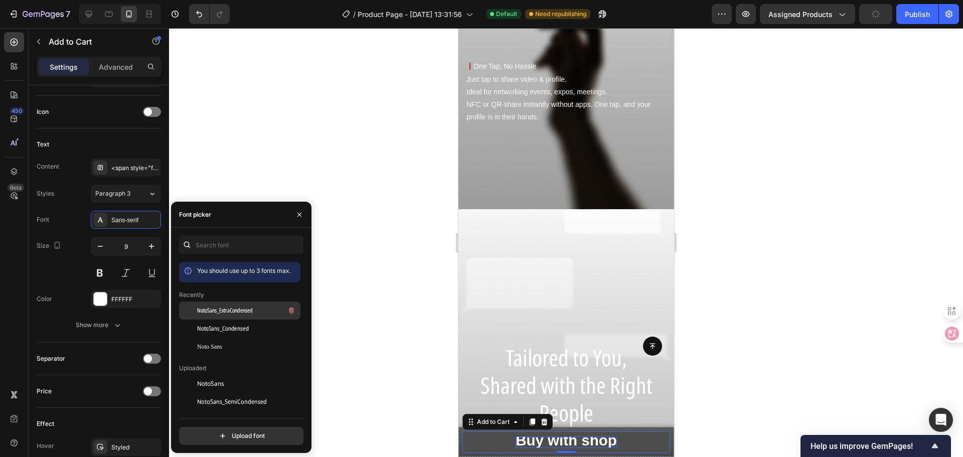
click at [231, 311] on span "NotoSans_ExtraCondensed" at bounding box center [225, 310] width 56 height 9
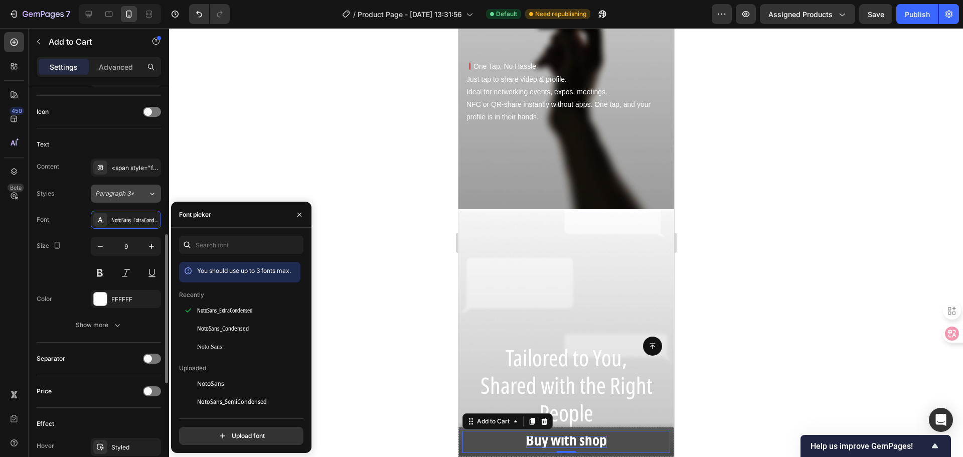
click at [139, 197] on div "Paragraph 3*" at bounding box center [121, 193] width 53 height 9
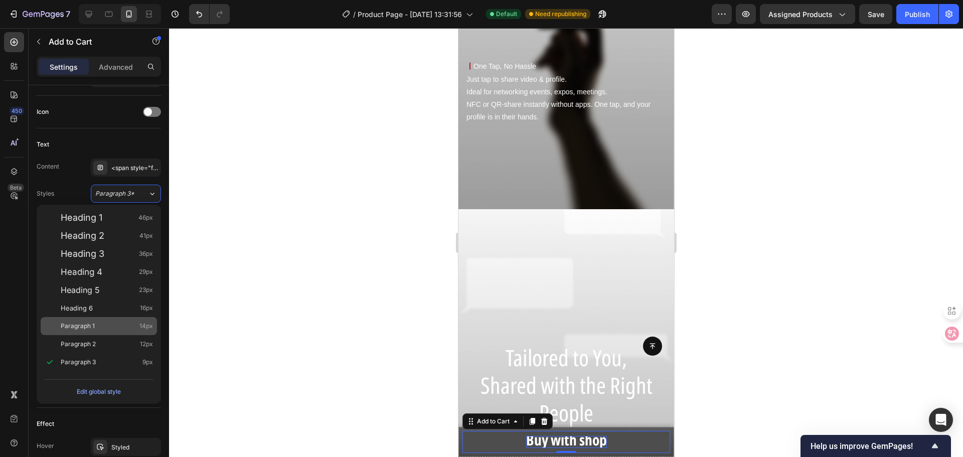
click at [97, 330] on div "Paragraph 1 14px" at bounding box center [107, 326] width 92 height 10
type input "14"
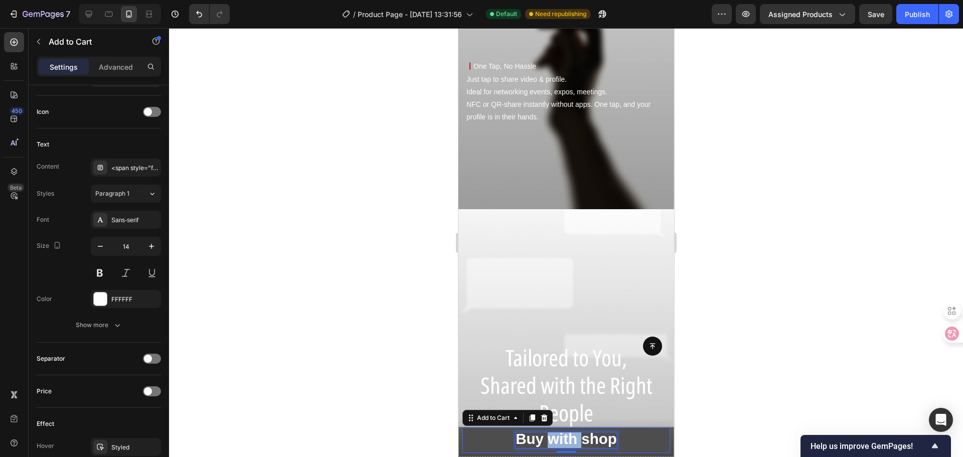
click at [566, 440] on strong "Buy with shop" at bounding box center [565, 438] width 101 height 17
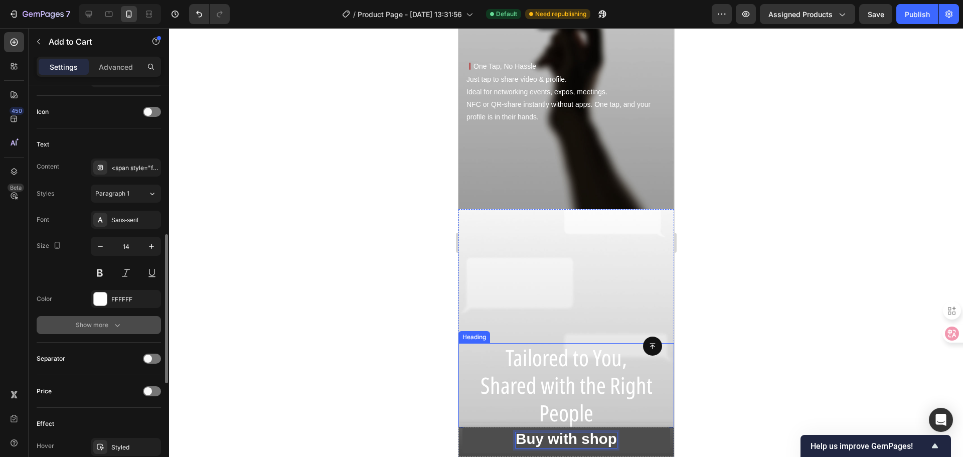
click at [110, 326] on div "Show more" at bounding box center [99, 325] width 47 height 10
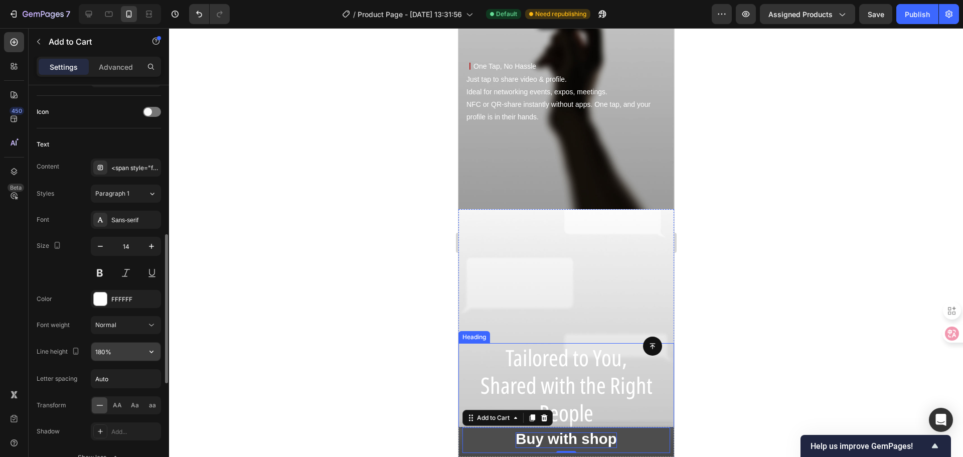
click at [132, 353] on input "180%" at bounding box center [125, 351] width 69 height 18
click at [149, 353] on icon "button" at bounding box center [151, 351] width 10 height 10
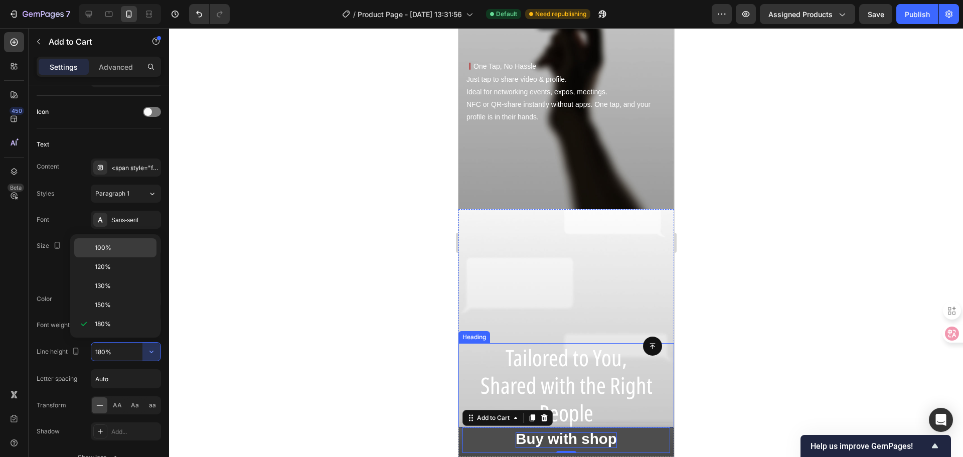
click at [120, 251] on p "100%" at bounding box center [123, 247] width 57 height 9
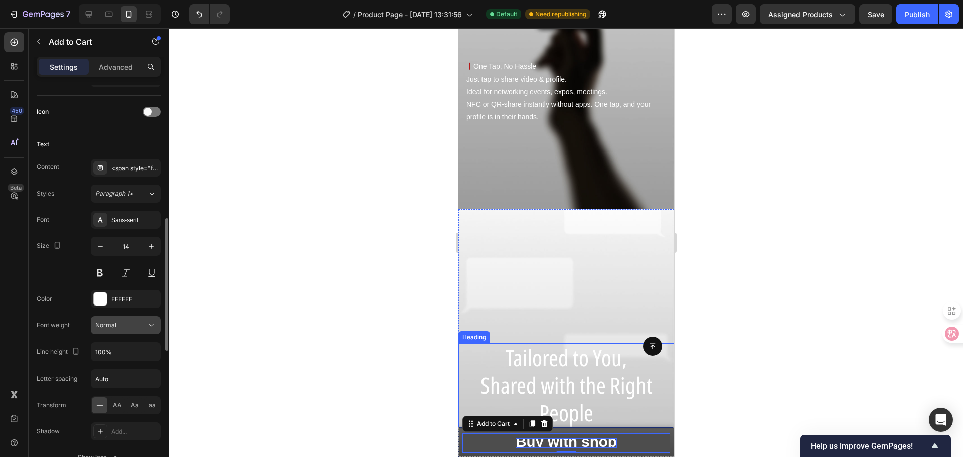
click at [145, 326] on div "Normal" at bounding box center [120, 324] width 51 height 9
click at [151, 320] on icon at bounding box center [151, 325] width 10 height 10
click at [148, 357] on button "button" at bounding box center [151, 351] width 18 height 18
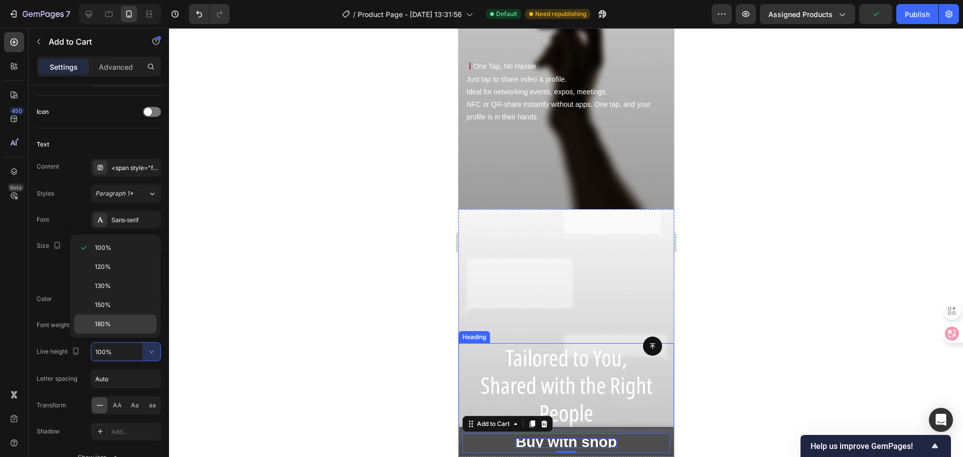
click at [126, 330] on div "180%" at bounding box center [115, 323] width 82 height 19
type input "180%"
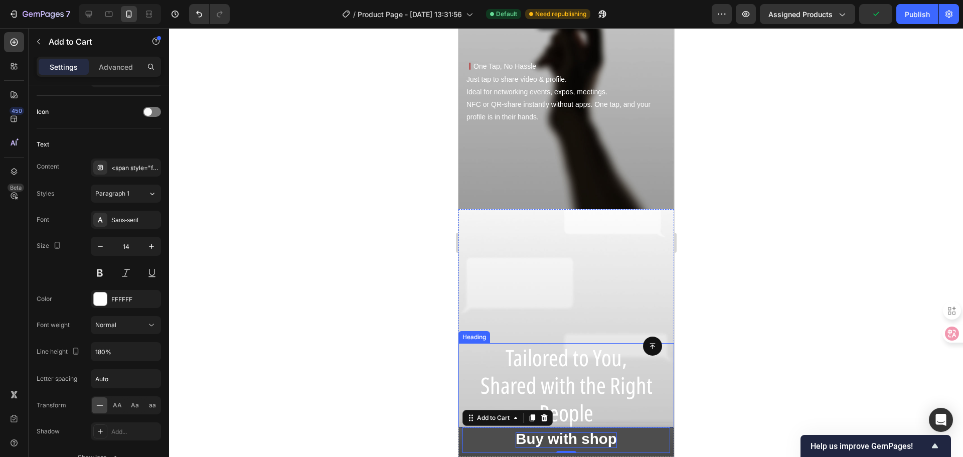
click at [383, 371] on div at bounding box center [566, 242] width 794 height 429
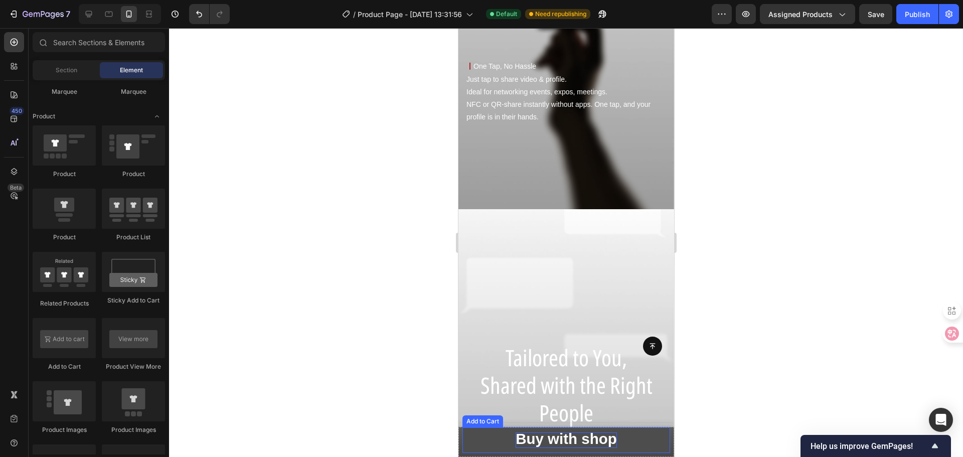
click at [530, 437] on strong "Buy with shop" at bounding box center [565, 438] width 101 height 17
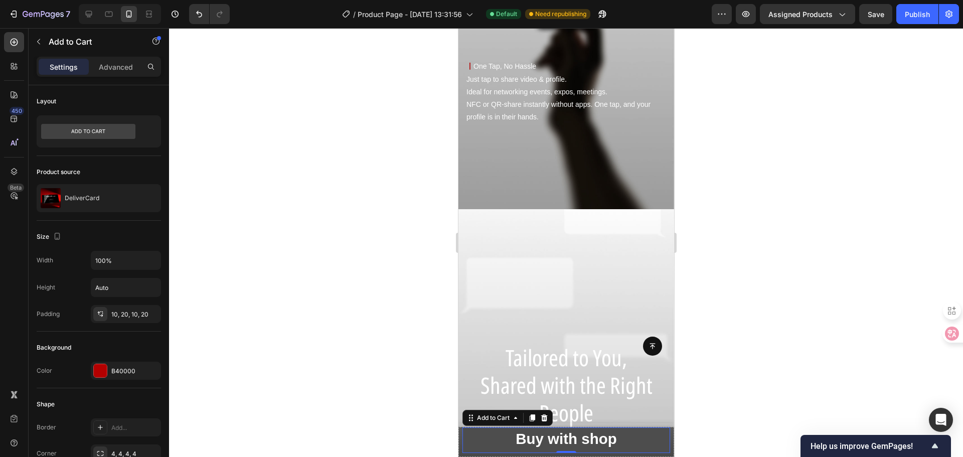
click at [626, 436] on button "Buy with shop" at bounding box center [566, 440] width 208 height 26
drag, startPoint x: 589, startPoint y: 439, endPoint x: 763, endPoint y: 388, distance: 182.0
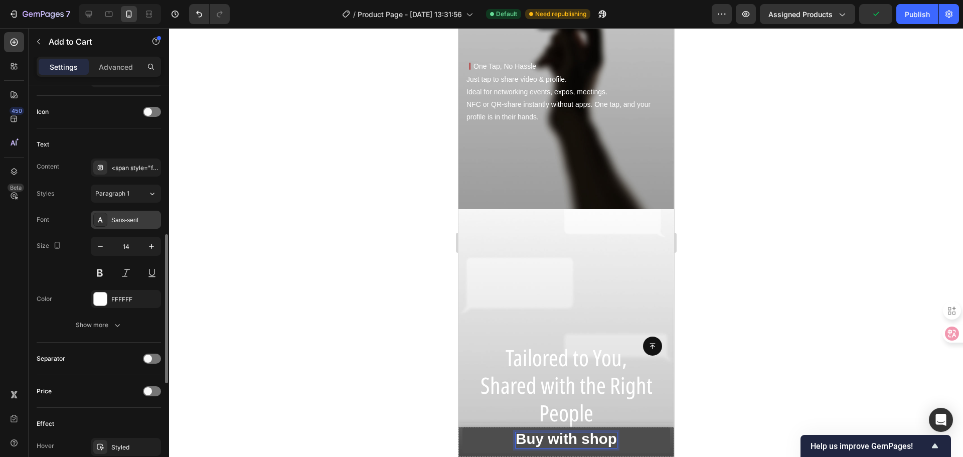
click at [153, 218] on div "Sans-serif" at bounding box center [134, 220] width 47 height 9
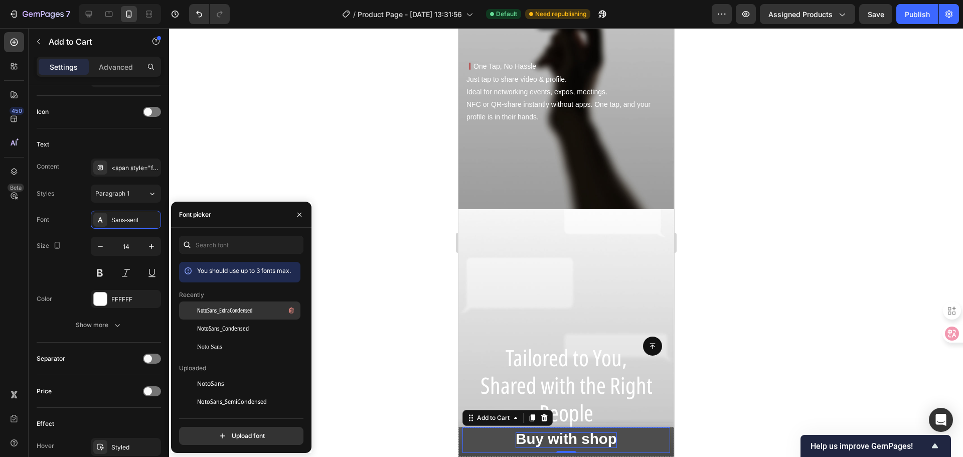
click at [233, 313] on span "NotoSans_ExtraCondensed" at bounding box center [225, 310] width 56 height 9
click at [617, 439] on button "Buy with shop" at bounding box center [566, 440] width 208 height 26
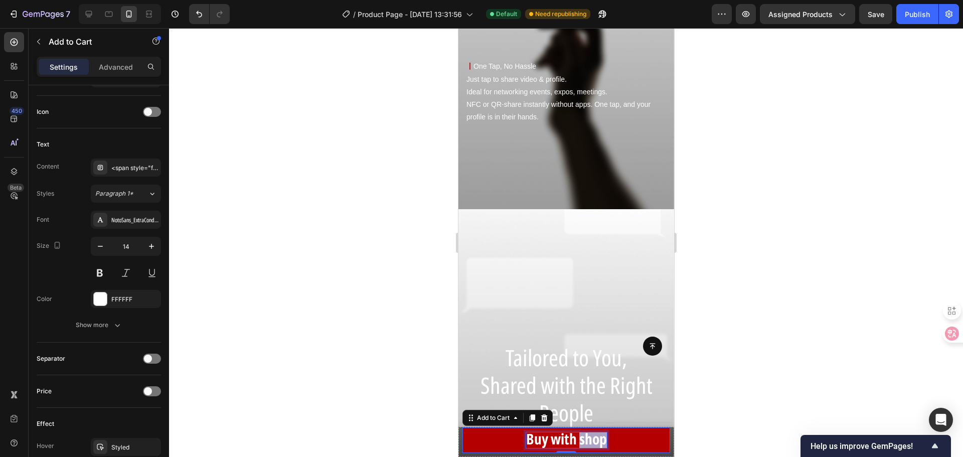
click at [576, 437] on strong "Buy with shop" at bounding box center [565, 438] width 81 height 21
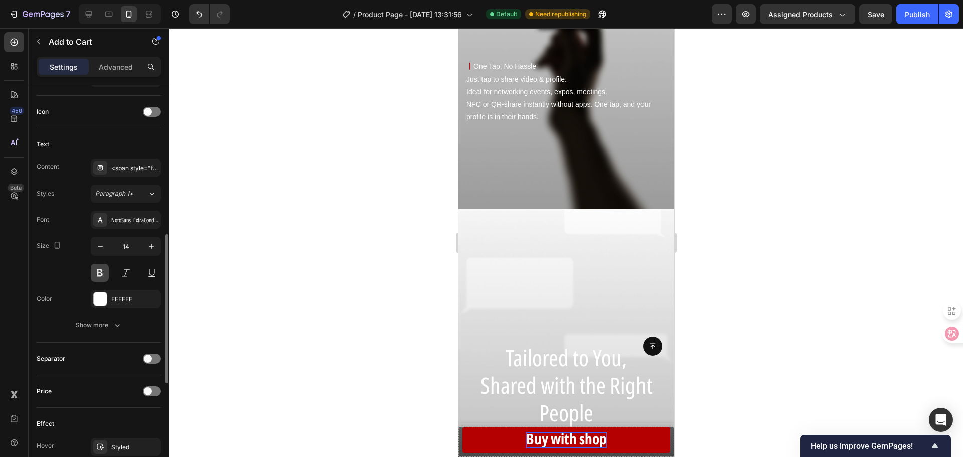
click at [96, 269] on button at bounding box center [100, 273] width 18 height 18
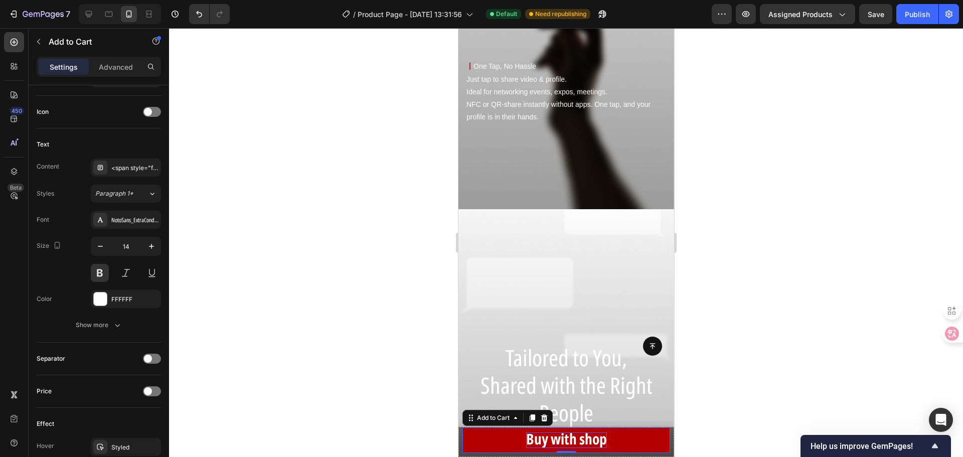
click at [538, 444] on strong "Buy with shop" at bounding box center [565, 438] width 81 height 21
click at [538, 443] on strong "Buy with shop" at bounding box center [565, 438] width 81 height 21
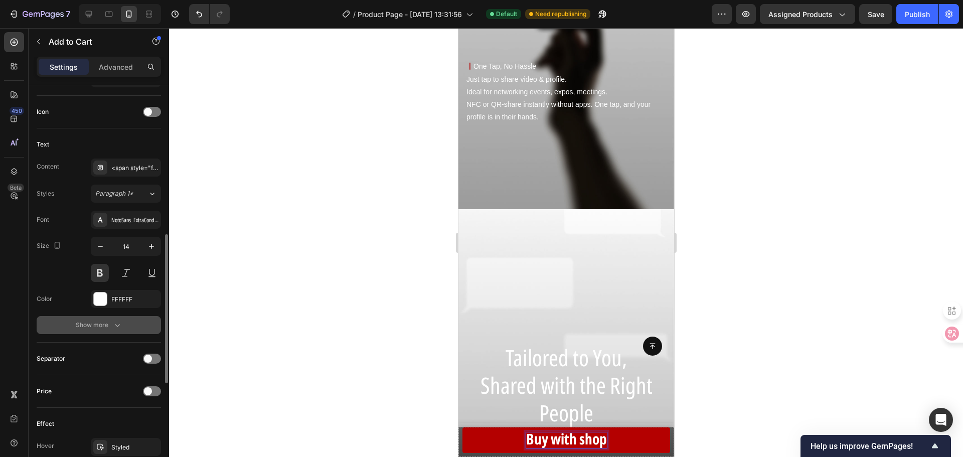
click at [92, 320] on div "Show more" at bounding box center [99, 325] width 47 height 10
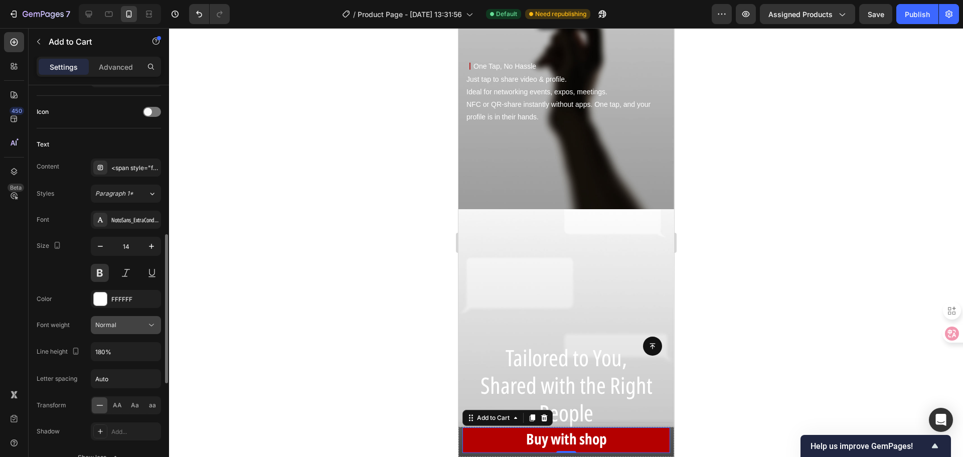
scroll to position [451, 0]
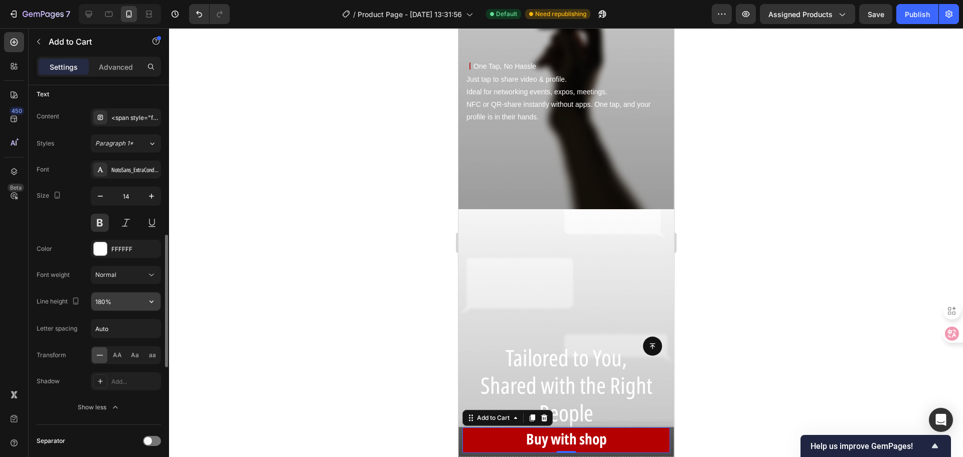
click at [141, 300] on input "180%" at bounding box center [125, 301] width 69 height 18
click at [153, 301] on icon "button" at bounding box center [151, 301] width 10 height 10
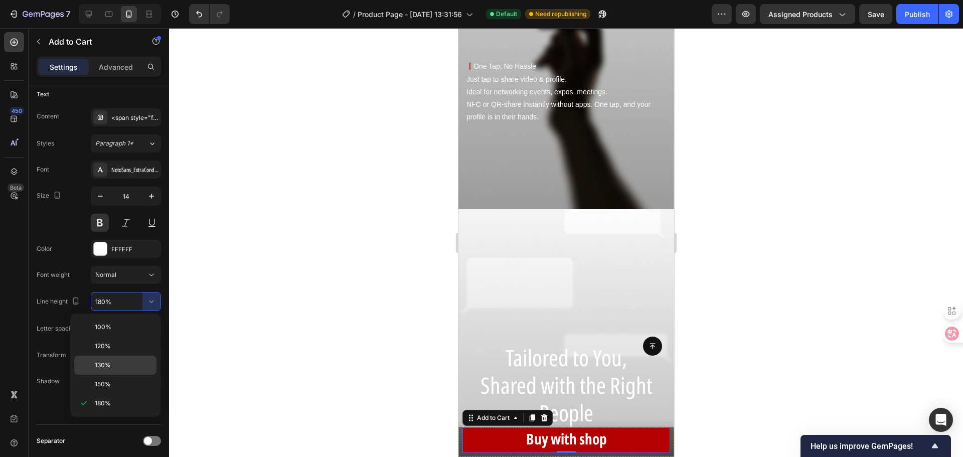
click at [113, 364] on p "130%" at bounding box center [123, 364] width 57 height 9
type input "130%"
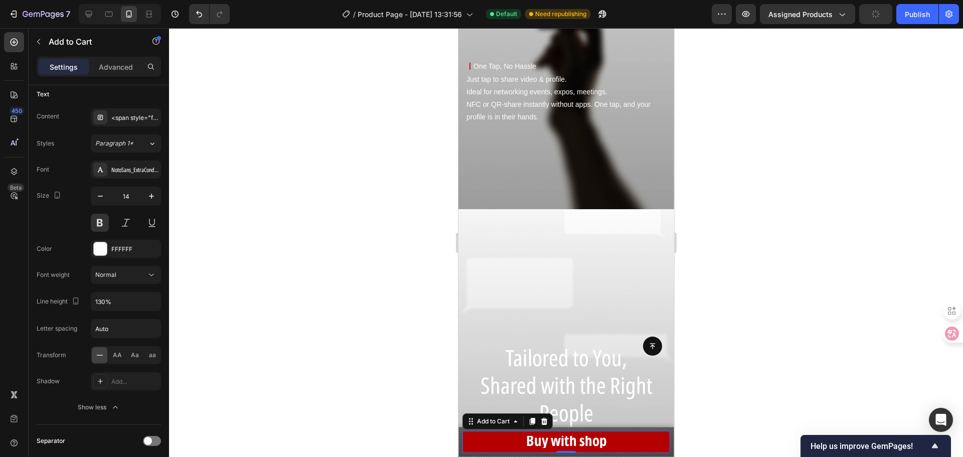
click at [262, 354] on div at bounding box center [566, 242] width 794 height 429
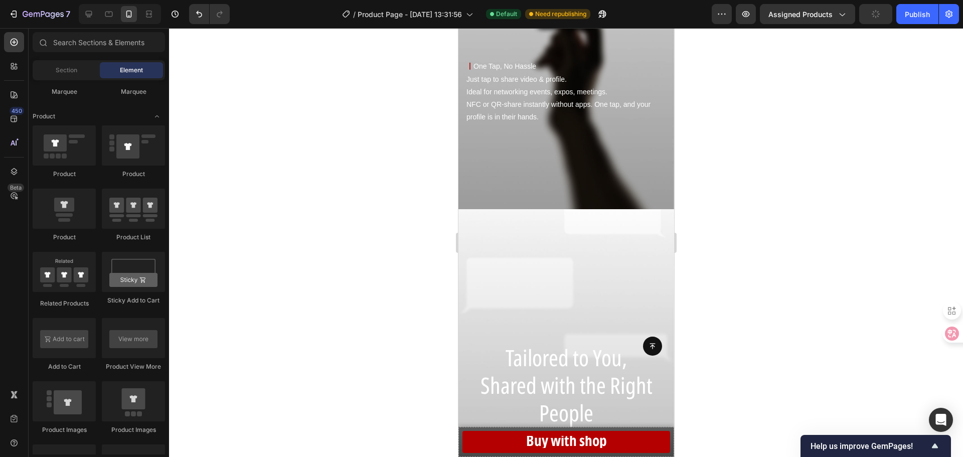
click at [697, 387] on div at bounding box center [566, 242] width 794 height 429
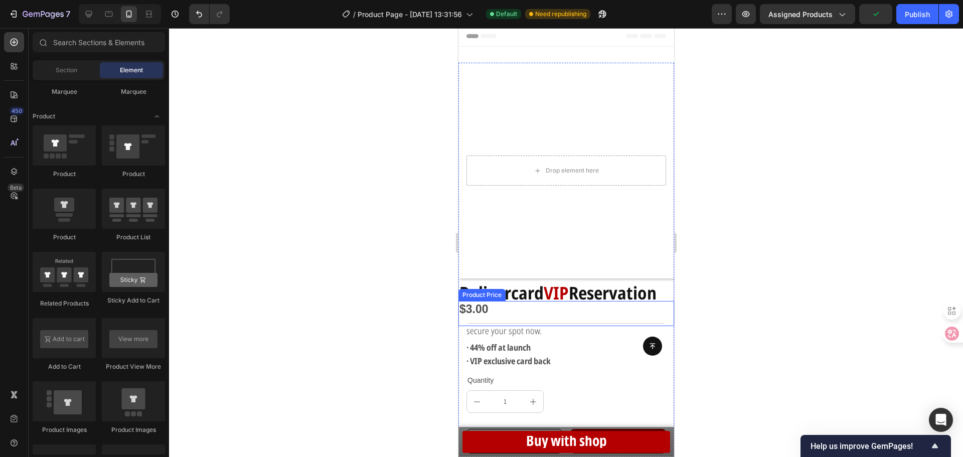
scroll to position [0, 0]
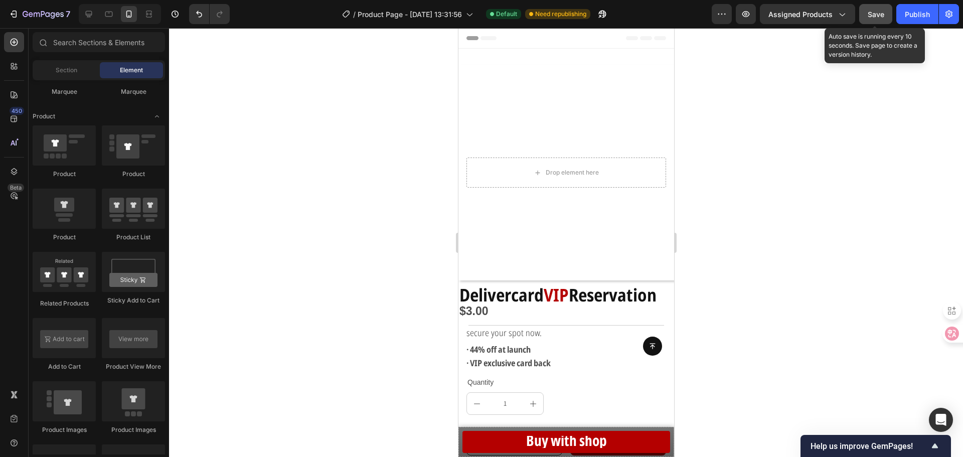
click at [875, 15] on span "Save" at bounding box center [875, 14] width 17 height 9
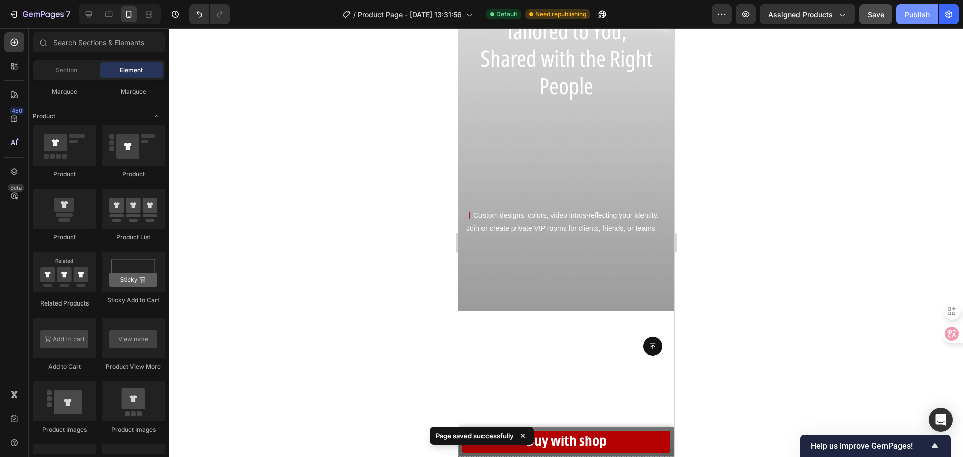
click at [917, 16] on div "Publish" at bounding box center [916, 14] width 25 height 11
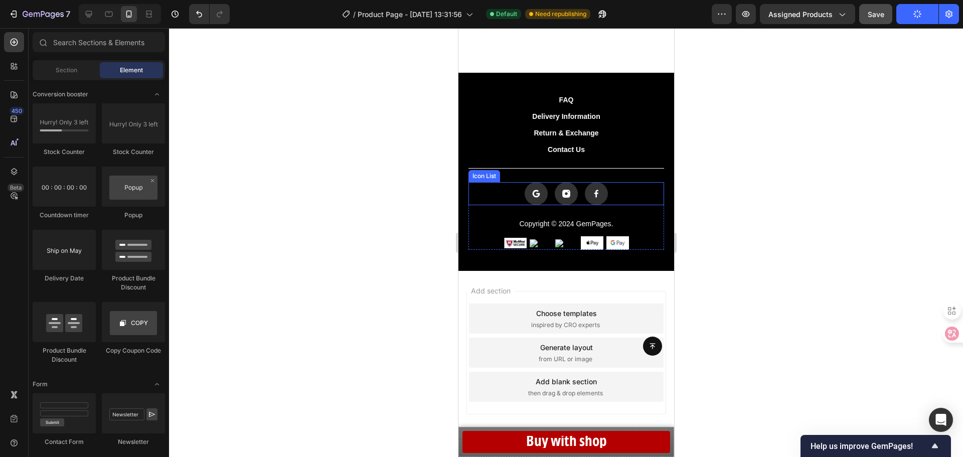
scroll to position [1873, 0]
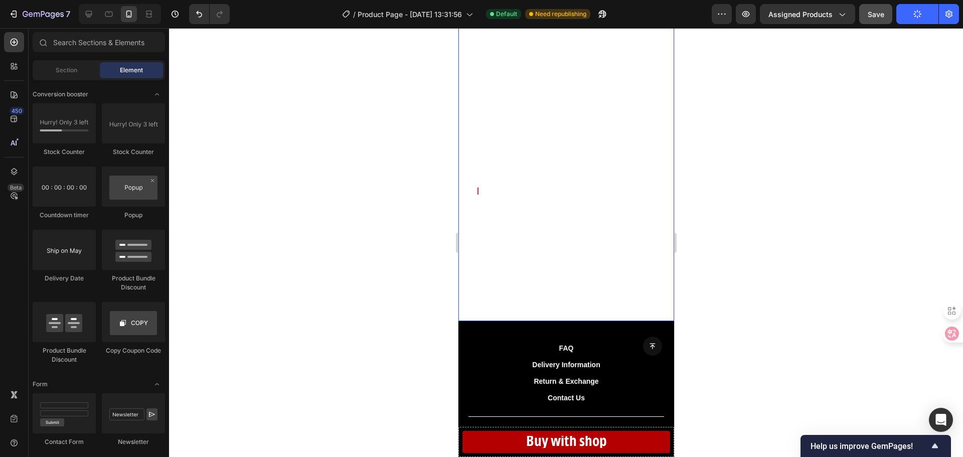
click at [558, 143] on div "Know Who Pays Attention Heading 丨 See who viewed your profile, which part they …" at bounding box center [566, 106] width 200 height 248
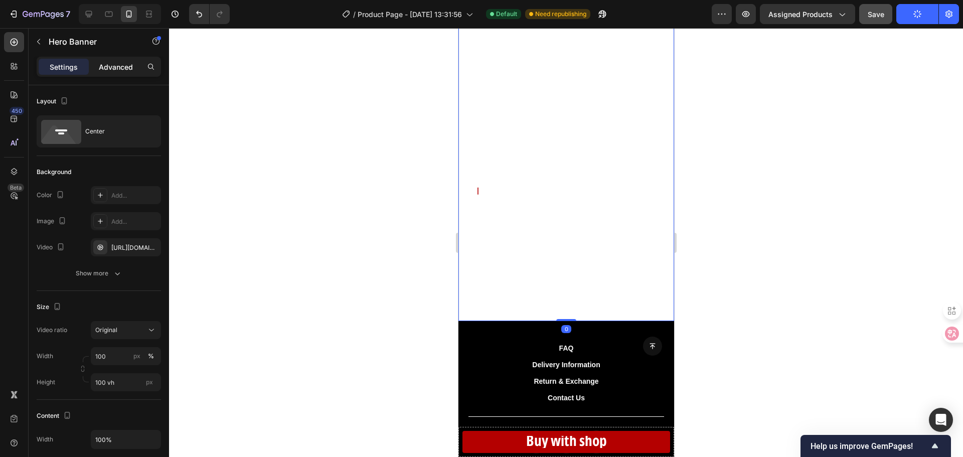
click at [118, 62] on p "Advanced" at bounding box center [116, 67] width 34 height 11
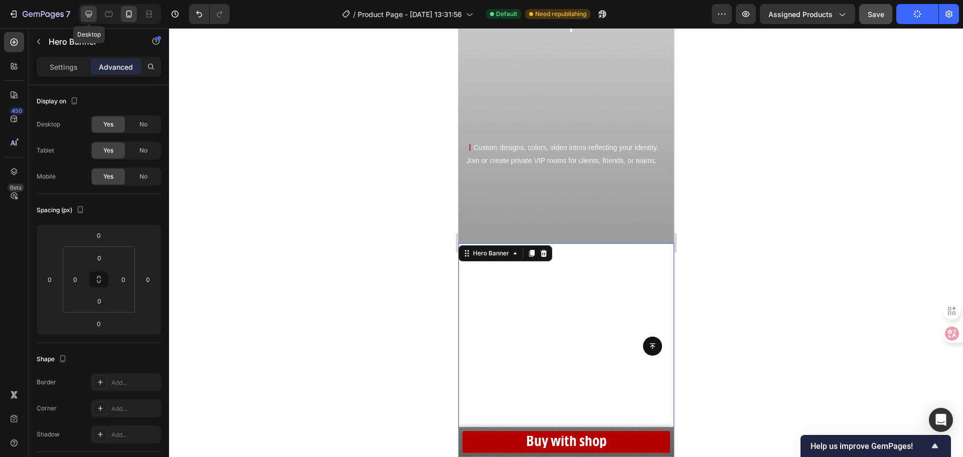
click at [94, 10] on icon at bounding box center [89, 14] width 10 height 10
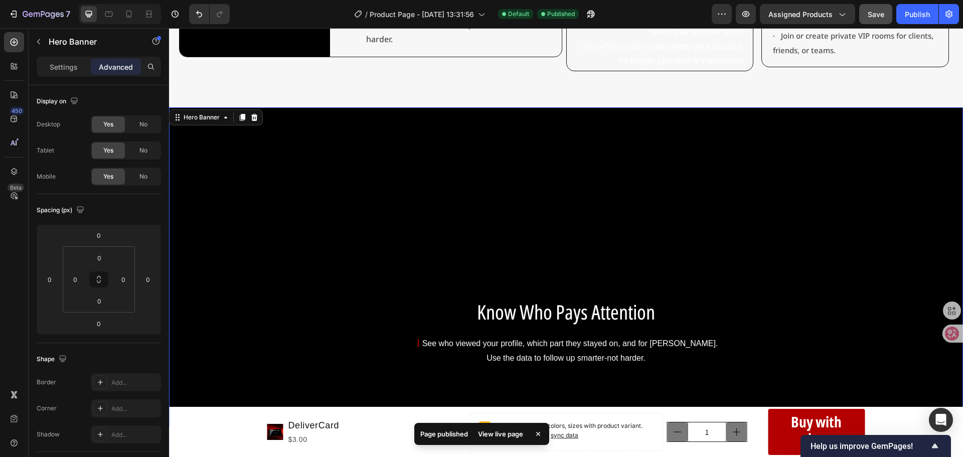
scroll to position [896, 0]
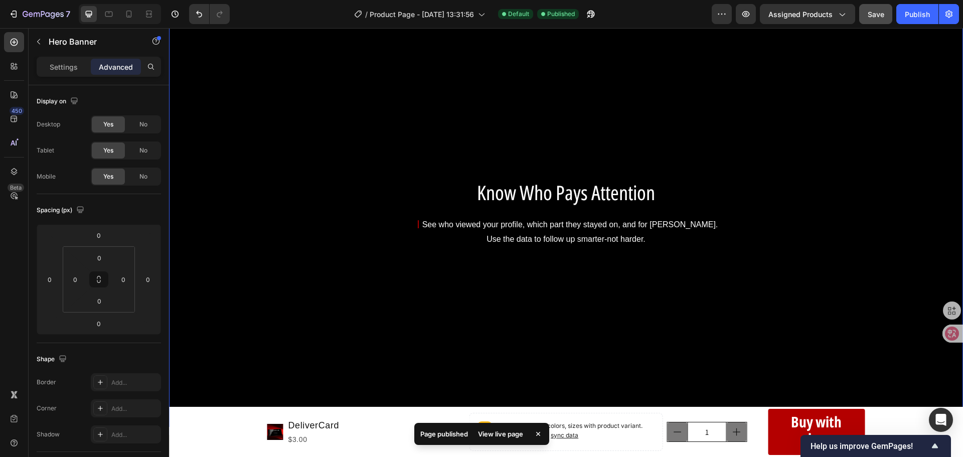
click at [361, 134] on div "Background Image" at bounding box center [566, 211] width 794 height 446
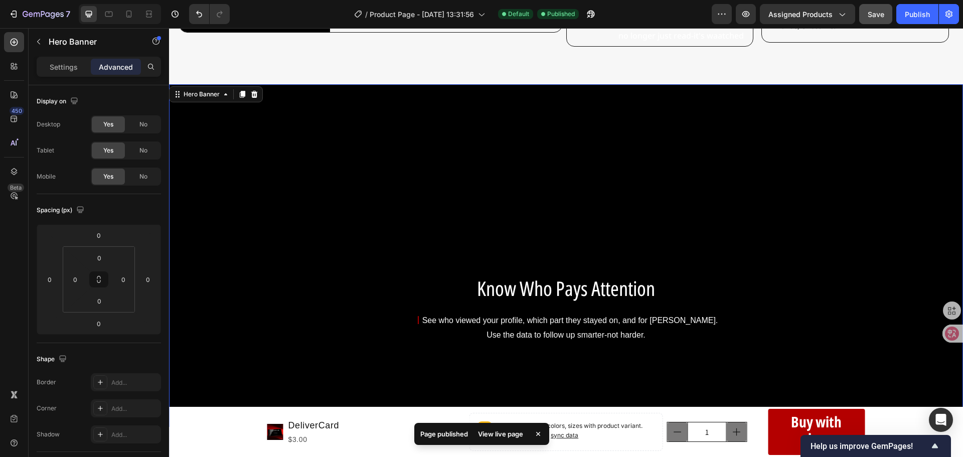
scroll to position [796, 0]
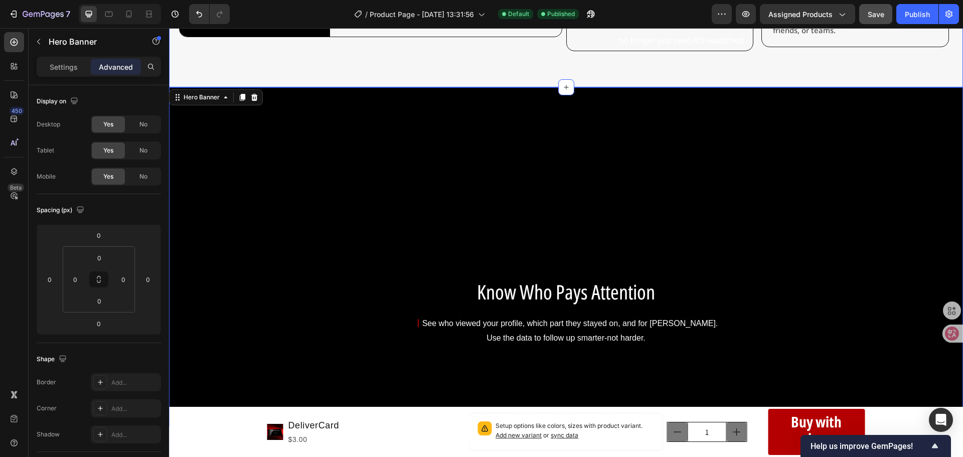
click at [362, 150] on div "Background Image" at bounding box center [566, 310] width 794 height 446
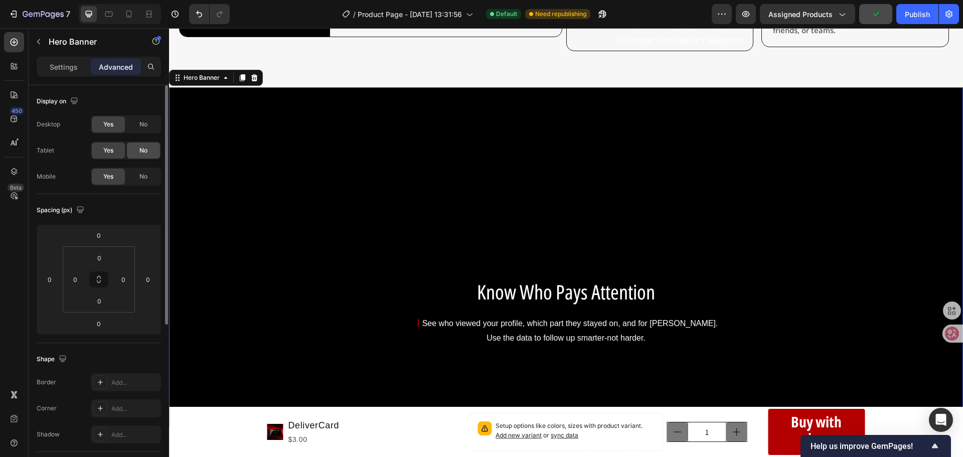
click at [141, 146] on span "No" at bounding box center [143, 150] width 8 height 9
click at [137, 130] on div "No" at bounding box center [143, 124] width 33 height 16
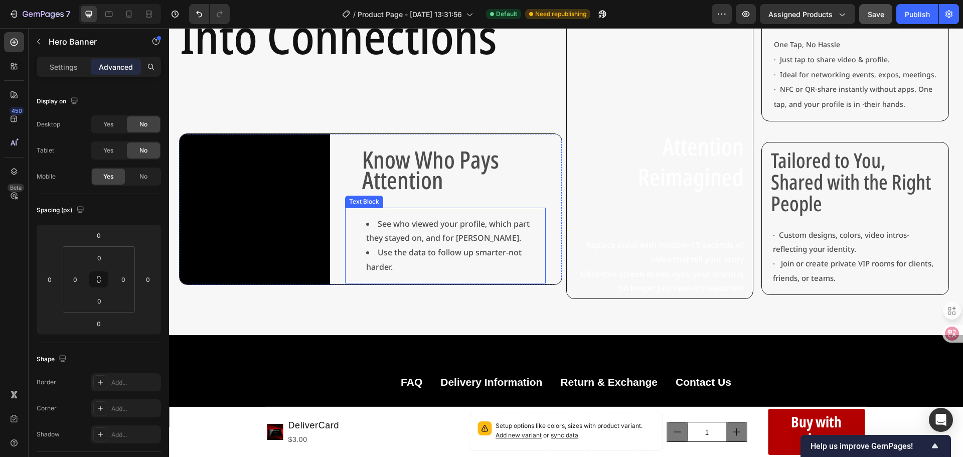
scroll to position [538, 0]
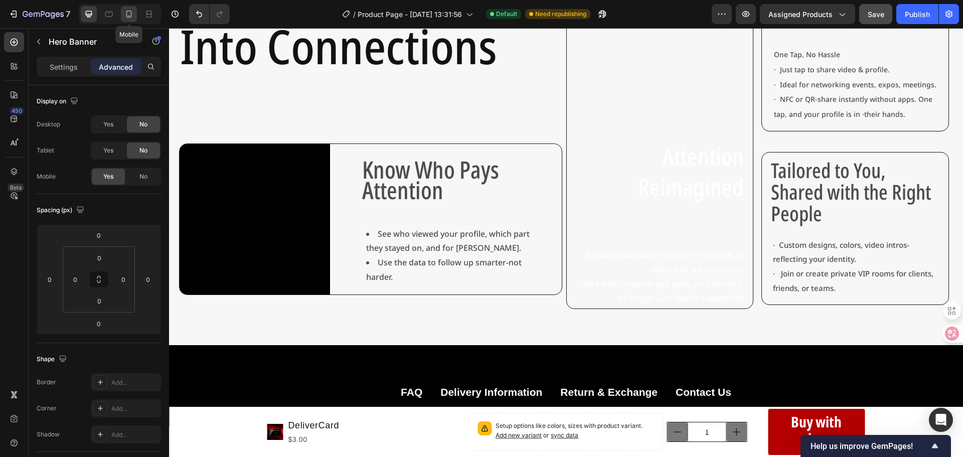
click at [133, 20] on div at bounding box center [129, 14] width 16 height 16
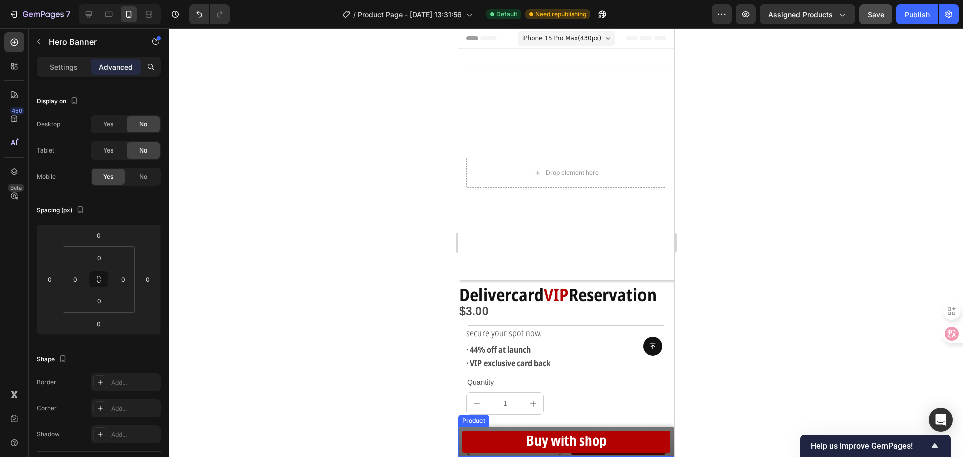
click at [459, 449] on div "Product Images DeliverCard Product Title $3.00 Product Price Product Price Row …" at bounding box center [566, 442] width 216 height 30
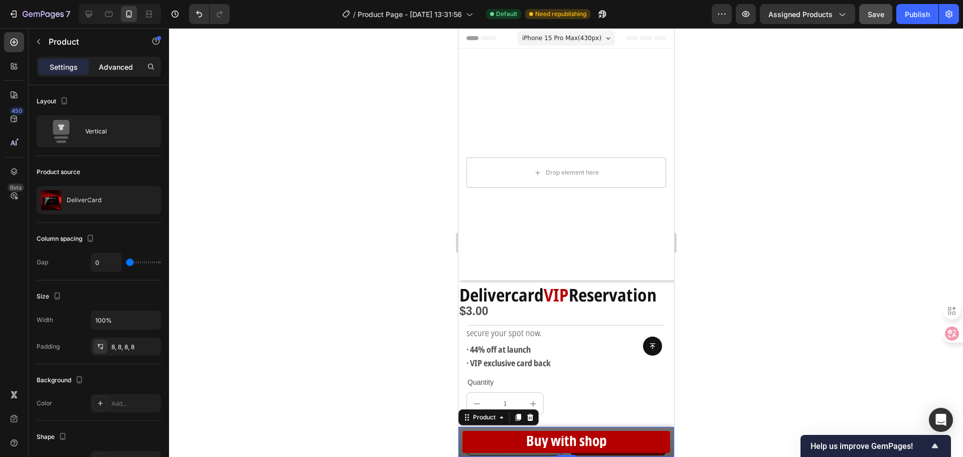
click at [126, 73] on div "Advanced" at bounding box center [116, 67] width 50 height 16
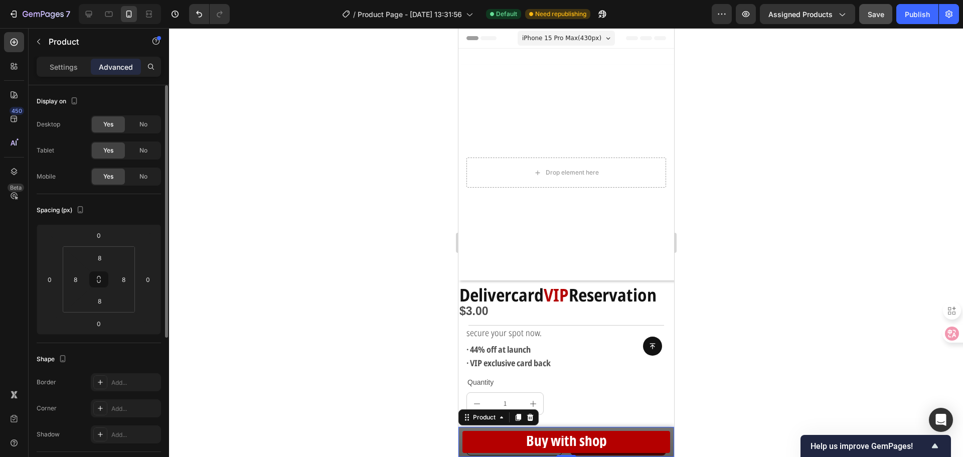
drag, startPoint x: 136, startPoint y: 171, endPoint x: 107, endPoint y: 194, distance: 36.8
click at [106, 196] on div "Display on Desktop Yes No Tablet Yes No Mobile Yes No Spacing (px) 0 0 0 0 8 8 …" at bounding box center [99, 368] width 124 height 566
click at [141, 140] on div "Desktop Yes No Tablet Yes No Mobile Yes No" at bounding box center [99, 150] width 124 height 70
click at [137, 136] on div "Desktop Yes No Tablet Yes No Mobile Yes No" at bounding box center [99, 150] width 124 height 70
click at [137, 122] on div "No" at bounding box center [143, 124] width 33 height 16
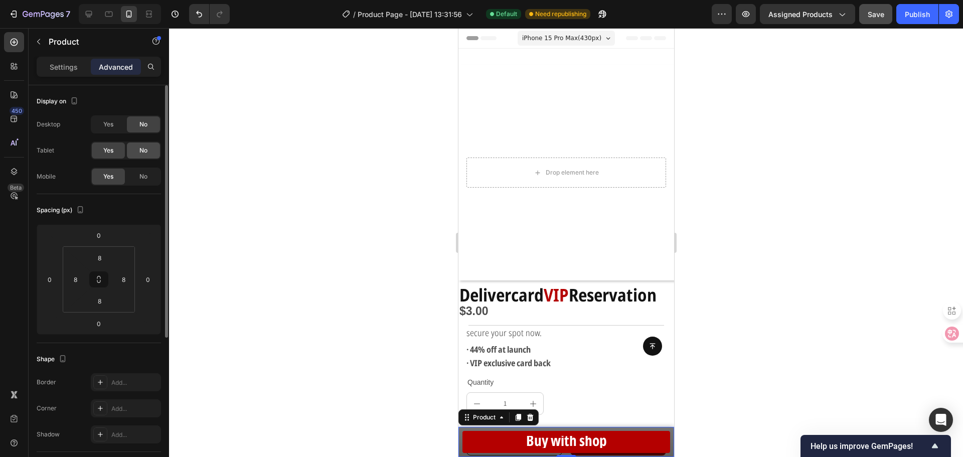
click at [145, 157] on div "No" at bounding box center [143, 150] width 33 height 16
click at [662, 427] on div "Product Images DeliverCard Product Title $3.00 Product Price Product Price Row …" at bounding box center [566, 442] width 216 height 30
click at [94, 8] on div at bounding box center [89, 14] width 16 height 16
type input "4"
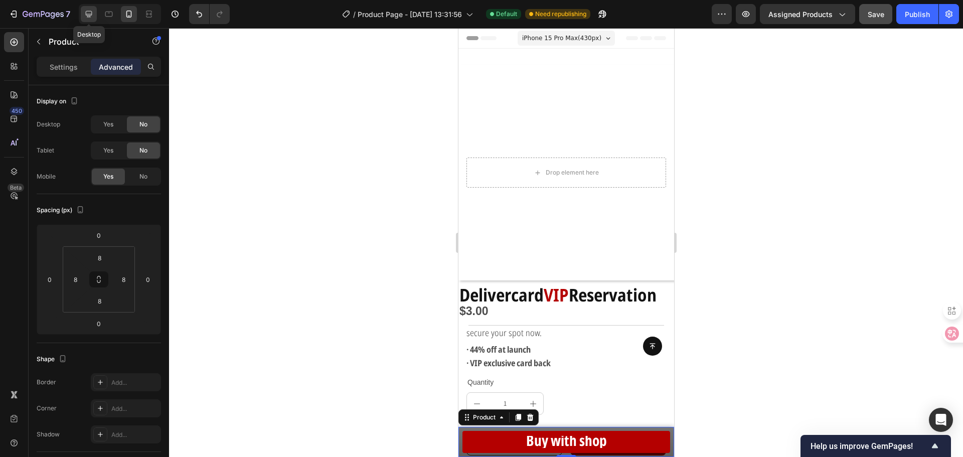
type input "4"
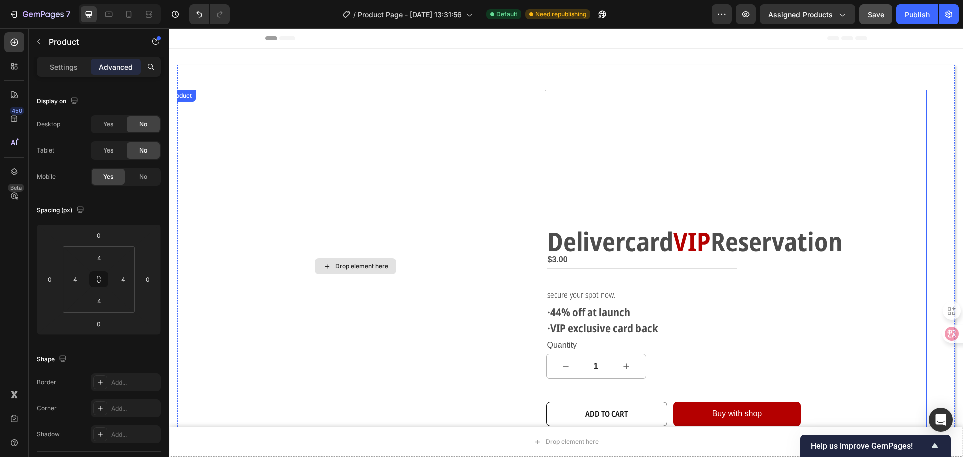
scroll to position [201, 0]
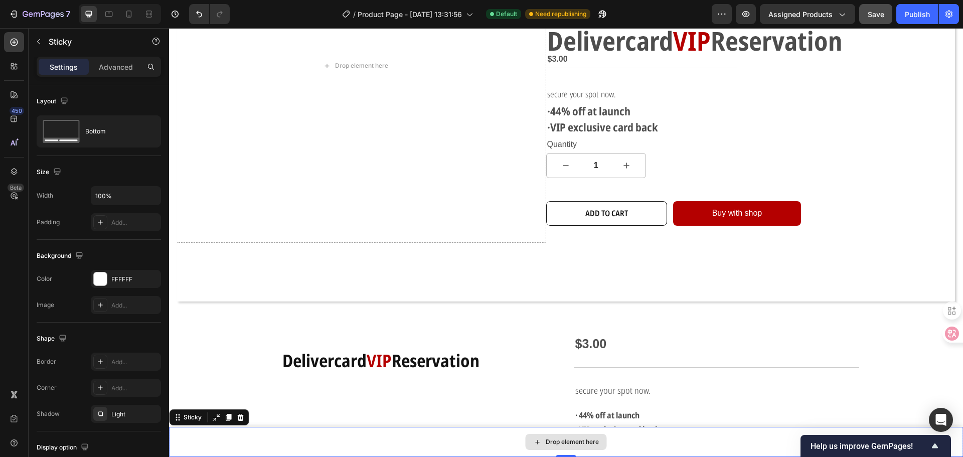
click at [432, 437] on div "Drop element here" at bounding box center [566, 442] width 794 height 30
click at [113, 66] on p "Advanced" at bounding box center [116, 67] width 34 height 11
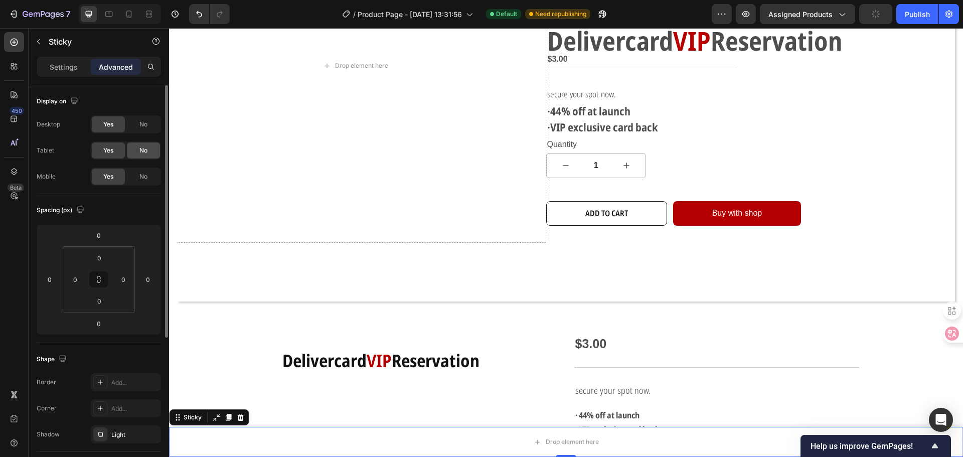
click at [139, 150] on span "No" at bounding box center [143, 150] width 8 height 9
click at [138, 134] on div "Desktop Yes No Tablet Yes No Mobile Yes No" at bounding box center [99, 150] width 124 height 70
click at [139, 123] on span "No" at bounding box center [143, 124] width 8 height 9
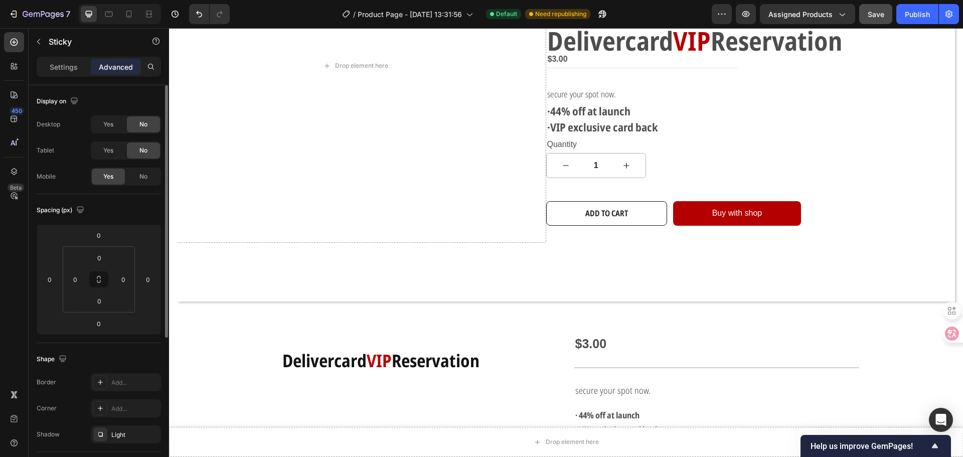
click at [115, 101] on div "Display on" at bounding box center [99, 101] width 124 height 16
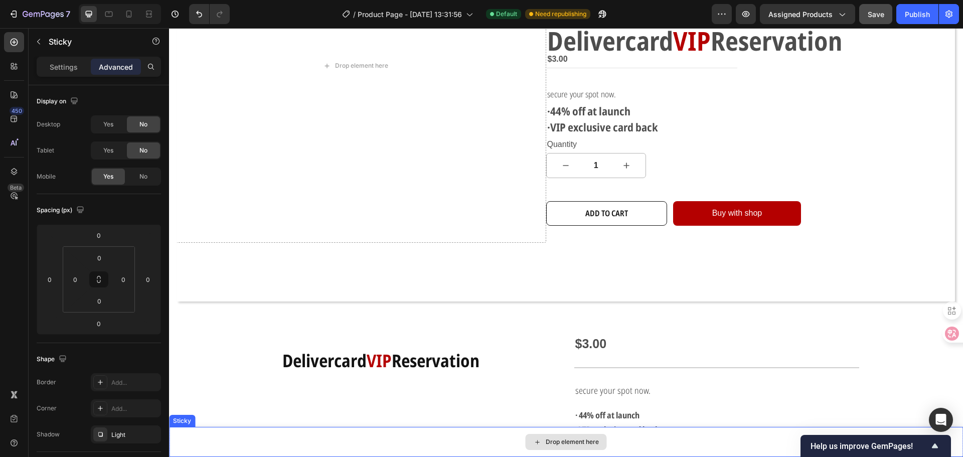
click at [459, 451] on div "Drop element here" at bounding box center [566, 442] width 794 height 30
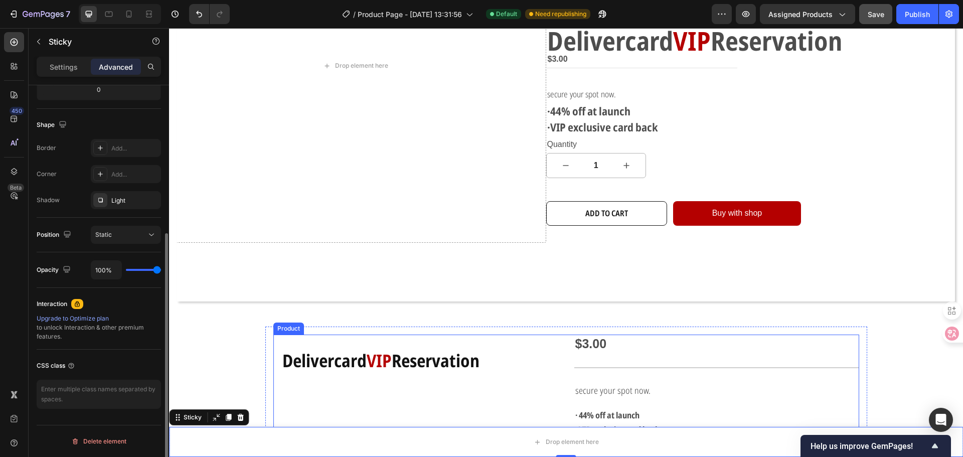
click at [447, 390] on div "Hero Banner Delivercard VIP Reservation Heading Row" at bounding box center [415, 438] width 285 height 209
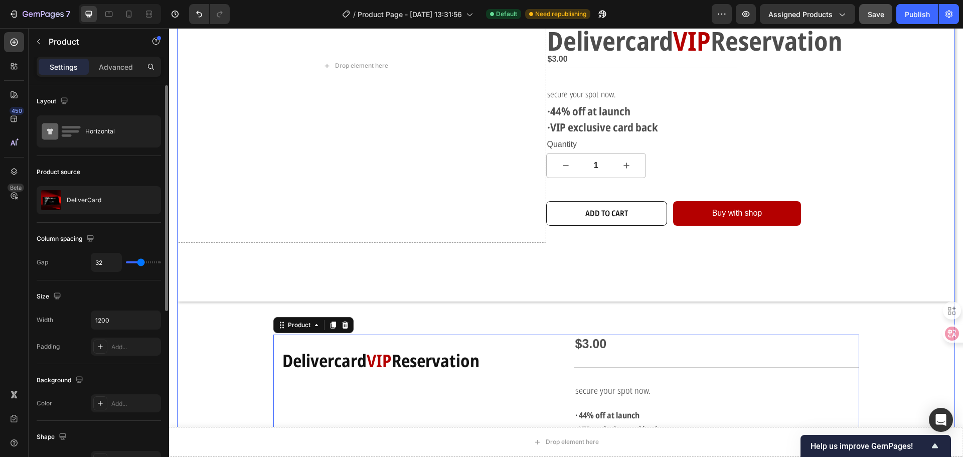
click at [203, 348] on div "Drop element here Delivercard VIP Reservation Text Block $3.00 Product Price Pr…" at bounding box center [566, 207] width 778 height 687
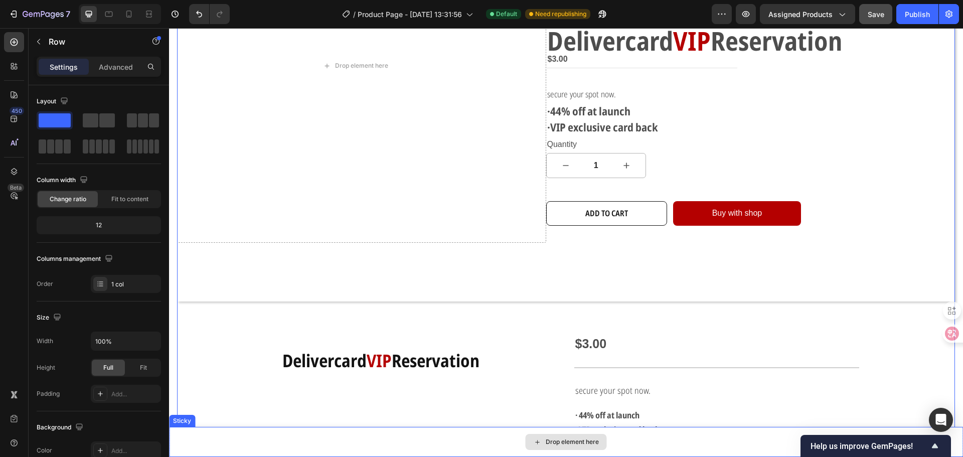
click at [214, 431] on div "Drop element here" at bounding box center [566, 442] width 794 height 30
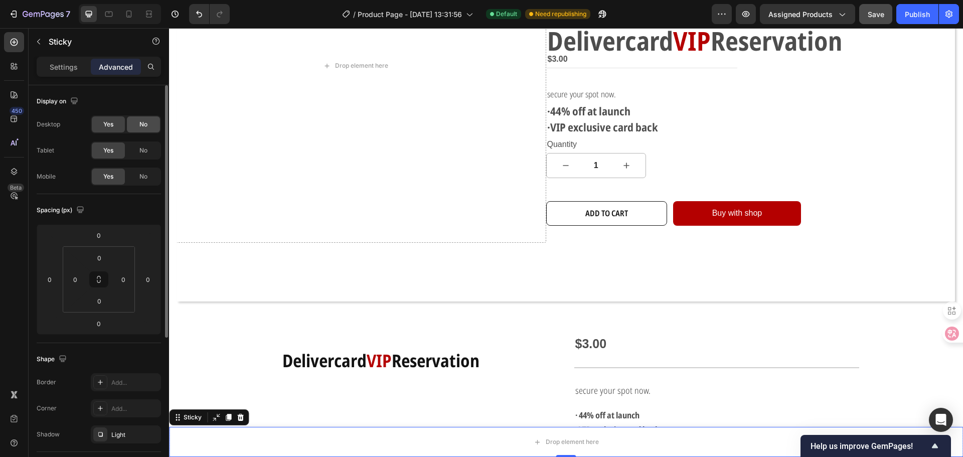
click at [137, 124] on div "No" at bounding box center [143, 124] width 33 height 16
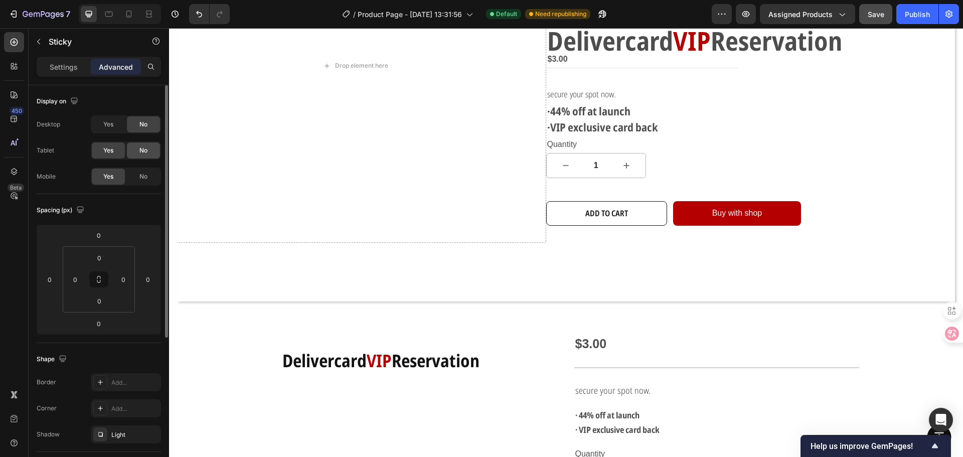
click at [138, 145] on div "No" at bounding box center [143, 150] width 33 height 16
click at [252, 384] on div "Drop element here Delivercard VIP Reservation Text Block $3.00 Product Price Pr…" at bounding box center [566, 207] width 778 height 687
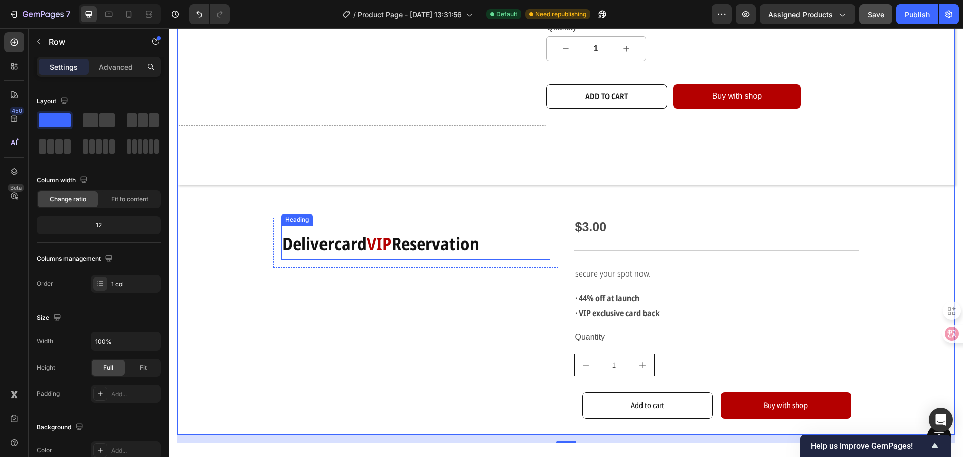
scroll to position [351, 0]
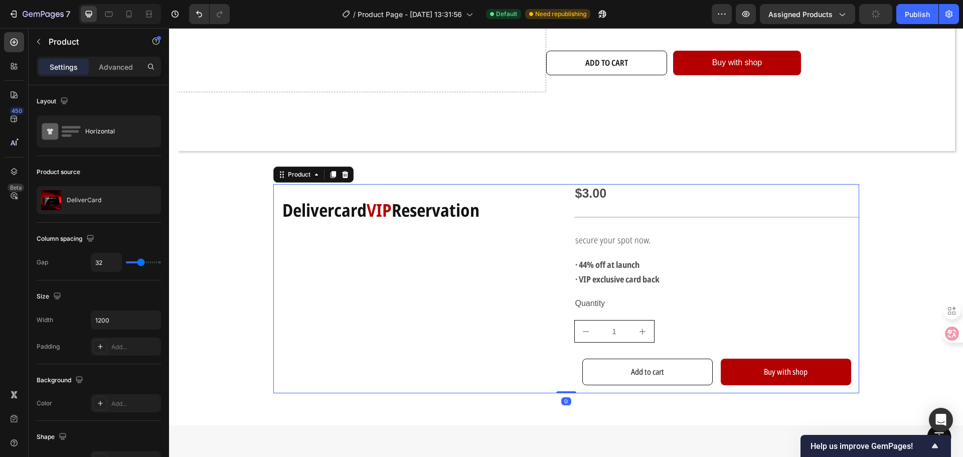
click at [506, 267] on div "Hero Banner Delivercard VIP Reservation Heading Row" at bounding box center [415, 288] width 285 height 209
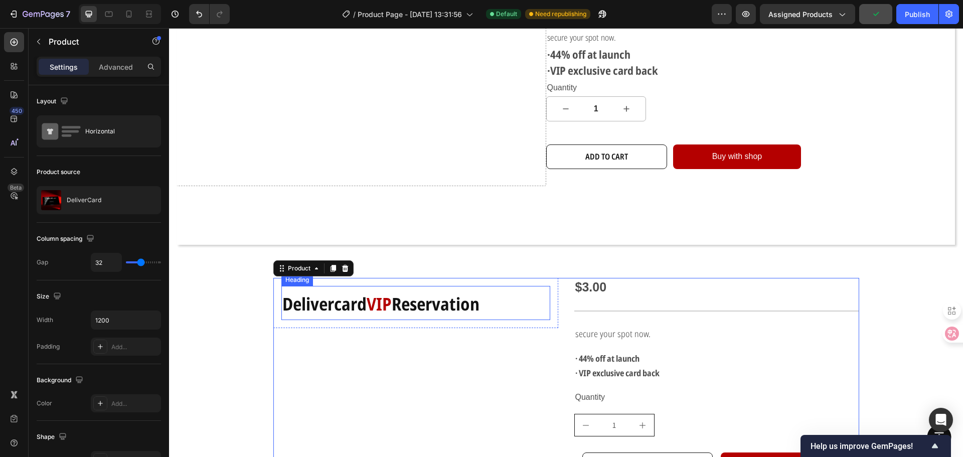
scroll to position [251, 0]
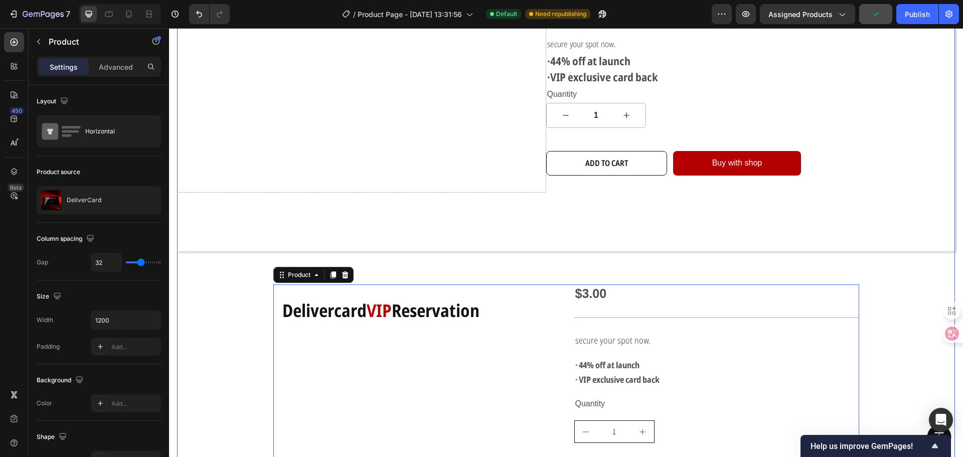
click at [584, 269] on div "Drop element here Delivercard VIP Reservation Text Block $3.00 Product Price Pr…" at bounding box center [566, 157] width 778 height 687
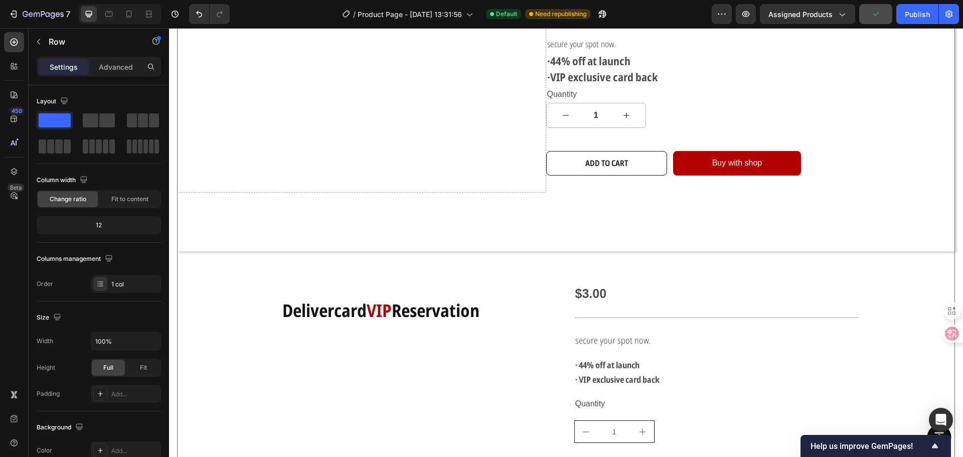
click at [710, 266] on div "Drop element here Delivercard VIP Reservation Text Block $3.00 Product Price Pr…" at bounding box center [566, 157] width 778 height 687
click at [508, 301] on h2 "Delivercard VIP Reservation" at bounding box center [415, 309] width 269 height 34
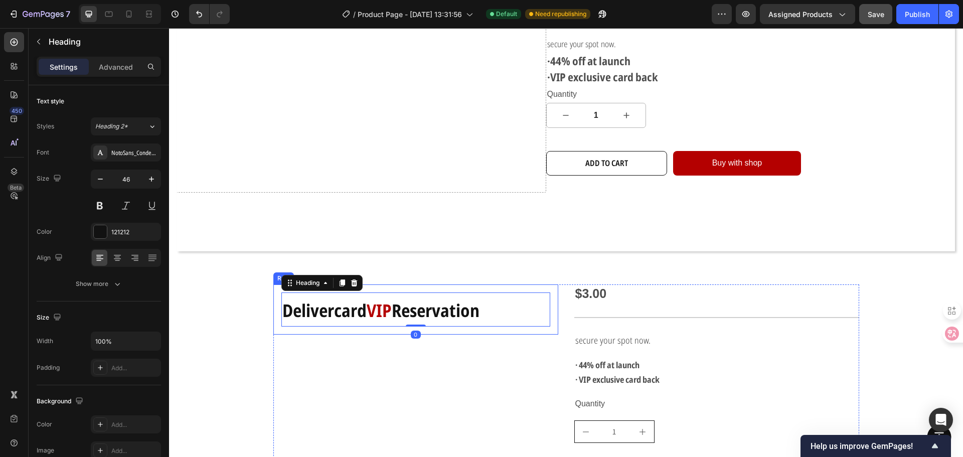
click at [525, 285] on div "Delivercard VIP Reservation Heading 0 Row" at bounding box center [415, 309] width 285 height 50
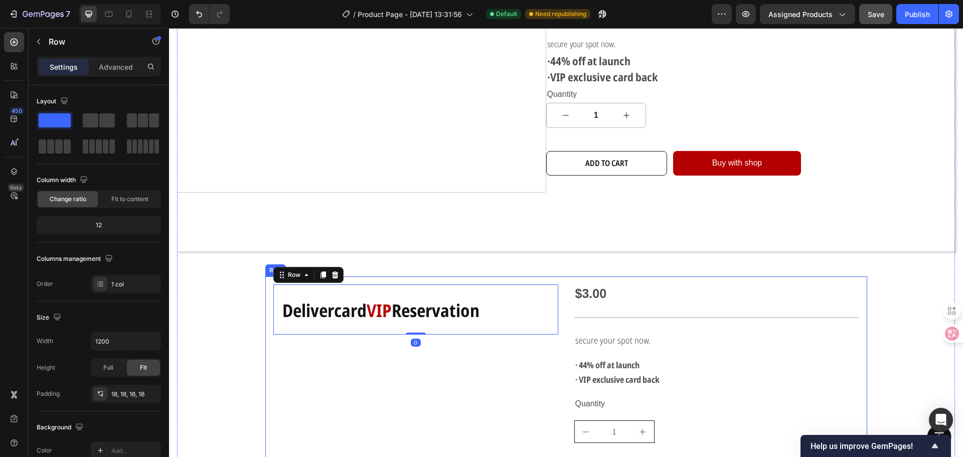
click at [550, 276] on div "Hero Banner Delivercard VIP Reservation Heading Row 0 $3.00 Product Price Produ…" at bounding box center [566, 388] width 602 height 225
click at [113, 73] on div "Advanced" at bounding box center [116, 67] width 50 height 16
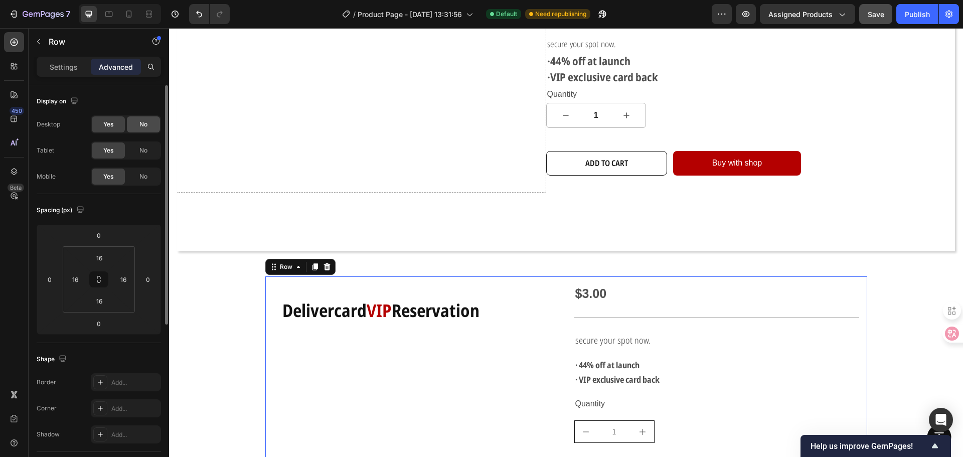
click at [143, 124] on span "No" at bounding box center [143, 124] width 8 height 9
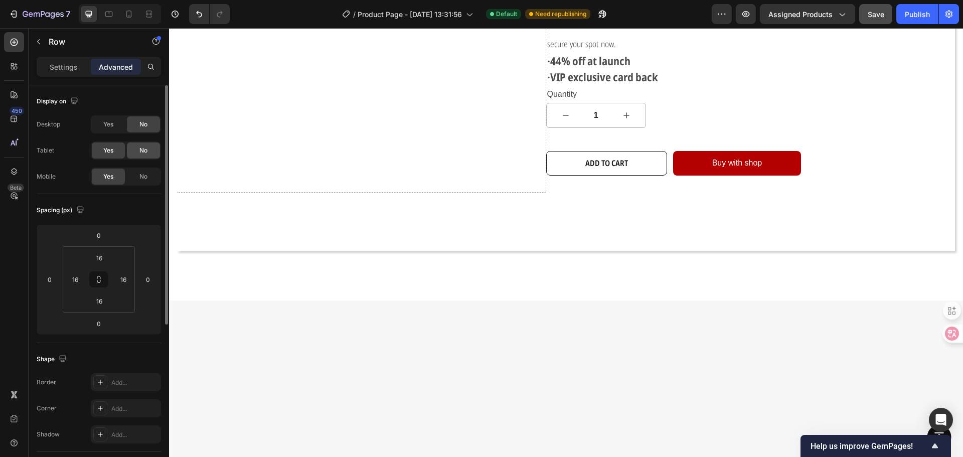
click at [143, 146] on span "No" at bounding box center [143, 150] width 8 height 9
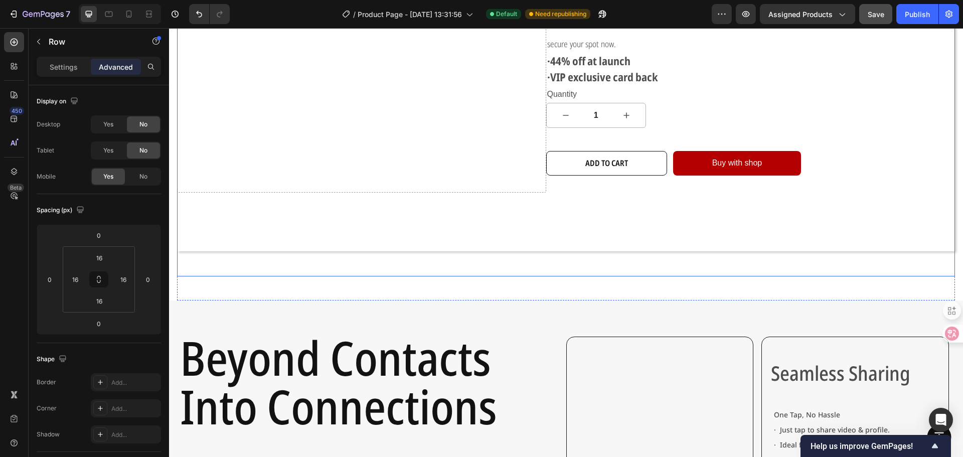
click at [659, 266] on div "Drop element here Delivercard VIP Reservation Text Block $3.00 Product Price Pr…" at bounding box center [566, 45] width 778 height 462
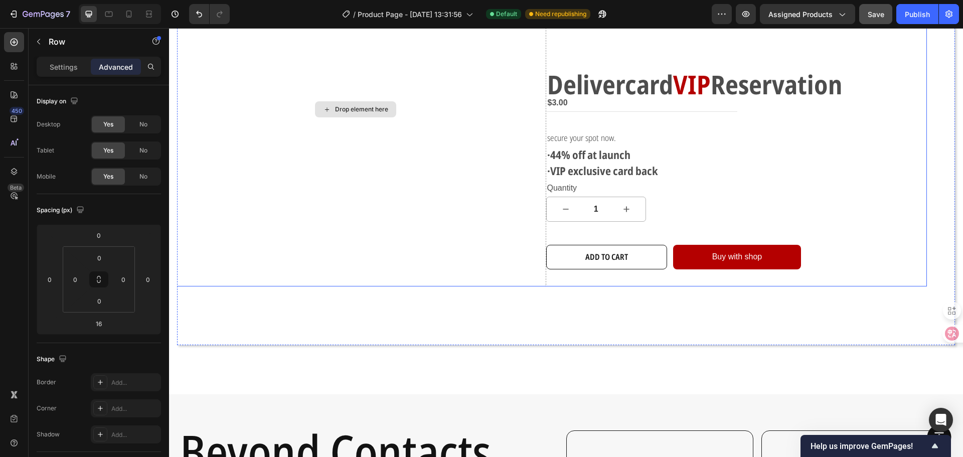
scroll to position [154, 0]
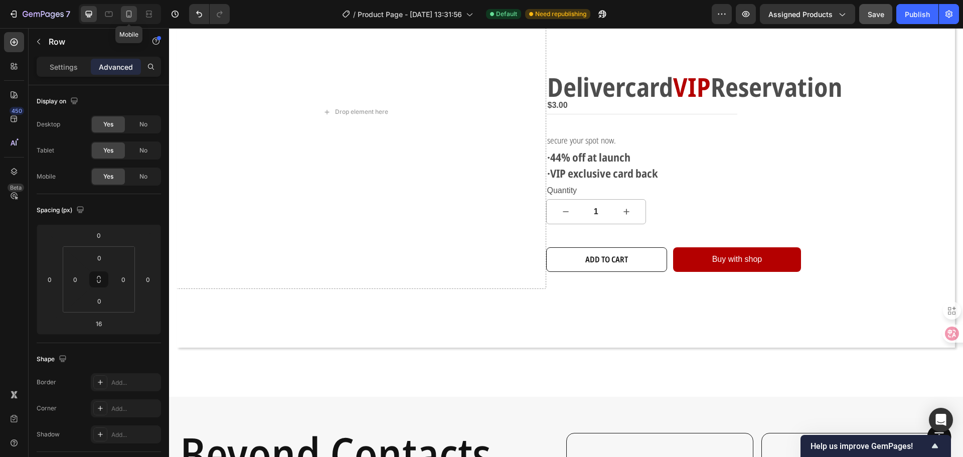
click at [134, 14] on div at bounding box center [129, 14] width 16 height 16
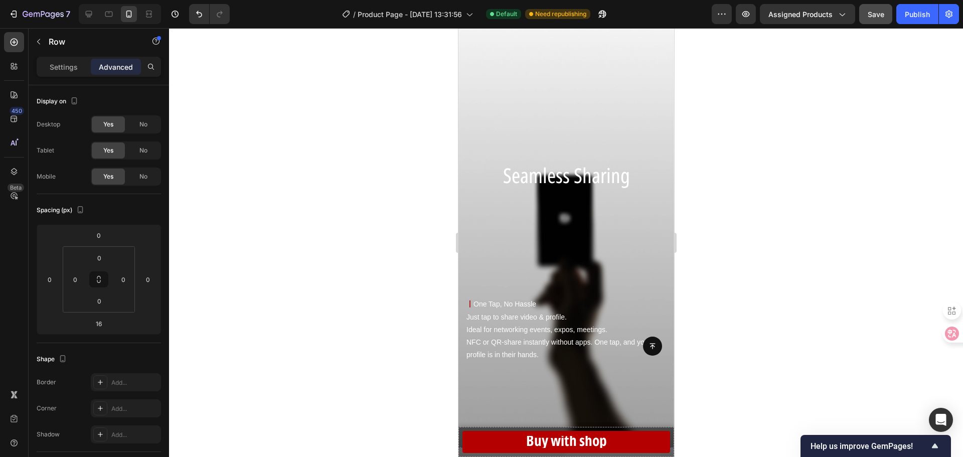
scroll to position [785, 0]
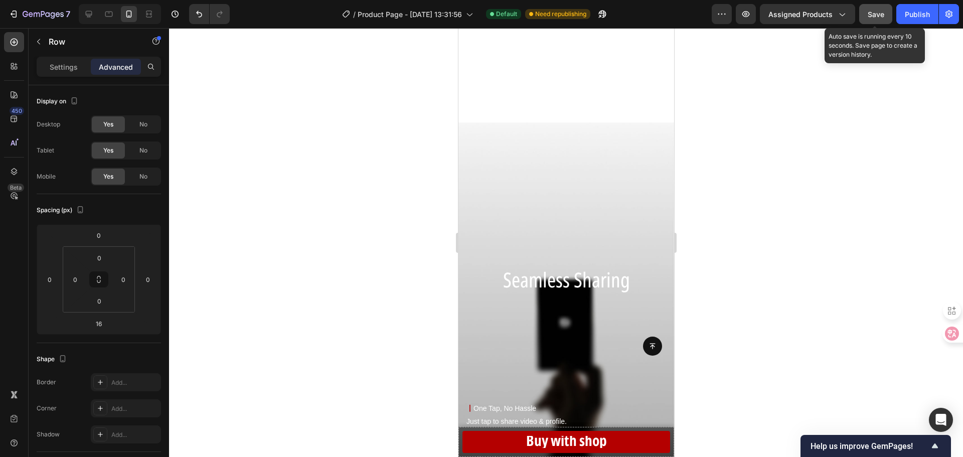
click at [870, 10] on span "Save" at bounding box center [875, 14] width 17 height 9
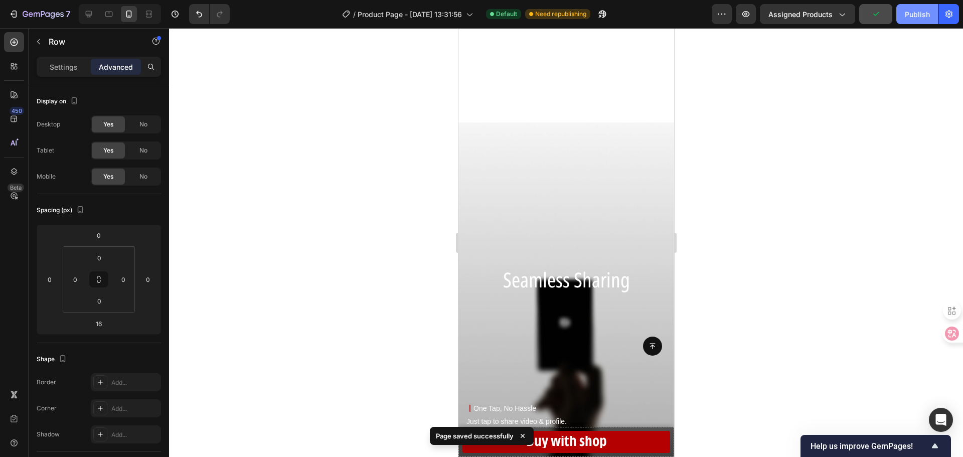
click at [926, 17] on div "Publish" at bounding box center [916, 14] width 25 height 11
